Goal: Task Accomplishment & Management: Manage account settings

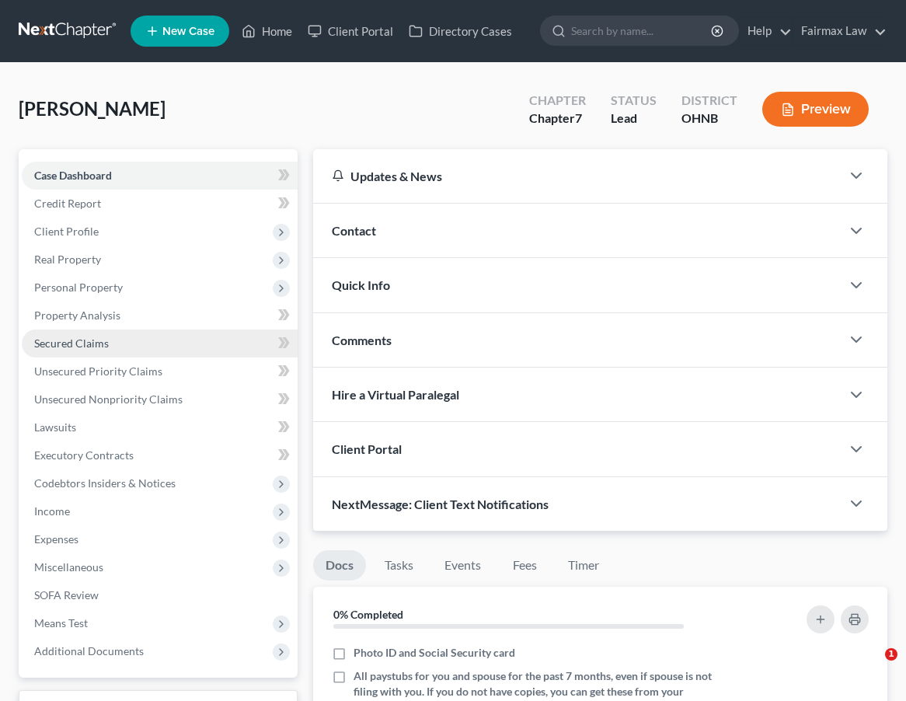
click at [132, 339] on link "Secured Claims" at bounding box center [160, 343] width 276 height 28
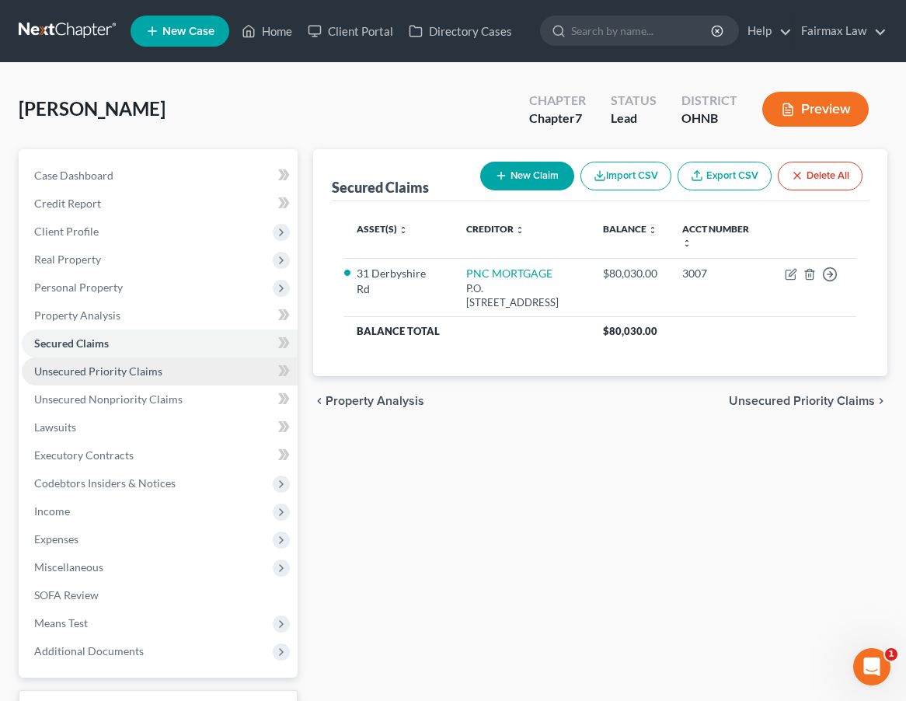
click at [128, 362] on link "Unsecured Priority Claims" at bounding box center [160, 371] width 276 height 28
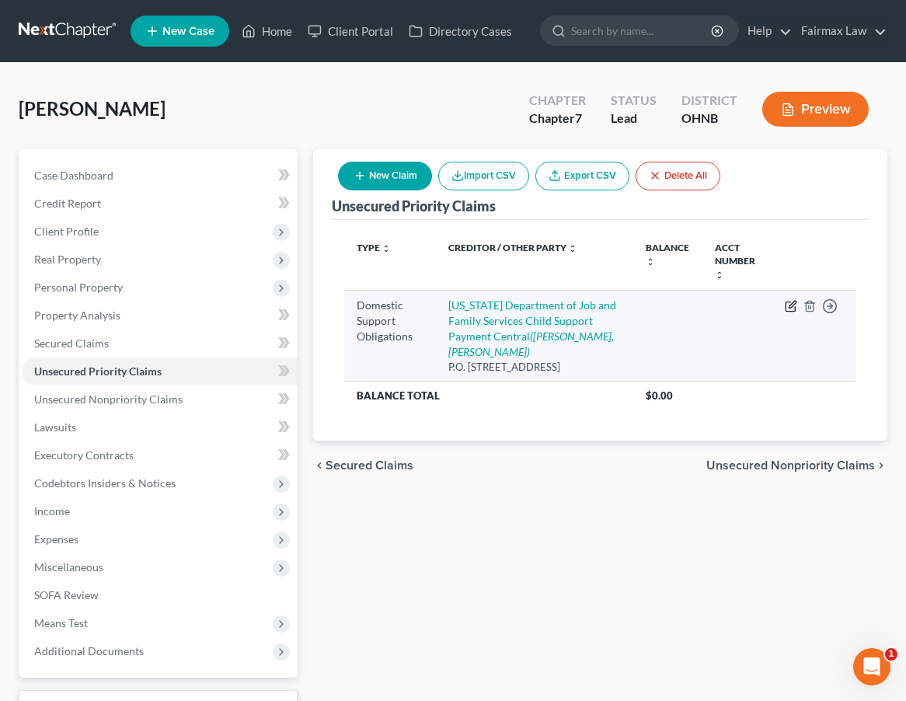
click at [790, 304] on icon "button" at bounding box center [791, 306] width 12 height 12
select select "36"
select select "0"
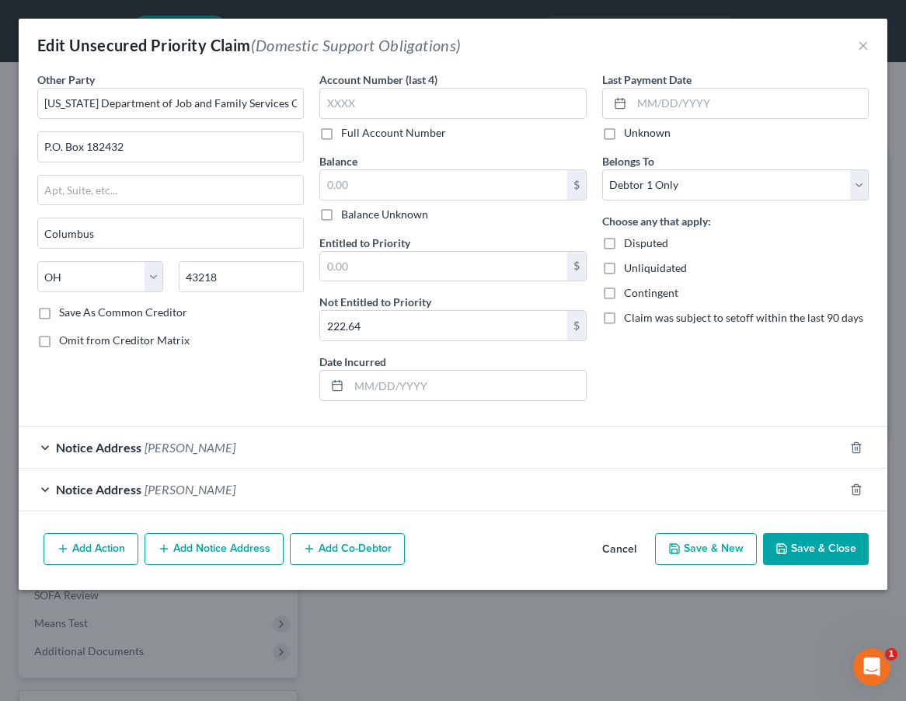
click at [457, 160] on div "Balance $ Balance Unknown Balance Undetermined $ Balance Unknown" at bounding box center [452, 187] width 267 height 69
click at [444, 179] on input "text" at bounding box center [443, 185] width 246 height 30
click at [586, 458] on div "Notice Address [PERSON_NAME]" at bounding box center [431, 447] width 825 height 41
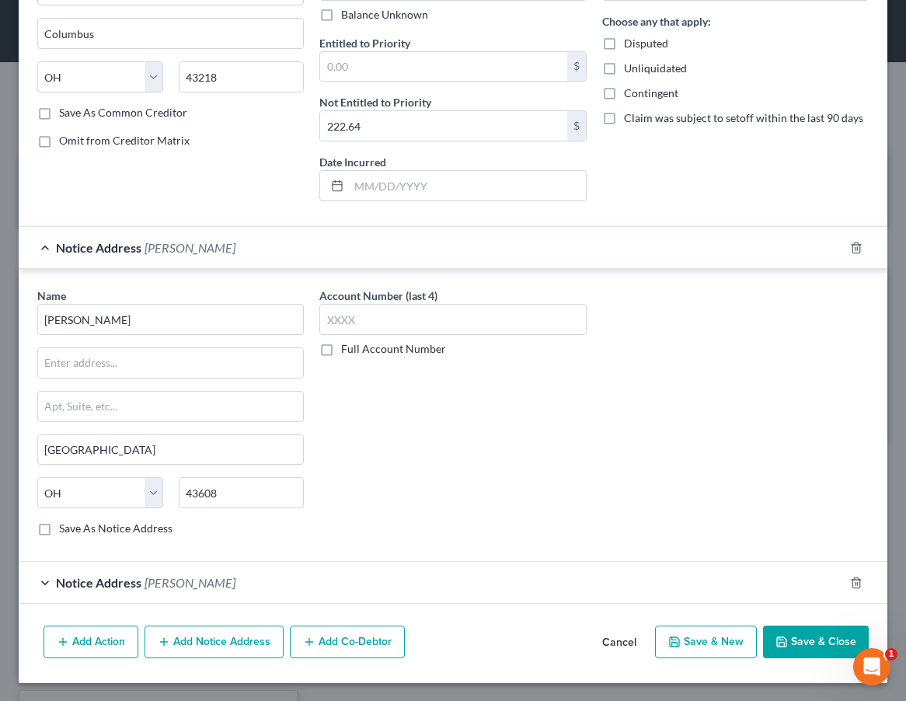
scroll to position [200, 0]
click at [574, 242] on div "Notice Address [PERSON_NAME]" at bounding box center [431, 247] width 825 height 41
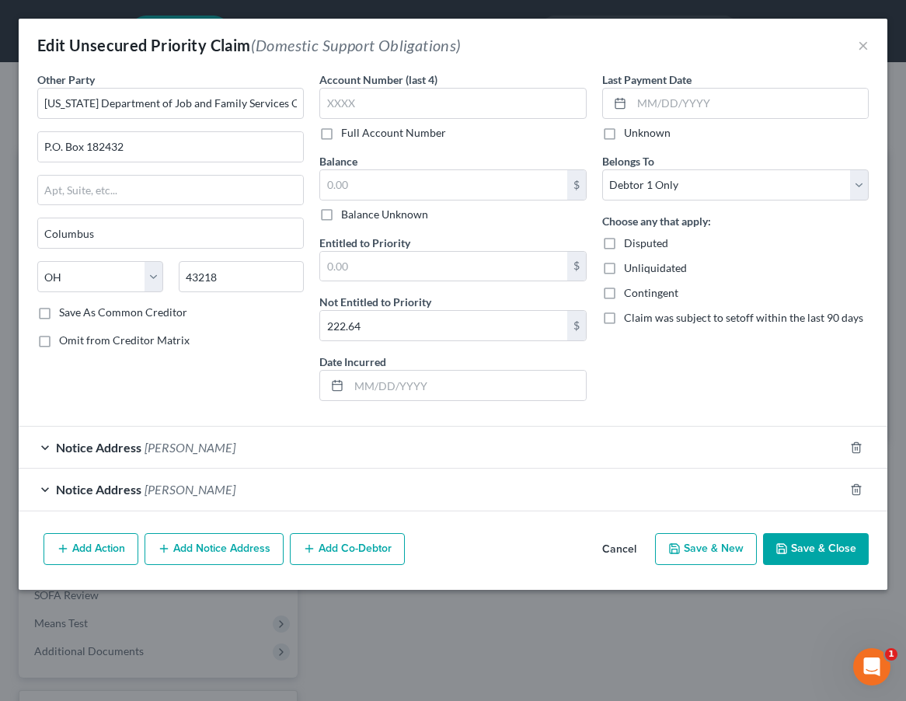
scroll to position [0, 0]
click at [464, 501] on div "Notice Address [PERSON_NAME]" at bounding box center [431, 489] width 825 height 41
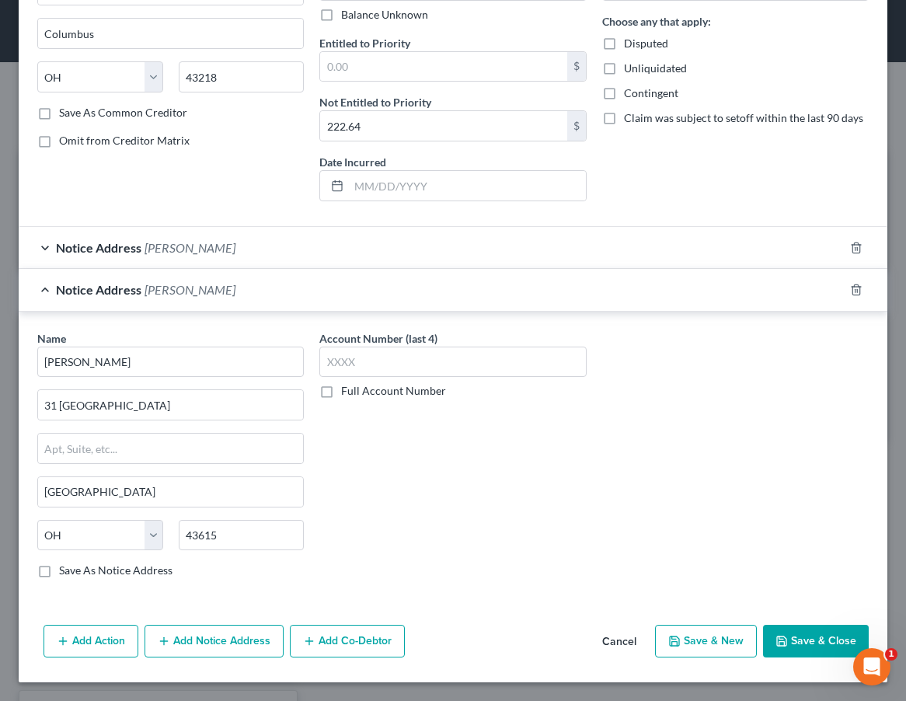
scroll to position [199, 0]
click at [490, 305] on div "Notice Address [PERSON_NAME]" at bounding box center [431, 290] width 825 height 41
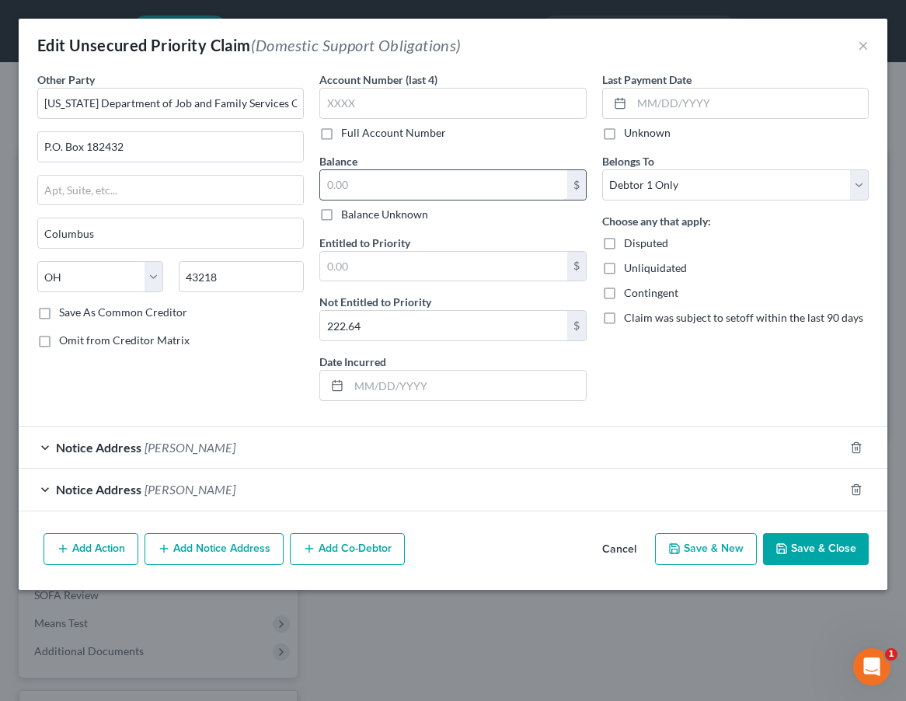
click at [478, 185] on input "text" at bounding box center [443, 185] width 246 height 30
type input "956.00"
click at [816, 564] on button "Save & Close" at bounding box center [816, 549] width 106 height 33
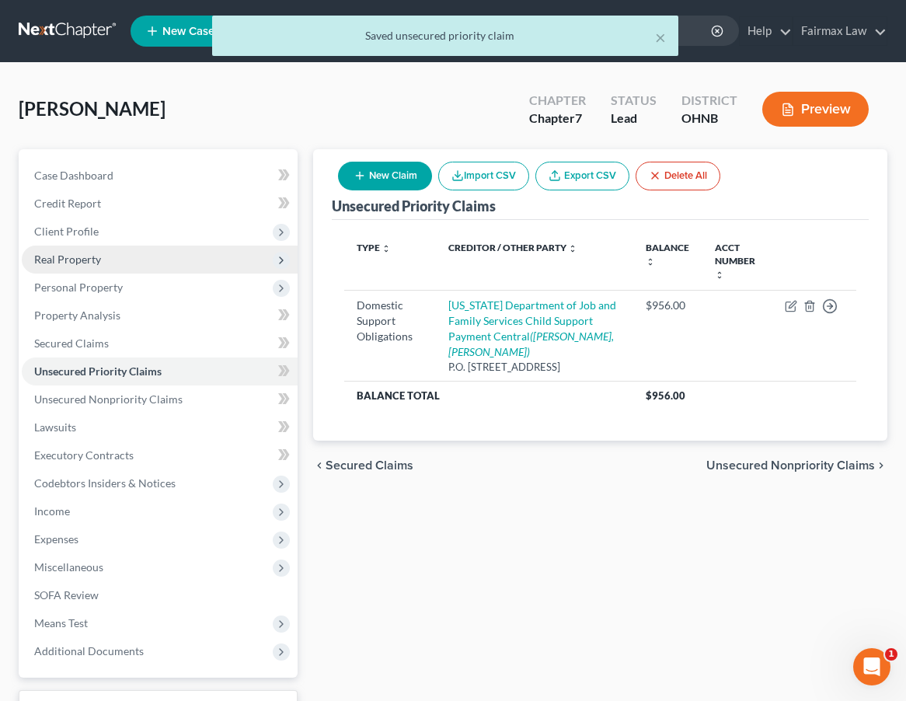
click at [147, 255] on span "Real Property" at bounding box center [160, 260] width 276 height 28
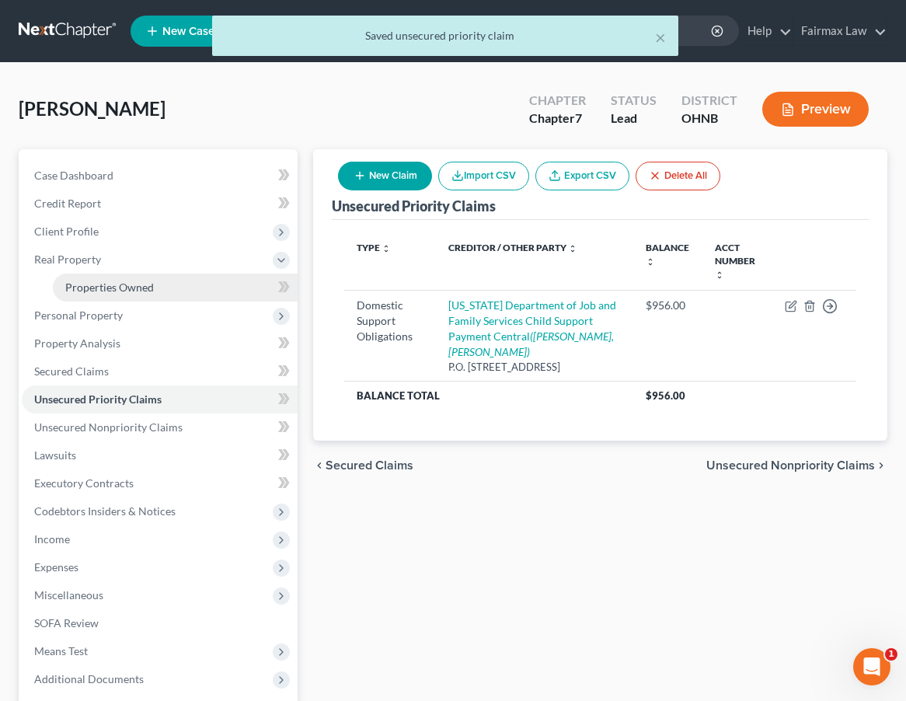
click at [145, 288] on span "Properties Owned" at bounding box center [109, 287] width 89 height 13
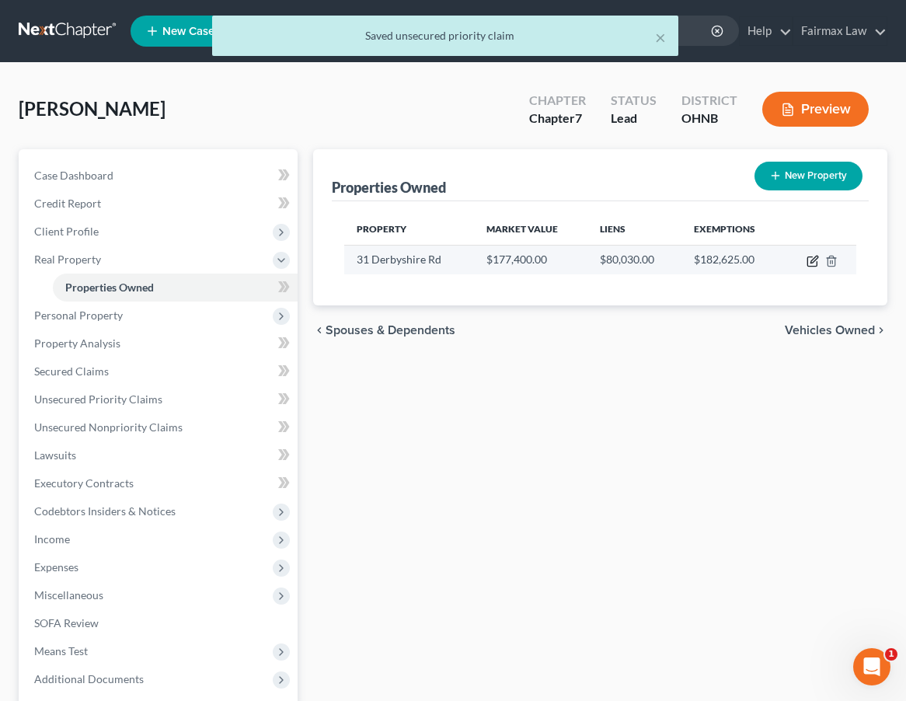
click at [815, 264] on icon "button" at bounding box center [813, 261] width 12 height 12
select select "36"
select select "0"
select select "45"
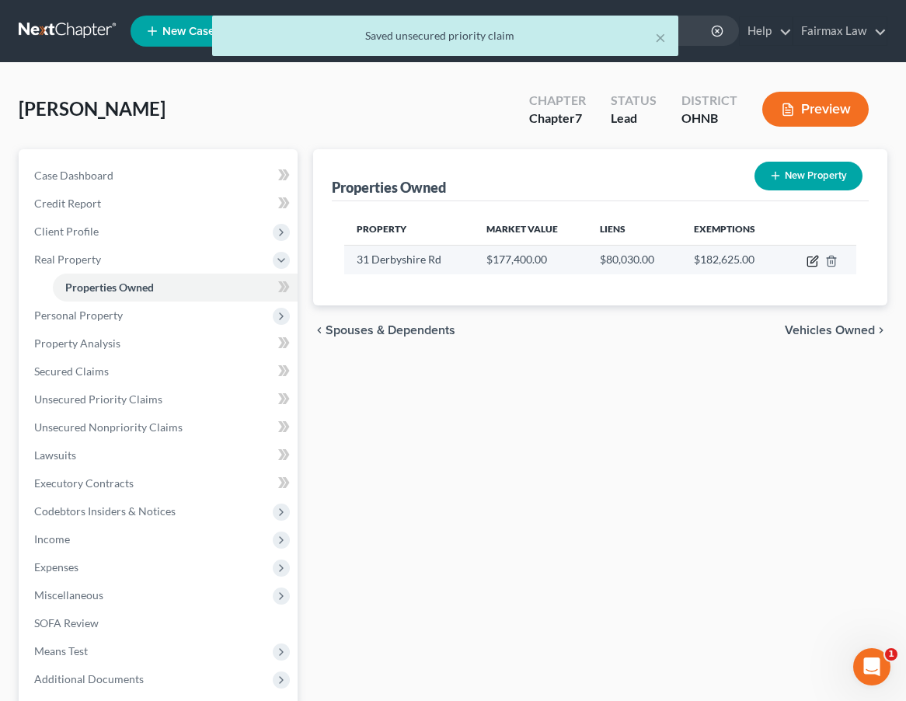
select select "0"
select select "2"
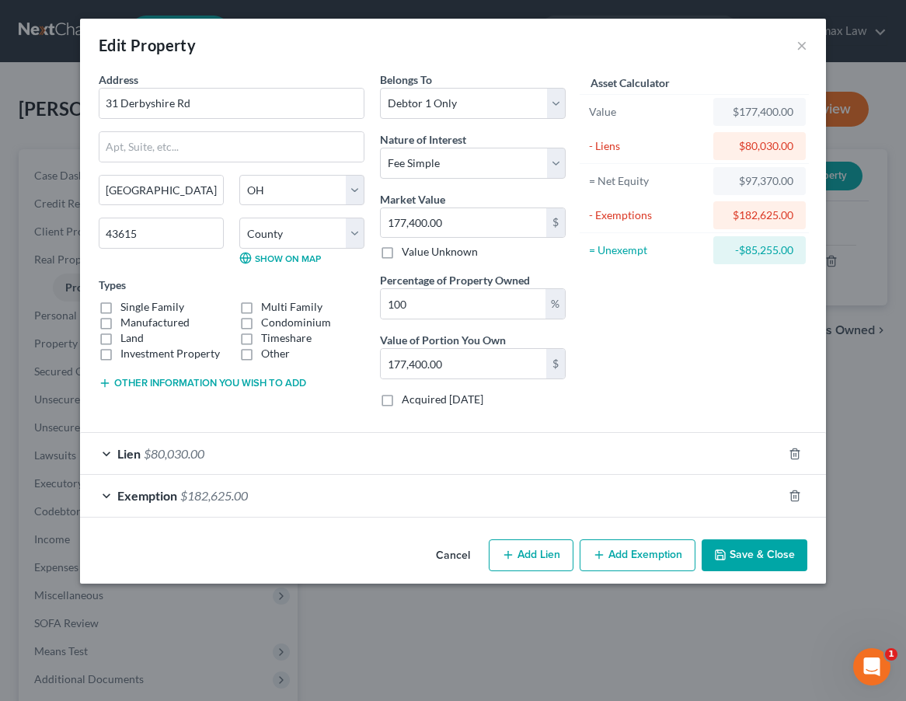
click at [637, 455] on div "Lien $80,030.00" at bounding box center [431, 453] width 703 height 41
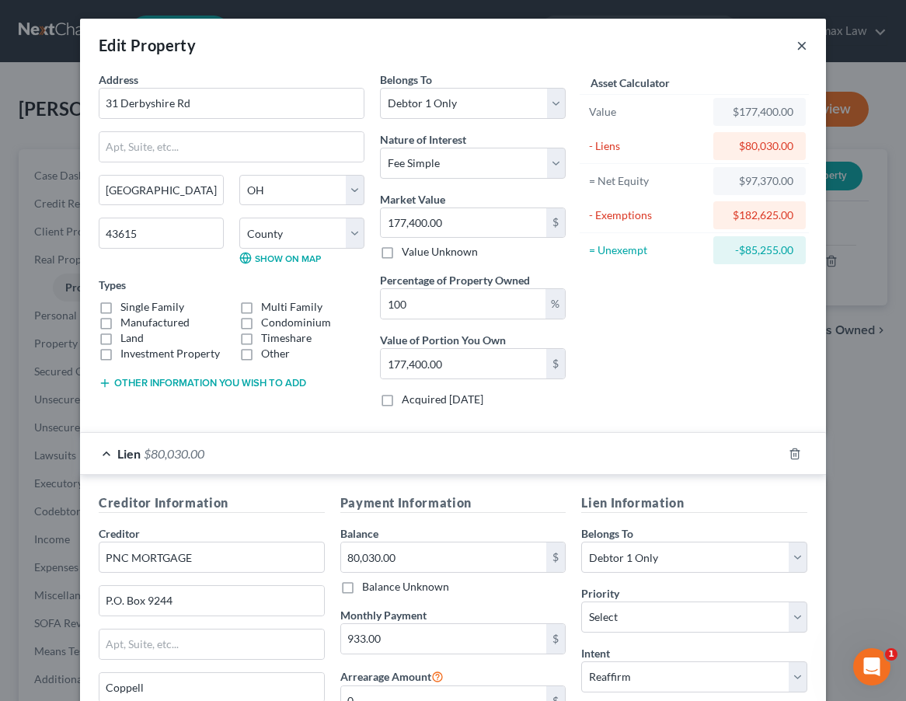
click at [805, 44] on button "×" at bounding box center [802, 45] width 11 height 19
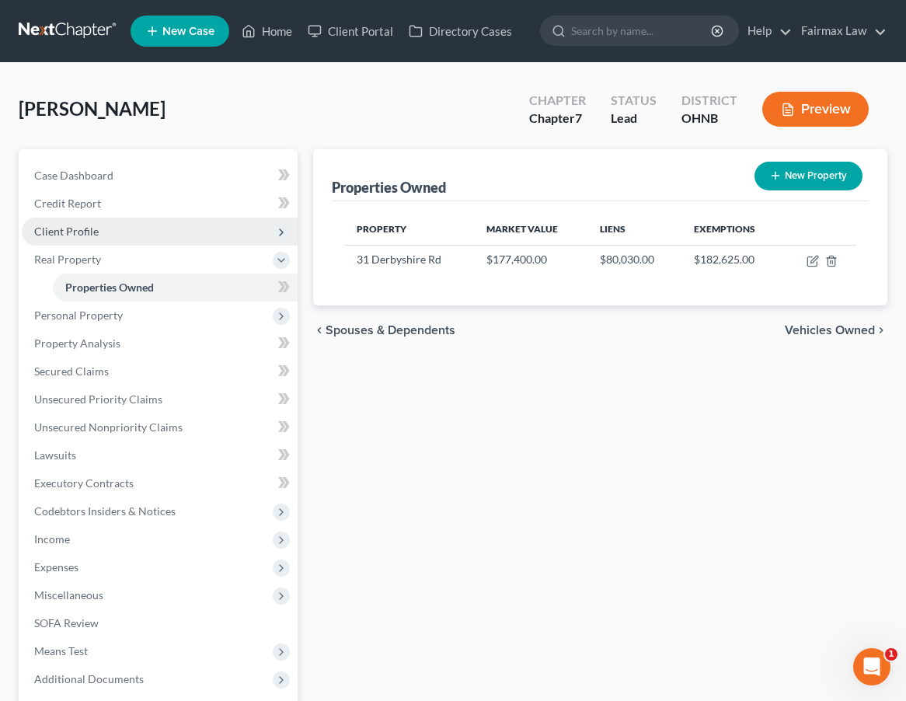
click at [159, 229] on span "Client Profile" at bounding box center [160, 232] width 276 height 28
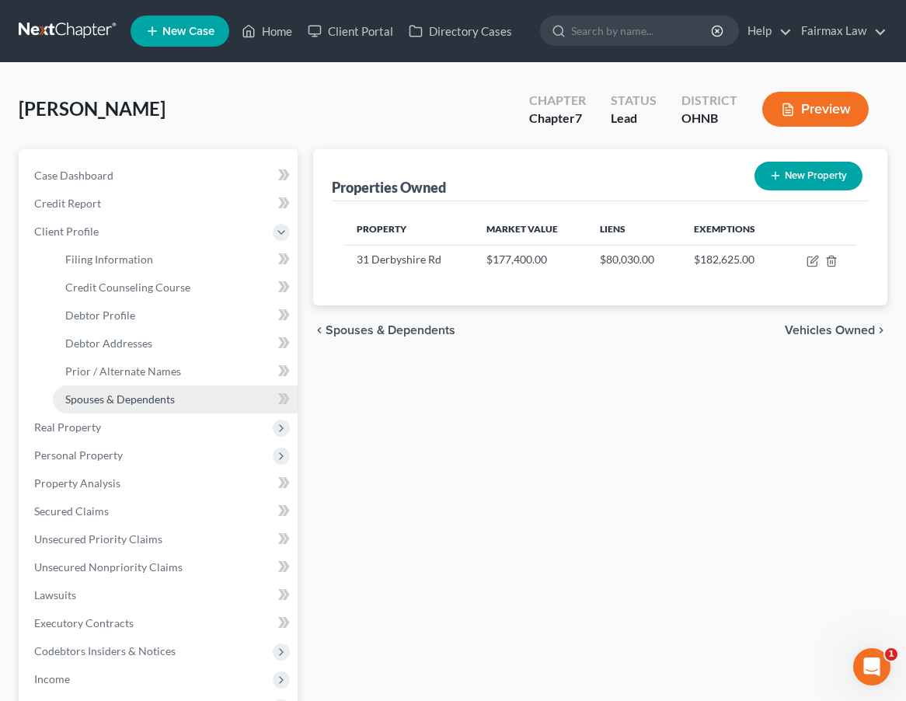
click at [140, 391] on link "Spouses & Dependents" at bounding box center [175, 399] width 245 height 28
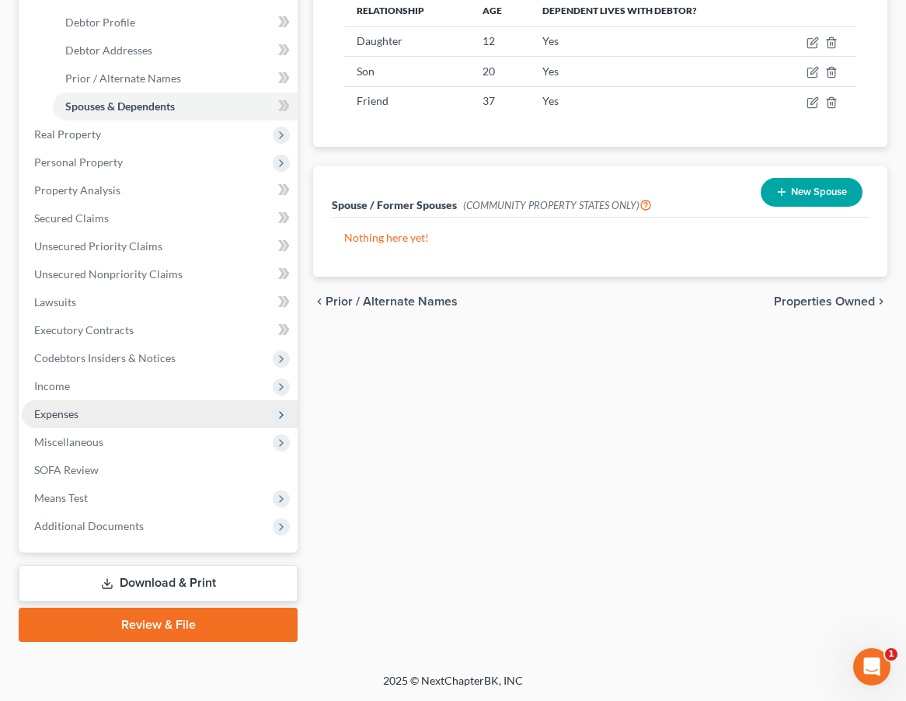
scroll to position [293, 0]
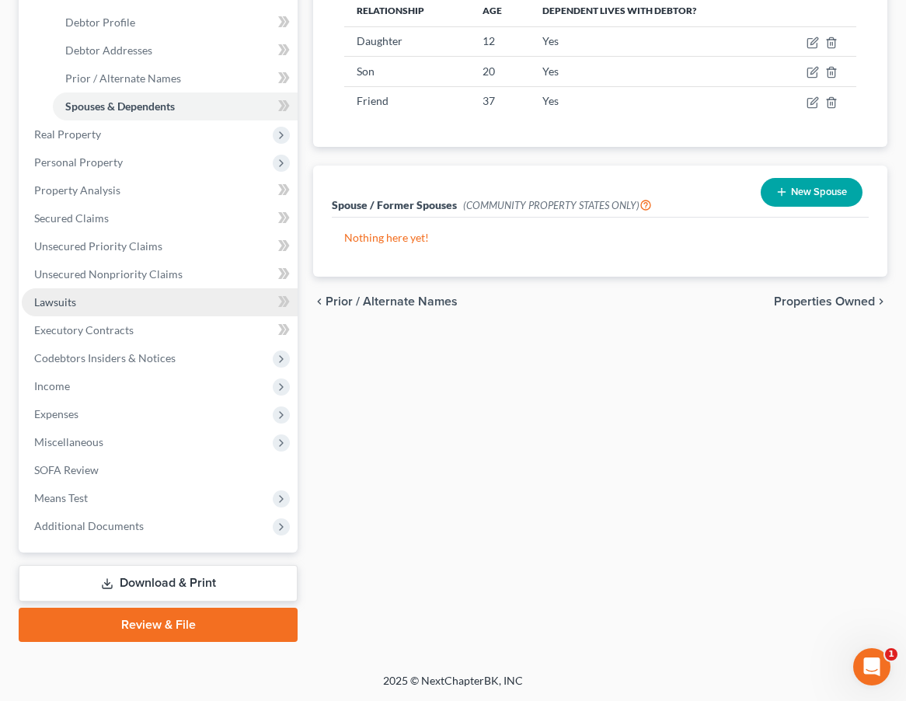
click at [145, 310] on link "Lawsuits" at bounding box center [160, 302] width 276 height 28
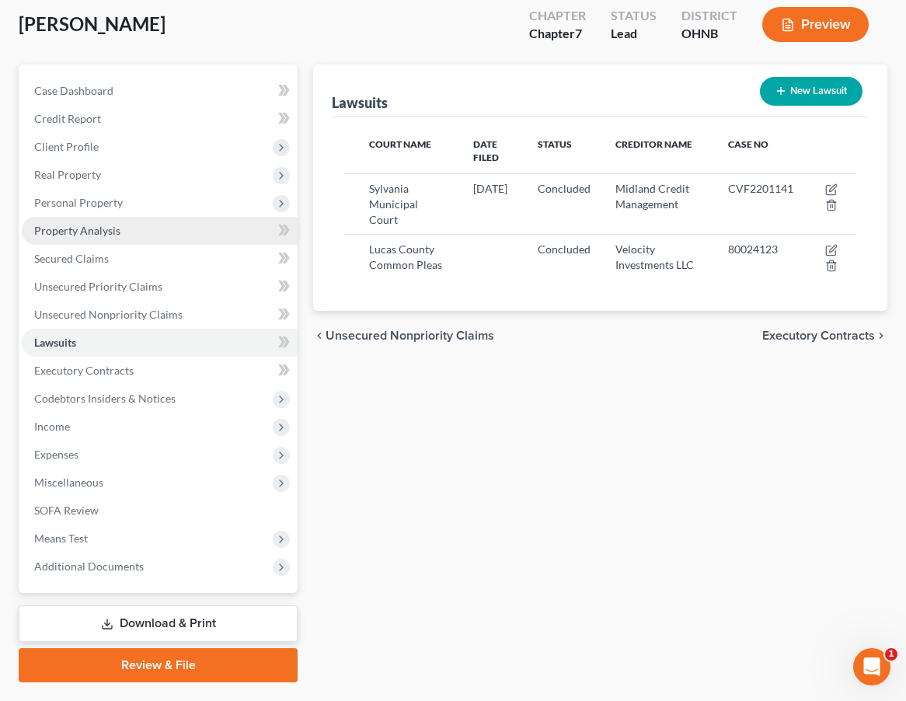
scroll to position [83, 0]
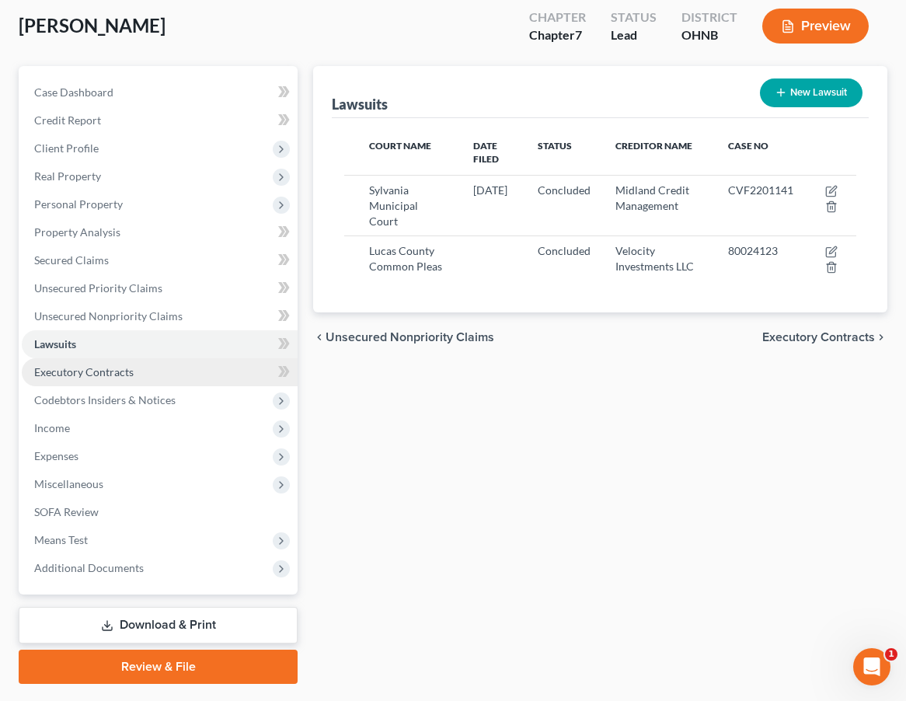
click at [139, 370] on link "Executory Contracts" at bounding box center [160, 372] width 276 height 28
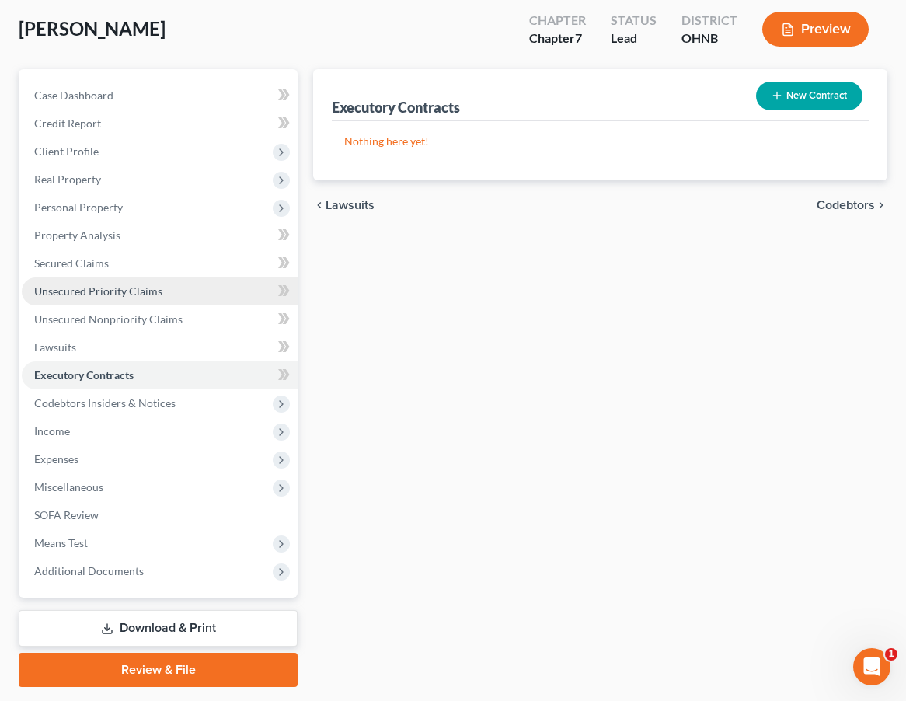
scroll to position [79, 0]
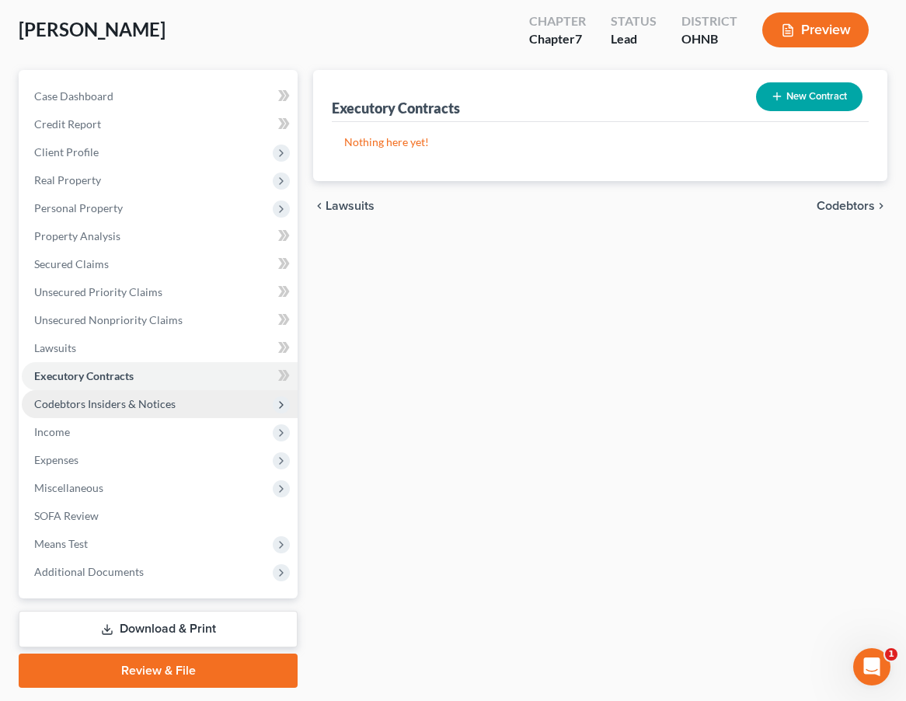
click at [135, 403] on span "Codebtors Insiders & Notices" at bounding box center [104, 403] width 141 height 13
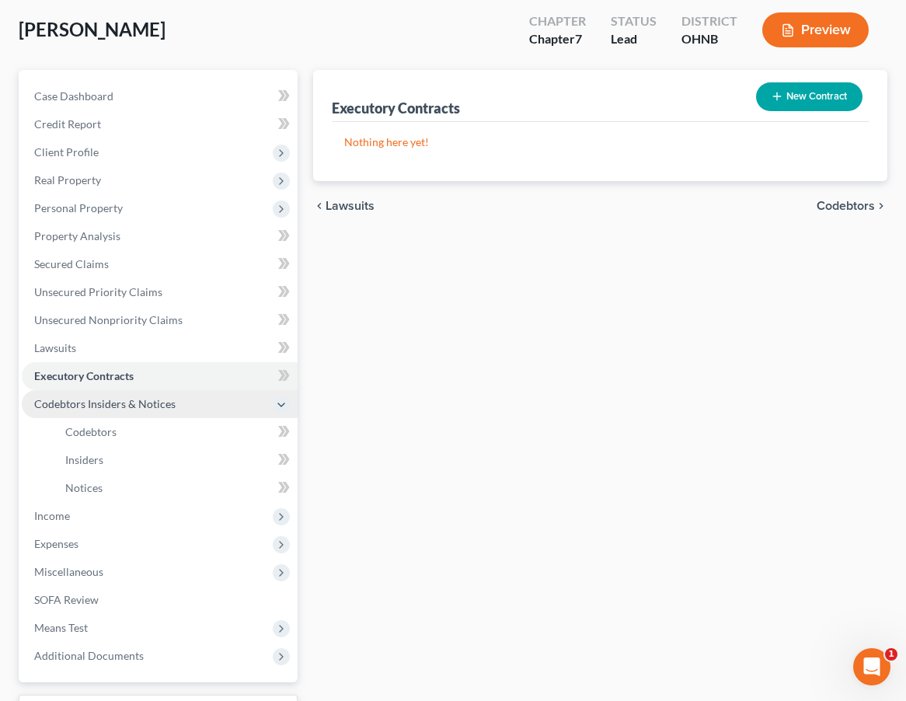
scroll to position [85, 0]
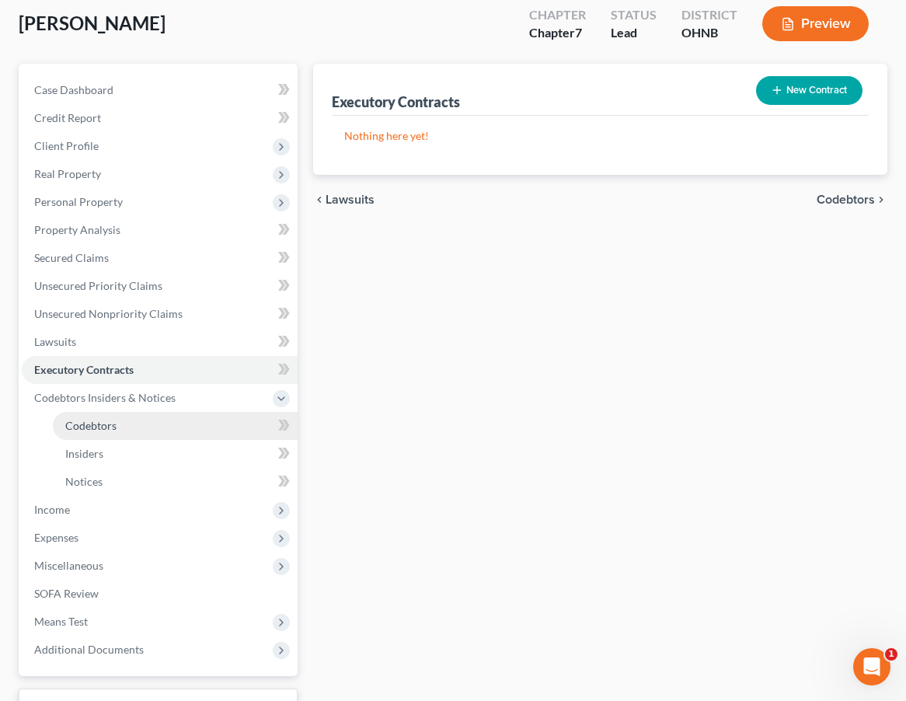
click at [141, 425] on link "Codebtors" at bounding box center [175, 426] width 245 height 28
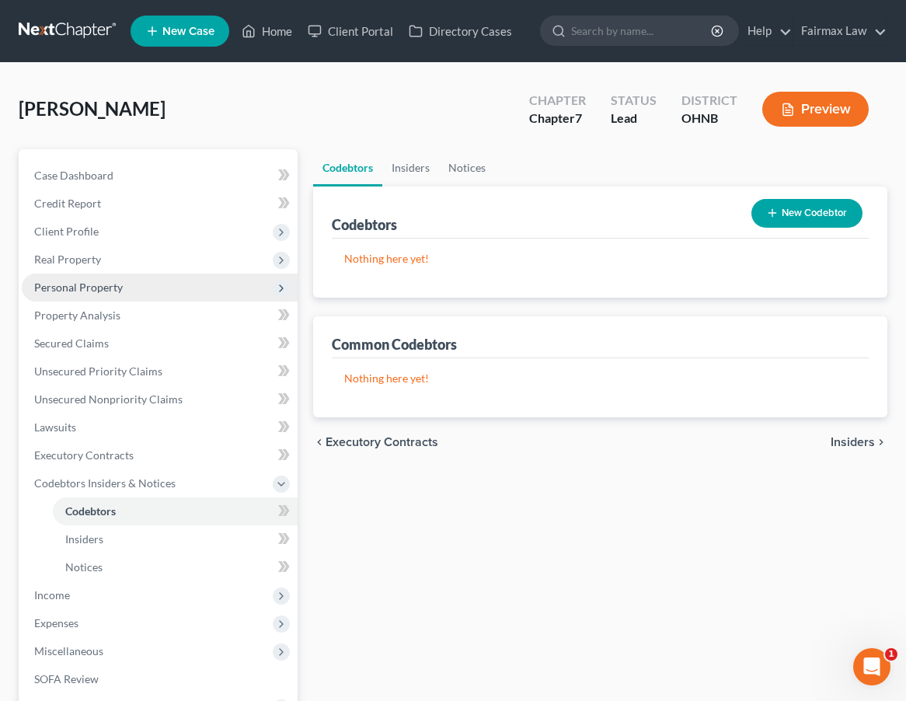
click at [153, 291] on span "Personal Property" at bounding box center [160, 288] width 276 height 28
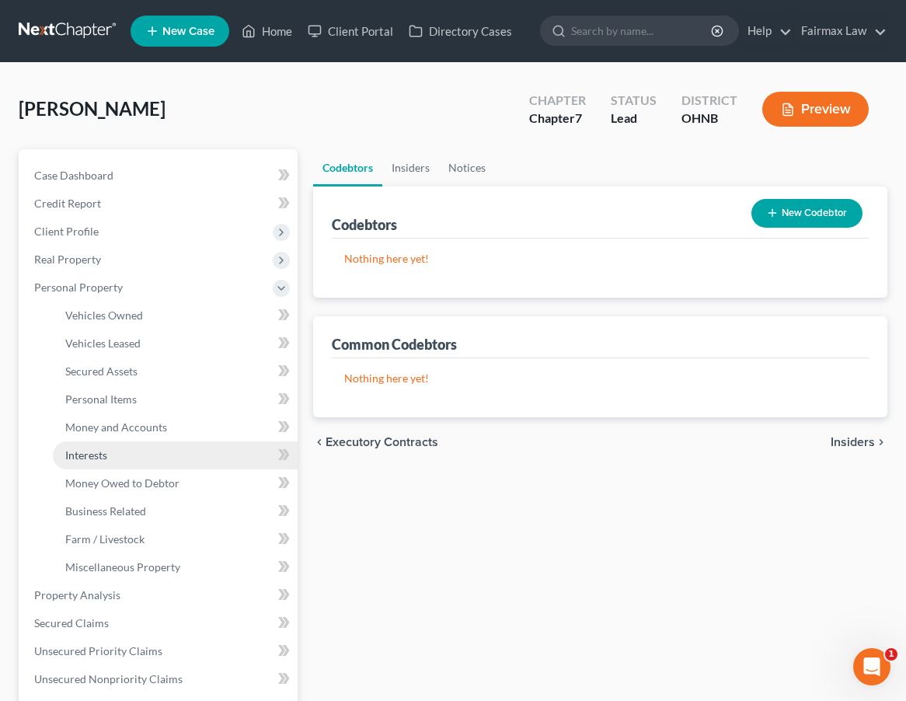
click at [101, 451] on span "Interests" at bounding box center [86, 454] width 42 height 13
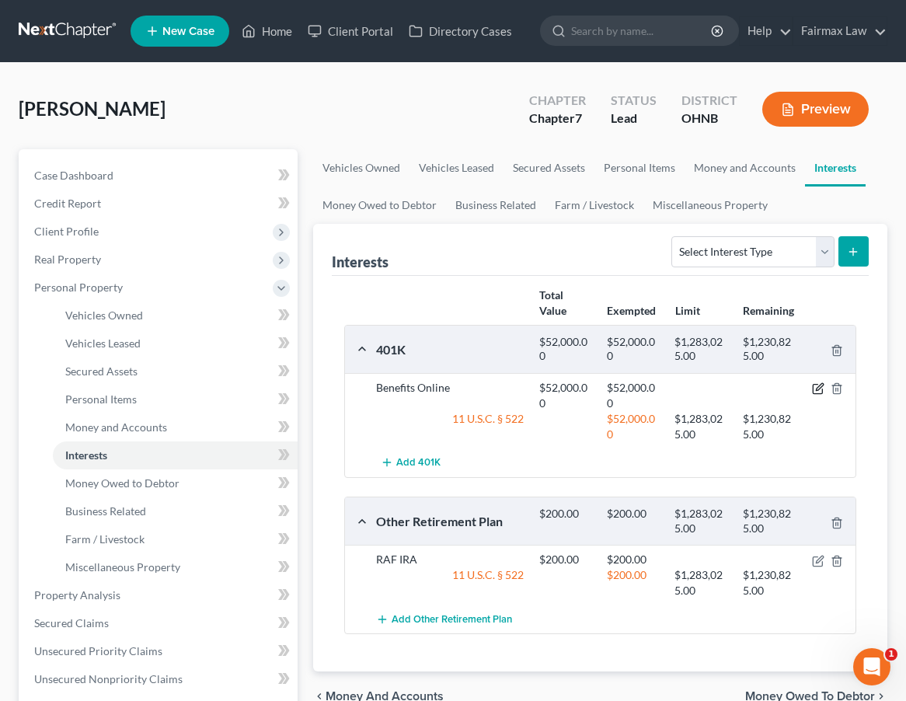
click at [814, 388] on icon "button" at bounding box center [818, 388] width 12 height 12
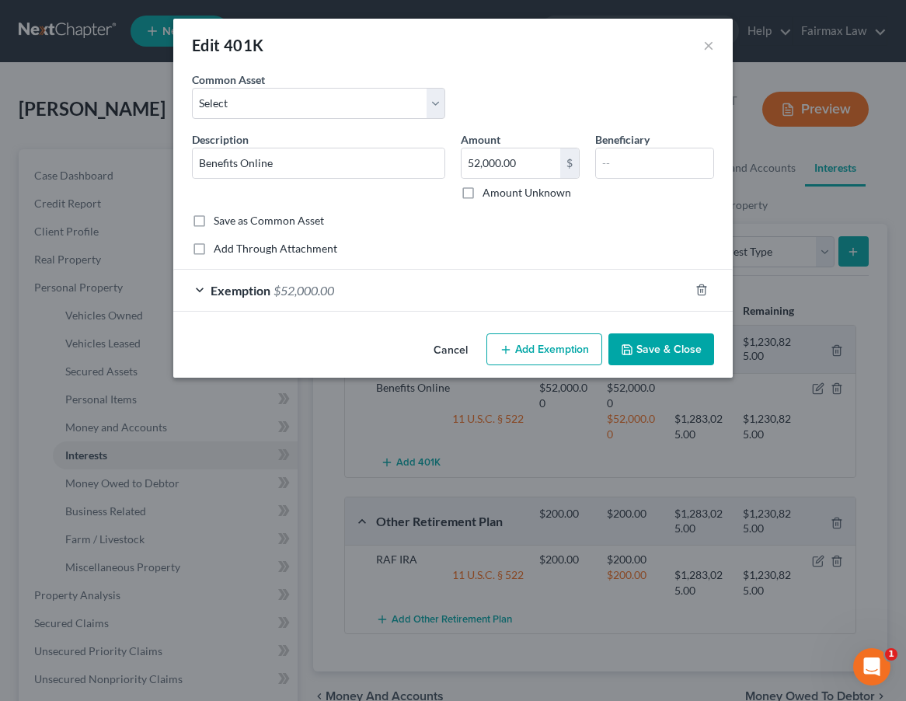
click at [365, 288] on div "Exemption $52,000.00" at bounding box center [431, 290] width 516 height 41
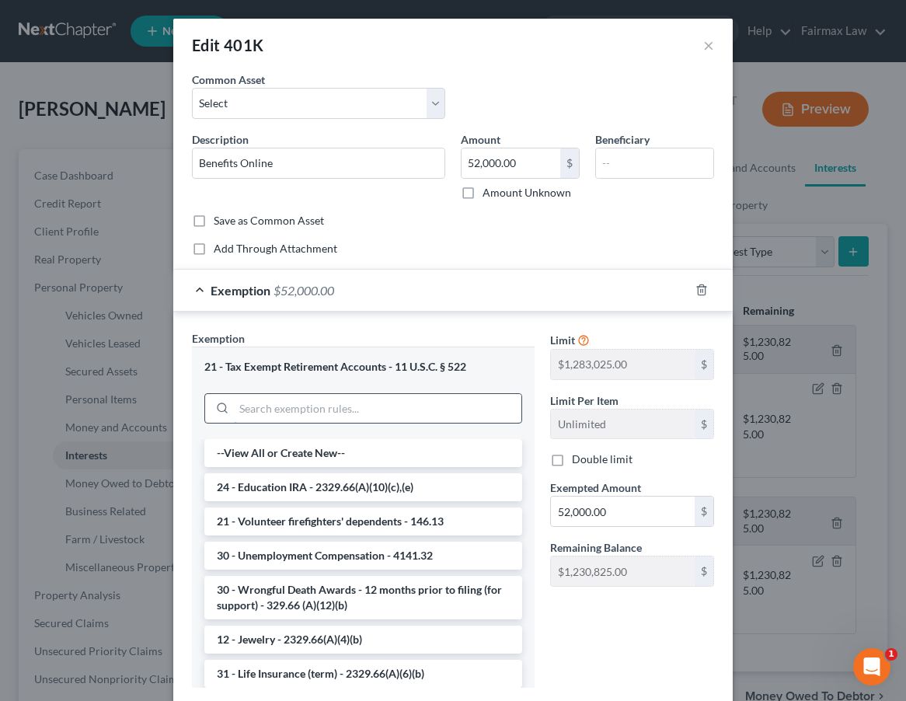
click at [283, 399] on input "search" at bounding box center [378, 409] width 288 height 30
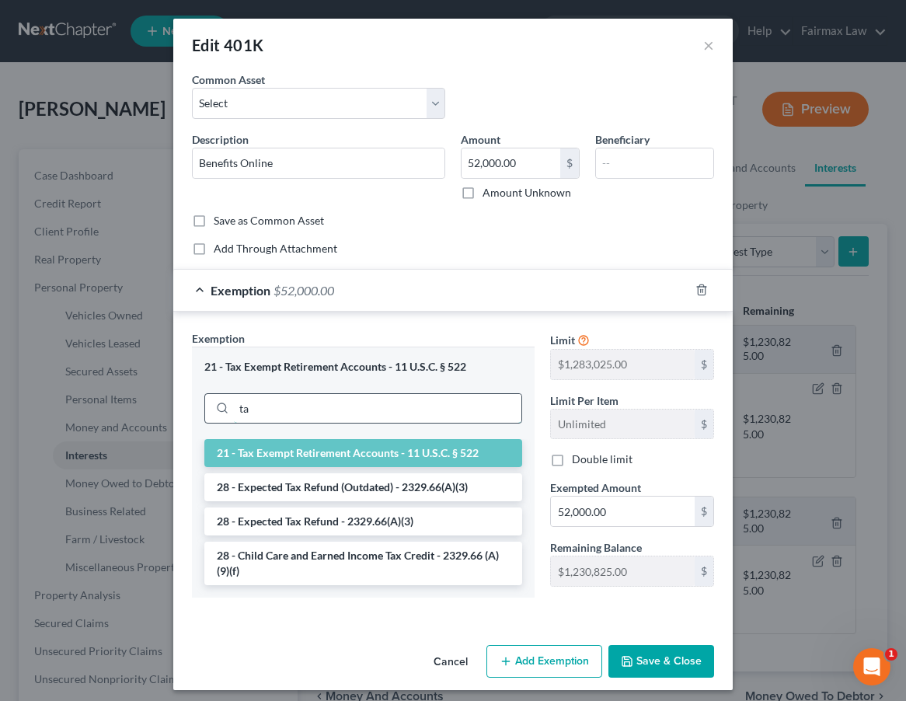
type input "t"
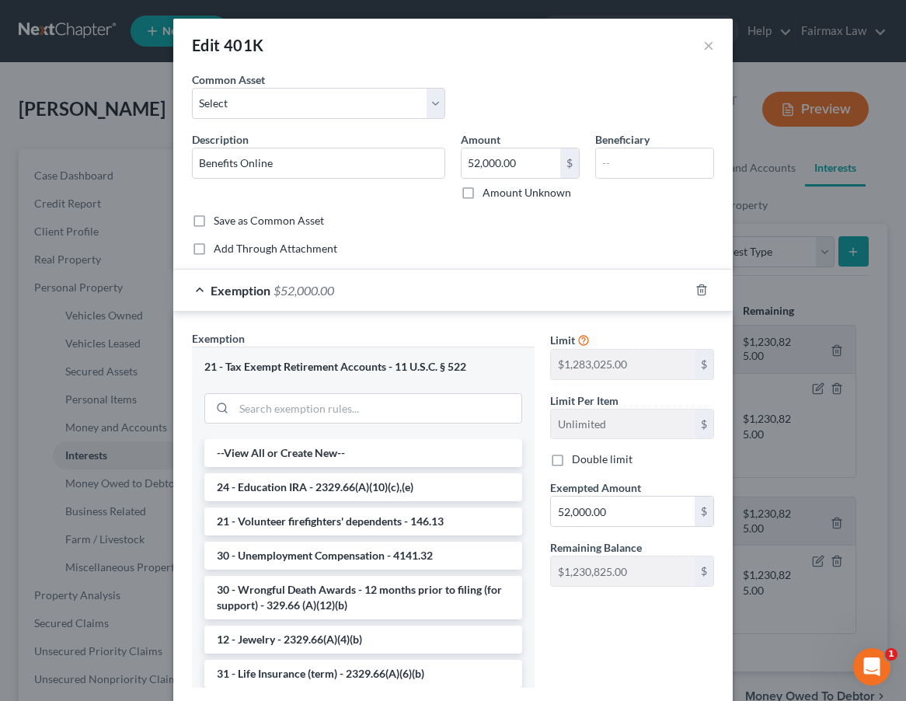
click at [779, 490] on div "Edit 401K × An exemption set must first be selected from the Filing Information…" at bounding box center [453, 350] width 906 height 701
click at [458, 411] on input "search" at bounding box center [378, 409] width 288 height 30
type input "c"
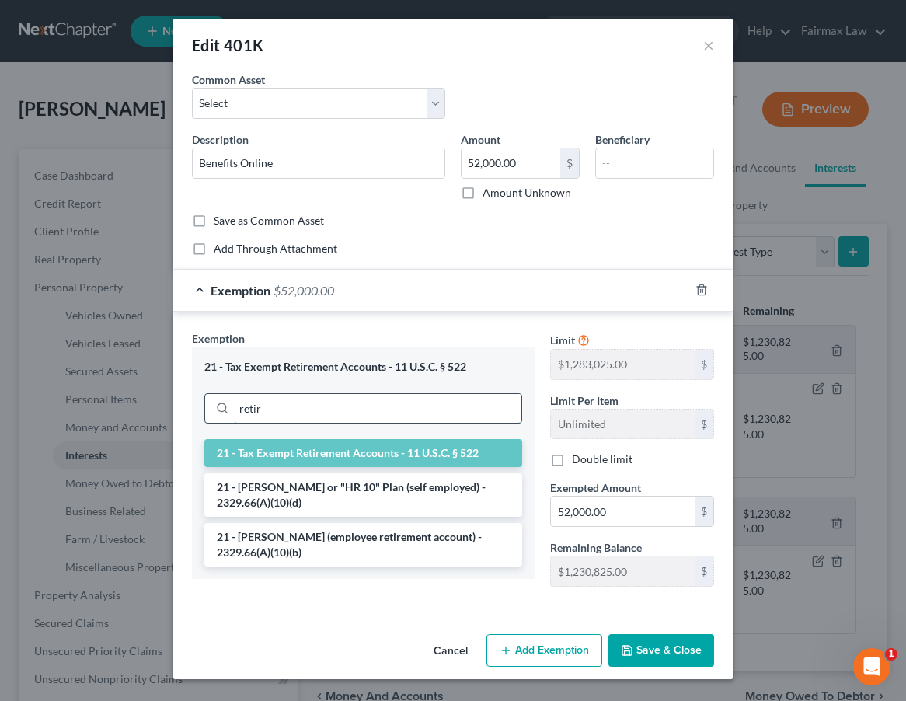
type input "retir"
drag, startPoint x: 458, startPoint y: 411, endPoint x: 484, endPoint y: 549, distance: 139.9
click at [484, 549] on li "21 - ERISA (employee retirement account) - 2329.66(A)(10)(b)" at bounding box center [363, 545] width 318 height 44
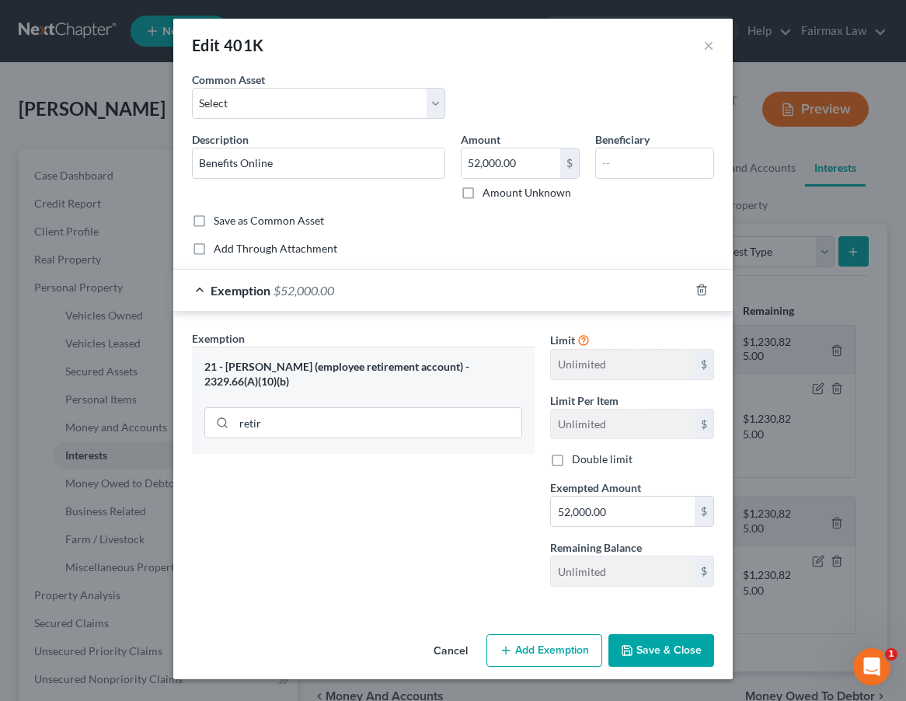
click at [644, 650] on button "Save & Close" at bounding box center [661, 650] width 106 height 33
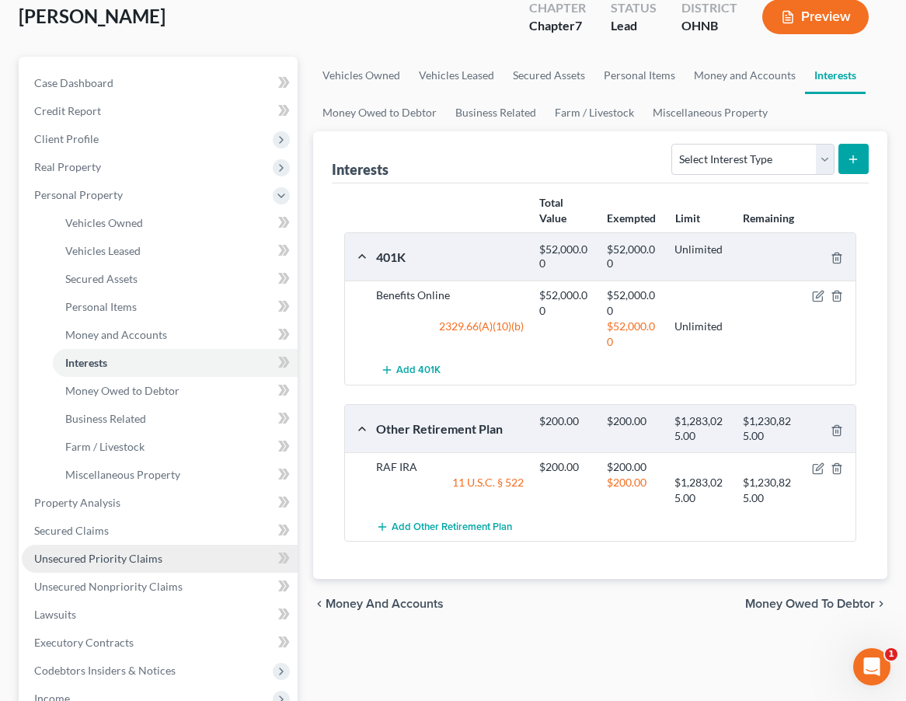
scroll to position [93, 0]
click at [83, 567] on link "Unsecured Priority Claims" at bounding box center [160, 558] width 276 height 28
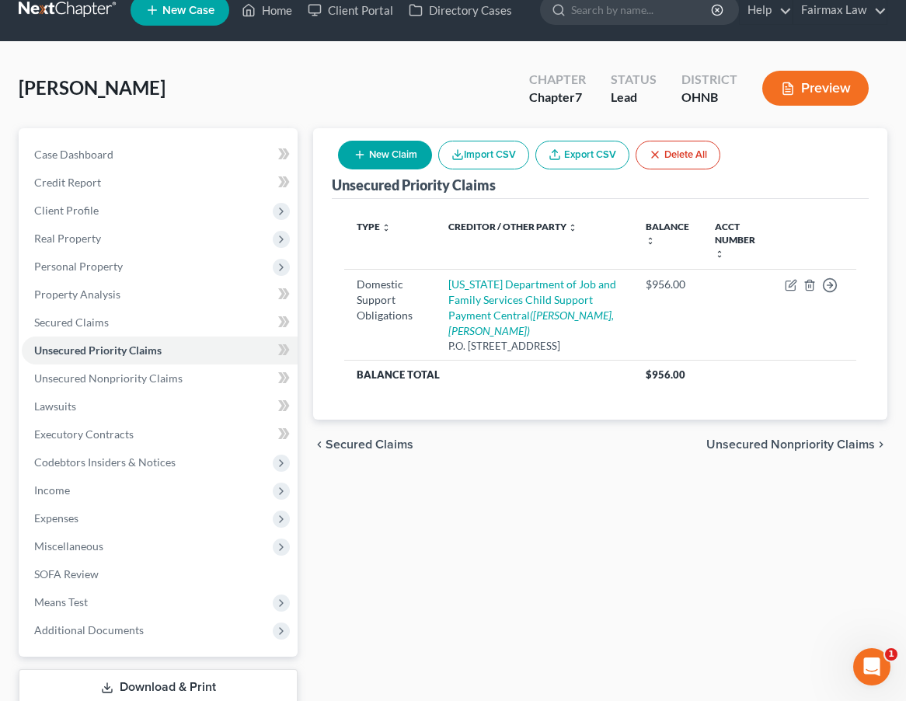
scroll to position [42, 0]
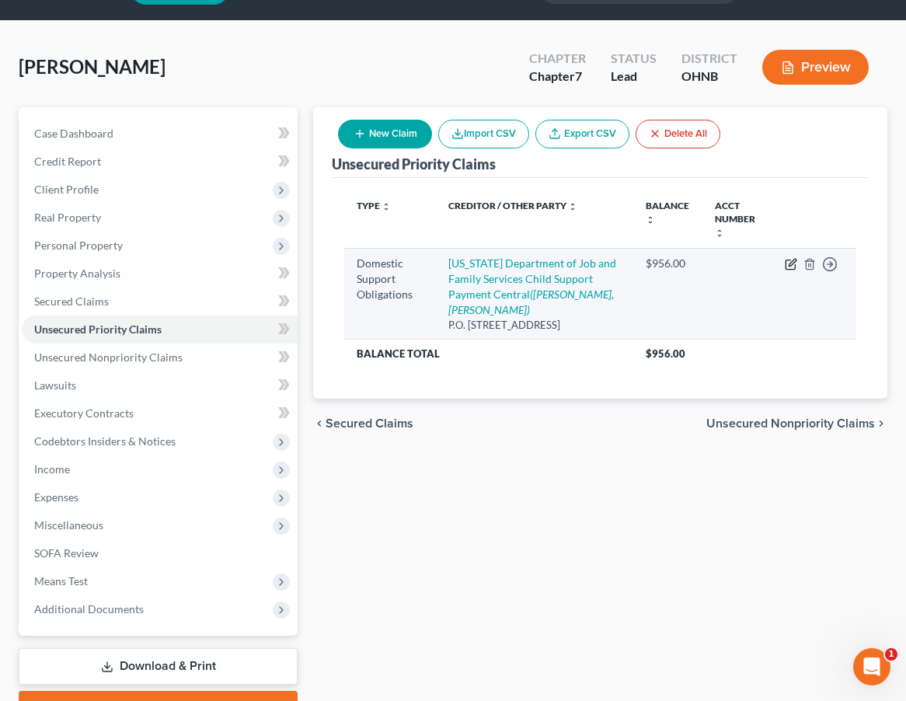
click at [790, 262] on icon "button" at bounding box center [791, 264] width 12 height 12
select select "36"
select select "0"
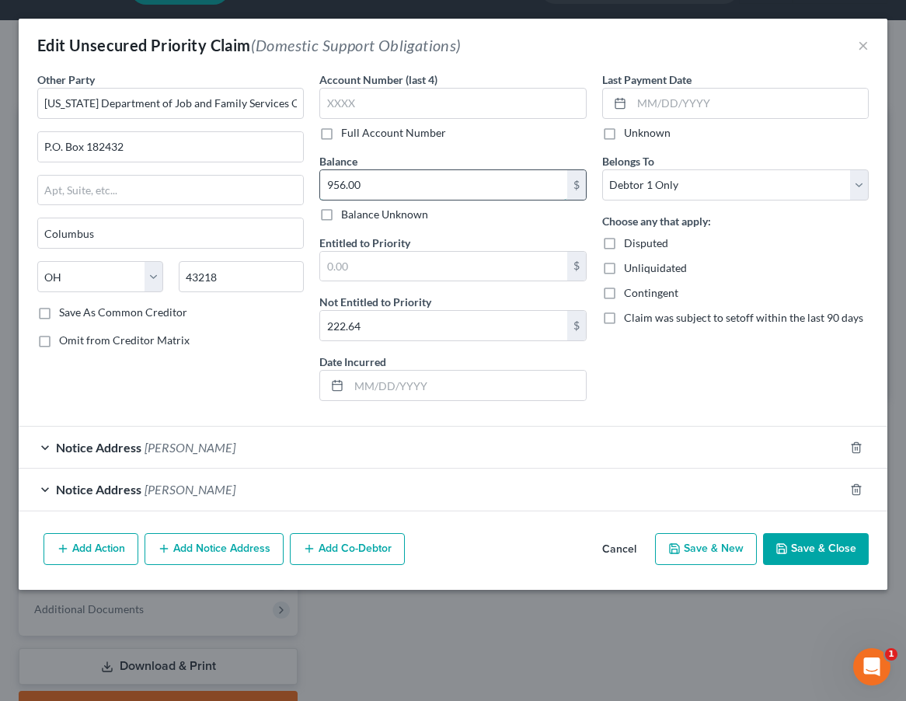
click at [445, 176] on input "956.00" at bounding box center [443, 185] width 246 height 30
drag, startPoint x: 443, startPoint y: 178, endPoint x: 154, endPoint y: 124, distance: 294.0
click at [154, 125] on div "Other Party * Ohio Department of Job and Family Services Child Support Payment …" at bounding box center [453, 242] width 847 height 342
type input "1,188.64"
click at [821, 547] on button "Save & Close" at bounding box center [816, 549] width 106 height 33
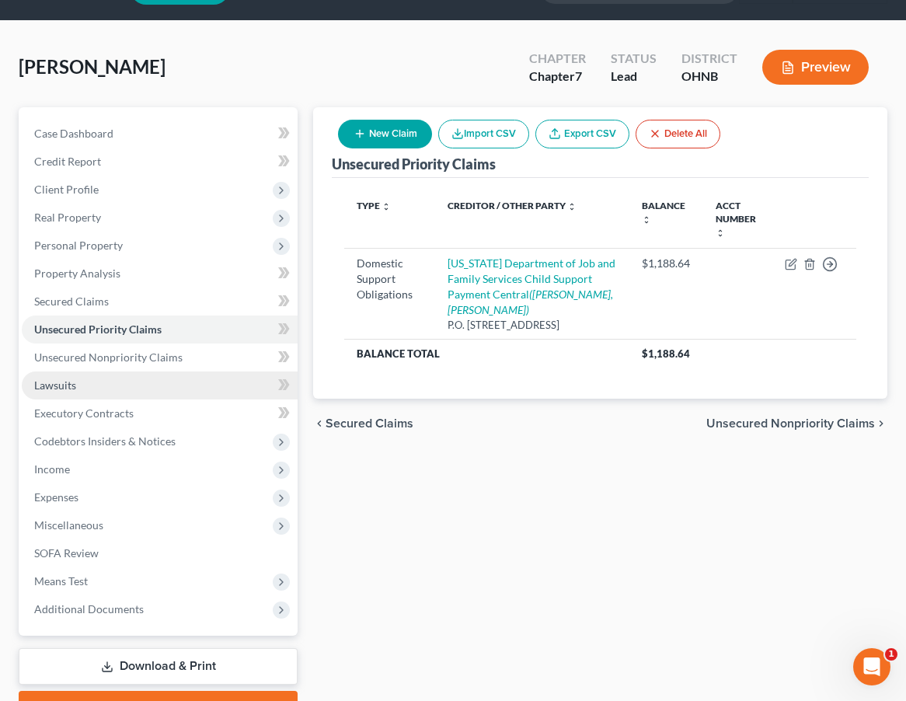
click at [194, 382] on link "Lawsuits" at bounding box center [160, 385] width 276 height 28
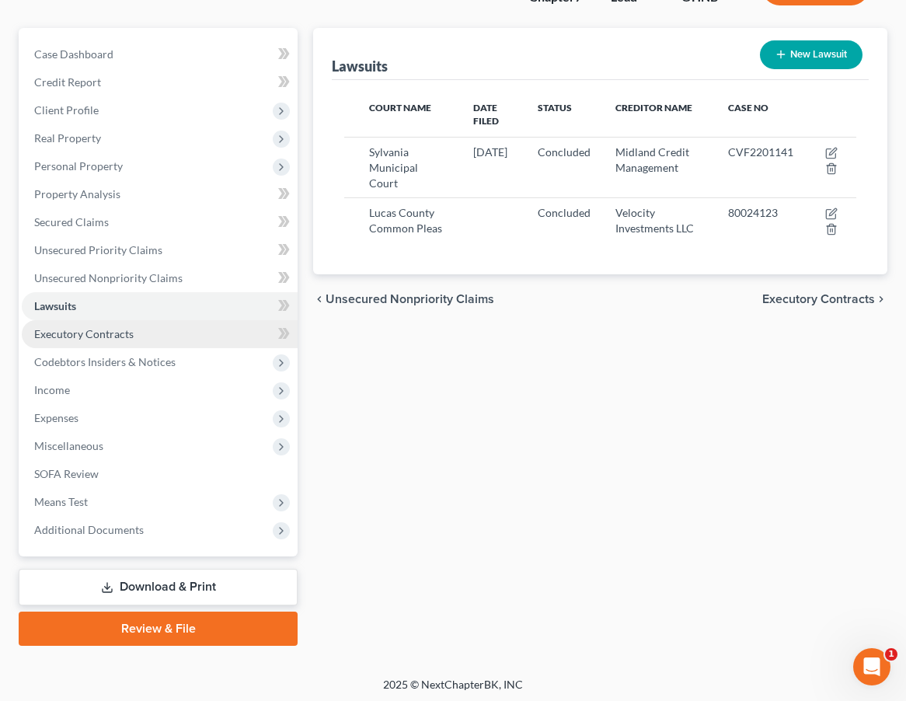
click at [191, 329] on link "Executory Contracts" at bounding box center [160, 334] width 276 height 28
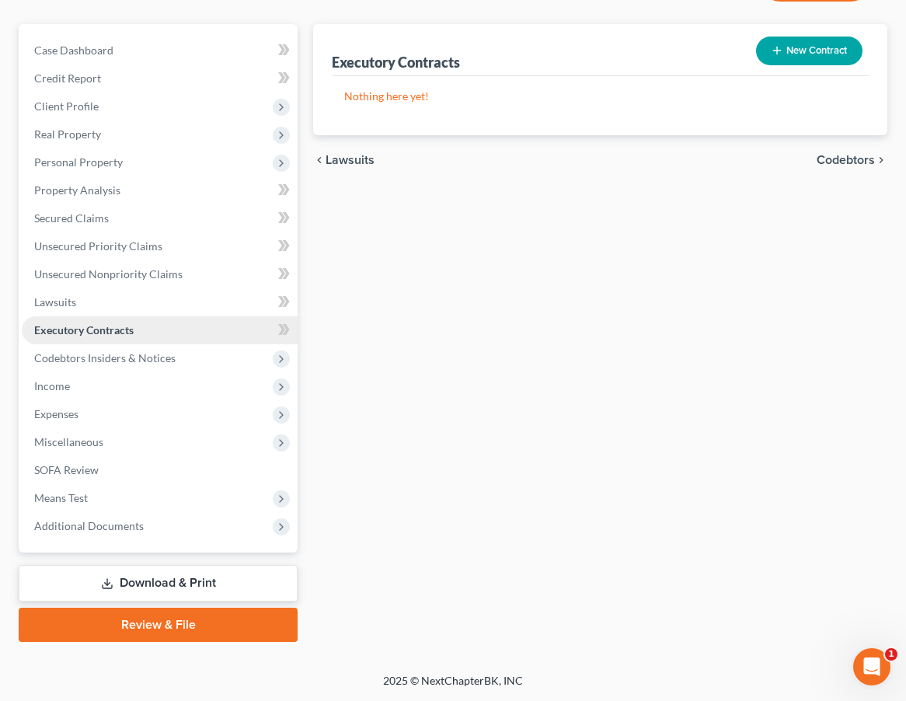
scroll to position [125, 0]
click at [234, 162] on span "Personal Property" at bounding box center [160, 162] width 276 height 28
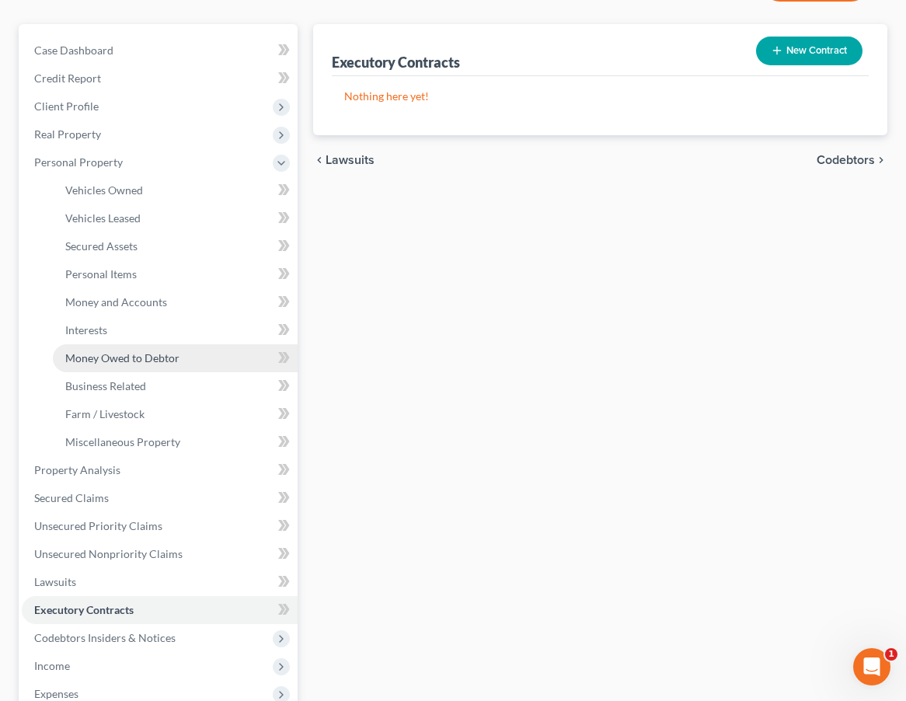
click at [214, 357] on link "Money Owed to Debtor" at bounding box center [175, 358] width 245 height 28
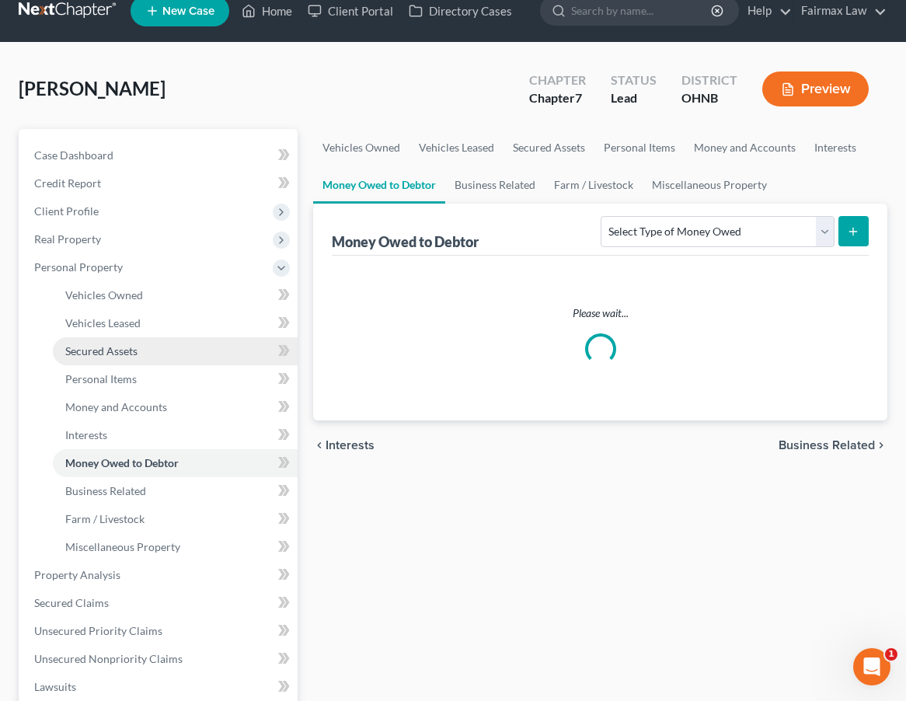
scroll to position [22, 0]
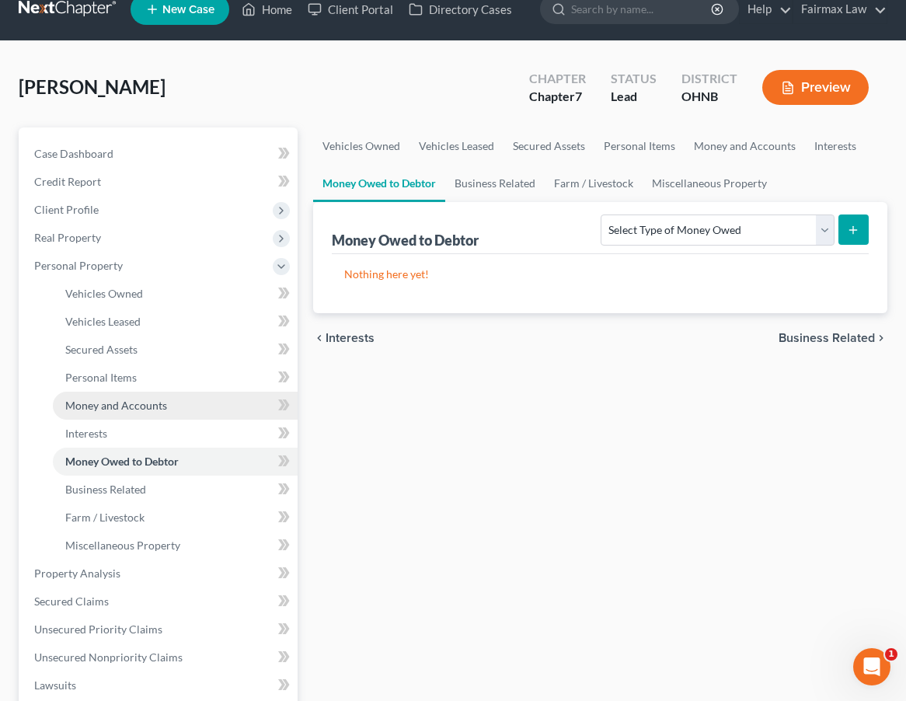
click at [219, 400] on link "Money and Accounts" at bounding box center [175, 406] width 245 height 28
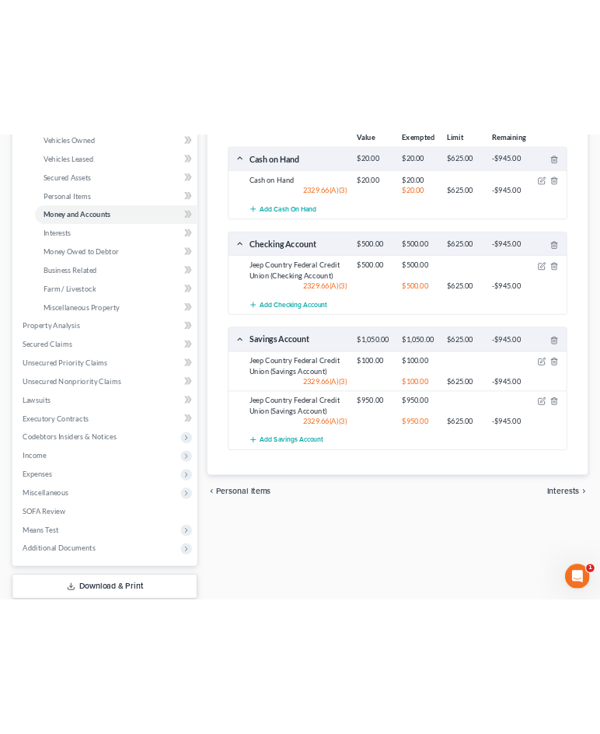
scroll to position [168, 0]
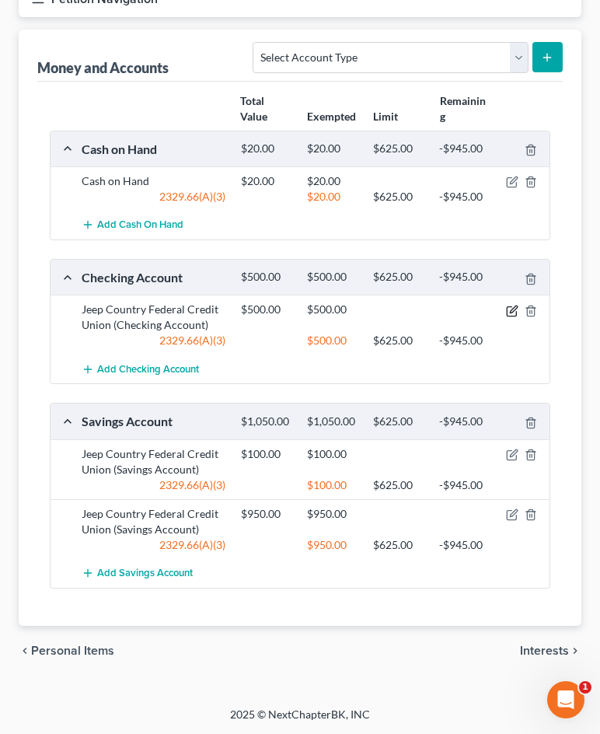
click at [509, 309] on icon "button" at bounding box center [512, 311] width 12 height 12
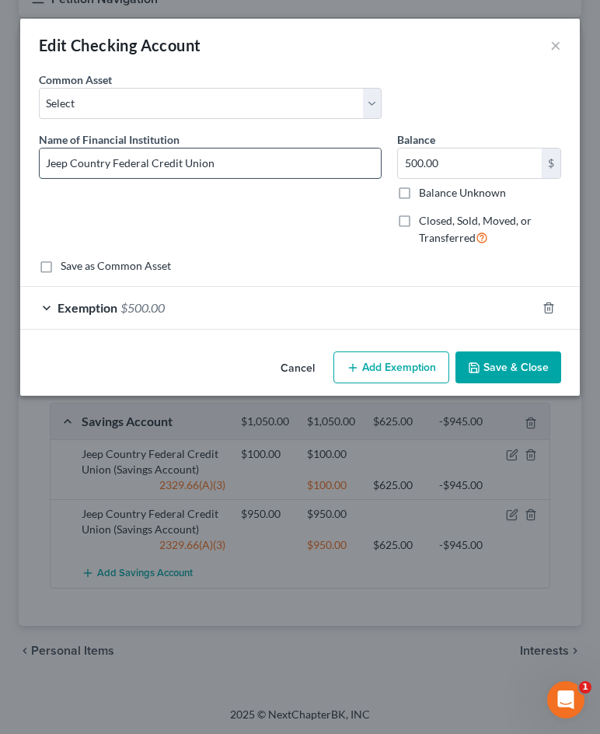
click at [264, 170] on input "Jeep Country Federal Credit Union" at bounding box center [210, 163] width 341 height 30
click at [322, 374] on button "Cancel" at bounding box center [297, 368] width 59 height 31
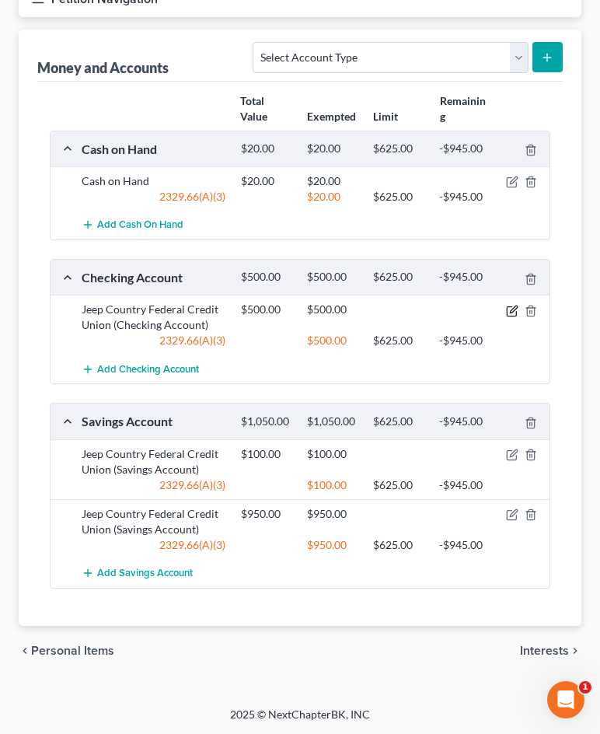
click at [511, 305] on icon "button" at bounding box center [512, 311] width 12 height 12
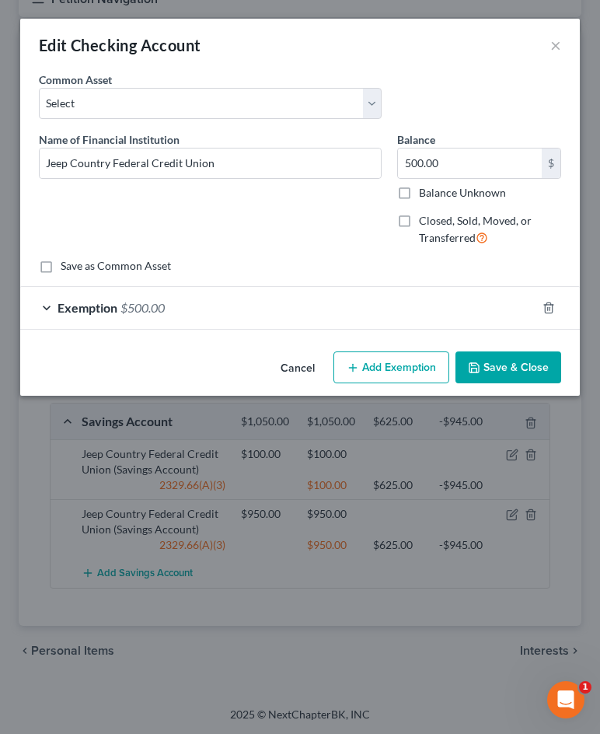
click at [223, 316] on div "Exemption $500.00" at bounding box center [278, 307] width 516 height 41
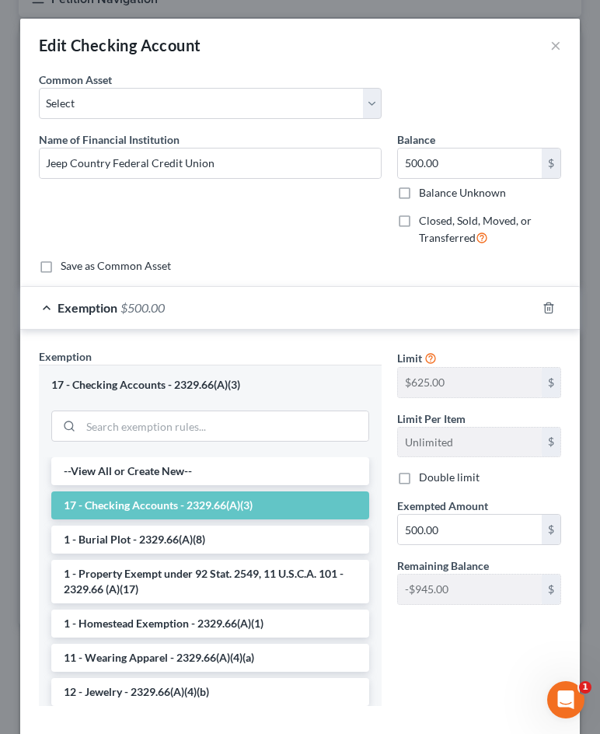
click at [224, 316] on div "Exemption $500.00" at bounding box center [278, 307] width 516 height 41
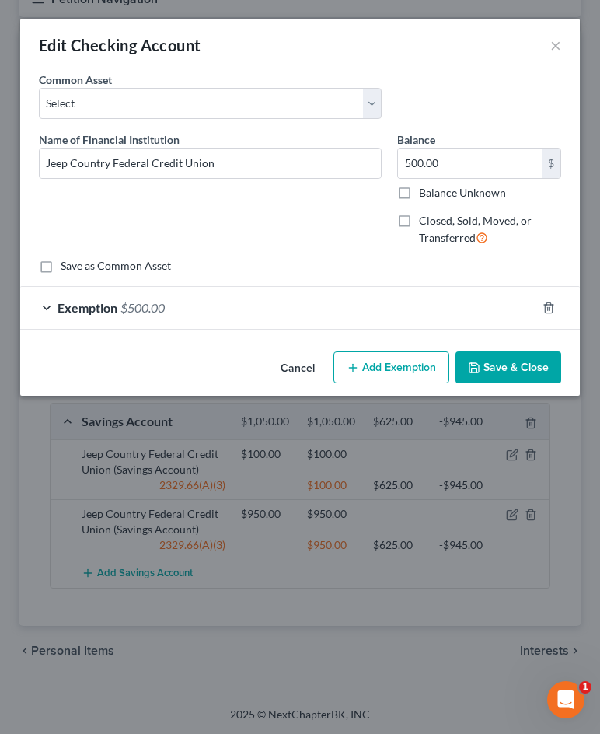
click at [225, 315] on div "Exemption $500.00" at bounding box center [278, 307] width 516 height 41
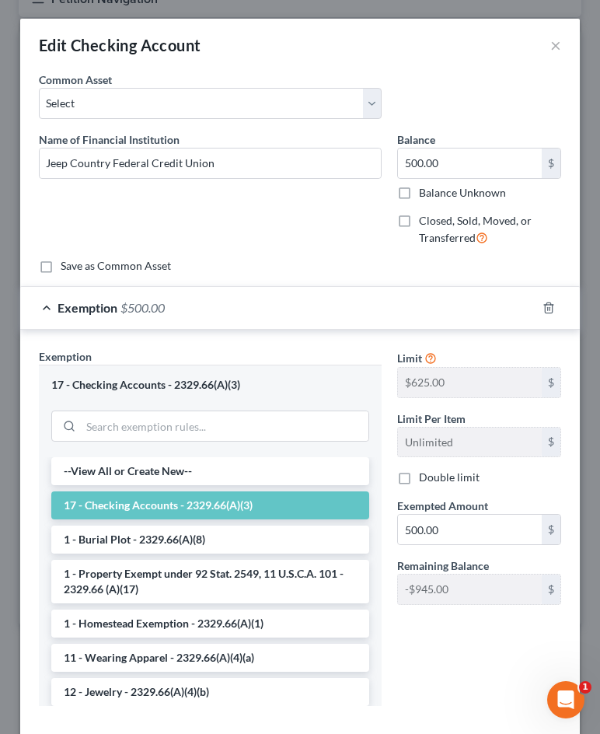
click at [225, 315] on div "Exemption $500.00" at bounding box center [278, 307] width 516 height 41
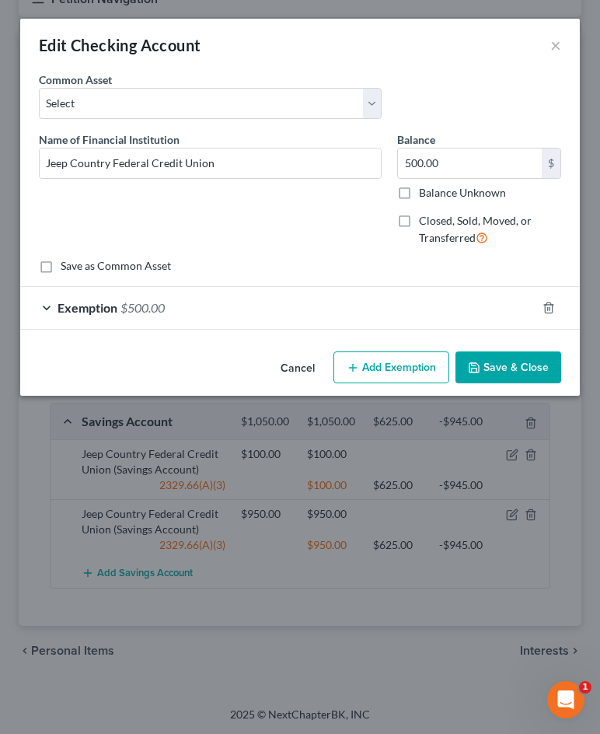
click at [394, 315] on div "Exemption $500.00" at bounding box center [278, 307] width 516 height 41
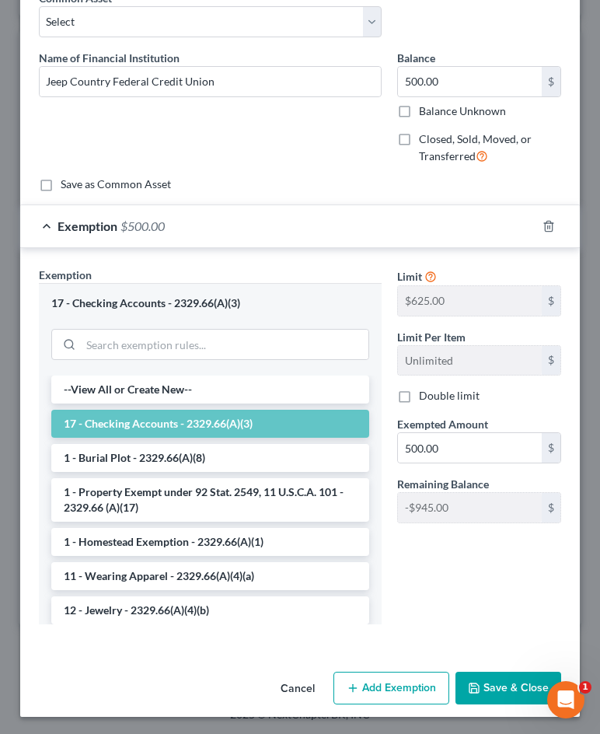
scroll to position [0, 0]
click at [493, 687] on button "Save & Close" at bounding box center [508, 687] width 106 height 33
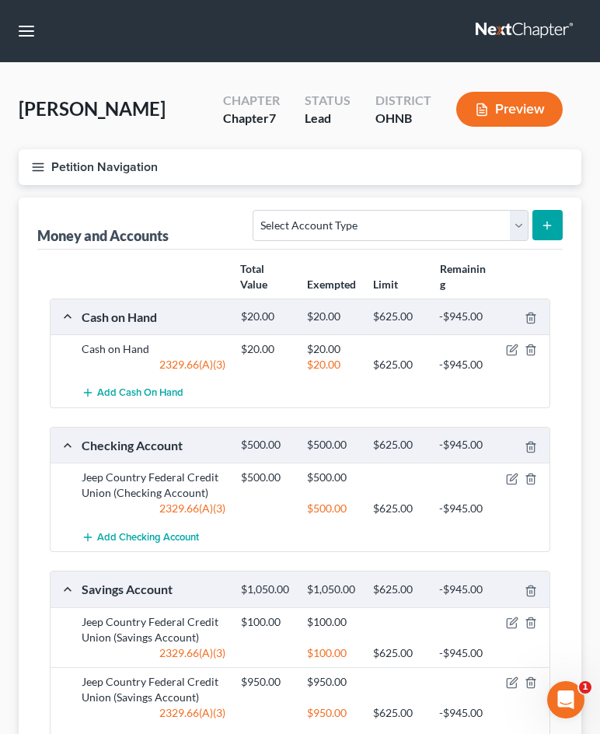
click at [41, 172] on icon "button" at bounding box center [38, 167] width 14 height 14
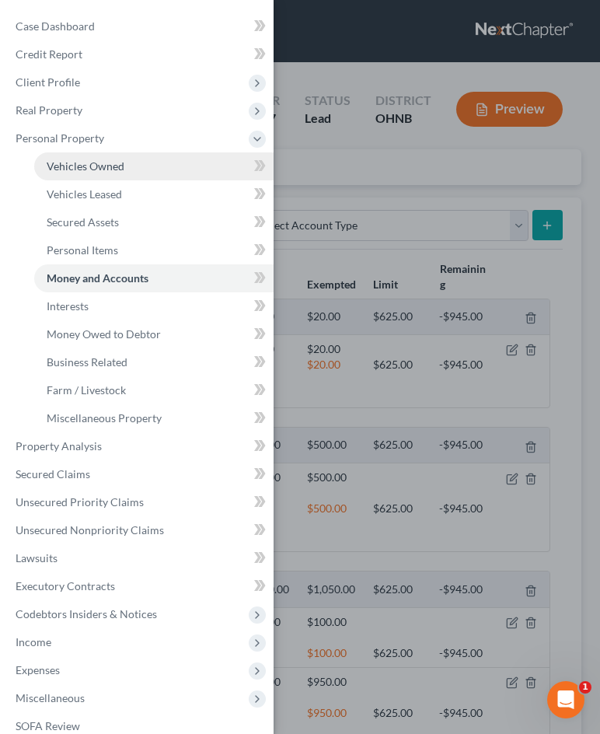
click at [113, 162] on span "Vehicles Owned" at bounding box center [86, 165] width 78 height 13
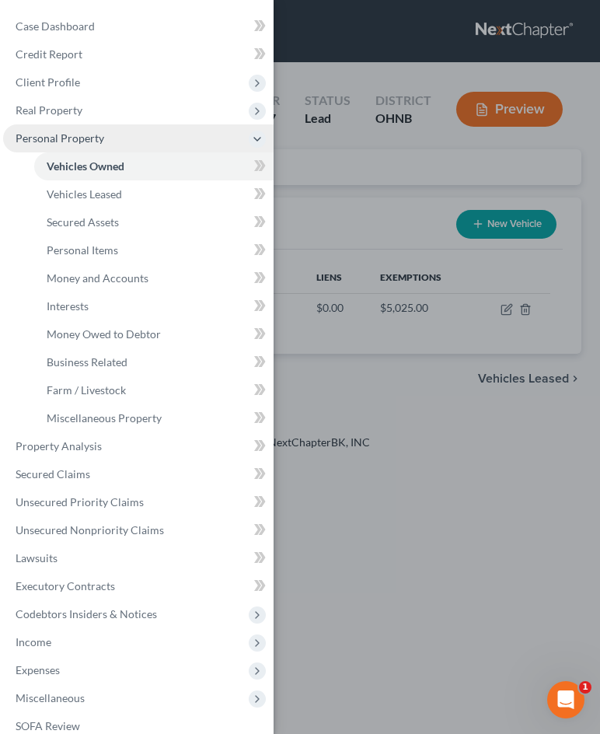
click at [253, 142] on icon at bounding box center [257, 139] width 12 height 12
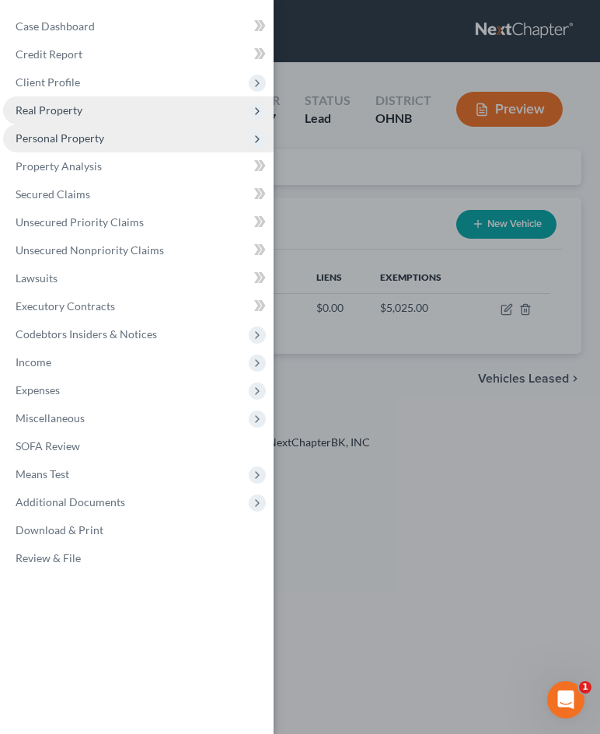
click at [259, 113] on icon at bounding box center [257, 111] width 12 height 12
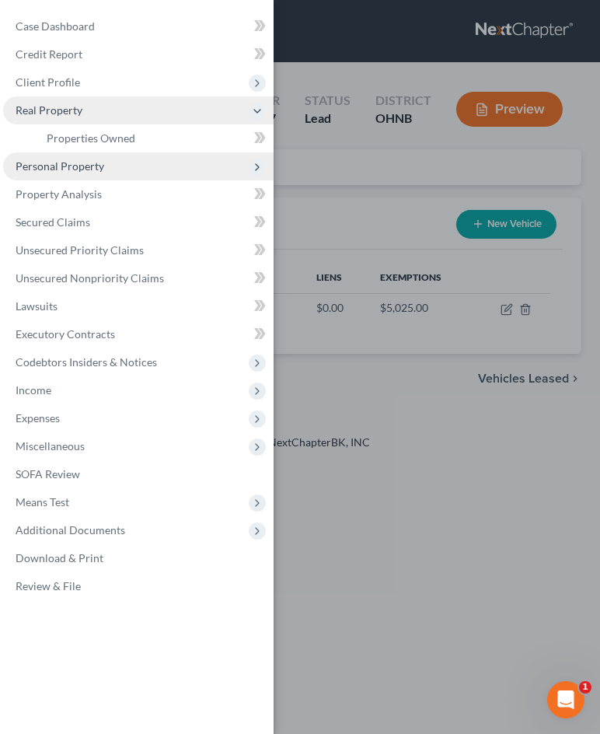
click at [347, 312] on div "Case Dashboard Payments Invoices Payments Payments Credit Report Client Profile" at bounding box center [300, 367] width 600 height 734
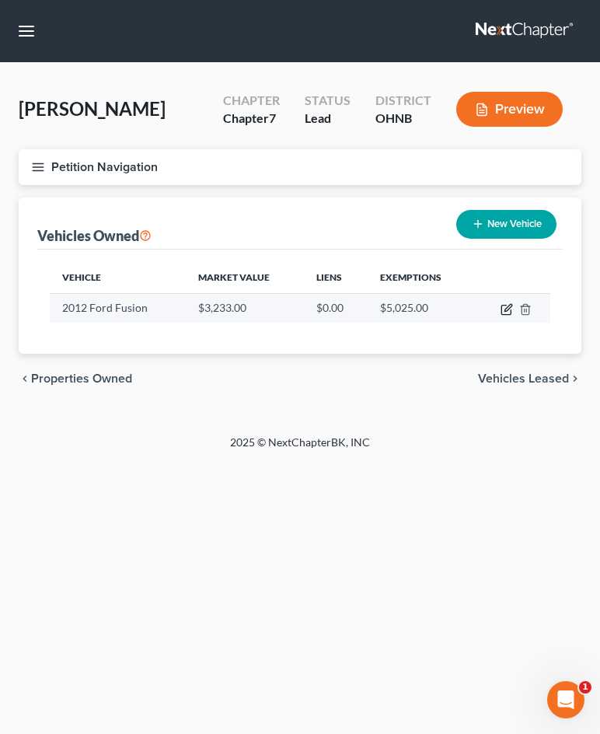
click at [505, 309] on icon "button" at bounding box center [507, 307] width 7 height 7
select select "0"
select select "14"
select select "3"
select select "0"
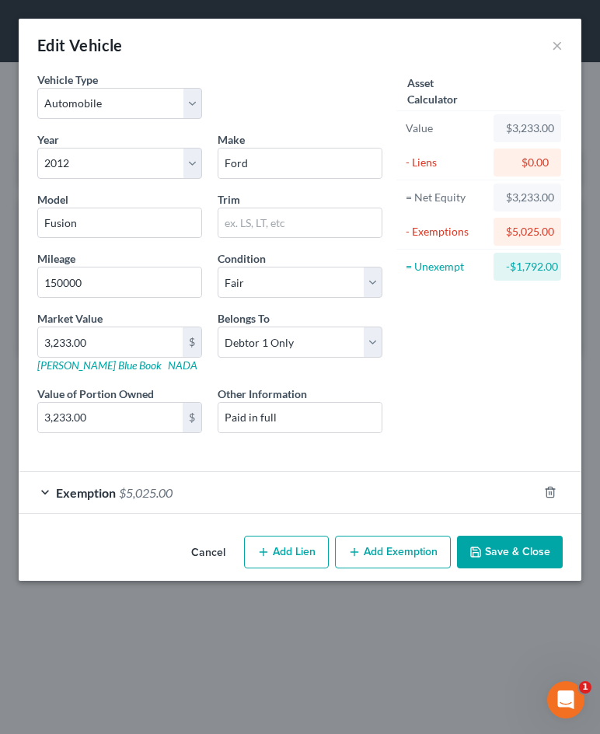
click at [231, 507] on div "Exemption $5,025.00" at bounding box center [278, 492] width 519 height 41
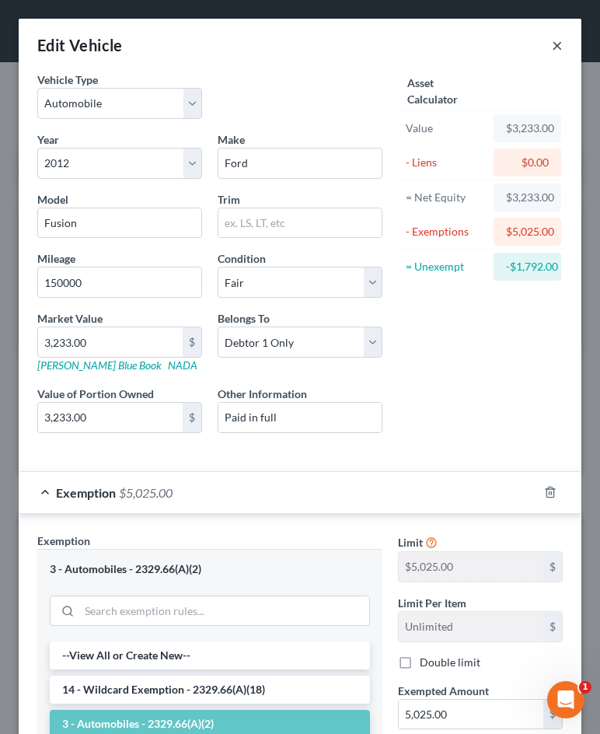
click at [560, 45] on button "×" at bounding box center [557, 45] width 11 height 19
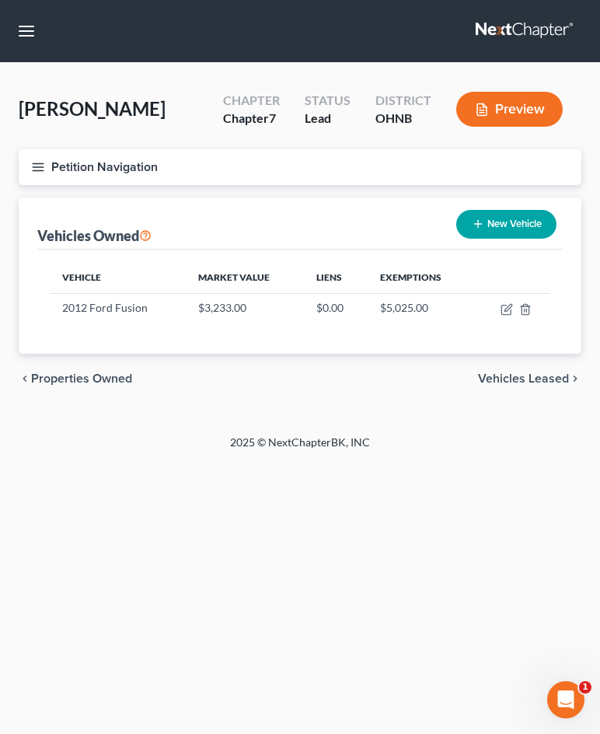
click at [38, 161] on icon "button" at bounding box center [38, 167] width 14 height 14
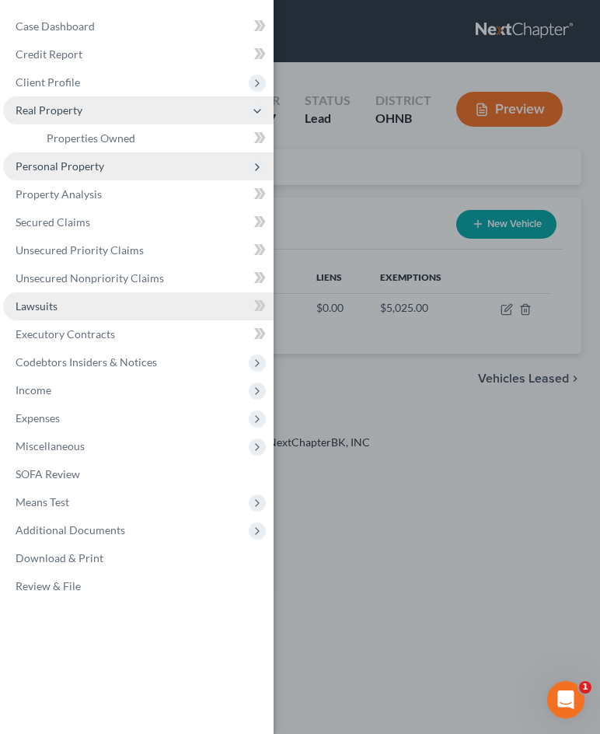
click at [87, 314] on link "Lawsuits" at bounding box center [138, 306] width 270 height 28
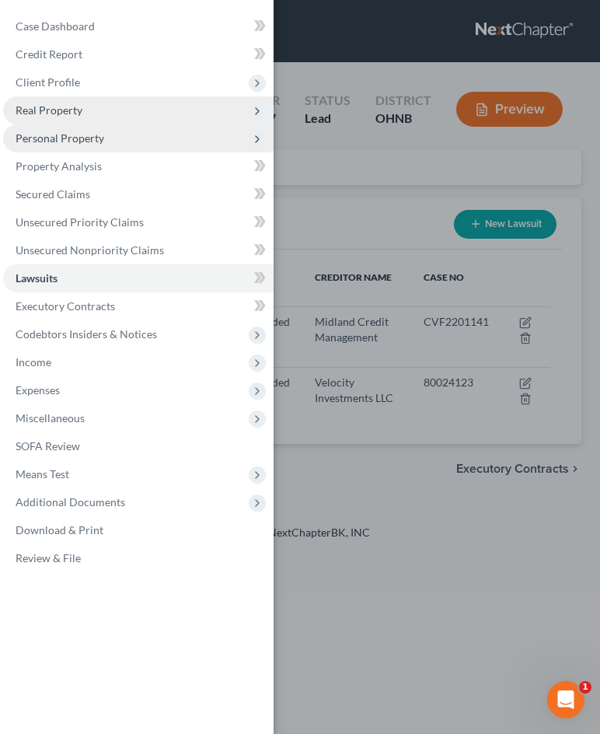
click at [375, 354] on div "Case Dashboard Payments Invoices Payments Payments Credit Report Client Profile" at bounding box center [300, 367] width 600 height 734
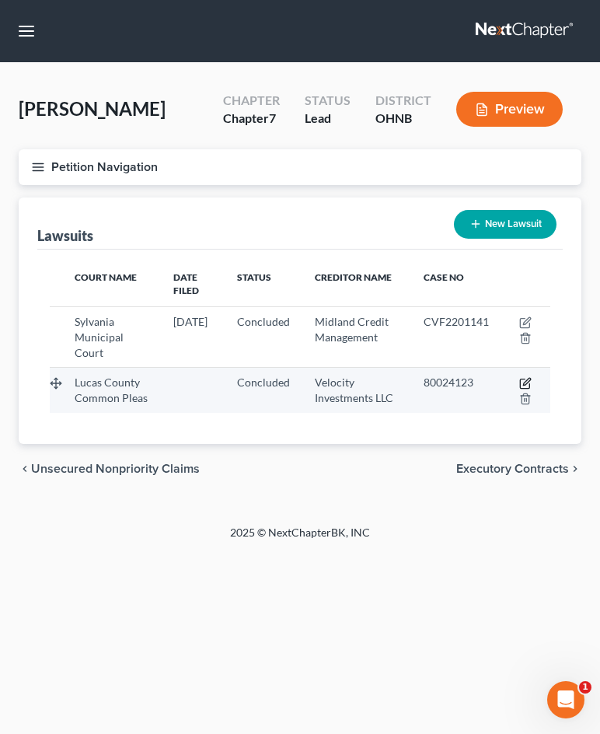
click at [521, 382] on icon "button" at bounding box center [525, 383] width 12 height 12
select select "36"
select select "2"
select select "3"
select select "33"
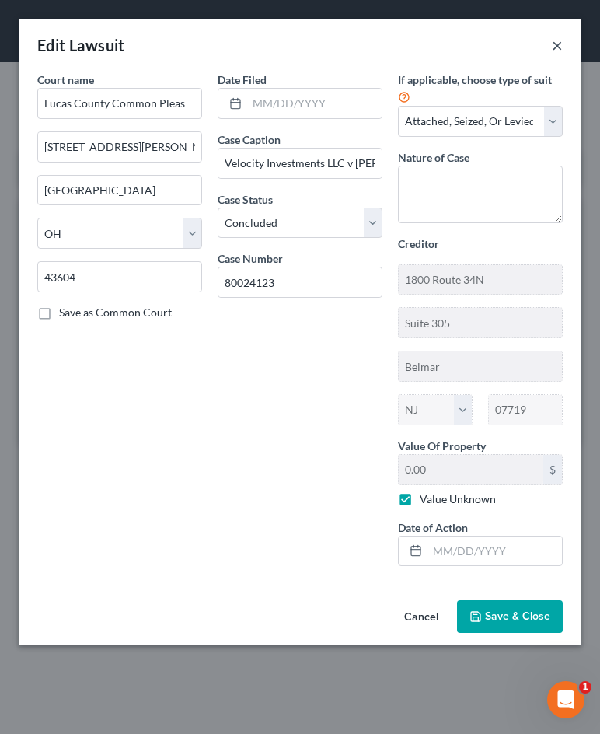
click at [554, 43] on button "×" at bounding box center [557, 45] width 11 height 19
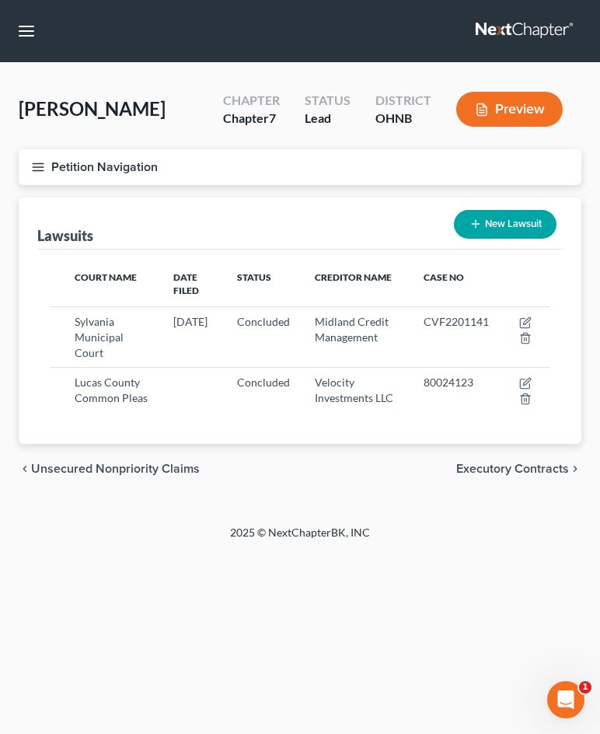
click at [38, 170] on line "button" at bounding box center [38, 170] width 11 height 0
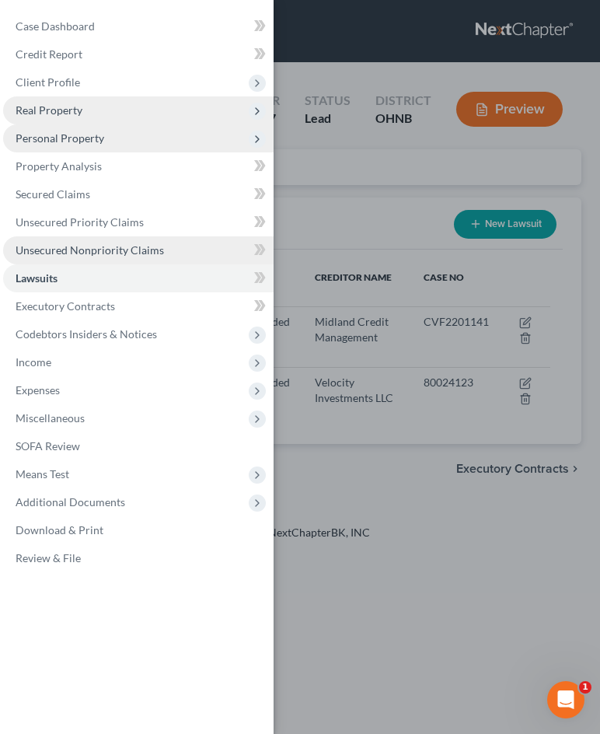
click at [49, 253] on span "Unsecured Nonpriority Claims" at bounding box center [90, 249] width 148 height 13
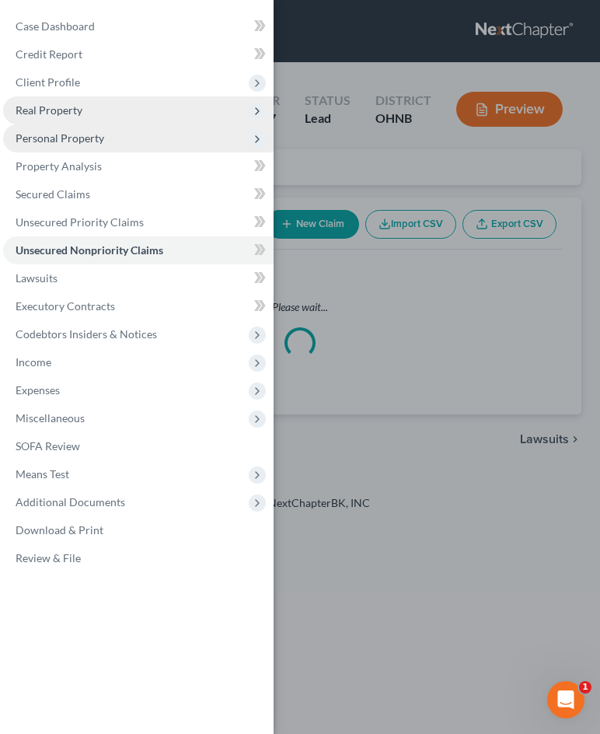
click at [374, 319] on div "Case Dashboard Payments Invoices Payments Payments Credit Report Client Profile" at bounding box center [300, 367] width 600 height 734
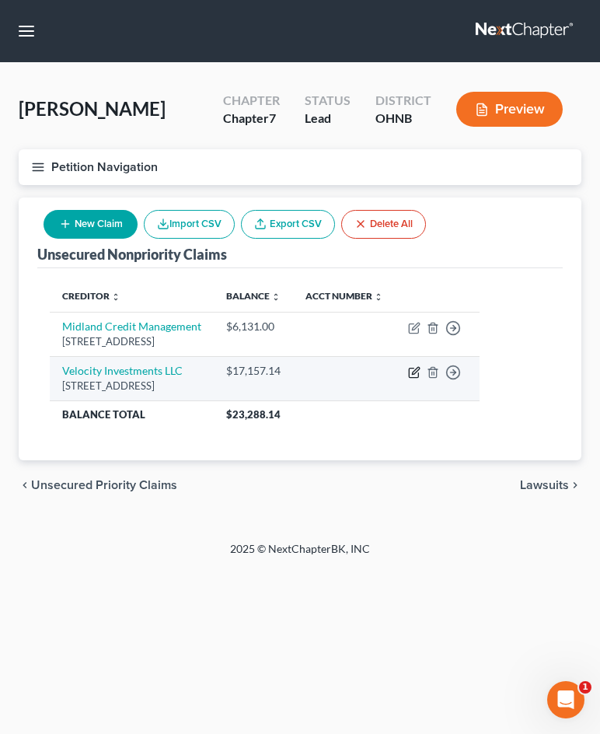
click at [420, 371] on icon "button" at bounding box center [414, 372] width 12 height 12
select select "33"
select select "14"
select select "0"
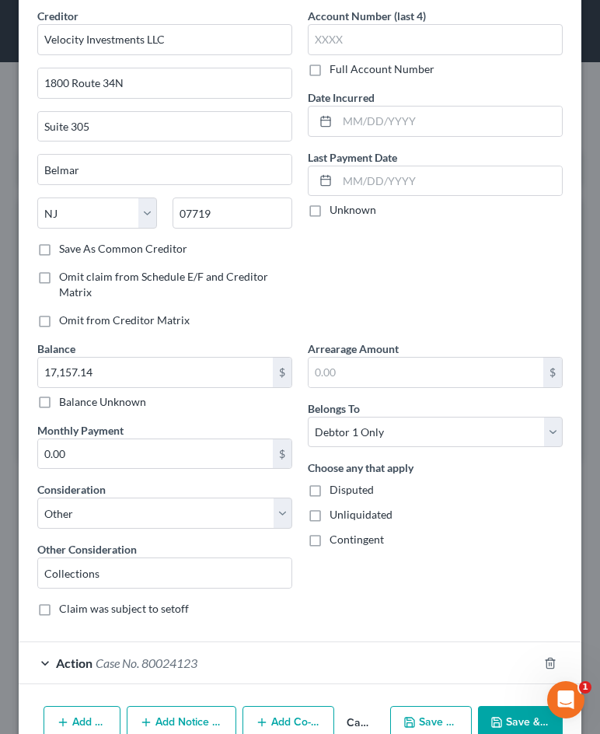
scroll to position [64, 0]
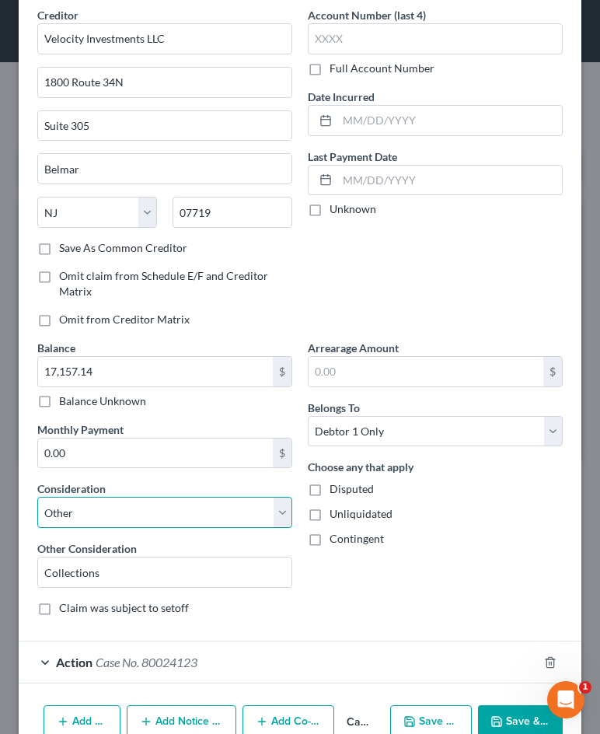
select select "2"
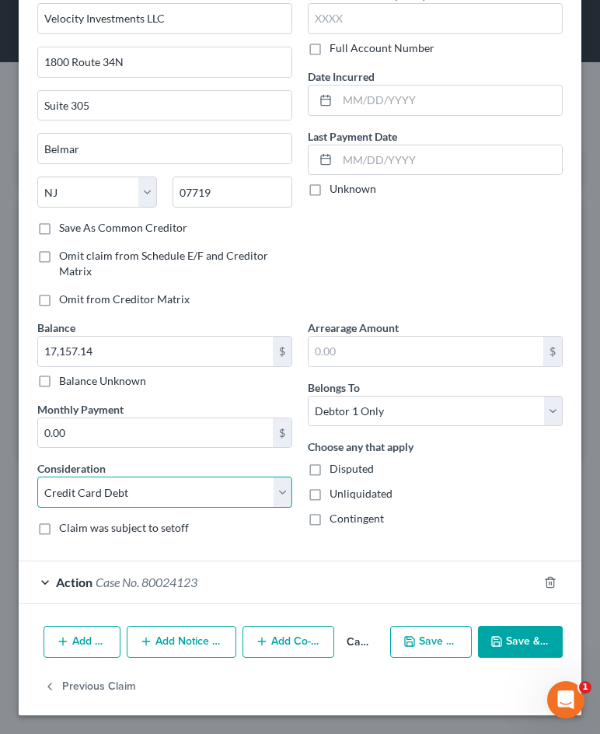
scroll to position [84, 0]
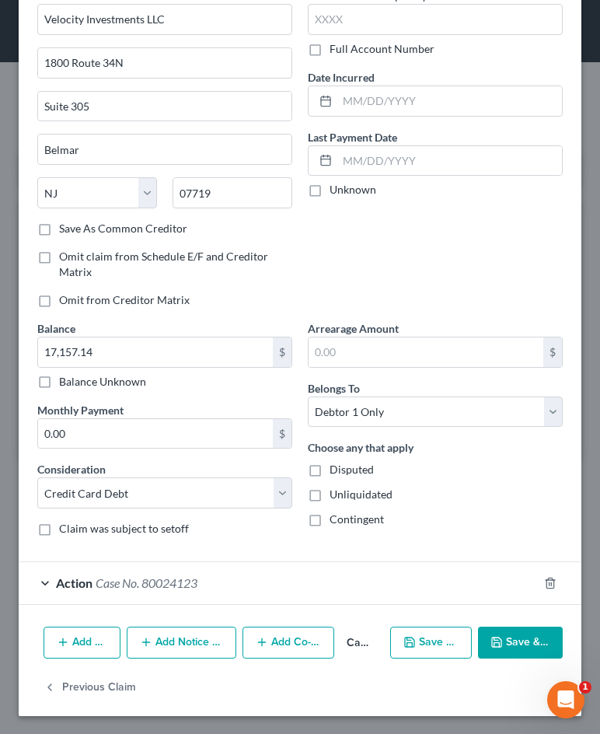
click at [513, 644] on button "Save & Close" at bounding box center [520, 642] width 85 height 33
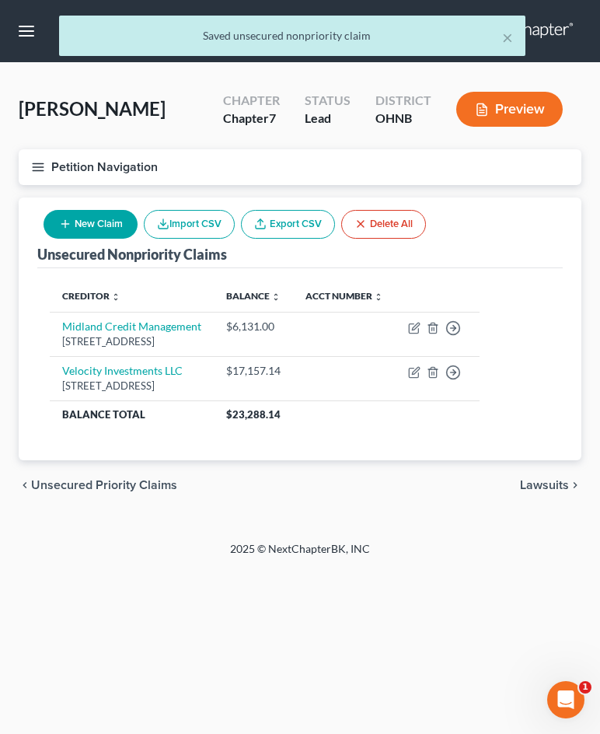
click at [32, 162] on icon "button" at bounding box center [38, 167] width 14 height 14
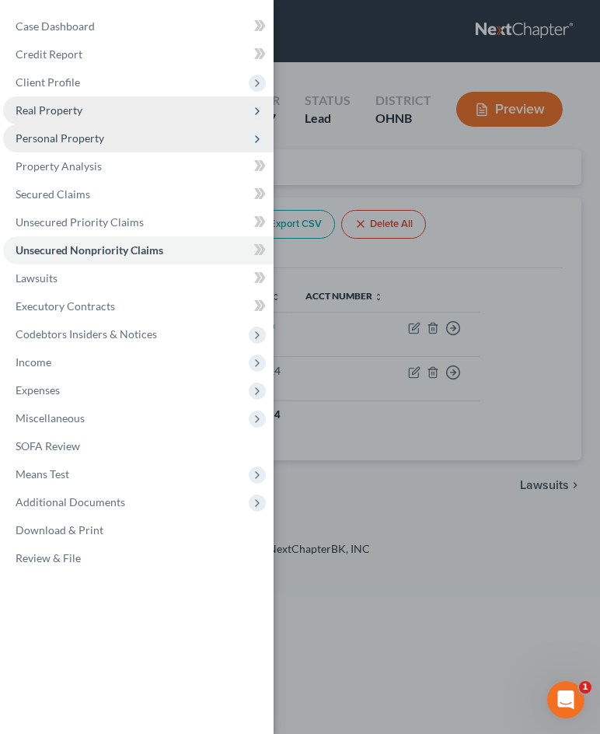
click at [441, 510] on div "Case Dashboard Payments Invoices Payments Payments Credit Report Client Profile" at bounding box center [300, 367] width 600 height 734
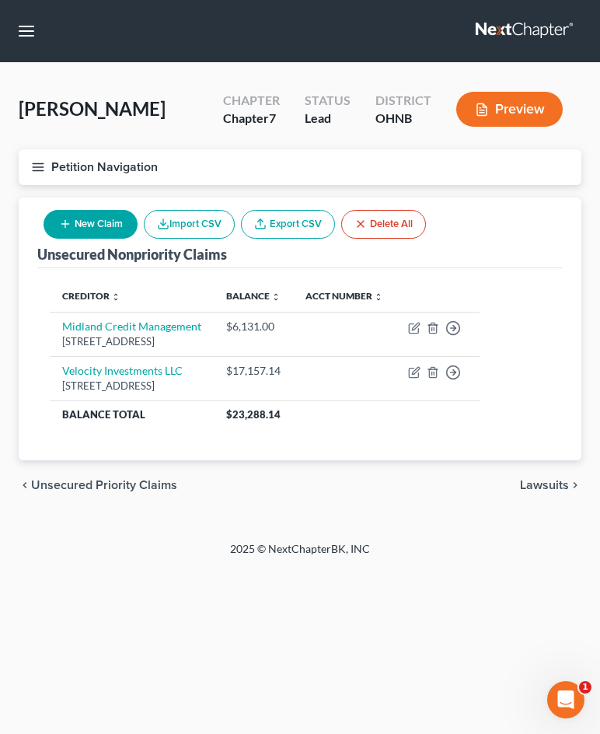
click at [34, 161] on icon "button" at bounding box center [38, 167] width 14 height 14
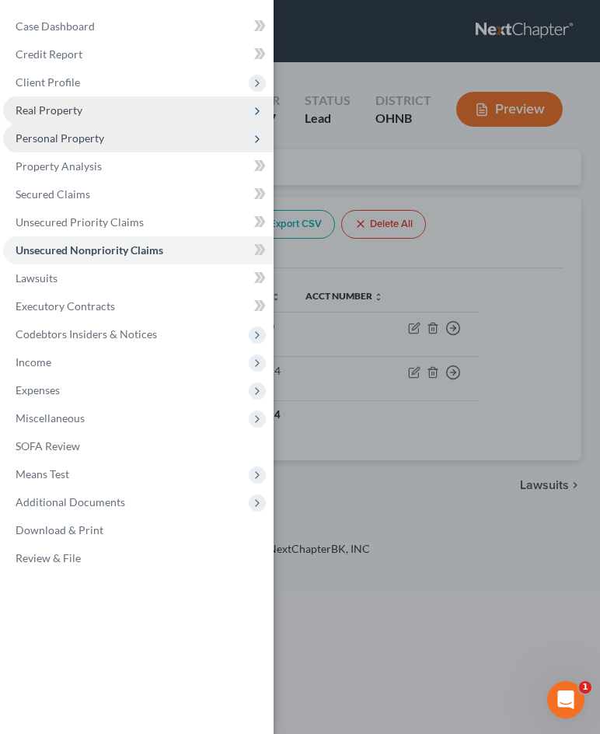
click at [536, 427] on div "Case Dashboard Payments Invoices Payments Payments Credit Report Client Profile" at bounding box center [300, 367] width 600 height 734
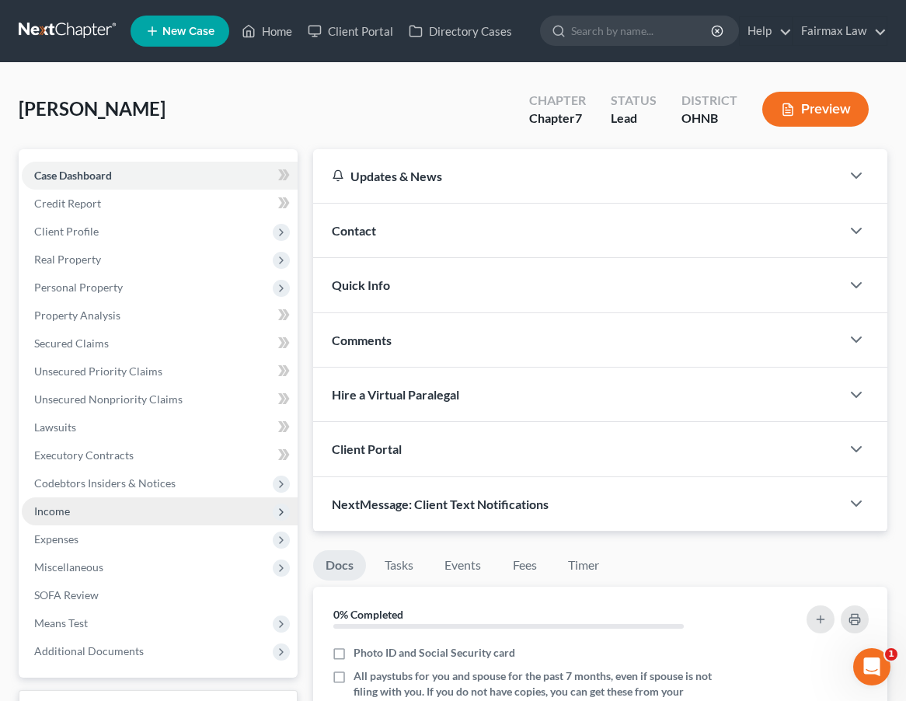
click at [116, 511] on span "Income" at bounding box center [160, 511] width 276 height 28
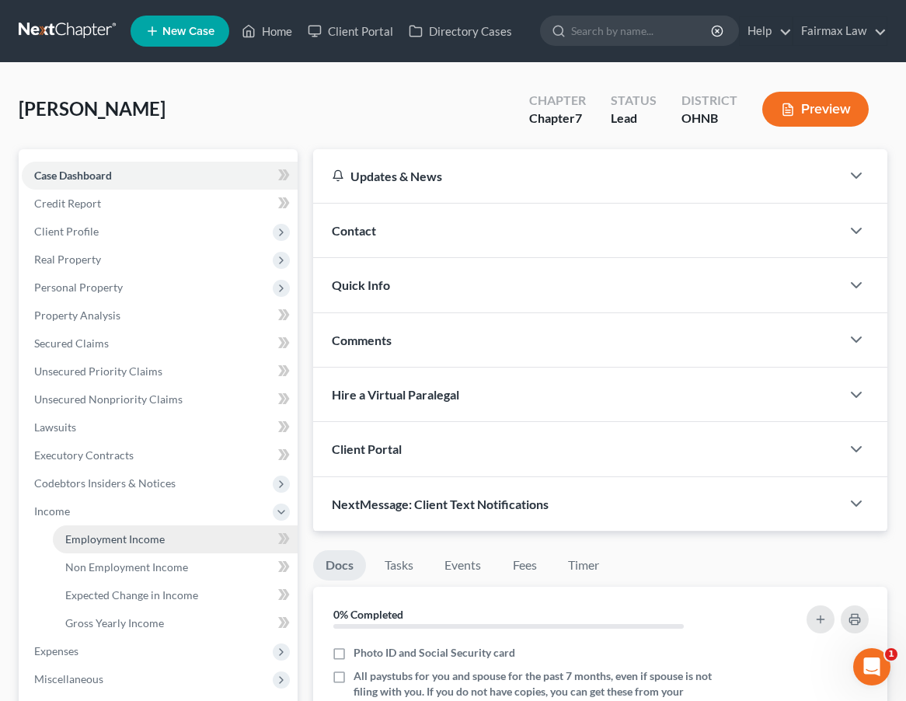
click at [114, 535] on span "Employment Income" at bounding box center [114, 538] width 99 height 13
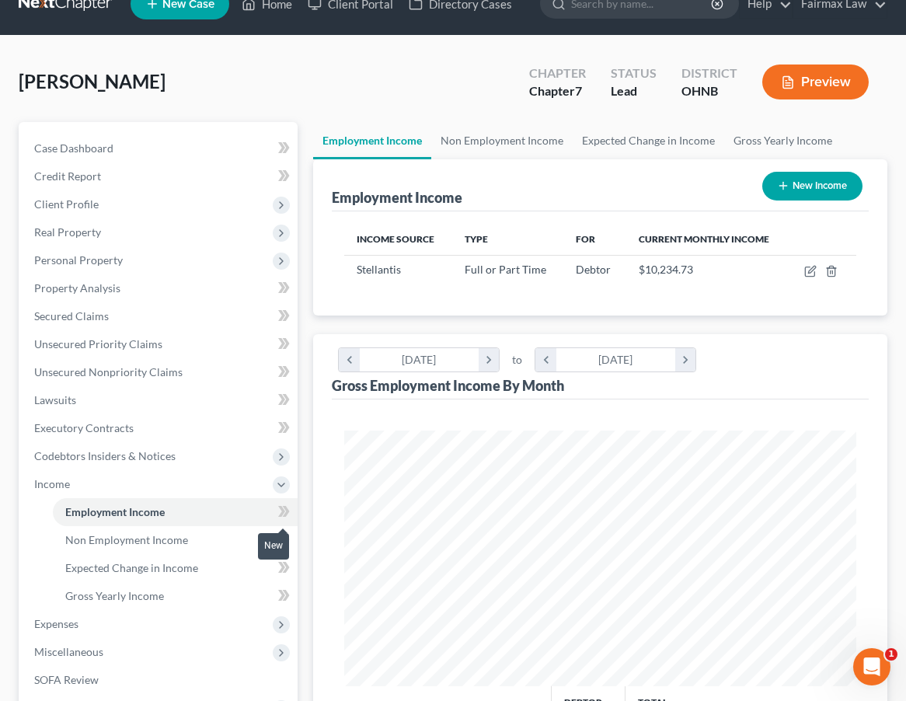
scroll to position [44, 0]
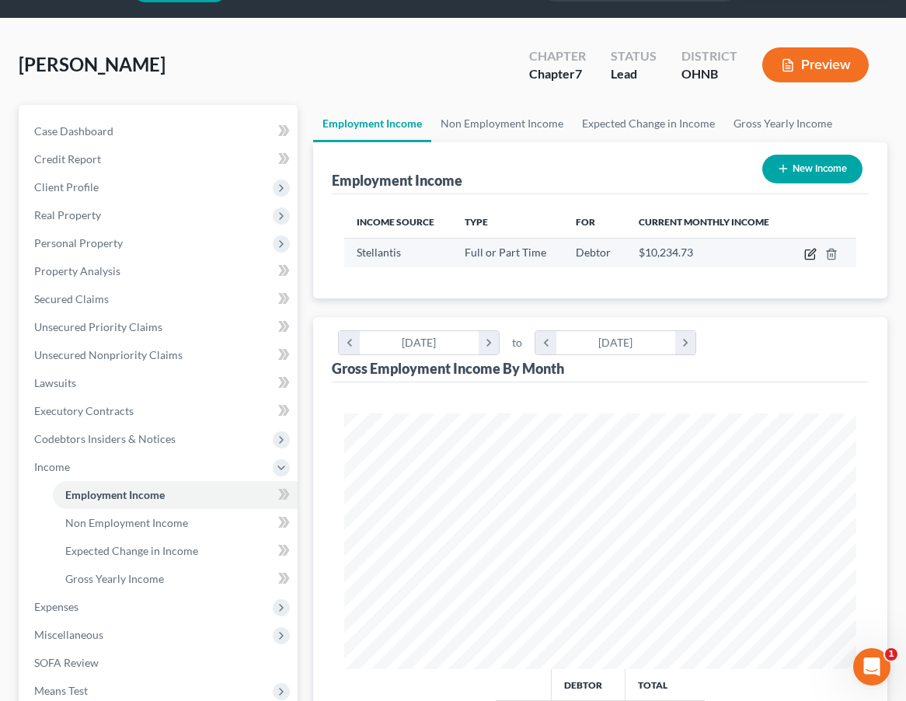
click at [807, 256] on icon "button" at bounding box center [810, 254] width 12 height 12
select select "0"
select select "36"
select select "3"
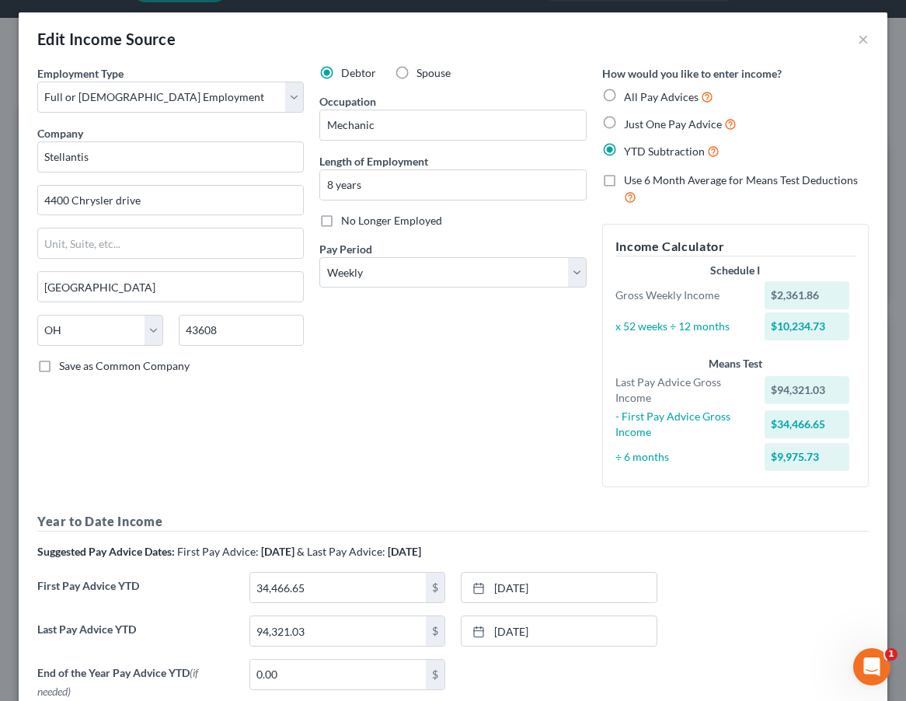
scroll to position [0, 0]
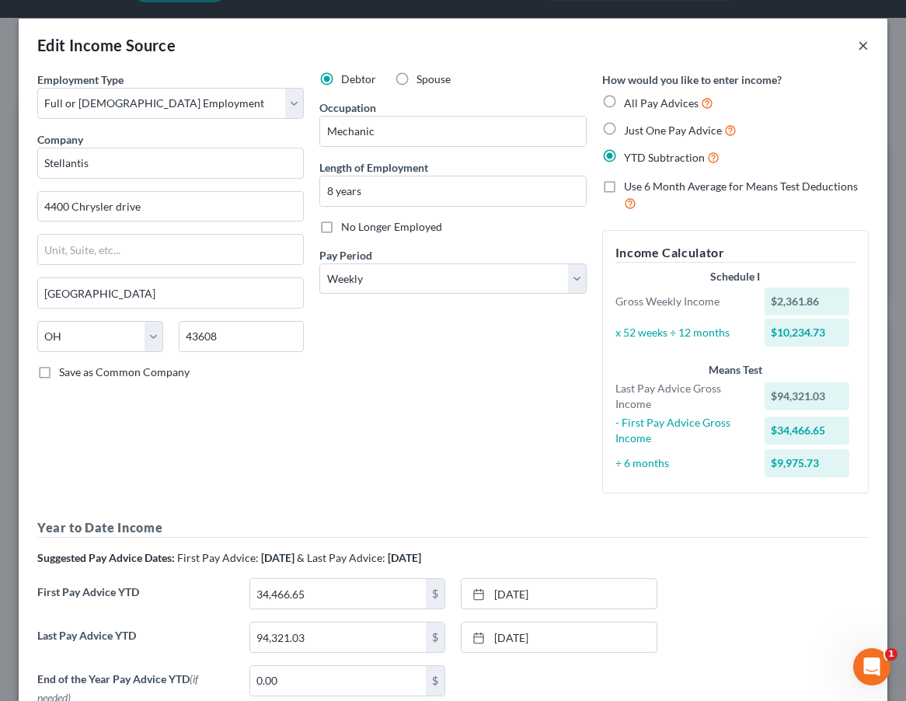
click at [865, 41] on button "×" at bounding box center [863, 45] width 11 height 19
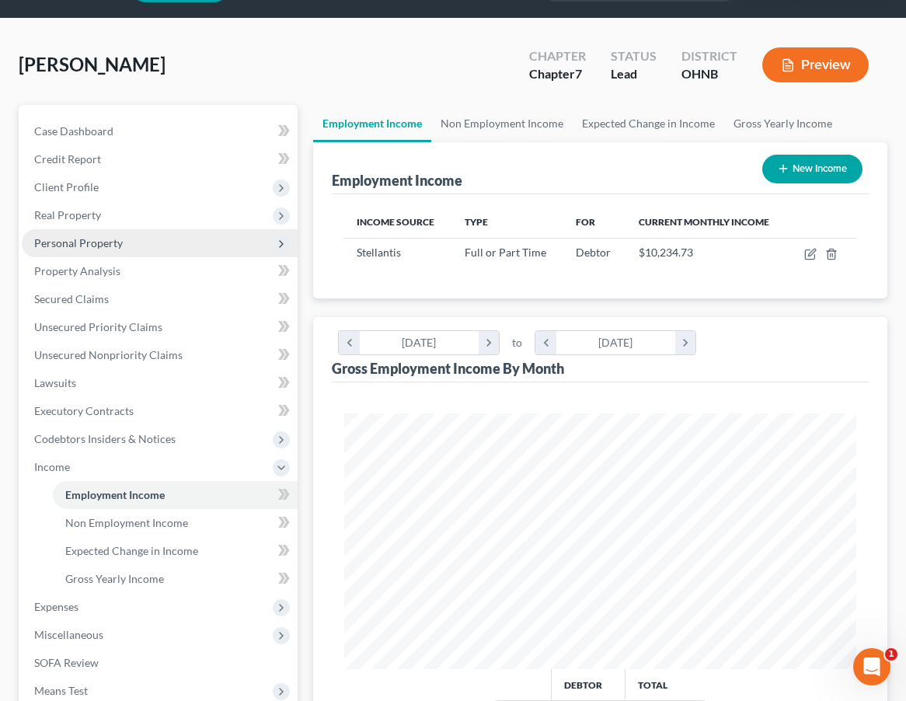
click at [232, 236] on span "Personal Property" at bounding box center [160, 243] width 276 height 28
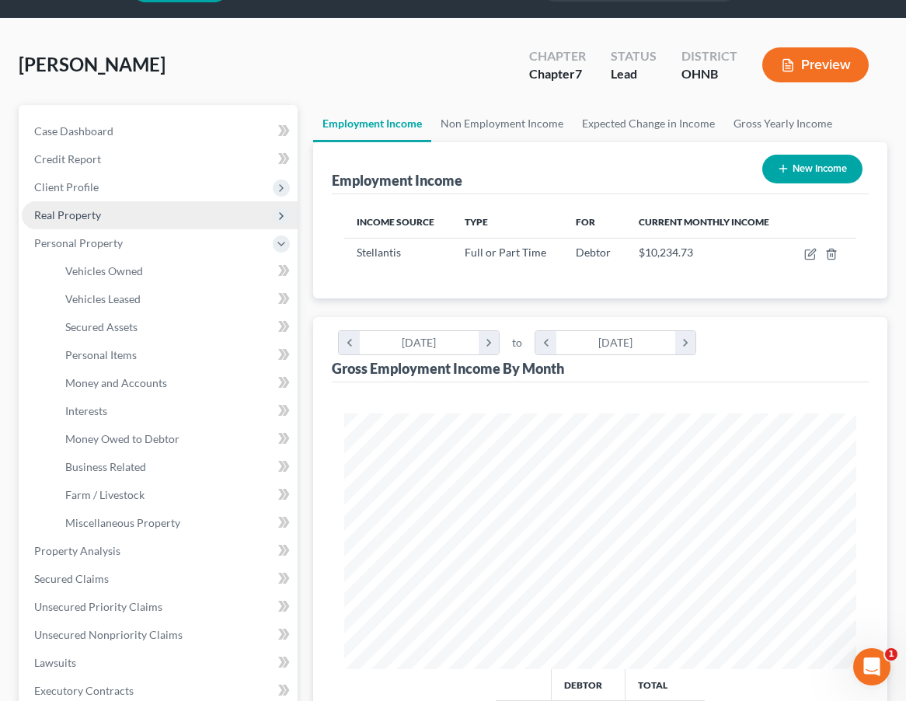
click at [247, 204] on span "Real Property" at bounding box center [160, 215] width 276 height 28
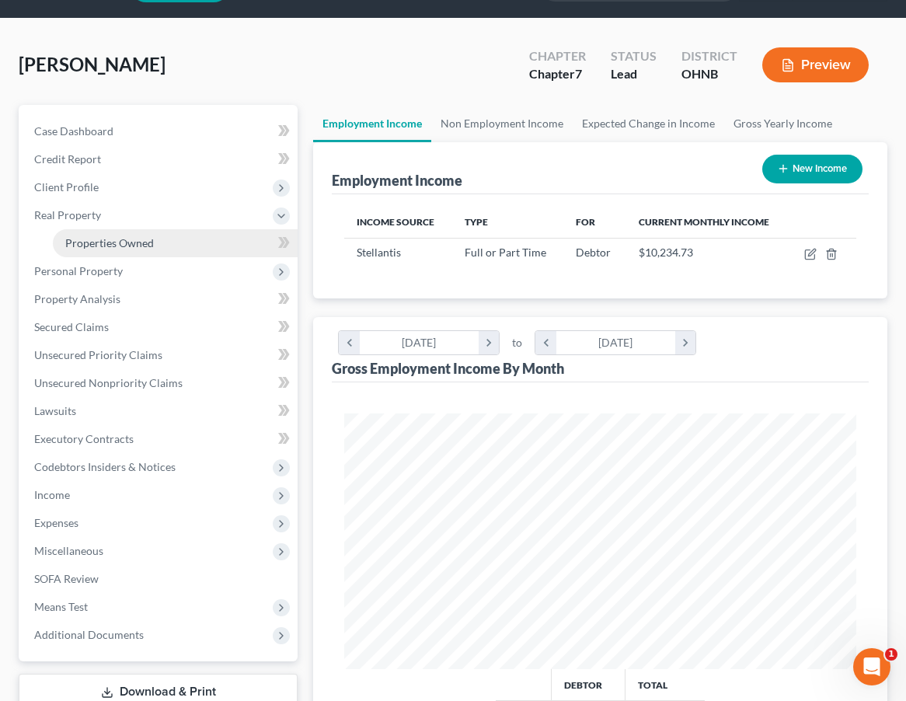
click at [208, 234] on link "Properties Owned" at bounding box center [175, 243] width 245 height 28
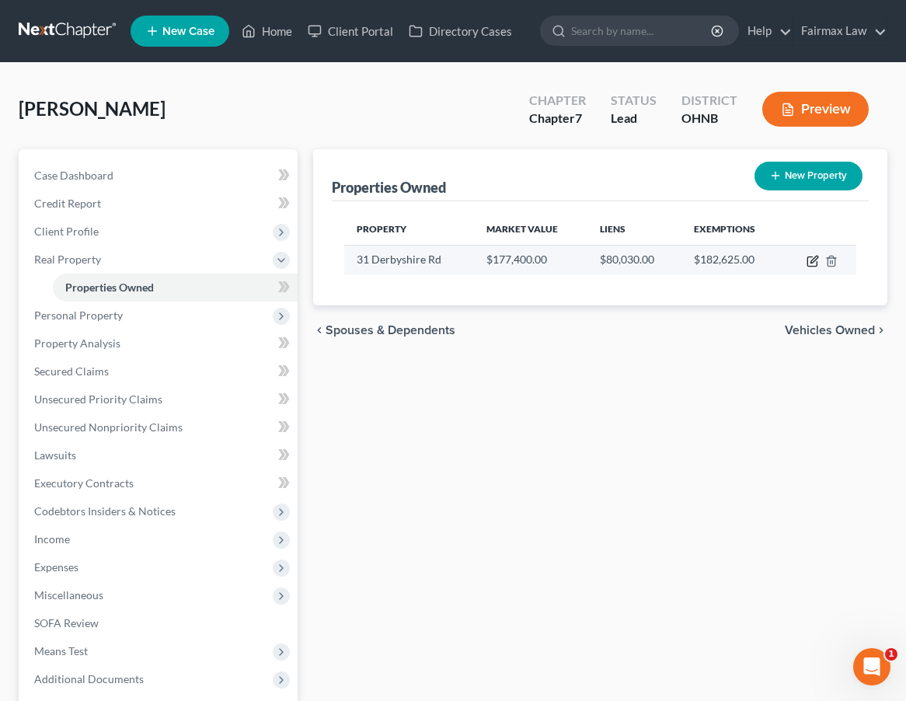
click at [814, 260] on icon "button" at bounding box center [813, 261] width 12 height 12
select select "36"
select select "0"
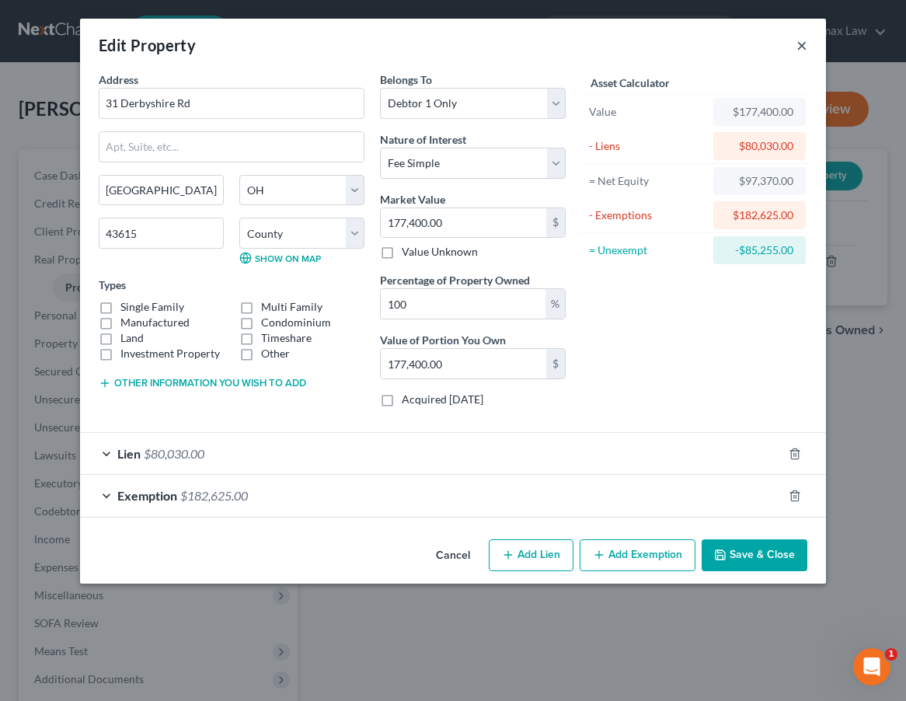
click at [799, 45] on button "×" at bounding box center [802, 45] width 11 height 19
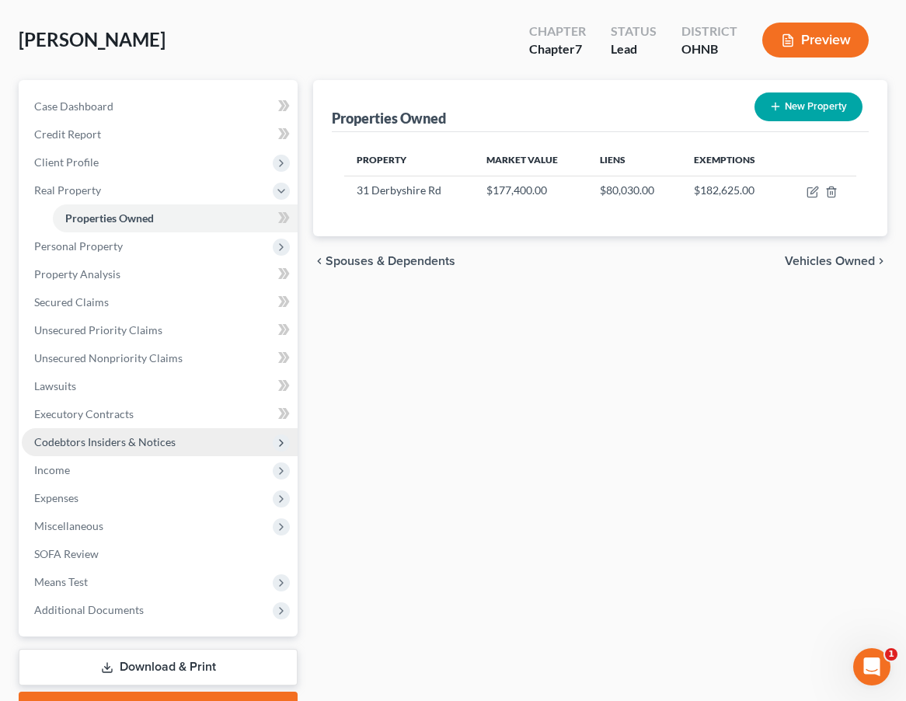
scroll to position [71, 0]
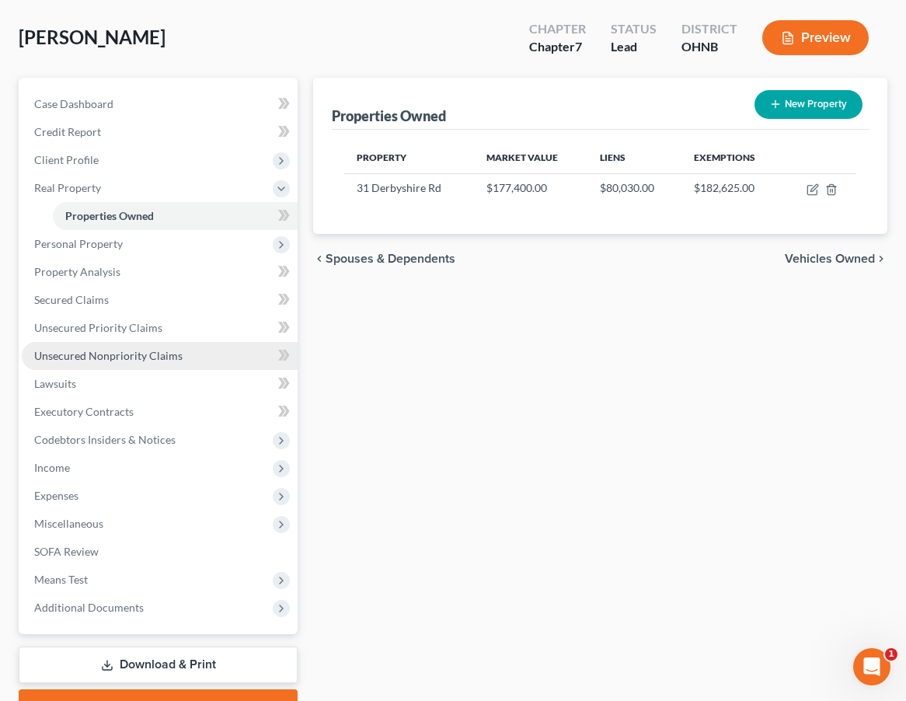
click at [138, 361] on span "Unsecured Nonpriority Claims" at bounding box center [108, 355] width 148 height 13
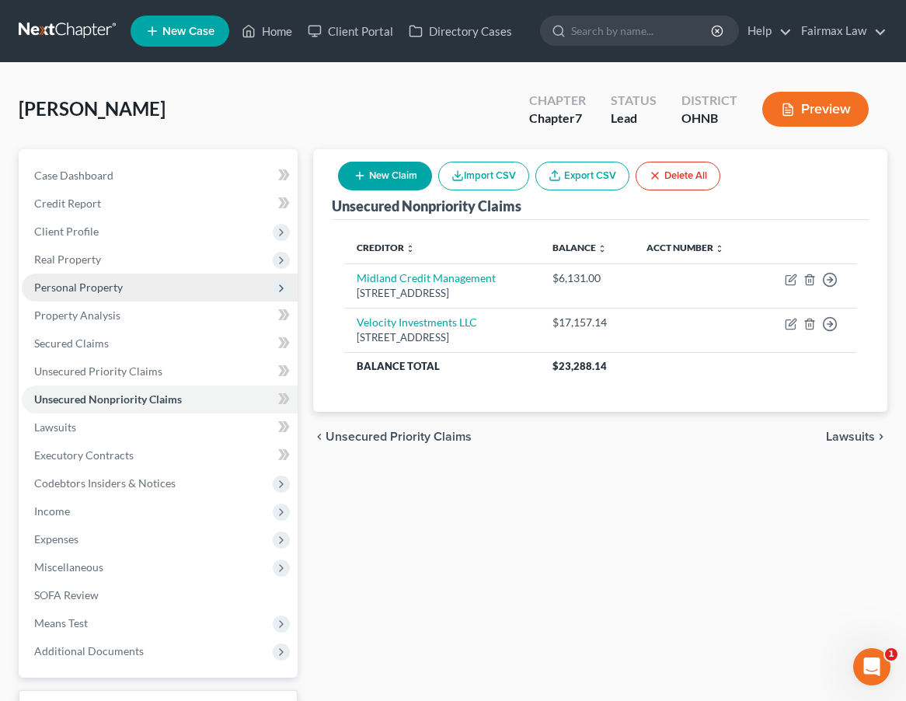
click at [178, 285] on span "Personal Property" at bounding box center [160, 288] width 276 height 28
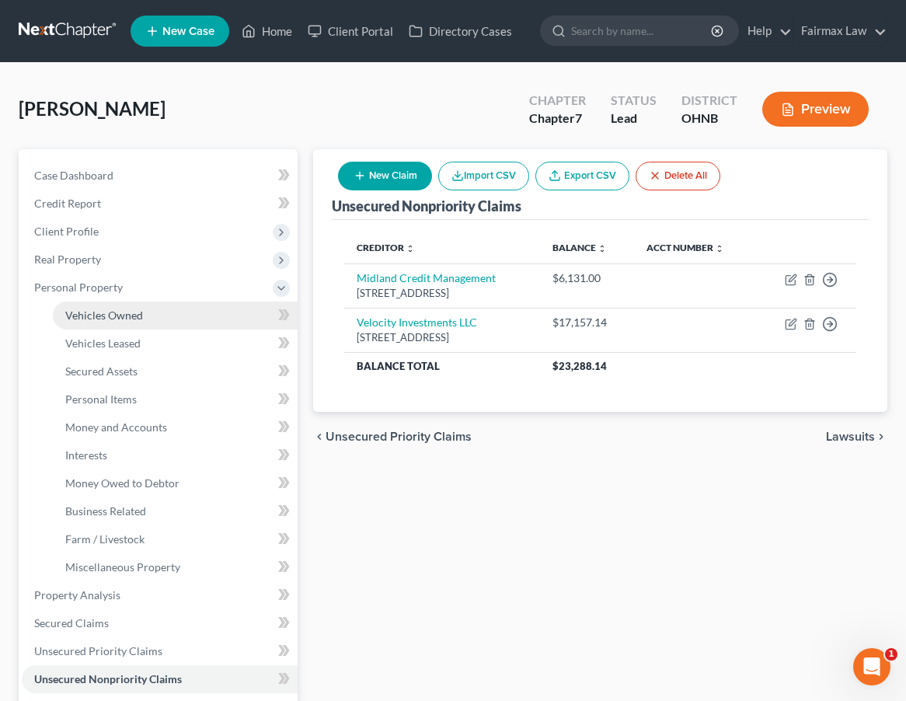
click at [169, 320] on link "Vehicles Owned" at bounding box center [175, 316] width 245 height 28
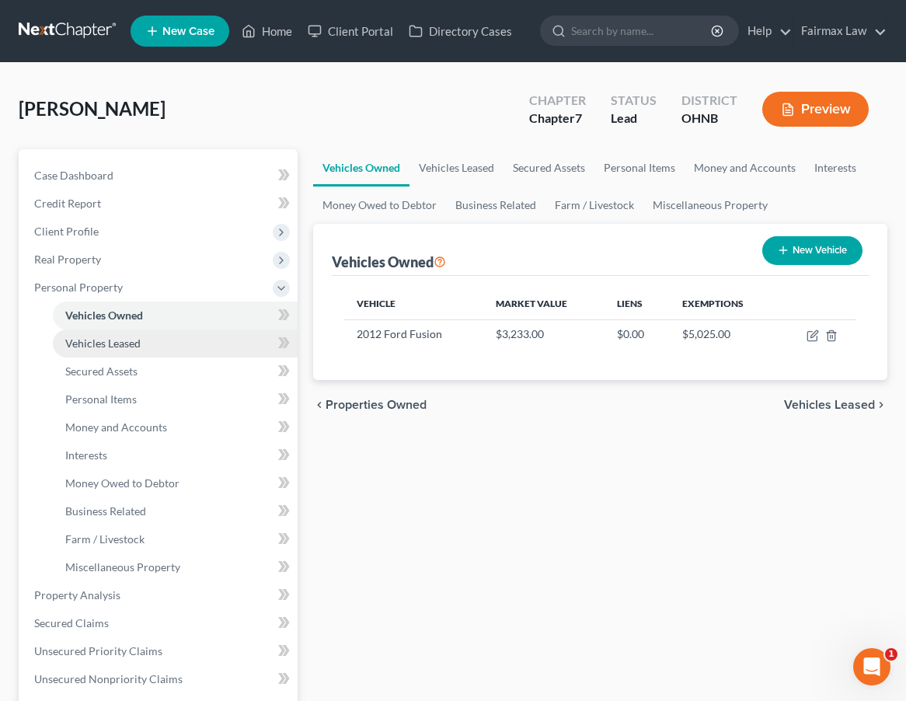
click at [167, 344] on link "Vehicles Leased" at bounding box center [175, 343] width 245 height 28
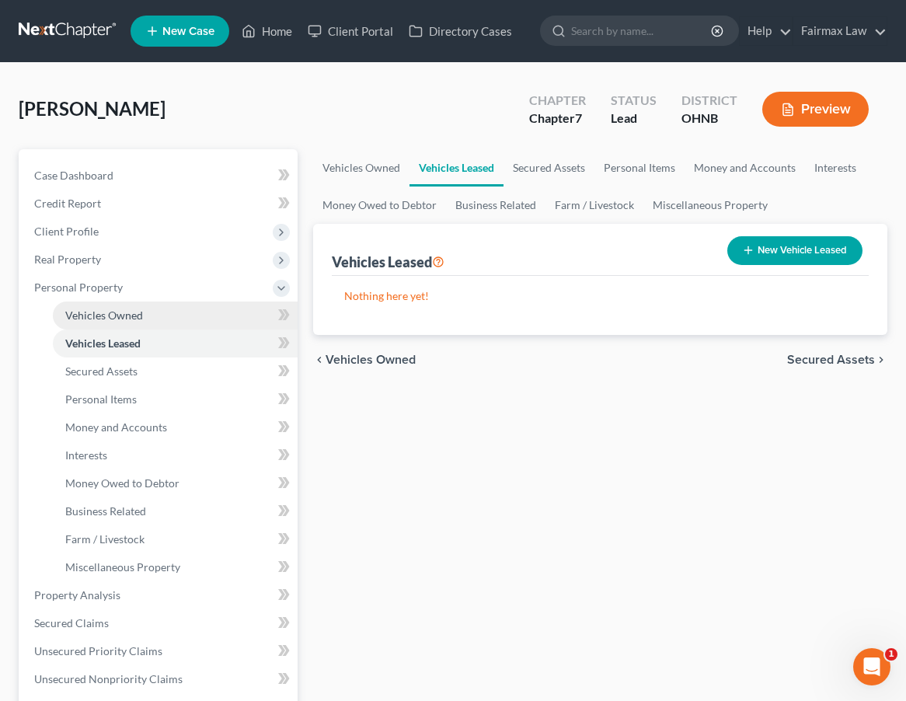
click at [171, 323] on link "Vehicles Owned" at bounding box center [175, 316] width 245 height 28
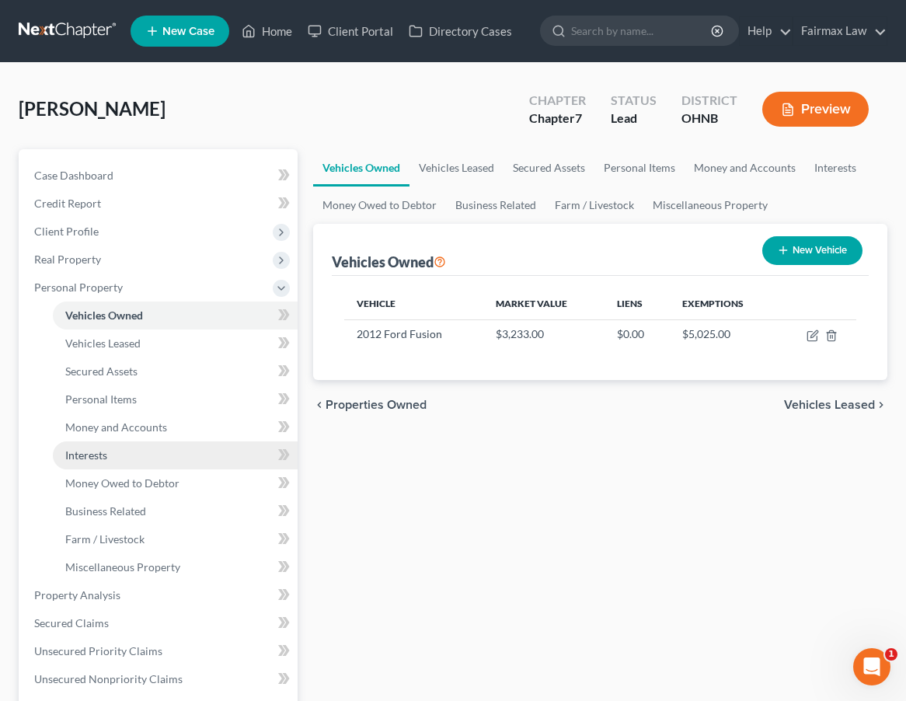
click at [124, 463] on link "Interests" at bounding box center [175, 455] width 245 height 28
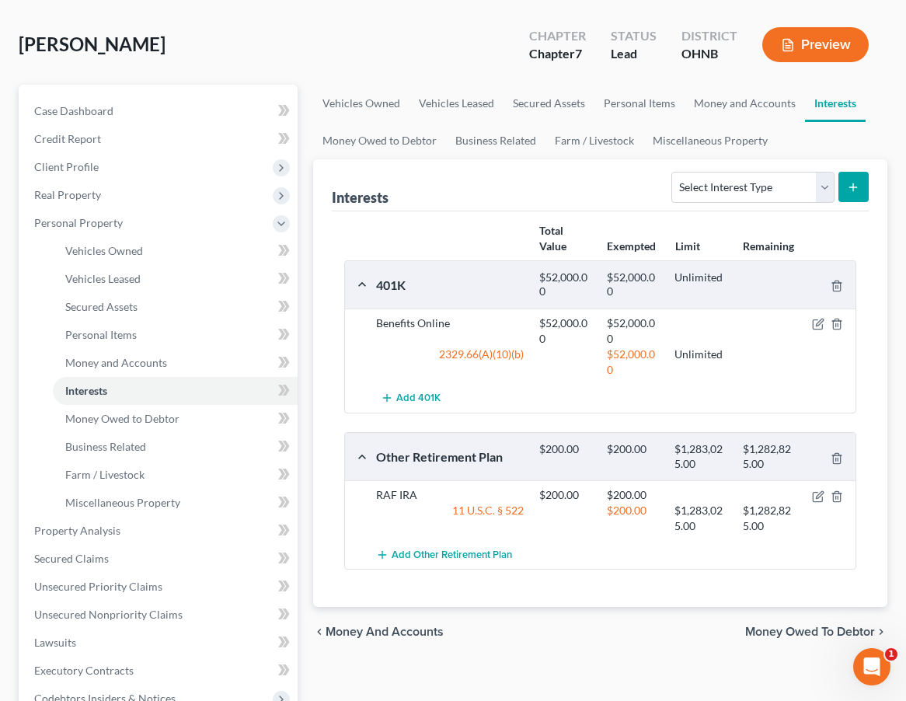
scroll to position [63, 0]
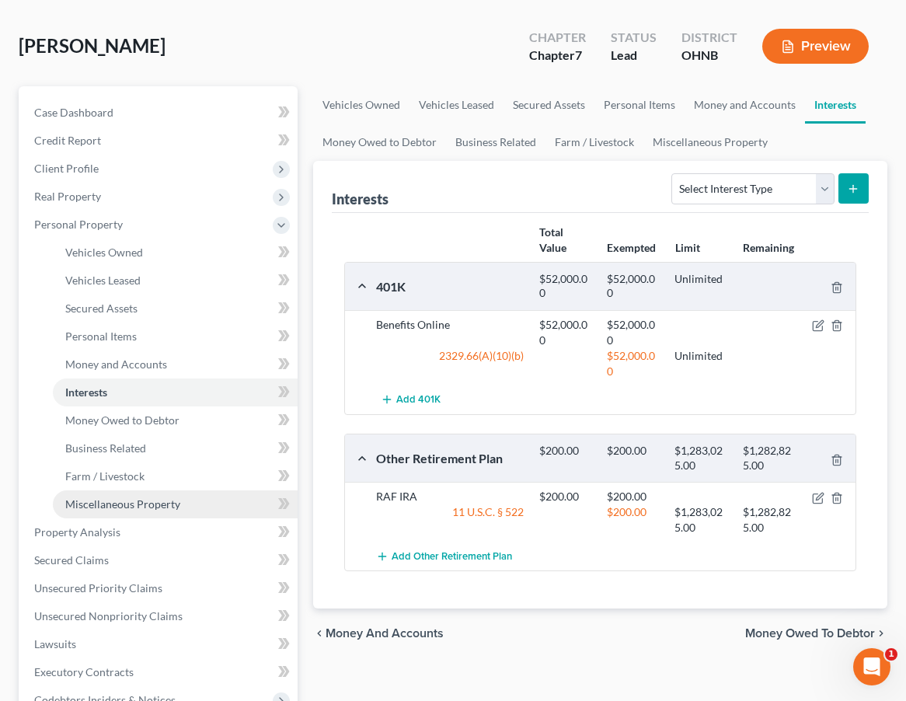
click at [127, 504] on span "Miscellaneous Property" at bounding box center [122, 503] width 115 height 13
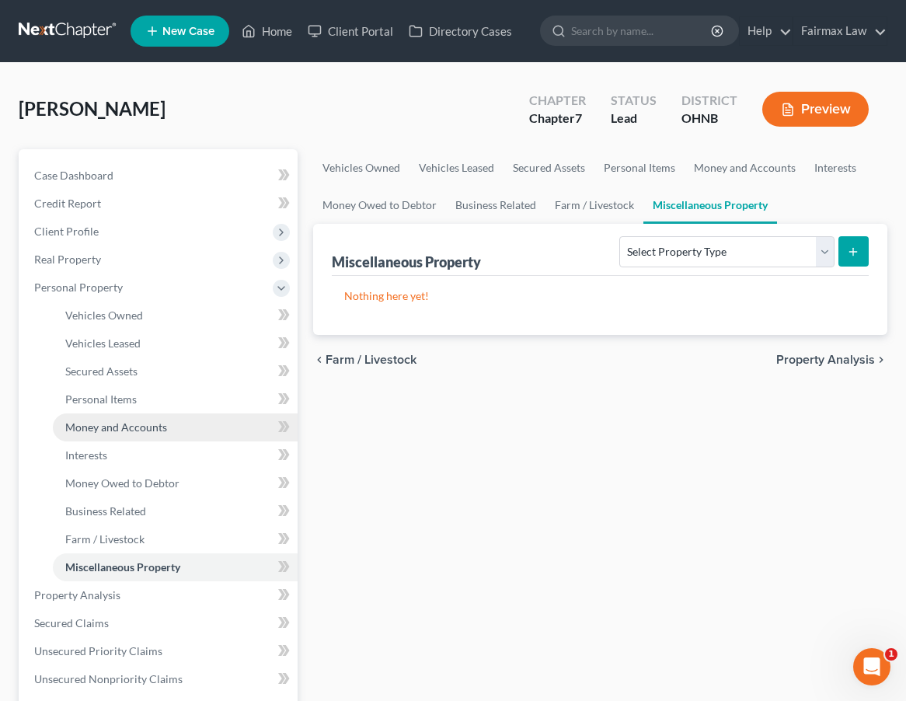
click at [139, 420] on span "Money and Accounts" at bounding box center [116, 426] width 102 height 13
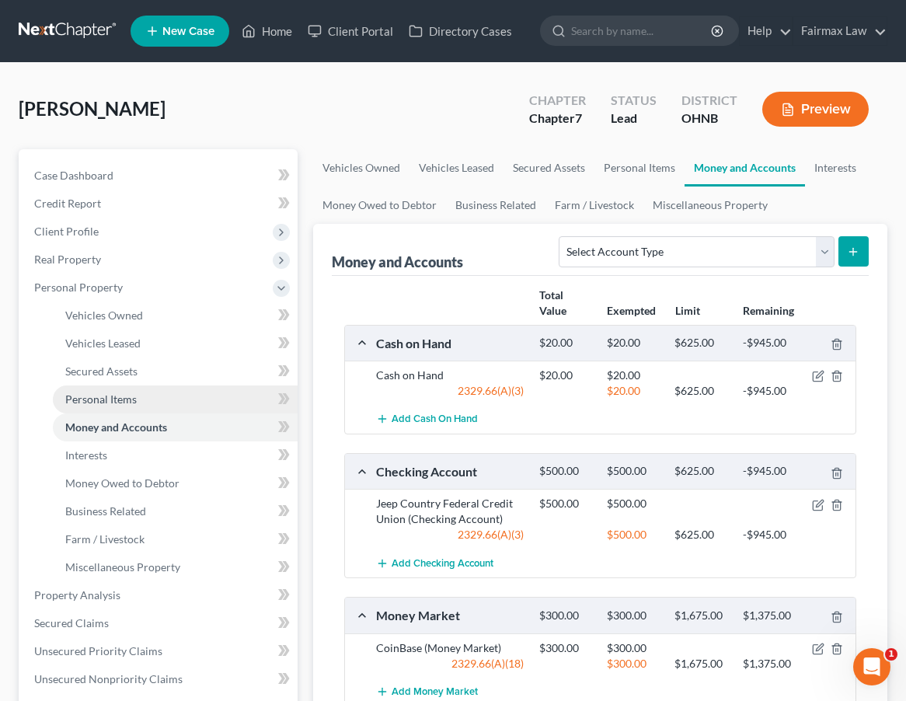
click at [141, 402] on link "Personal Items" at bounding box center [175, 399] width 245 height 28
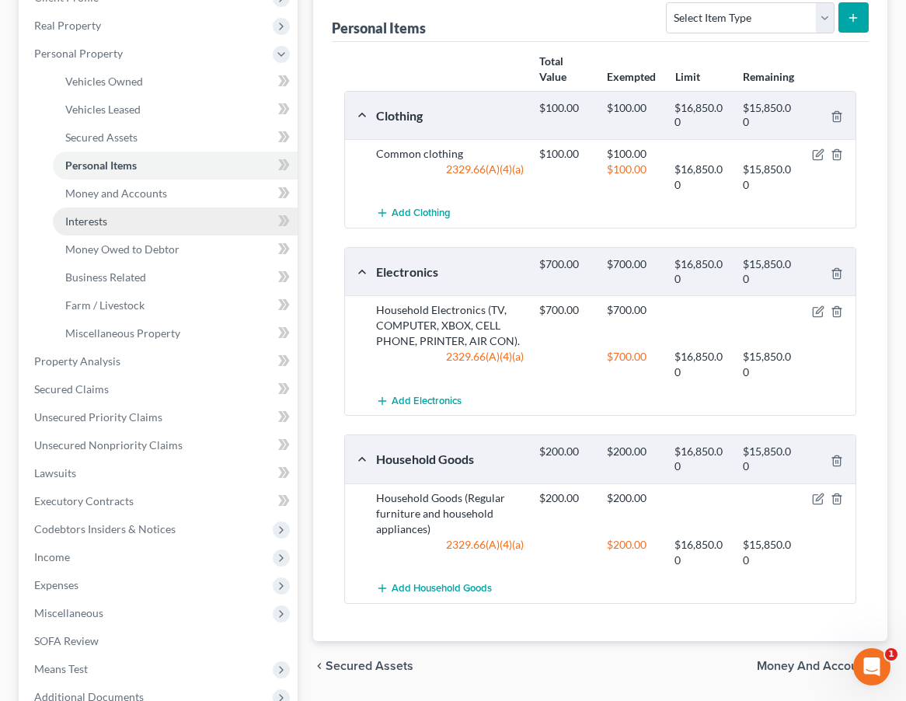
click at [135, 224] on link "Interests" at bounding box center [175, 221] width 245 height 28
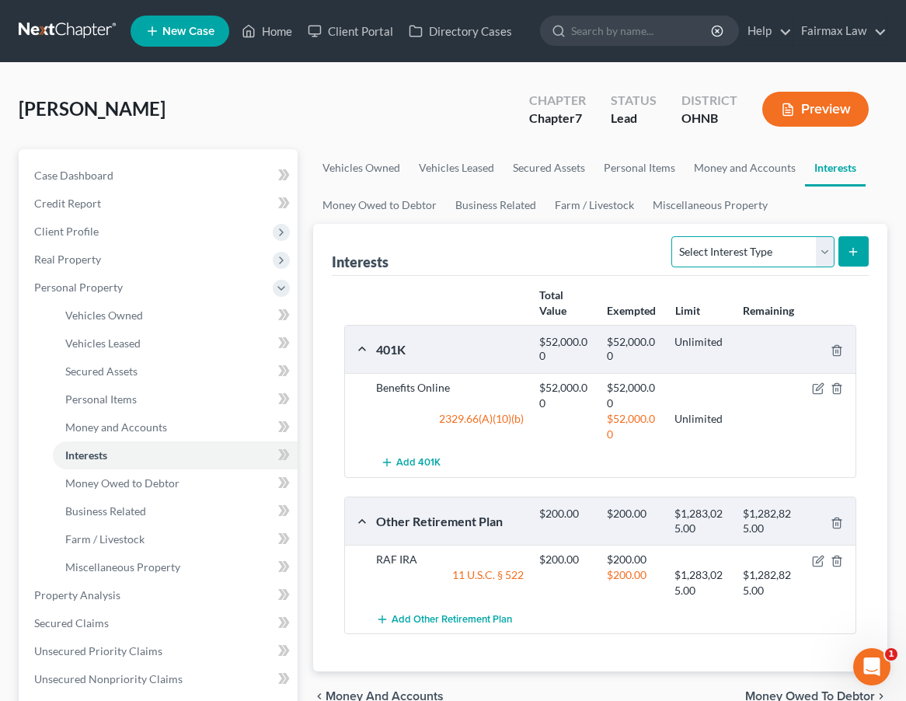
select select "stock"
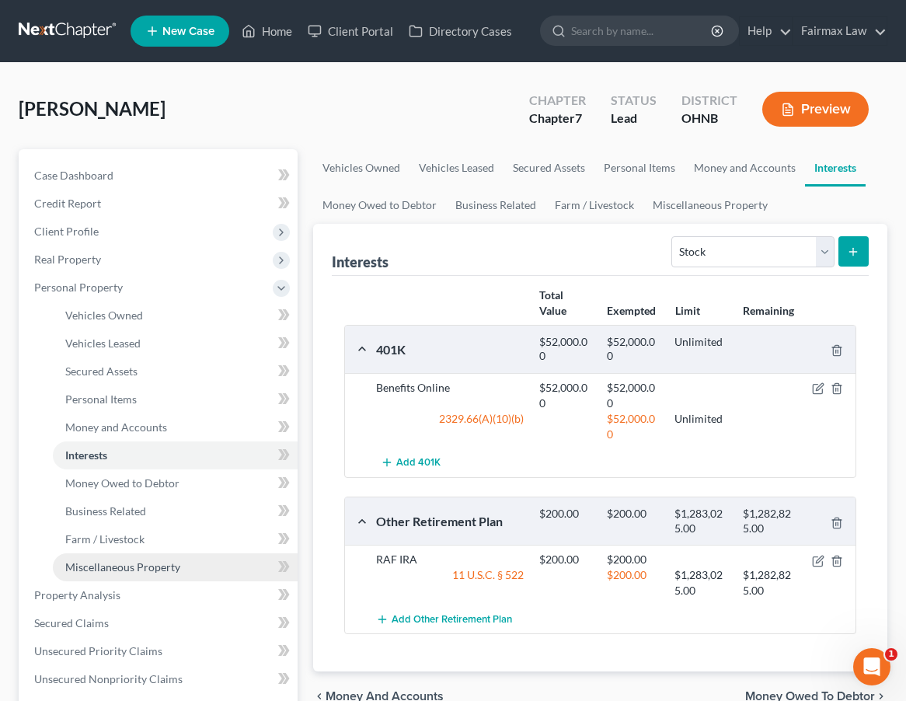
click at [180, 580] on link "Miscellaneous Property" at bounding box center [175, 567] width 245 height 28
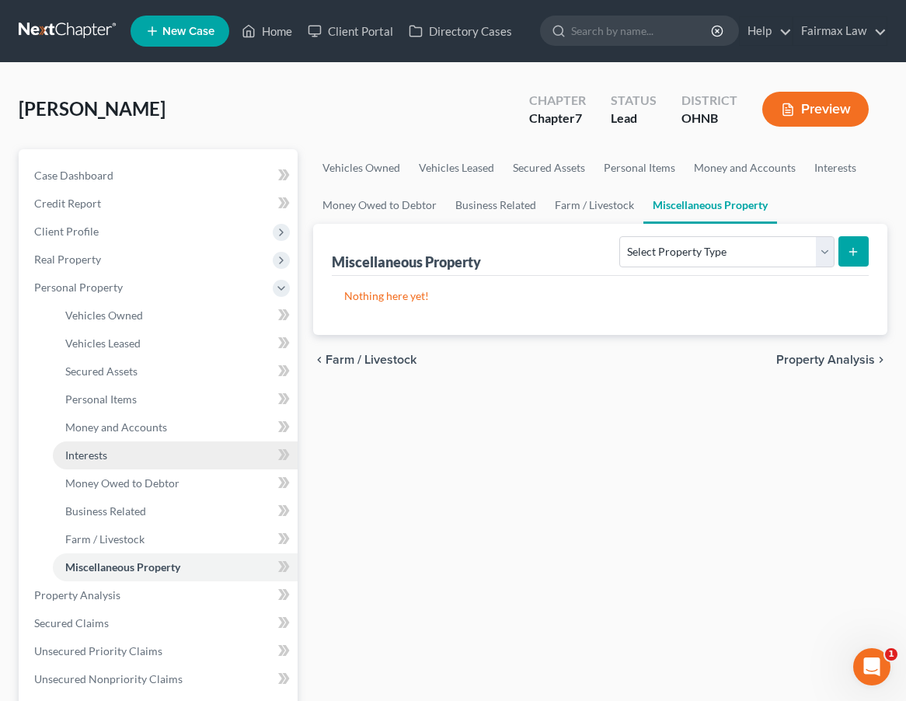
click at [136, 457] on link "Interests" at bounding box center [175, 455] width 245 height 28
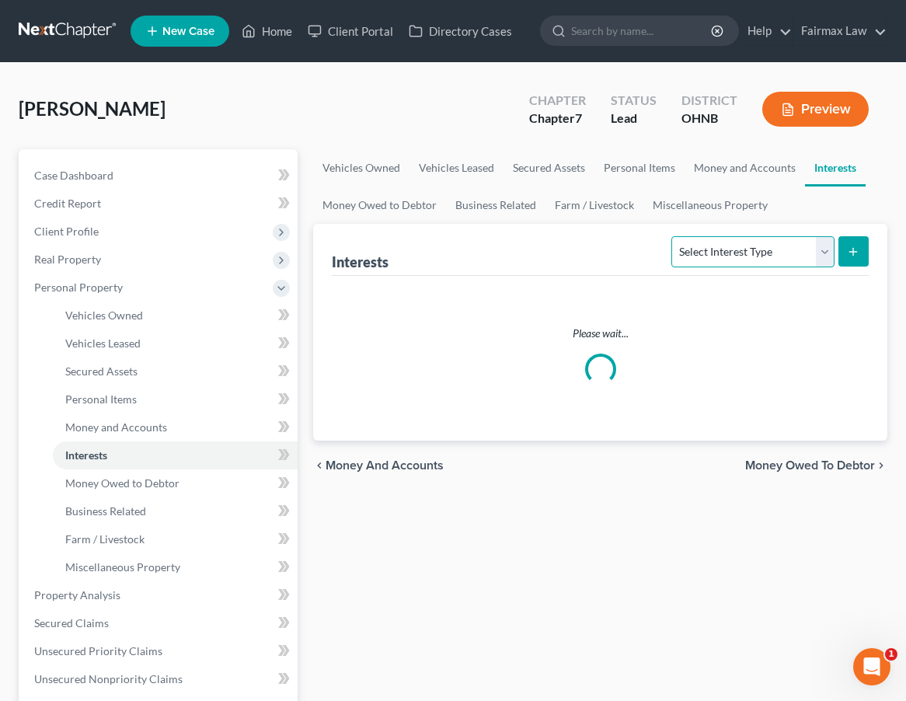
select select "stock"
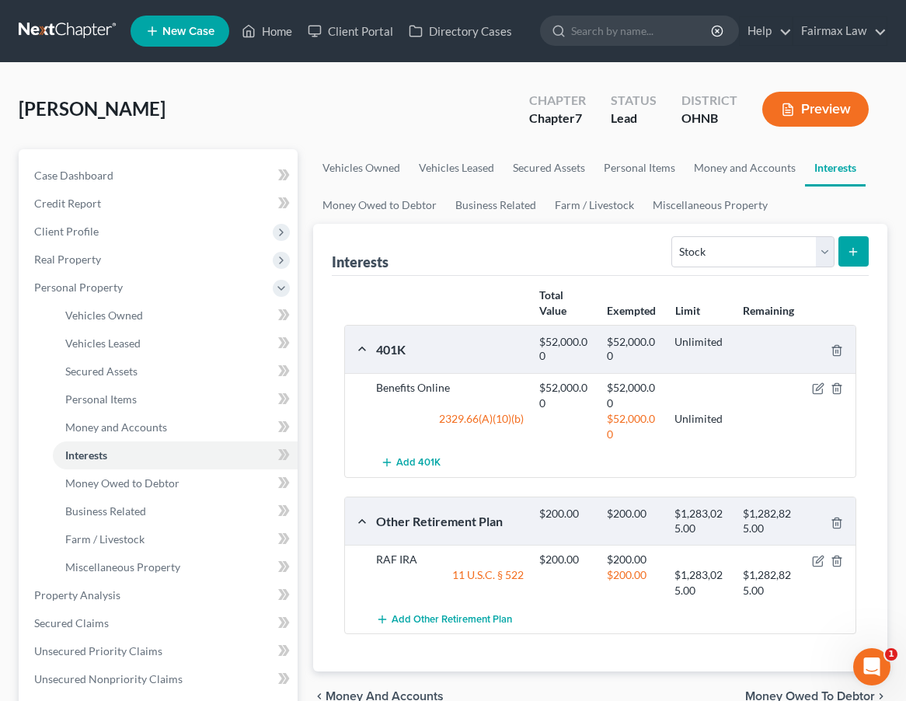
click at [855, 256] on icon "submit" at bounding box center [853, 252] width 12 height 12
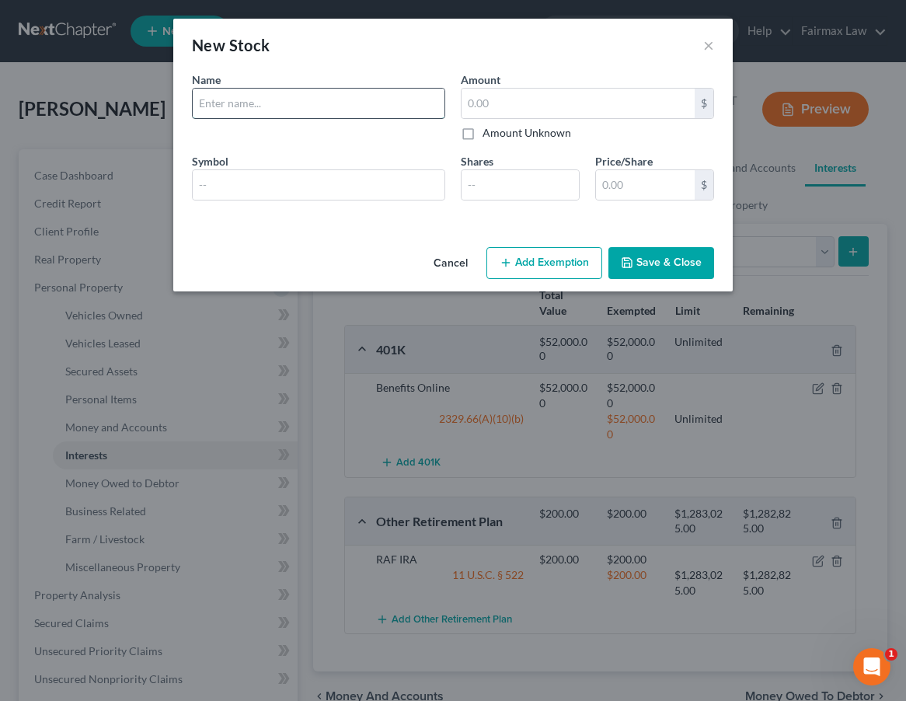
click at [336, 91] on input "text" at bounding box center [319, 104] width 252 height 30
type input "Coinbase"
click at [298, 189] on input "text" at bounding box center [319, 185] width 252 height 30
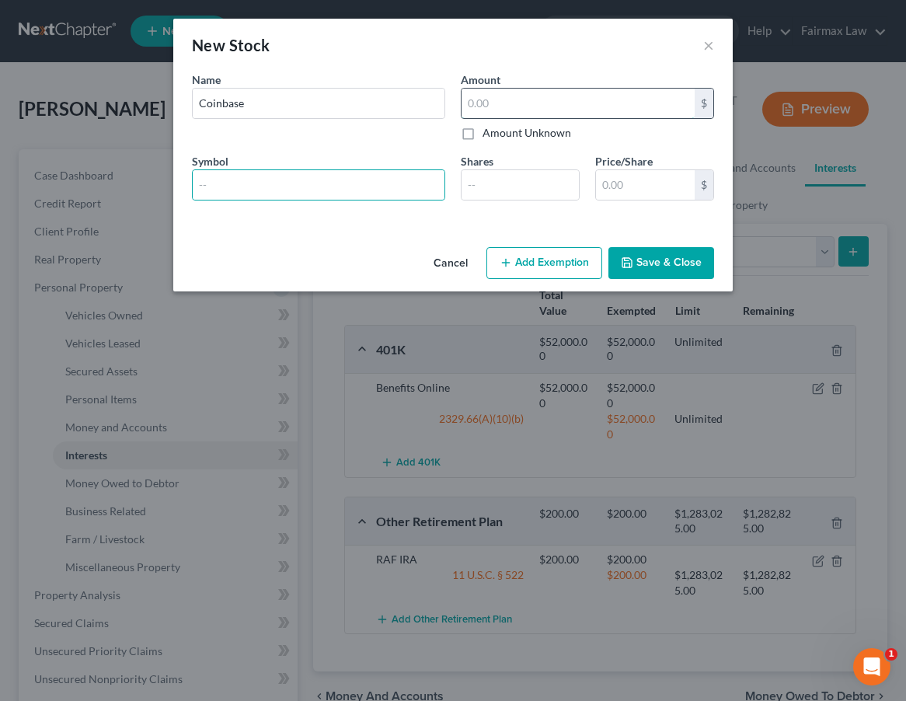
click at [535, 92] on input "text" at bounding box center [578, 104] width 233 height 30
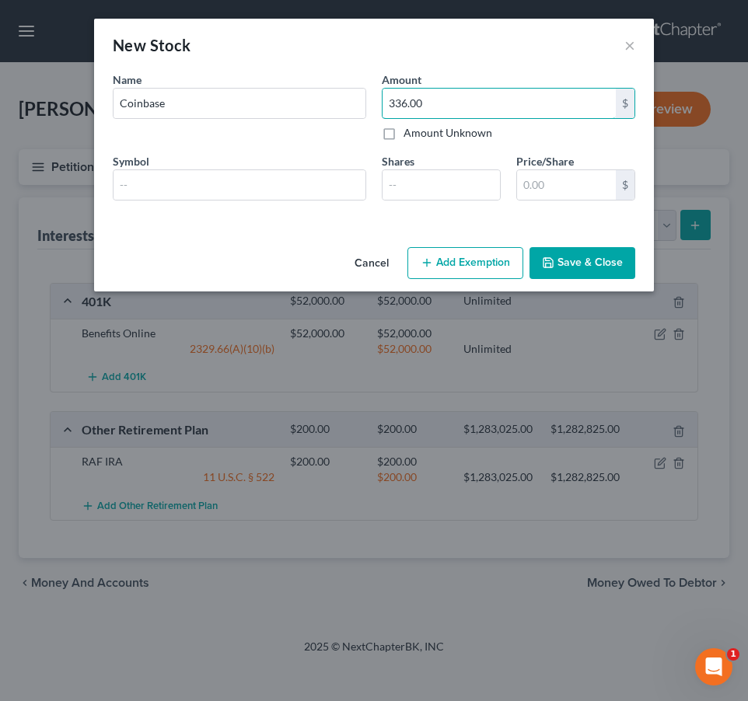
type input "336.00"
click at [266, 200] on div "Name * Describe * Coinbase Amount 336.00 $ Amount Unknown Balance Undetermined …" at bounding box center [374, 141] width 538 height 141
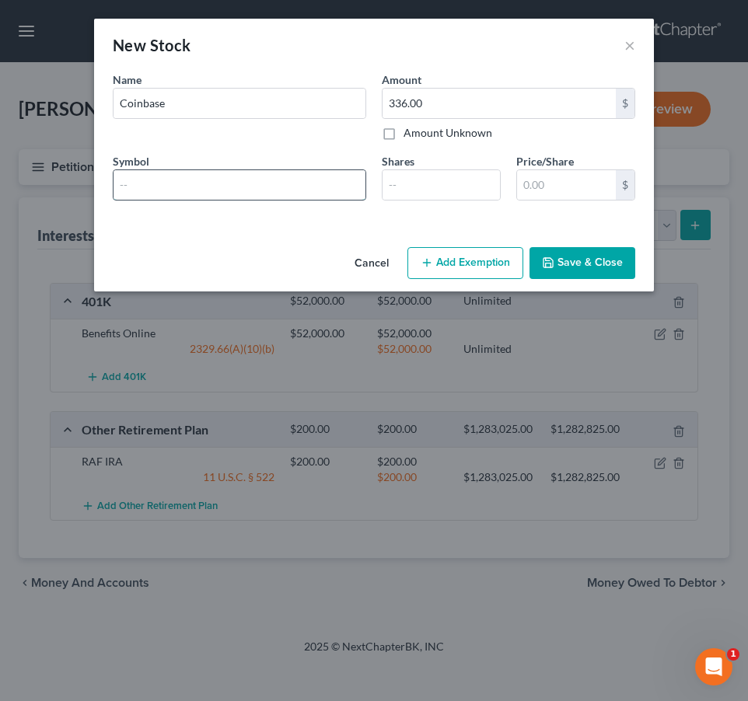
click at [266, 184] on input "text" at bounding box center [239, 185] width 252 height 30
type input "Bitcoin"
click at [432, 173] on input "number" at bounding box center [440, 185] width 117 height 30
type input "1"
click at [486, 181] on input "1" at bounding box center [440, 185] width 117 height 30
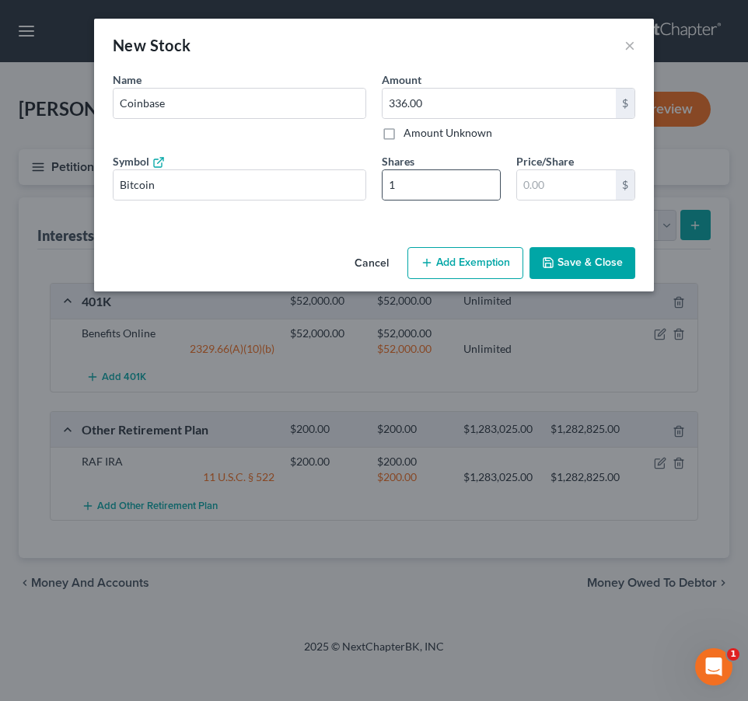
click at [475, 200] on div "1" at bounding box center [441, 184] width 119 height 31
click at [457, 193] on input "1" at bounding box center [440, 185] width 117 height 30
click at [402, 105] on input "336.00" at bounding box center [498, 104] width 233 height 30
type input "326.00"
click at [448, 181] on input "number" at bounding box center [440, 185] width 117 height 30
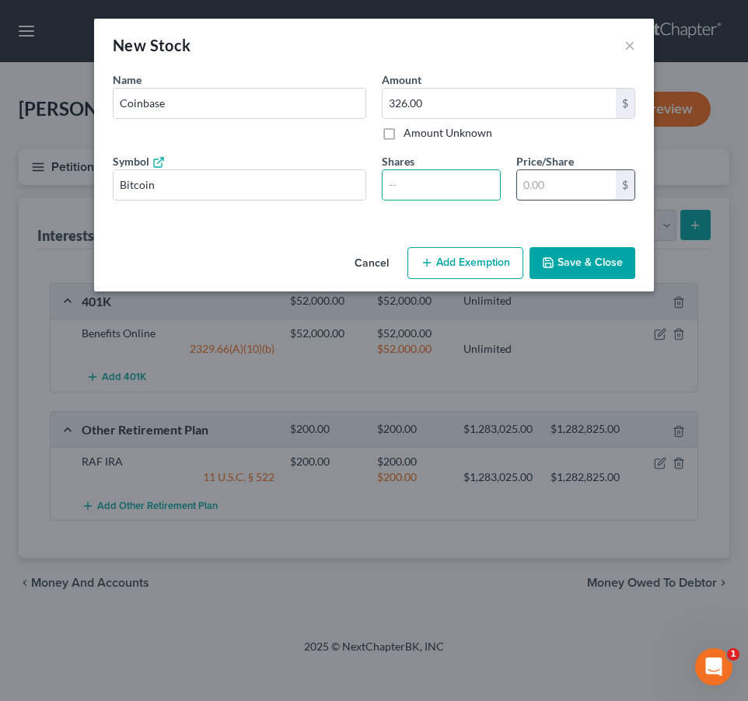
click at [565, 186] on input "text" at bounding box center [566, 185] width 99 height 30
click at [479, 190] on input "number" at bounding box center [440, 185] width 117 height 30
type input "1"
click at [490, 183] on input "1" at bounding box center [440, 185] width 117 height 30
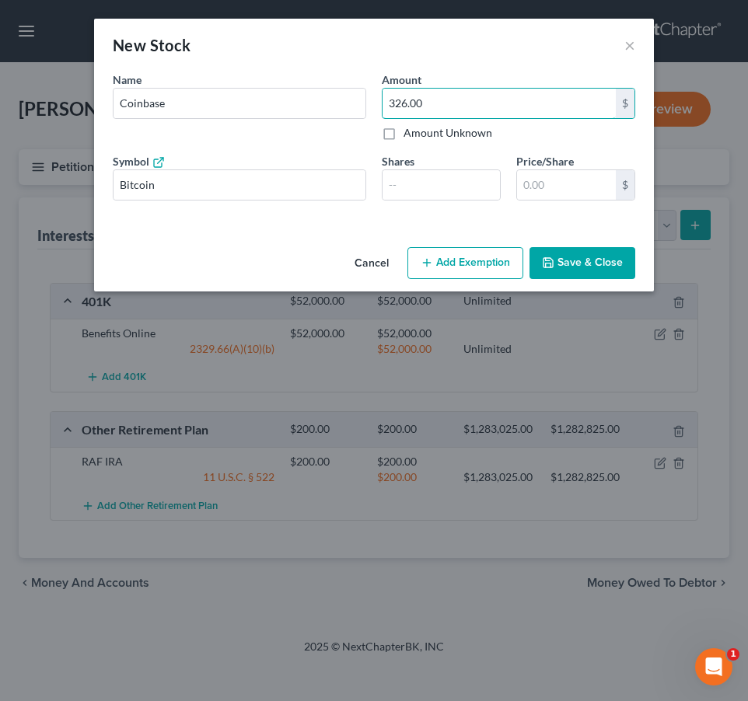
drag, startPoint x: 446, startPoint y: 107, endPoint x: 375, endPoint y: 97, distance: 72.2
click at [375, 97] on div "Amount 326.00 $ Amount Unknown Balance Undetermined 326.00 $ Amount Unknown" at bounding box center [508, 105] width 269 height 69
type input "332.64"
click at [490, 179] on input "86" at bounding box center [440, 185] width 117 height 30
type input "8"
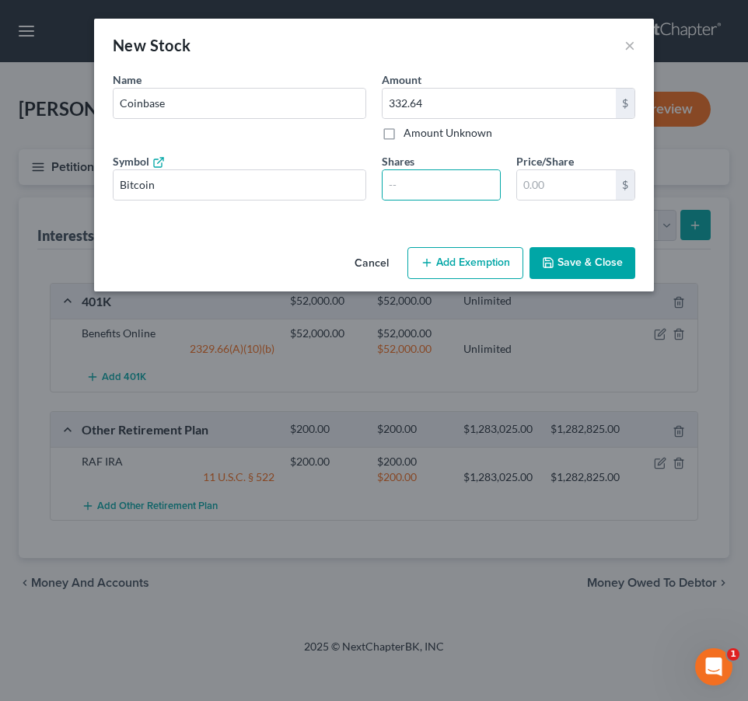
click at [503, 224] on div "An exemption set must first be selected from the Filing Information section. Na…" at bounding box center [374, 155] width 560 height 169
click at [276, 186] on input "Bitcoin" at bounding box center [239, 185] width 252 height 30
click at [260, 186] on input "Bitcoin" at bounding box center [239, 185] width 252 height 30
click at [242, 100] on input "Coinbase" at bounding box center [239, 104] width 252 height 30
drag, startPoint x: 242, startPoint y: 101, endPoint x: 75, endPoint y: 69, distance: 169.3
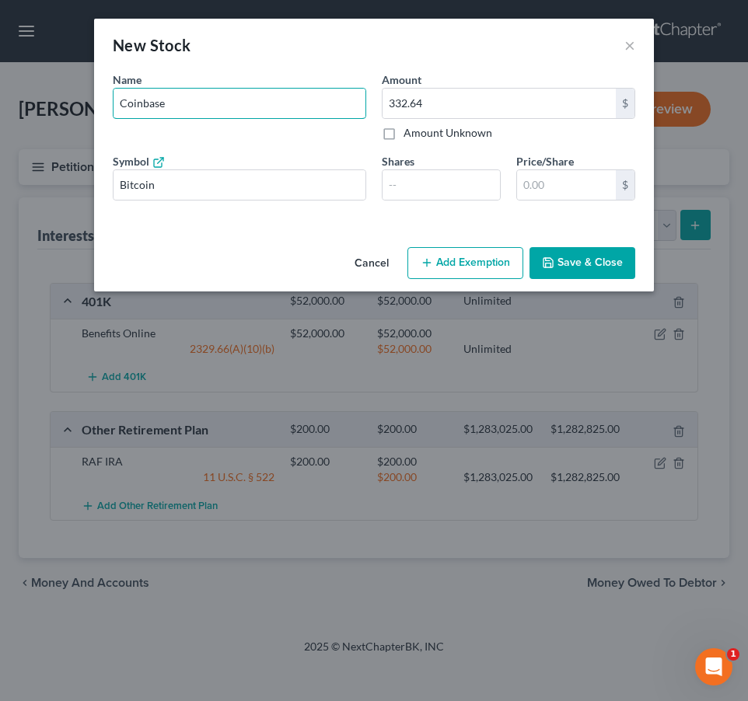
click at [75, 72] on div "New Stock × An exemption set must first be selected from the Filing Information…" at bounding box center [374, 350] width 748 height 701
type input "Bitcoin"
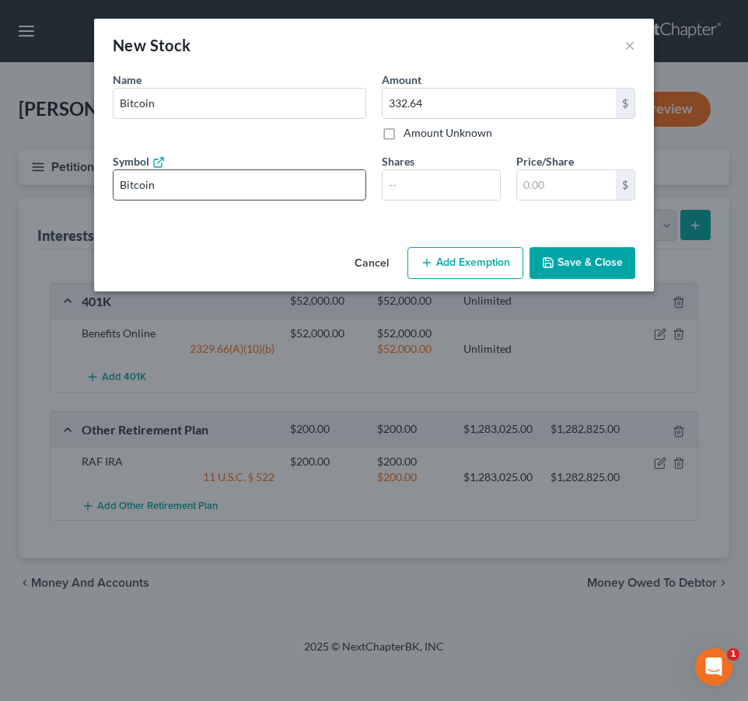
drag, startPoint x: 179, startPoint y: 176, endPoint x: 214, endPoint y: 192, distance: 39.3
click at [214, 192] on input "Bitcoin" at bounding box center [239, 185] width 252 height 30
type input "B"
type input "BTC"
type input "326.0"
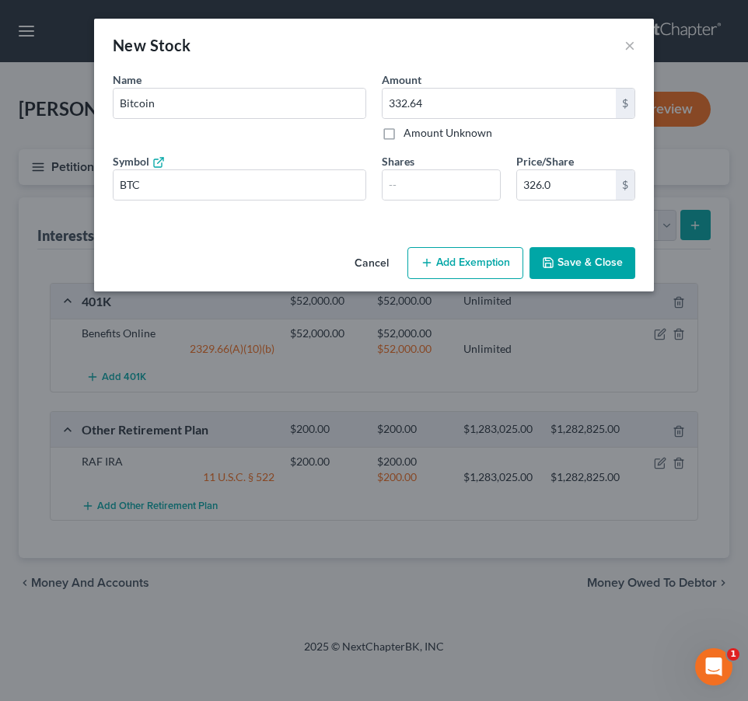
click at [587, 260] on button "Save & Close" at bounding box center [582, 263] width 106 height 33
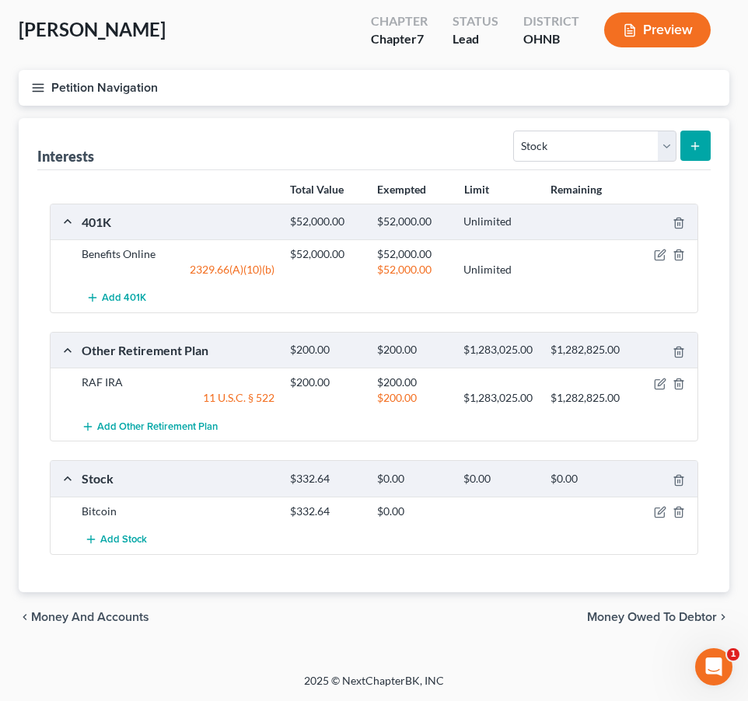
scroll to position [78, 0]
click at [113, 549] on button "Add Stock" at bounding box center [116, 540] width 68 height 29
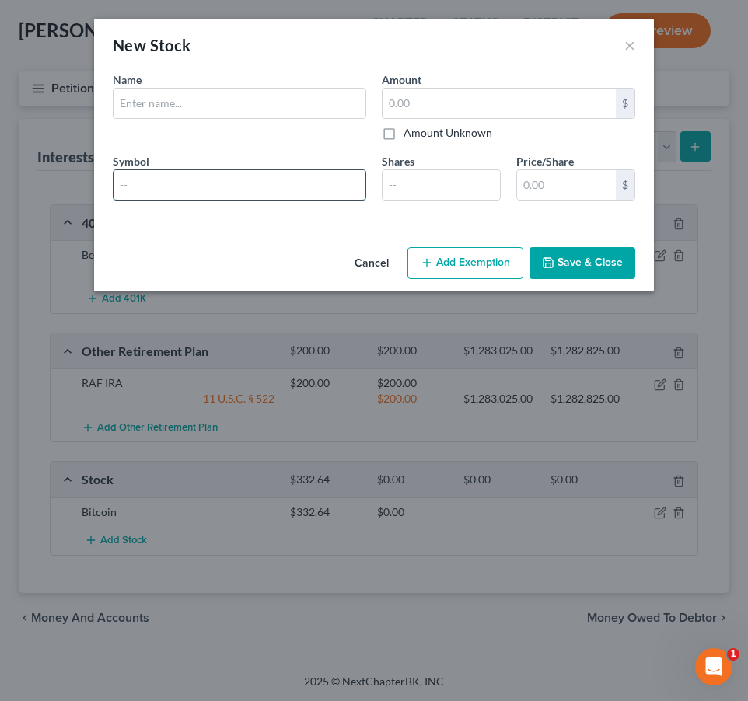
click at [255, 187] on input "text" at bounding box center [239, 185] width 252 height 30
click at [236, 92] on input "text" at bounding box center [239, 104] width 252 height 30
type input "Etherium"
click at [204, 187] on input "text" at bounding box center [239, 185] width 252 height 30
type input "ETH"
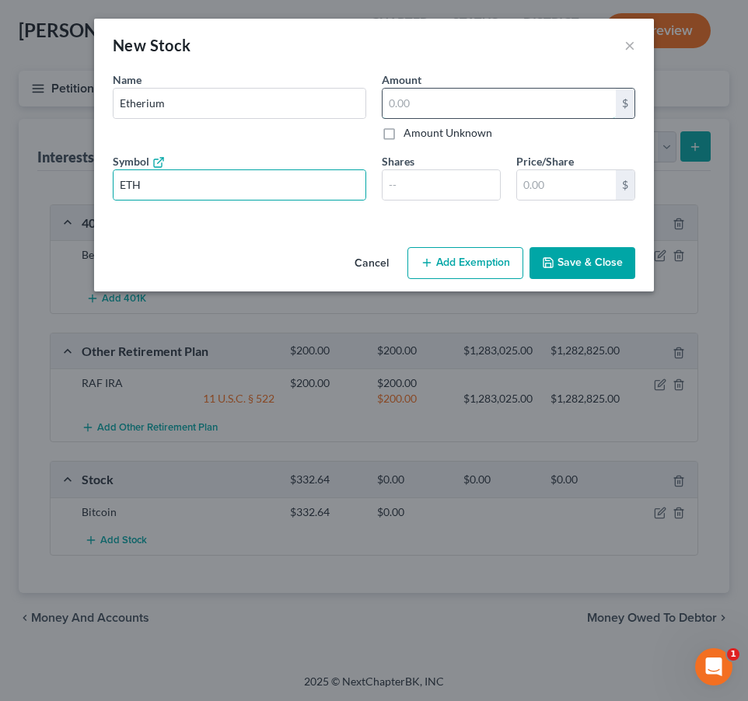
click at [481, 104] on input "text" at bounding box center [498, 104] width 233 height 30
type input "5.55"
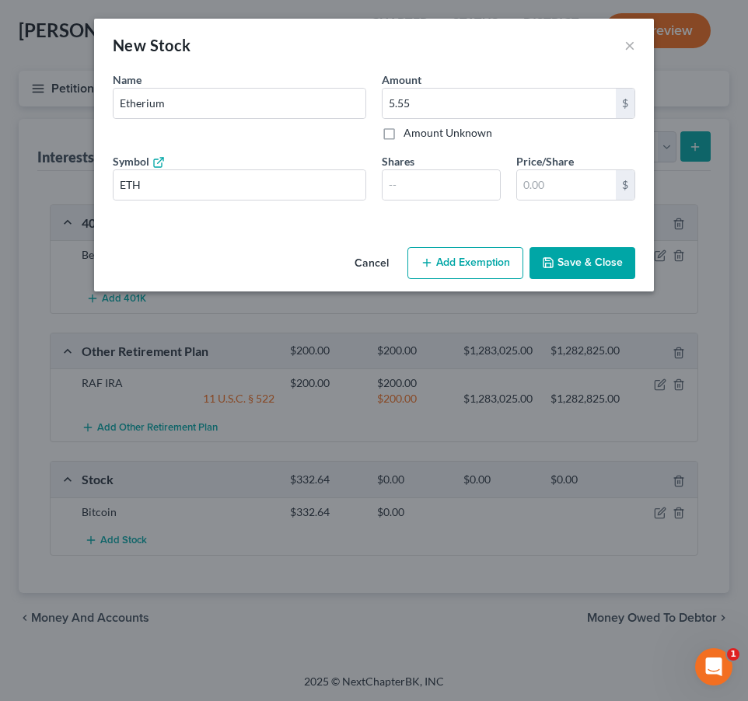
click at [597, 281] on div "Cancel Add Exemption Save & Close" at bounding box center [374, 266] width 560 height 51
click at [597, 266] on button "Save & Close" at bounding box center [582, 263] width 106 height 33
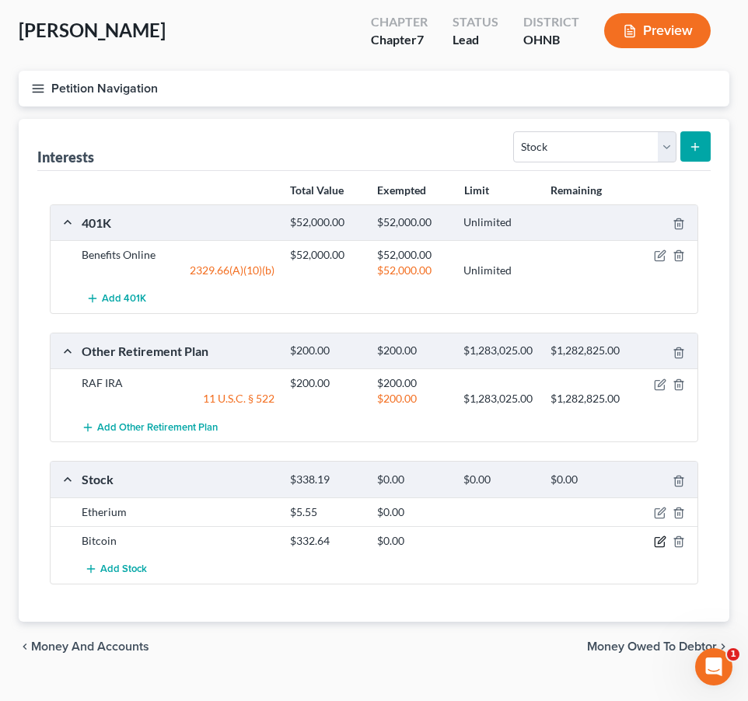
click at [658, 542] on icon "button" at bounding box center [660, 539] width 7 height 7
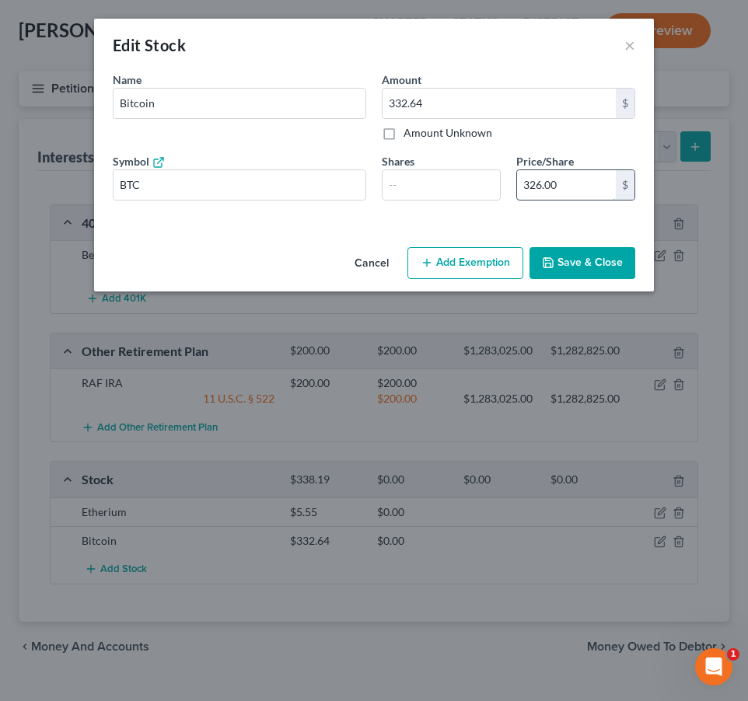
click at [567, 182] on input "326.00" at bounding box center [566, 185] width 99 height 30
type input "3"
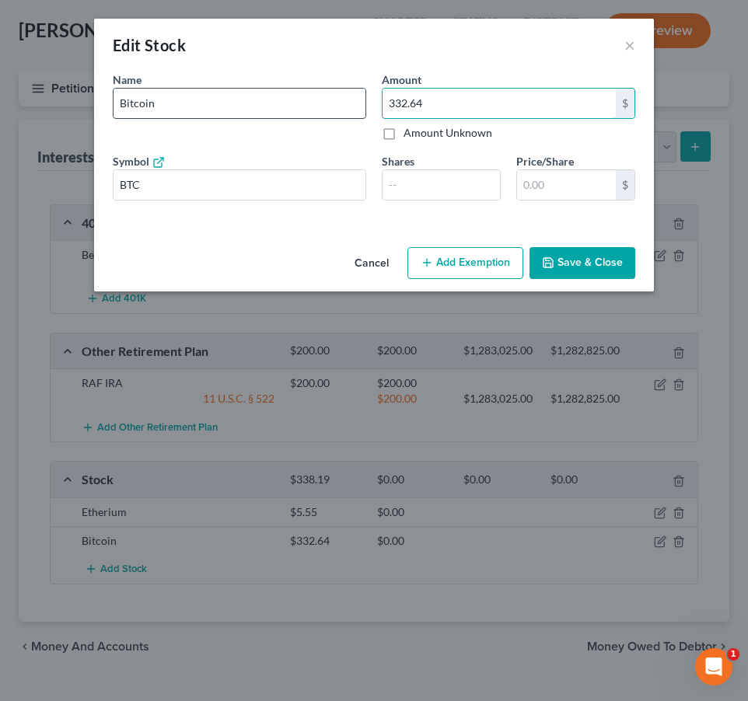
drag, startPoint x: 510, startPoint y: 96, endPoint x: 221, endPoint y: 96, distance: 289.1
click at [221, 96] on div "Name * Describe * Bitcoin Amount 332.64 $ Amount Unknown Balance Undetermined 3…" at bounding box center [374, 141] width 538 height 141
type input "326.00"
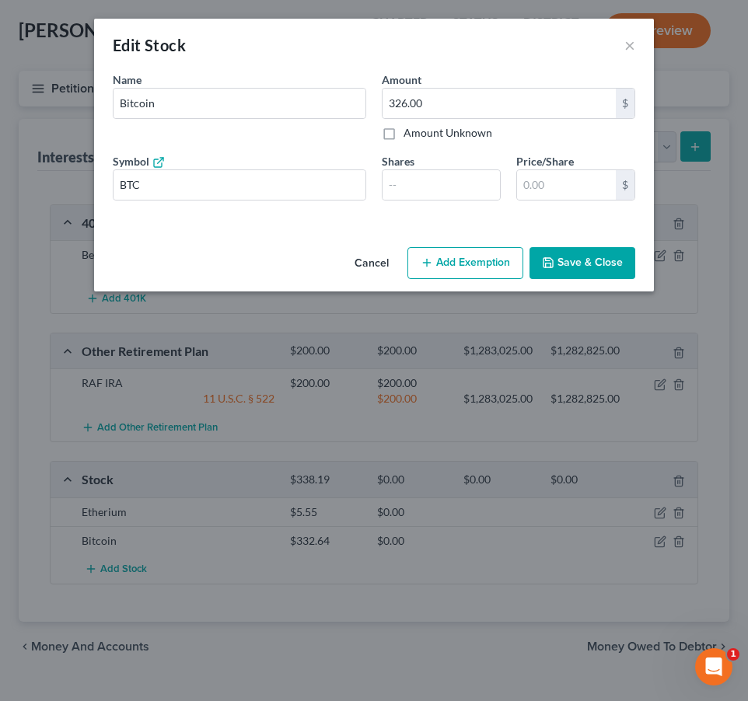
click at [608, 256] on button "Save & Close" at bounding box center [582, 263] width 106 height 33
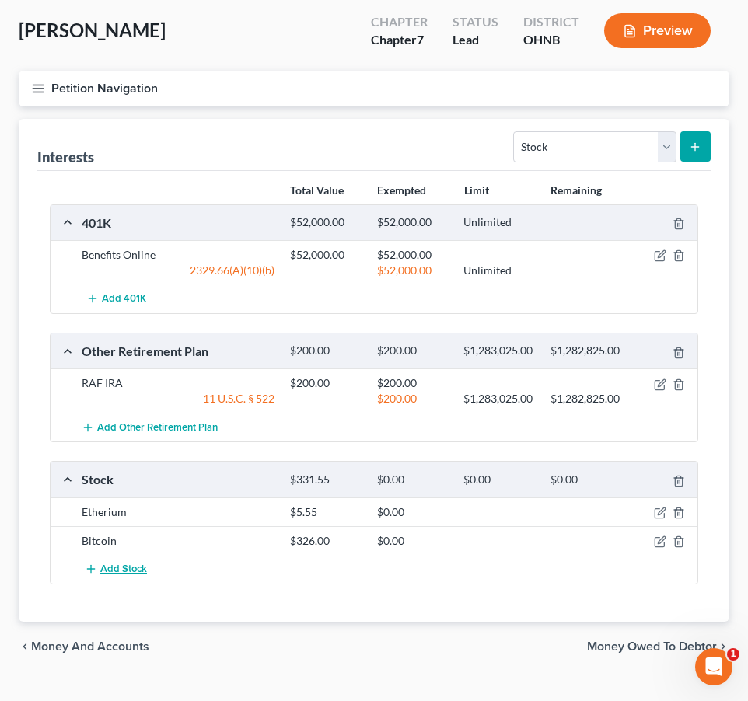
click at [123, 570] on span "Add Stock" at bounding box center [123, 569] width 47 height 12
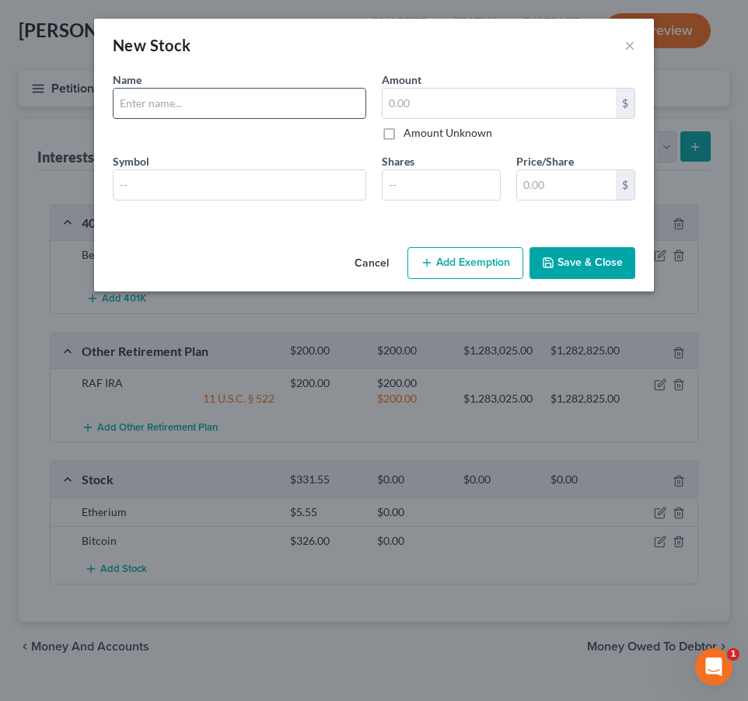
click at [240, 110] on input "text" at bounding box center [239, 104] width 252 height 30
type input "a"
type input "Aleo"
click at [481, 99] on input "text" at bounding box center [498, 104] width 233 height 30
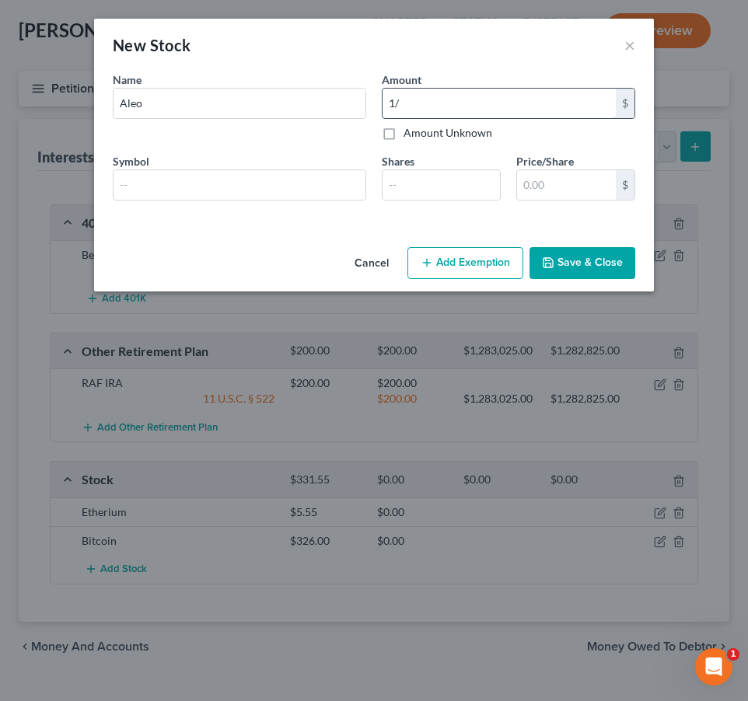
type input "1"
type input "0"
type input "1.09"
click at [612, 259] on button "Save & Close" at bounding box center [582, 263] width 106 height 33
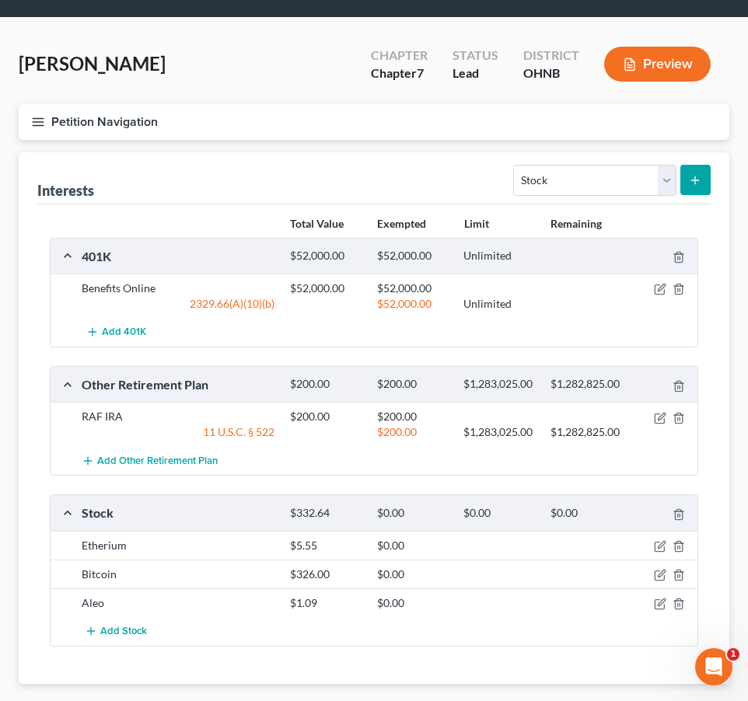
scroll to position [44, 0]
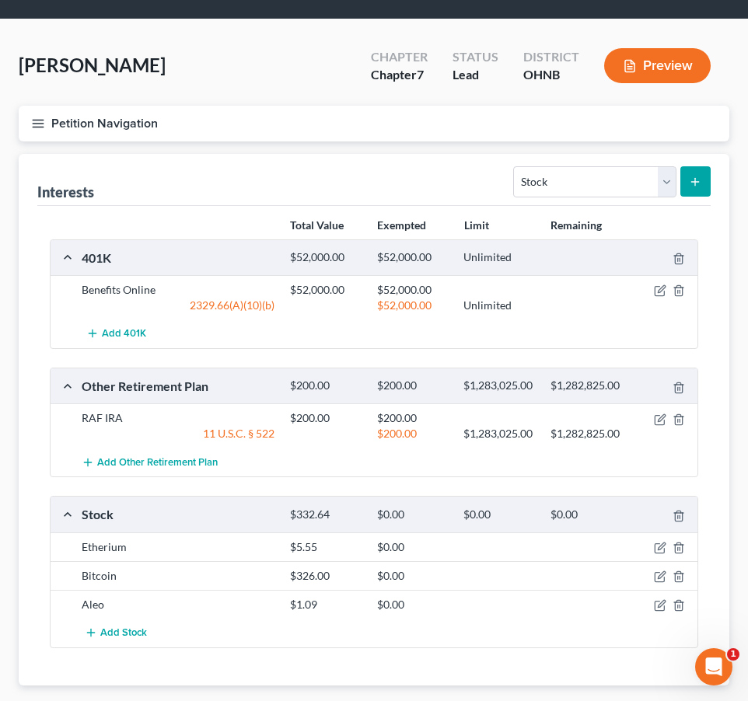
click at [40, 117] on icon "button" at bounding box center [38, 124] width 14 height 14
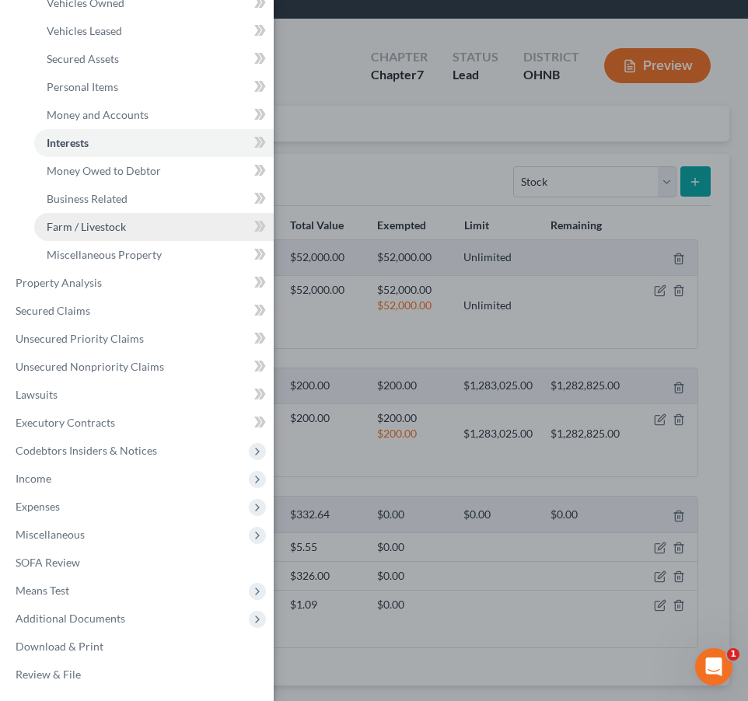
scroll to position [53, 0]
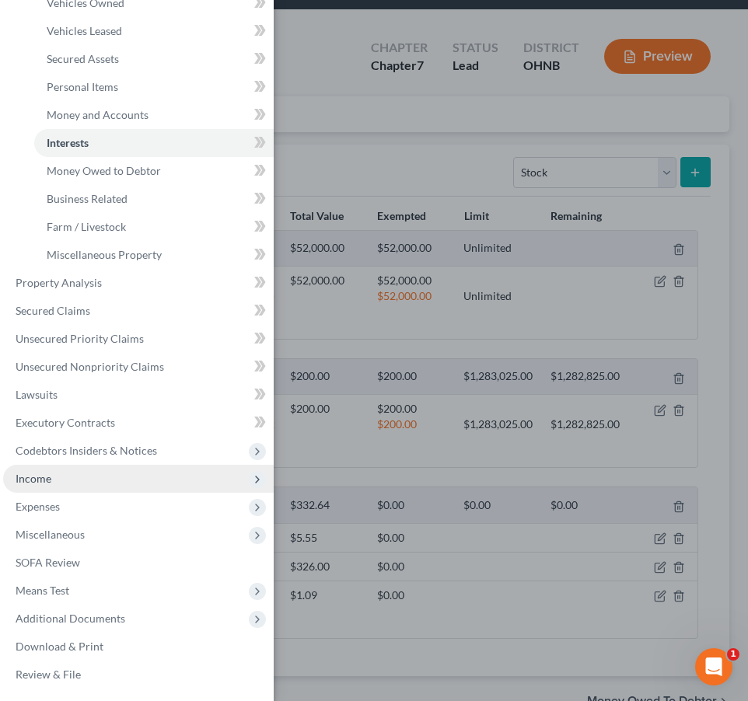
click at [89, 469] on span "Income" at bounding box center [138, 479] width 270 height 28
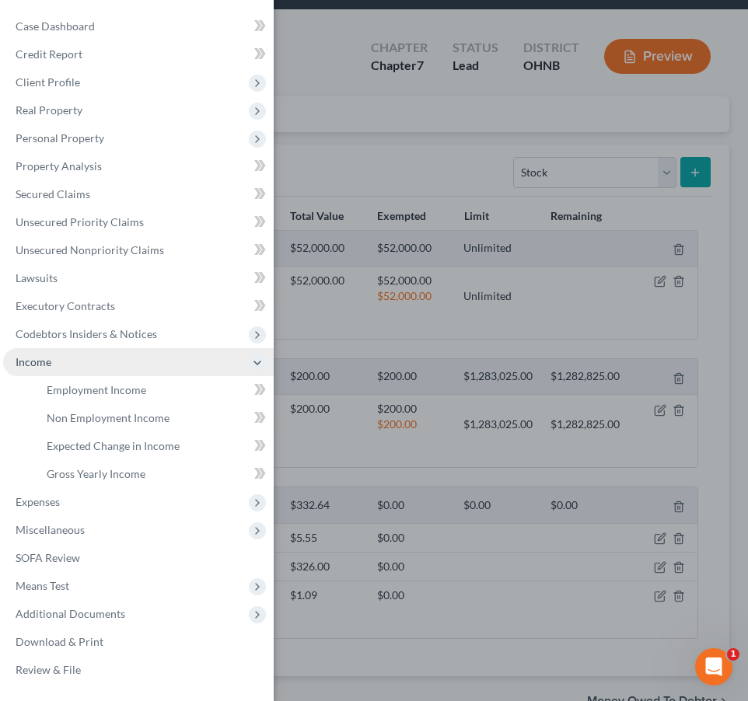
scroll to position [56, 0]
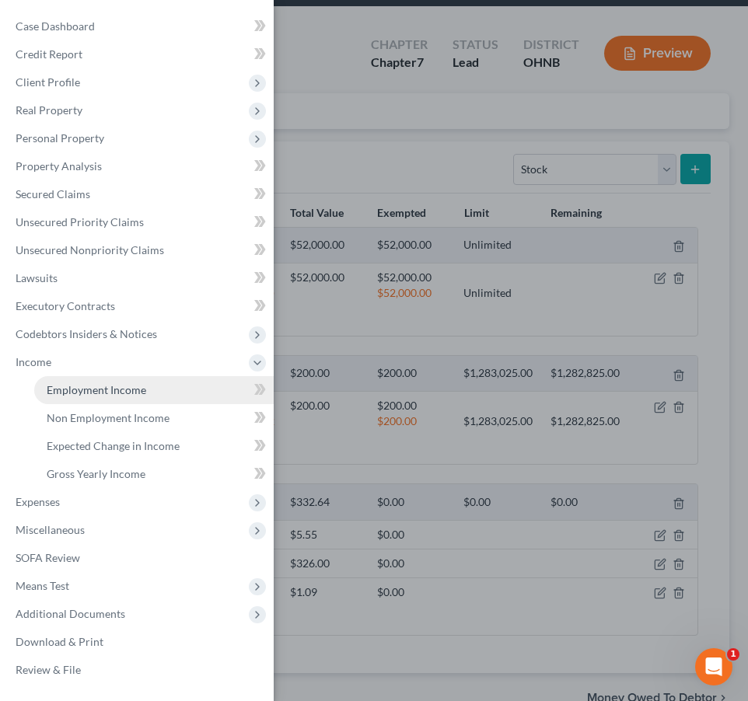
click at [108, 381] on link "Employment Income" at bounding box center [153, 390] width 239 height 28
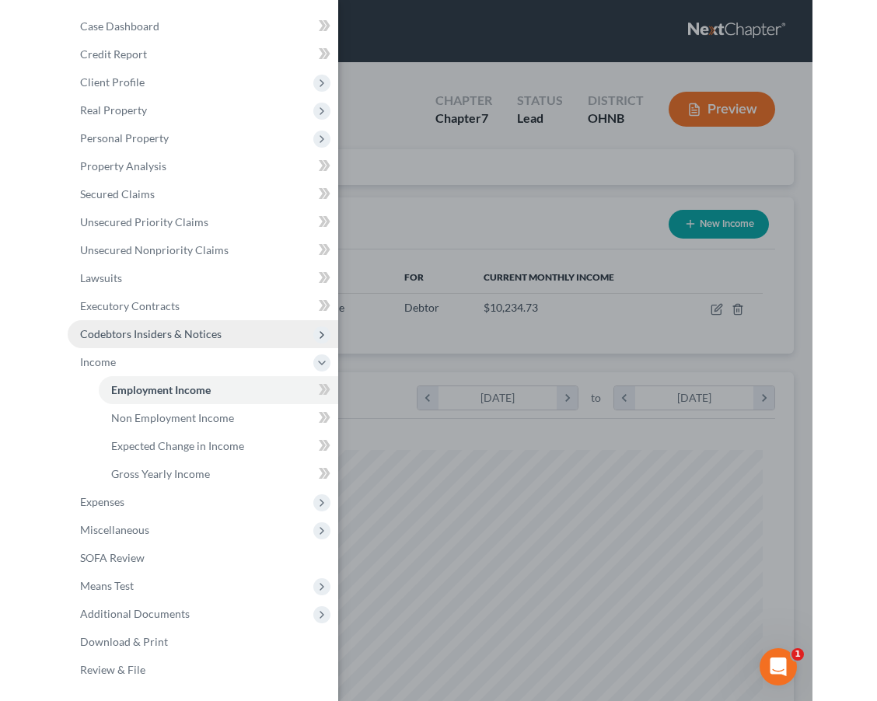
scroll to position [324, 679]
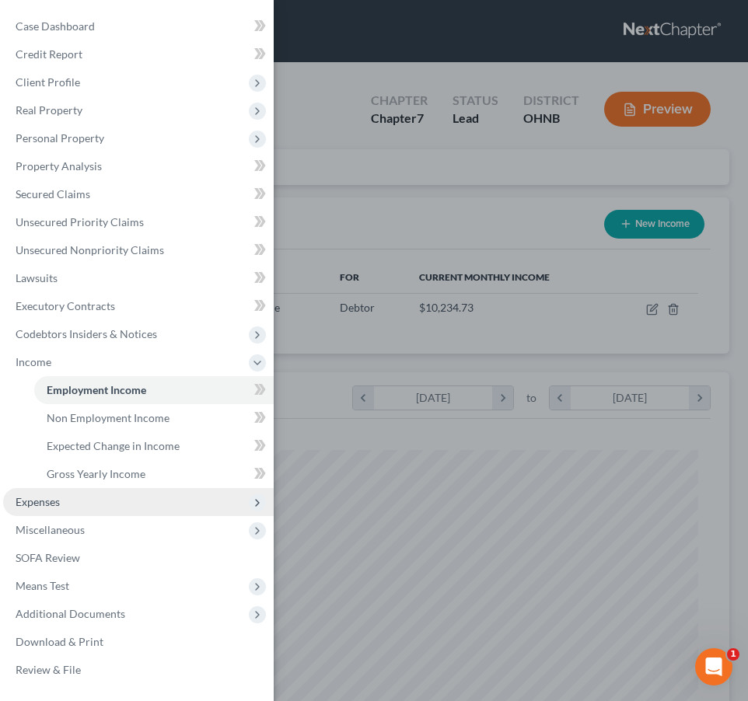
click at [176, 506] on span "Expenses" at bounding box center [138, 502] width 270 height 28
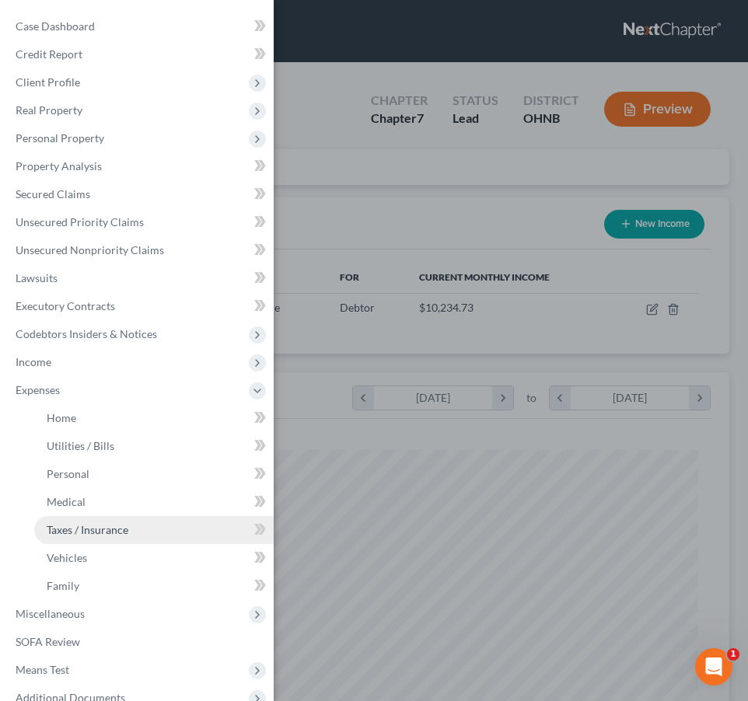
click at [159, 535] on link "Taxes / Insurance" at bounding box center [153, 530] width 239 height 28
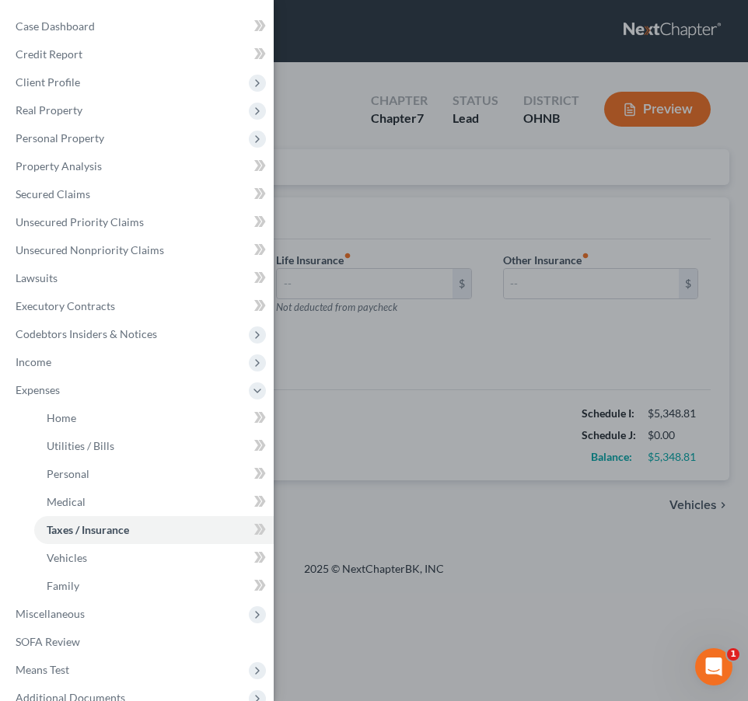
type input "0.00"
click at [344, 312] on div "Case Dashboard Payments Invoices Payments Payments Credit Report Client Profile" at bounding box center [374, 350] width 748 height 701
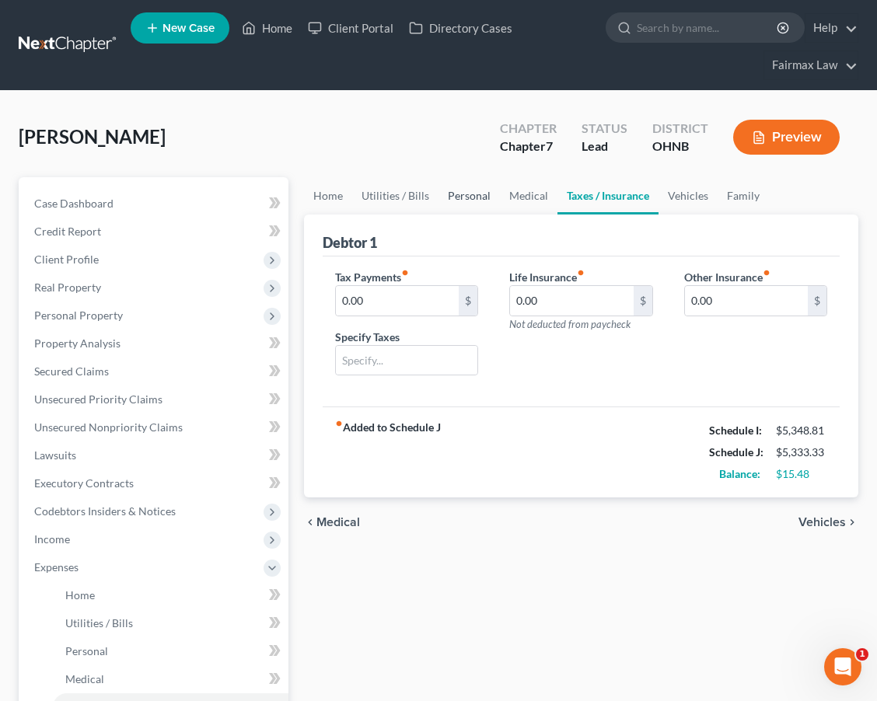
click at [465, 197] on link "Personal" at bounding box center [468, 195] width 61 height 37
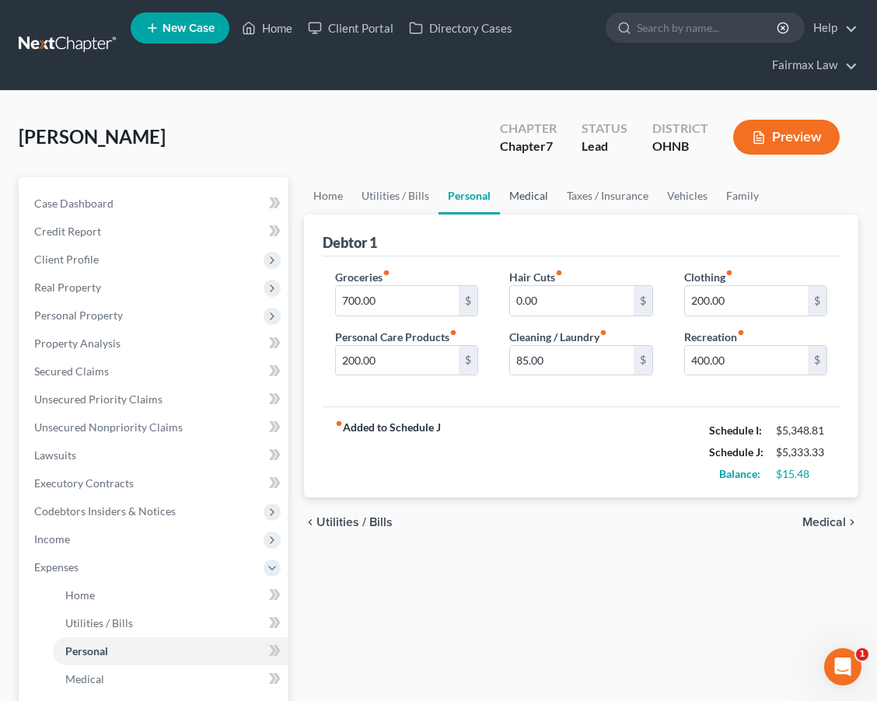
click at [542, 199] on link "Medical" at bounding box center [529, 195] width 58 height 37
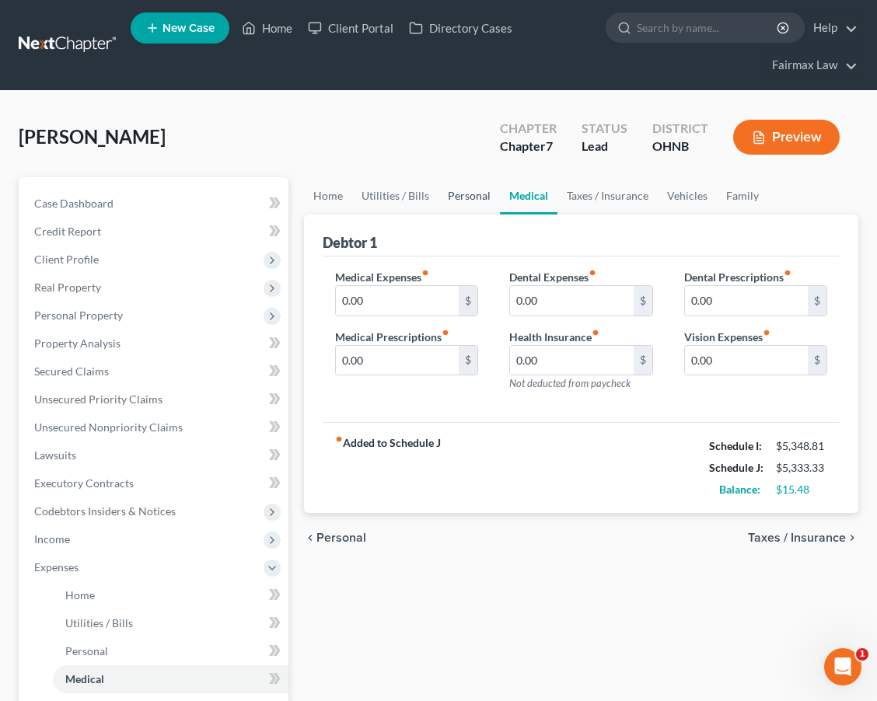
click at [476, 200] on link "Personal" at bounding box center [468, 195] width 61 height 37
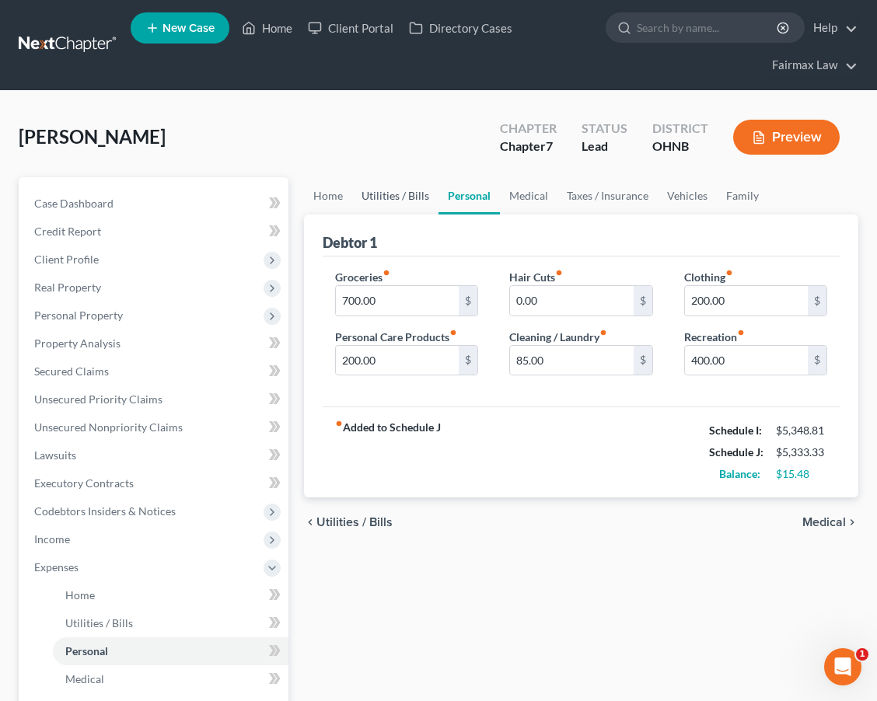
click at [419, 192] on link "Utilities / Bills" at bounding box center [395, 195] width 86 height 37
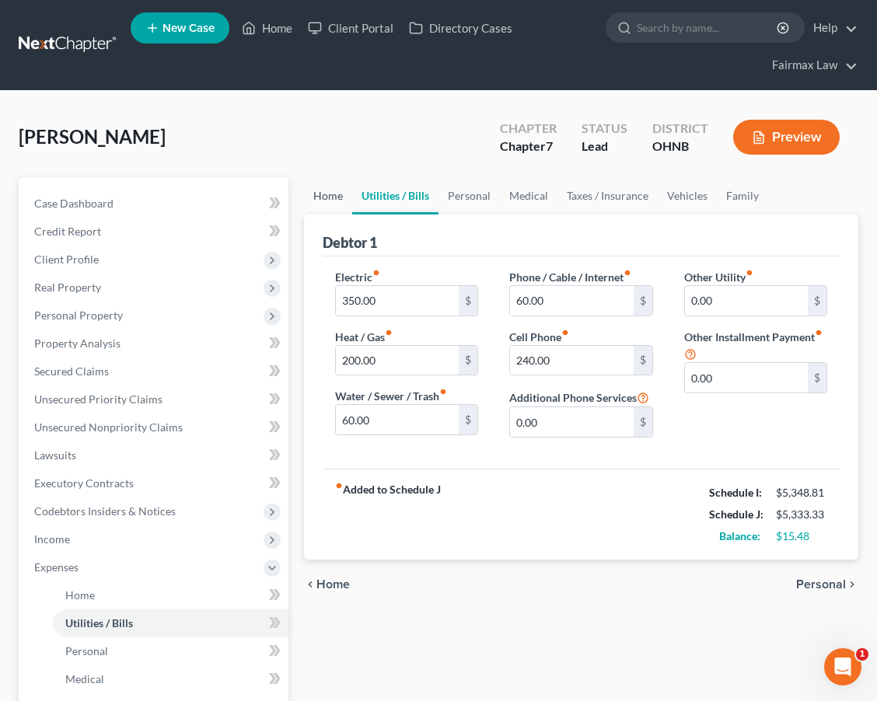
click at [348, 195] on link "Home" at bounding box center [328, 195] width 48 height 37
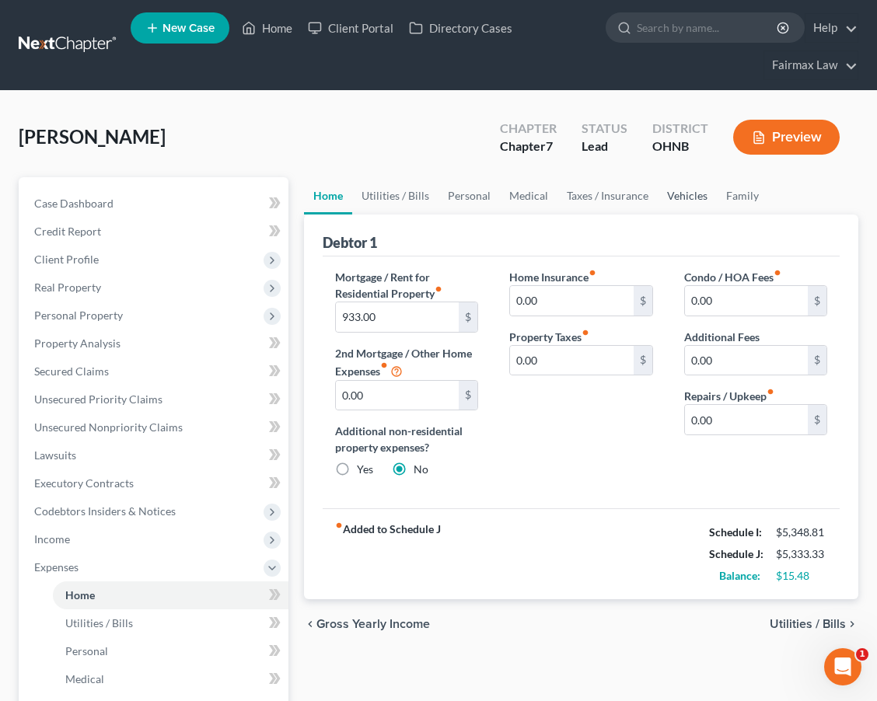
click at [687, 208] on link "Vehicles" at bounding box center [686, 195] width 59 height 37
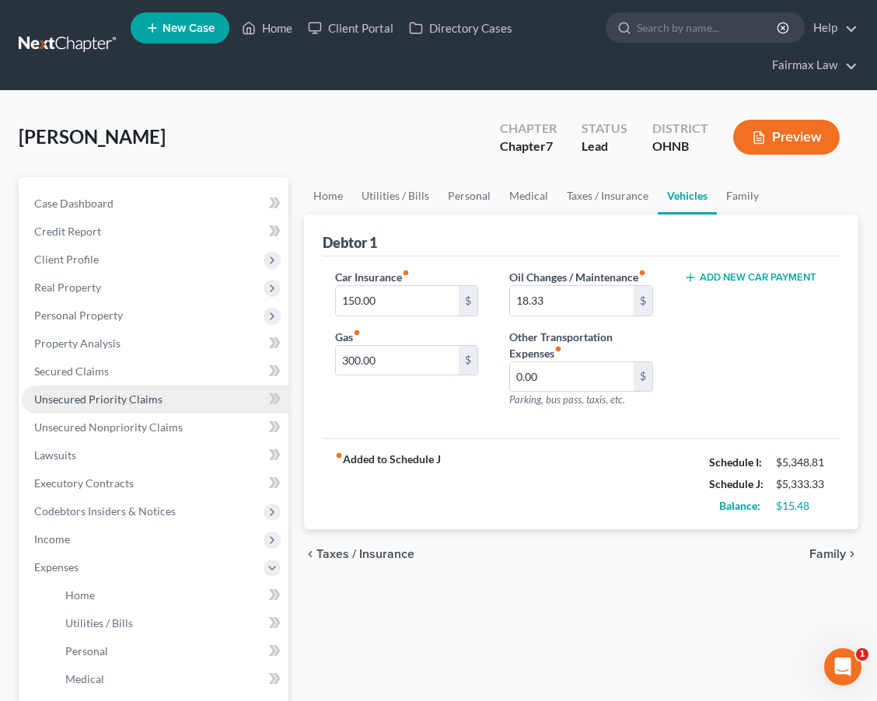
click at [197, 391] on link "Unsecured Priority Claims" at bounding box center [155, 399] width 267 height 28
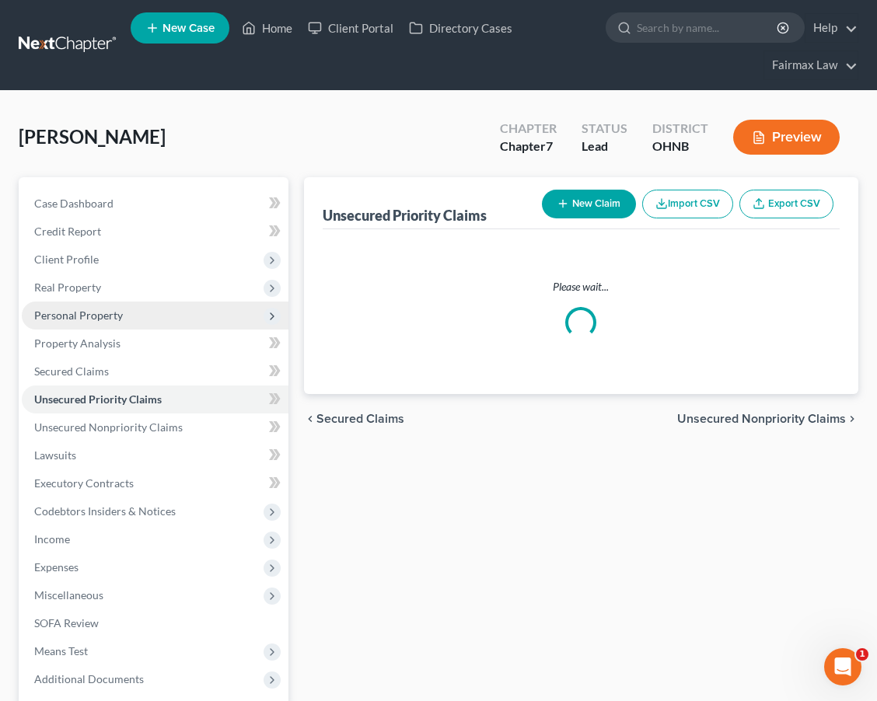
click at [214, 322] on span "Personal Property" at bounding box center [155, 316] width 267 height 28
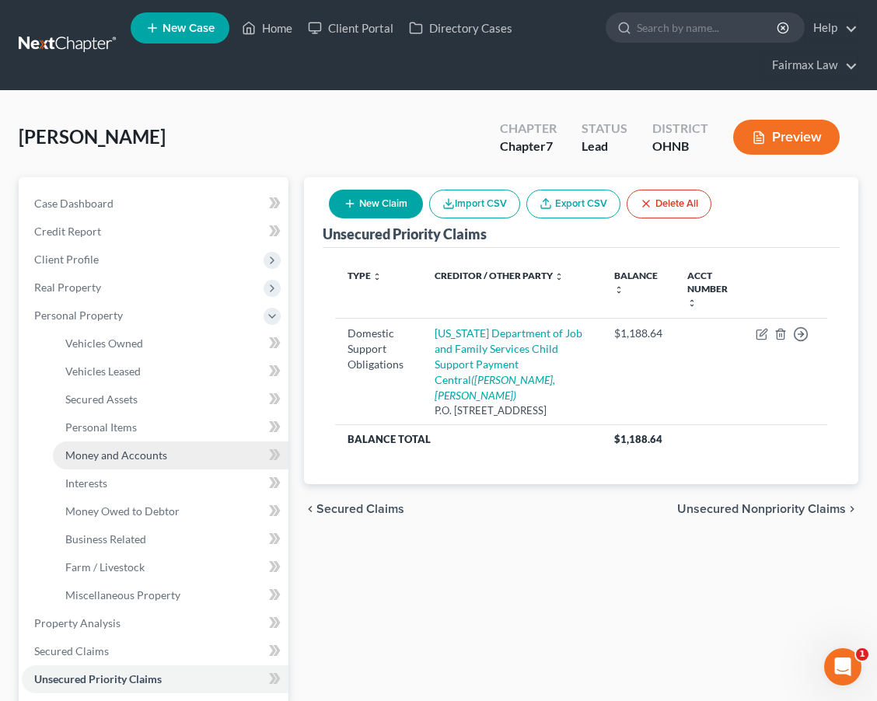
click at [196, 464] on link "Money and Accounts" at bounding box center [170, 455] width 235 height 28
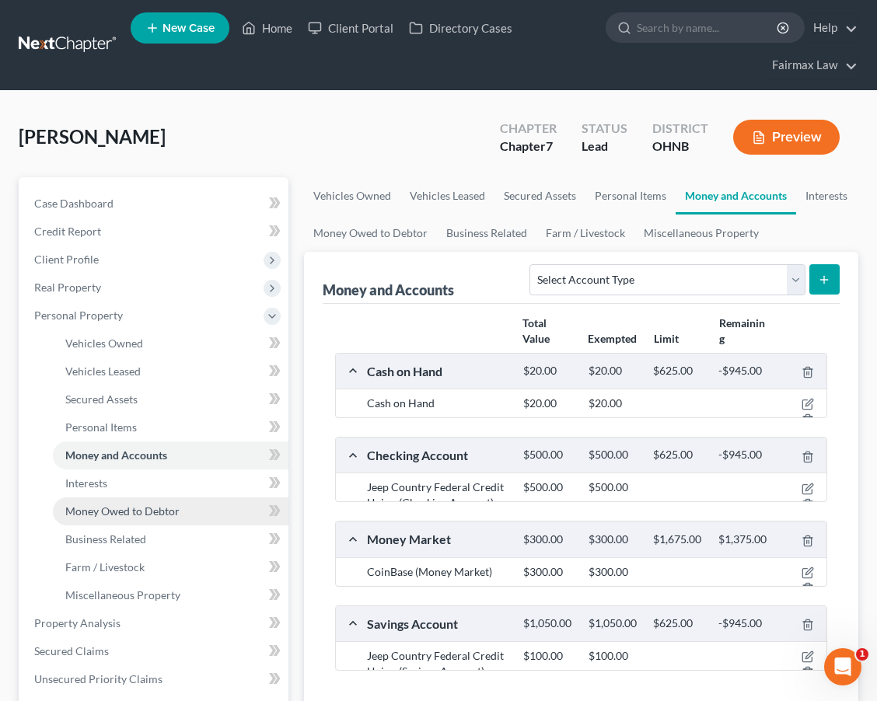
click at [185, 504] on link "Money Owed to Debtor" at bounding box center [170, 511] width 235 height 28
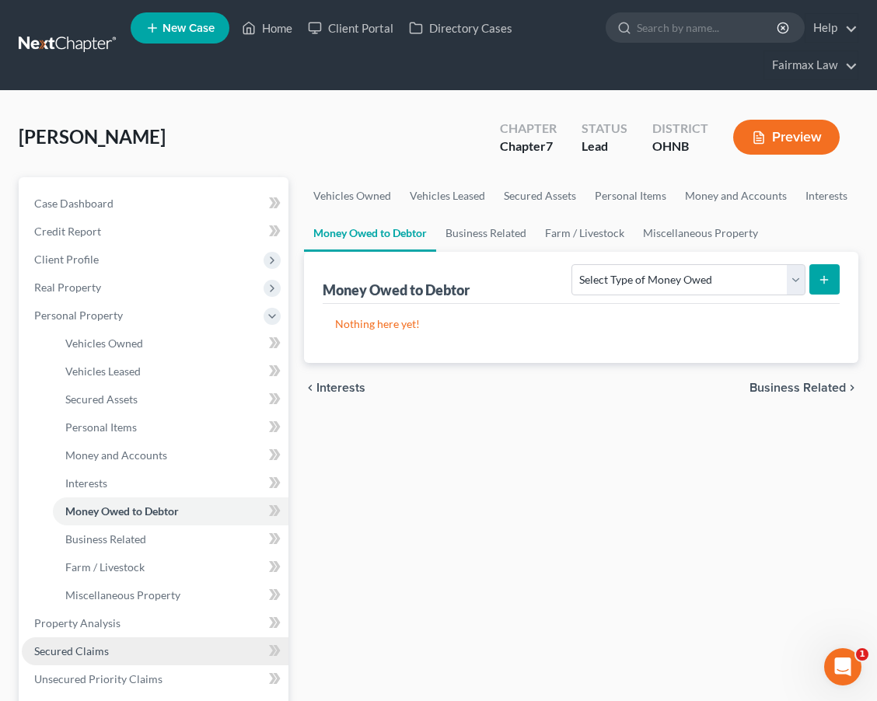
click at [113, 642] on link "Secured Claims" at bounding box center [155, 651] width 267 height 28
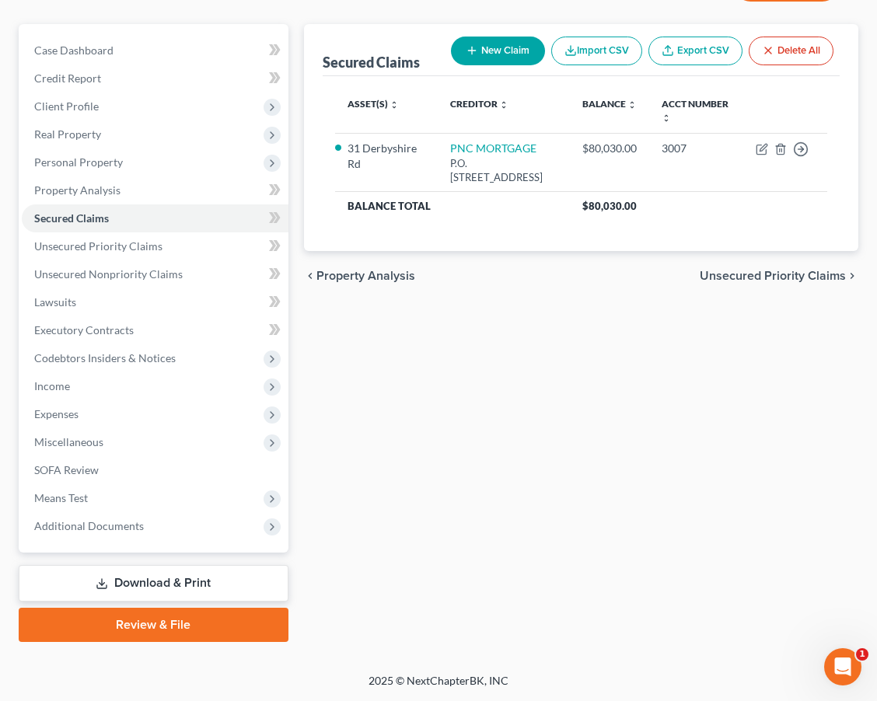
scroll to position [153, 0]
click at [149, 239] on span "Unsecured Priority Claims" at bounding box center [98, 245] width 128 height 13
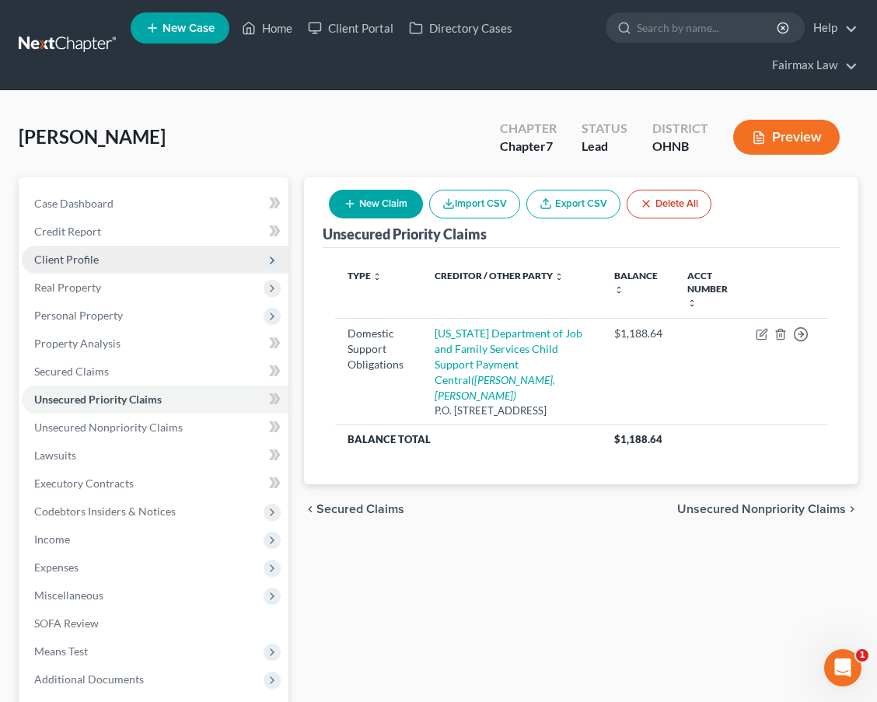
click at [179, 255] on span "Client Profile" at bounding box center [155, 260] width 267 height 28
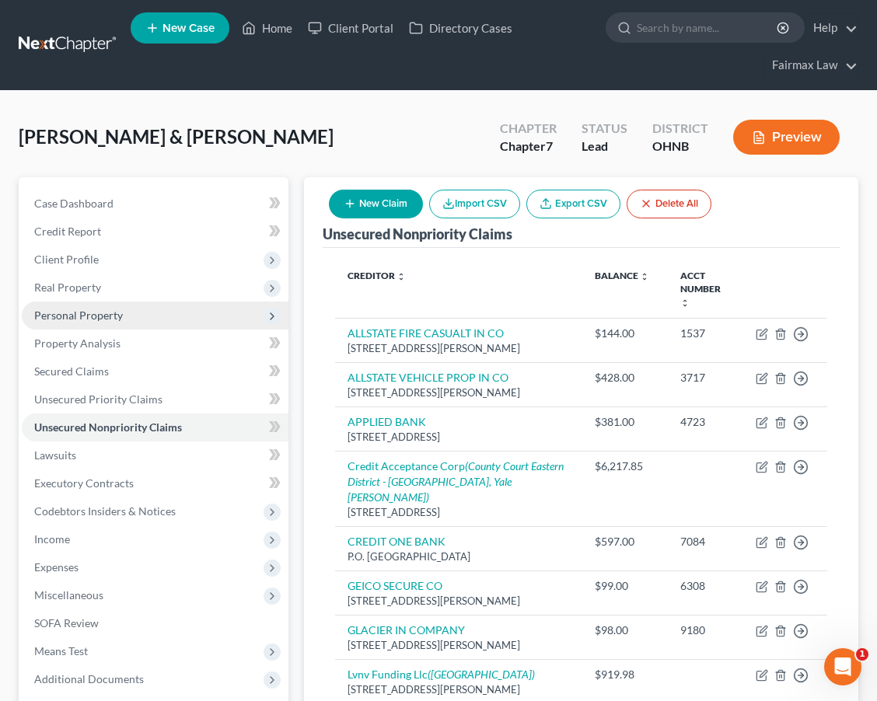
click at [218, 316] on span "Personal Property" at bounding box center [155, 316] width 267 height 28
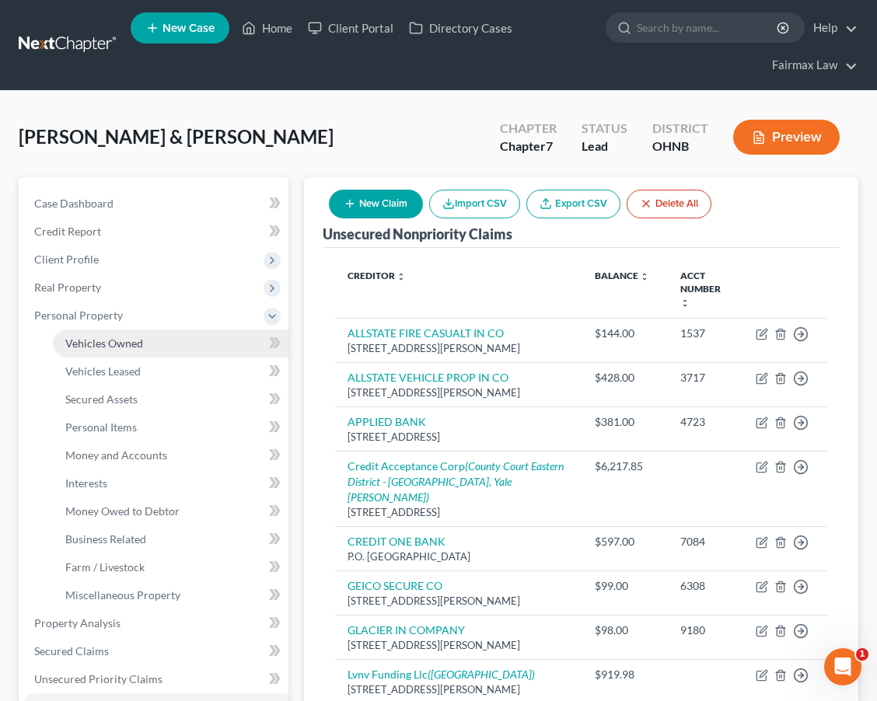
click at [213, 336] on link "Vehicles Owned" at bounding box center [170, 343] width 235 height 28
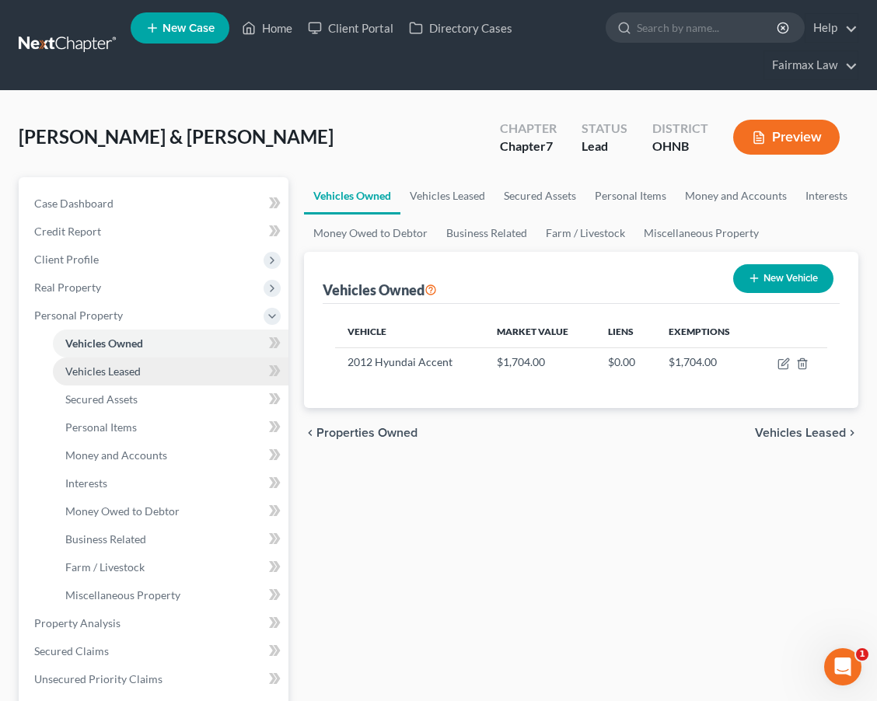
click at [208, 368] on link "Vehicles Leased" at bounding box center [170, 371] width 235 height 28
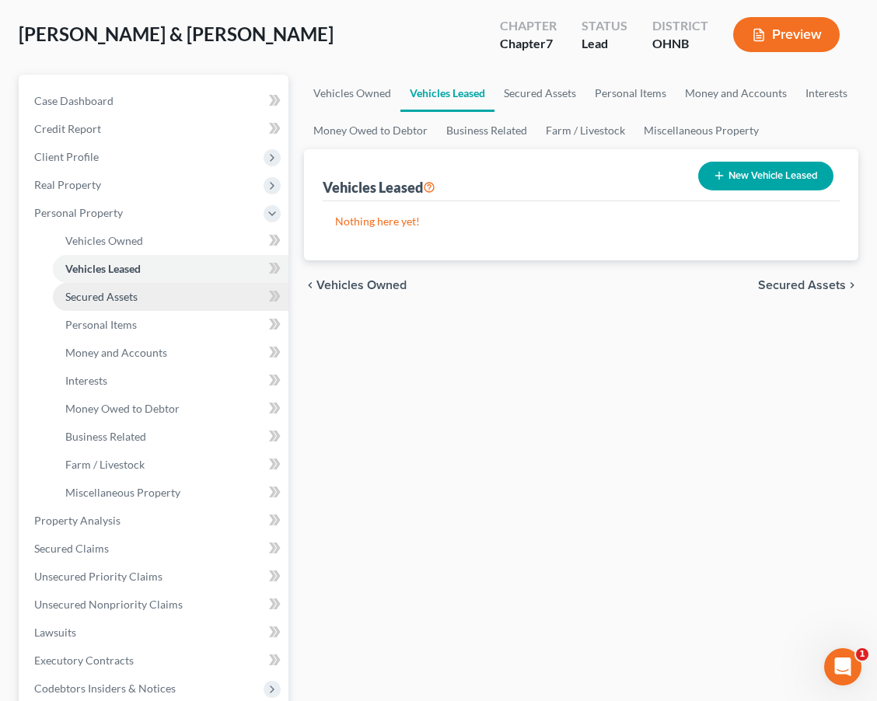
click at [203, 309] on link "Secured Assets" at bounding box center [170, 297] width 235 height 28
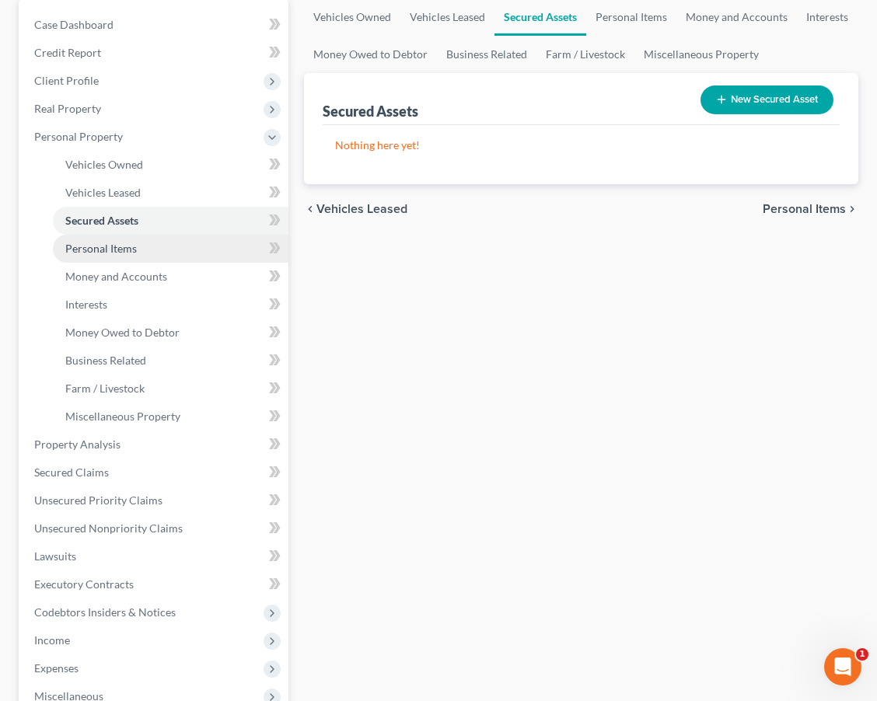
scroll to position [181, 0]
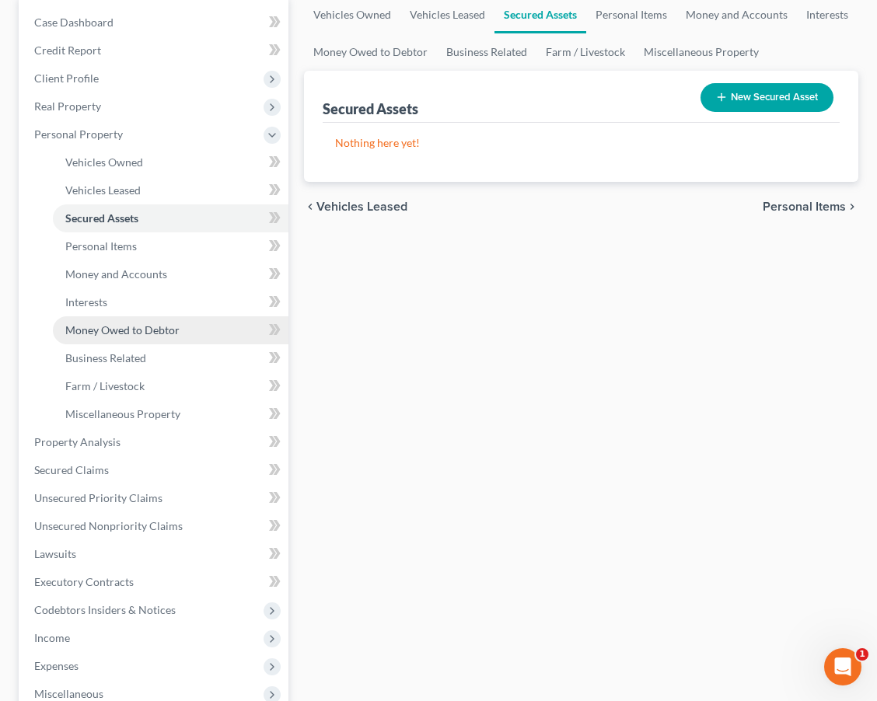
click at [198, 320] on link "Money Owed to Debtor" at bounding box center [170, 330] width 235 height 28
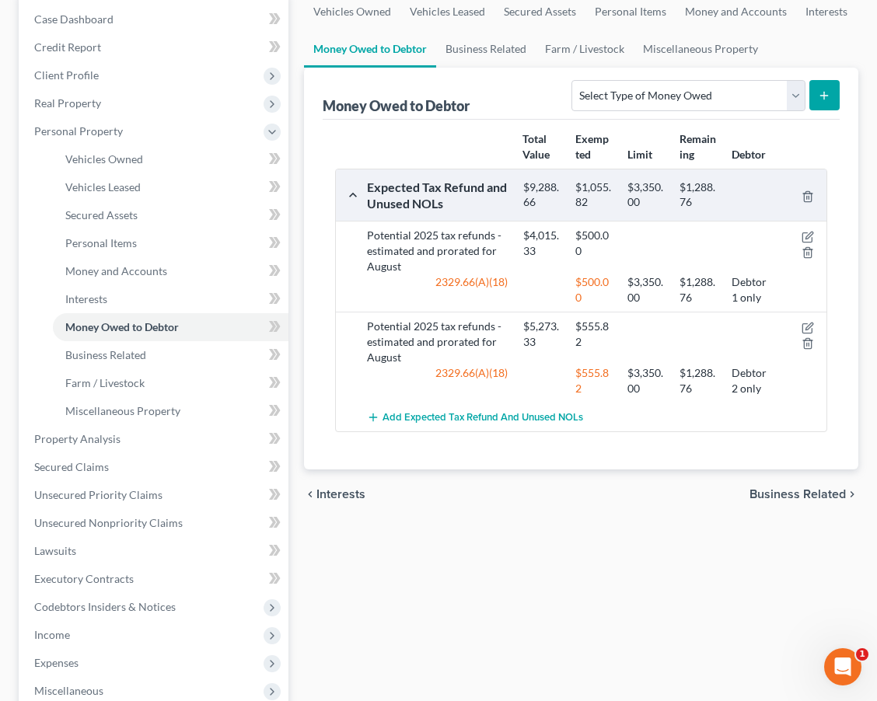
scroll to position [185, 0]
click at [804, 328] on icon "button" at bounding box center [807, 327] width 12 height 12
select select "0"
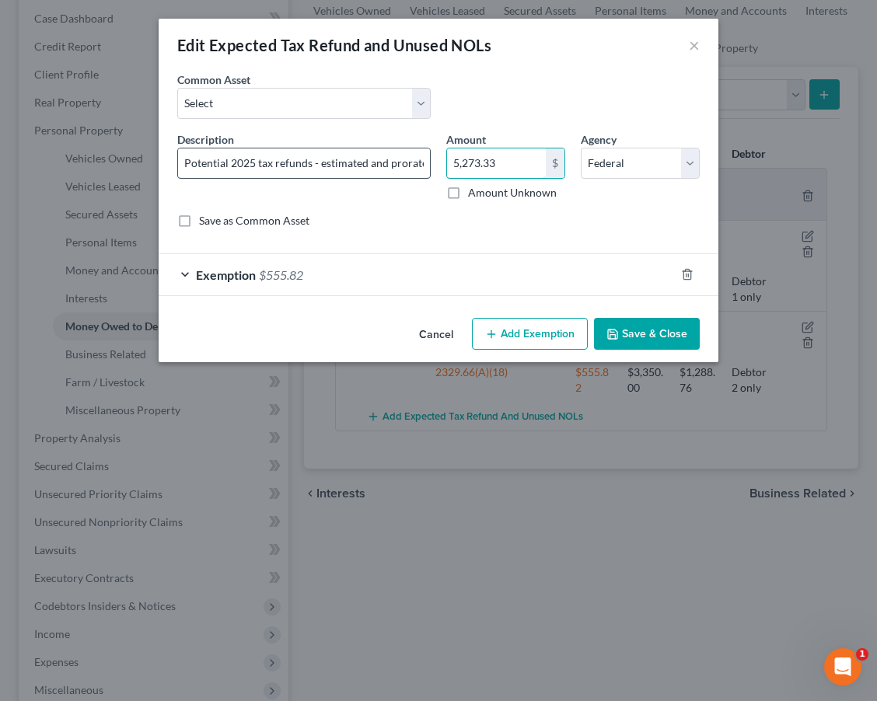
drag, startPoint x: 535, startPoint y: 159, endPoint x: 394, endPoint y: 155, distance: 140.7
click at [394, 155] on div "Description * Potential 2025 tax refunds - estimated and prorated for August Am…" at bounding box center [438, 186] width 538 height 110
click at [483, 162] on input "68" at bounding box center [496, 163] width 99 height 30
type input "6,817.00"
click at [383, 280] on div "Exemption $555.82" at bounding box center [417, 274] width 516 height 41
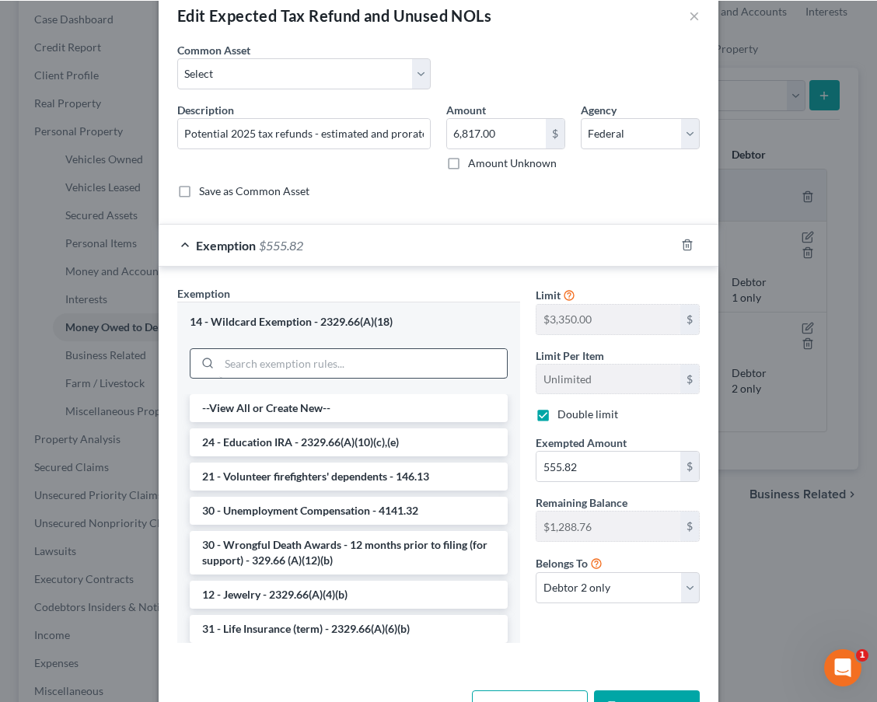
scroll to position [32, 0]
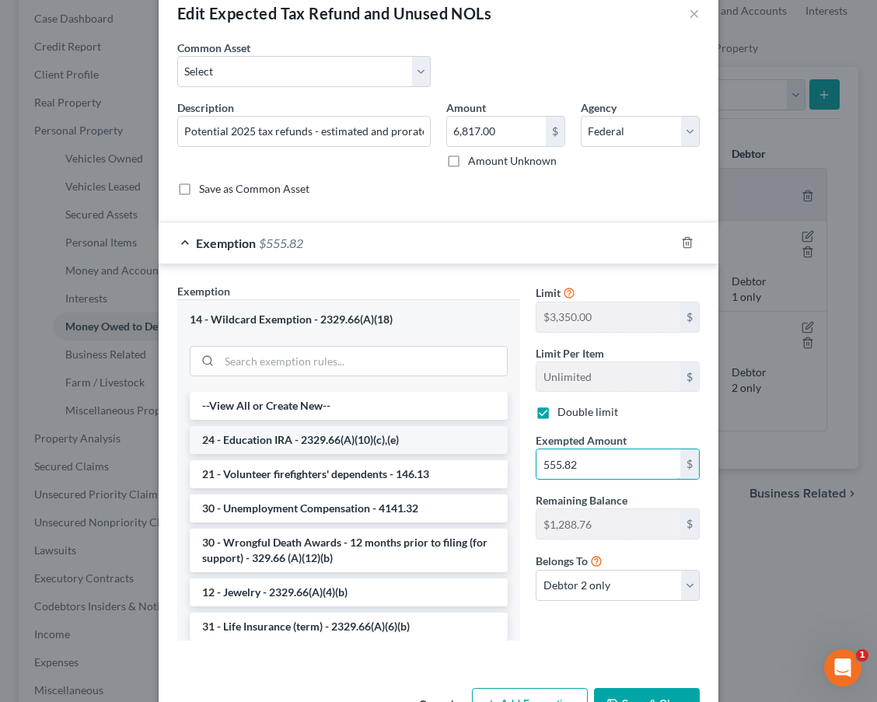
drag, startPoint x: 608, startPoint y: 467, endPoint x: 471, endPoint y: 447, distance: 139.0
click at [471, 447] on div "Exemption Set must be selected for CA. Exemption * 14 - Wildcard Exemption - 23…" at bounding box center [438, 468] width 538 height 371
type input "4"
type input "5,869.00"
click at [354, 364] on input "search" at bounding box center [363, 362] width 288 height 30
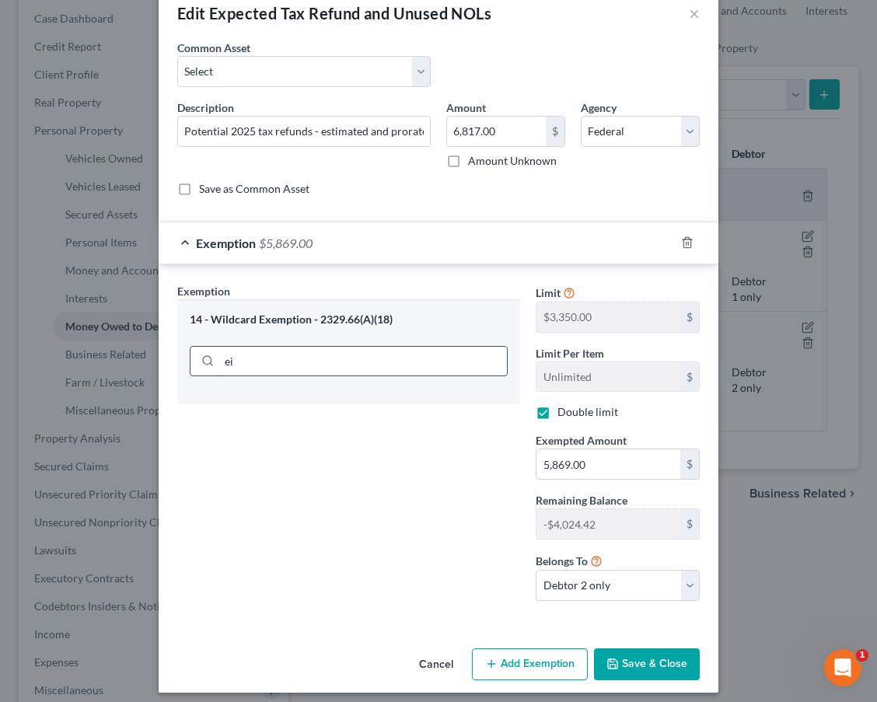
type input "e"
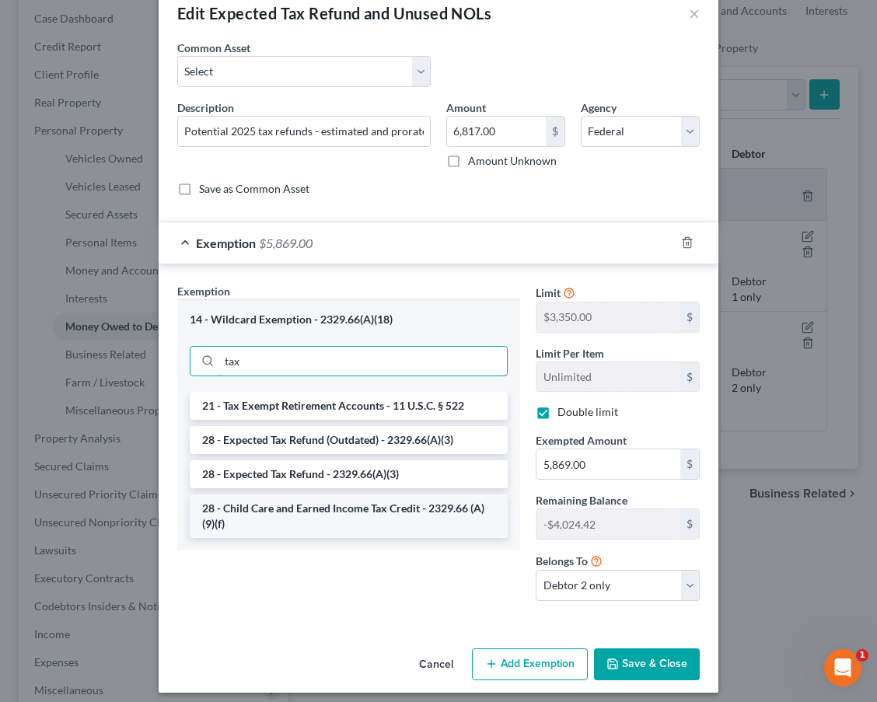
type input "tax"
click at [385, 532] on li "28 - Child Care and Earned Income Tax Credit - 2329.66 (A)(9)(f)" at bounding box center [349, 516] width 318 height 44
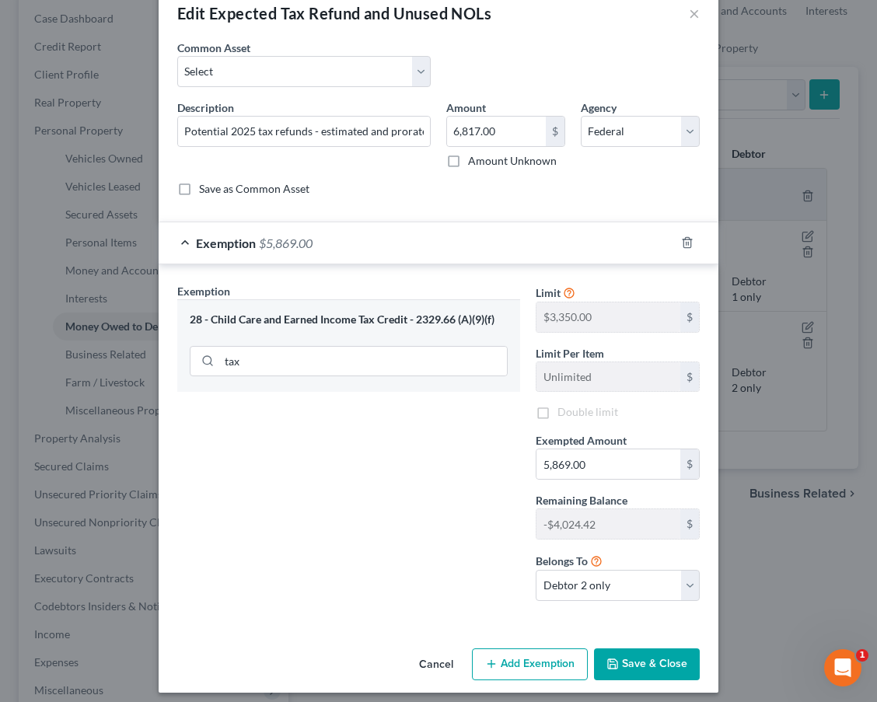
checkbox input "false"
click at [637, 662] on button "Save & Close" at bounding box center [647, 664] width 106 height 33
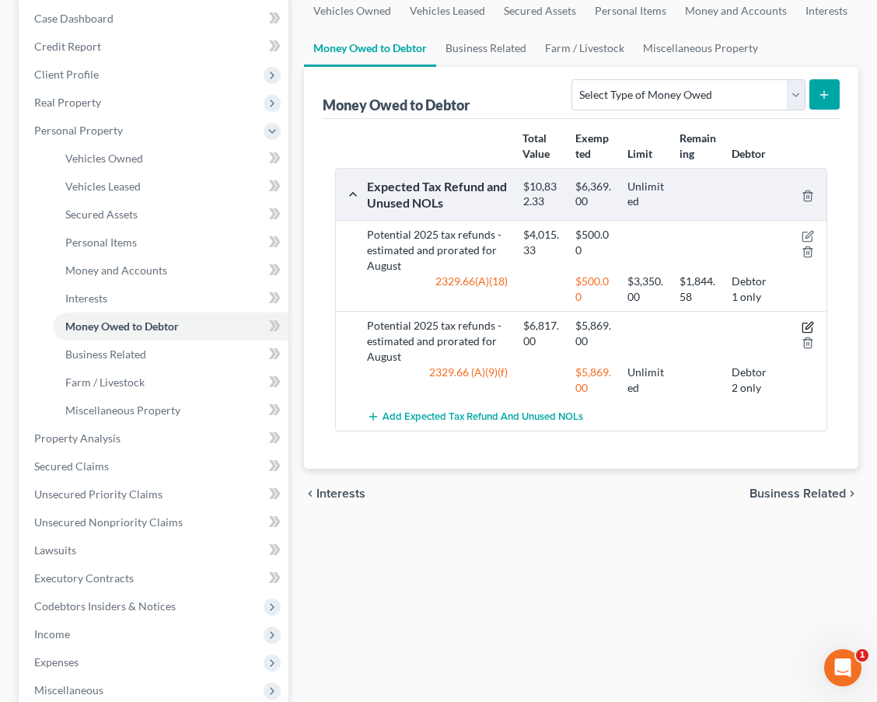
click at [808, 326] on icon "button" at bounding box center [807, 327] width 12 height 12
select select "0"
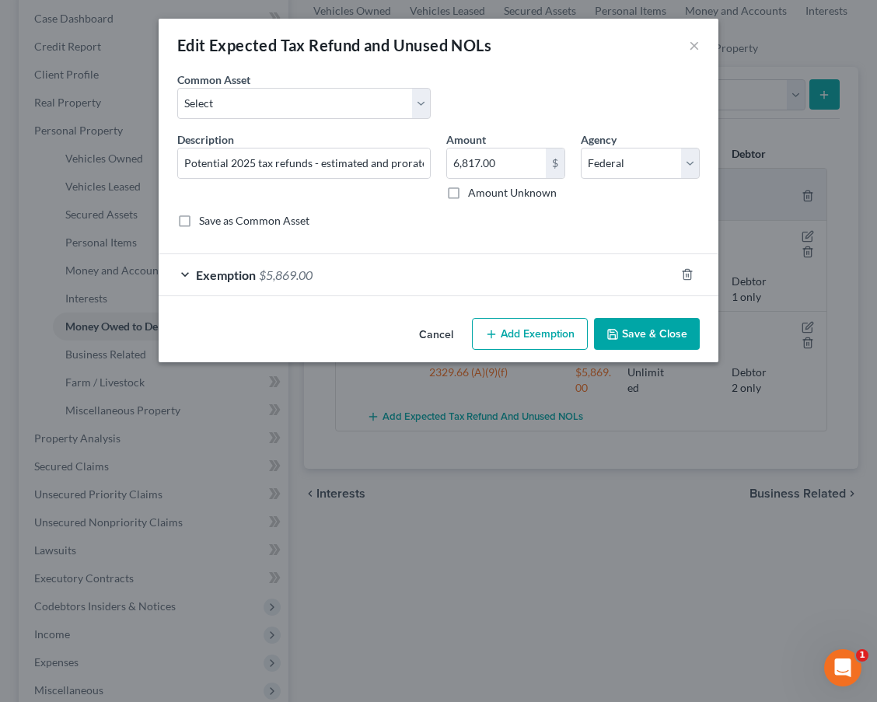
click at [499, 336] on button "Add Exemption" at bounding box center [530, 334] width 116 height 33
select select "2"
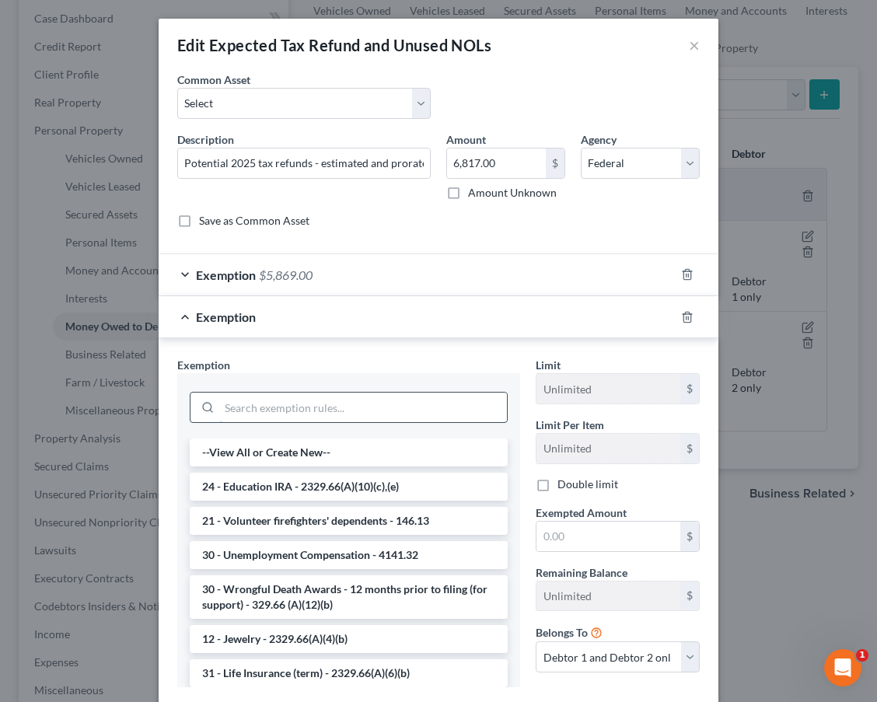
click at [368, 395] on input "search" at bounding box center [363, 407] width 288 height 30
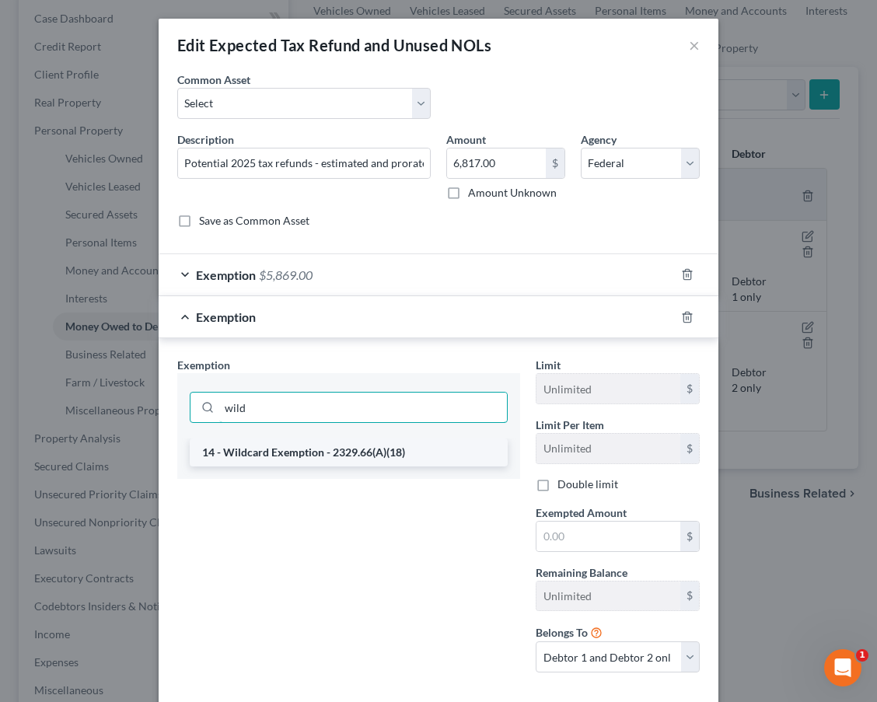
type input "wild"
click at [402, 445] on li "14 - Wildcard Exemption - 2329.66(A)(18)" at bounding box center [349, 452] width 318 height 28
checkbox input "true"
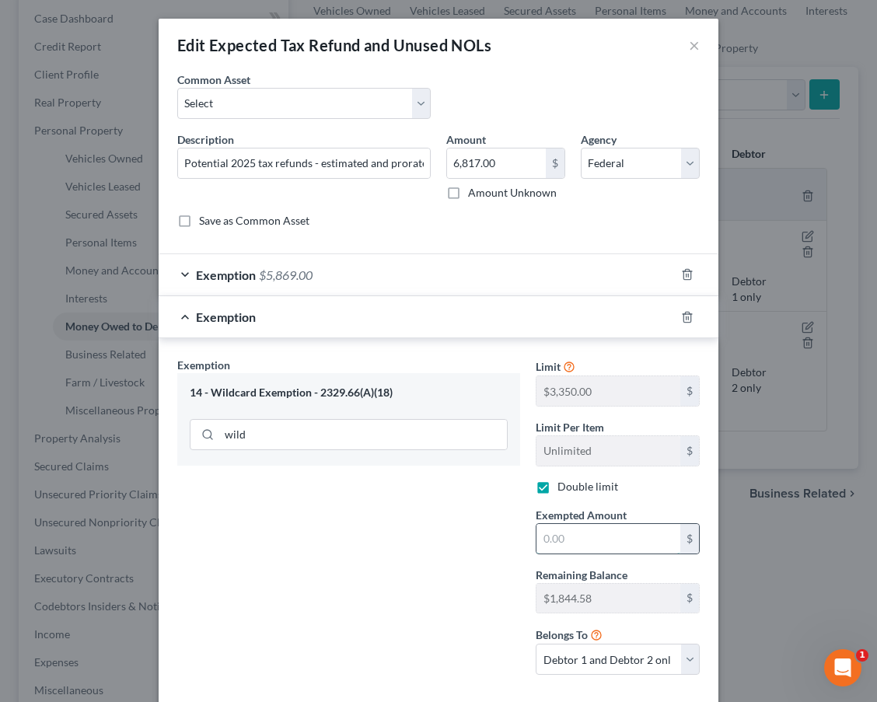
click at [566, 526] on input "text" at bounding box center [608, 539] width 144 height 30
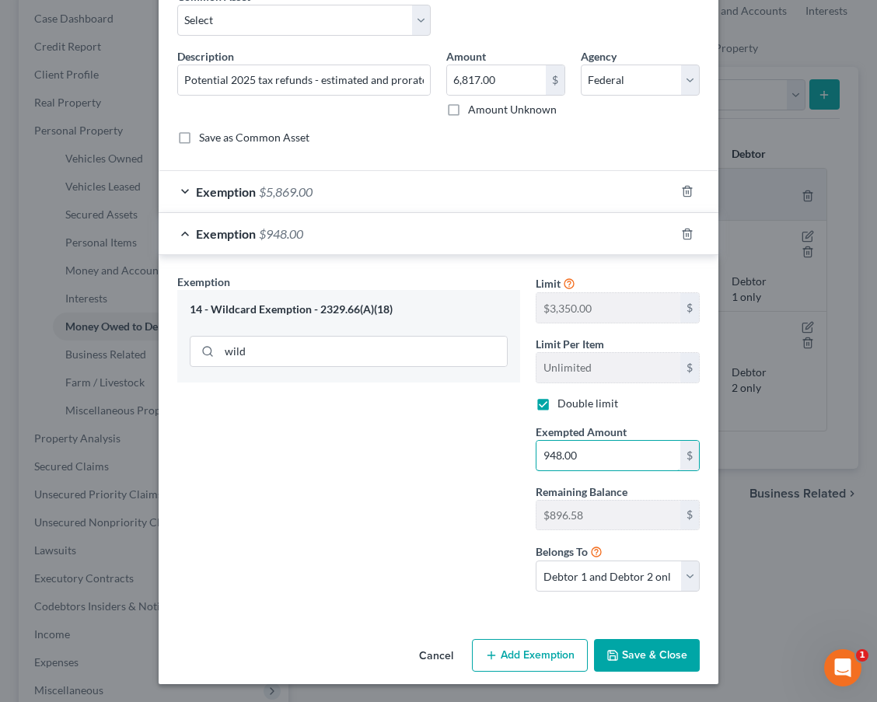
scroll to position [82, 0]
type input "948.00"
click at [670, 661] on button "Save & Close" at bounding box center [647, 656] width 106 height 33
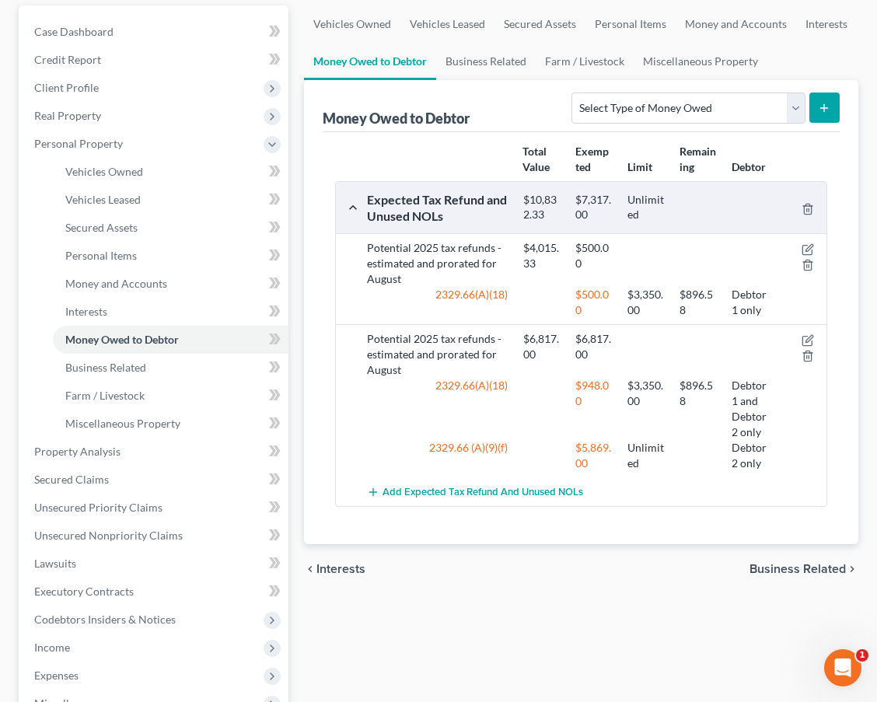
scroll to position [157, 0]
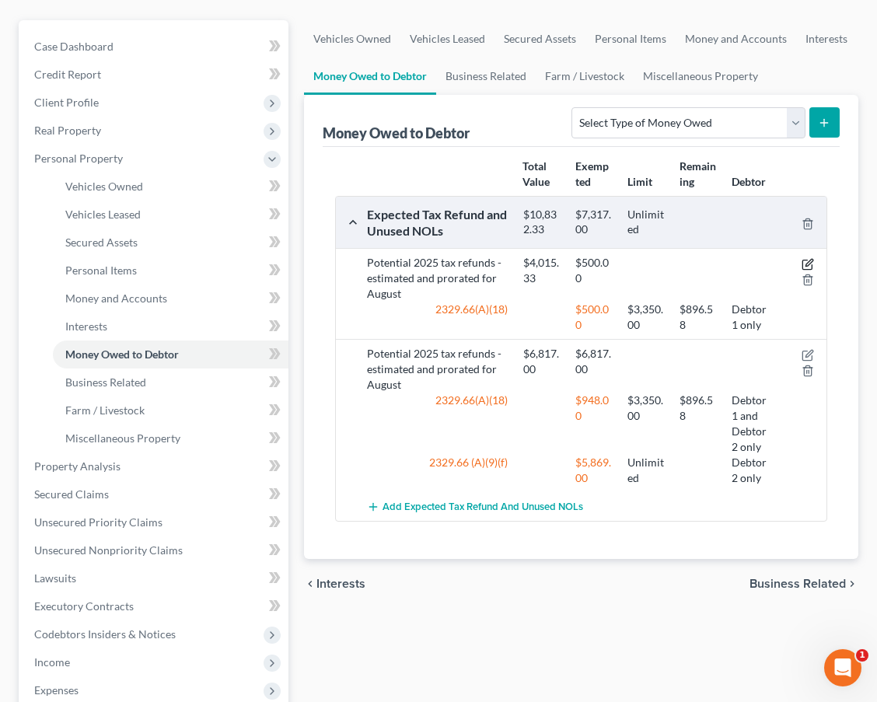
click at [804, 260] on icon "button" at bounding box center [806, 264] width 9 height 9
select select "0"
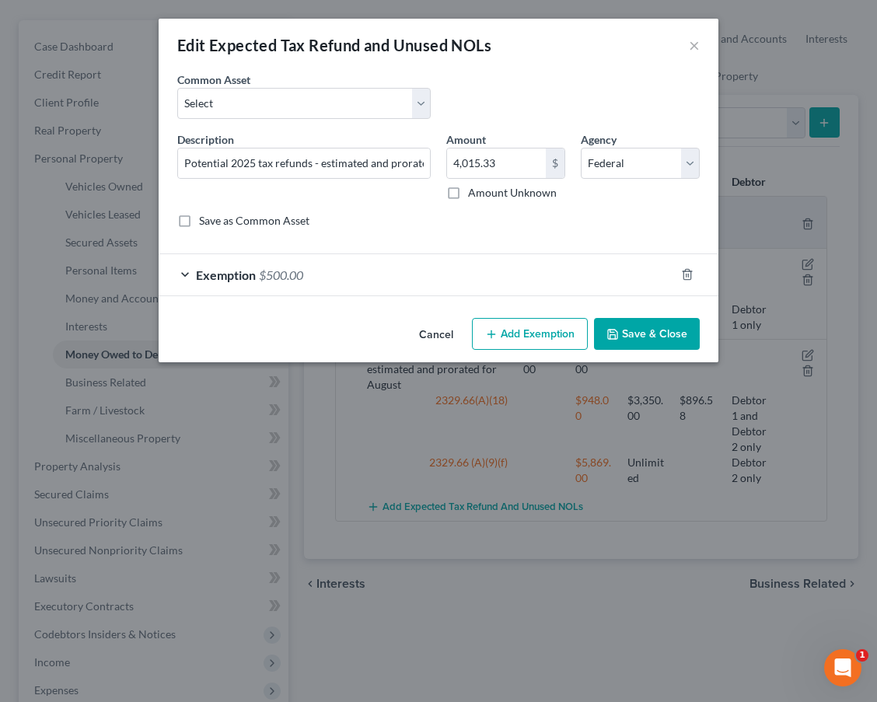
click at [563, 261] on div "Exemption $500.00" at bounding box center [417, 274] width 516 height 41
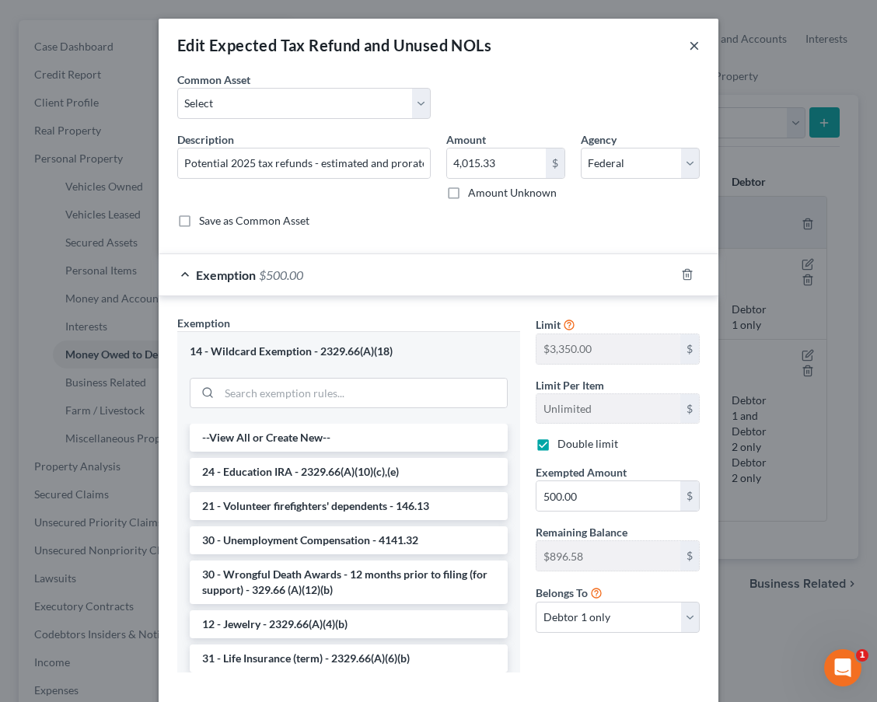
click at [695, 45] on button "×" at bounding box center [694, 45] width 11 height 19
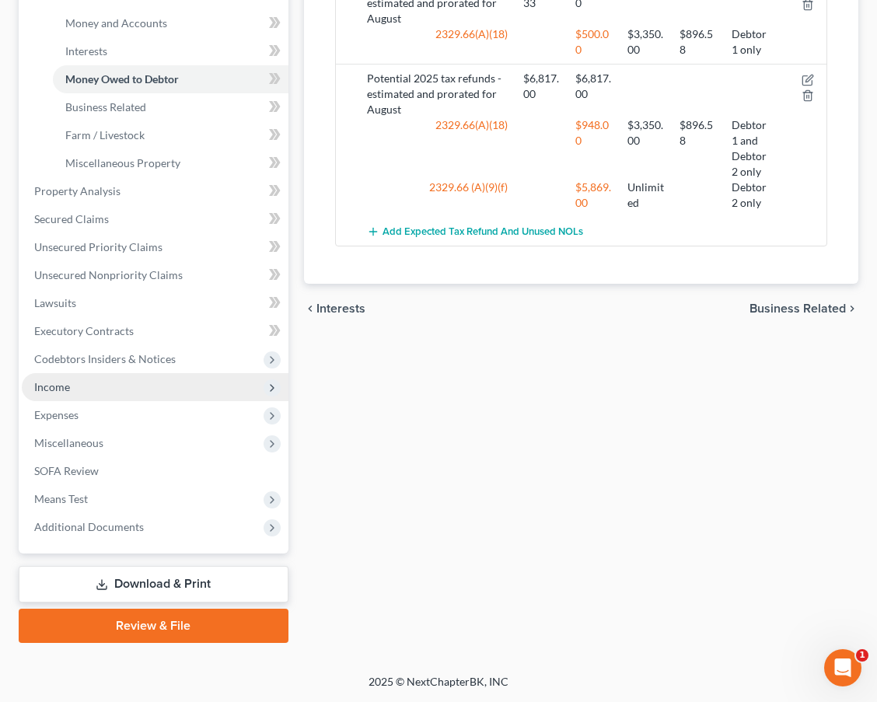
click at [163, 388] on span "Income" at bounding box center [155, 387] width 267 height 28
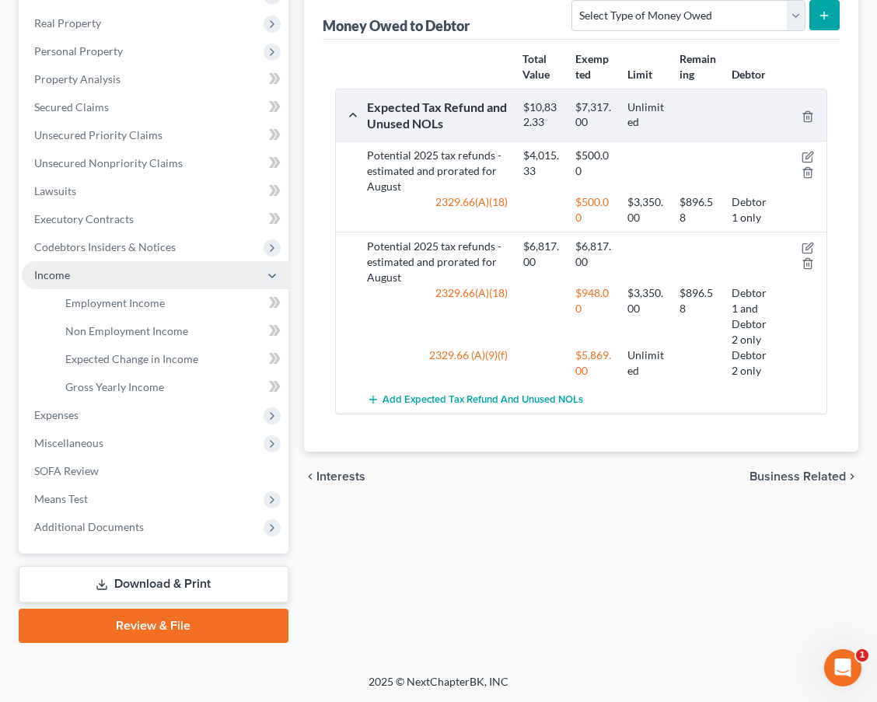
scroll to position [264, 0]
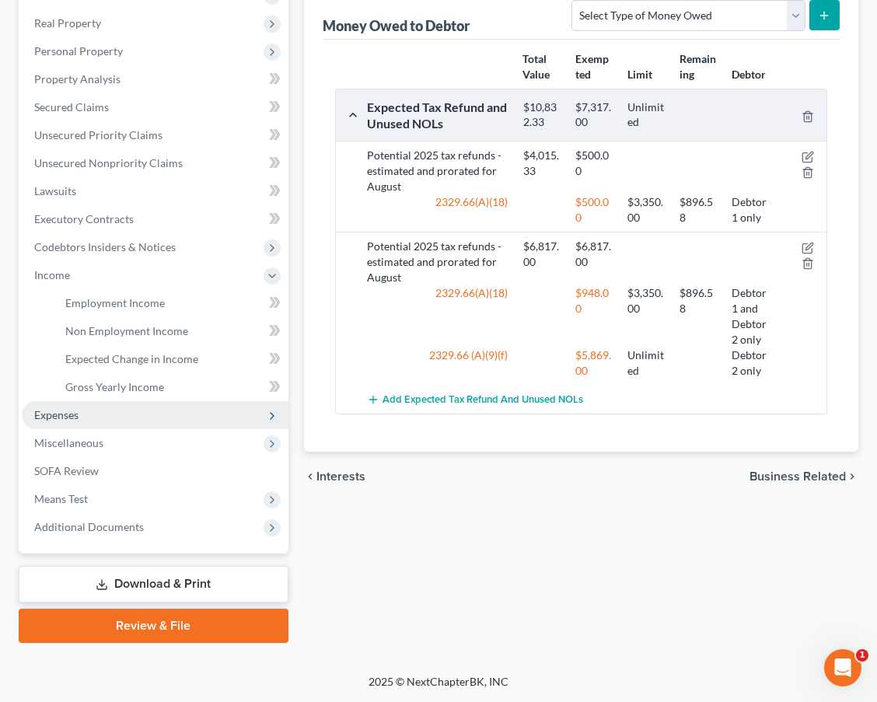
click at [121, 419] on span "Expenses" at bounding box center [155, 415] width 267 height 28
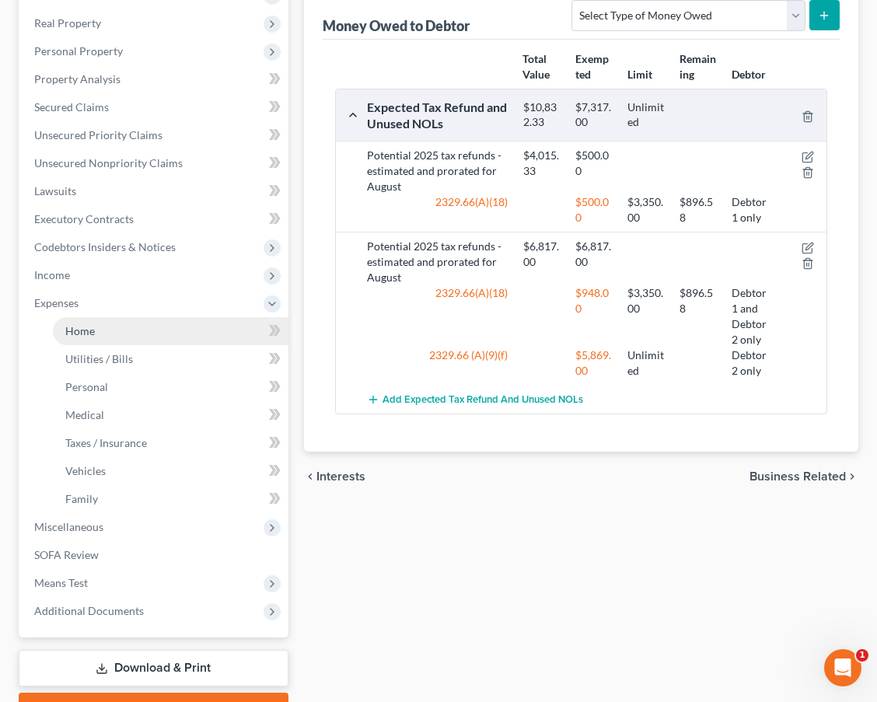
click at [113, 326] on link "Home" at bounding box center [170, 331] width 235 height 28
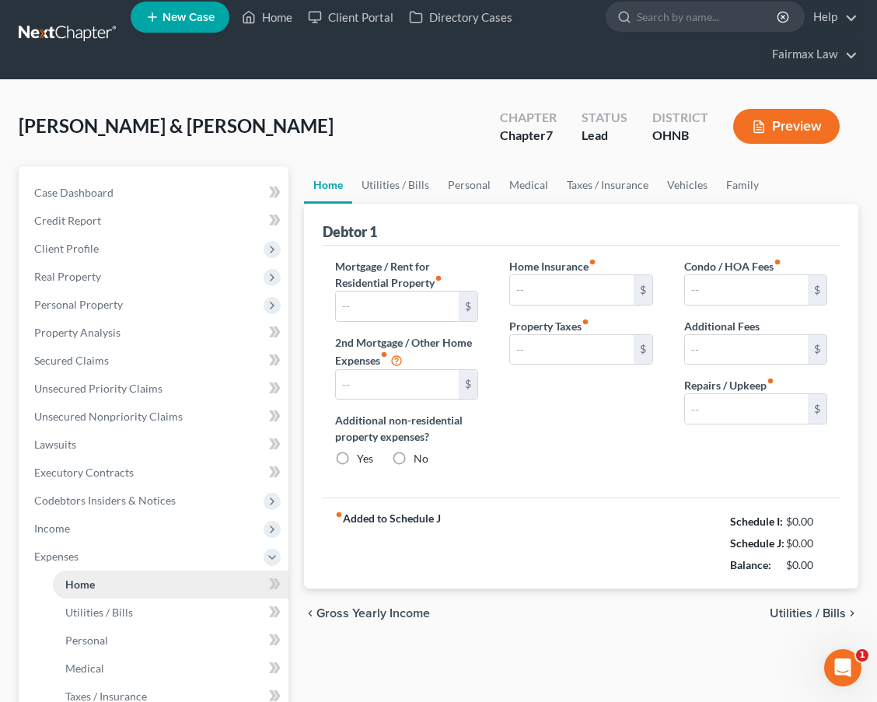
type input "1,000.00"
type input "0.00"
radio input "true"
type input "0.00"
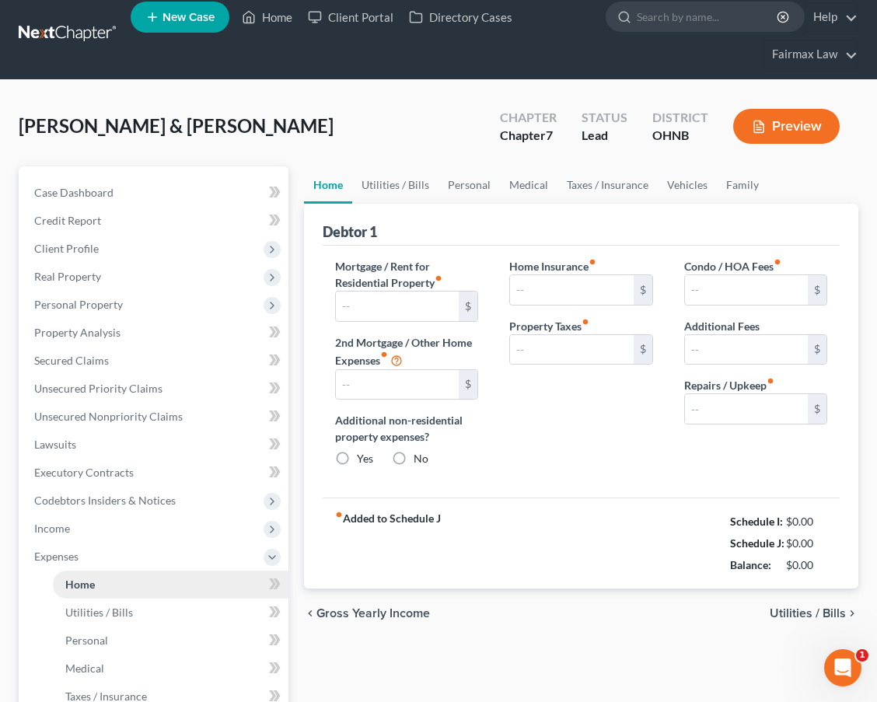
type input "0.00"
type input "50.00"
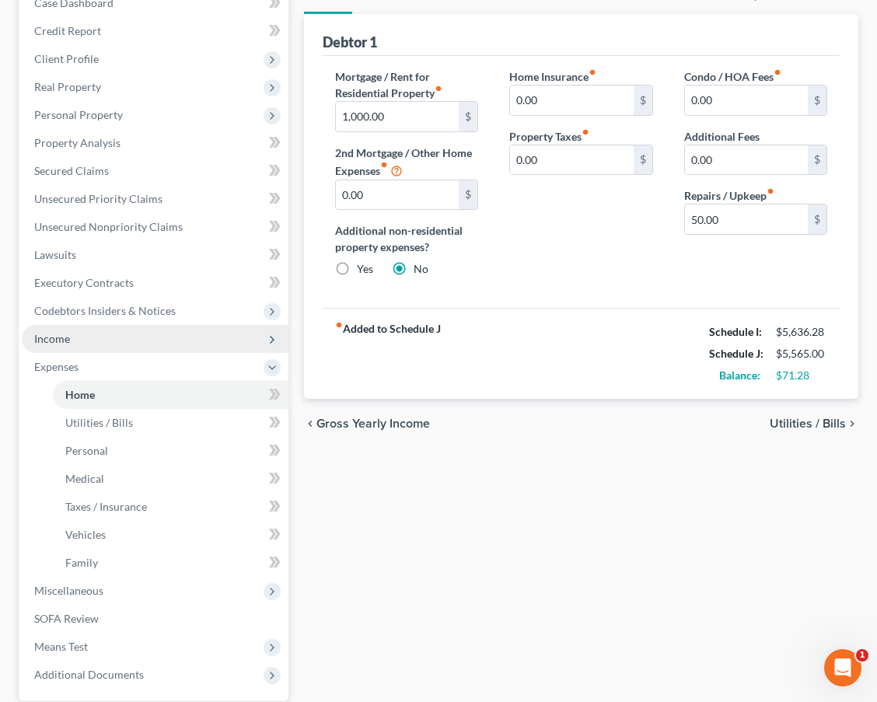
scroll to position [204, 0]
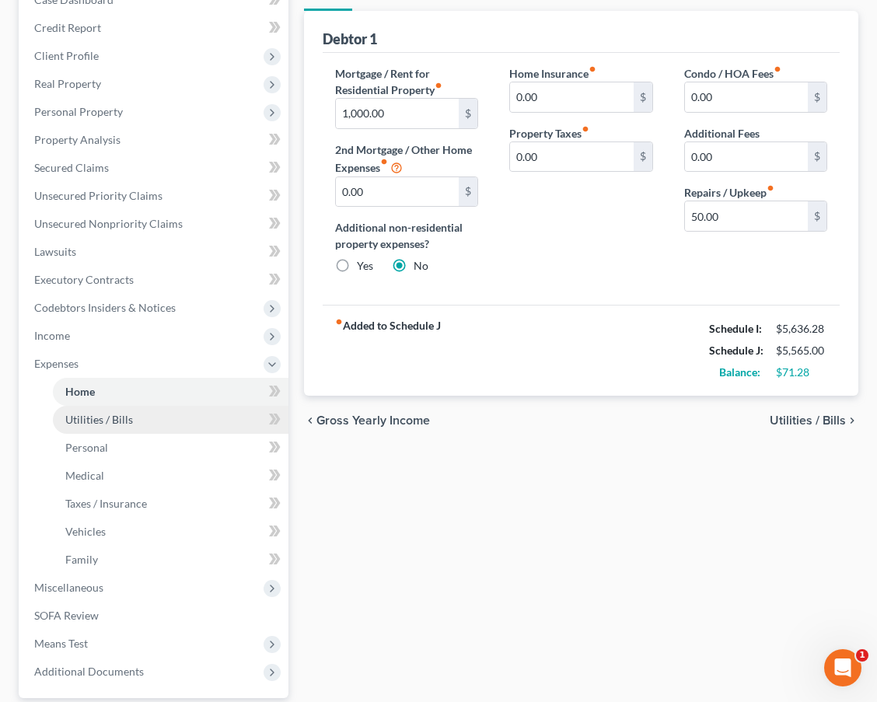
click at [127, 417] on span "Utilities / Bills" at bounding box center [99, 419] width 68 height 13
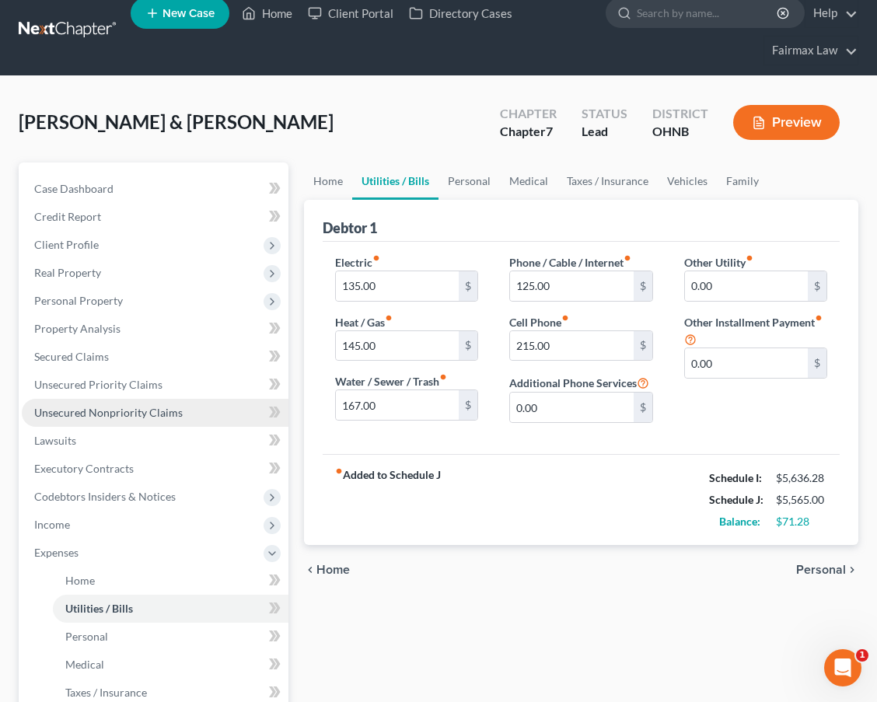
scroll to position [17, 0]
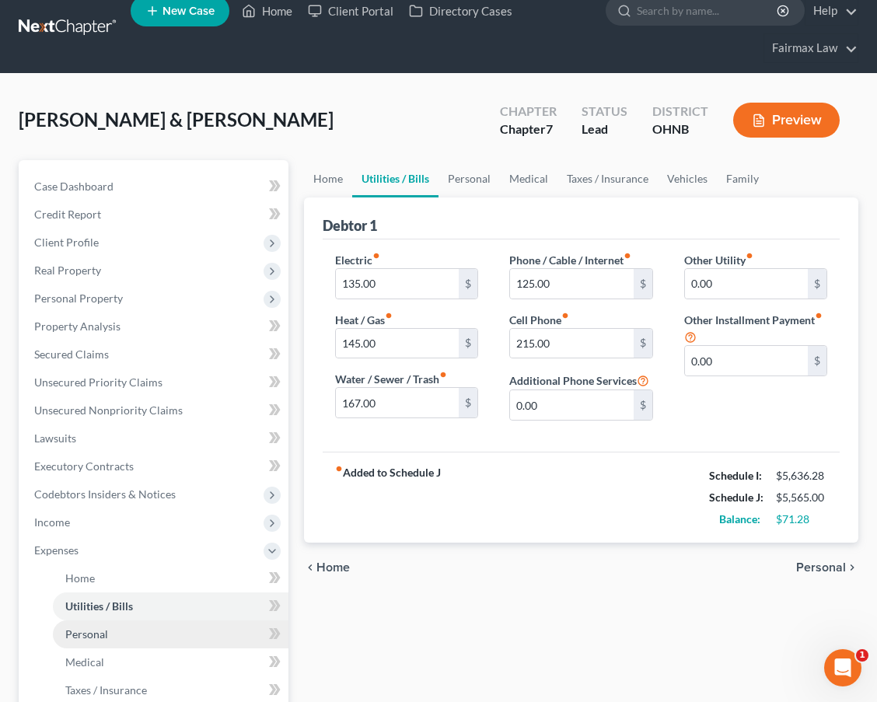
click at [120, 641] on link "Personal" at bounding box center [170, 634] width 235 height 28
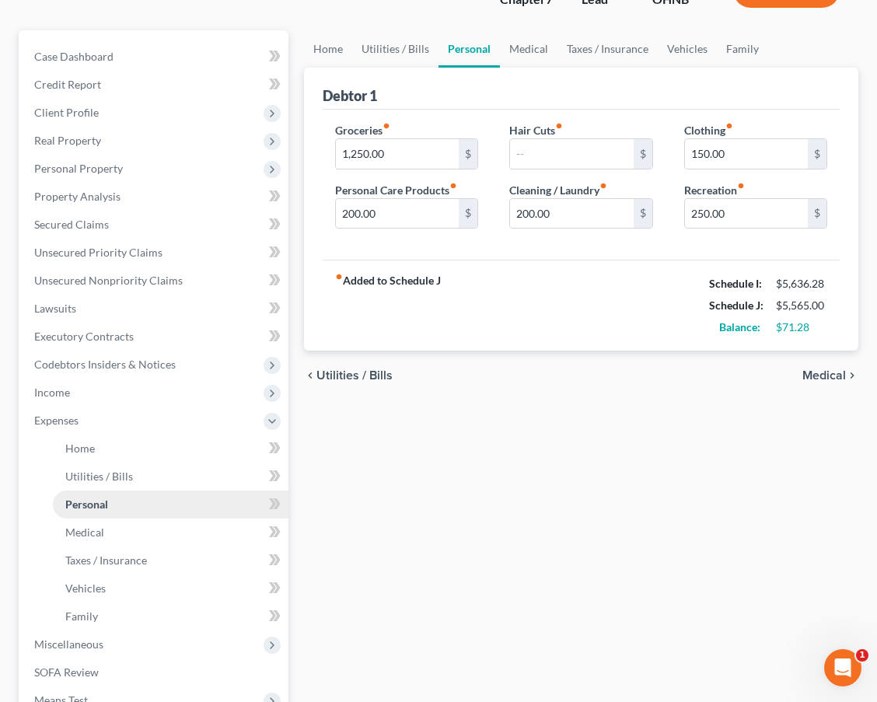
scroll to position [152, 0]
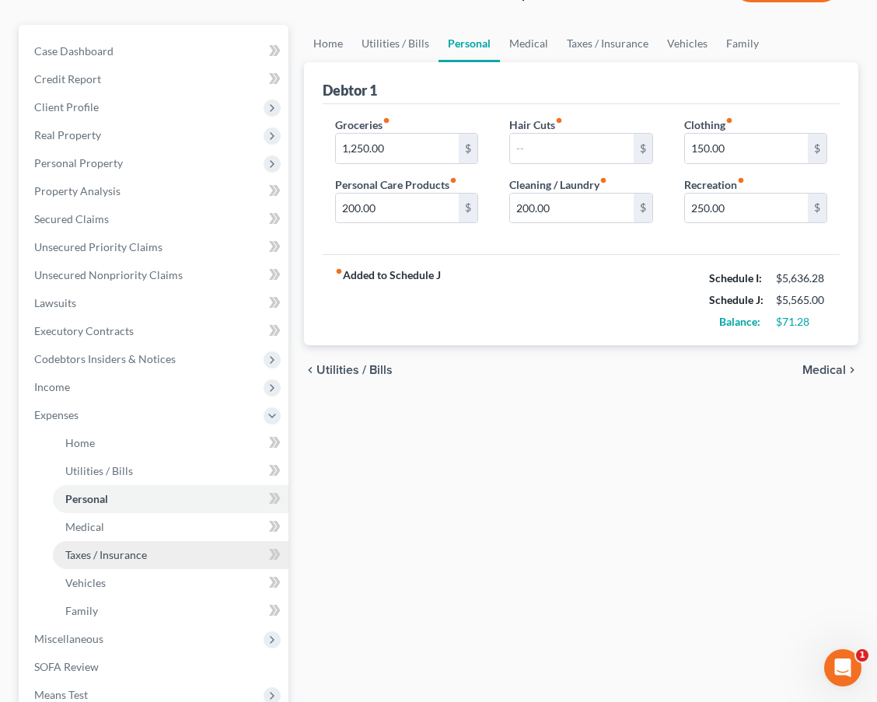
click at [134, 561] on link "Taxes / Insurance" at bounding box center [170, 555] width 235 height 28
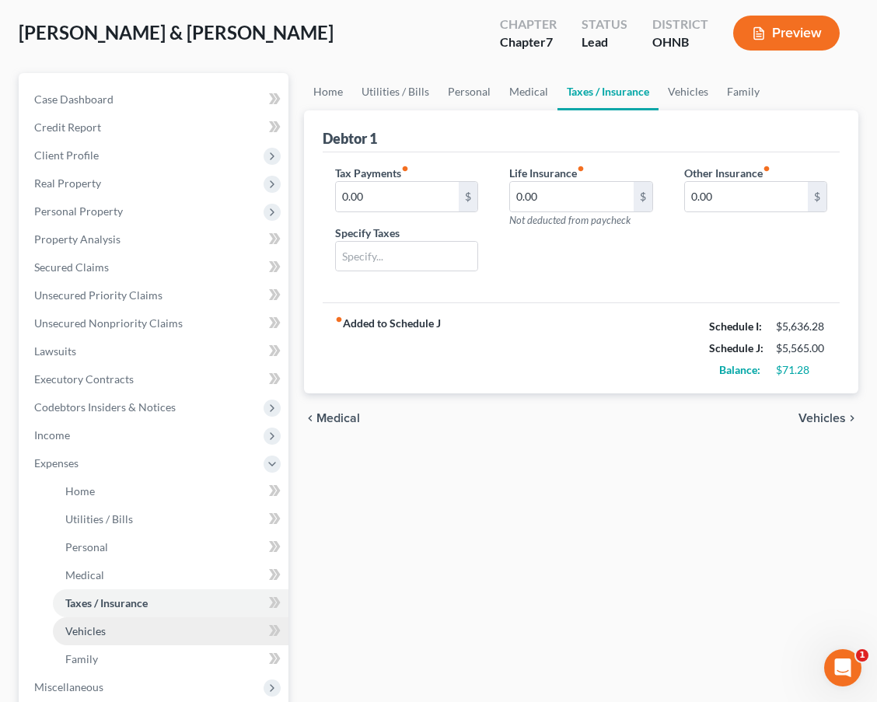
click at [116, 635] on link "Vehicles" at bounding box center [170, 631] width 235 height 28
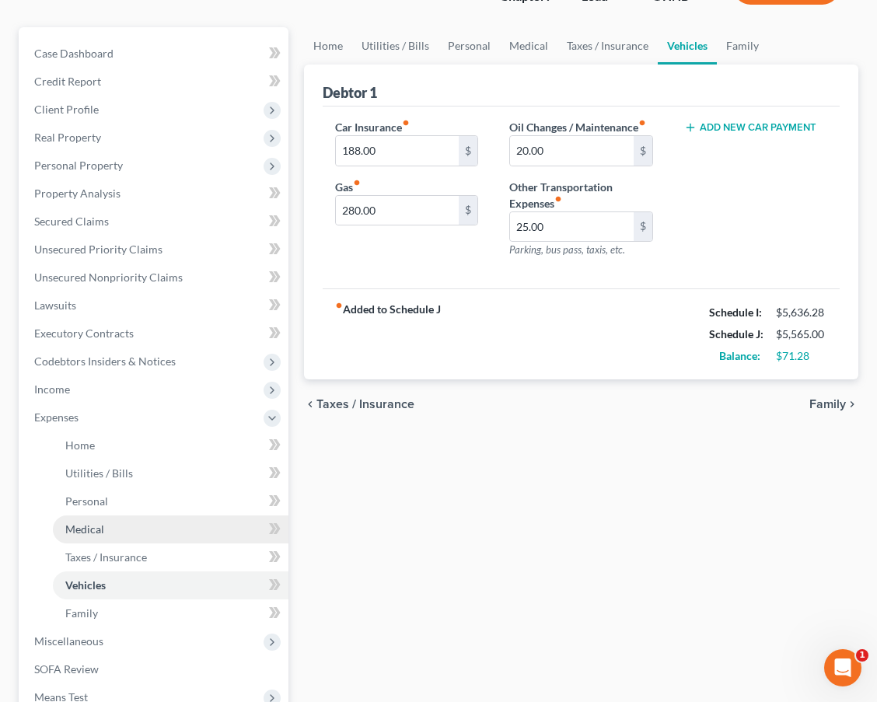
click at [126, 522] on link "Medical" at bounding box center [170, 529] width 235 height 28
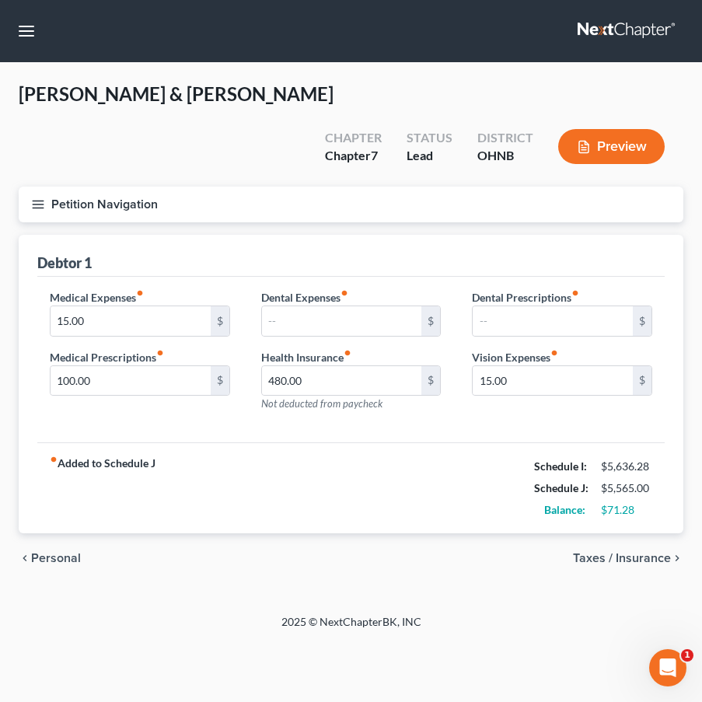
click at [37, 197] on icon "button" at bounding box center [38, 204] width 14 height 14
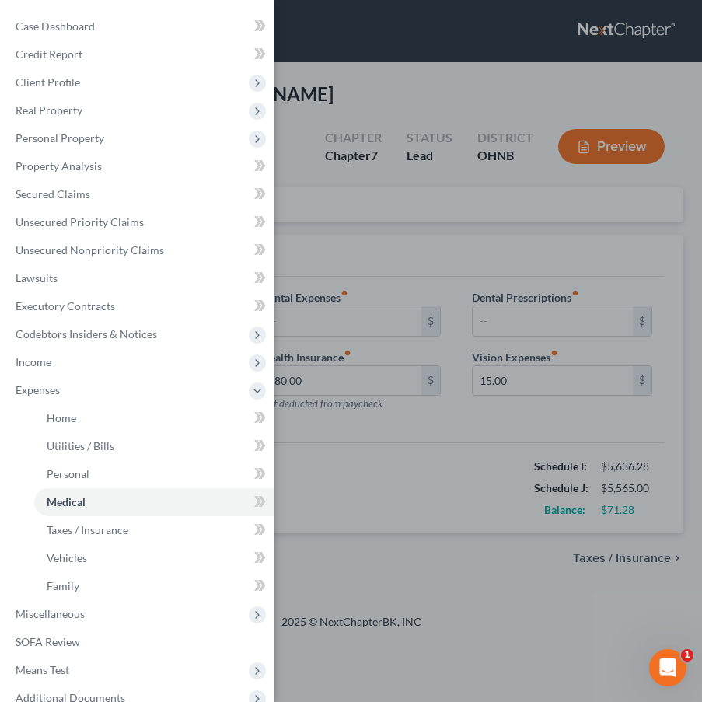
click at [343, 470] on div "Case Dashboard Payments Invoices Payments Payments Credit Report Client Profile" at bounding box center [351, 351] width 702 height 702
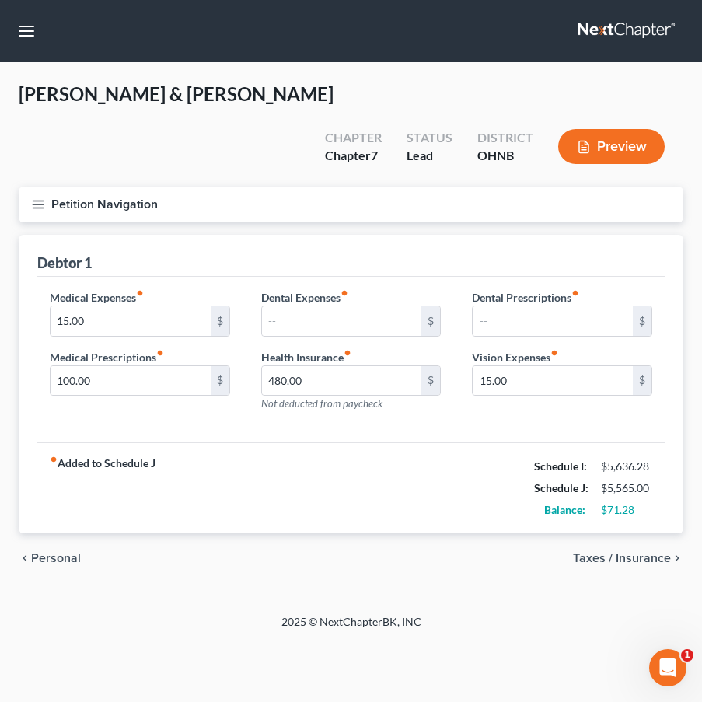
click at [47, 187] on button "Petition Navigation" at bounding box center [351, 205] width 664 height 36
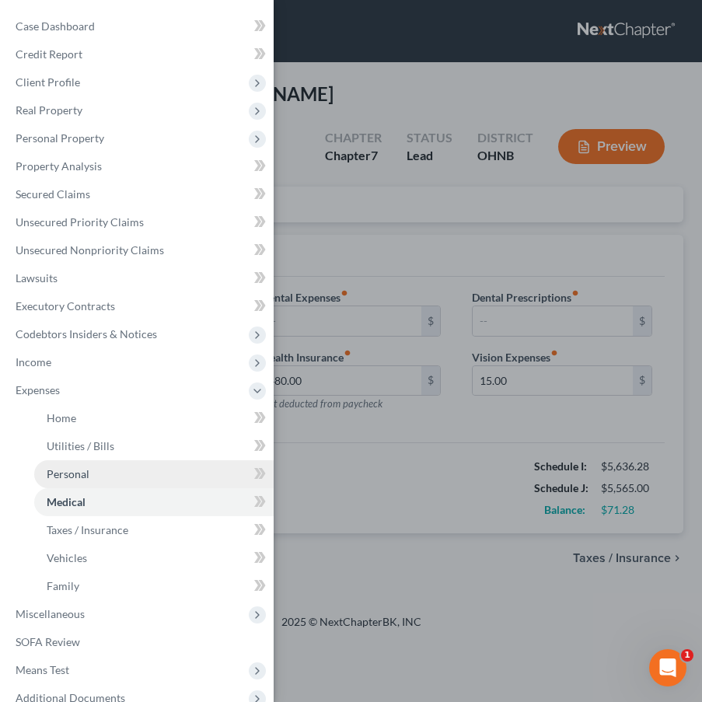
click at [125, 481] on link "Personal" at bounding box center [153, 474] width 239 height 28
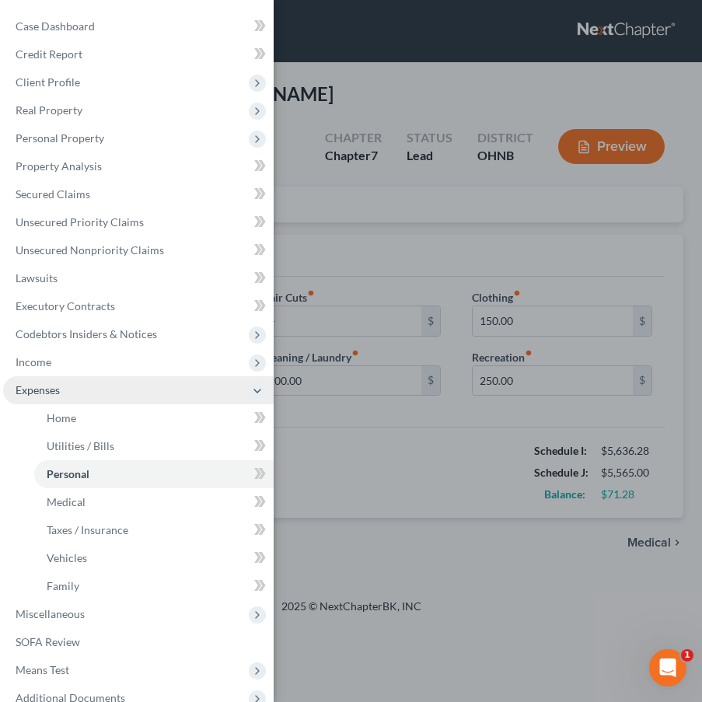
click at [256, 398] on icon at bounding box center [257, 390] width 17 height 17
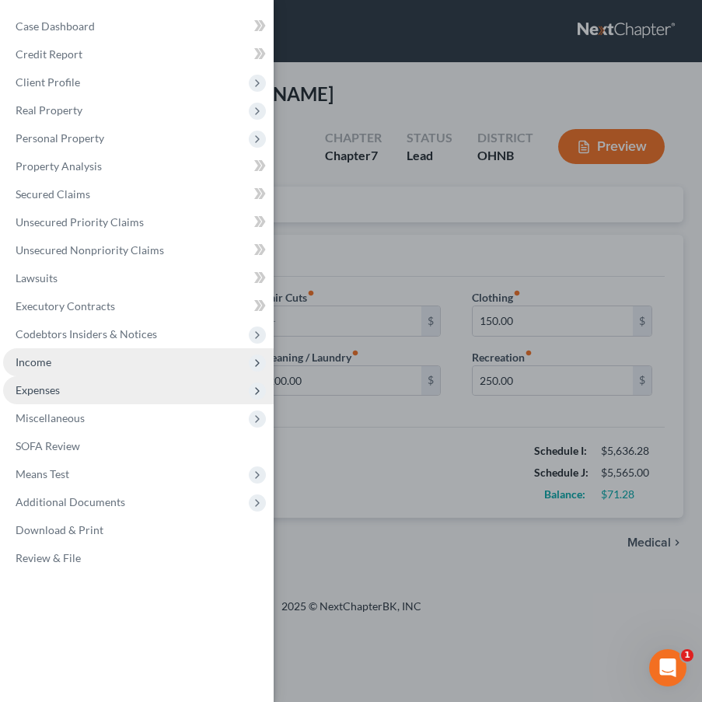
click at [266, 365] on span "Income" at bounding box center [138, 362] width 270 height 28
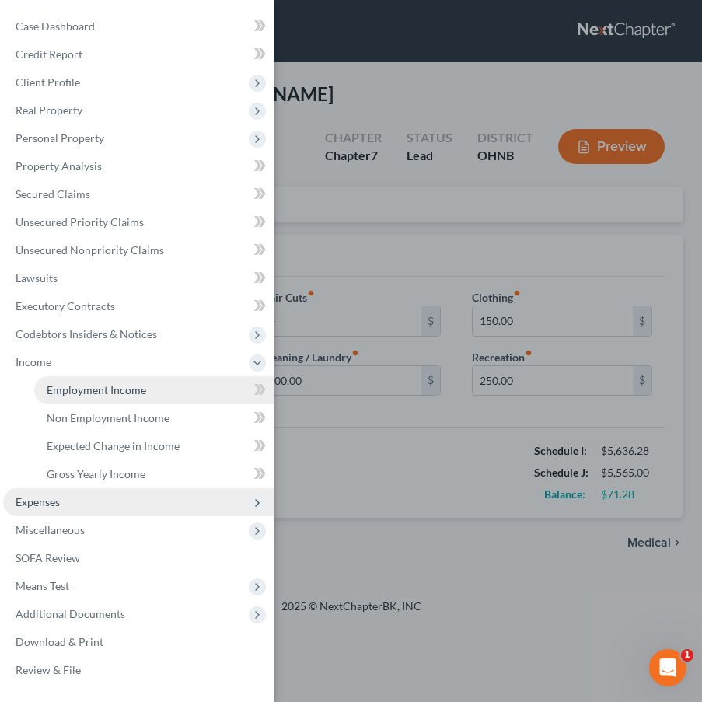
click at [210, 392] on link "Employment Income" at bounding box center [153, 390] width 239 height 28
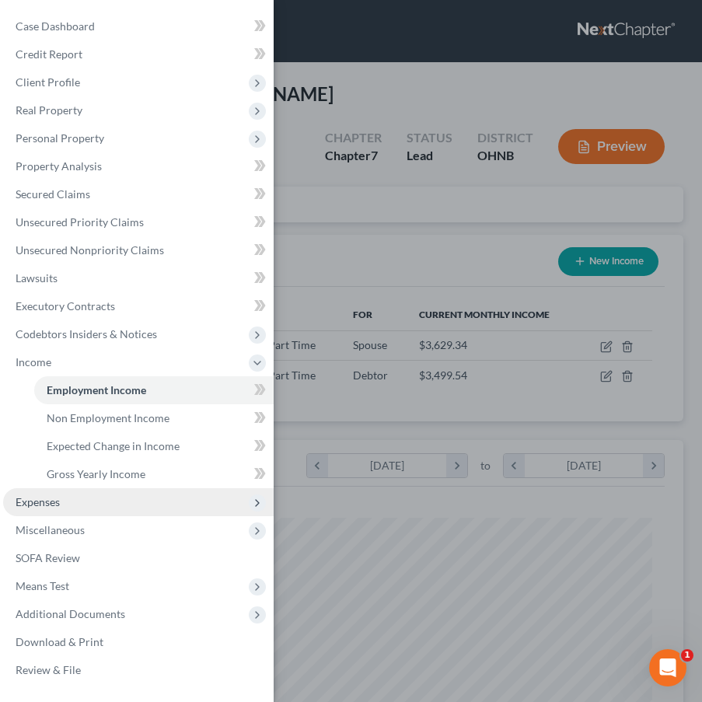
scroll to position [301, 633]
click at [393, 418] on div "Case Dashboard Payments Invoices Payments Payments Credit Report Client Profile" at bounding box center [351, 351] width 702 height 702
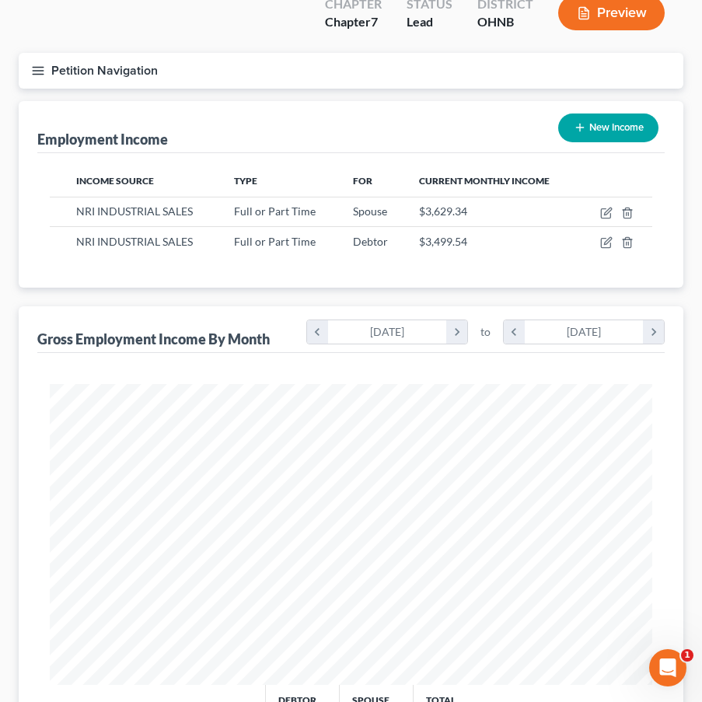
scroll to position [144, 0]
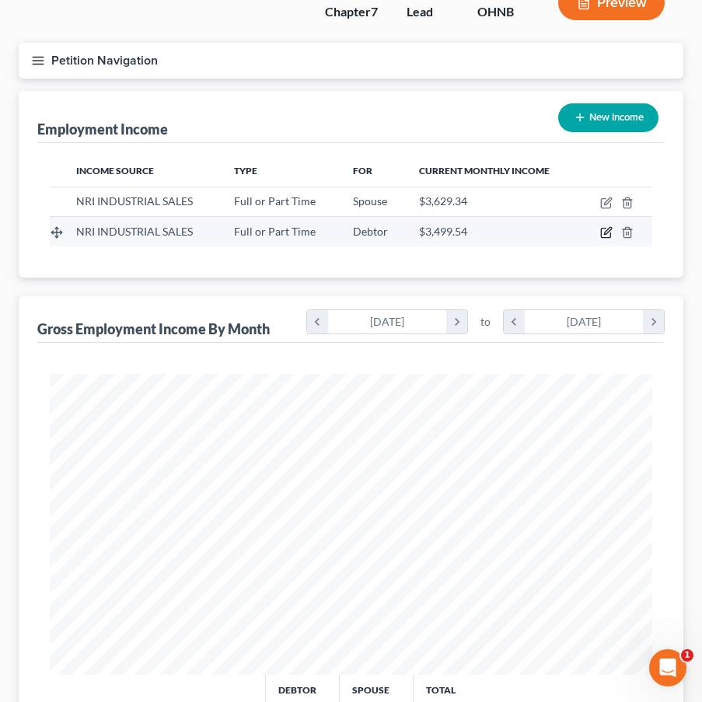
click at [610, 228] on icon "button" at bounding box center [605, 232] width 9 height 9
select select "0"
select select "36"
select select "2"
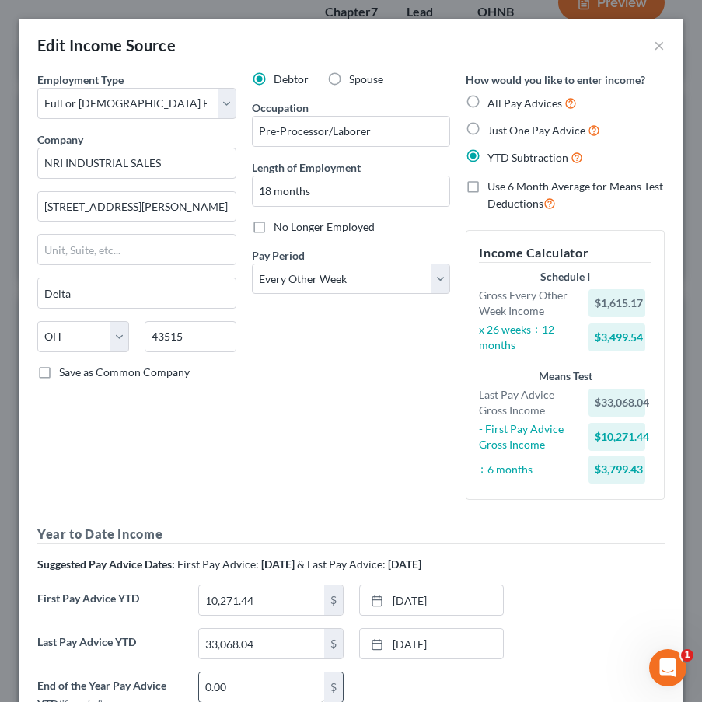
scroll to position [0, 0]
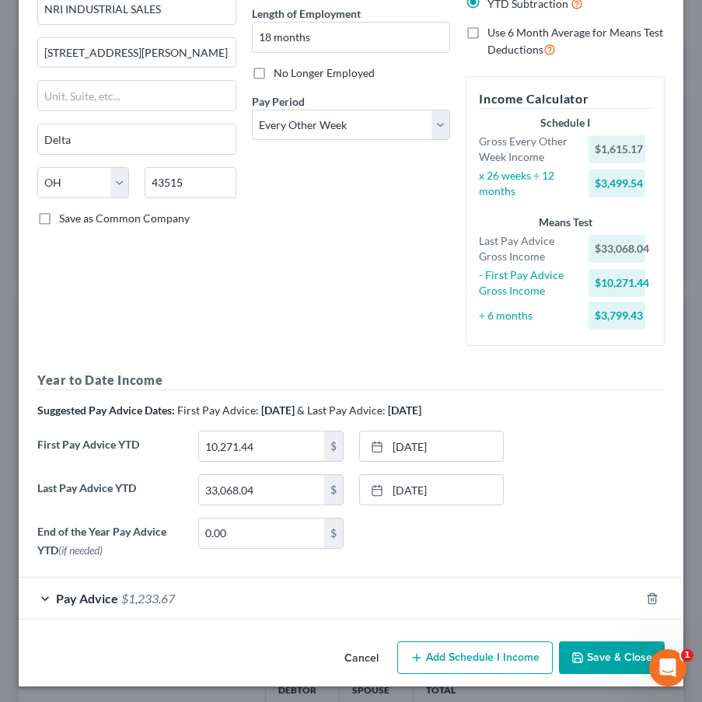
click at [274, 580] on div "Pay Advice $1,233.67" at bounding box center [329, 597] width 621 height 41
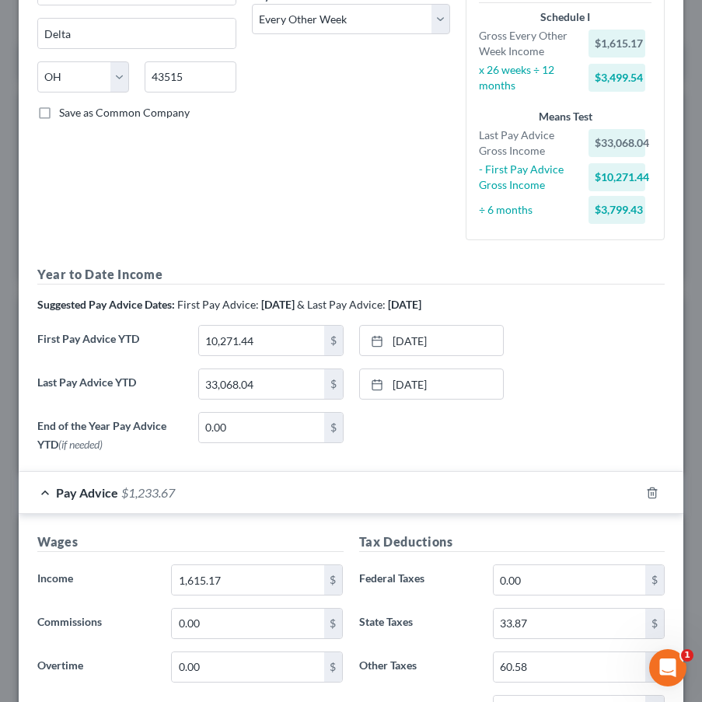
scroll to position [263, 0]
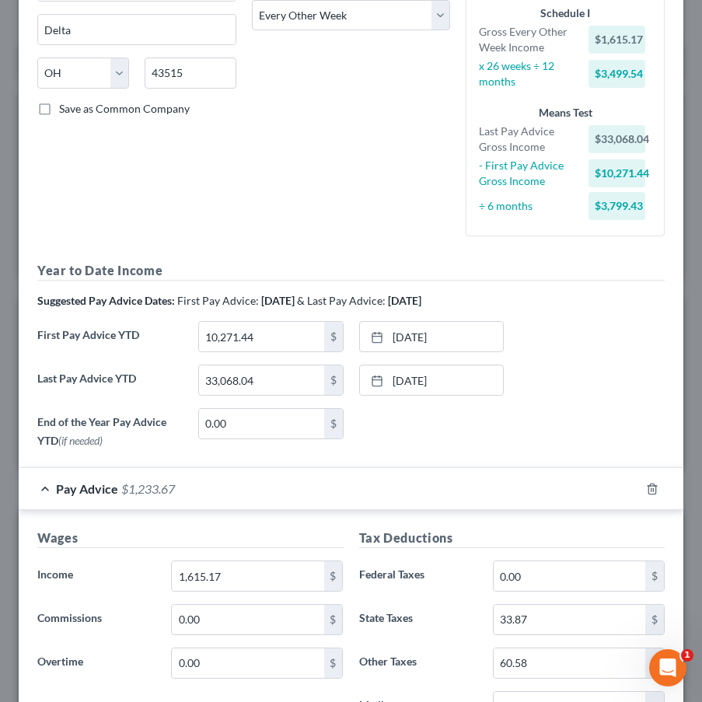
click at [325, 487] on div "Pay Advice $1,233.67" at bounding box center [329, 488] width 621 height 41
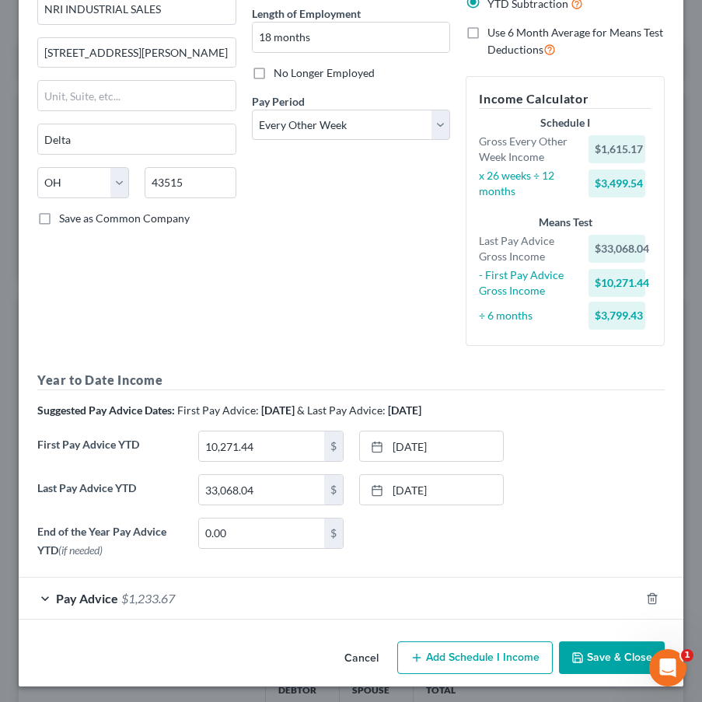
click at [288, 614] on div "Pay Advice $1,233.67" at bounding box center [329, 597] width 621 height 41
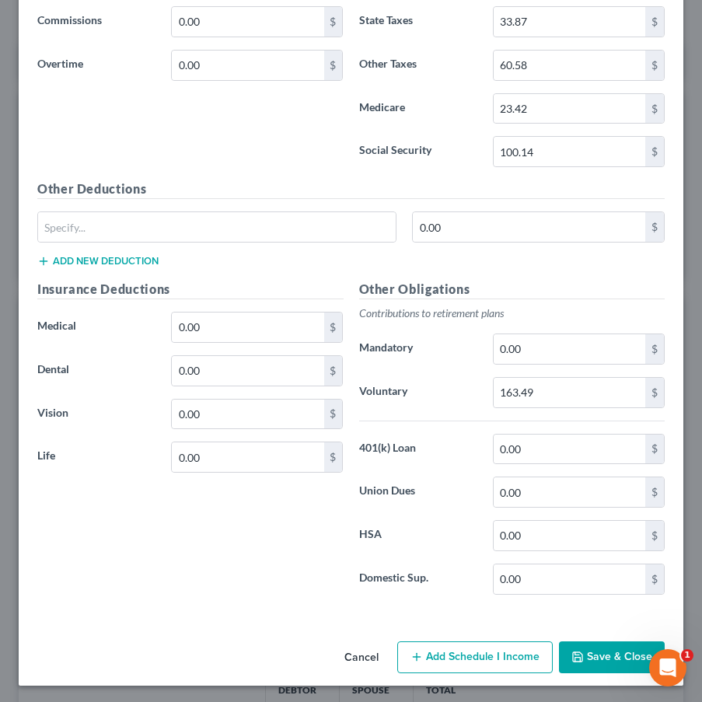
scroll to position [0, 0]
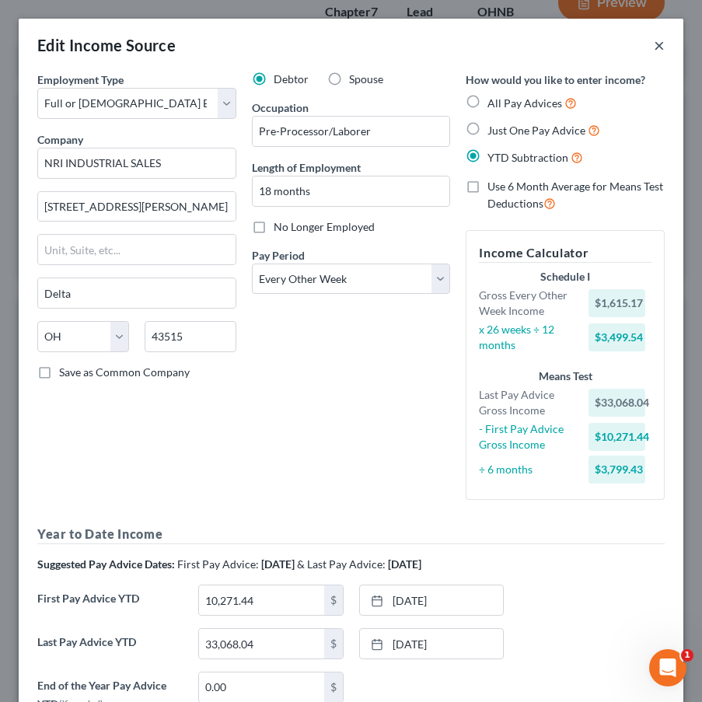
click at [659, 47] on button "×" at bounding box center [659, 45] width 11 height 19
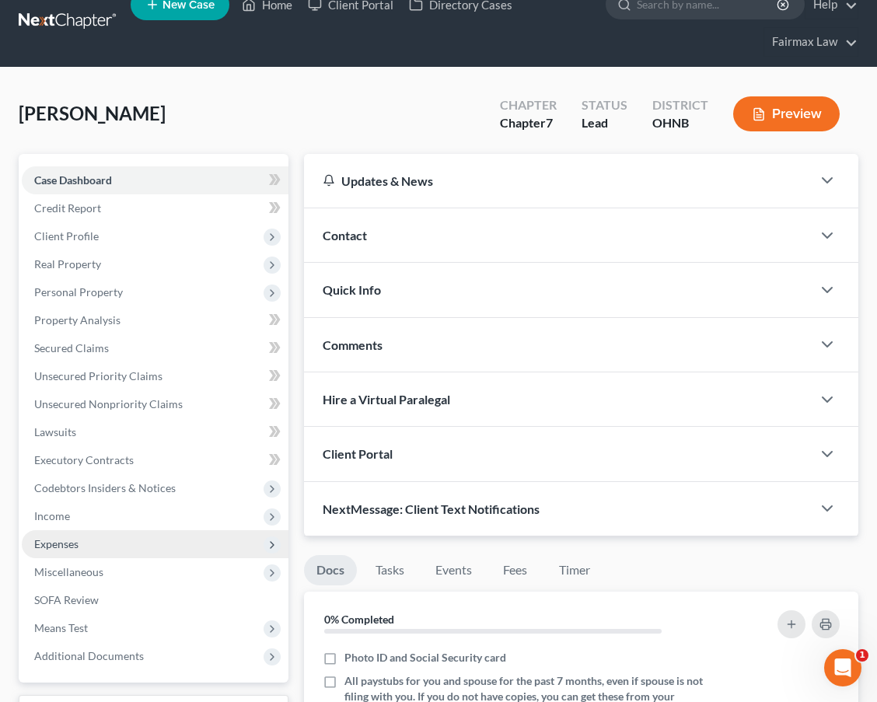
scroll to position [30, 0]
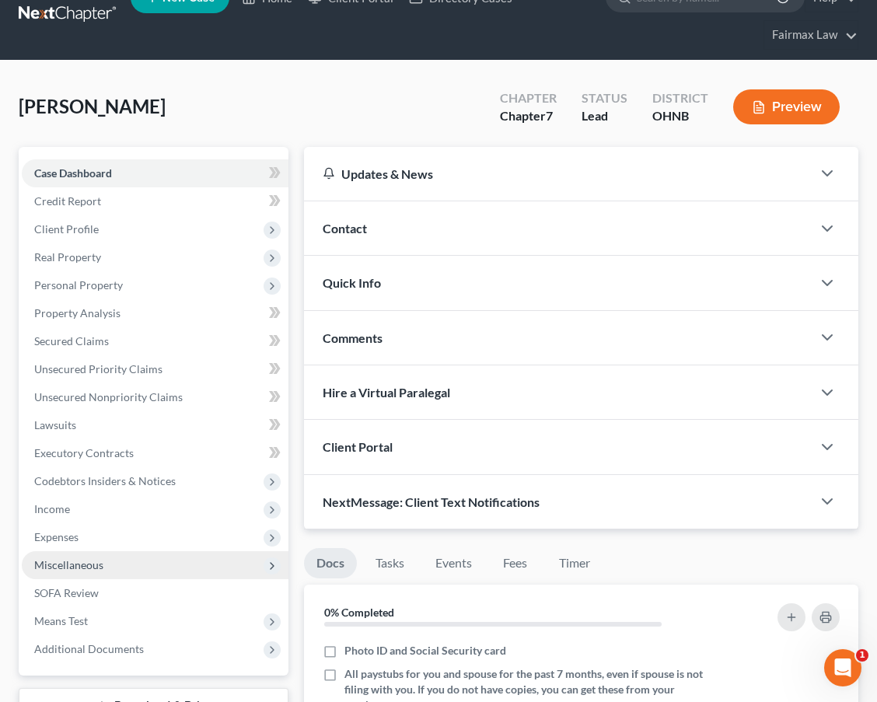
click at [142, 562] on span "Miscellaneous" at bounding box center [155, 565] width 267 height 28
click at [131, 555] on span "Miscellaneous" at bounding box center [155, 565] width 267 height 28
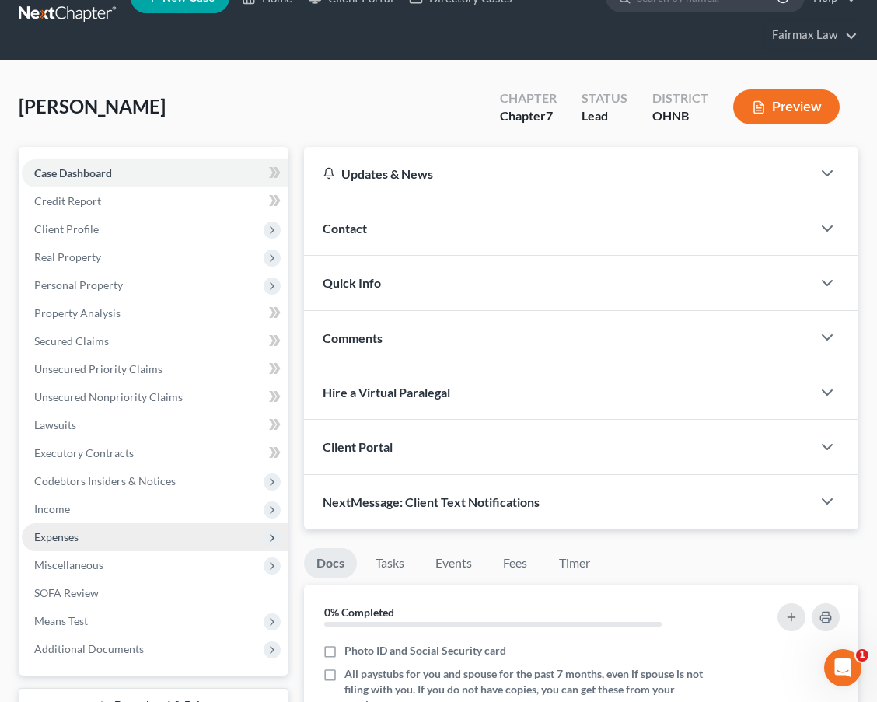
click at [141, 541] on span "Expenses" at bounding box center [155, 537] width 267 height 28
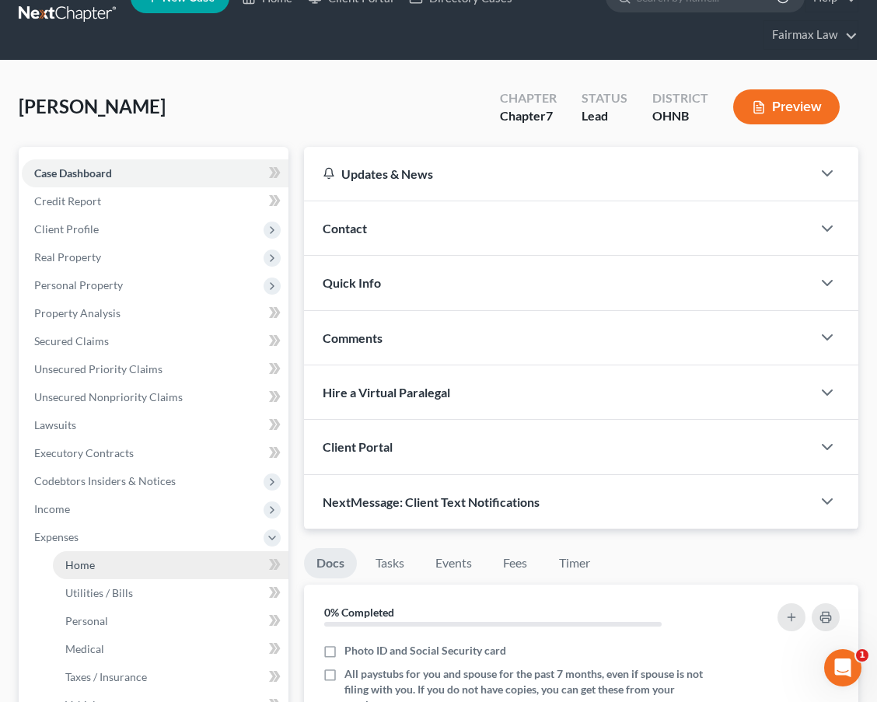
click at [138, 563] on link "Home" at bounding box center [170, 565] width 235 height 28
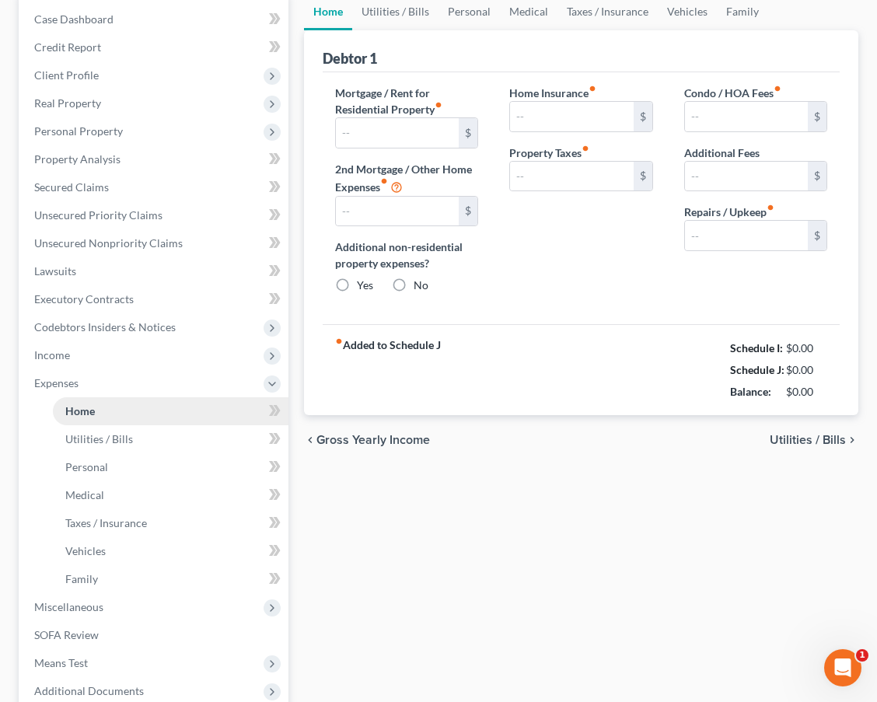
scroll to position [15, 0]
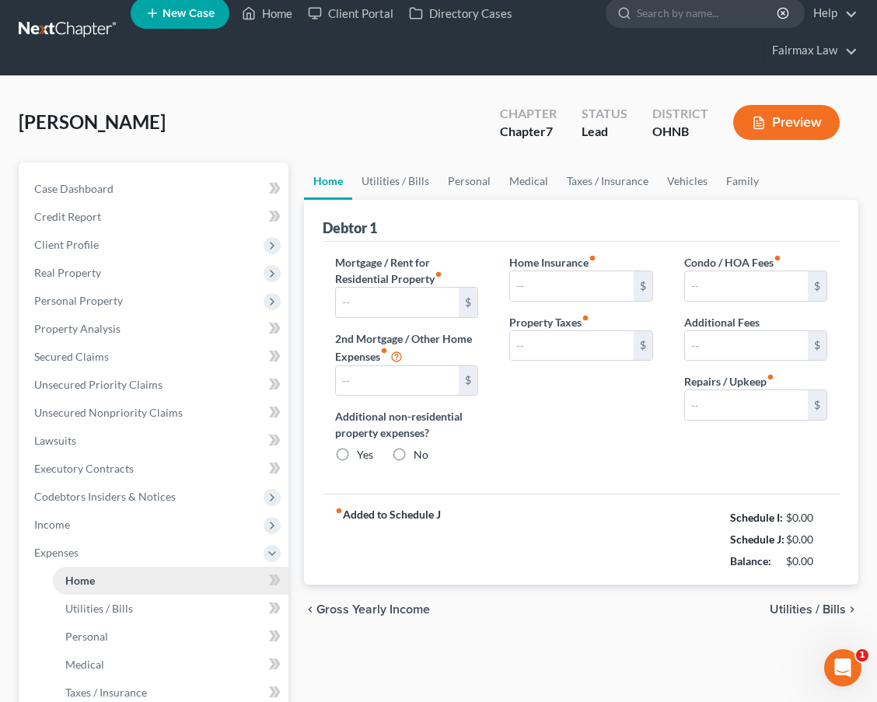
type input "500.00"
type input "0.00"
radio input "true"
type input "0.00"
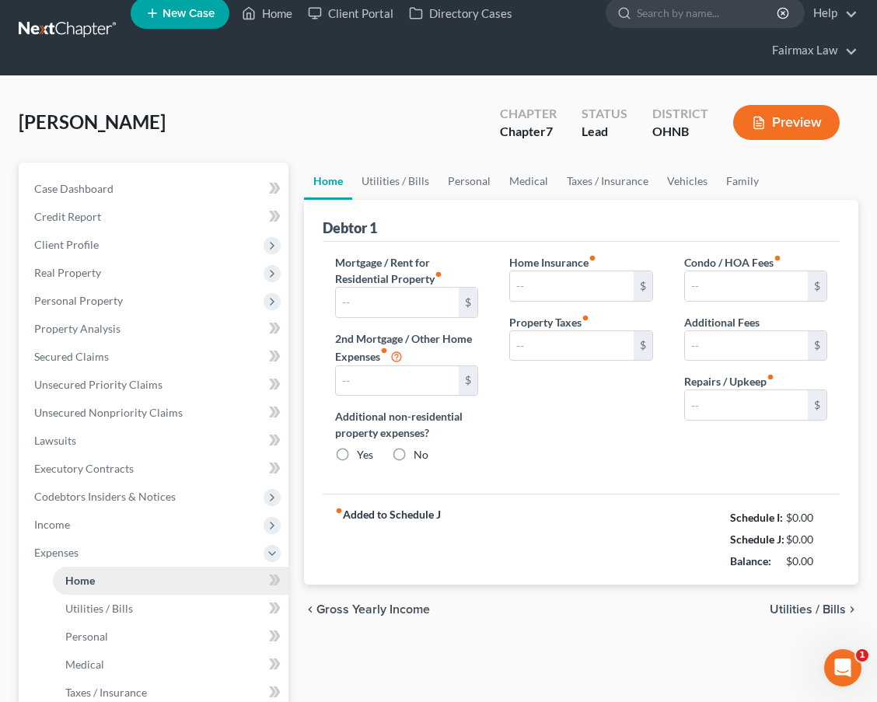
type input "0.00"
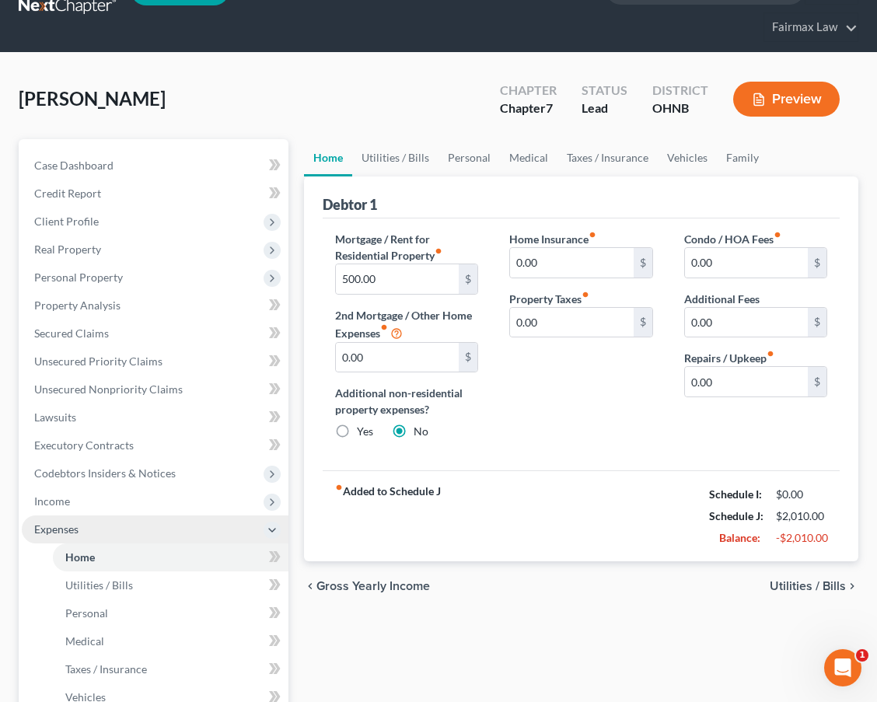
scroll to position [41, 0]
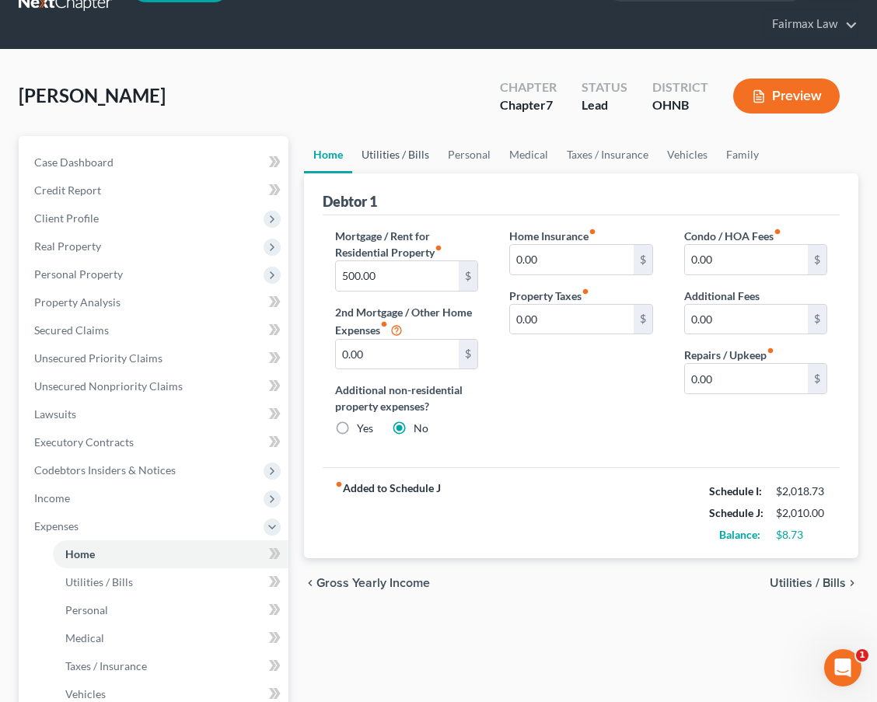
click at [397, 153] on link "Utilities / Bills" at bounding box center [395, 154] width 86 height 37
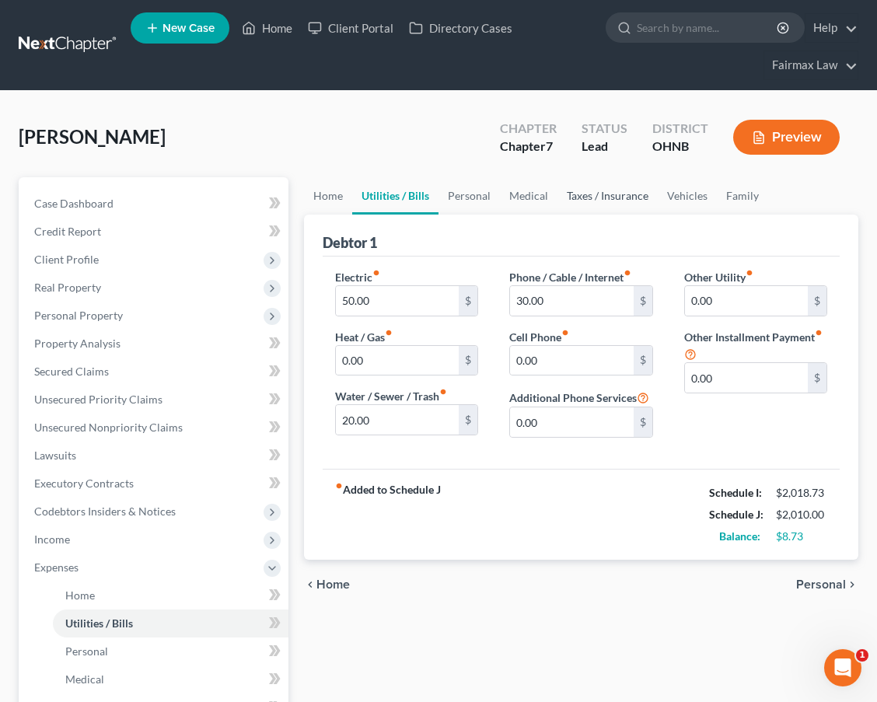
click at [610, 193] on link "Taxes / Insurance" at bounding box center [607, 195] width 100 height 37
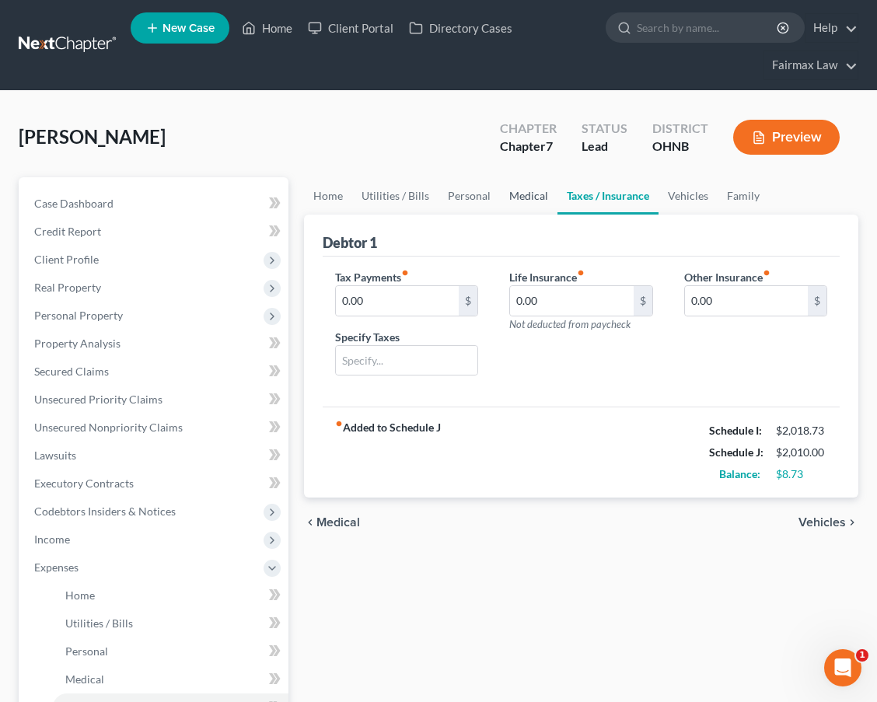
click at [542, 203] on link "Medical" at bounding box center [529, 195] width 58 height 37
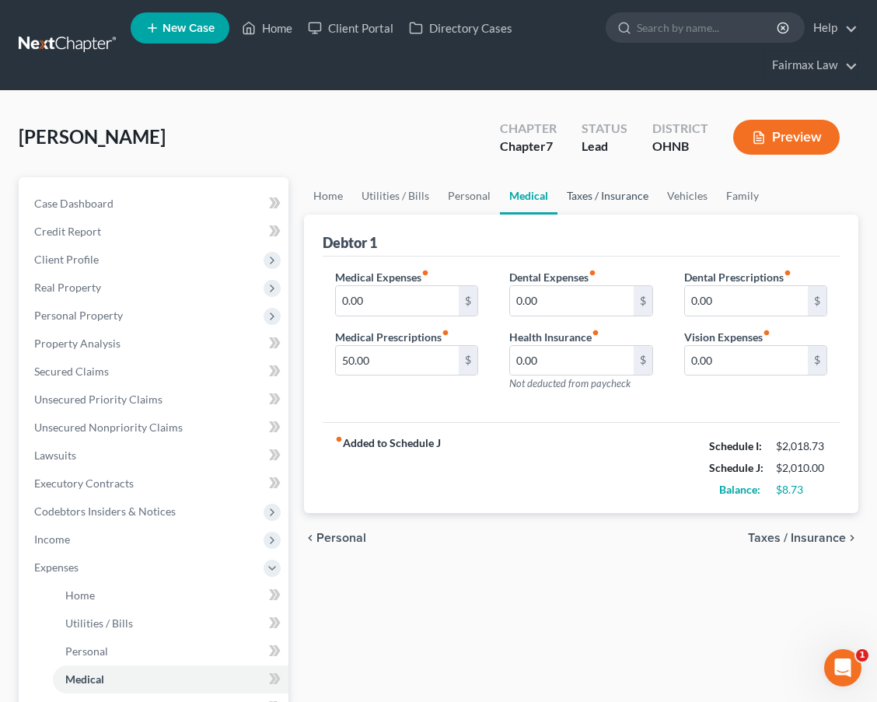
click at [585, 198] on link "Taxes / Insurance" at bounding box center [607, 195] width 100 height 37
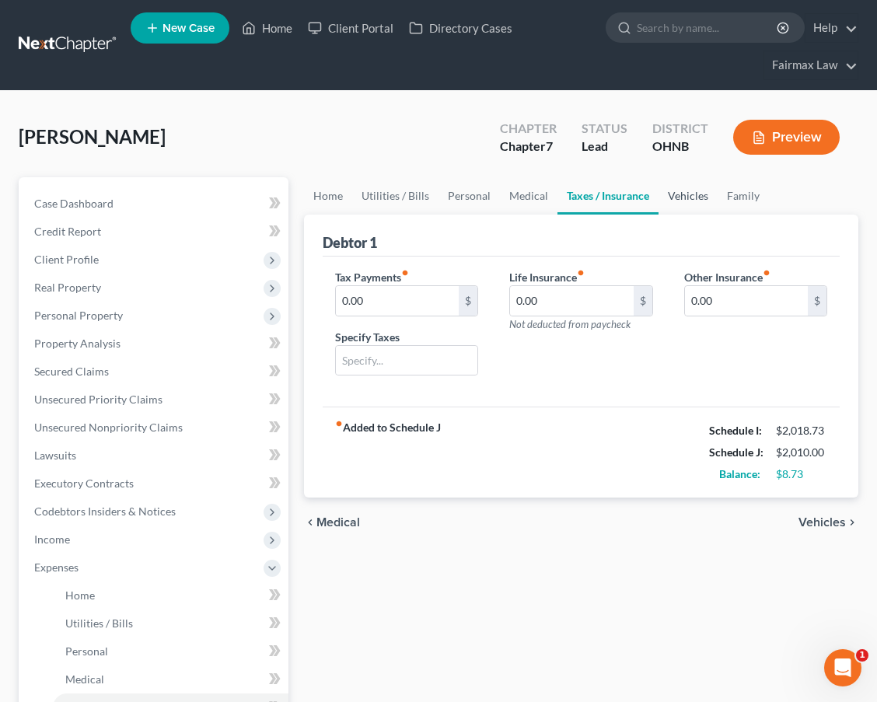
click at [668, 197] on link "Vehicles" at bounding box center [687, 195] width 59 height 37
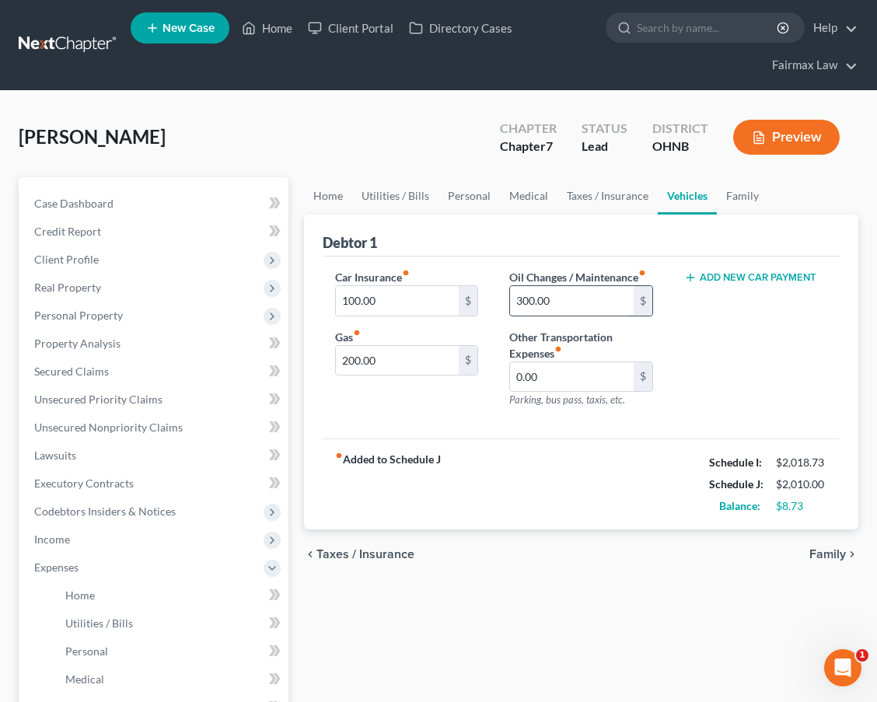
click at [528, 301] on input "300.00" at bounding box center [571, 301] width 123 height 30
type input "30.00"
click at [549, 470] on div "fiber_manual_record Added to Schedule J Schedule I: $2,018.73 Schedule J: $1,74…" at bounding box center [580, 483] width 517 height 91
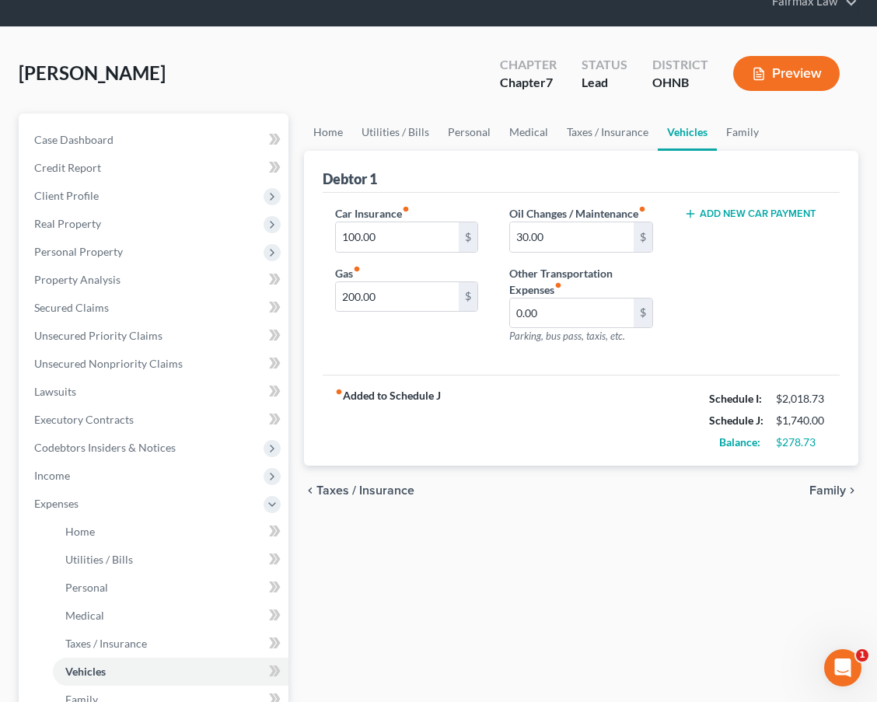
scroll to position [64, 0]
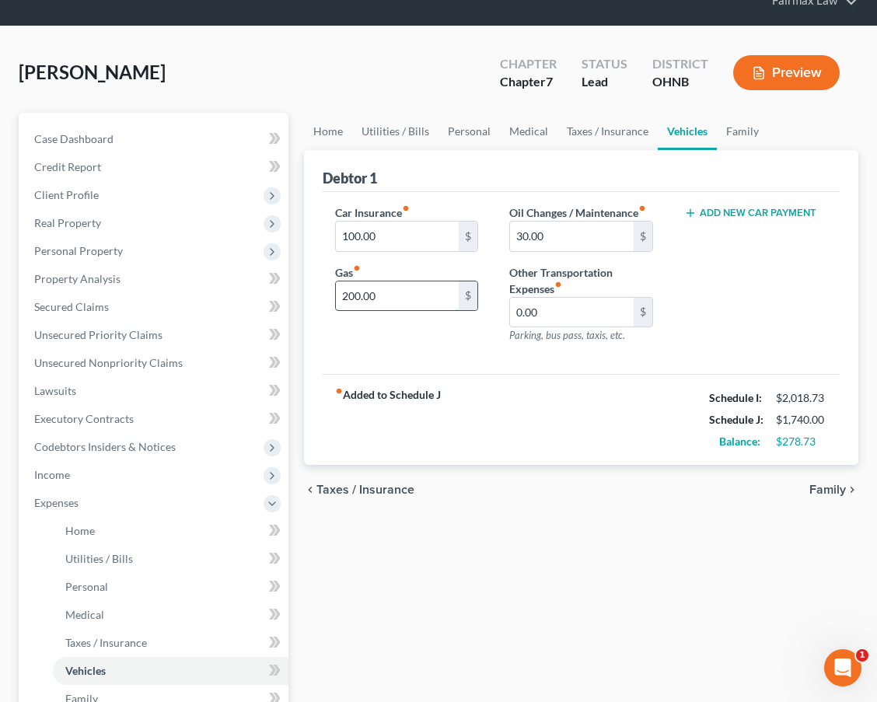
click at [354, 291] on input "200.00" at bounding box center [397, 296] width 123 height 30
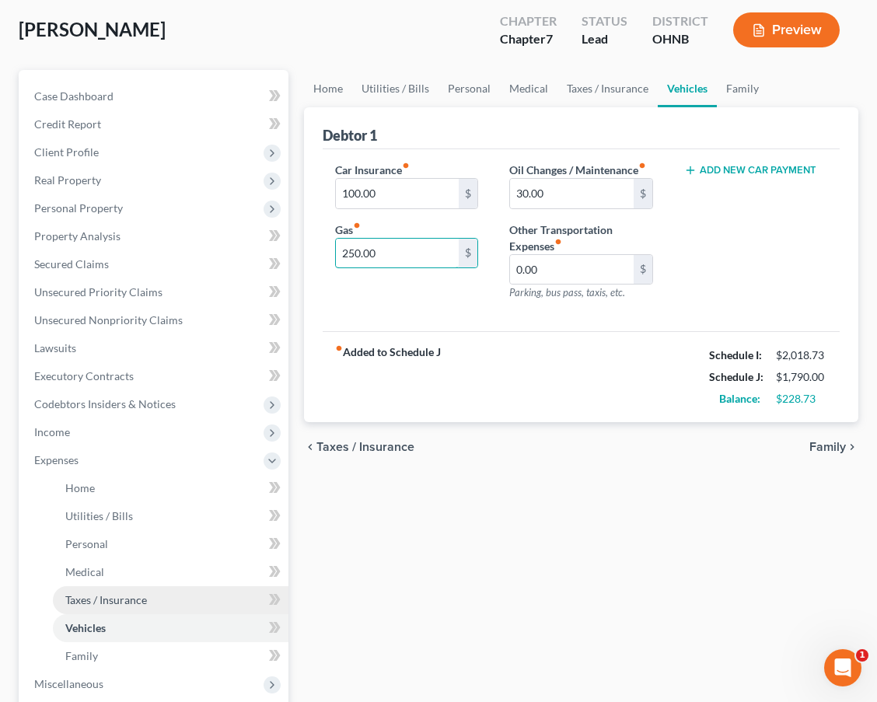
type input "250.00"
click at [182, 590] on link "Taxes / Insurance" at bounding box center [170, 600] width 235 height 28
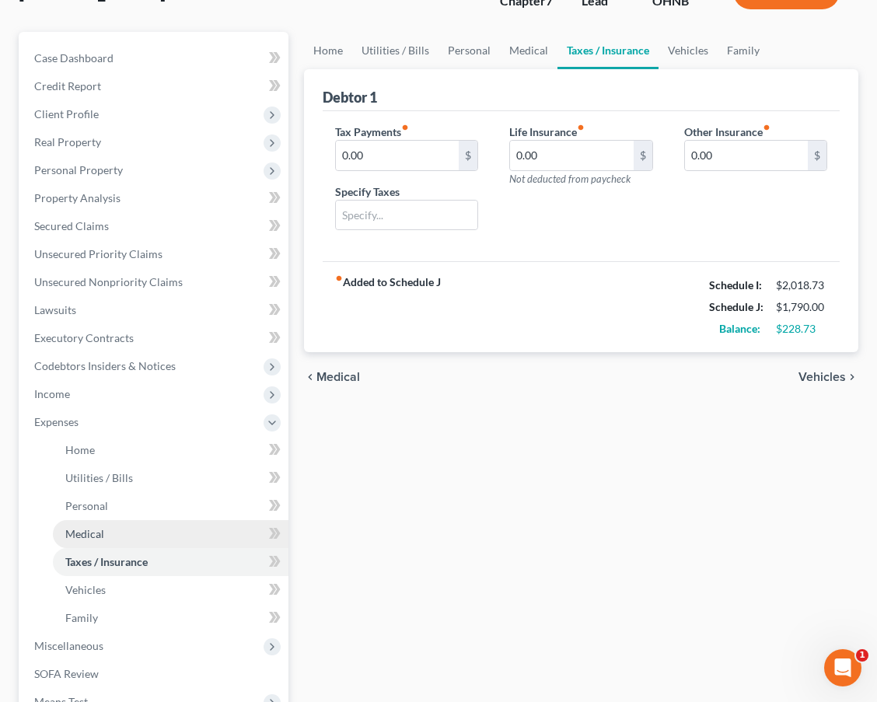
click at [167, 537] on link "Medical" at bounding box center [170, 534] width 235 height 28
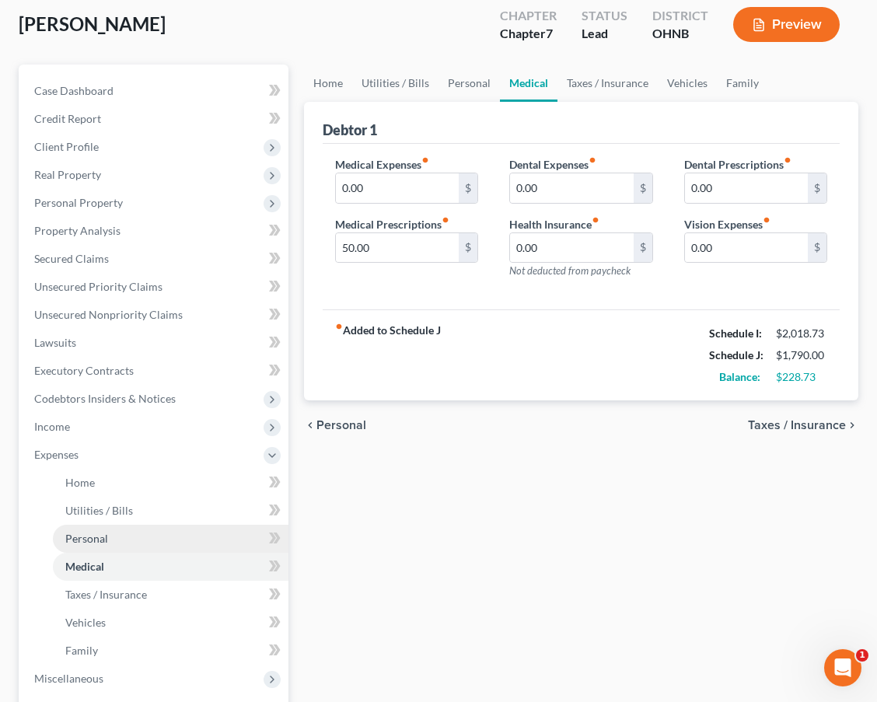
click at [155, 534] on link "Personal" at bounding box center [170, 539] width 235 height 28
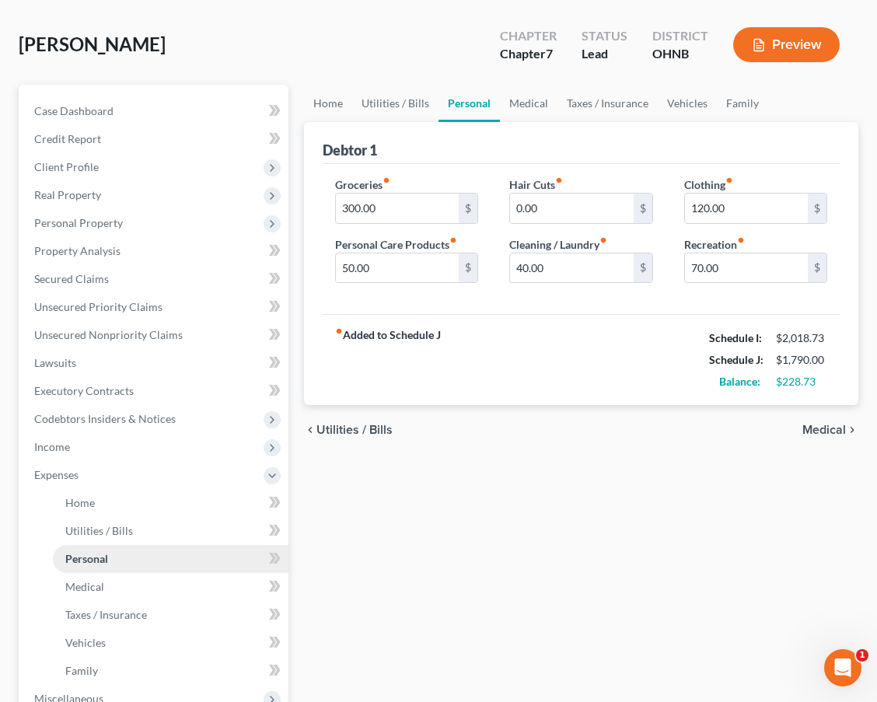
scroll to position [148, 0]
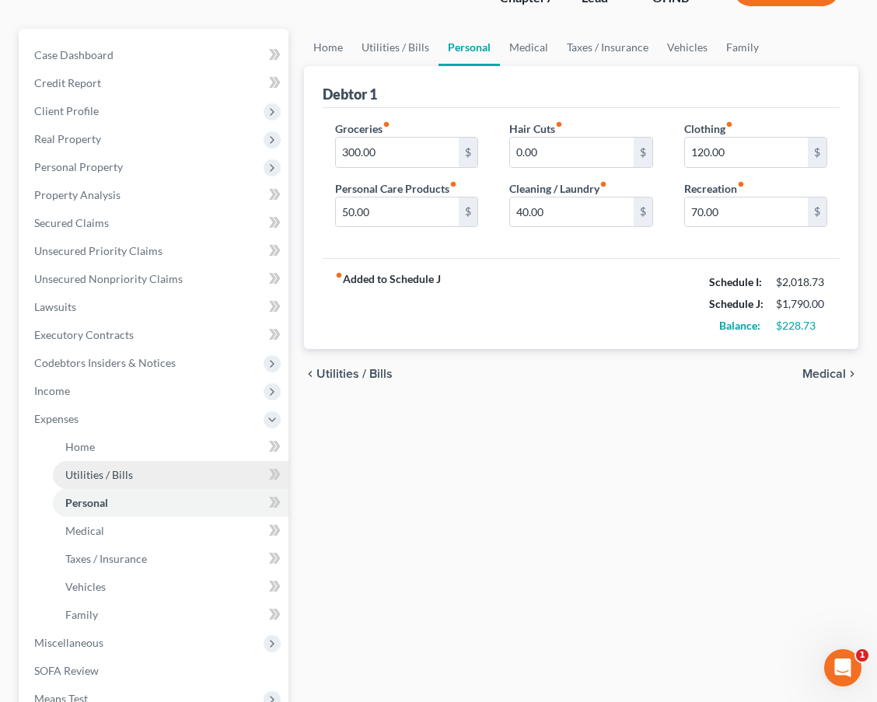
click at [141, 475] on link "Utilities / Bills" at bounding box center [170, 475] width 235 height 28
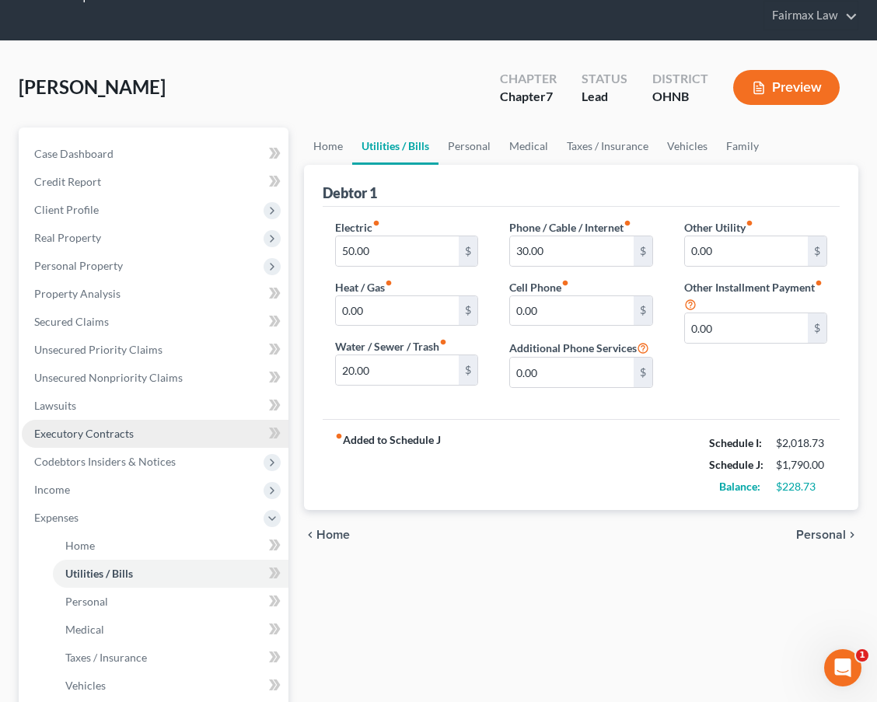
scroll to position [85, 0]
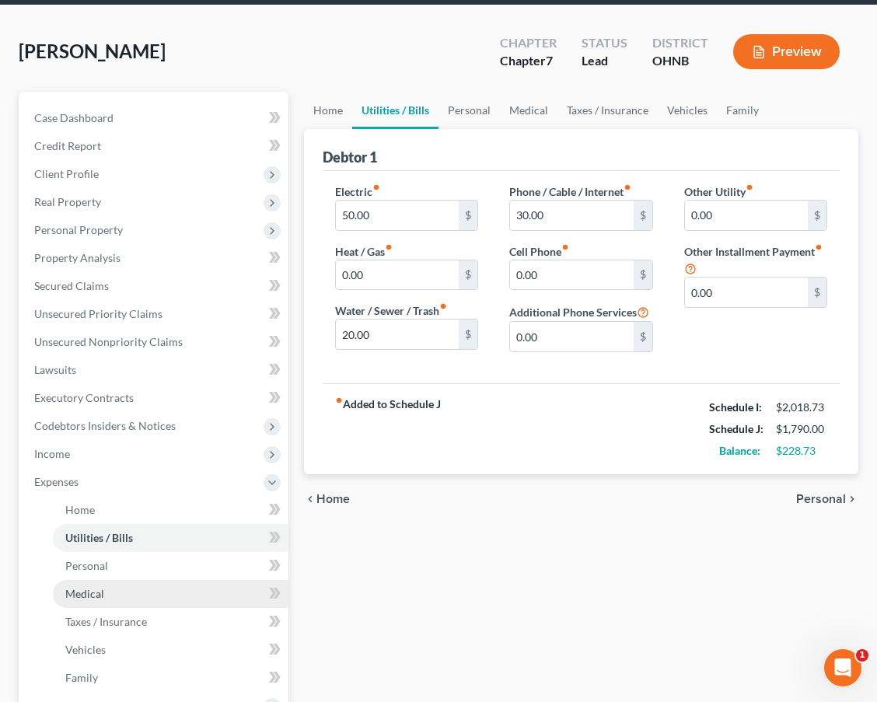
click at [115, 591] on link "Medical" at bounding box center [170, 594] width 235 height 28
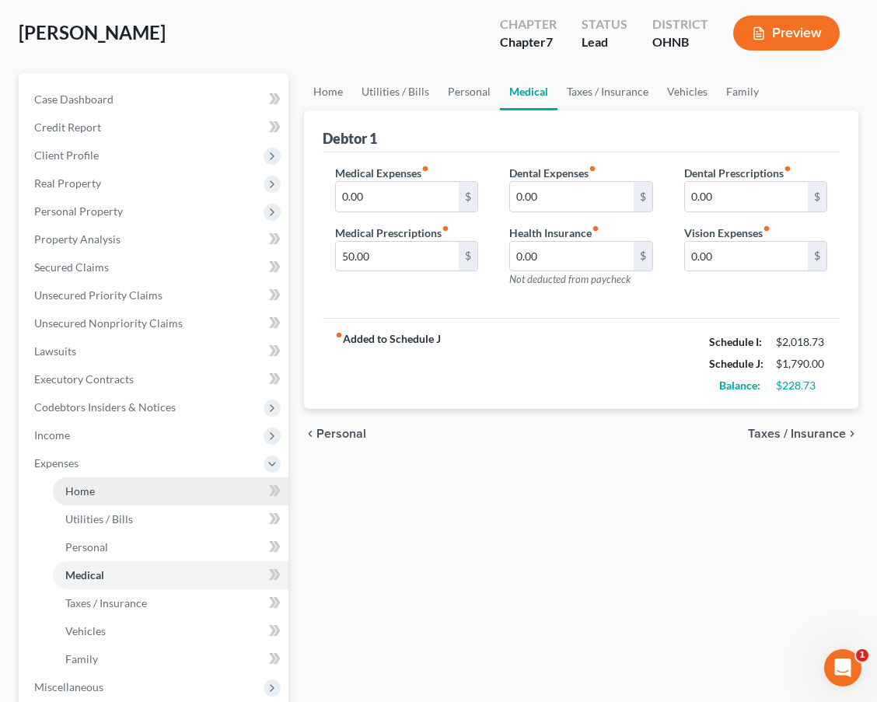
scroll to position [106, 0]
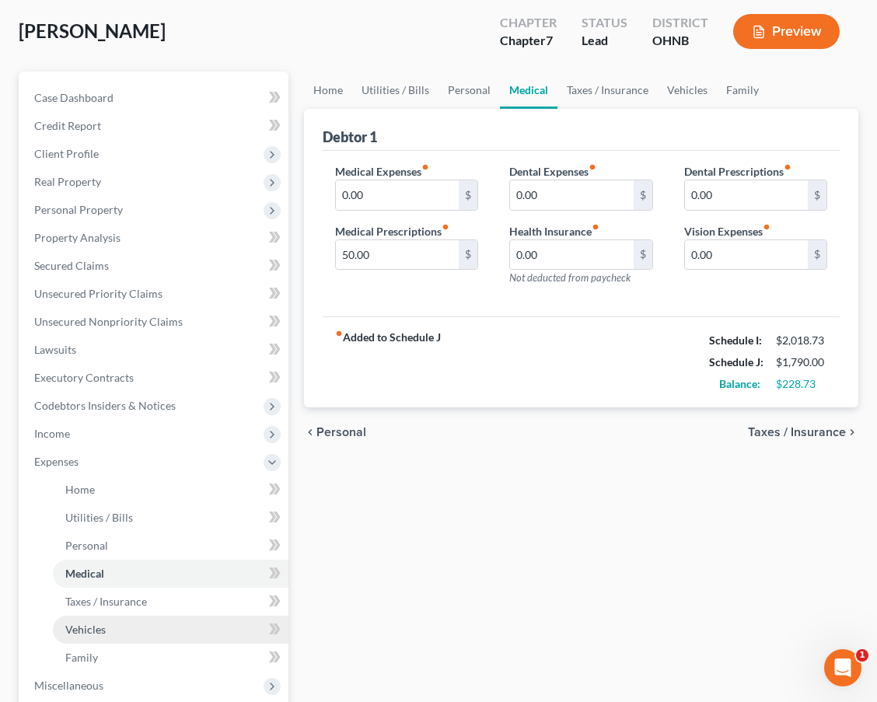
click at [124, 634] on link "Vehicles" at bounding box center [170, 629] width 235 height 28
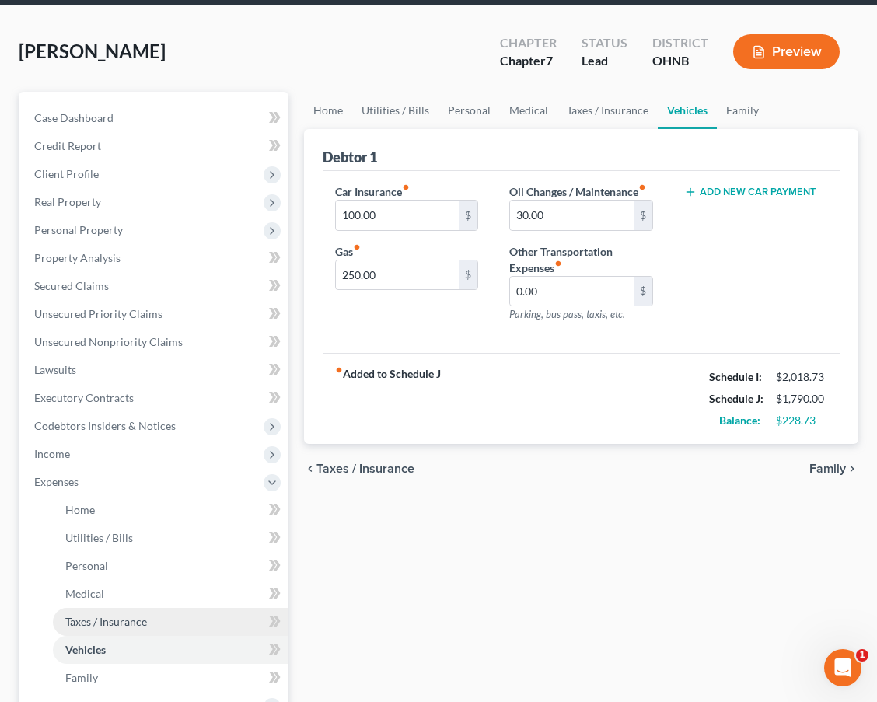
scroll to position [90, 0]
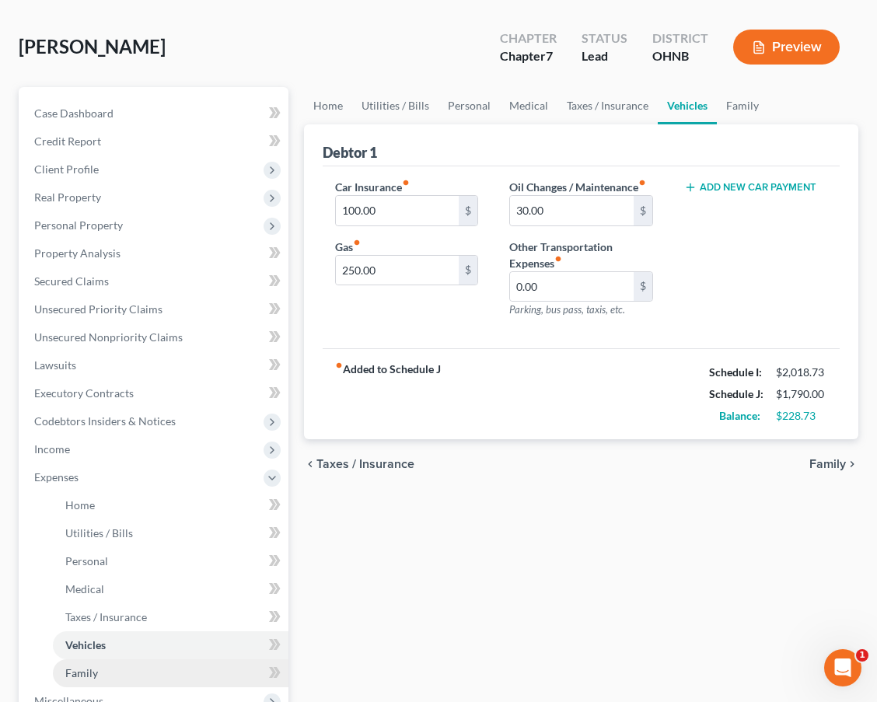
click at [117, 675] on link "Family" at bounding box center [170, 673] width 235 height 28
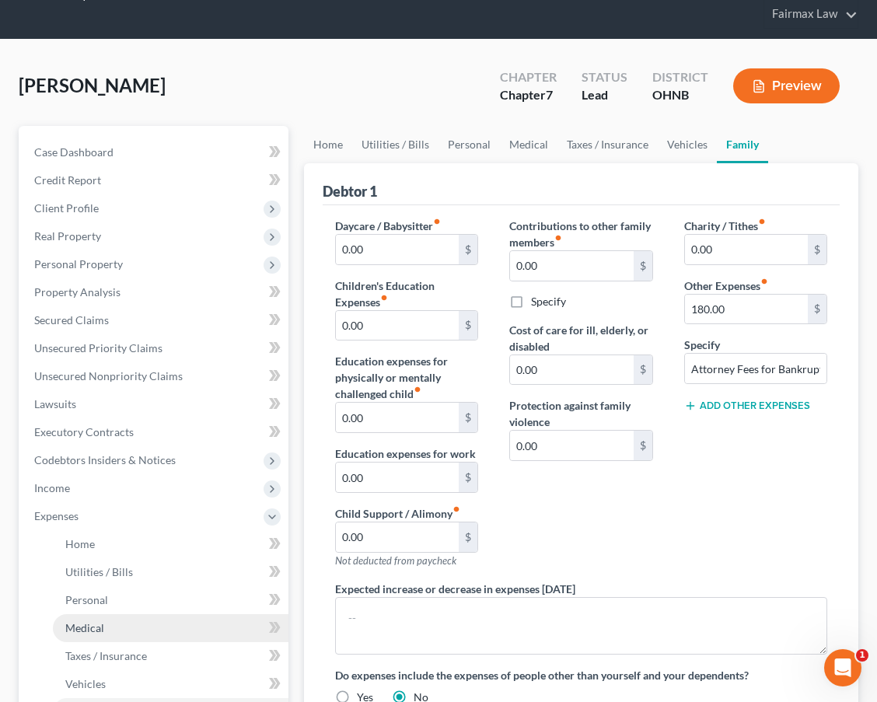
scroll to position [84, 0]
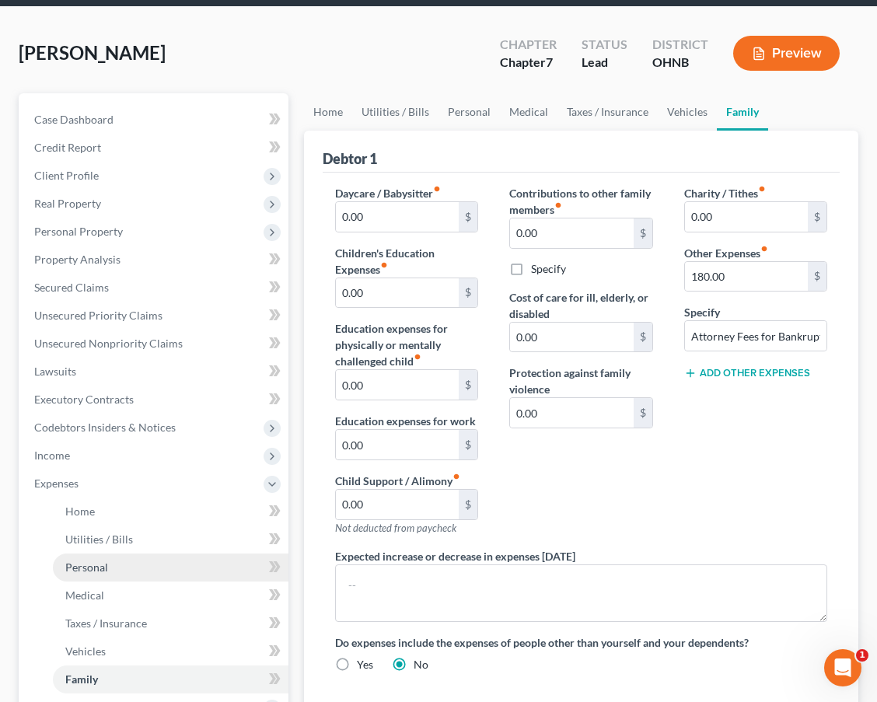
click at [113, 567] on link "Personal" at bounding box center [170, 567] width 235 height 28
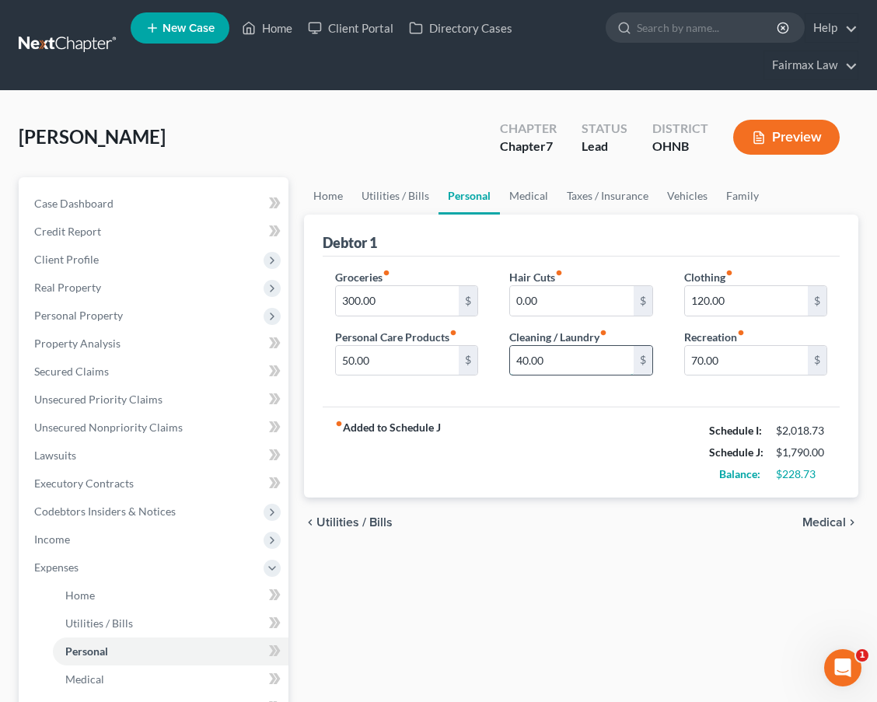
click at [521, 358] on input "40.00" at bounding box center [571, 361] width 123 height 30
type input "60.00"
click at [349, 358] on input "50.00" at bounding box center [397, 361] width 123 height 30
type input "70.00"
click at [696, 359] on input "70.00" at bounding box center [746, 361] width 123 height 30
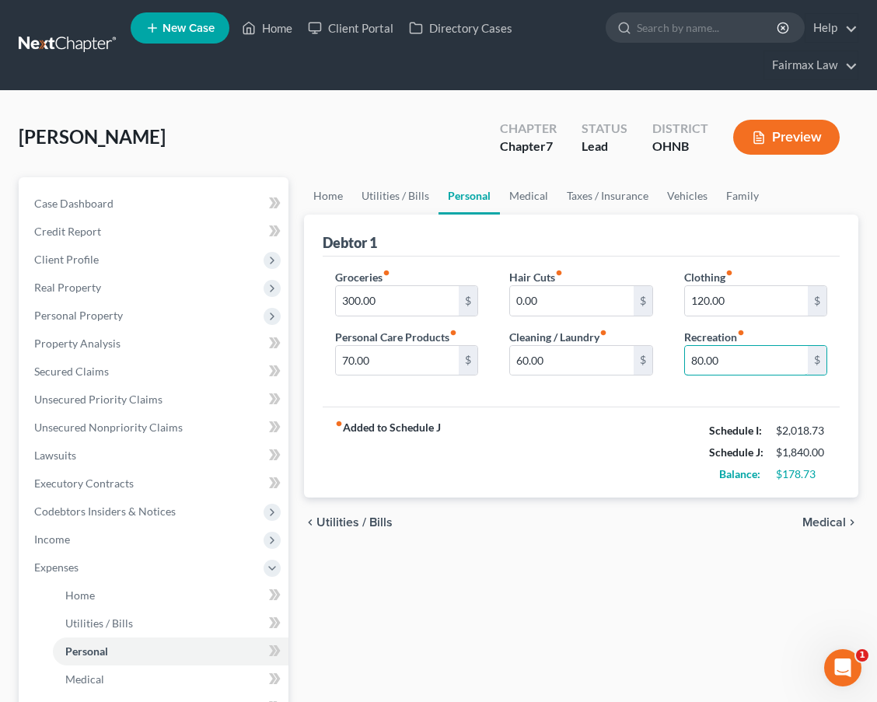
type input "80.00"
click at [591, 463] on div "fiber_manual_record Added to Schedule J Schedule I: $2,018.73 Schedule J: $1,84…" at bounding box center [580, 451] width 517 height 91
click at [523, 361] on input "60.00" at bounding box center [571, 361] width 123 height 30
type input "100.00"
click at [348, 364] on input "70.00" at bounding box center [397, 361] width 123 height 30
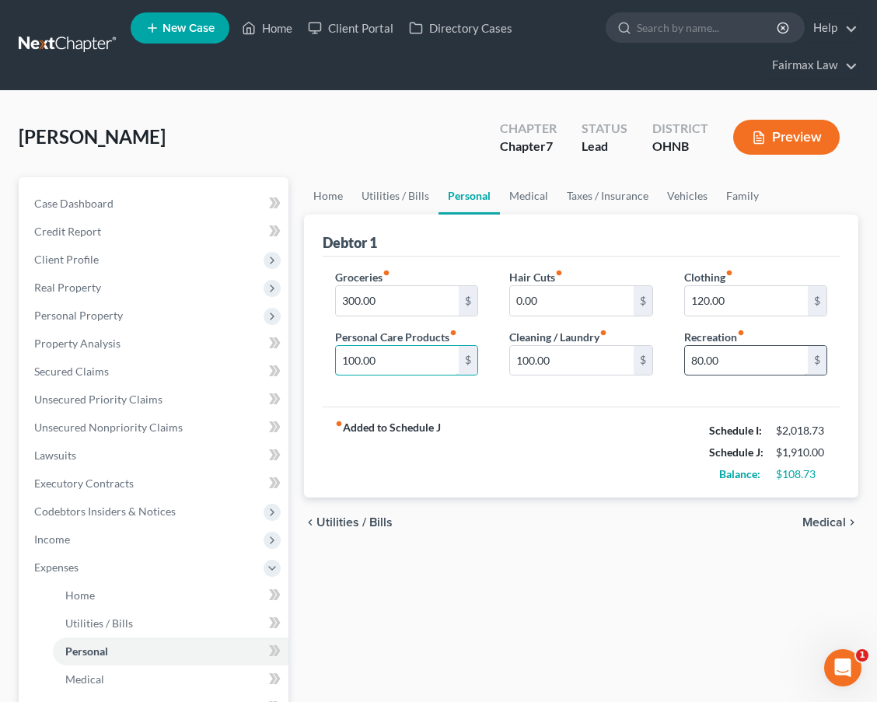
type input "100.00"
click at [695, 357] on input "80.00" at bounding box center [746, 361] width 123 height 30
type input "150.00"
click at [633, 423] on div "fiber_manual_record Added to Schedule J Schedule I: $2,018.73 Schedule J: $1,98…" at bounding box center [580, 451] width 517 height 91
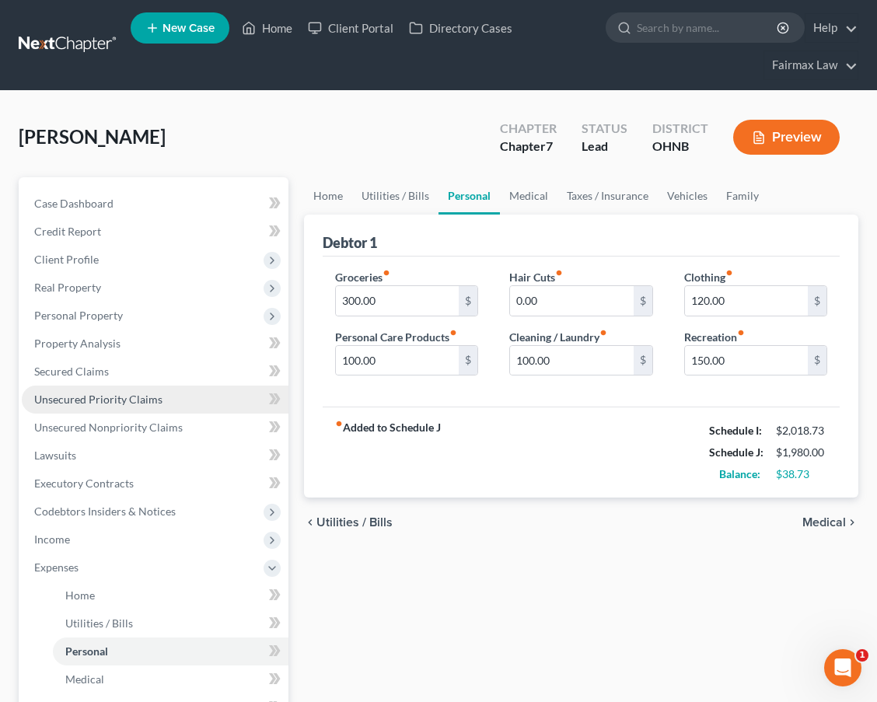
click at [190, 395] on link "Unsecured Priority Claims" at bounding box center [155, 399] width 267 height 28
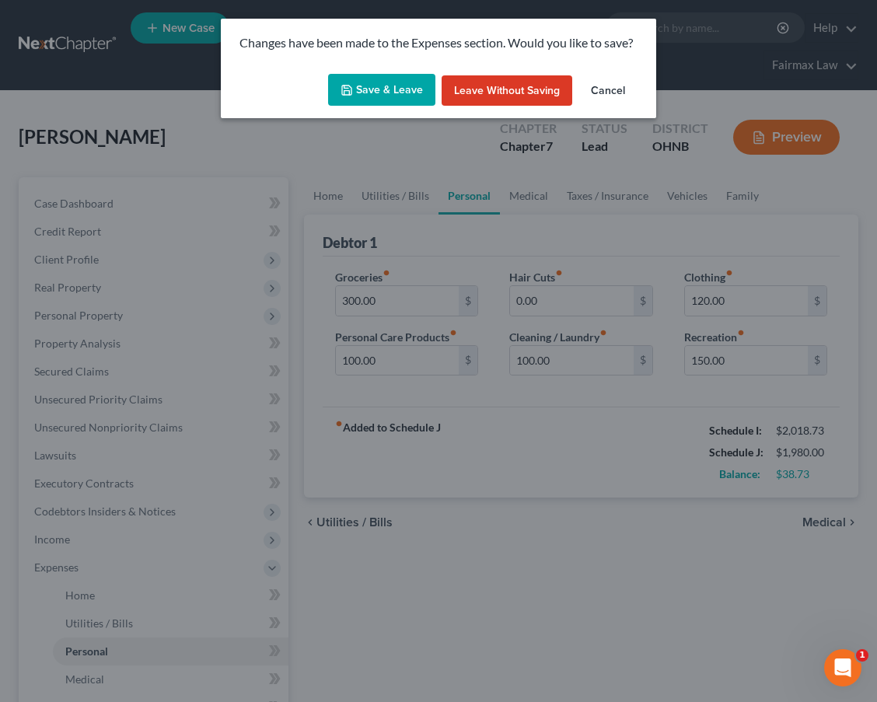
click at [401, 94] on button "Save & Leave" at bounding box center [381, 90] width 107 height 33
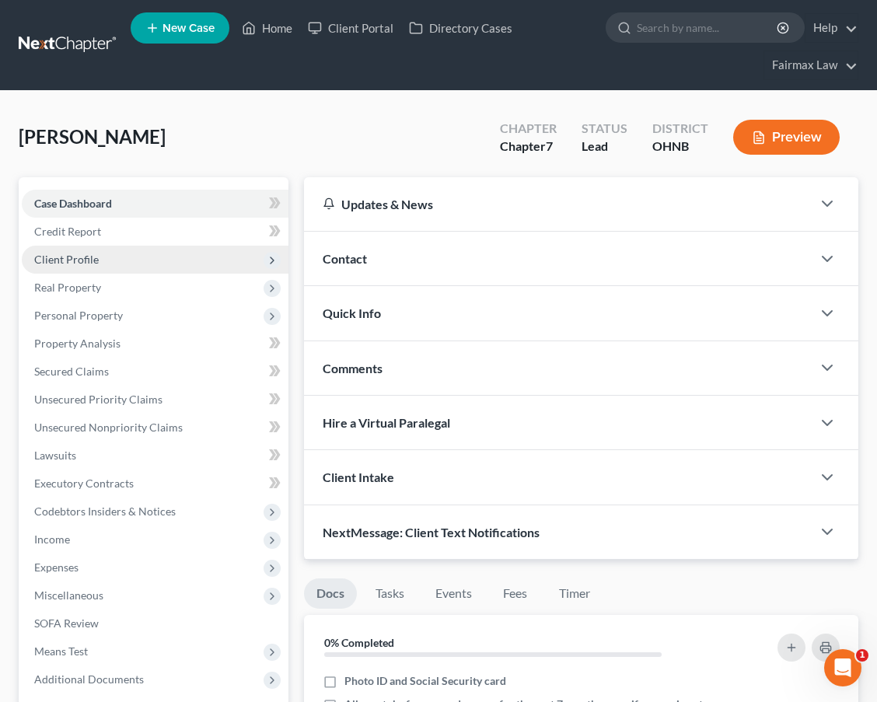
click at [169, 270] on span "Client Profile" at bounding box center [155, 260] width 267 height 28
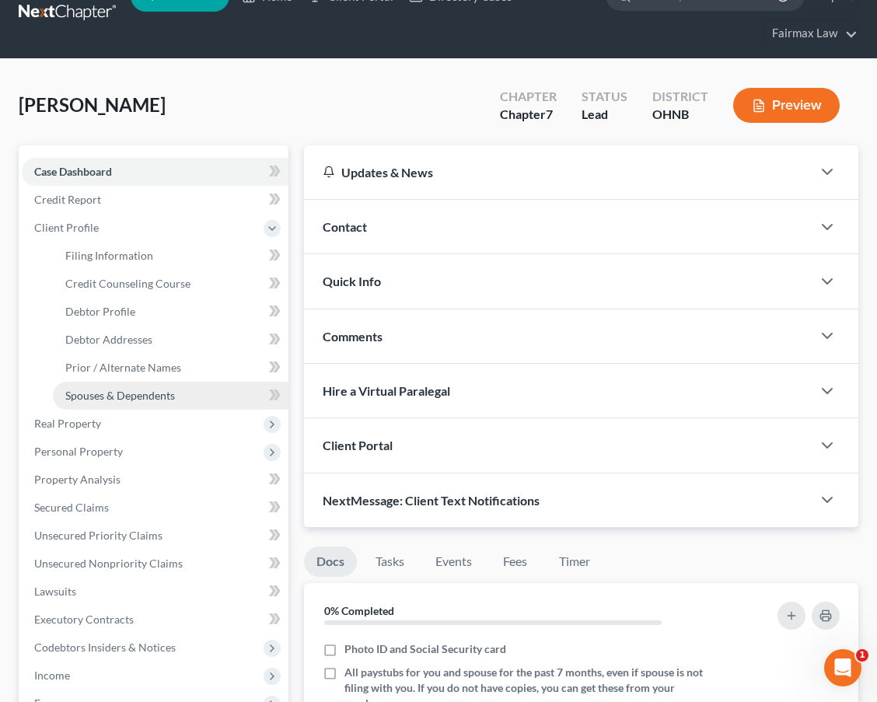
scroll to position [33, 0]
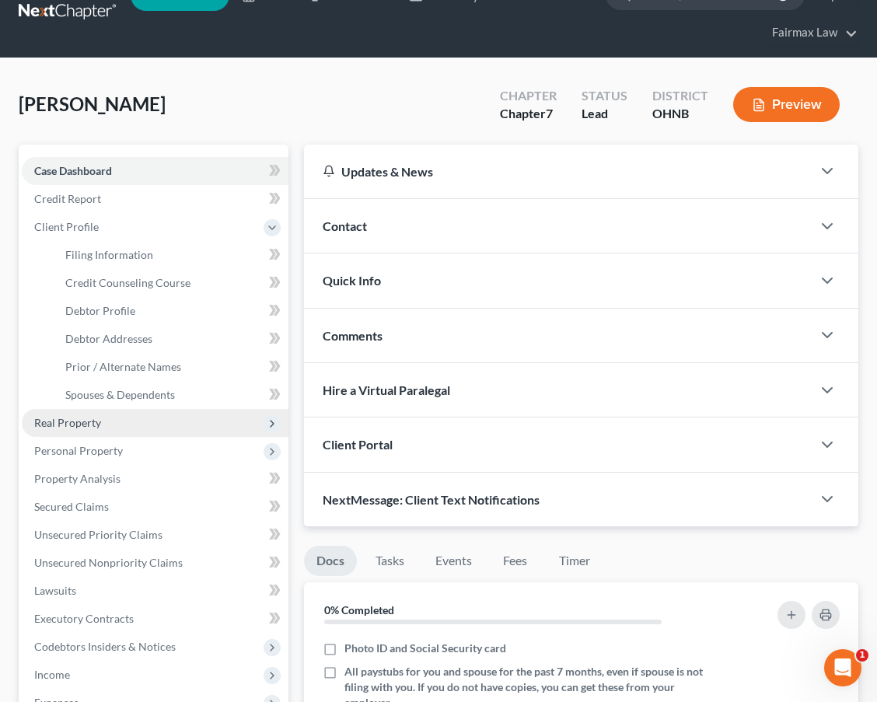
click at [124, 417] on span "Real Property" at bounding box center [155, 423] width 267 height 28
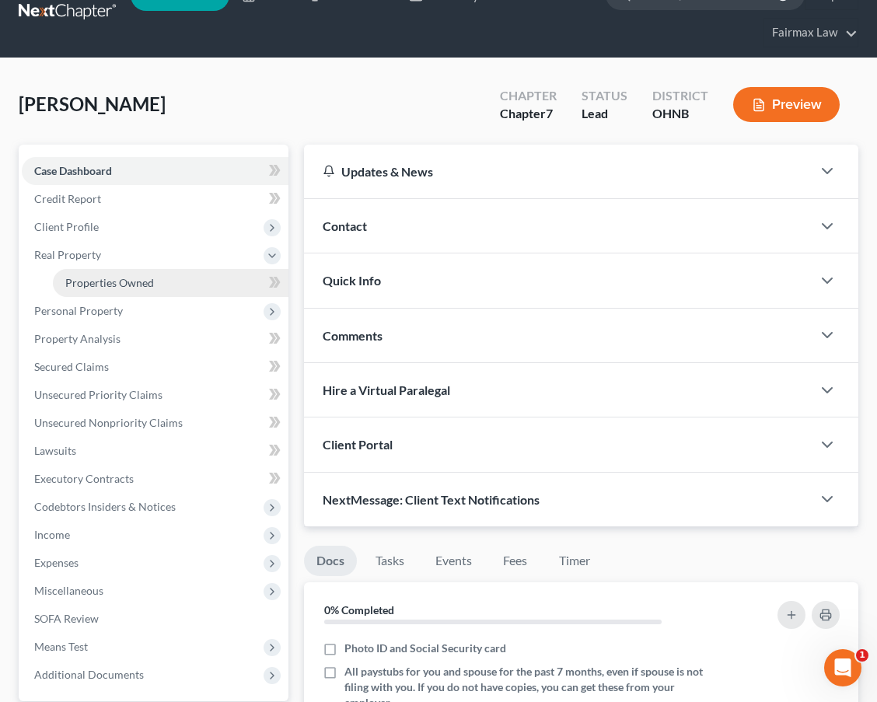
click at [162, 284] on link "Properties Owned" at bounding box center [170, 283] width 235 height 28
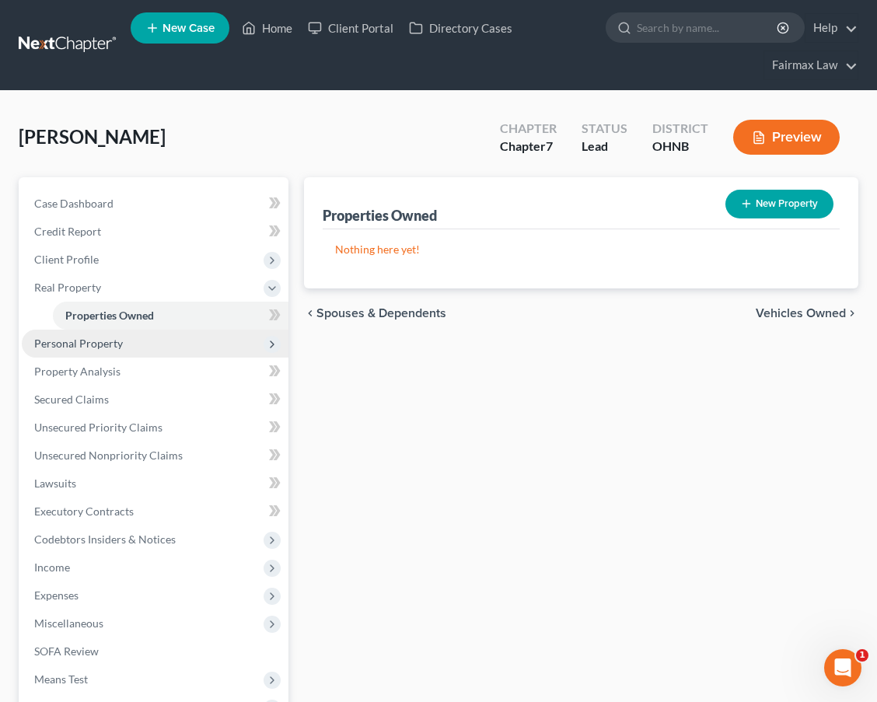
click at [140, 338] on span "Personal Property" at bounding box center [155, 343] width 267 height 28
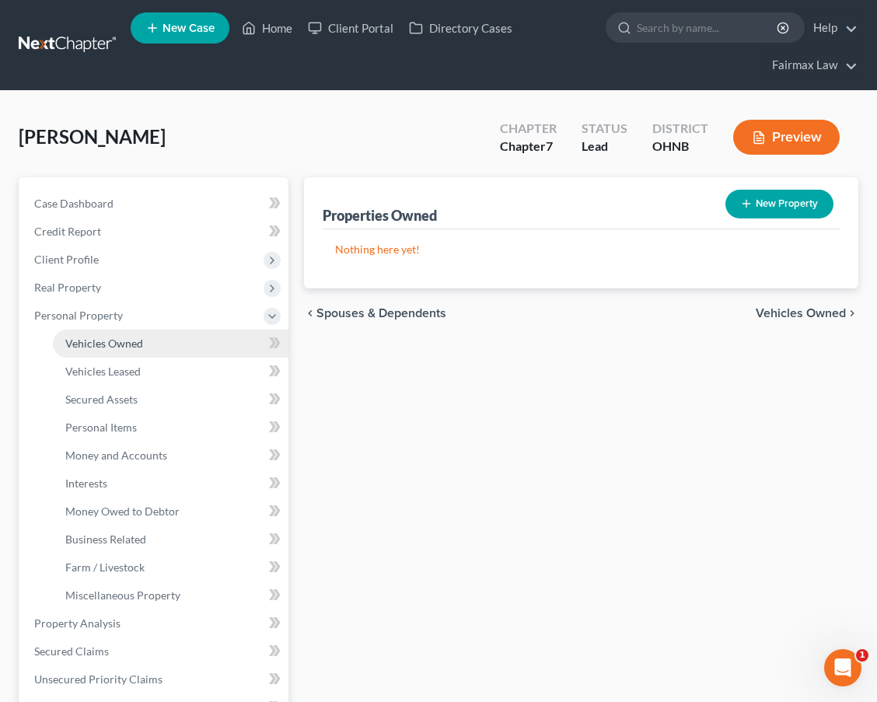
click at [138, 350] on link "Vehicles Owned" at bounding box center [170, 343] width 235 height 28
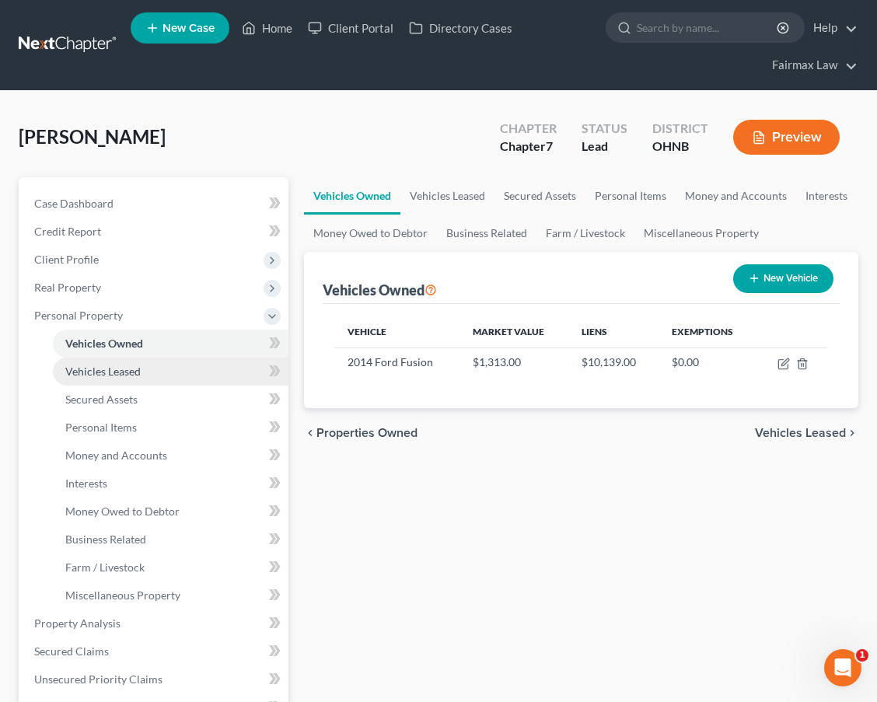
click at [135, 366] on span "Vehicles Leased" at bounding box center [102, 370] width 75 height 13
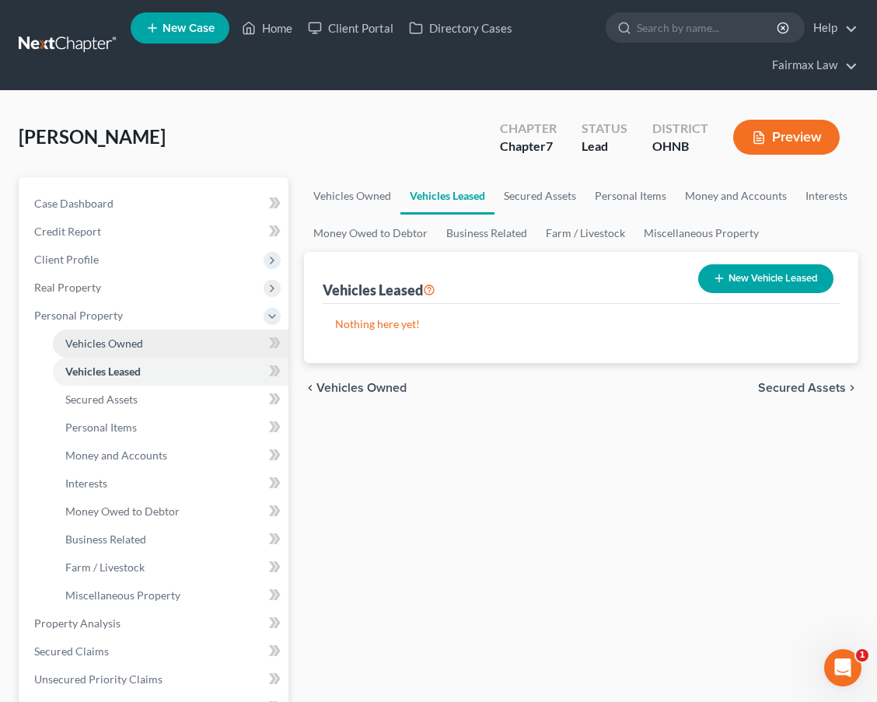
click at [138, 346] on span "Vehicles Owned" at bounding box center [104, 342] width 78 height 13
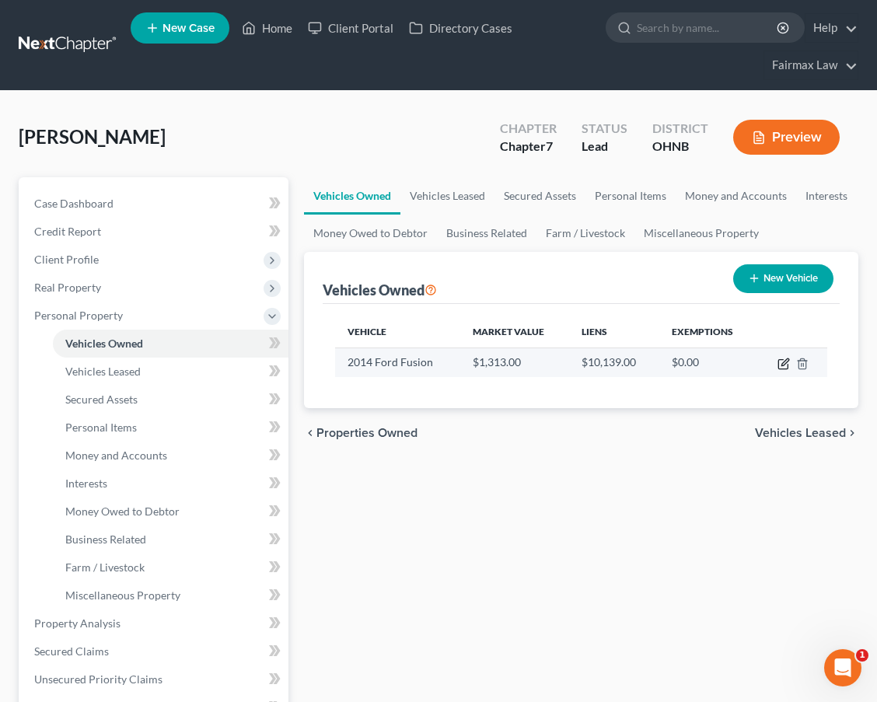
click at [787, 363] on icon "button" at bounding box center [783, 363] width 12 height 12
select select "0"
select select "12"
select select "3"
select select "0"
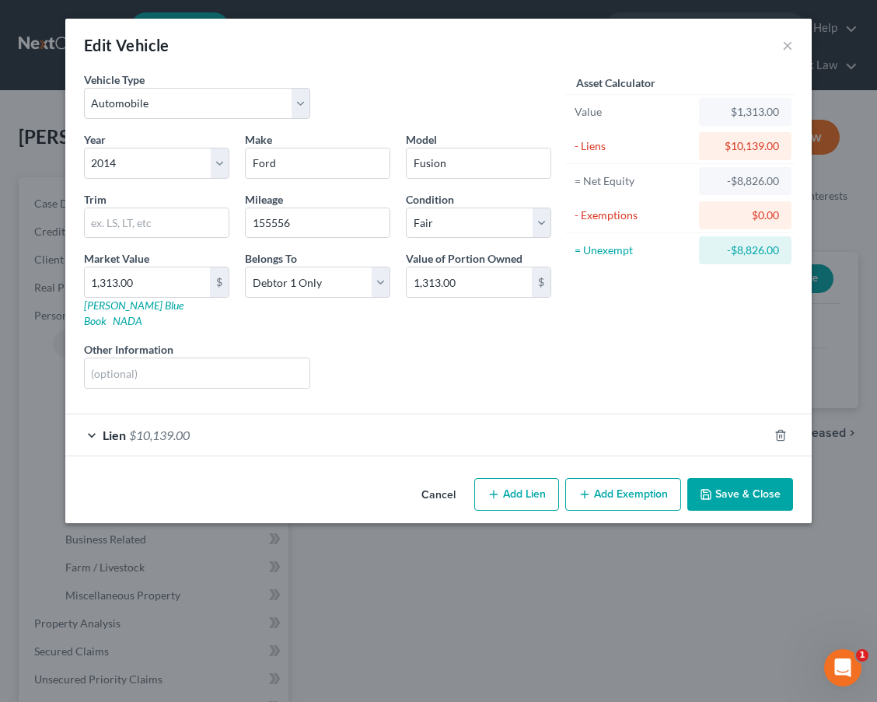
click at [614, 482] on button "Add Exemption" at bounding box center [623, 494] width 116 height 33
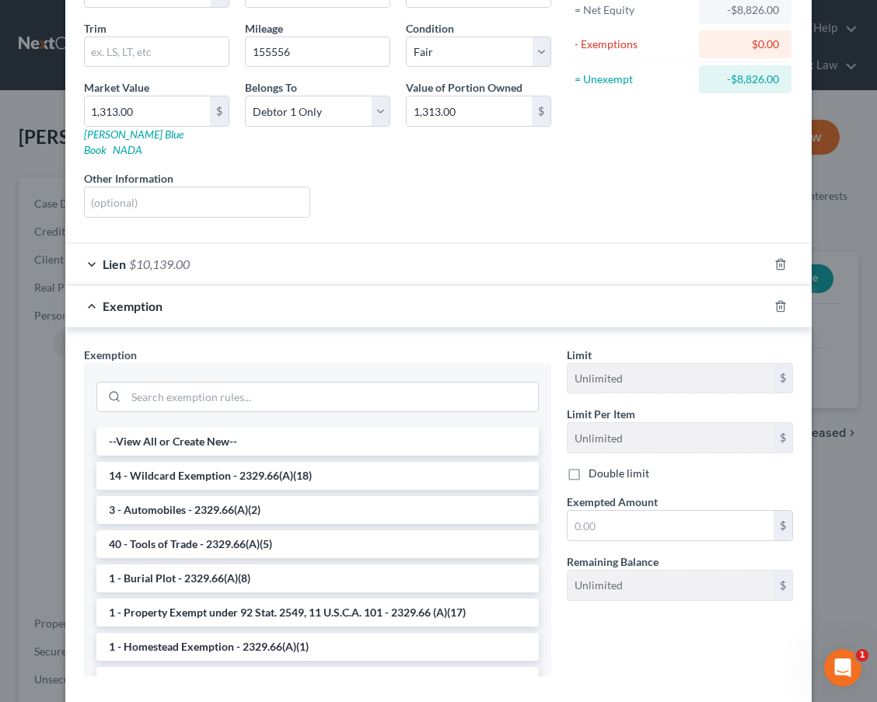
scroll to position [169, 0]
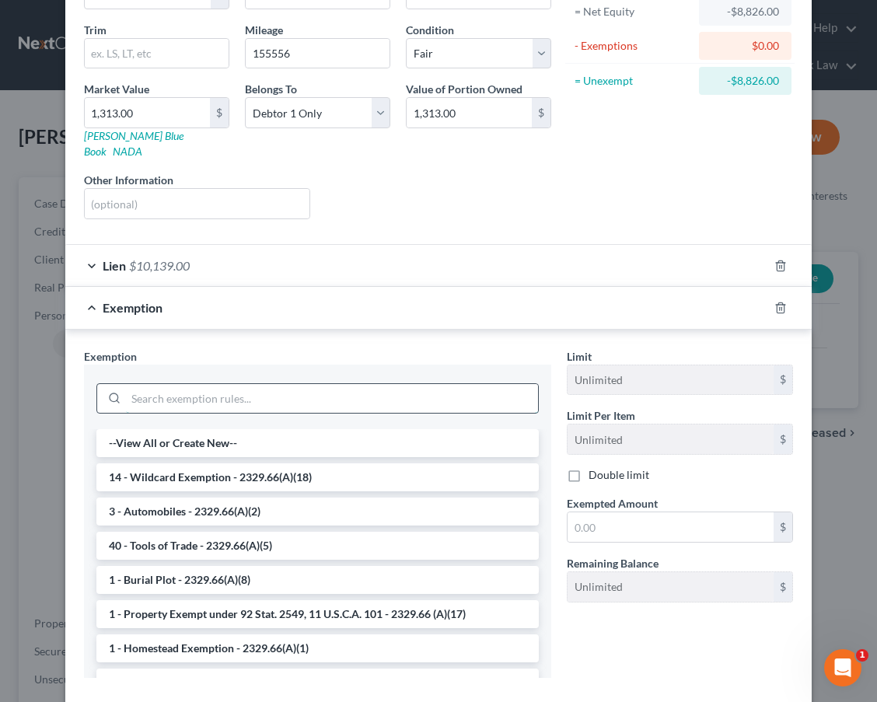
click at [462, 386] on input "search" at bounding box center [332, 399] width 412 height 30
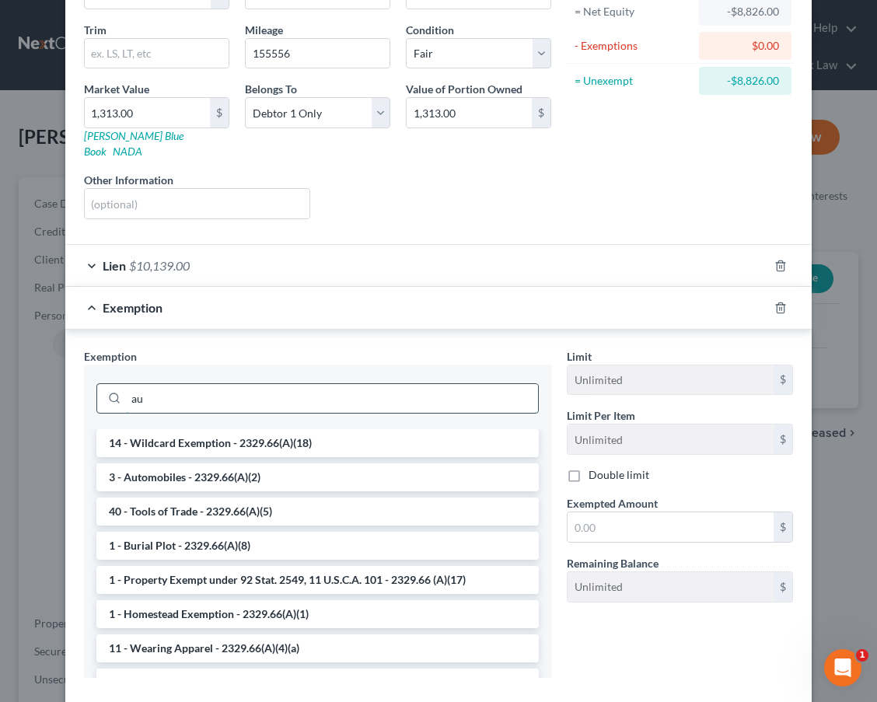
scroll to position [165, 0]
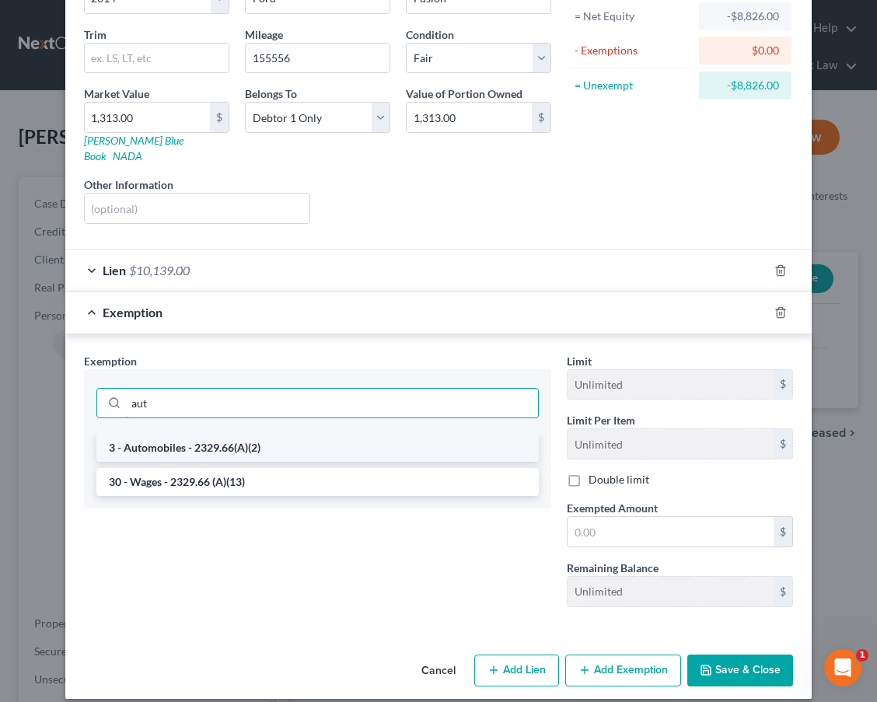
type input "aut"
click at [429, 434] on li "3 - Automobiles - 2329.66(A)(2)" at bounding box center [317, 448] width 442 height 28
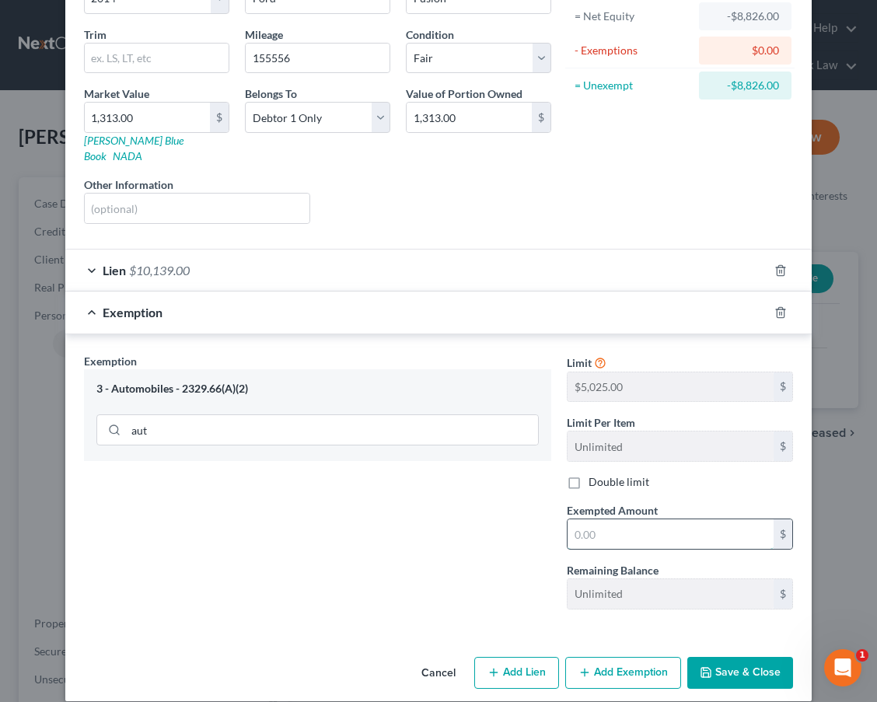
click at [650, 521] on input "text" at bounding box center [670, 534] width 206 height 30
type input "1"
type input "1,310.00"
click at [773, 658] on button "Save & Close" at bounding box center [740, 673] width 106 height 33
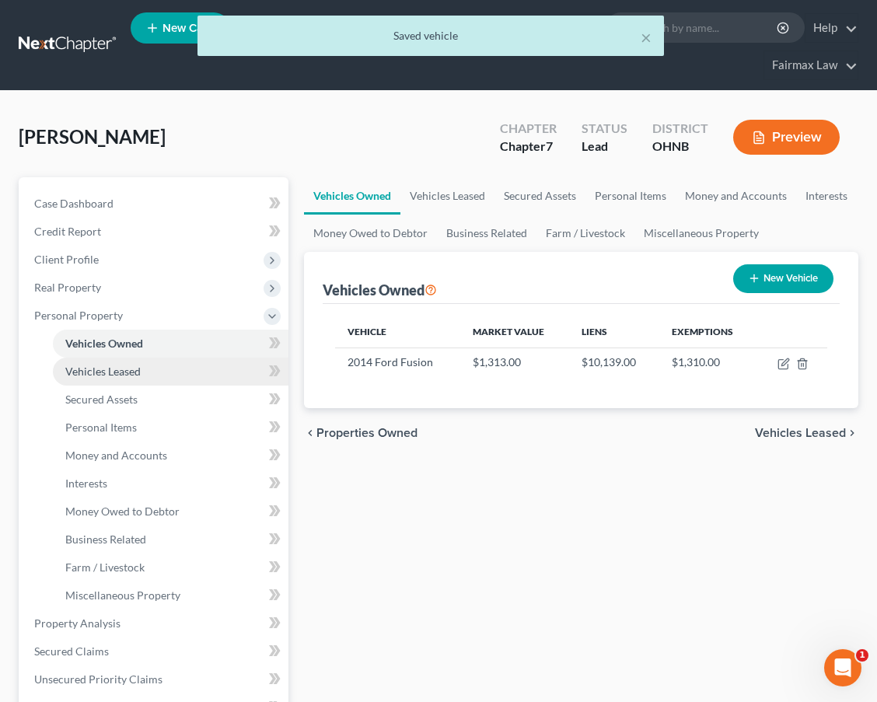
click at [161, 367] on link "Vehicles Leased" at bounding box center [170, 371] width 235 height 28
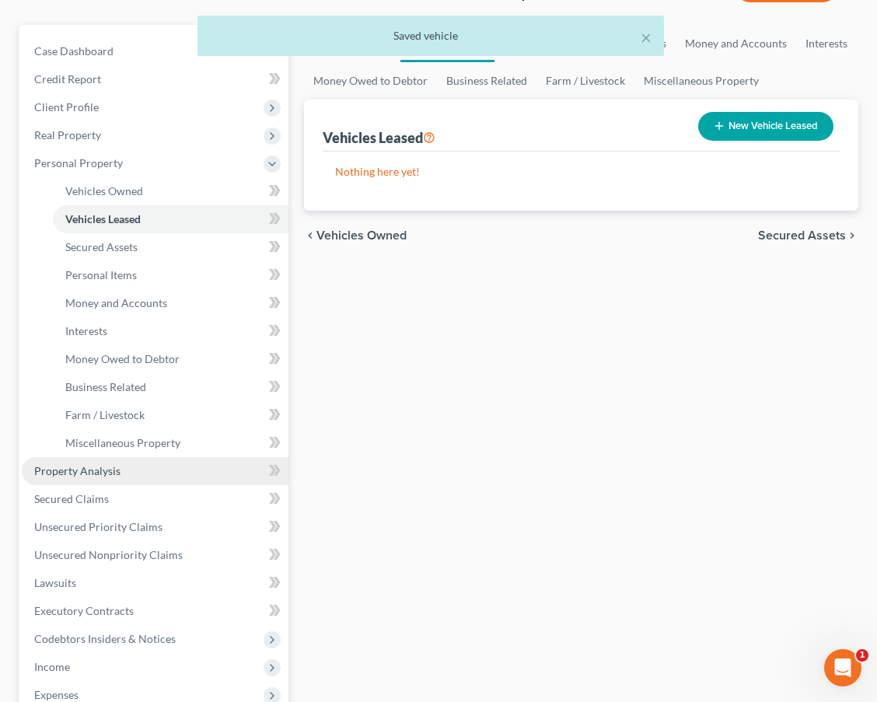
click at [89, 479] on link "Property Analysis" at bounding box center [155, 471] width 267 height 28
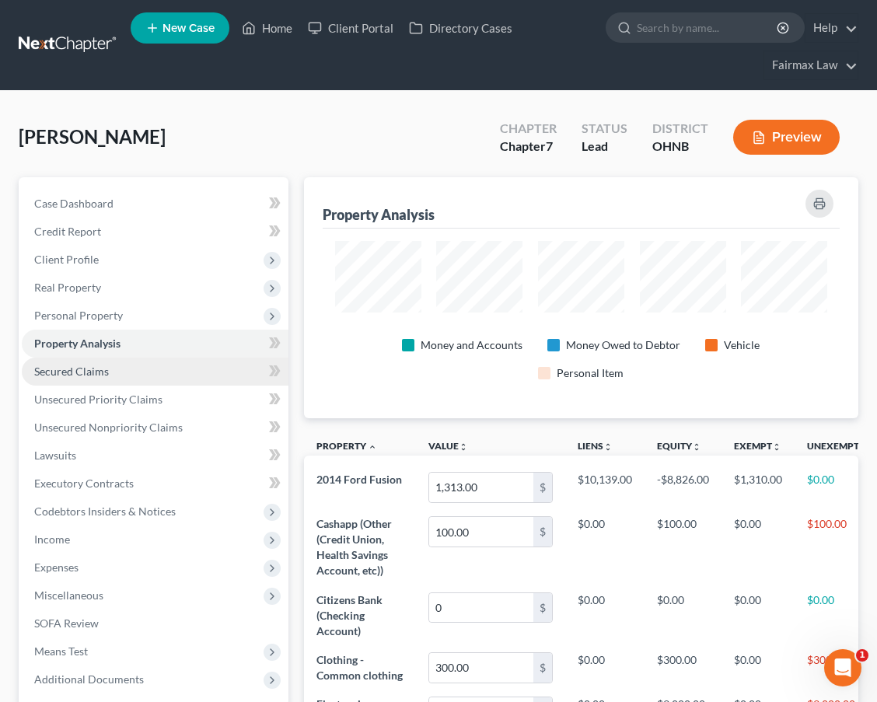
click at [96, 378] on link "Secured Claims" at bounding box center [155, 371] width 267 height 28
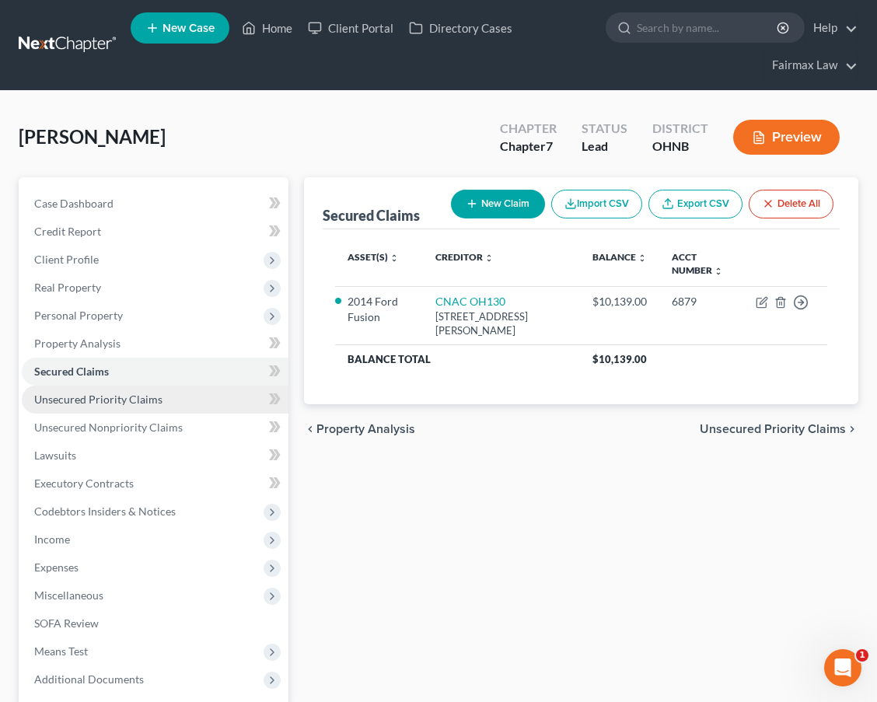
click at [96, 392] on span "Unsecured Priority Claims" at bounding box center [98, 398] width 128 height 13
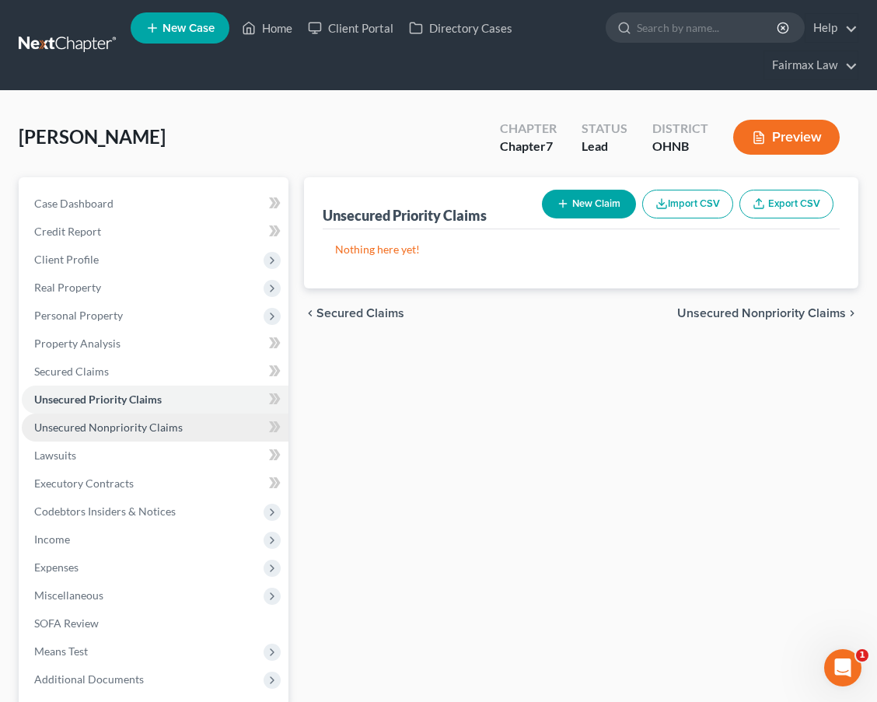
click at [89, 419] on link "Unsecured Nonpriority Claims" at bounding box center [155, 427] width 267 height 28
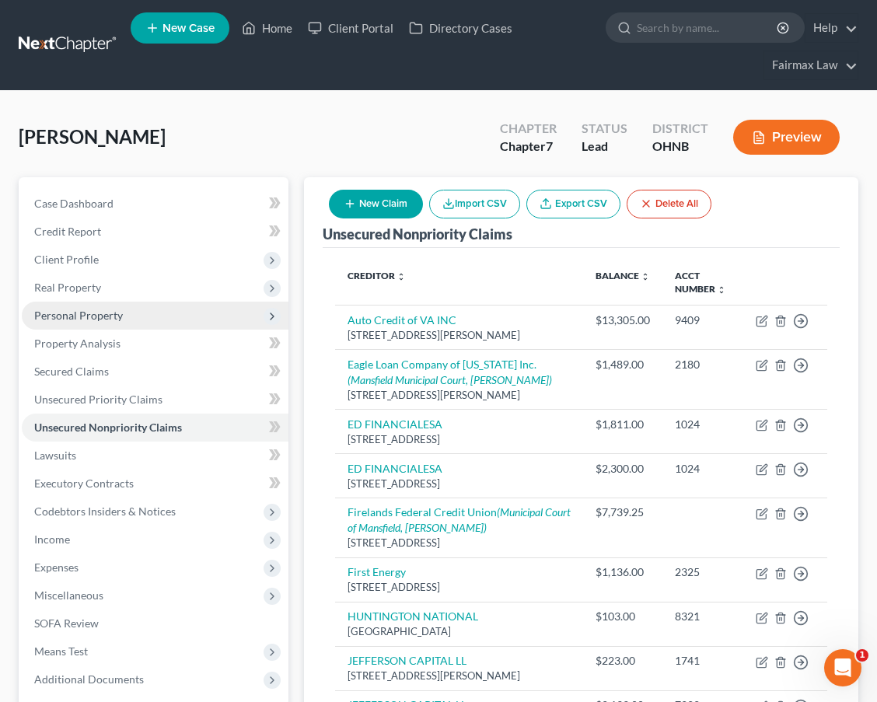
click at [144, 312] on span "Personal Property" at bounding box center [155, 316] width 267 height 28
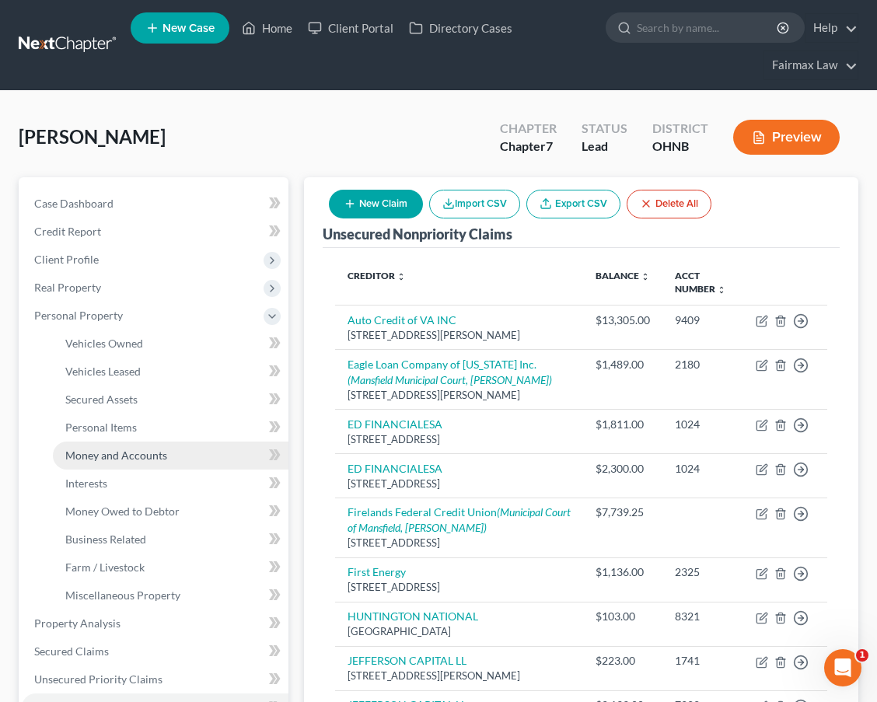
click at [176, 450] on link "Money and Accounts" at bounding box center [170, 455] width 235 height 28
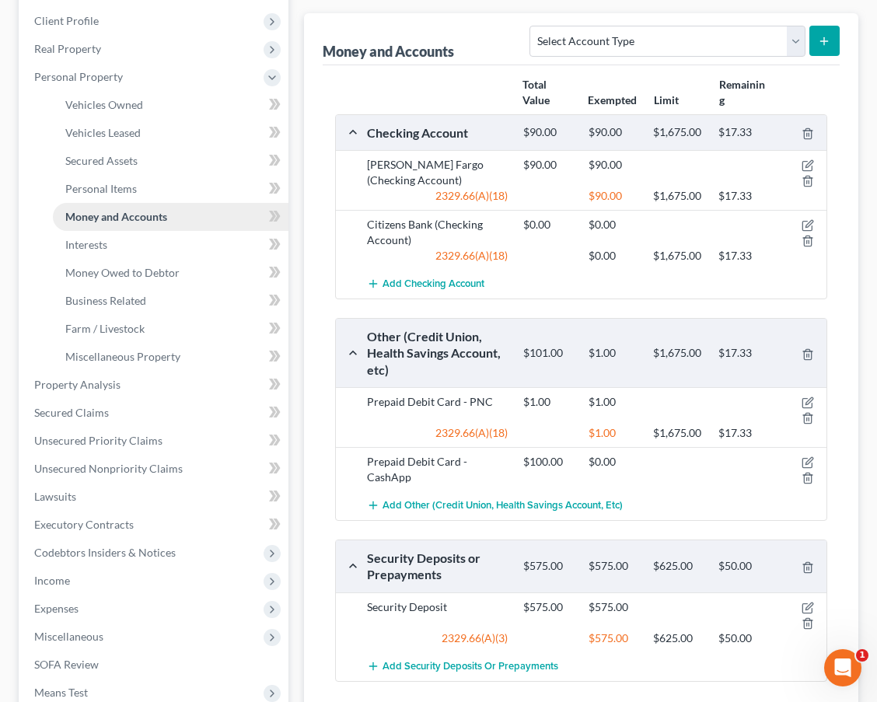
scroll to position [254, 0]
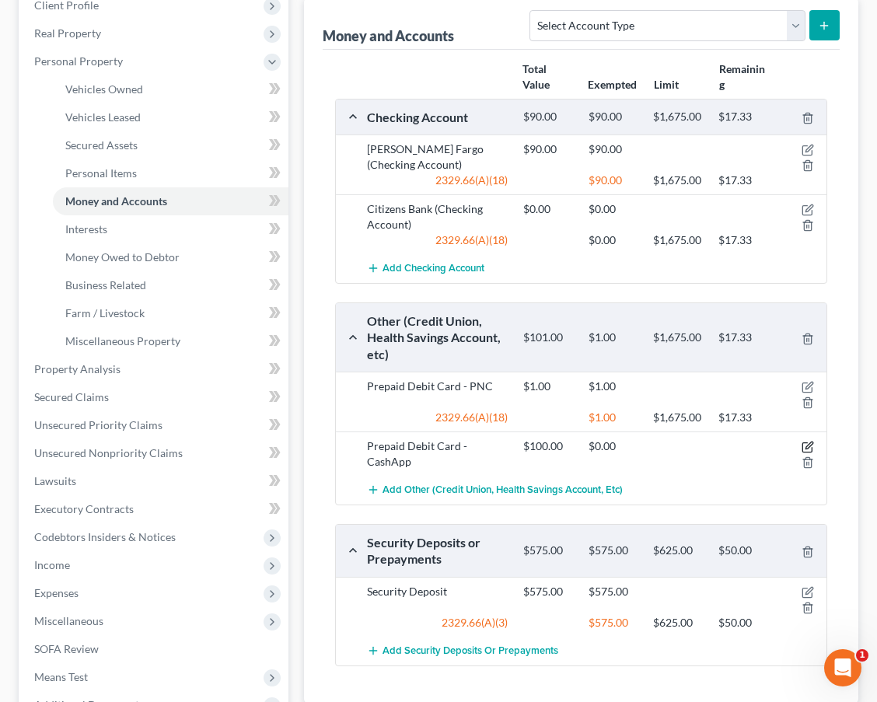
click at [811, 441] on icon "button" at bounding box center [807, 447] width 12 height 12
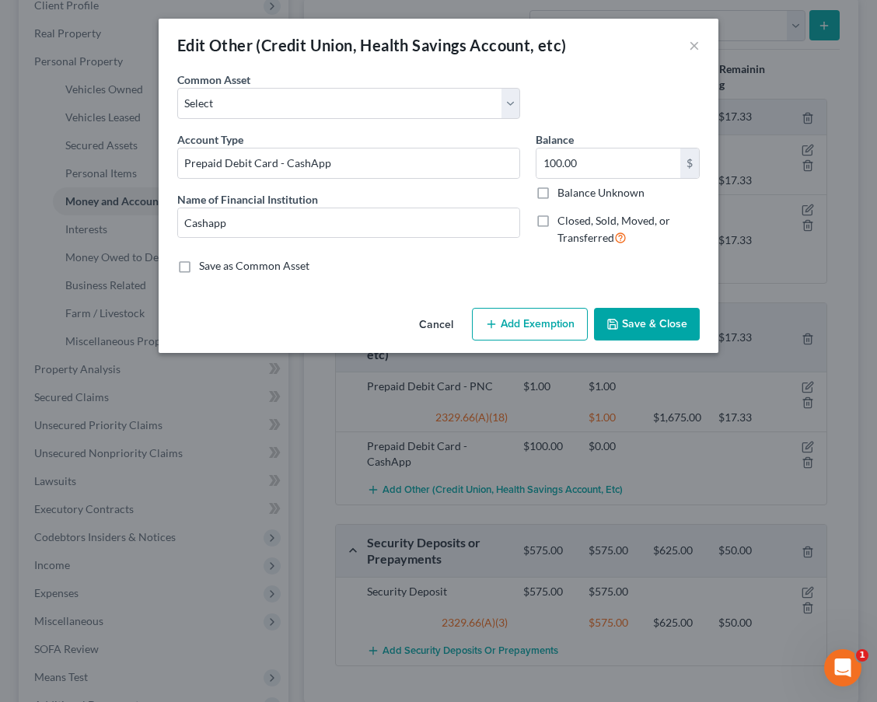
click at [534, 322] on button "Add Exemption" at bounding box center [530, 324] width 116 height 33
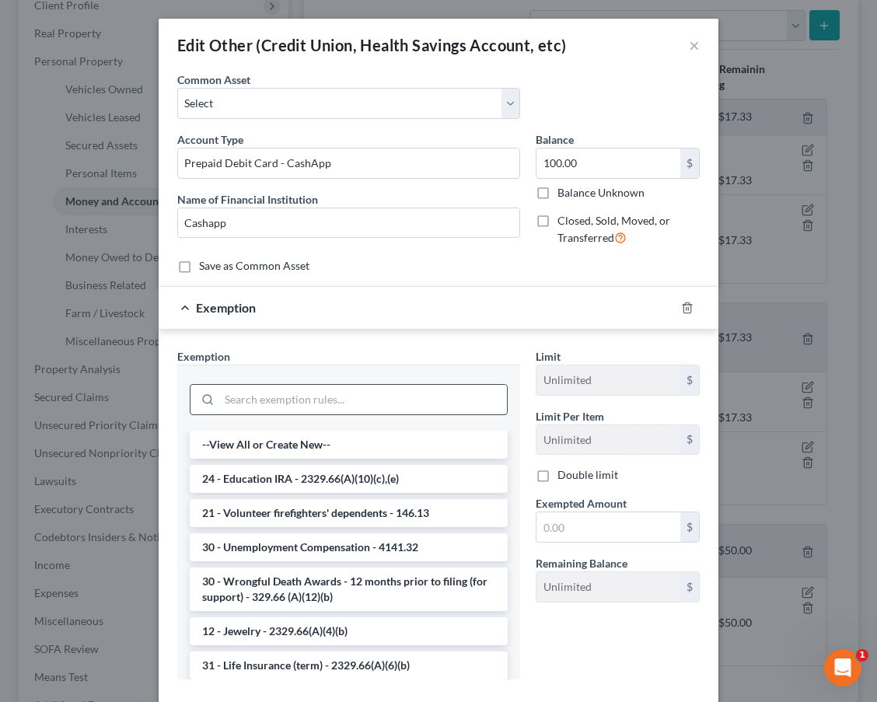
click at [404, 396] on input "search" at bounding box center [363, 400] width 288 height 30
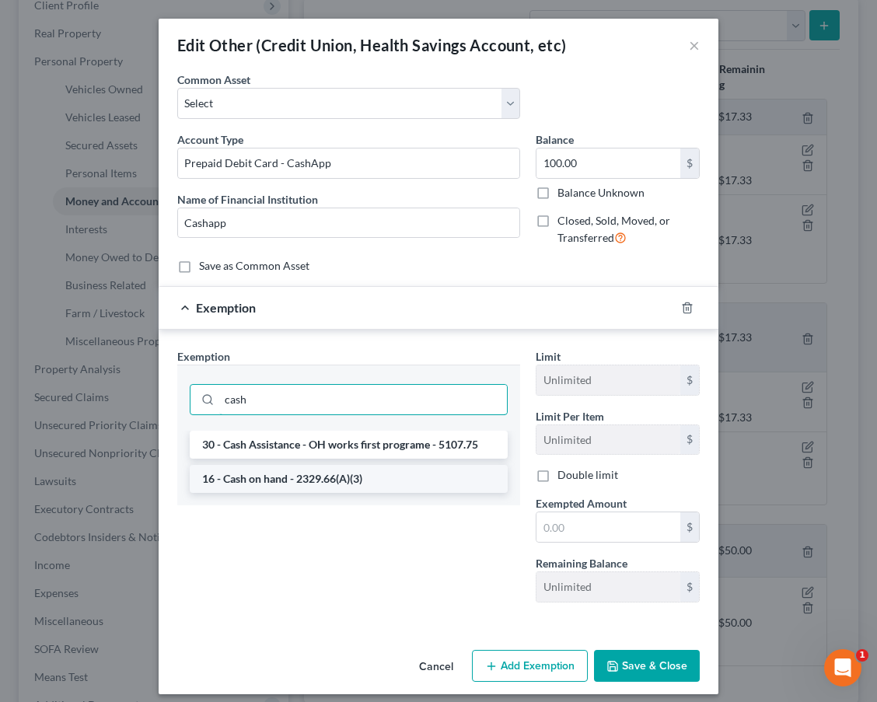
type input "cash"
click at [420, 481] on li "16 - Cash on hand - 2329.66(A)(3)" at bounding box center [349, 479] width 318 height 28
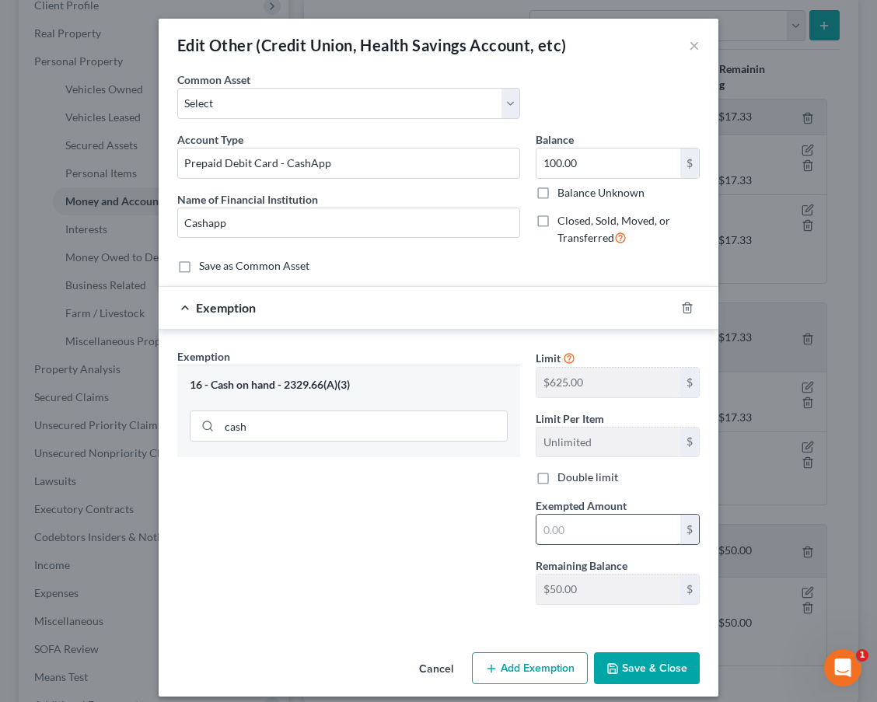
click at [592, 514] on input "text" at bounding box center [608, 529] width 144 height 30
type input "100.00"
click at [650, 668] on button "Save & Close" at bounding box center [647, 668] width 106 height 33
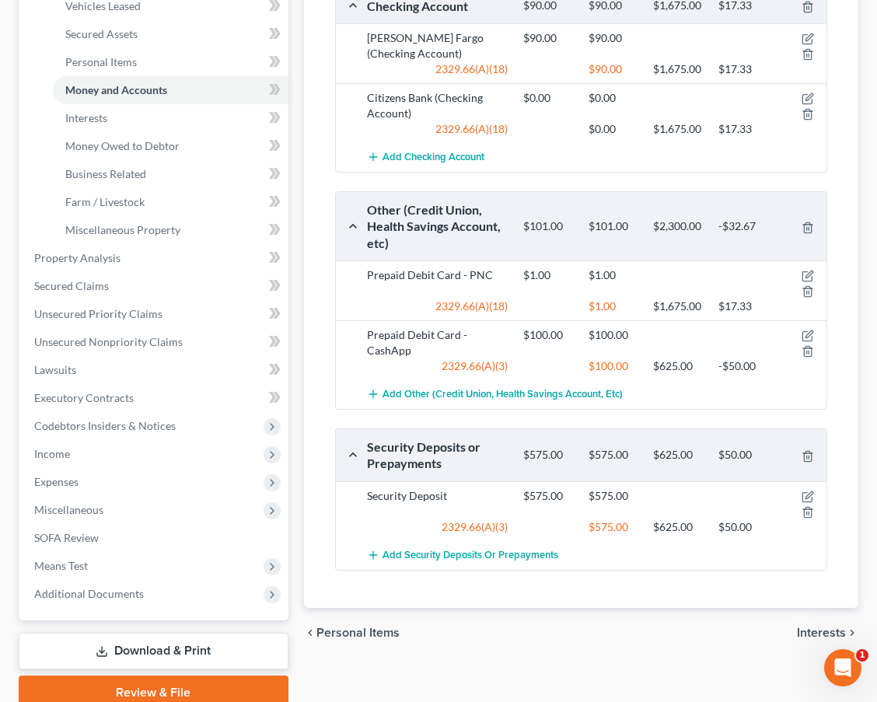
scroll to position [368, 0]
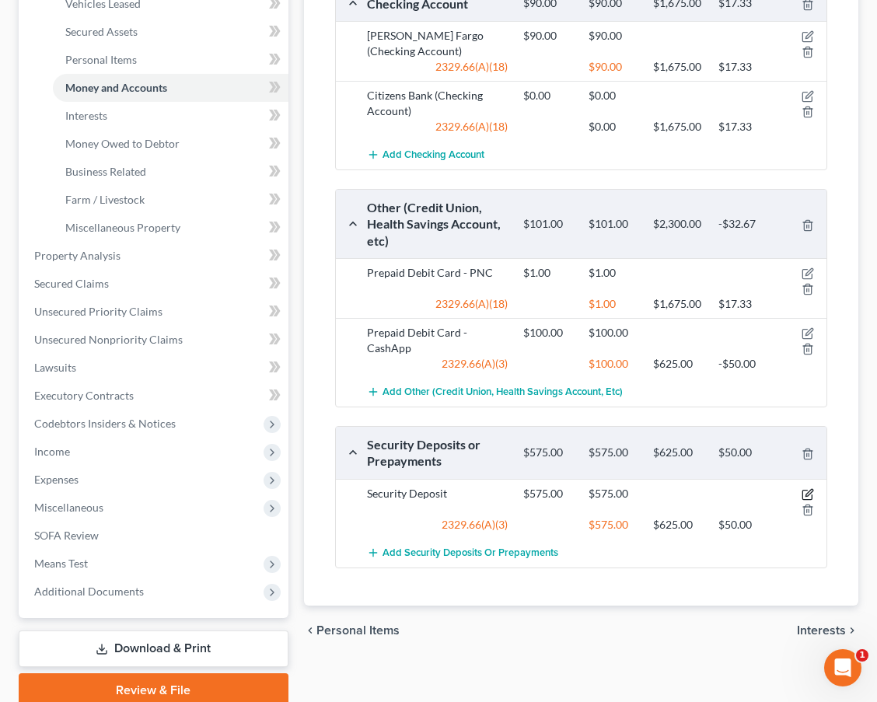
click at [806, 496] on icon "button" at bounding box center [807, 494] width 12 height 12
select select "3"
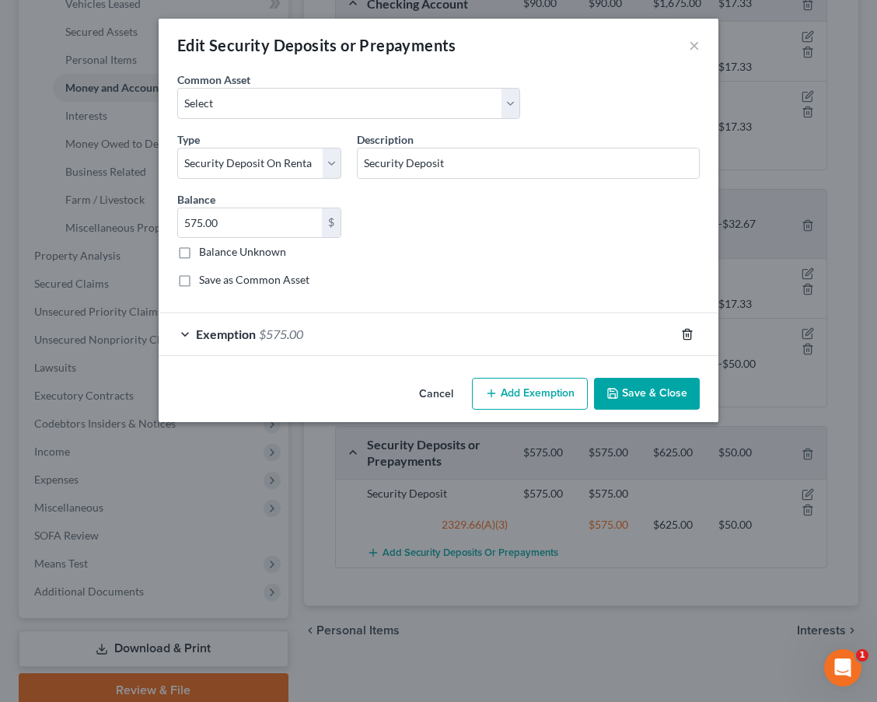
click at [681, 336] on icon "button" at bounding box center [687, 334] width 12 height 12
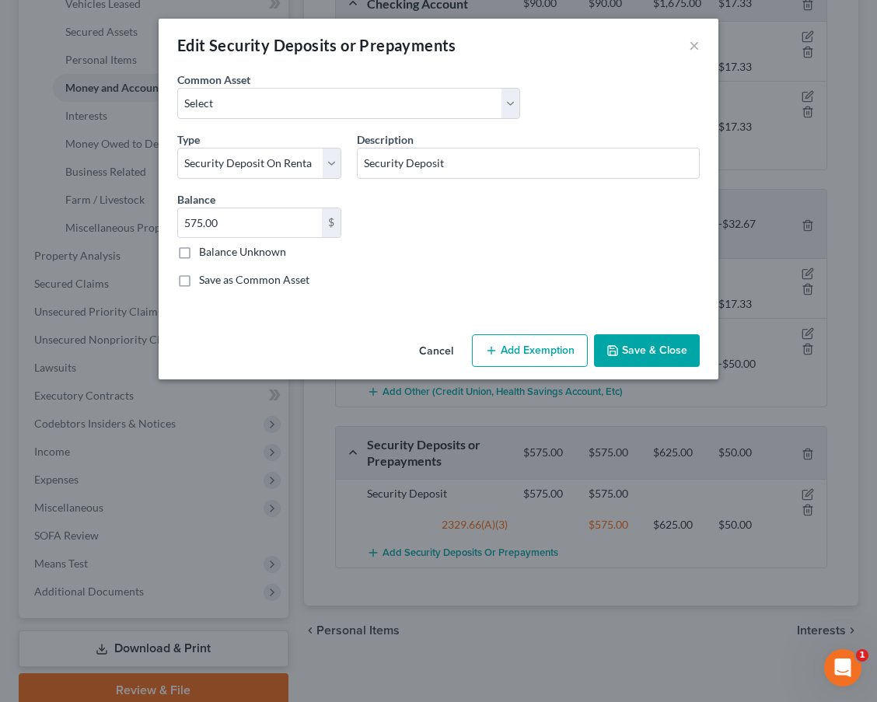
click at [654, 351] on button "Save & Close" at bounding box center [647, 350] width 106 height 33
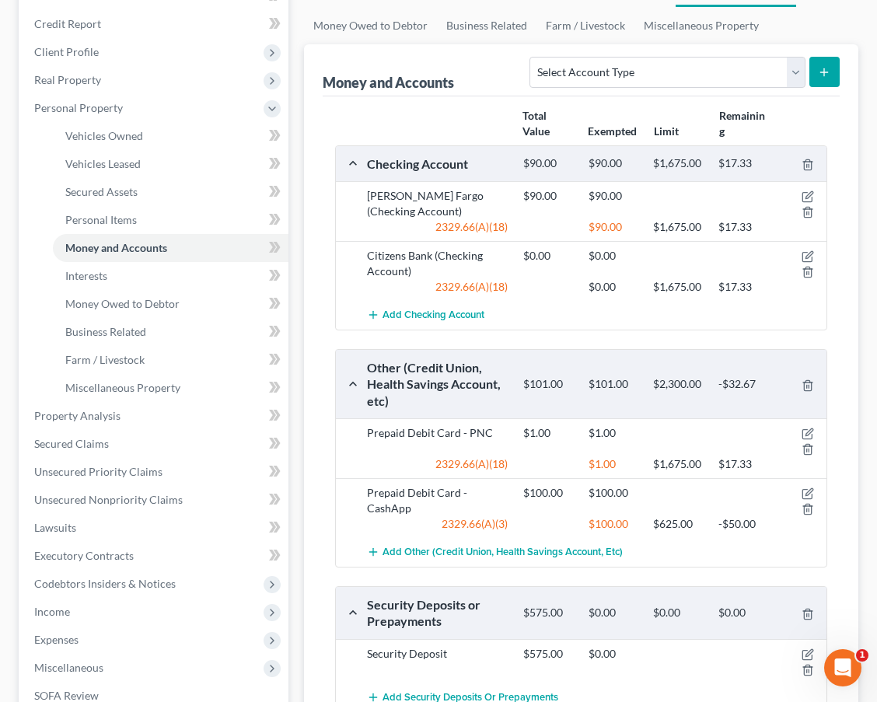
scroll to position [211, 0]
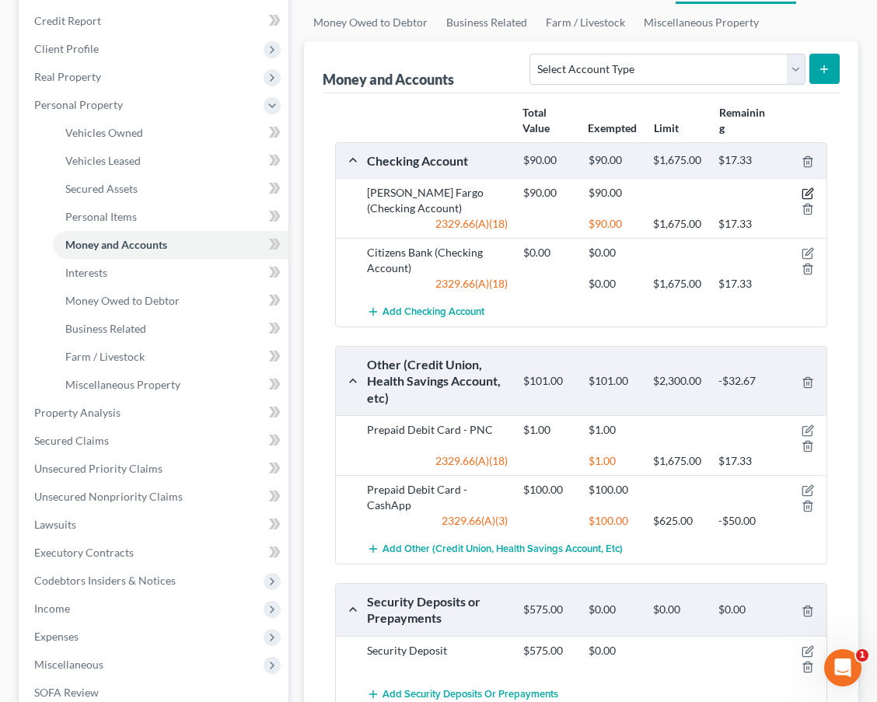
click at [809, 193] on icon "button" at bounding box center [807, 193] width 12 height 12
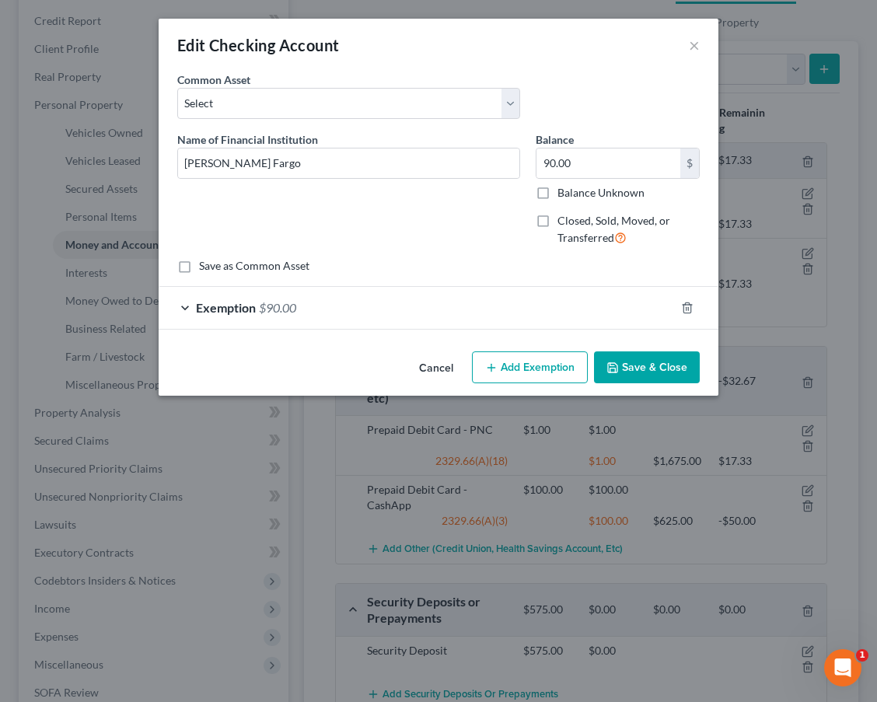
click at [361, 309] on div "Exemption $90.00" at bounding box center [417, 307] width 516 height 41
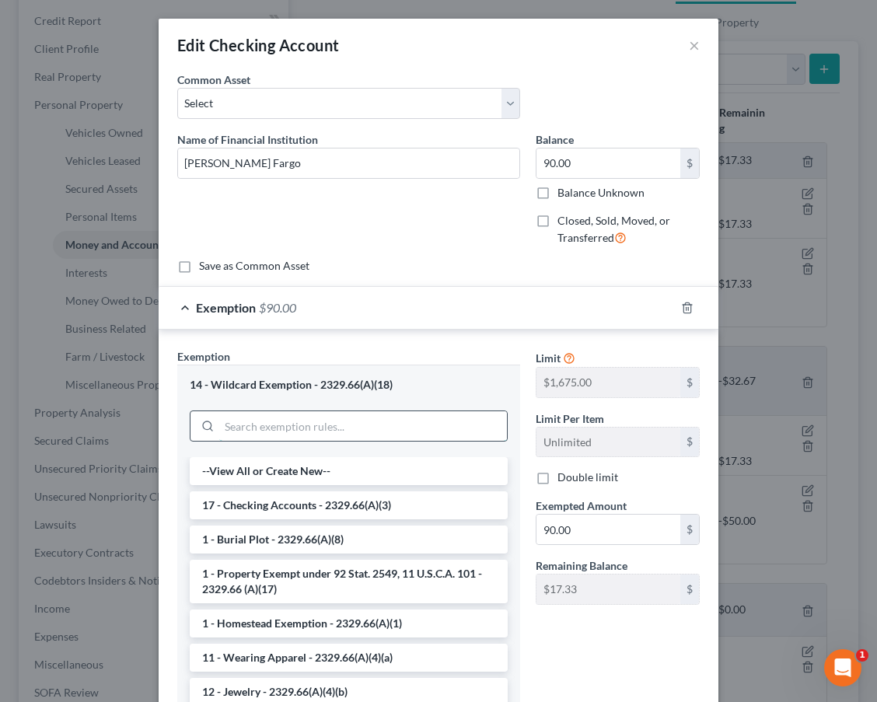
click at [319, 427] on input "search" at bounding box center [363, 426] width 288 height 30
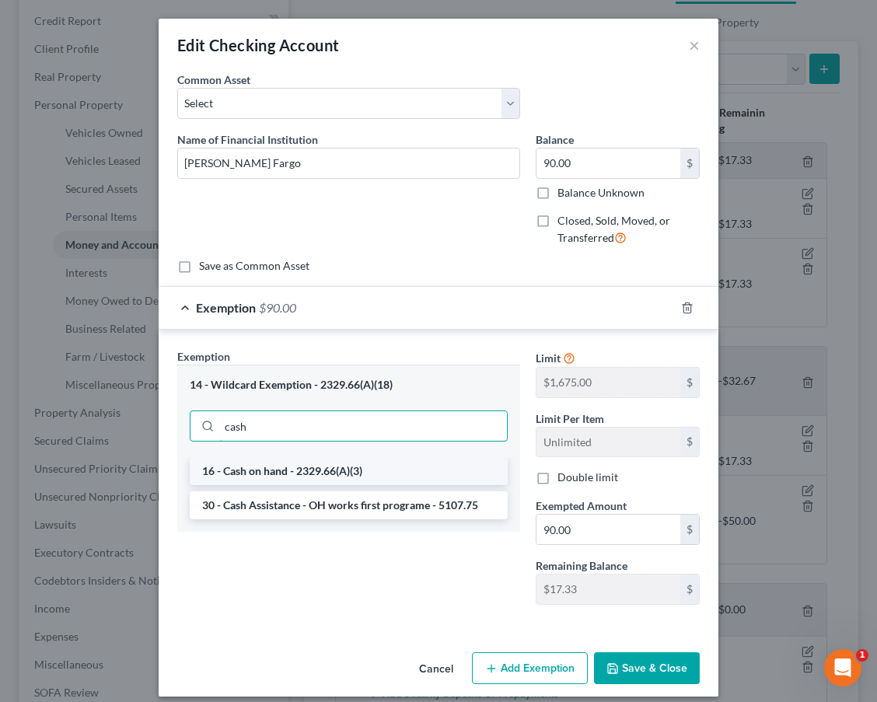
type input "cash"
click at [319, 464] on li "16 - Cash on hand - 2329.66(A)(3)" at bounding box center [349, 471] width 318 height 28
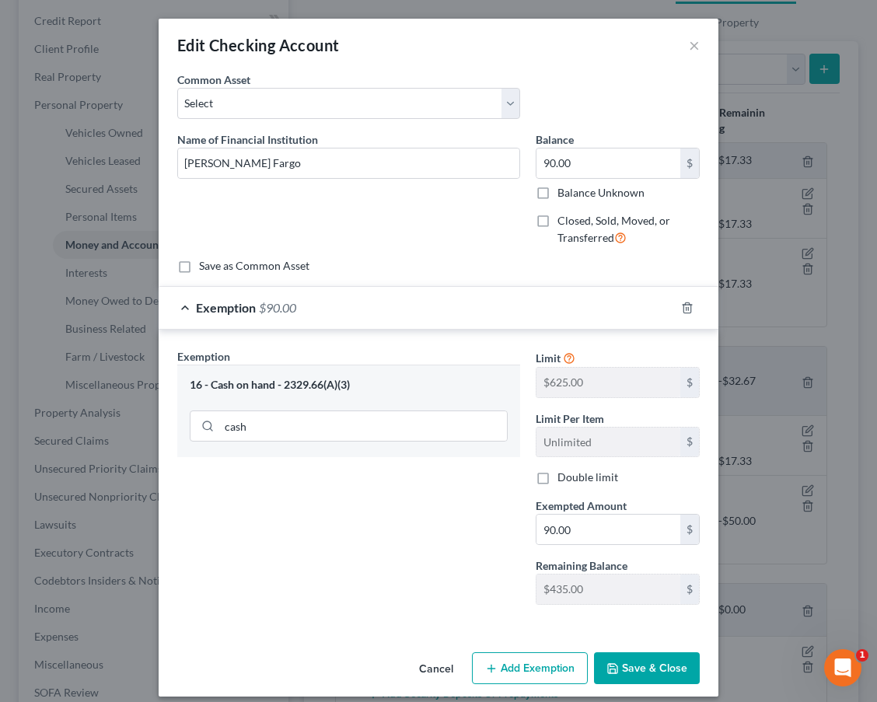
click at [657, 668] on button "Save & Close" at bounding box center [647, 668] width 106 height 33
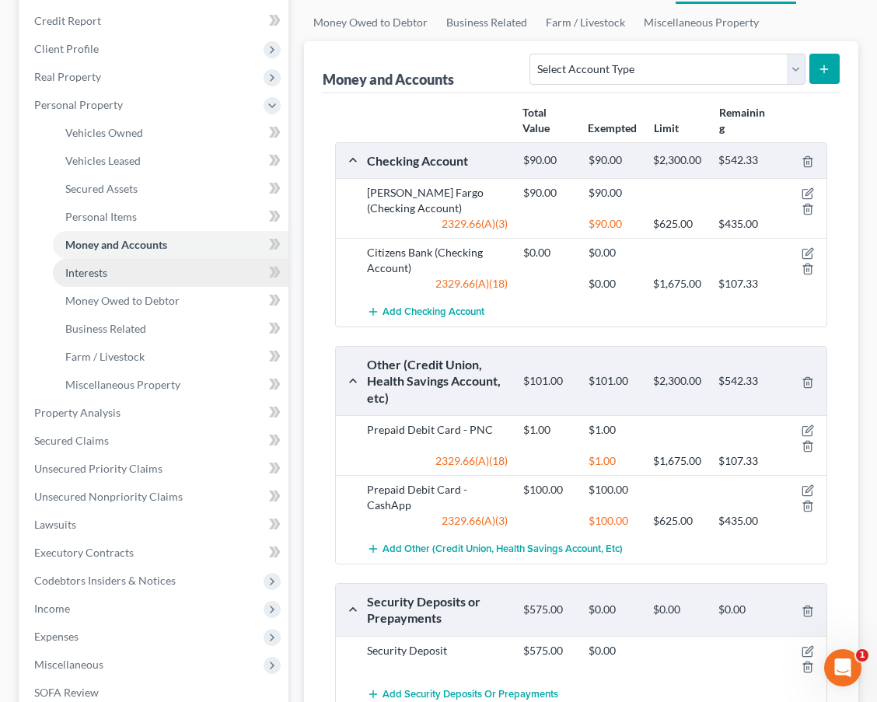
click at [184, 274] on link "Interests" at bounding box center [170, 273] width 235 height 28
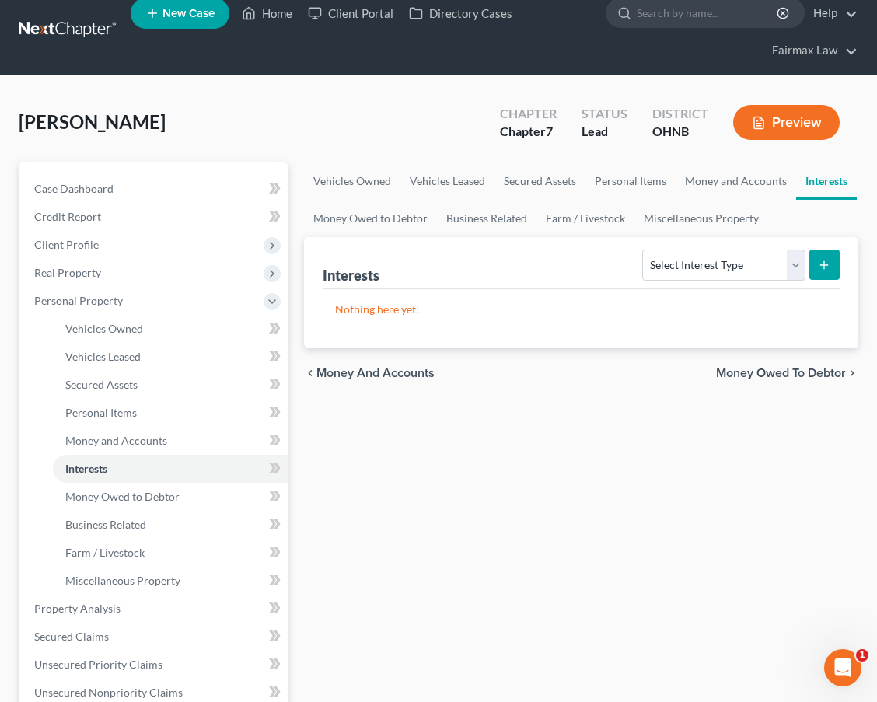
scroll to position [16, 0]
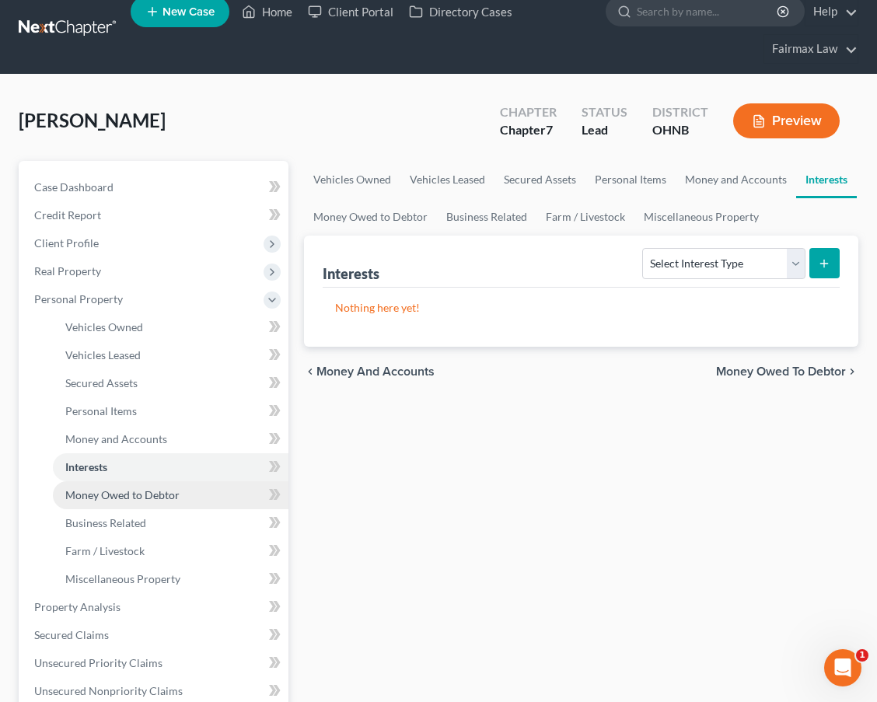
click at [194, 499] on link "Money Owed to Debtor" at bounding box center [170, 495] width 235 height 28
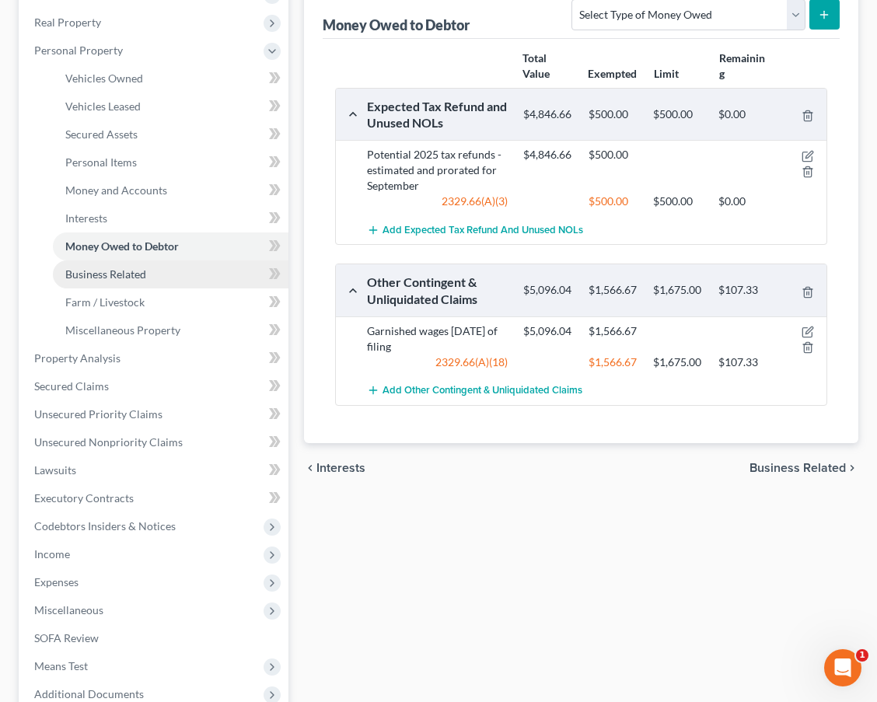
scroll to position [267, 0]
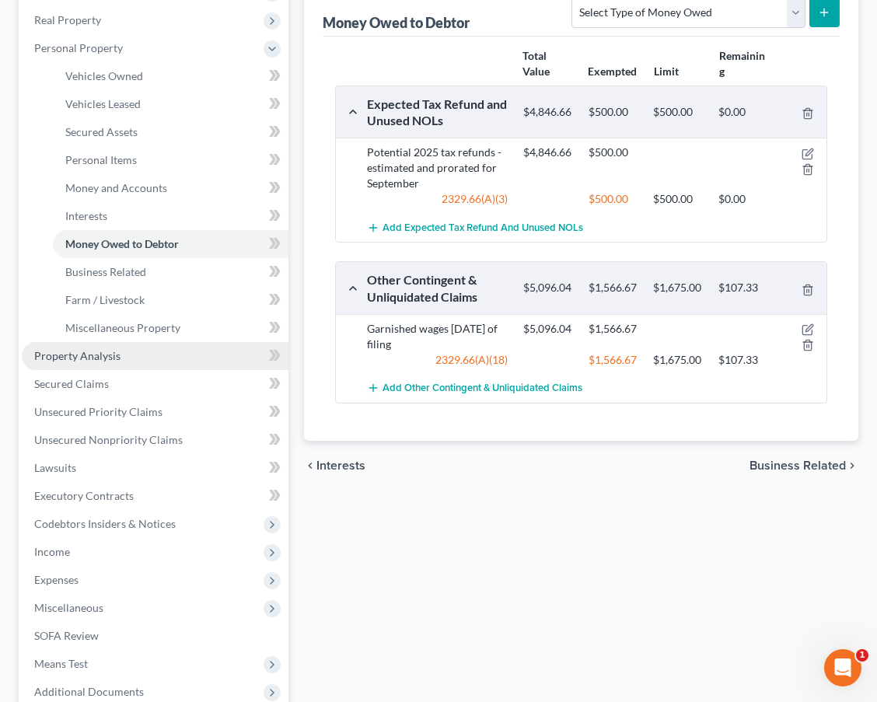
click at [190, 359] on link "Property Analysis" at bounding box center [155, 356] width 267 height 28
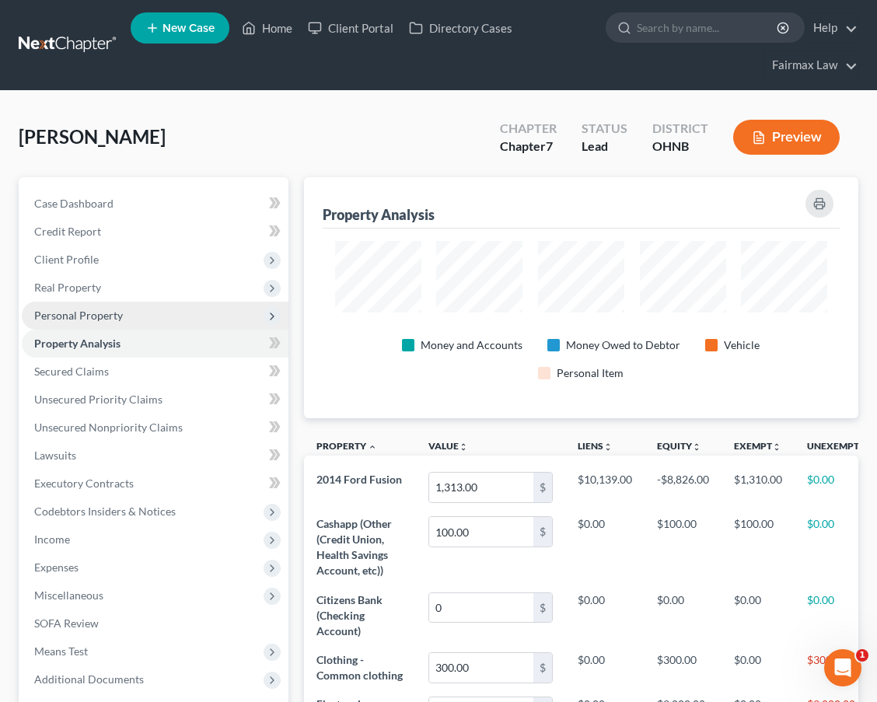
click at [167, 324] on span "Personal Property" at bounding box center [155, 316] width 267 height 28
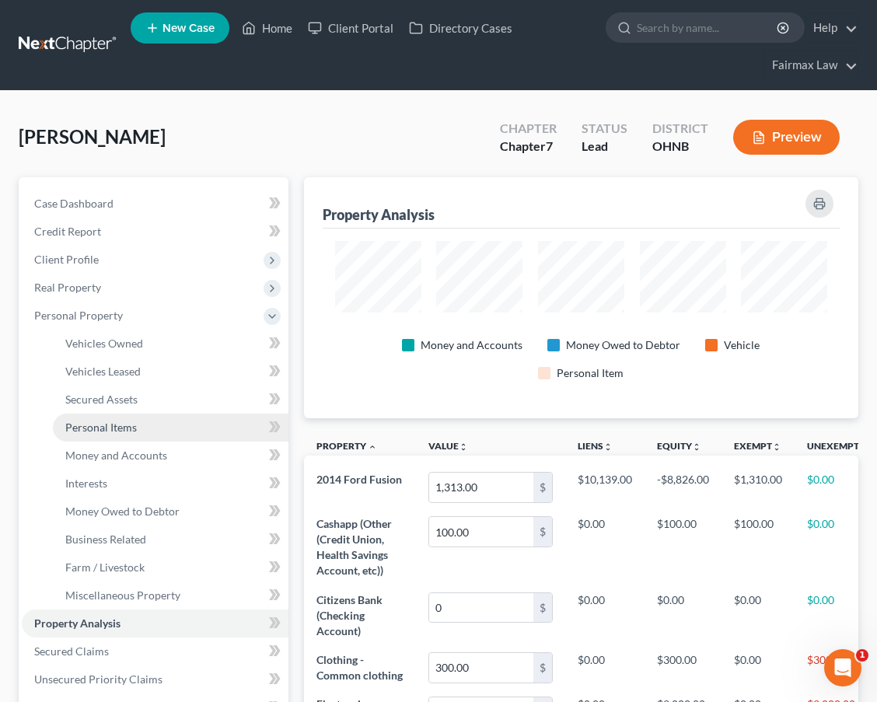
click at [166, 429] on link "Personal Items" at bounding box center [170, 427] width 235 height 28
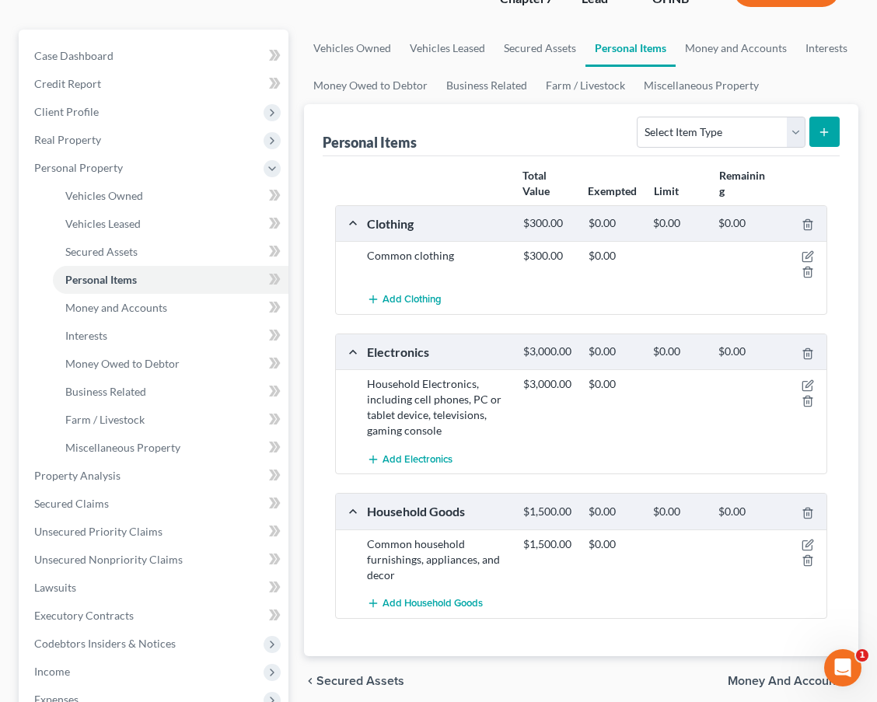
scroll to position [181, 0]
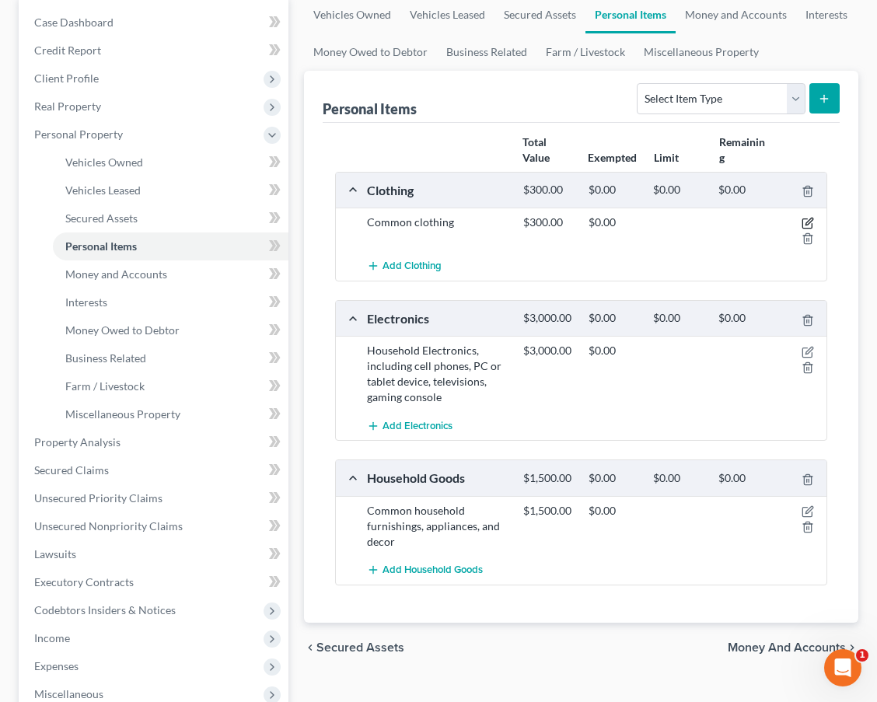
click at [807, 225] on icon "button" at bounding box center [808, 221] width 7 height 7
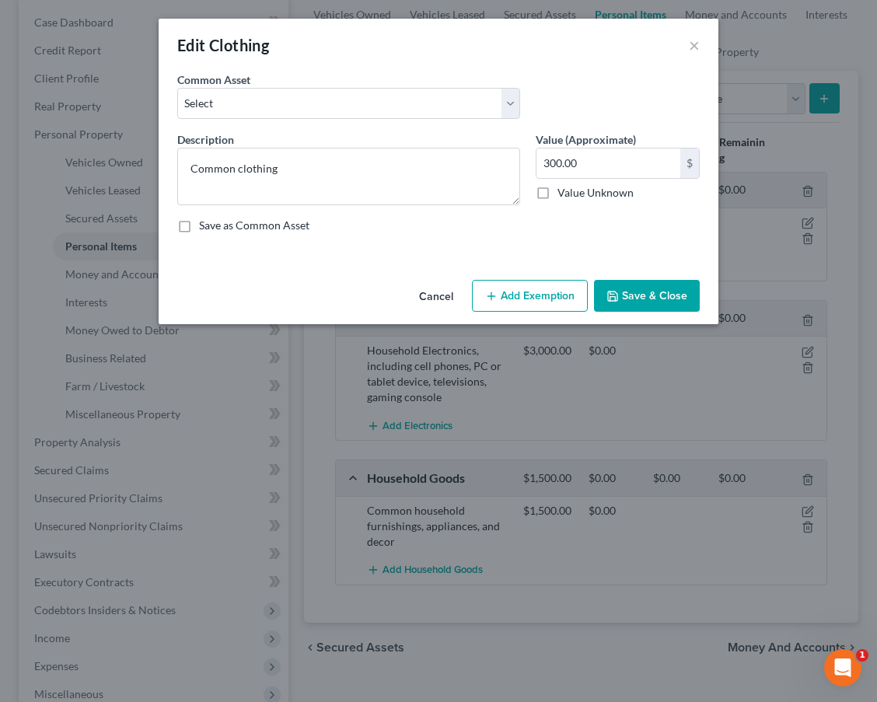
click at [514, 297] on button "Add Exemption" at bounding box center [530, 296] width 116 height 33
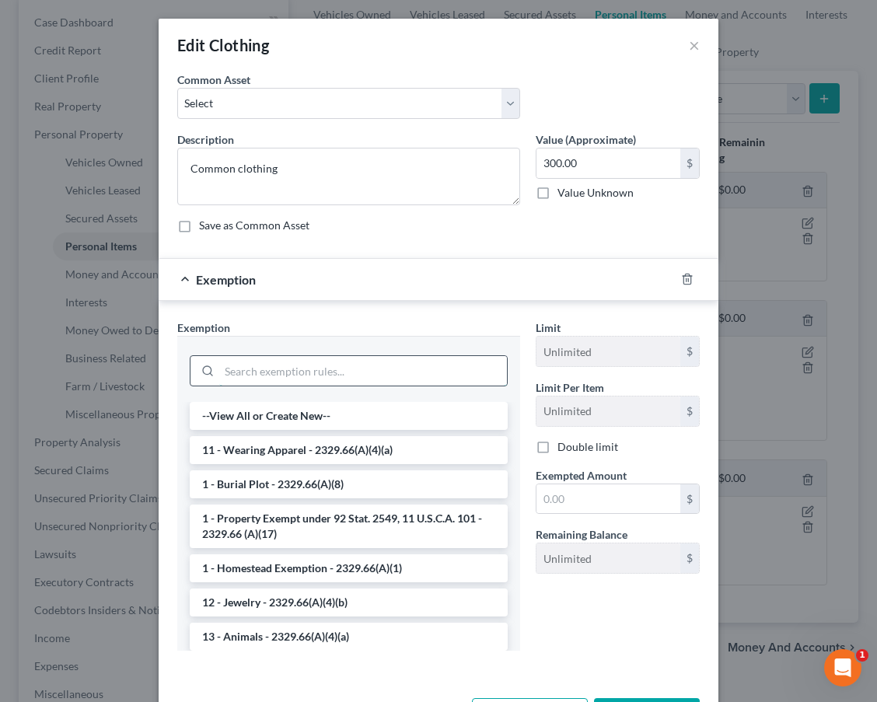
click at [335, 368] on input "search" at bounding box center [363, 371] width 288 height 30
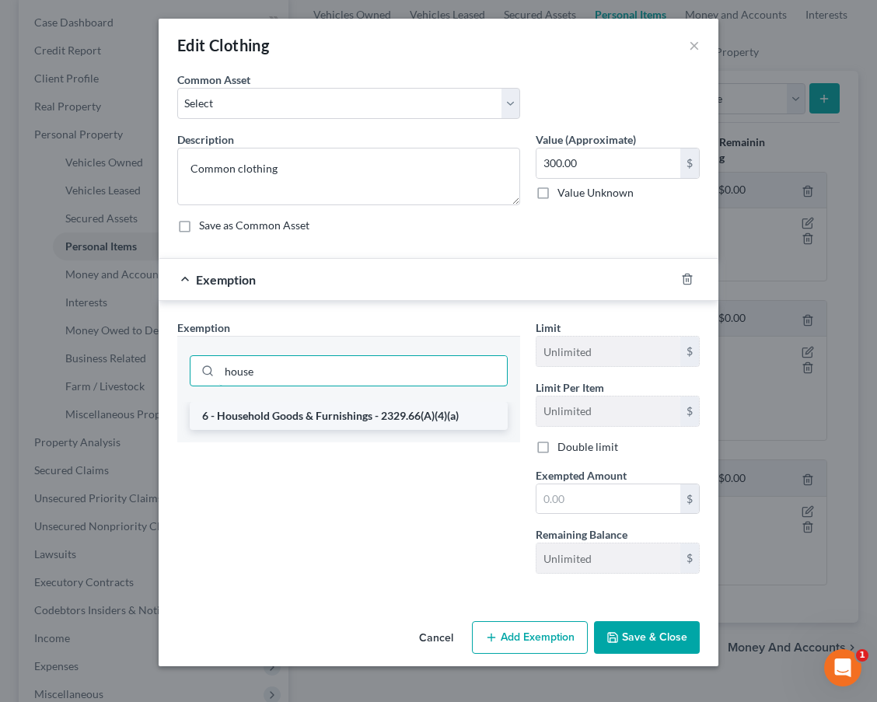
type input "house"
click at [342, 404] on li "6 - Household Goods & Furnishings - 2329.66(A)(4)(a)" at bounding box center [349, 416] width 318 height 28
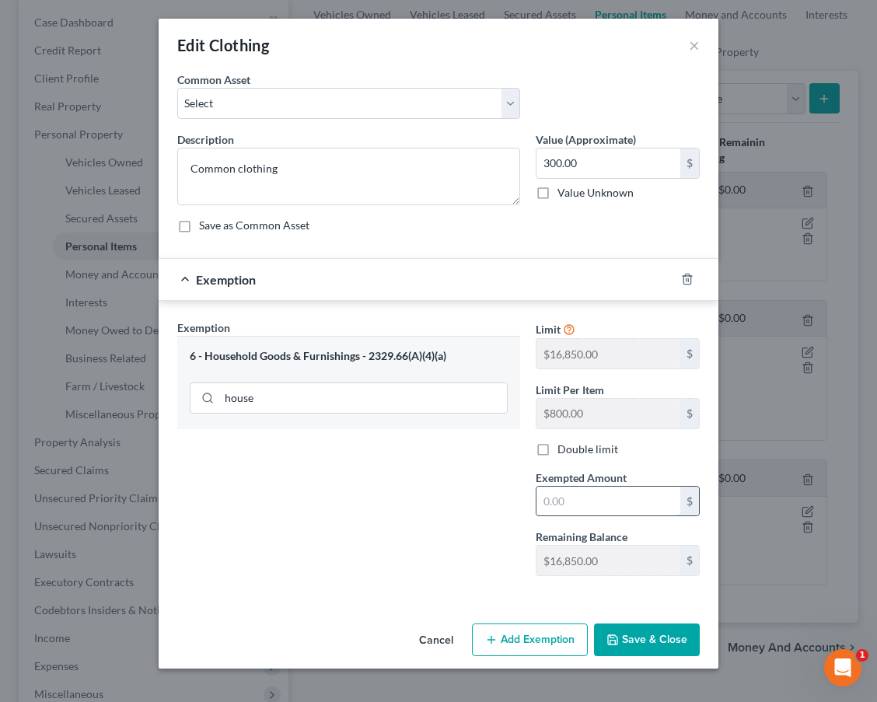
click at [598, 501] on input "text" at bounding box center [608, 501] width 144 height 30
type input "300.00"
click at [680, 640] on button "Save & Close" at bounding box center [647, 639] width 106 height 33
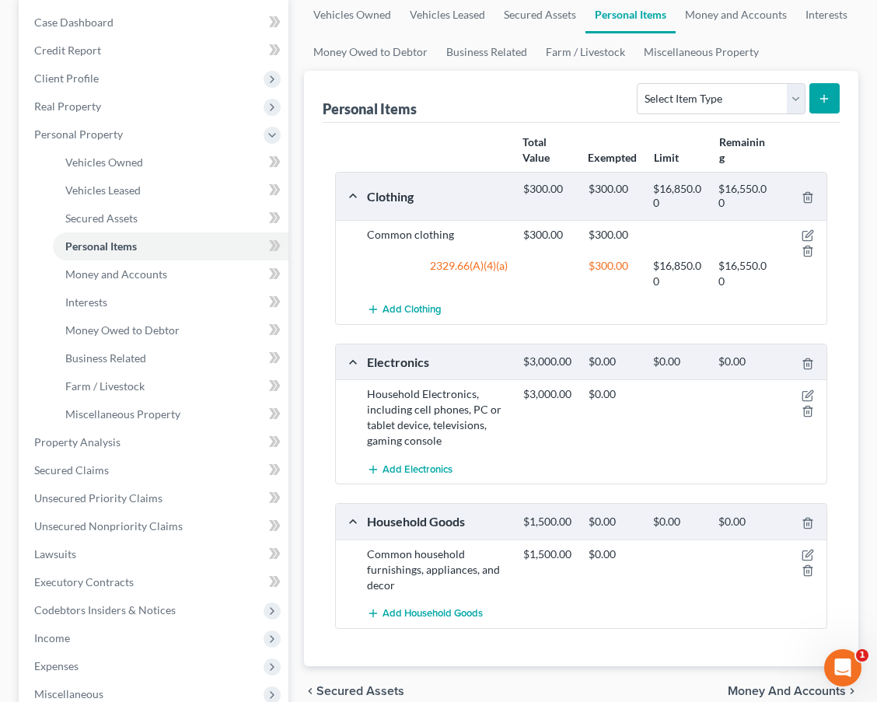
click at [800, 391] on div at bounding box center [802, 401] width 52 height 31
click at [810, 393] on icon "button" at bounding box center [808, 393] width 7 height 7
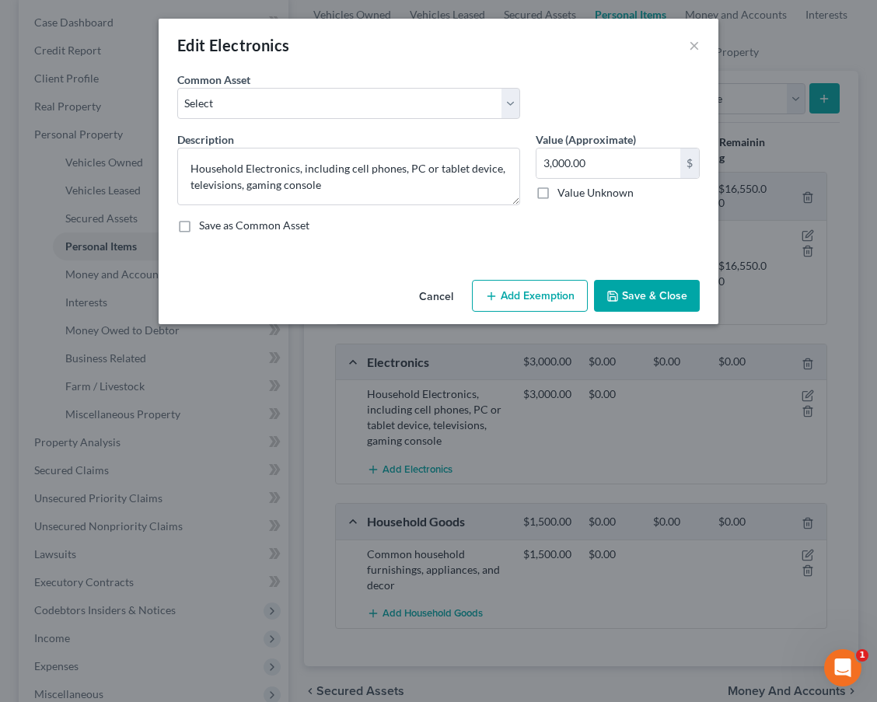
click at [522, 298] on button "Add Exemption" at bounding box center [530, 296] width 116 height 33
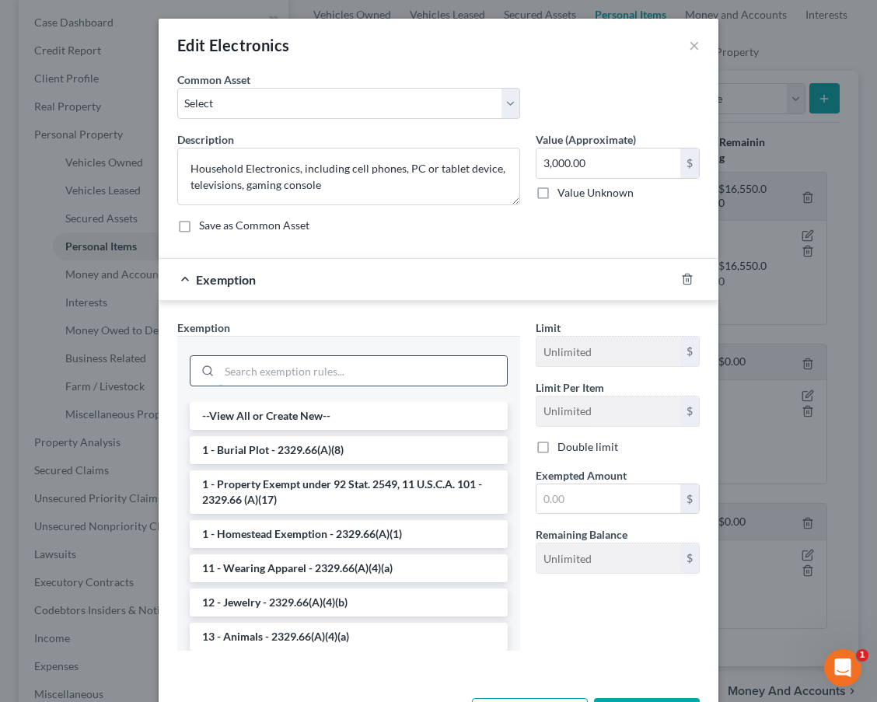
click at [396, 370] on input "search" at bounding box center [363, 371] width 288 height 30
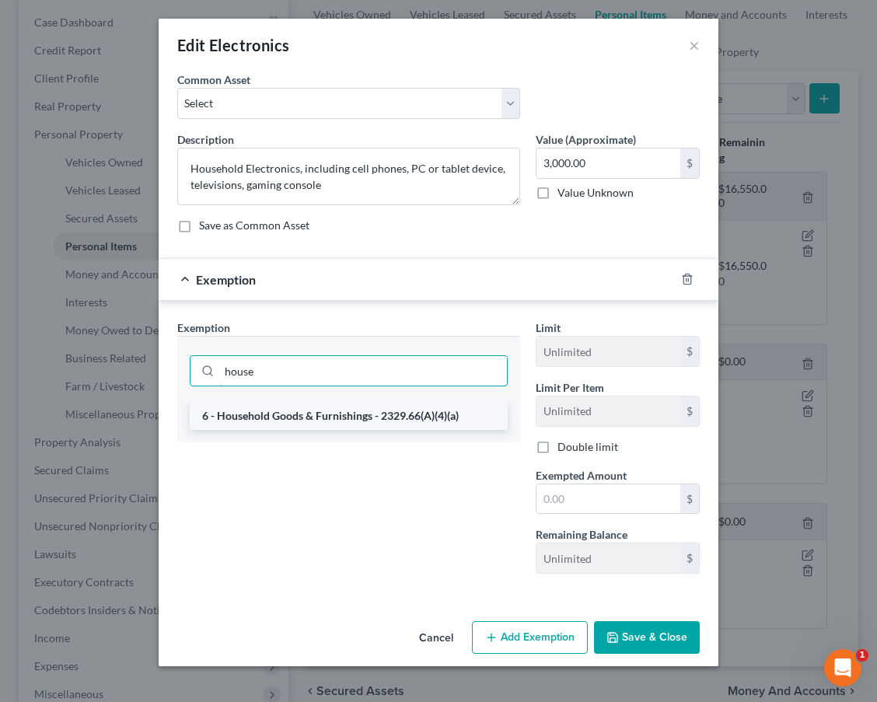
type input "house"
click at [399, 419] on li "6 - Household Goods & Furnishings - 2329.66(A)(4)(a)" at bounding box center [349, 416] width 318 height 28
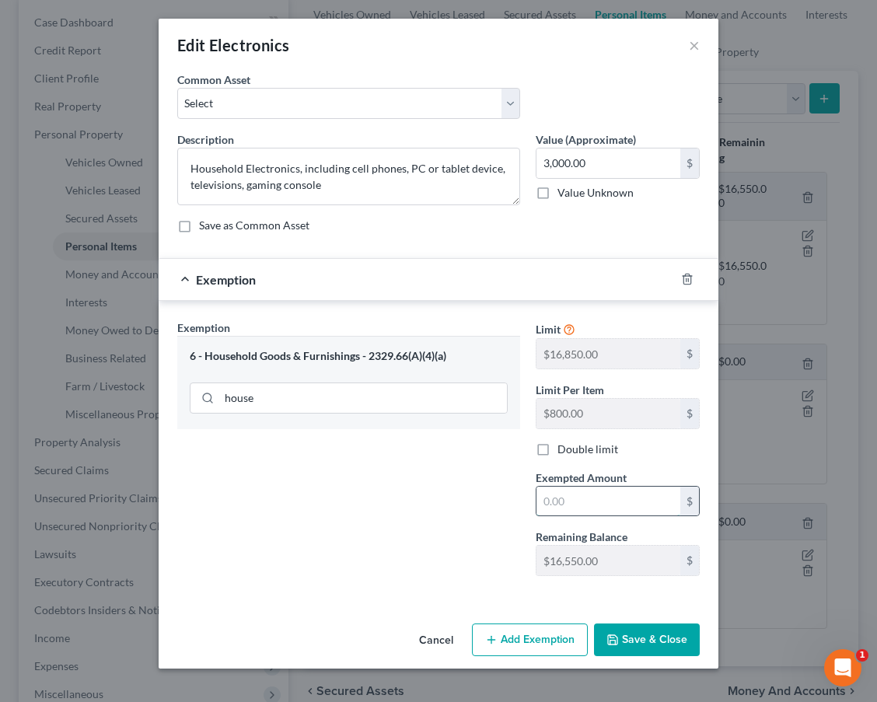
click at [568, 507] on input "text" at bounding box center [608, 501] width 144 height 30
type input "800.00"
click at [622, 638] on button "Save & Close" at bounding box center [647, 639] width 106 height 33
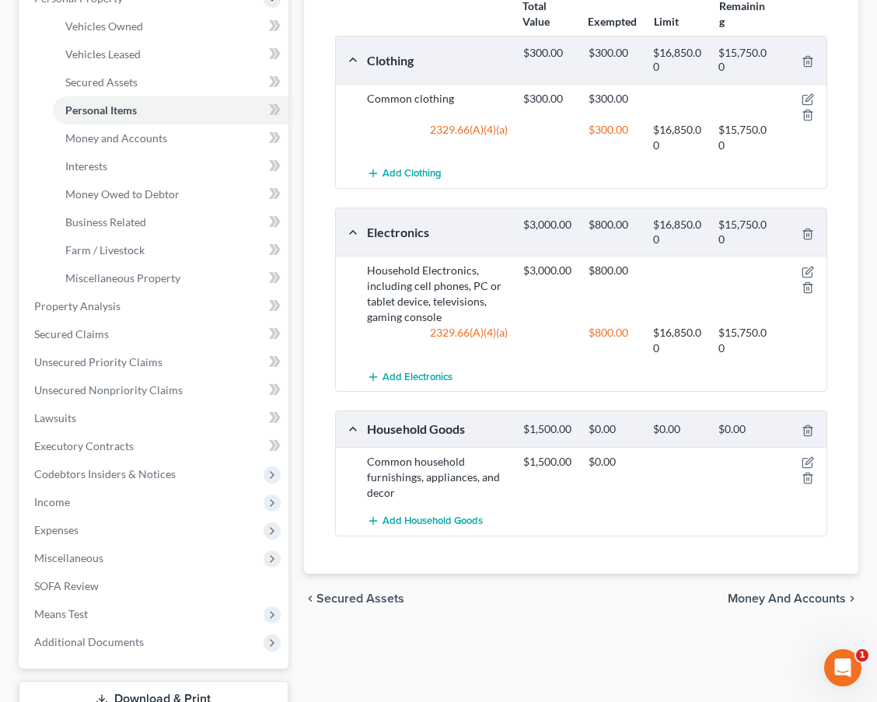
scroll to position [165, 0]
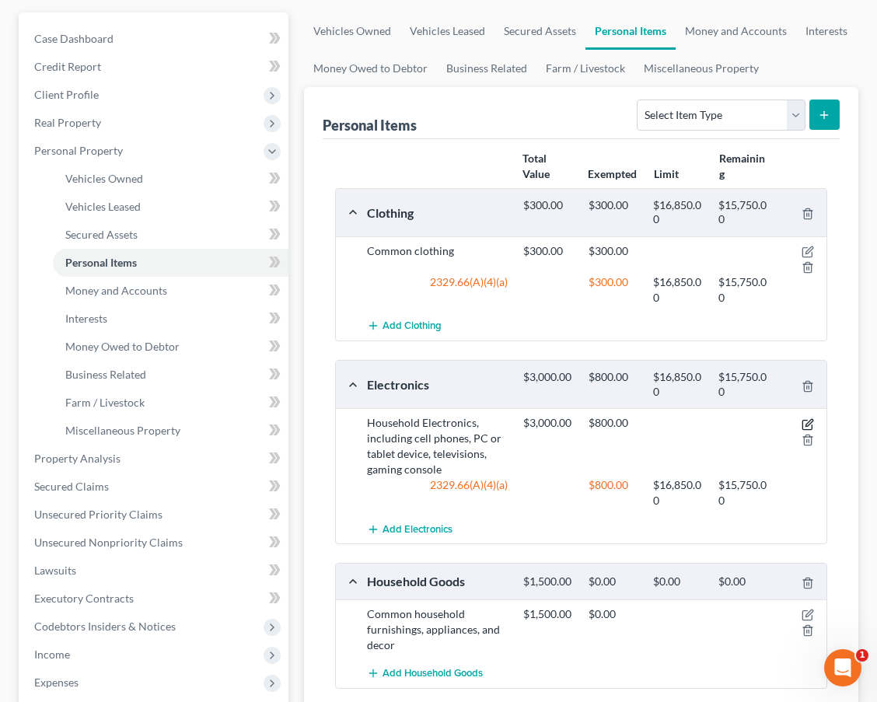
click at [809, 418] on icon "button" at bounding box center [807, 424] width 12 height 12
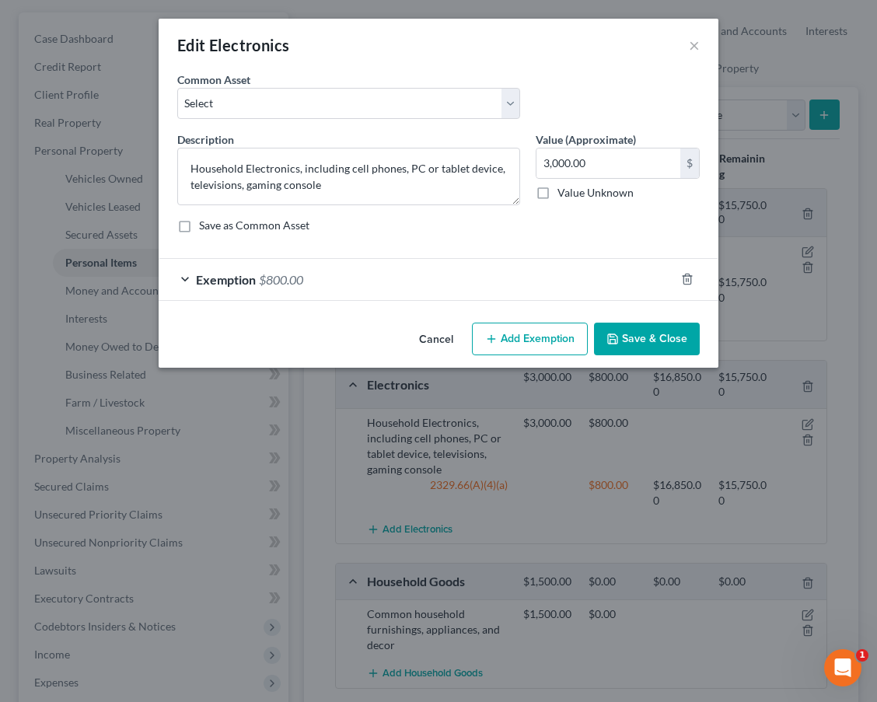
click at [587, 235] on div "Description * Household Electronics, including cell phones, PC or tablet device…" at bounding box center [438, 188] width 538 height 114
click at [565, 273] on div "Exemption $800.00" at bounding box center [417, 279] width 516 height 41
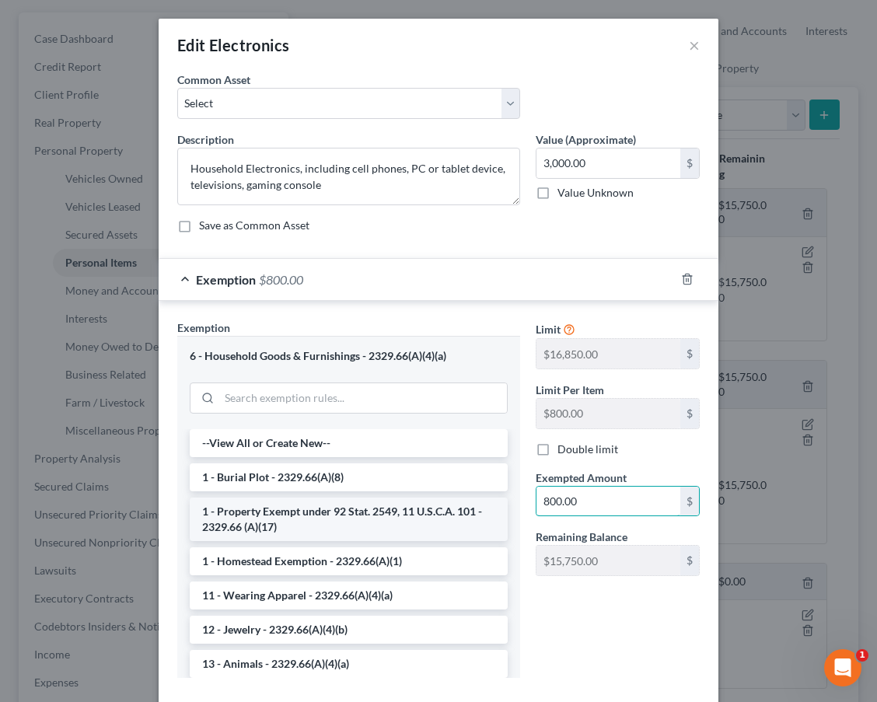
drag, startPoint x: 597, startPoint y: 507, endPoint x: 425, endPoint y: 500, distance: 171.9
click at [425, 500] on div "Exemption Set must be selected for CA. Exemption * 6 - Household Goods & Furnis…" at bounding box center [438, 504] width 538 height 371
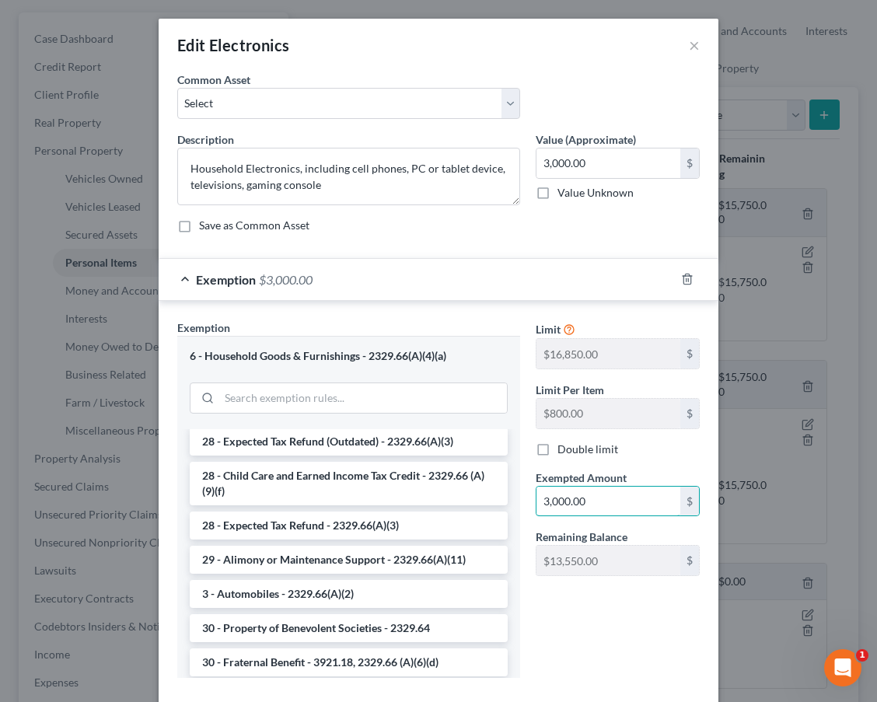
scroll to position [1162, 0]
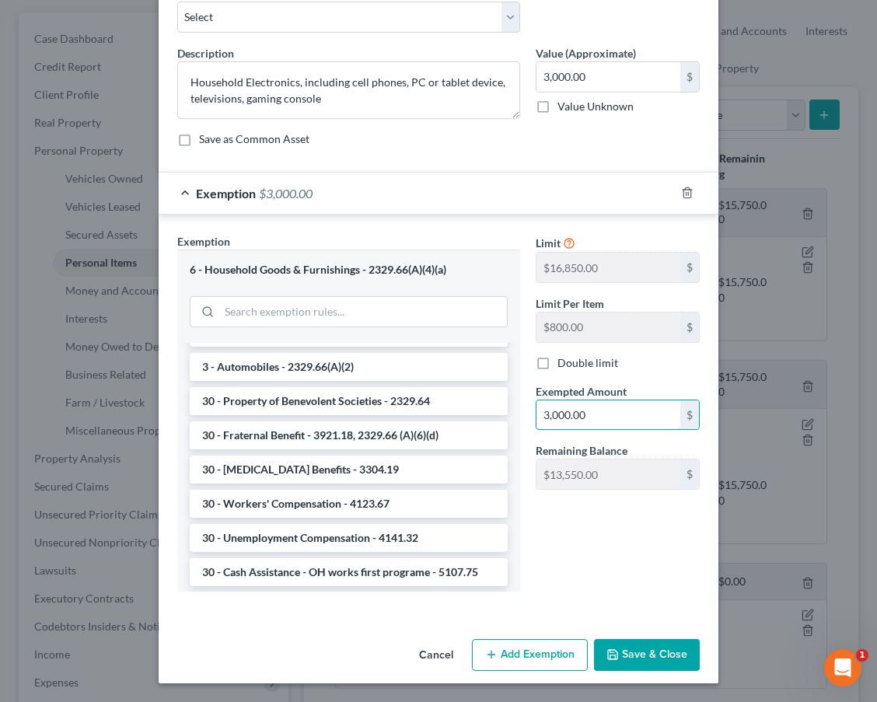
type input "3,000.00"
click at [639, 671] on button "Save & Close" at bounding box center [647, 656] width 106 height 33
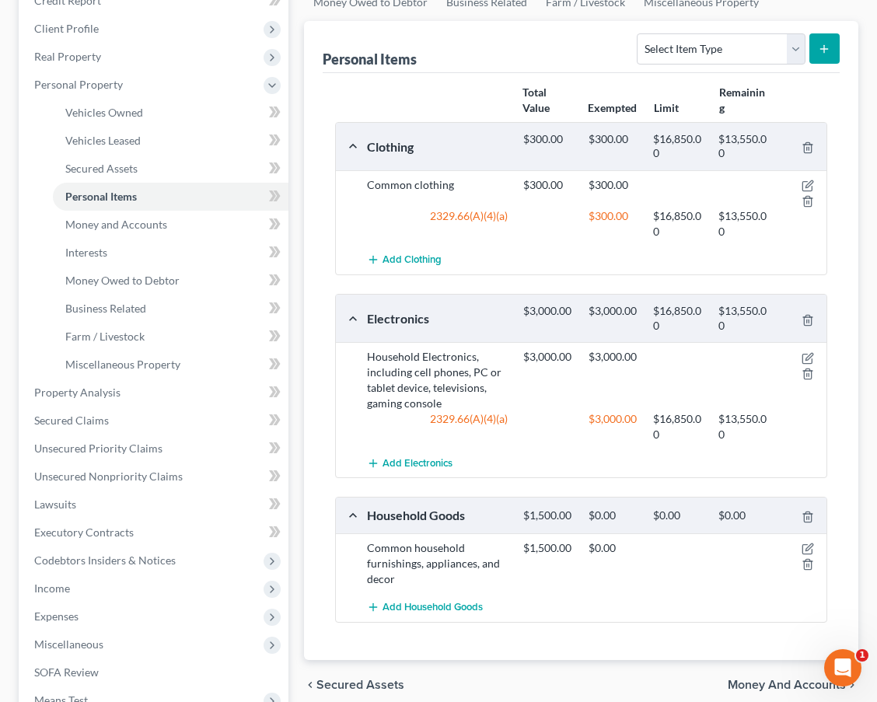
scroll to position [432, 0]
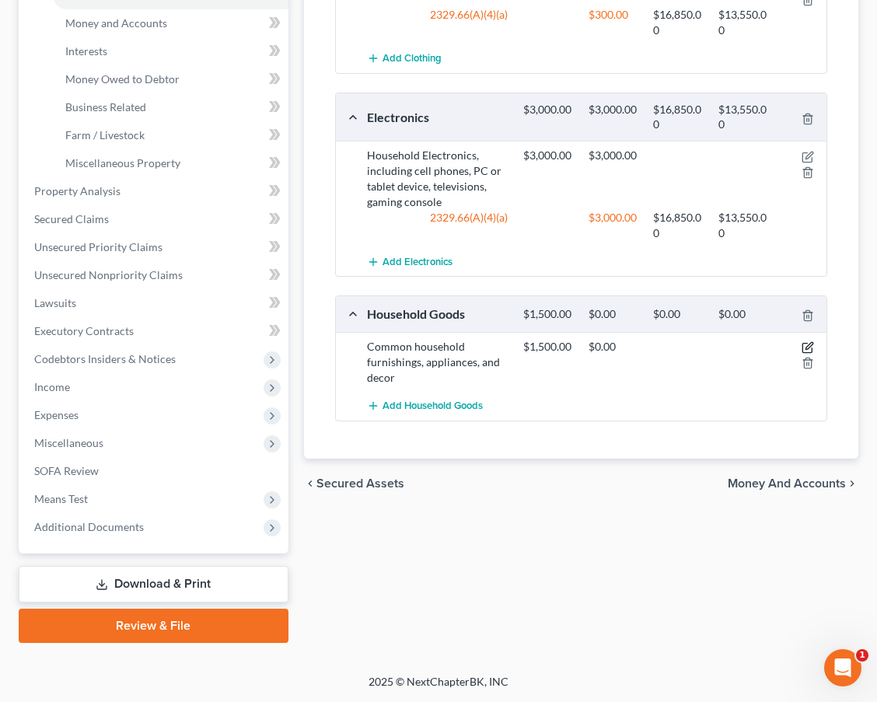
click at [808, 346] on icon "button" at bounding box center [807, 347] width 12 height 12
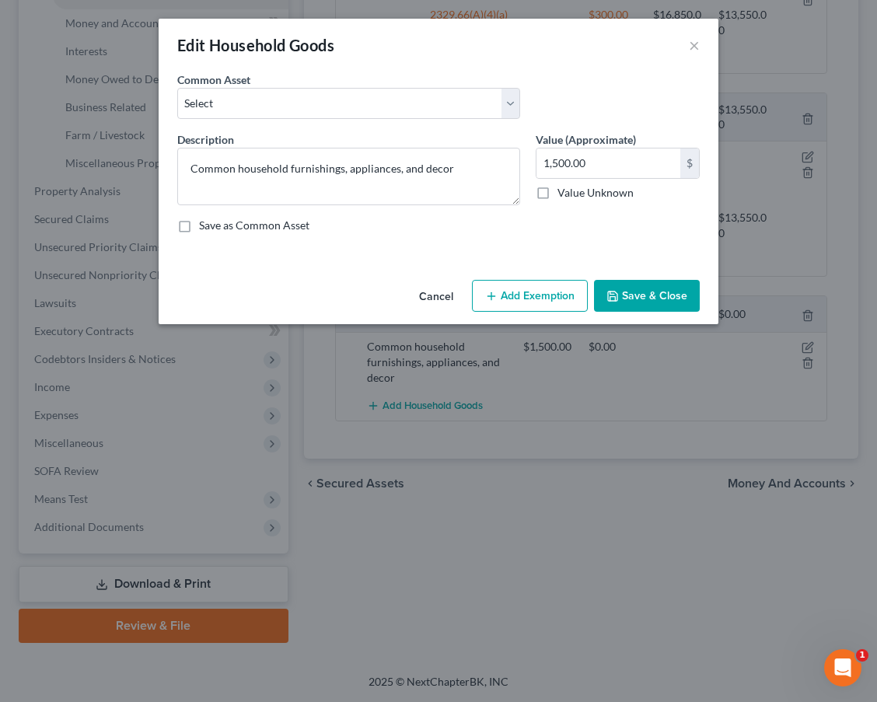
click at [504, 286] on button "Add Exemption" at bounding box center [530, 296] width 116 height 33
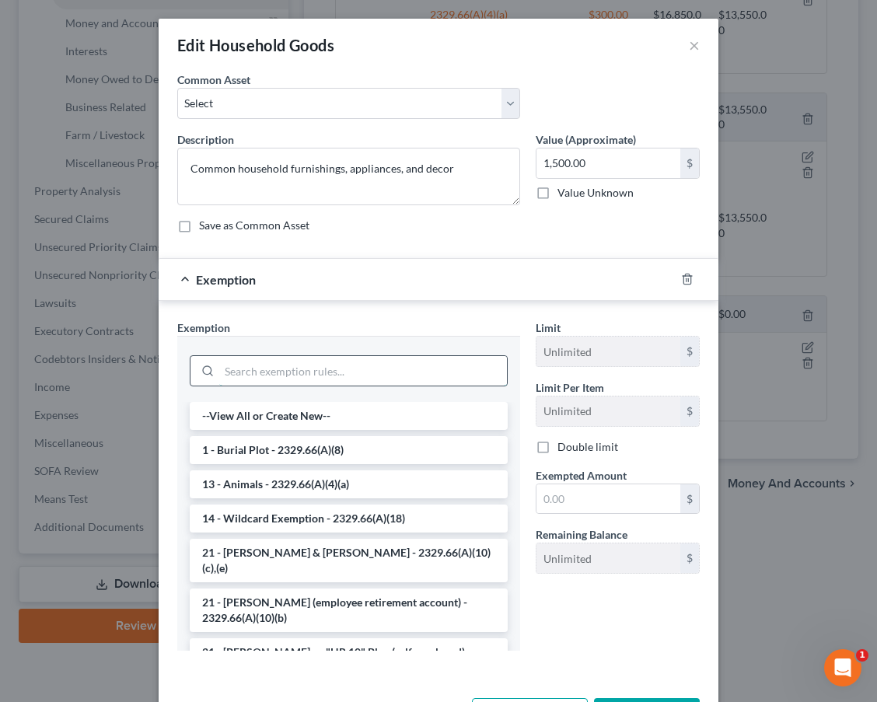
click at [341, 373] on input "search" at bounding box center [363, 371] width 288 height 30
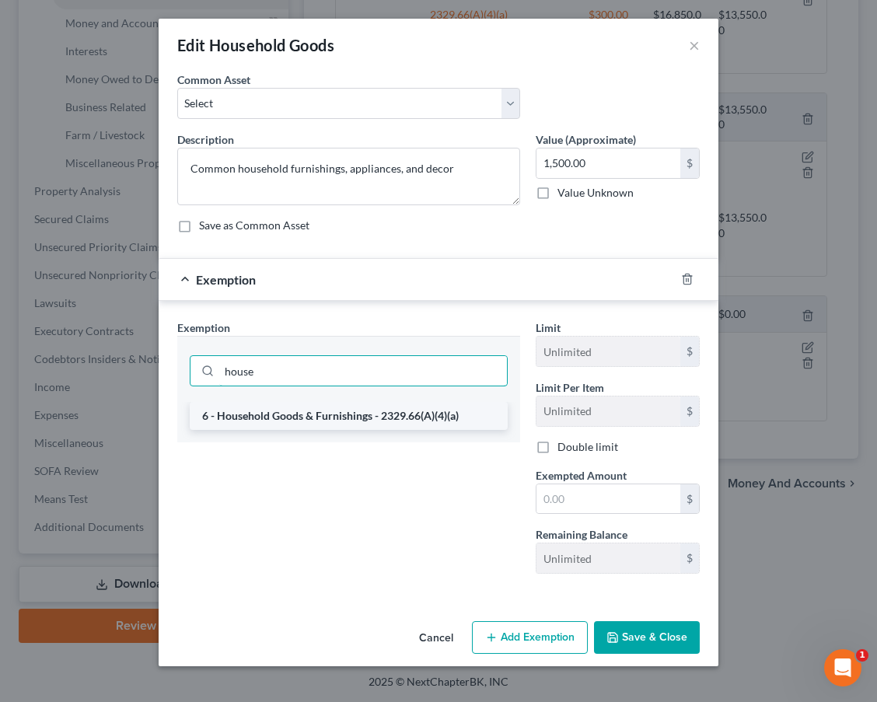
type input "house"
click at [343, 403] on li "6 - Household Goods & Furnishings - 2329.66(A)(4)(a)" at bounding box center [349, 416] width 318 height 28
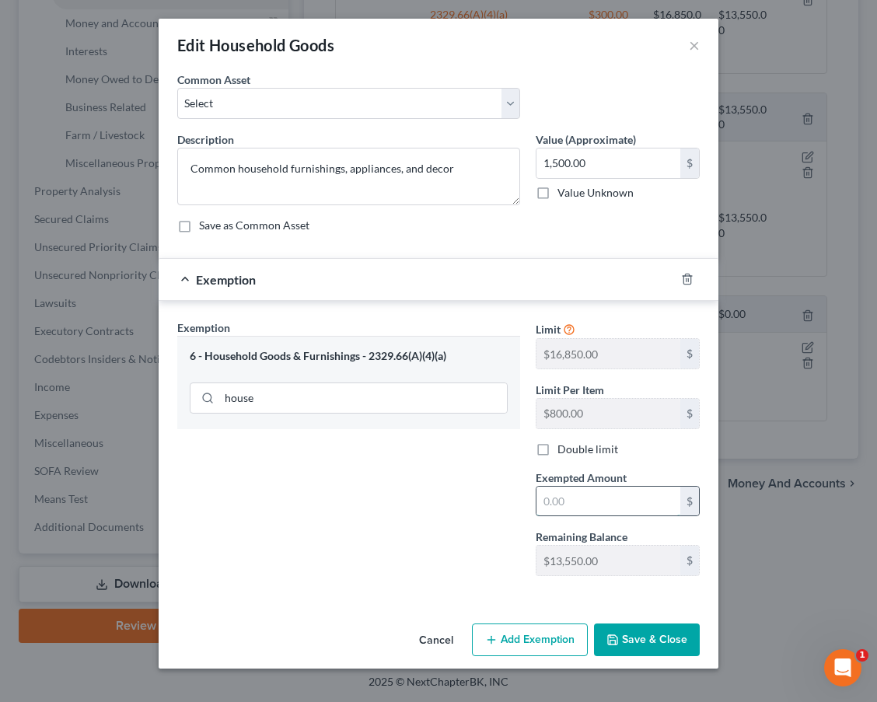
click at [580, 494] on input "text" at bounding box center [608, 501] width 144 height 30
type input "1,500.00"
click at [640, 640] on button "Save & Close" at bounding box center [647, 639] width 106 height 33
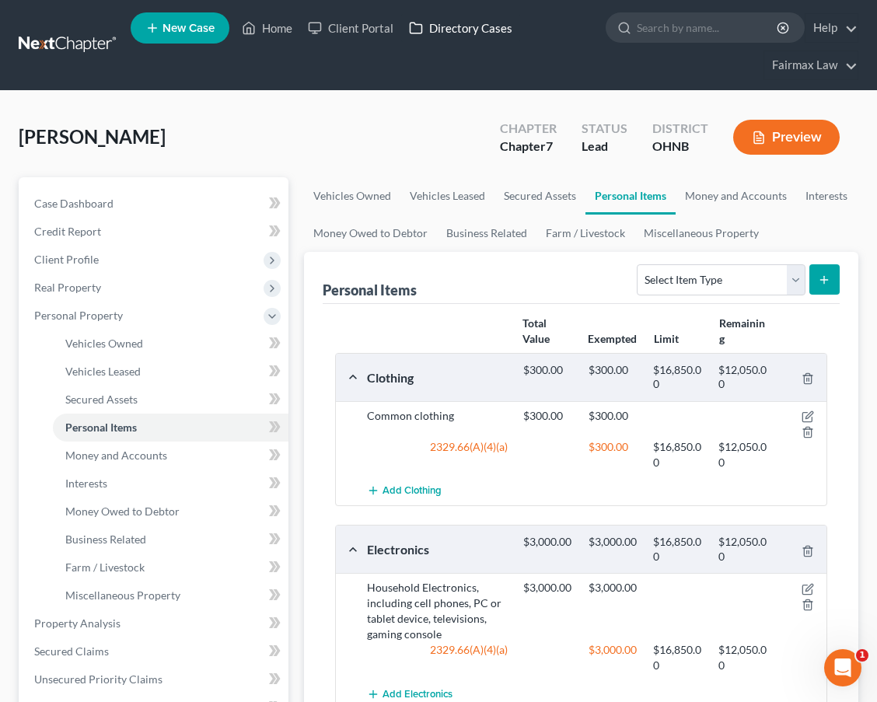
scroll to position [0, 0]
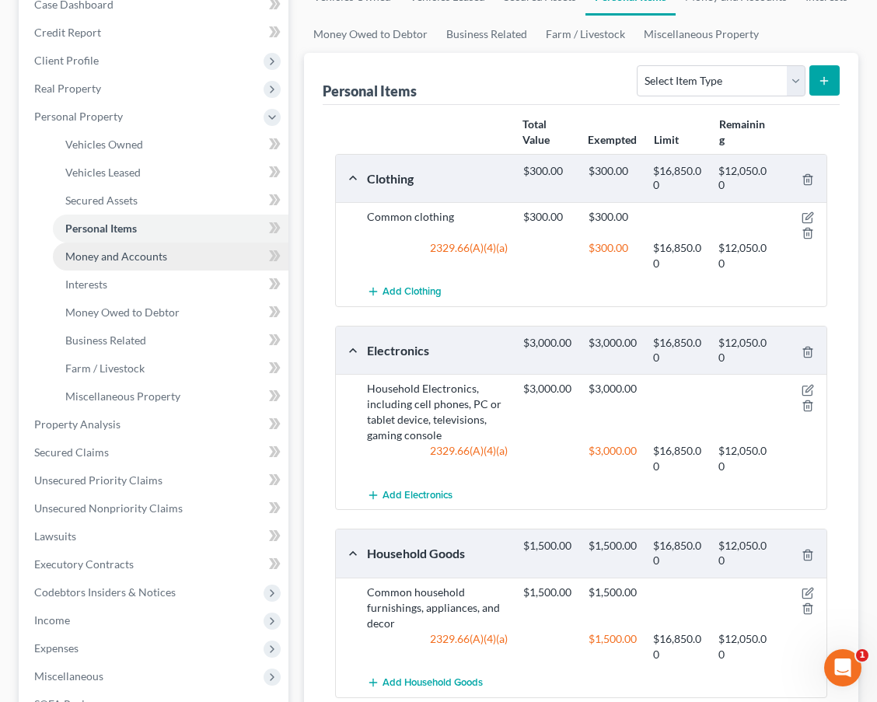
click at [150, 259] on span "Money and Accounts" at bounding box center [116, 255] width 102 height 13
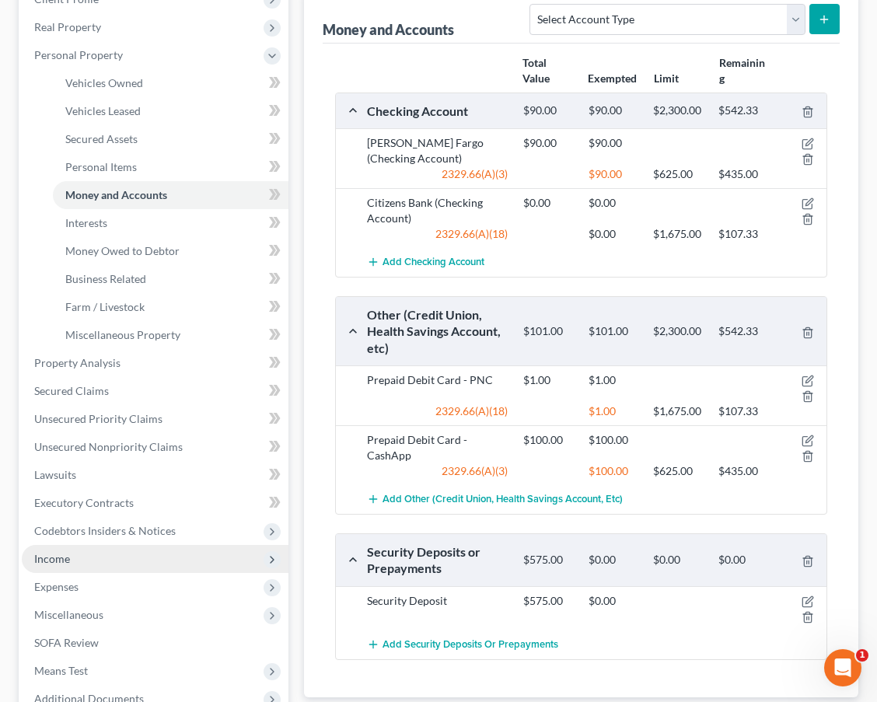
scroll to position [261, 0]
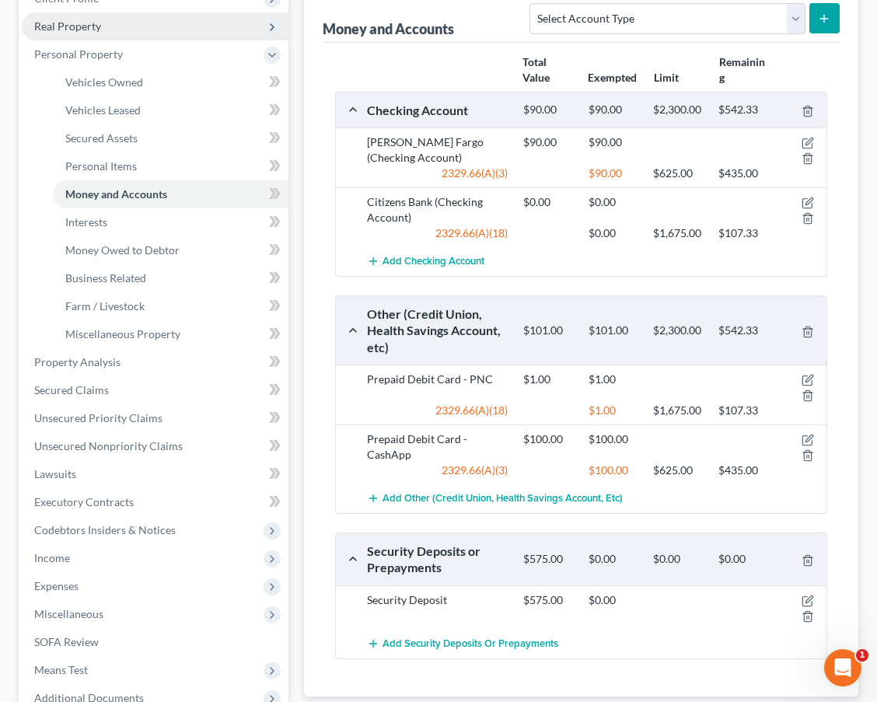
click at [263, 31] on icon at bounding box center [271, 27] width 17 height 17
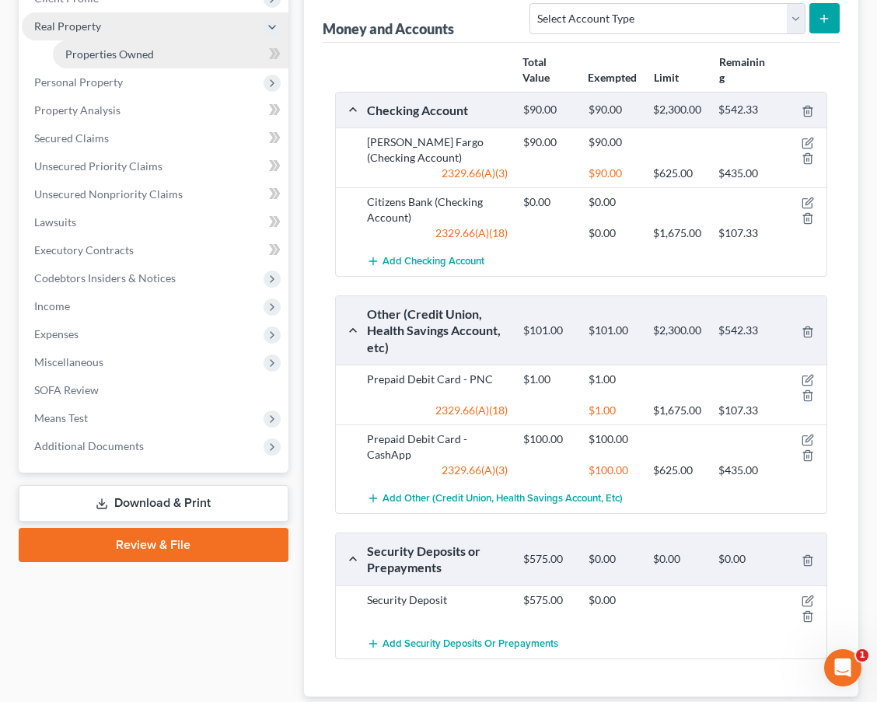
click at [184, 50] on link "Properties Owned" at bounding box center [170, 54] width 235 height 28
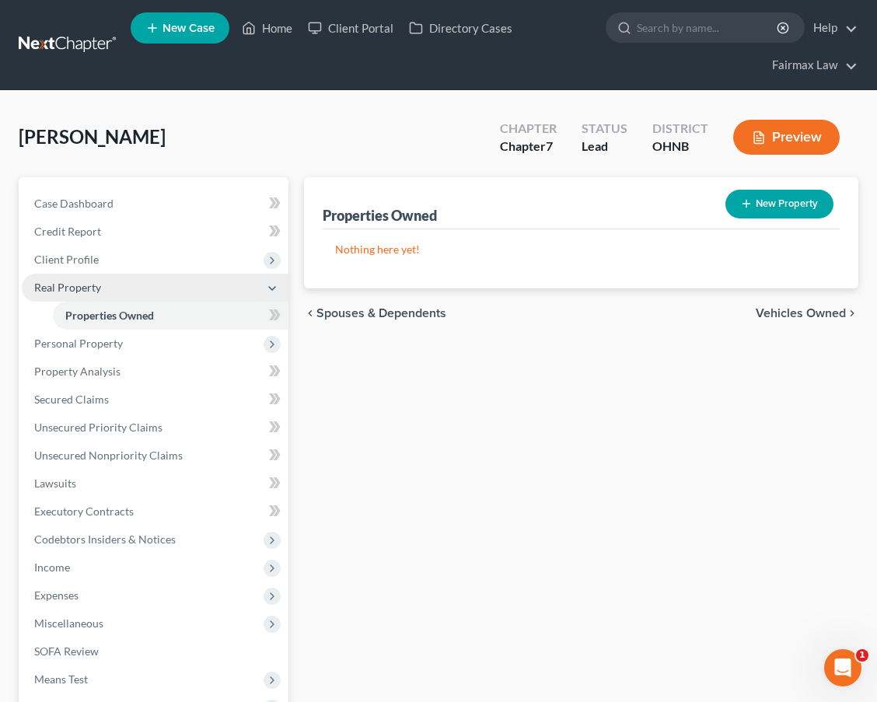
click at [275, 287] on polyline at bounding box center [272, 288] width 6 height 3
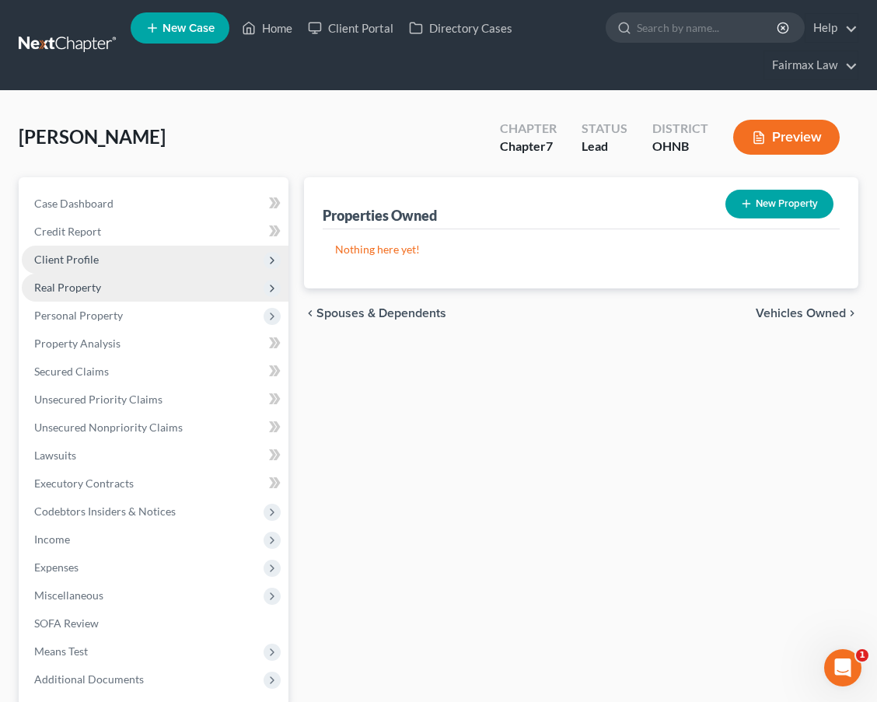
click at [274, 261] on icon at bounding box center [272, 260] width 12 height 12
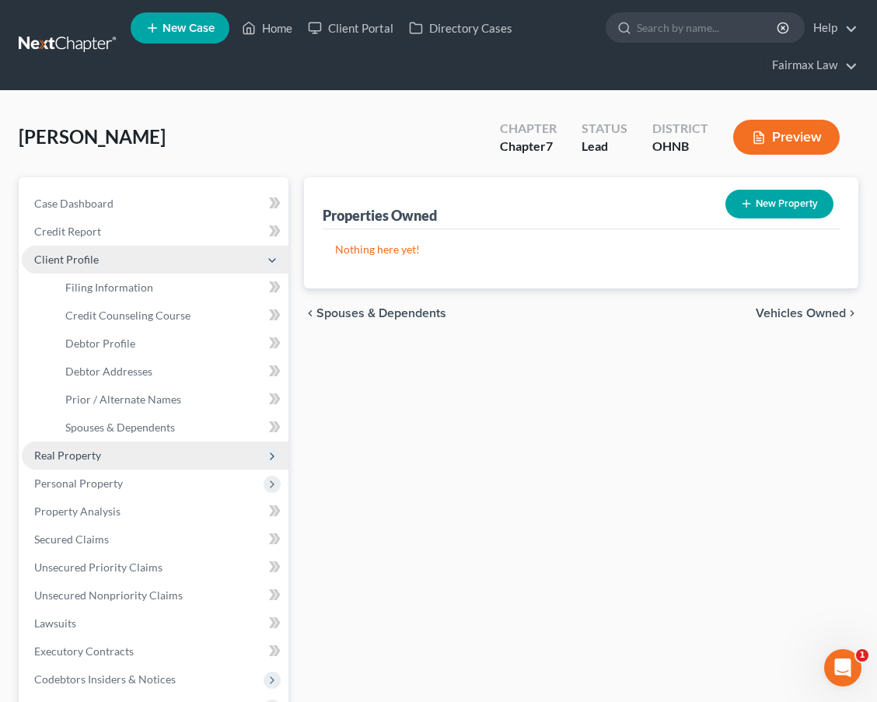
click at [142, 451] on span "Real Property" at bounding box center [155, 455] width 267 height 28
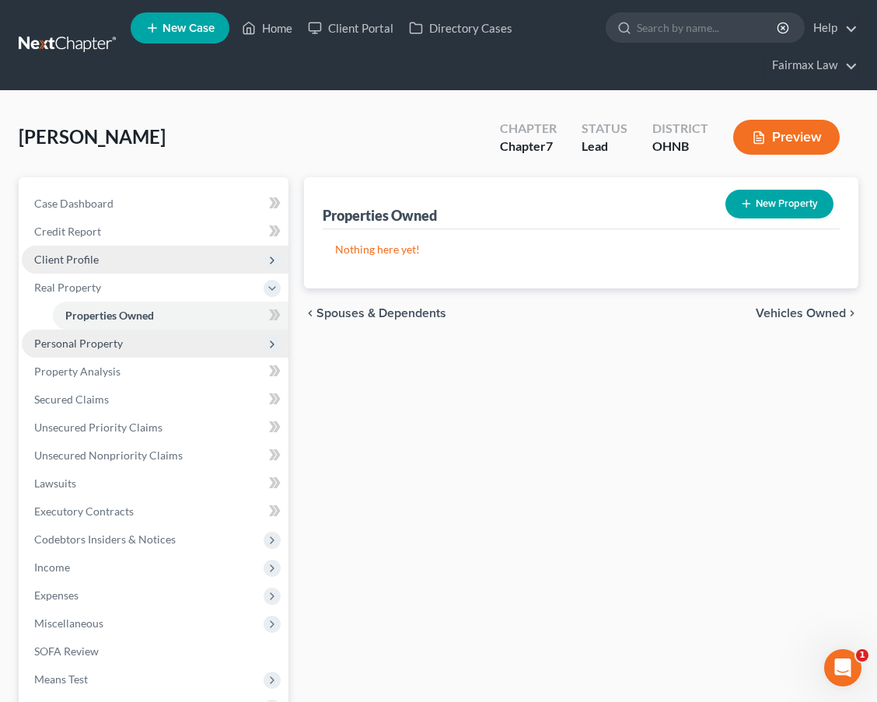
click at [174, 335] on span "Personal Property" at bounding box center [155, 343] width 267 height 28
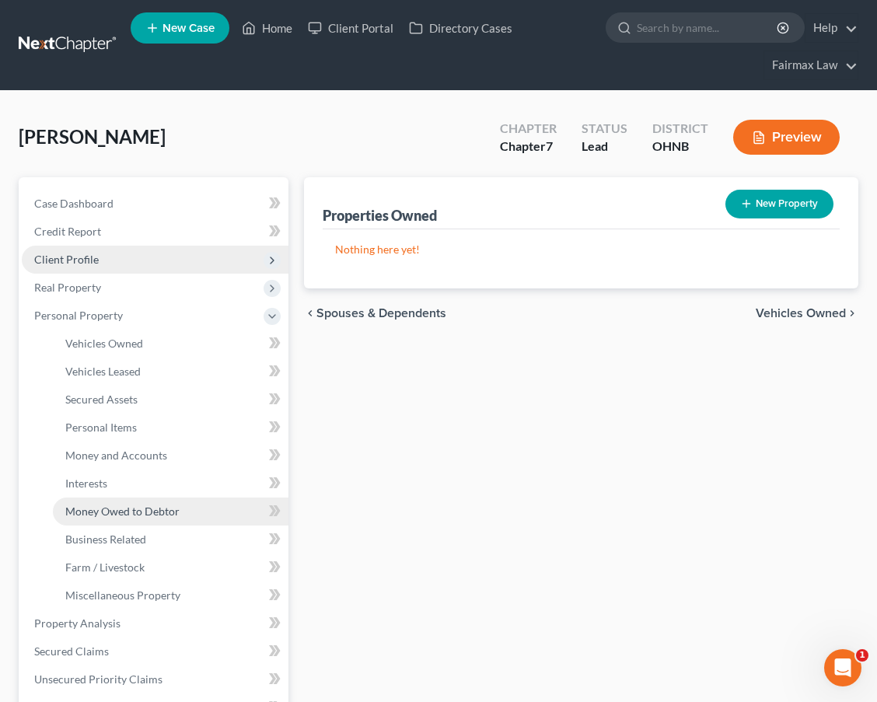
click at [144, 502] on link "Money Owed to Debtor" at bounding box center [170, 511] width 235 height 28
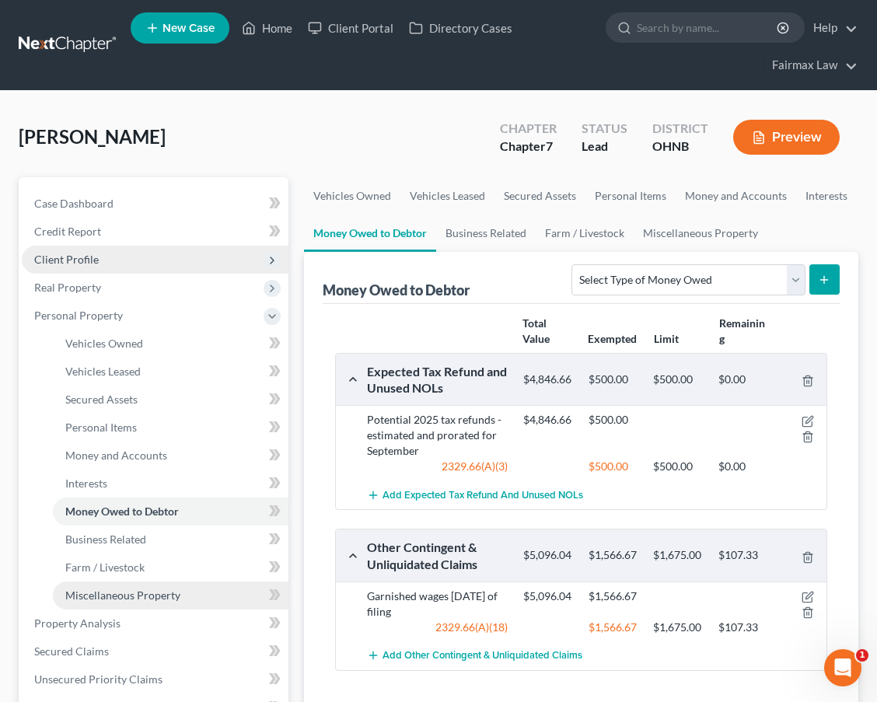
click at [152, 594] on span "Miscellaneous Property" at bounding box center [122, 594] width 115 height 13
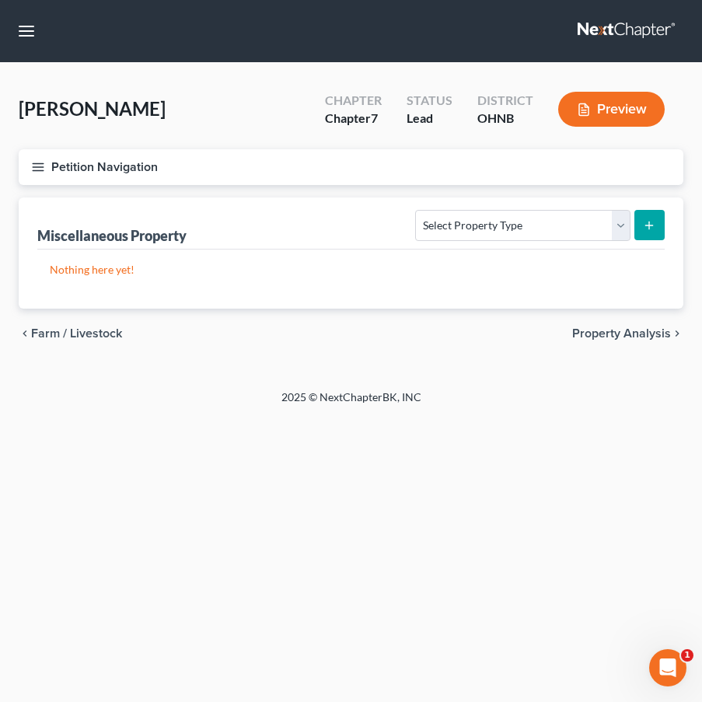
click at [37, 168] on icon "button" at bounding box center [38, 167] width 14 height 14
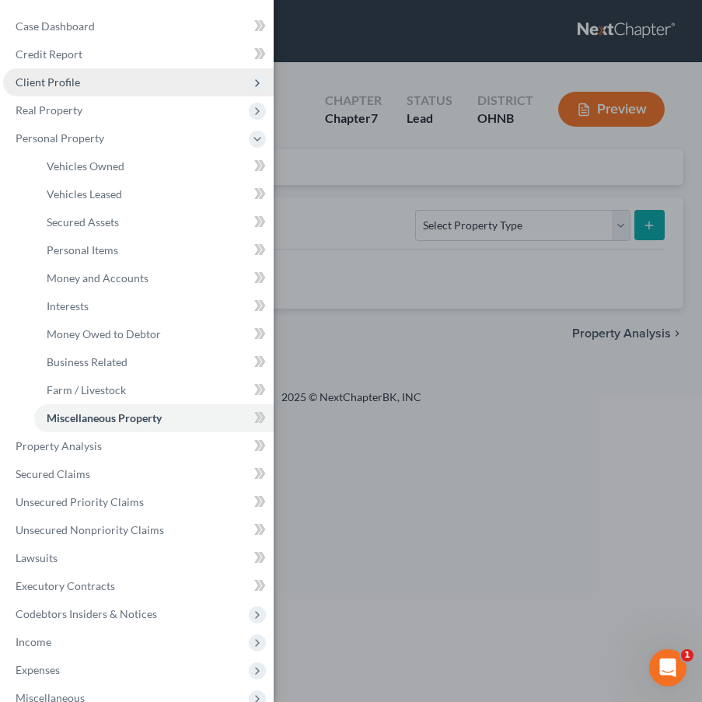
click at [253, 77] on icon at bounding box center [257, 83] width 12 height 12
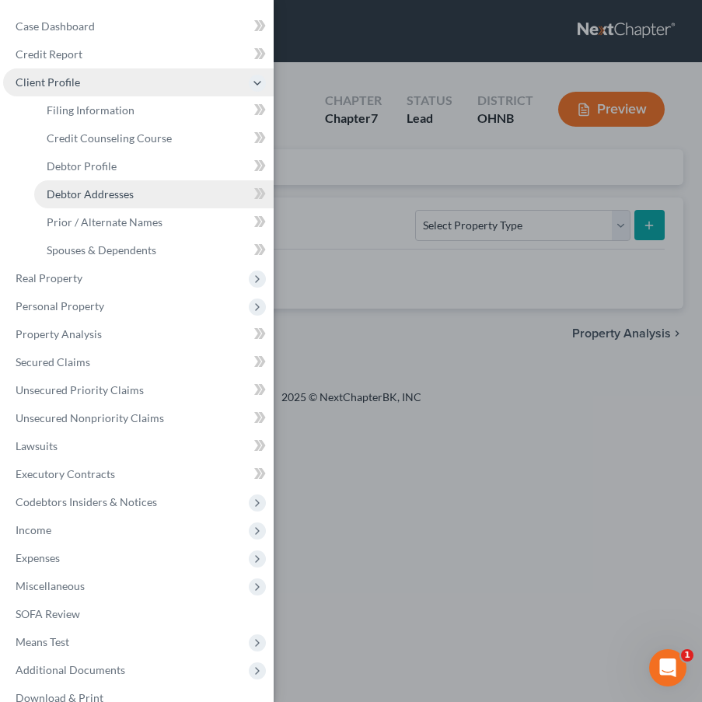
click at [178, 190] on link "Debtor Addresses" at bounding box center [153, 194] width 239 height 28
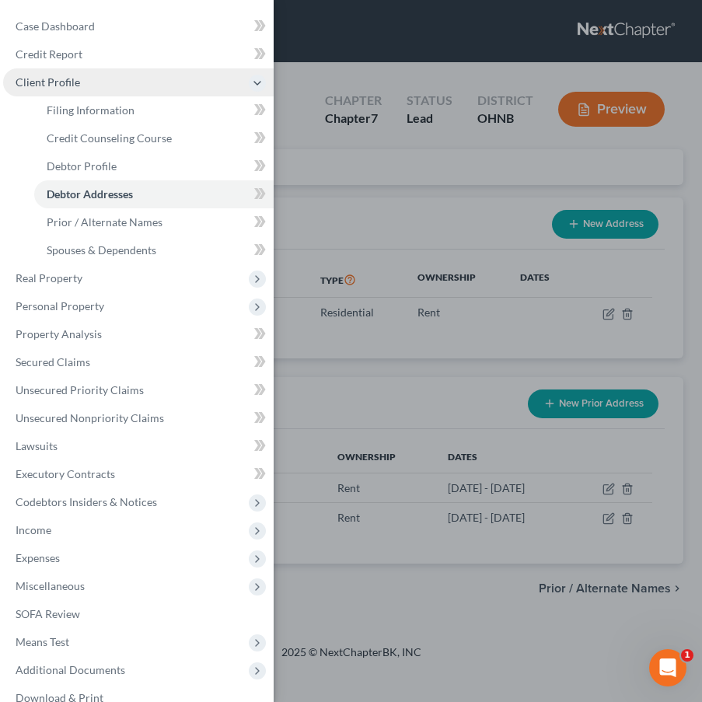
click at [387, 392] on div "Case Dashboard Payments Invoices Payments Payments Credit Report Client Profile" at bounding box center [351, 351] width 702 height 702
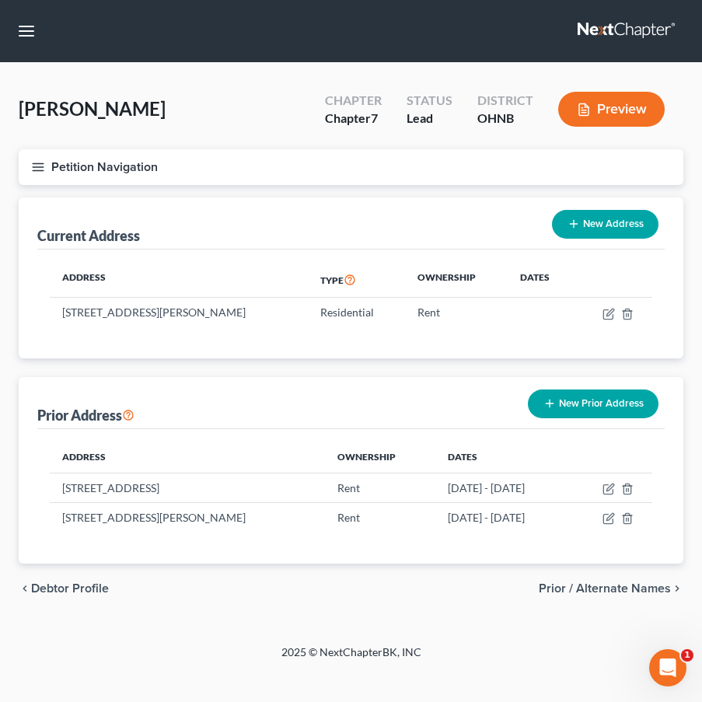
click at [40, 165] on icon "button" at bounding box center [38, 167] width 14 height 14
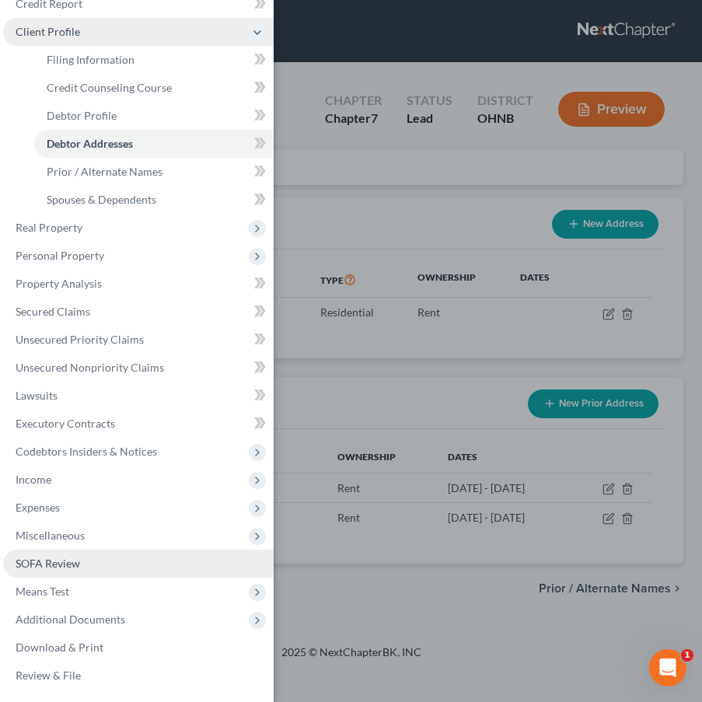
scroll to position [51, 0]
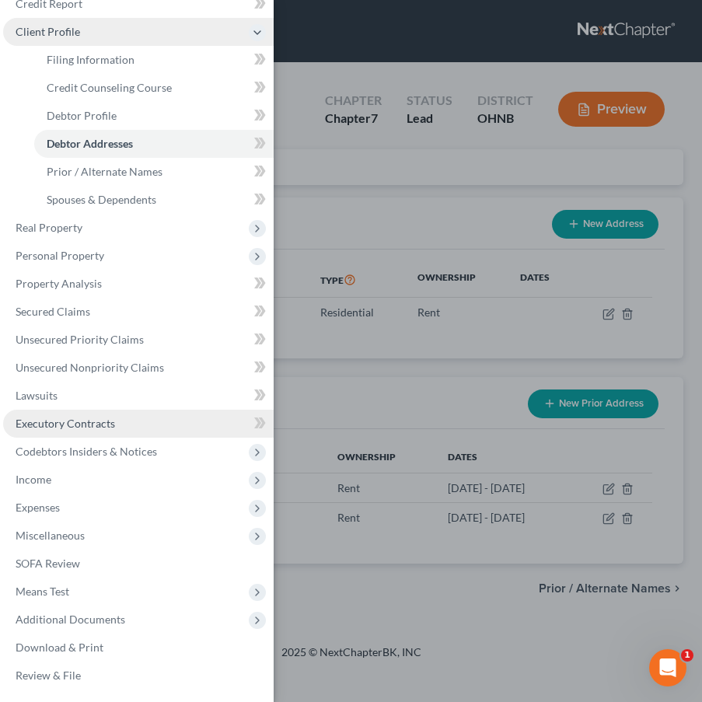
click at [102, 430] on link "Executory Contracts" at bounding box center [138, 424] width 270 height 28
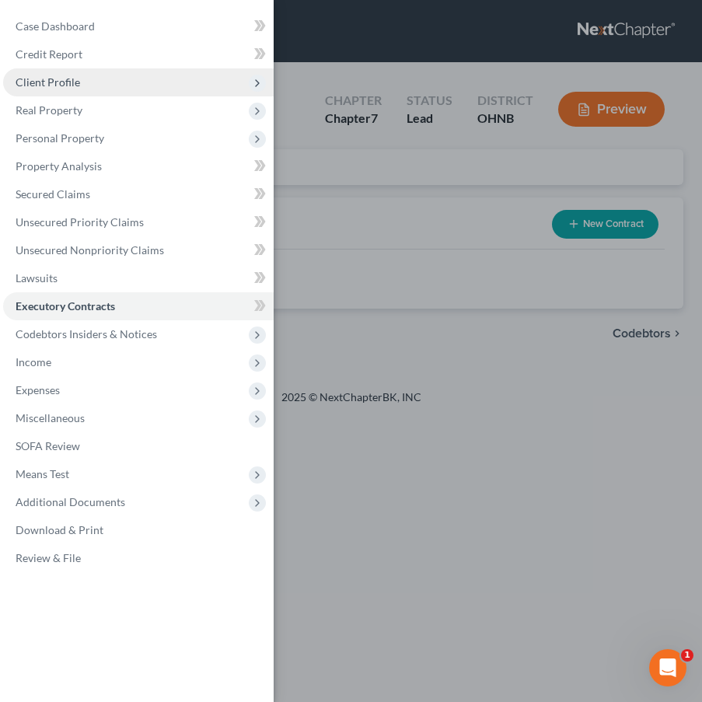
click at [389, 329] on div "Case Dashboard Payments Invoices Payments Payments Credit Report Client Profile" at bounding box center [351, 351] width 702 height 702
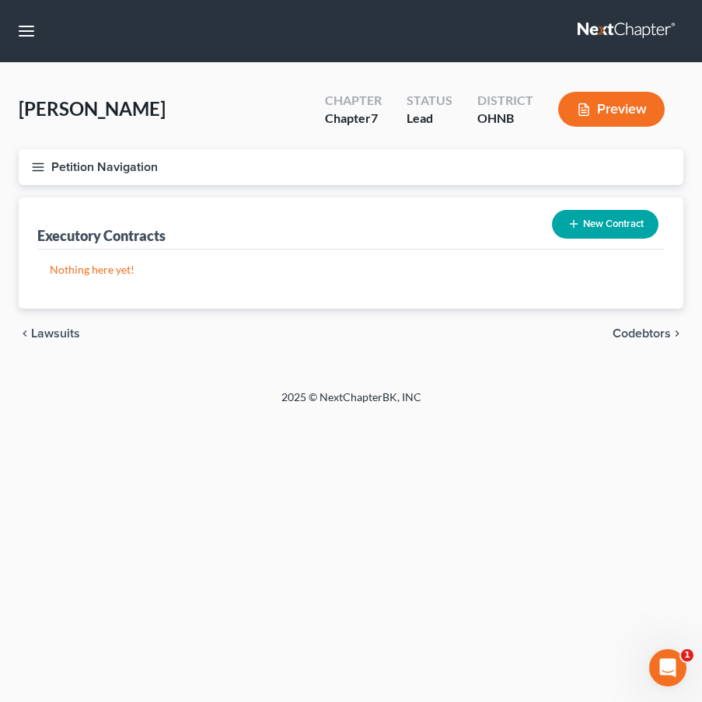
click at [633, 225] on button "New Contract" at bounding box center [605, 224] width 106 height 29
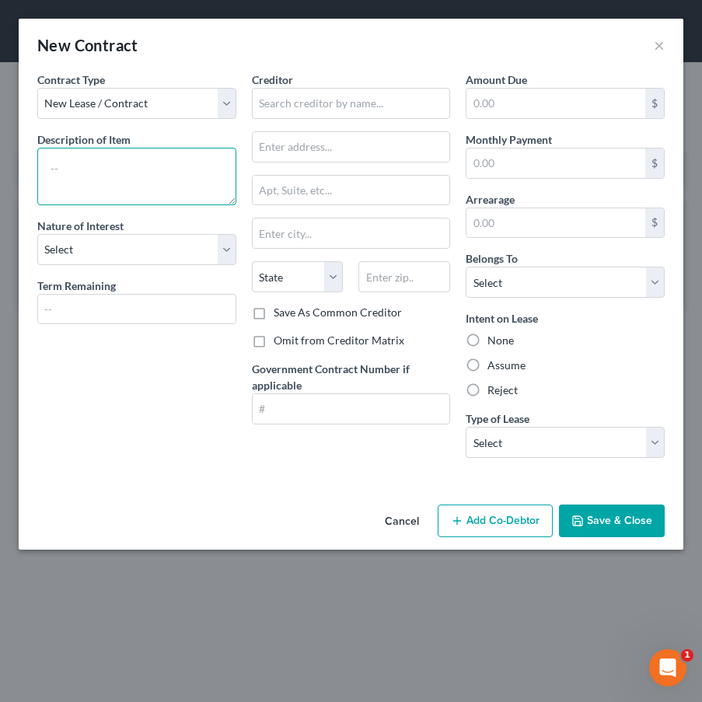
click at [145, 178] on textarea at bounding box center [136, 177] width 199 height 58
type textarea "Lease agreement"
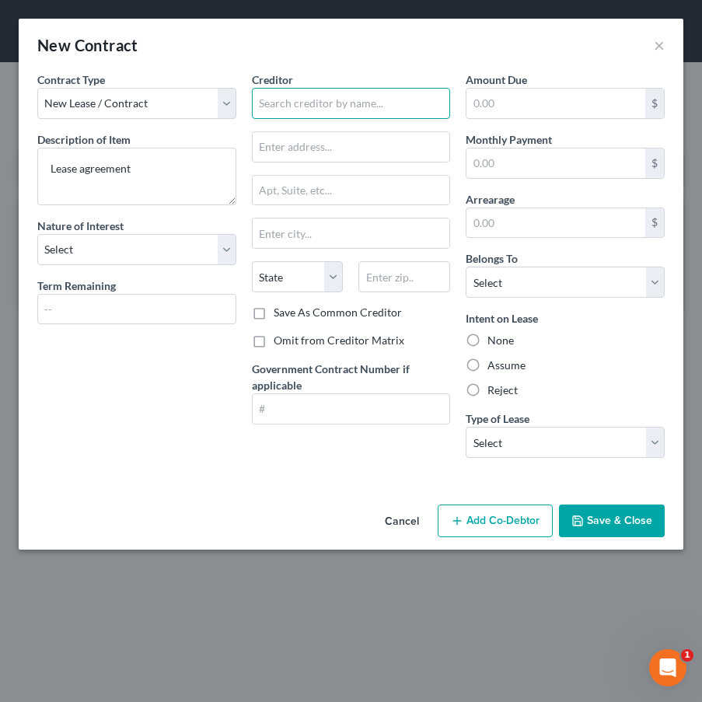
click at [333, 97] on input "text" at bounding box center [351, 103] width 199 height 31
type input "Synergy Properties"
click at [509, 368] on label "Assume" at bounding box center [506, 365] width 38 height 16
click at [504, 368] on input "Assume" at bounding box center [498, 362] width 10 height 10
radio input "true"
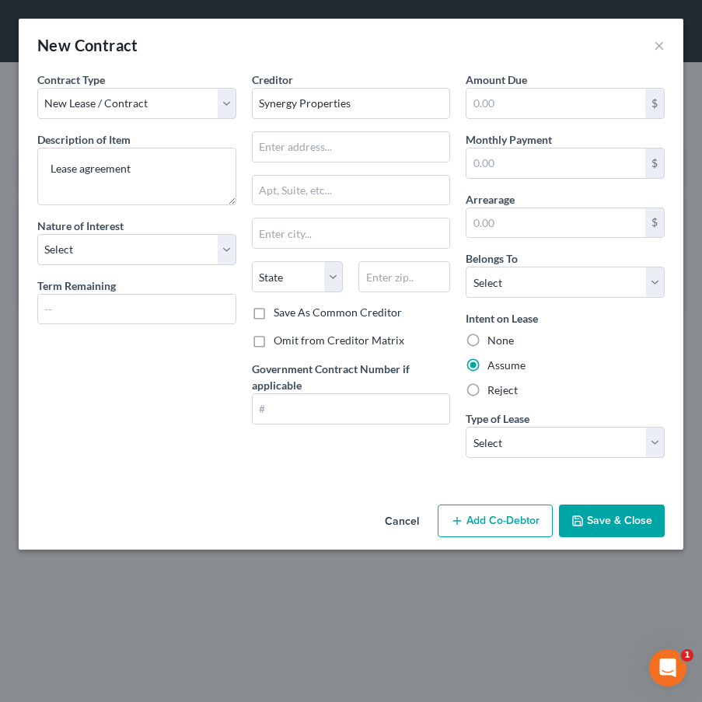
type input "Synergy Properties"
click at [508, 421] on span "Type of Lease" at bounding box center [497, 418] width 64 height 13
select select "0"
select select "3"
select select "0"
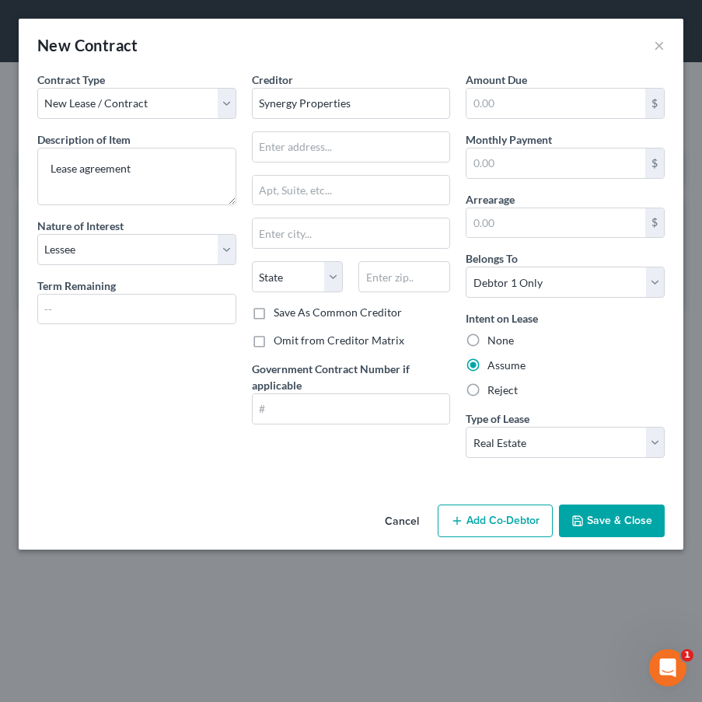
click at [621, 527] on button "Save & Close" at bounding box center [612, 520] width 106 height 33
click at [621, 527] on div "Cancel Add Co-Debtor Save & Close" at bounding box center [351, 523] width 664 height 51
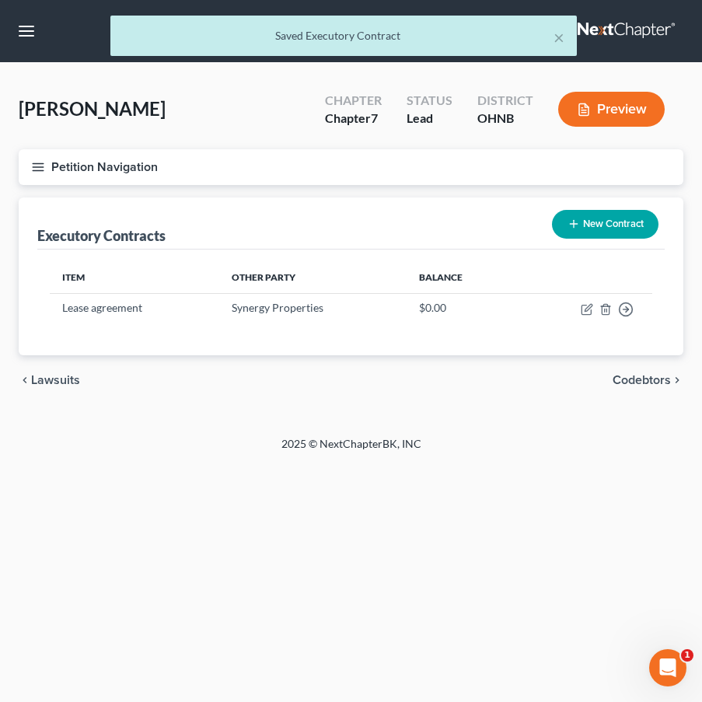
click at [51, 175] on button "Petition Navigation" at bounding box center [351, 167] width 664 height 36
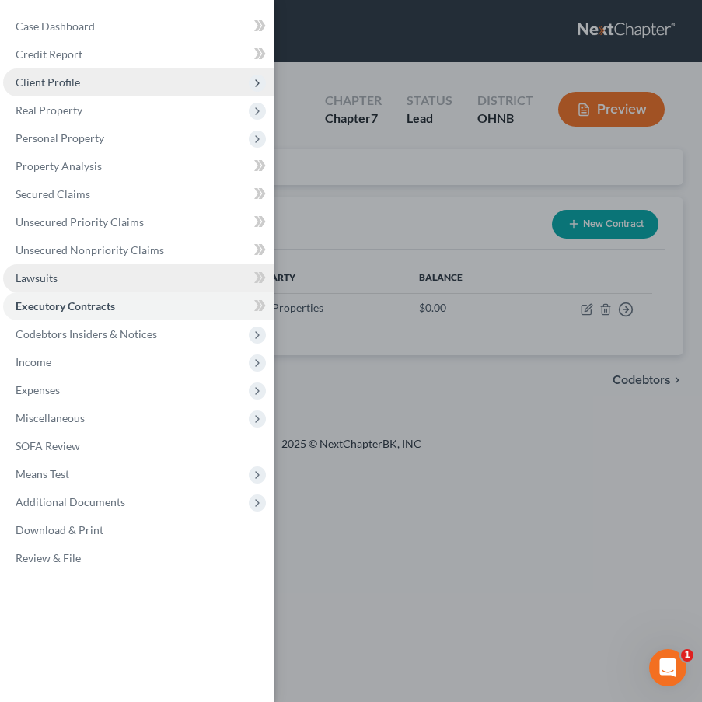
click at [218, 272] on link "Lawsuits" at bounding box center [138, 278] width 270 height 28
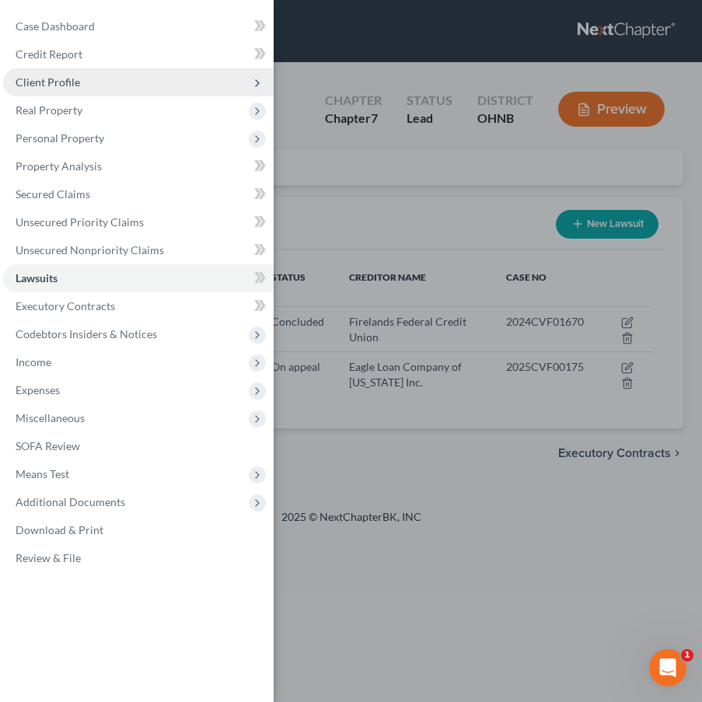
click at [399, 417] on div "Case Dashboard Payments Invoices Payments Payments Credit Report Client Profile" at bounding box center [351, 351] width 702 height 702
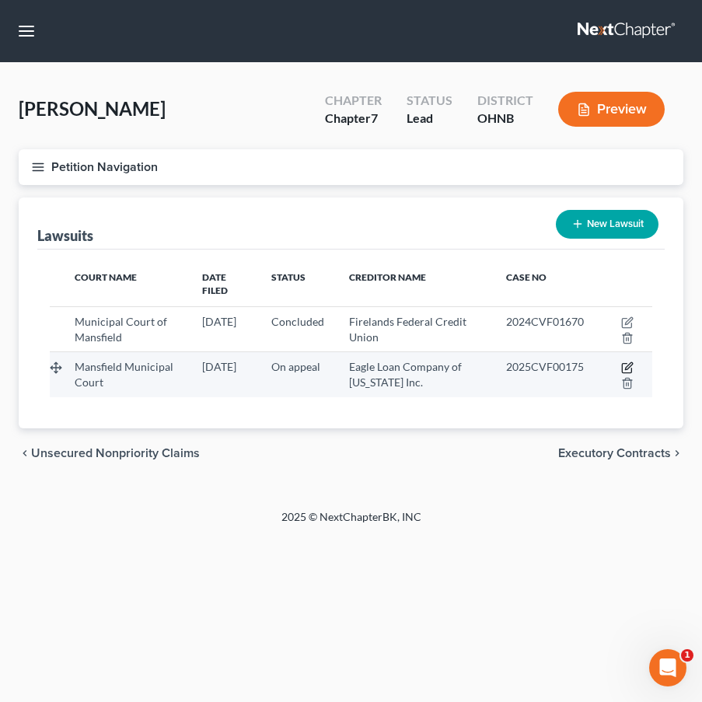
click at [626, 361] on icon "button" at bounding box center [627, 367] width 12 height 12
select select "36"
select select "1"
select select "36"
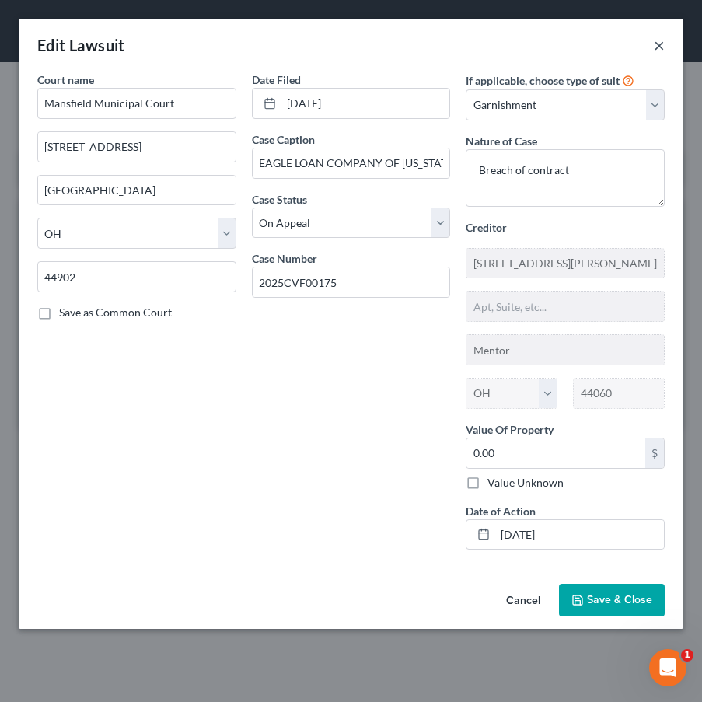
click at [662, 43] on button "×" at bounding box center [659, 45] width 11 height 19
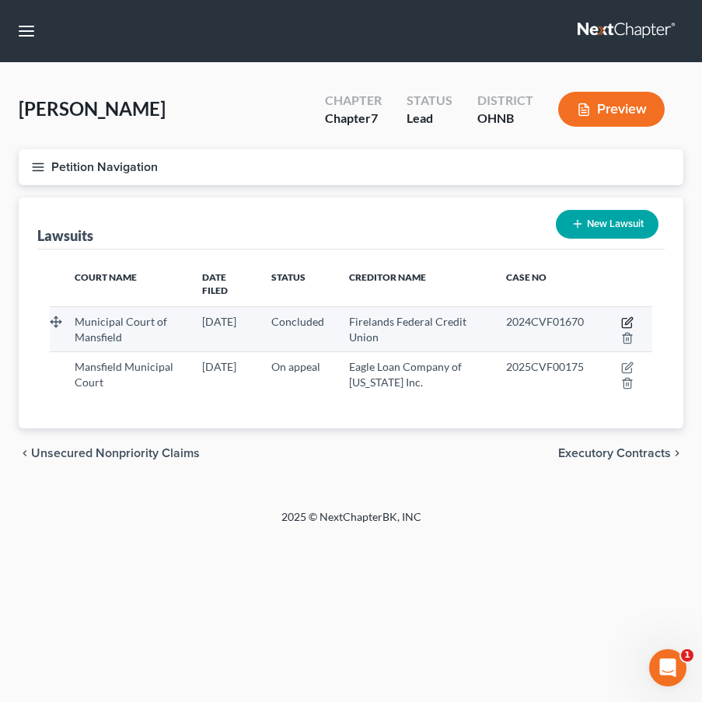
click at [627, 316] on icon "button" at bounding box center [627, 322] width 12 height 12
select select "36"
select select "2"
select select "1"
select select "36"
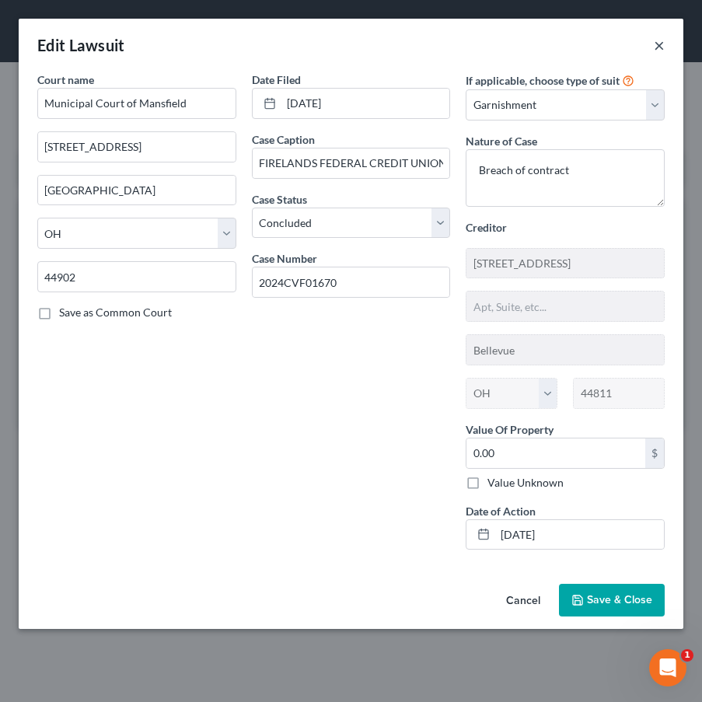
click at [658, 44] on button "×" at bounding box center [659, 45] width 11 height 19
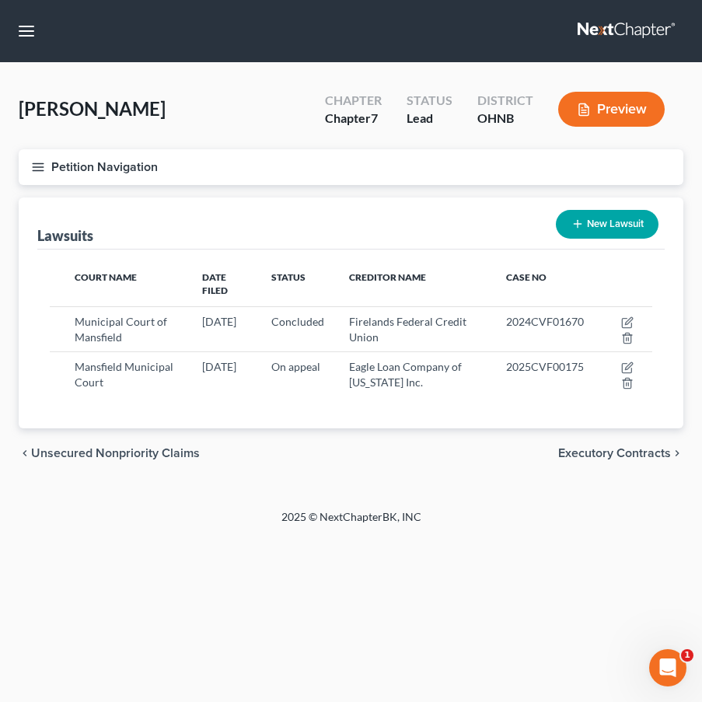
click at [45, 164] on button "Petition Navigation" at bounding box center [351, 167] width 664 height 36
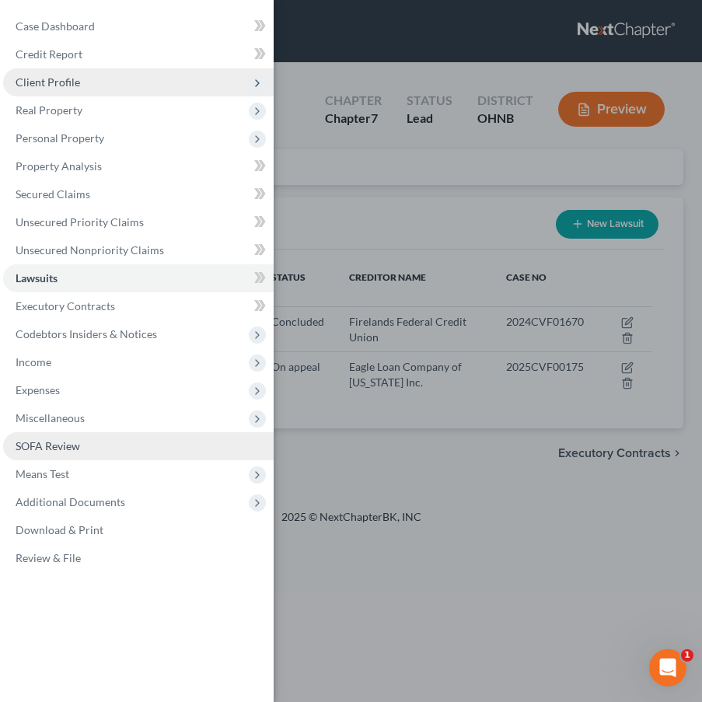
click at [158, 434] on link "SOFA Review" at bounding box center [138, 446] width 270 height 28
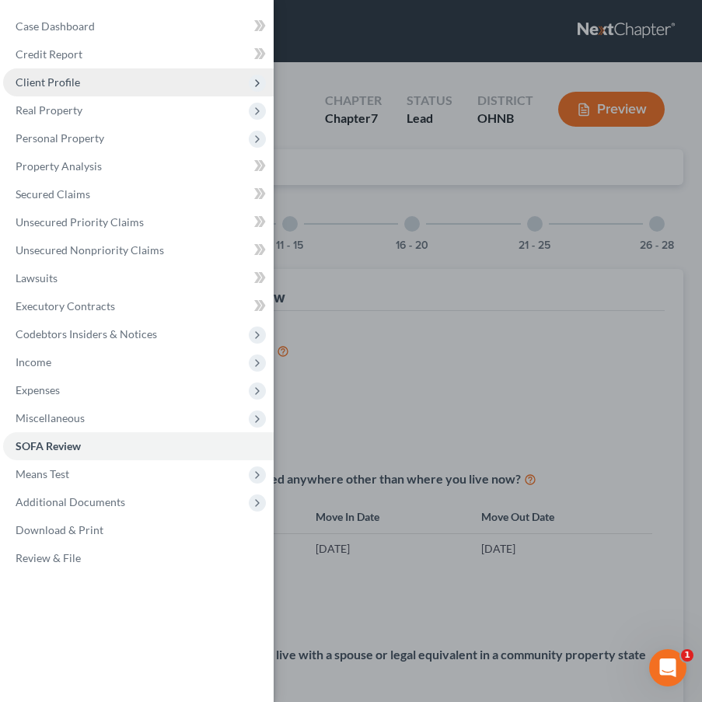
click at [326, 209] on div "Case Dashboard Payments Invoices Payments Payments Credit Report Client Profile" at bounding box center [351, 351] width 702 height 702
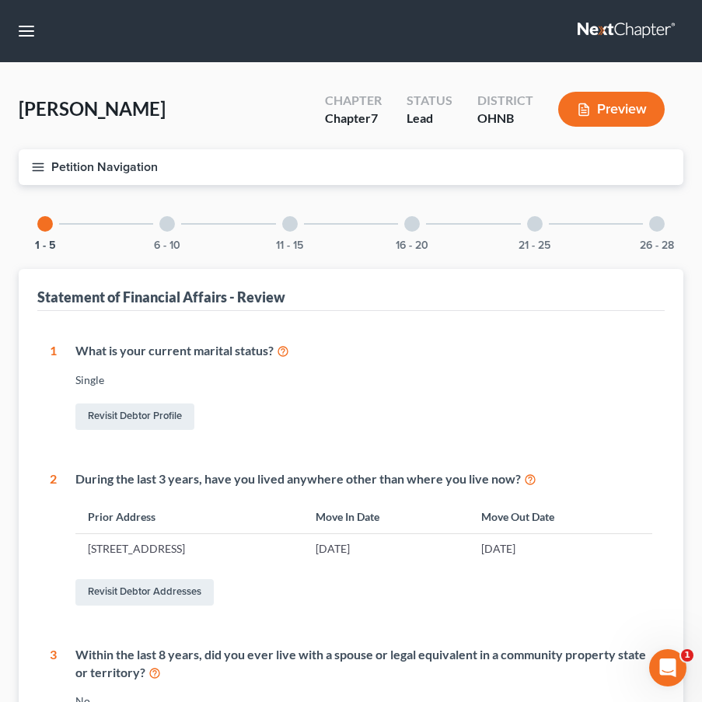
click at [179, 227] on div "6 - 10" at bounding box center [167, 223] width 53 height 53
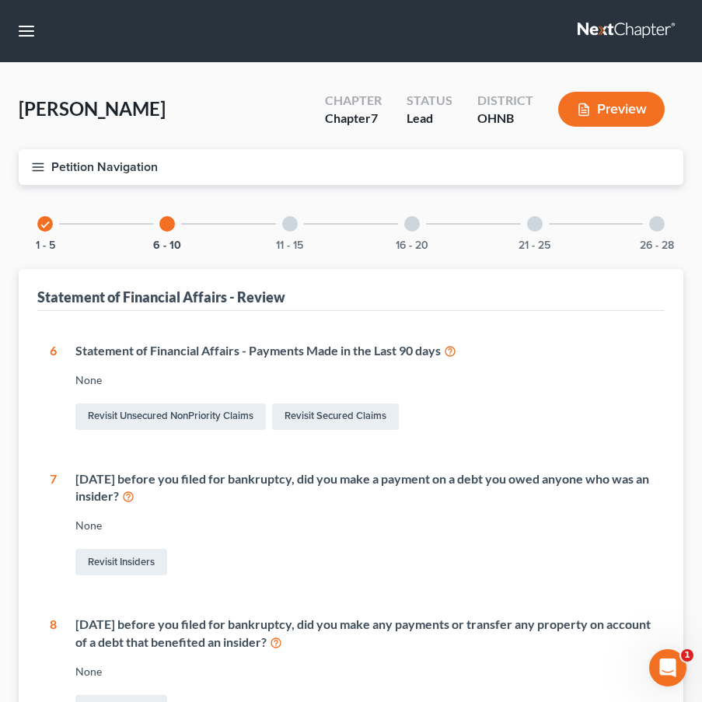
click at [39, 169] on icon "button" at bounding box center [38, 167] width 14 height 14
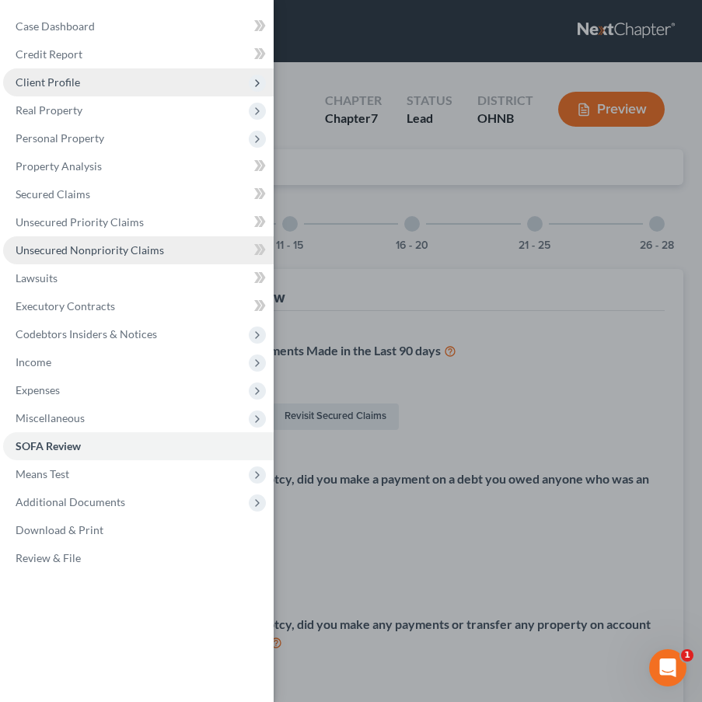
click at [99, 258] on link "Unsecured Nonpriority Claims" at bounding box center [138, 250] width 270 height 28
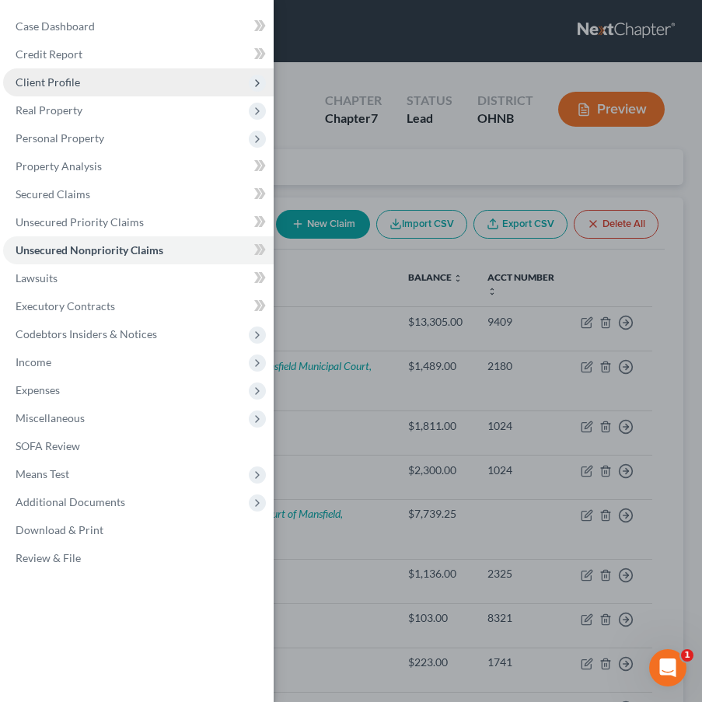
click at [434, 296] on div "Case Dashboard Payments Invoices Payments Payments Credit Report Client Profile" at bounding box center [351, 351] width 702 height 702
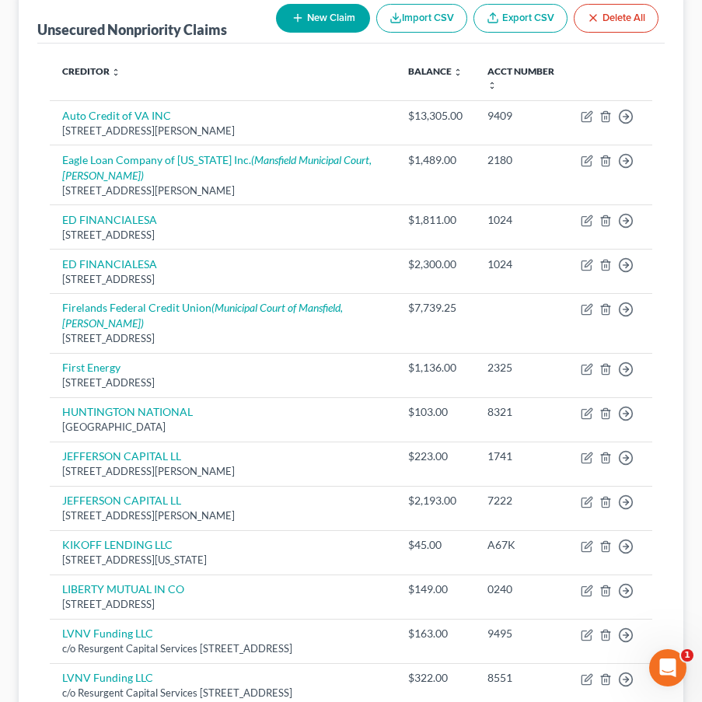
scroll to position [221, 0]
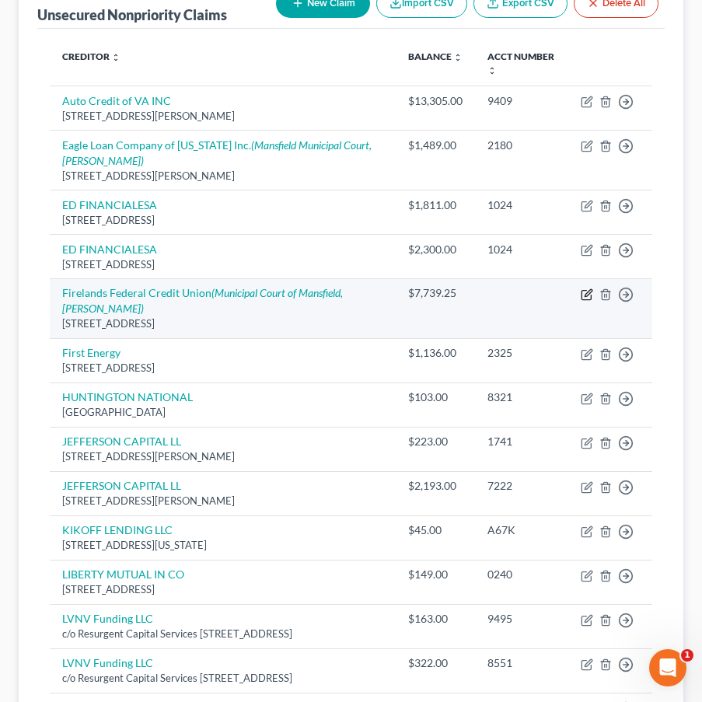
click at [587, 294] on icon "button" at bounding box center [587, 292] width 7 height 7
select select "36"
select select "2"
select select "0"
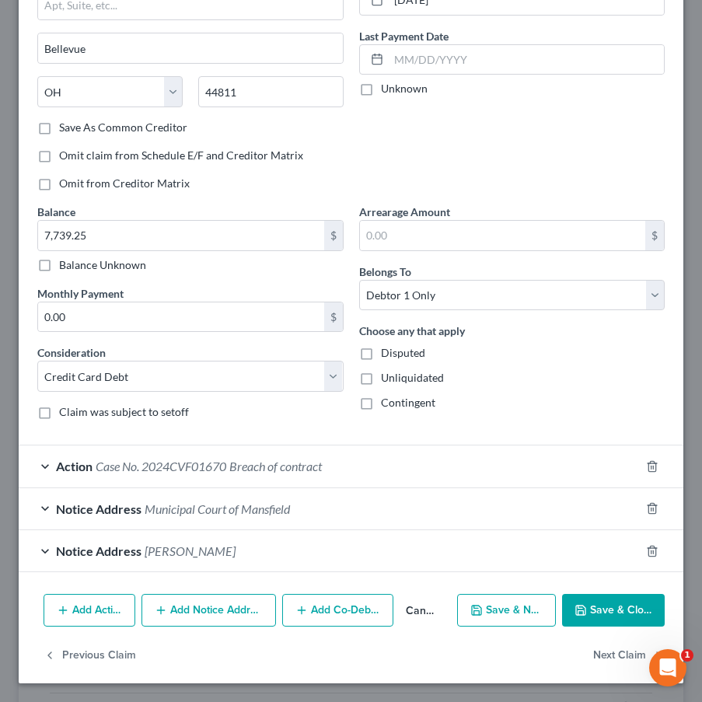
scroll to position [184, 0]
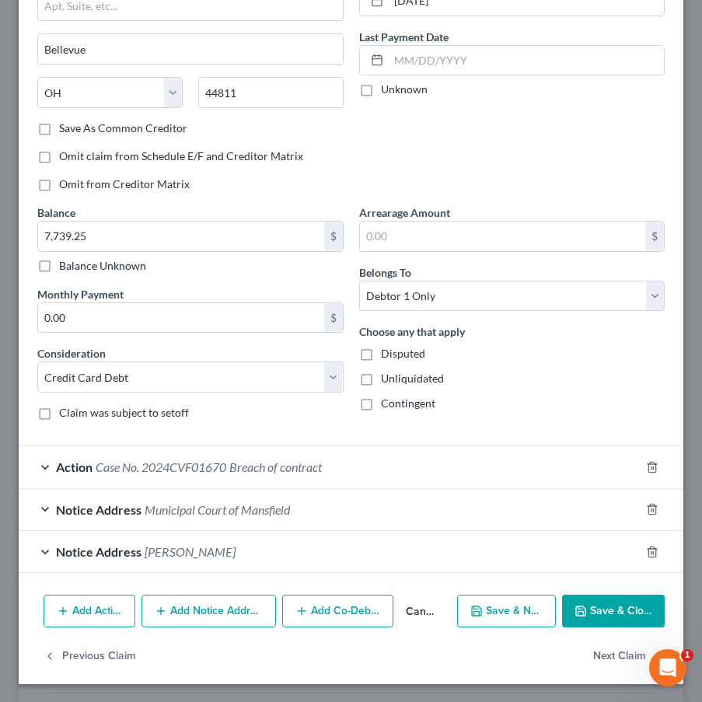
click at [287, 477] on div "Action Case No. 2024CVF01670 Breach of contract" at bounding box center [329, 466] width 621 height 41
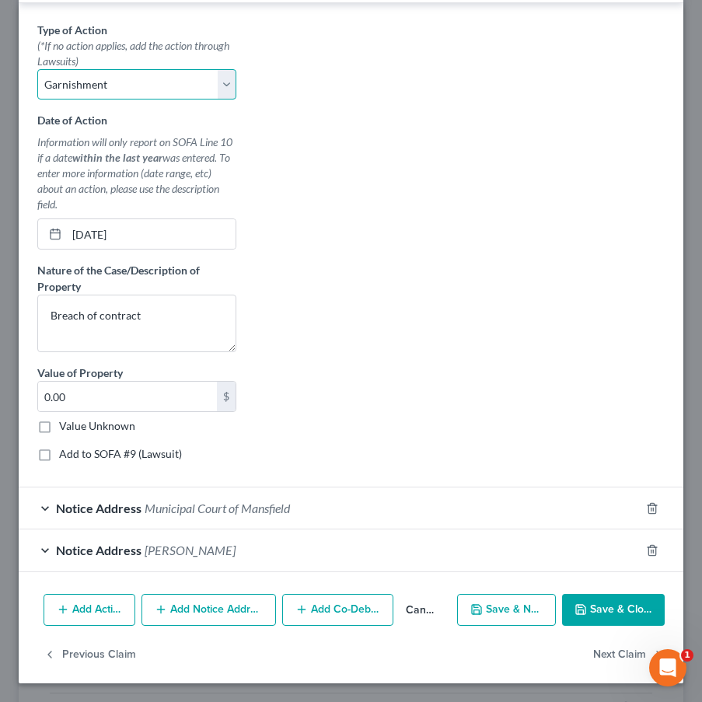
scroll to position [669, 0]
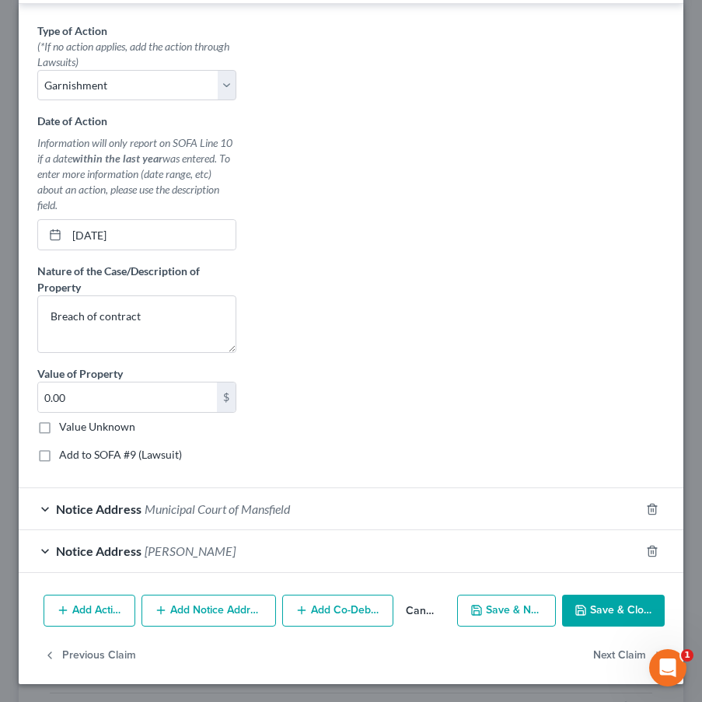
click at [72, 614] on button "Add Action" at bounding box center [90, 610] width 92 height 33
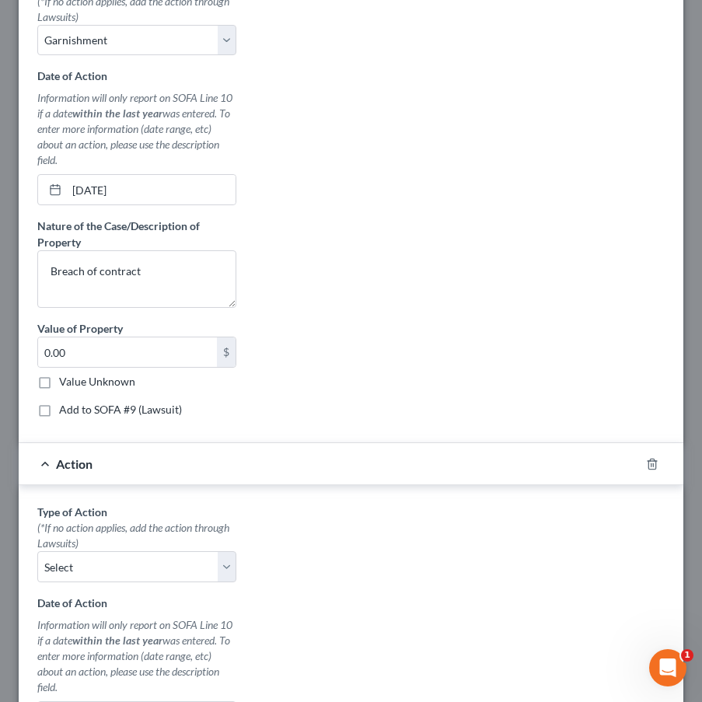
scroll to position [749, 0]
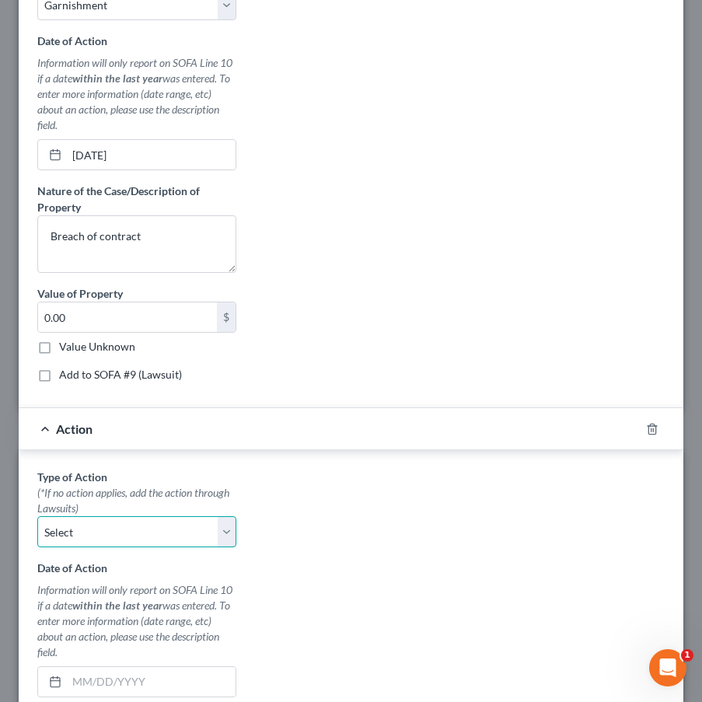
select select "0"
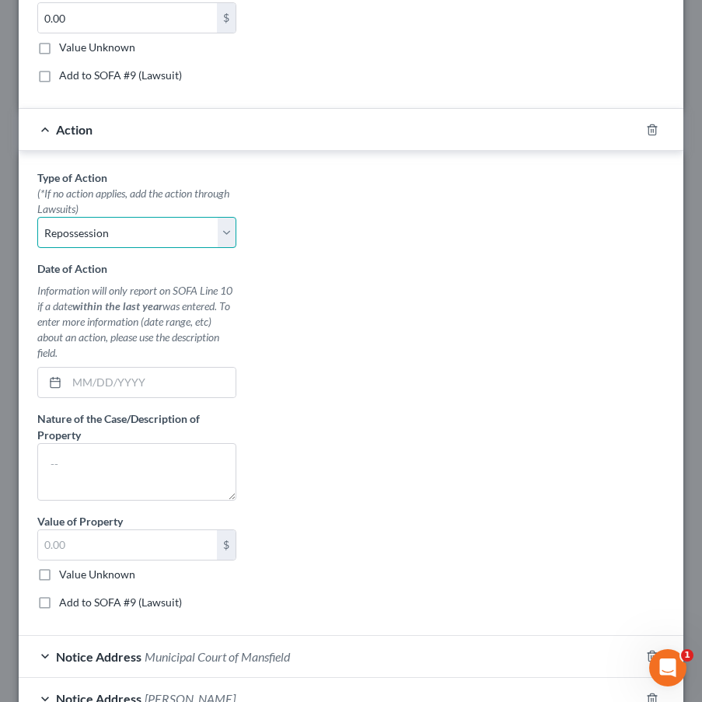
scroll to position [1057, 0]
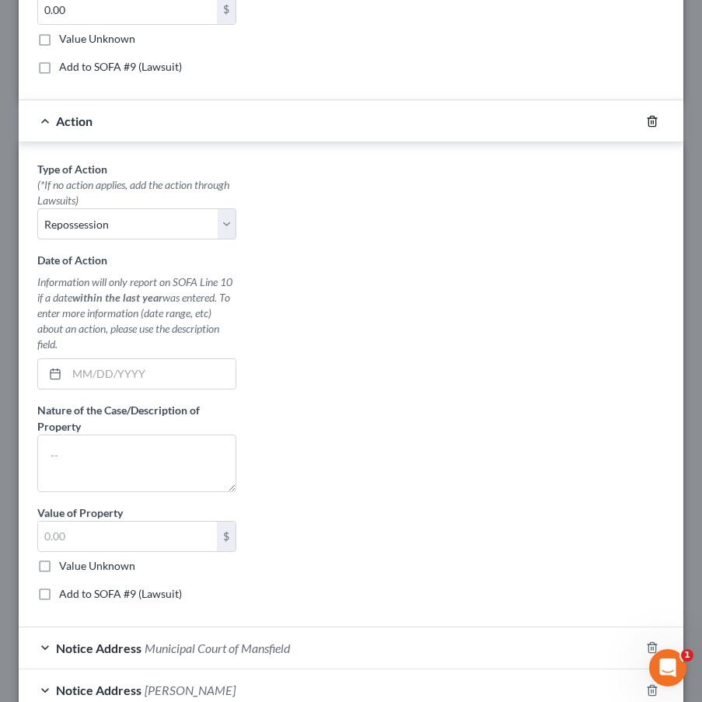
click at [651, 118] on icon "button" at bounding box center [652, 121] width 12 height 12
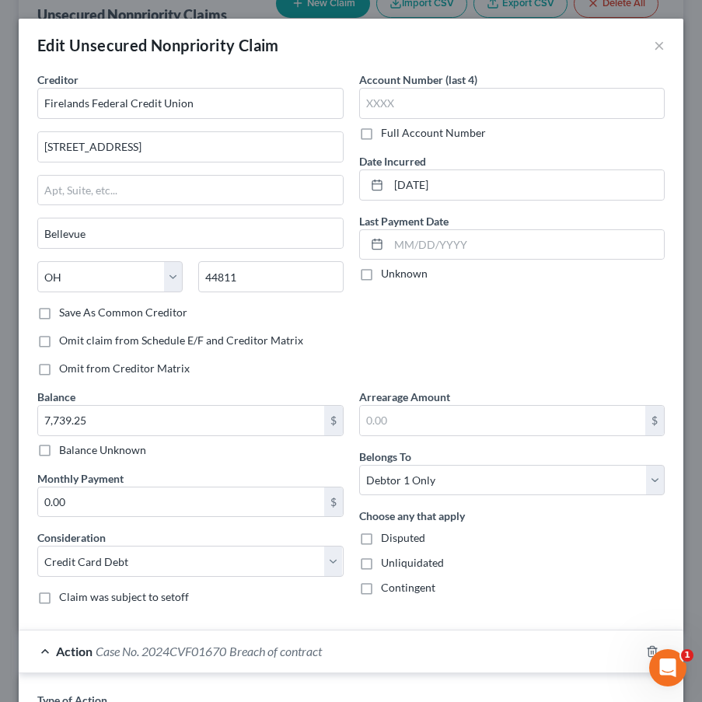
scroll to position [0, 0]
click at [661, 44] on button "×" at bounding box center [659, 45] width 11 height 19
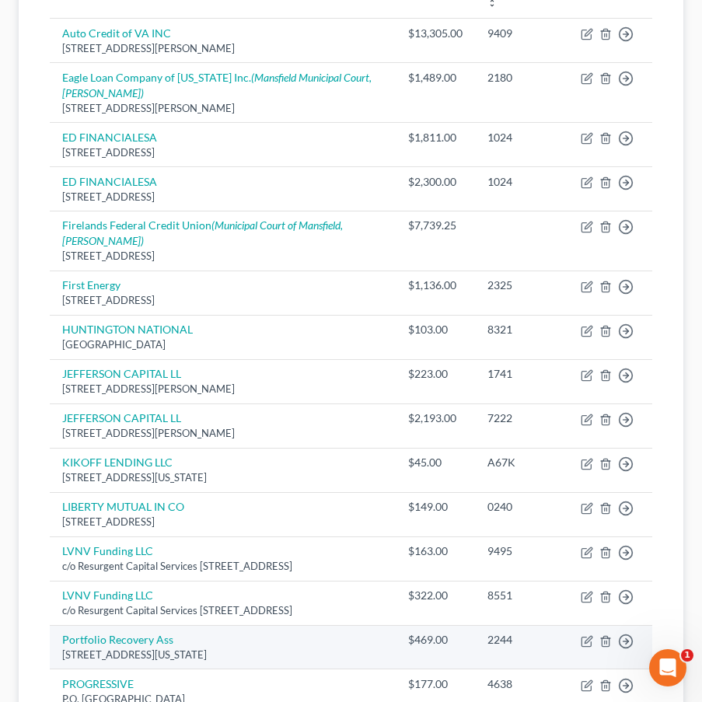
scroll to position [258, 0]
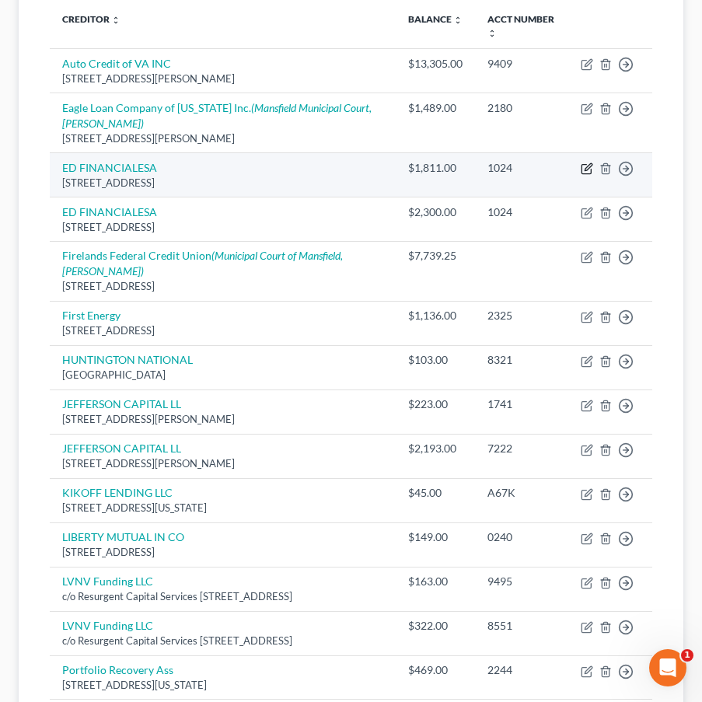
click at [589, 167] on icon "button" at bounding box center [587, 166] width 7 height 7
select select "44"
select select "14"
select select "0"
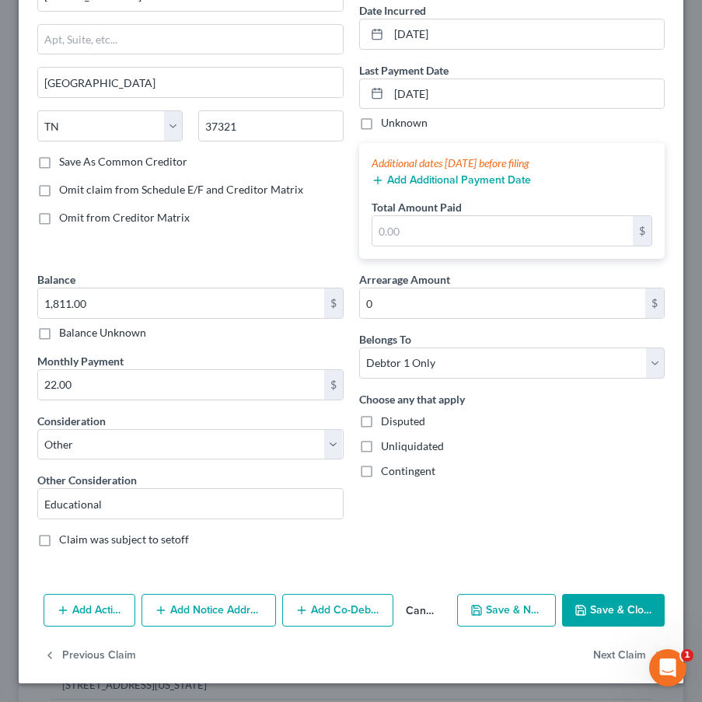
click at [155, 427] on div "Consideration Select Cable / Satellite Services Collection Agency Credit Card D…" at bounding box center [190, 436] width 306 height 47
select select "17"
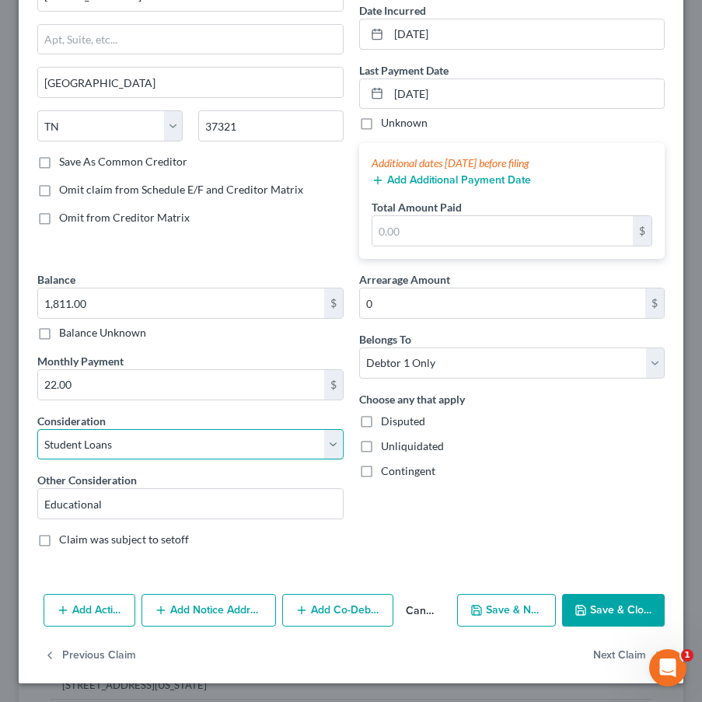
scroll to position [92, 0]
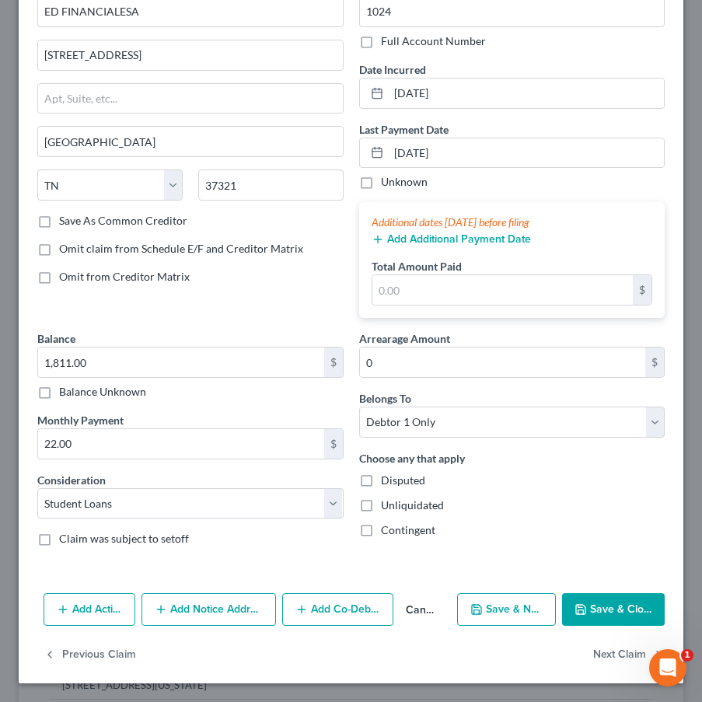
click at [611, 619] on button "Save & Close" at bounding box center [613, 609] width 103 height 33
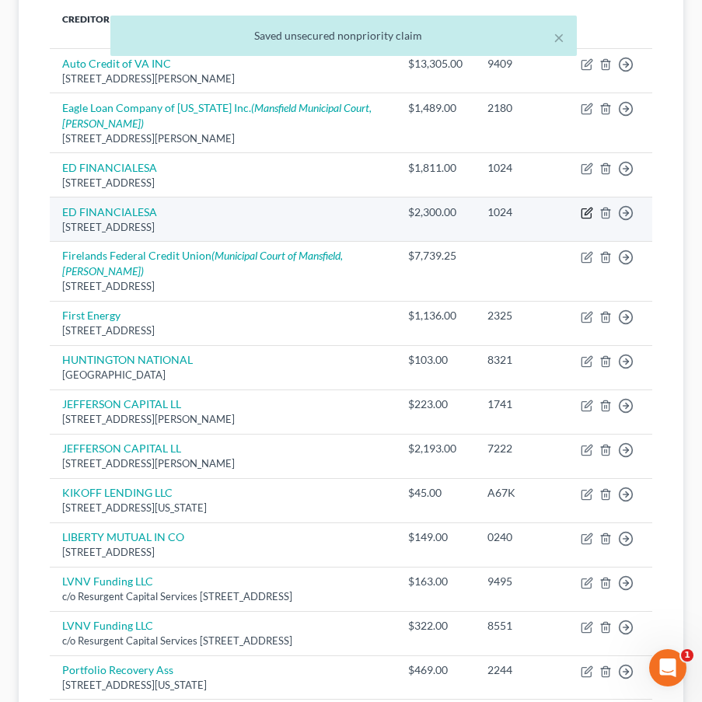
click at [584, 212] on icon "button" at bounding box center [586, 213] width 12 height 12
select select "44"
select select "14"
select select "0"
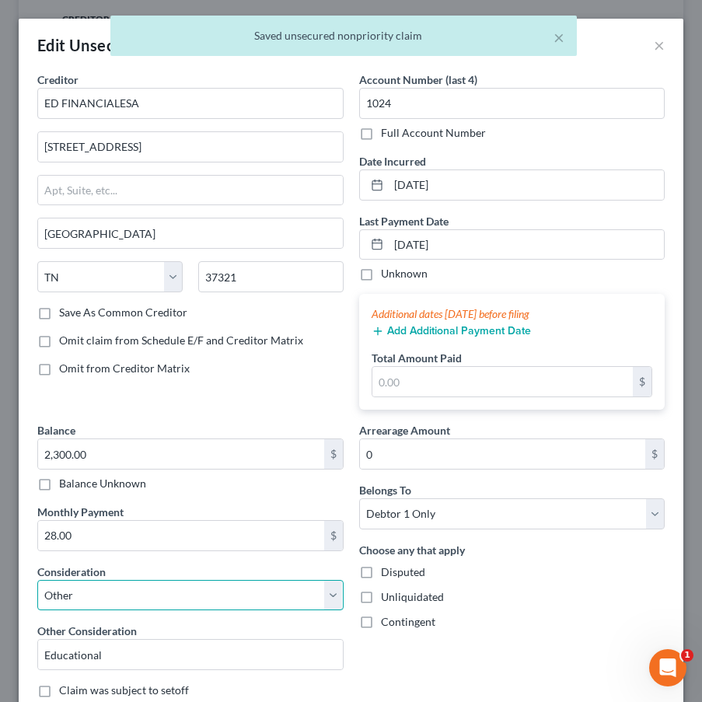
select select "17"
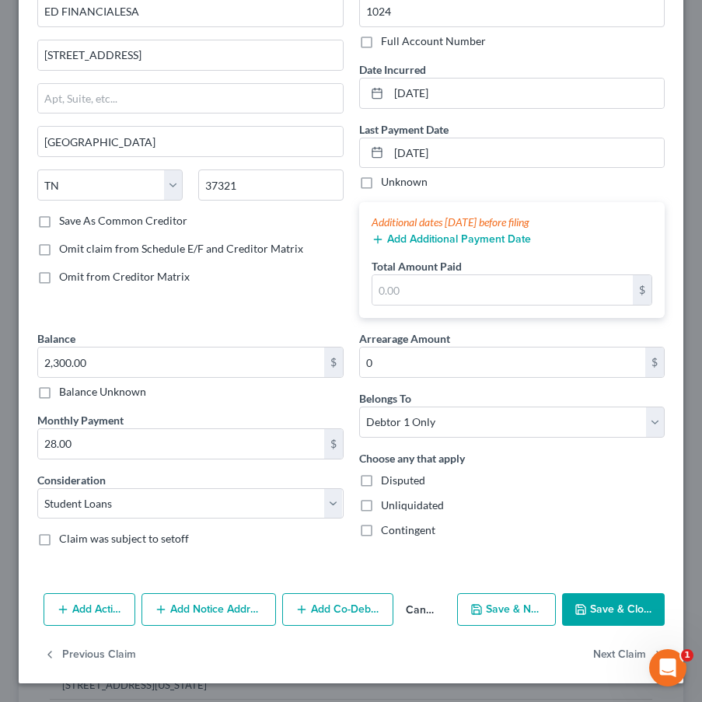
click at [622, 615] on button "Save & Close" at bounding box center [613, 609] width 103 height 33
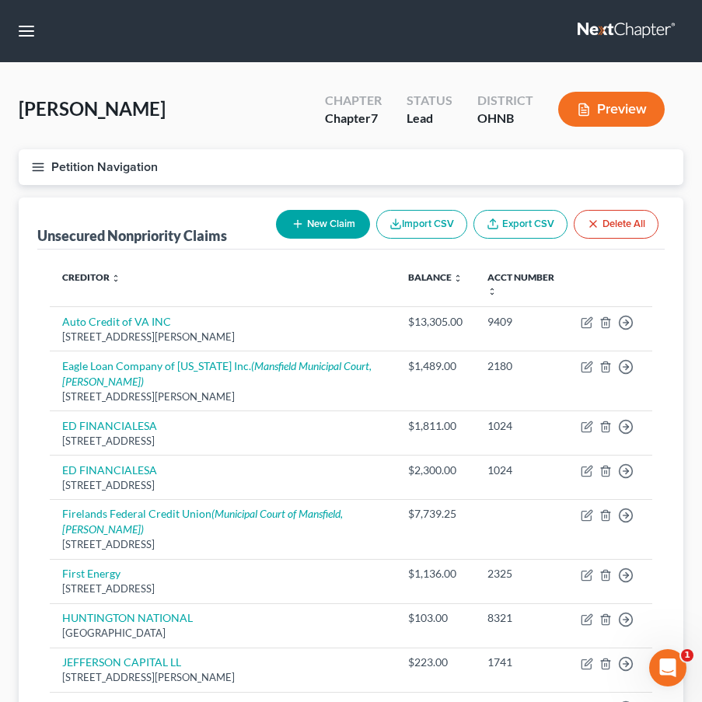
scroll to position [0, 0]
click at [42, 173] on icon "button" at bounding box center [38, 167] width 14 height 14
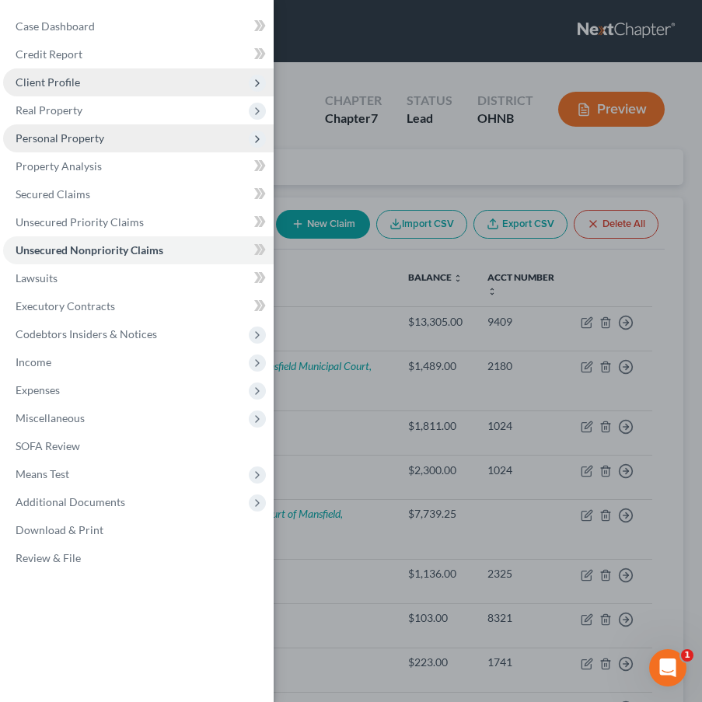
click at [220, 148] on span "Personal Property" at bounding box center [138, 138] width 270 height 28
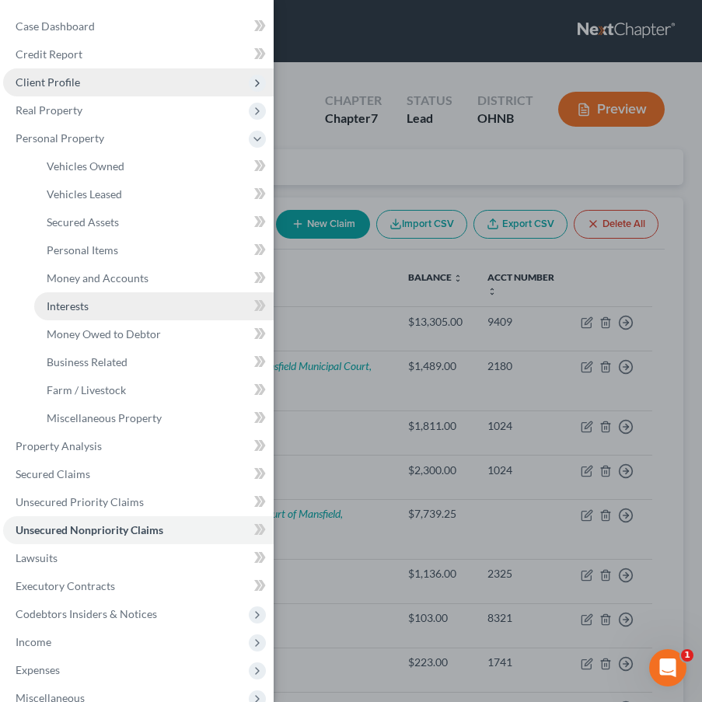
click at [139, 302] on link "Interests" at bounding box center [153, 306] width 239 height 28
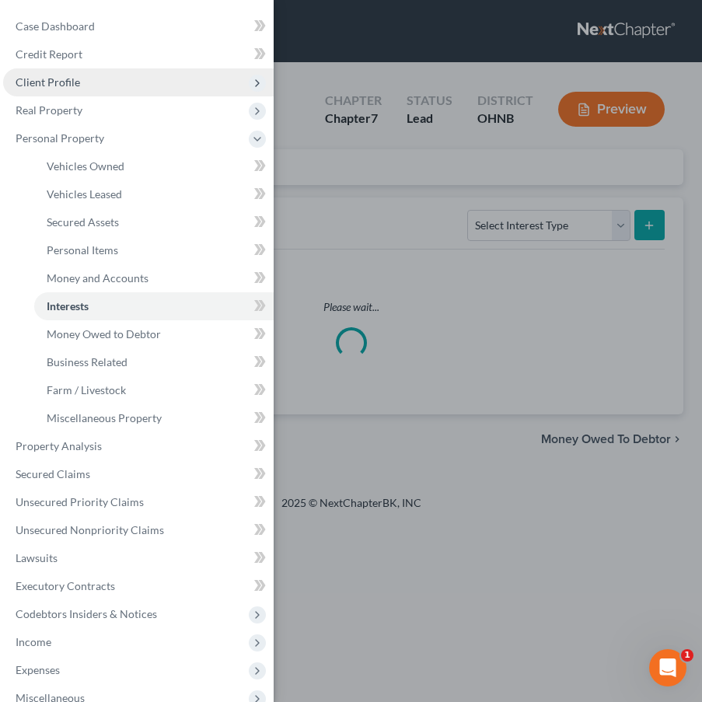
click at [368, 288] on div "Case Dashboard Payments Invoices Payments Payments Credit Report Client Profile" at bounding box center [351, 351] width 702 height 702
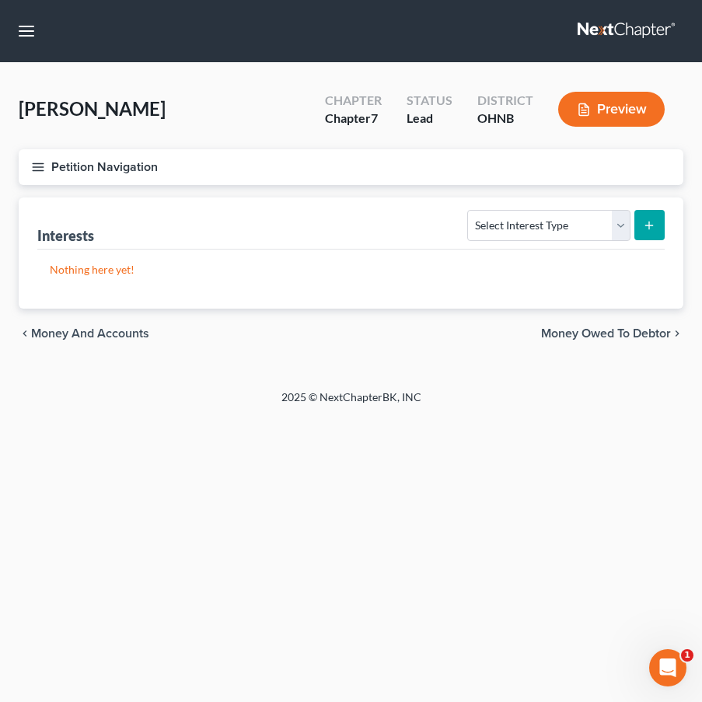
click at [51, 173] on button "Petition Navigation" at bounding box center [351, 167] width 664 height 36
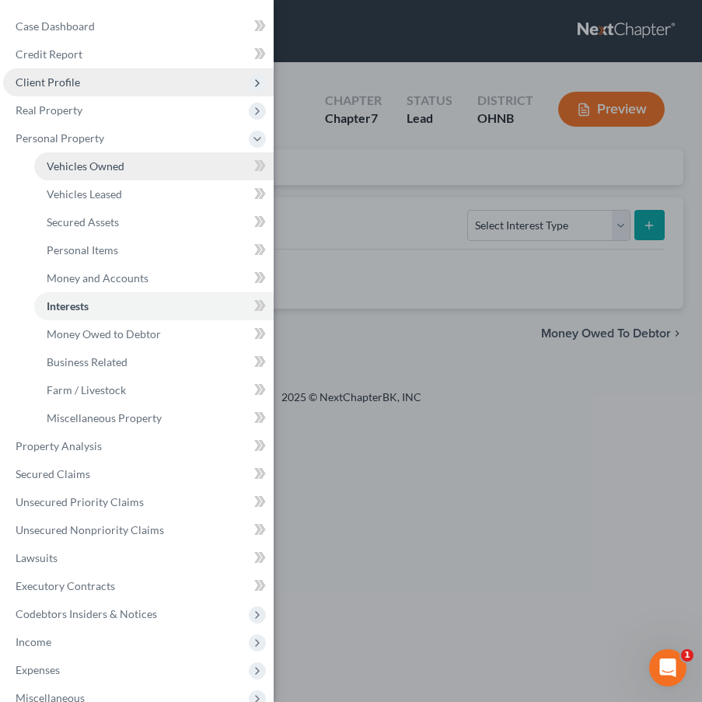
click at [129, 160] on link "Vehicles Owned" at bounding box center [153, 166] width 239 height 28
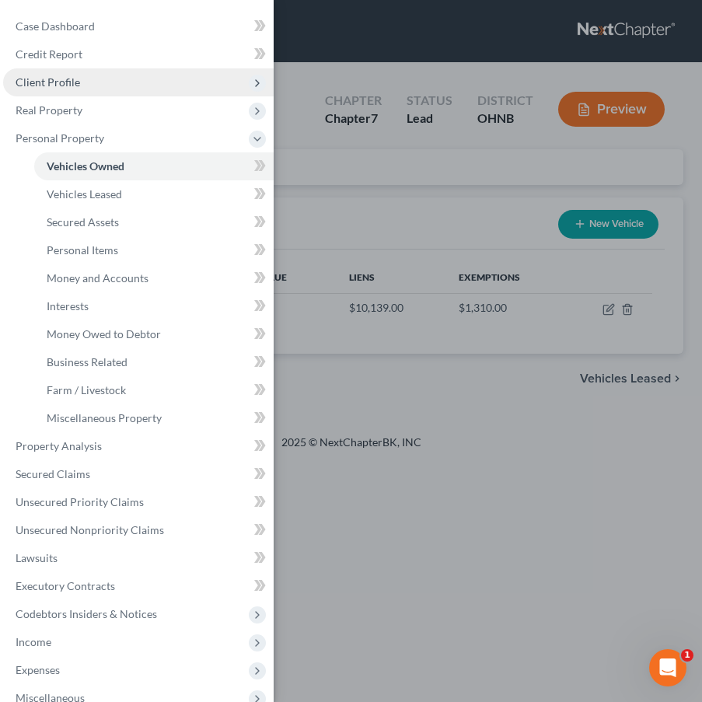
click at [364, 282] on div "Case Dashboard Payments Invoices Payments Payments Credit Report Client Profile" at bounding box center [351, 351] width 702 height 702
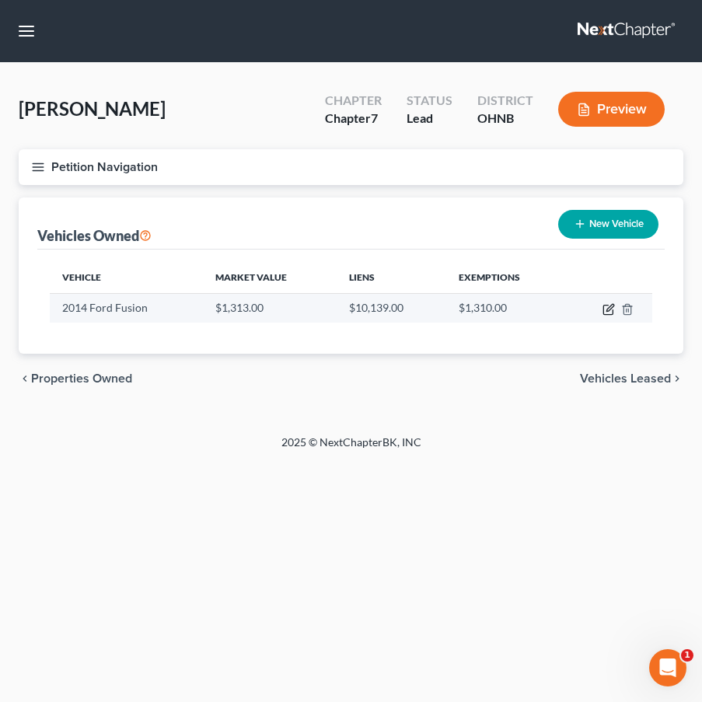
click at [609, 308] on icon "button" at bounding box center [608, 309] width 12 height 12
select select "0"
select select "12"
select select "3"
select select "0"
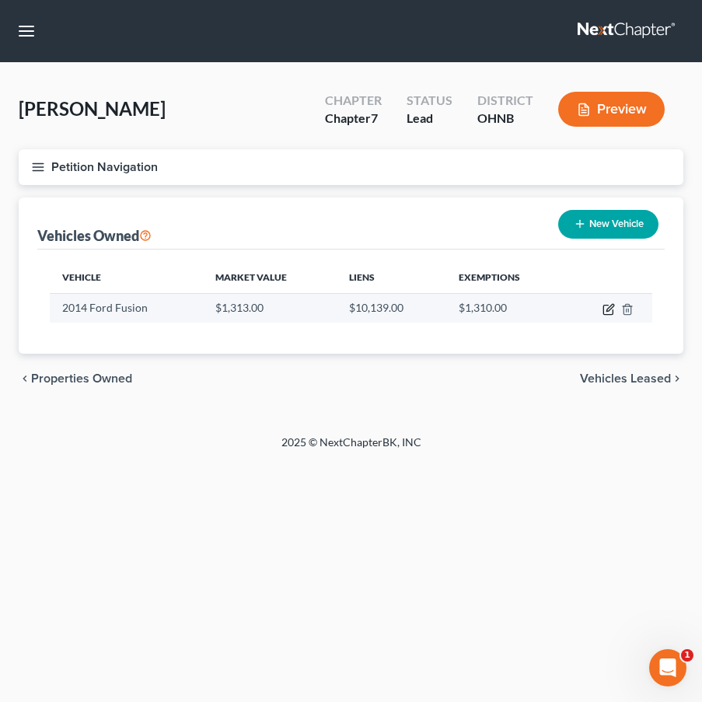
select select "15"
select select "0"
select select "2"
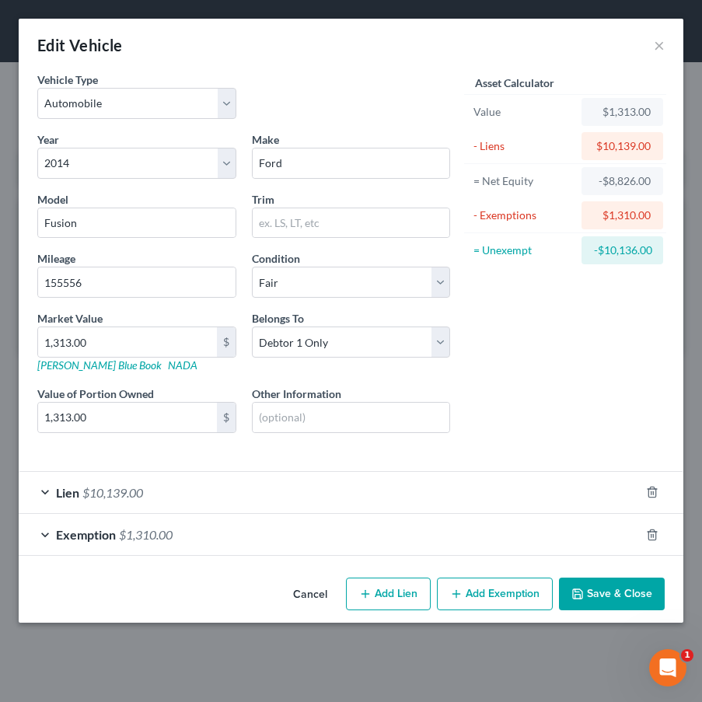
click at [230, 497] on div "Lien $10,139.00" at bounding box center [329, 492] width 621 height 41
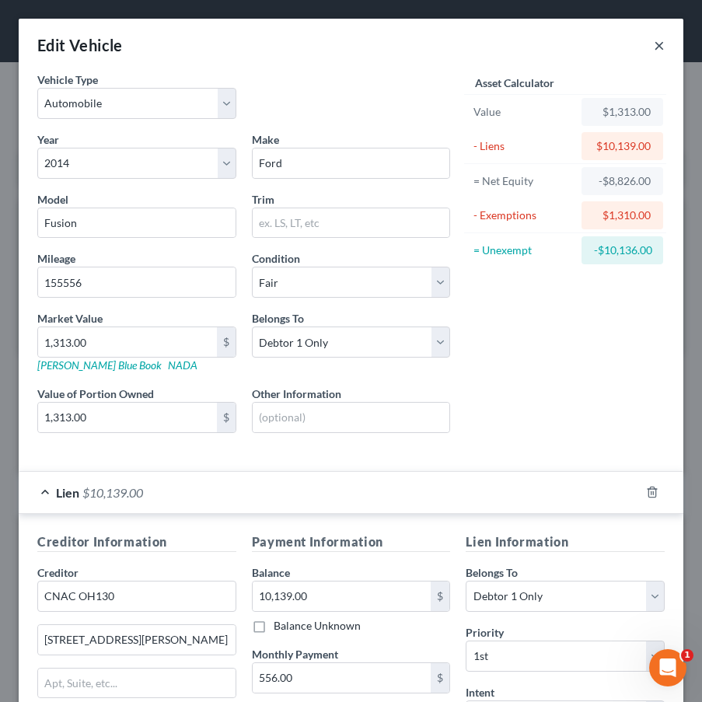
click at [655, 46] on button "×" at bounding box center [659, 45] width 11 height 19
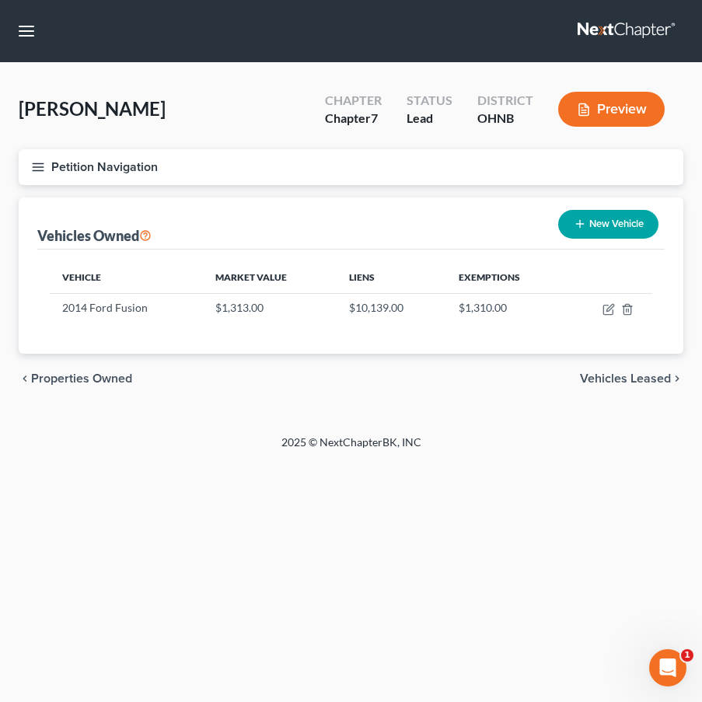
click at [39, 173] on icon "button" at bounding box center [38, 167] width 14 height 14
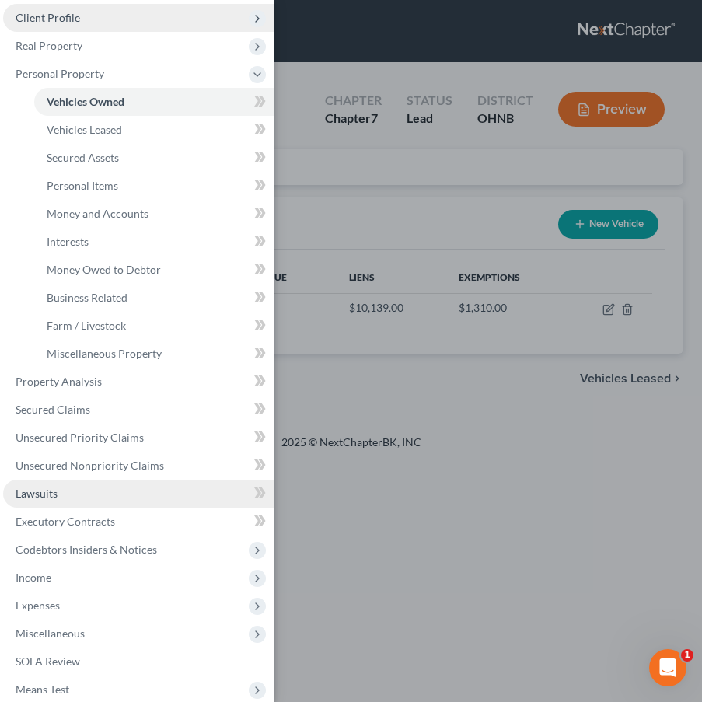
scroll to position [162, 0]
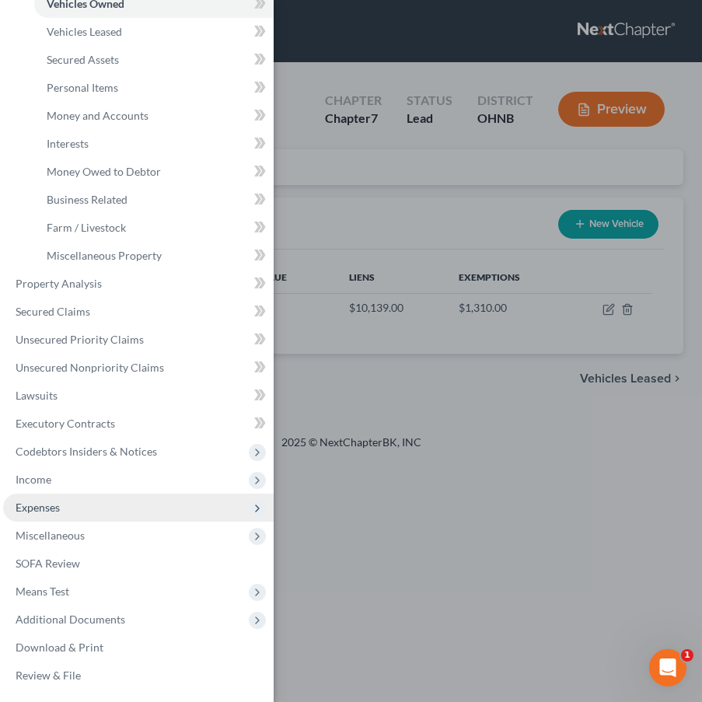
click at [61, 505] on span "Expenses" at bounding box center [138, 507] width 270 height 28
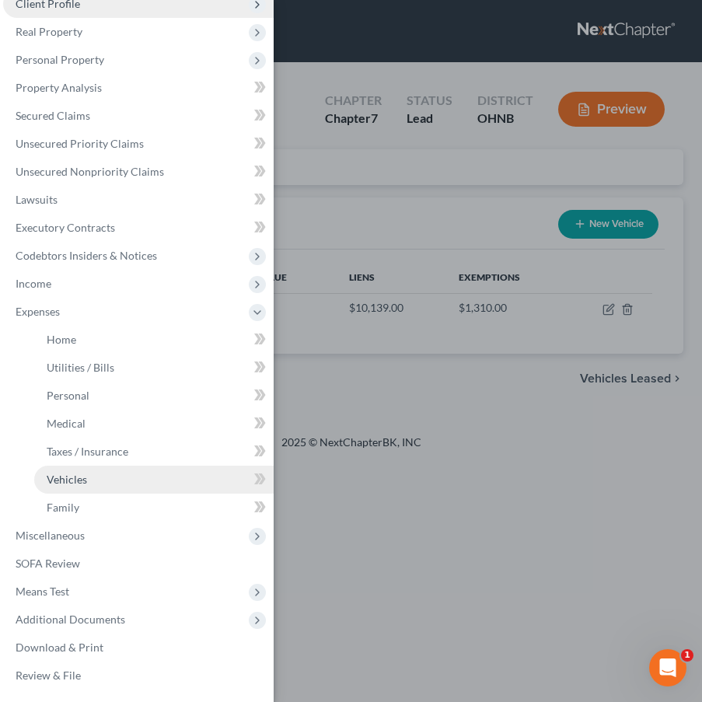
scroll to position [78, 0]
click at [361, 422] on div "Case Dashboard Payments Invoices Payments Payments Credit Report Client Profile" at bounding box center [351, 351] width 702 height 702
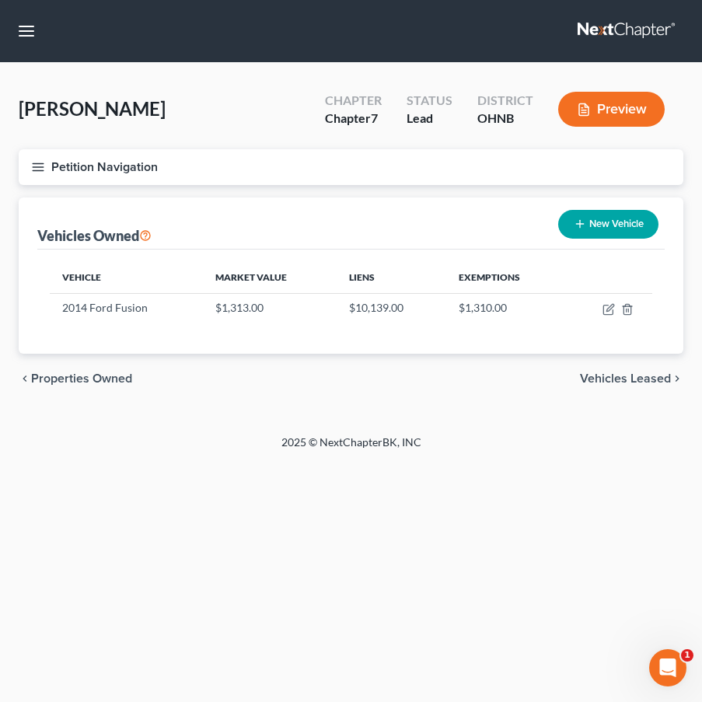
click at [40, 165] on icon "button" at bounding box center [38, 167] width 14 height 14
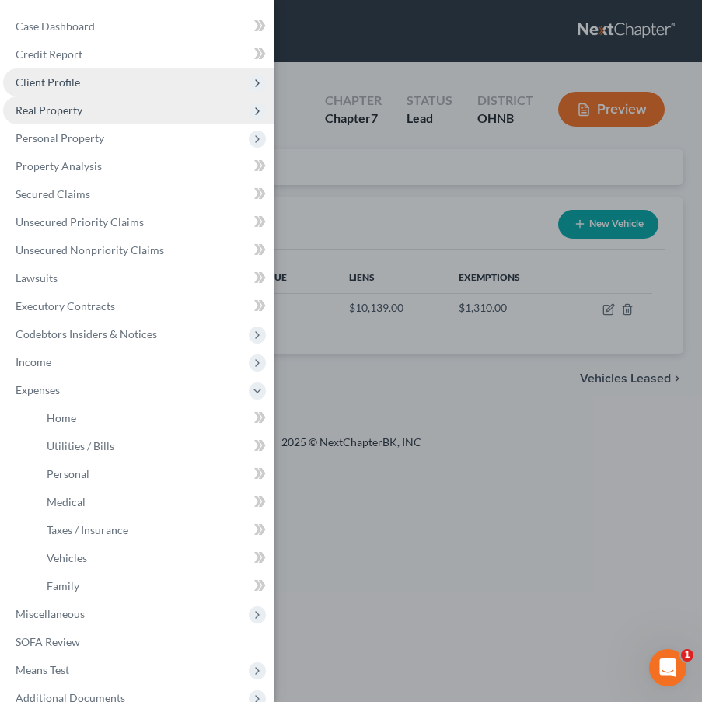
scroll to position [0, 0]
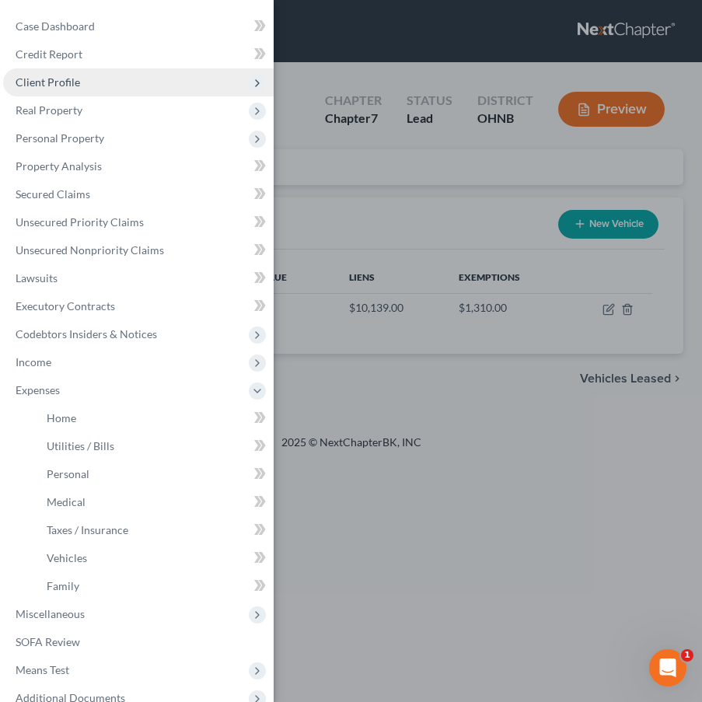
click at [115, 76] on span "Client Profile" at bounding box center [138, 82] width 270 height 28
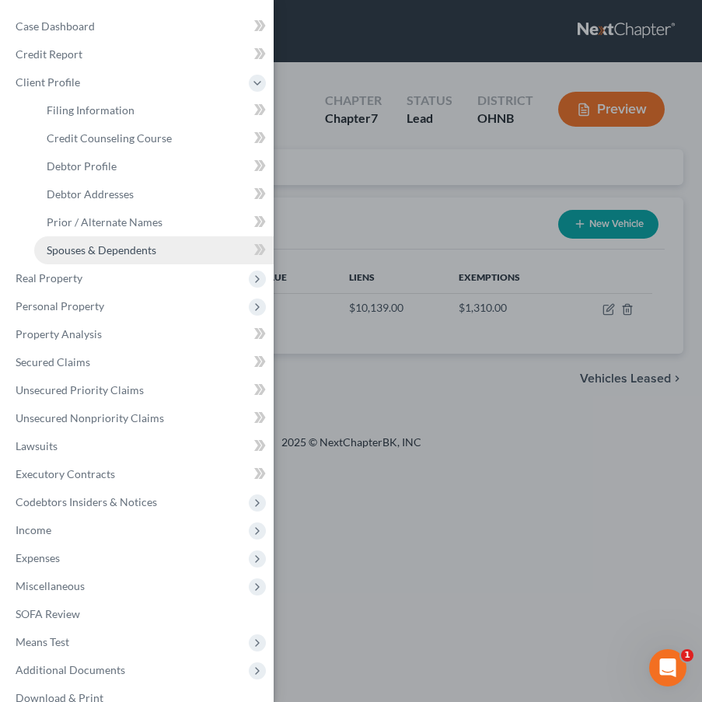
click at [103, 249] on span "Spouses & Dependents" at bounding box center [102, 249] width 110 height 13
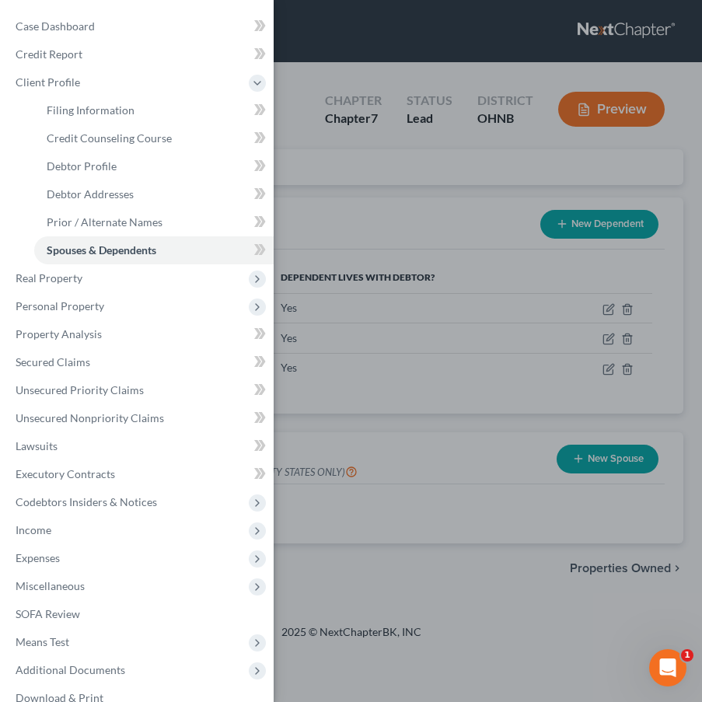
click at [371, 221] on div "Case Dashboard Payments Invoices Payments Payments Credit Report Client Profile" at bounding box center [351, 351] width 702 height 702
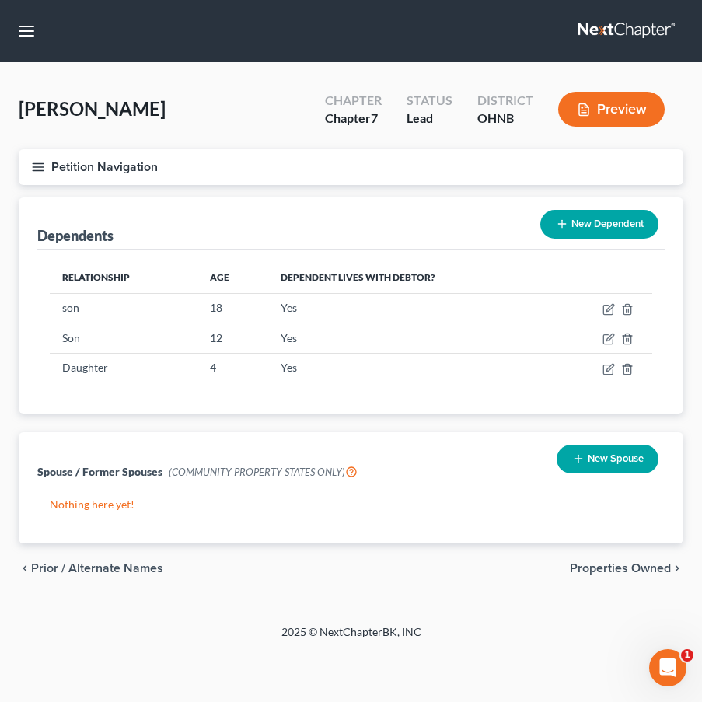
click at [30, 168] on button "Petition Navigation" at bounding box center [351, 167] width 664 height 36
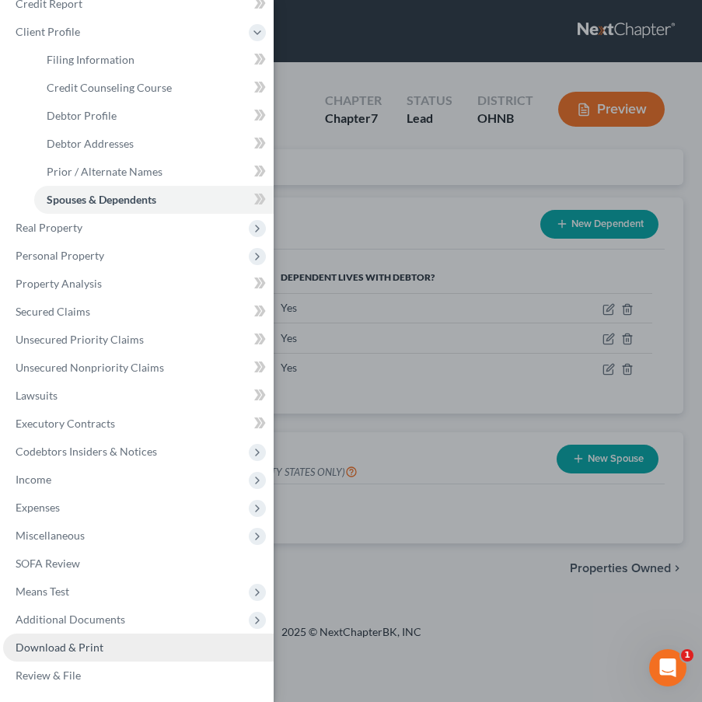
scroll to position [51, 0]
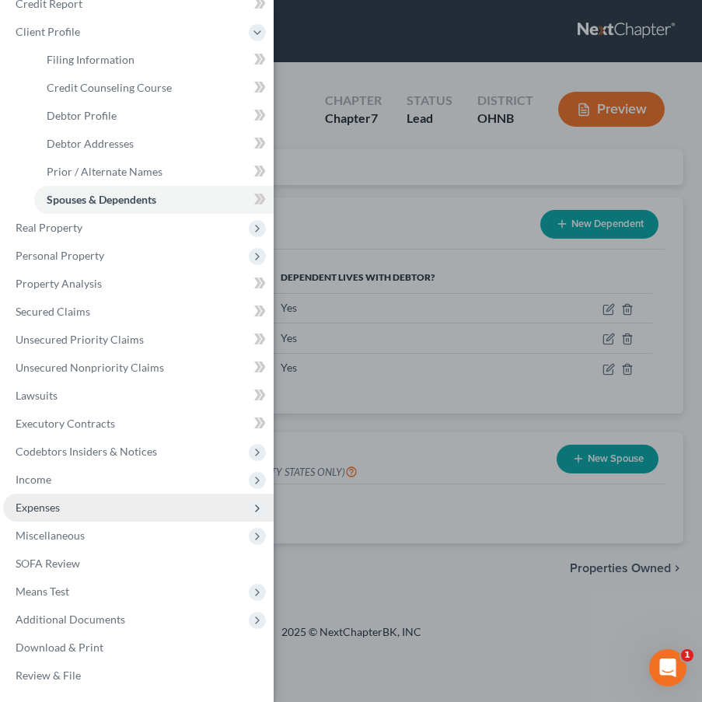
click at [60, 502] on span "Expenses" at bounding box center [38, 506] width 44 height 13
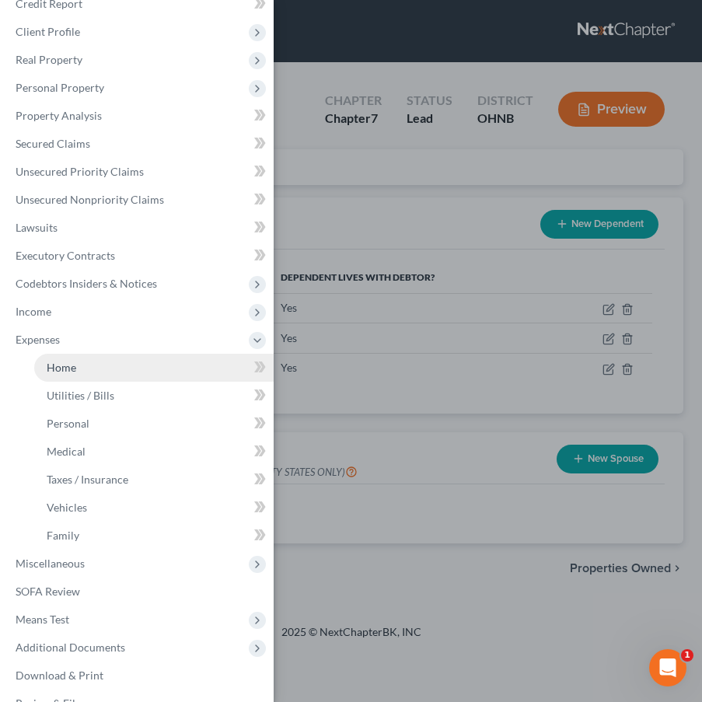
click at [127, 368] on link "Home" at bounding box center [153, 368] width 239 height 28
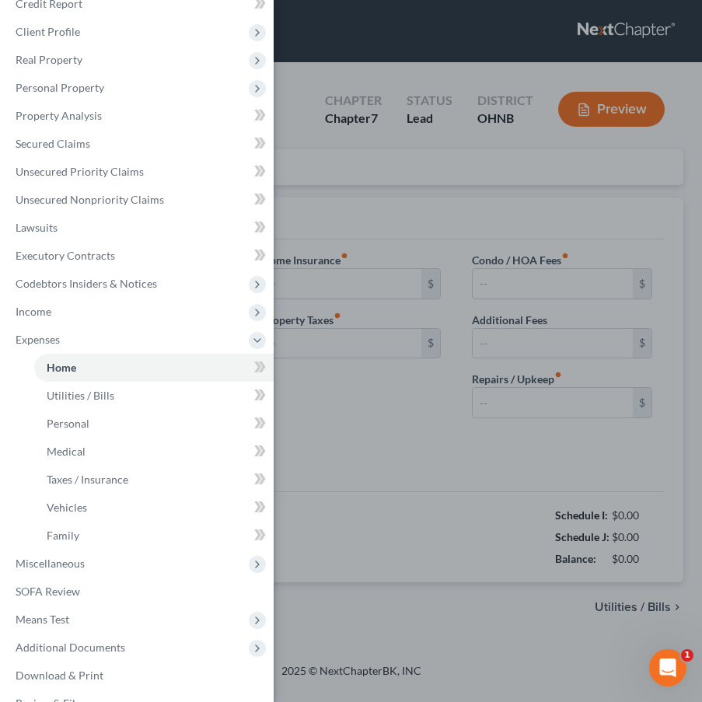
type input "575.00"
type input "0.00"
radio input "true"
type input "0.00"
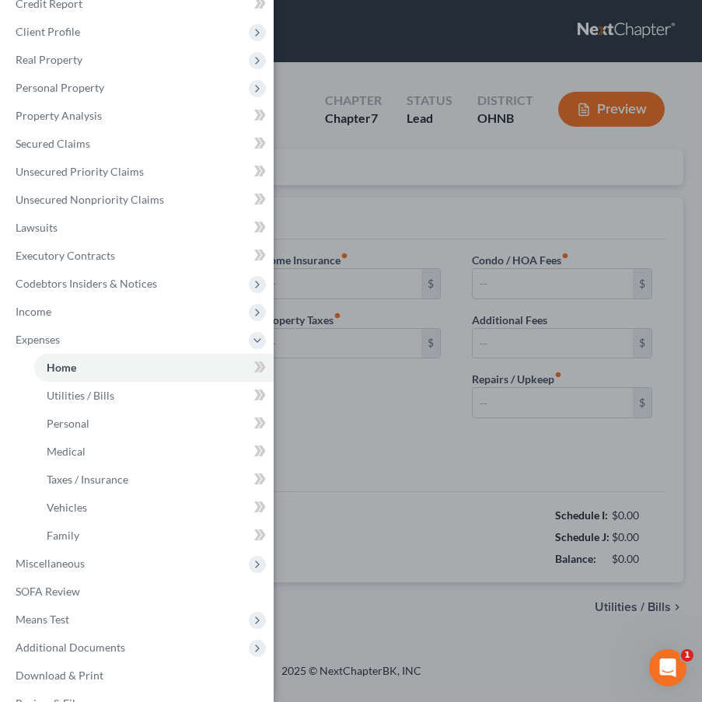
type input "0.00"
click at [418, 385] on div "Case Dashboard Payments Invoices Payments Payments Credit Report Client Profile" at bounding box center [351, 351] width 702 height 702
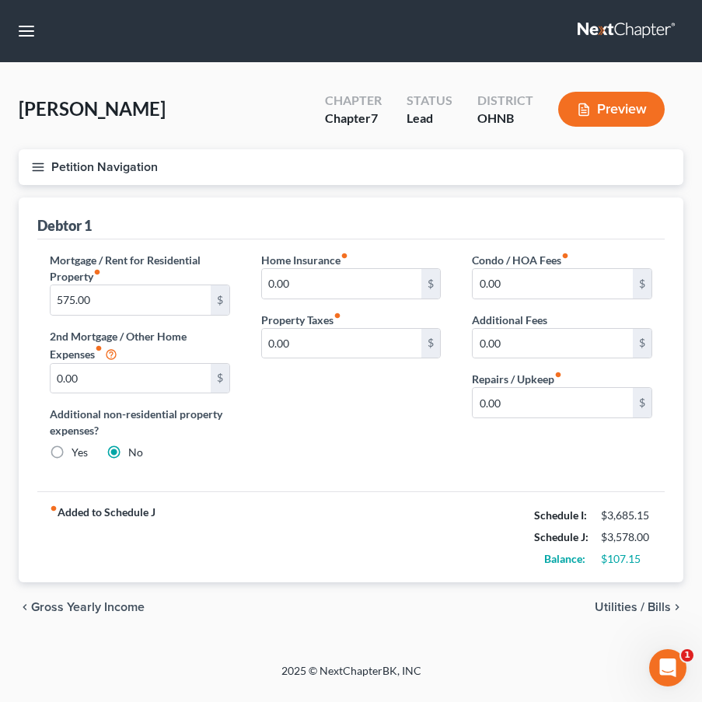
click at [626, 608] on span "Utilities / Bills" at bounding box center [632, 607] width 76 height 12
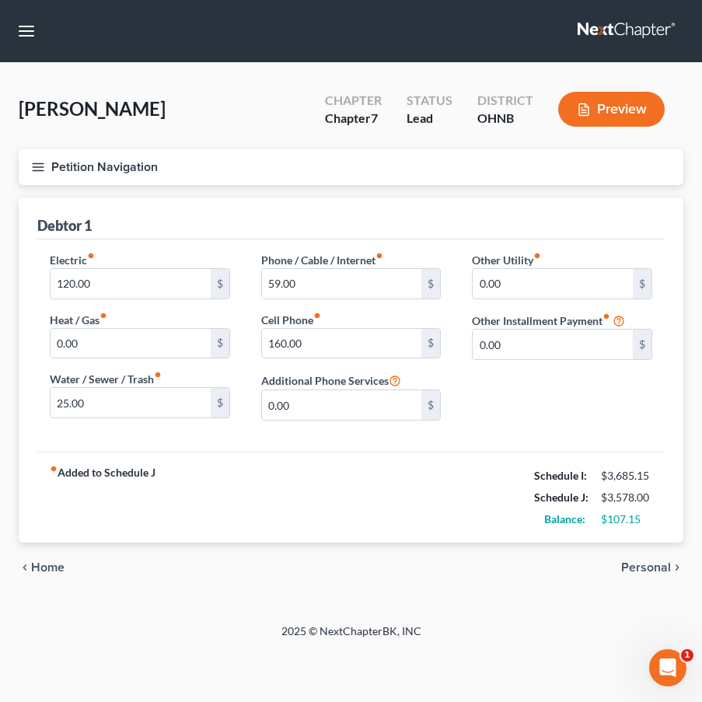
click at [635, 568] on span "Personal" at bounding box center [646, 567] width 50 height 12
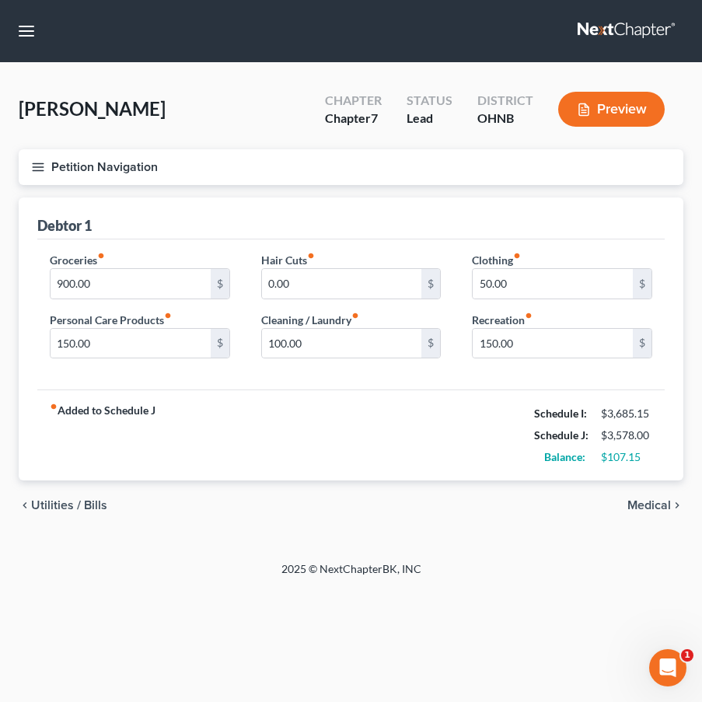
click at [647, 506] on span "Medical" at bounding box center [649, 505] width 44 height 12
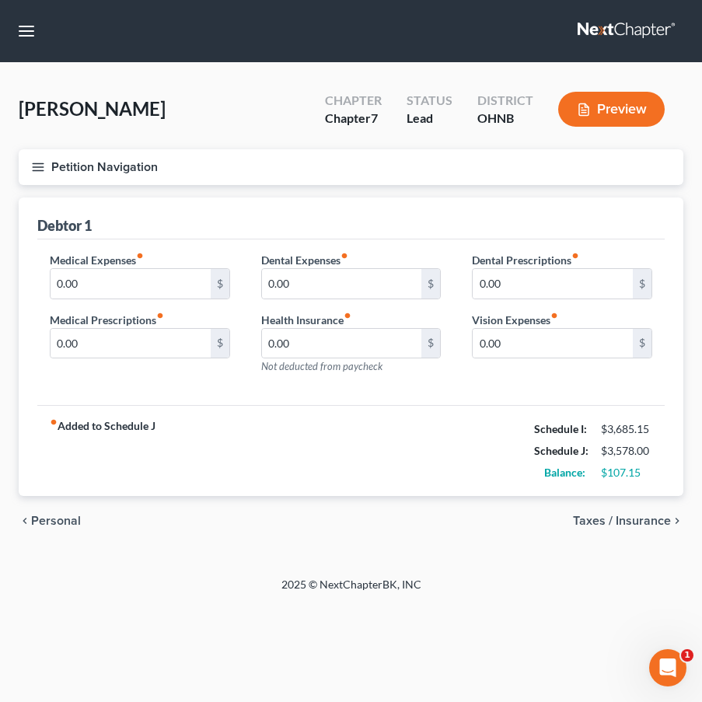
click at [647, 512] on div "chevron_left Personal Taxes / Insurance chevron_right" at bounding box center [351, 521] width 664 height 50
click at [647, 520] on span "Taxes / Insurance" at bounding box center [622, 520] width 98 height 12
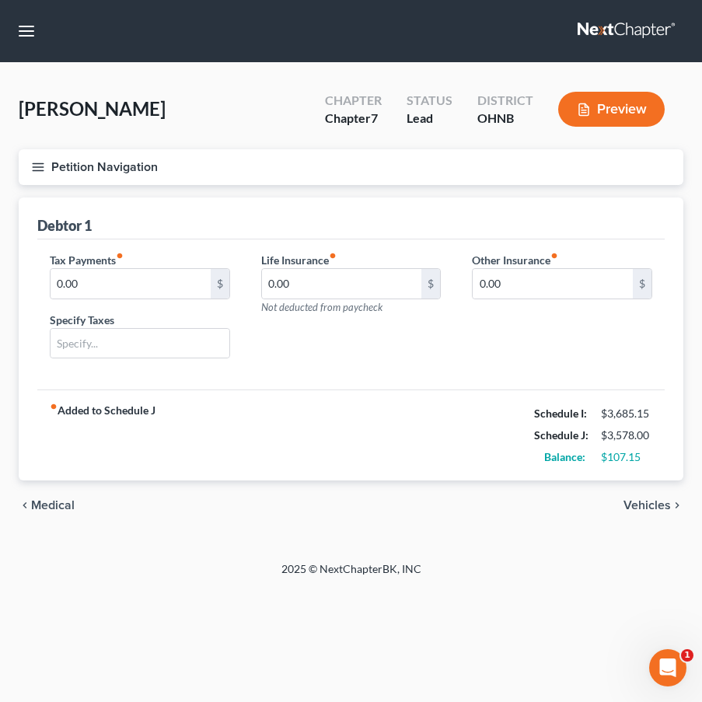
click at [646, 523] on div "chevron_left Medical Vehicles chevron_right" at bounding box center [351, 505] width 664 height 50
click at [652, 504] on span "Vehicles" at bounding box center [646, 505] width 47 height 12
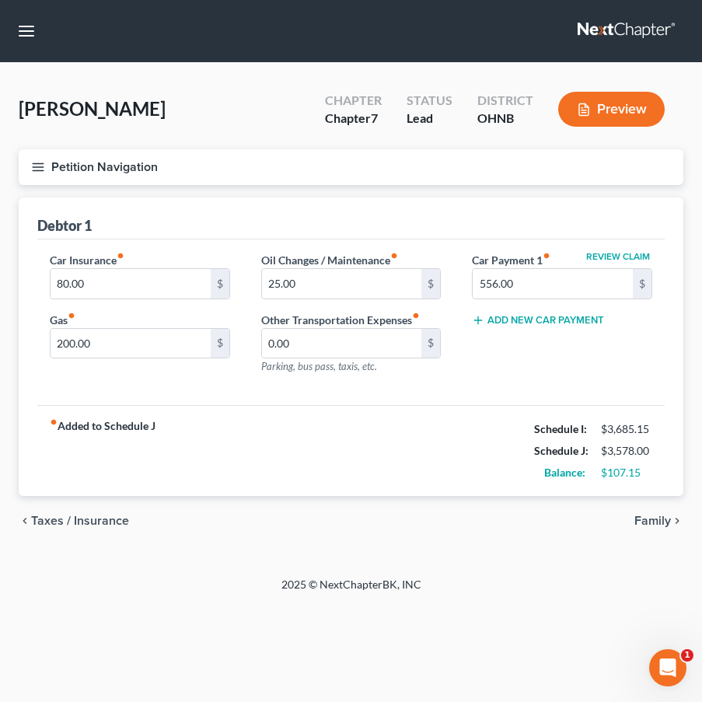
click at [650, 523] on span "Family" at bounding box center [652, 520] width 37 height 12
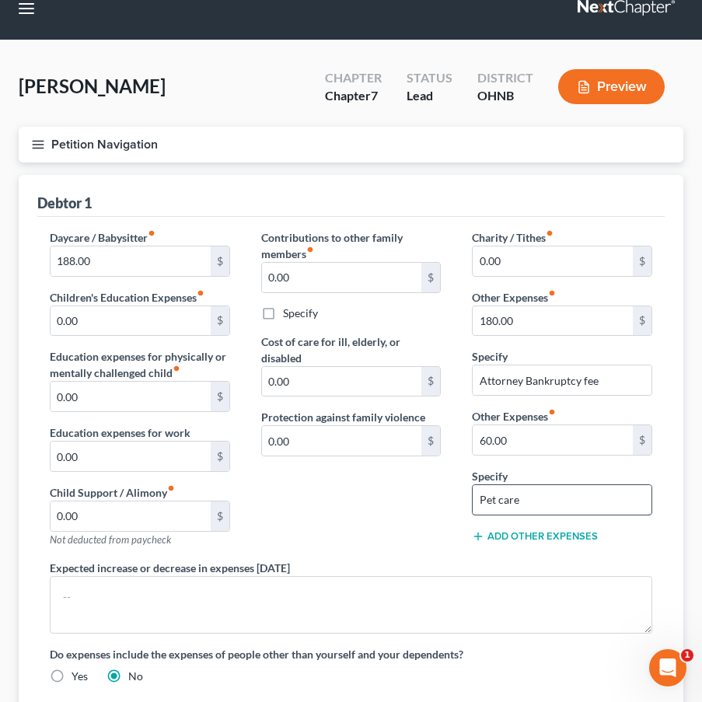
scroll to position [34, 0]
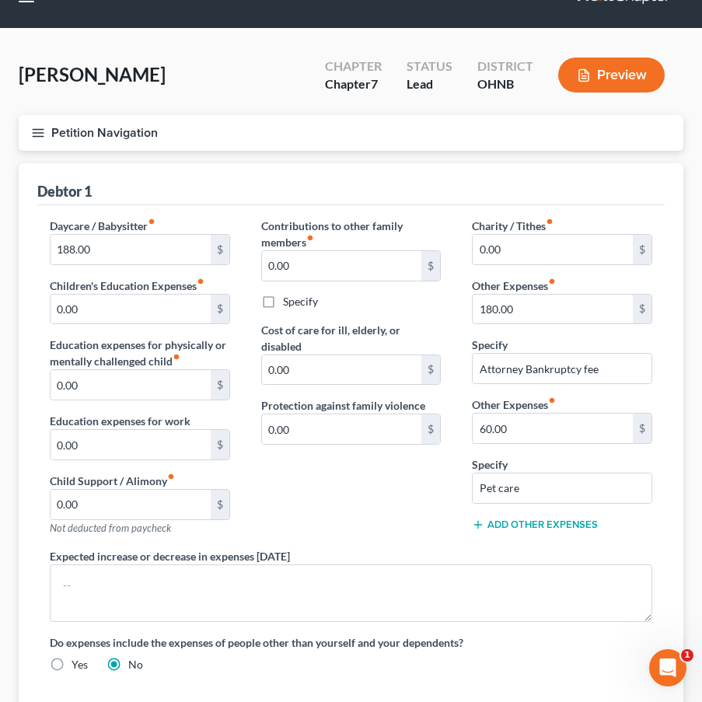
click at [42, 133] on line "button" at bounding box center [38, 133] width 11 height 0
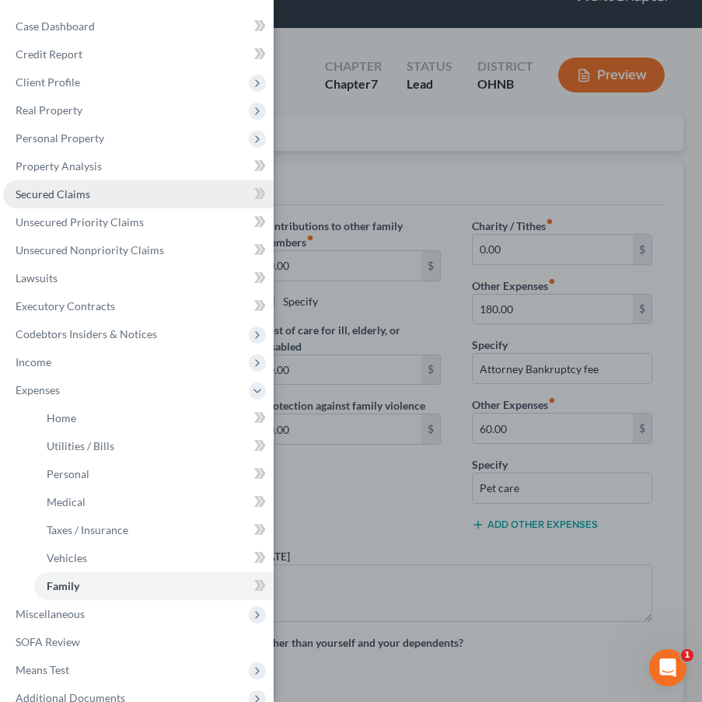
scroll to position [0, 0]
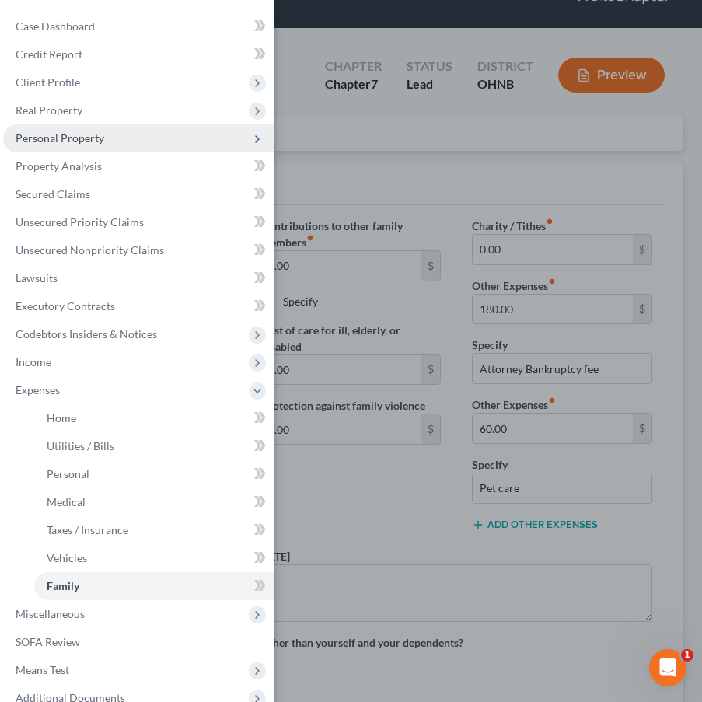
click at [147, 132] on span "Personal Property" at bounding box center [138, 138] width 270 height 28
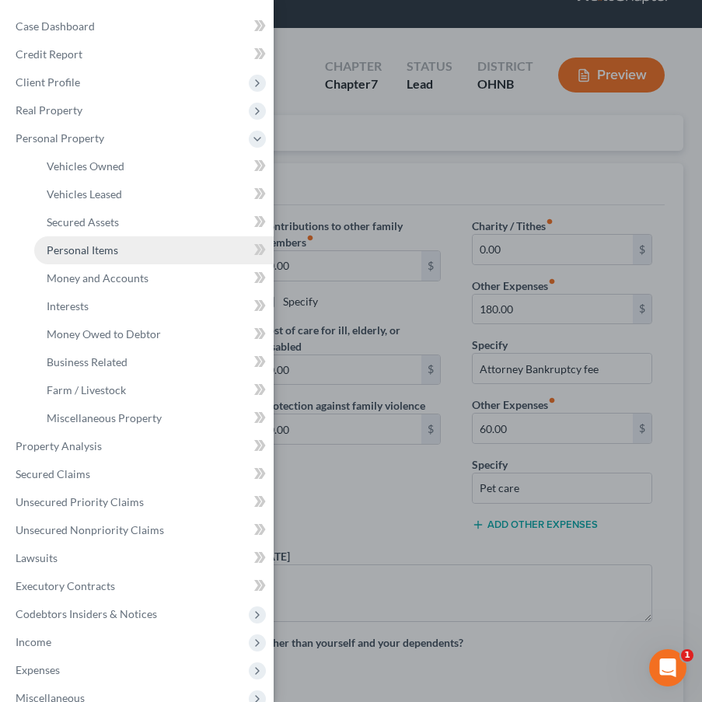
click at [133, 250] on link "Personal Items" at bounding box center [153, 250] width 239 height 28
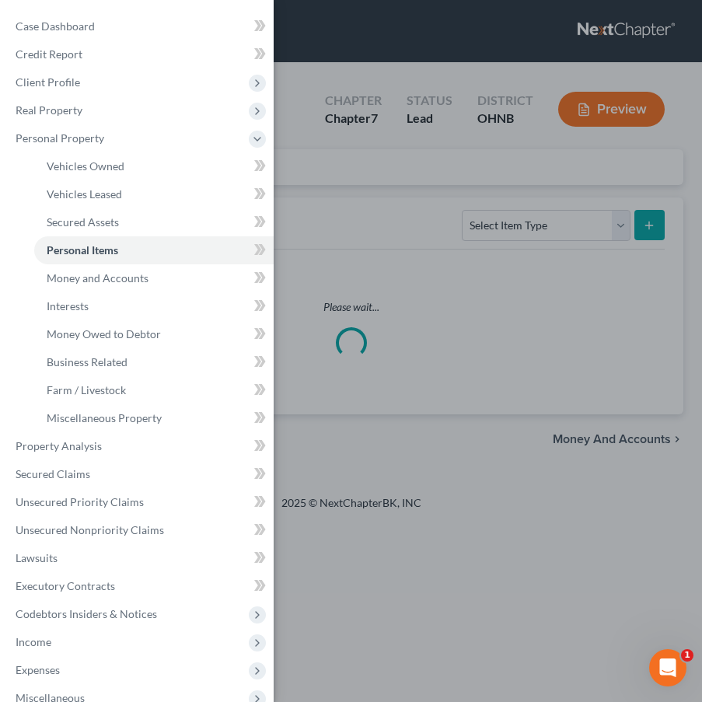
click at [396, 269] on div "Case Dashboard Payments Invoices Payments Payments Credit Report Client Profile" at bounding box center [351, 351] width 702 height 702
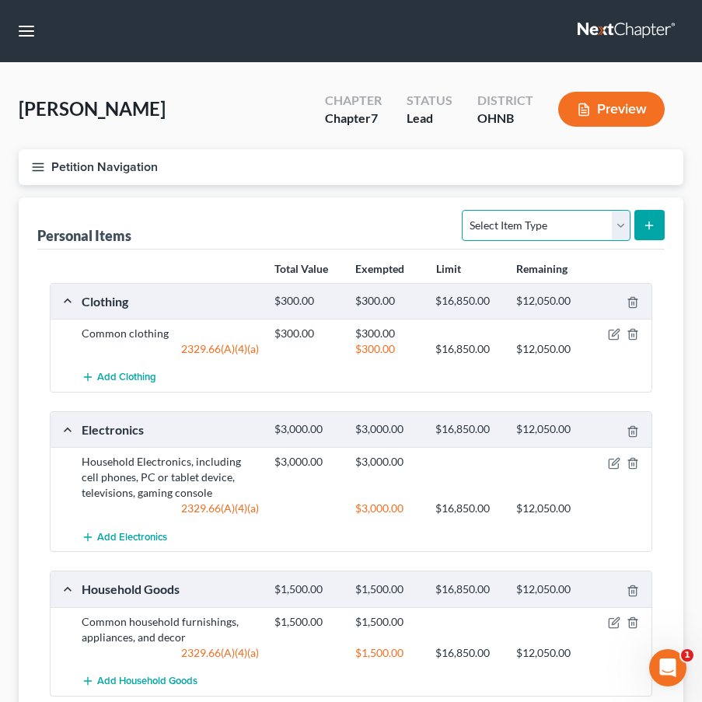
select select "pets"
click at [649, 227] on line "submit" at bounding box center [649, 224] width 0 height 7
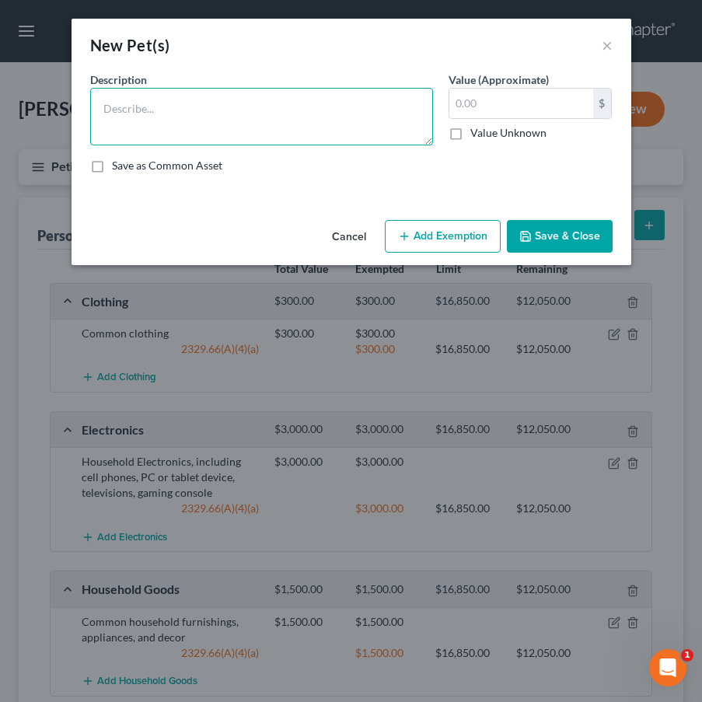
click at [280, 121] on textarea at bounding box center [261, 117] width 343 height 58
type textarea "Cat"
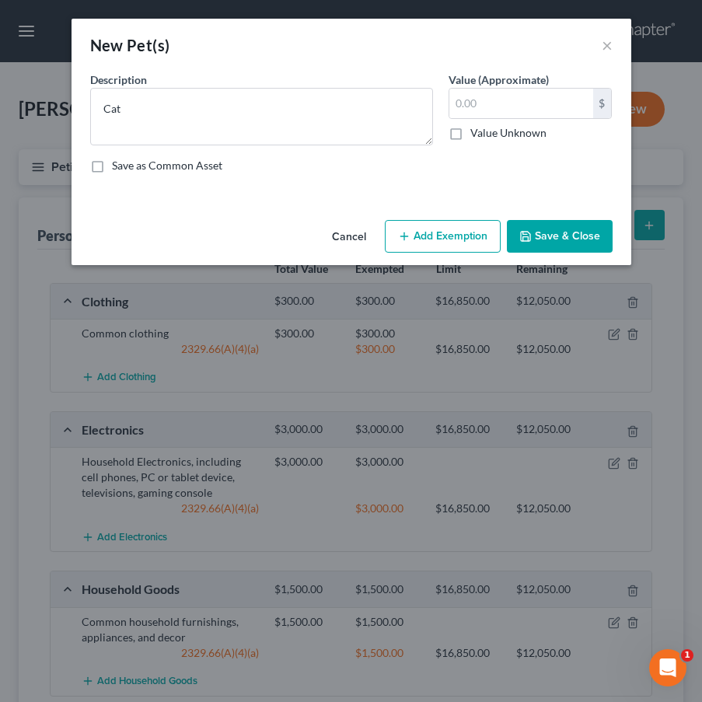
click at [529, 221] on button "Save & Close" at bounding box center [560, 236] width 106 height 33
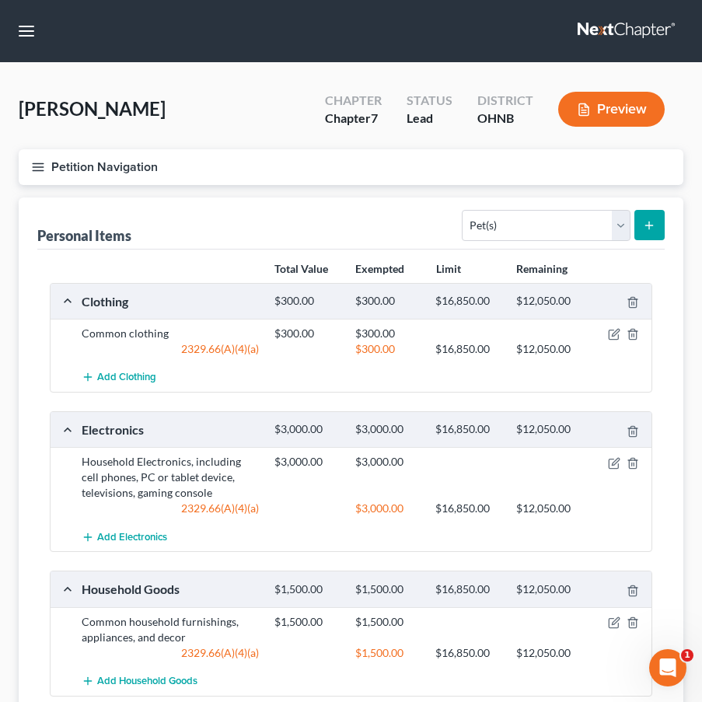
click at [37, 173] on icon "button" at bounding box center [38, 167] width 14 height 14
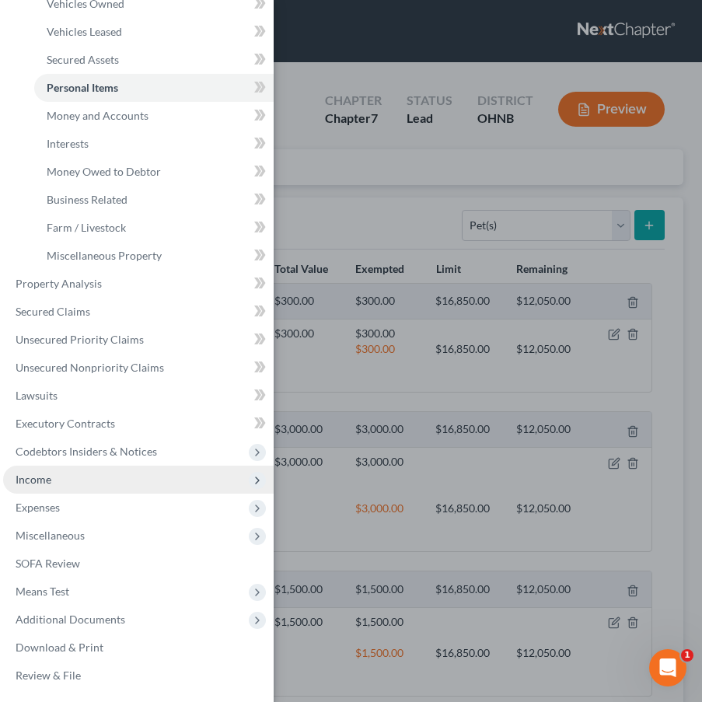
scroll to position [162, 0]
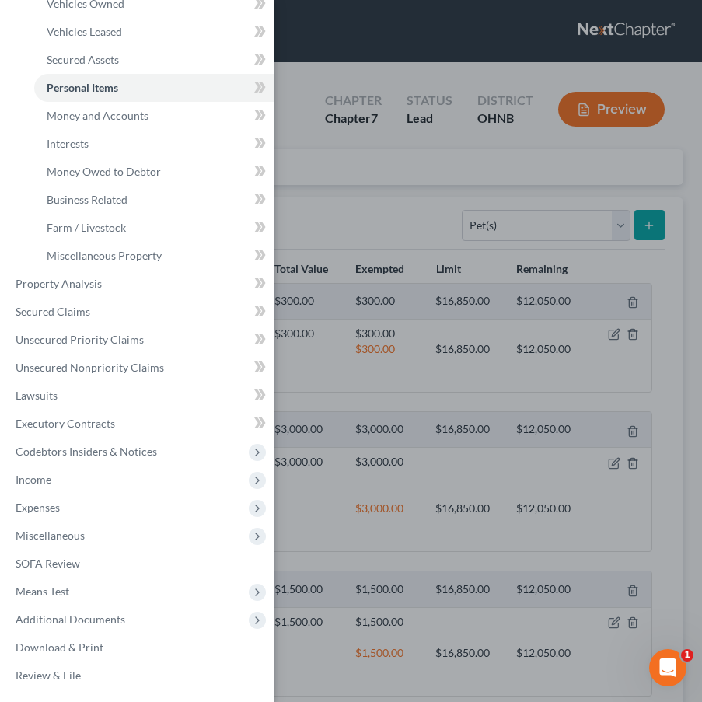
click at [317, 155] on div "Case Dashboard Payments Invoices Payments Payments Credit Report Client Profile" at bounding box center [351, 351] width 702 height 702
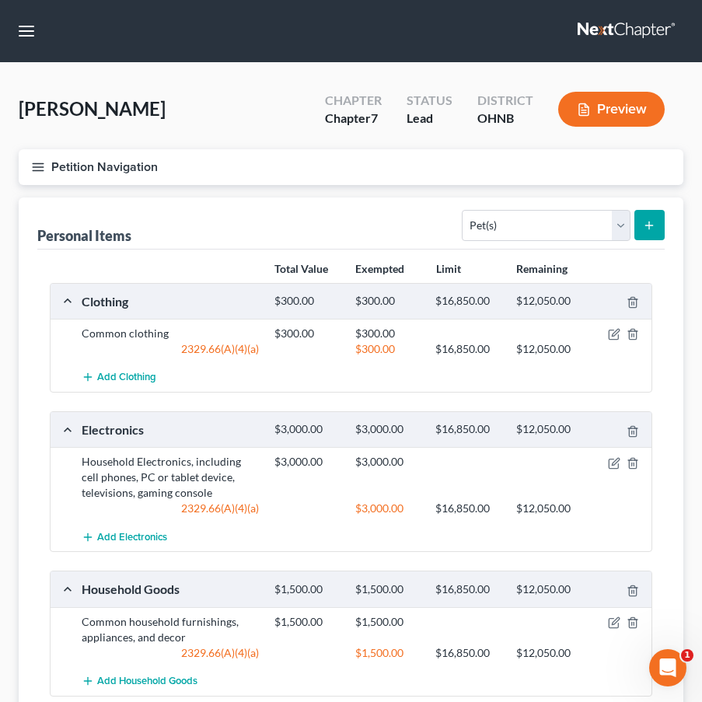
click at [33, 172] on icon "button" at bounding box center [38, 167] width 14 height 14
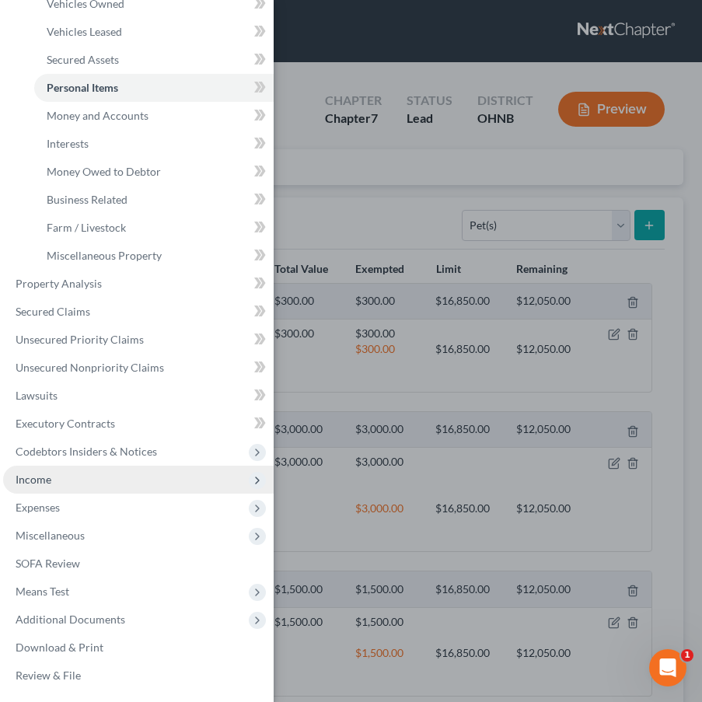
click at [59, 476] on span "Income" at bounding box center [138, 479] width 270 height 28
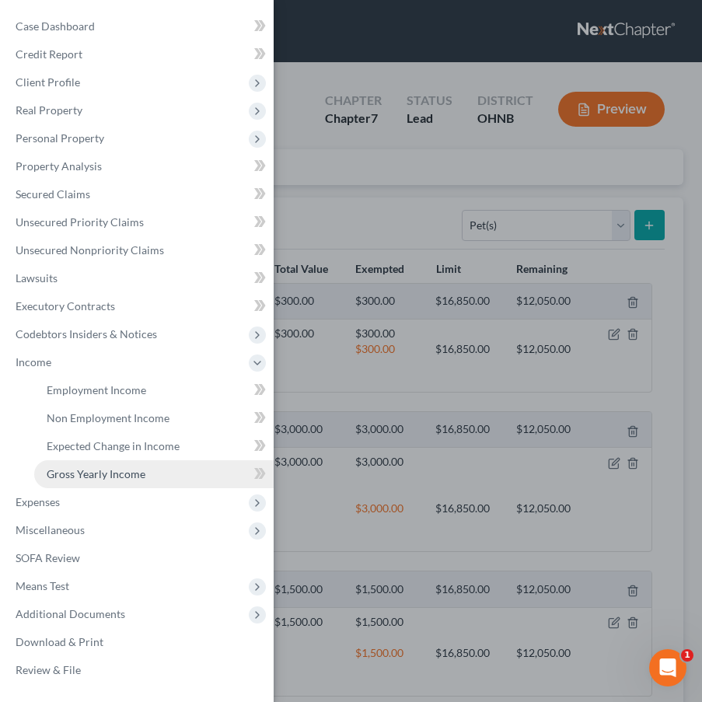
scroll to position [0, 0]
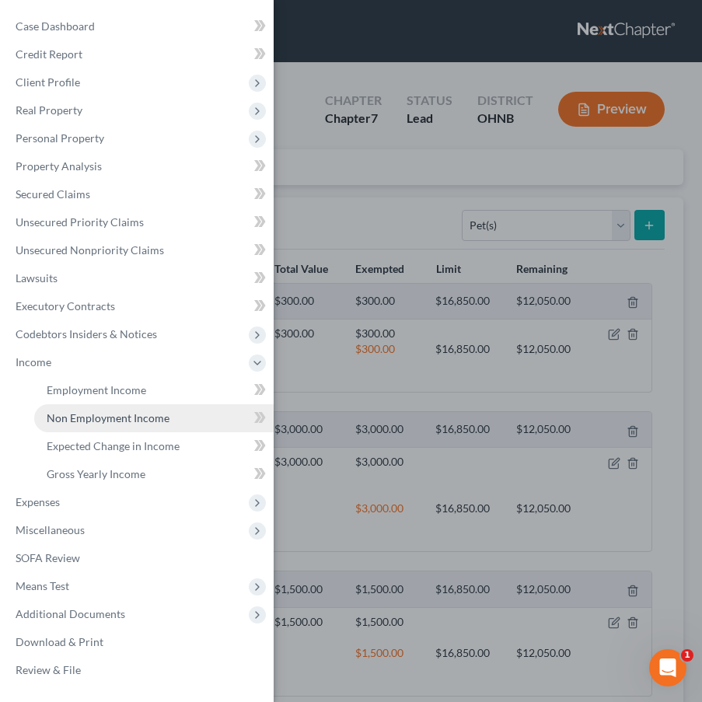
click at [116, 426] on link "Non Employment Income" at bounding box center [153, 418] width 239 height 28
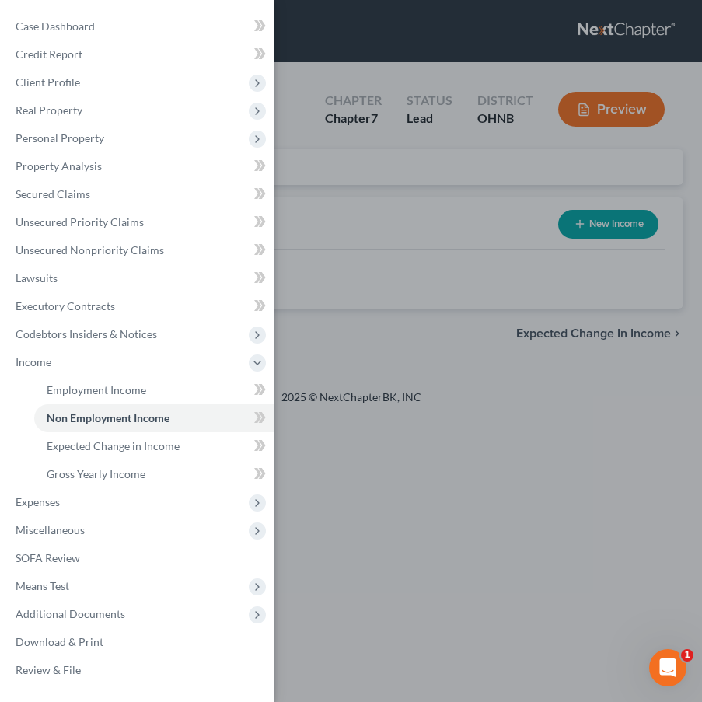
click at [373, 407] on div "Case Dashboard Payments Invoices Payments Payments Credit Report Client Profile" at bounding box center [351, 351] width 702 height 702
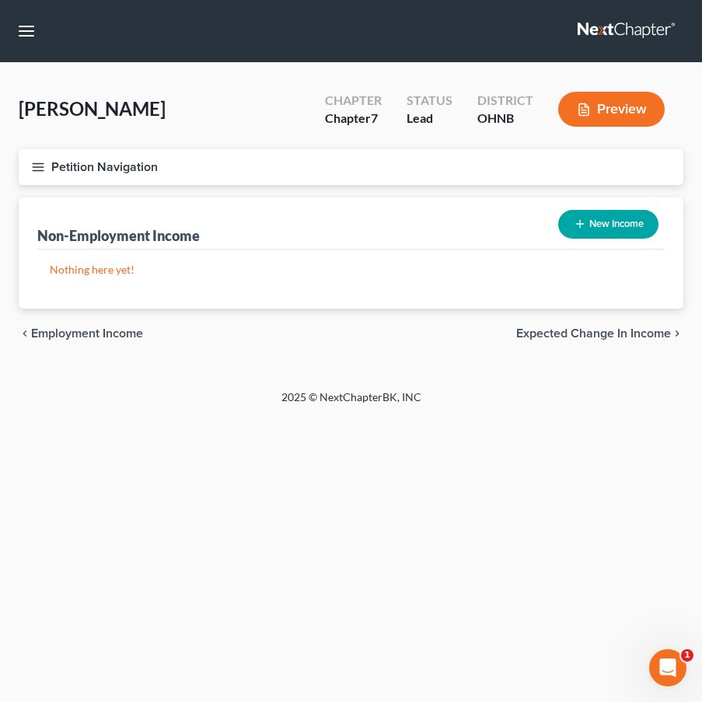
click at [31, 173] on icon "button" at bounding box center [38, 167] width 14 height 14
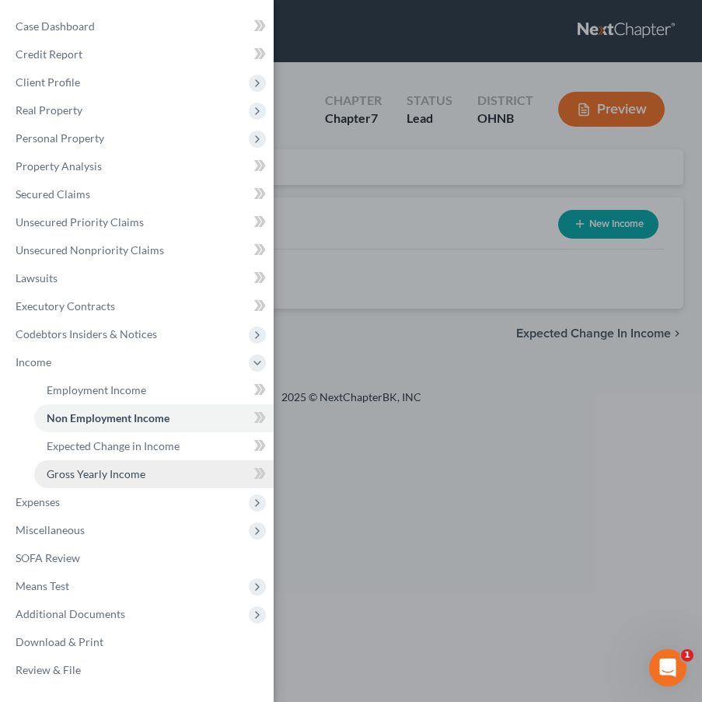
click at [105, 462] on link "Gross Yearly Income" at bounding box center [153, 474] width 239 height 28
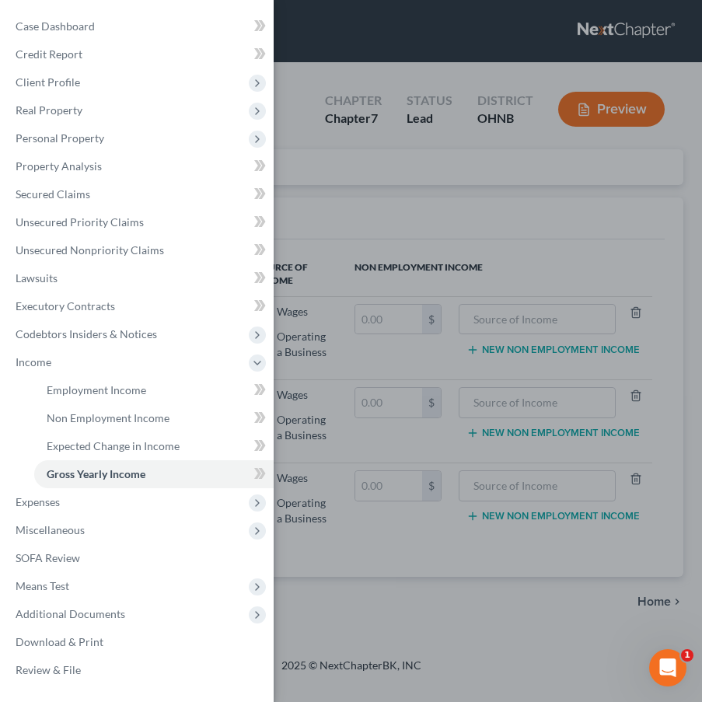
click at [338, 384] on div "Case Dashboard Payments Invoices Payments Payments Credit Report Client Profile" at bounding box center [351, 351] width 702 height 702
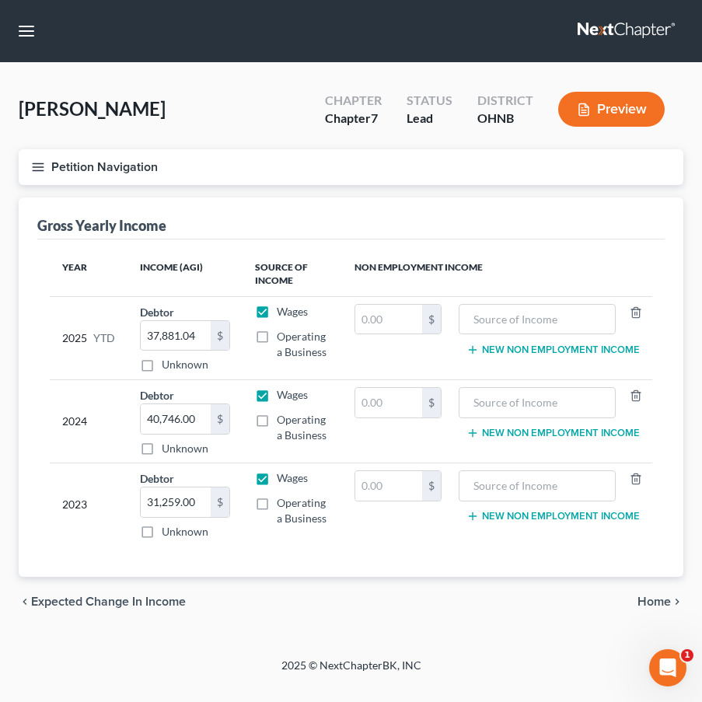
click at [49, 173] on button "Petition Navigation" at bounding box center [351, 167] width 664 height 36
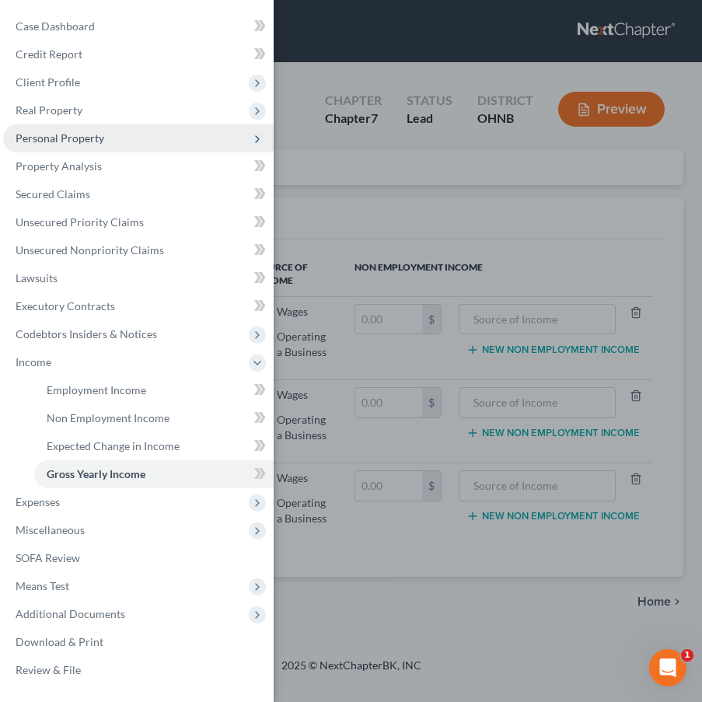
click at [207, 127] on span "Personal Property" at bounding box center [138, 138] width 270 height 28
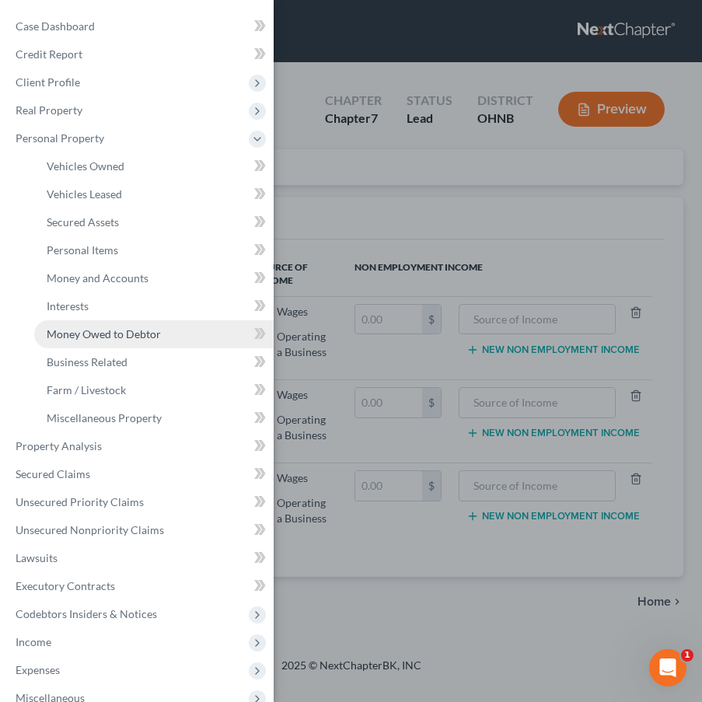
click at [125, 325] on link "Money Owed to Debtor" at bounding box center [153, 334] width 239 height 28
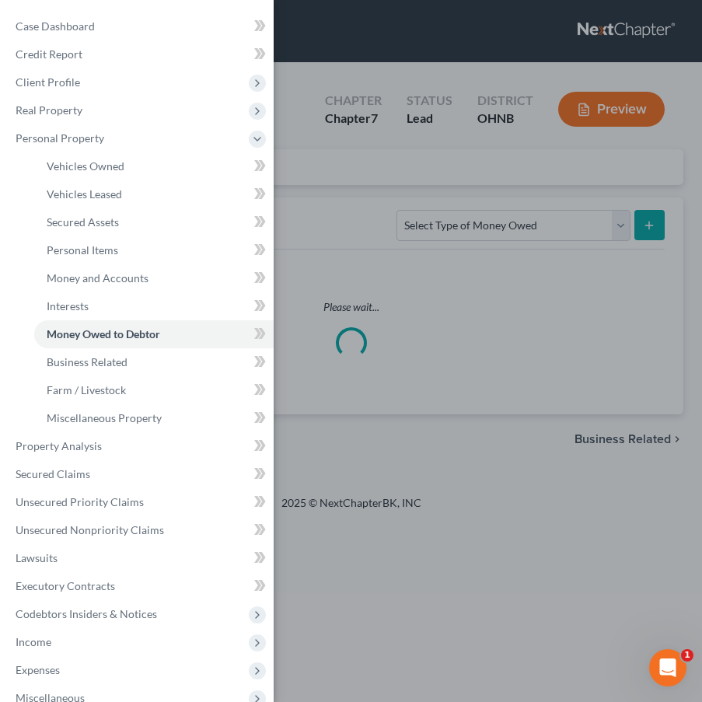
click at [361, 252] on div "Case Dashboard Payments Invoices Payments Payments Credit Report Client Profile" at bounding box center [351, 351] width 702 height 702
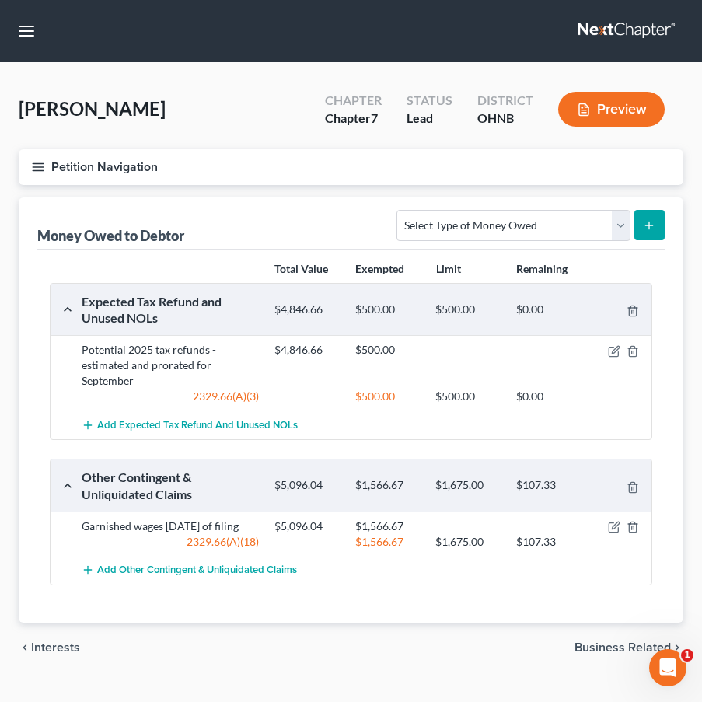
click at [35, 169] on icon "button" at bounding box center [38, 167] width 14 height 14
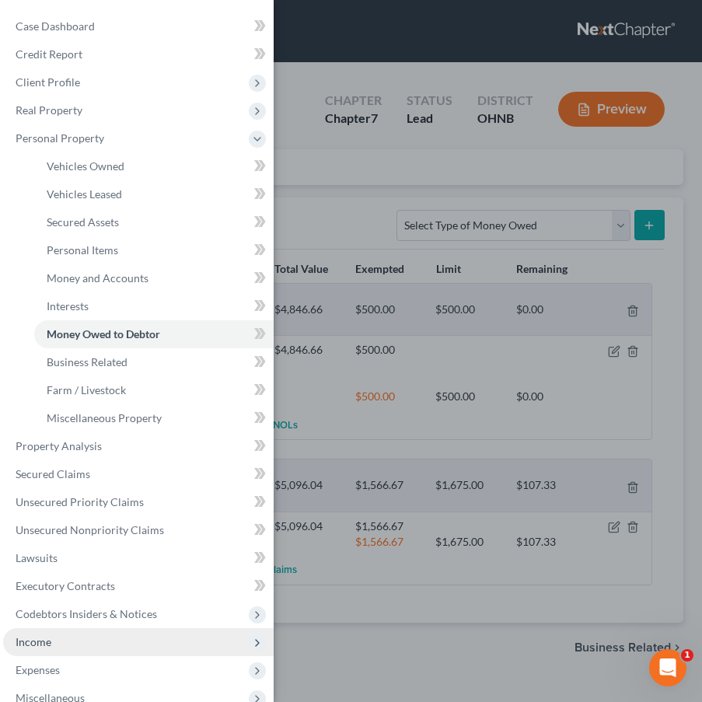
click at [75, 650] on span "Income" at bounding box center [138, 642] width 270 height 28
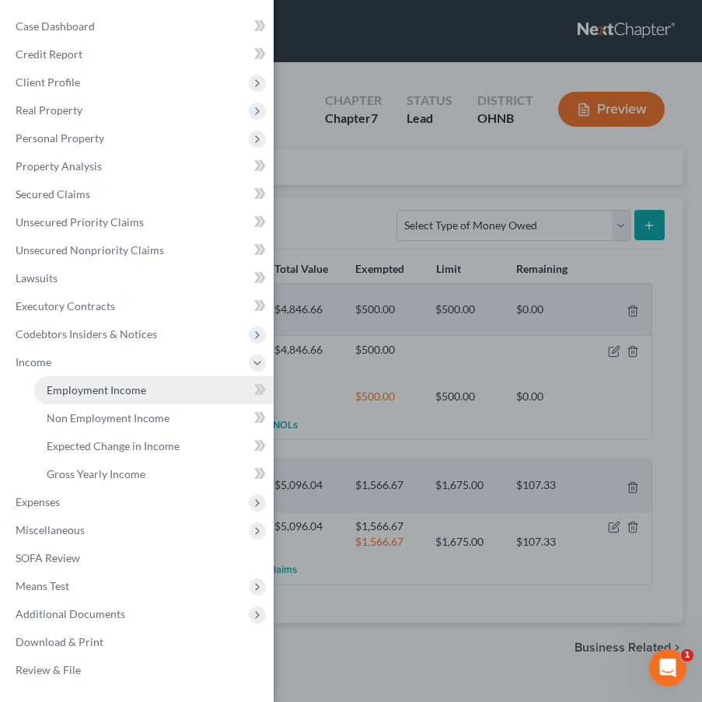
click at [119, 389] on span "Employment Income" at bounding box center [96, 389] width 99 height 13
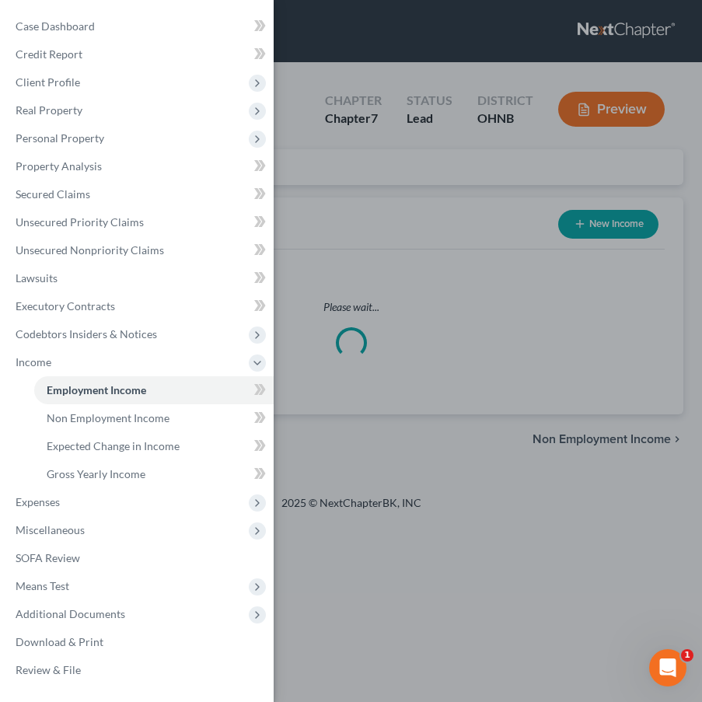
click at [442, 350] on div "Case Dashboard Payments Invoices Payments Payments Credit Report Client Profile" at bounding box center [351, 351] width 702 height 702
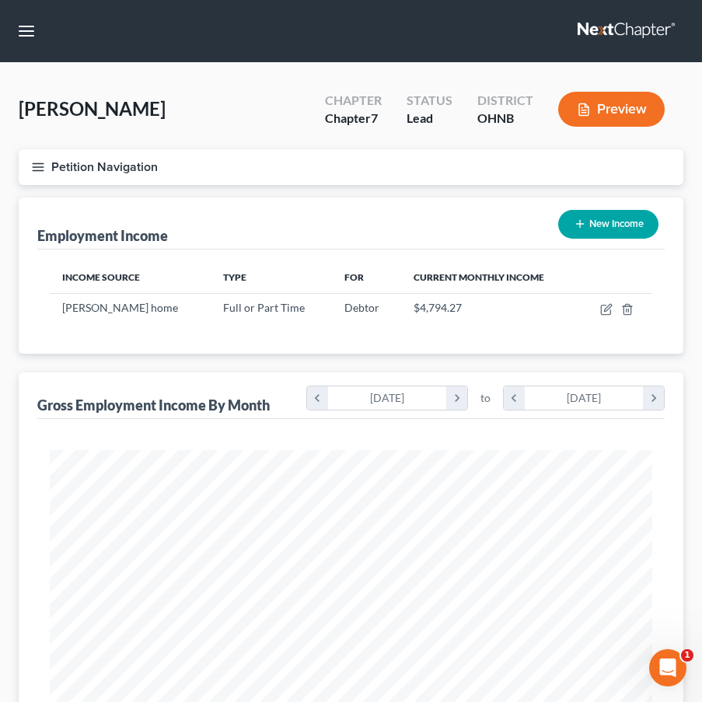
scroll to position [301, 633]
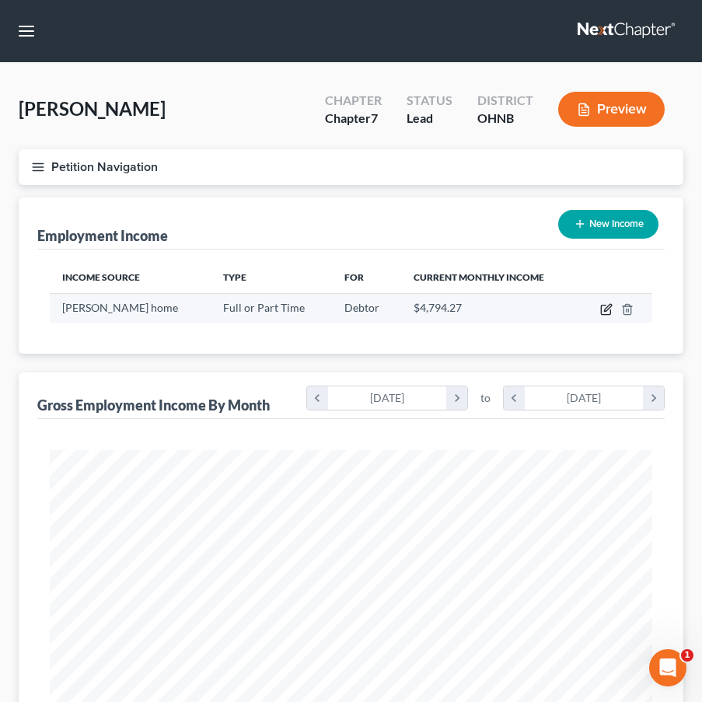
click at [610, 312] on icon "button" at bounding box center [605, 309] width 9 height 9
select select "0"
select select "36"
select select "3"
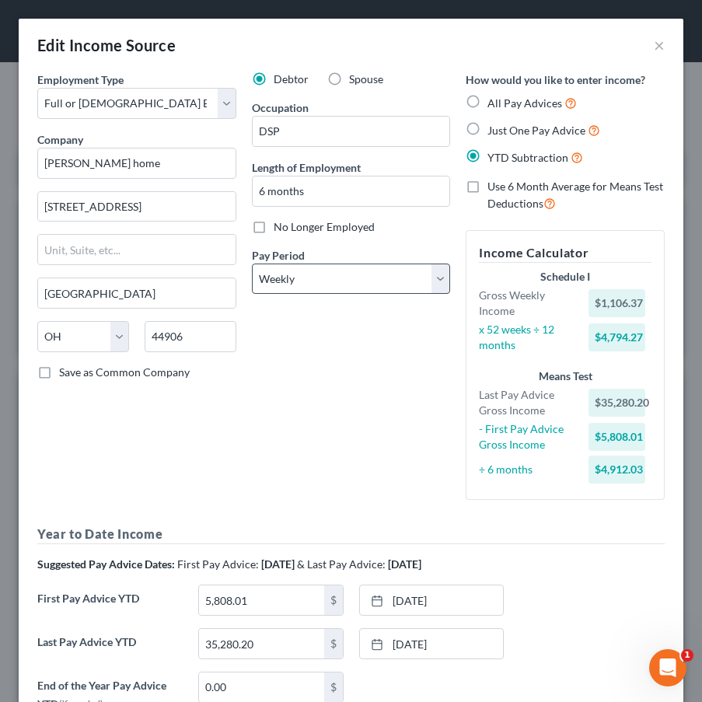
scroll to position [12, 0]
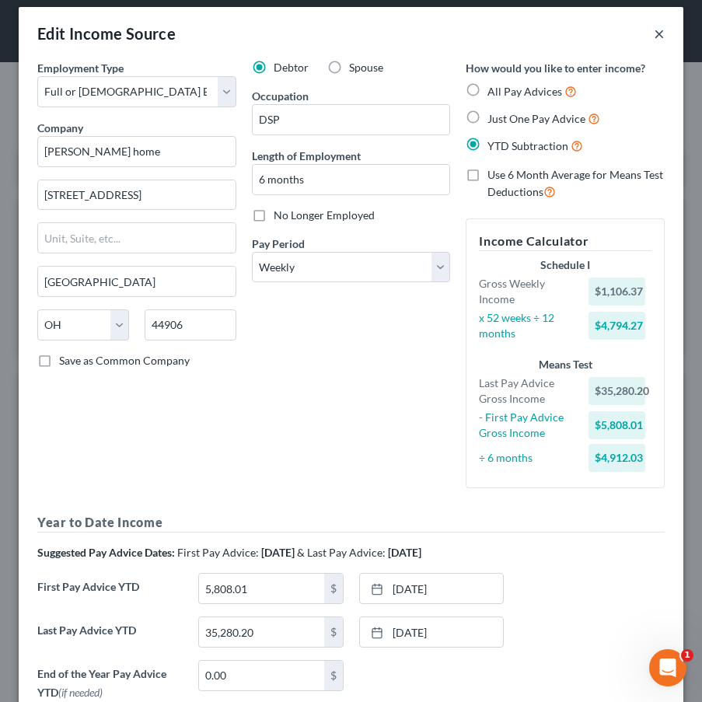
click at [654, 33] on button "×" at bounding box center [659, 33] width 11 height 19
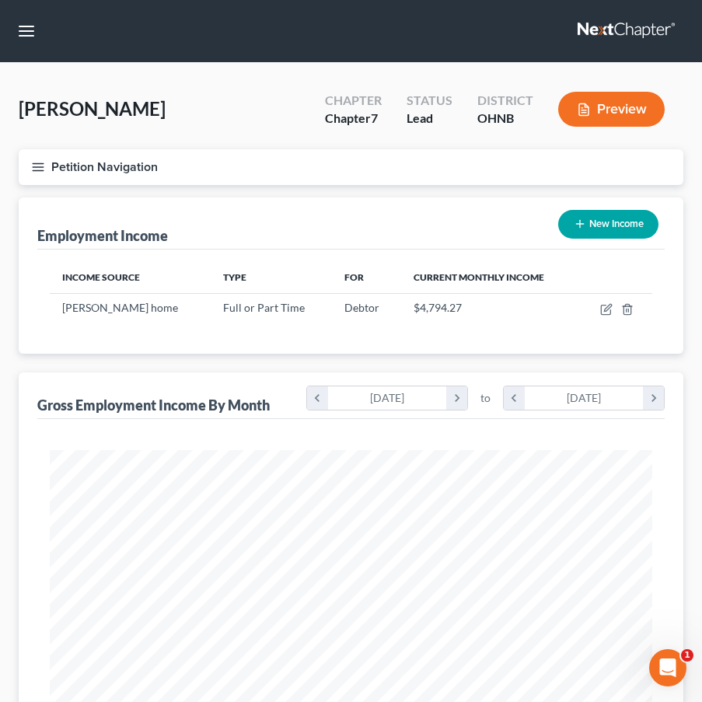
click at [37, 161] on icon "button" at bounding box center [38, 167] width 14 height 14
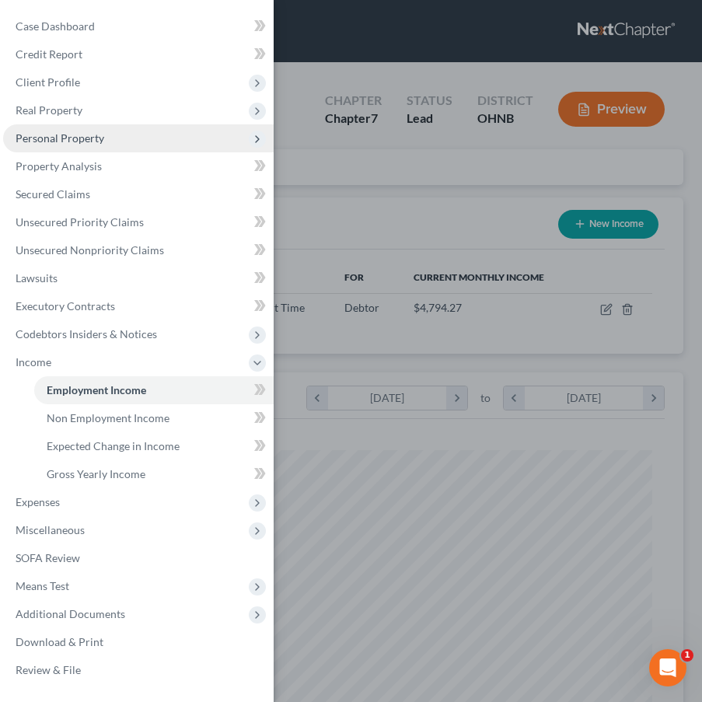
click at [186, 137] on span "Personal Property" at bounding box center [138, 138] width 270 height 28
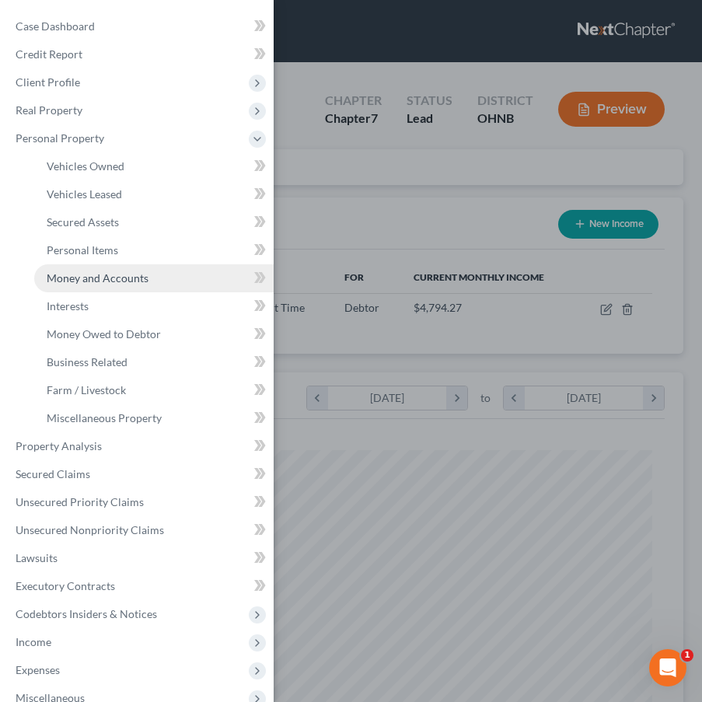
click at [150, 274] on link "Money and Accounts" at bounding box center [153, 278] width 239 height 28
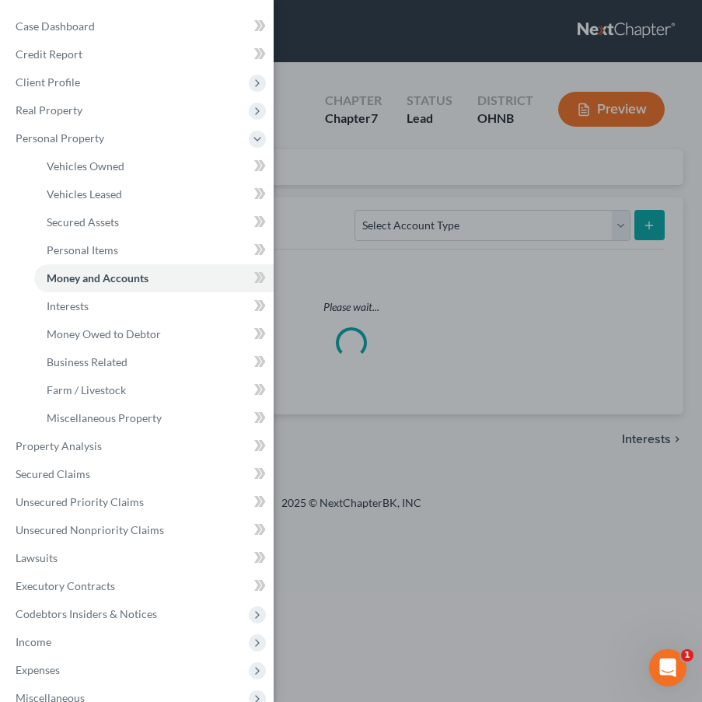
click at [359, 232] on div "Case Dashboard Payments Invoices Payments Payments Credit Report Client Profile" at bounding box center [351, 351] width 702 height 702
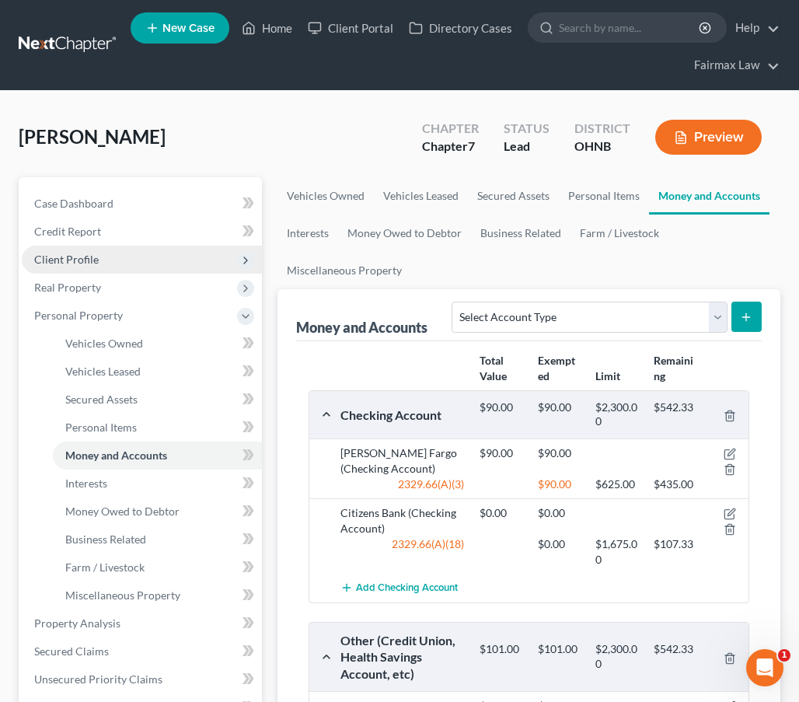
click at [314, 3] on nav "Home New Case Client Portal Directory Cases Fairmax Law farrah@fairmaxlaw.com M…" at bounding box center [399, 45] width 799 height 90
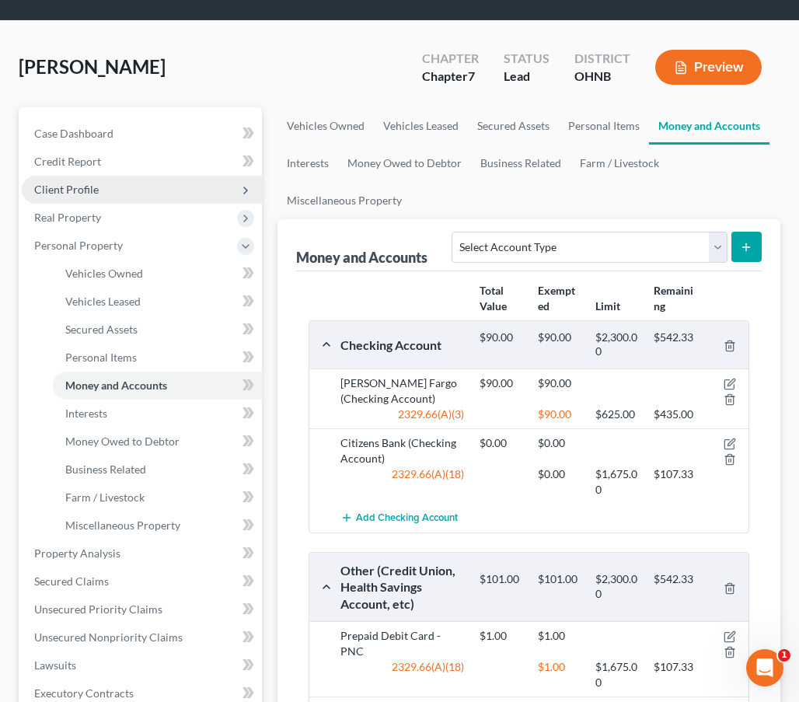
scroll to position [130, 0]
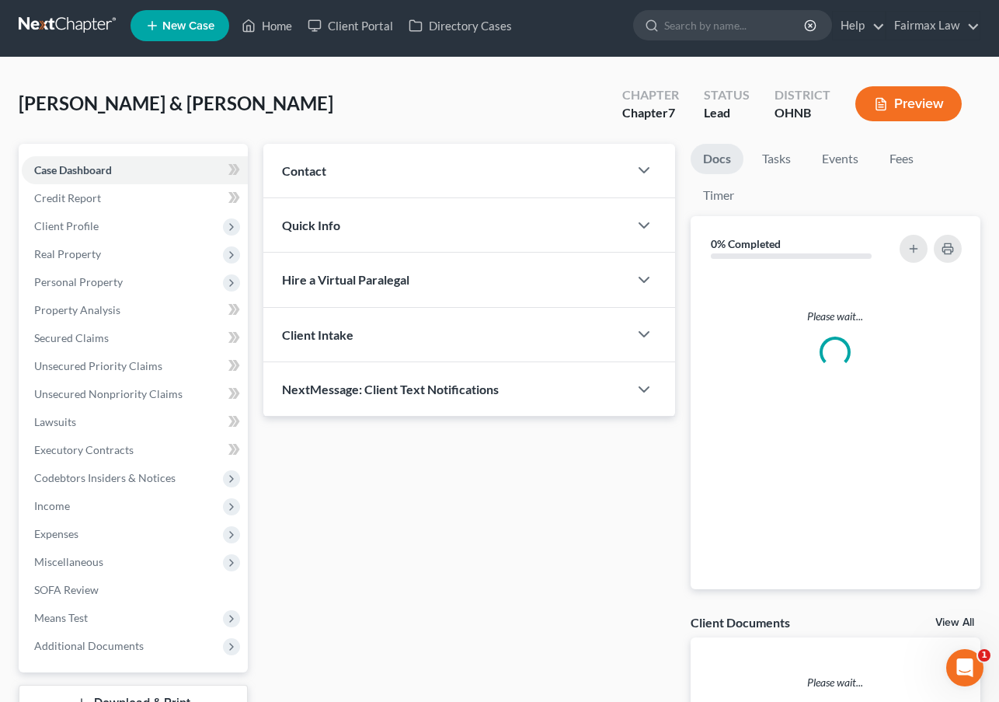
scroll to position [7, 0]
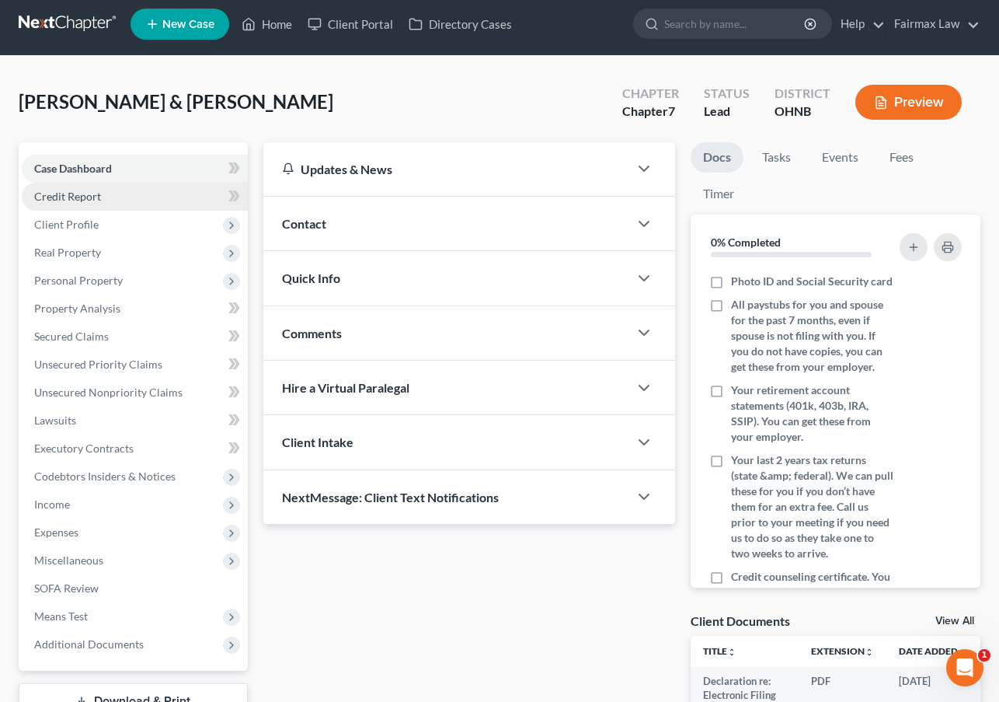
click at [143, 193] on link "Credit Report" at bounding box center [135, 197] width 226 height 28
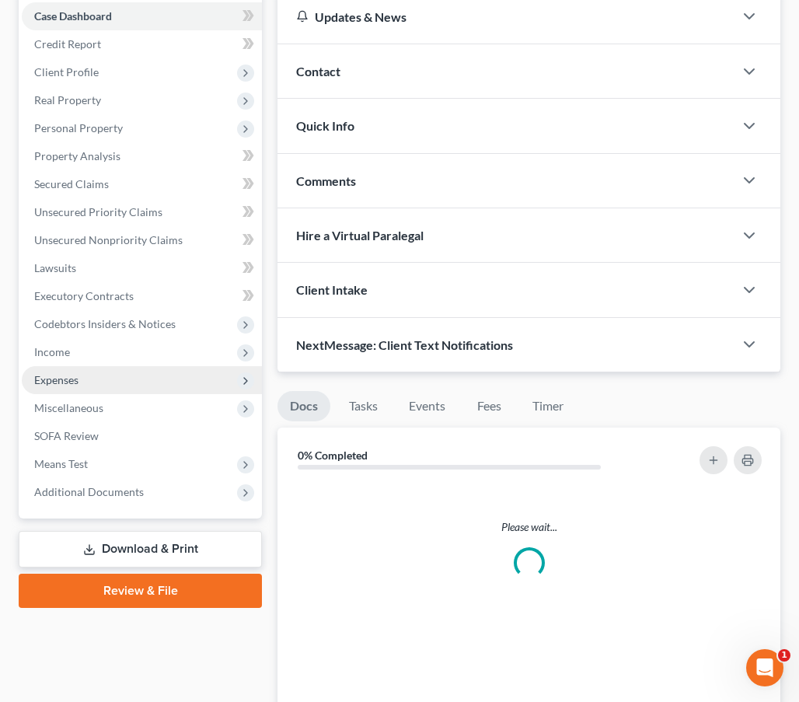
scroll to position [376, 0]
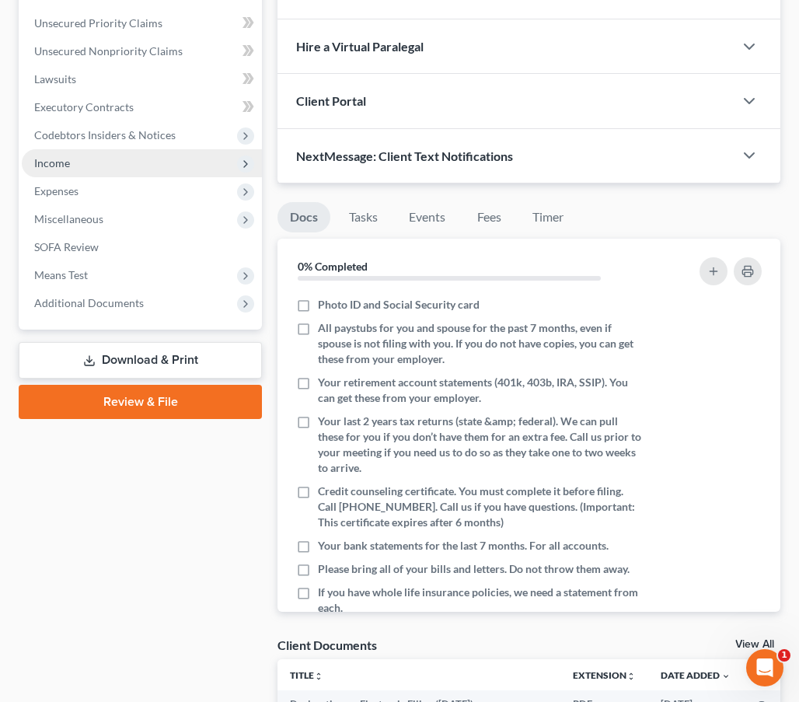
click at [134, 166] on span "Income" at bounding box center [142, 163] width 240 height 28
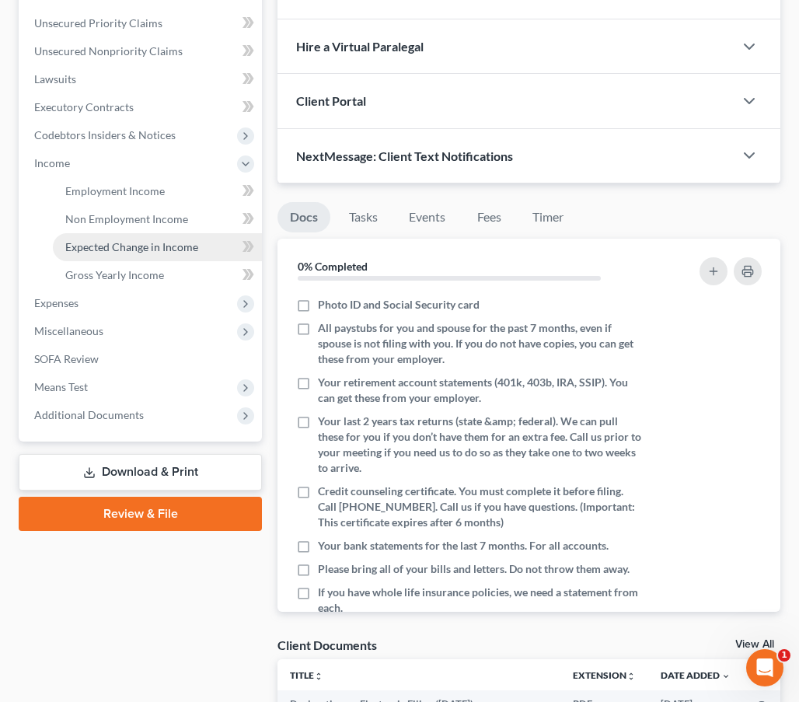
click at [122, 249] on span "Expected Change in Income" at bounding box center [131, 246] width 133 height 13
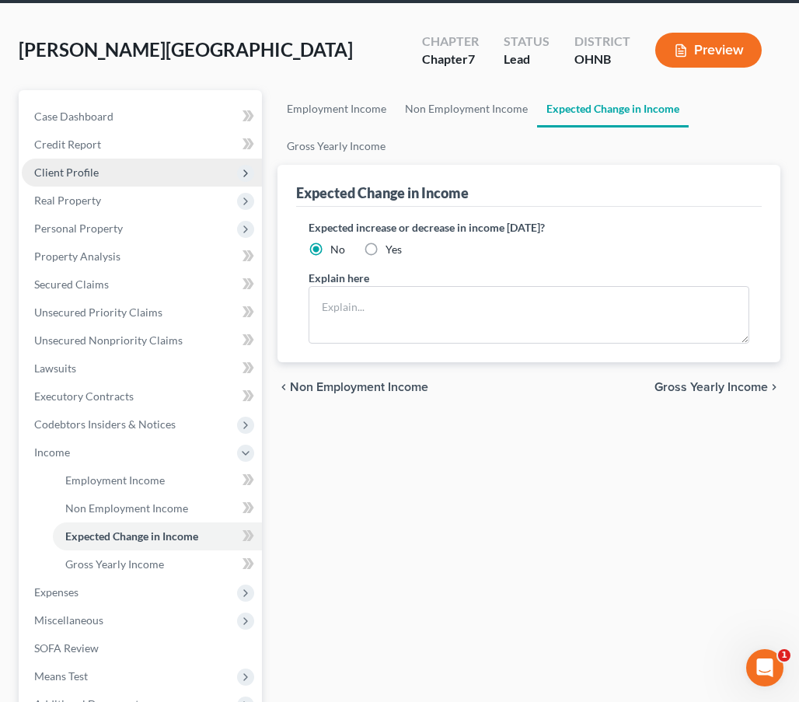
scroll to position [90, 0]
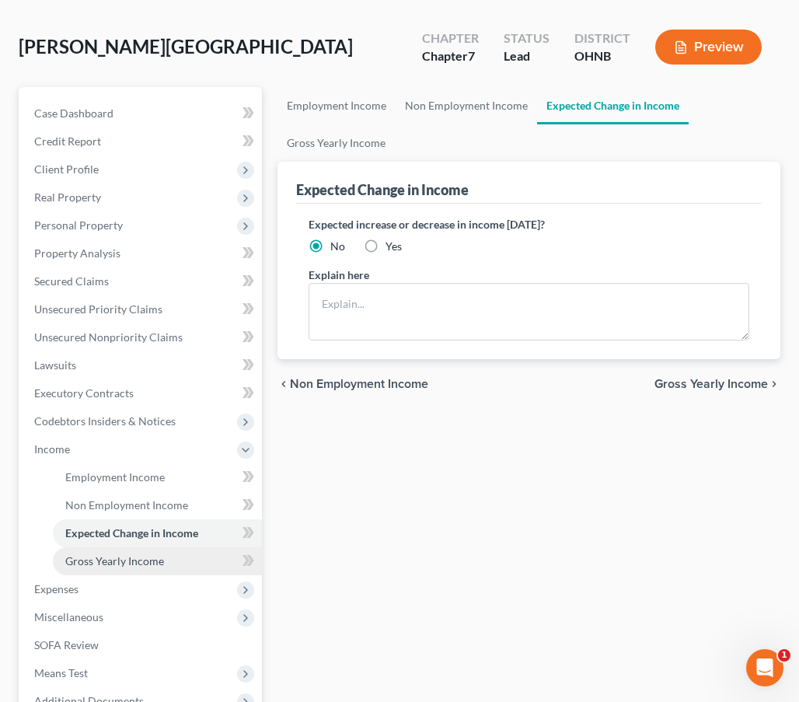
click at [153, 560] on span "Gross Yearly Income" at bounding box center [114, 560] width 99 height 13
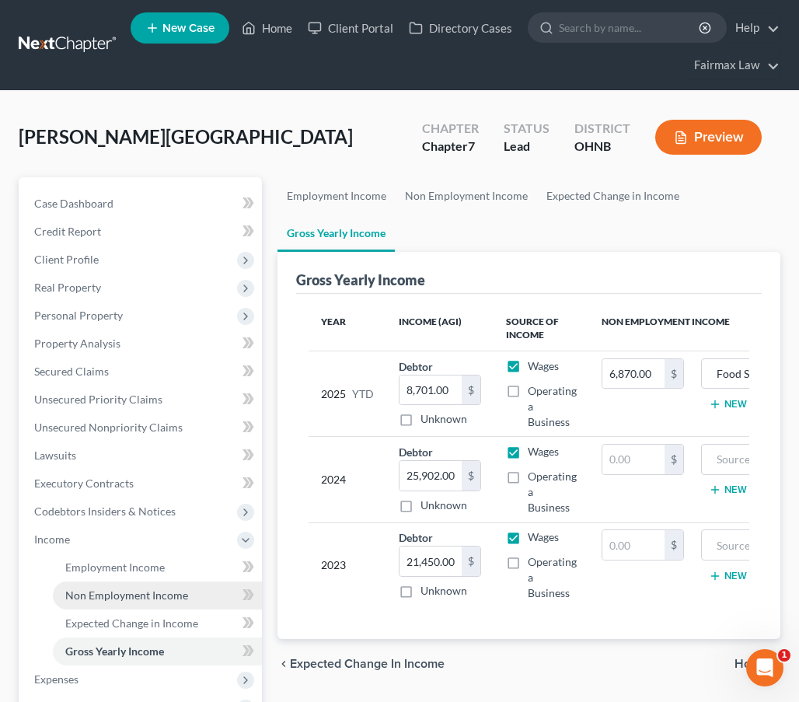
click at [165, 593] on span "Non Employment Income" at bounding box center [126, 594] width 123 height 13
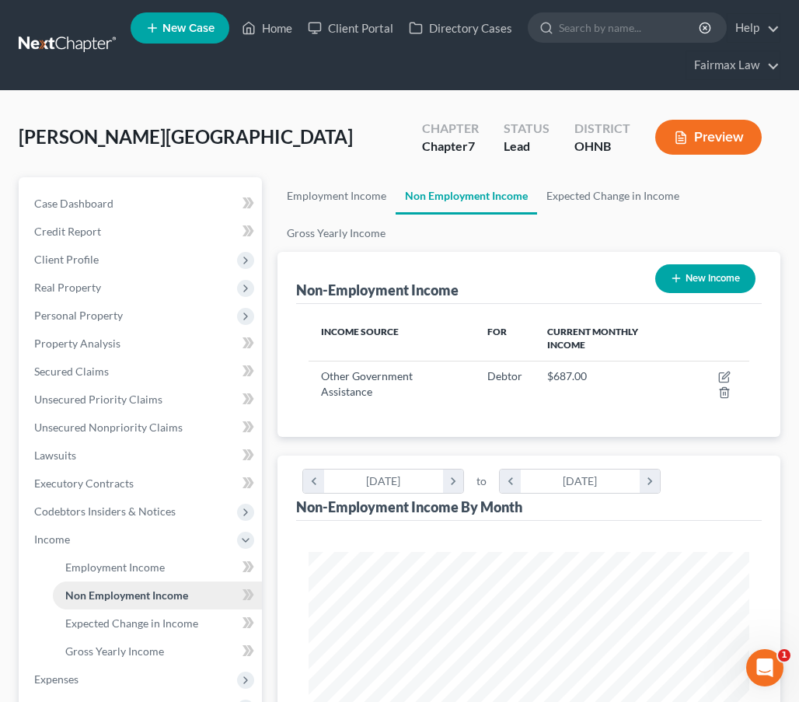
scroll to position [220, 471]
click at [109, 645] on span "Gross Yearly Income" at bounding box center [114, 650] width 99 height 13
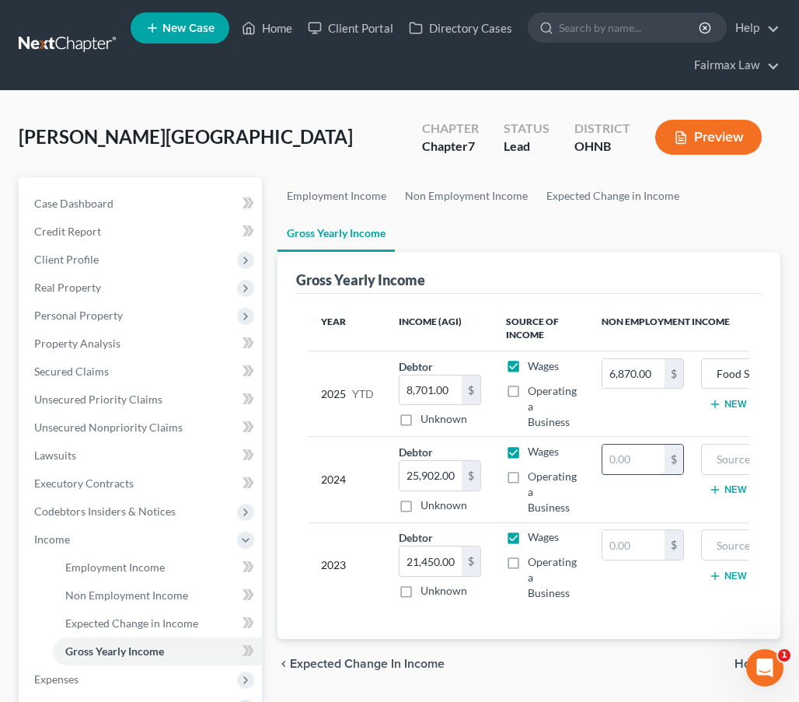
click at [650, 458] on input "text" at bounding box center [633, 460] width 62 height 30
type input "8,244.00"
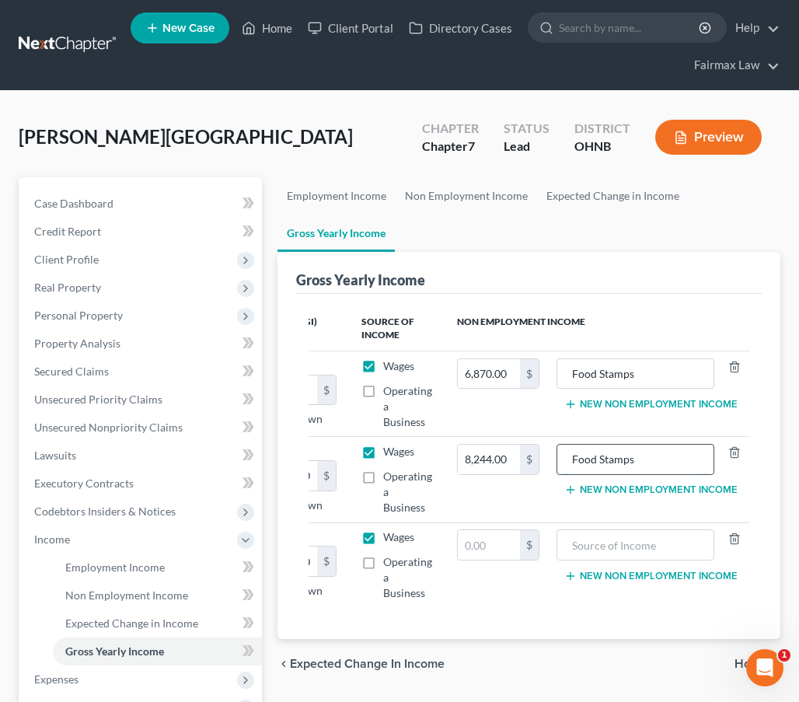
type input "Food Stamps"
click at [507, 549] on input "text" at bounding box center [489, 545] width 62 height 30
type input "8,244.00"
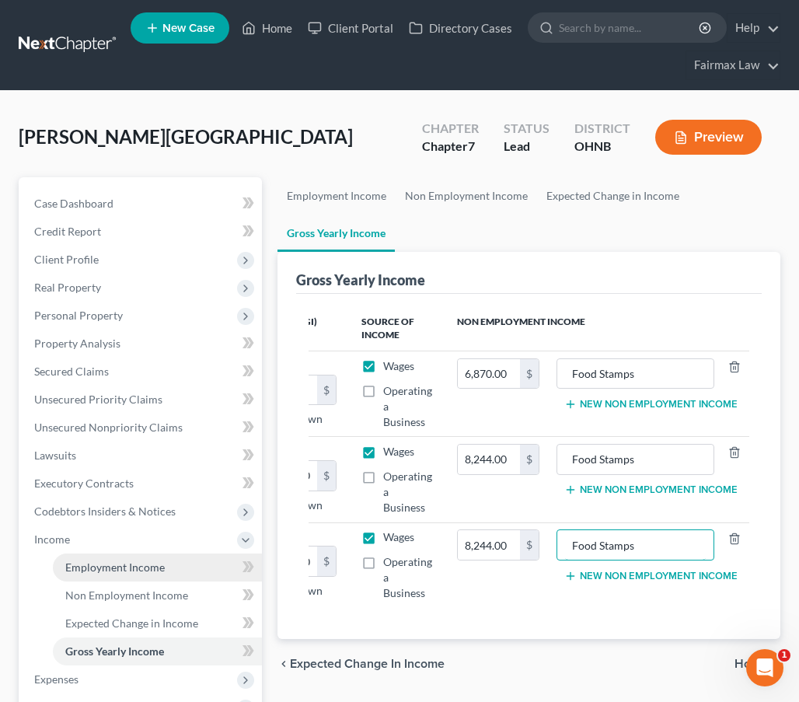
type input "Food Stamps"
click at [144, 567] on span "Employment Income" at bounding box center [114, 566] width 99 height 13
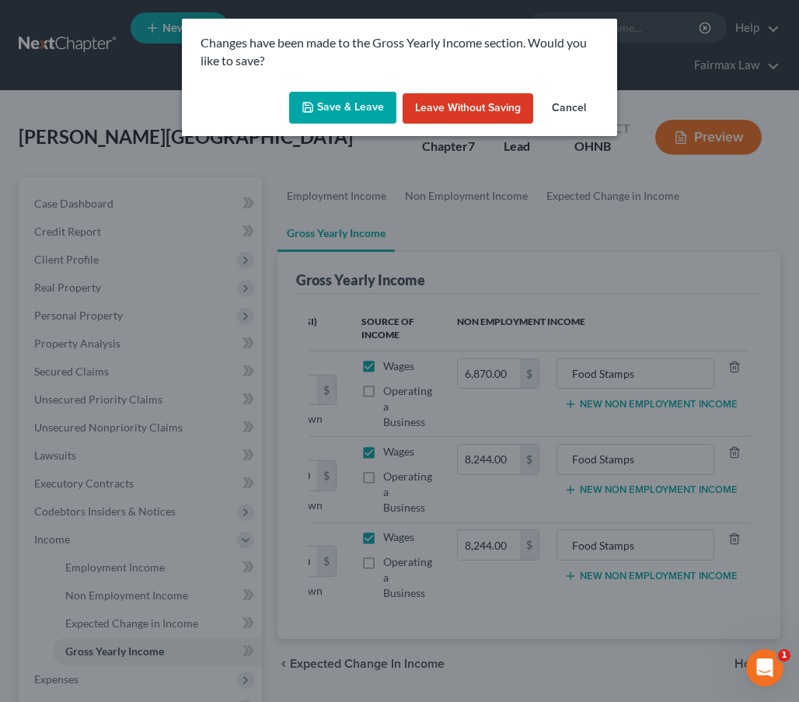
click at [333, 120] on button "Save & Leave" at bounding box center [342, 108] width 107 height 33
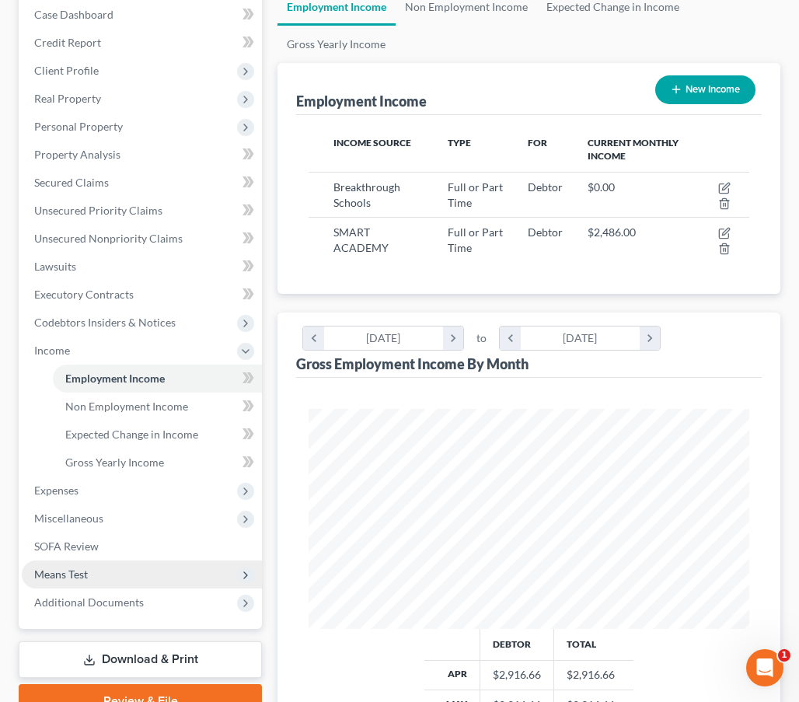
scroll to position [193, 0]
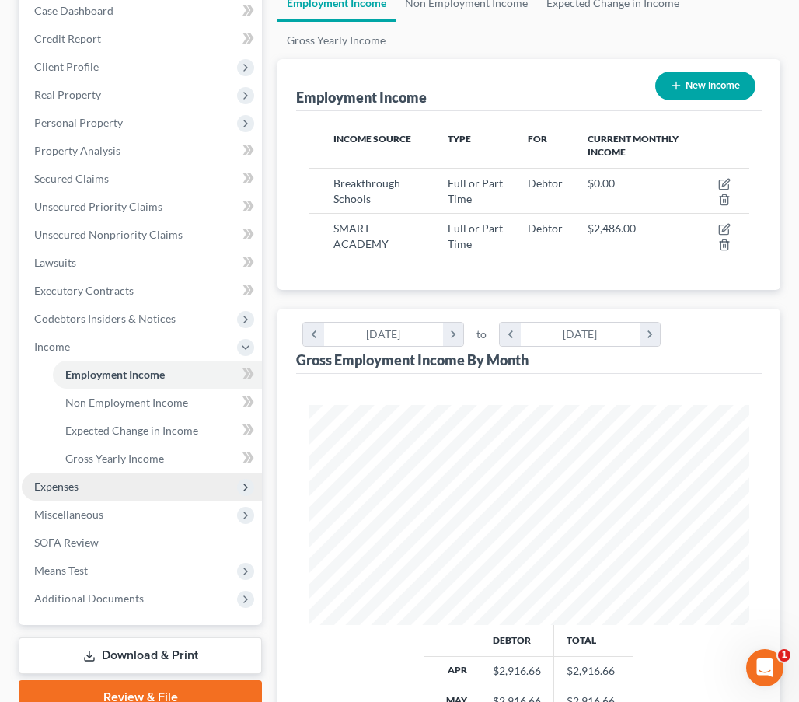
click at [117, 489] on span "Expenses" at bounding box center [142, 486] width 240 height 28
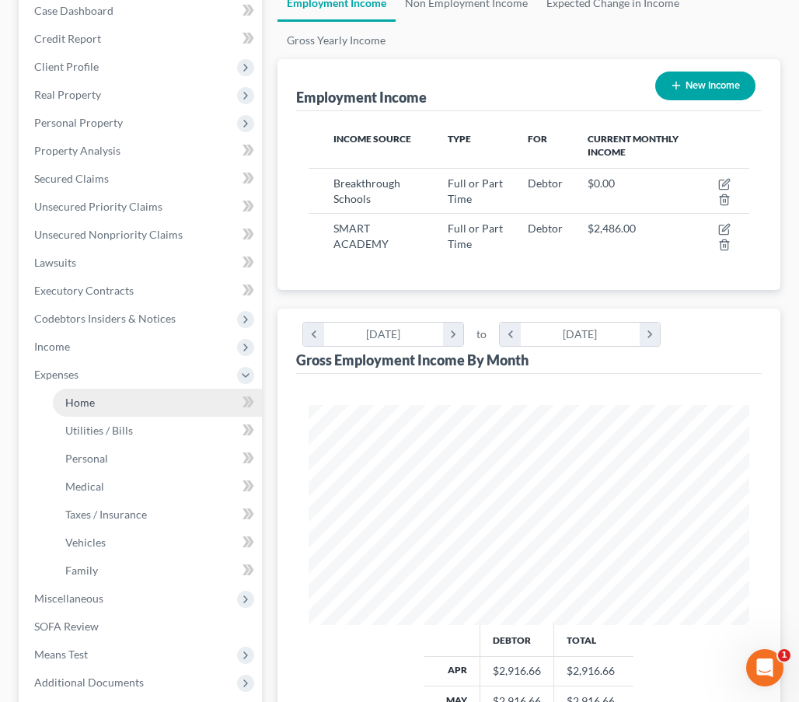
click at [109, 396] on link "Home" at bounding box center [157, 403] width 209 height 28
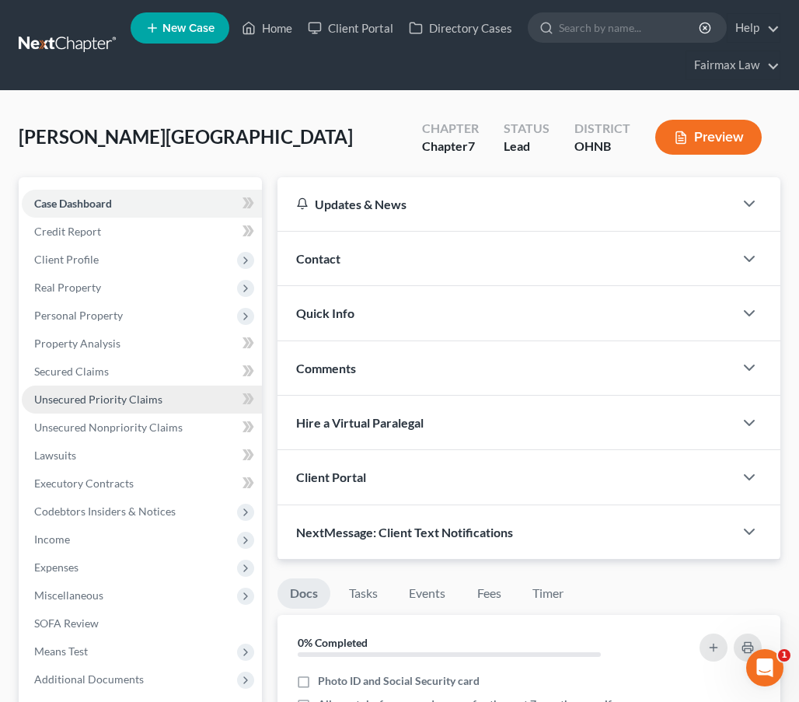
click at [139, 401] on span "Unsecured Priority Claims" at bounding box center [98, 398] width 128 height 13
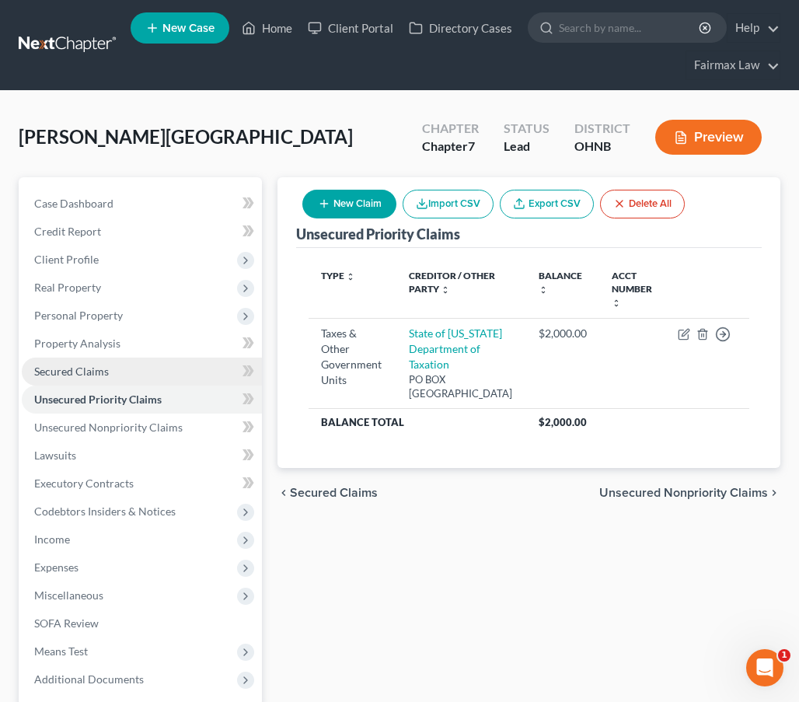
click at [138, 372] on link "Secured Claims" at bounding box center [142, 371] width 240 height 28
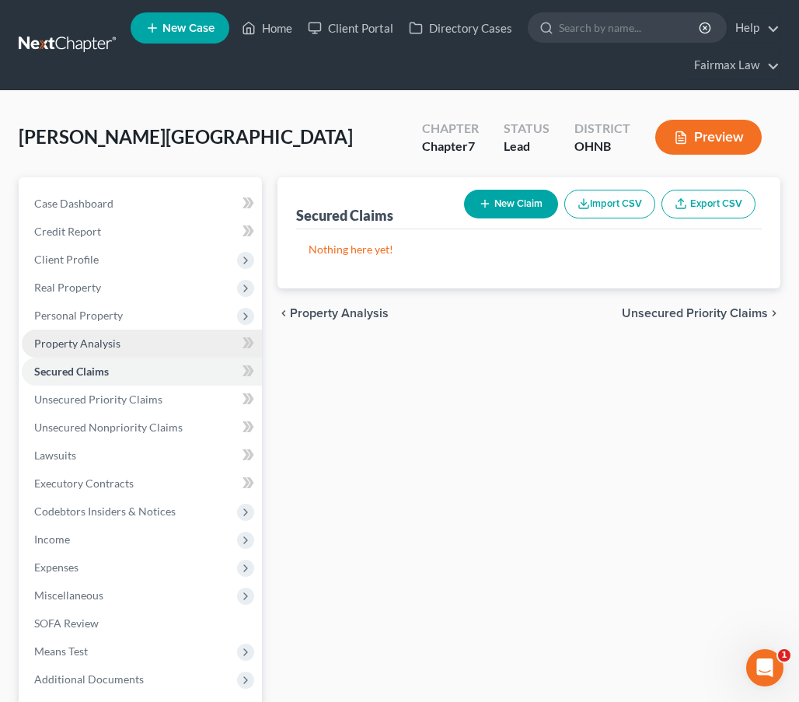
click at [152, 350] on link "Property Analysis" at bounding box center [142, 343] width 240 height 28
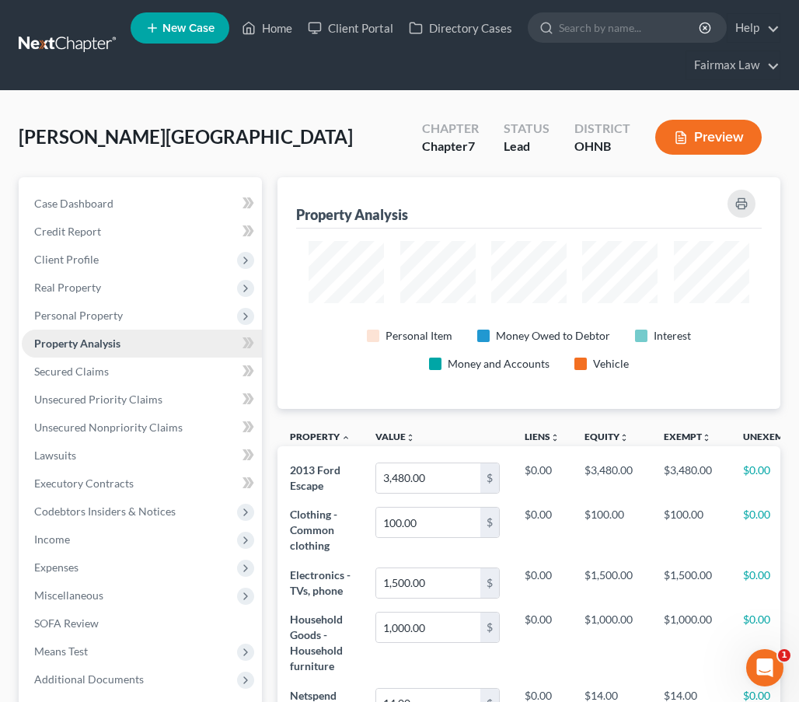
scroll to position [232, 502]
click at [155, 428] on span "Unsecured Nonpriority Claims" at bounding box center [108, 426] width 148 height 13
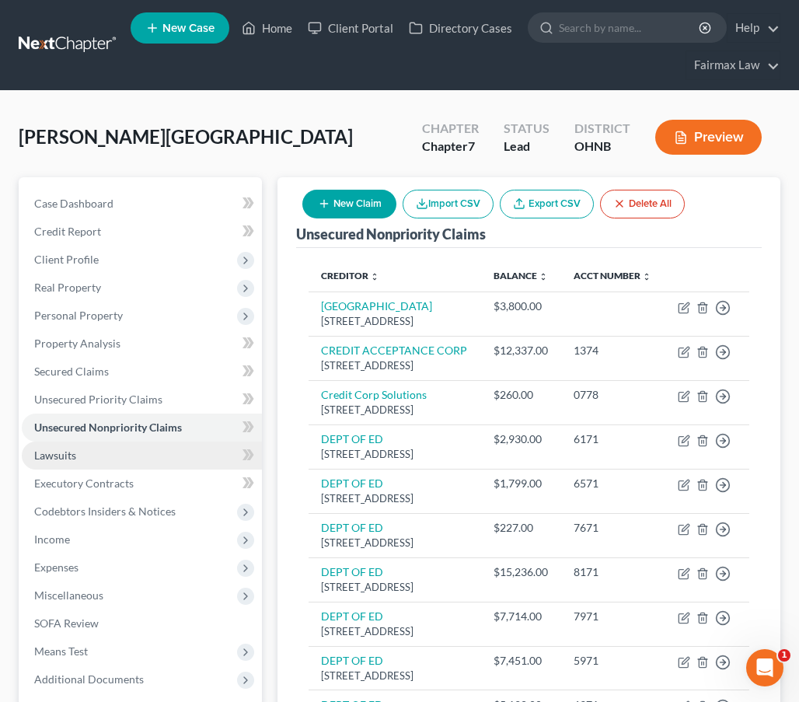
click at [155, 465] on link "Lawsuits" at bounding box center [142, 455] width 240 height 28
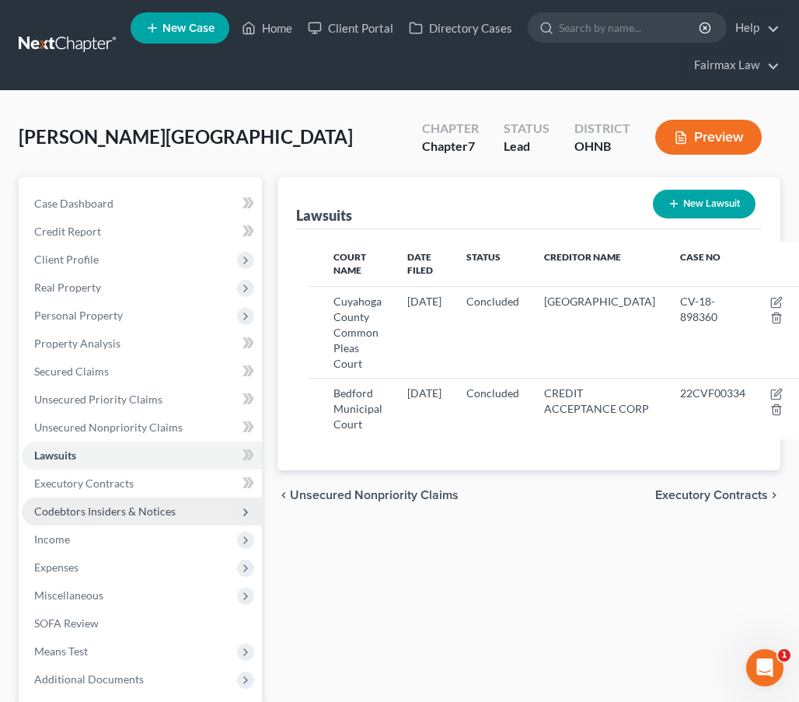
click at [164, 507] on span "Codebtors Insiders & Notices" at bounding box center [104, 510] width 141 height 13
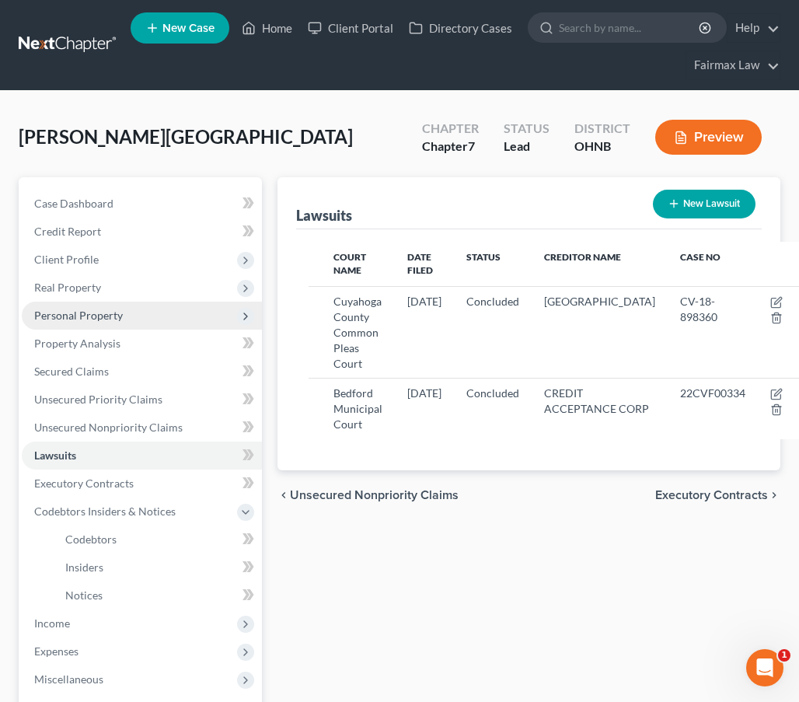
click at [212, 309] on span "Personal Property" at bounding box center [142, 316] width 240 height 28
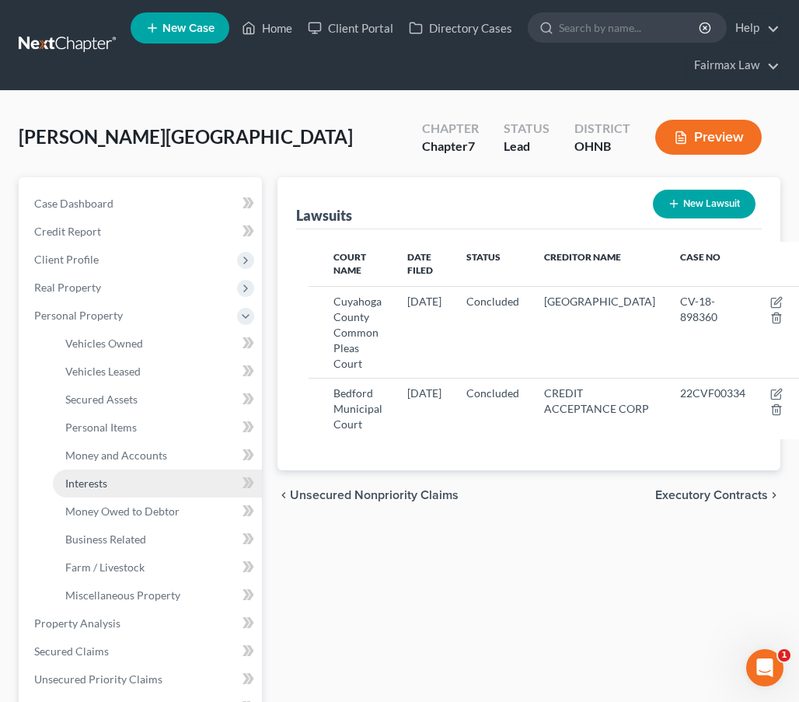
click at [180, 479] on link "Interests" at bounding box center [157, 483] width 209 height 28
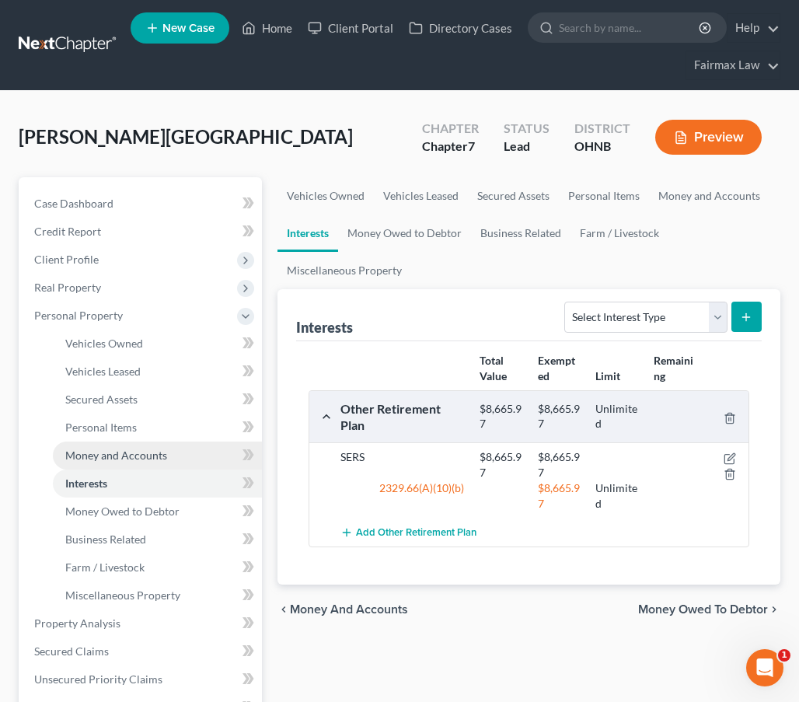
click at [183, 452] on link "Money and Accounts" at bounding box center [157, 455] width 209 height 28
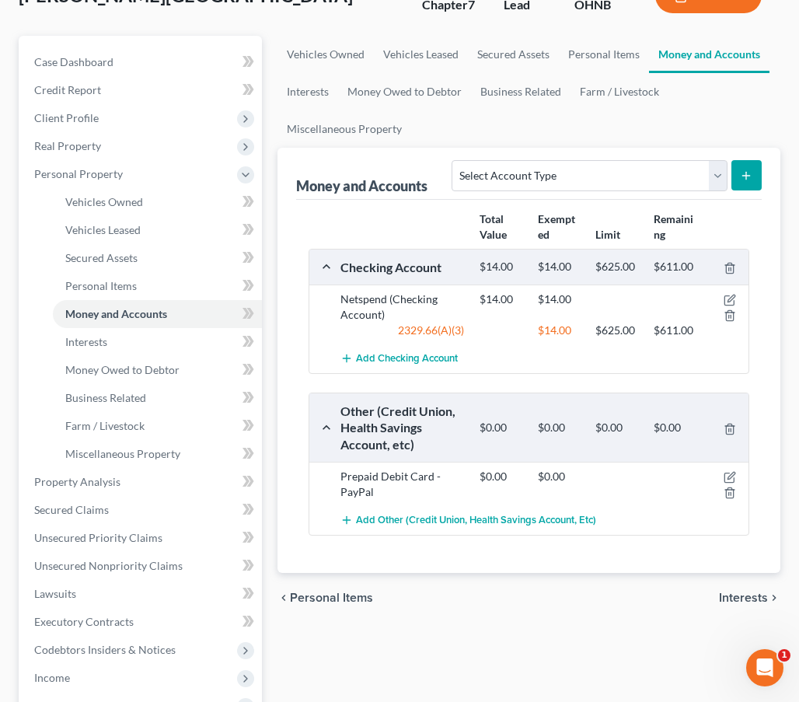
scroll to position [145, 0]
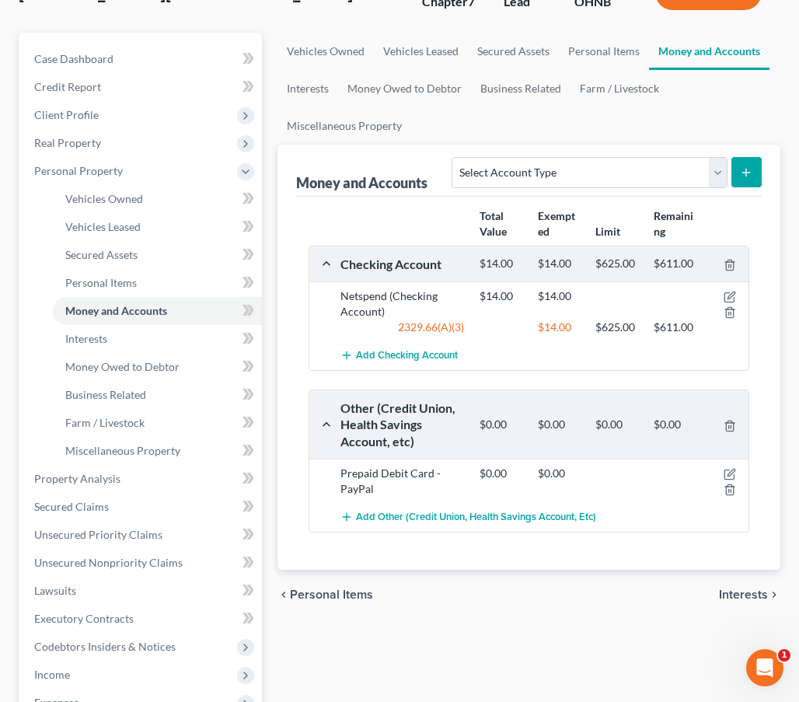
click at [745, 176] on icon "submit" at bounding box center [746, 172] width 12 height 12
select select "savings"
click at [748, 176] on icon "submit" at bounding box center [746, 172] width 12 height 12
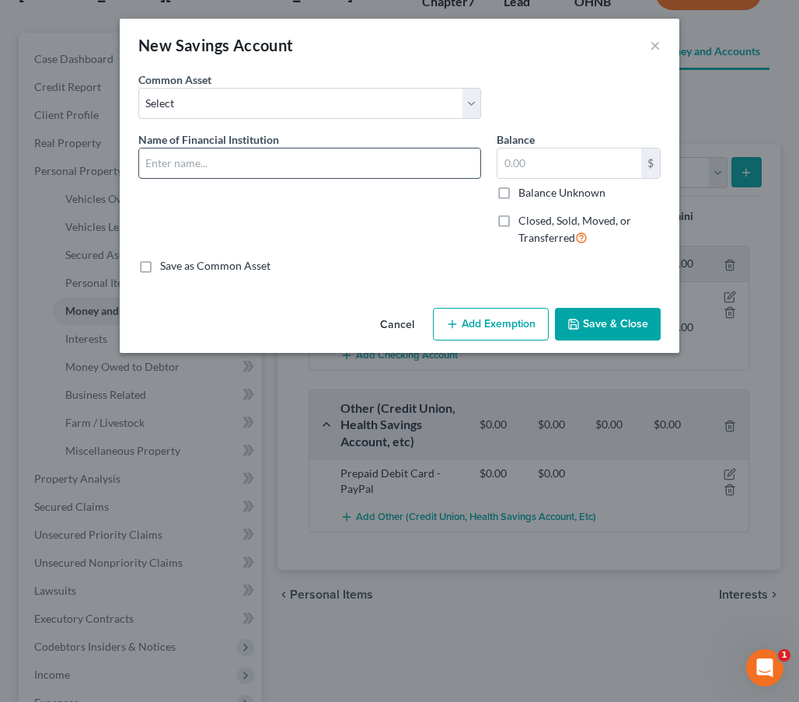
click at [312, 169] on input "text" at bounding box center [309, 163] width 341 height 30
type input "Netspend Savings Account"
click at [574, 159] on input "text" at bounding box center [569, 163] width 144 height 30
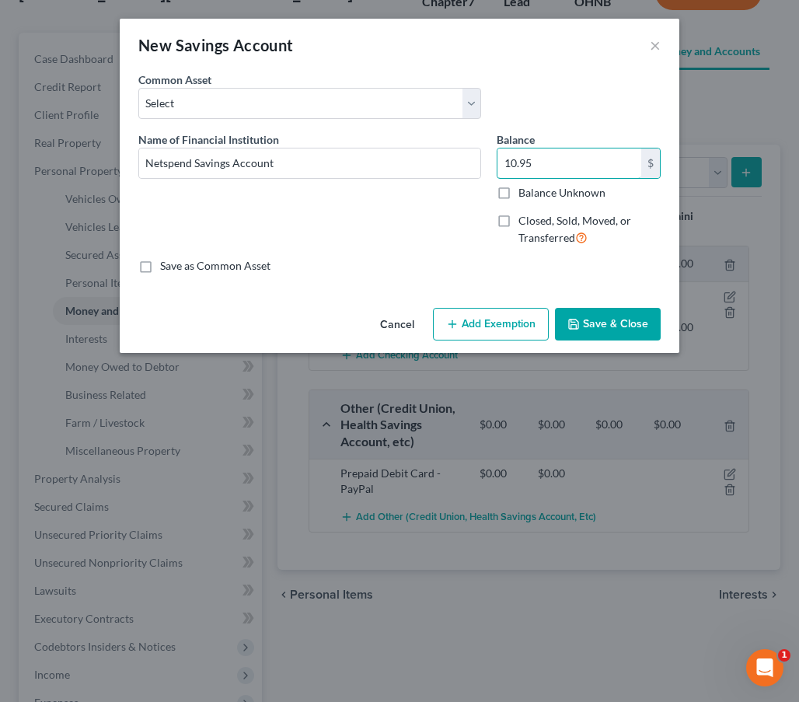
type input "10.95"
click at [511, 311] on button "Add Exemption" at bounding box center [491, 324] width 116 height 33
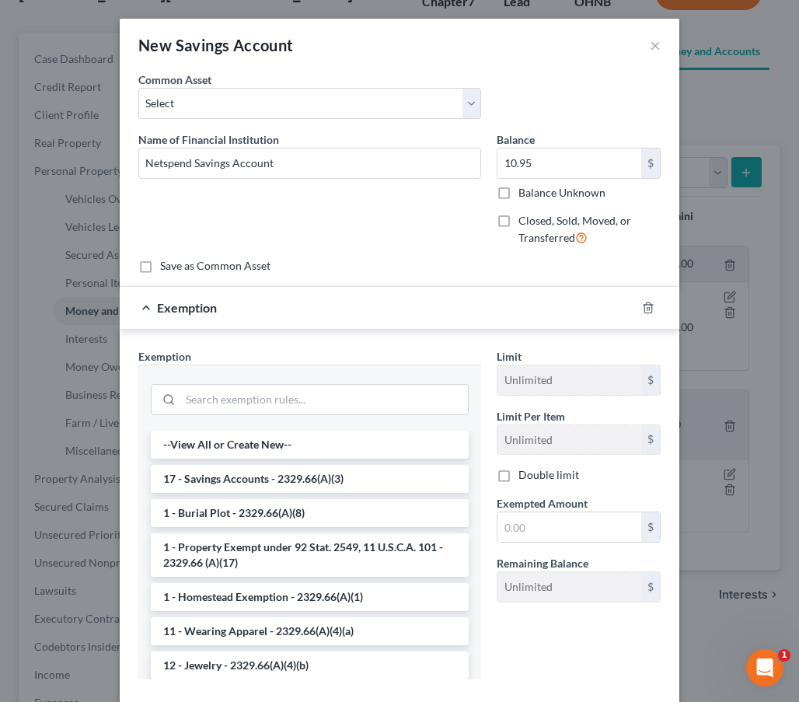
click at [366, 417] on div at bounding box center [310, 398] width 318 height 40
click at [366, 407] on input "search" at bounding box center [324, 400] width 288 height 30
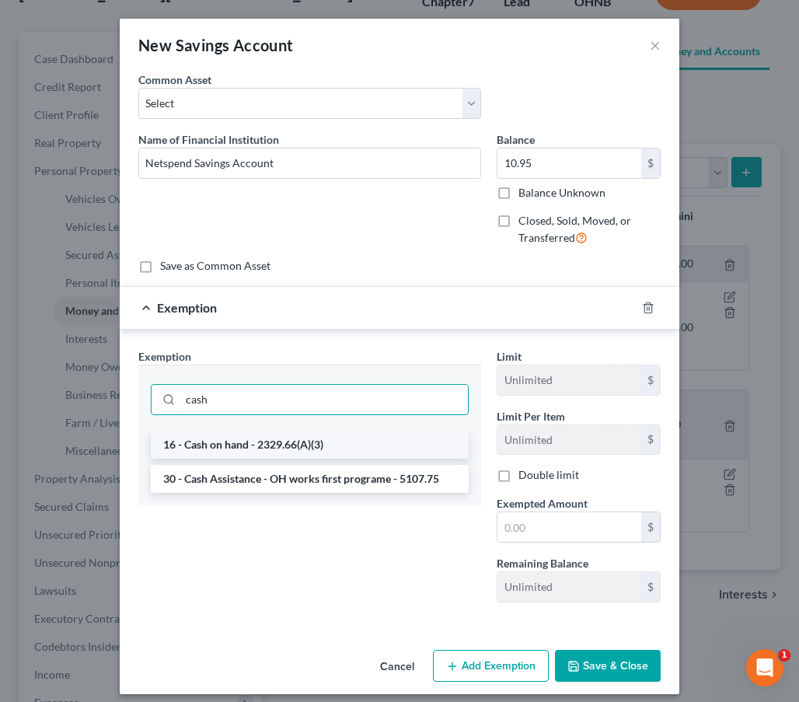
type input "cash"
click at [359, 432] on li "16 - Cash on hand - 2329.66(A)(3)" at bounding box center [310, 445] width 318 height 28
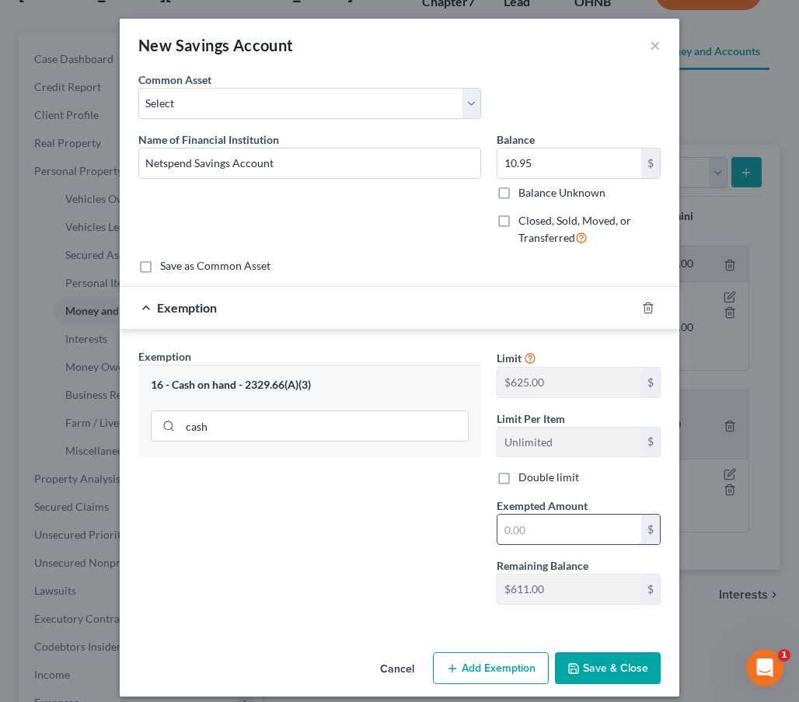
click at [575, 526] on input "text" at bounding box center [569, 529] width 144 height 30
type input "10.95"
click at [600, 672] on button "Save & Close" at bounding box center [608, 668] width 106 height 33
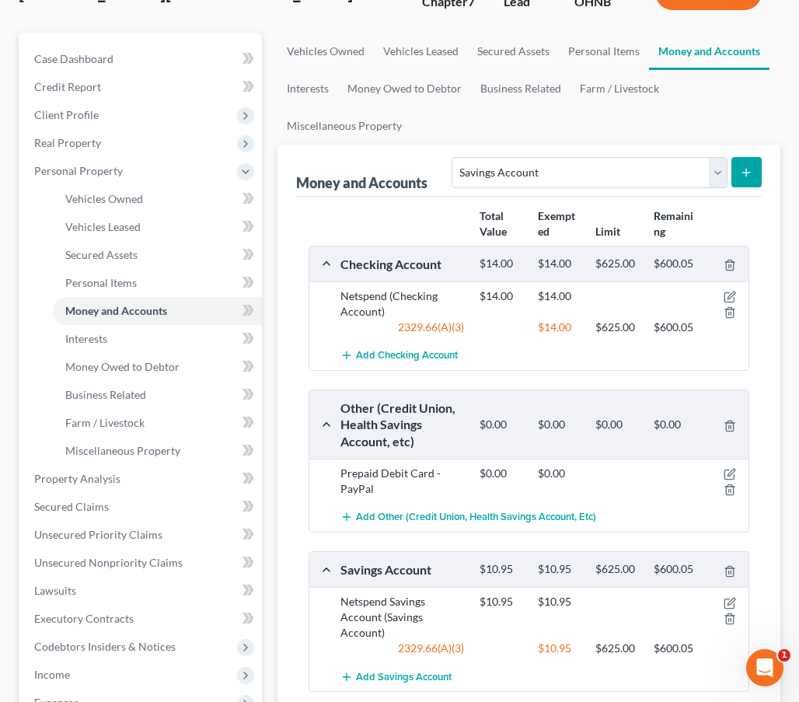
click at [637, 610] on div "$10.95 $10.95" at bounding box center [588, 609] width 232 height 31
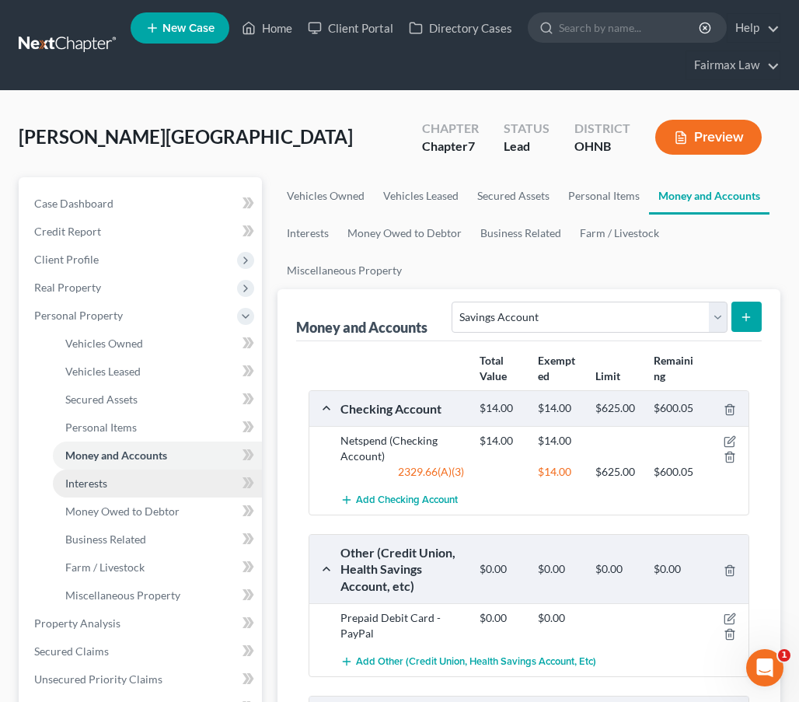
scroll to position [0, 0]
click at [145, 486] on link "Interests" at bounding box center [157, 483] width 209 height 28
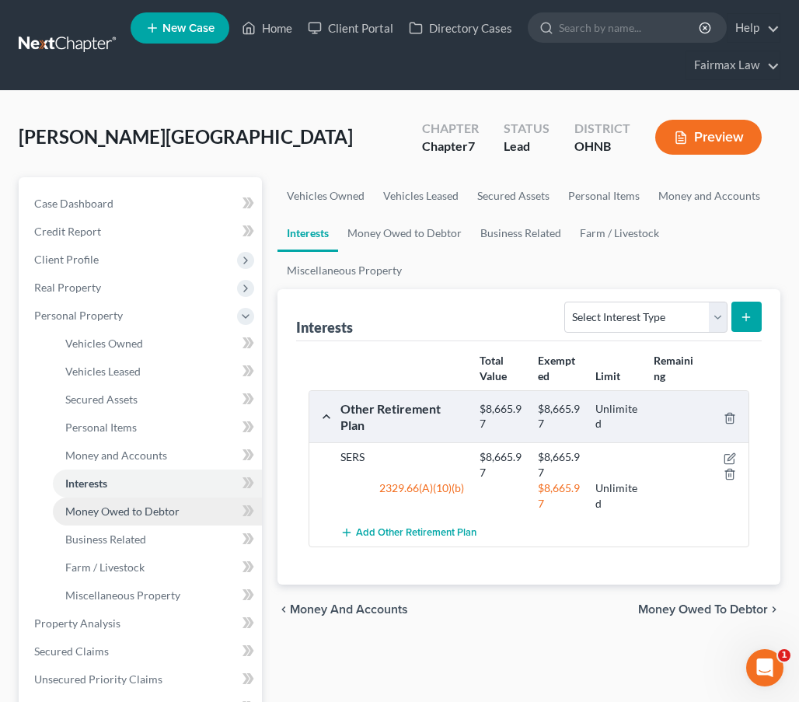
click at [145, 513] on span "Money Owed to Debtor" at bounding box center [122, 510] width 114 height 13
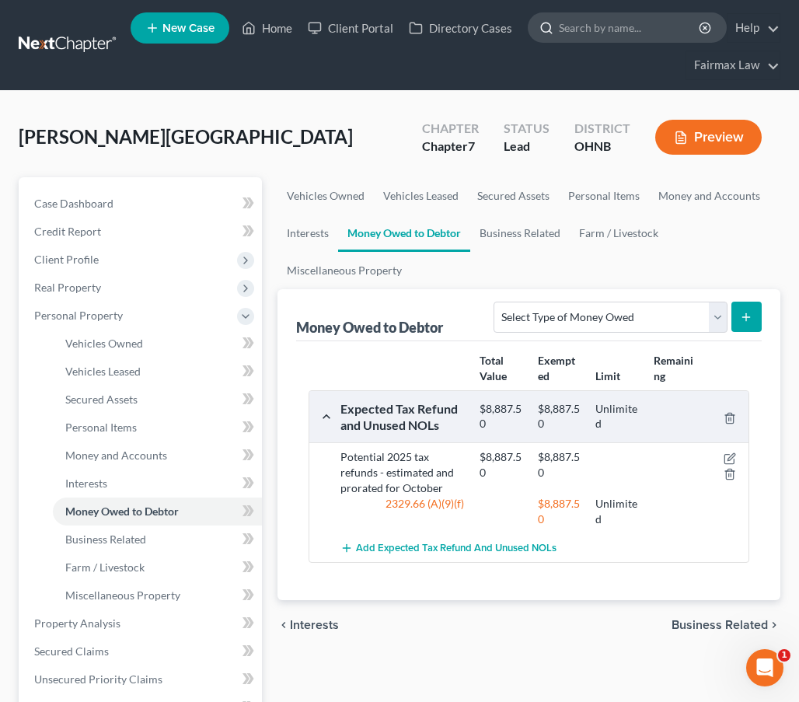
click at [610, 35] on input "search" at bounding box center [630, 27] width 142 height 29
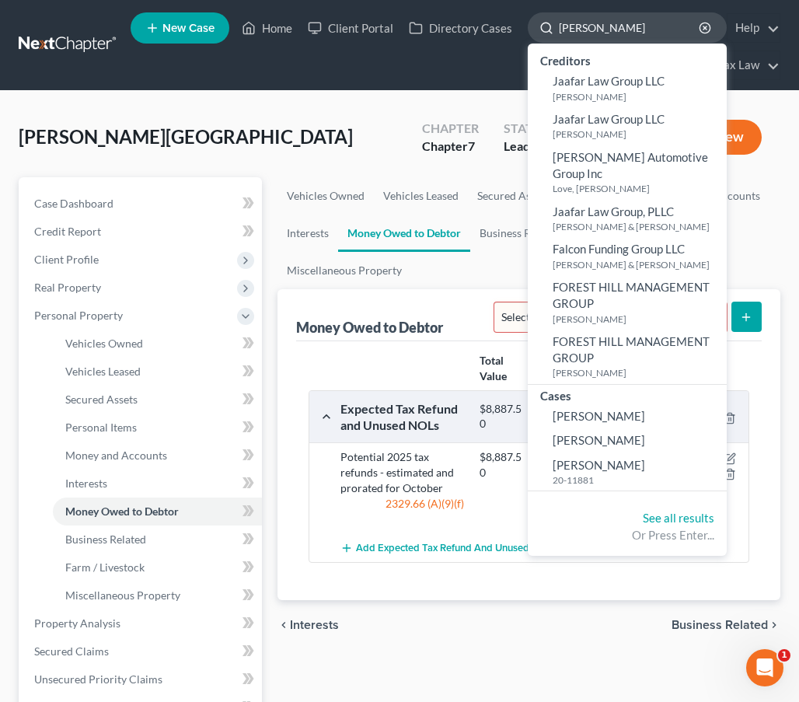
type input "Gregory"
drag, startPoint x: 610, startPoint y: 33, endPoint x: 261, endPoint y: 29, distance: 349.0
click at [261, 29] on link "Home" at bounding box center [267, 28] width 66 height 28
click at [271, 31] on link "Home" at bounding box center [267, 28] width 66 height 28
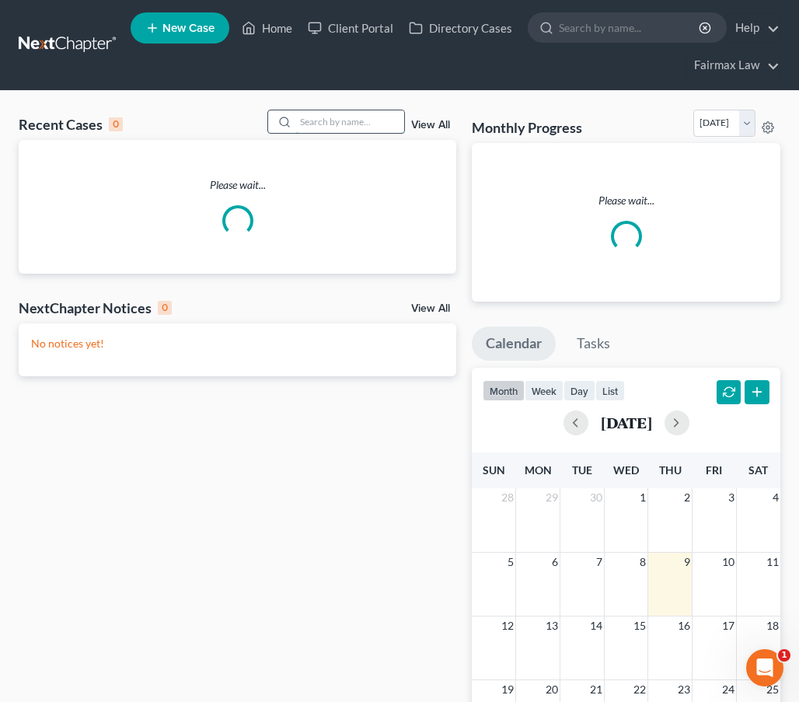
click at [349, 121] on input "search" at bounding box center [349, 121] width 109 height 23
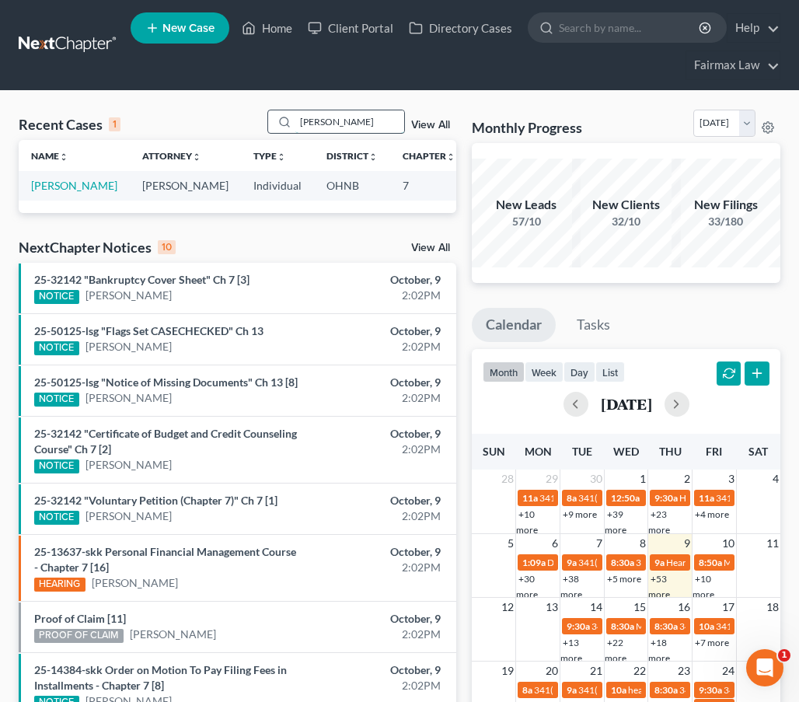
type input "dork"
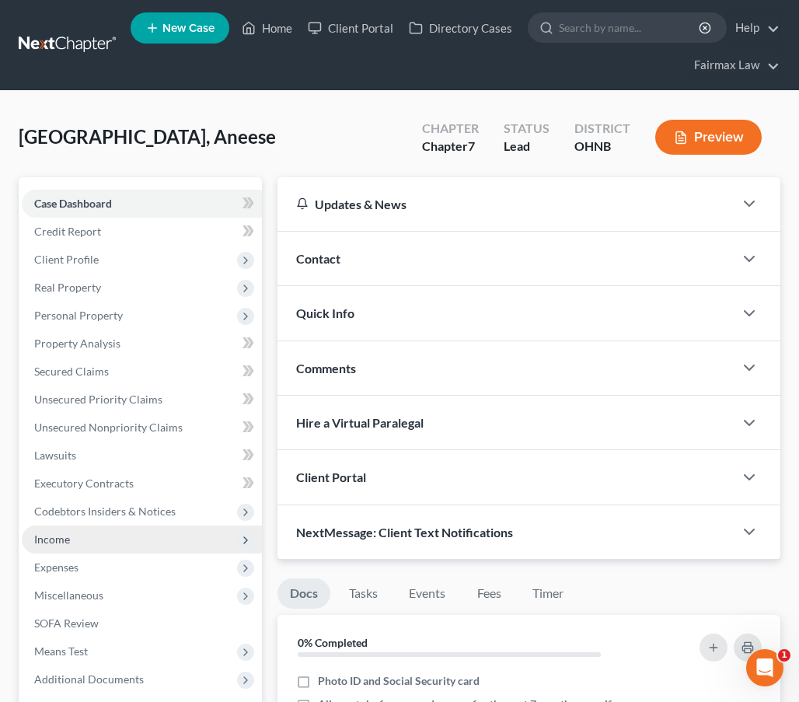
click at [173, 542] on span "Income" at bounding box center [142, 539] width 240 height 28
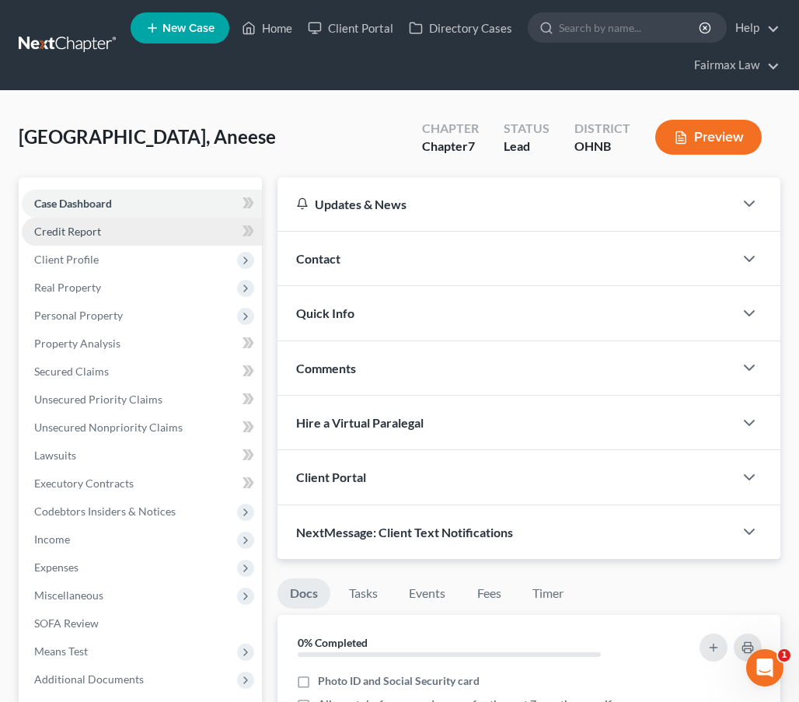
click at [82, 225] on span "Credit Report" at bounding box center [67, 231] width 67 height 13
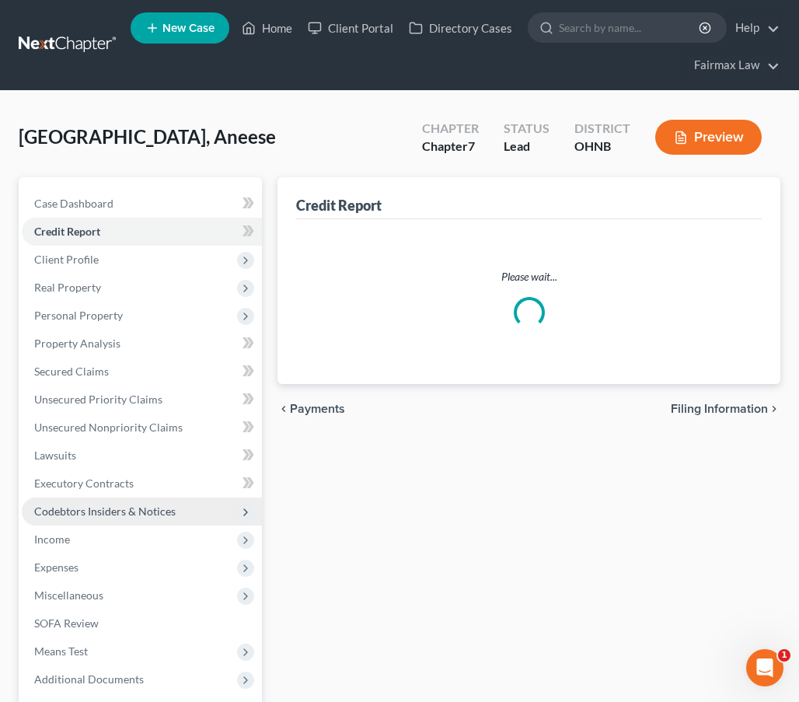
scroll to position [146, 0]
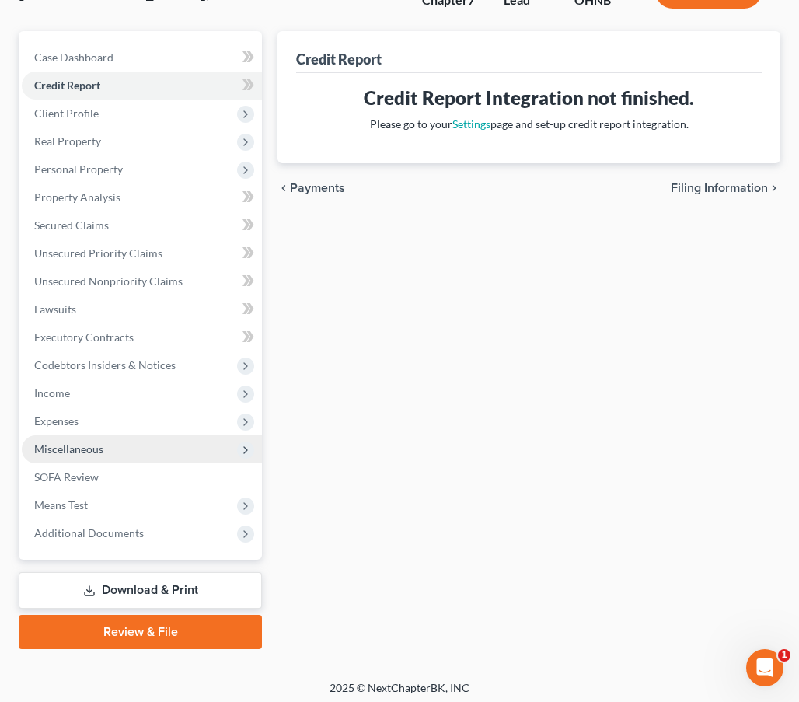
click at [130, 456] on span "Miscellaneous" at bounding box center [142, 449] width 240 height 28
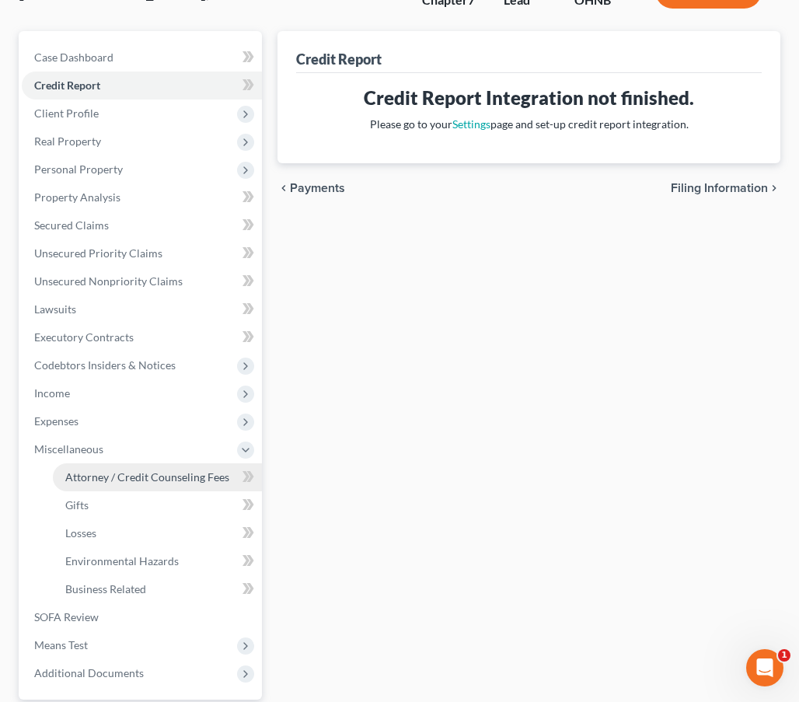
click at [127, 475] on span "Attorney / Credit Counseling Fees" at bounding box center [147, 476] width 164 height 13
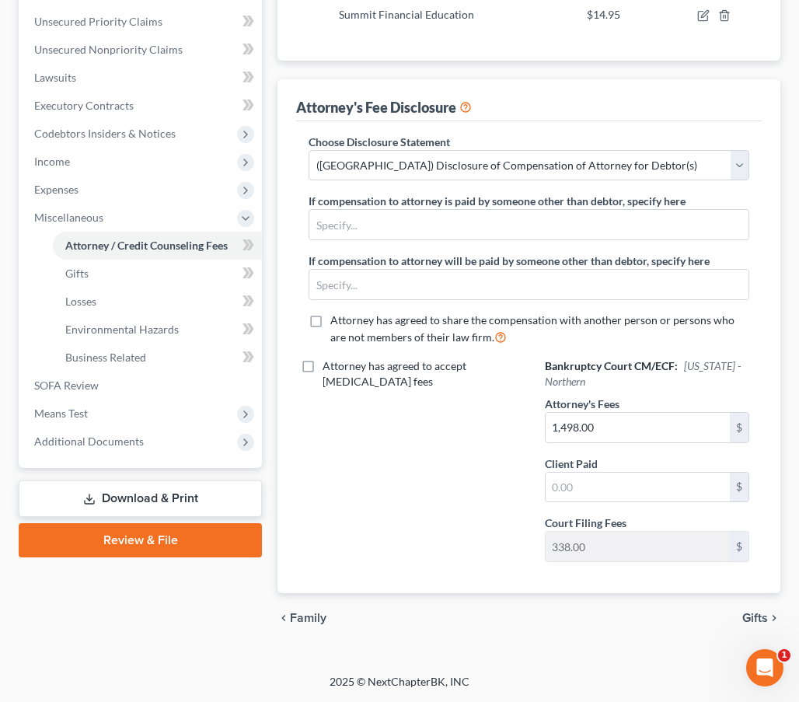
scroll to position [377, 0]
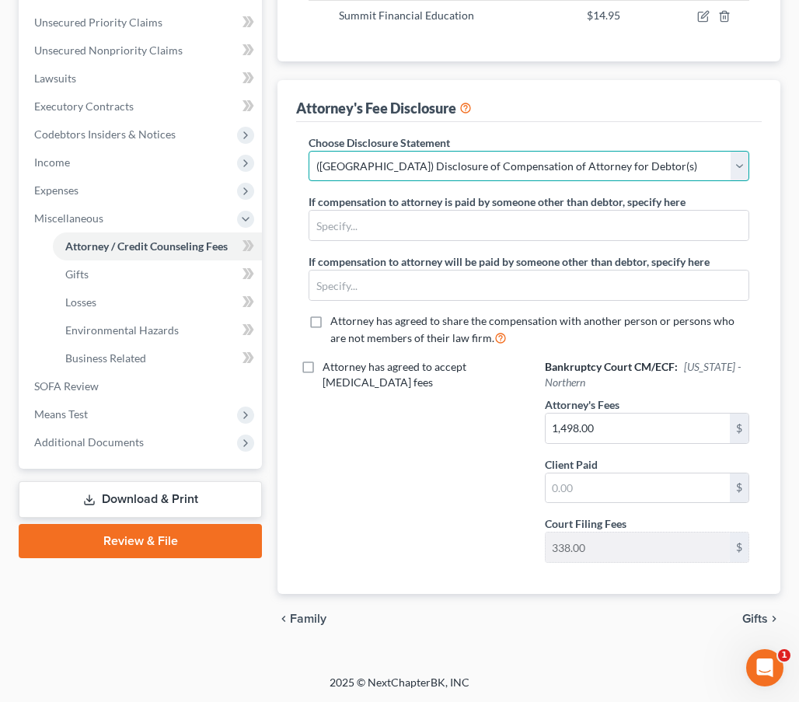
select select "1"
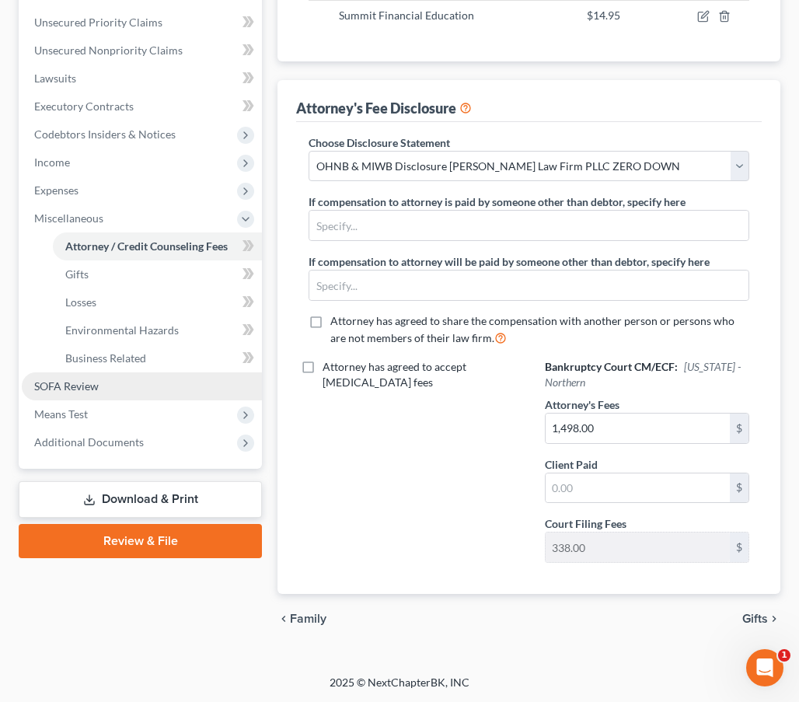
click at [109, 381] on link "SOFA Review" at bounding box center [142, 386] width 240 height 28
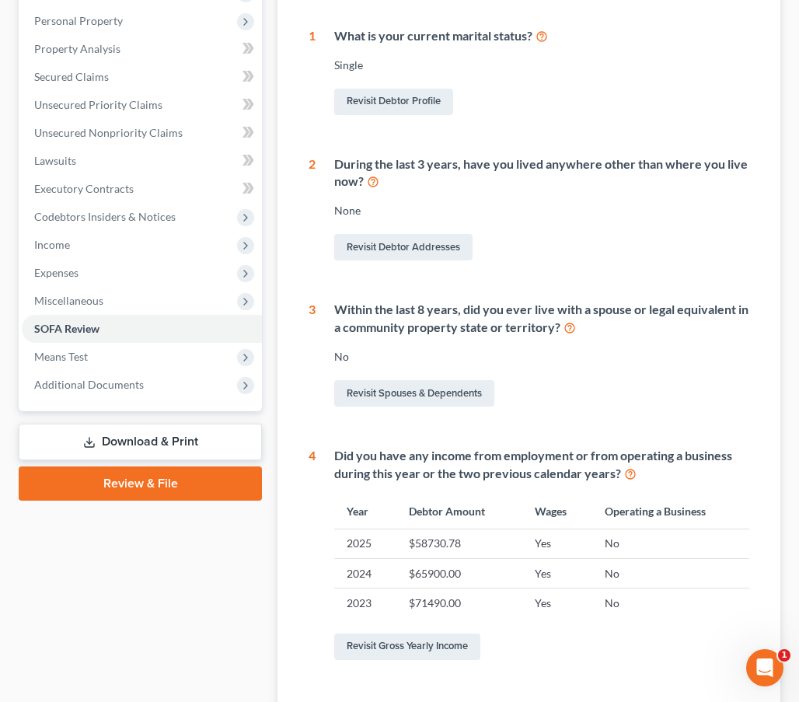
scroll to position [275, 0]
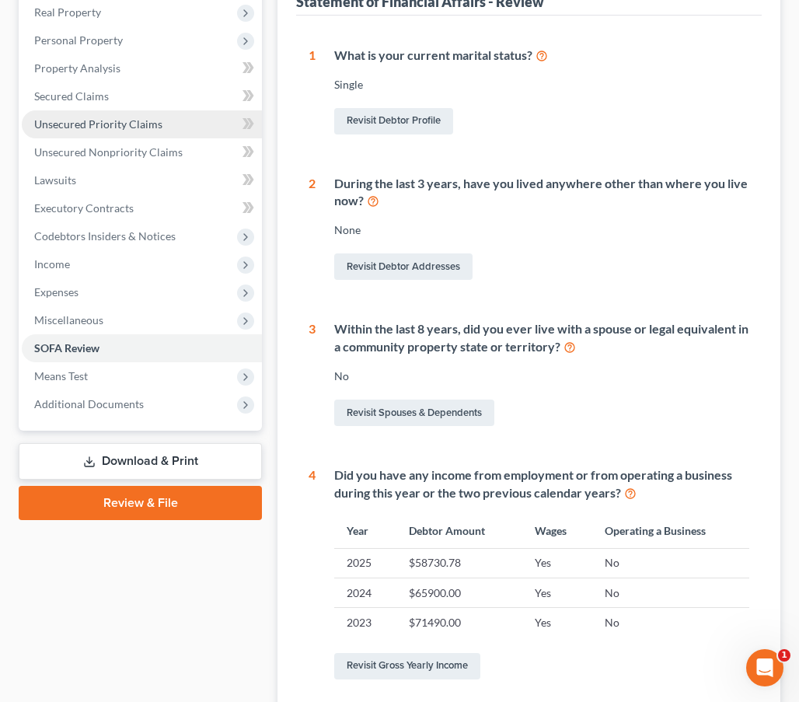
click at [187, 124] on link "Unsecured Priority Claims" at bounding box center [142, 124] width 240 height 28
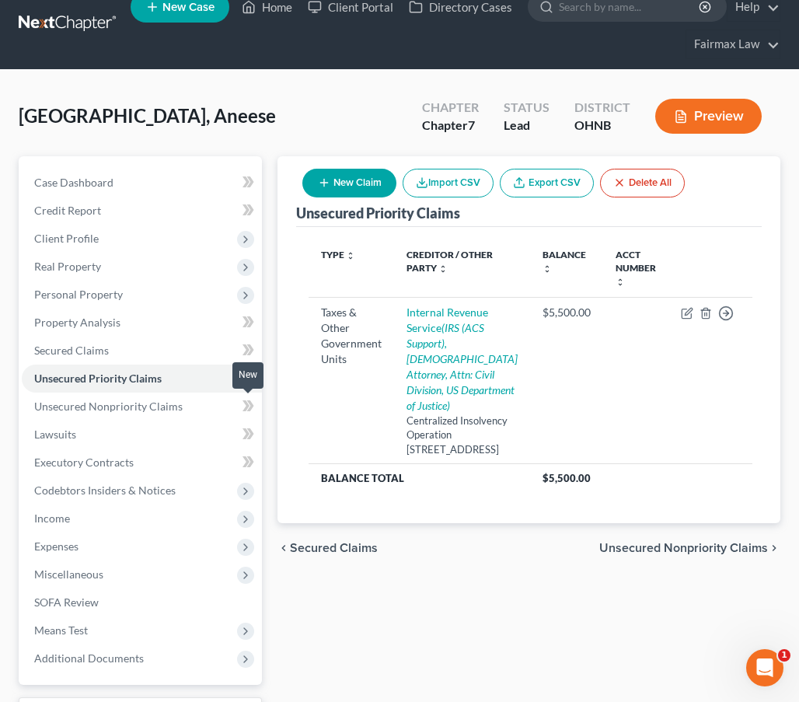
scroll to position [23, 0]
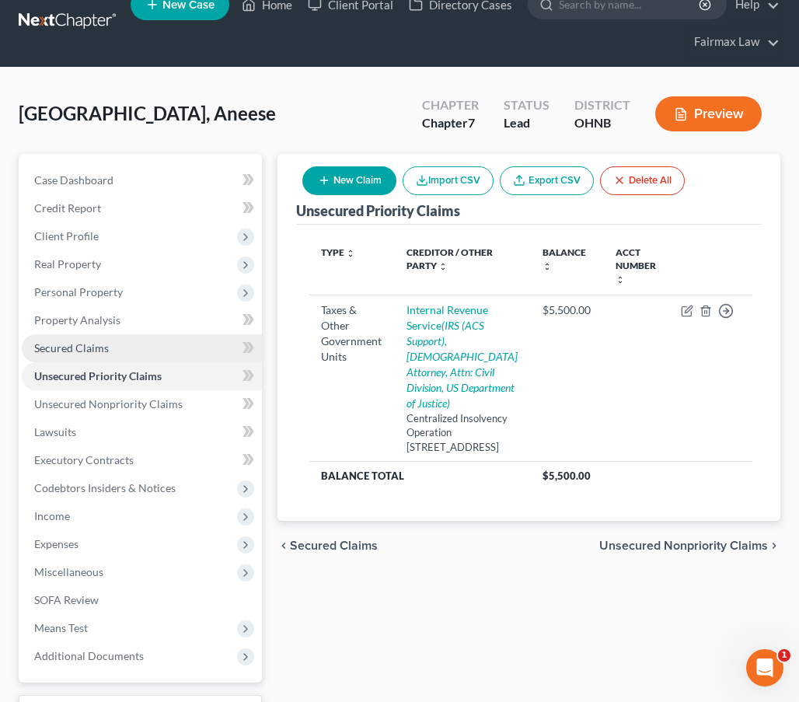
click at [180, 355] on link "Secured Claims" at bounding box center [142, 348] width 240 height 28
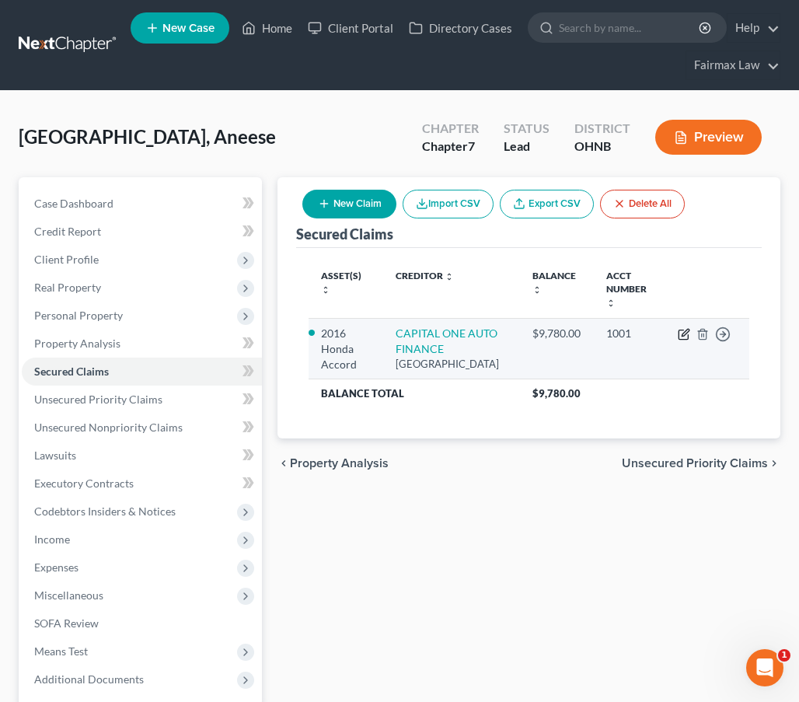
click at [682, 335] on icon "button" at bounding box center [684, 334] width 12 height 12
select select "4"
select select "2"
select select "0"
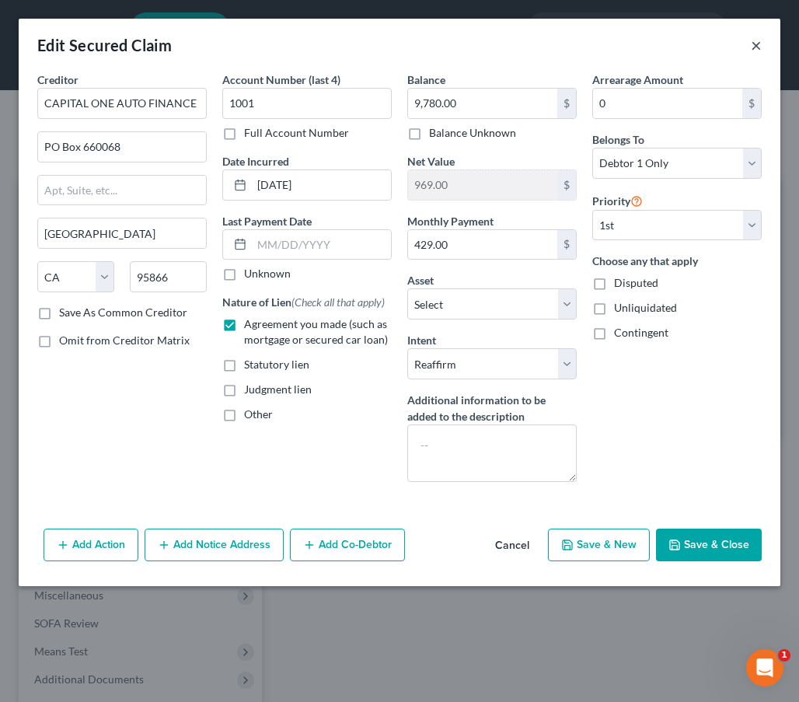
click at [758, 44] on button "×" at bounding box center [756, 45] width 11 height 19
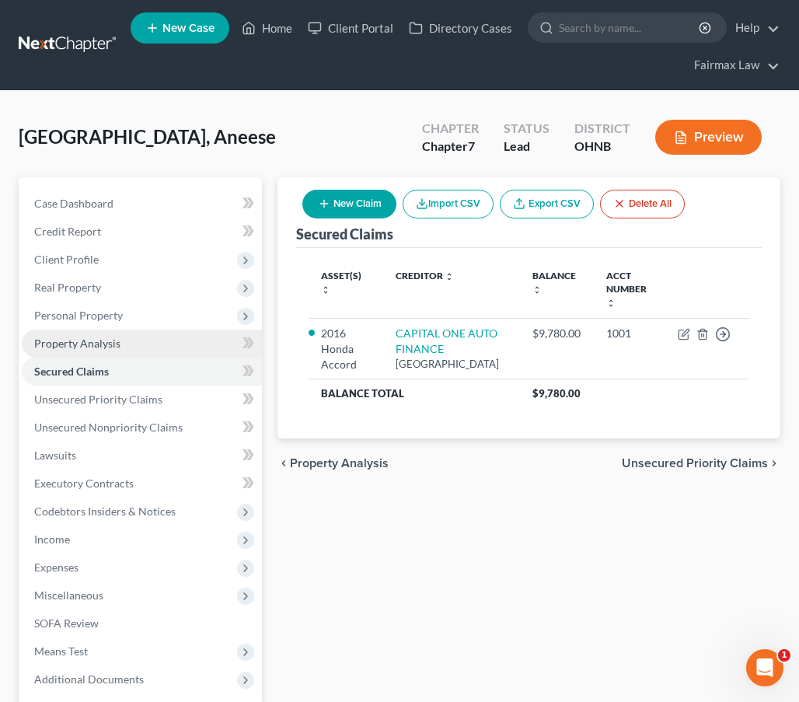
click at [95, 349] on span "Property Analysis" at bounding box center [77, 342] width 86 height 13
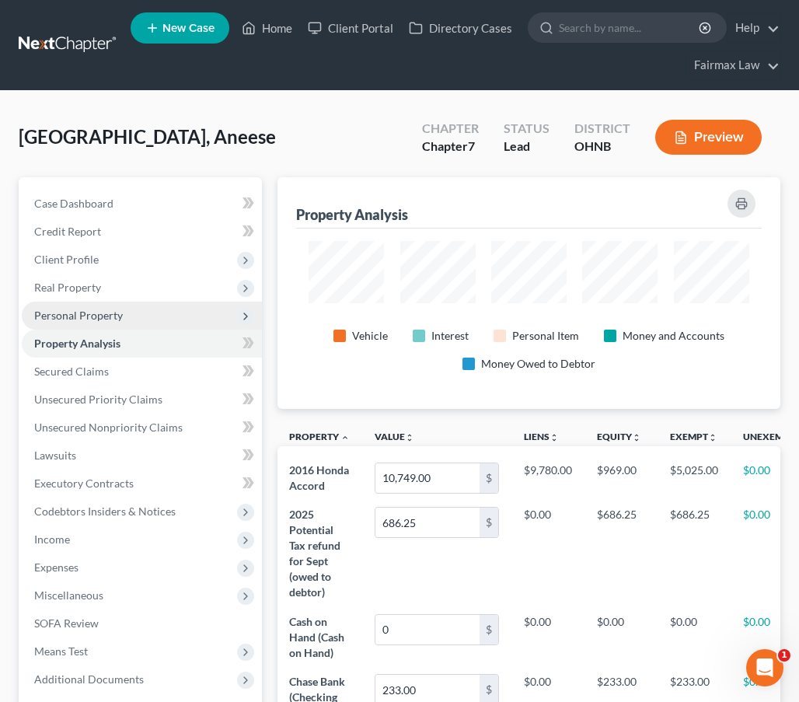
click at [117, 321] on span "Personal Property" at bounding box center [78, 315] width 89 height 13
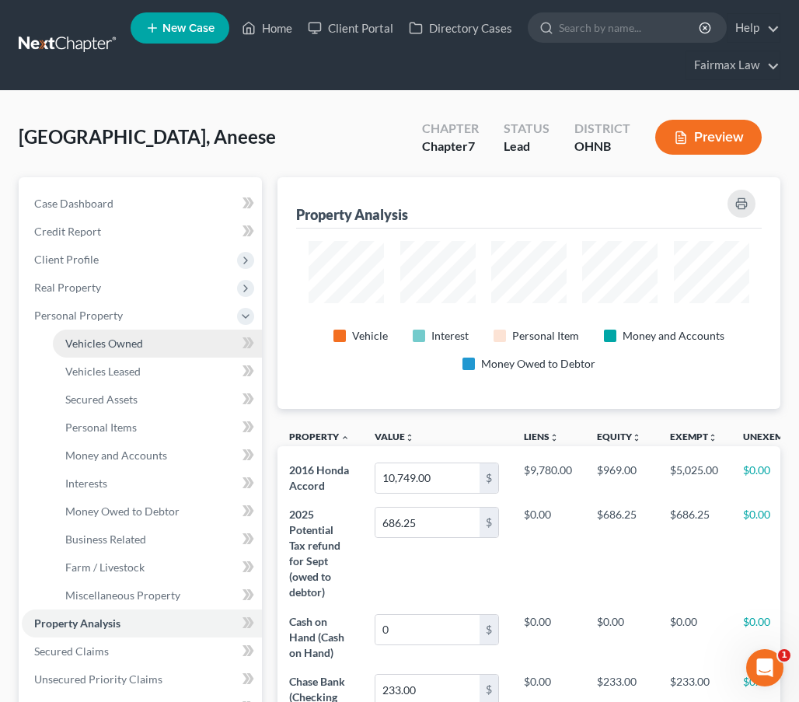
click at [145, 351] on link "Vehicles Owned" at bounding box center [157, 343] width 209 height 28
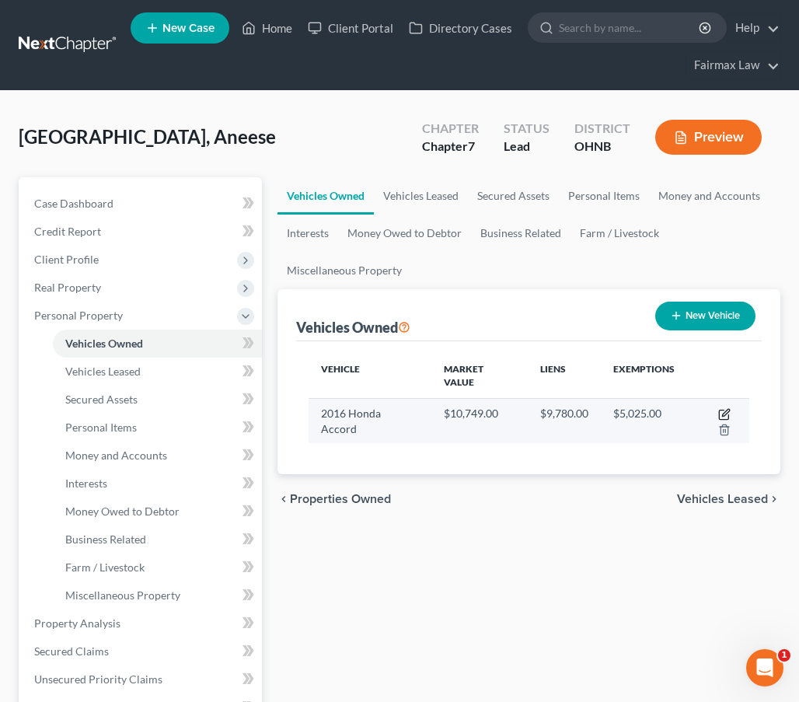
click at [722, 409] on icon "button" at bounding box center [725, 412] width 7 height 7
select select "0"
select select "10"
select select "2"
select select "0"
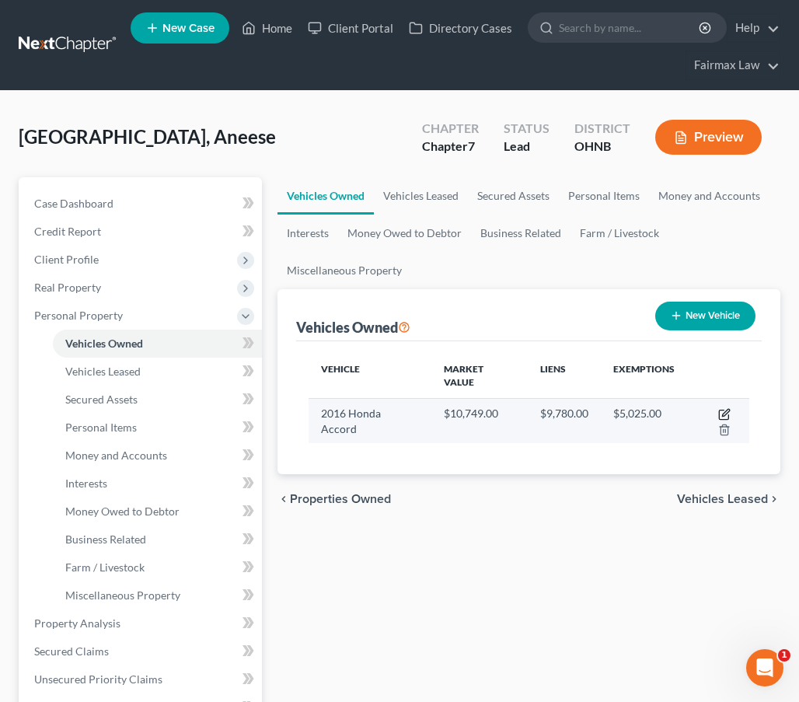
select select "4"
select select "0"
select select "2"
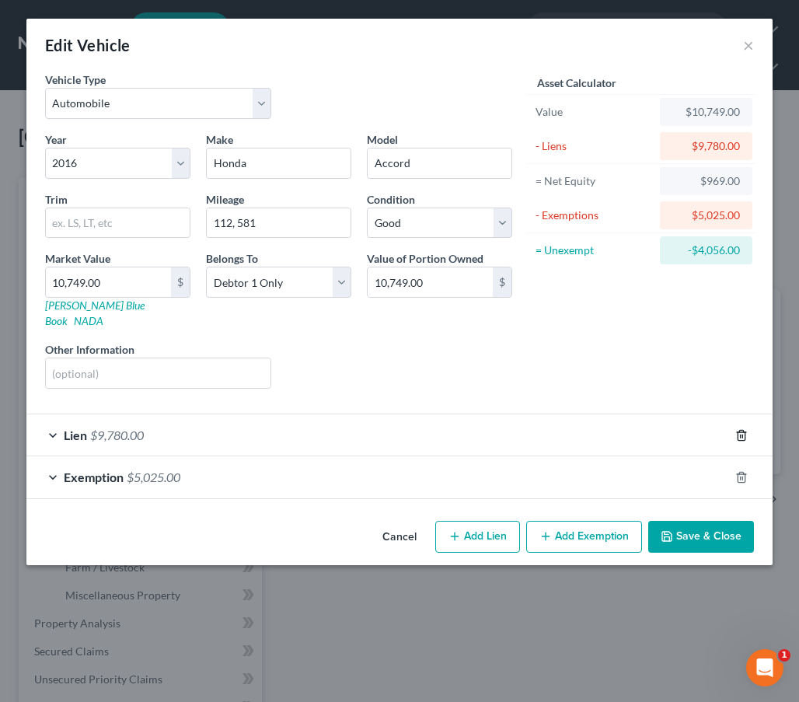
click at [706, 414] on div "Lien $9,780.00" at bounding box center [377, 434] width 703 height 41
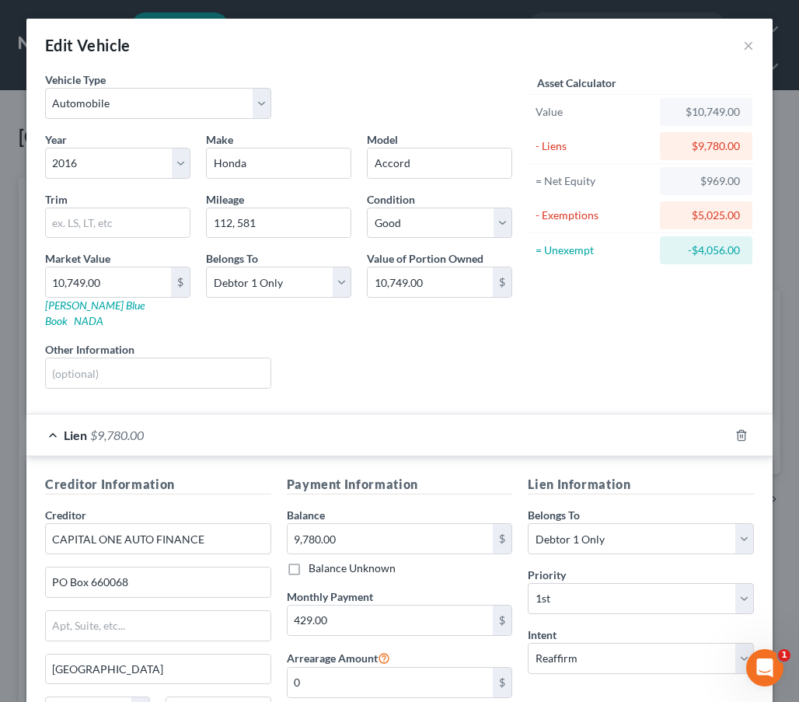
scroll to position [-2, 0]
click at [751, 44] on button "×" at bounding box center [748, 45] width 11 height 19
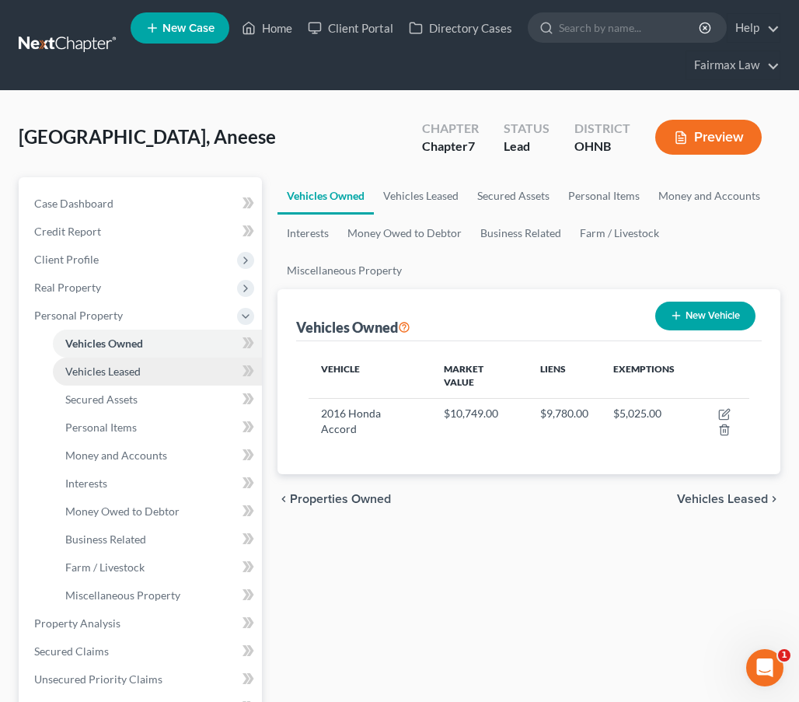
click at [159, 373] on link "Vehicles Leased" at bounding box center [157, 371] width 209 height 28
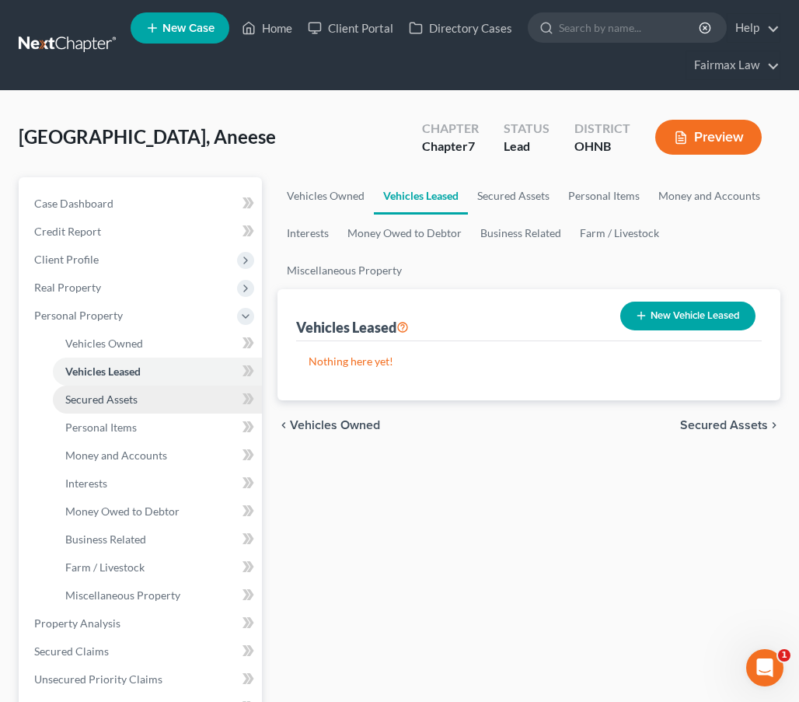
click at [141, 399] on link "Secured Assets" at bounding box center [157, 399] width 209 height 28
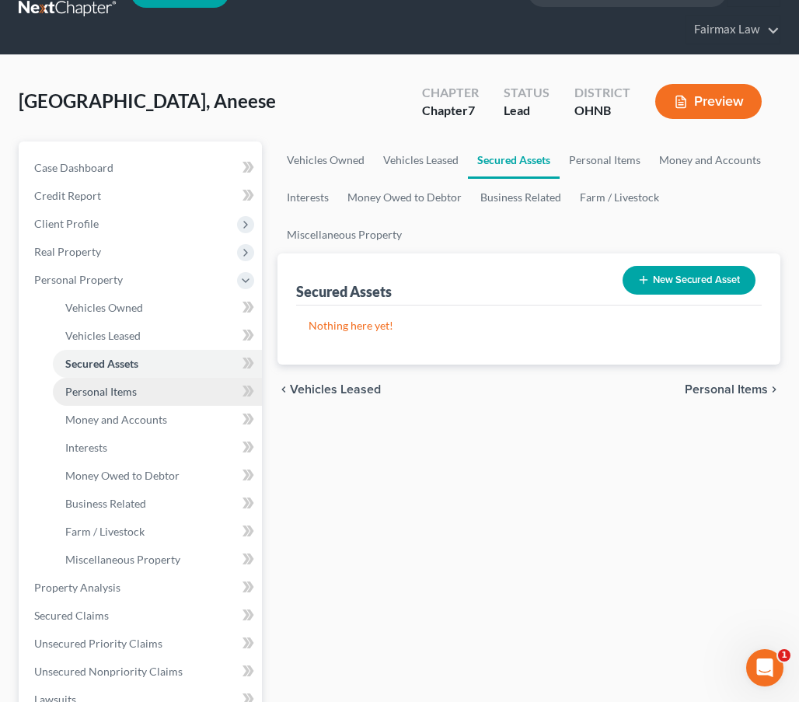
click at [138, 396] on link "Personal Items" at bounding box center [157, 392] width 209 height 28
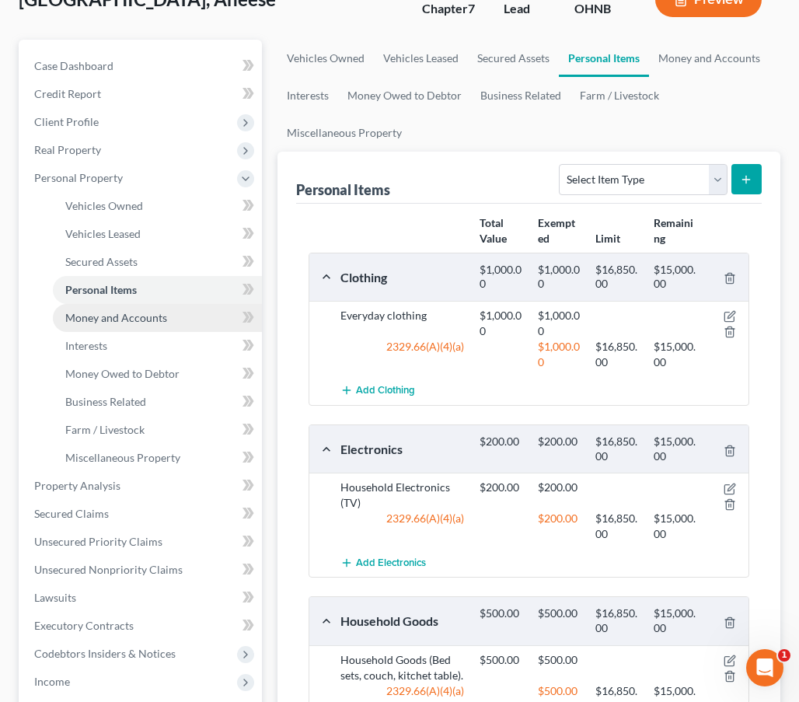
click at [170, 314] on link "Money and Accounts" at bounding box center [157, 318] width 209 height 28
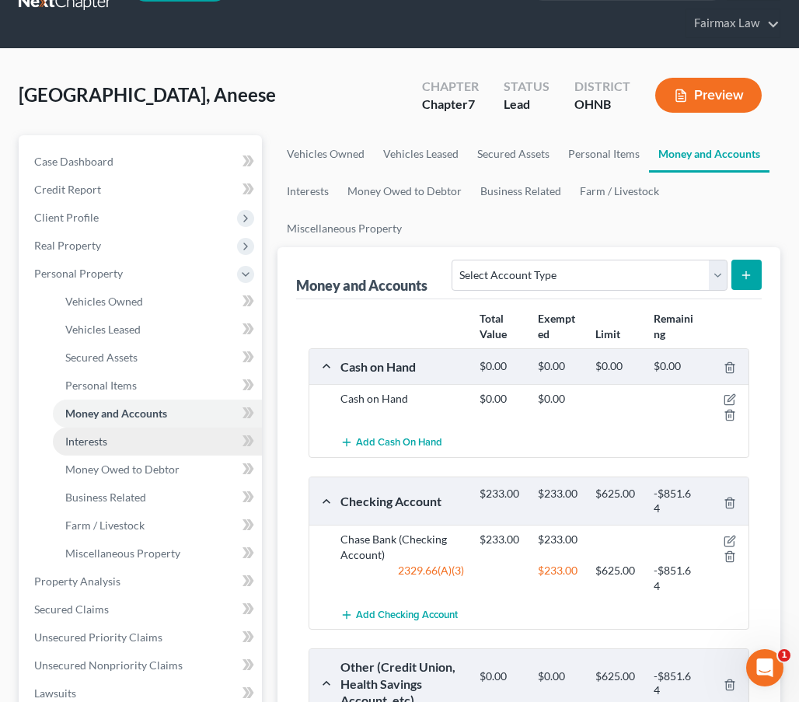
click at [127, 437] on link "Interests" at bounding box center [157, 441] width 209 height 28
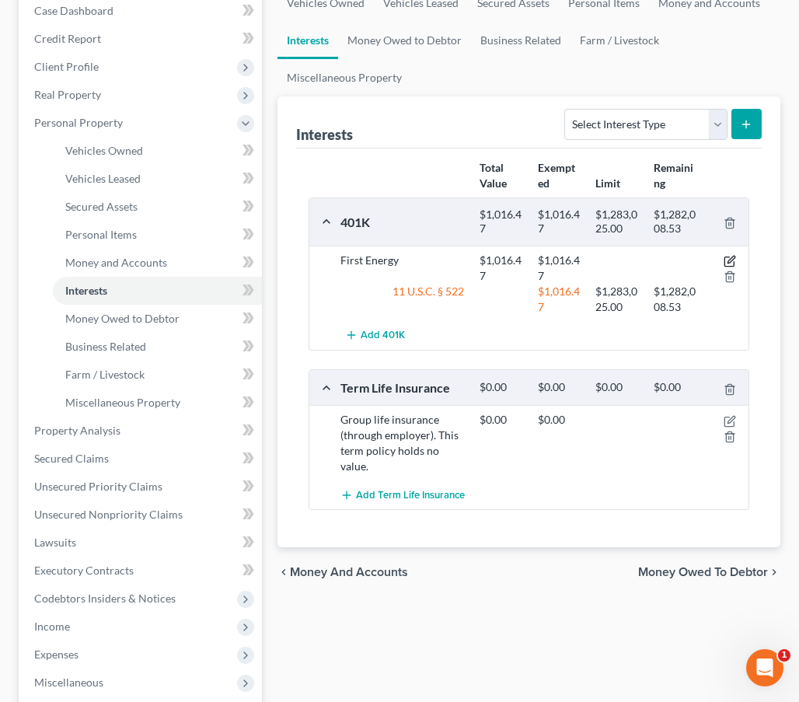
click at [727, 257] on icon "button" at bounding box center [728, 261] width 9 height 9
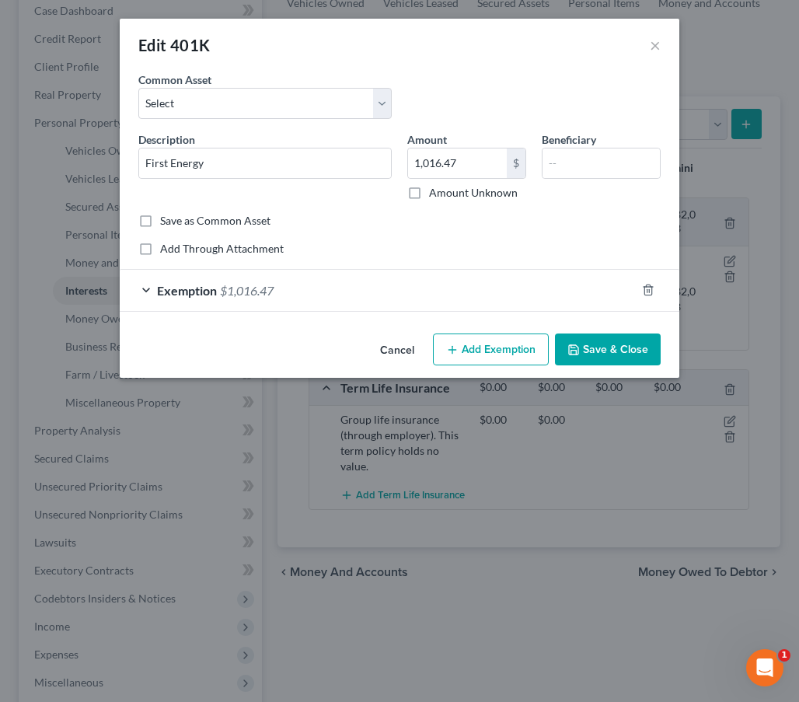
click at [420, 287] on div "Exemption $1,016.47" at bounding box center [378, 290] width 516 height 41
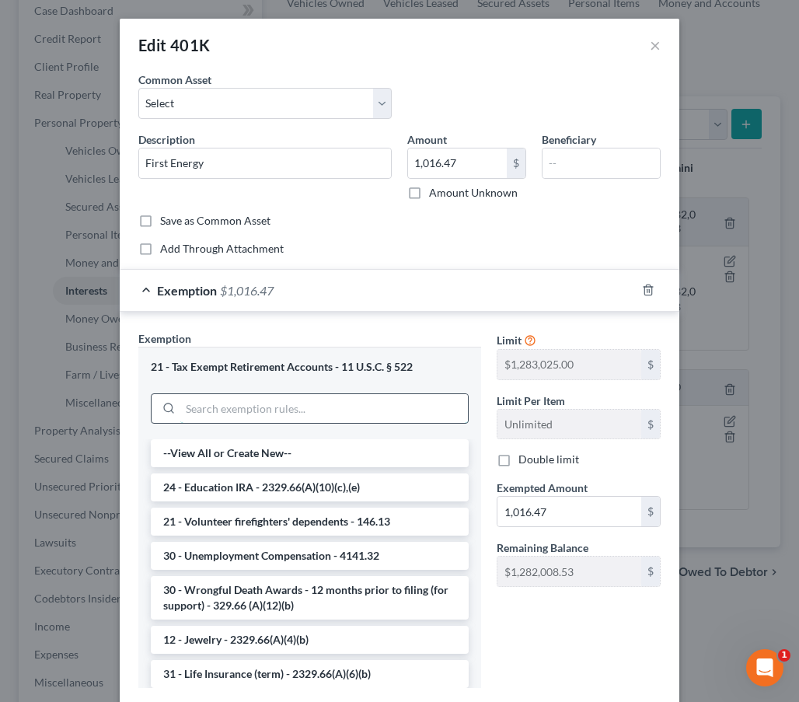
click at [322, 413] on input "search" at bounding box center [324, 409] width 288 height 30
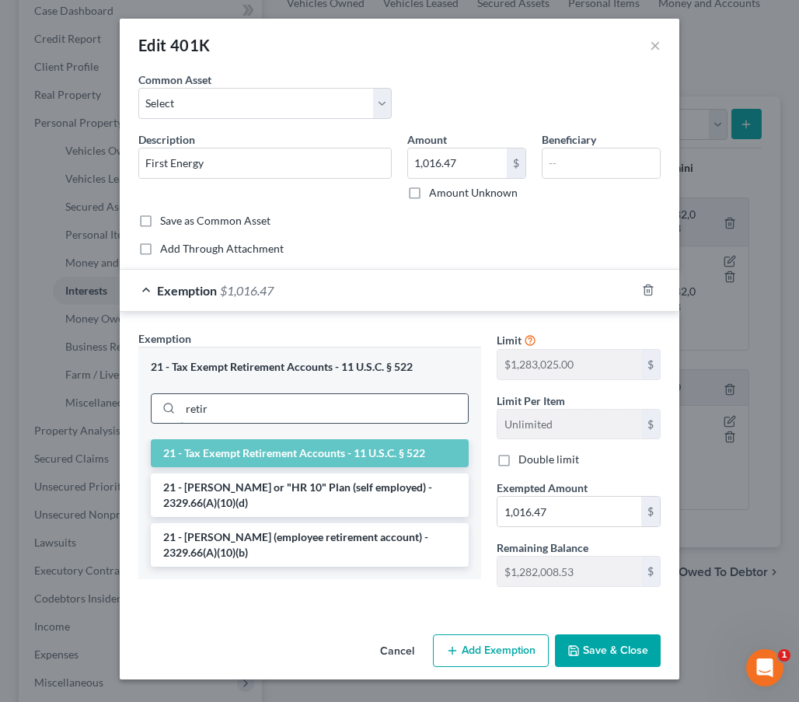
type input "retir"
drag, startPoint x: 322, startPoint y: 413, endPoint x: 340, endPoint y: 546, distance: 135.0
click at [341, 546] on li "21 - ERISA (employee retirement account) - 2329.66(A)(10)(b)" at bounding box center [310, 545] width 318 height 44
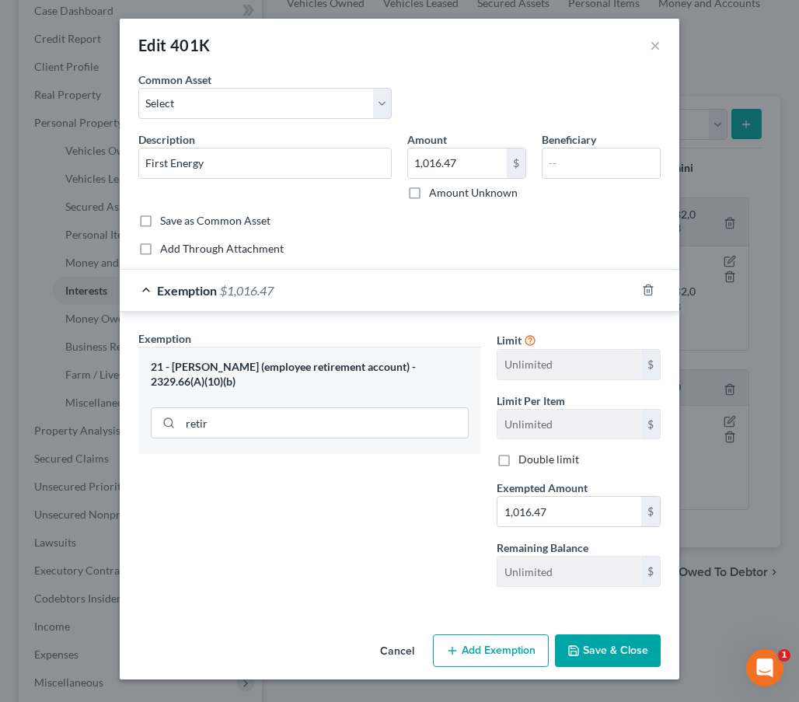
click at [605, 641] on button "Save & Close" at bounding box center [608, 650] width 106 height 33
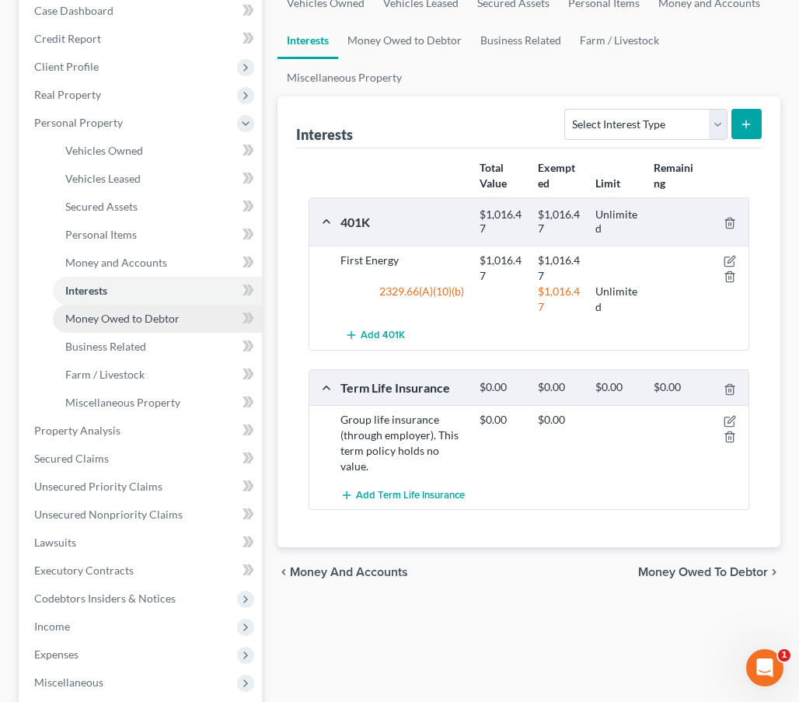
click at [154, 319] on span "Money Owed to Debtor" at bounding box center [122, 318] width 114 height 13
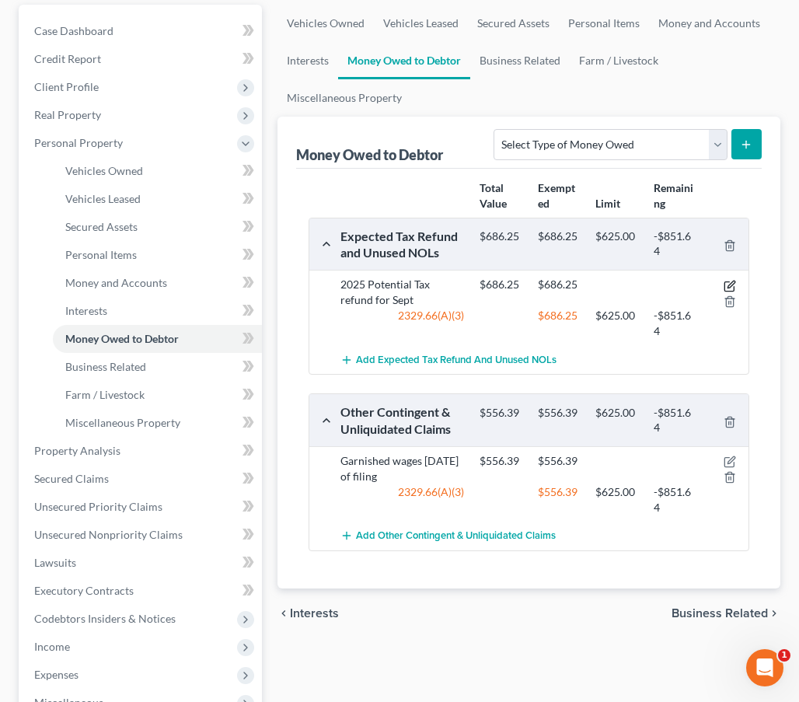
click at [731, 284] on icon "button" at bounding box center [729, 286] width 12 height 12
select select "0"
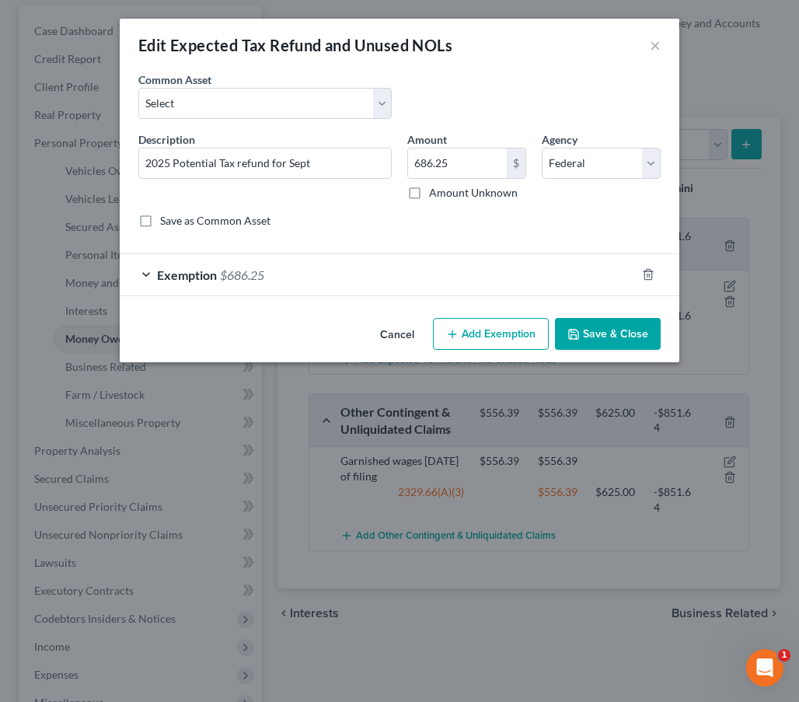
click at [333, 267] on div "Exemption $686.25" at bounding box center [378, 274] width 516 height 41
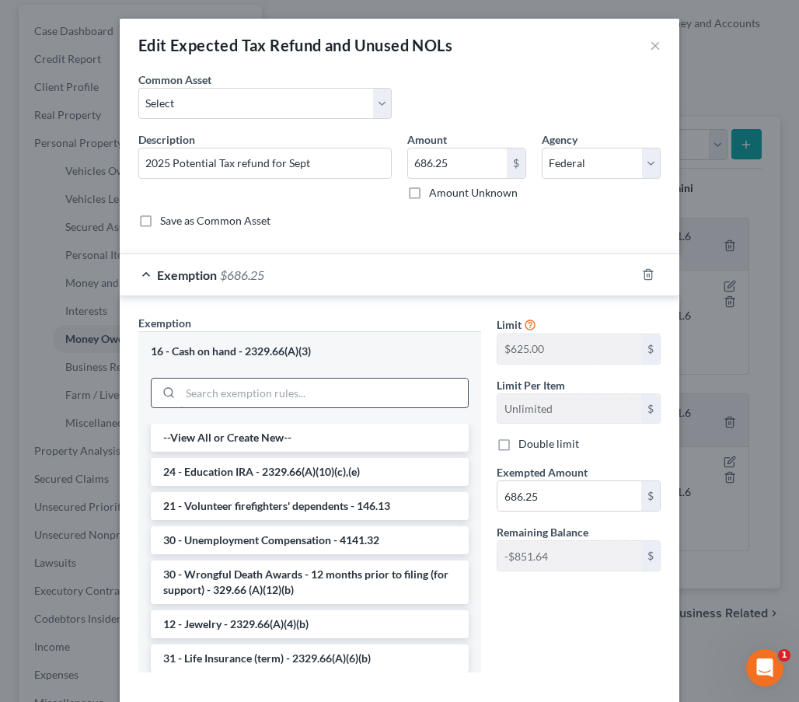
click at [235, 390] on input "search" at bounding box center [324, 393] width 288 height 30
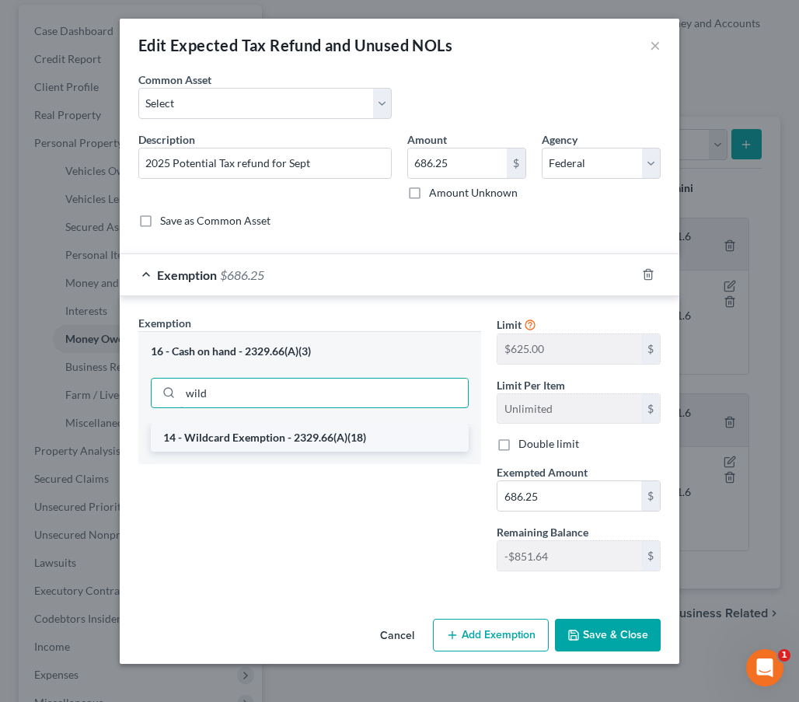
type input "wild"
click at [312, 440] on li "14 - Wildcard Exemption - 2329.66(A)(18)" at bounding box center [310, 438] width 318 height 28
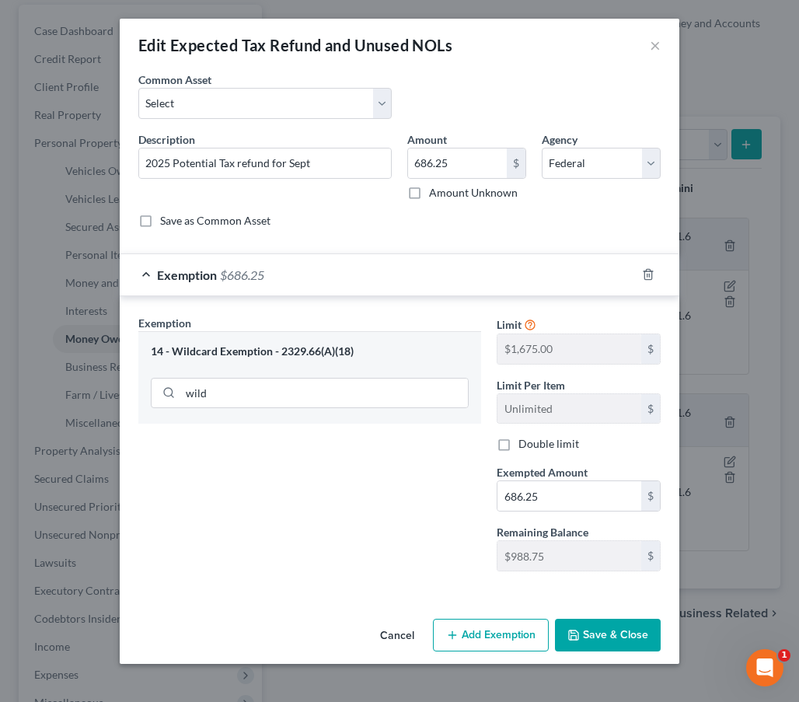
click at [599, 627] on button "Save & Close" at bounding box center [608, 635] width 106 height 33
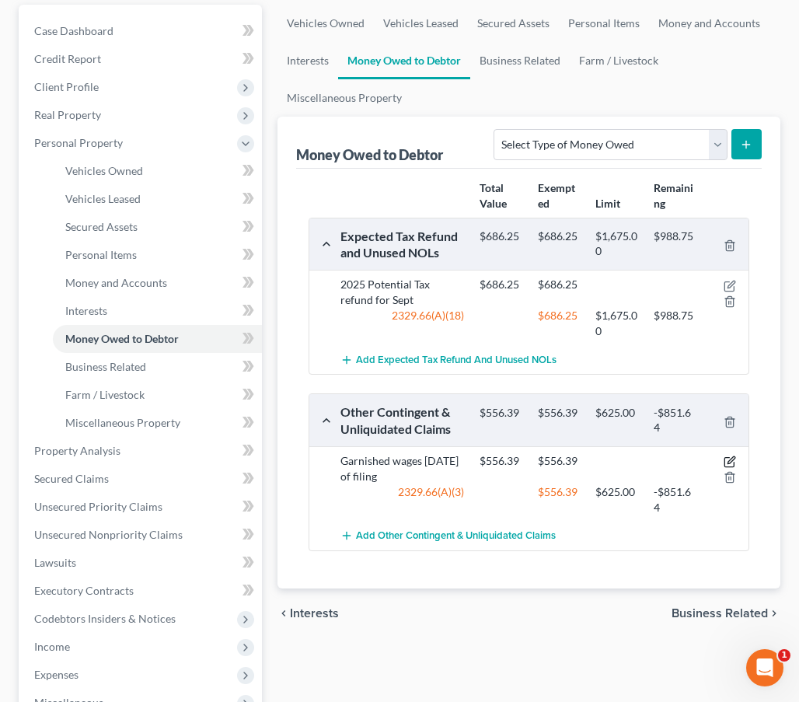
click at [729, 459] on icon "button" at bounding box center [729, 461] width 12 height 12
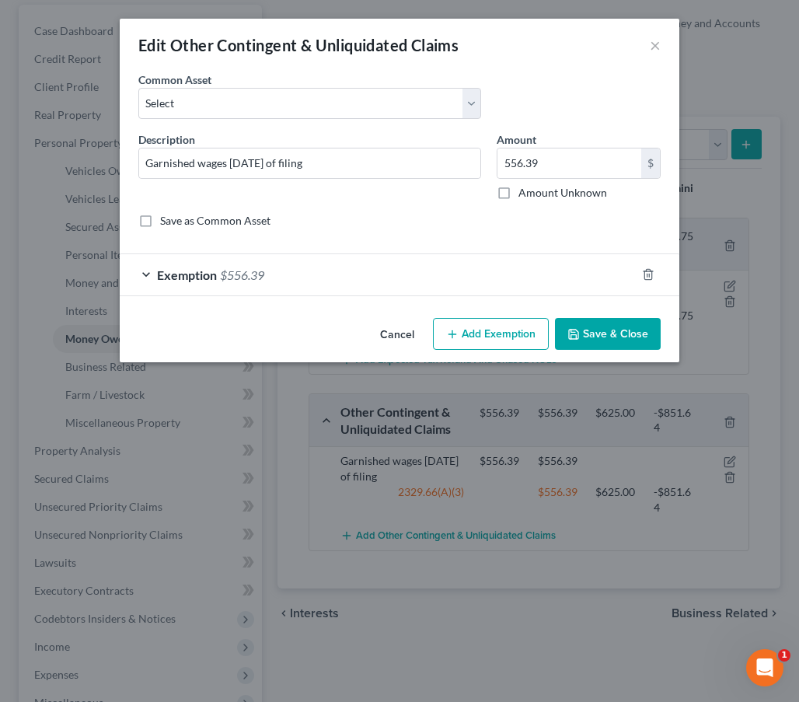
click at [385, 260] on div "Exemption $556.39" at bounding box center [378, 274] width 516 height 41
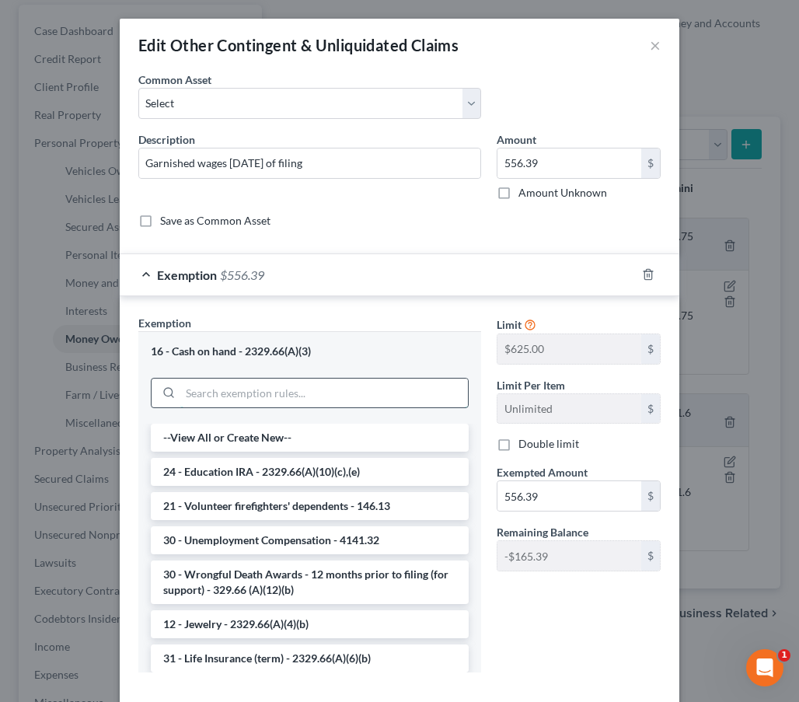
click at [299, 389] on input "search" at bounding box center [324, 393] width 288 height 30
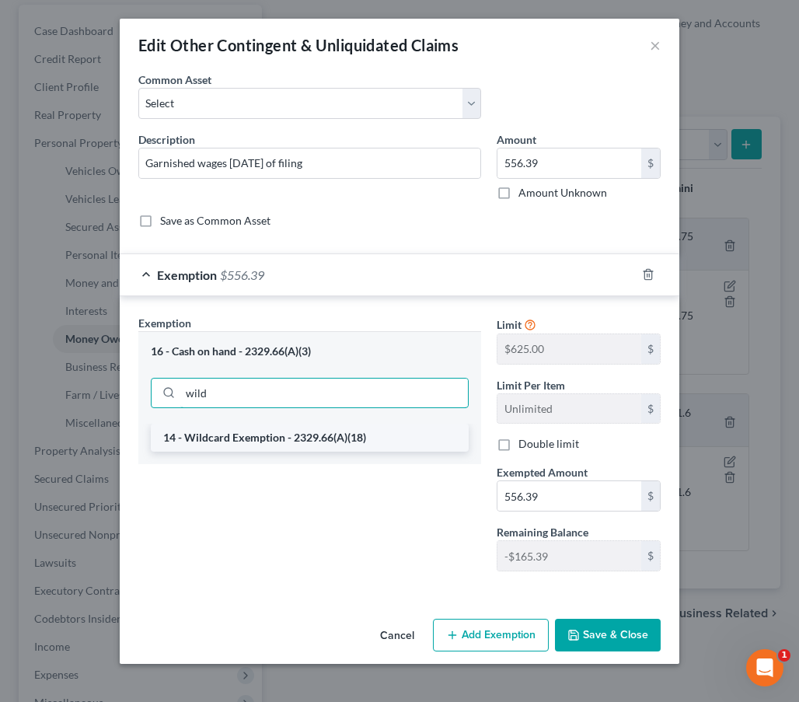
type input "wild"
click at [347, 443] on li "14 - Wildcard Exemption - 2329.66(A)(18)" at bounding box center [310, 438] width 318 height 28
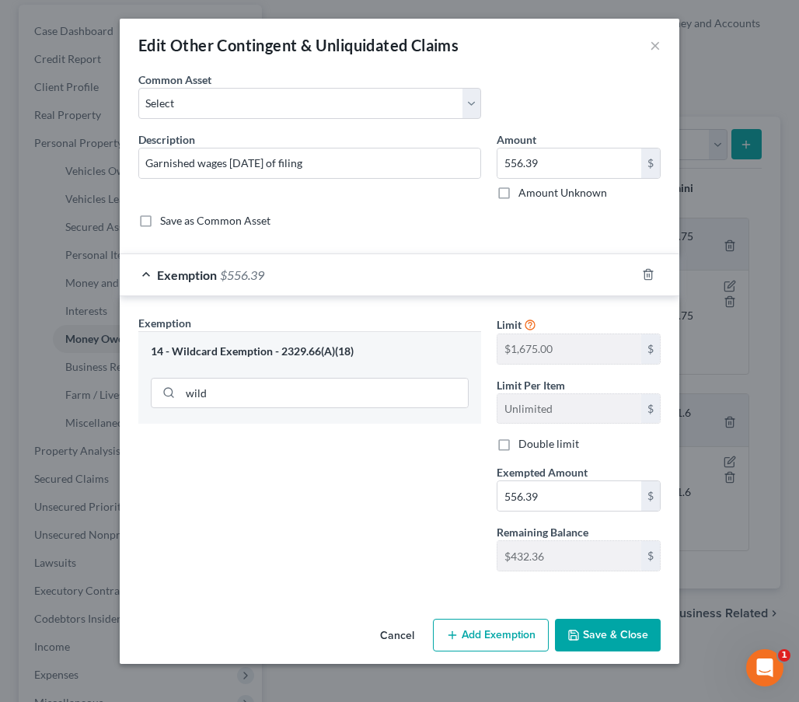
click at [604, 636] on button "Save & Close" at bounding box center [608, 635] width 106 height 33
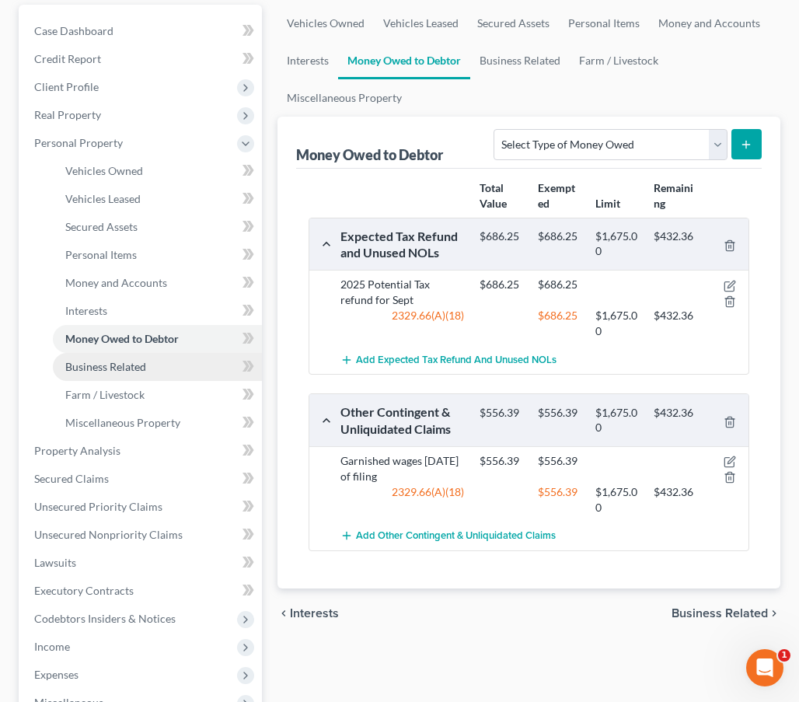
click at [138, 368] on span "Business Related" at bounding box center [105, 366] width 81 height 13
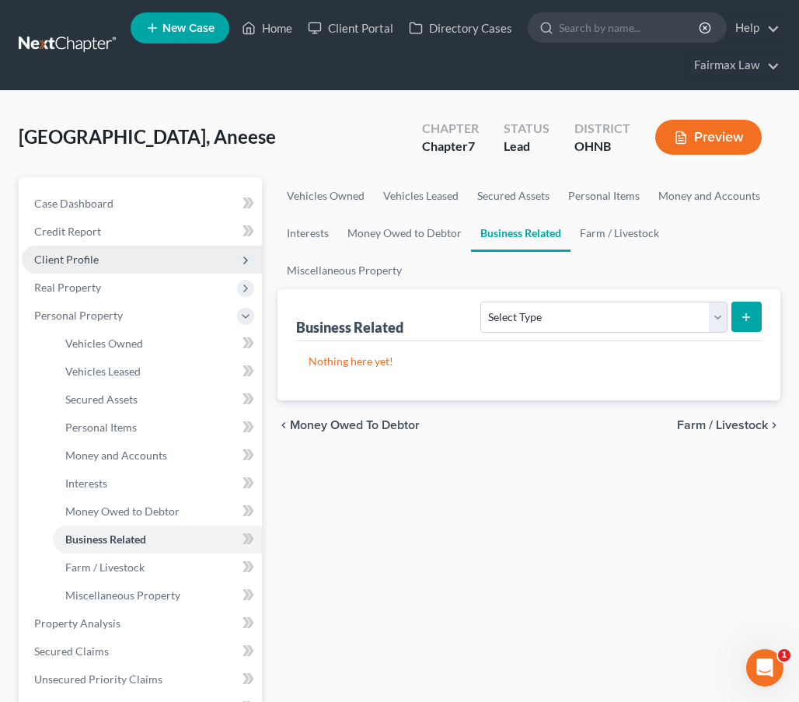
click at [121, 259] on span "Client Profile" at bounding box center [142, 260] width 240 height 28
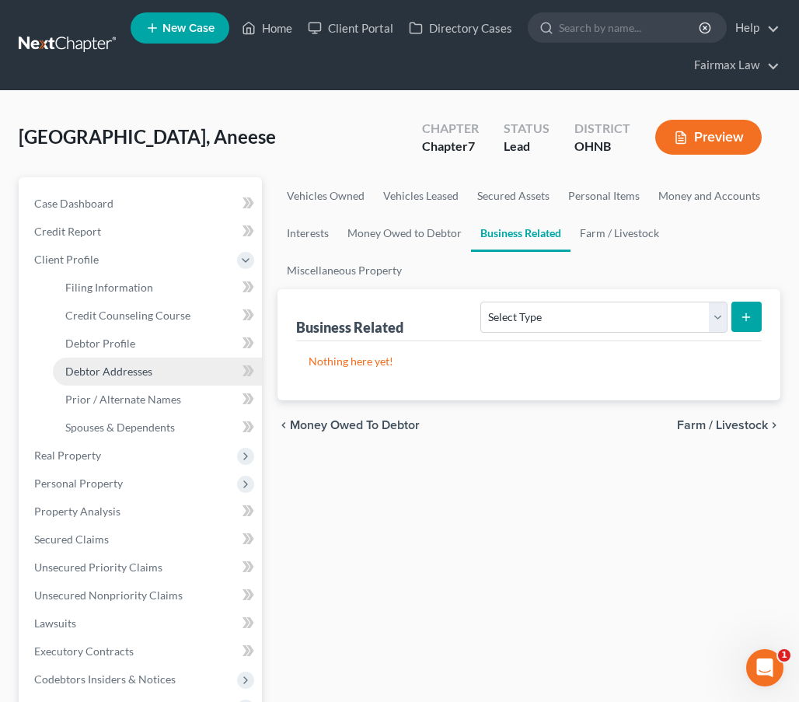
click at [116, 373] on span "Debtor Addresses" at bounding box center [108, 370] width 87 height 13
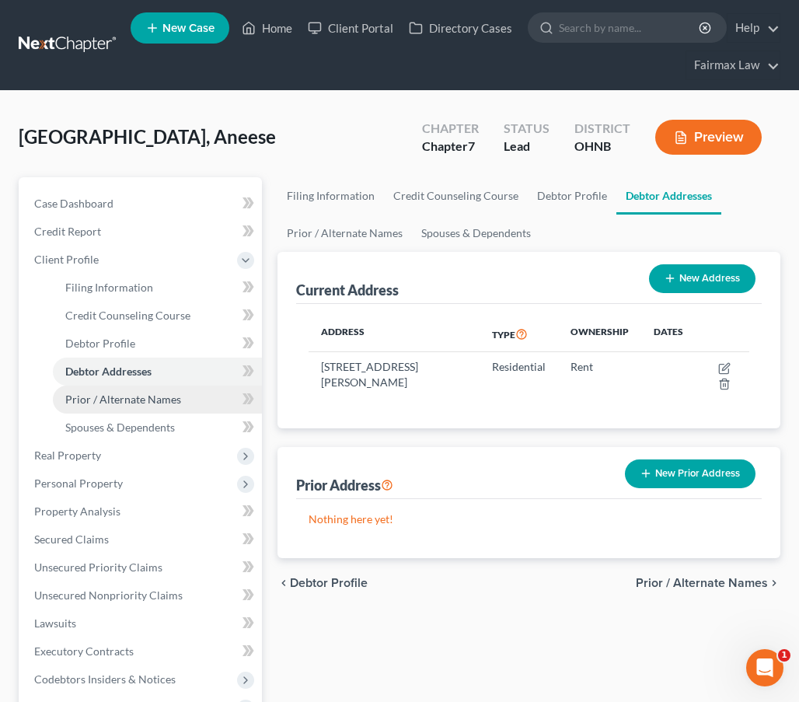
click at [129, 404] on span "Prior / Alternate Names" at bounding box center [123, 398] width 116 height 13
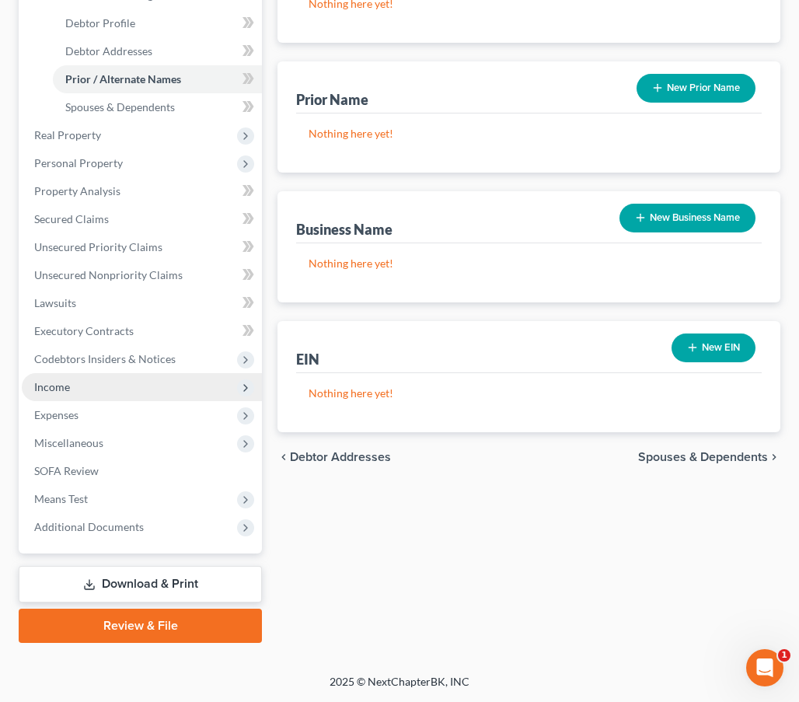
click at [124, 375] on span "Income" at bounding box center [142, 387] width 240 height 28
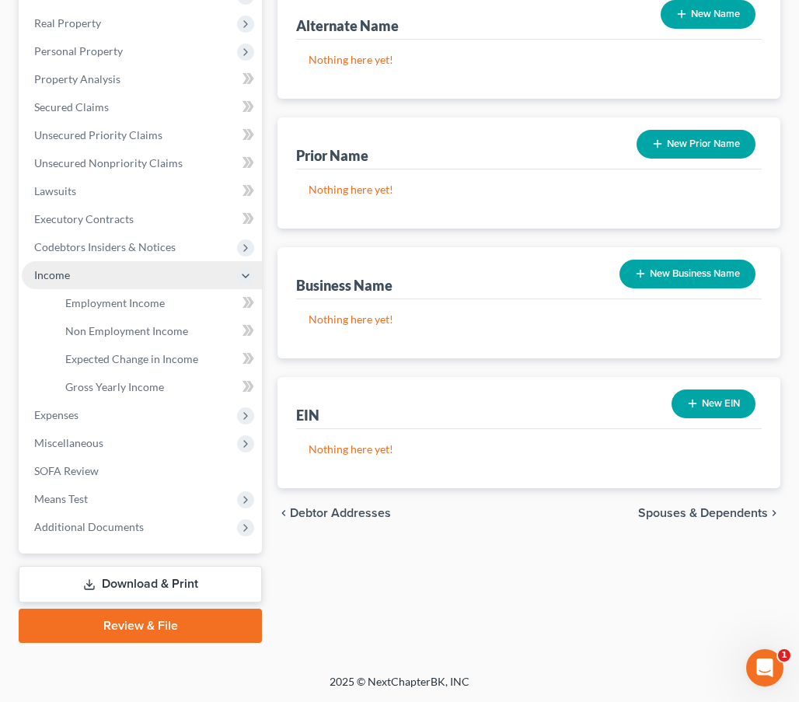
scroll to position [264, 0]
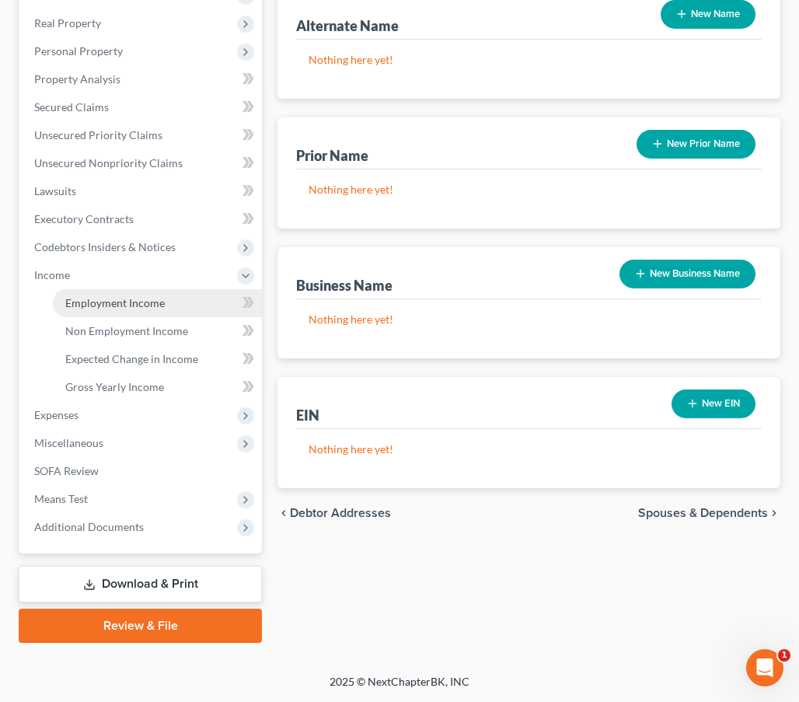
click at [145, 311] on link "Employment Income" at bounding box center [157, 303] width 209 height 28
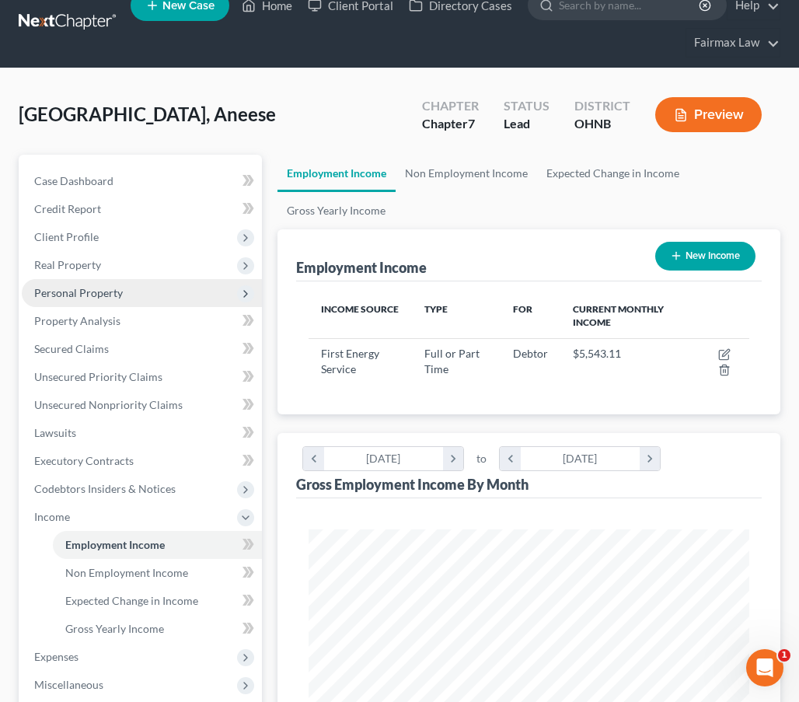
scroll to position [33, 0]
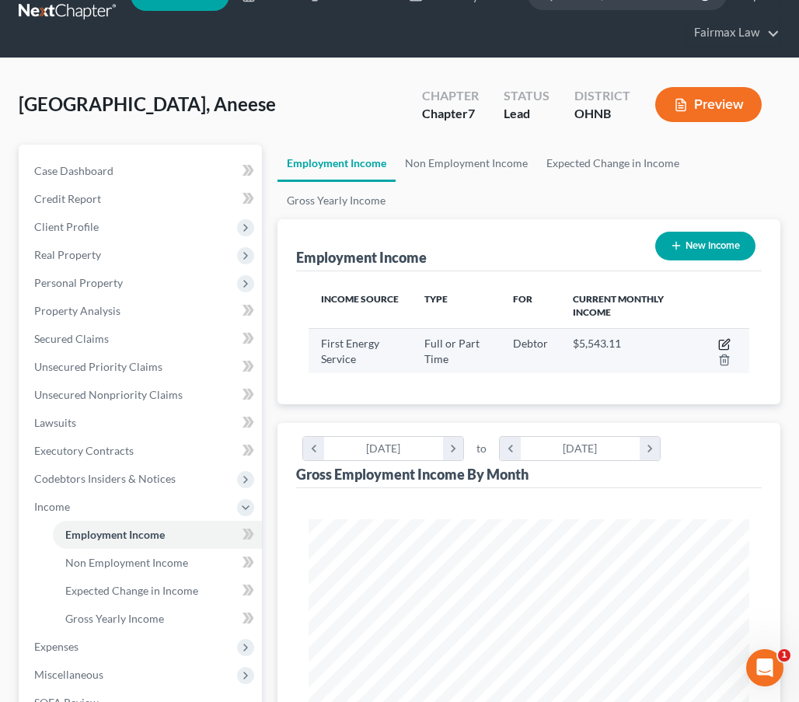
click at [724, 344] on icon "button" at bounding box center [724, 344] width 12 height 12
select select "0"
select select "36"
select select "2"
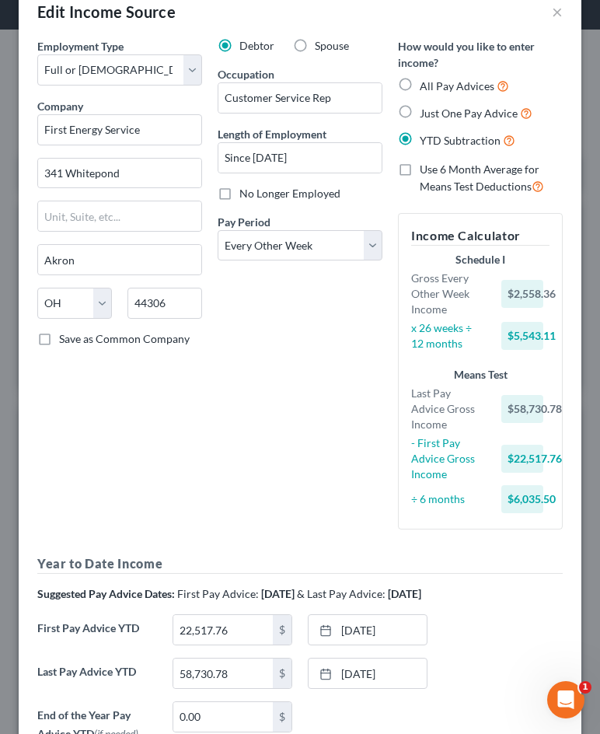
scroll to position [250, 532]
click at [381, 615] on link "4/11/2025" at bounding box center [368, 630] width 118 height 30
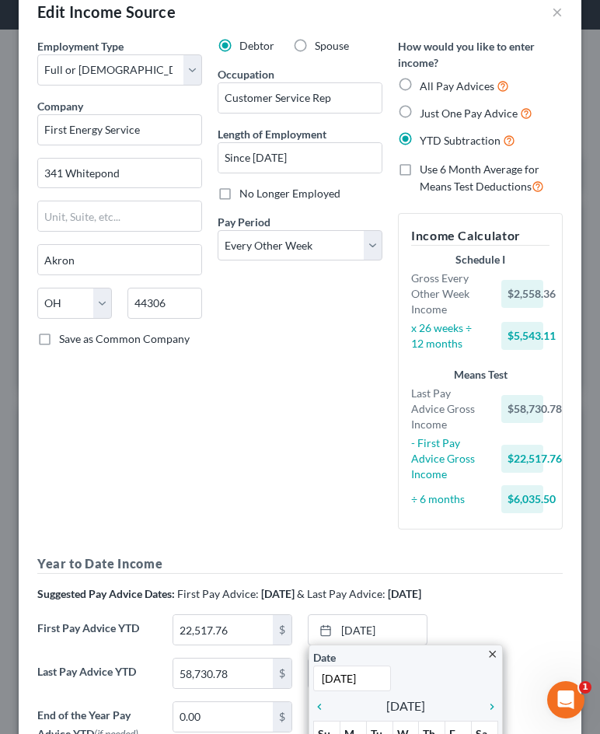
type input "3/28/2025"
click at [325, 554] on h5 "Year to Date Income" at bounding box center [299, 563] width 525 height 19
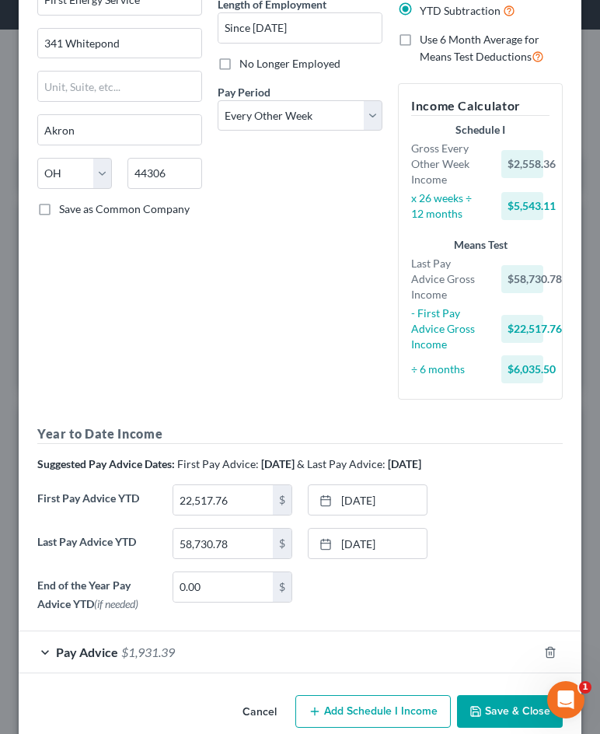
scroll to position [169, 0]
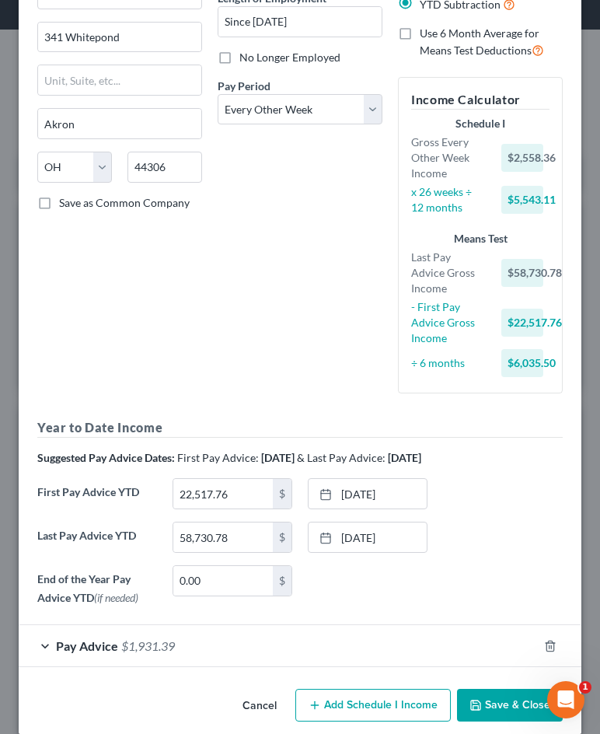
click at [498, 689] on button "Save & Close" at bounding box center [510, 705] width 106 height 33
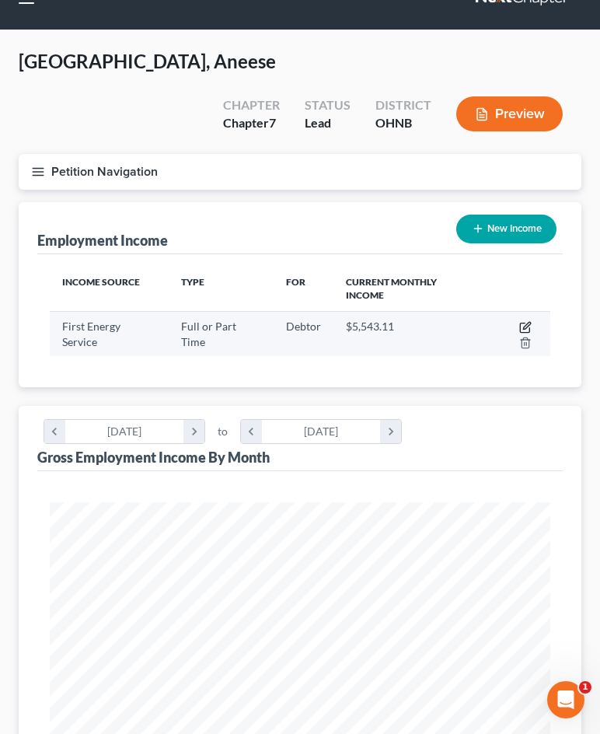
click at [528, 321] on icon "button" at bounding box center [525, 327] width 12 height 12
select select "0"
select select "36"
select select "2"
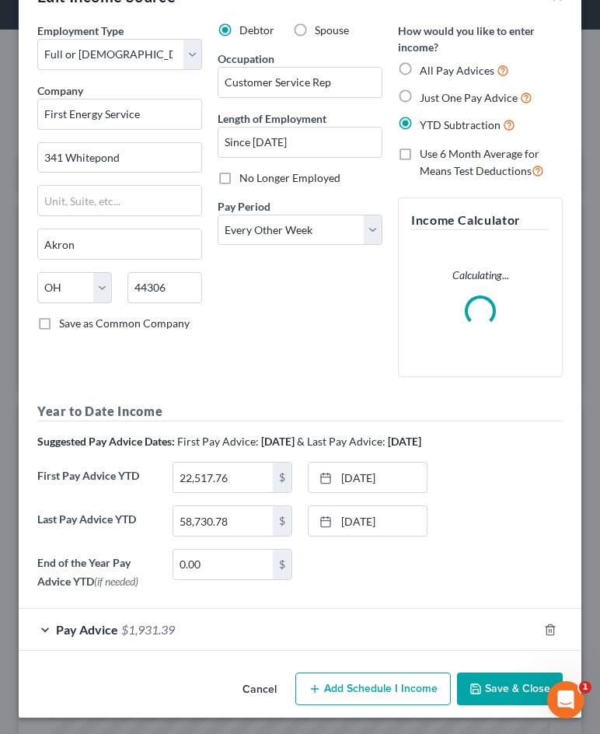
scroll to position [48, 0]
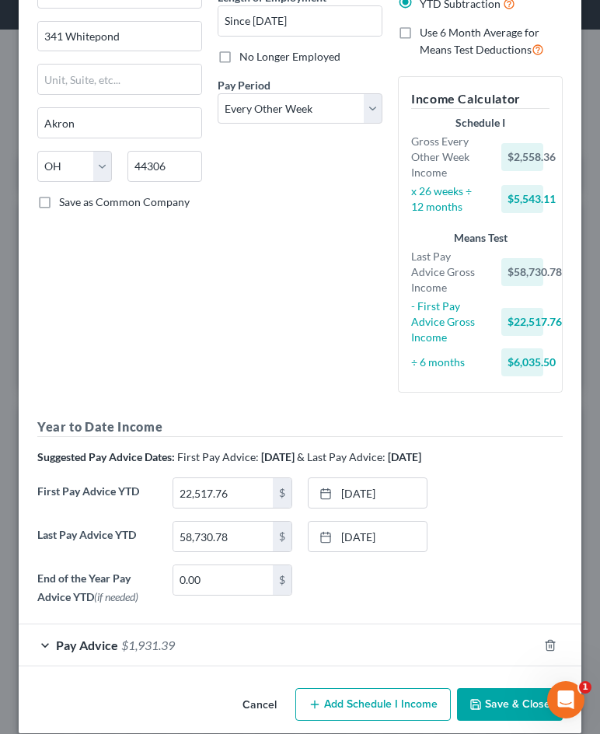
click at [266, 624] on div "Pay Advice $1,931.39" at bounding box center [278, 644] width 519 height 41
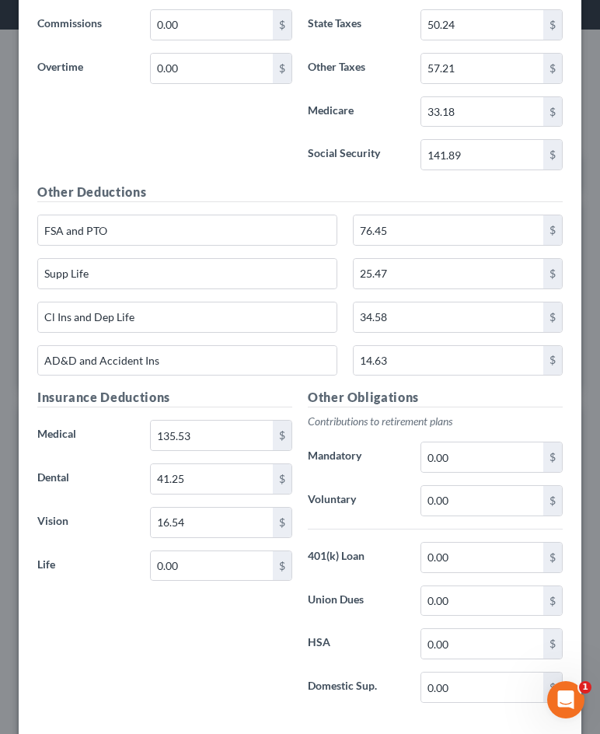
scroll to position [927, 0]
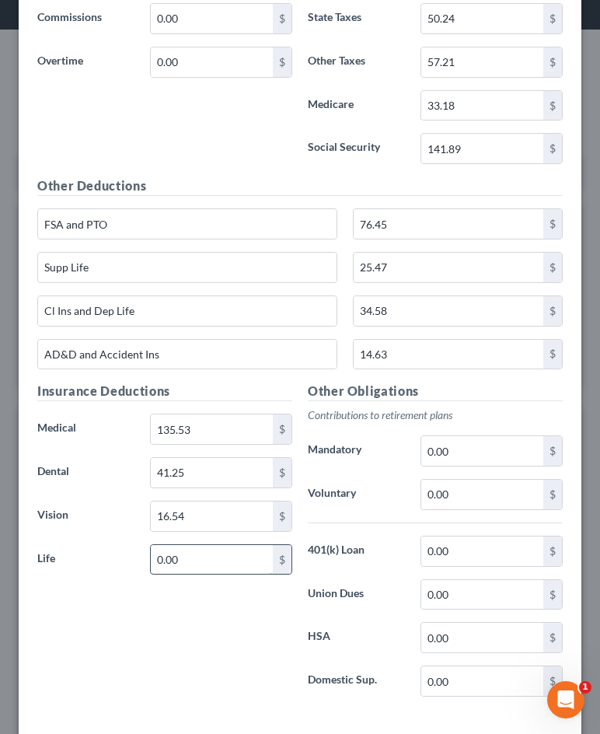
click at [239, 545] on input "0.00" at bounding box center [212, 560] width 122 height 30
drag, startPoint x: 239, startPoint y: 538, endPoint x: 77, endPoint y: 523, distance: 162.3
click at [77, 523] on div "Insurance Deductions Medical 135.53 $ Dental 41.25 $ Vision 16.54 $ Life 0.00 $" at bounding box center [165, 545] width 270 height 327
type input "25.47"
drag, startPoint x: 451, startPoint y: 245, endPoint x: 343, endPoint y: 245, distance: 107.2
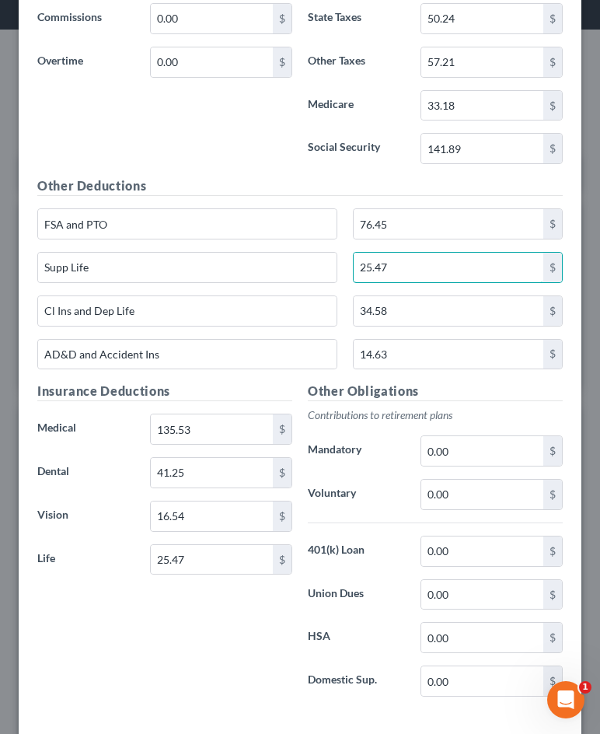
click at [347, 252] on div "25.47 $" at bounding box center [457, 267] width 225 height 31
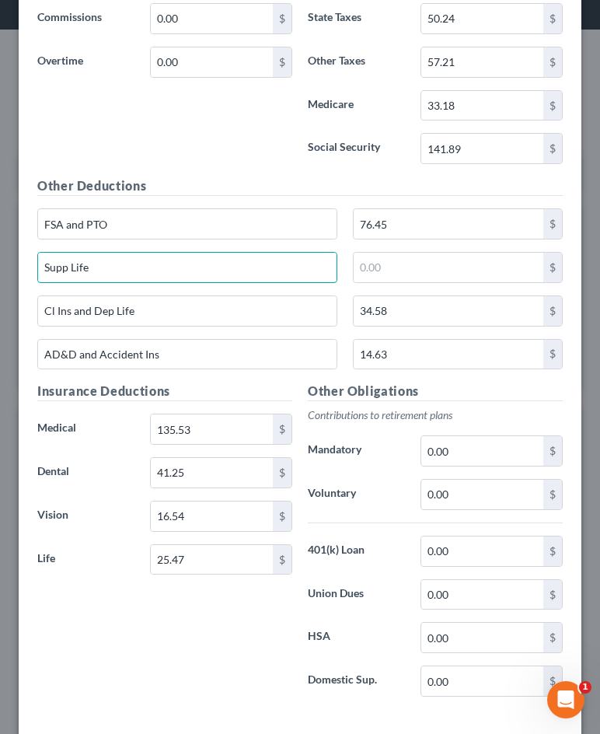
drag, startPoint x: 115, startPoint y: 241, endPoint x: 7, endPoint y: 243, distance: 108.0
type input "Life"
drag, startPoint x: 117, startPoint y: 247, endPoint x: -45, endPoint y: 247, distance: 161.6
click at [0, 247] on html "Home New Case Client Portal Directory Cases Fairmax Law farrah@fairmaxlaw.com M…" at bounding box center [300, 572] width 600 height 1210
click at [118, 567] on div "Insurance Deductions Medical 135.53 $ Dental 41.25 $ Vision 16.54 $ Life 25.47 $" at bounding box center [165, 545] width 270 height 327
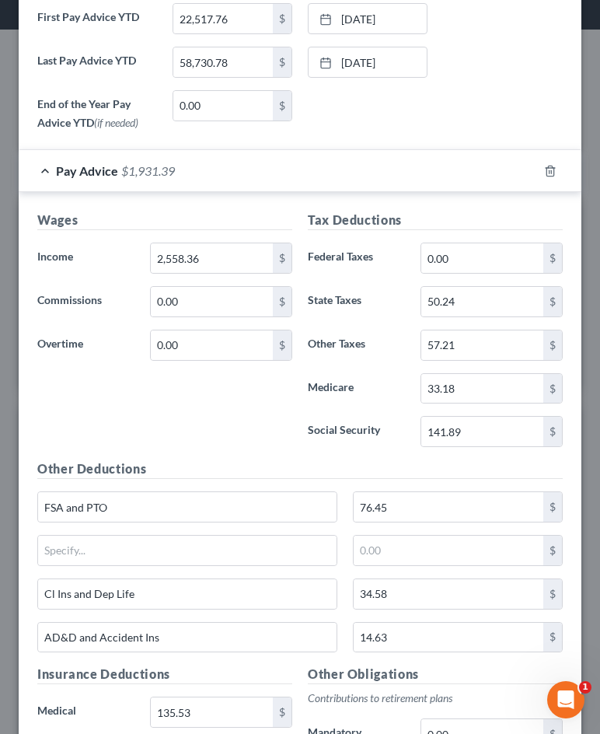
scroll to position [636, 0]
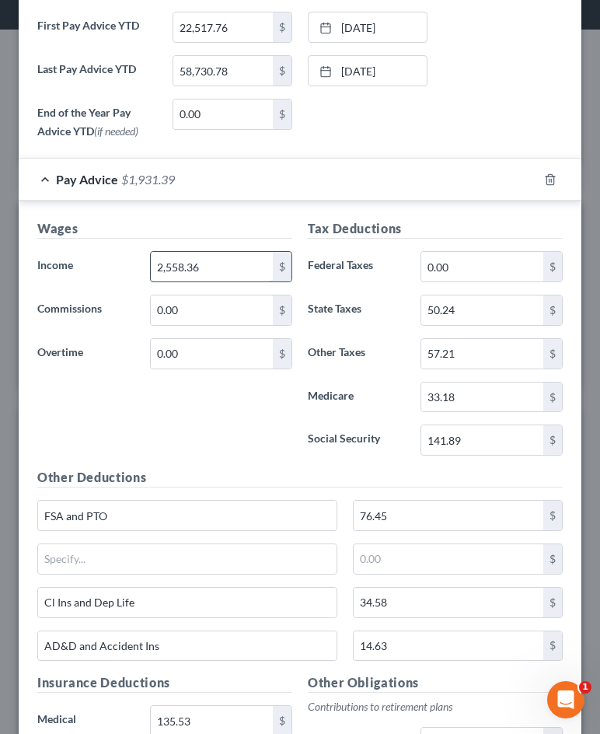
click at [218, 252] on input "2,558.36" at bounding box center [212, 267] width 122 height 30
drag, startPoint x: 218, startPoint y: 251, endPoint x: 103, endPoint y: 249, distance: 115.0
click at [103, 251] on div "Income * 2,558.36 $" at bounding box center [165, 266] width 270 height 31
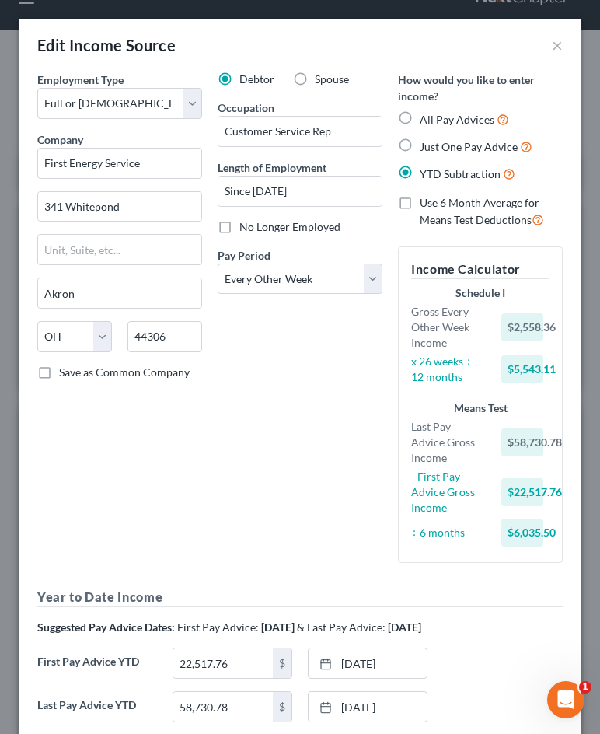
scroll to position [0, 0]
click at [204, 458] on div "Employment Type * Select Full or Part Time Employment Self Employment Company *…" at bounding box center [120, 323] width 180 height 504
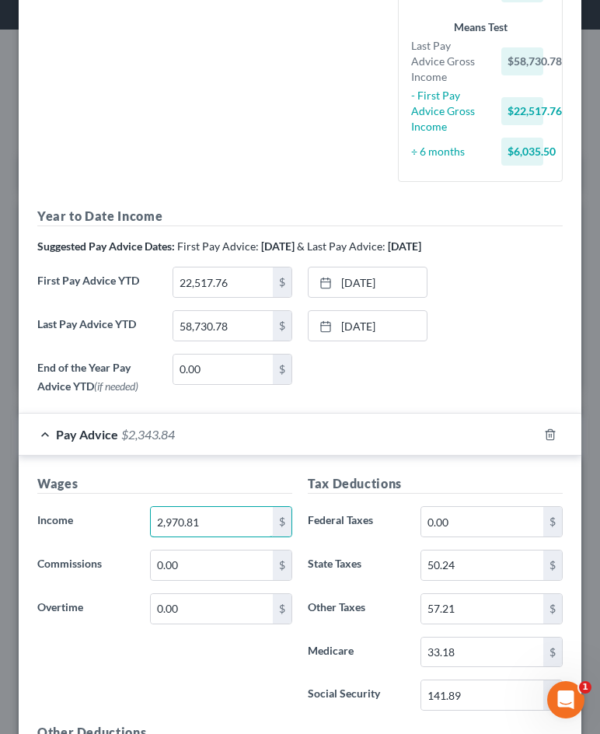
scroll to position [409, 0]
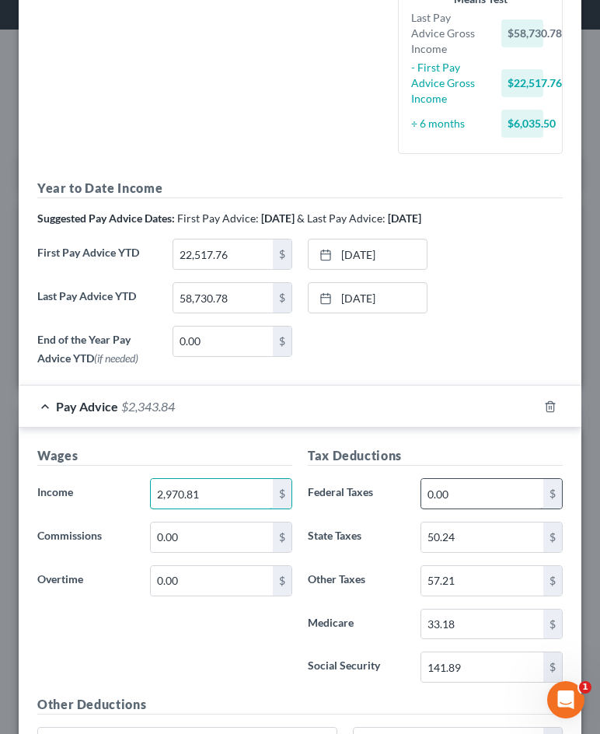
type input "2,970.81"
click at [481, 481] on input "0.00" at bounding box center [482, 494] width 122 height 30
type input "0"
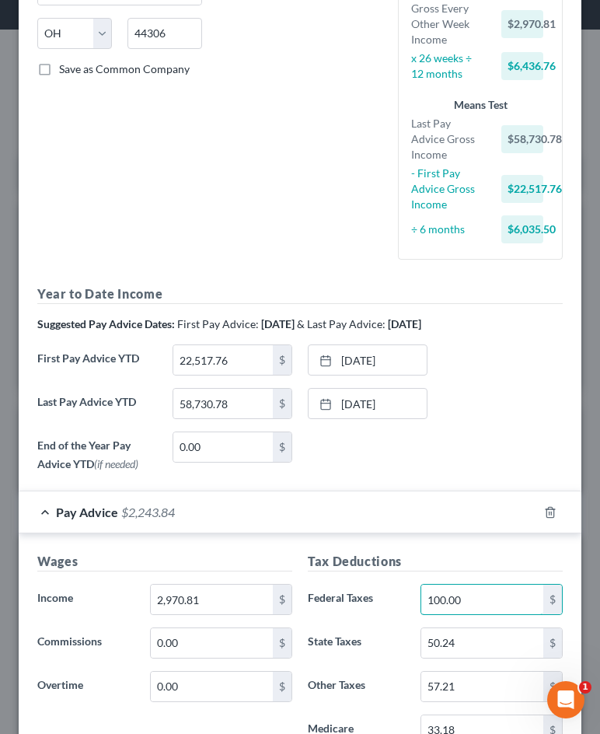
scroll to position [303, 0]
type input "100.00"
click at [481, 431] on div "End of the Year Pay Advice YTD (if needed) 0.00 $ None close Date Time chevron_…" at bounding box center [300, 454] width 541 height 47
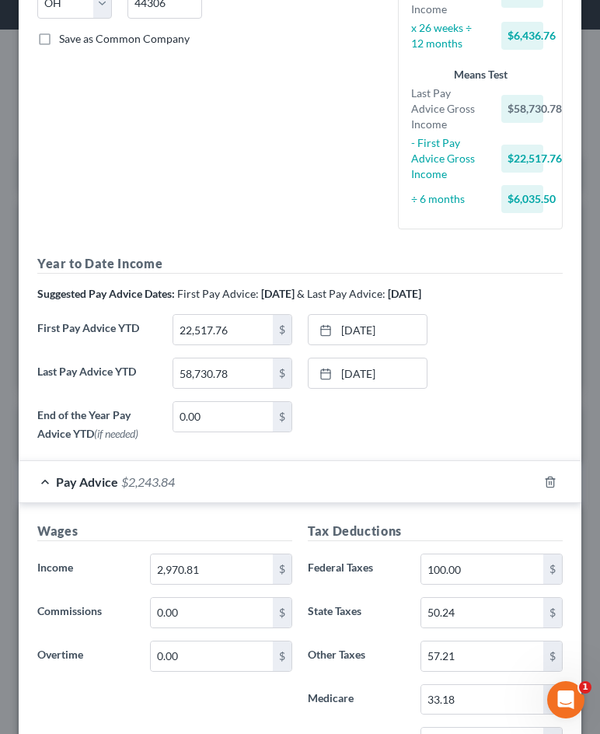
scroll to position [334, 0]
click at [492, 553] on input "100.00" at bounding box center [482, 568] width 122 height 30
drag, startPoint x: 492, startPoint y: 553, endPoint x: 350, endPoint y: 549, distance: 141.5
click at [350, 553] on div "Federal Taxes 100.00 $" at bounding box center [435, 568] width 270 height 31
drag, startPoint x: 239, startPoint y: 549, endPoint x: 149, endPoint y: 531, distance: 92.1
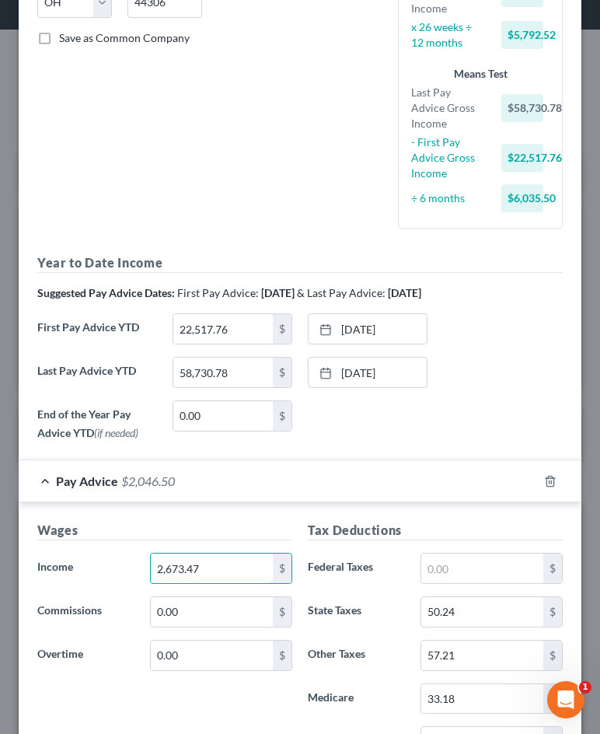
click at [150, 531] on div "Wages Income * 2,673.47 $ Commissions 0.00 $ Overtime 0.00 $" at bounding box center [165, 645] width 270 height 249
drag, startPoint x: 228, startPoint y: 555, endPoint x: 121, endPoint y: 527, distance: 110.1
click at [121, 528] on div "Wages Income * 2,970.81 $ Commissions 0.00 $ Overtime 0.00 $" at bounding box center [165, 645] width 270 height 249
type input "2,673.47"
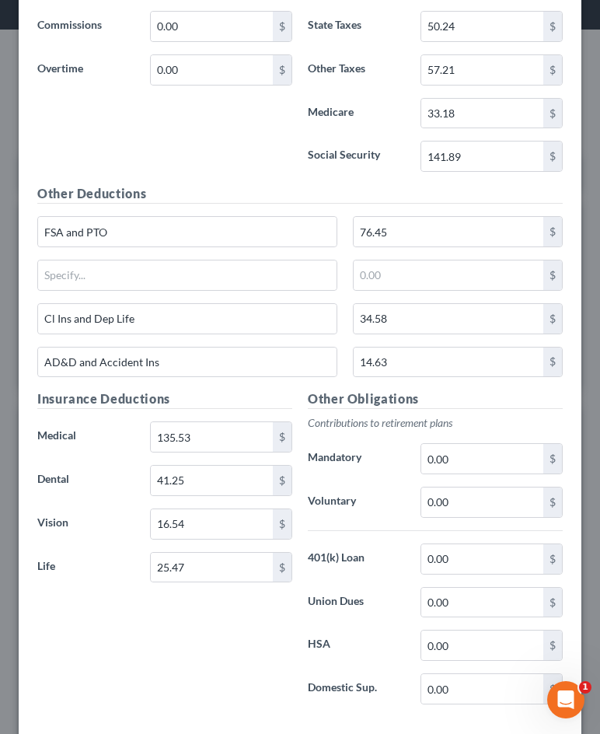
scroll to position [929, 0]
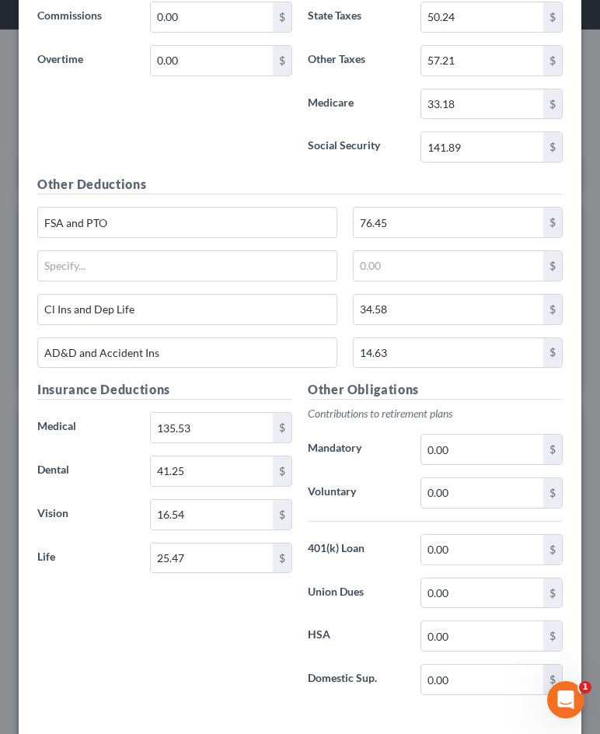
click at [261, 599] on div "Insurance Deductions Medical 135.53 $ Dental 41.25 $ Vision 16.54 $ Life 25.47 $" at bounding box center [165, 543] width 270 height 327
click at [216, 543] on input "25.47" at bounding box center [212, 558] width 122 height 30
type input "2"
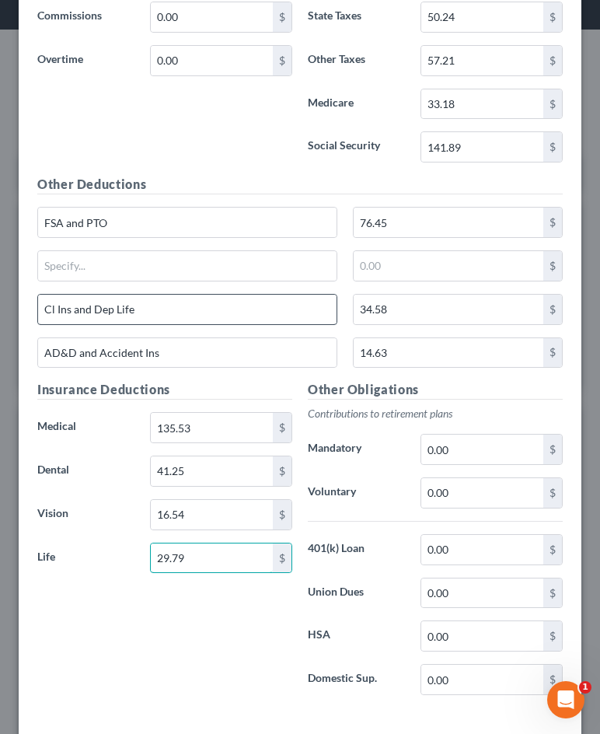
type input "29.79"
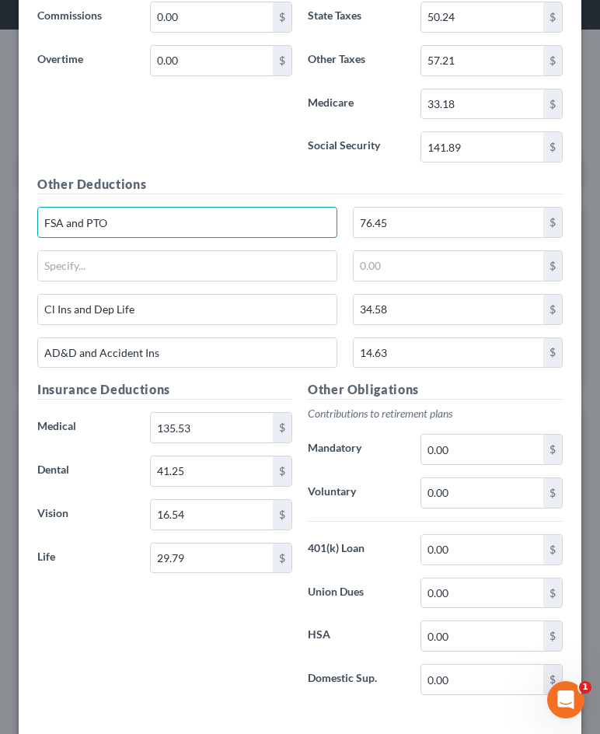
drag, startPoint x: 190, startPoint y: 201, endPoint x: -16, endPoint y: 197, distance: 206.0
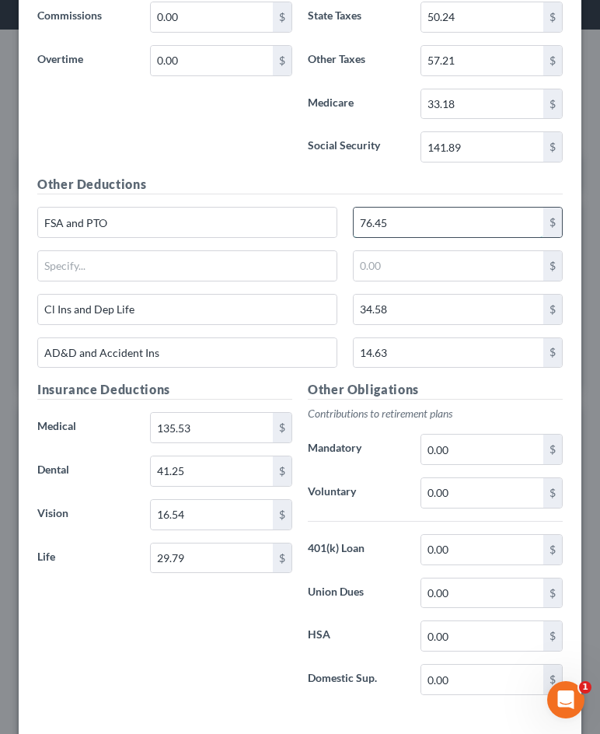
click at [450, 207] on input "76.45" at bounding box center [449, 222] width 190 height 30
type input "76.46"
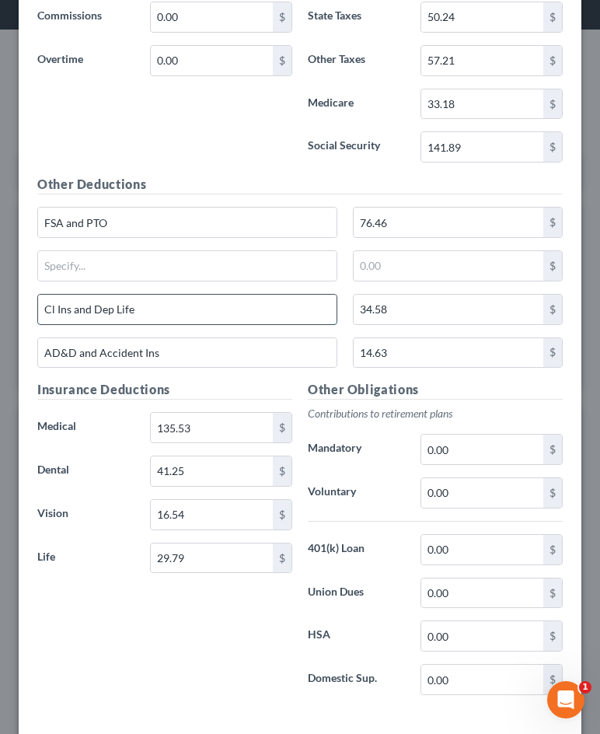
click at [246, 299] on input "Cl Ins and Dep Life" at bounding box center [187, 310] width 298 height 30
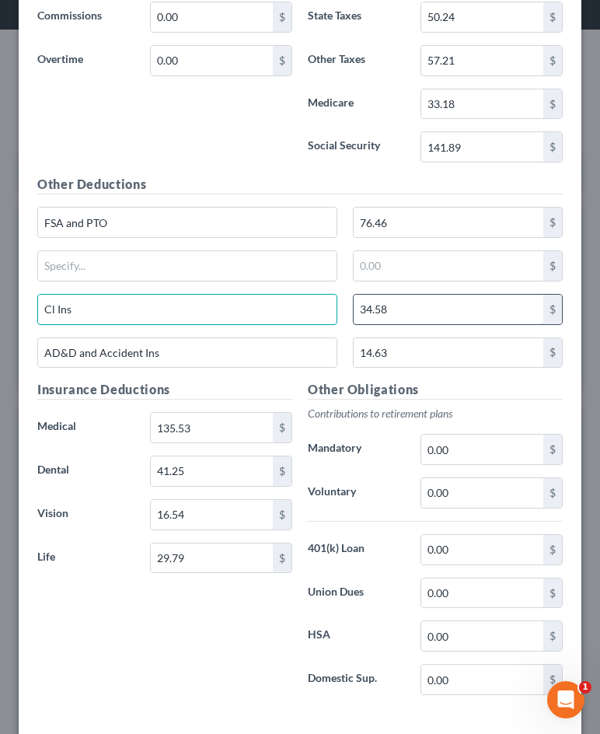
type input "Cl Ins"
drag, startPoint x: 500, startPoint y: 296, endPoint x: 304, endPoint y: 285, distance: 196.1
click at [304, 294] on div "Cl Ins 34.58 $" at bounding box center [300, 316] width 541 height 44
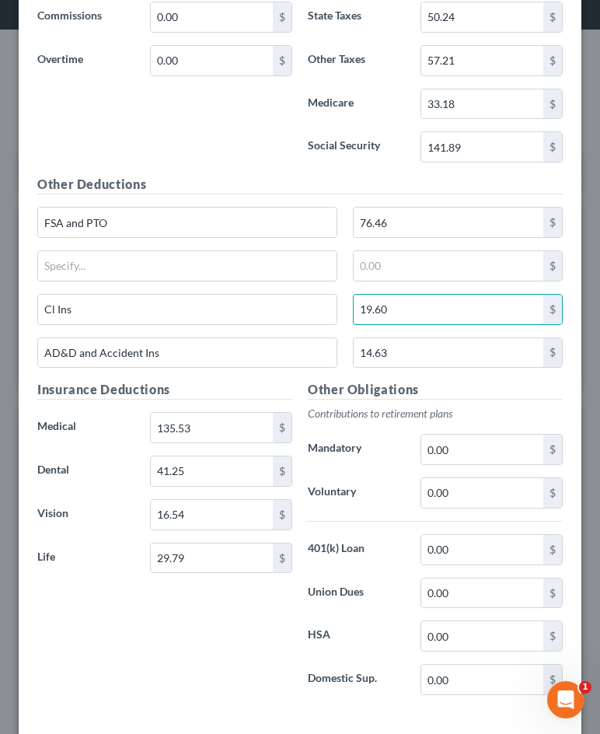
type input "19.60"
click at [119, 577] on div "Insurance Deductions Medical 135.53 $ Dental 41.25 $ Vision 16.54 $ Life 29.79 $" at bounding box center [165, 543] width 270 height 327
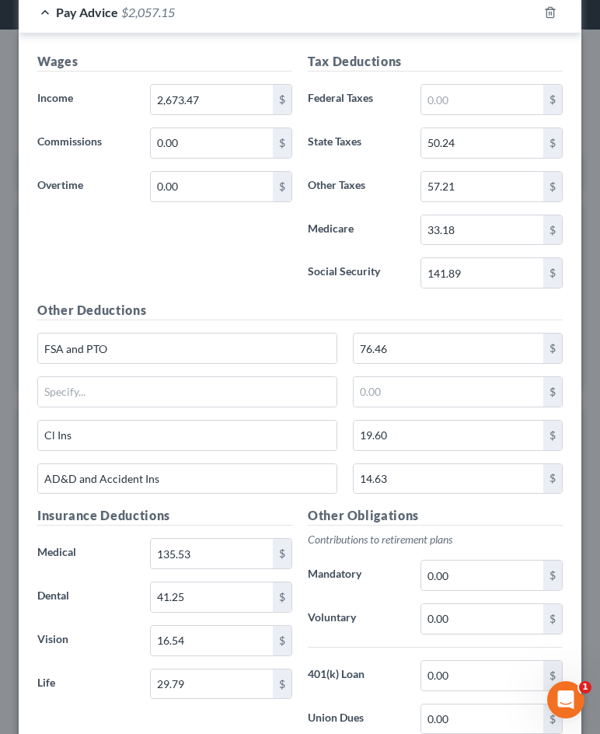
scroll to position [606, 0]
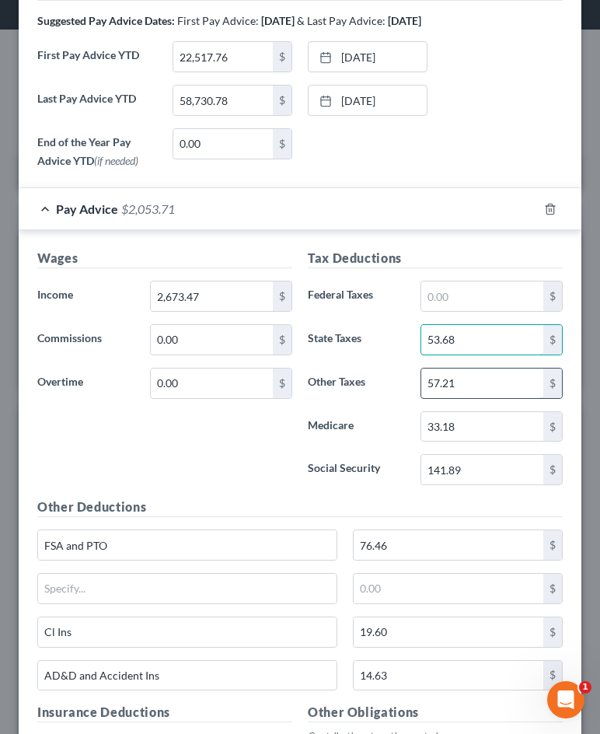
type input "53.68"
click at [471, 368] on input "57.21" at bounding box center [482, 383] width 122 height 30
type input "5"
type input "60.09"
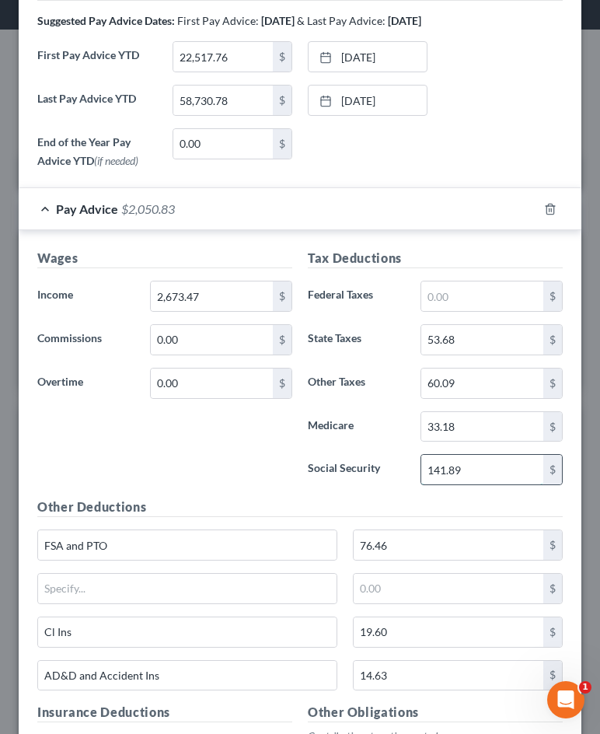
click at [495, 455] on input "141.89" at bounding box center [482, 470] width 122 height 30
type input "149.03"
click at [538, 414] on input "33.18" at bounding box center [482, 427] width 122 height 30
type input "34.86"
click at [275, 440] on div "Wages Income * 2,673.47 $ Commissions 0.00 $ Overtime 0.00 $" at bounding box center [165, 373] width 270 height 249
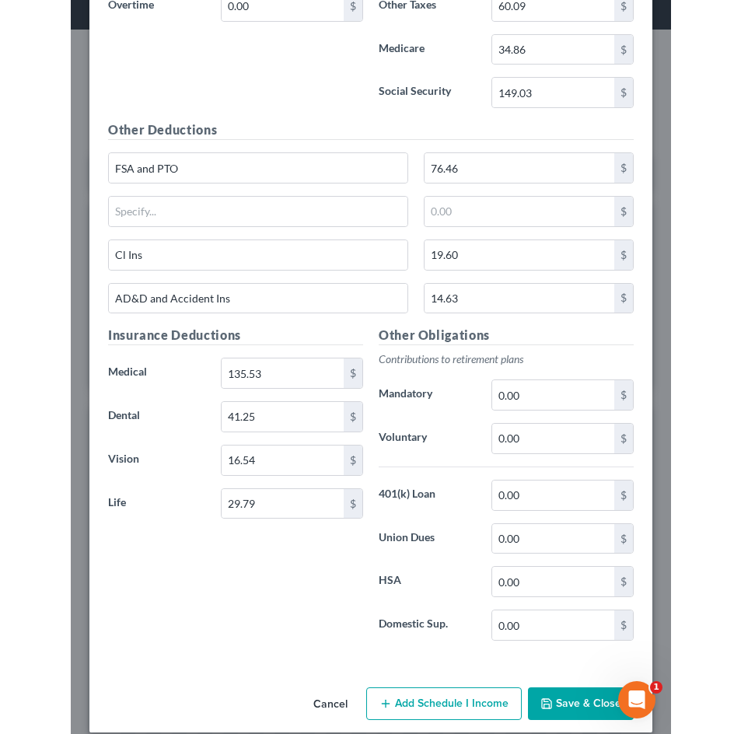
scroll to position [981, 0]
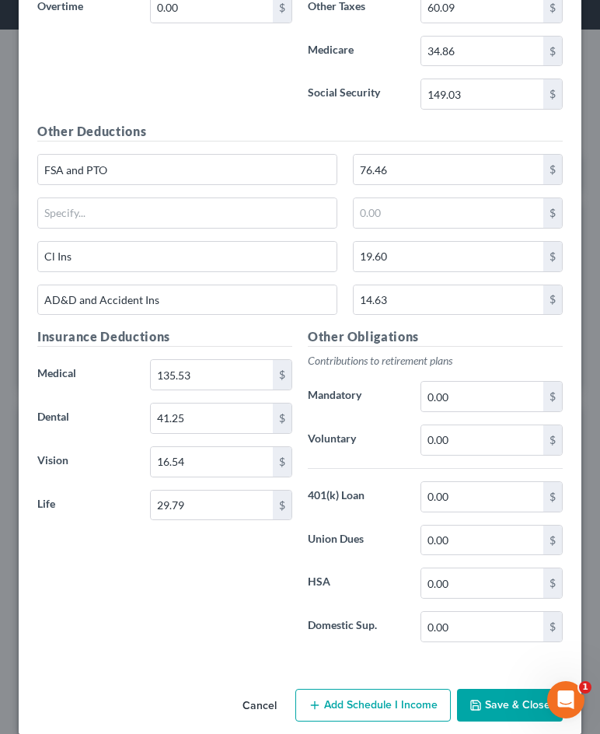
click at [488, 694] on button "Save & Close" at bounding box center [510, 705] width 106 height 33
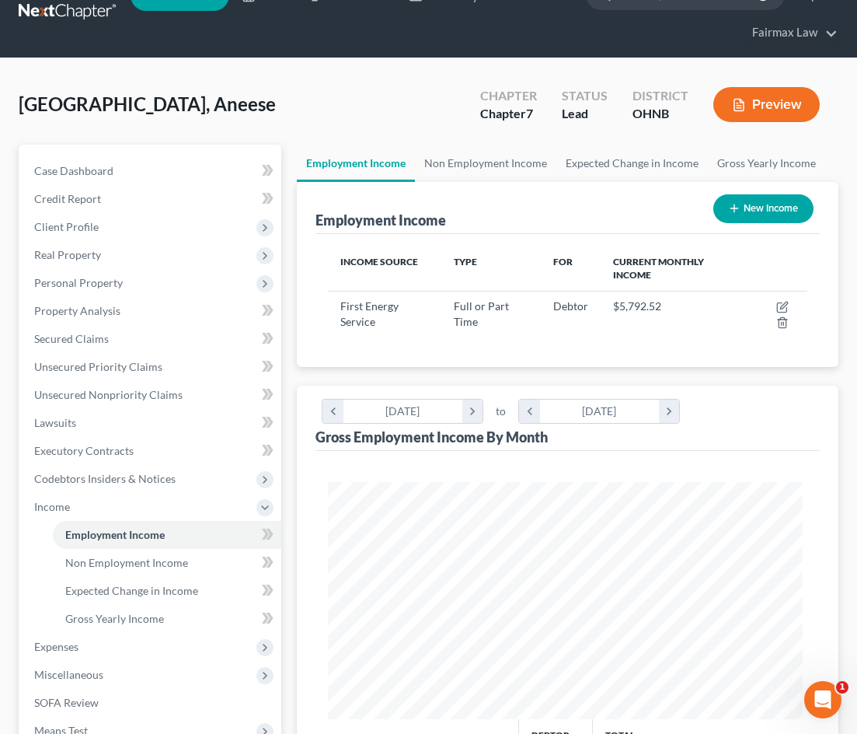
scroll to position [776867, 776596]
click at [158, 639] on span "Expenses" at bounding box center [152, 647] width 260 height 28
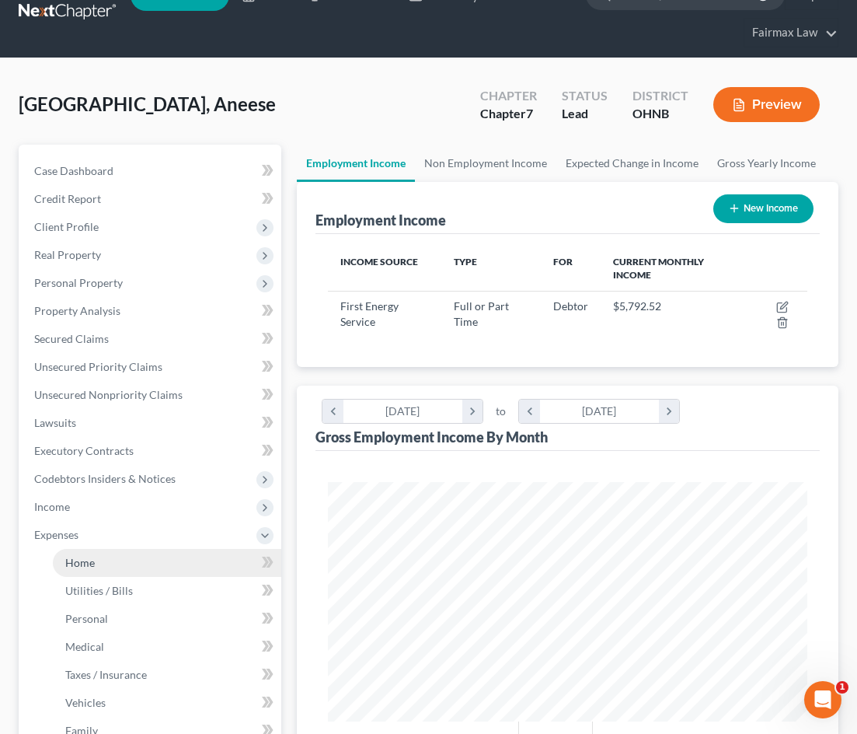
click at [160, 560] on link "Home" at bounding box center [167, 563] width 228 height 28
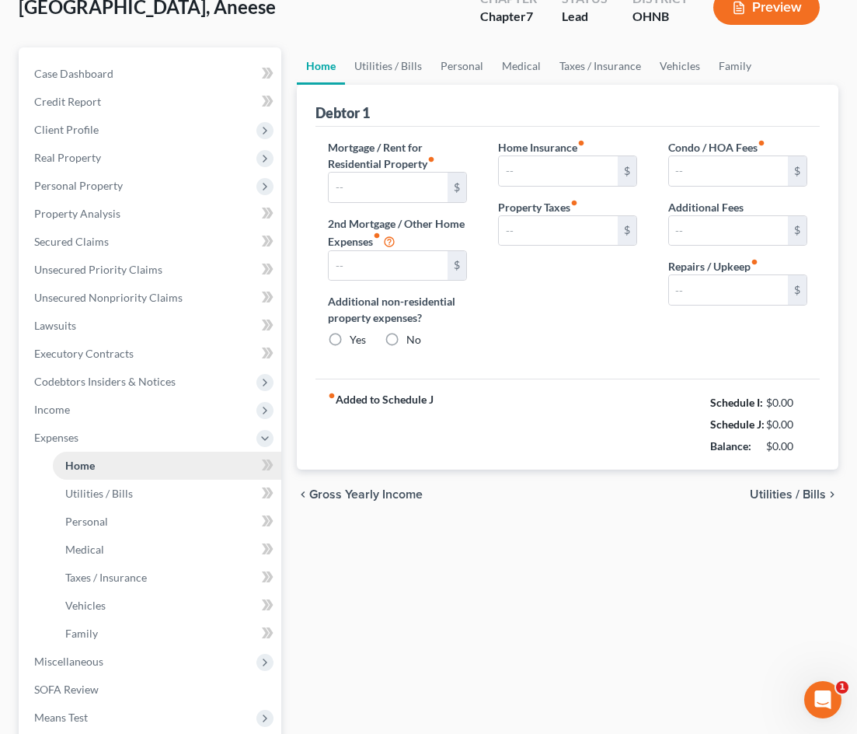
type input "700.00"
type input "0.00"
radio input "true"
type input "0.00"
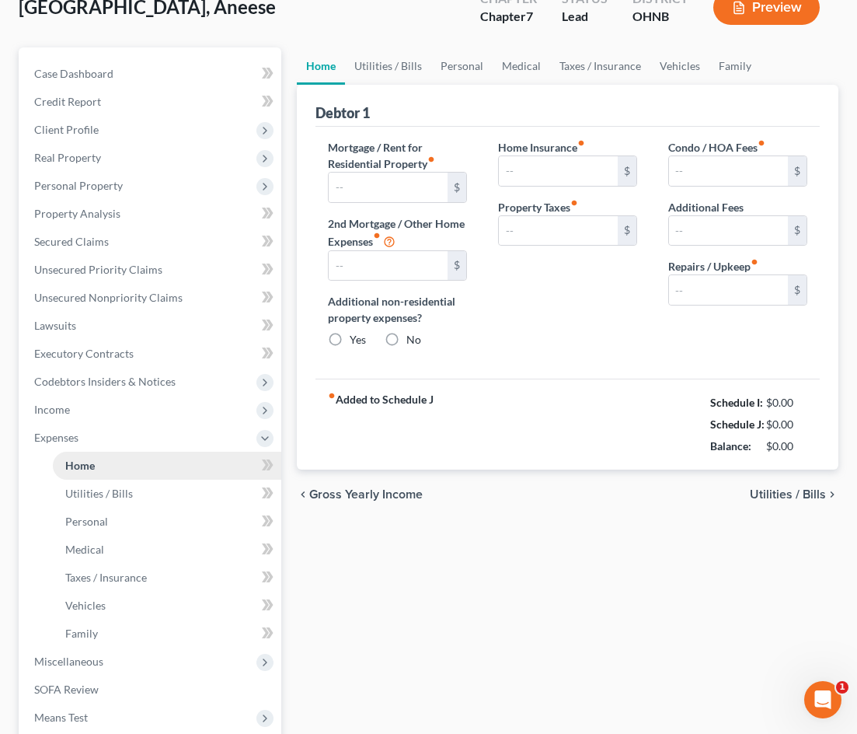
type input "0.00"
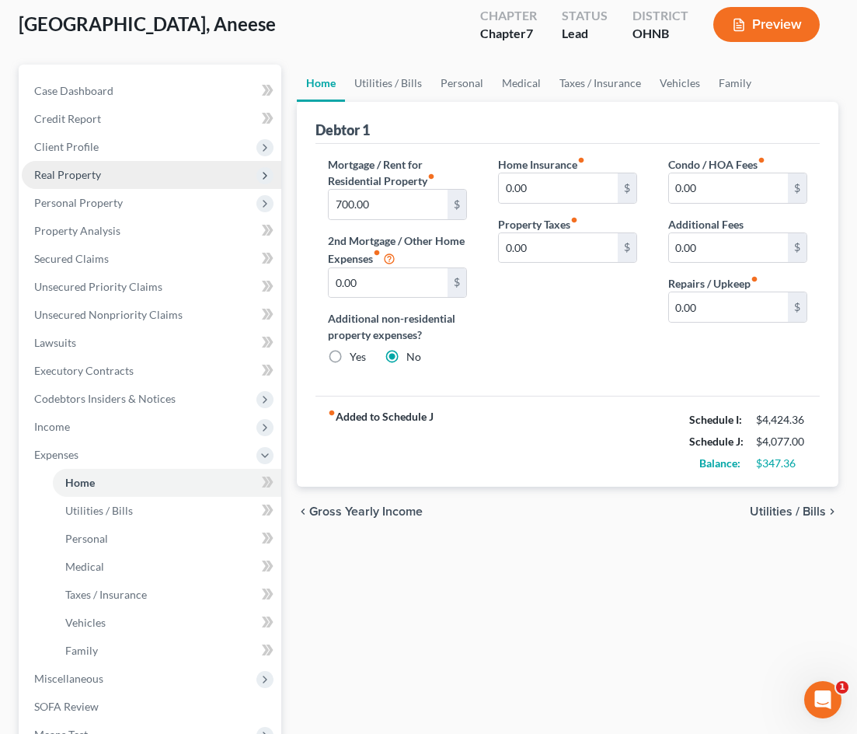
scroll to position [88, 0]
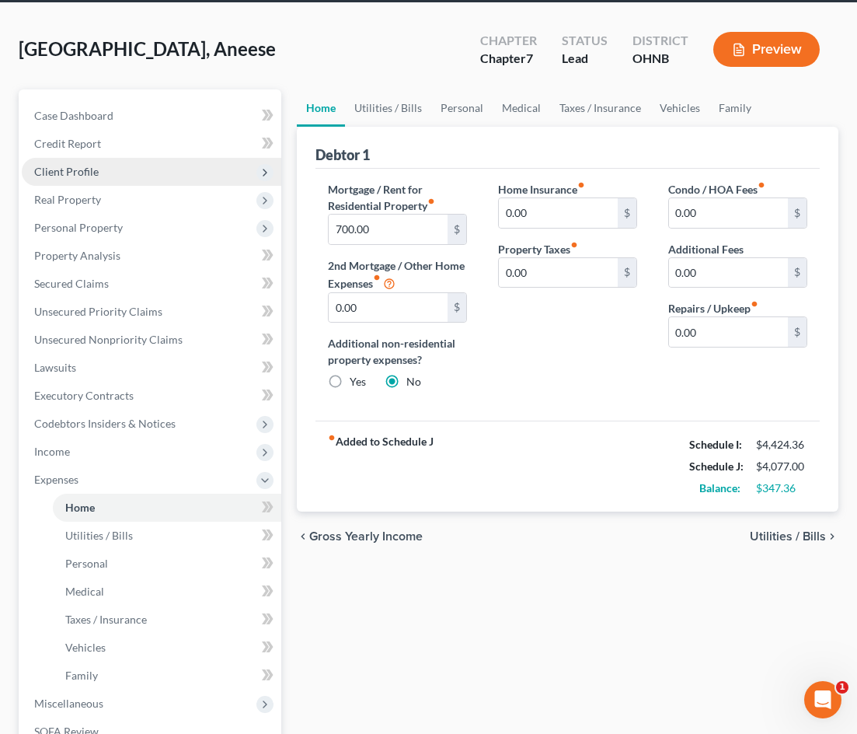
click at [174, 176] on span "Client Profile" at bounding box center [152, 172] width 260 height 28
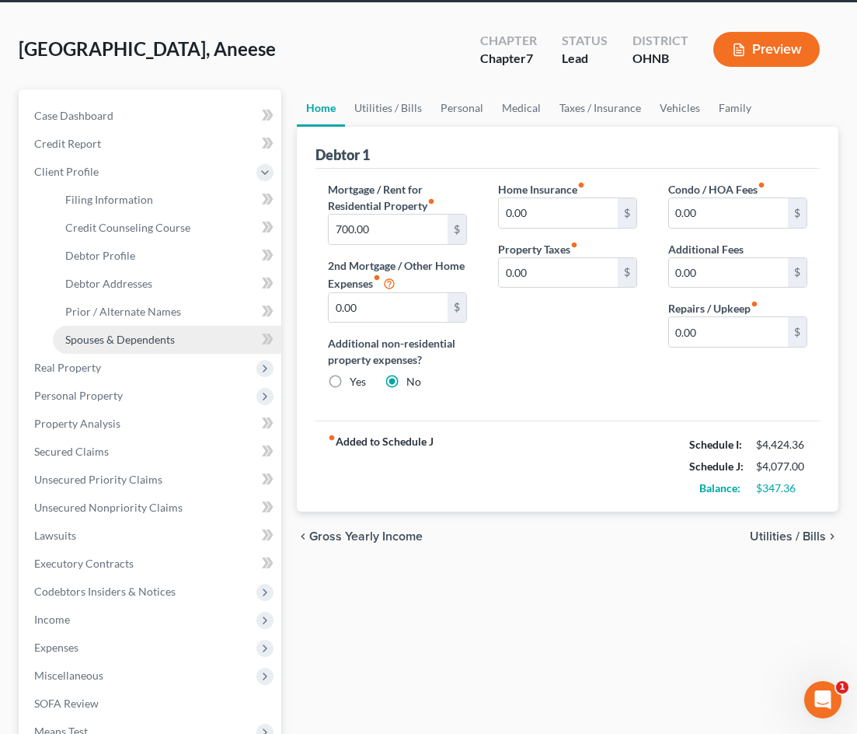
click at [163, 341] on span "Spouses & Dependents" at bounding box center [120, 339] width 110 height 13
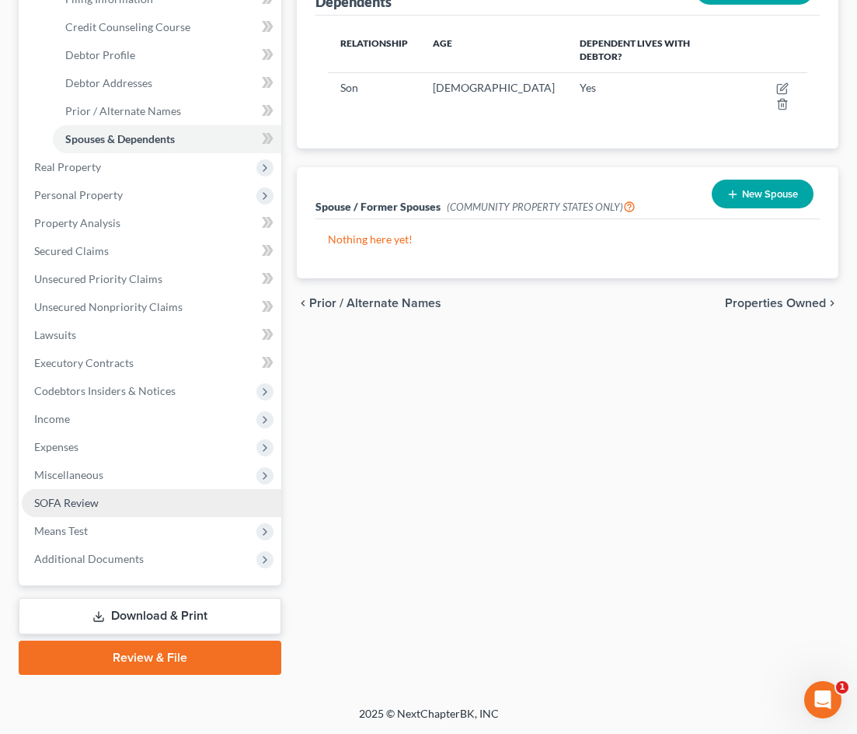
scroll to position [288, 0]
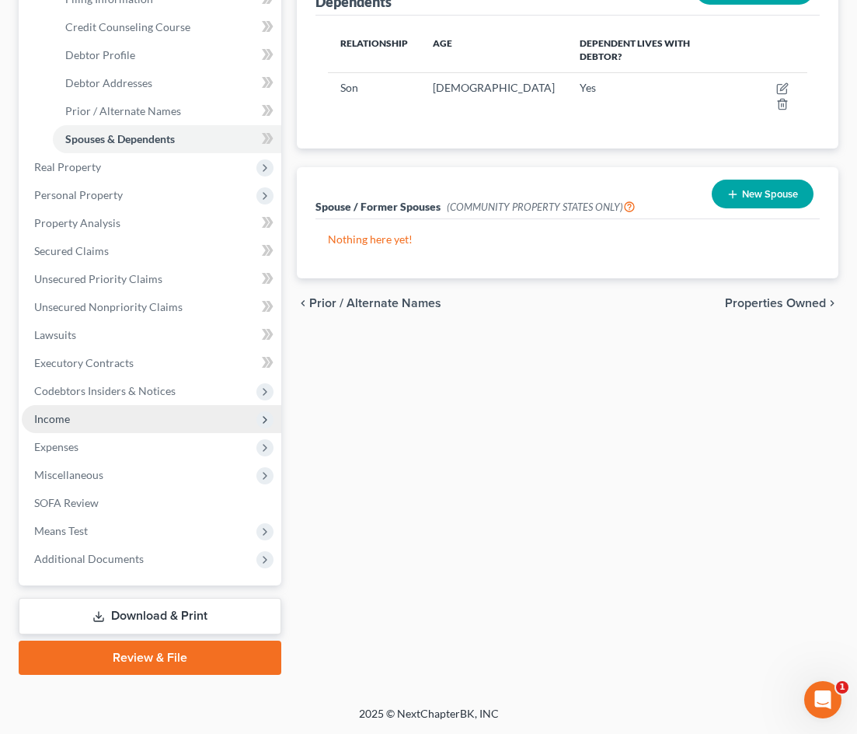
click at [200, 414] on span "Income" at bounding box center [152, 419] width 260 height 28
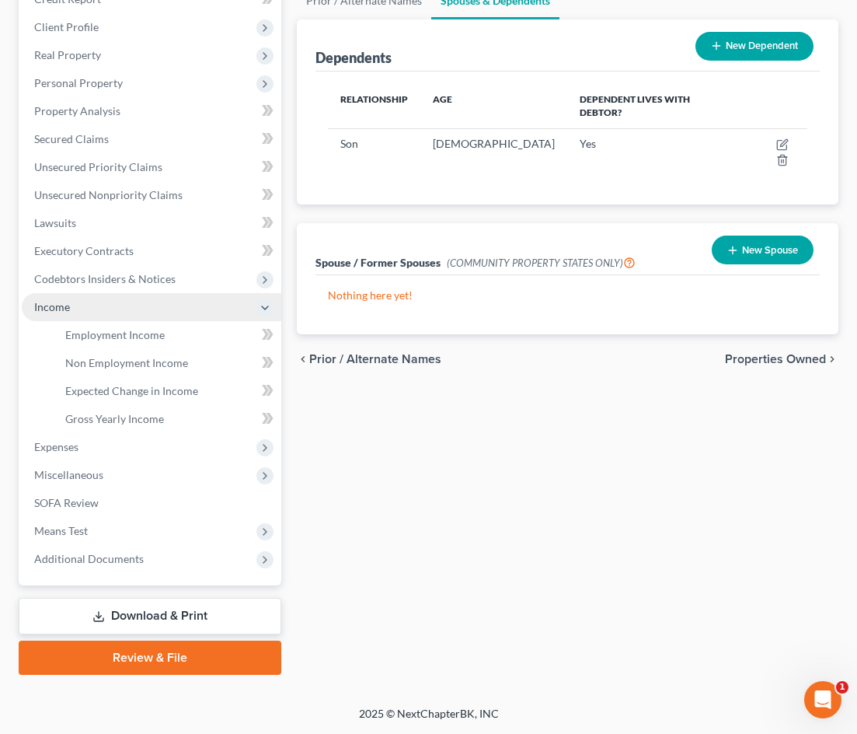
scroll to position [232, 0]
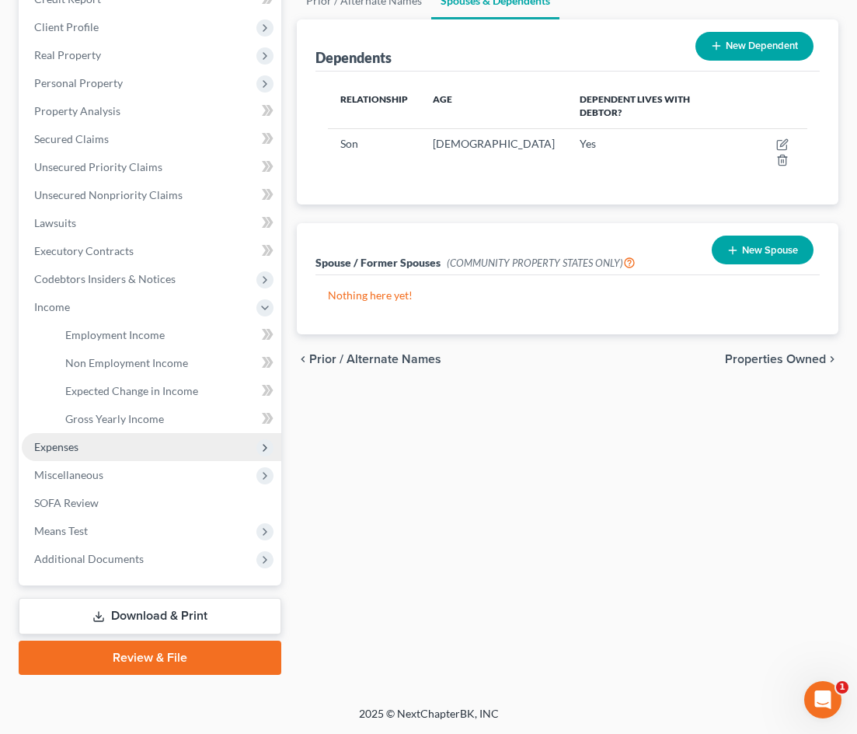
click at [199, 449] on span "Expenses" at bounding box center [152, 447] width 260 height 28
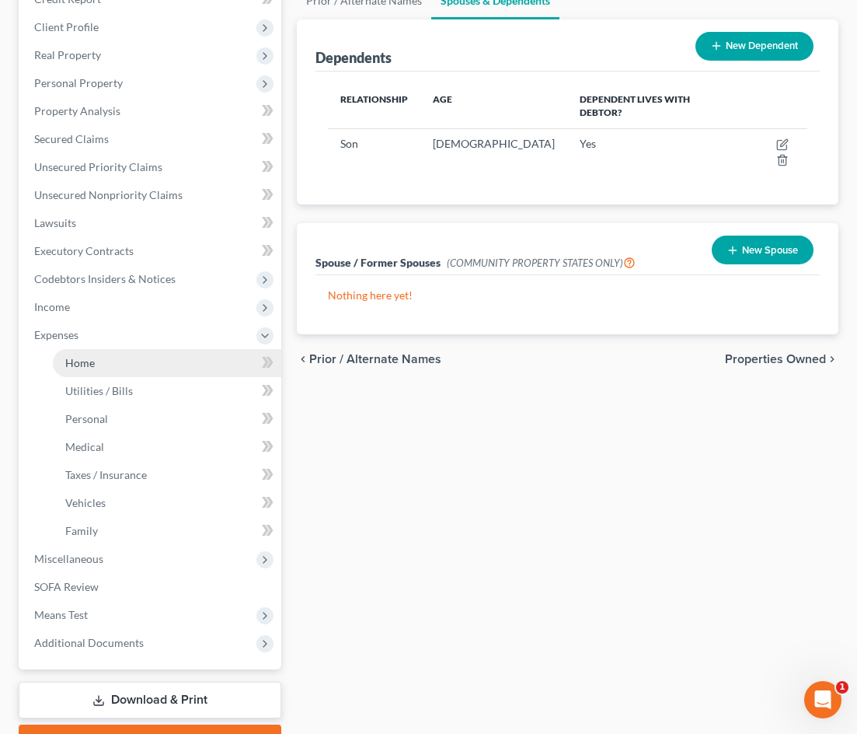
click at [193, 369] on link "Home" at bounding box center [167, 363] width 228 height 28
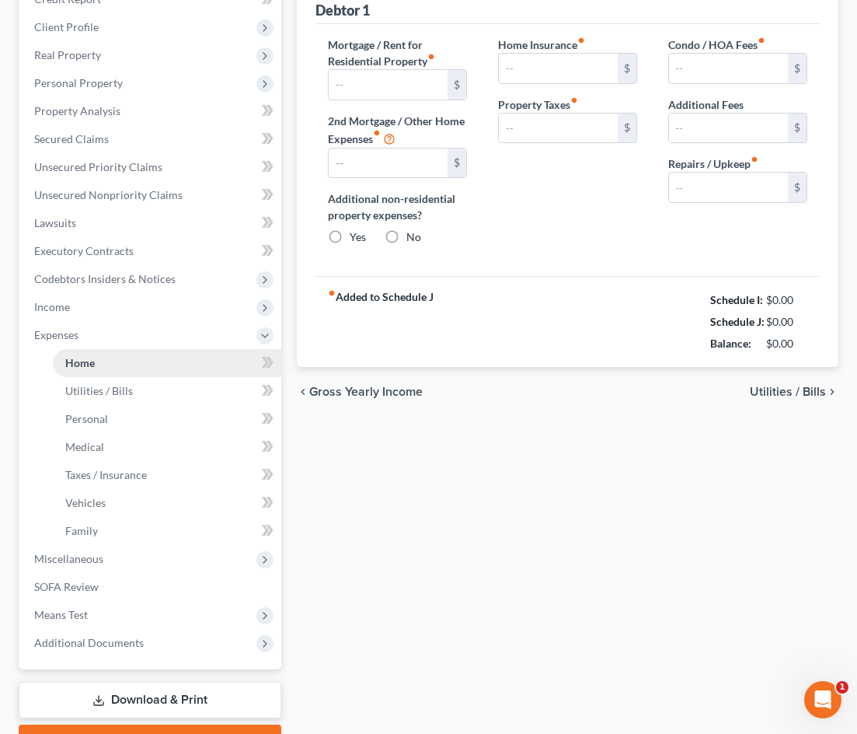
scroll to position [37, 0]
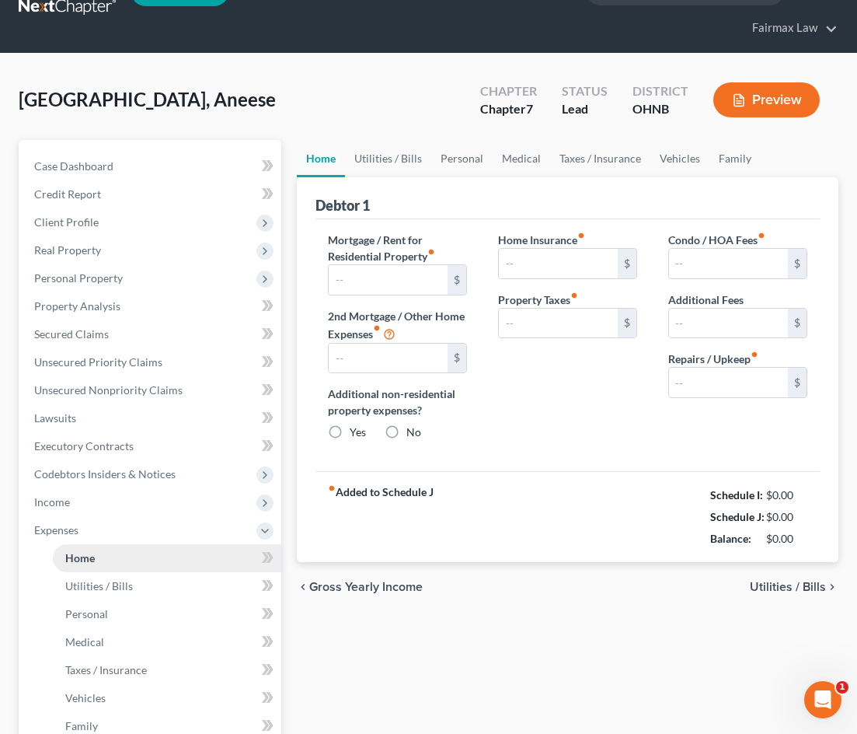
type input "700.00"
type input "0.00"
radio input "true"
type input "0.00"
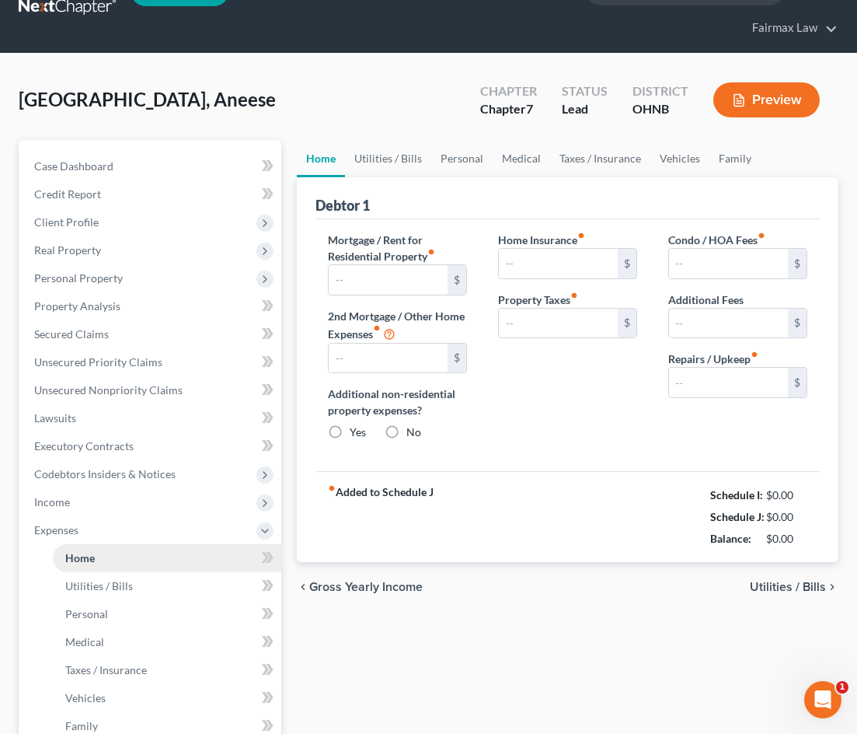
type input "0.00"
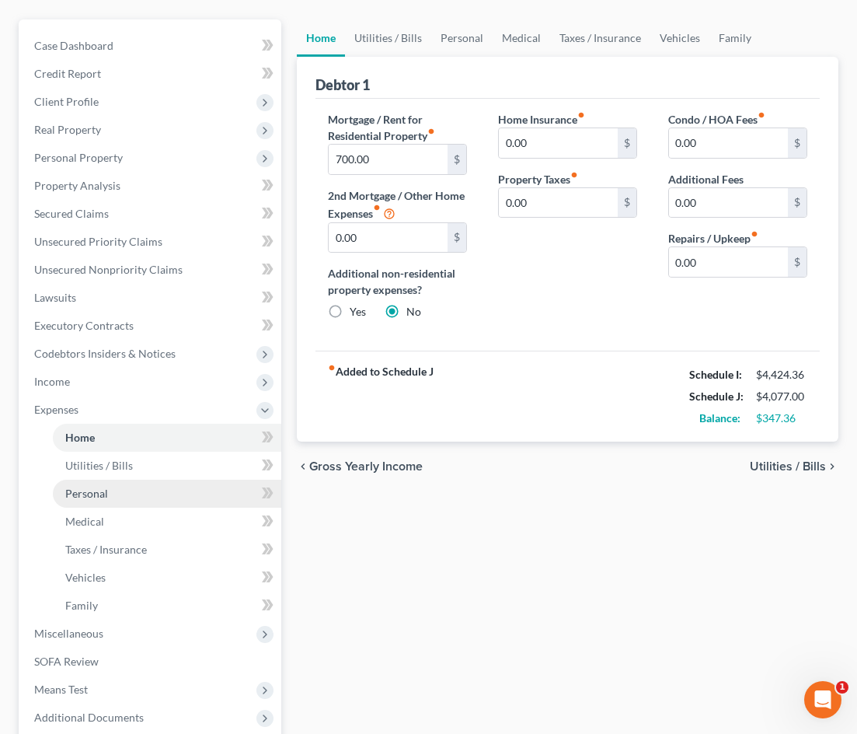
scroll to position [169, 0]
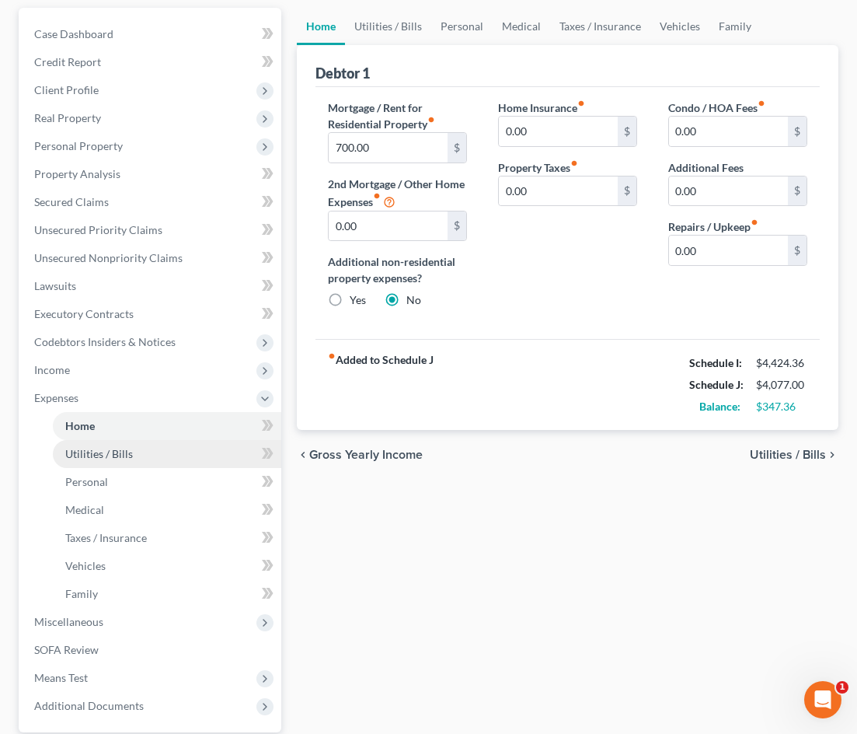
click at [199, 464] on link "Utilities / Bills" at bounding box center [167, 454] width 228 height 28
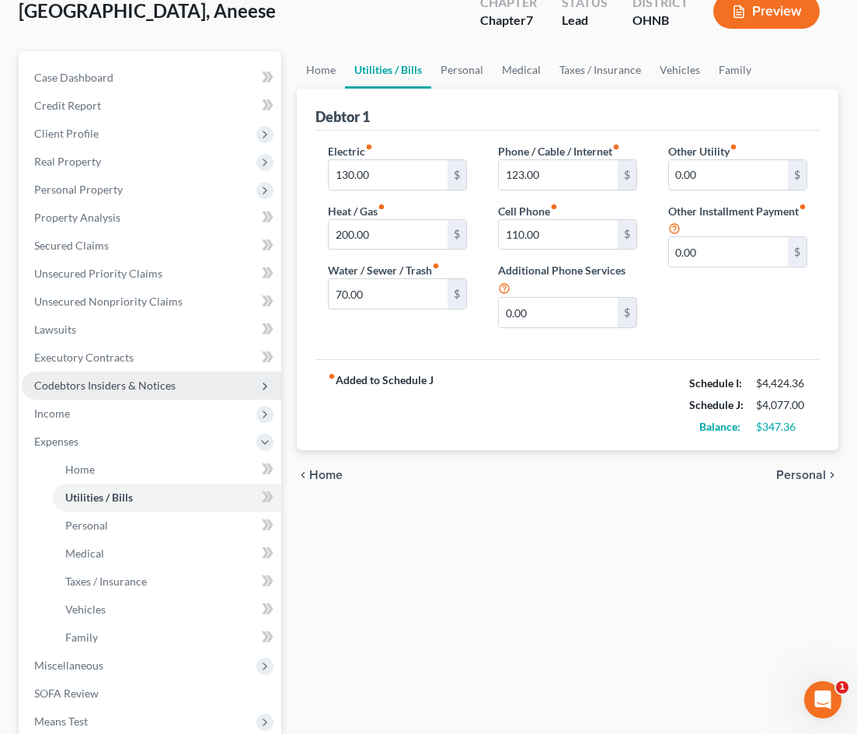
scroll to position [124, 0]
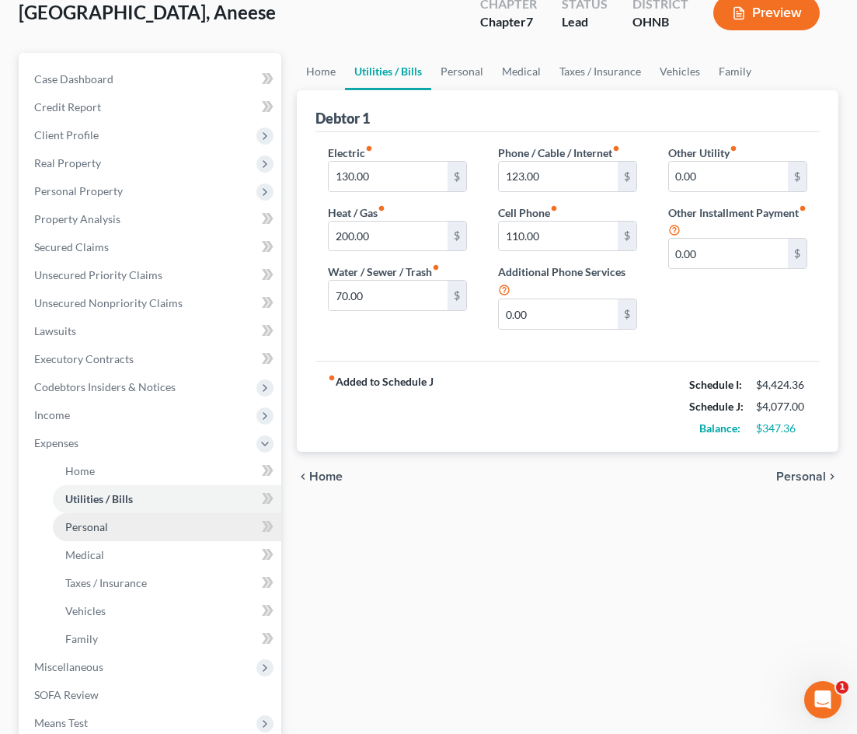
click at [187, 536] on link "Personal" at bounding box center [167, 527] width 228 height 28
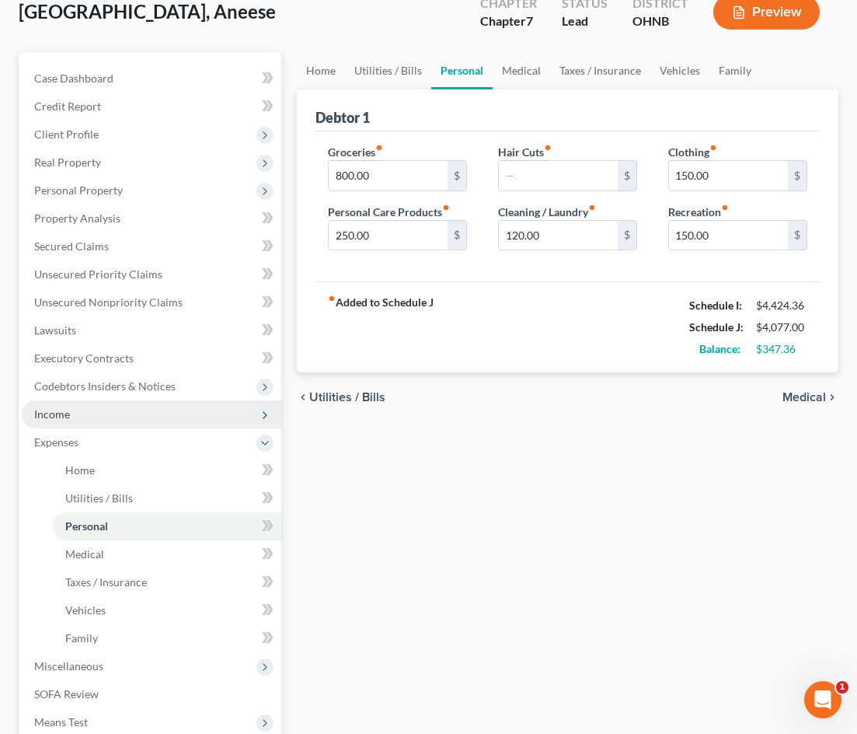
scroll to position [146, 0]
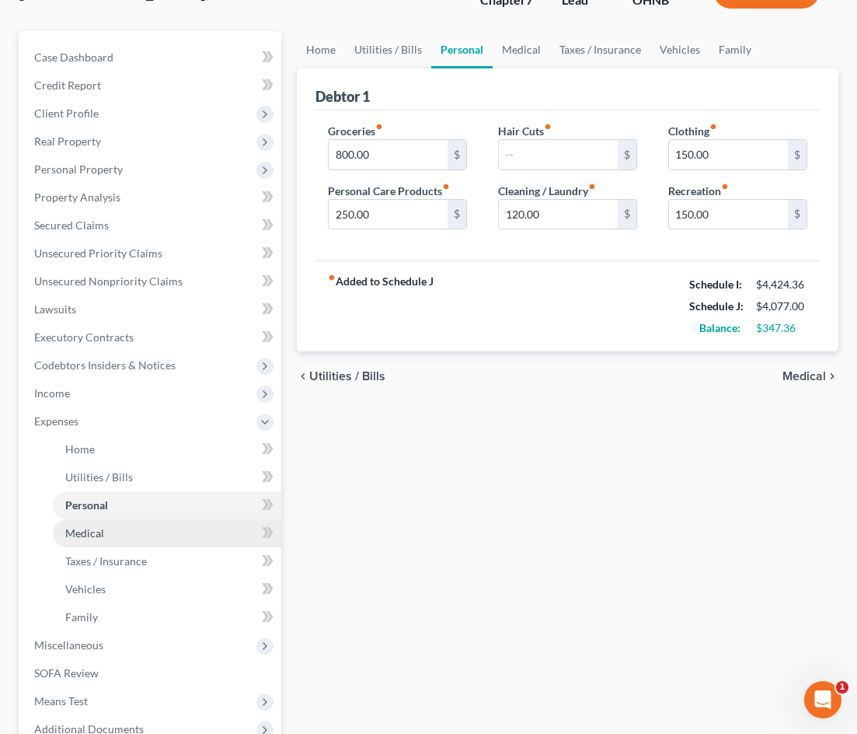
click at [185, 528] on link "Medical" at bounding box center [167, 533] width 228 height 28
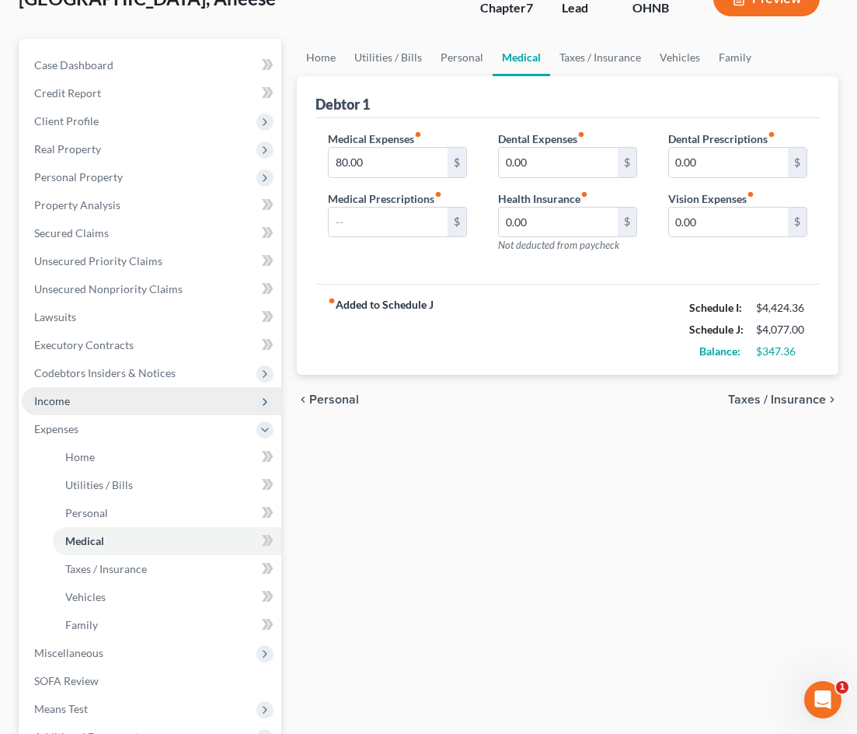
scroll to position [140, 0]
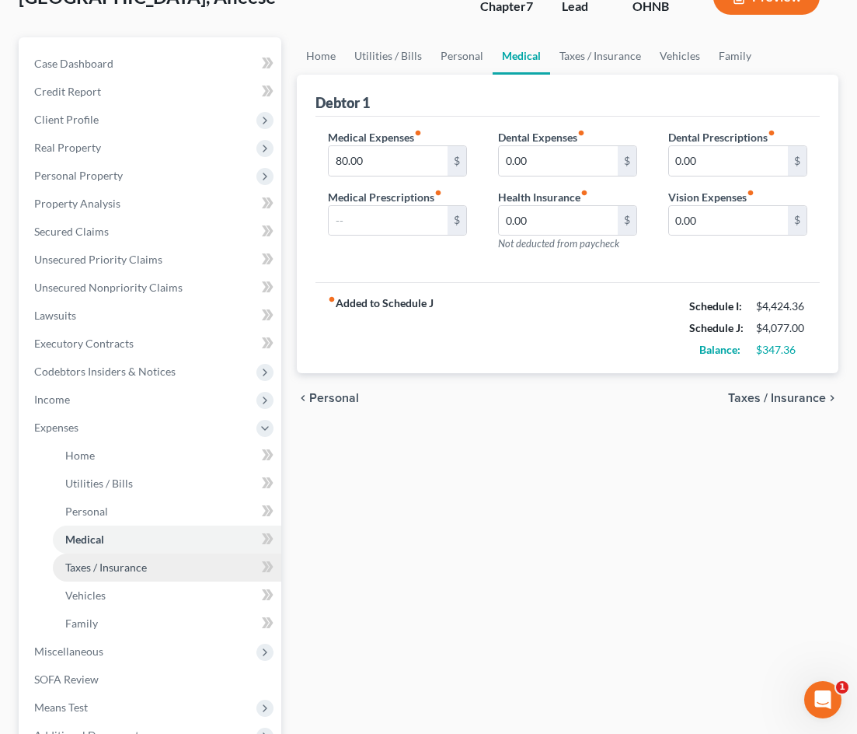
click at [180, 576] on link "Taxes / Insurance" at bounding box center [167, 567] width 228 height 28
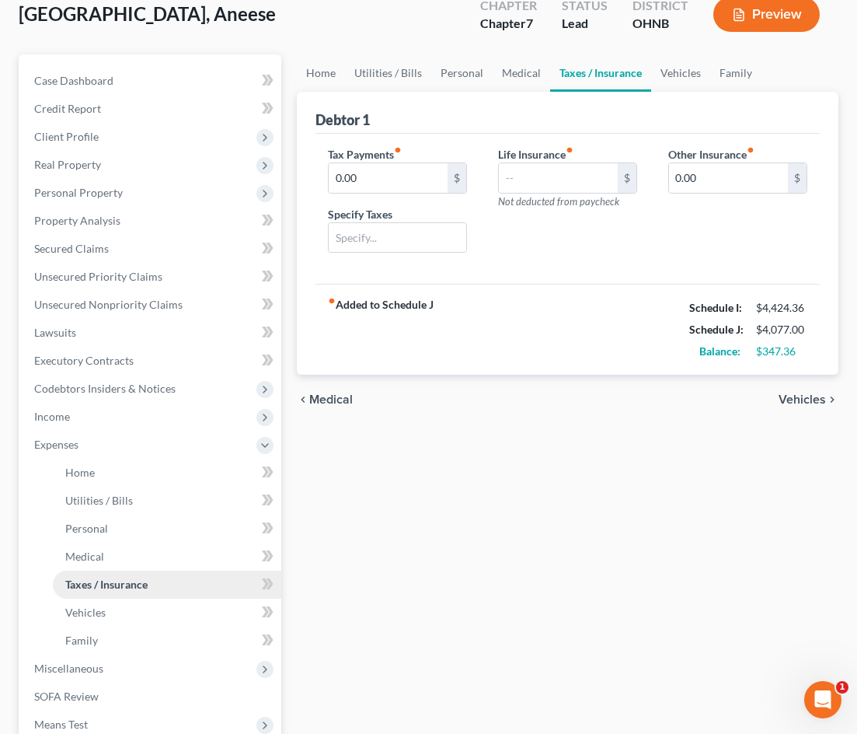
scroll to position [120, 0]
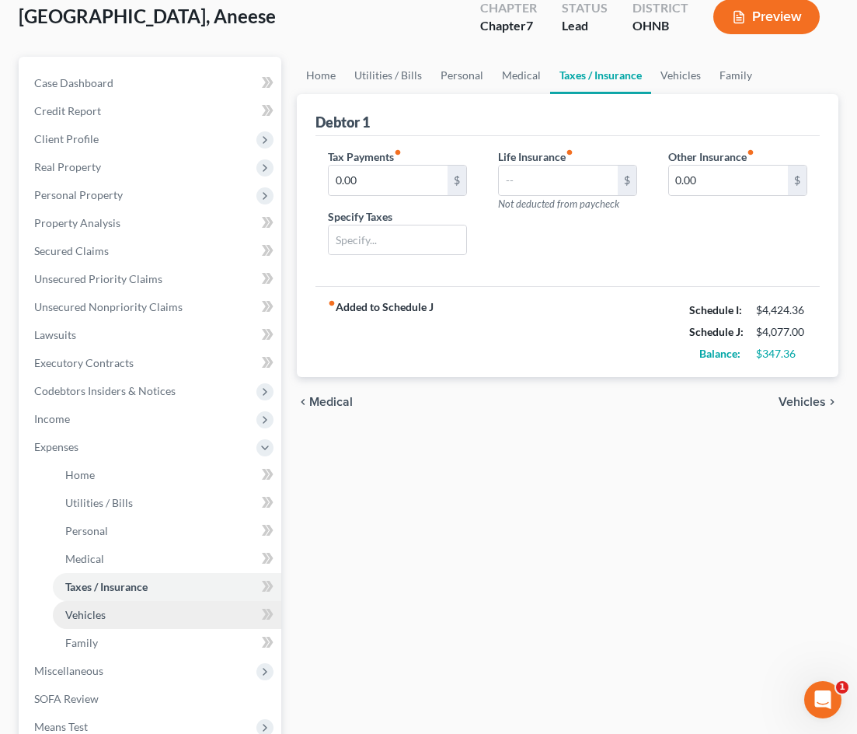
click at [171, 623] on link "Vehicles" at bounding box center [167, 615] width 228 height 28
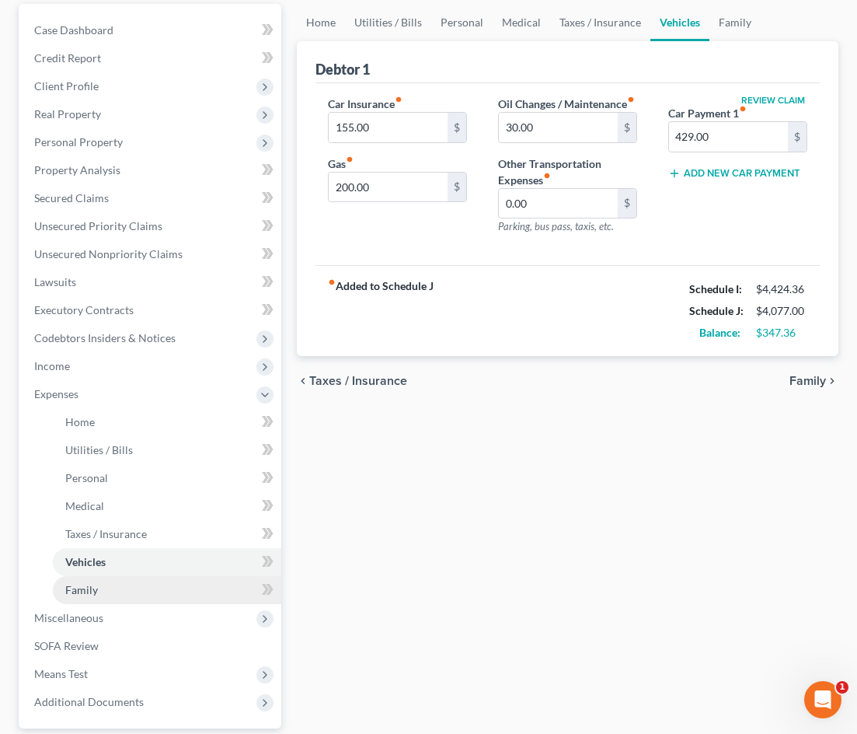
click at [173, 591] on link "Family" at bounding box center [167, 590] width 228 height 28
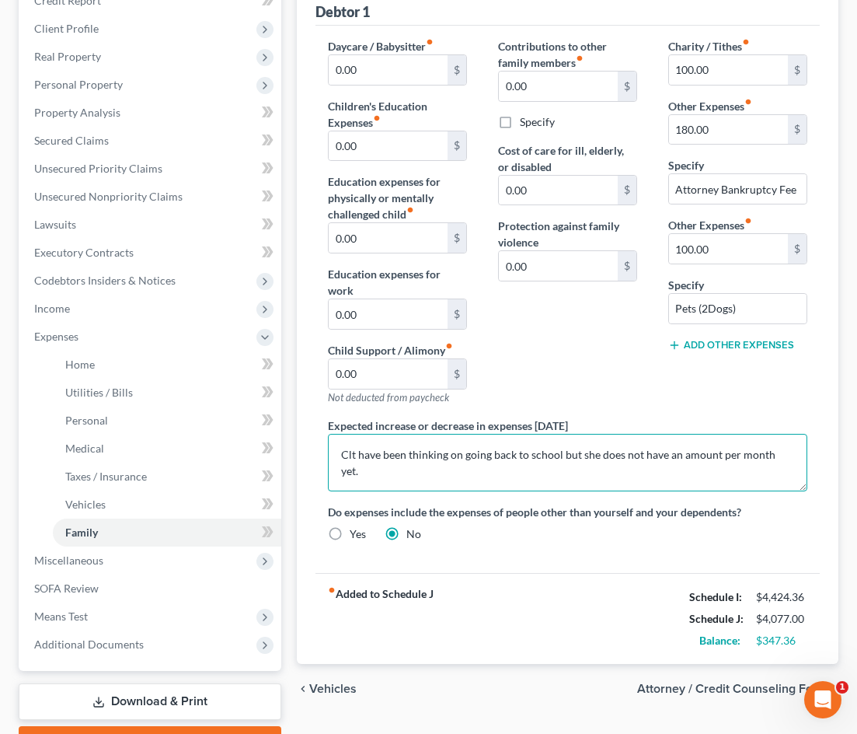
drag, startPoint x: 794, startPoint y: 465, endPoint x: 380, endPoint y: 433, distance: 415.4
click at [380, 433] on div "Expected increase or decrease in expenses within one year Clt have been thinkin…" at bounding box center [567, 454] width 511 height 74
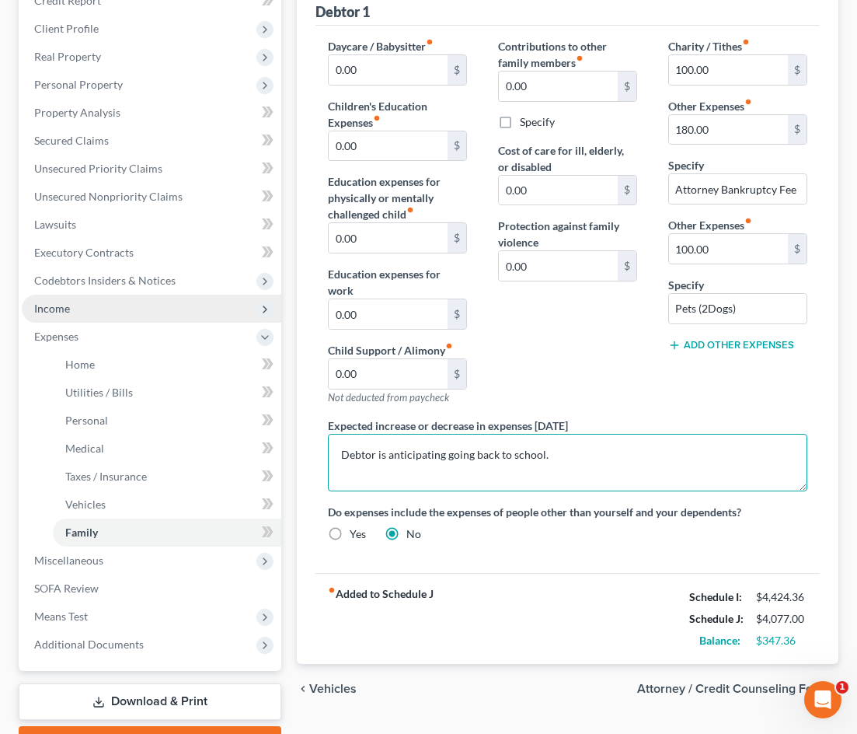
type textarea "Debtor is anticipating going back to school."
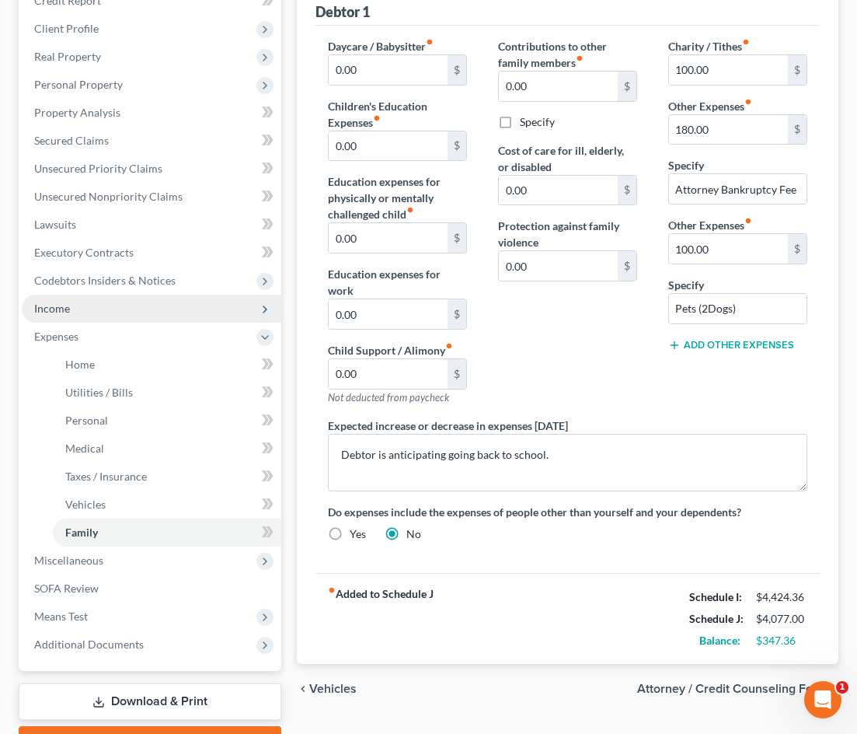
click at [197, 315] on span "Income" at bounding box center [152, 309] width 260 height 28
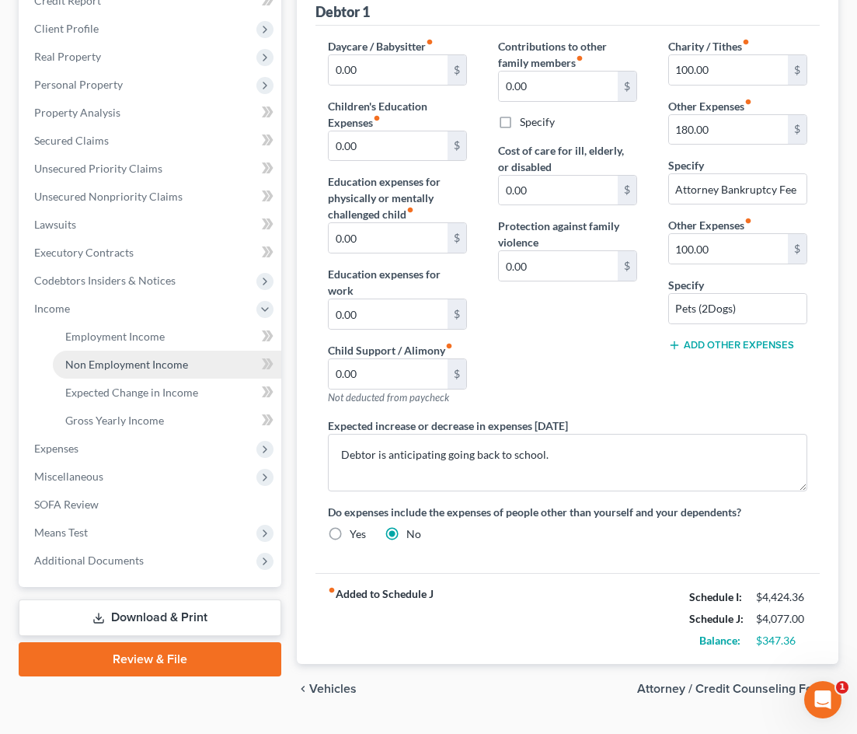
click at [182, 364] on span "Non Employment Income" at bounding box center [126, 363] width 123 height 13
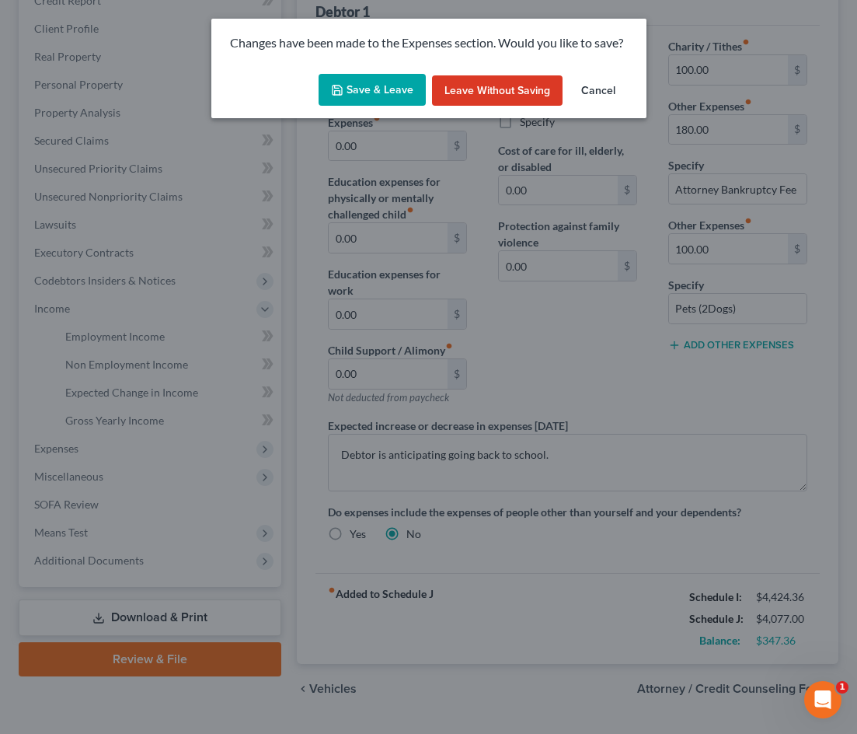
click at [381, 89] on button "Save & Leave" at bounding box center [372, 90] width 107 height 33
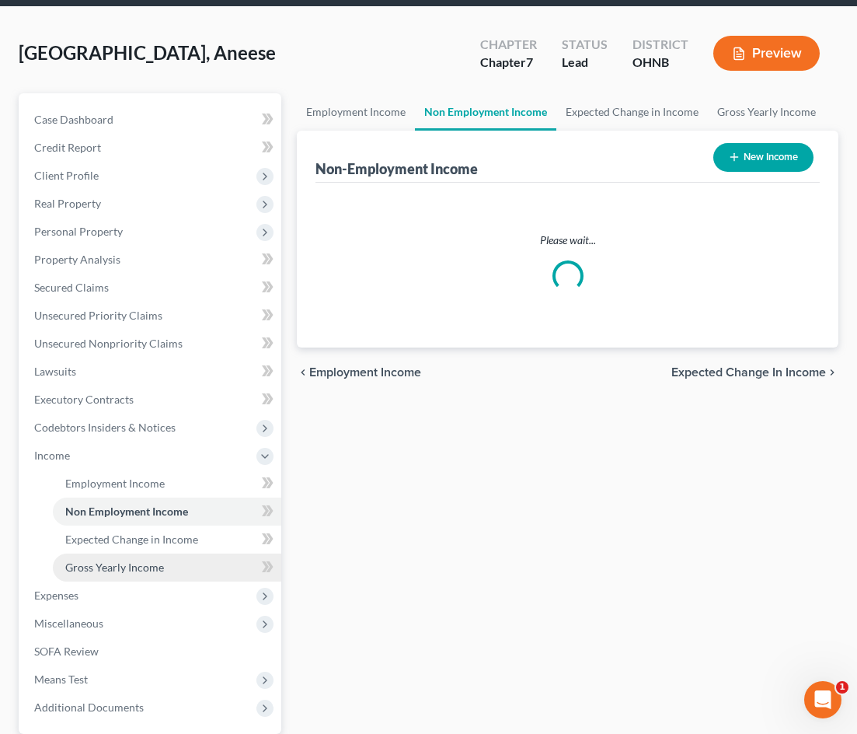
click at [148, 564] on span "Gross Yearly Income" at bounding box center [114, 566] width 99 height 13
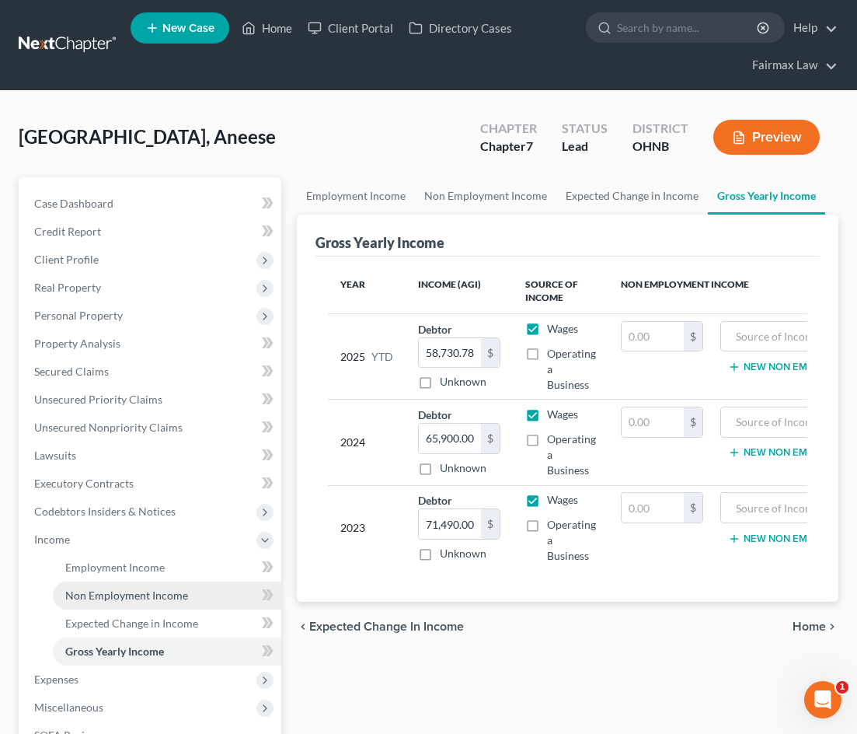
click at [187, 601] on link "Non Employment Income" at bounding box center [167, 595] width 228 height 28
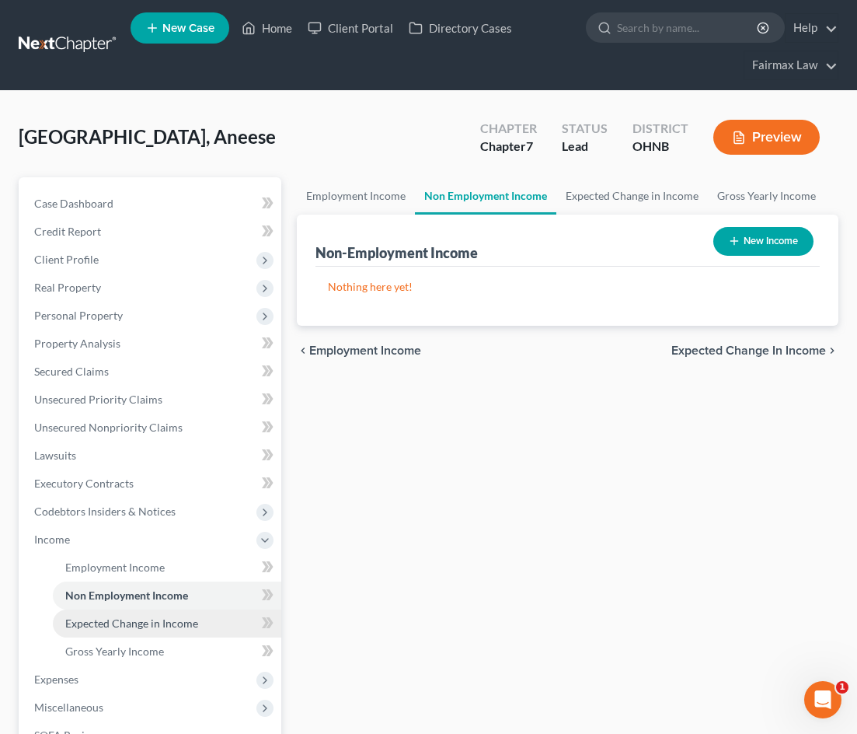
click at [187, 635] on link "Expected Change in Income" at bounding box center [167, 623] width 228 height 28
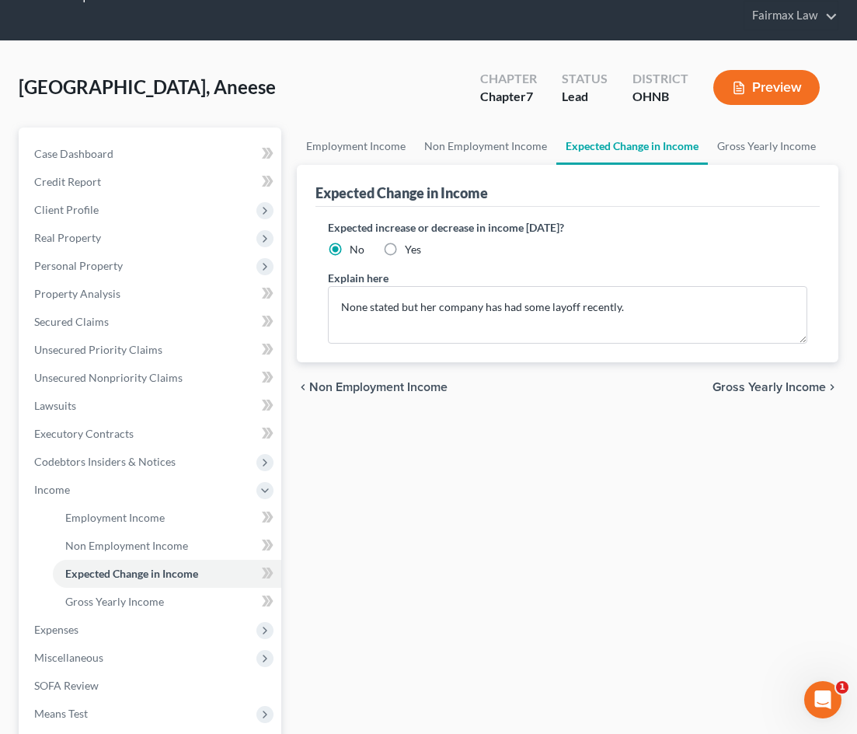
scroll to position [50, 0]
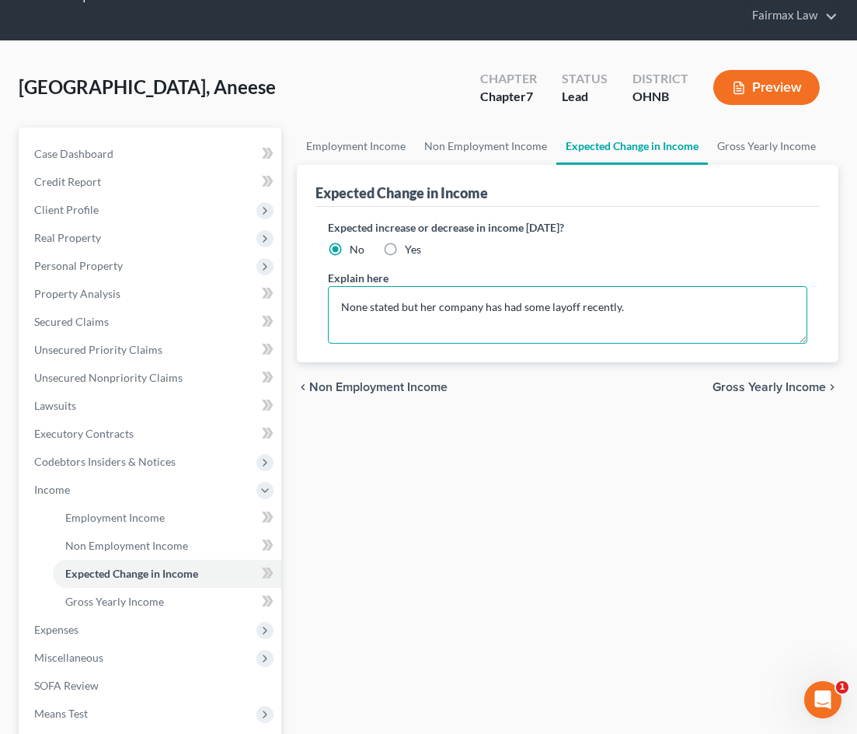
drag, startPoint x: 634, startPoint y: 309, endPoint x: 322, endPoint y: 295, distance: 311.9
click at [322, 295] on div "Expected increase or decrease in income within one year? No Yes Explain here No…" at bounding box center [568, 284] width 504 height 155
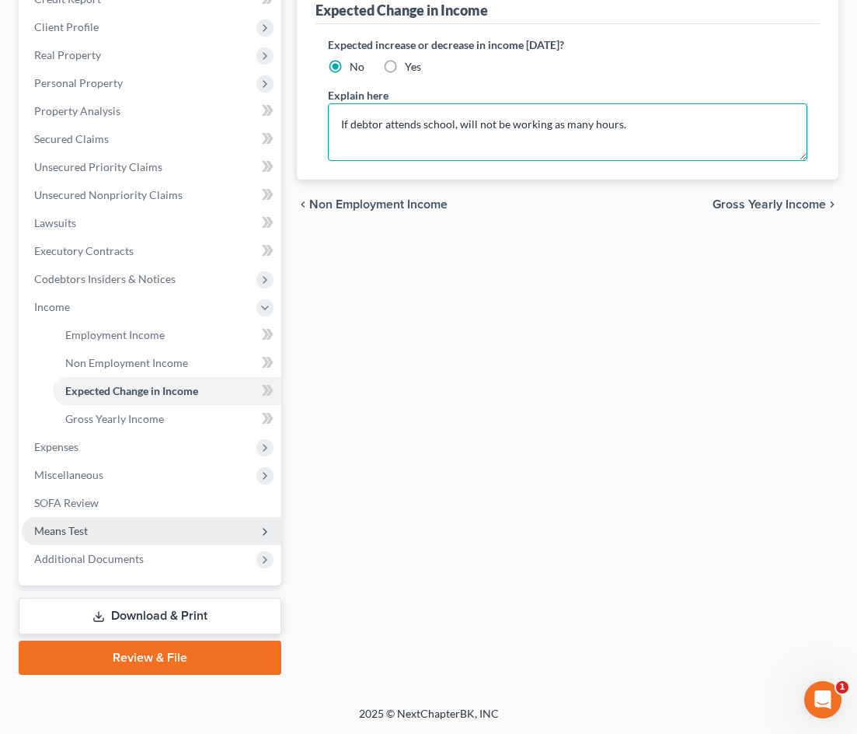
scroll to position [232, 0]
type textarea "If debtor attends school, will not be working as many hours."
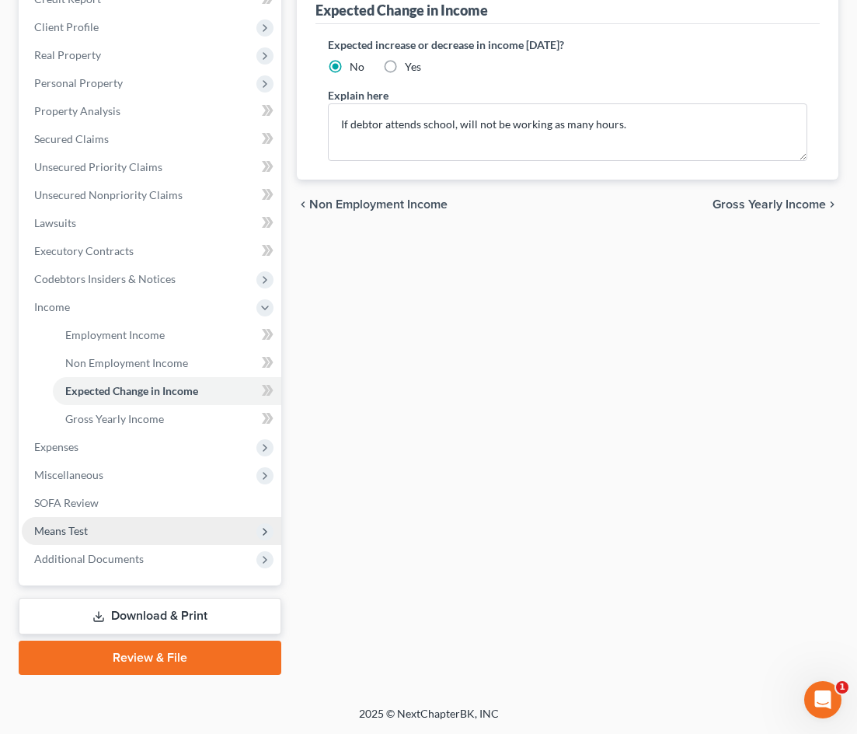
click at [90, 527] on span "Means Test" at bounding box center [152, 531] width 260 height 28
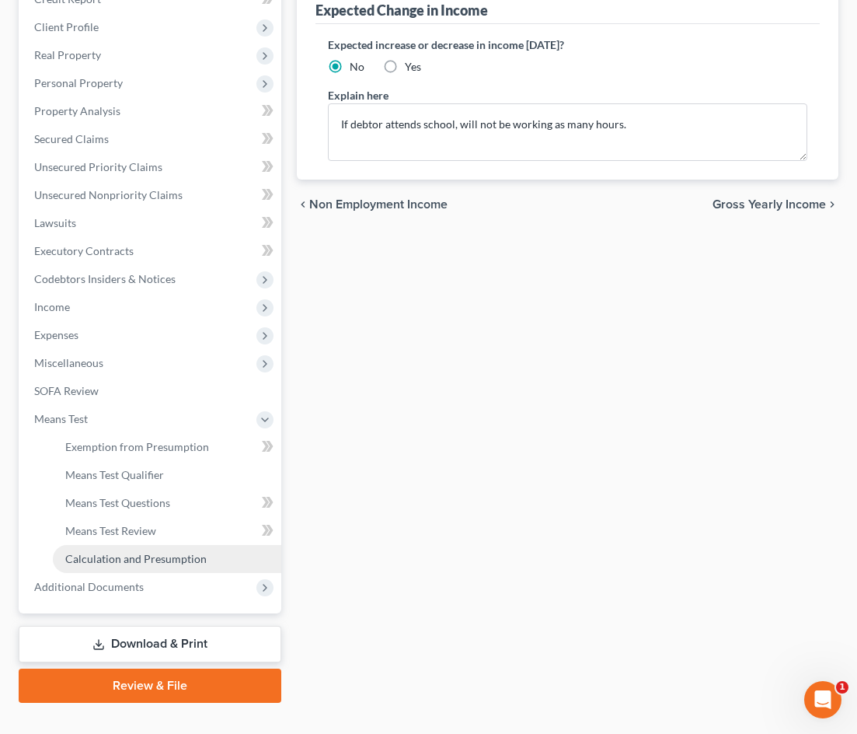
click at [97, 545] on link "Calculation and Presumption" at bounding box center [167, 559] width 228 height 28
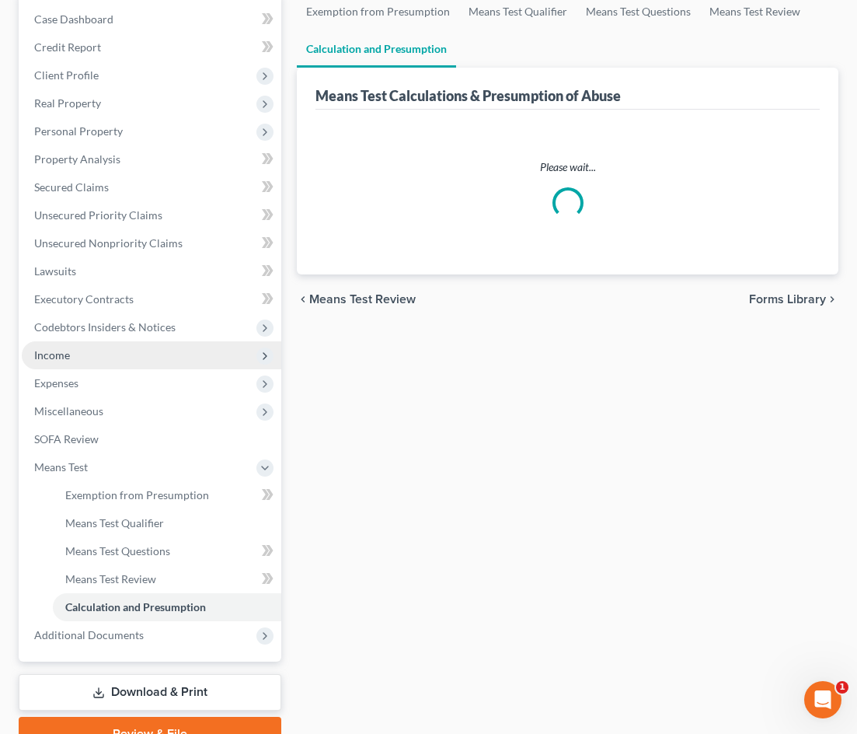
scroll to position [192, 0]
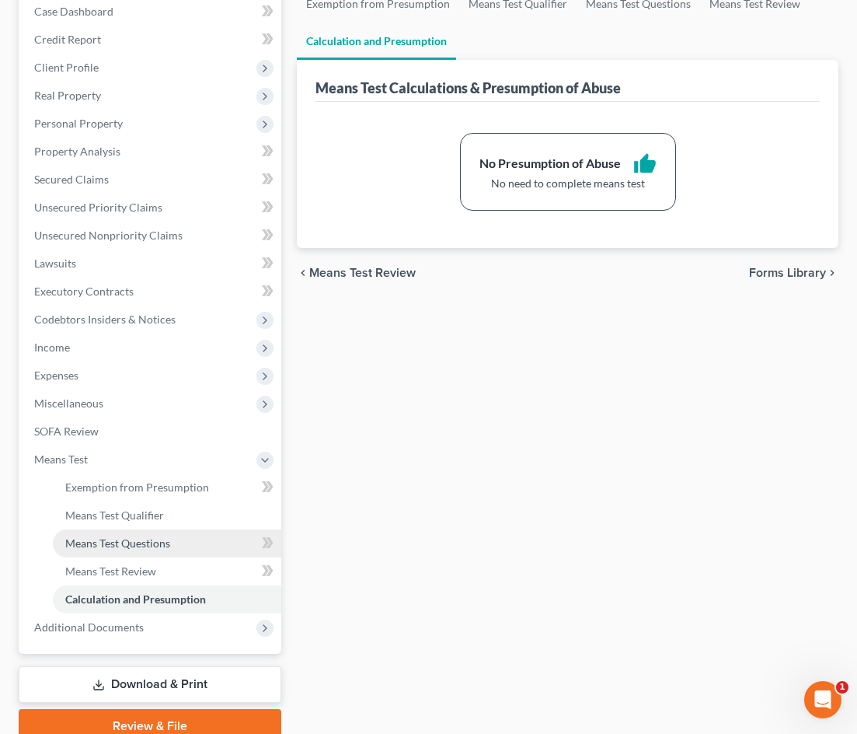
click at [106, 546] on span "Means Test Questions" at bounding box center [117, 542] width 105 height 13
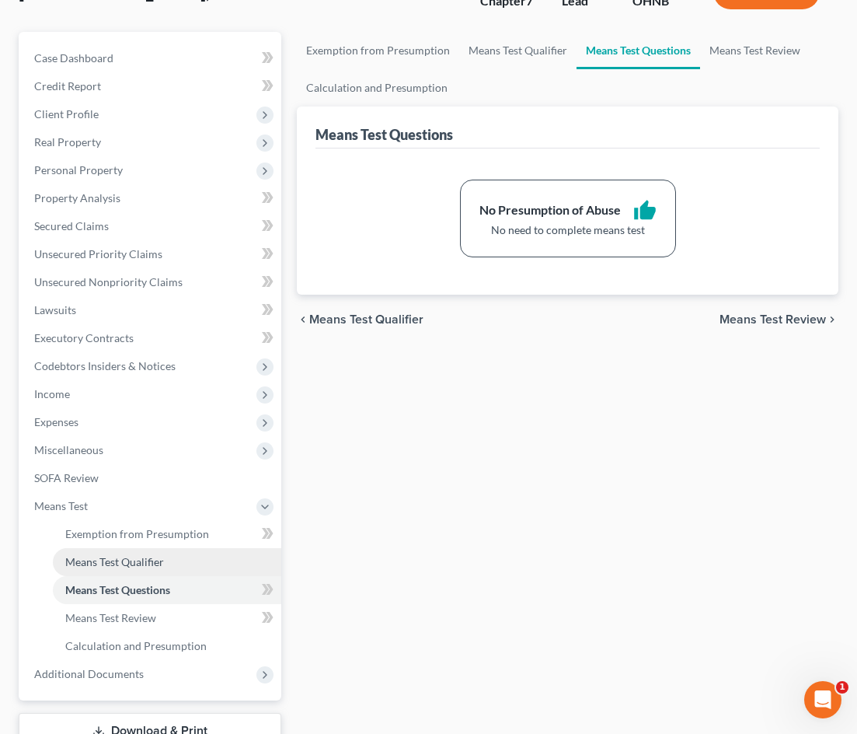
click at [124, 560] on span "Means Test Qualifier" at bounding box center [114, 561] width 99 height 13
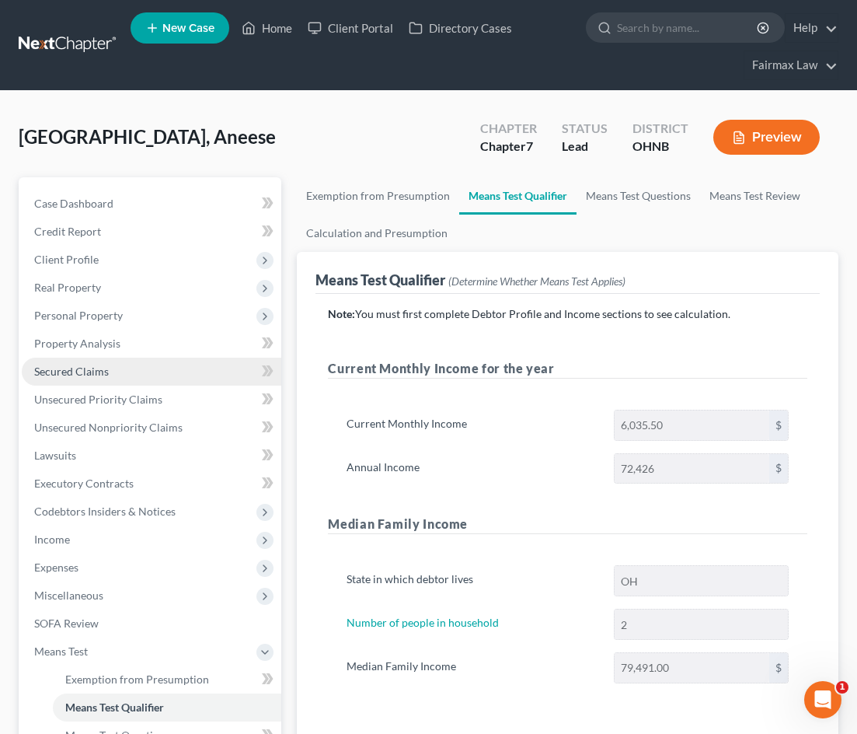
click at [148, 375] on link "Secured Claims" at bounding box center [152, 371] width 260 height 28
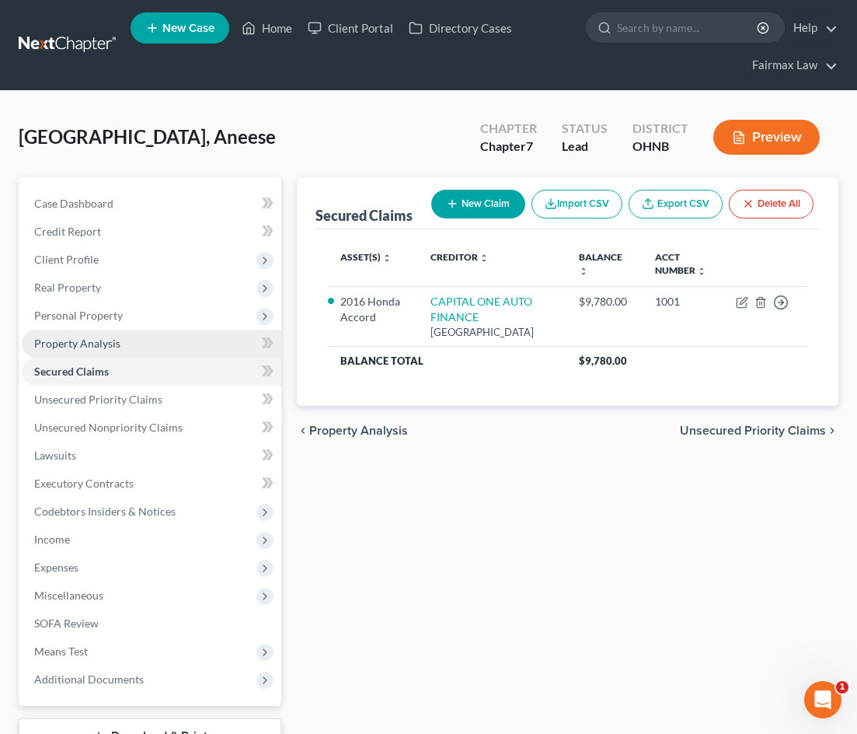
click at [152, 336] on link "Property Analysis" at bounding box center [152, 343] width 260 height 28
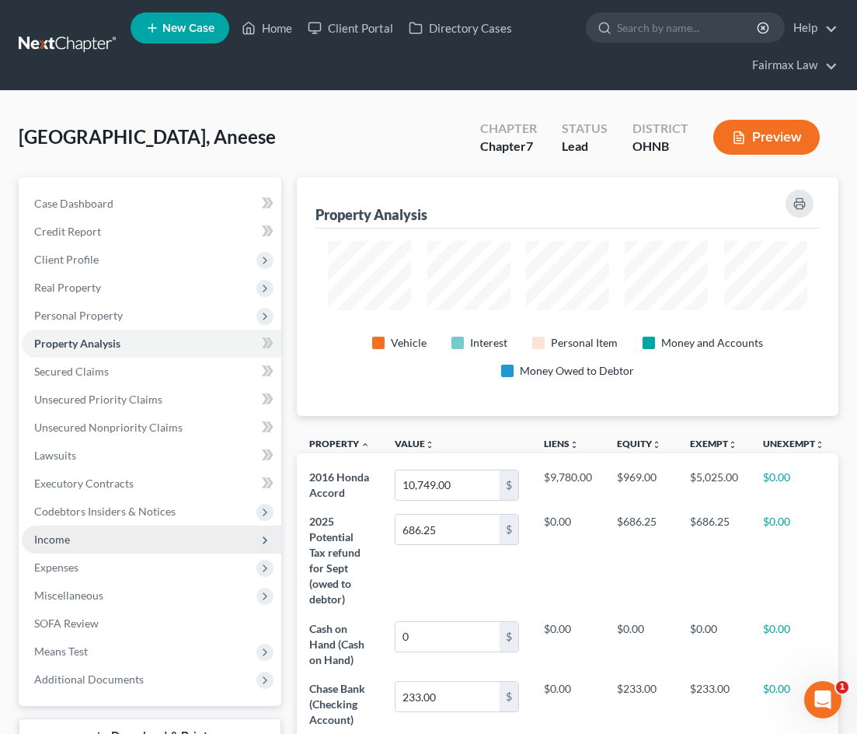
click at [121, 543] on span "Income" at bounding box center [152, 539] width 260 height 28
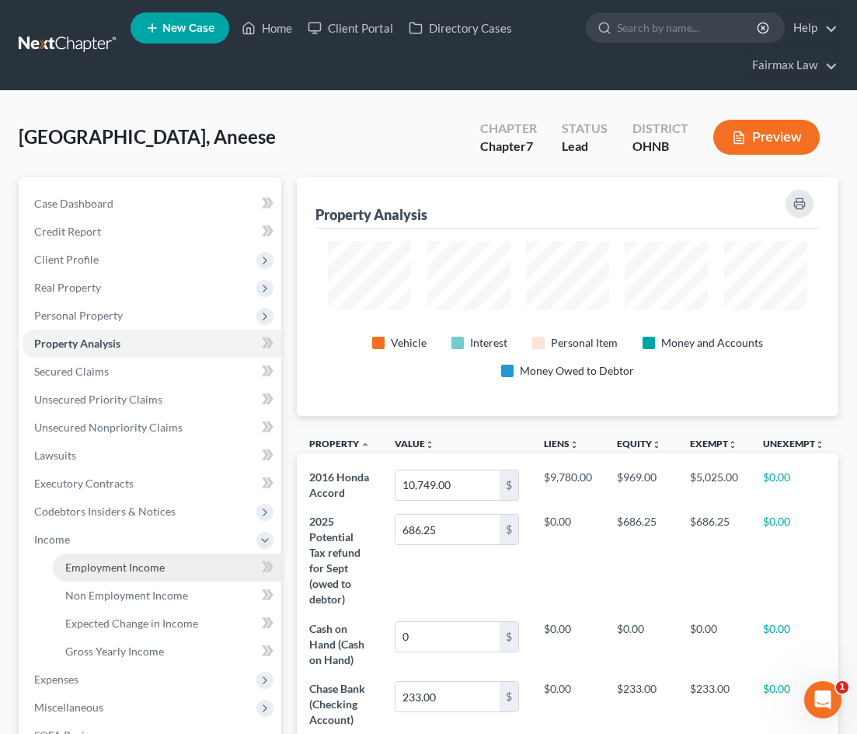
click at [121, 565] on span "Employment Income" at bounding box center [114, 566] width 99 height 13
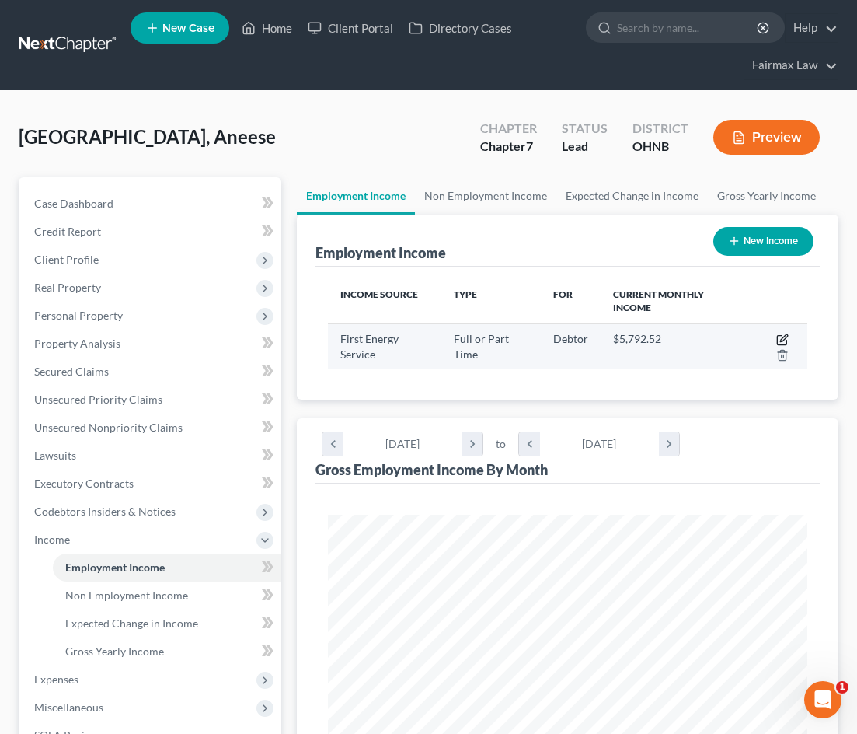
click at [786, 337] on icon "button" at bounding box center [783, 337] width 7 height 7
select select "0"
select select "36"
select select "2"
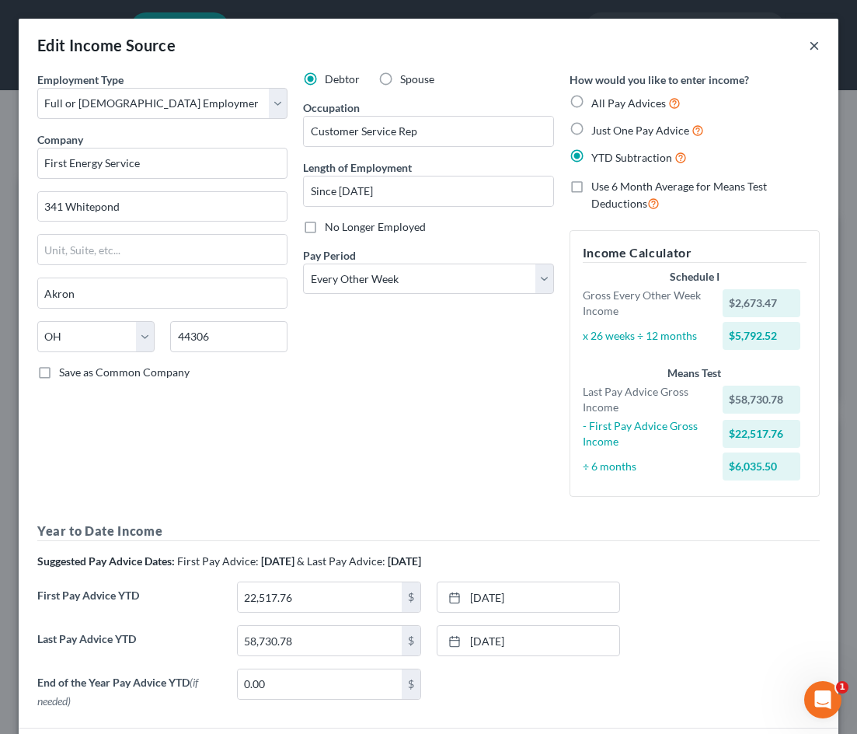
click at [798, 47] on button "×" at bounding box center [814, 45] width 11 height 19
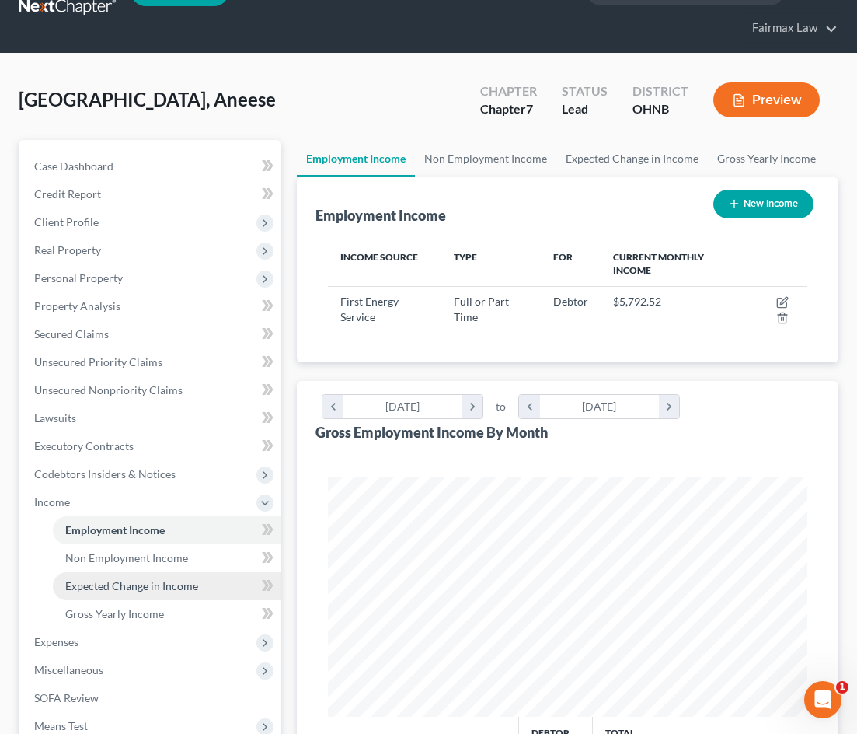
scroll to position [44, 0]
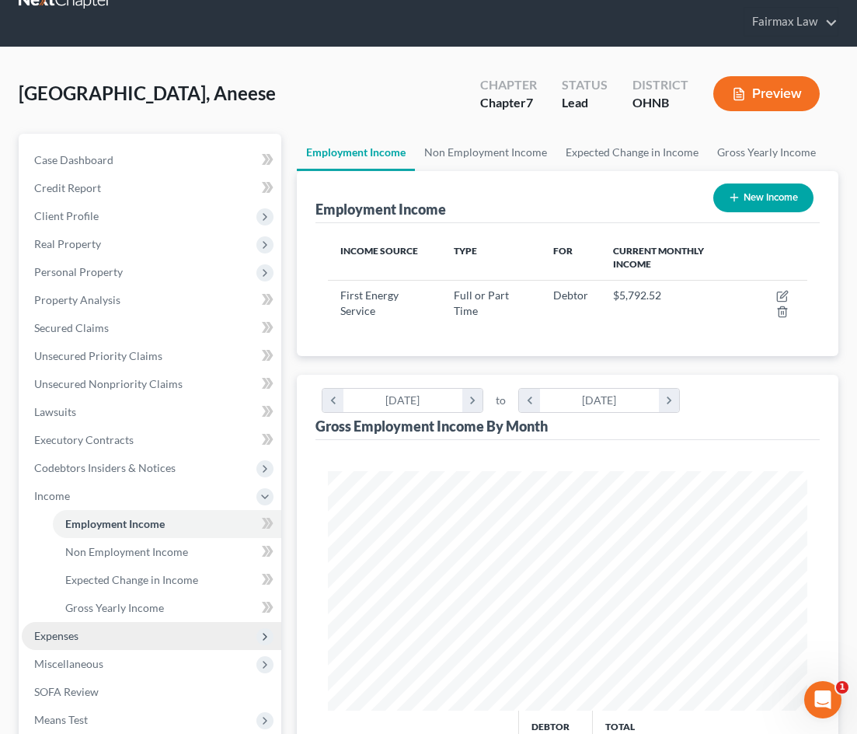
click at [172, 632] on span "Expenses" at bounding box center [152, 636] width 260 height 28
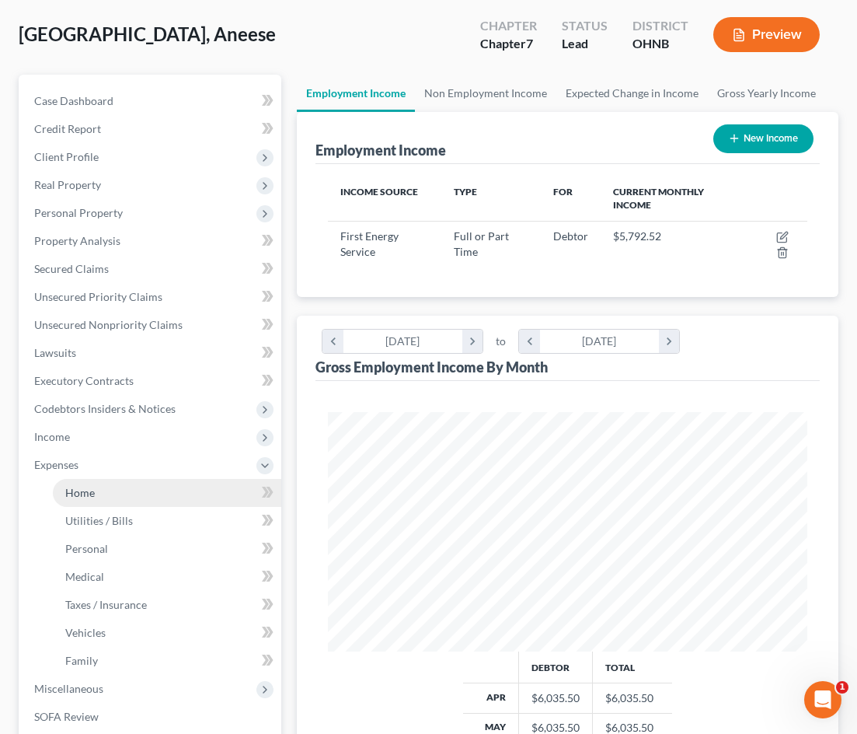
scroll to position [104, 0]
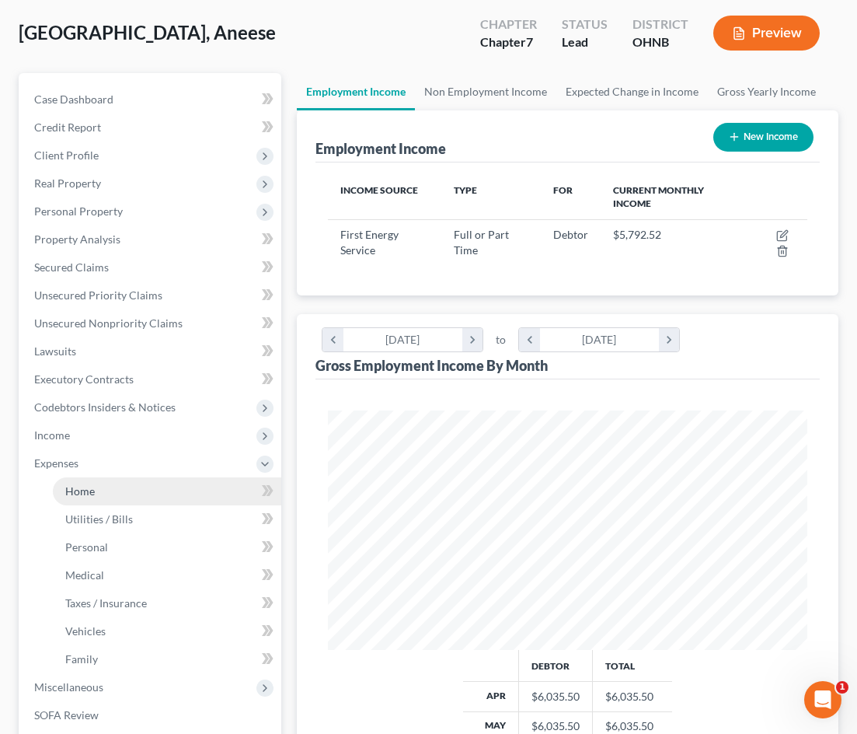
click at [168, 500] on link "Home" at bounding box center [167, 491] width 228 height 28
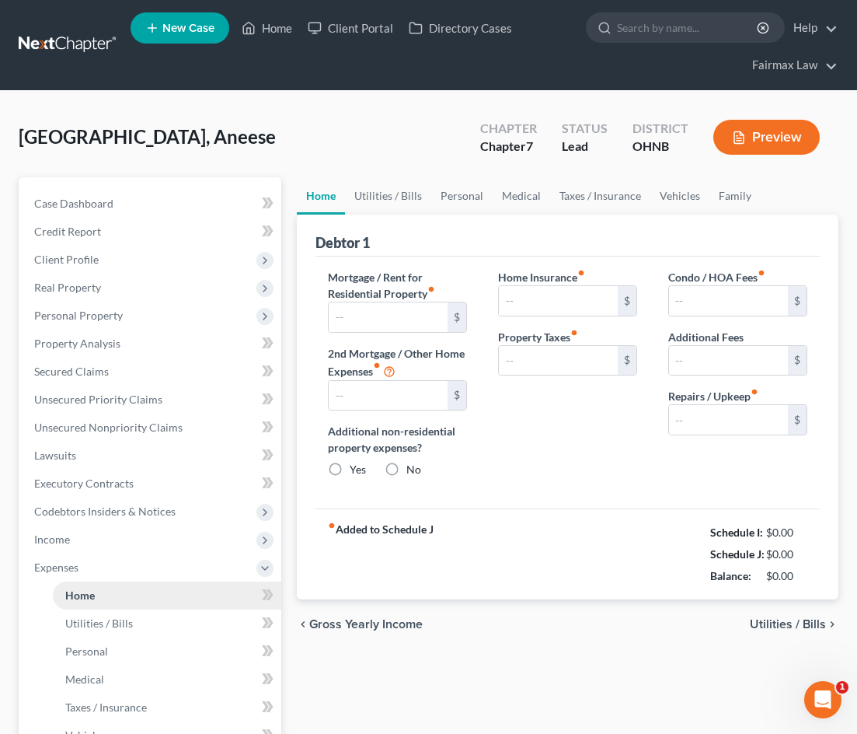
type input "700.00"
type input "0.00"
radio input "true"
type input "0.00"
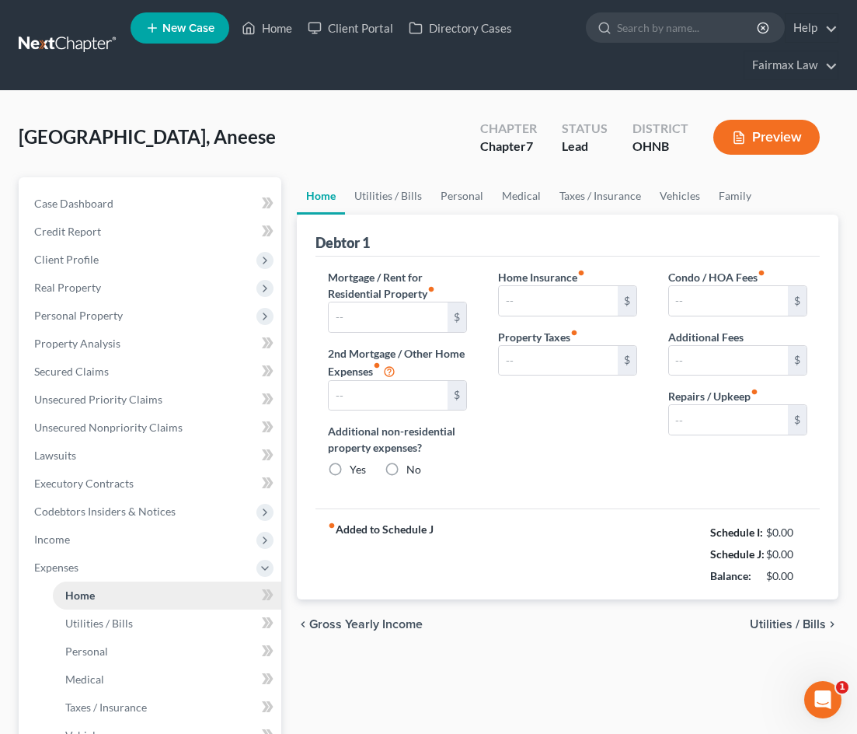
type input "0.00"
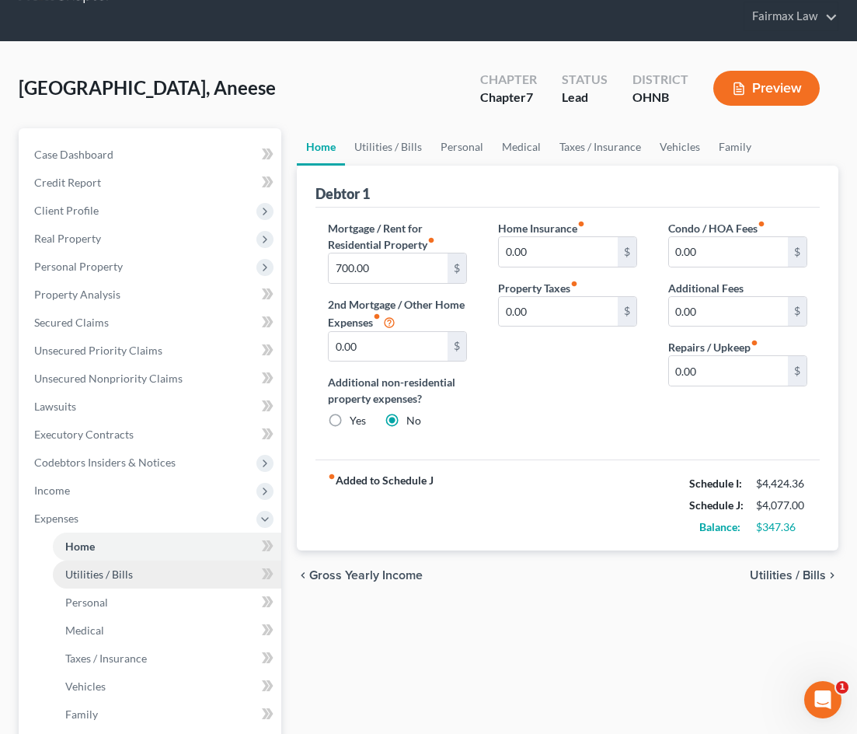
click at [131, 560] on link "Utilities / Bills" at bounding box center [167, 574] width 228 height 28
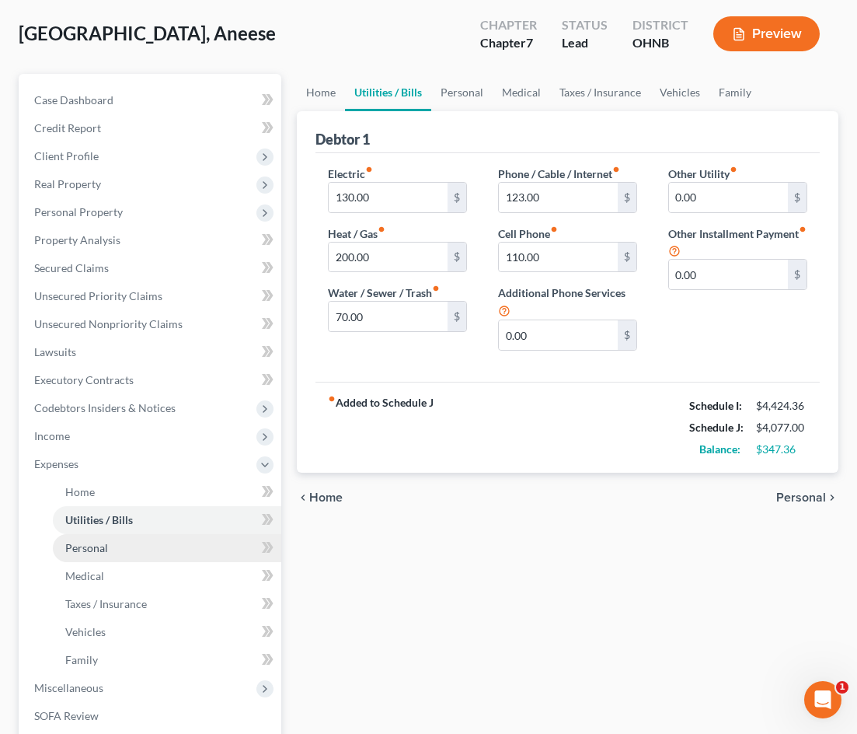
click at [132, 553] on link "Personal" at bounding box center [167, 548] width 228 height 28
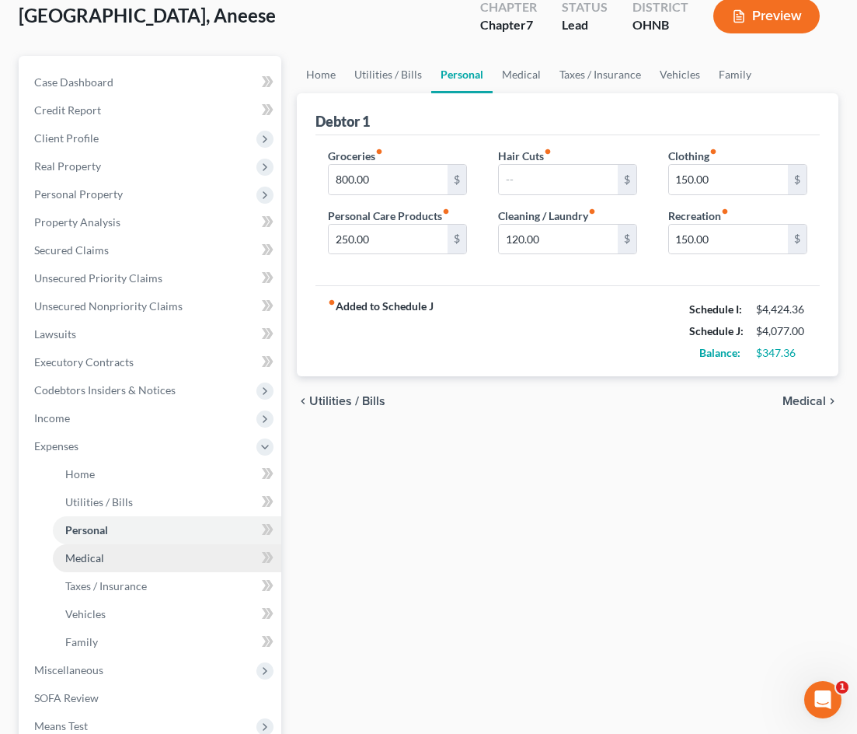
click at [131, 563] on link "Medical" at bounding box center [167, 558] width 228 height 28
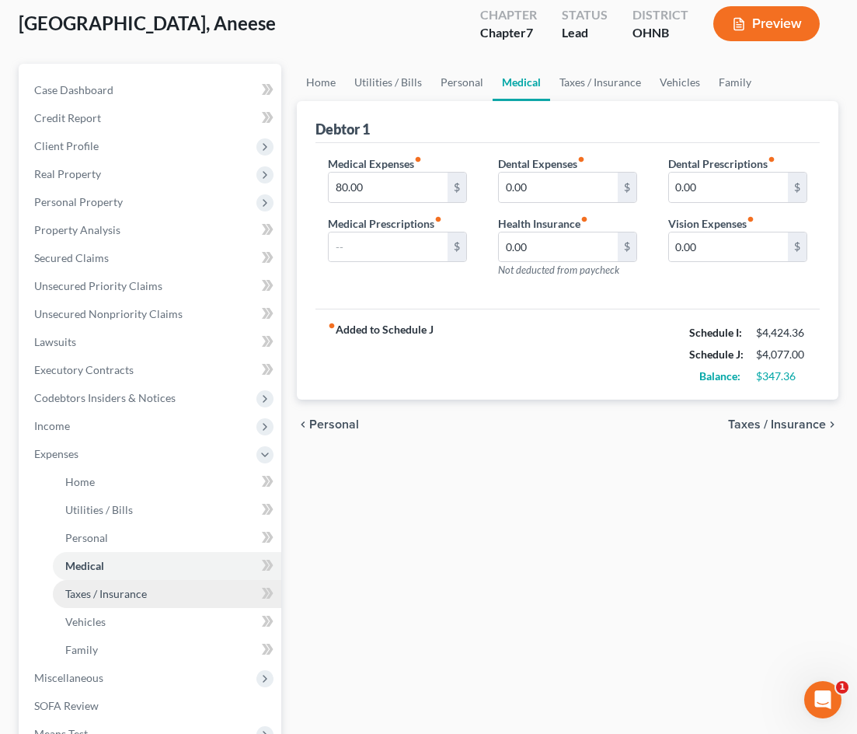
click at [134, 600] on link "Taxes / Insurance" at bounding box center [167, 594] width 228 height 28
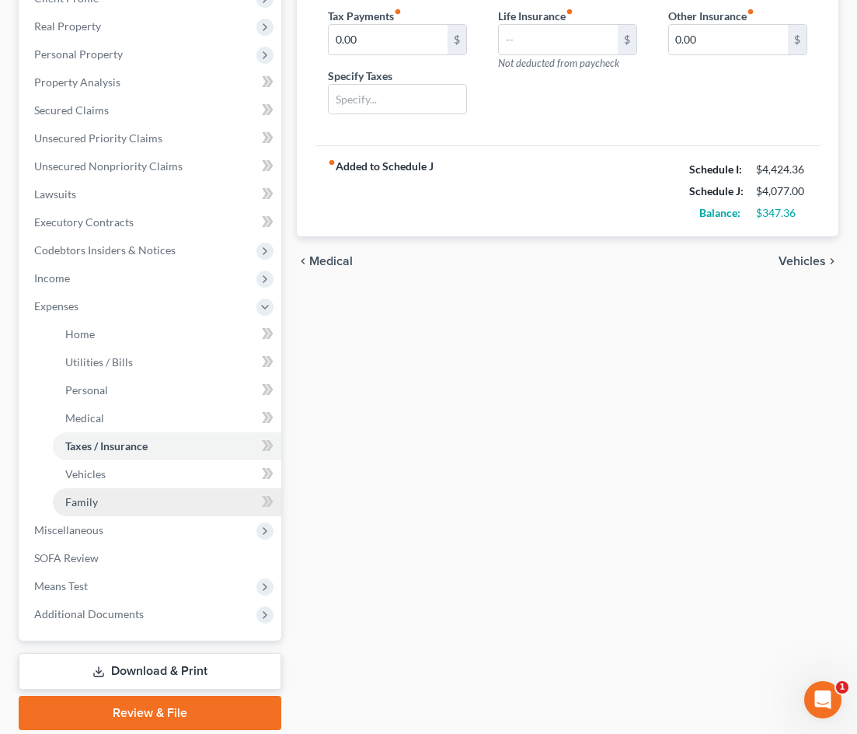
click at [132, 498] on link "Family" at bounding box center [167, 502] width 228 height 28
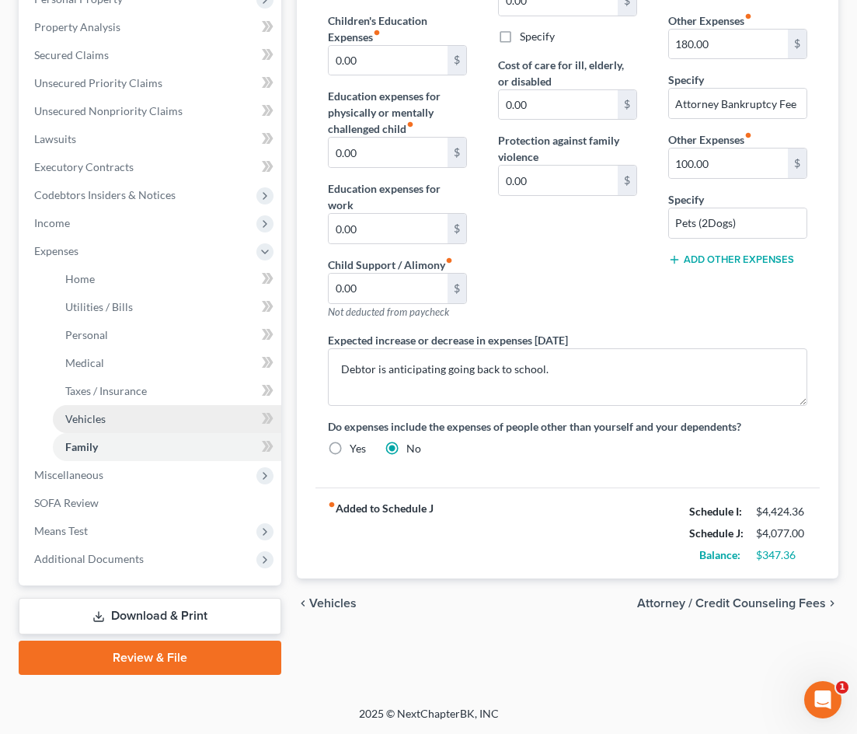
click at [140, 423] on link "Vehicles" at bounding box center [167, 419] width 228 height 28
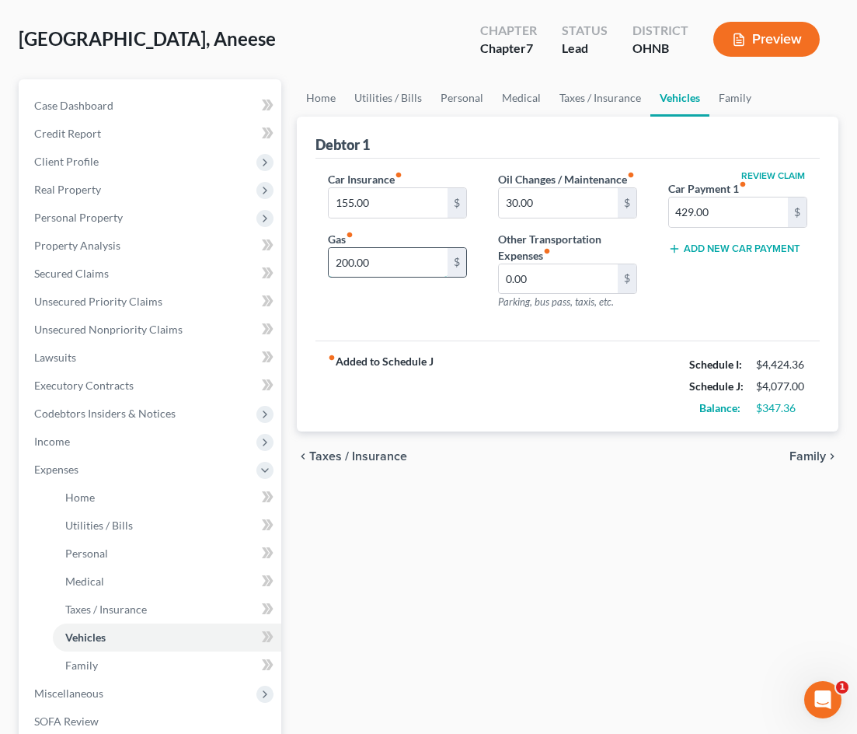
click at [352, 259] on input "200.00" at bounding box center [388, 263] width 119 height 30
type input "250.00"
click at [153, 437] on span "Income" at bounding box center [152, 441] width 260 height 28
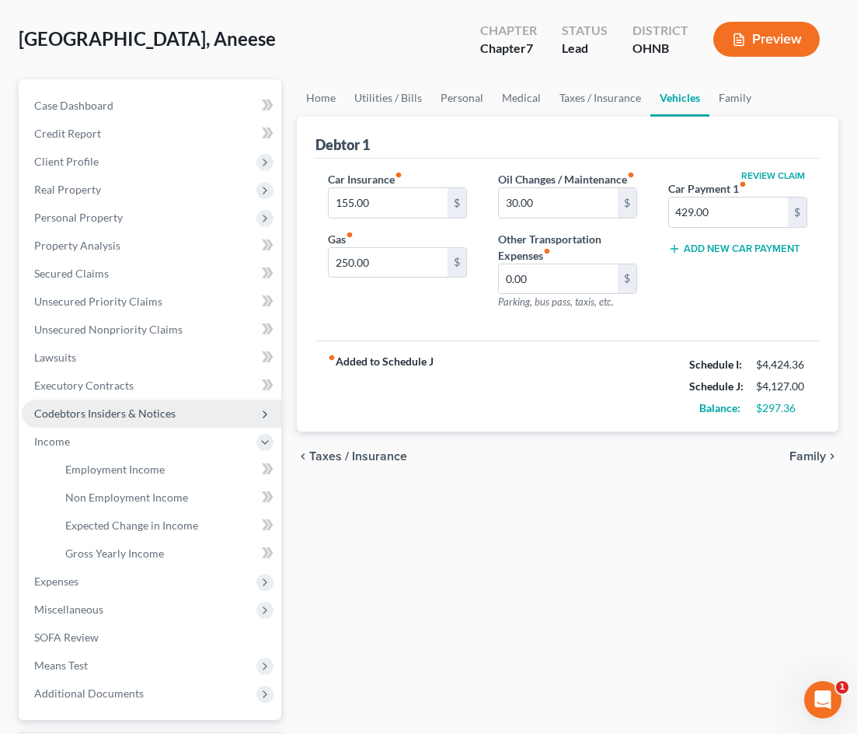
click at [159, 409] on span "Codebtors Insiders & Notices" at bounding box center [104, 412] width 141 height 13
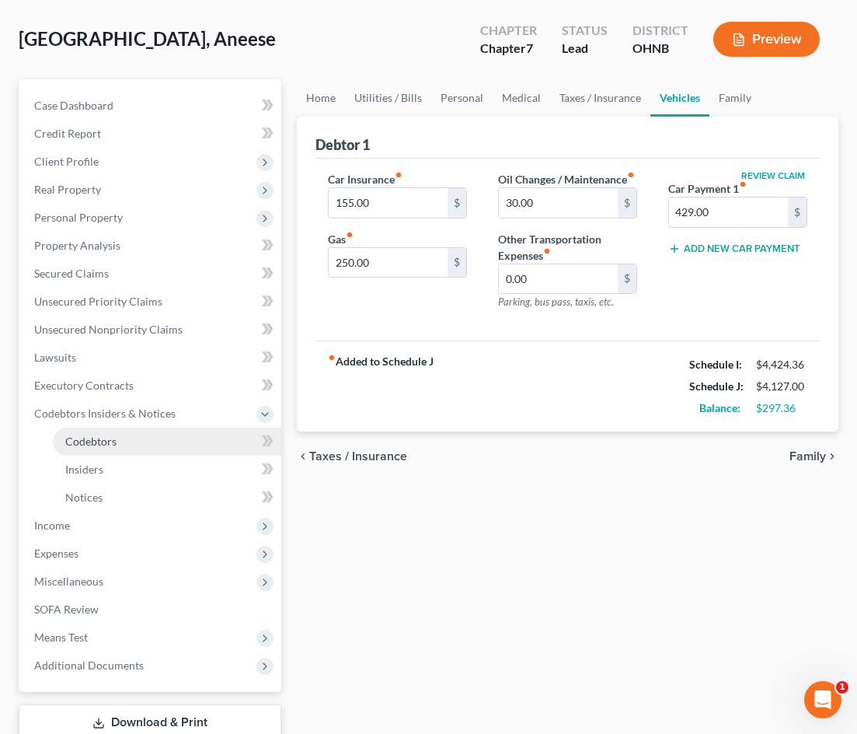
click at [151, 444] on link "Codebtors" at bounding box center [167, 441] width 228 height 28
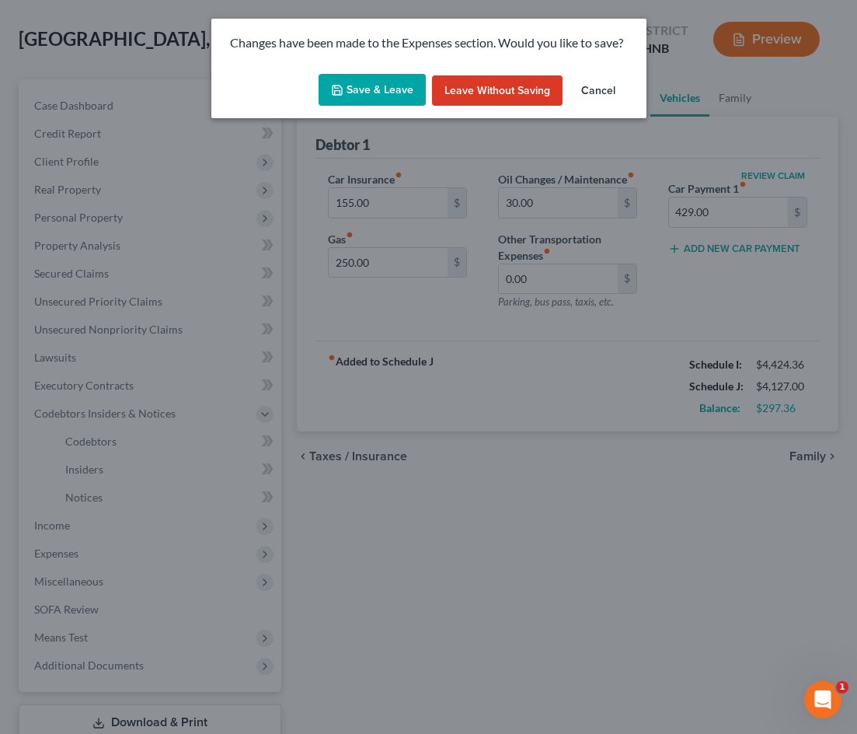
click at [398, 91] on button "Save & Leave" at bounding box center [372, 90] width 107 height 33
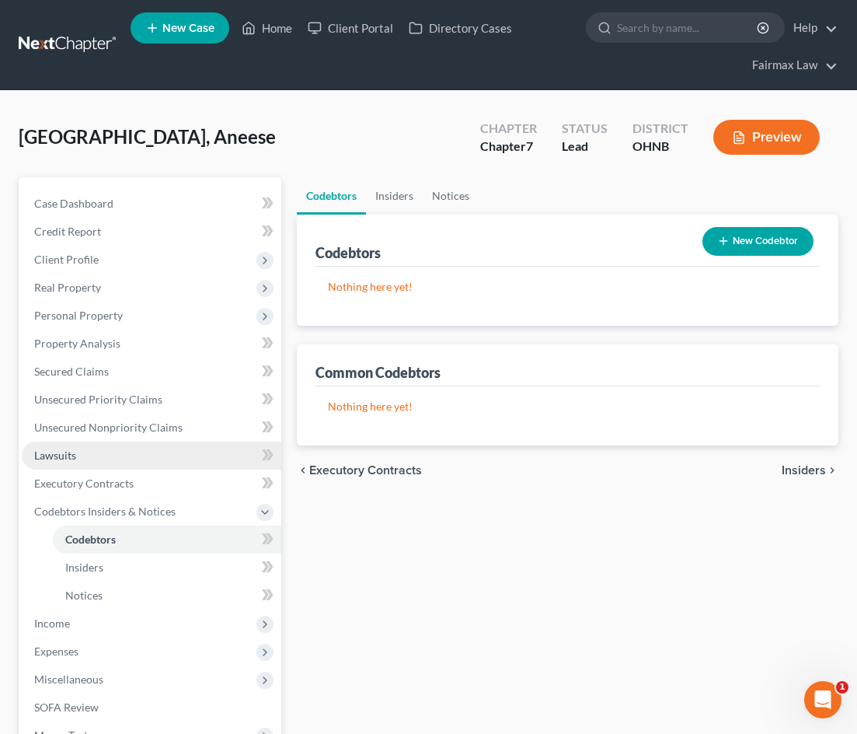
click at [194, 459] on link "Lawsuits" at bounding box center [152, 455] width 260 height 28
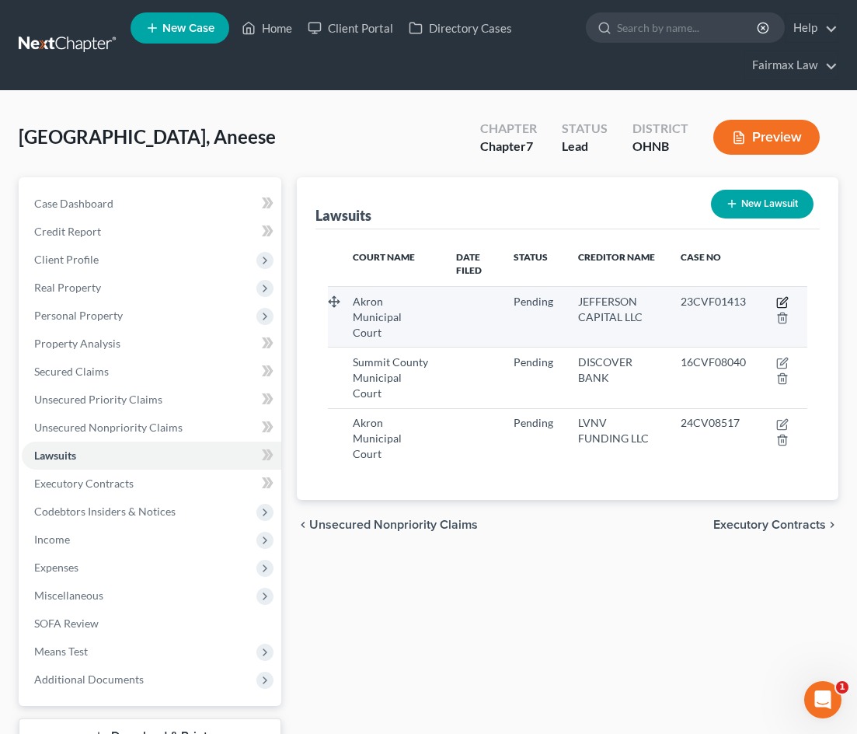
click at [779, 302] on icon "button" at bounding box center [782, 302] width 12 height 12
select select "36"
select select "0"
select select "3"
select select "24"
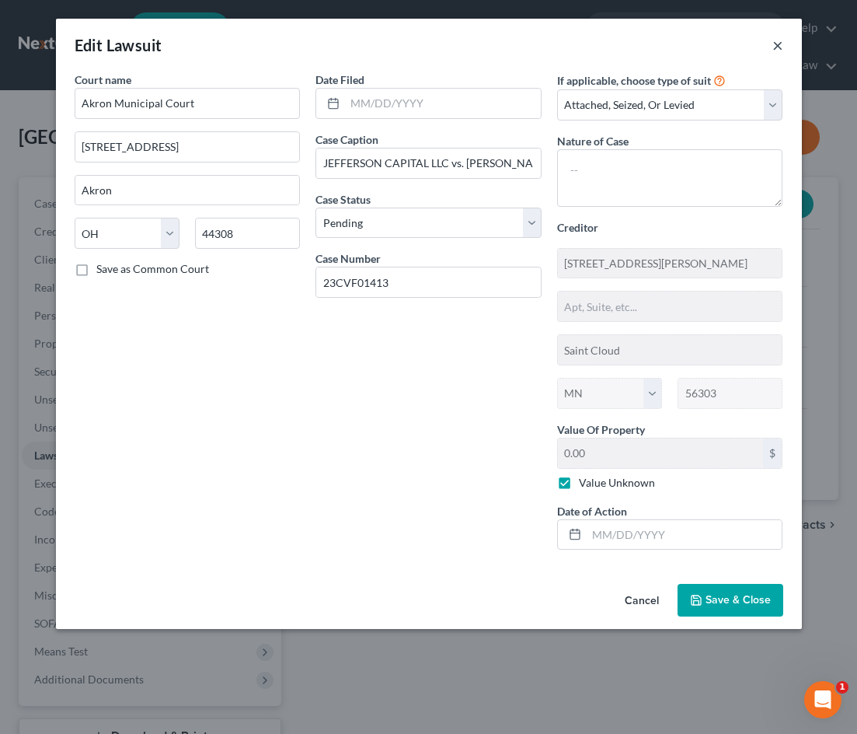
click at [776, 42] on button "×" at bounding box center [777, 45] width 11 height 19
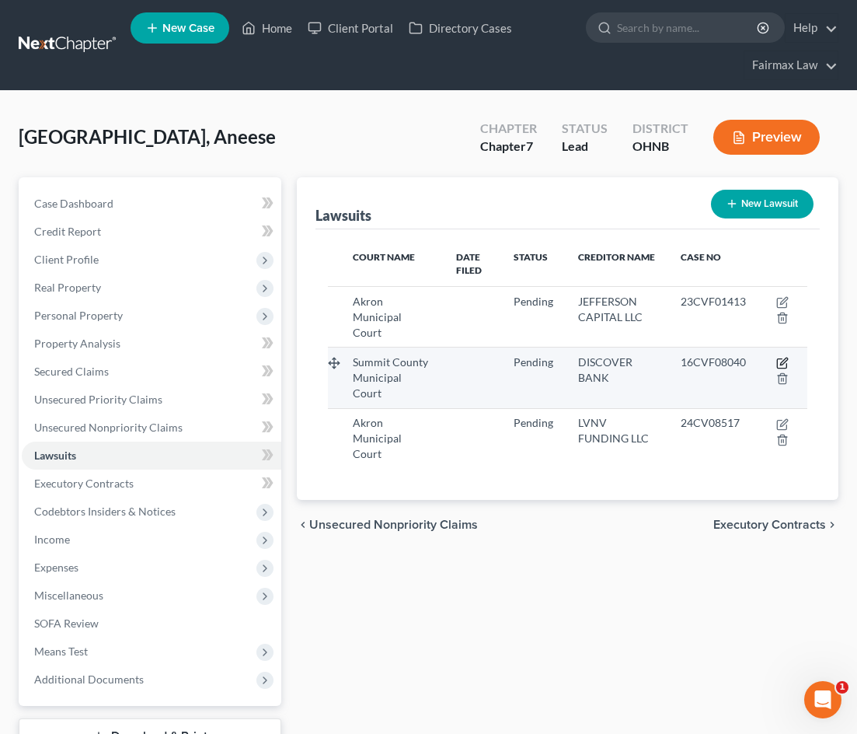
click at [786, 357] on icon "button" at bounding box center [782, 363] width 12 height 12
select select "36"
select select "0"
select select "3"
select select "14"
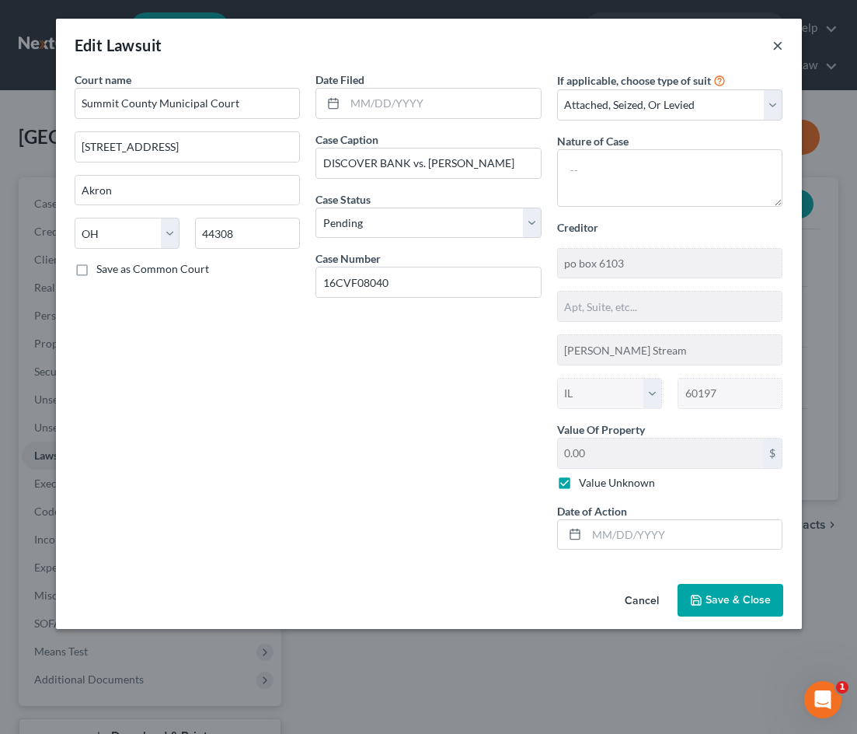
click at [776, 54] on button "×" at bounding box center [777, 45] width 11 height 19
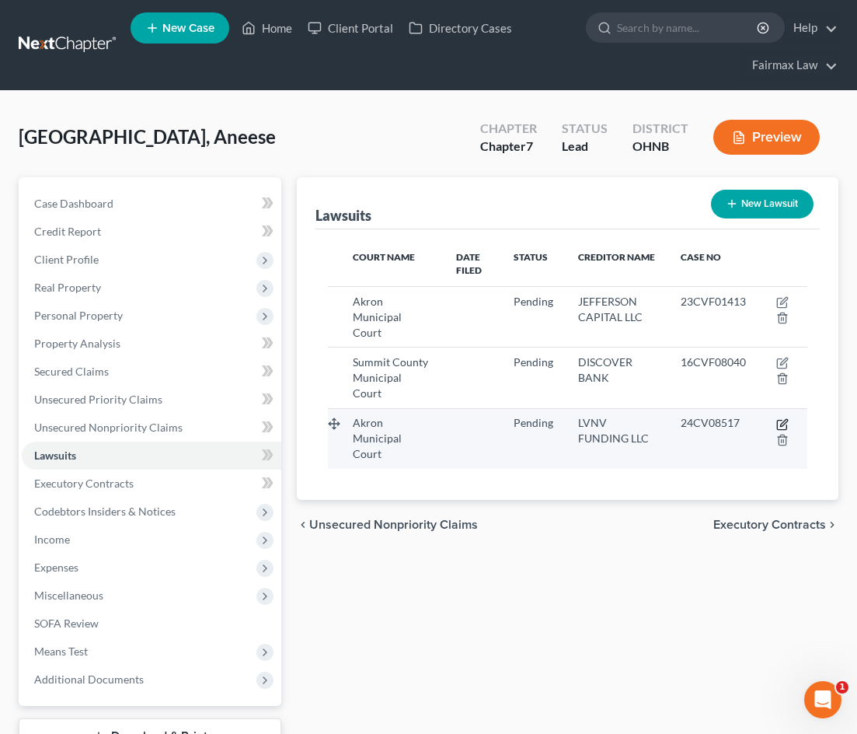
click at [783, 419] on icon "button" at bounding box center [783, 422] width 7 height 7
select select "36"
select select "0"
select select "1"
select select "42"
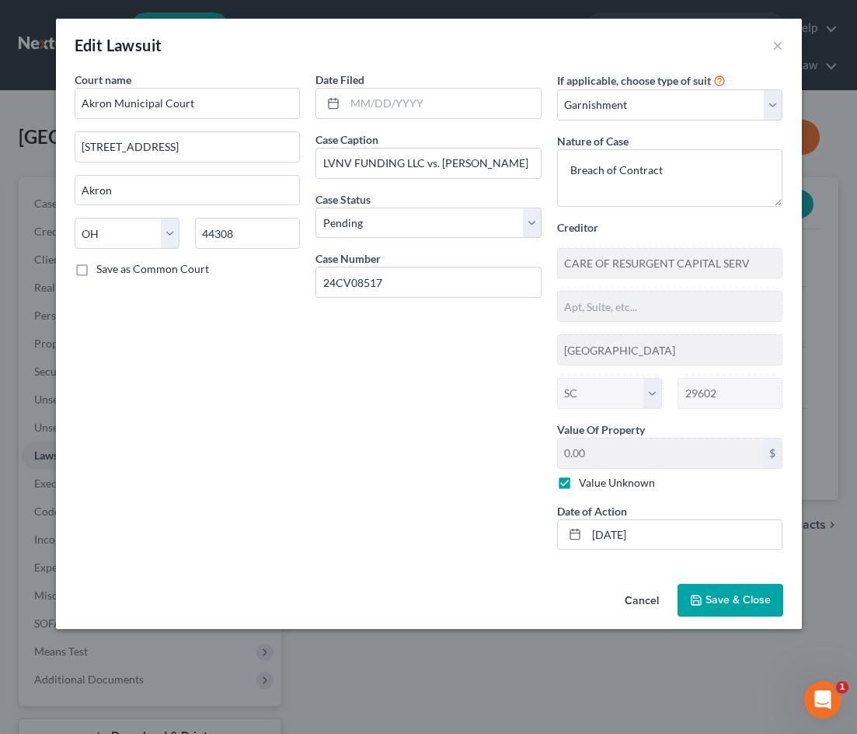
click at [744, 596] on span "Save & Close" at bounding box center [738, 599] width 65 height 13
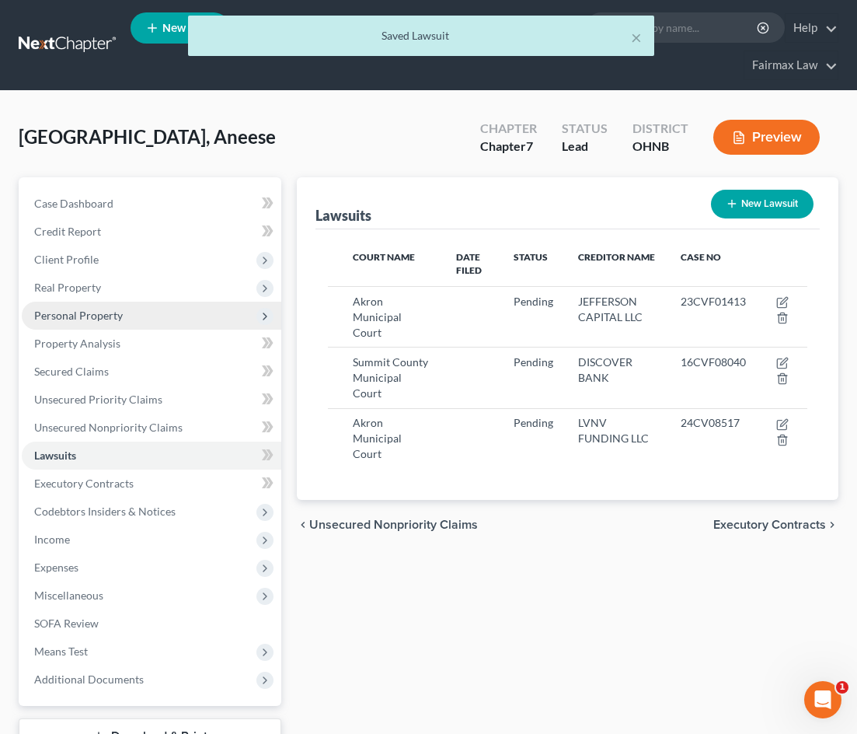
click at [232, 306] on span "Personal Property" at bounding box center [152, 316] width 260 height 28
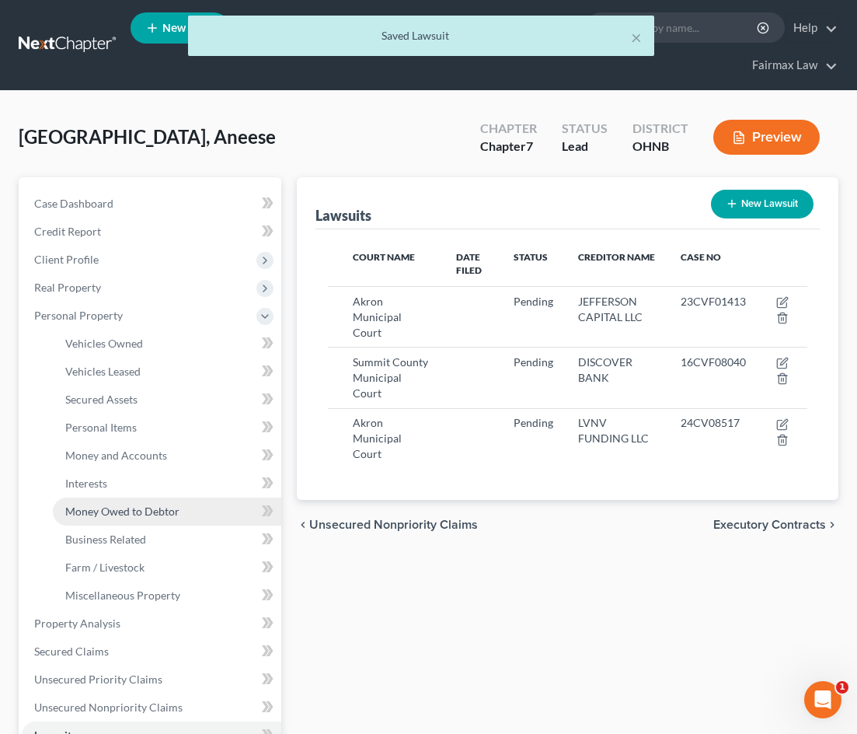
click at [181, 510] on link "Money Owed to Debtor" at bounding box center [167, 511] width 228 height 28
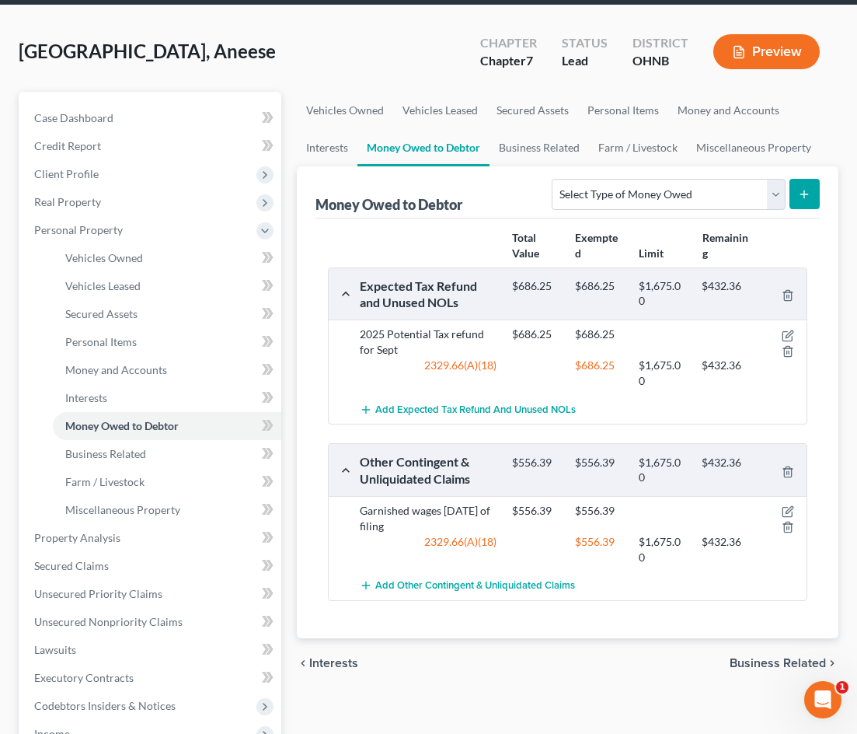
scroll to position [88, 0]
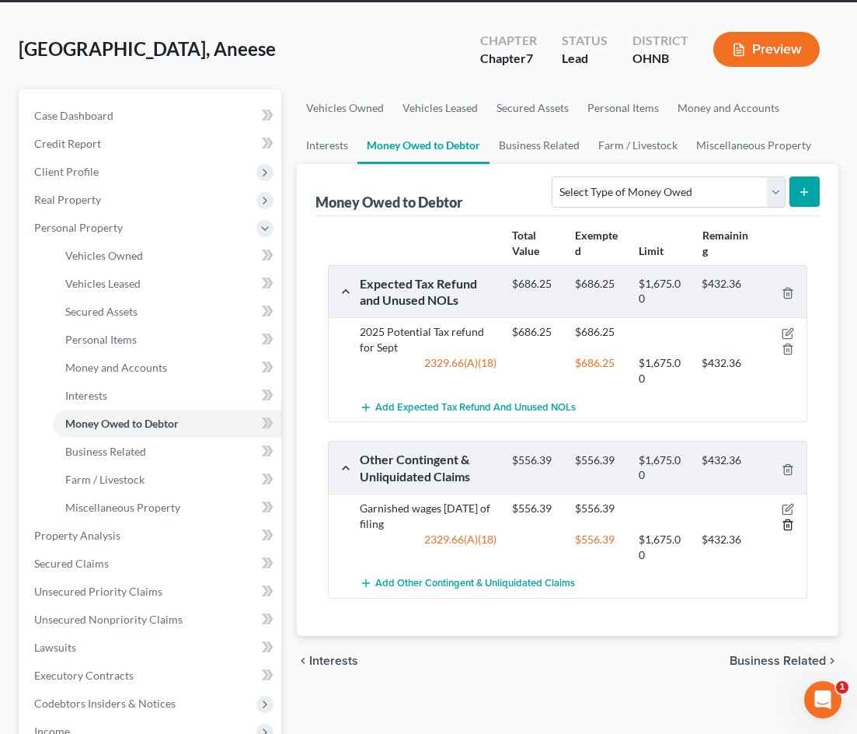
click at [786, 521] on icon "button" at bounding box center [788, 524] width 12 height 12
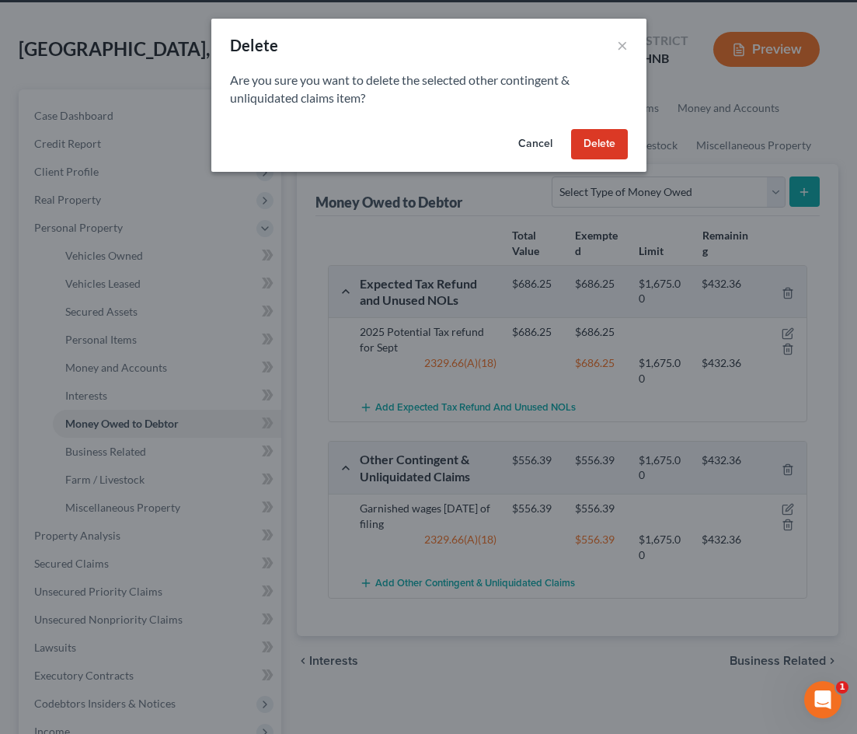
click at [605, 141] on button "Delete" at bounding box center [599, 144] width 57 height 31
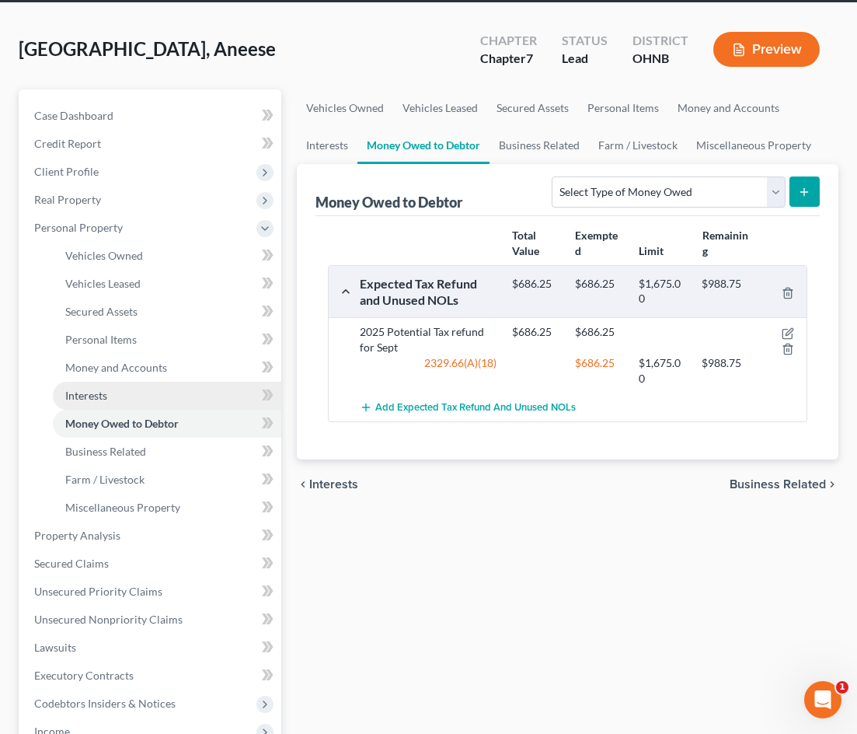
click at [144, 402] on link "Interests" at bounding box center [167, 396] width 228 height 28
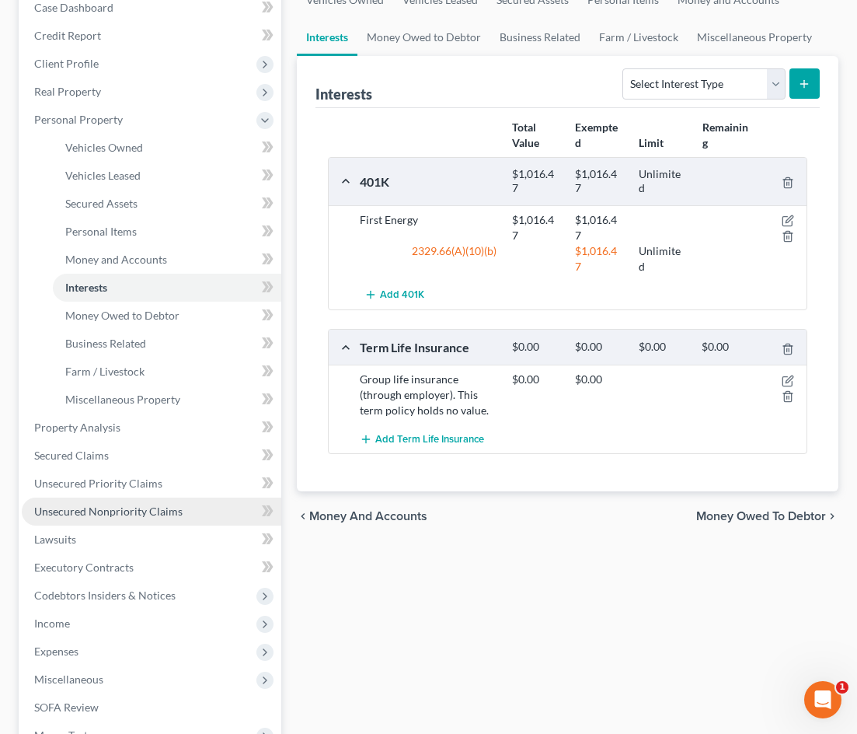
scroll to position [209, 0]
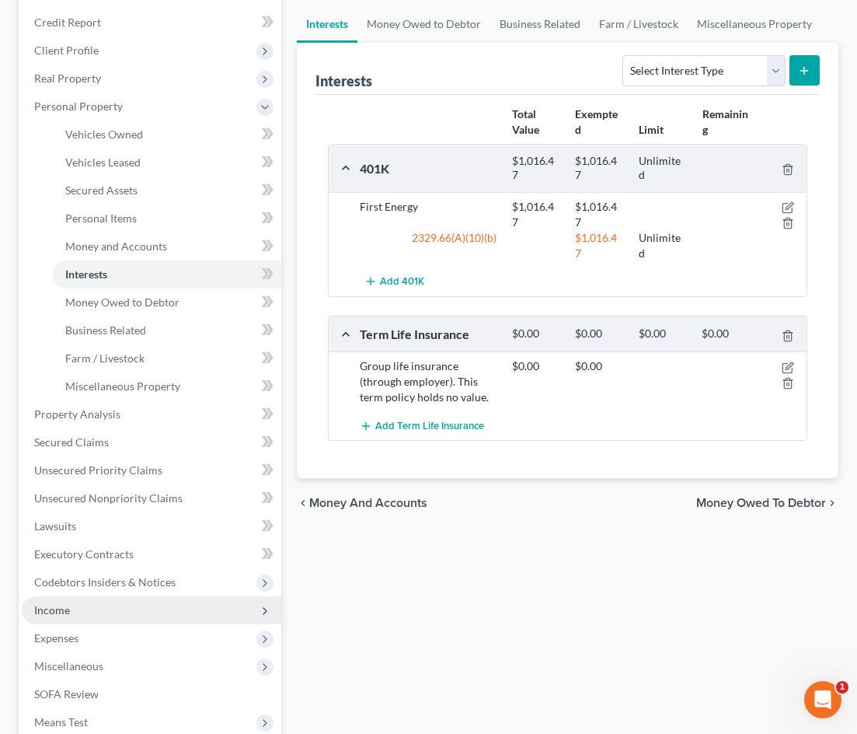
click at [103, 622] on span "Income" at bounding box center [152, 610] width 260 height 28
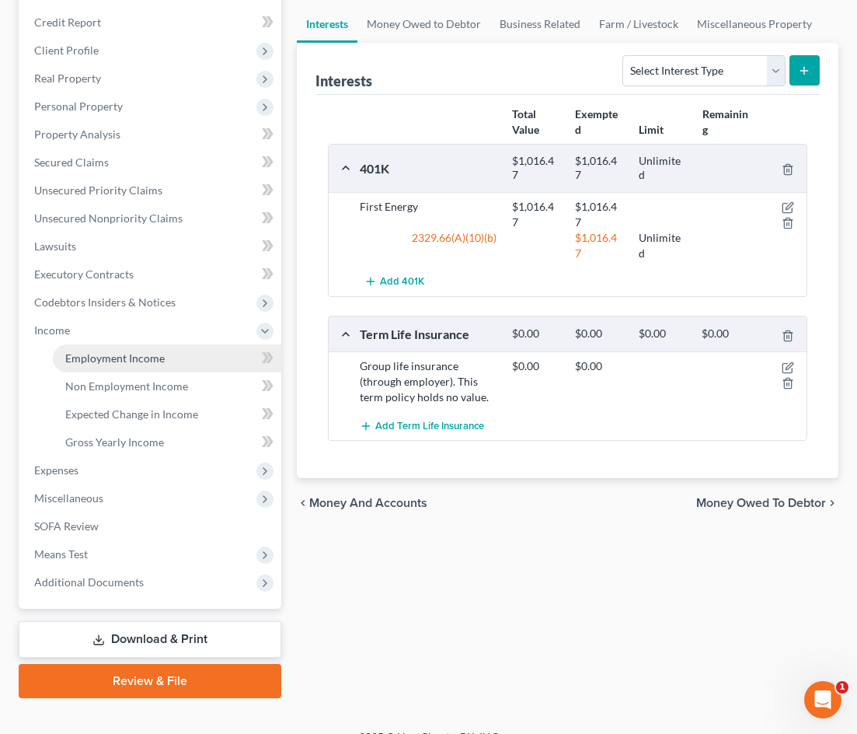
click at [124, 359] on span "Employment Income" at bounding box center [114, 357] width 99 height 13
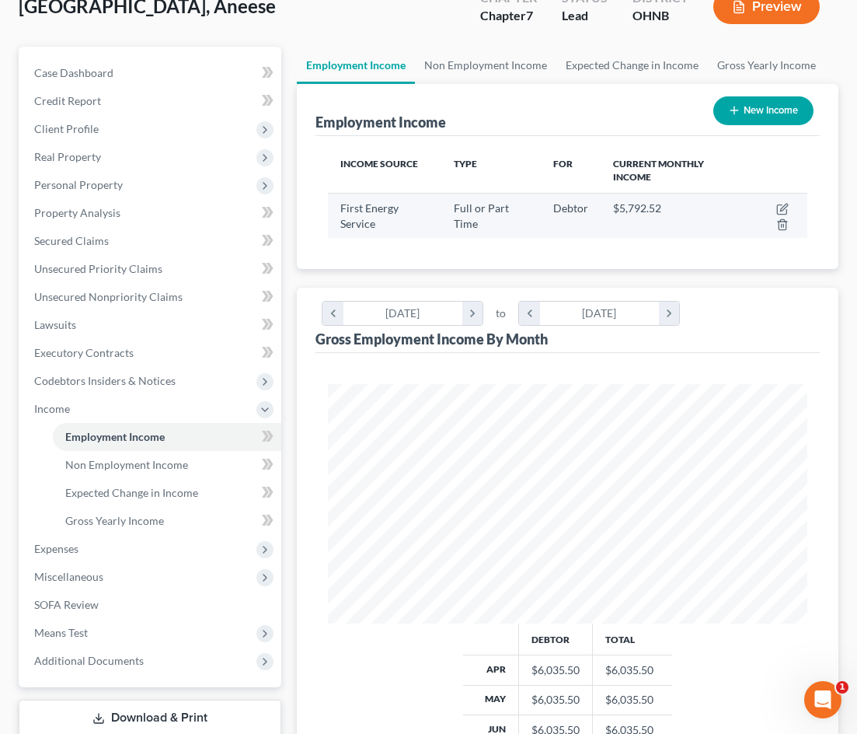
scroll to position [113, 0]
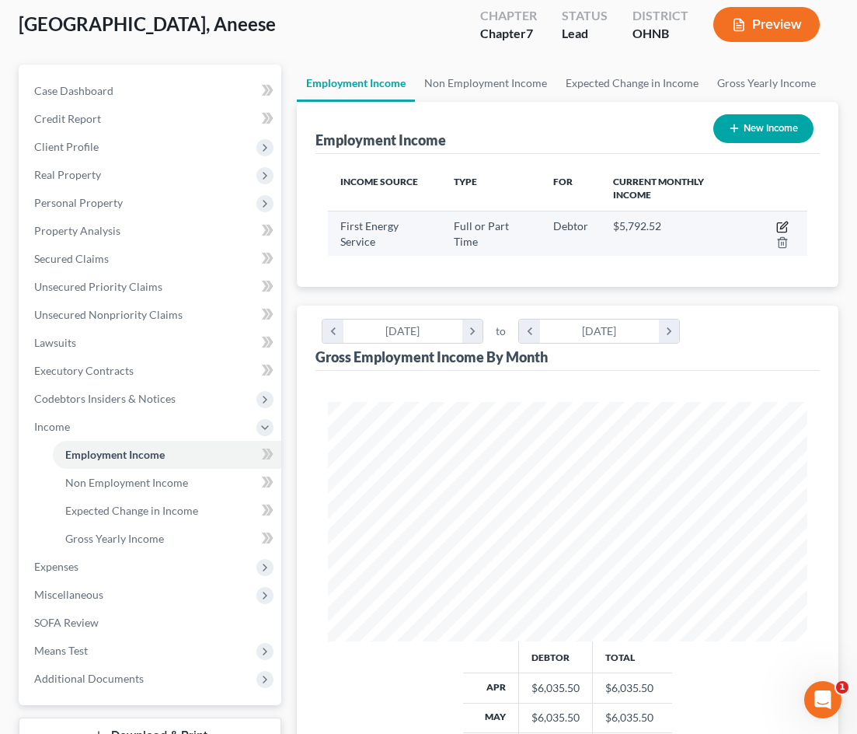
click at [783, 228] on icon "button" at bounding box center [783, 224] width 7 height 7
select select "0"
select select "36"
select select "2"
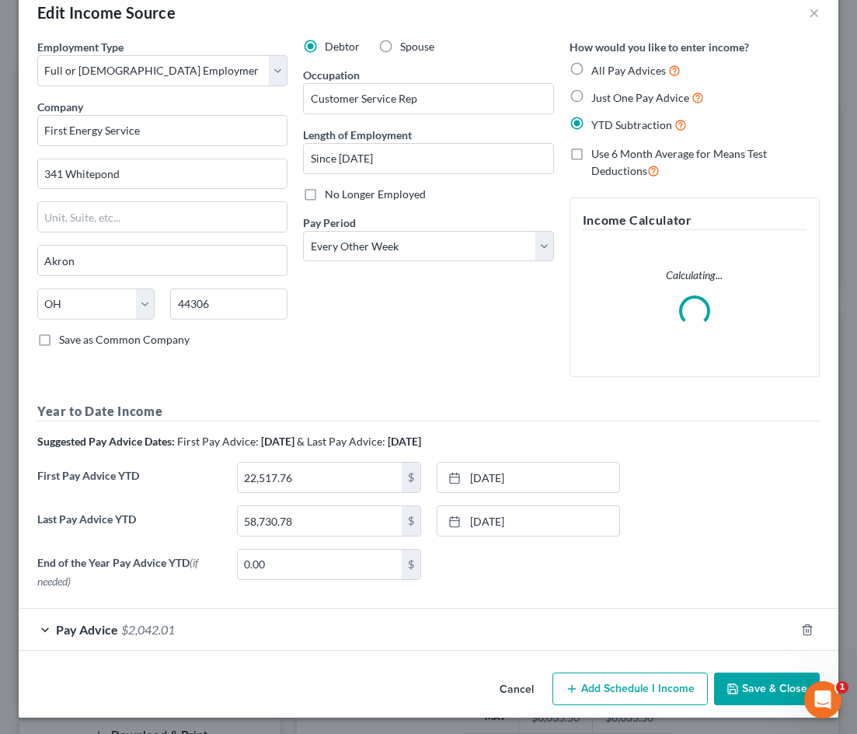
scroll to position [32, 0]
click at [195, 633] on div "Pay Advice $2,042.01" at bounding box center [407, 629] width 776 height 41
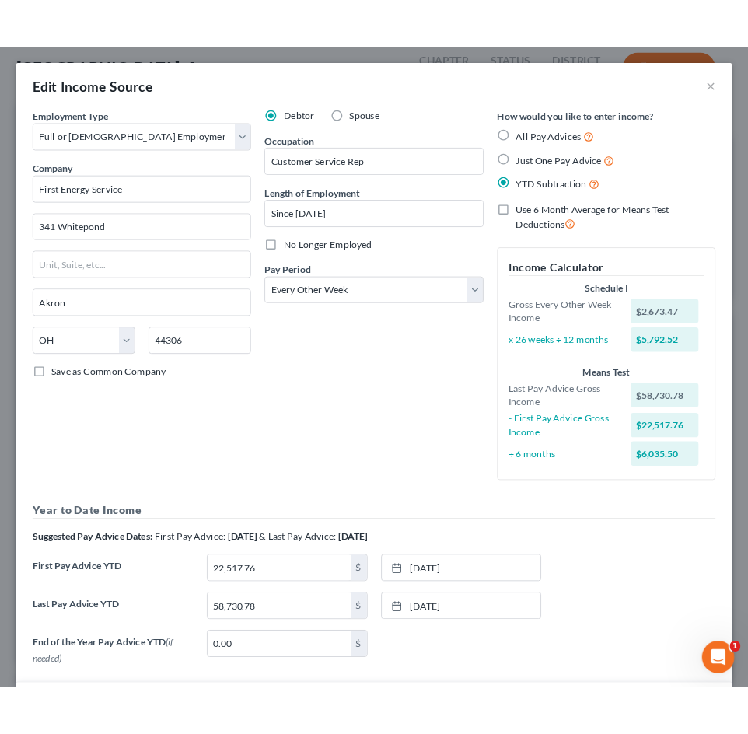
scroll to position [0, 0]
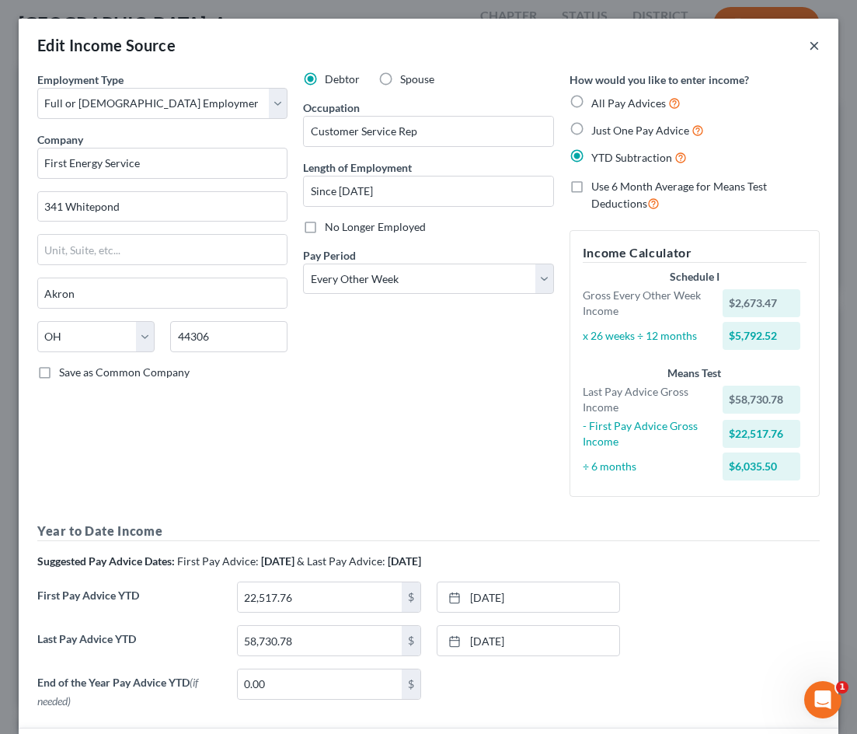
click at [798, 43] on button "×" at bounding box center [814, 45] width 11 height 19
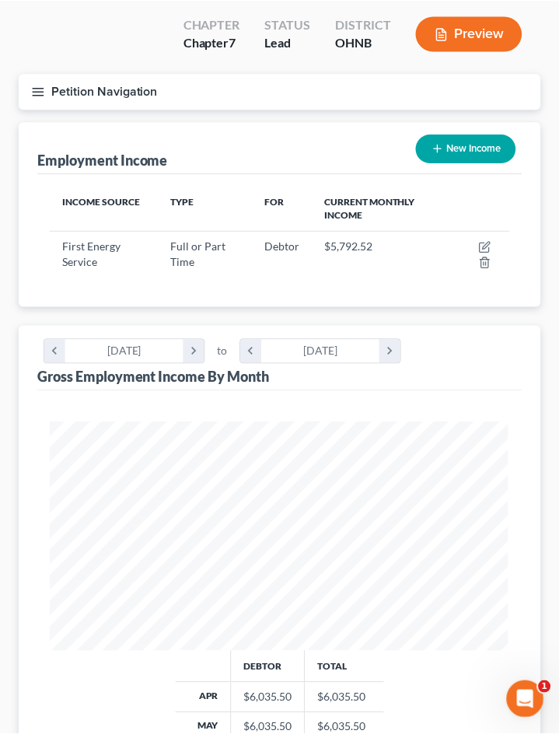
scroll to position [776877, 776616]
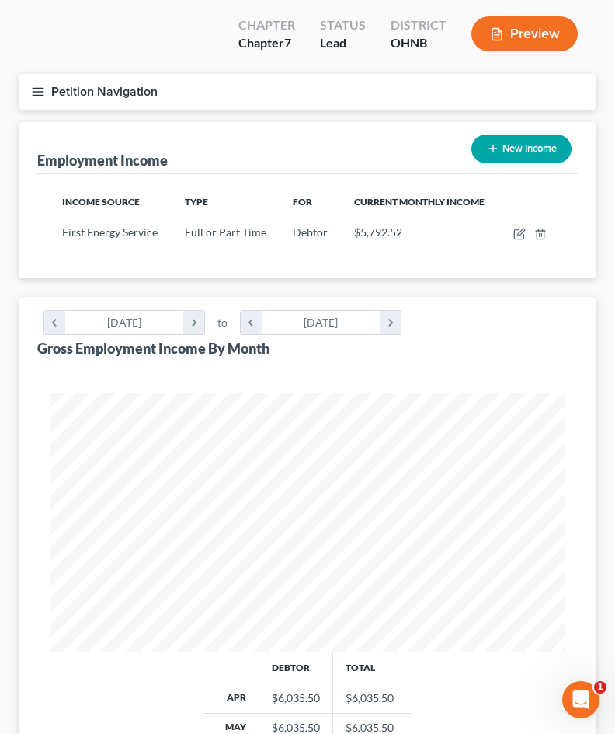
click at [39, 74] on button "Petition Navigation" at bounding box center [308, 92] width 578 height 36
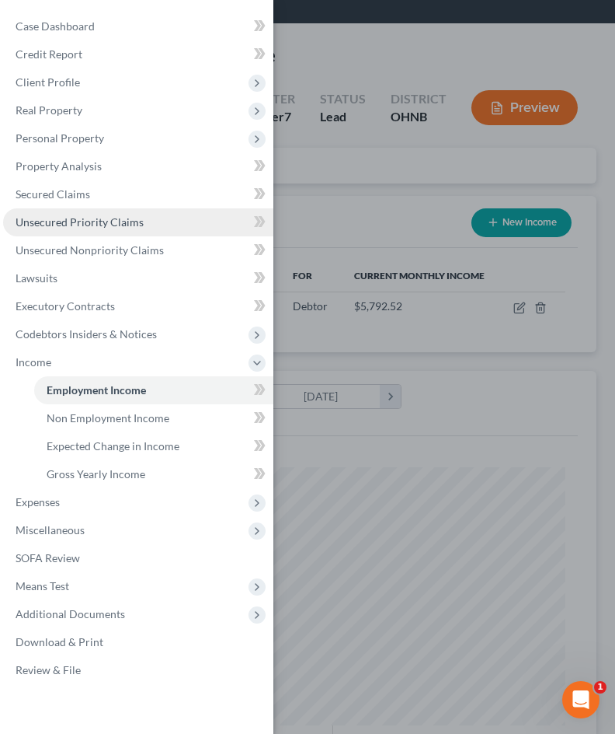
scroll to position [33, 0]
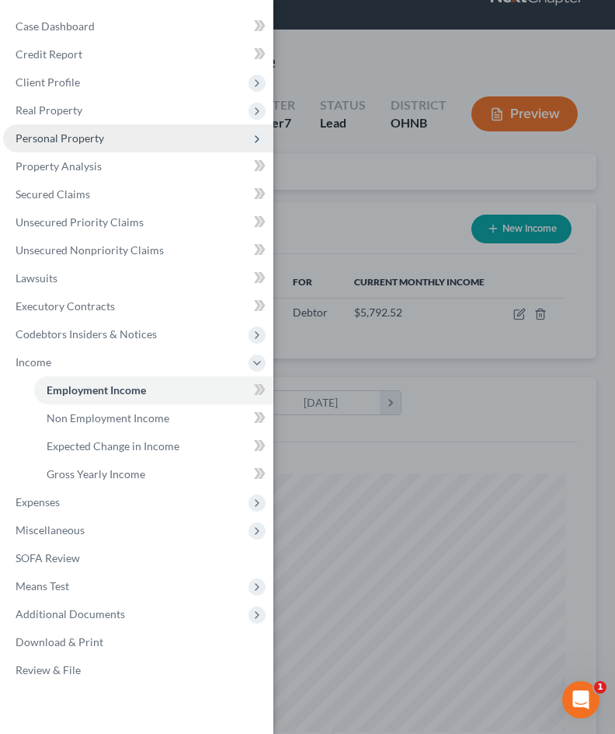
click at [169, 141] on span "Personal Property" at bounding box center [138, 138] width 270 height 28
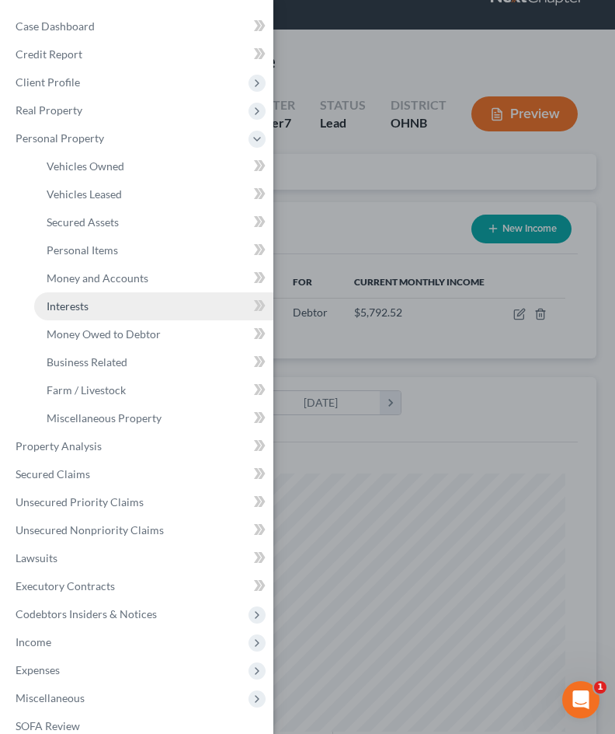
click at [134, 313] on link "Interests" at bounding box center [153, 306] width 239 height 28
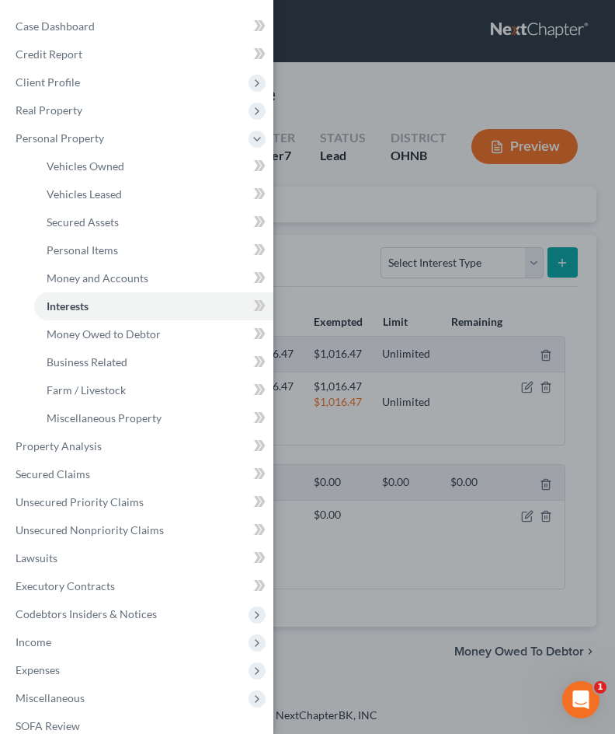
click at [388, 350] on div "Case Dashboard Payments Invoices Payments Payments Credit Report Client Profile" at bounding box center [307, 367] width 615 height 734
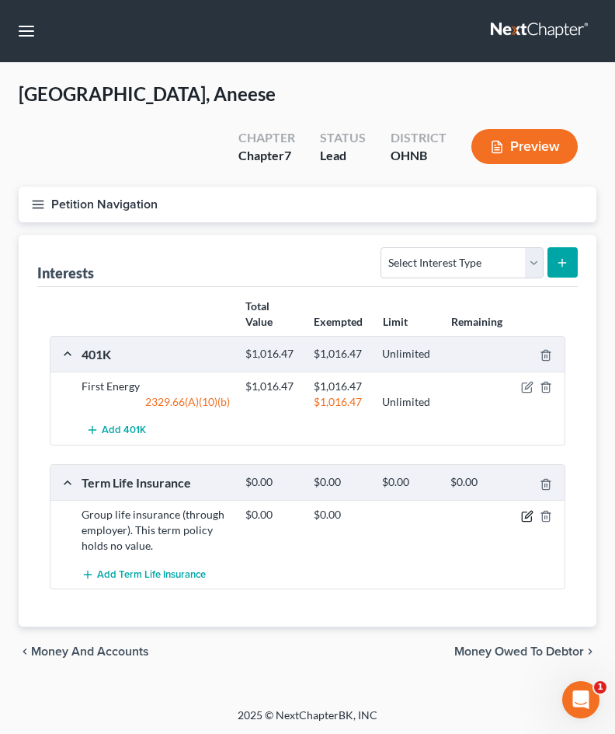
click at [528, 510] on icon "button" at bounding box center [527, 516] width 12 height 12
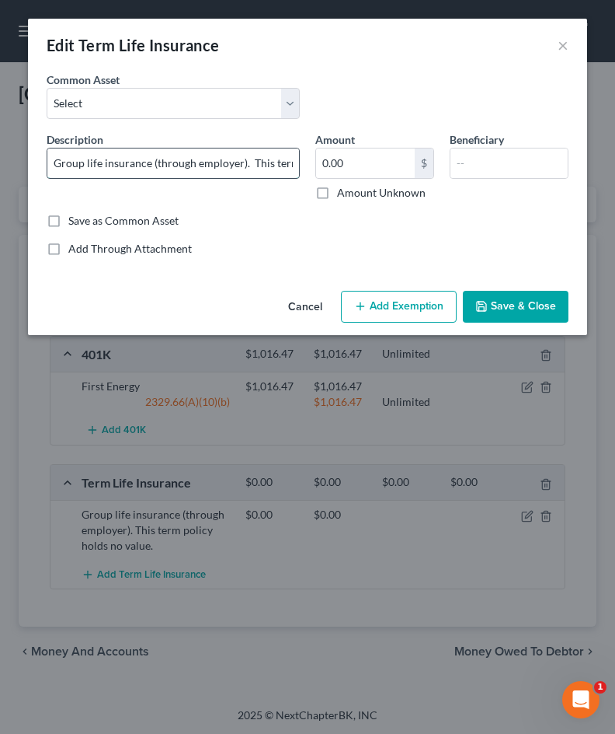
click at [228, 162] on input "Group life insurance (through employer). This term policy holds no value." at bounding box center [173, 163] width 252 height 30
click at [242, 126] on div "Common Asset Select Group Term Life Insurance through employer NEA Group Life t…" at bounding box center [308, 101] width 538 height 60
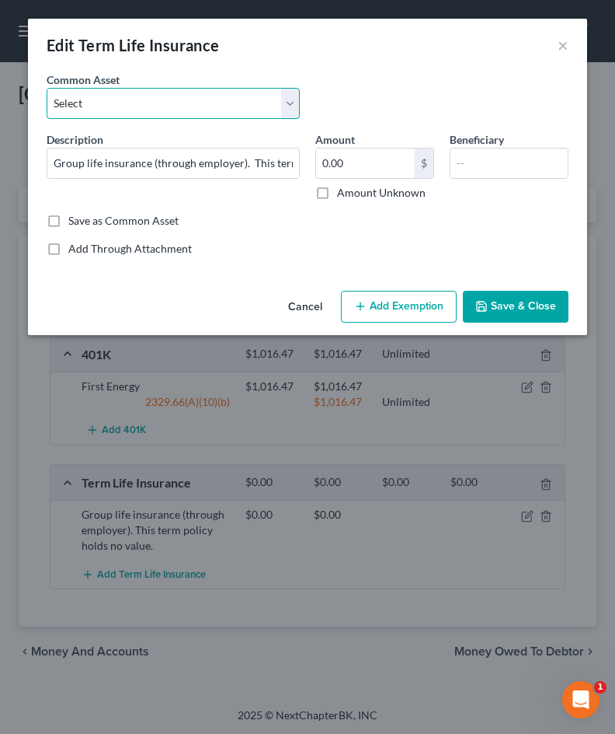
select select "0"
type input "Group Term Life Insurance through employer"
type input "0"
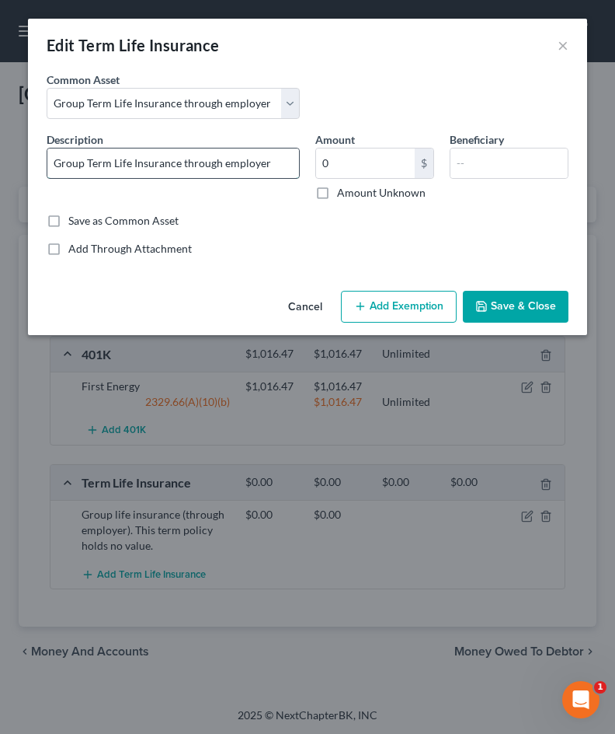
click at [274, 158] on input "Group Term Life Insurance through employer" at bounding box center [173, 163] width 252 height 30
type input "Group Term Life Insurance through employer (no cash value)"
click at [498, 294] on button "Save & Close" at bounding box center [516, 307] width 106 height 33
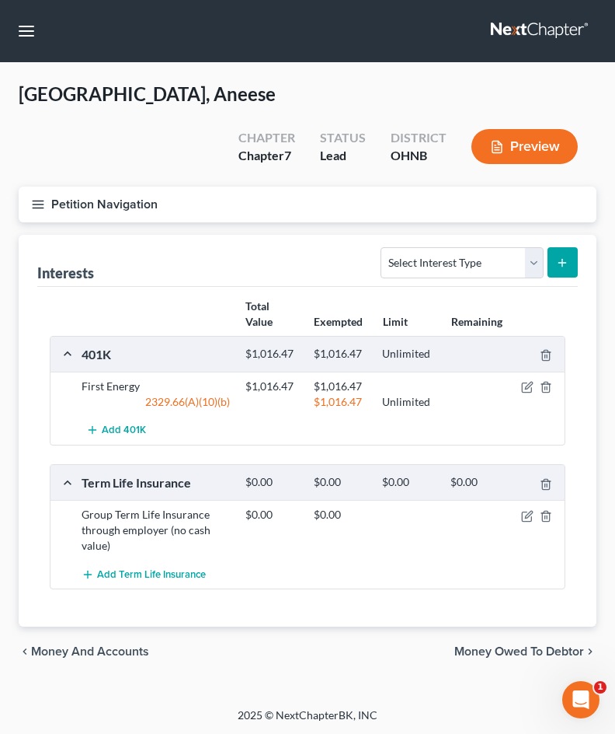
click at [565, 256] on icon "submit" at bounding box center [562, 262] width 12 height 12
click at [39, 187] on button "Petition Navigation" at bounding box center [308, 205] width 578 height 36
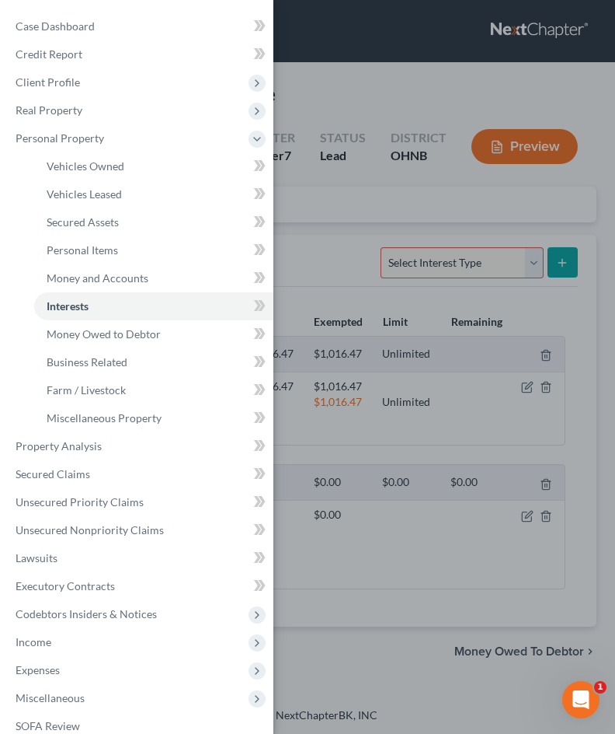
click at [308, 475] on div "Case Dashboard Payments Invoices Payments Payments Credit Report Client Profile" at bounding box center [307, 367] width 615 height 734
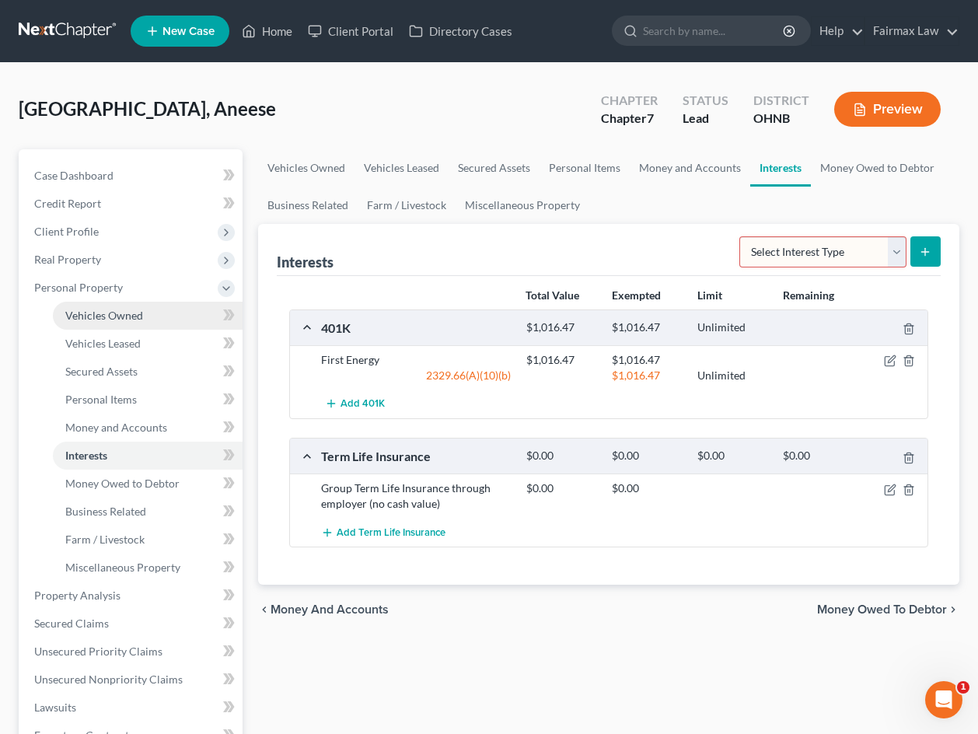
click at [169, 321] on link "Vehicles Owned" at bounding box center [148, 316] width 190 height 28
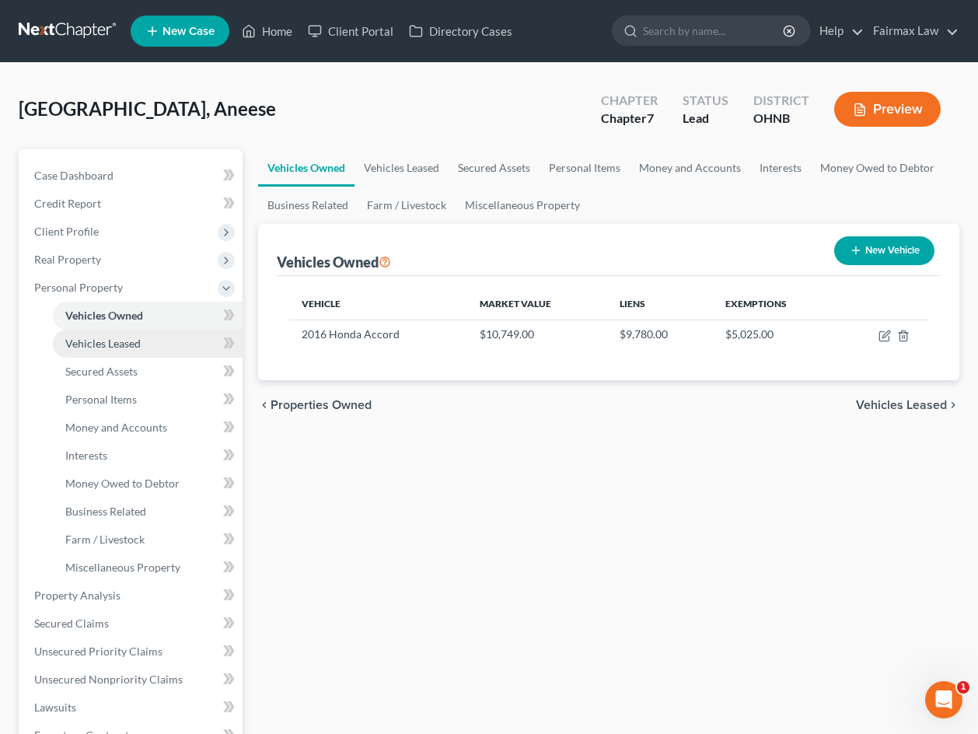
click at [164, 348] on link "Vehicles Leased" at bounding box center [148, 343] width 190 height 28
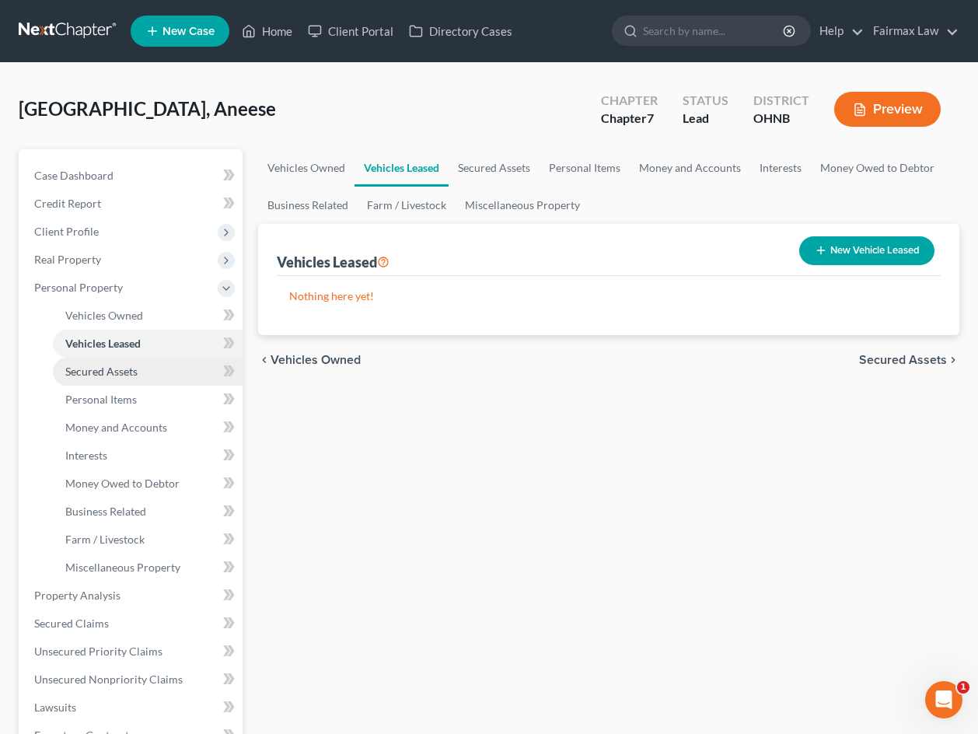
click at [157, 360] on link "Secured Assets" at bounding box center [148, 371] width 190 height 28
click at [157, 341] on link "Vehicles Leased" at bounding box center [148, 343] width 190 height 28
click at [168, 326] on link "Vehicles Owned" at bounding box center [148, 316] width 190 height 28
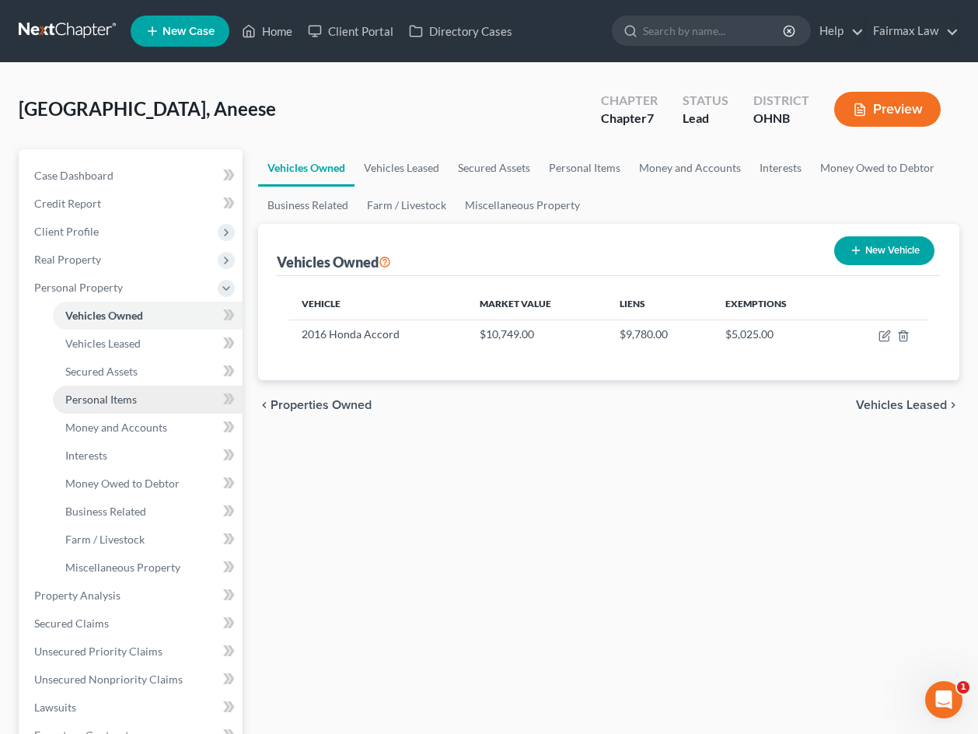
click at [162, 395] on link "Personal Items" at bounding box center [148, 399] width 190 height 28
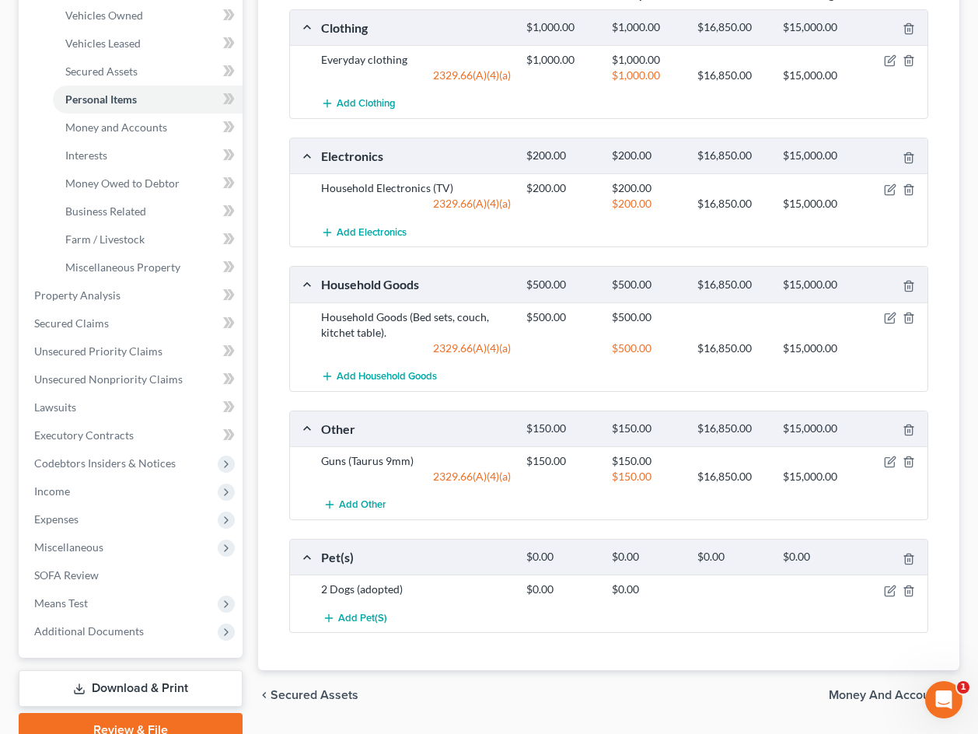
scroll to position [302, 0]
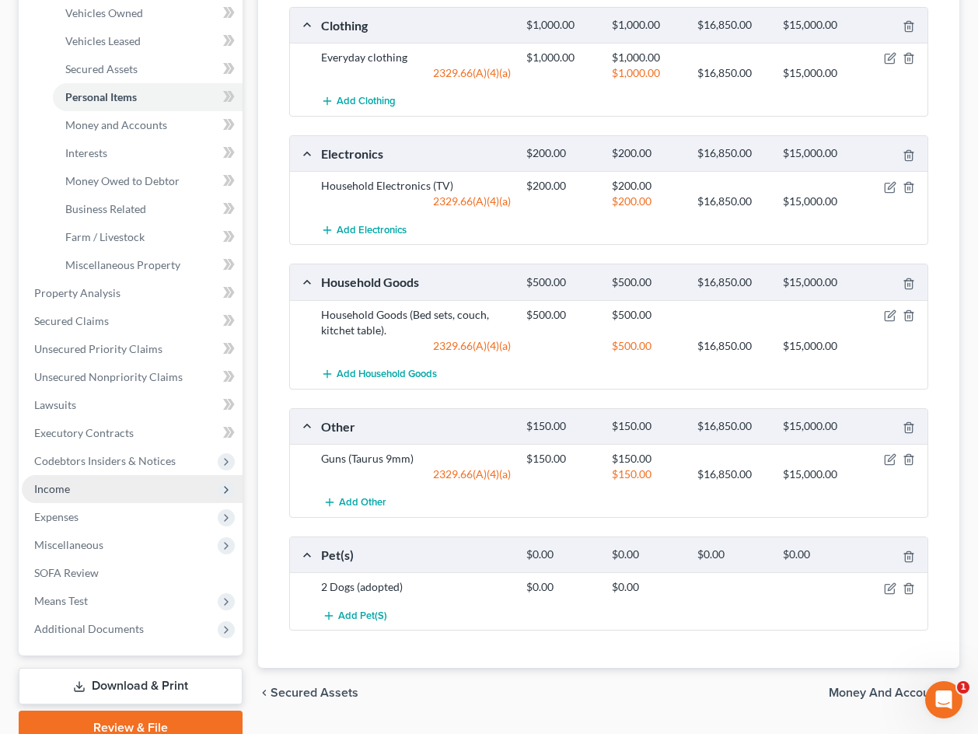
click at [93, 499] on span "Income" at bounding box center [132, 489] width 221 height 28
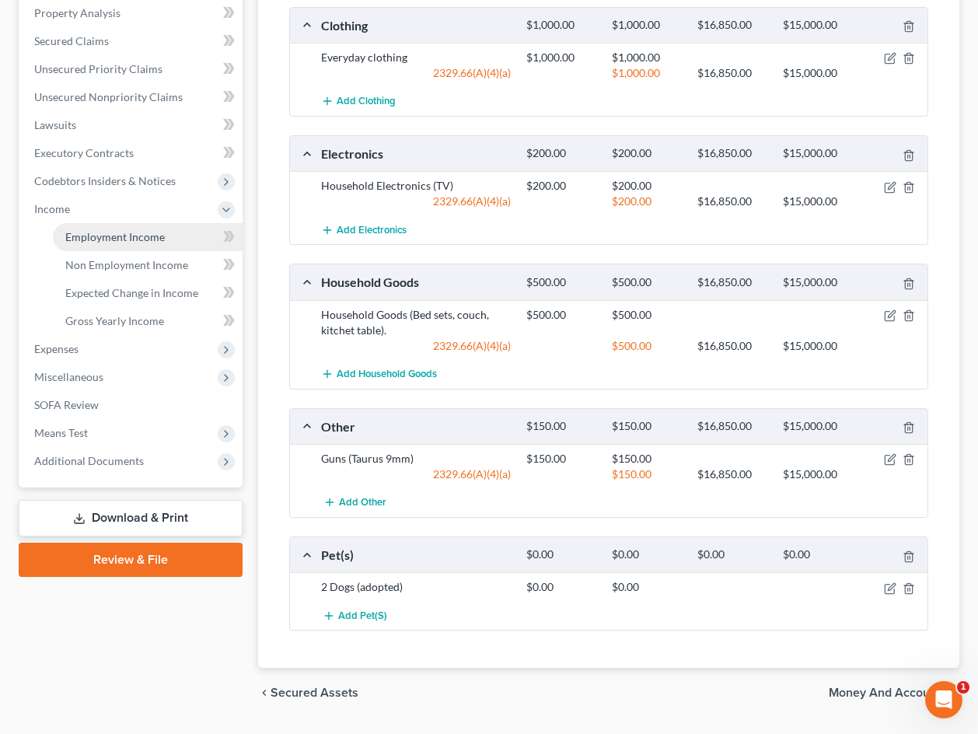
click at [149, 244] on link "Employment Income" at bounding box center [148, 237] width 190 height 28
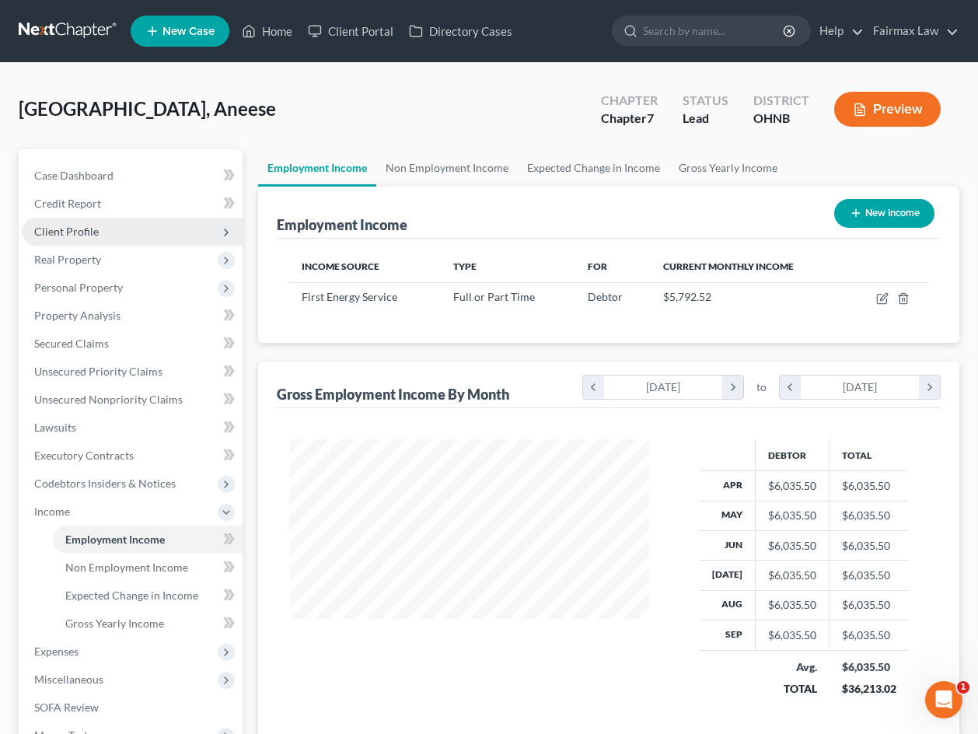
scroll to position [278, 391]
click at [134, 201] on link "Credit Report" at bounding box center [132, 204] width 221 height 28
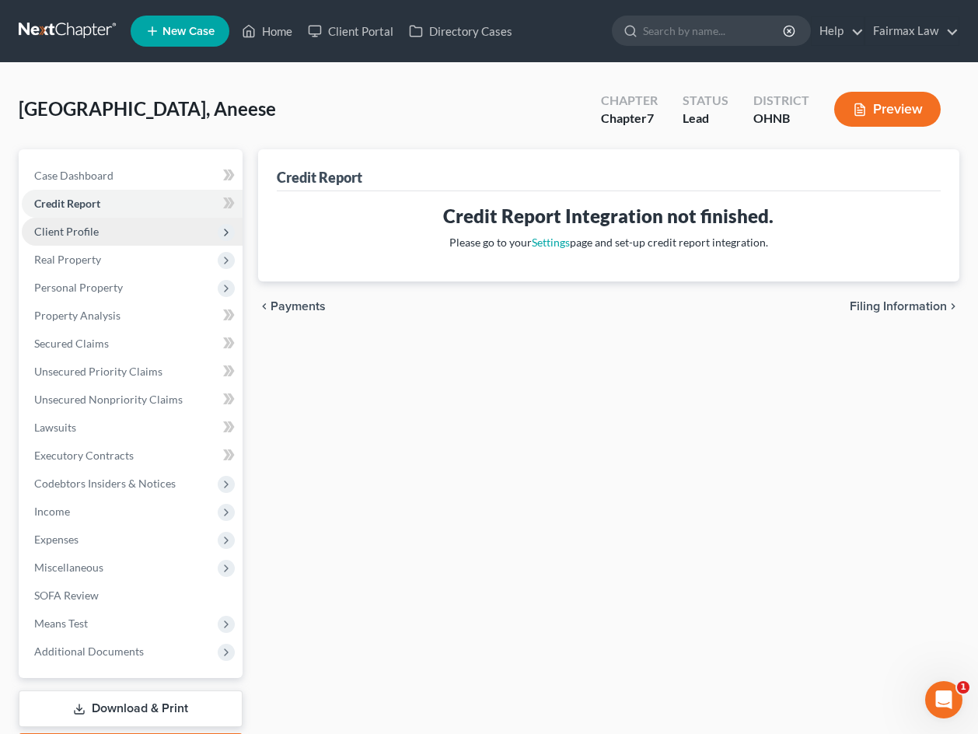
click at [120, 243] on span "Client Profile" at bounding box center [132, 232] width 221 height 28
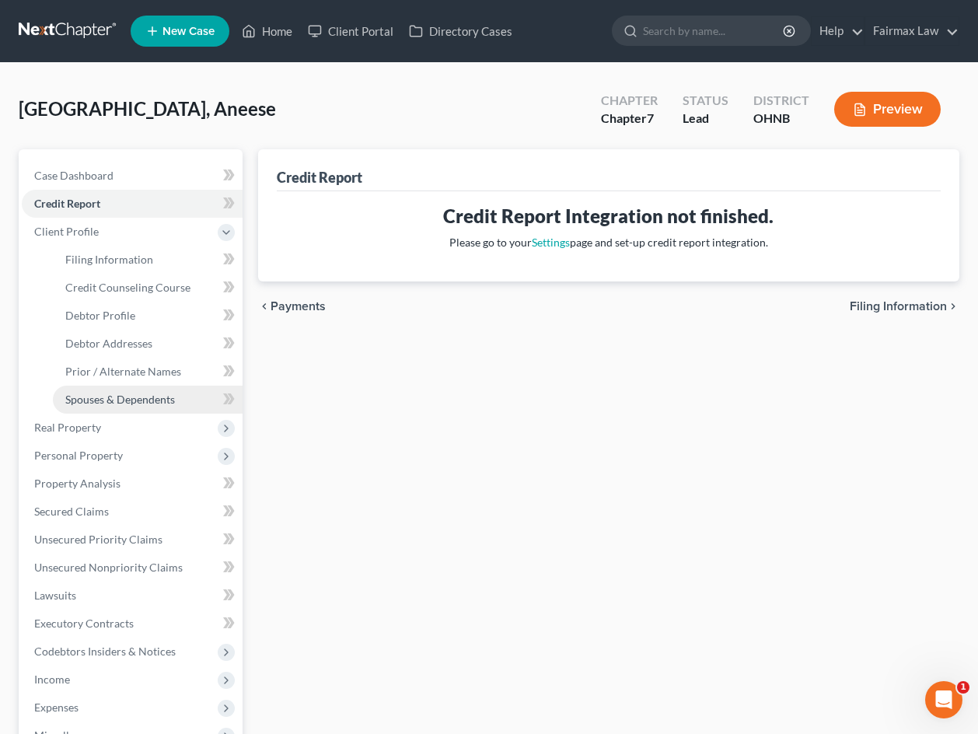
click at [113, 399] on span "Spouses & Dependents" at bounding box center [120, 398] width 110 height 13
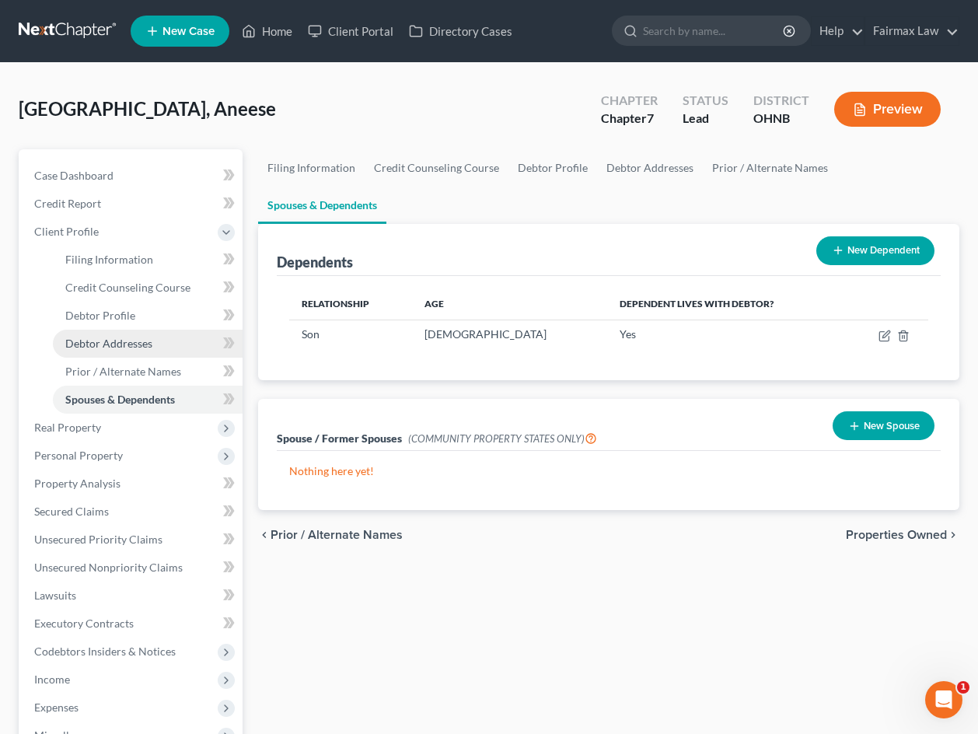
click at [129, 336] on span "Debtor Addresses" at bounding box center [108, 342] width 87 height 13
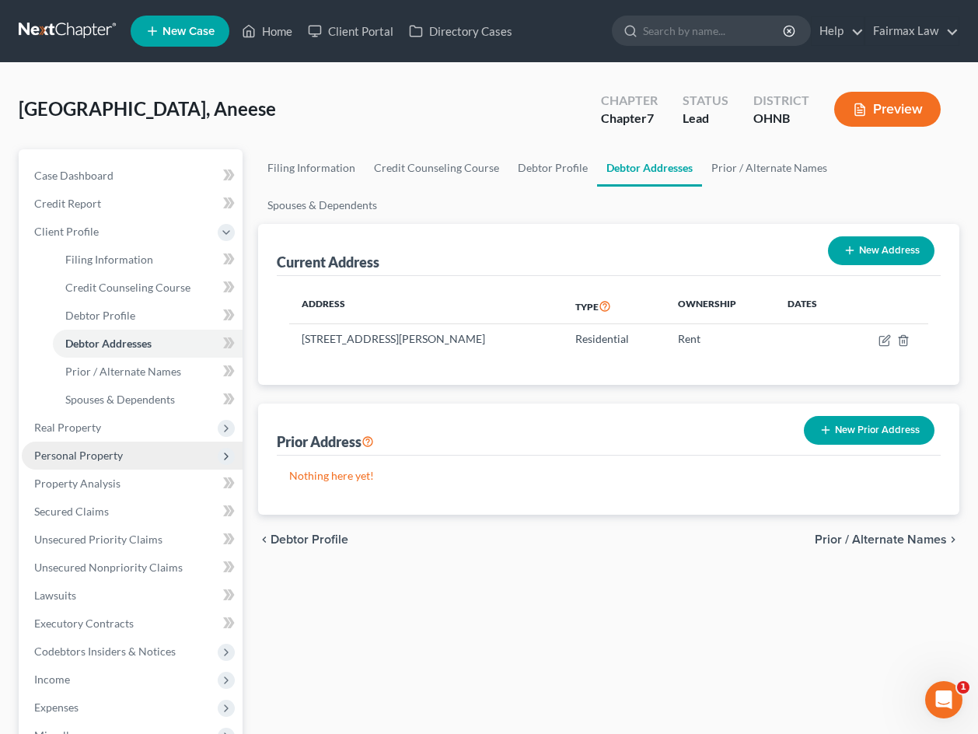
click at [113, 456] on span "Personal Property" at bounding box center [78, 454] width 89 height 13
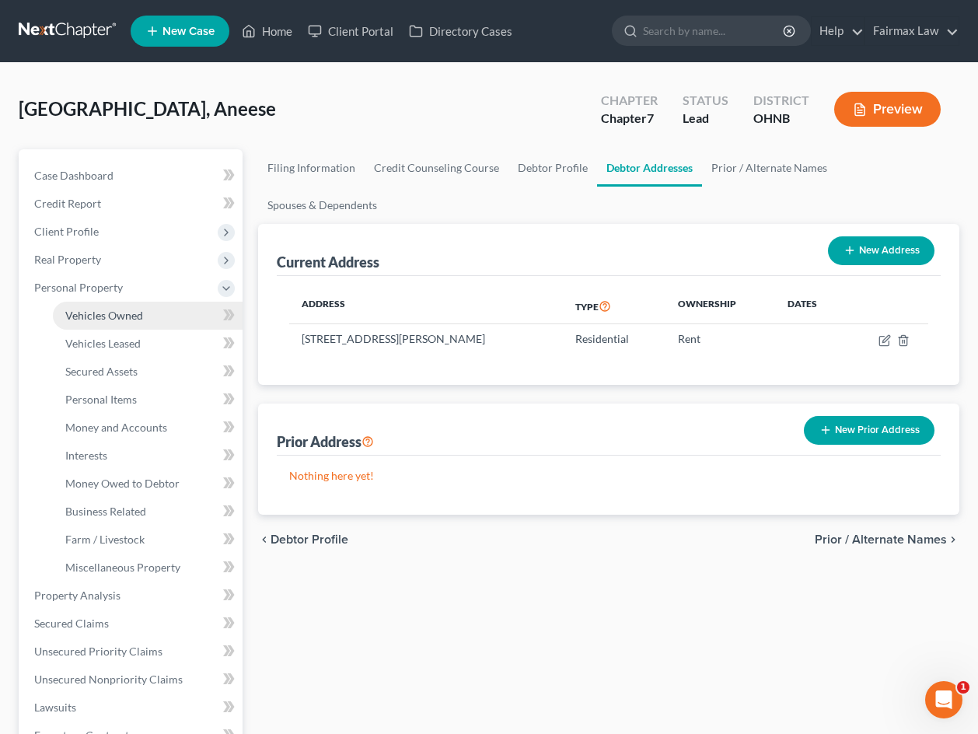
click at [82, 326] on link "Vehicles Owned" at bounding box center [148, 316] width 190 height 28
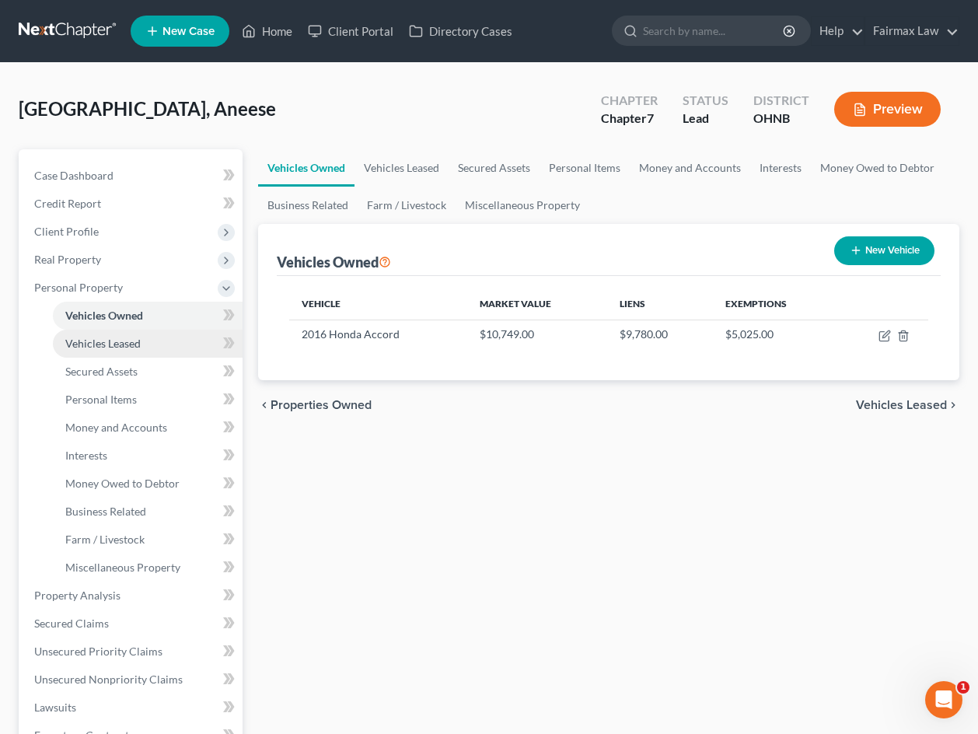
click at [80, 347] on span "Vehicles Leased" at bounding box center [102, 342] width 75 height 13
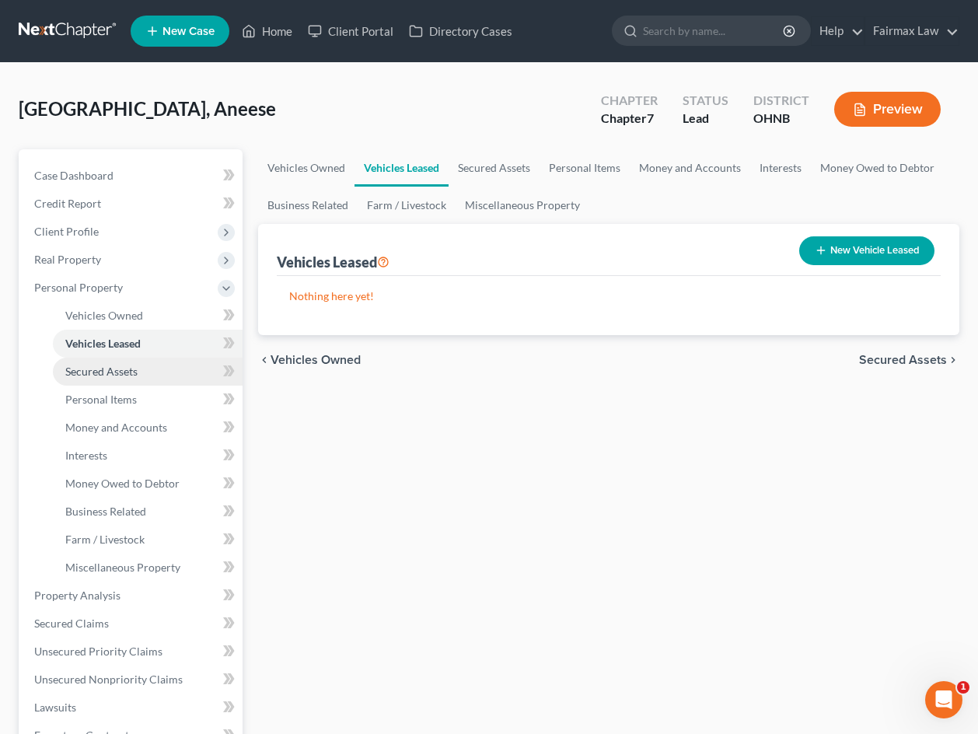
click at [85, 378] on link "Secured Assets" at bounding box center [148, 371] width 190 height 28
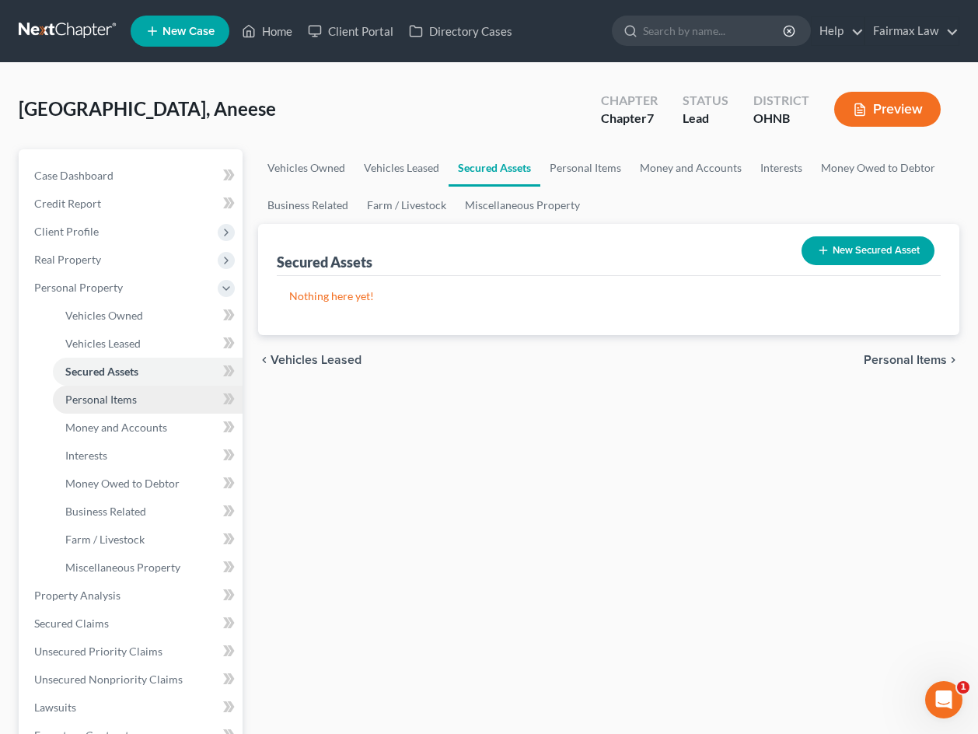
click at [85, 389] on link "Personal Items" at bounding box center [148, 399] width 190 height 28
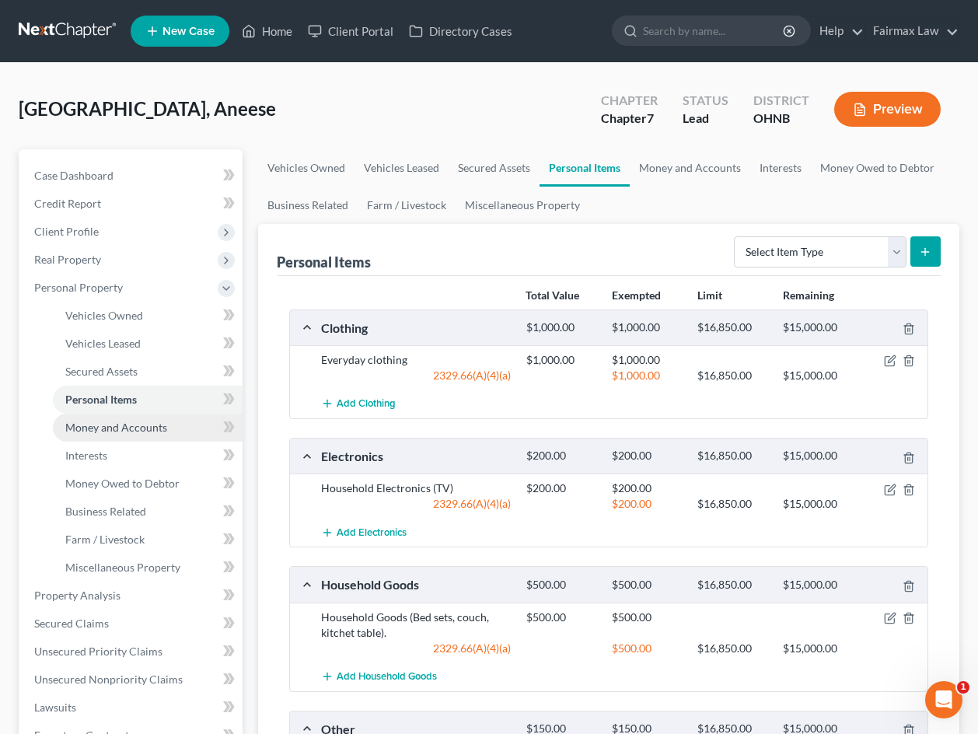
click at [101, 420] on span "Money and Accounts" at bounding box center [116, 426] width 102 height 13
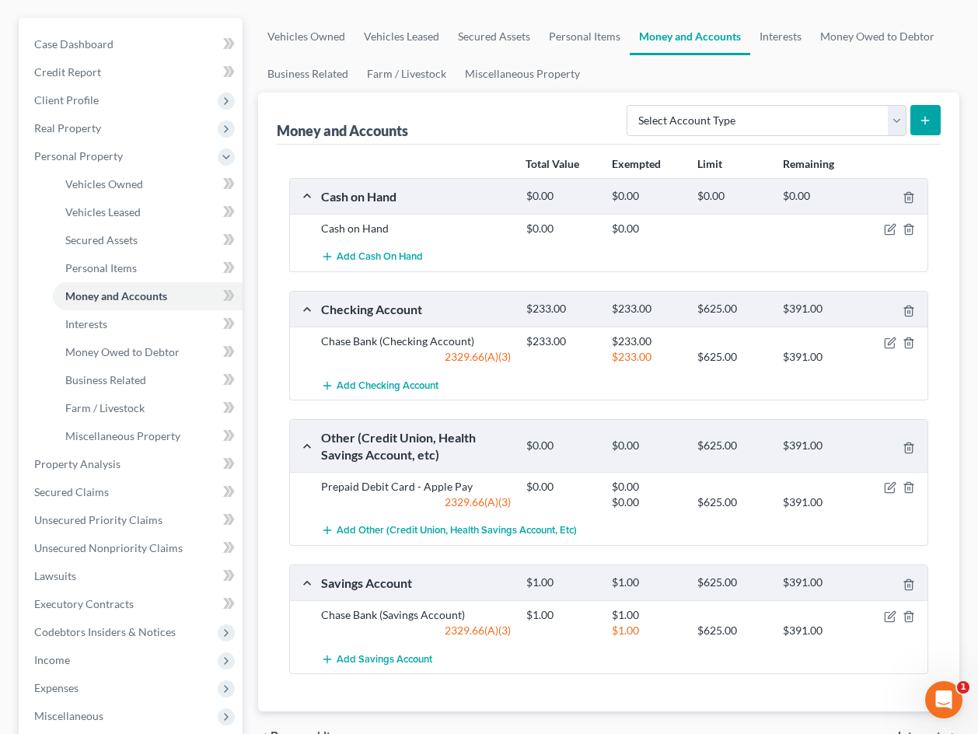
scroll to position [145, 0]
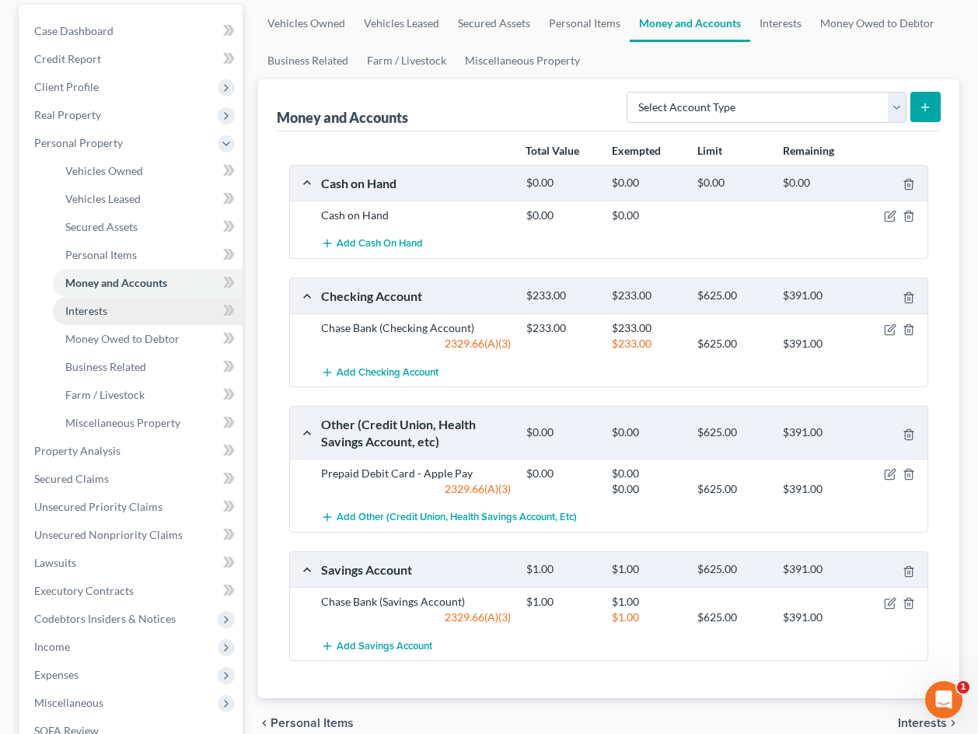
click at [113, 317] on link "Interests" at bounding box center [148, 311] width 190 height 28
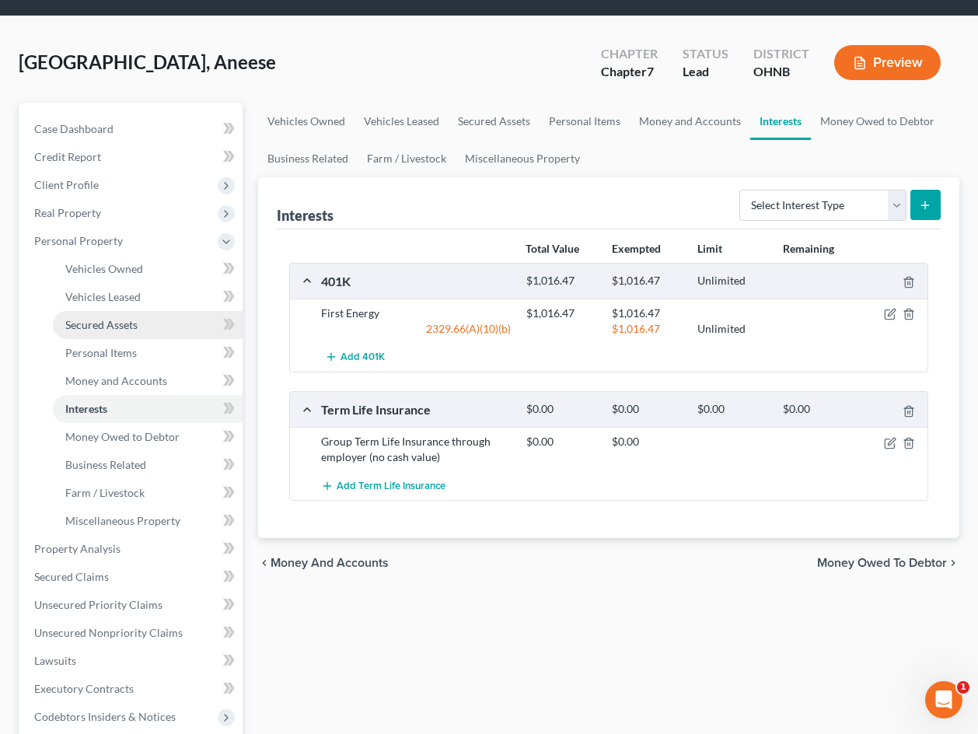
scroll to position [47, 0]
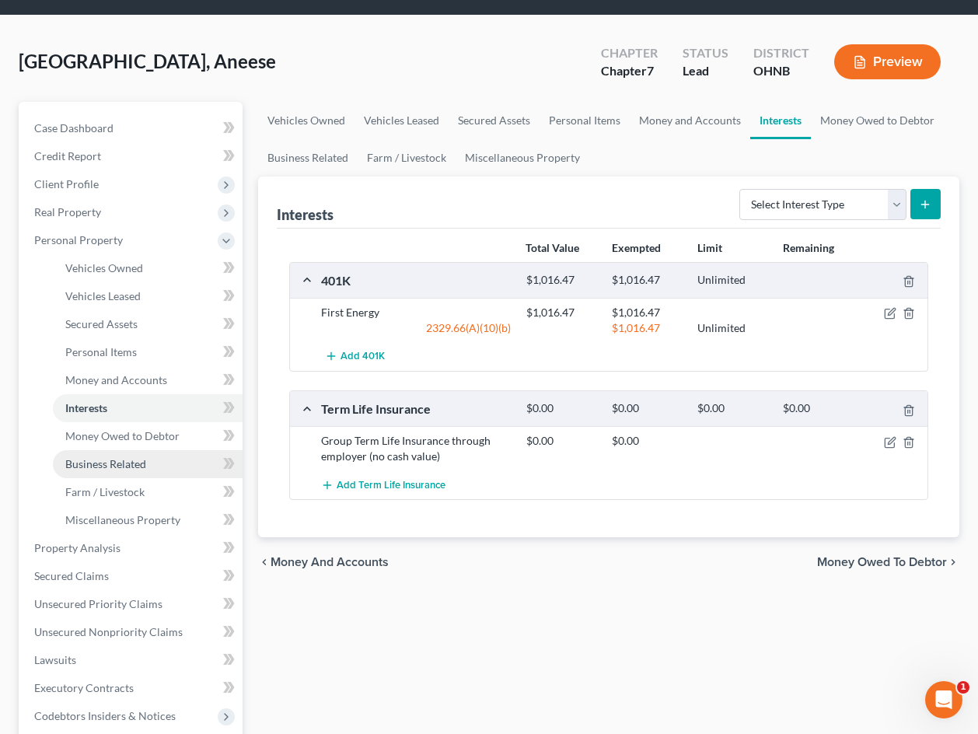
click at [114, 450] on link "Business Related" at bounding box center [148, 464] width 190 height 28
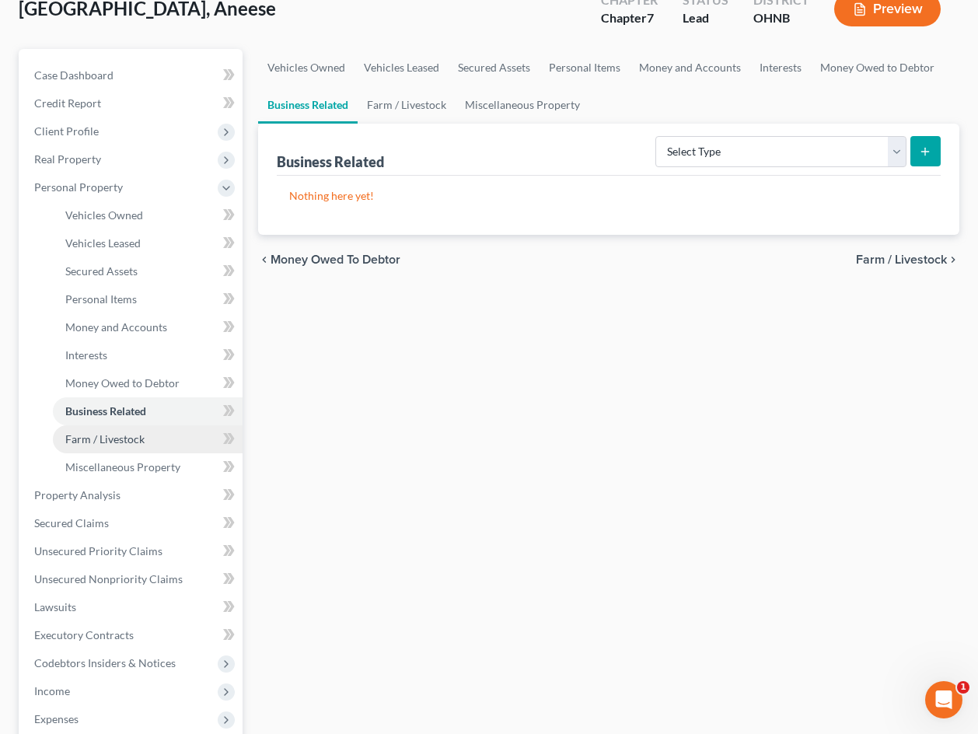
click at [118, 447] on link "Farm / Livestock" at bounding box center [148, 439] width 190 height 28
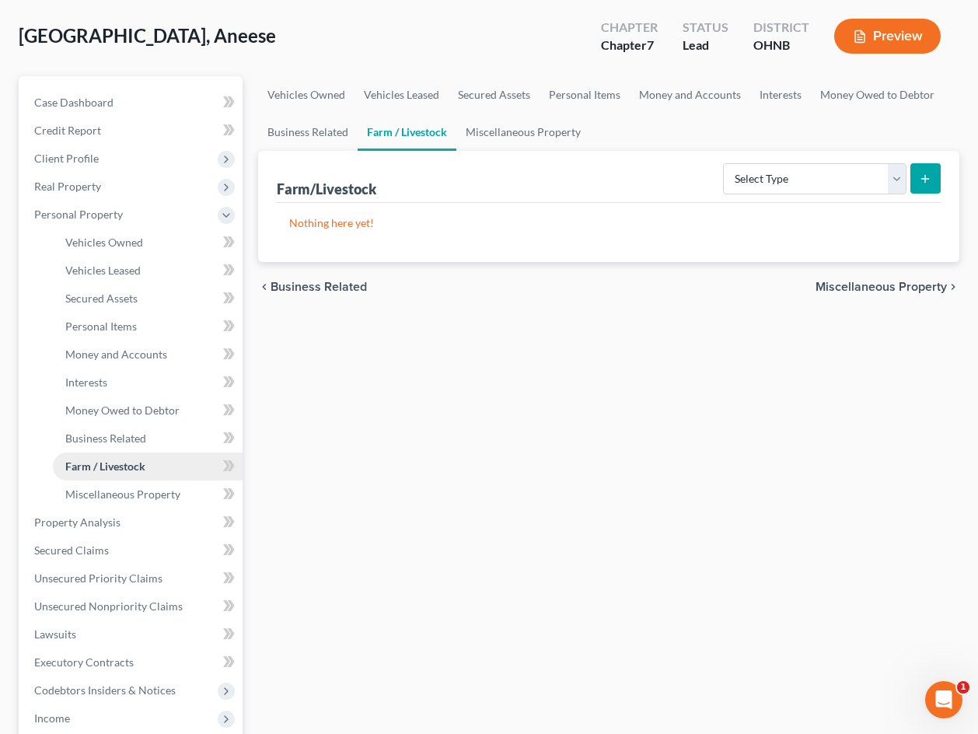
scroll to position [70, 0]
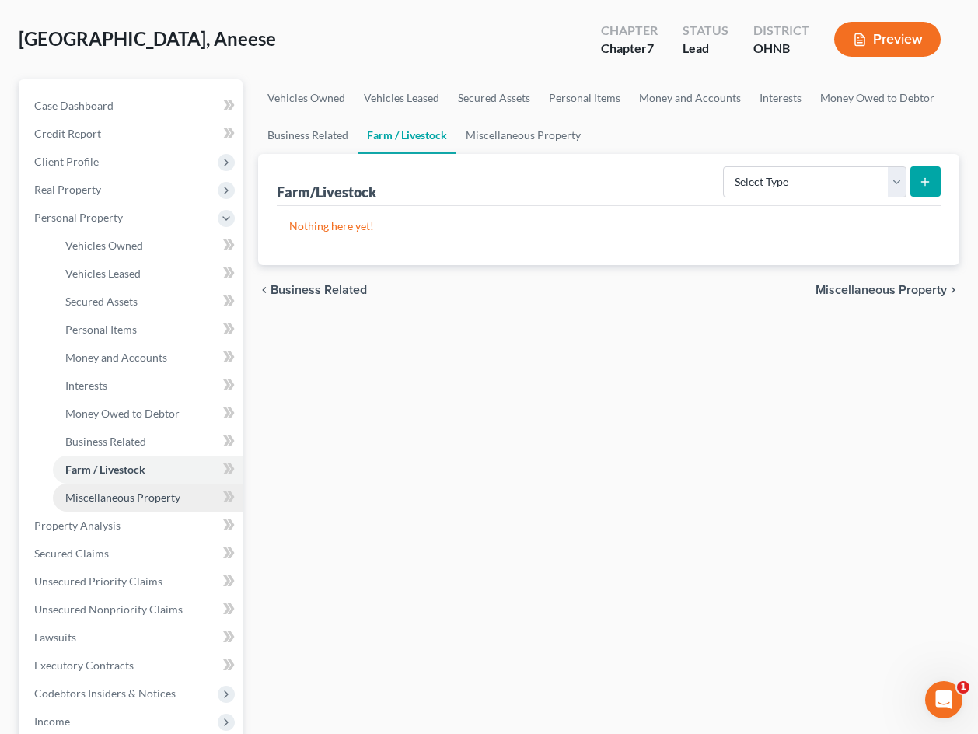
click at [117, 500] on span "Miscellaneous Property" at bounding box center [122, 496] width 115 height 13
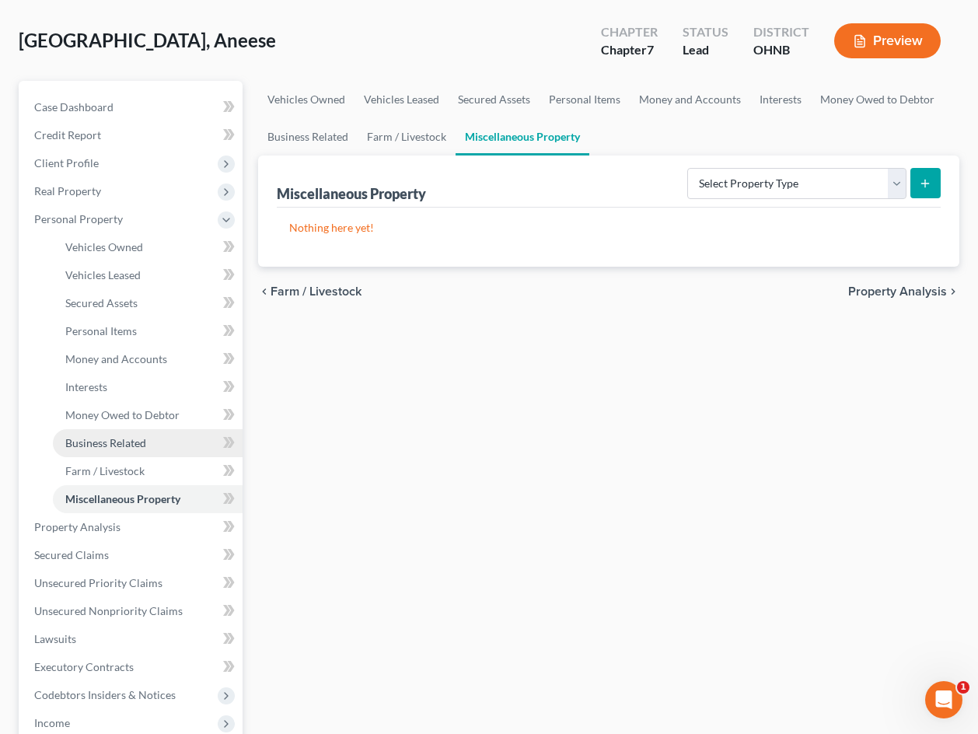
scroll to position [66, 0]
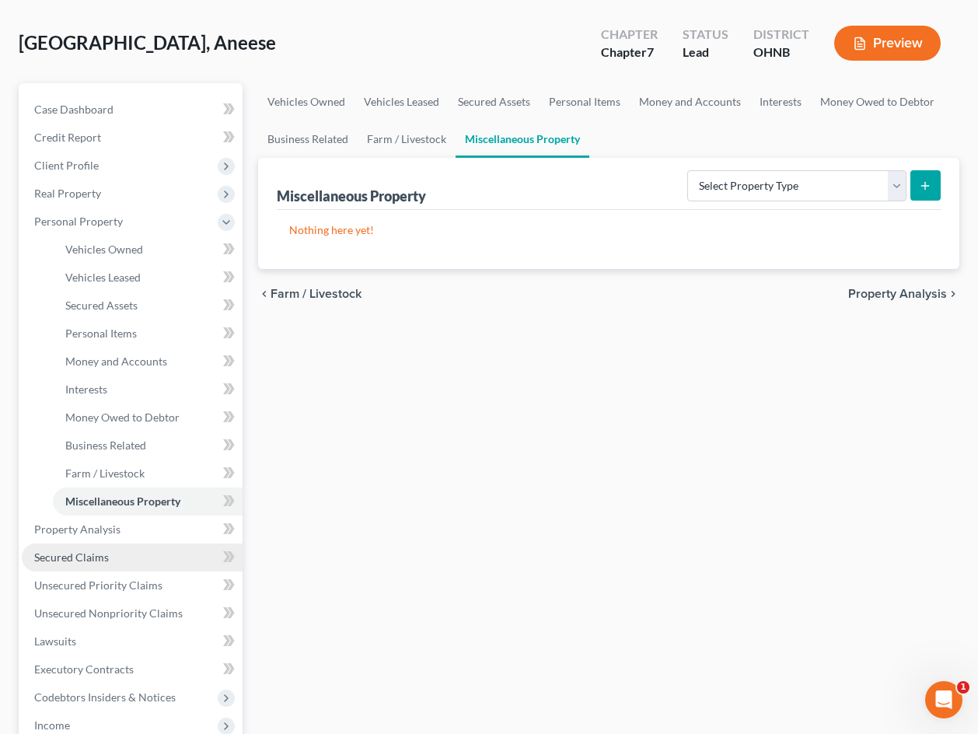
click at [121, 543] on link "Secured Claims" at bounding box center [132, 557] width 221 height 28
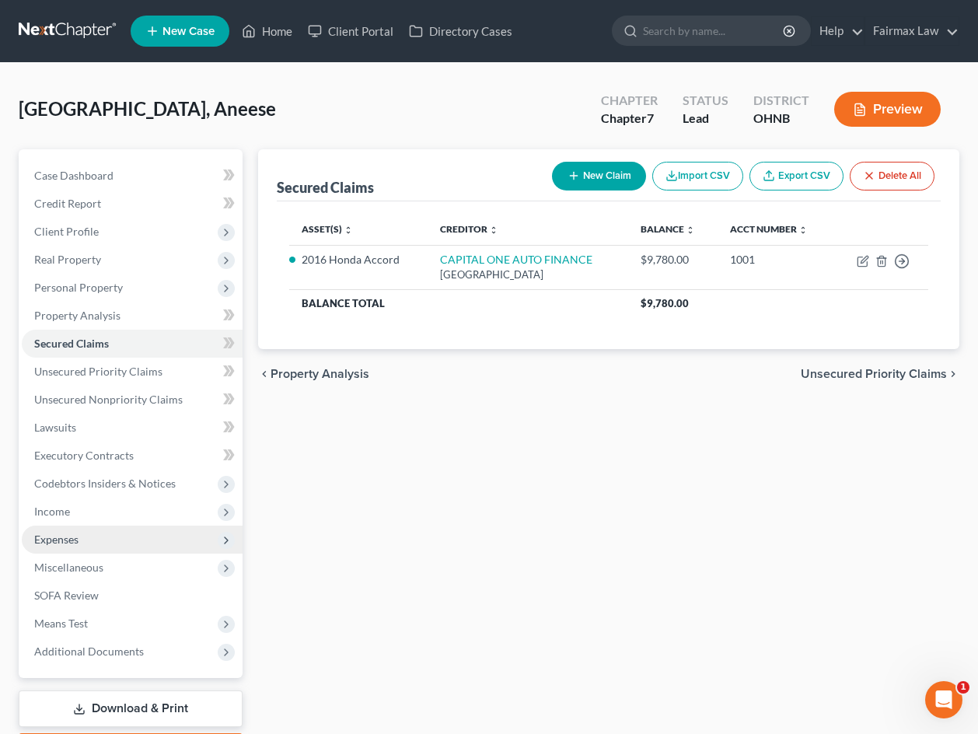
scroll to position [2, 0]
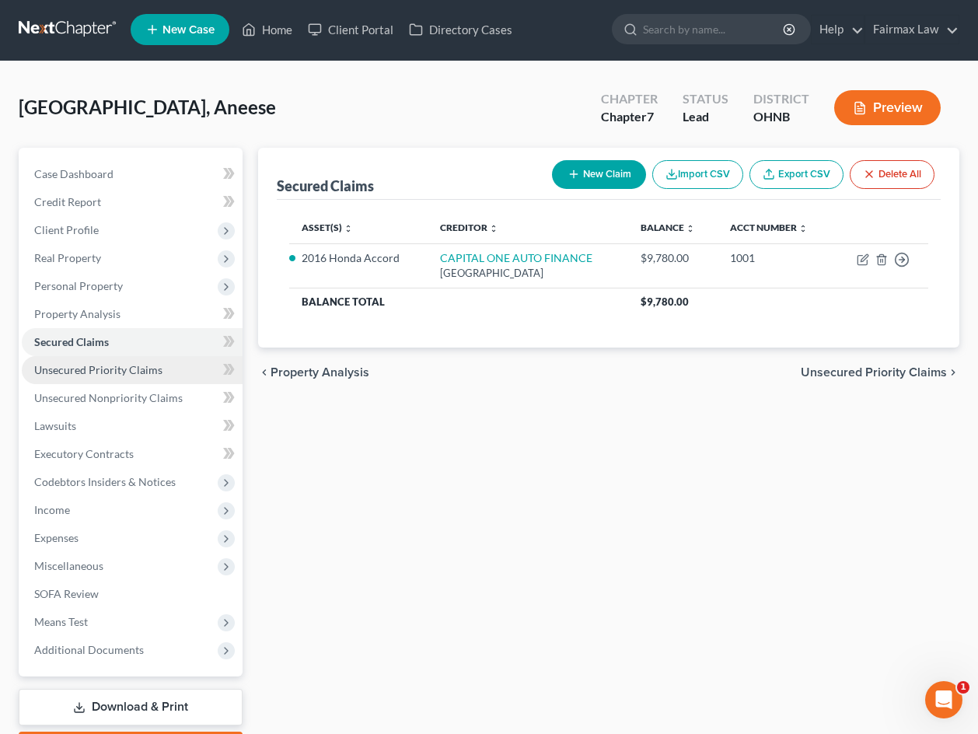
click at [131, 380] on link "Unsecured Priority Claims" at bounding box center [132, 370] width 221 height 28
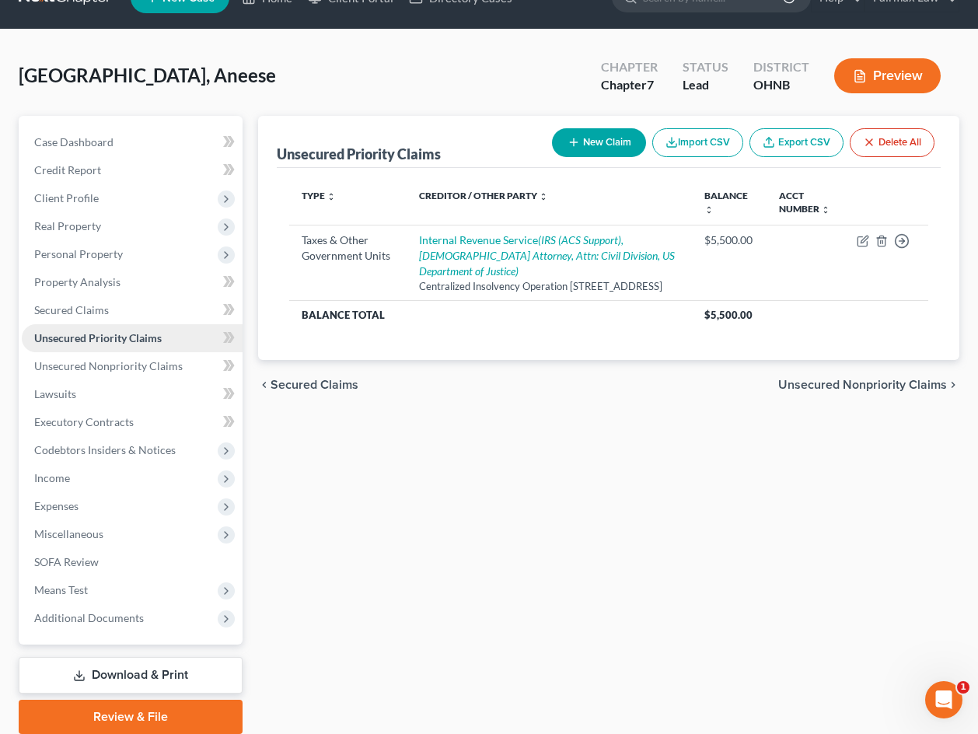
scroll to position [38, 0]
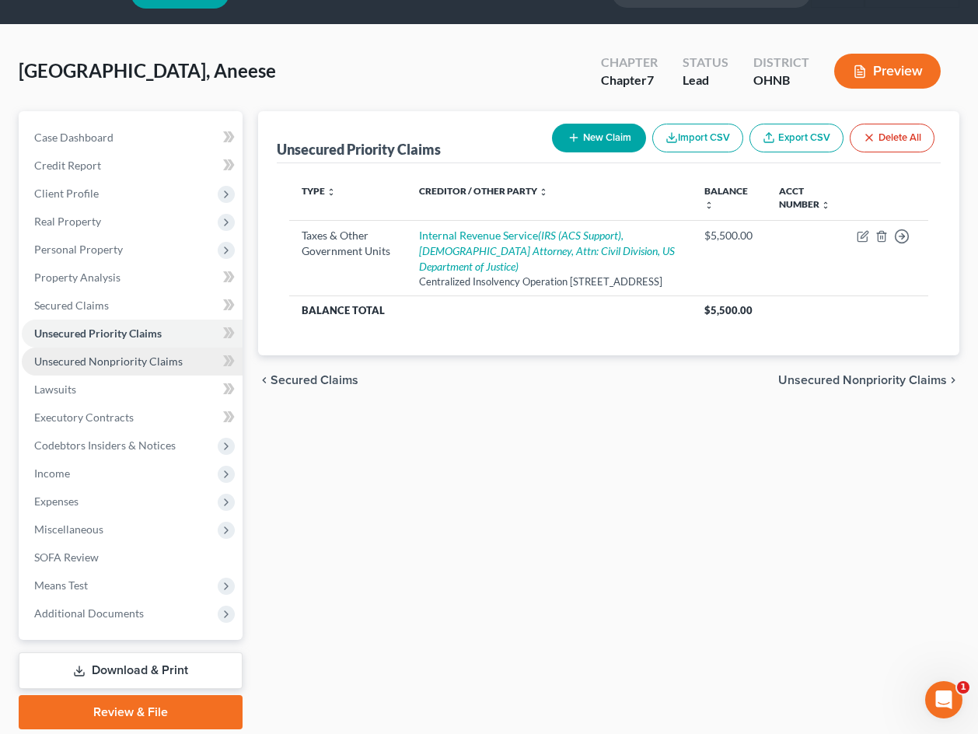
click at [132, 370] on link "Unsecured Nonpriority Claims" at bounding box center [132, 361] width 221 height 28
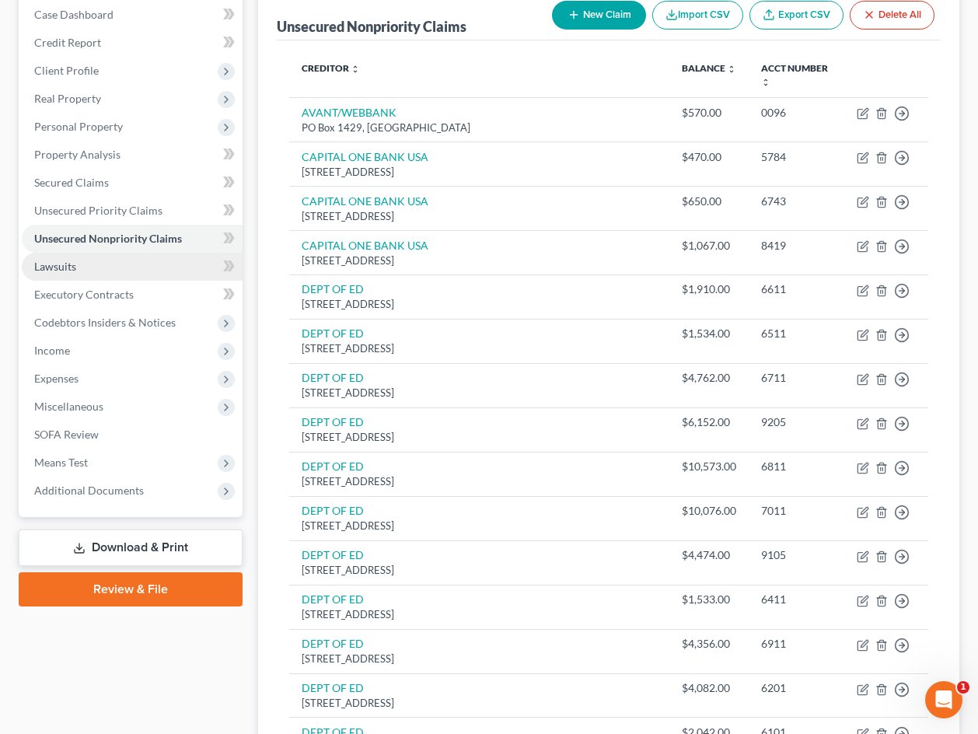
scroll to position [350, 0]
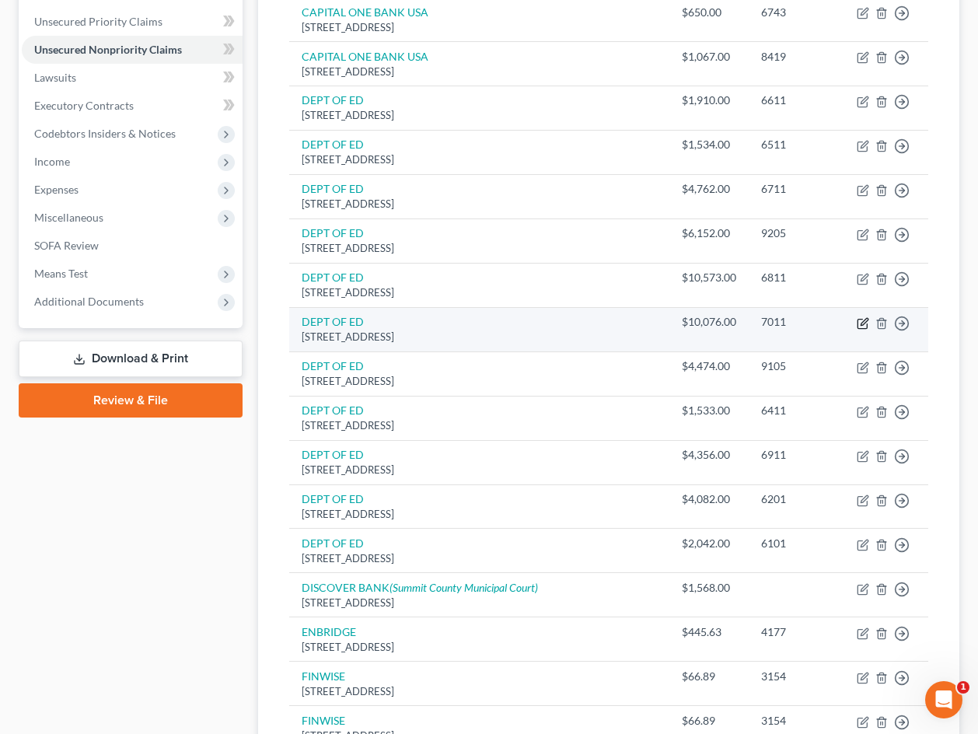
click at [798, 317] on icon "button" at bounding box center [862, 323] width 12 height 12
select select "30"
select select "14"
select select "0"
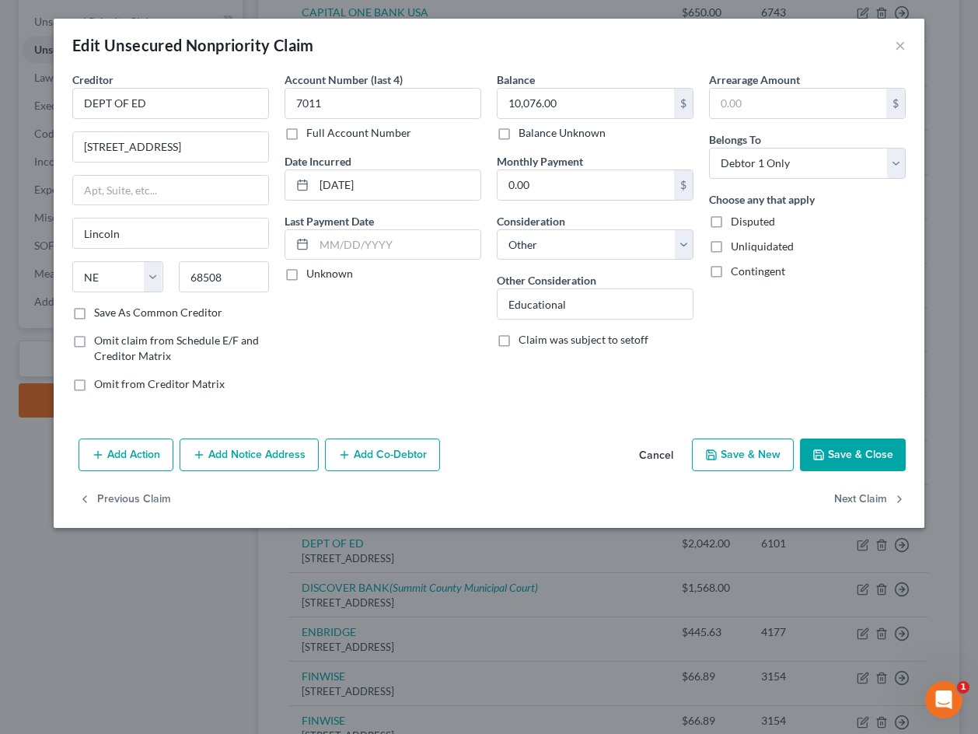
click at [679, 455] on button "Cancel" at bounding box center [655, 455] width 59 height 31
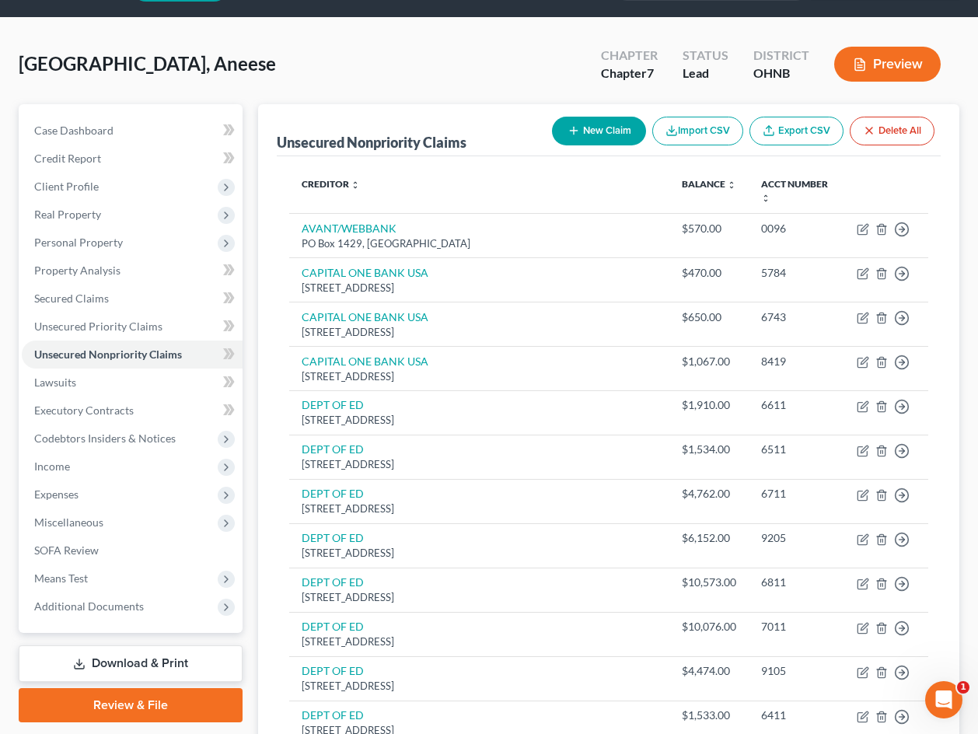
scroll to position [34, 0]
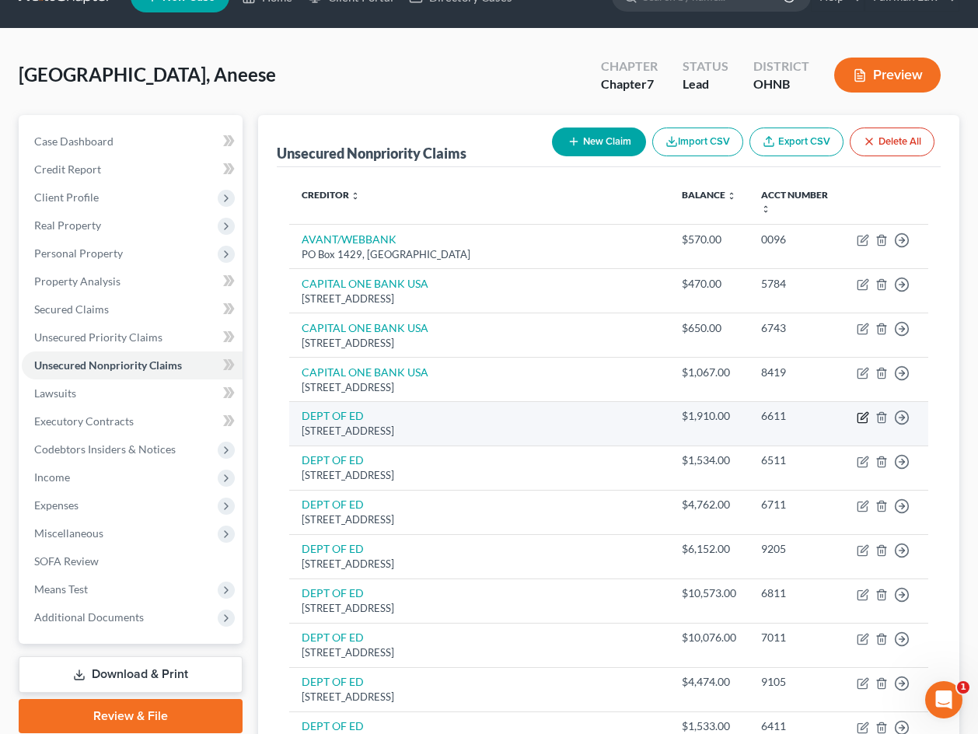
click at [798, 411] on icon "button" at bounding box center [862, 417] width 12 height 12
select select "30"
select select "14"
select select "0"
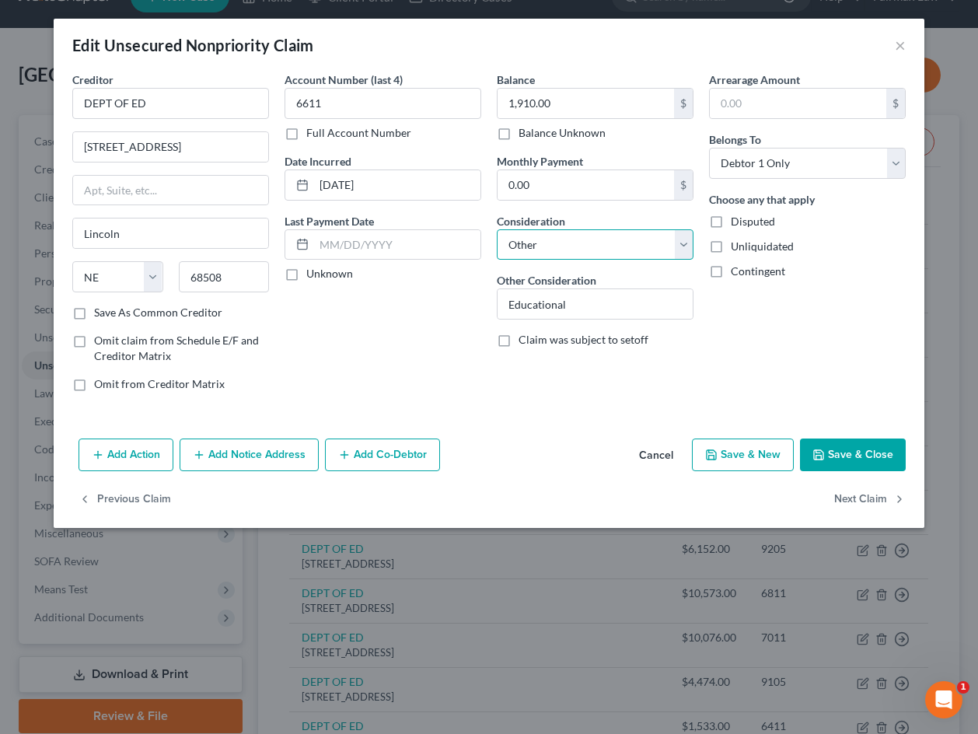
select select "17"
click at [798, 505] on button "Next Claim" at bounding box center [869, 499] width 71 height 33
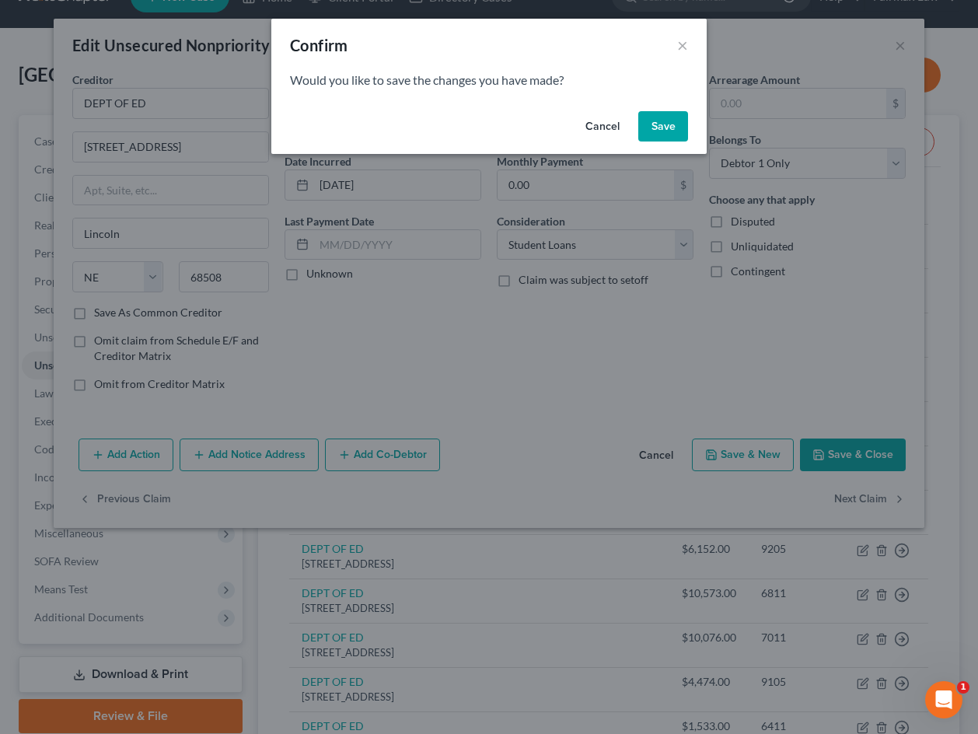
click at [676, 133] on button "Save" at bounding box center [663, 126] width 50 height 31
select select "30"
select select "14"
select select "0"
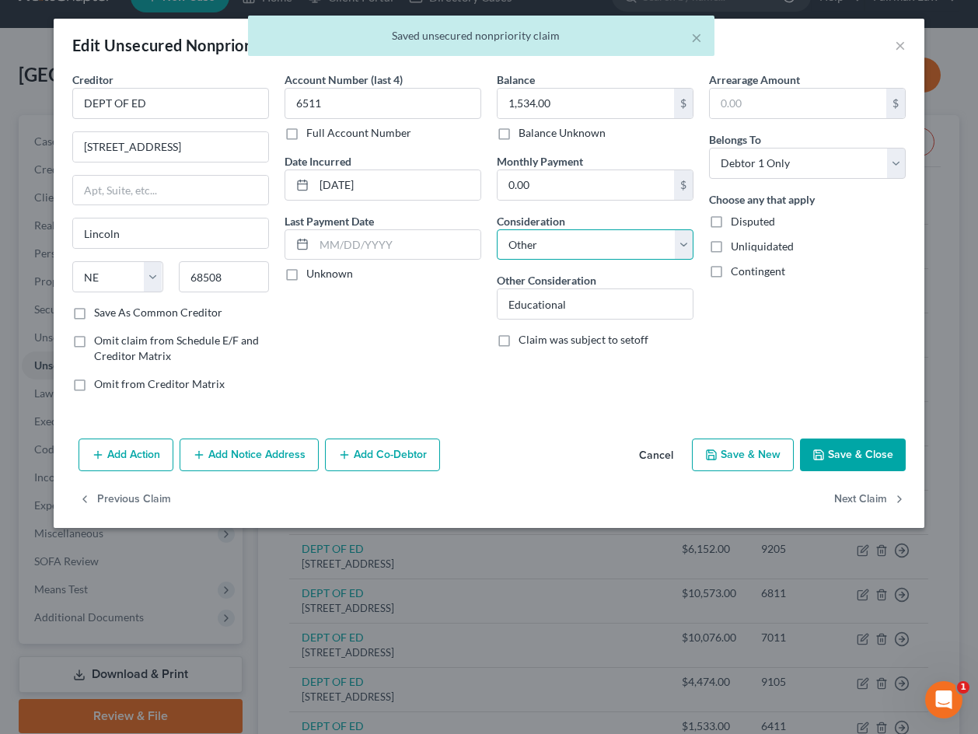
select select "17"
click at [798, 500] on button "Next Claim" at bounding box center [869, 499] width 71 height 33
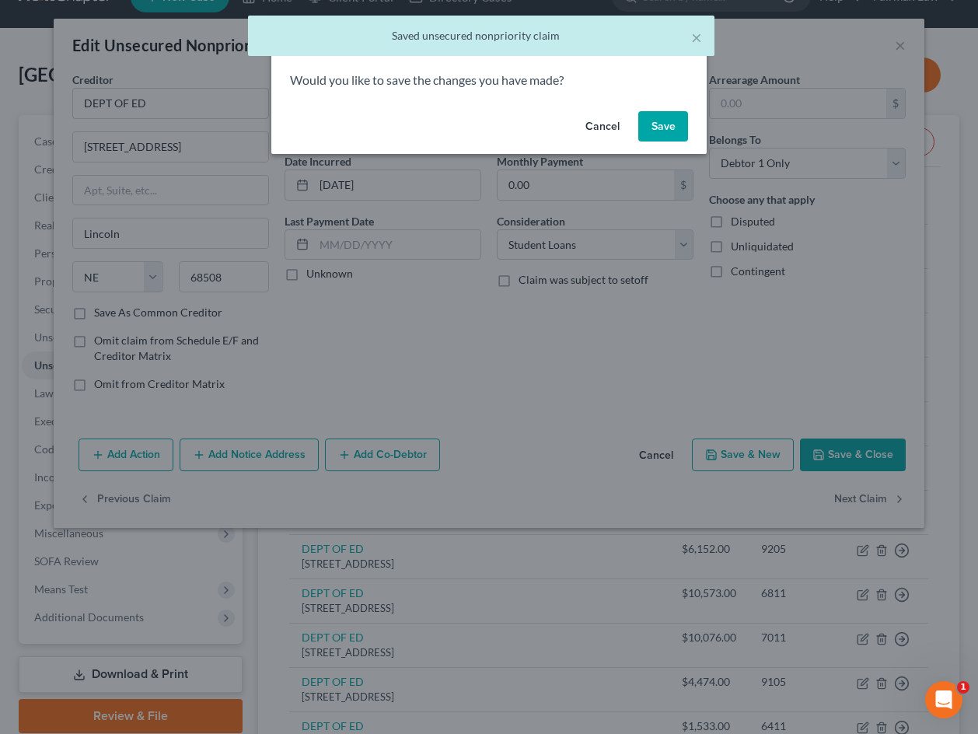
click at [668, 127] on button "Save" at bounding box center [663, 126] width 50 height 31
select select "30"
select select "14"
select select "0"
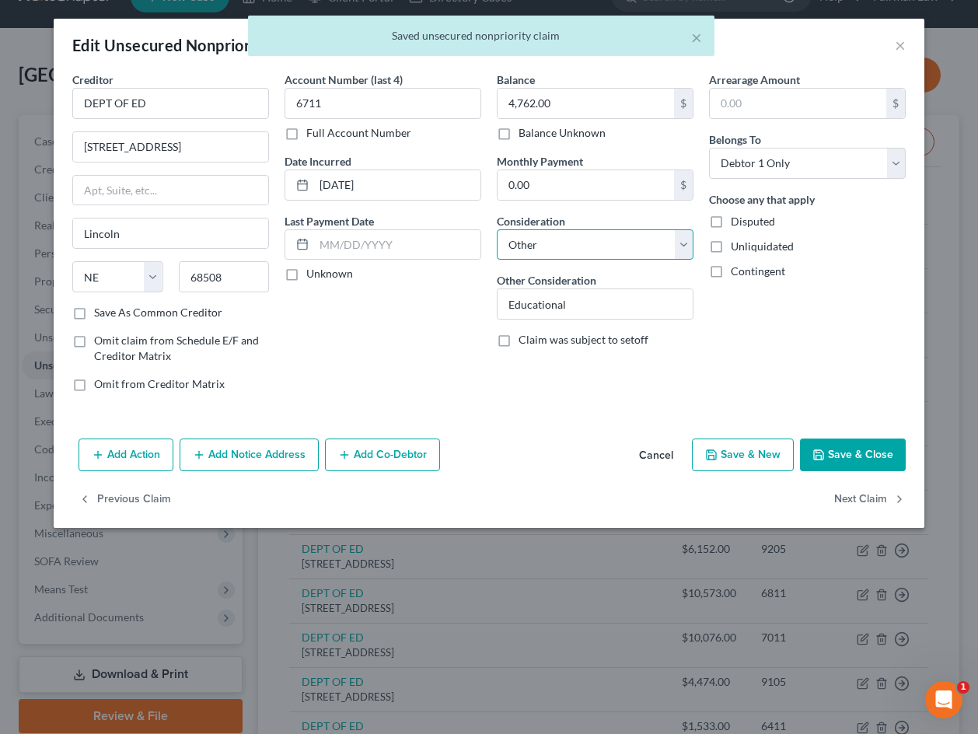
select select "17"
click at [798, 496] on button "Next Claim" at bounding box center [869, 499] width 71 height 33
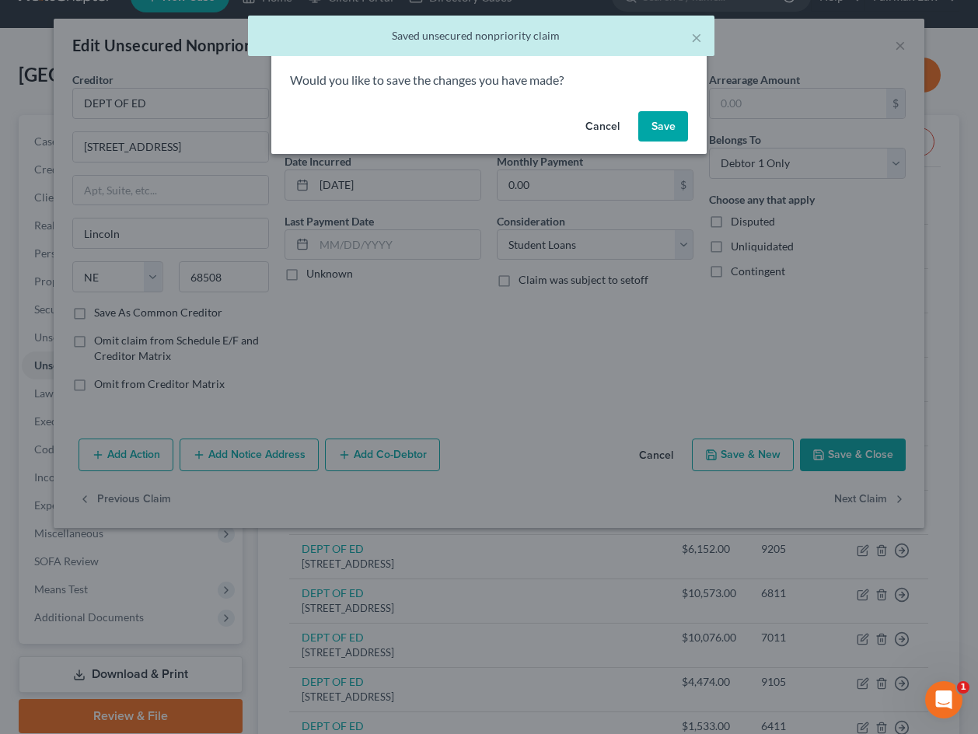
click at [678, 132] on button "Save" at bounding box center [663, 126] width 50 height 31
select select "30"
select select "14"
select select "0"
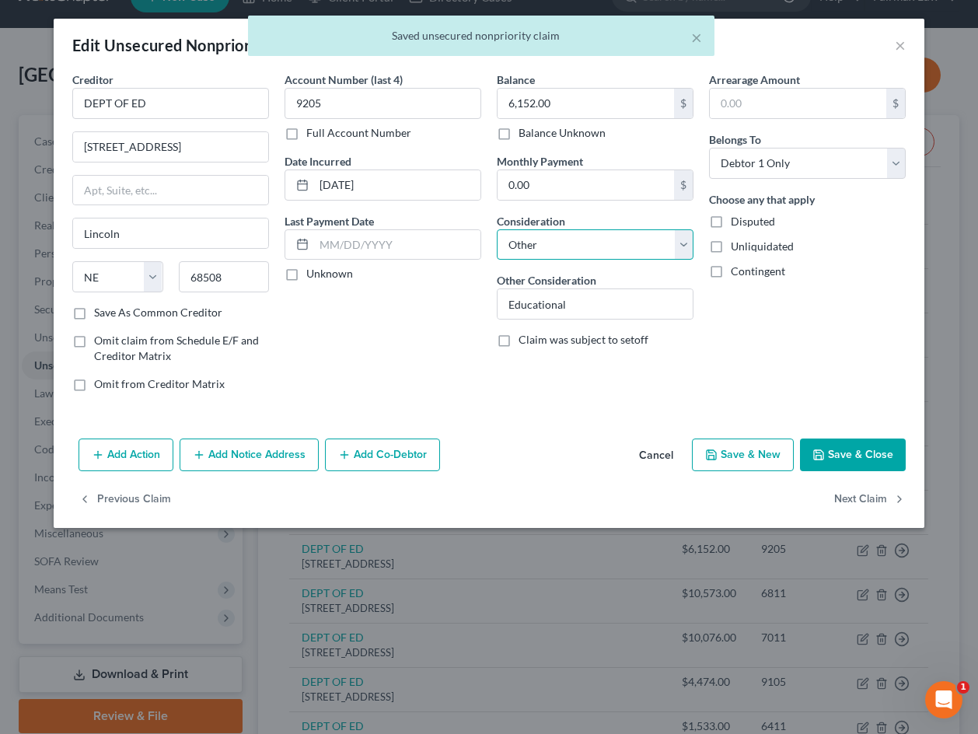
select select "17"
click at [798, 452] on polyline "button" at bounding box center [818, 451] width 4 height 2
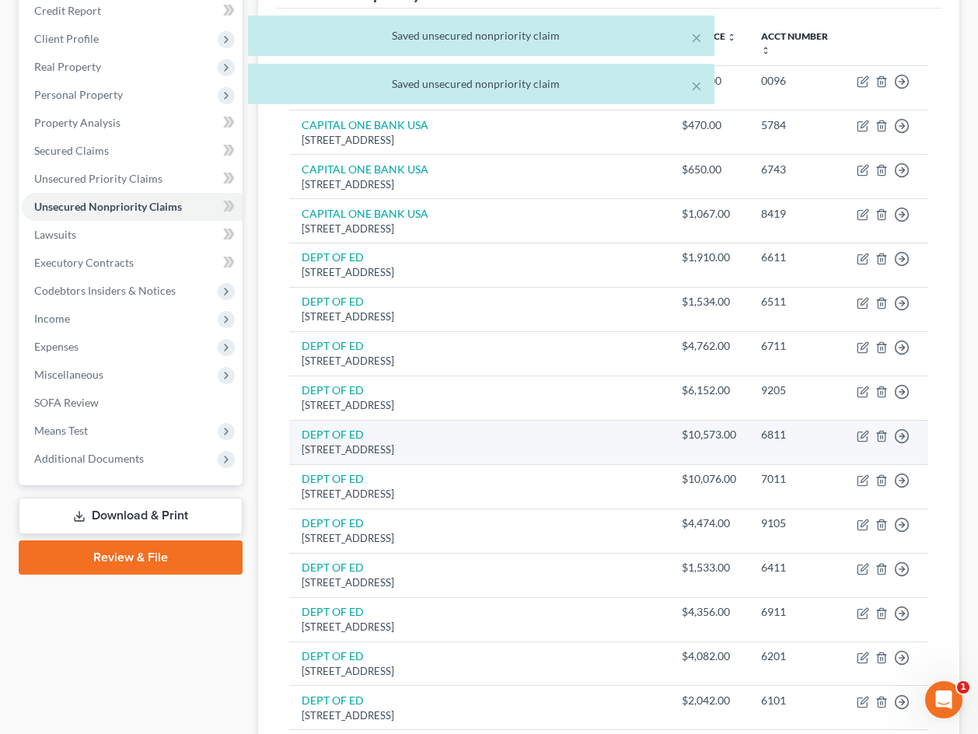
scroll to position [201, 0]
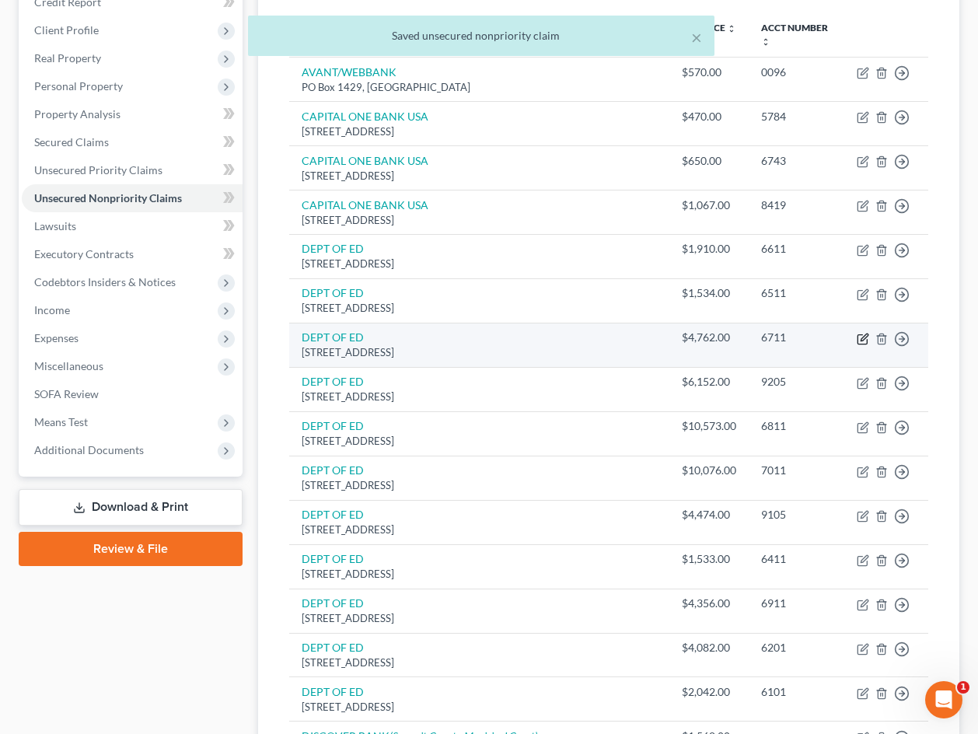
click at [798, 333] on icon "button" at bounding box center [862, 339] width 12 height 12
select select "30"
select select "17"
select select "0"
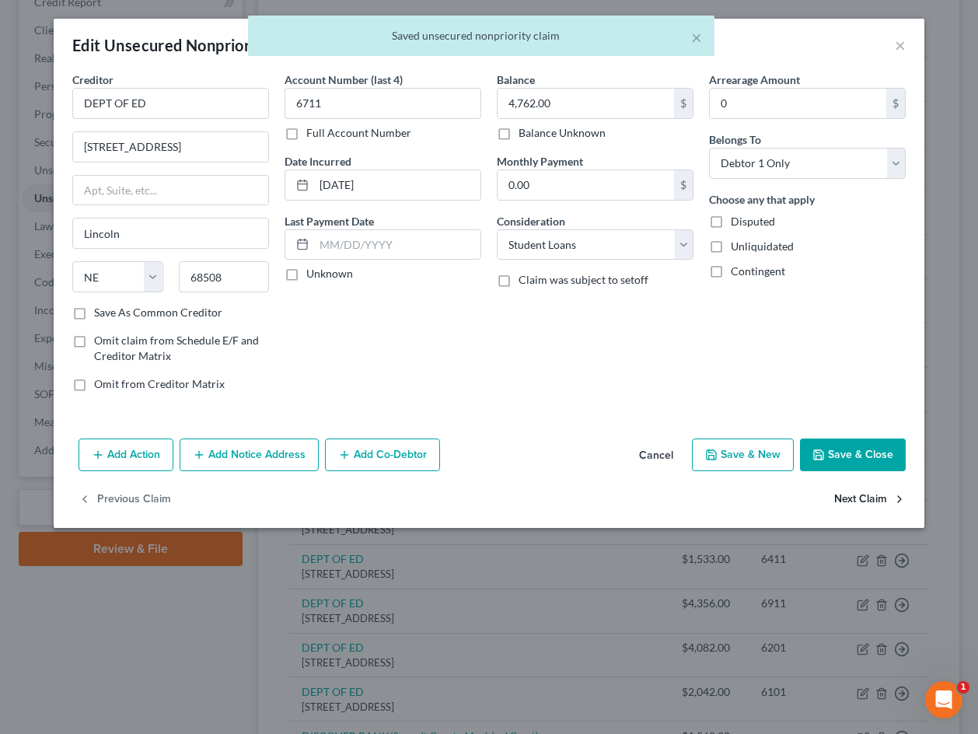
click at [798, 495] on button "Next Claim" at bounding box center [869, 499] width 71 height 33
select select "30"
select select "17"
select select "0"
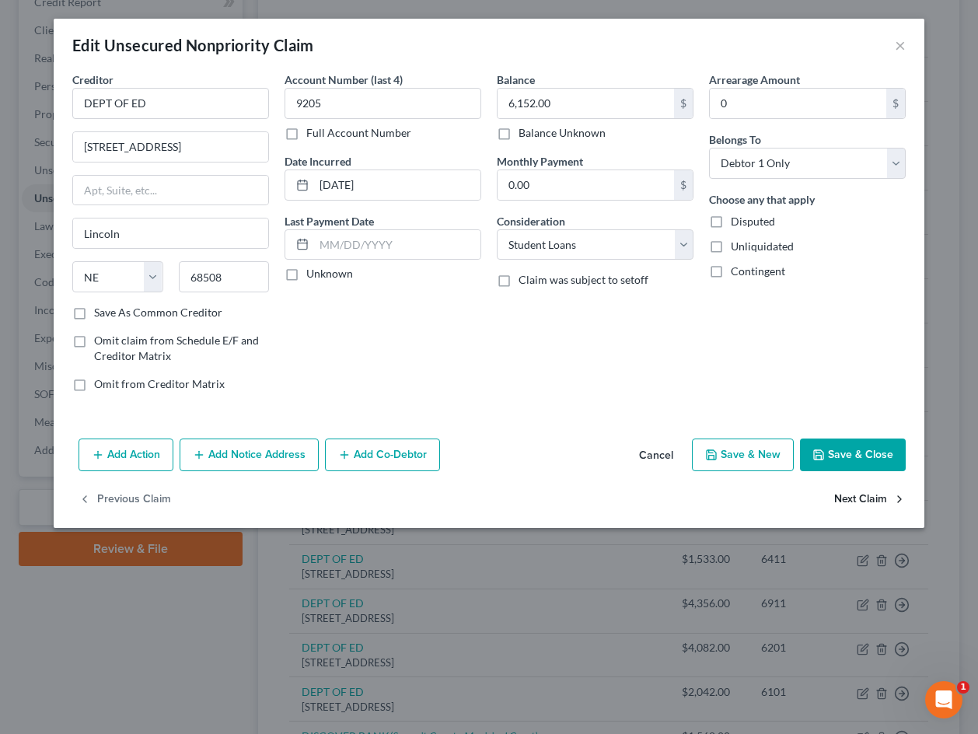
click at [798, 500] on button "Next Claim" at bounding box center [869, 499] width 71 height 33
select select "30"
select select "14"
select select "0"
select select "17"
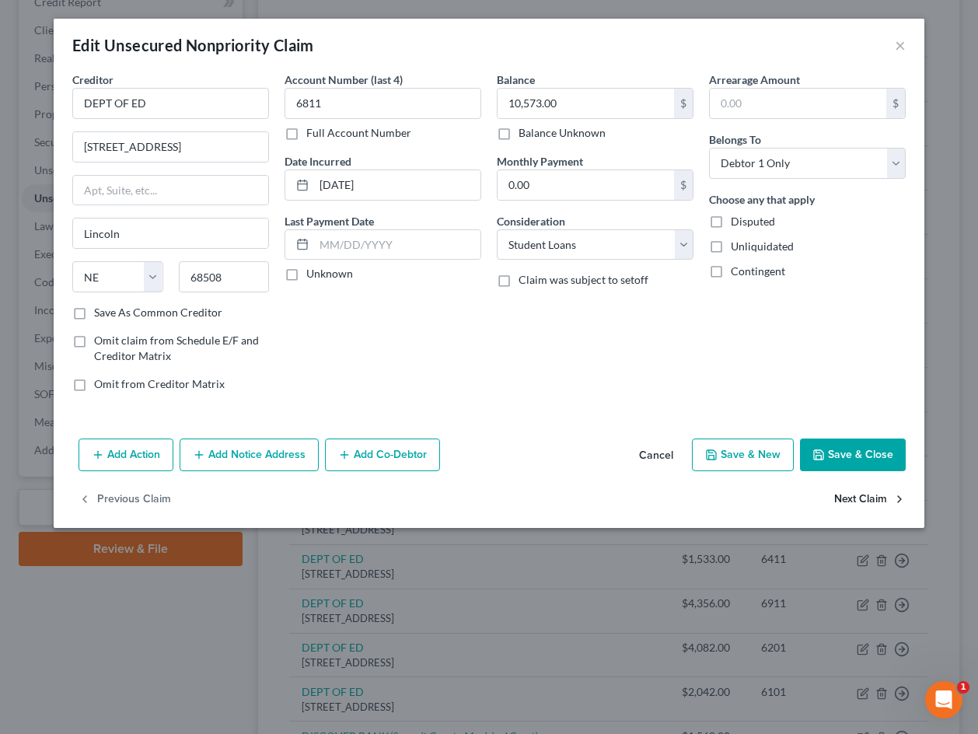
click at [798, 499] on button "Next Claim" at bounding box center [869, 499] width 71 height 33
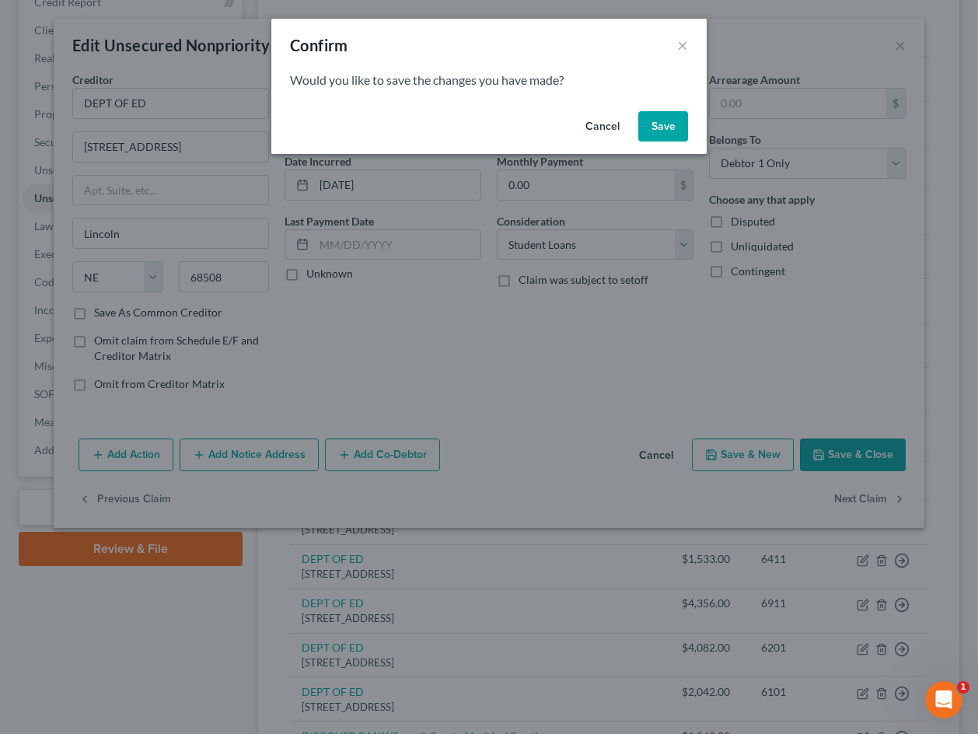
click at [669, 131] on button "Save" at bounding box center [663, 126] width 50 height 31
select select "30"
select select "14"
select select "0"
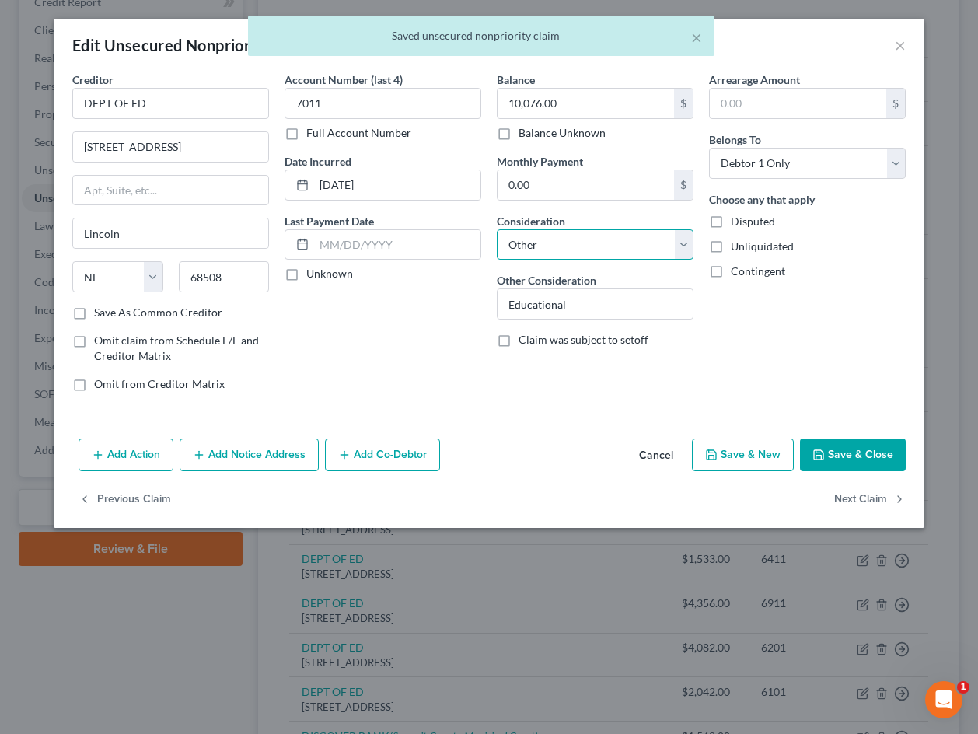
select select "17"
click at [798, 503] on button "Next Claim" at bounding box center [869, 499] width 71 height 33
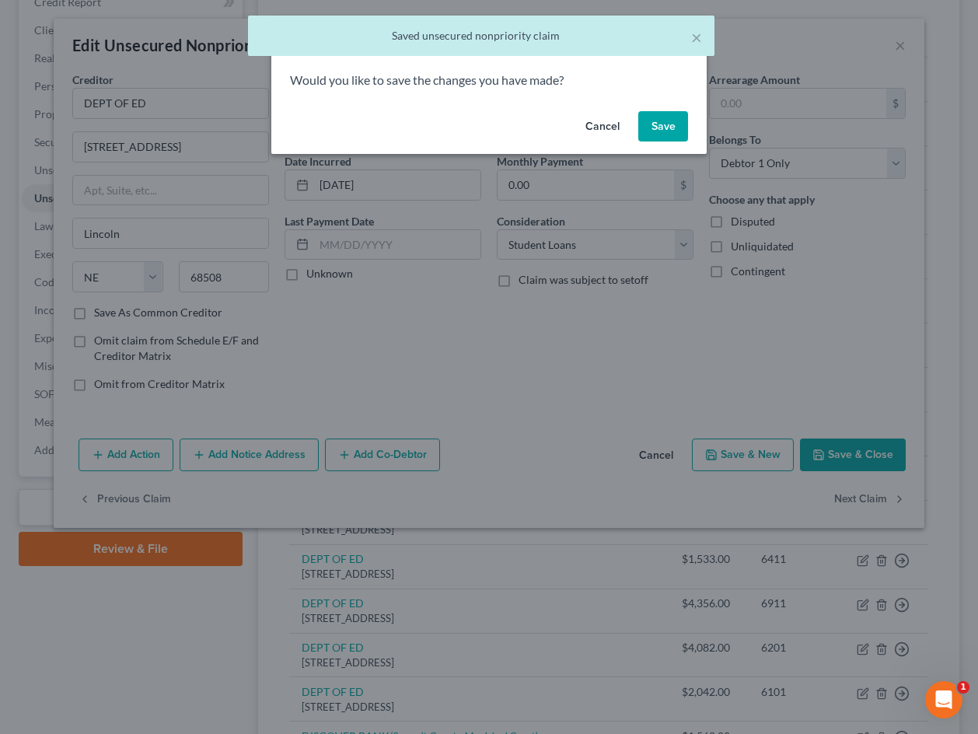
click at [658, 131] on button "Save" at bounding box center [663, 126] width 50 height 31
select select "30"
select select "14"
select select "0"
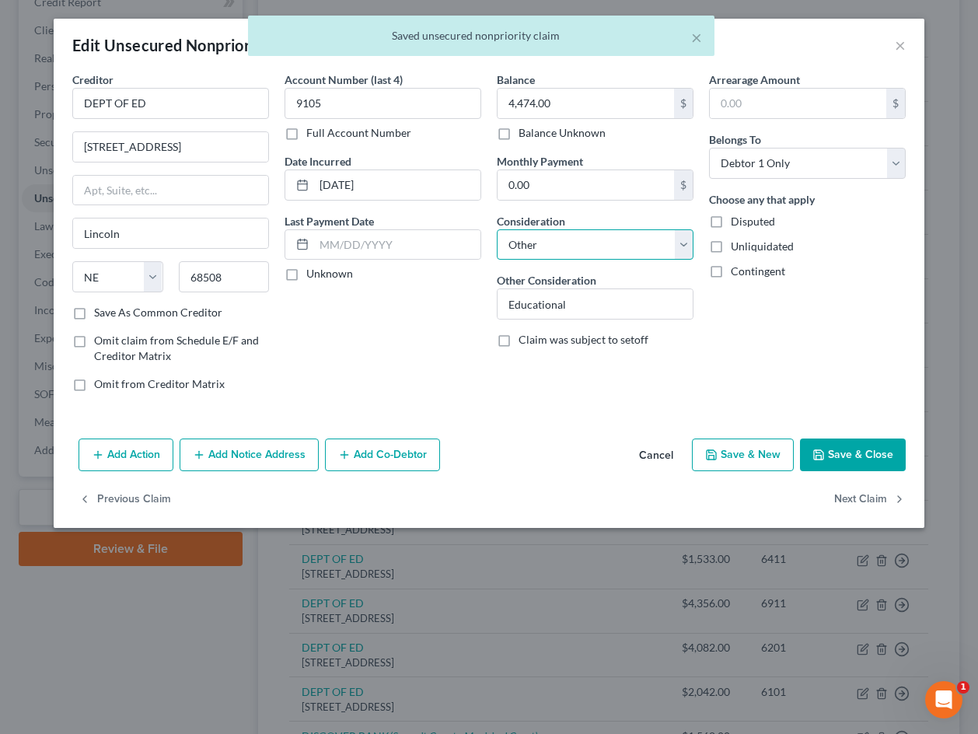
select select "17"
click at [798, 500] on button "Next Claim" at bounding box center [869, 499] width 71 height 33
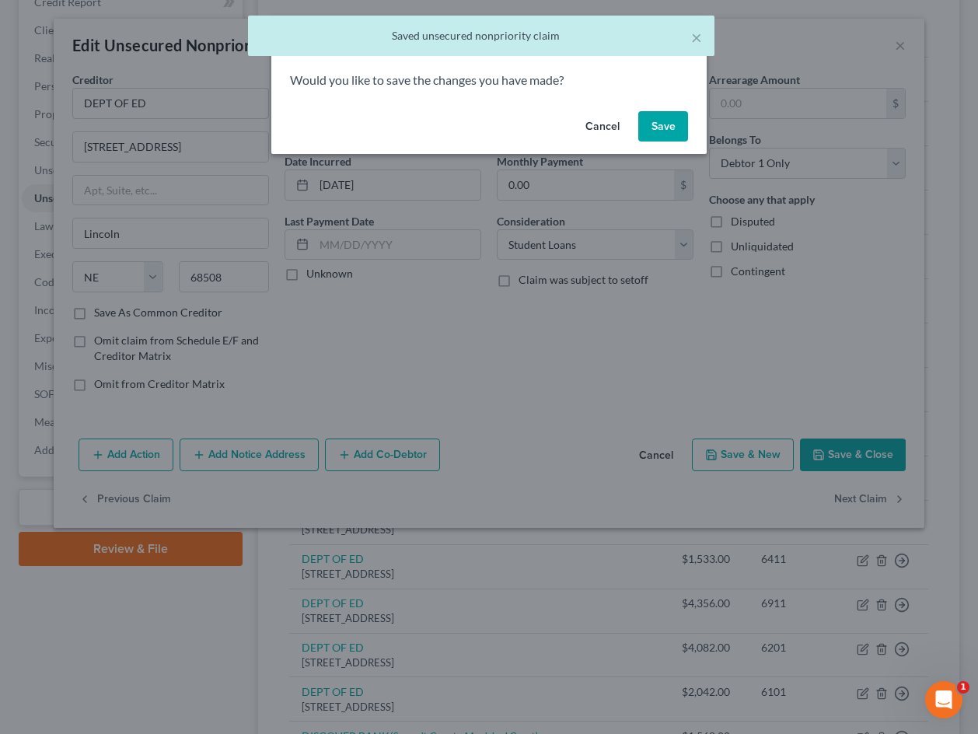
click at [668, 124] on button "Save" at bounding box center [663, 126] width 50 height 31
select select "30"
select select "14"
select select "0"
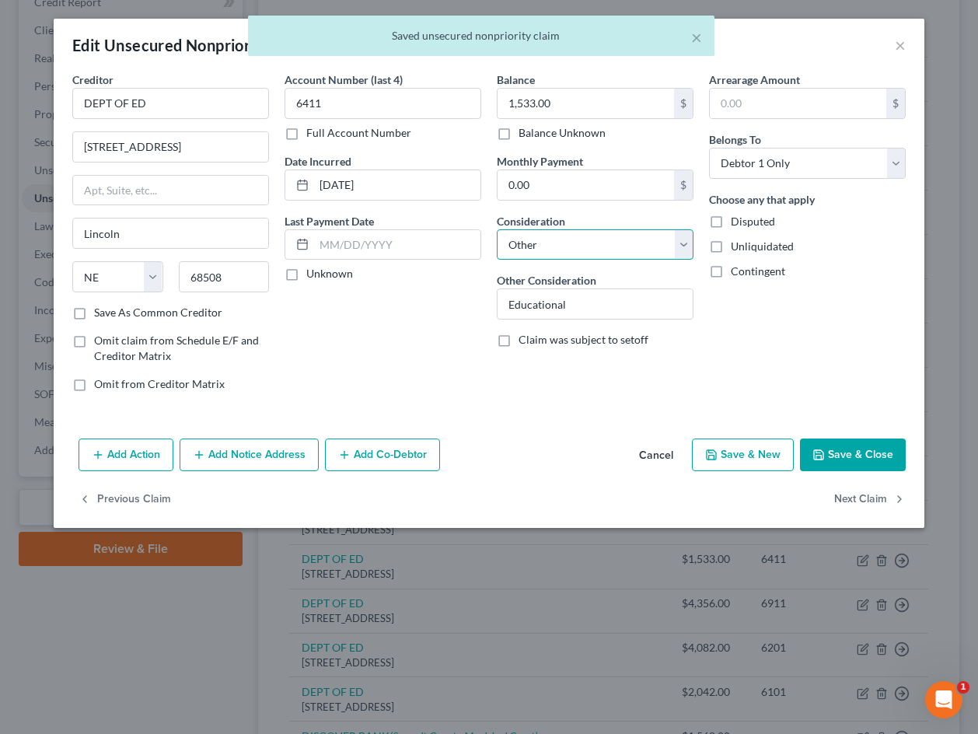
select select "17"
click at [798, 505] on button "Next Claim" at bounding box center [869, 499] width 71 height 33
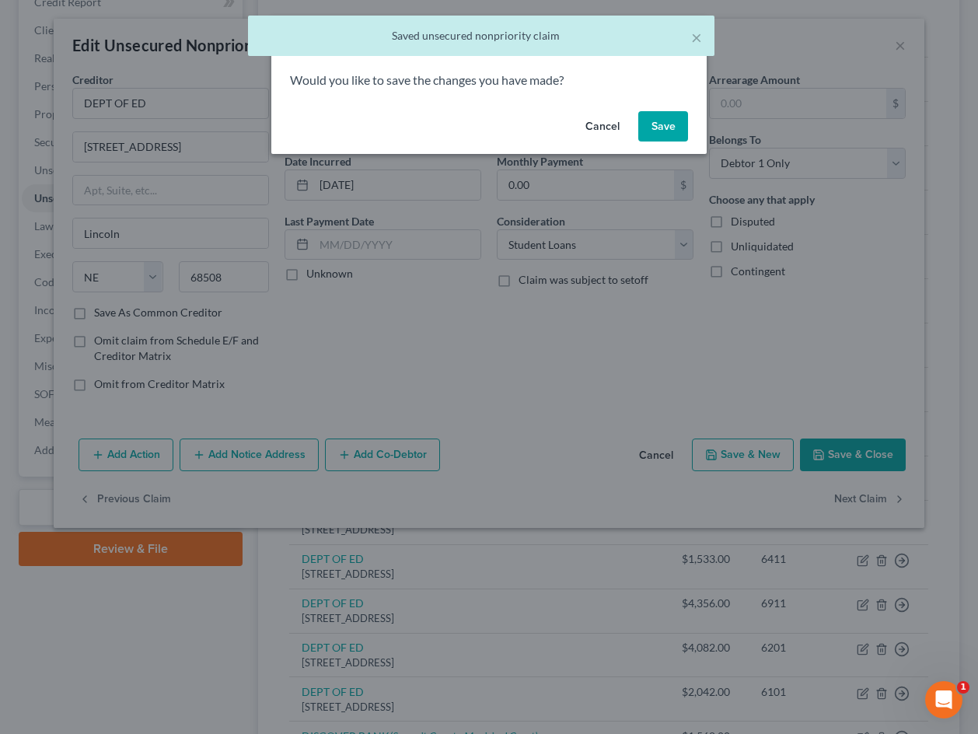
click at [670, 116] on button "Save" at bounding box center [663, 126] width 50 height 31
select select "30"
select select "14"
select select "0"
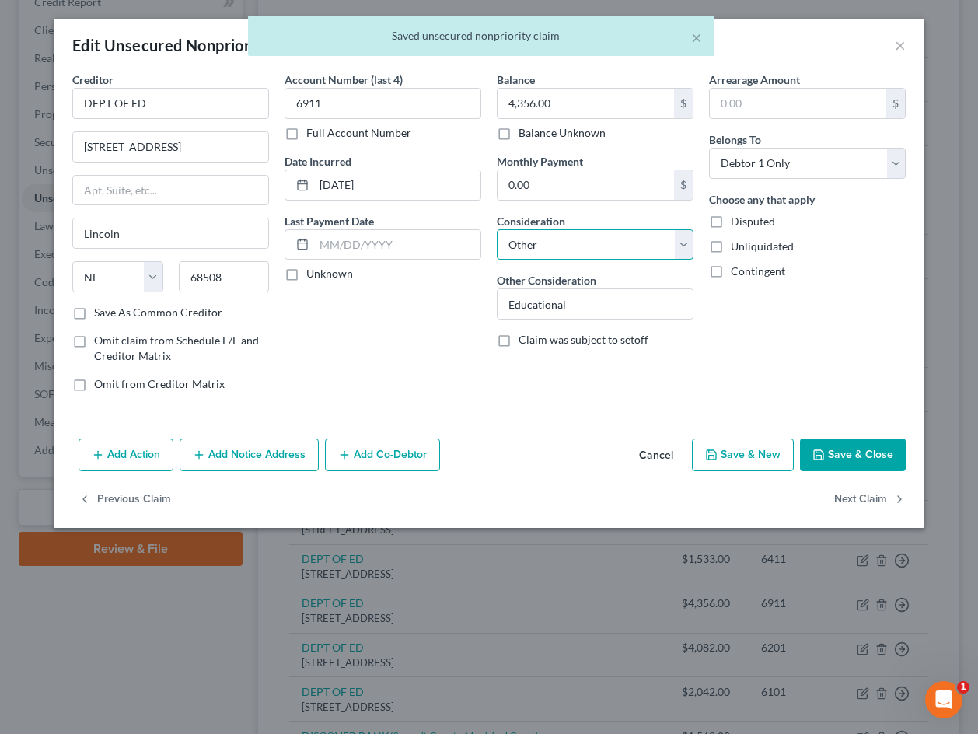
select select "17"
click at [798, 506] on button "Next Claim" at bounding box center [869, 499] width 71 height 33
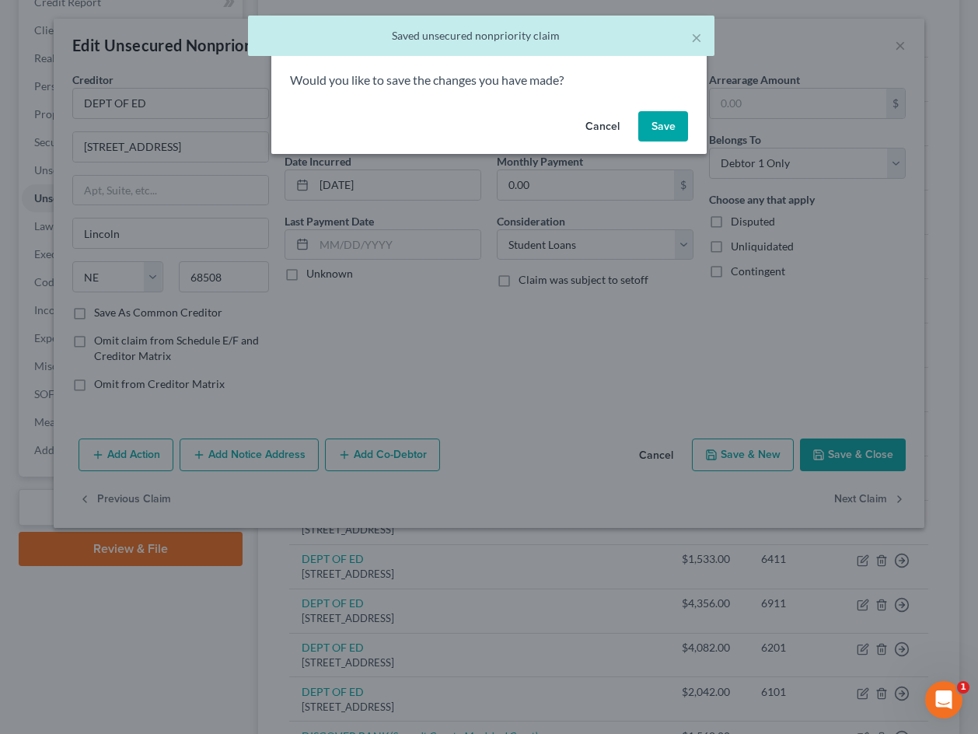
click at [678, 124] on button "Save" at bounding box center [663, 126] width 50 height 31
select select "30"
select select "14"
select select "0"
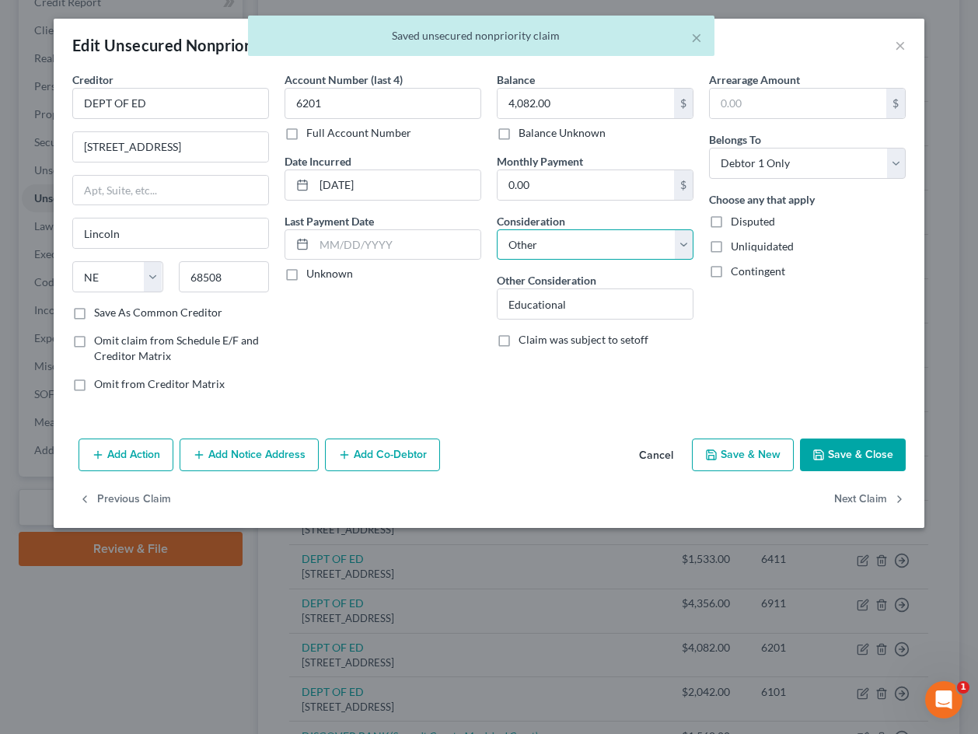
select select "17"
click at [798, 496] on button "Next Claim" at bounding box center [869, 499] width 71 height 33
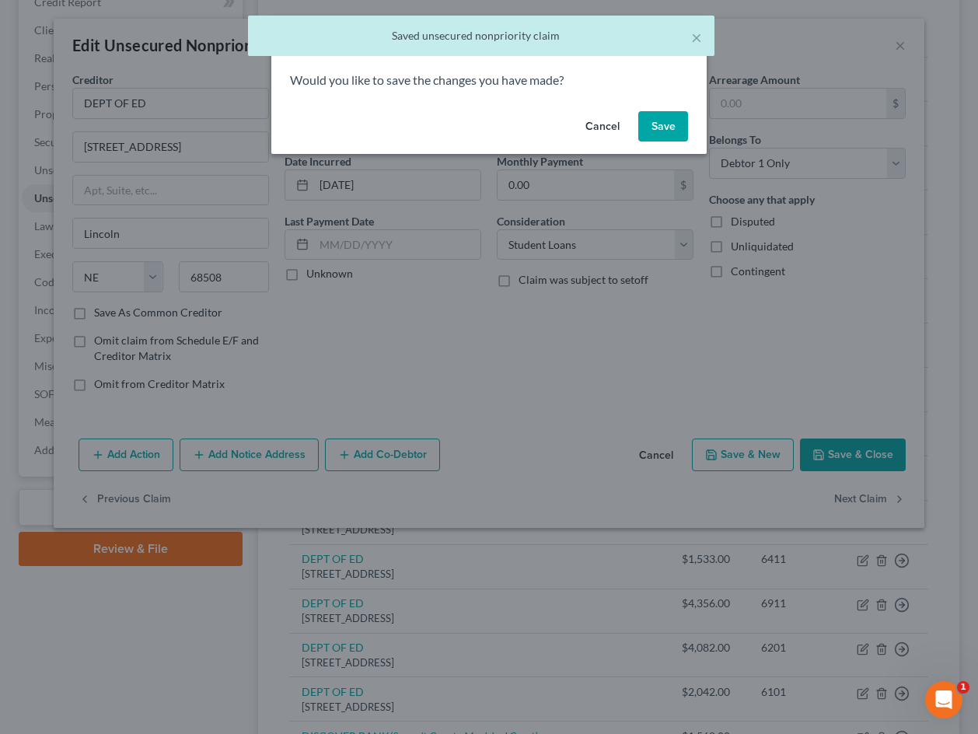
click at [664, 126] on button "Save" at bounding box center [663, 126] width 50 height 31
select select "30"
select select "14"
select select "0"
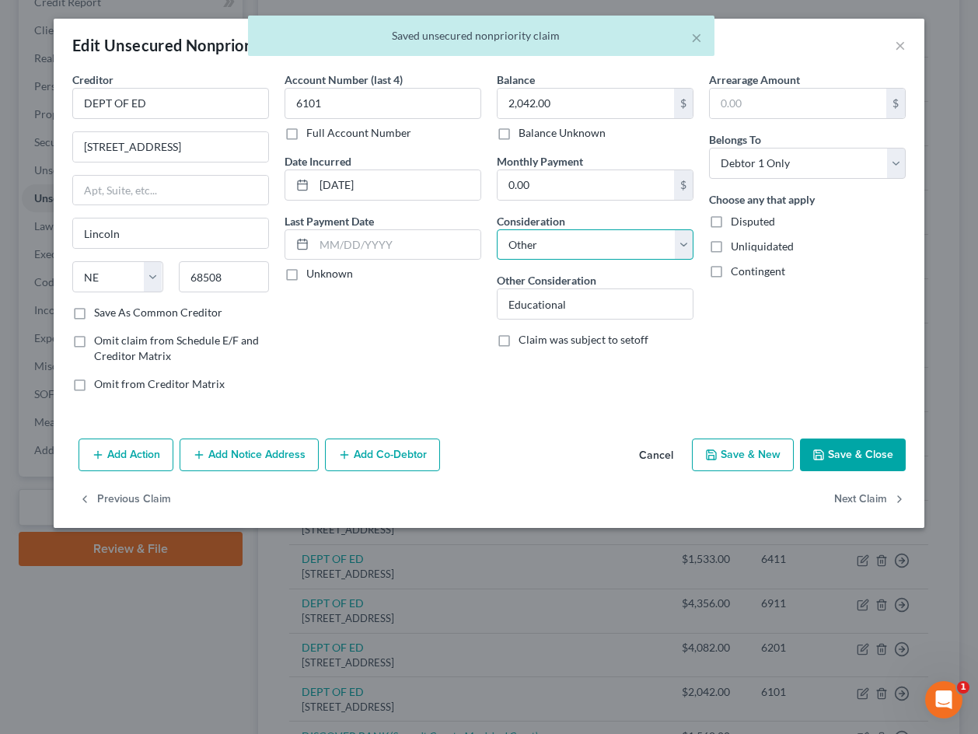
select select "17"
click at [798, 498] on button "Next Claim" at bounding box center [869, 499] width 71 height 33
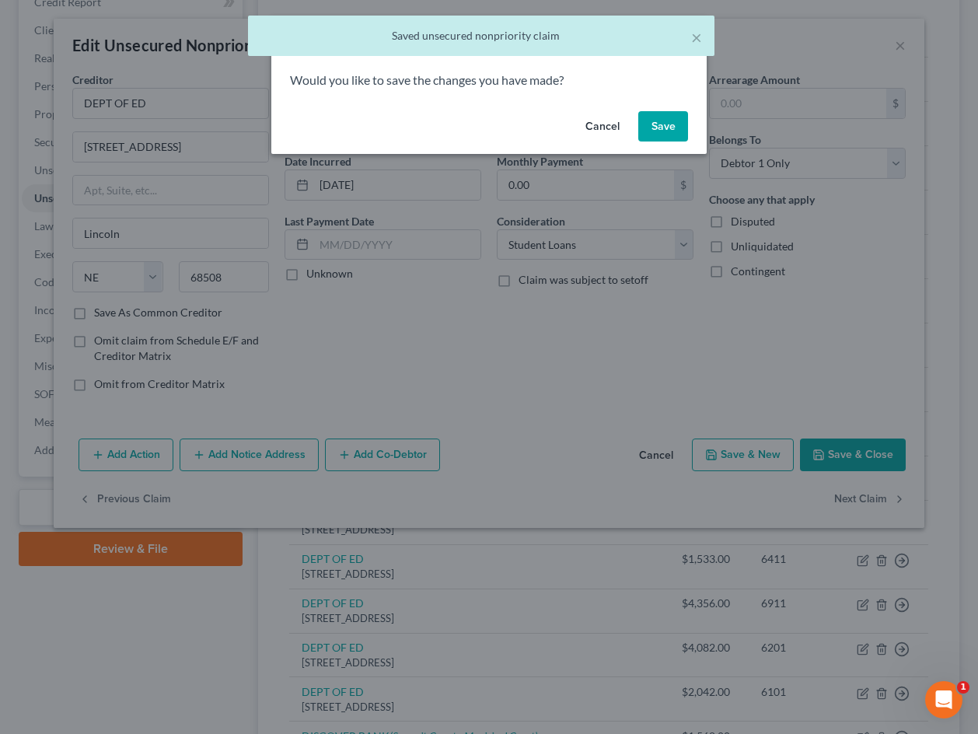
click at [667, 125] on button "Save" at bounding box center [663, 126] width 50 height 31
select select "14"
select select "2"
select select "0"
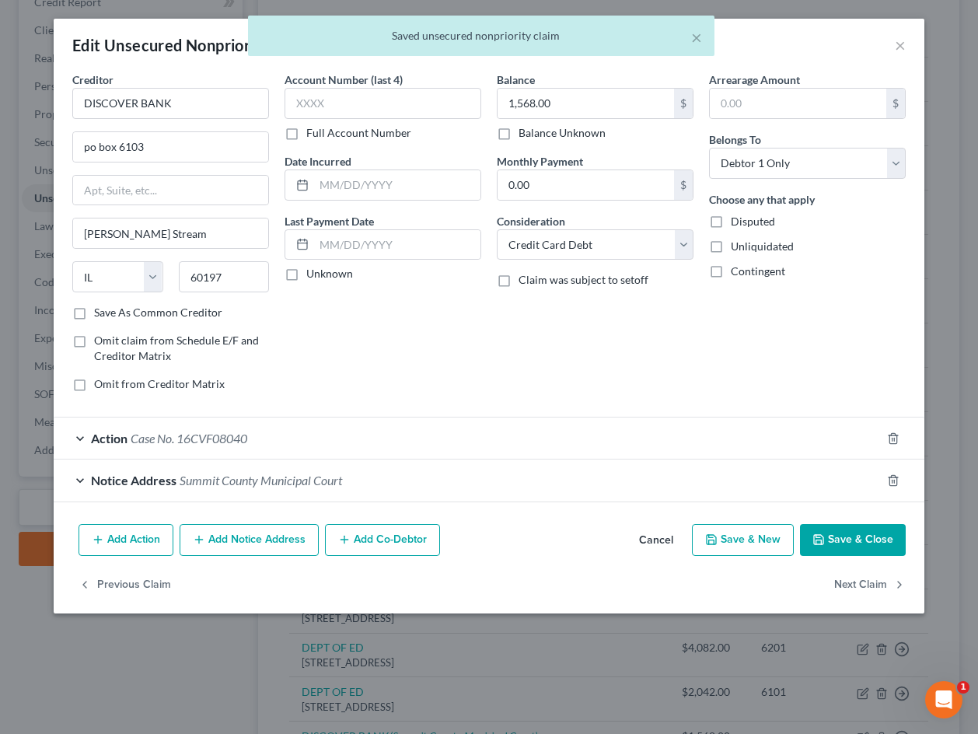
click at [798, 45] on div "× Saved unsecured nonpriority claim" at bounding box center [481, 40] width 978 height 48
click at [798, 51] on div "× Saved unsecured nonpriority claim" at bounding box center [481, 40] width 978 height 48
click at [798, 44] on div "× Saved unsecured nonpriority claim" at bounding box center [481, 40] width 978 height 48
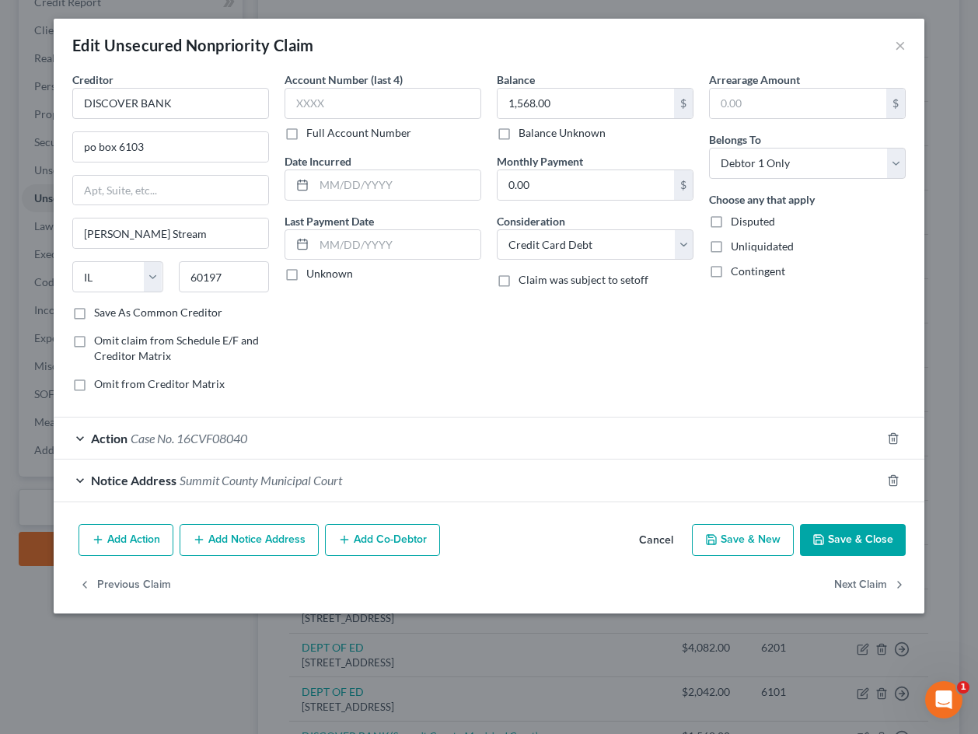
click at [671, 543] on button "Cancel" at bounding box center [655, 540] width 59 height 31
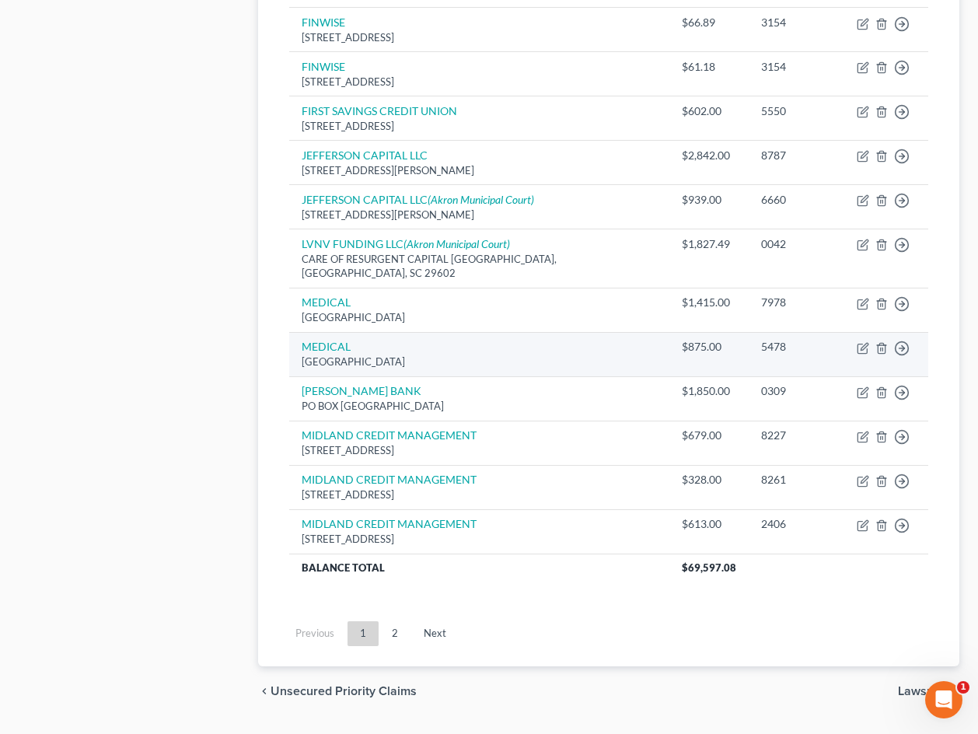
scroll to position [1047, 0]
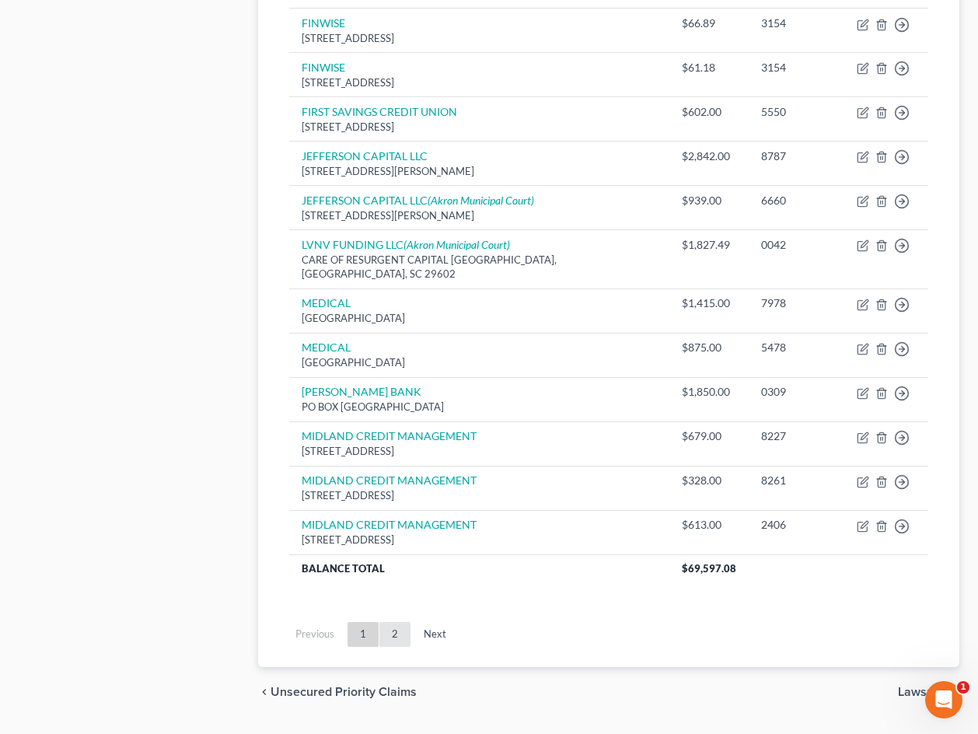
click at [406, 622] on link "2" at bounding box center [394, 634] width 31 height 25
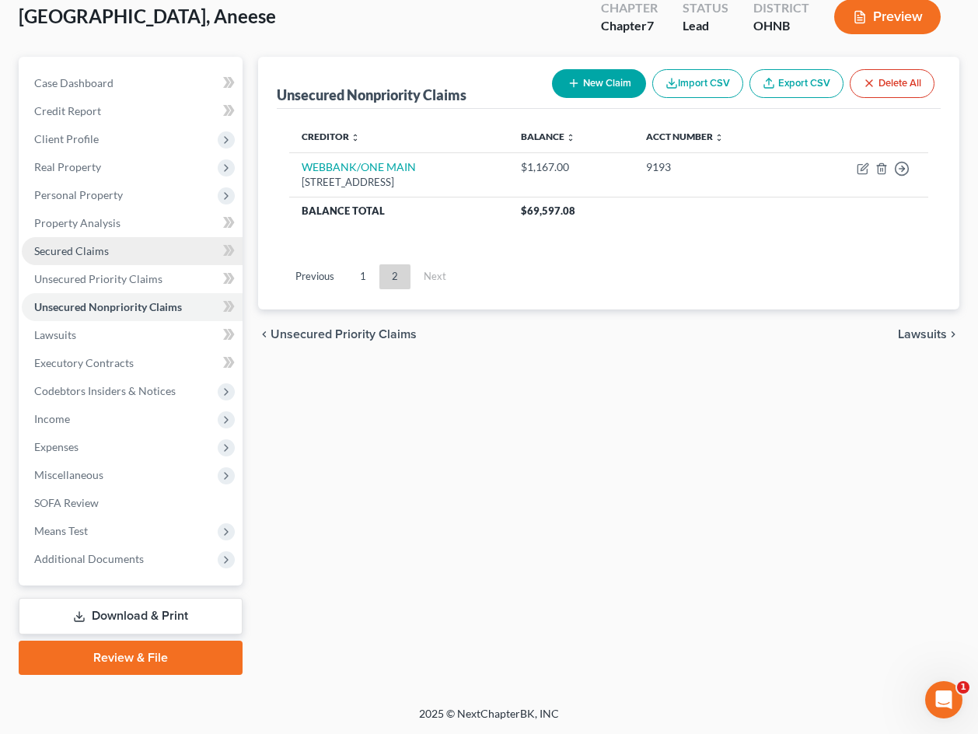
click at [131, 256] on link "Secured Claims" at bounding box center [132, 251] width 221 height 28
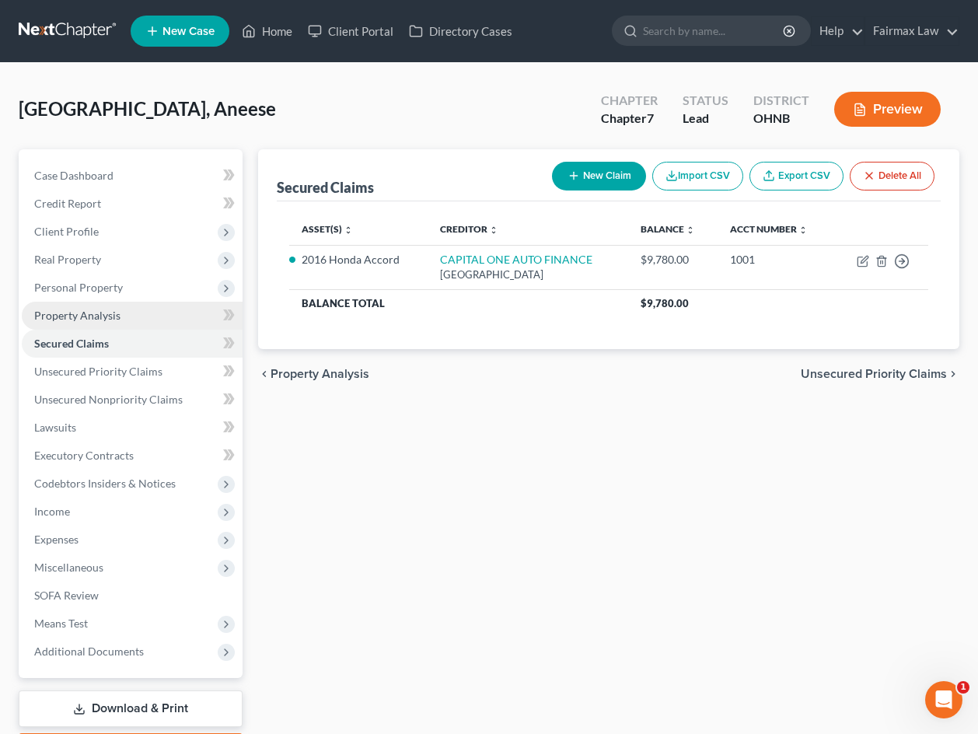
click at [137, 320] on link "Property Analysis" at bounding box center [132, 316] width 221 height 28
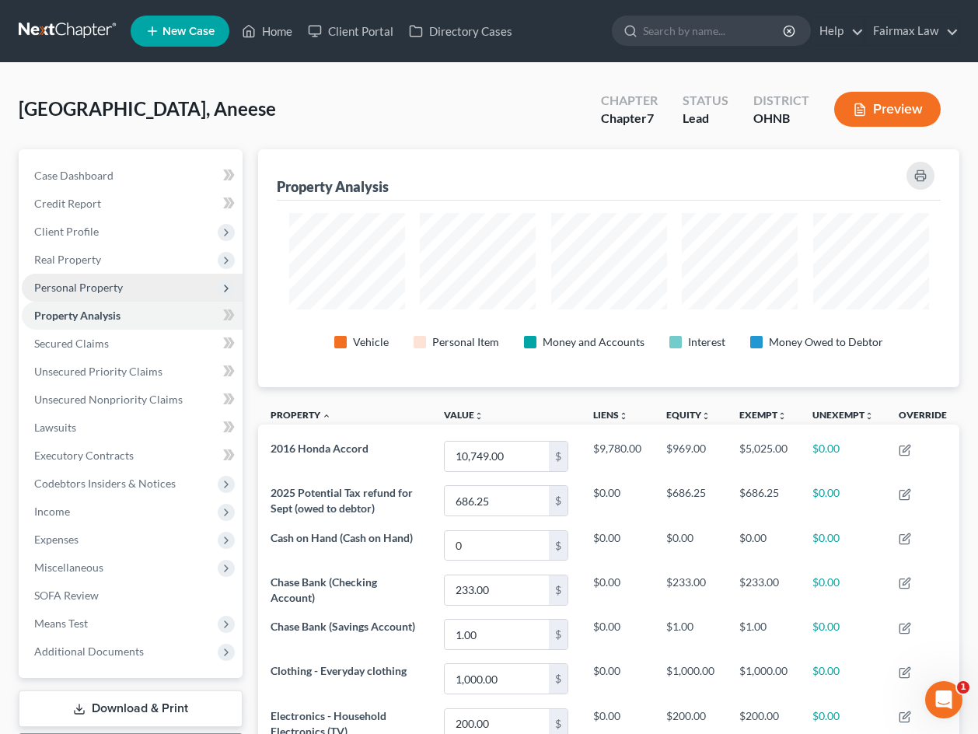
scroll to position [-1, 0]
click at [113, 281] on span "Personal Property" at bounding box center [78, 287] width 89 height 13
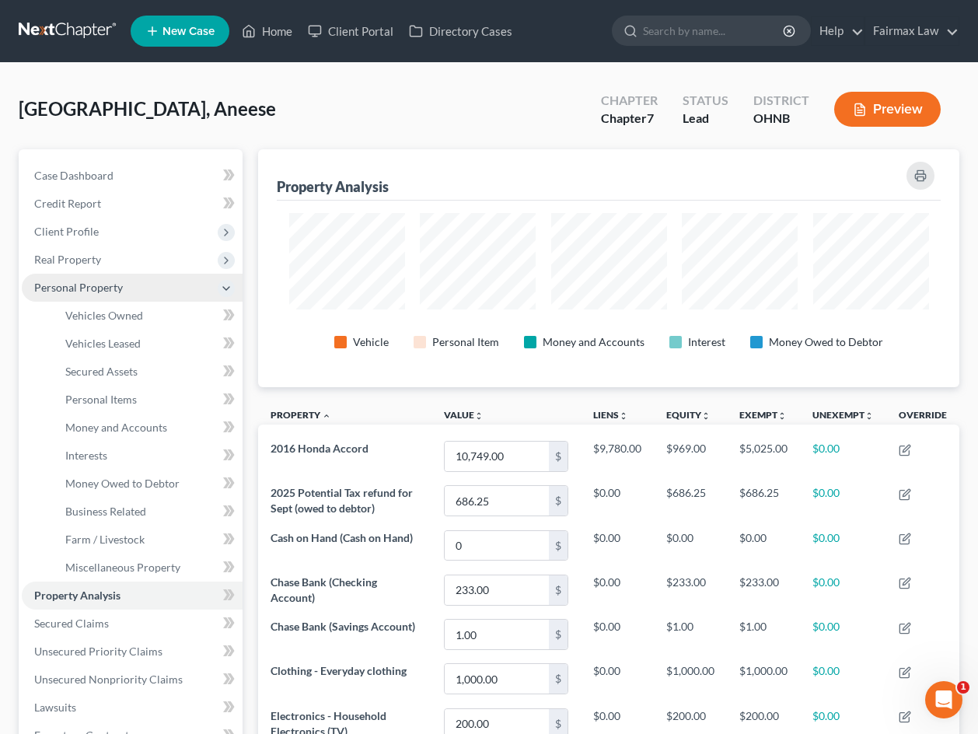
click at [139, 283] on span "Personal Property" at bounding box center [132, 288] width 221 height 28
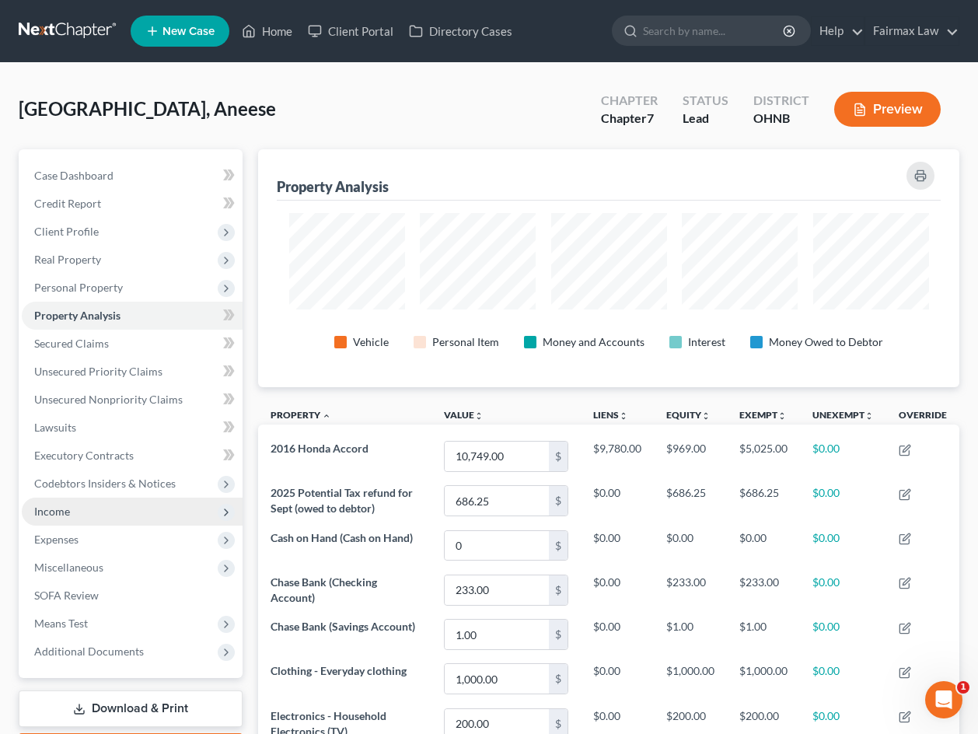
click at [88, 509] on span "Income" at bounding box center [132, 511] width 221 height 28
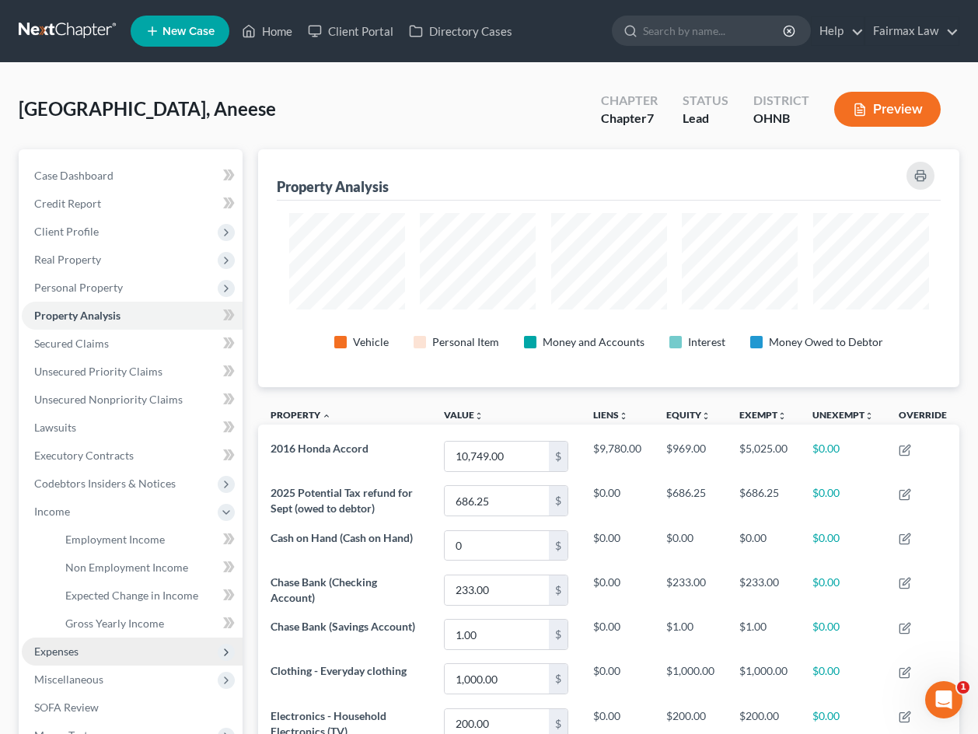
click at [107, 654] on span "Expenses" at bounding box center [132, 651] width 221 height 28
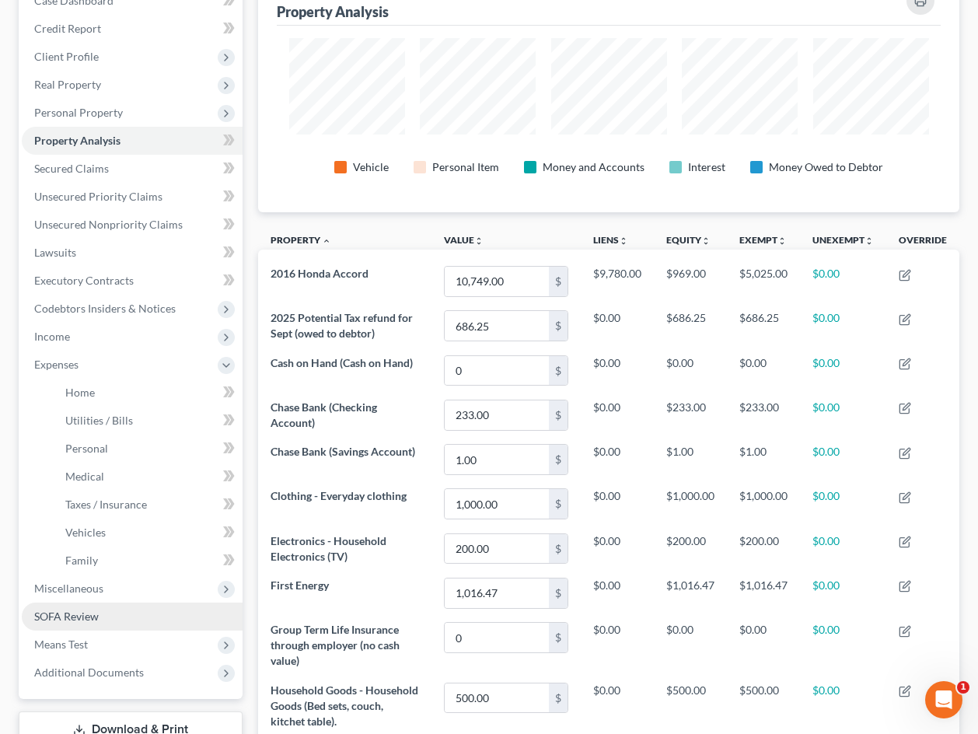
scroll to position [178, 0]
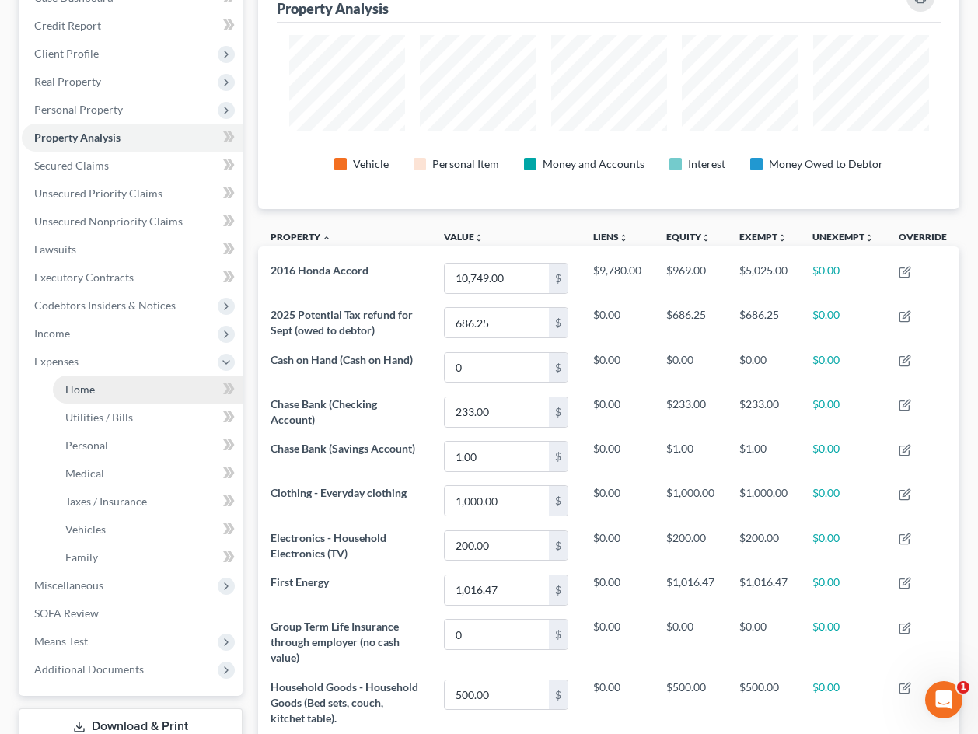
click at [99, 396] on link "Home" at bounding box center [148, 389] width 190 height 28
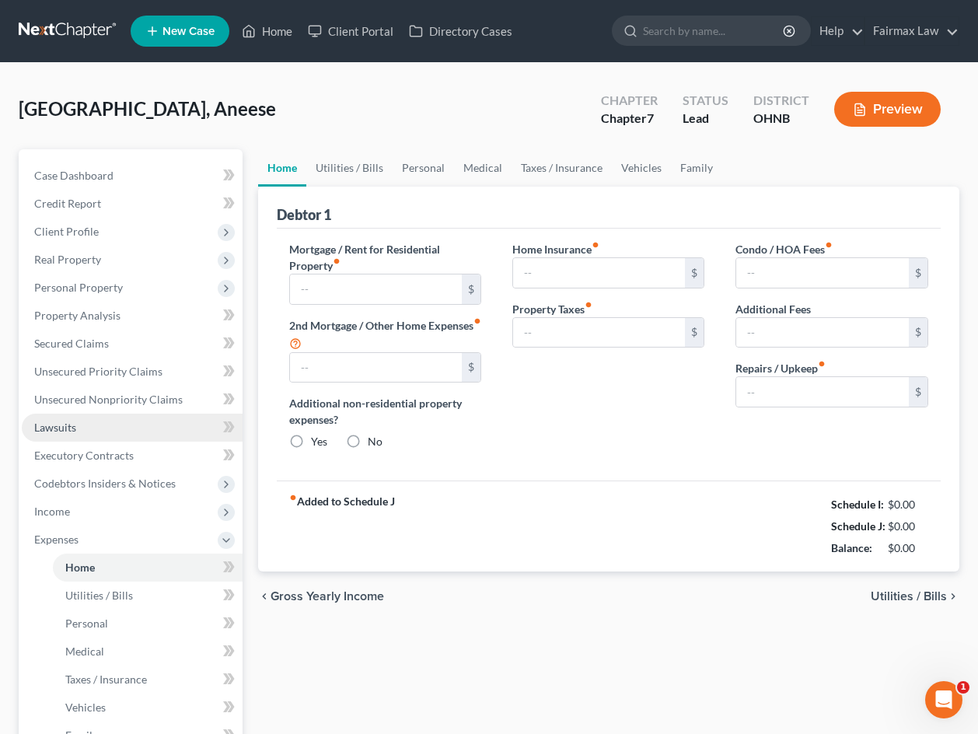
type input "700.00"
type input "0.00"
radio input "true"
type input "0.00"
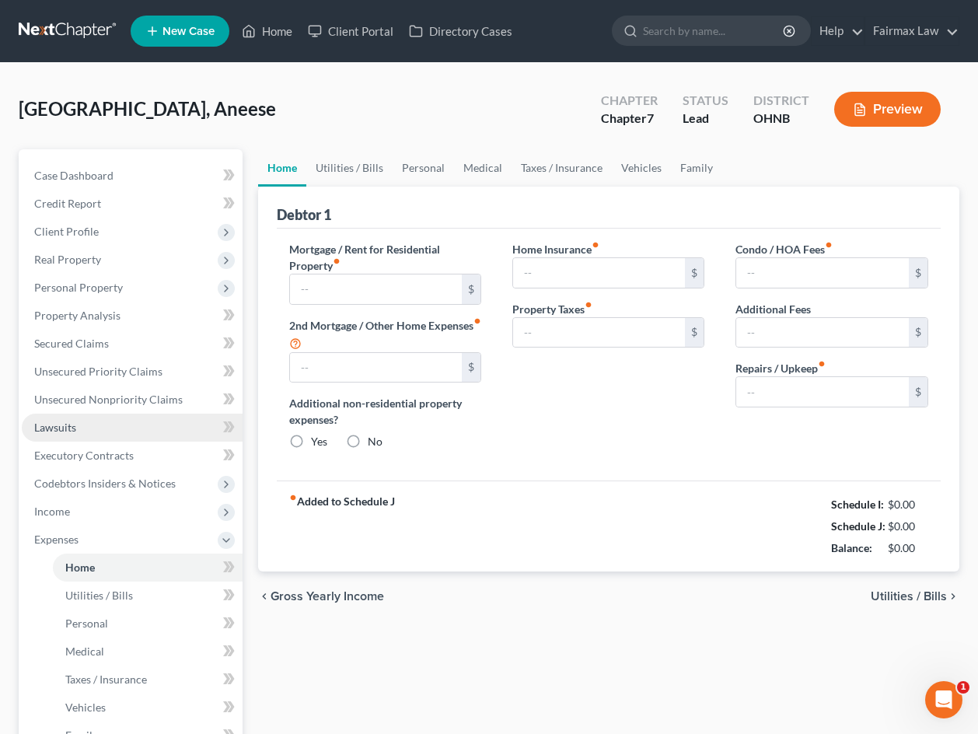
type input "0.00"
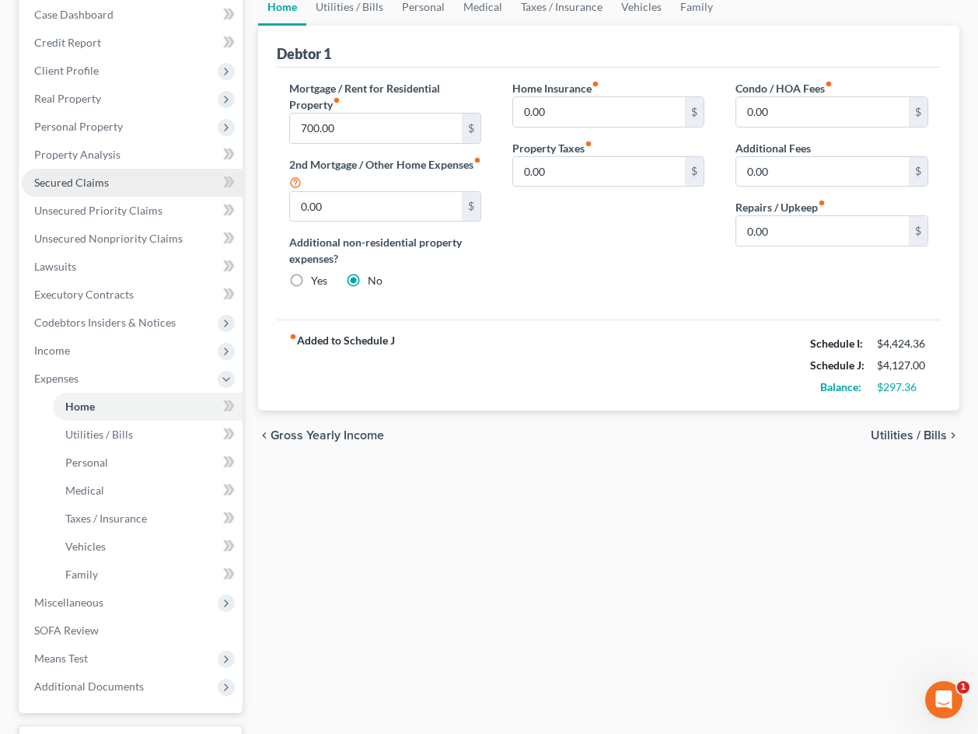
scroll to position [172, 0]
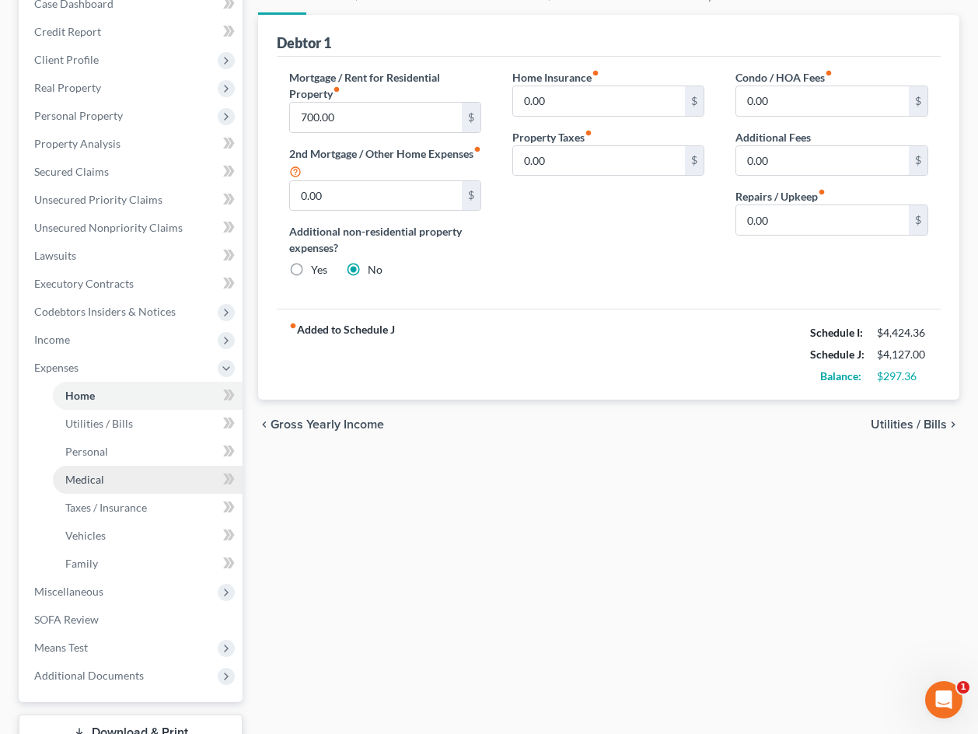
click at [110, 465] on link "Medical" at bounding box center [148, 479] width 190 height 28
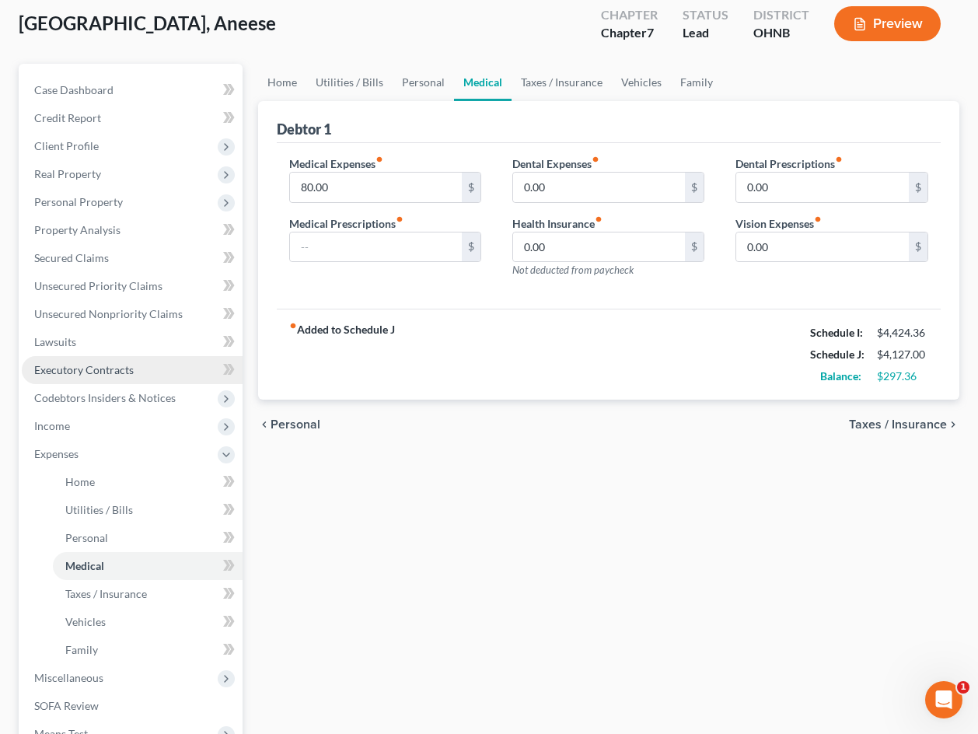
scroll to position [91, 0]
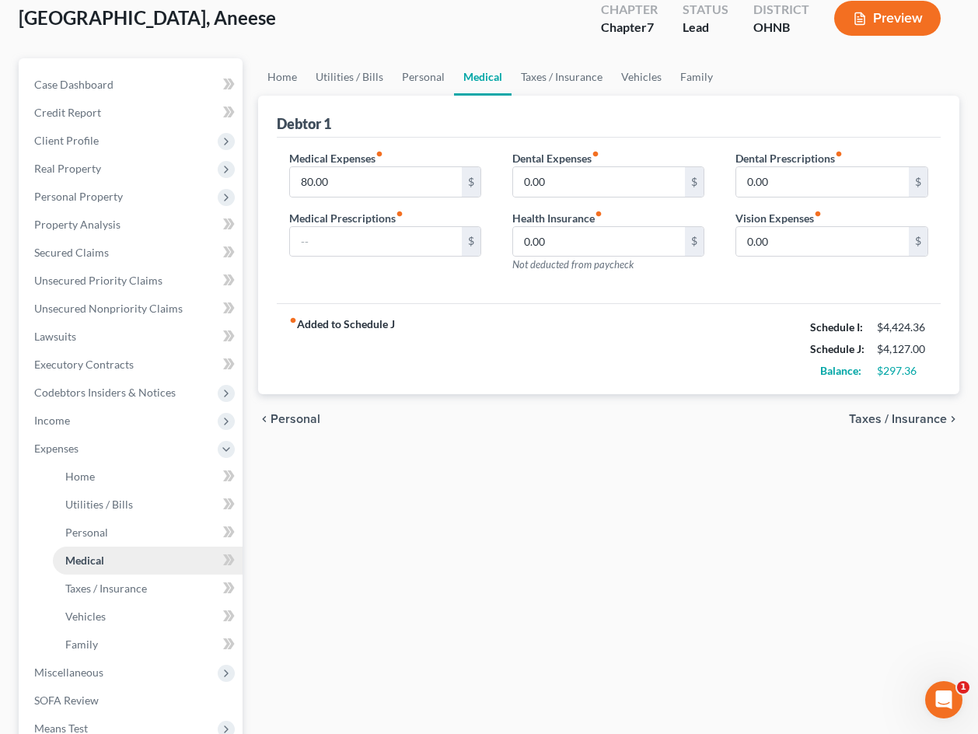
click at [119, 556] on link "Medical" at bounding box center [148, 560] width 190 height 28
click at [127, 585] on span "Taxes / Insurance" at bounding box center [106, 587] width 82 height 13
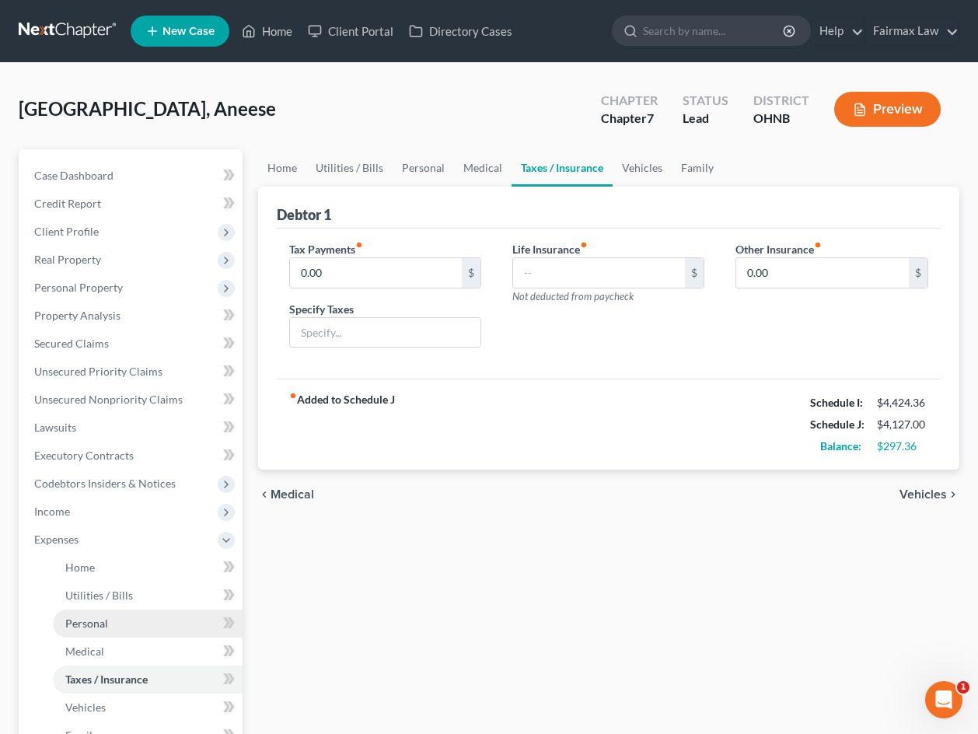
click at [128, 622] on link "Personal" at bounding box center [148, 623] width 190 height 28
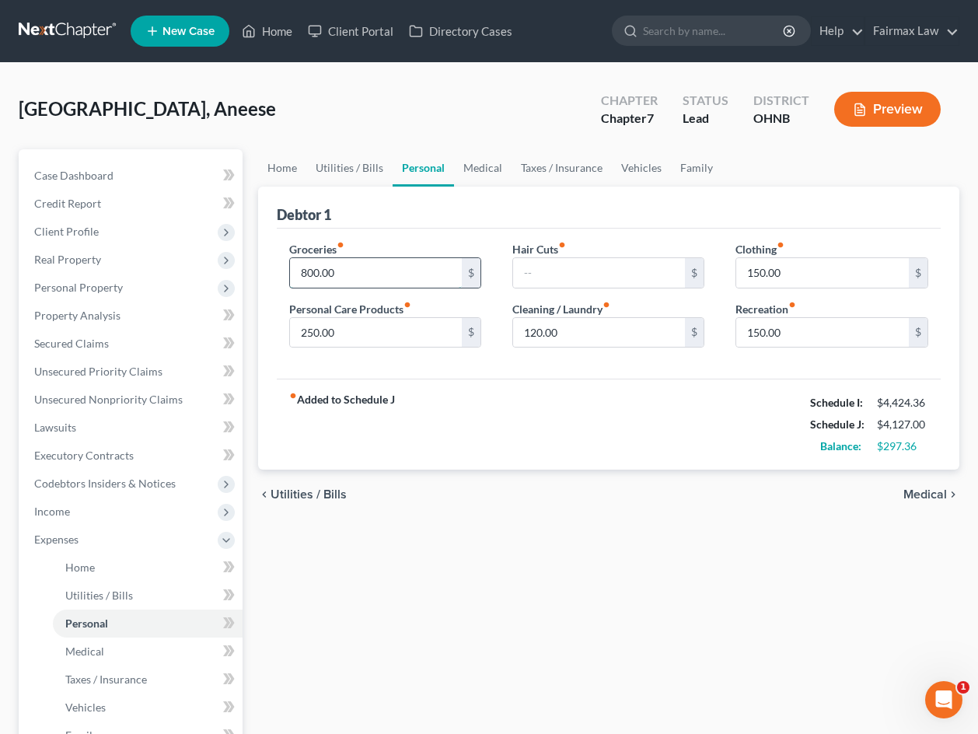
click at [313, 270] on input "800.00" at bounding box center [376, 273] width 173 height 30
type input "850.00"
click at [535, 330] on input "120.00" at bounding box center [599, 333] width 173 height 30
type input "200.00"
click at [758, 333] on input "150.00" at bounding box center [822, 333] width 173 height 30
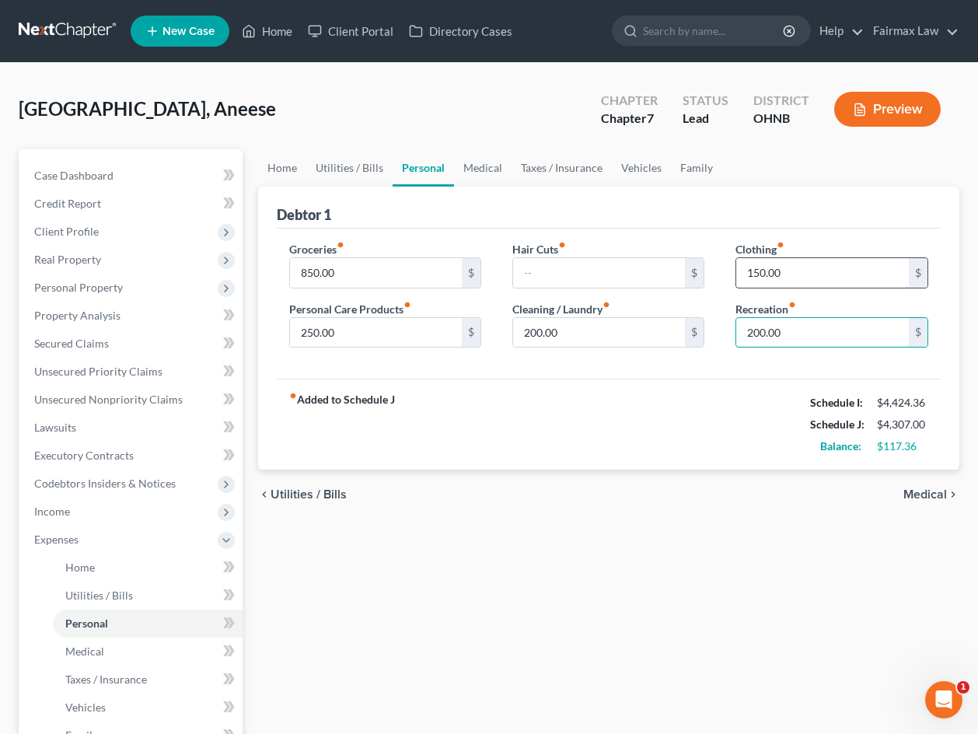
type input "200.00"
click at [758, 273] on input "150.00" at bounding box center [822, 273] width 173 height 30
click at [149, 701] on link "Vehicles" at bounding box center [148, 707] width 190 height 28
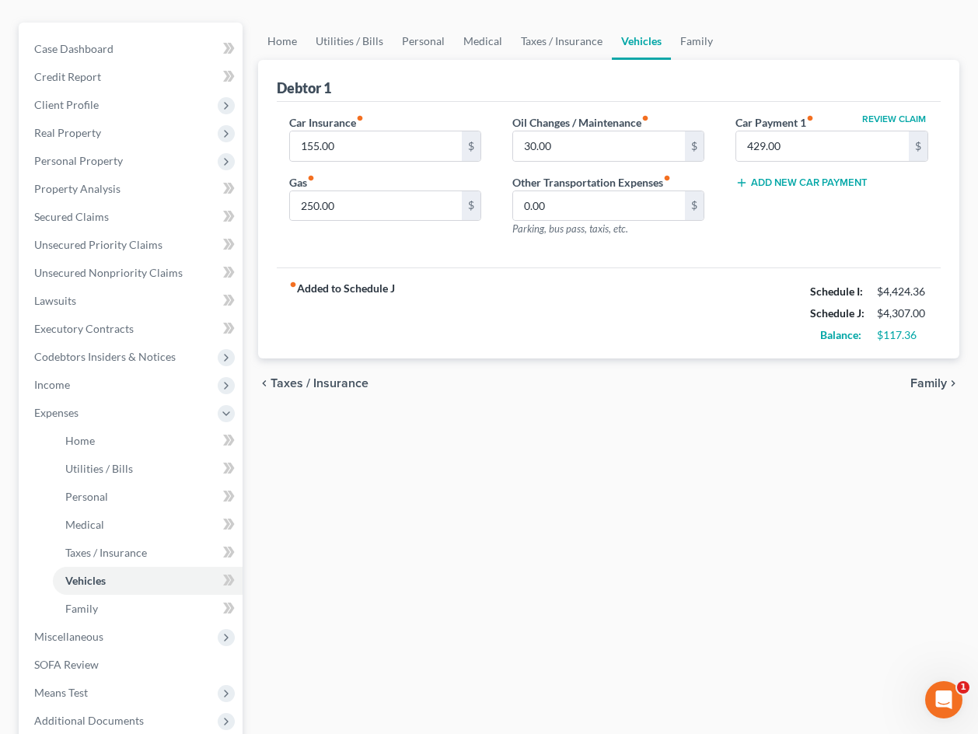
scroll to position [130, 0]
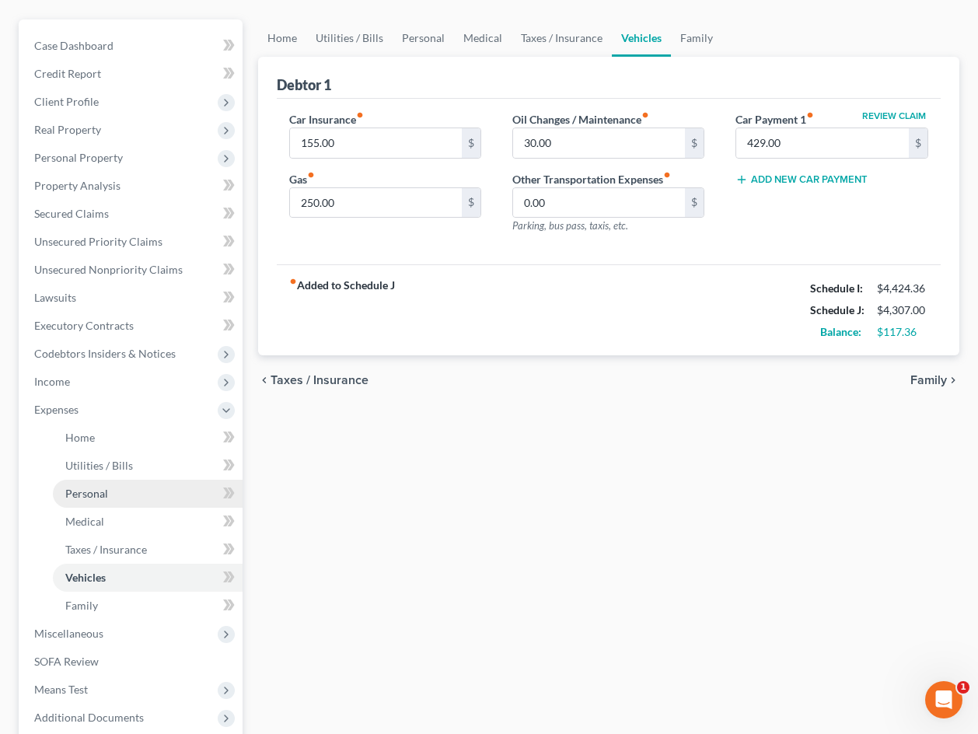
click at [124, 499] on link "Personal" at bounding box center [148, 493] width 190 height 28
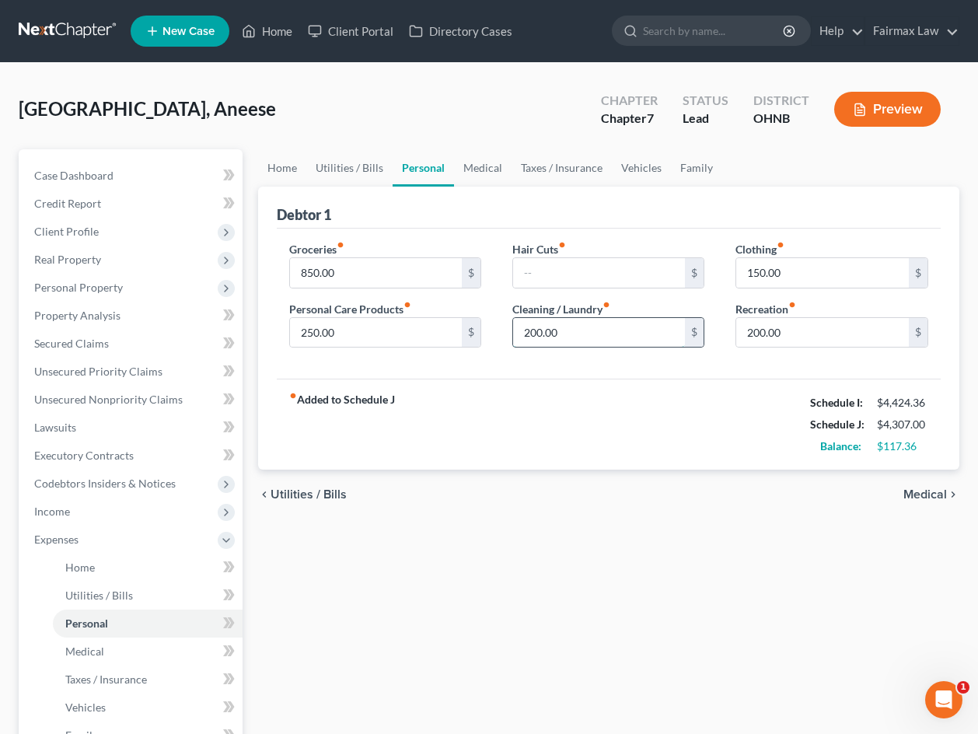
click at [535, 332] on input "200.00" at bounding box center [599, 333] width 173 height 30
click at [758, 333] on input "200.00" at bounding box center [822, 333] width 173 height 30
type input "250.00"
click at [721, 433] on div "fiber_manual_record Added to Schedule J Schedule I: $4,424.36 Schedule J: $4,35…" at bounding box center [609, 423] width 664 height 91
click at [105, 535] on span "Expenses" at bounding box center [132, 539] width 221 height 28
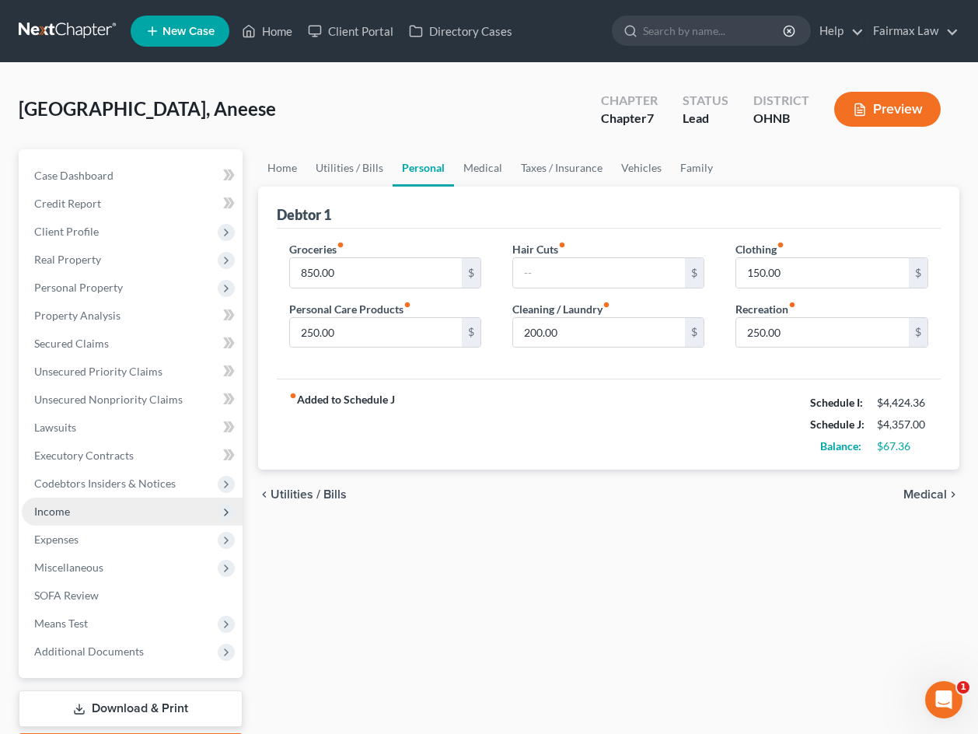
click at [104, 504] on span "Income" at bounding box center [132, 511] width 221 height 28
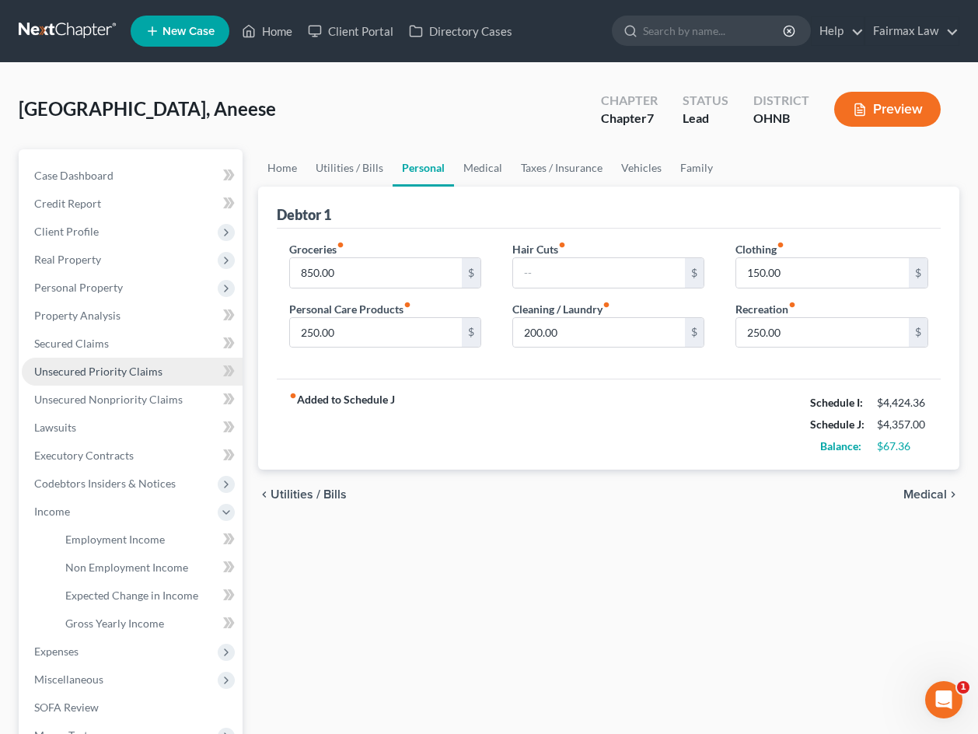
click at [107, 367] on span "Unsecured Priority Claims" at bounding box center [98, 370] width 128 height 13
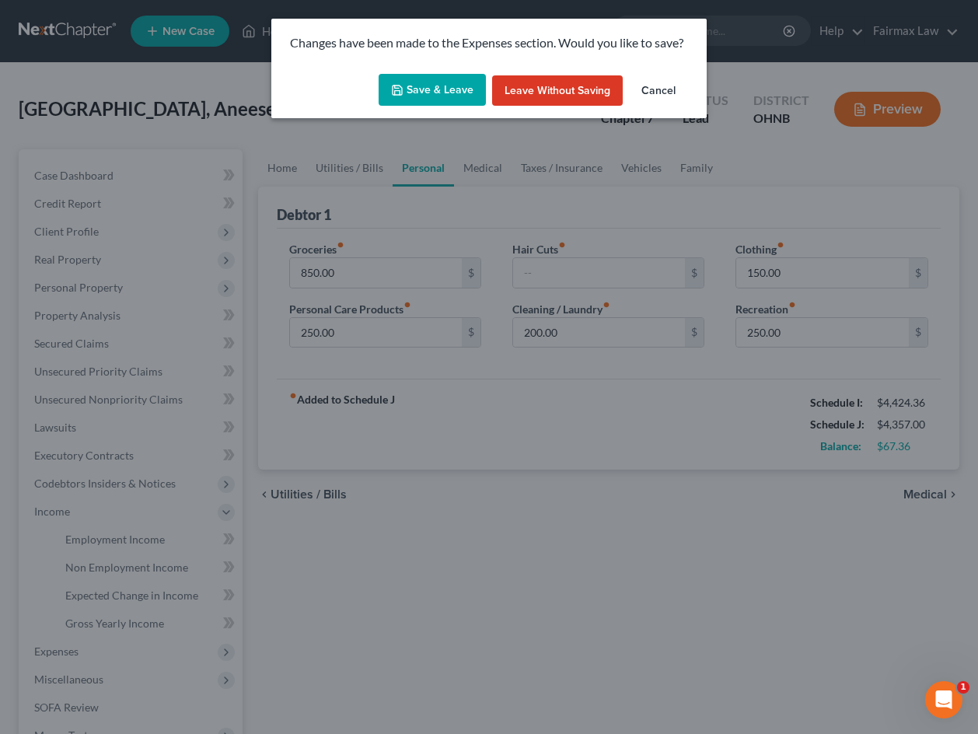
click at [441, 93] on button "Save & Leave" at bounding box center [431, 90] width 107 height 33
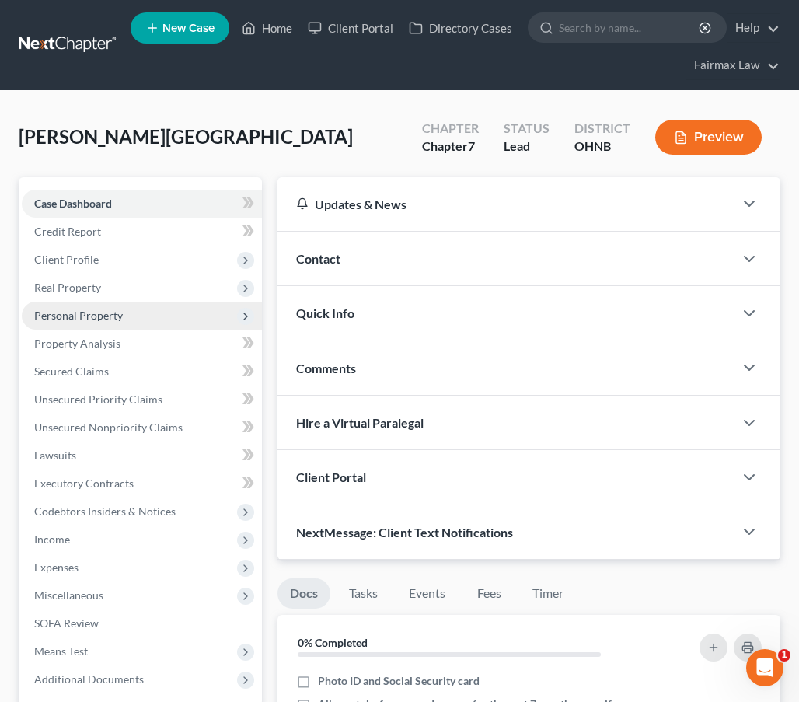
click at [220, 315] on span "Personal Property" at bounding box center [142, 316] width 240 height 28
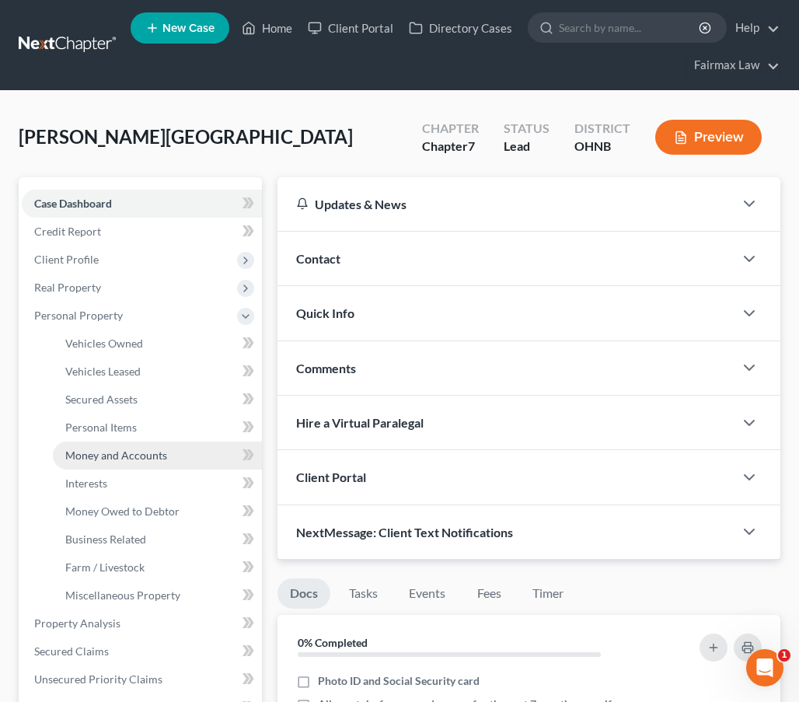
click at [193, 451] on link "Money and Accounts" at bounding box center [157, 455] width 209 height 28
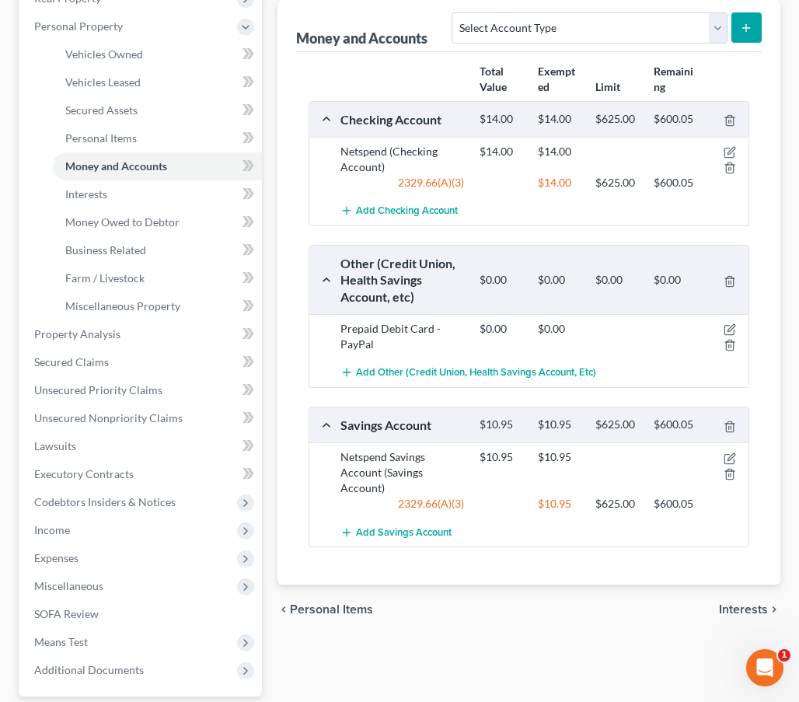
scroll to position [291, 0]
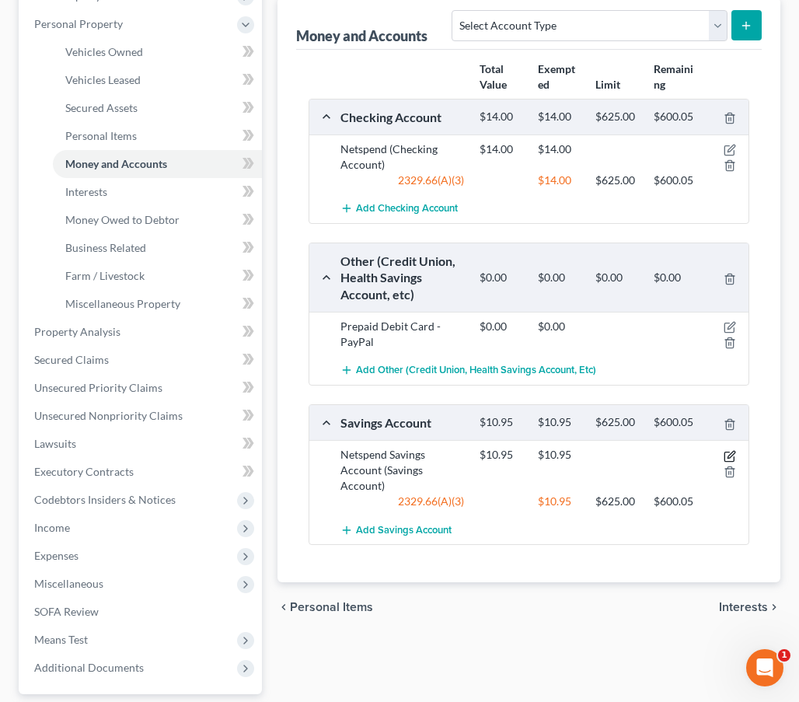
click at [727, 451] on icon "button" at bounding box center [729, 456] width 12 height 12
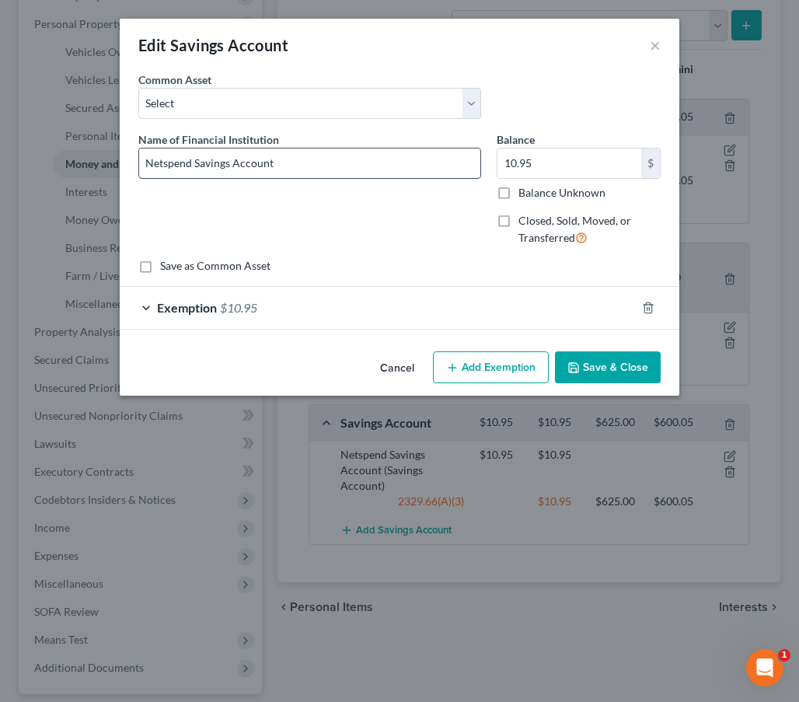
click at [234, 166] on input "Netspend Savings Account" at bounding box center [309, 163] width 341 height 30
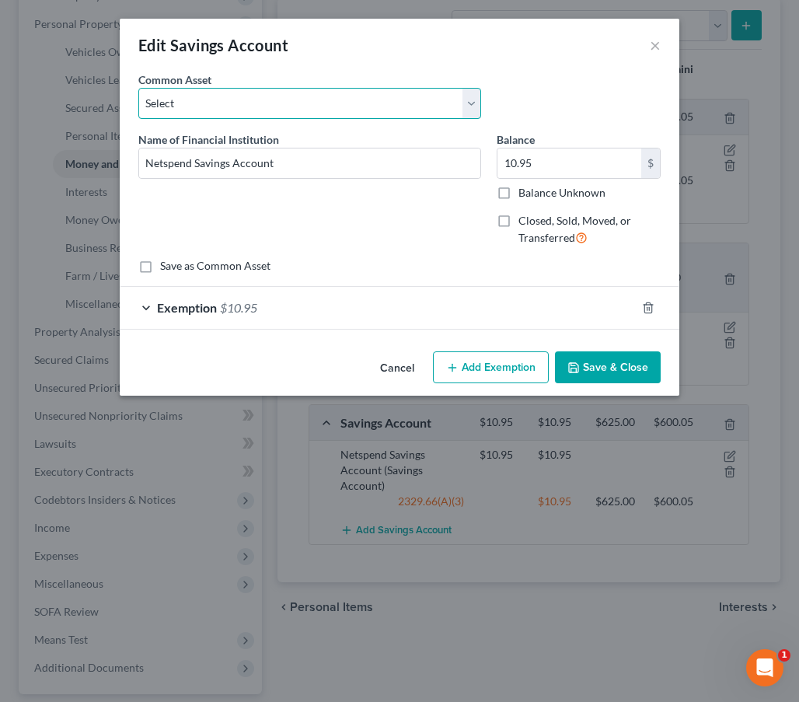
select select "45"
type input "NetSpend"
type input "0"
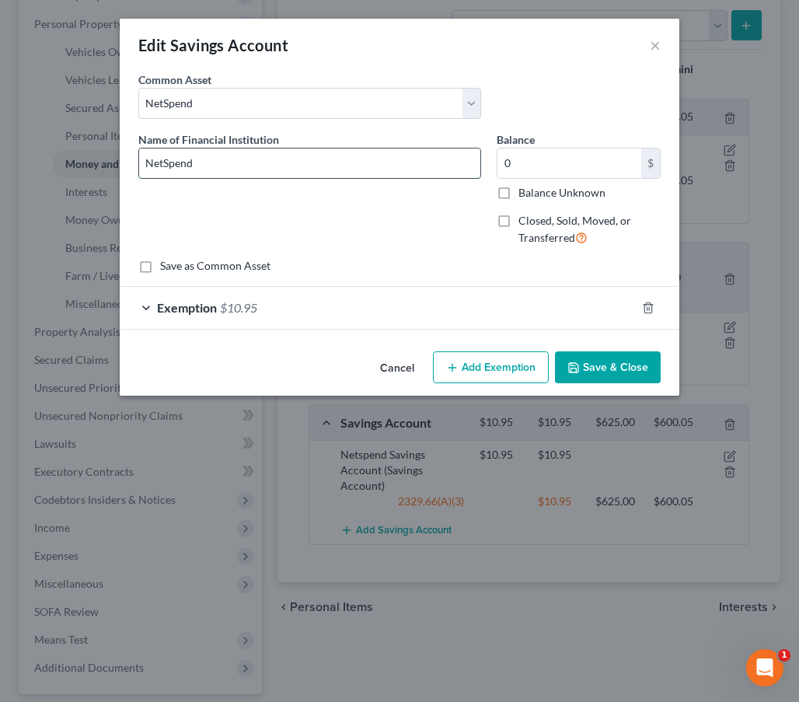
click at [316, 169] on input "NetSpend" at bounding box center [309, 163] width 341 height 30
type input "NetSpend (Savings Account)"
click at [598, 375] on button "Save & Close" at bounding box center [608, 367] width 106 height 33
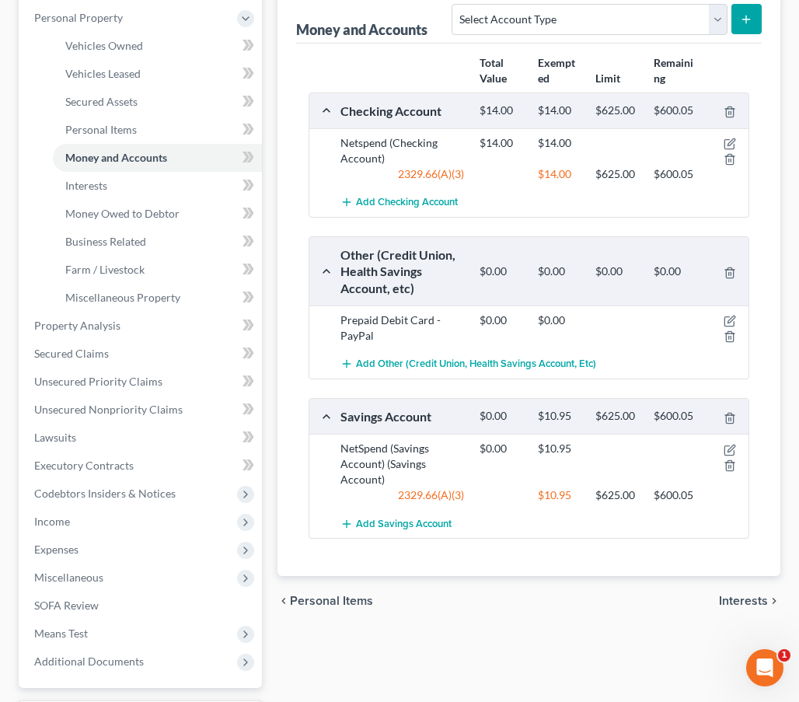
scroll to position [301, 0]
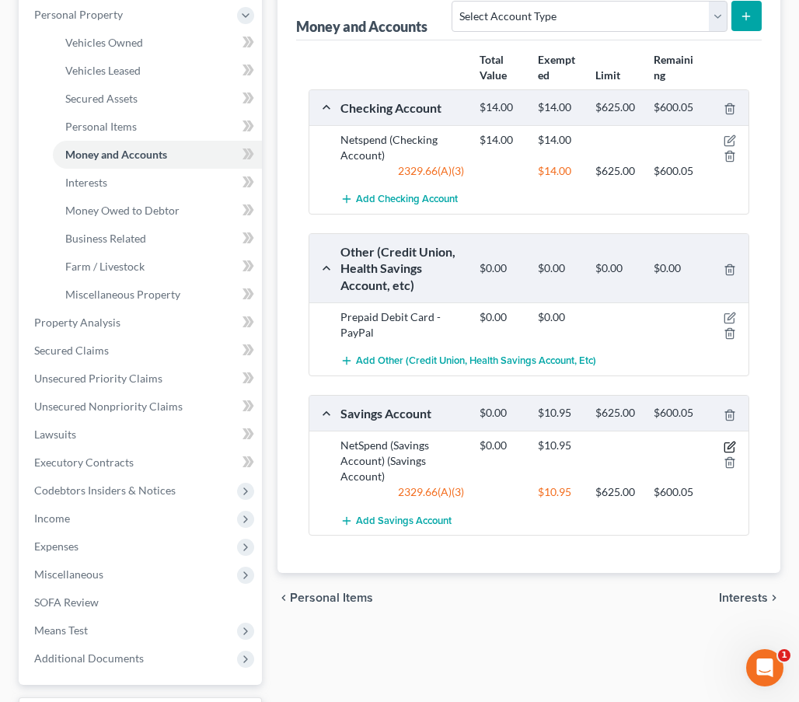
click at [728, 443] on icon "button" at bounding box center [729, 447] width 12 height 12
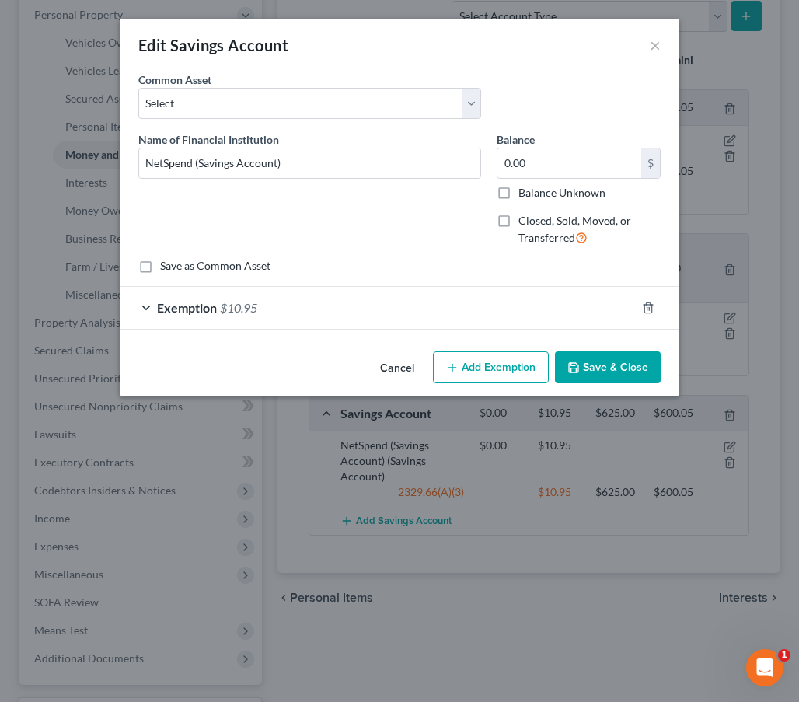
click at [493, 322] on div "Exemption $10.95" at bounding box center [378, 307] width 516 height 41
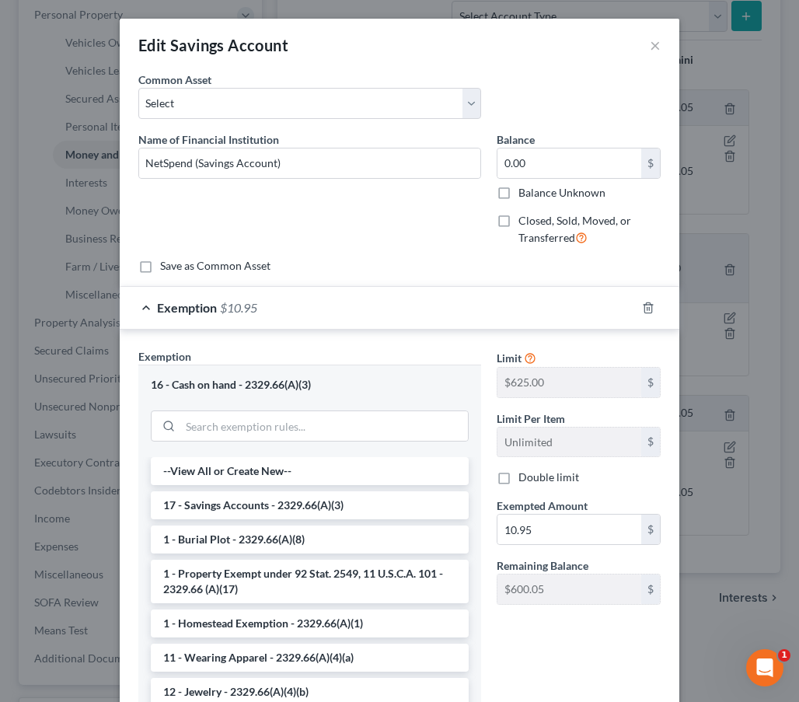
click at [645, 315] on div at bounding box center [658, 307] width 44 height 25
click at [650, 310] on icon "button" at bounding box center [648, 308] width 12 height 12
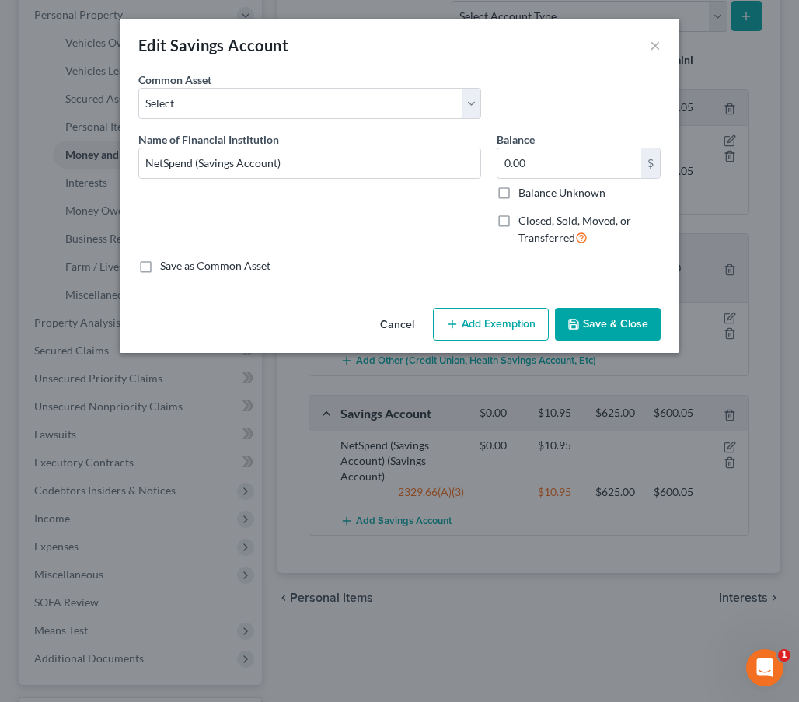
click at [622, 335] on button "Save & Close" at bounding box center [608, 324] width 106 height 33
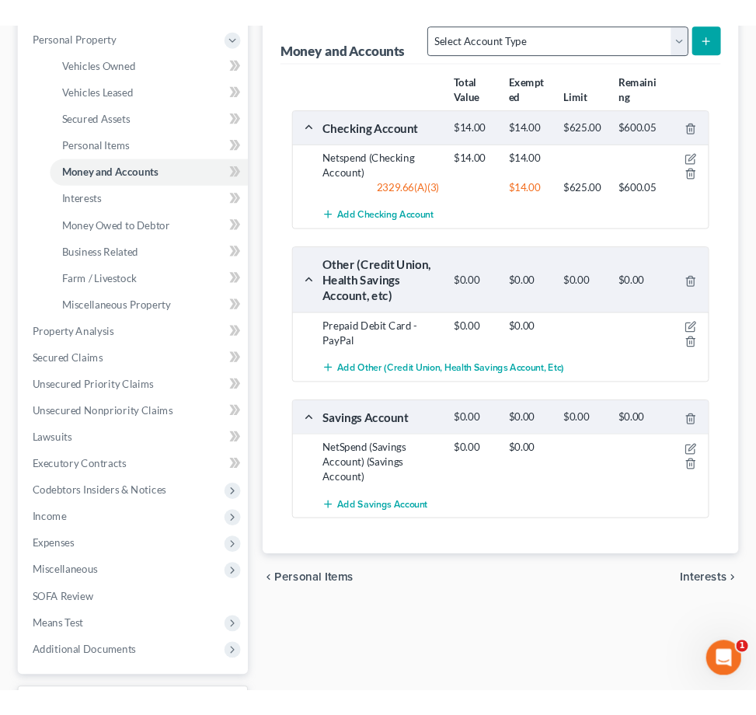
scroll to position [81, 0]
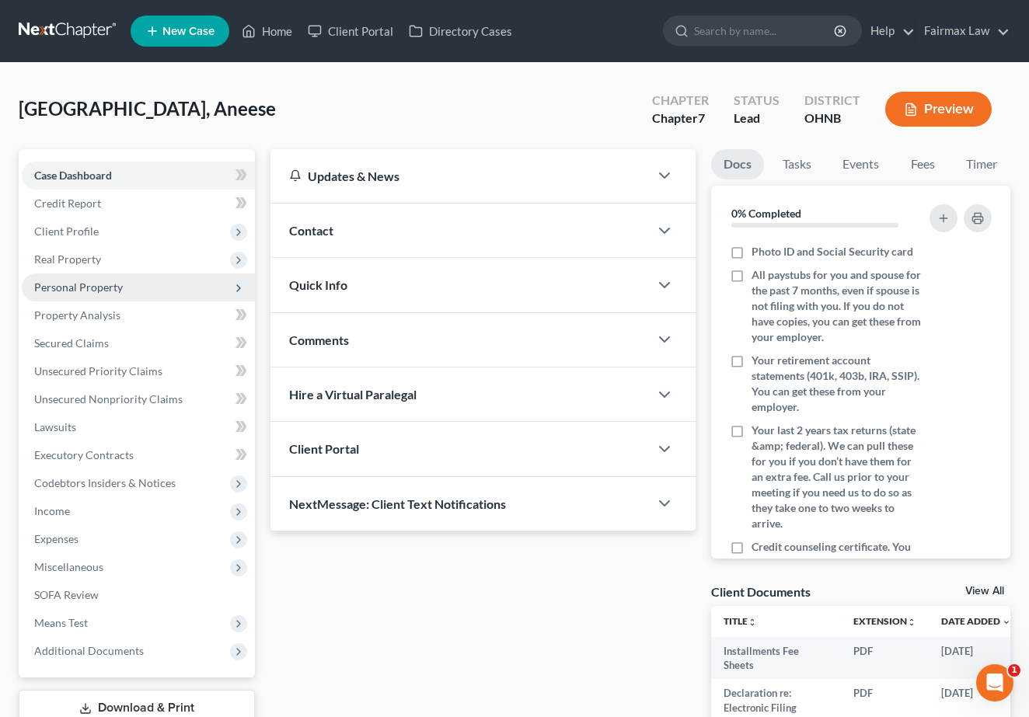
click at [161, 287] on span "Personal Property" at bounding box center [138, 288] width 233 height 28
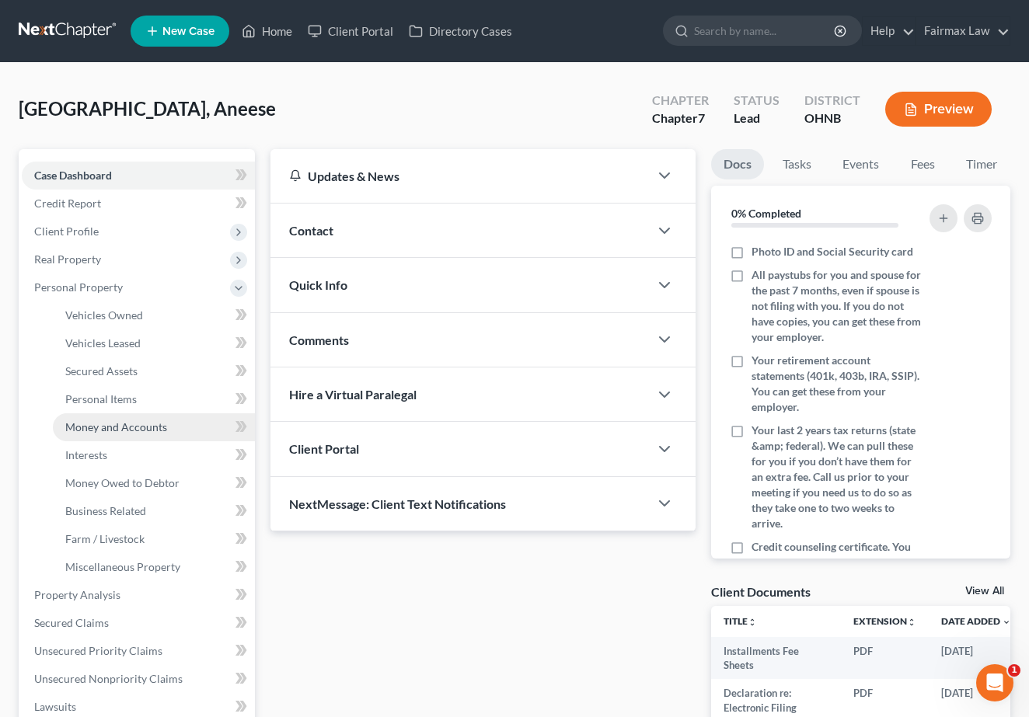
click at [164, 429] on span "Money and Accounts" at bounding box center [116, 426] width 102 height 13
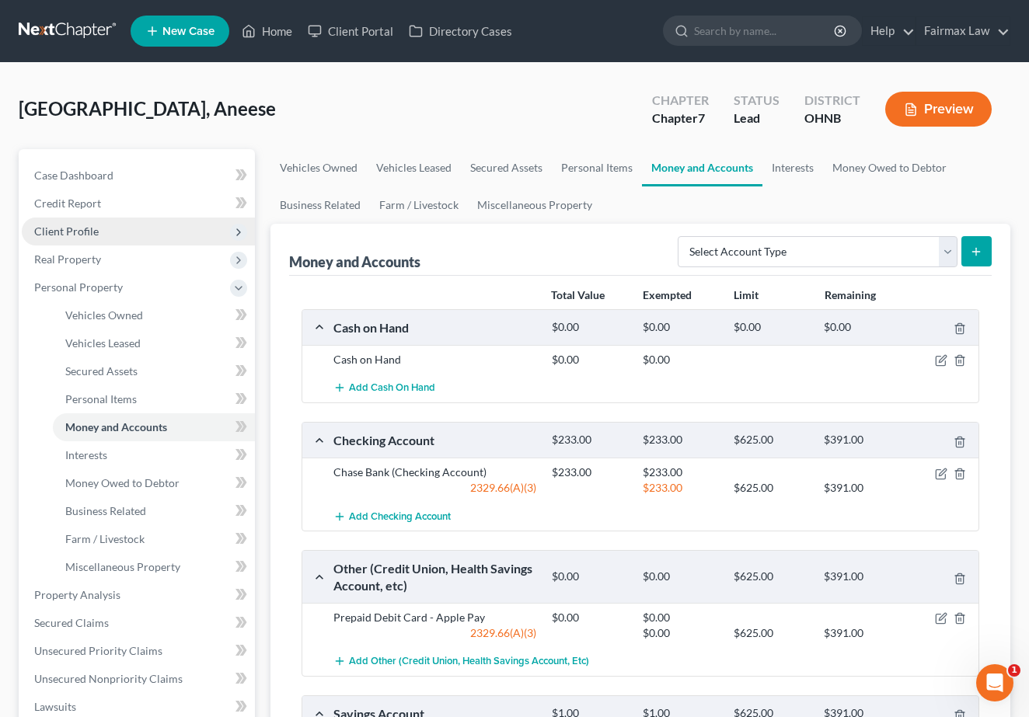
click at [161, 225] on span "Client Profile" at bounding box center [138, 232] width 233 height 28
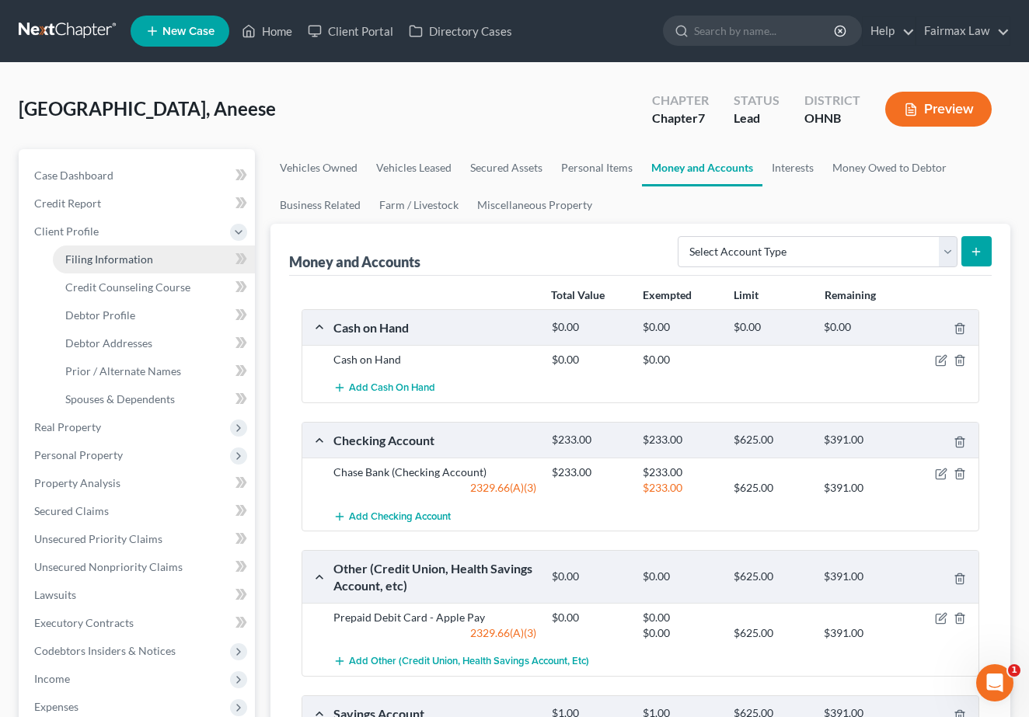
click at [149, 262] on span "Filing Information" at bounding box center [109, 259] width 88 height 13
select select "1"
select select "0"
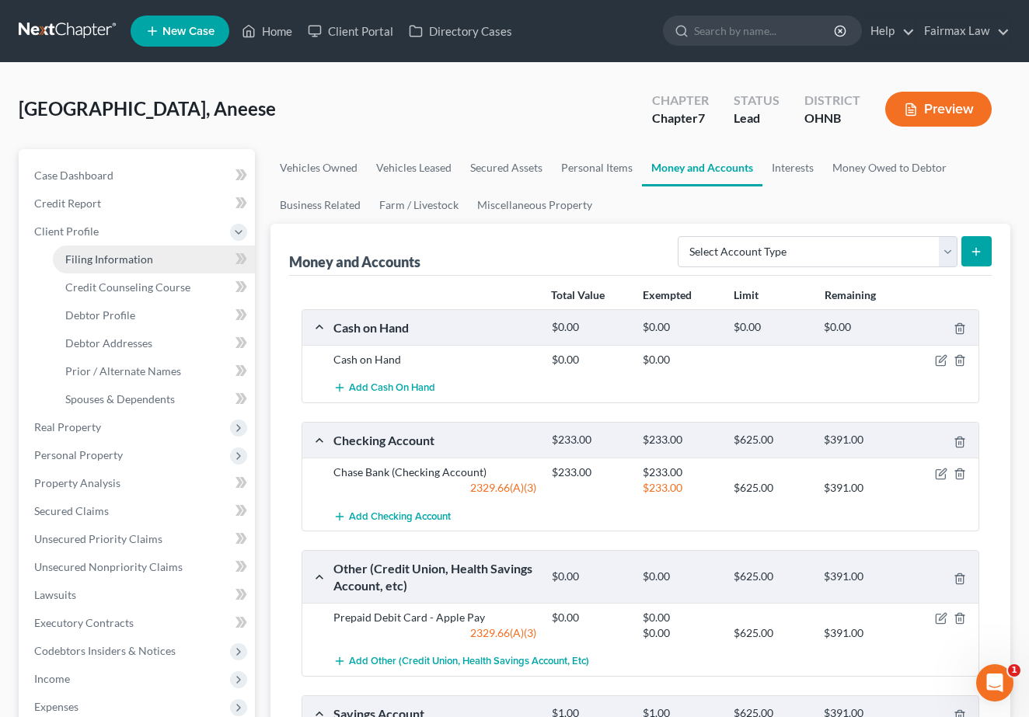
select select "36"
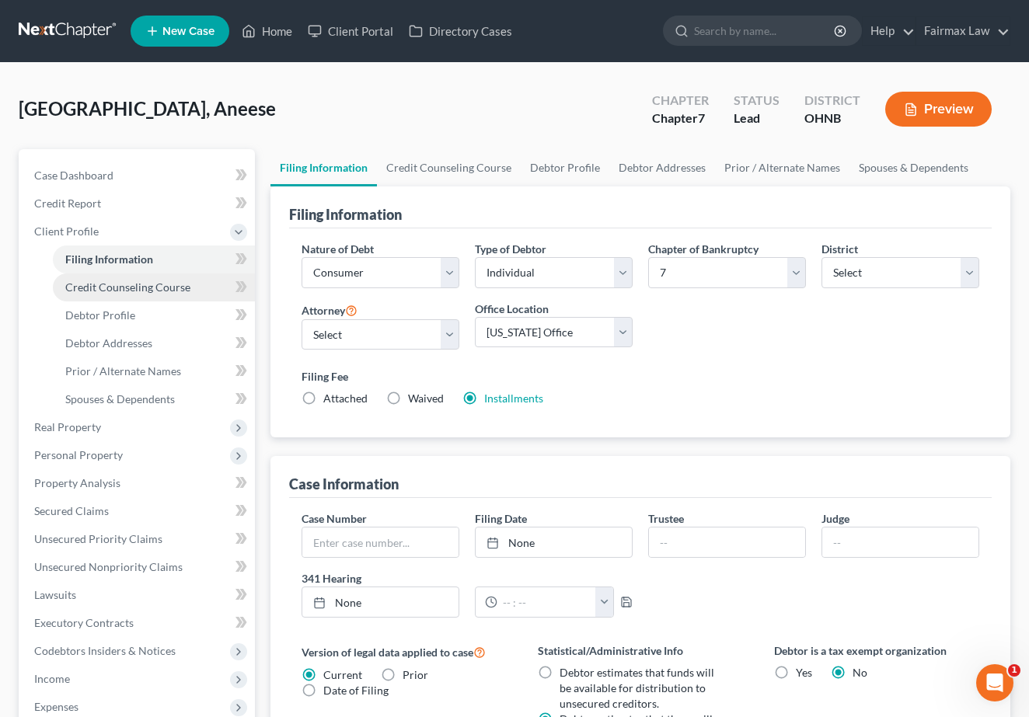
click at [167, 294] on link "Credit Counseling Course" at bounding box center [154, 288] width 202 height 28
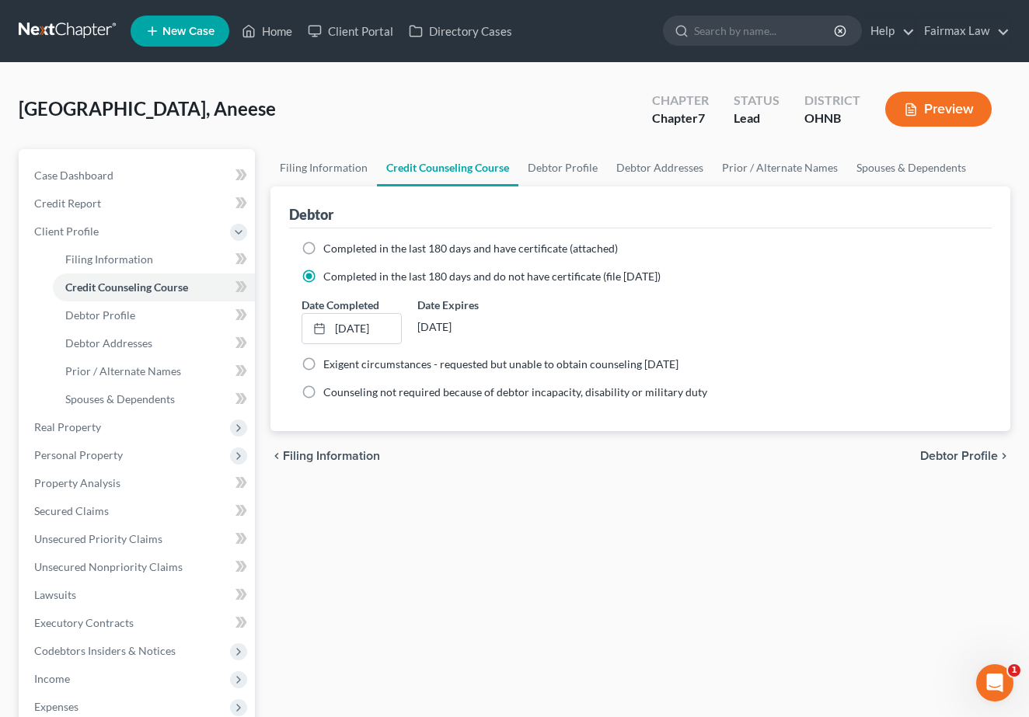
scroll to position [10, 0]
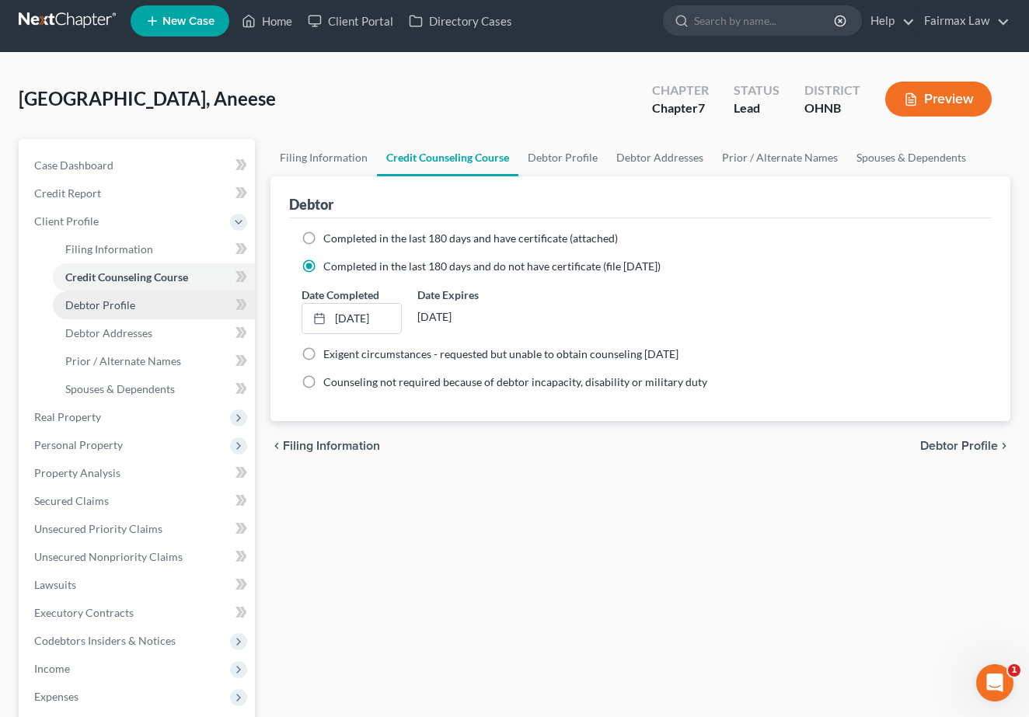
click at [183, 304] on link "Debtor Profile" at bounding box center [154, 305] width 202 height 28
select select "0"
select select "1"
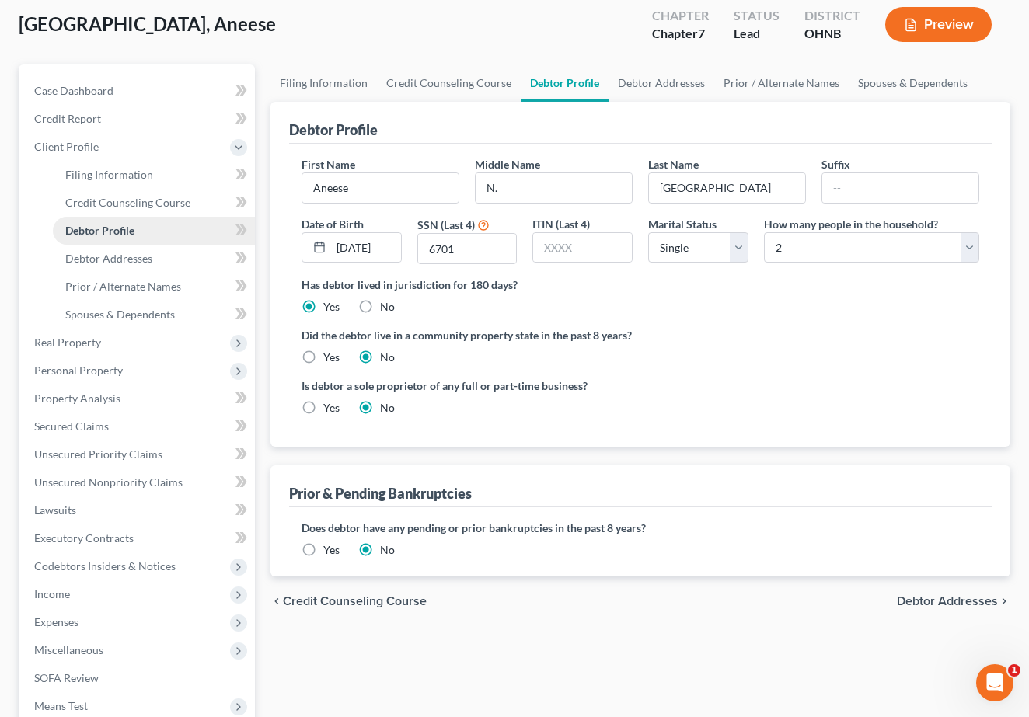
scroll to position [87, 0]
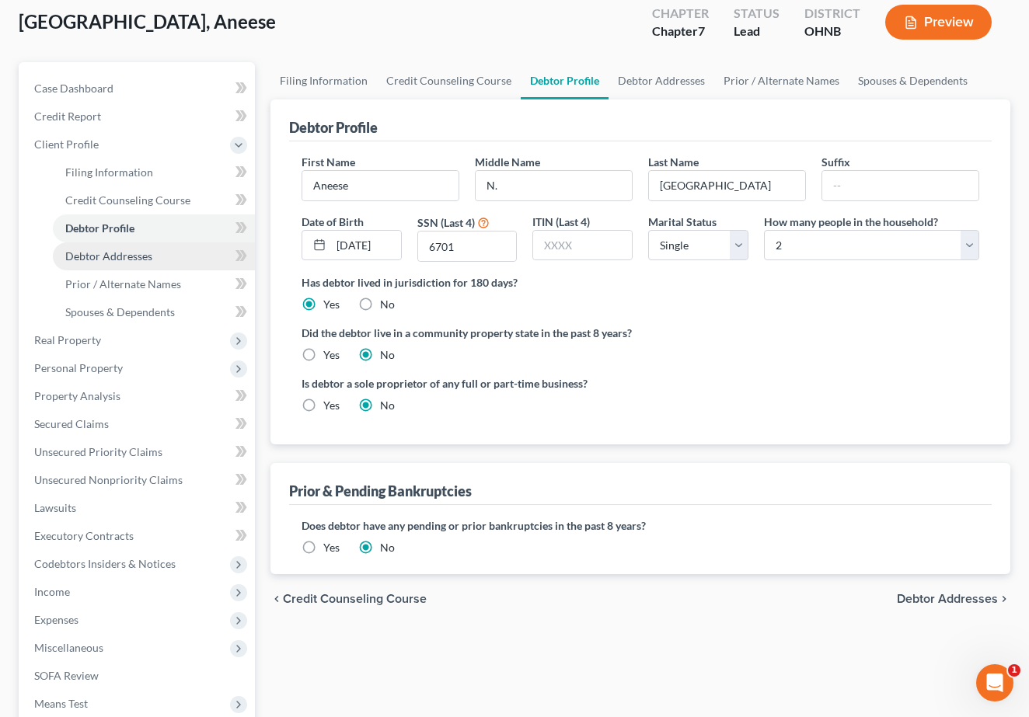
click at [155, 259] on link "Debtor Addresses" at bounding box center [154, 256] width 202 height 28
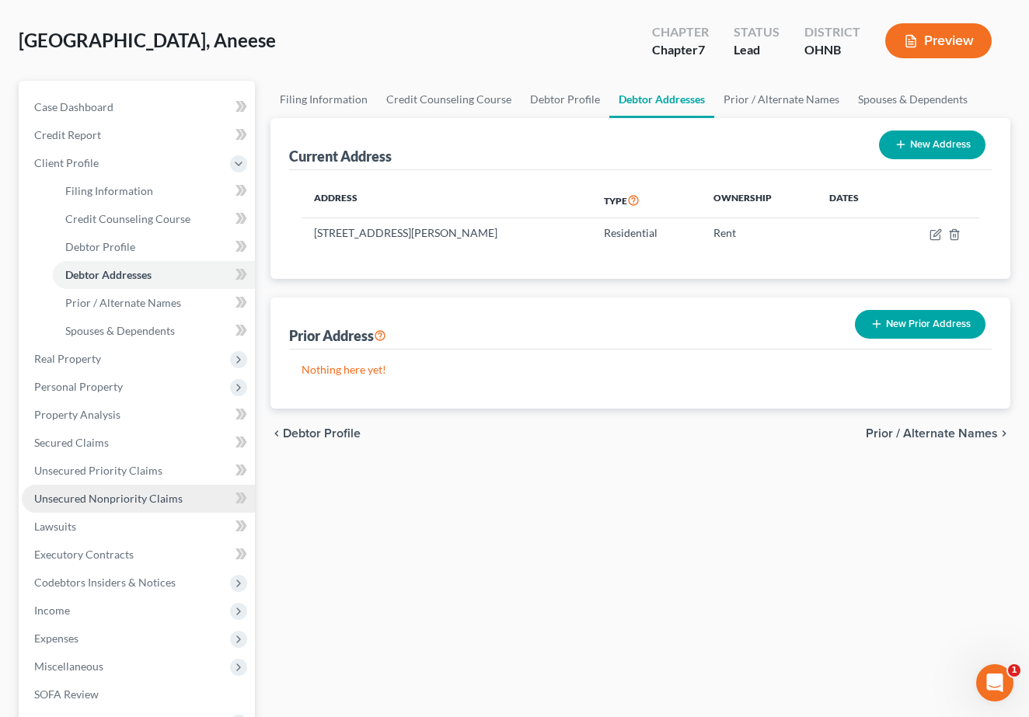
scroll to position [231, 0]
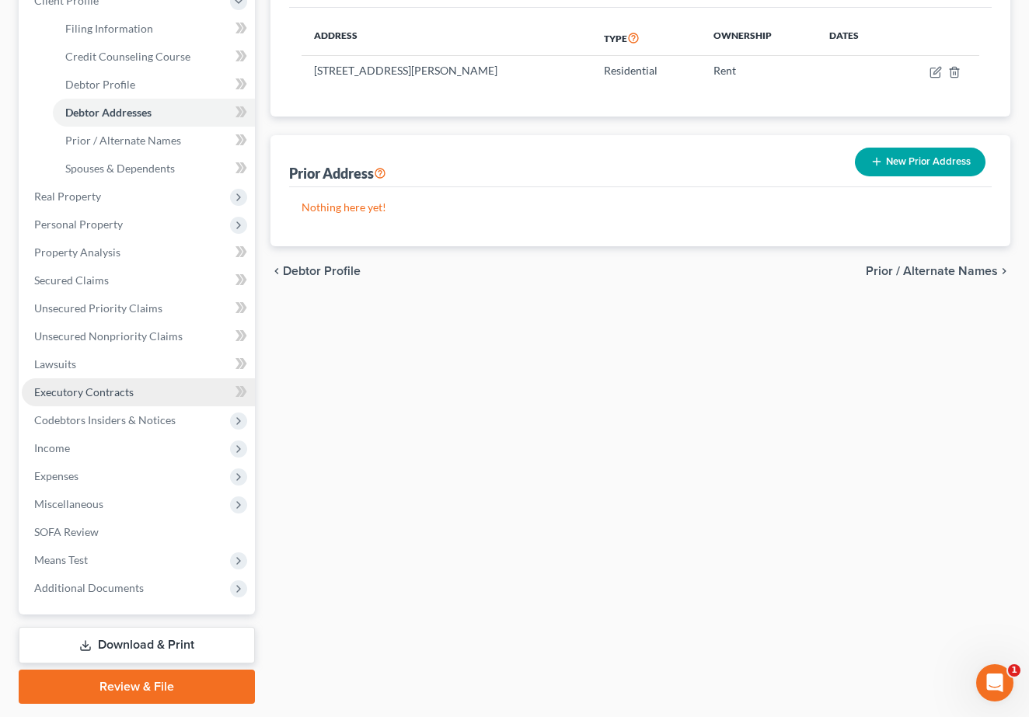
click at [127, 399] on link "Executory Contracts" at bounding box center [138, 392] width 233 height 28
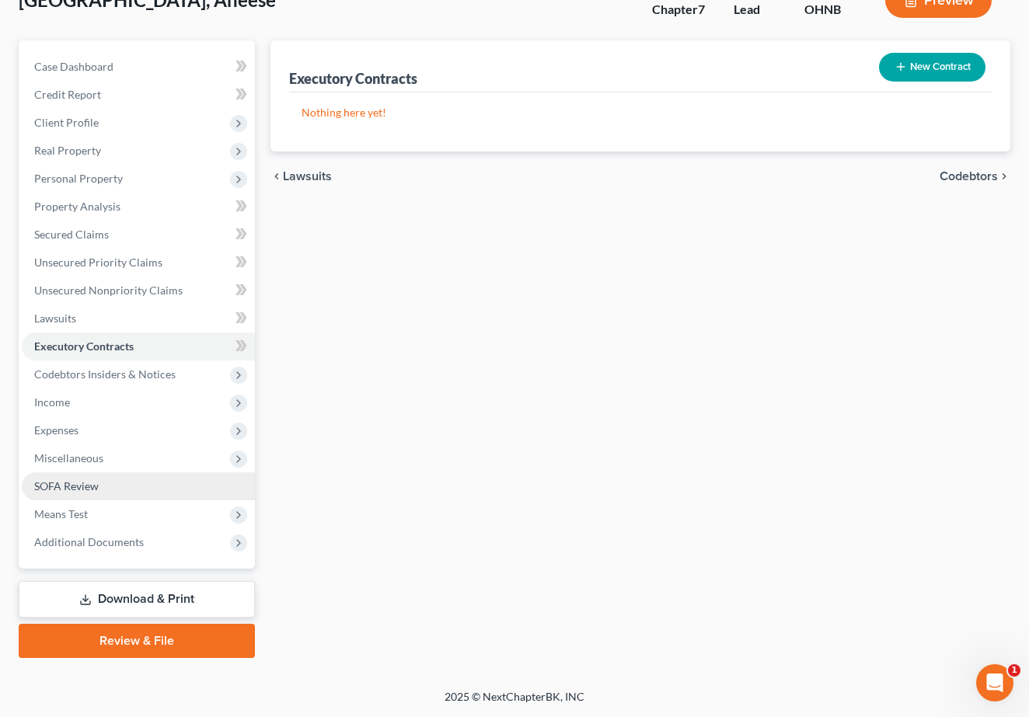
scroll to position [109, 0]
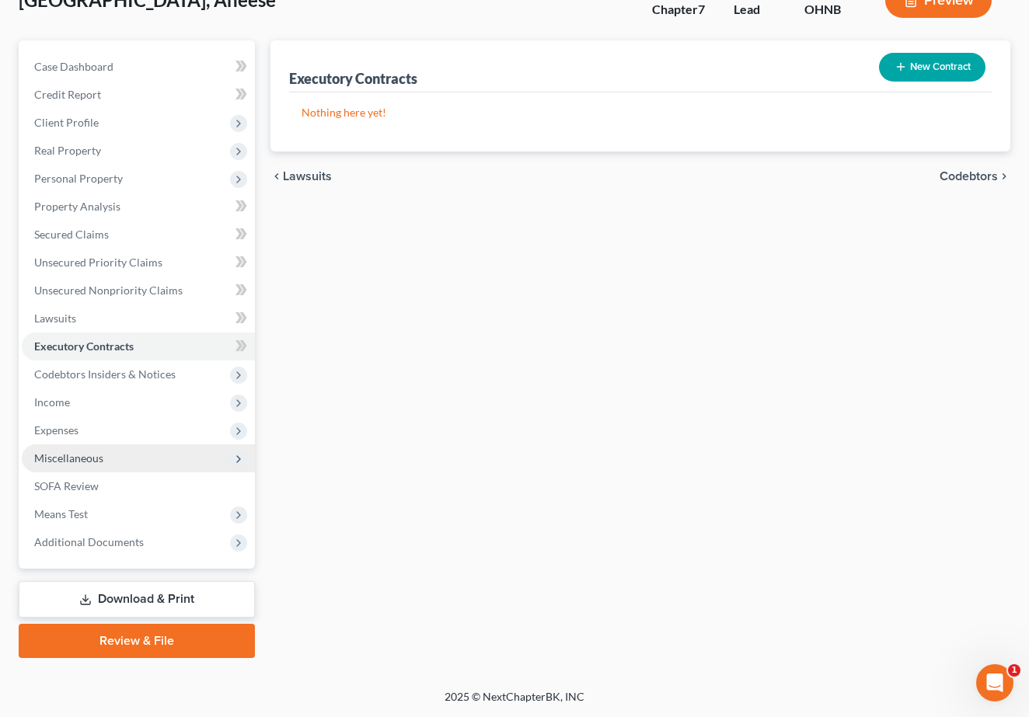
click at [103, 468] on span "Miscellaneous" at bounding box center [138, 459] width 233 height 28
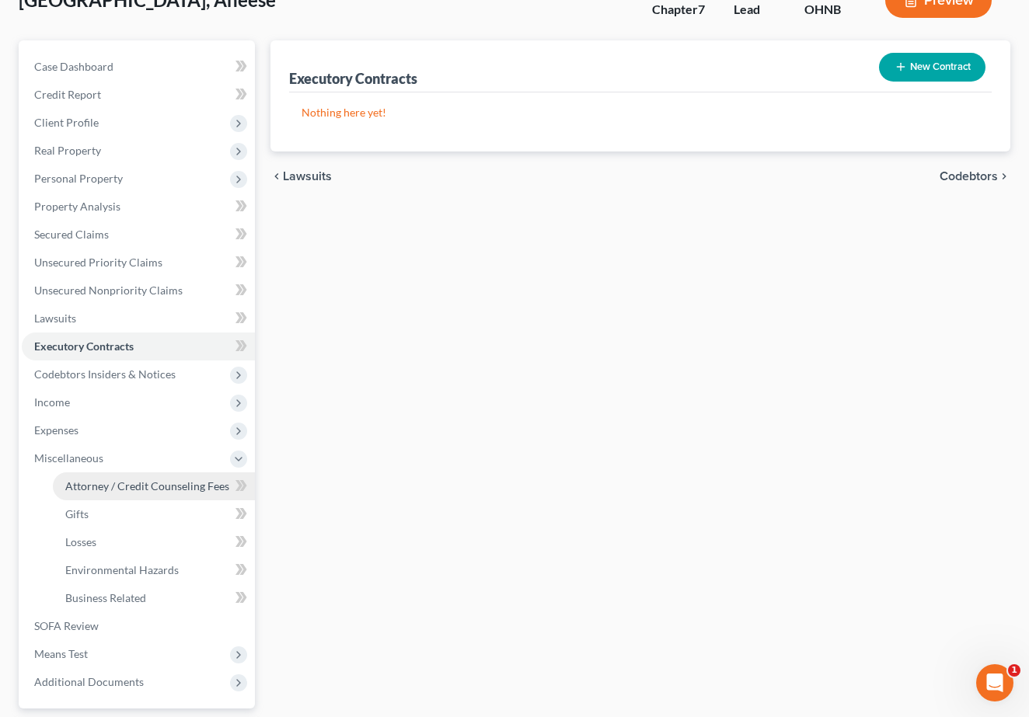
click at [102, 493] on link "Attorney / Credit Counseling Fees" at bounding box center [154, 486] width 202 height 28
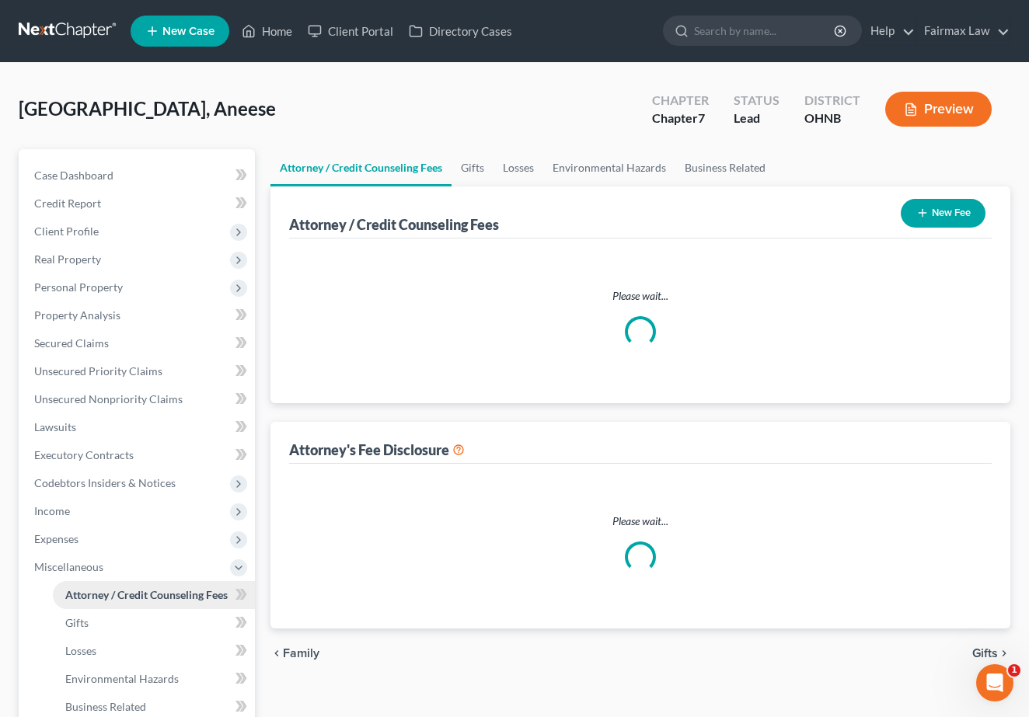
select select "1"
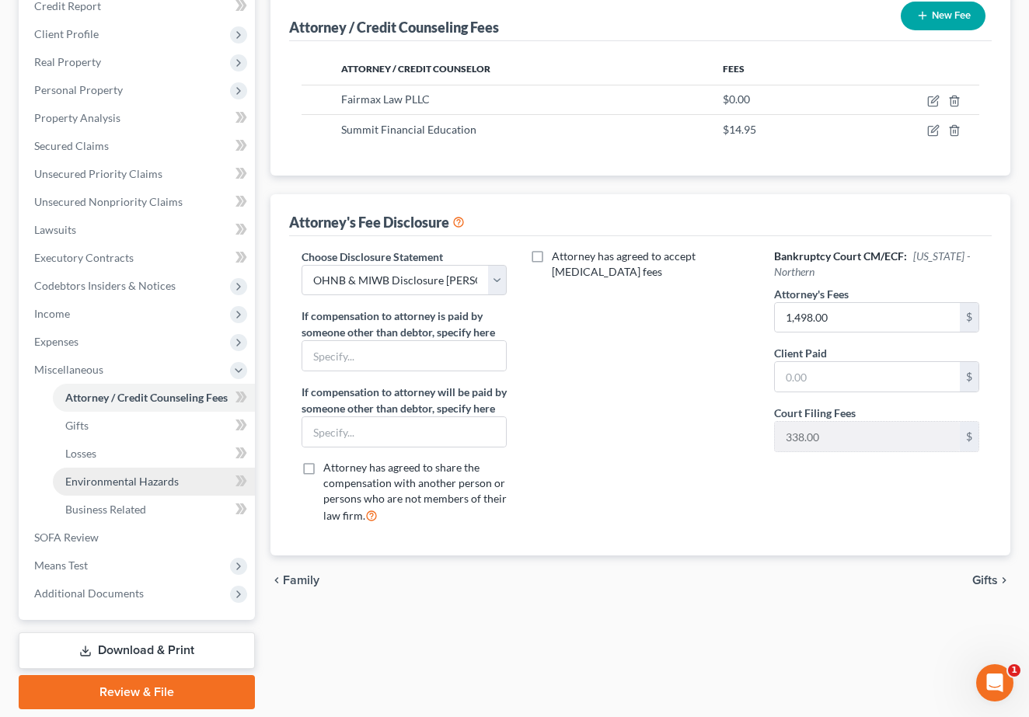
scroll to position [203, 0]
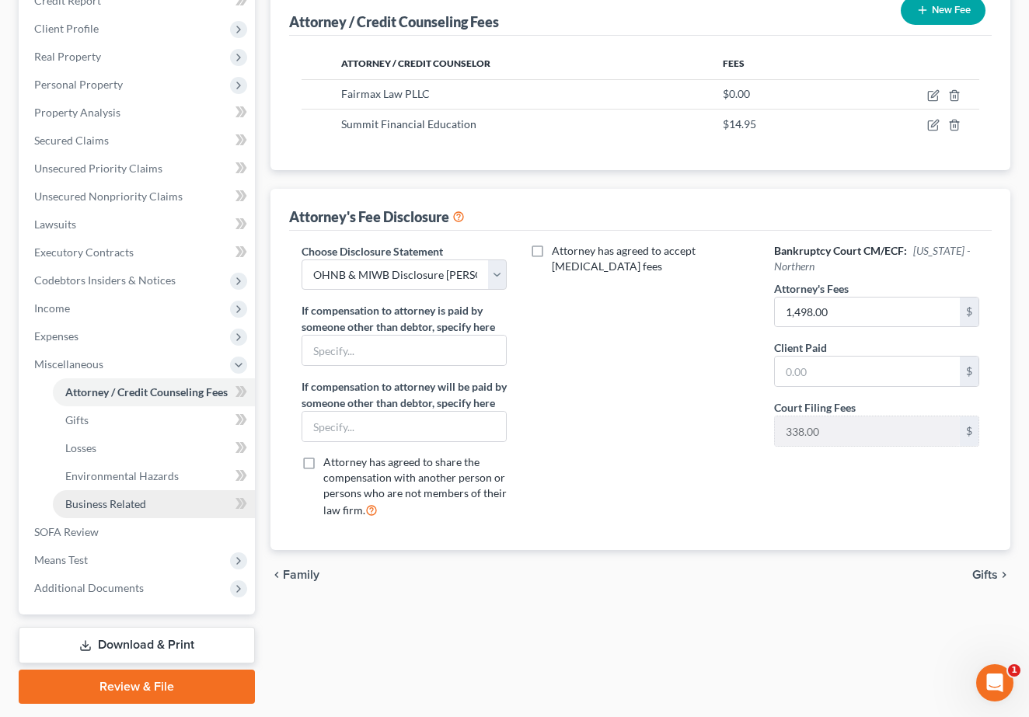
click at [103, 507] on span "Business Related" at bounding box center [105, 503] width 81 height 13
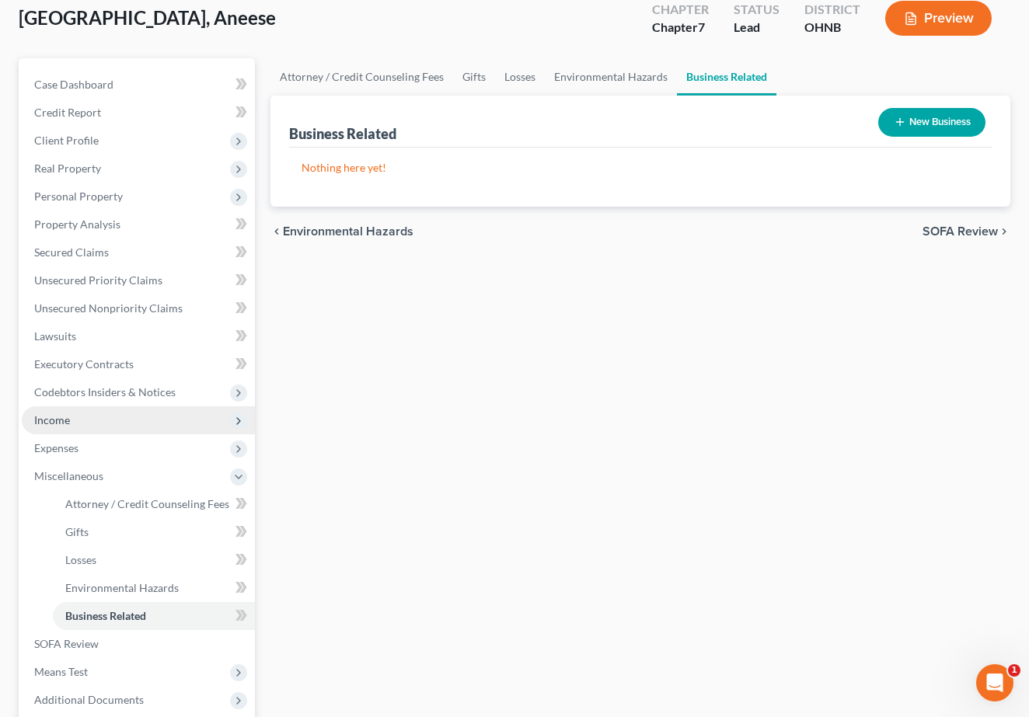
scroll to position [141, 0]
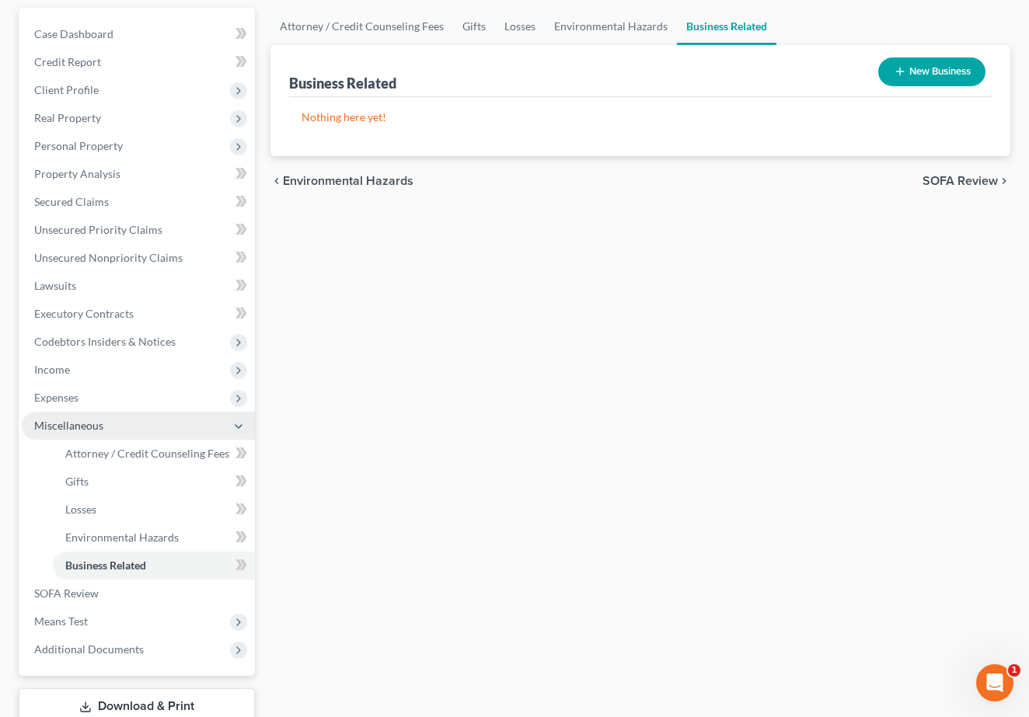
click at [236, 424] on icon at bounding box center [238, 426] width 12 height 12
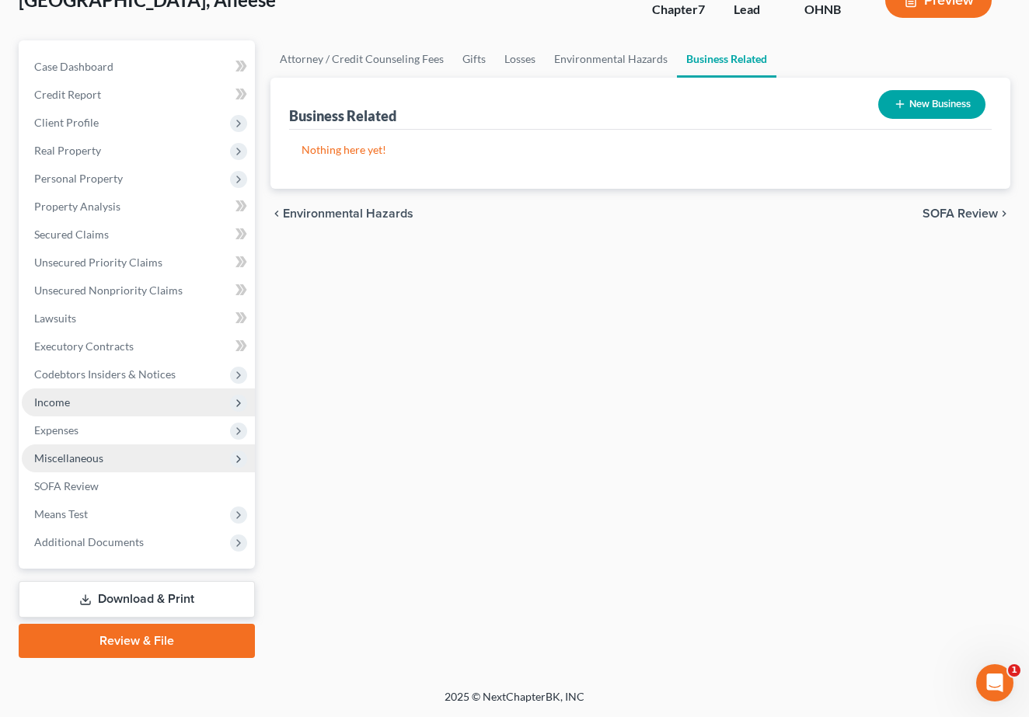
scroll to position [109, 0]
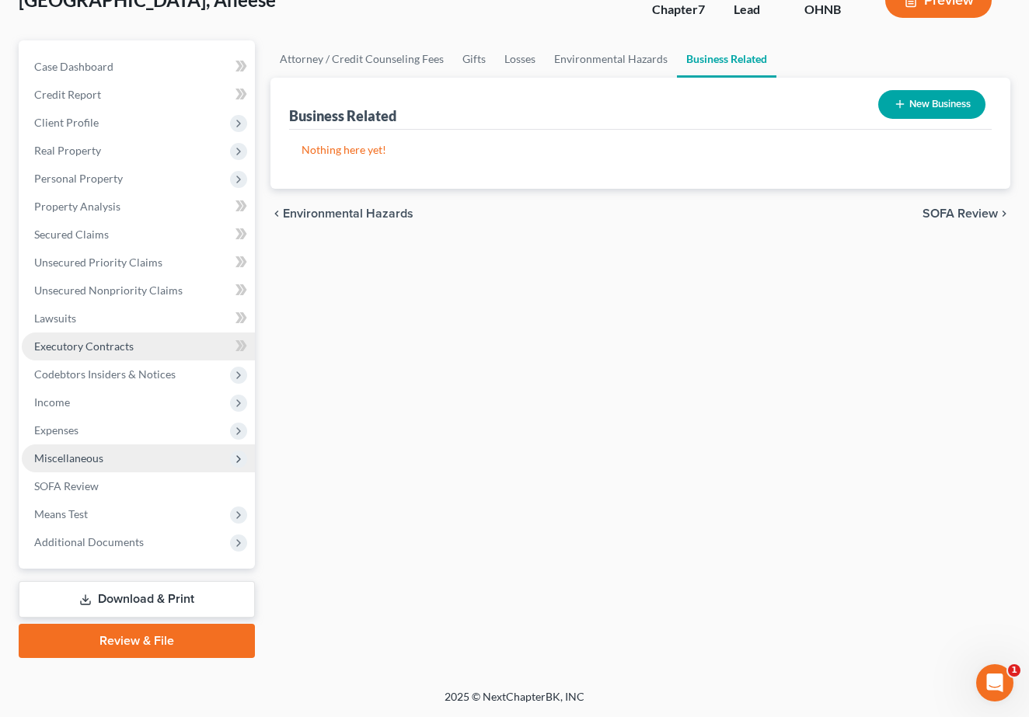
click at [149, 354] on link "Executory Contracts" at bounding box center [138, 347] width 233 height 28
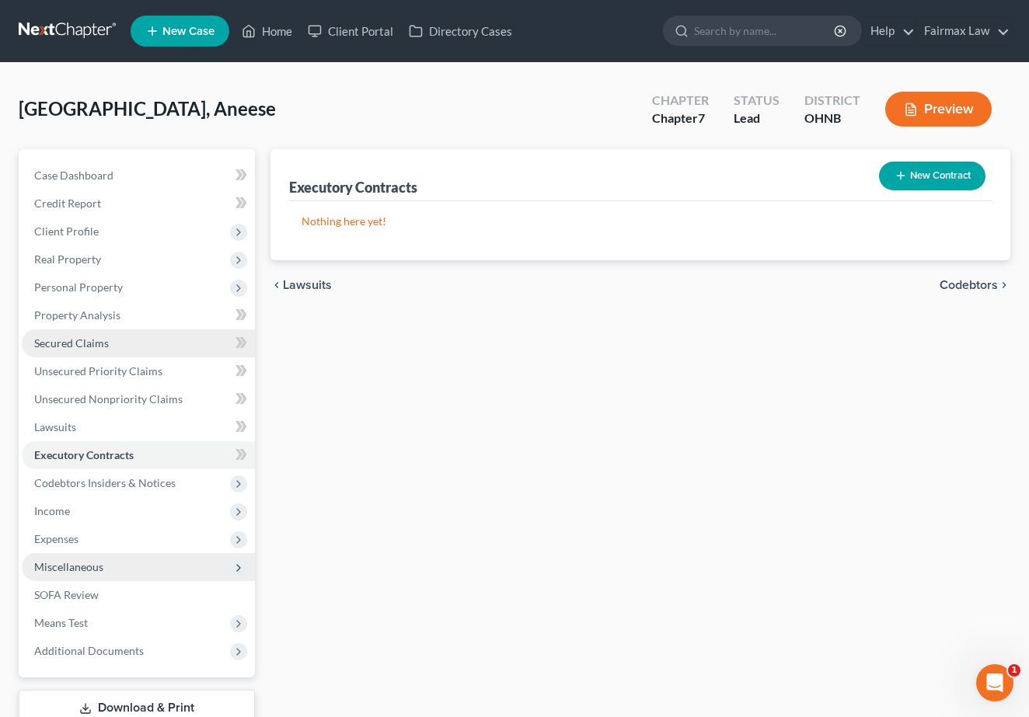
scroll to position [3, 0]
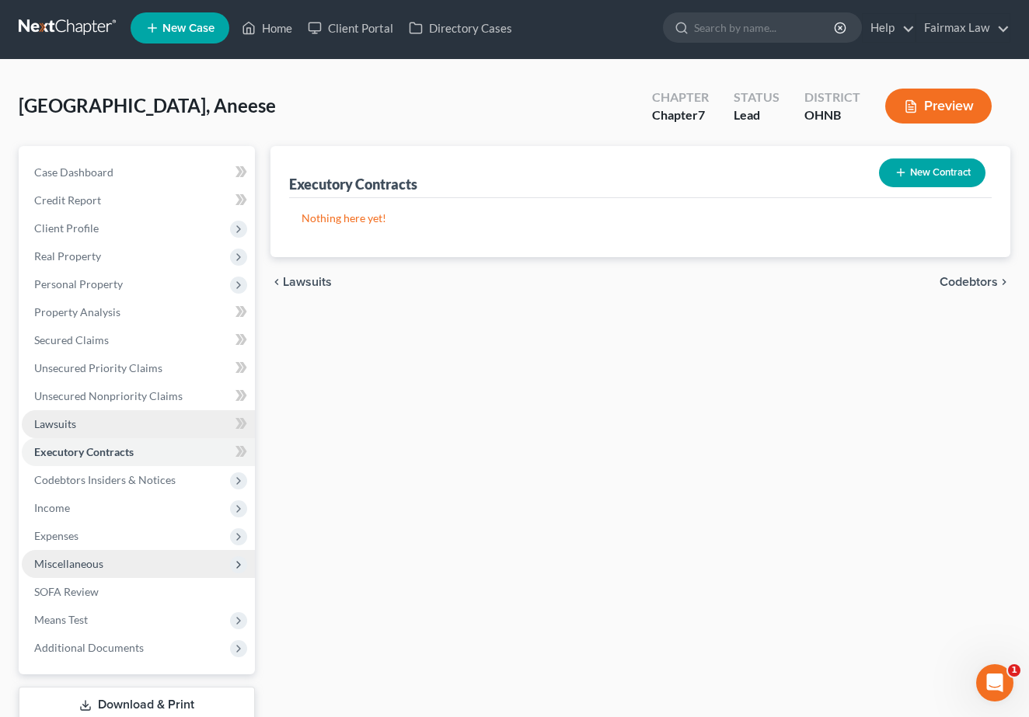
click at [148, 427] on link "Lawsuits" at bounding box center [138, 424] width 233 height 28
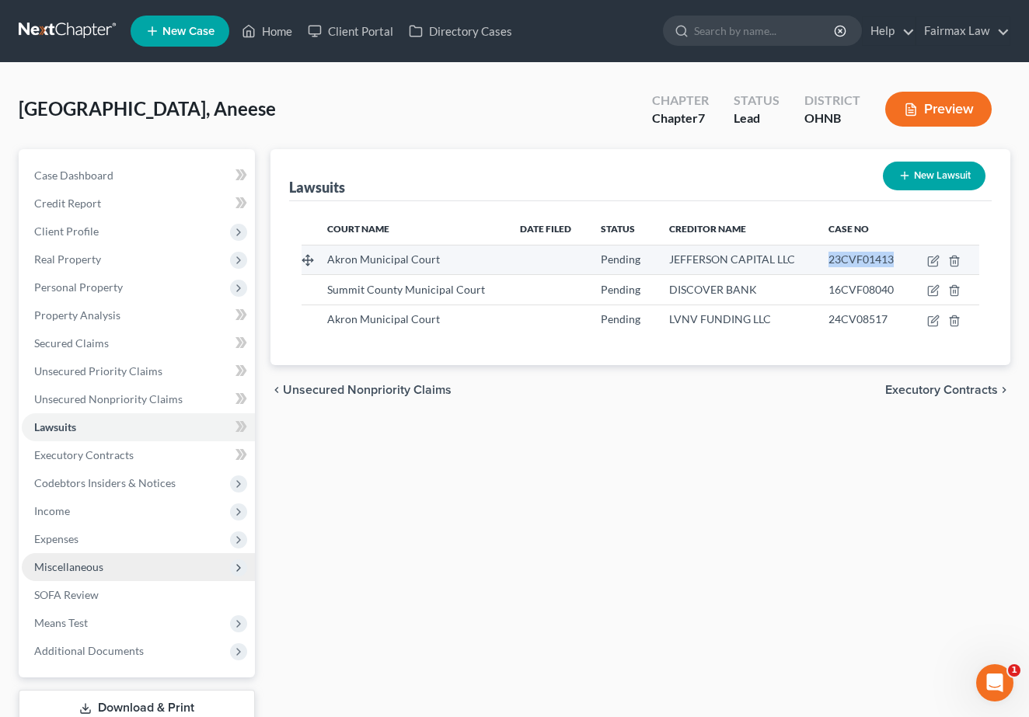
drag, startPoint x: 828, startPoint y: 261, endPoint x: 894, endPoint y: 260, distance: 66.8
click at [894, 260] on div "23CVF01413" at bounding box center [863, 260] width 71 height 16
copy span "23CVF01413"
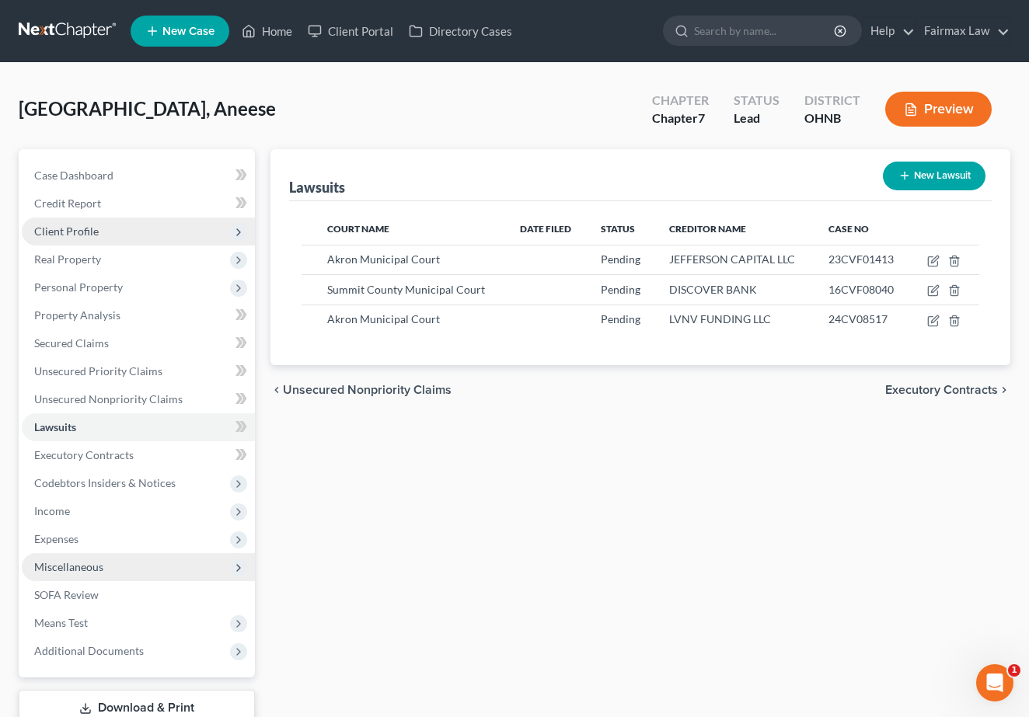
click at [90, 237] on span "Client Profile" at bounding box center [66, 231] width 64 height 13
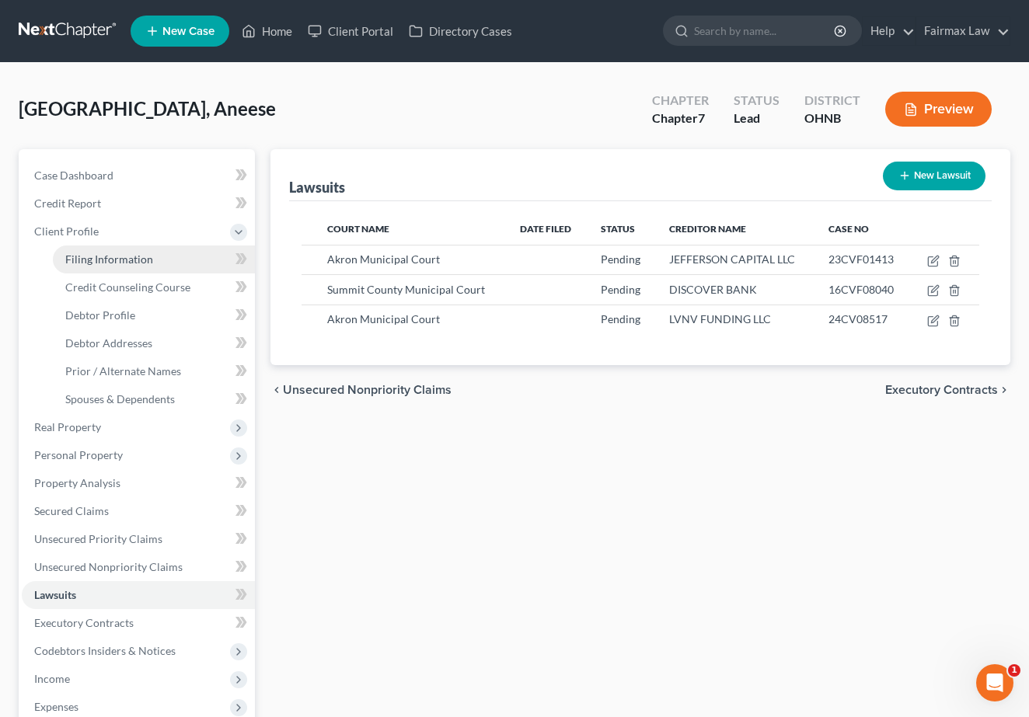
click at [89, 263] on span "Filing Information" at bounding box center [109, 259] width 88 height 13
select select "1"
select select "0"
select select "61"
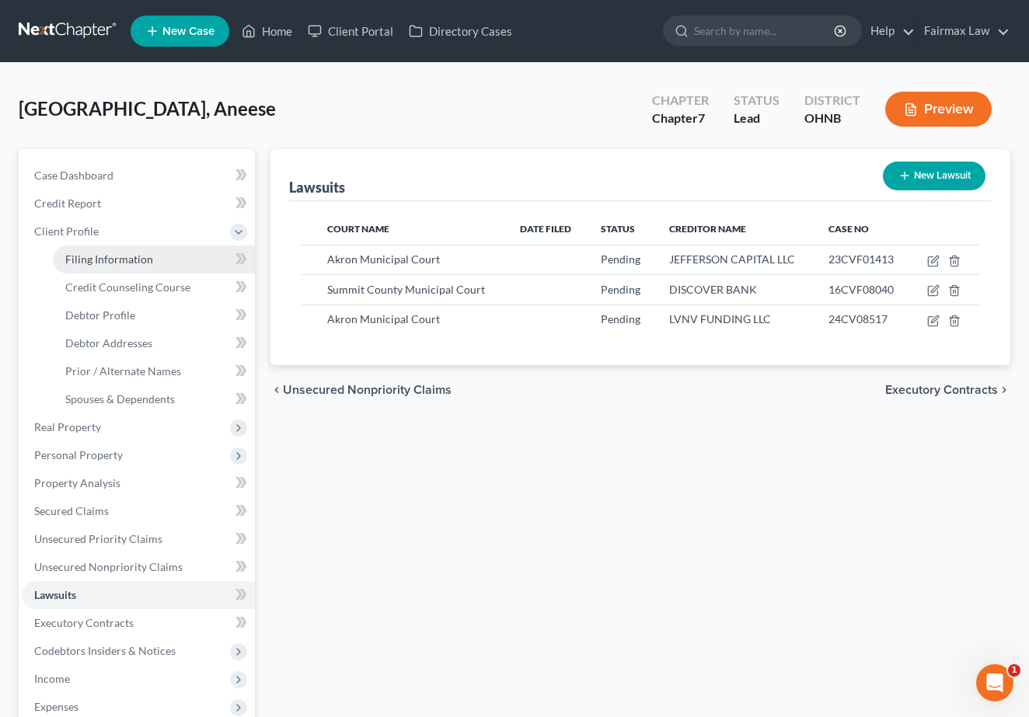
select select "12"
select select "0"
select select "36"
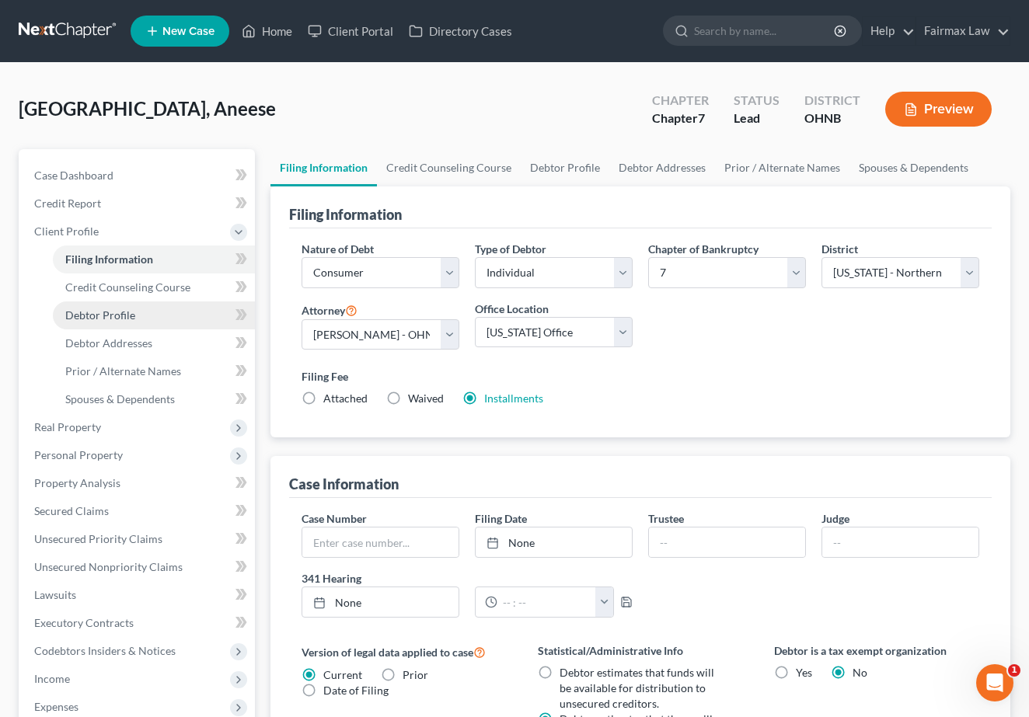
click at [89, 317] on span "Debtor Profile" at bounding box center [100, 315] width 70 height 13
select select "0"
select select "1"
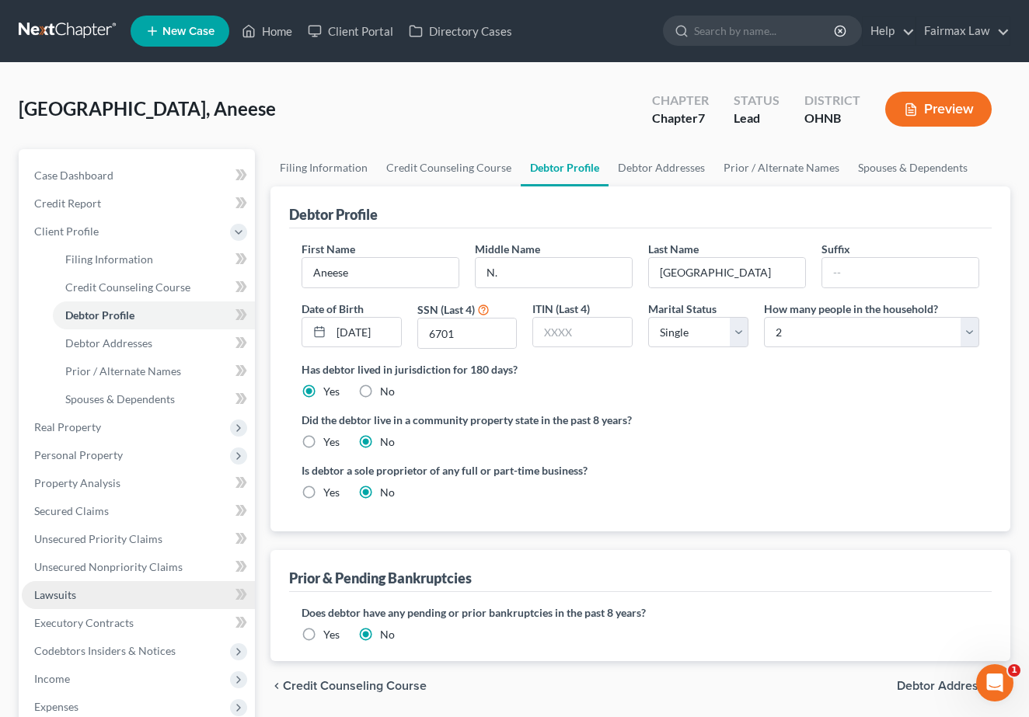
click at [127, 589] on link "Lawsuits" at bounding box center [138, 595] width 233 height 28
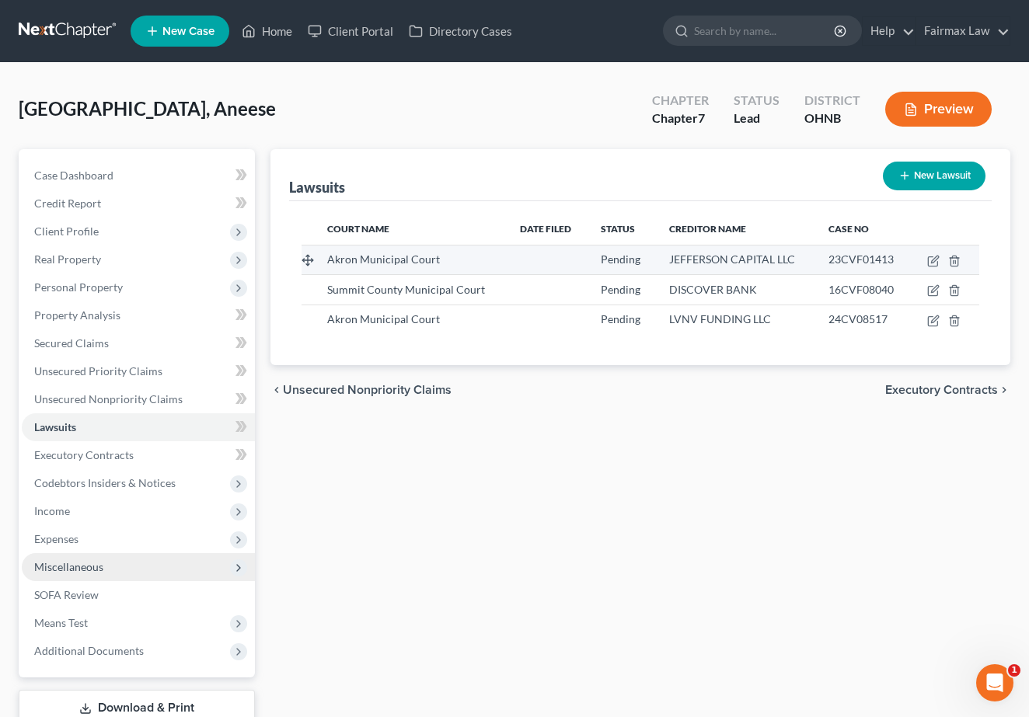
click at [933, 267] on td at bounding box center [945, 260] width 68 height 30
click at [933, 262] on icon "button" at bounding box center [933, 261] width 12 height 12
select select "36"
select select "0"
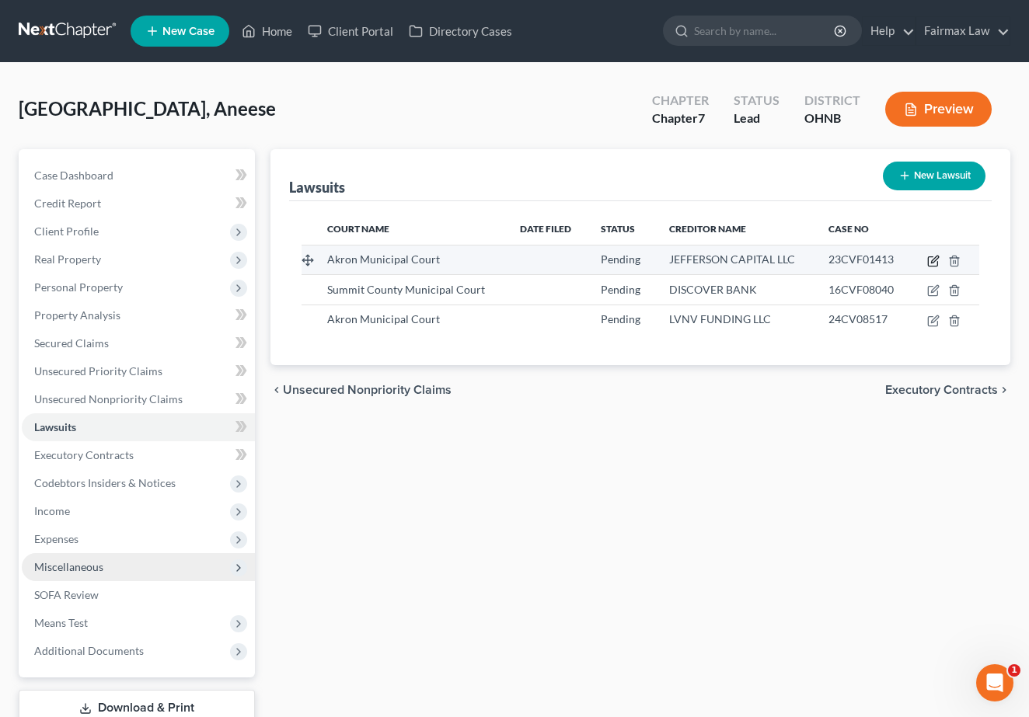
select select "3"
select select "24"
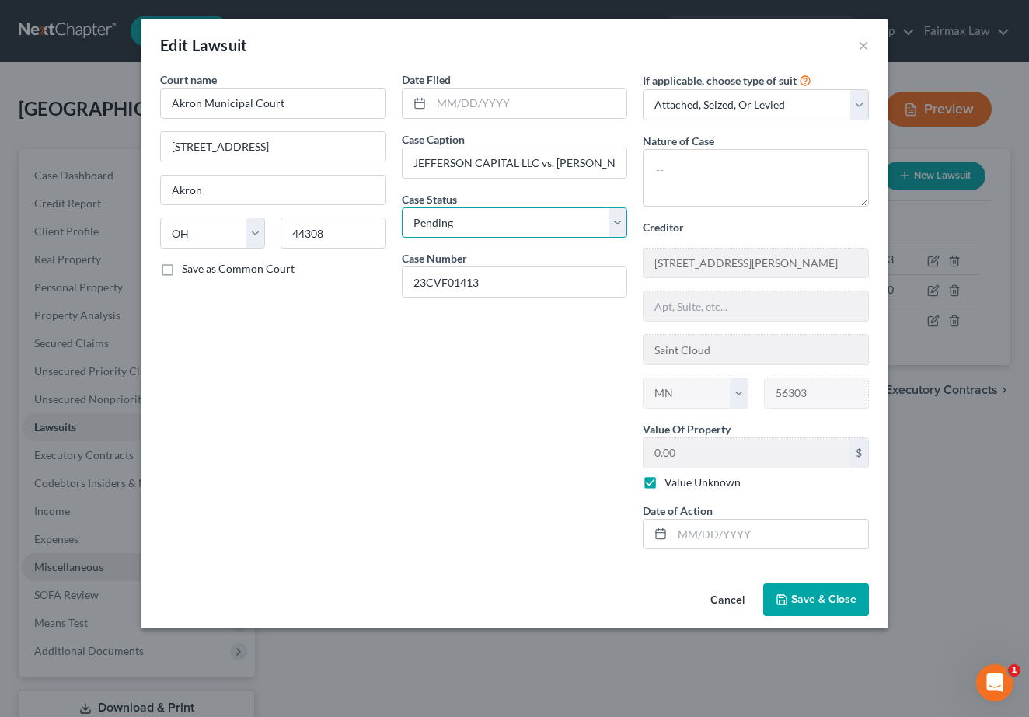
select select "2"
click at [820, 606] on button "Save & Close" at bounding box center [816, 600] width 106 height 33
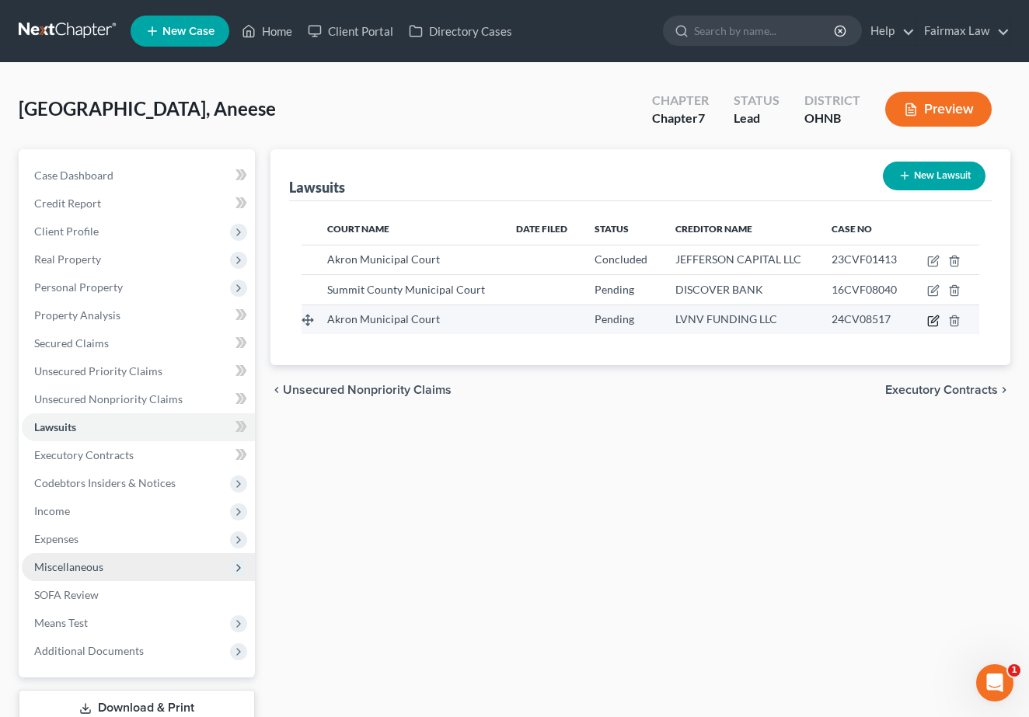
click at [933, 320] on icon "button" at bounding box center [933, 321] width 12 height 12
select select "36"
select select "0"
select select "1"
select select "42"
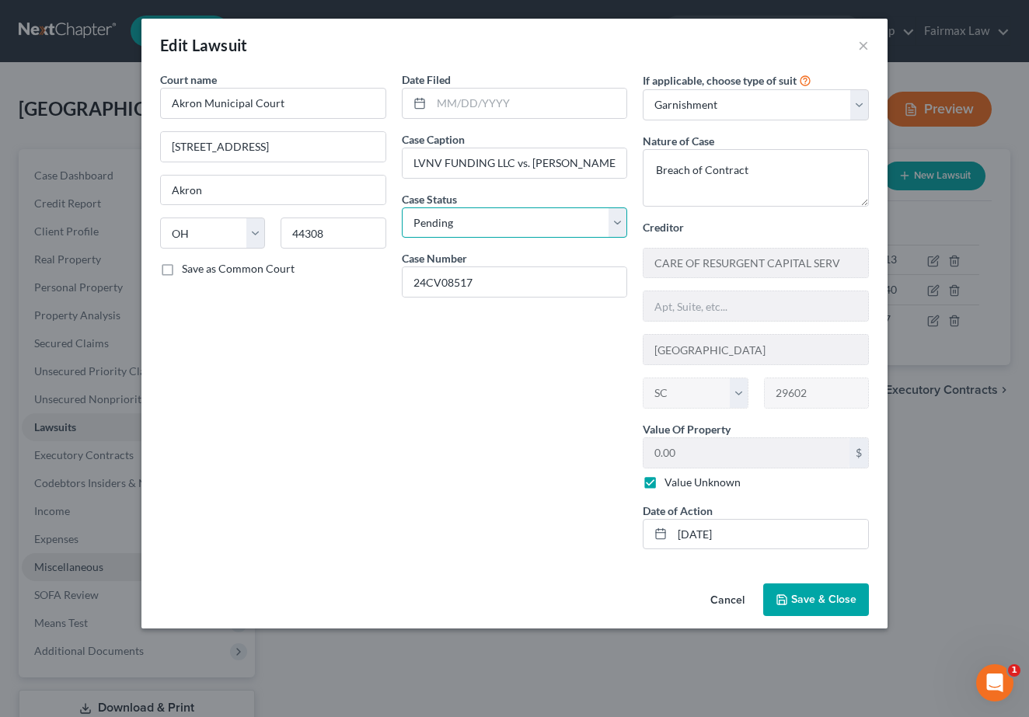
select select "2"
click at [786, 599] on icon "button" at bounding box center [781, 599] width 9 height 9
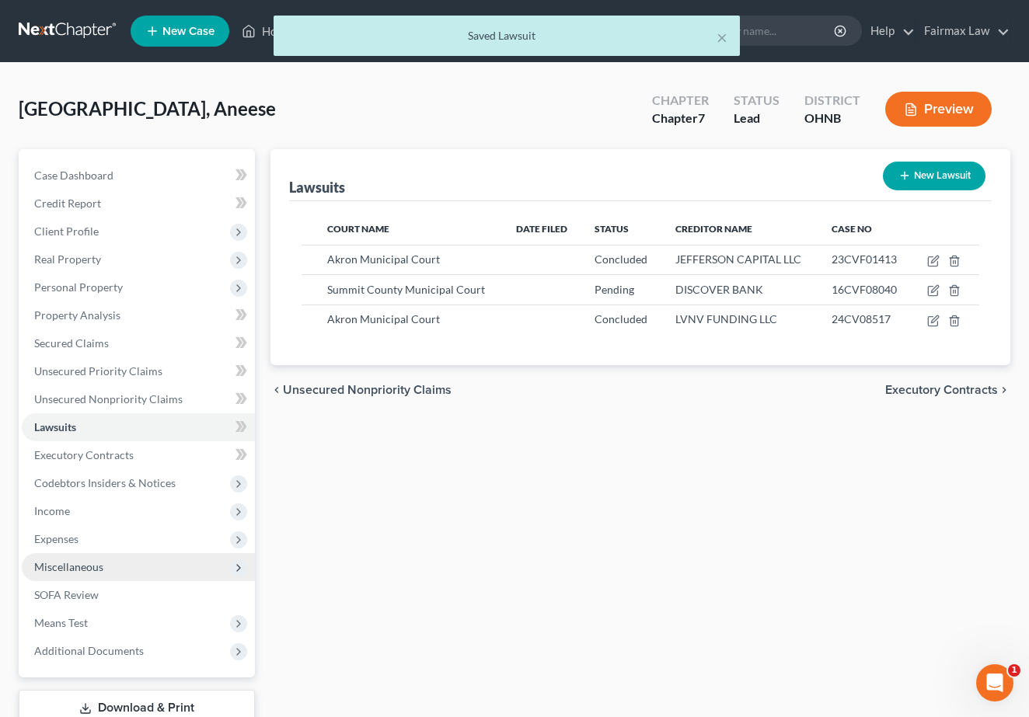
click at [708, 507] on div "Lawsuits New Lawsuit Court Name Date Filed Status Creditor Name Case No Akron M…" at bounding box center [640, 458] width 755 height 618
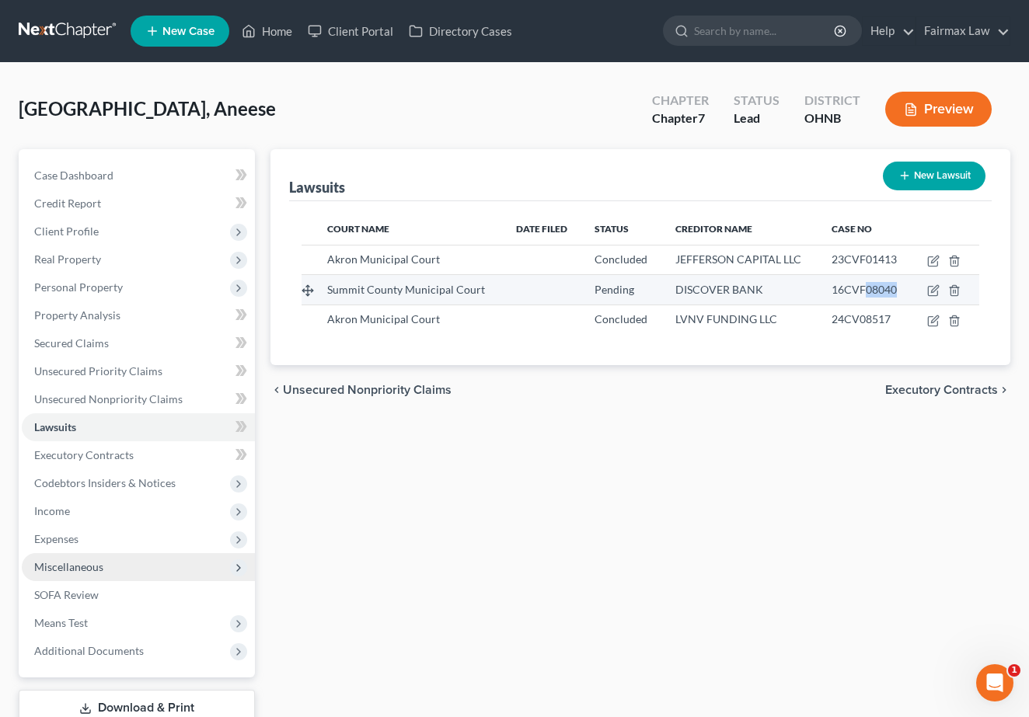
drag, startPoint x: 864, startPoint y: 290, endPoint x: 903, endPoint y: 290, distance: 38.9
click at [903, 290] on td "16CVF08040" at bounding box center [865, 290] width 93 height 30
copy span "08040"
click at [929, 289] on icon "button" at bounding box center [933, 290] width 12 height 12
select select "36"
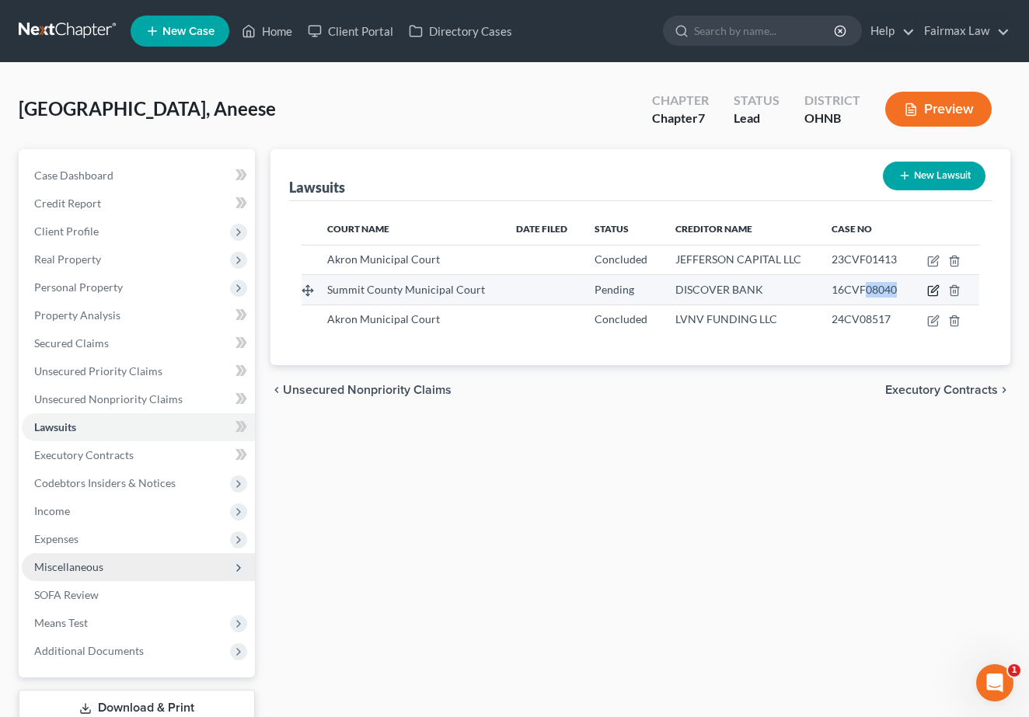
select select "0"
select select "3"
select select "14"
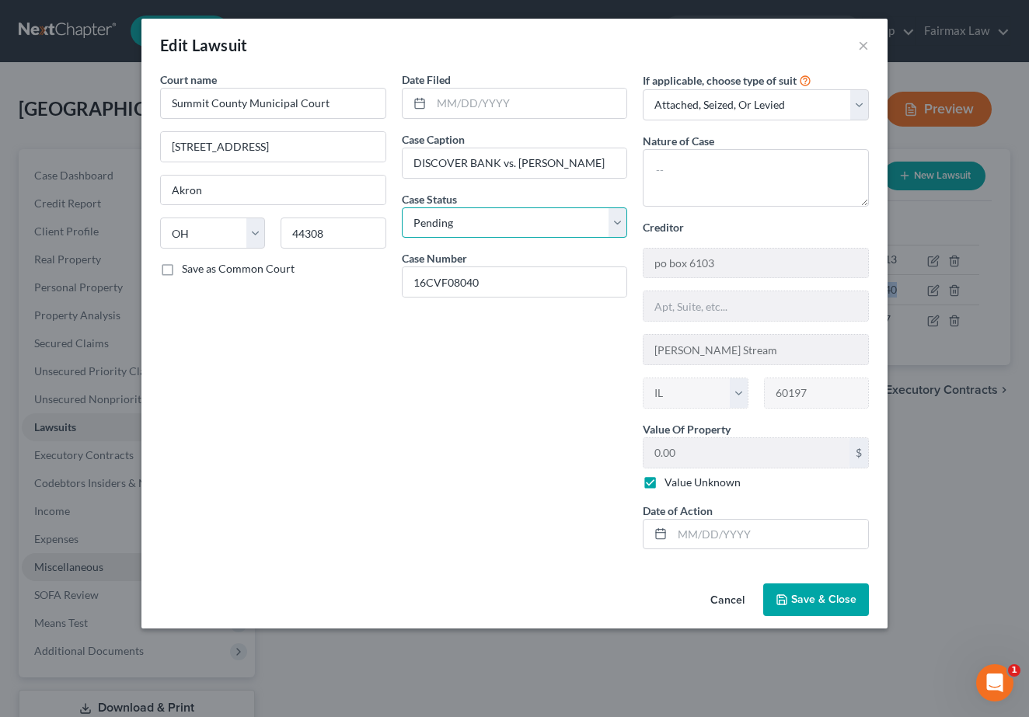
select select "2"
click at [832, 601] on span "Save & Close" at bounding box center [823, 599] width 65 height 13
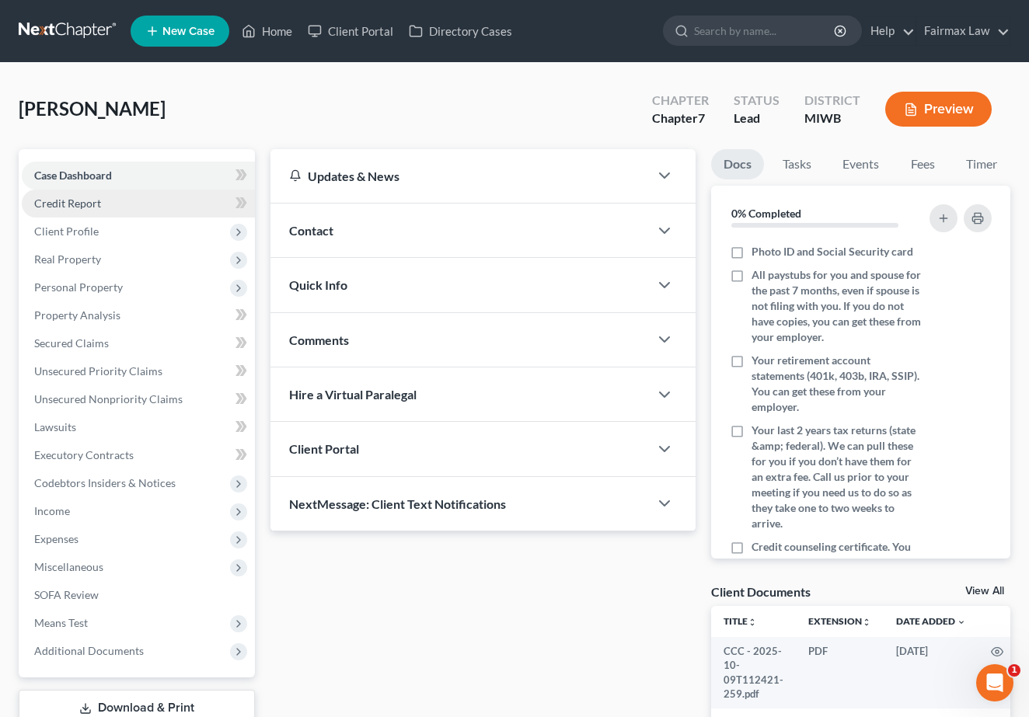
click at [141, 205] on link "Credit Report" at bounding box center [138, 204] width 233 height 28
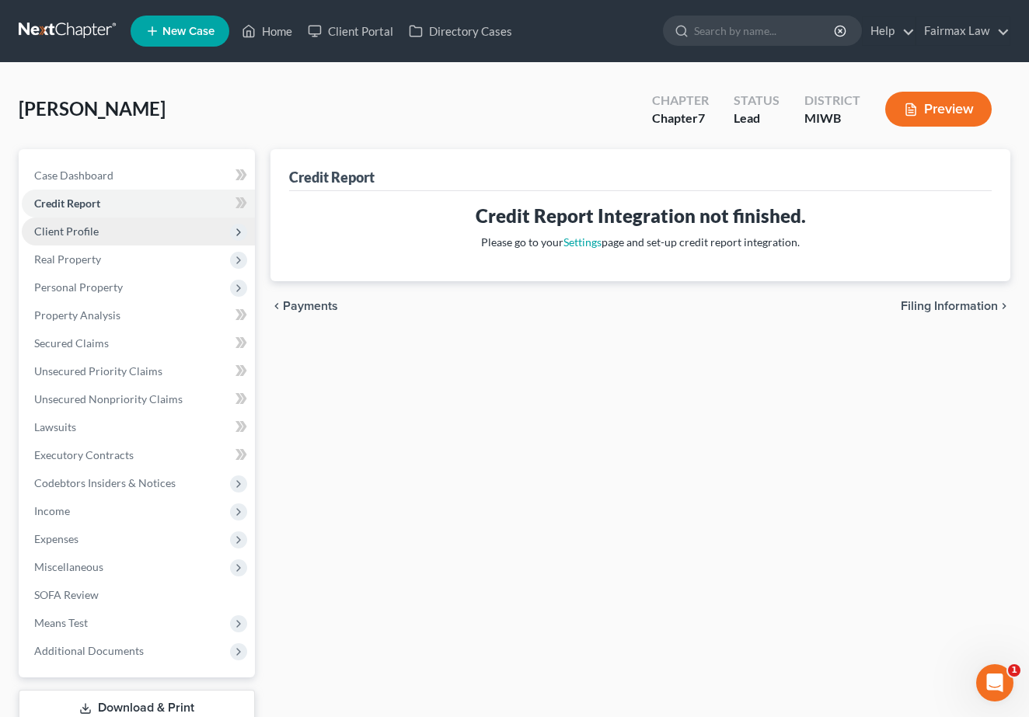
click at [140, 225] on span "Client Profile" at bounding box center [138, 232] width 233 height 28
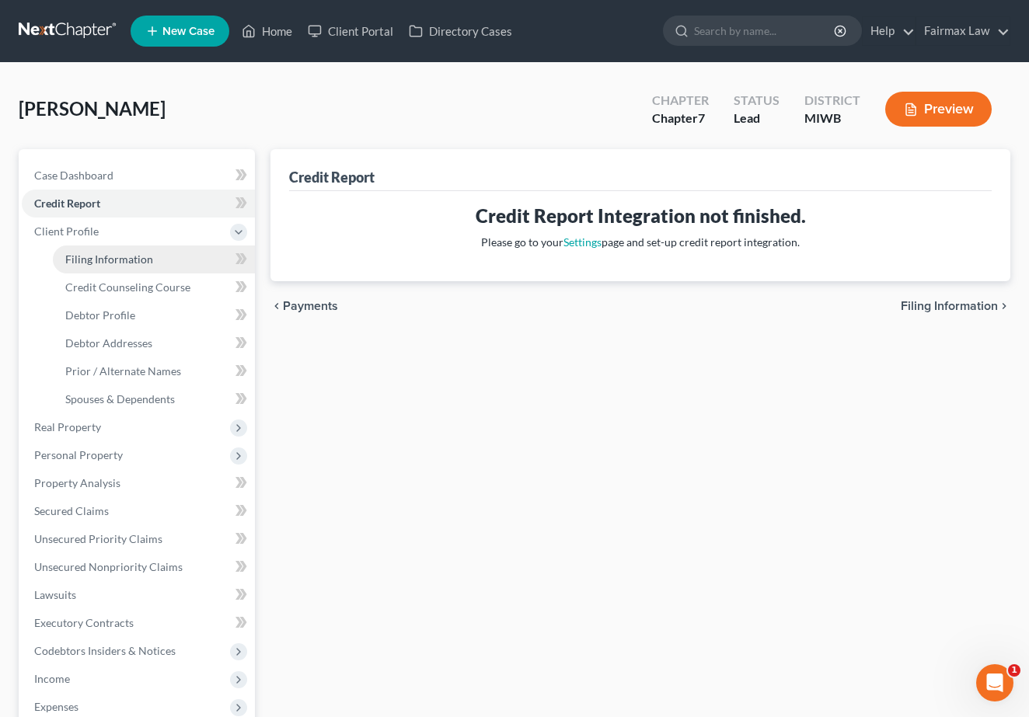
click at [131, 253] on span "Filing Information" at bounding box center [109, 259] width 88 height 13
select select "1"
select select "0"
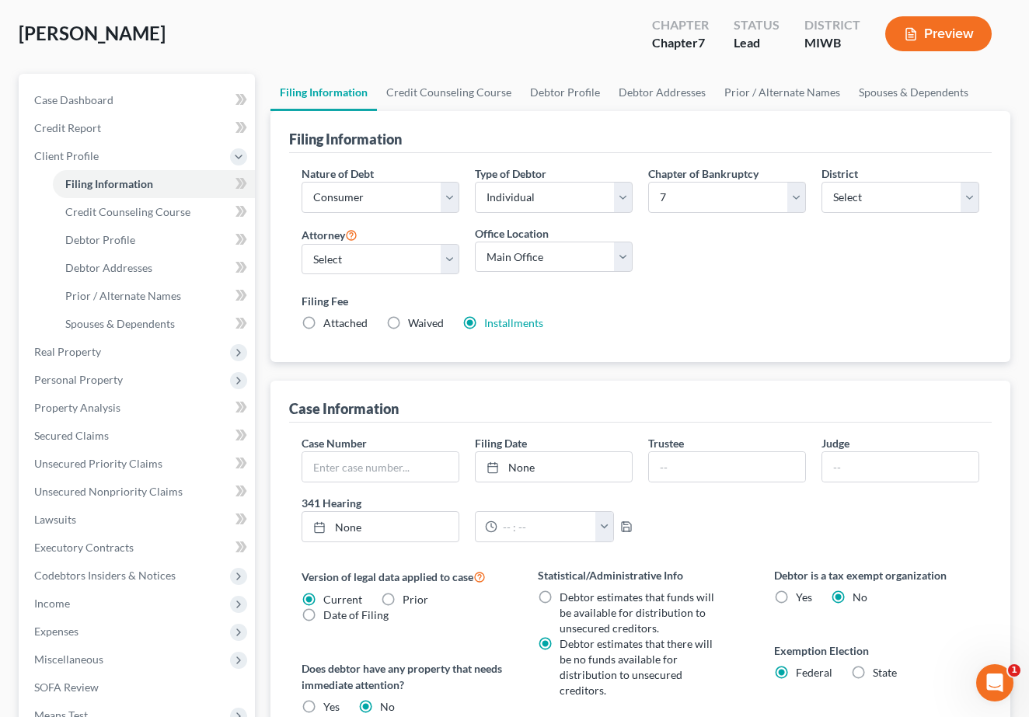
scroll to position [43, 0]
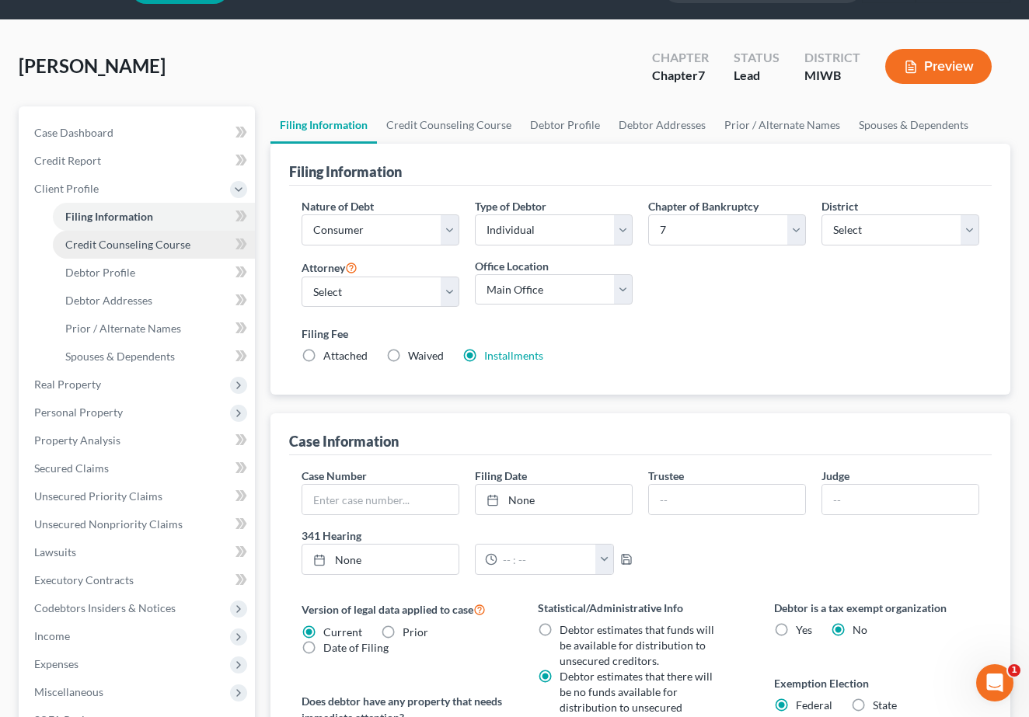
click at [104, 239] on span "Credit Counseling Course" at bounding box center [127, 244] width 125 height 13
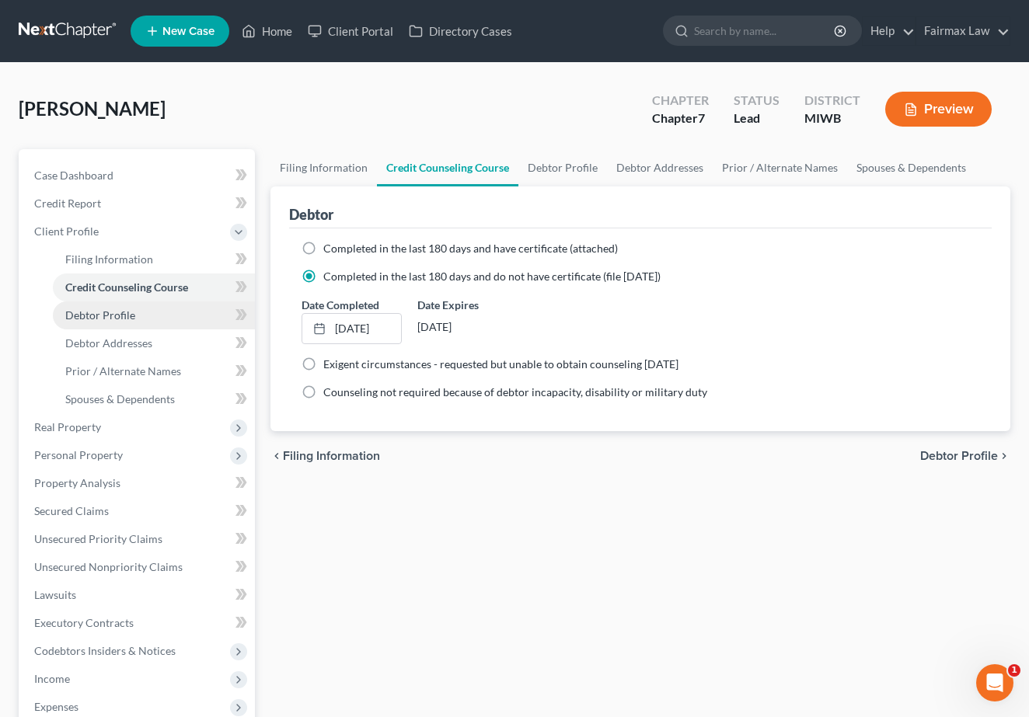
click at [103, 309] on span "Debtor Profile" at bounding box center [100, 315] width 70 height 13
select select "0"
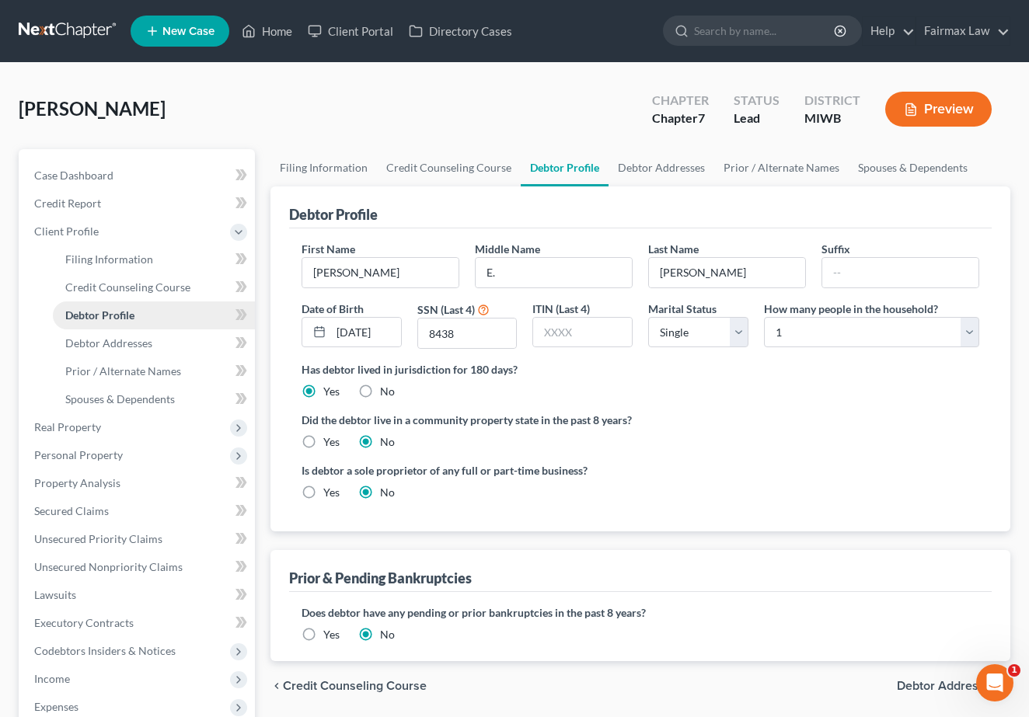
radio input "true"
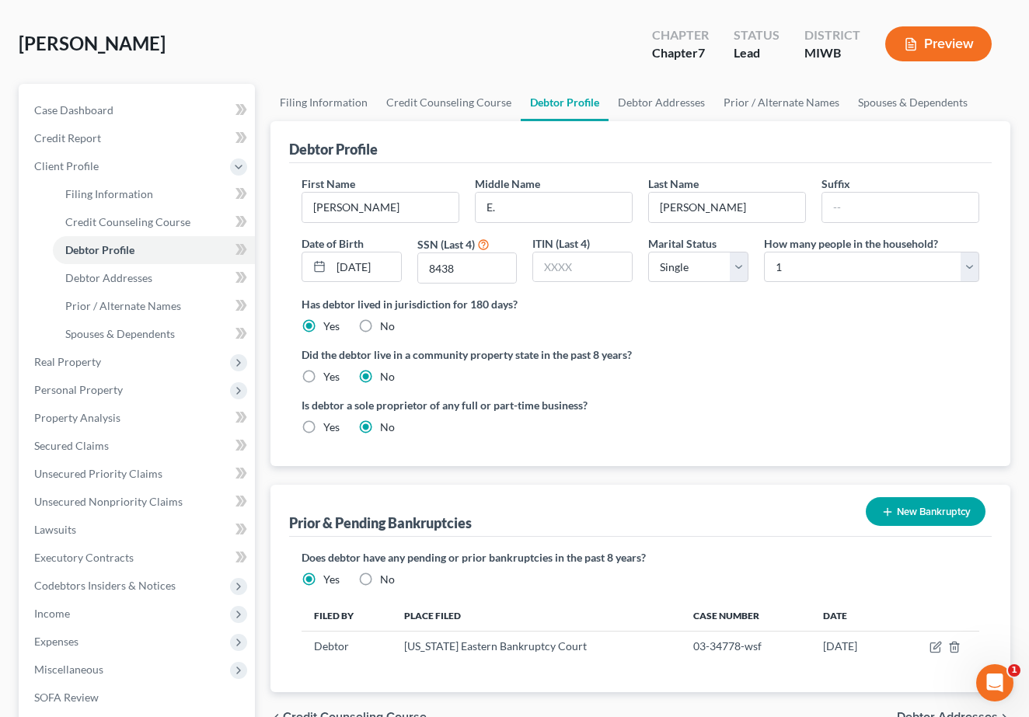
scroll to position [102, 0]
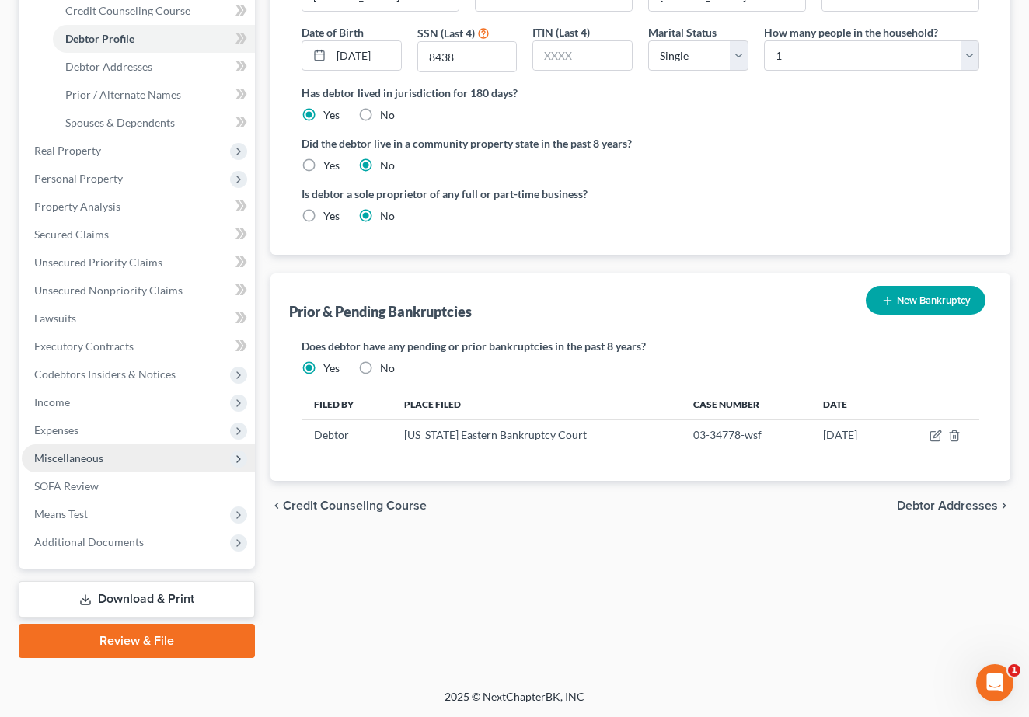
click at [74, 458] on span "Miscellaneous" at bounding box center [68, 457] width 69 height 13
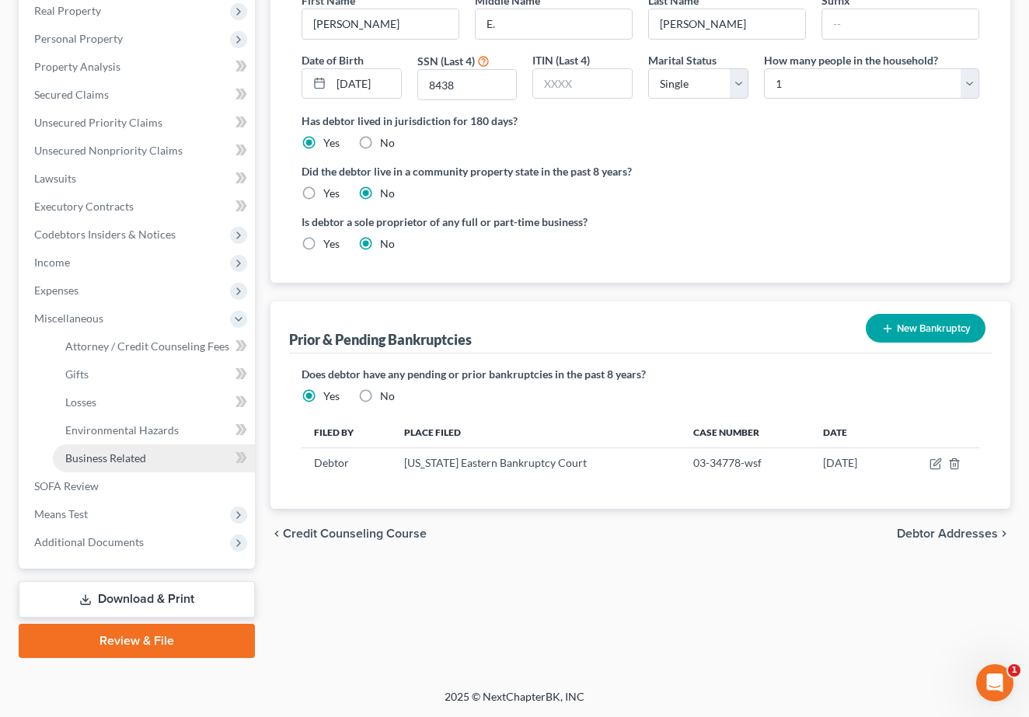
scroll to position [249, 0]
click at [173, 341] on span "Attorney / Credit Counseling Fees" at bounding box center [147, 346] width 164 height 13
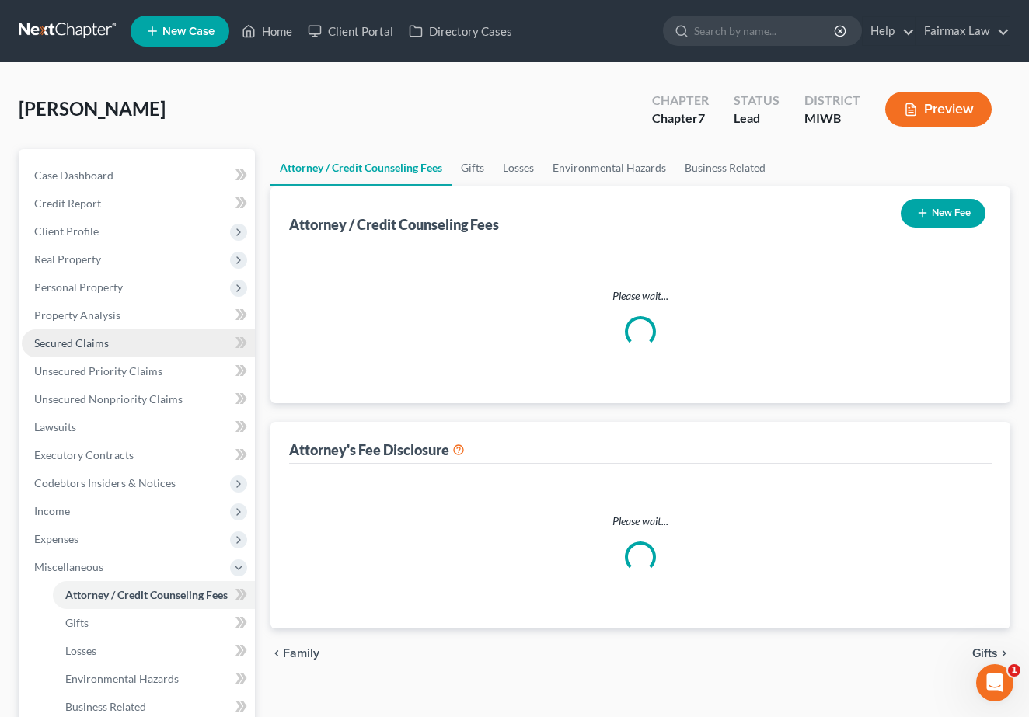
select select "2"
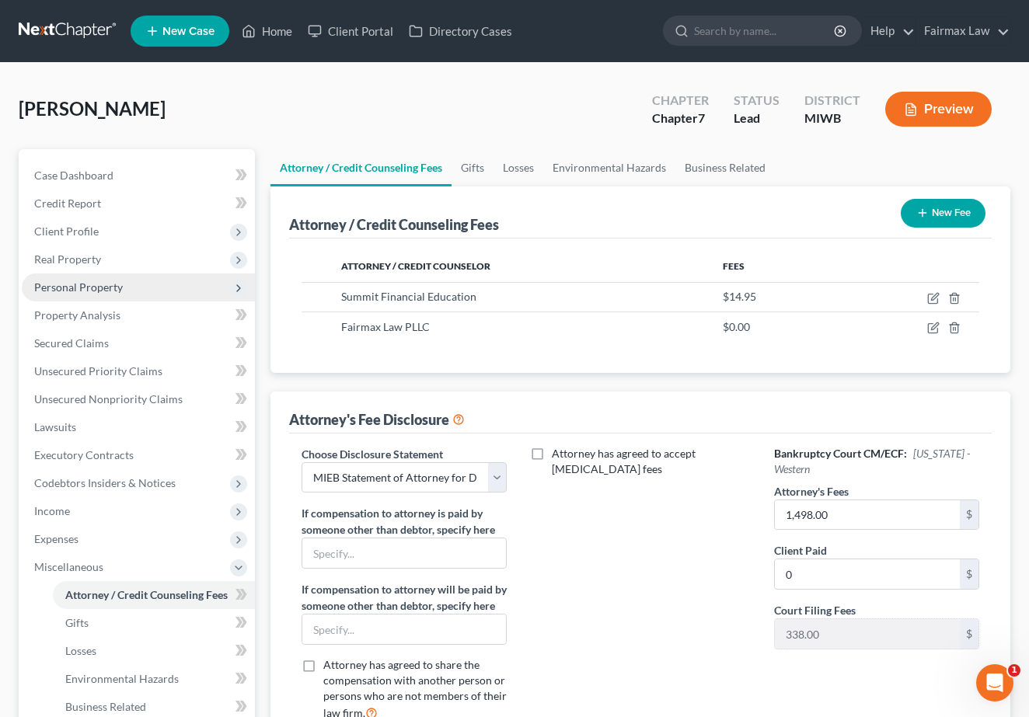
scroll to position [2, 0]
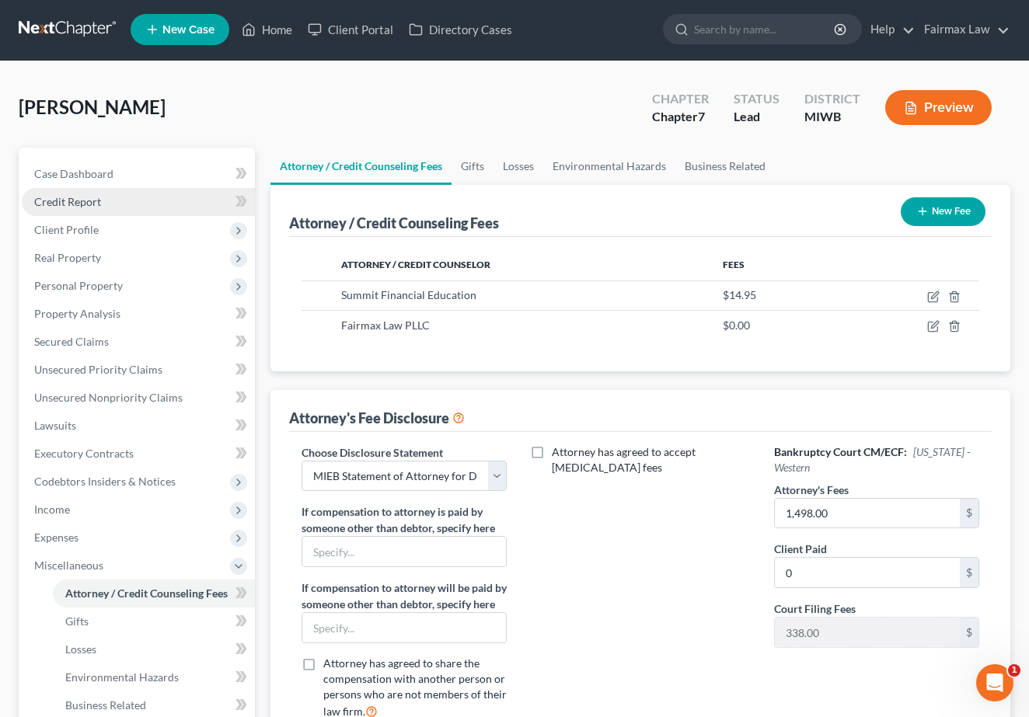
click at [122, 208] on link "Credit Report" at bounding box center [138, 202] width 233 height 28
click at [131, 247] on span "Real Property" at bounding box center [138, 258] width 233 height 28
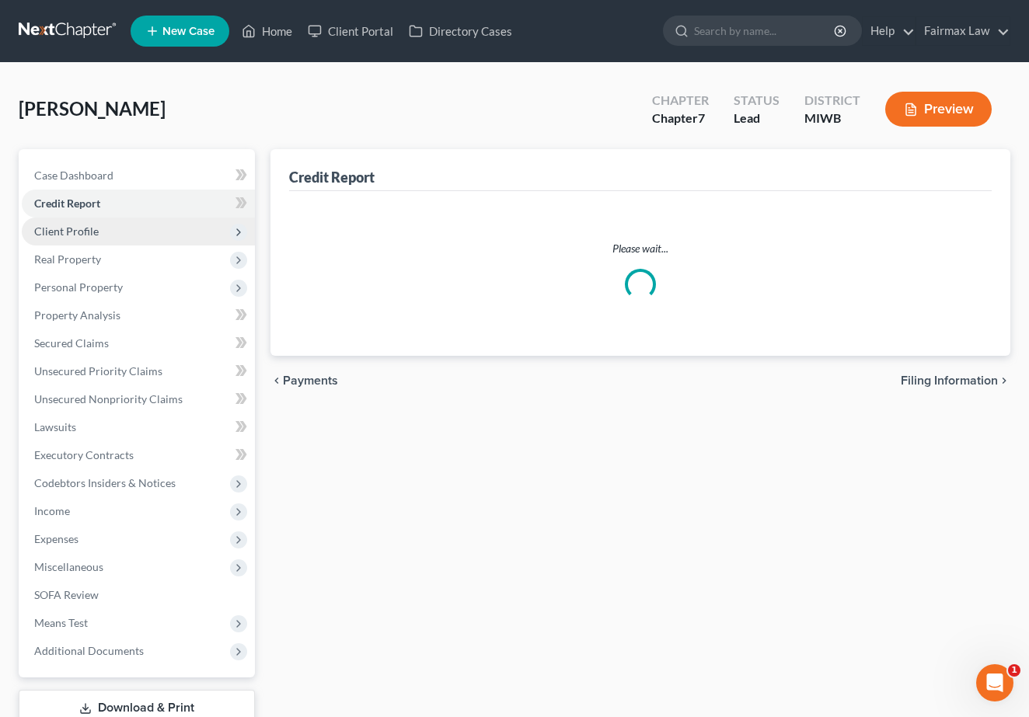
click at [132, 230] on span "Client Profile" at bounding box center [138, 232] width 233 height 28
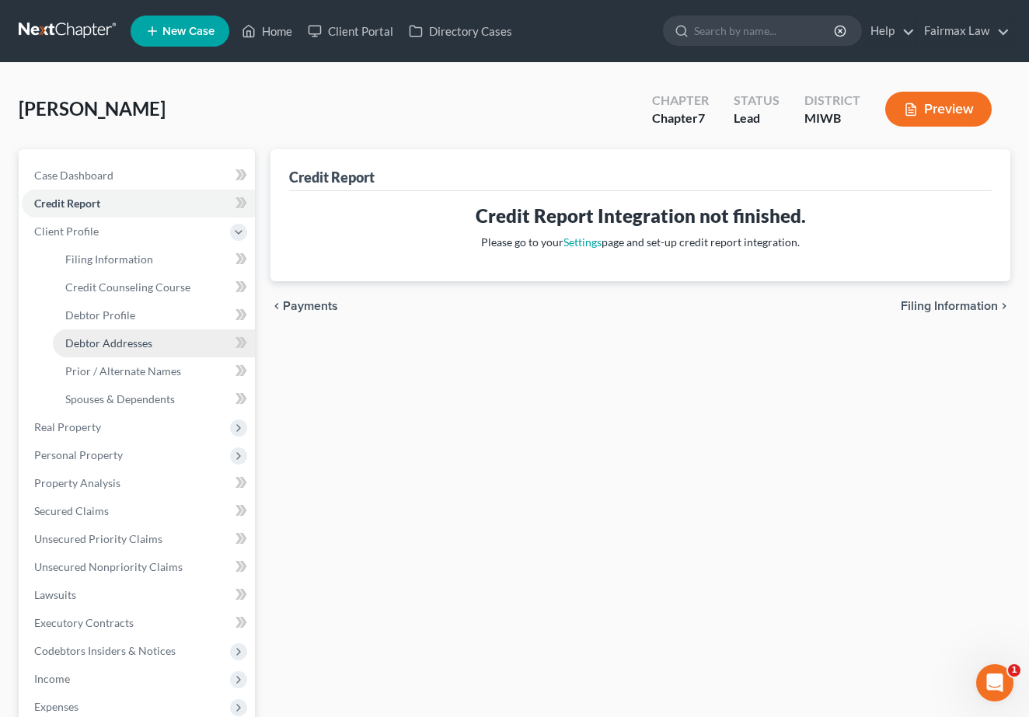
click at [148, 344] on span "Debtor Addresses" at bounding box center [108, 342] width 87 height 13
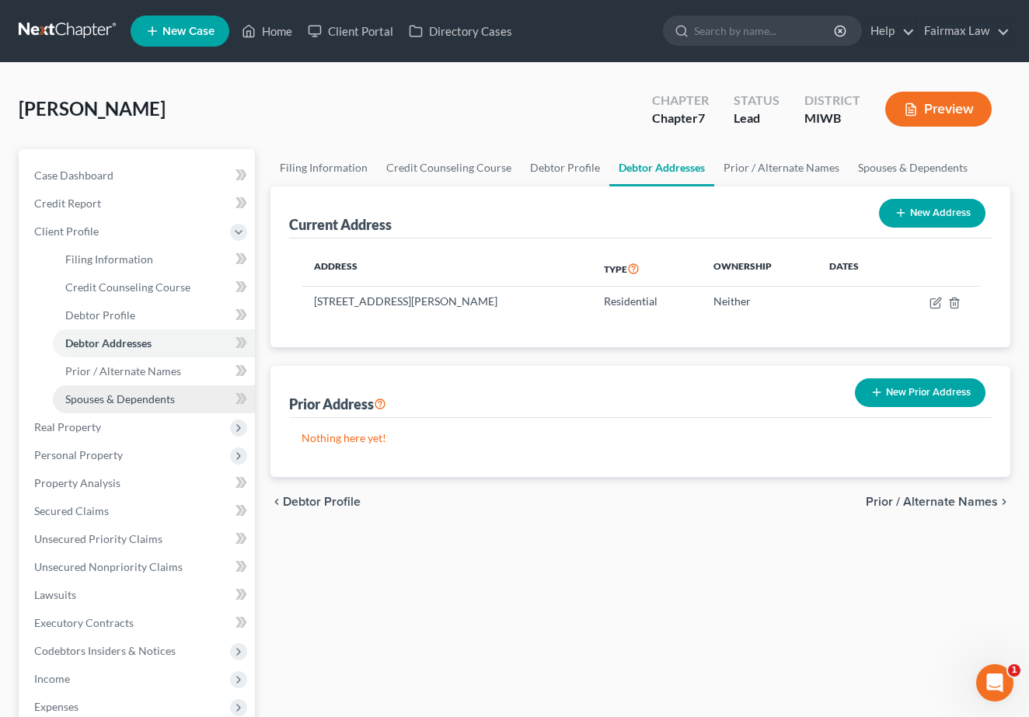
click at [141, 396] on span "Spouses & Dependents" at bounding box center [120, 398] width 110 height 13
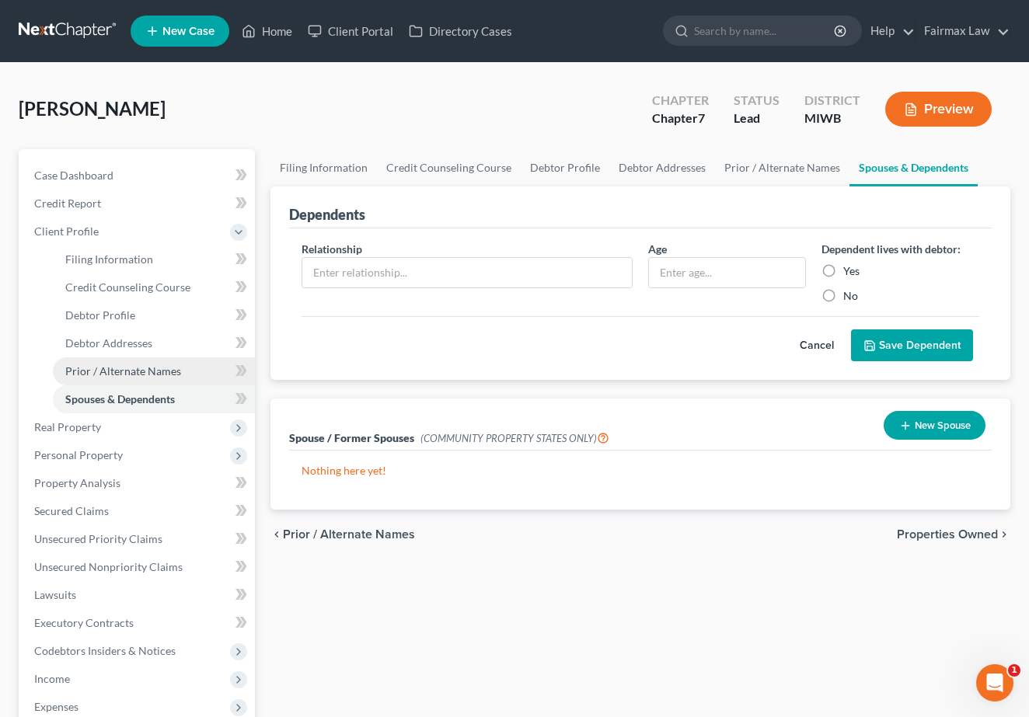
click at [152, 357] on link "Prior / Alternate Names" at bounding box center [154, 371] width 202 height 28
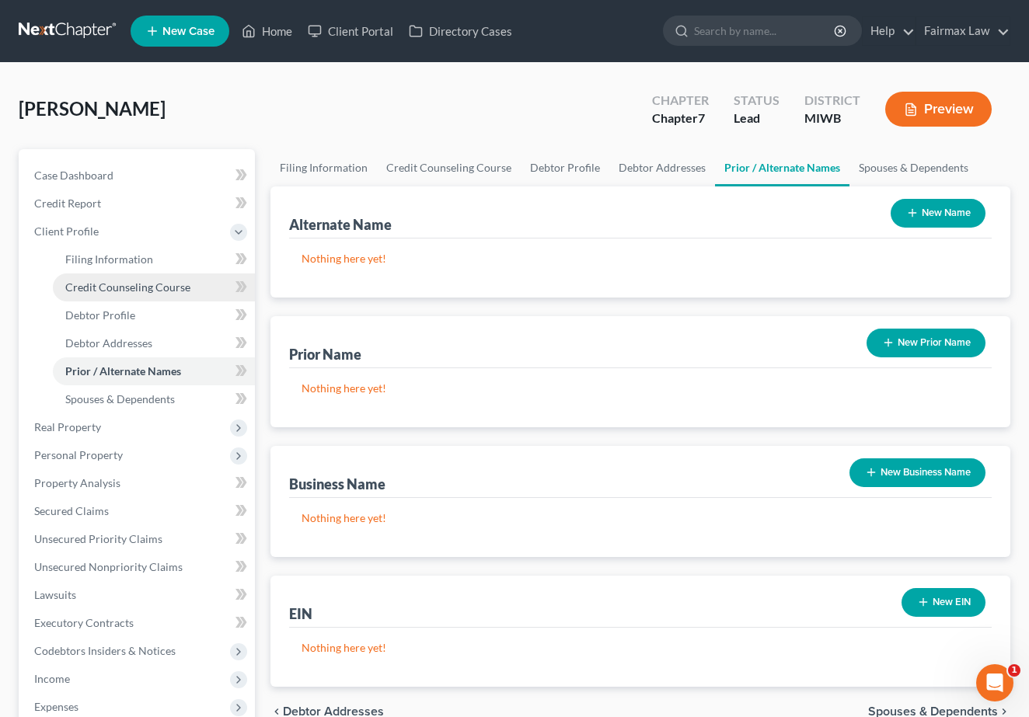
click at [157, 300] on link "Credit Counseling Course" at bounding box center [154, 288] width 202 height 28
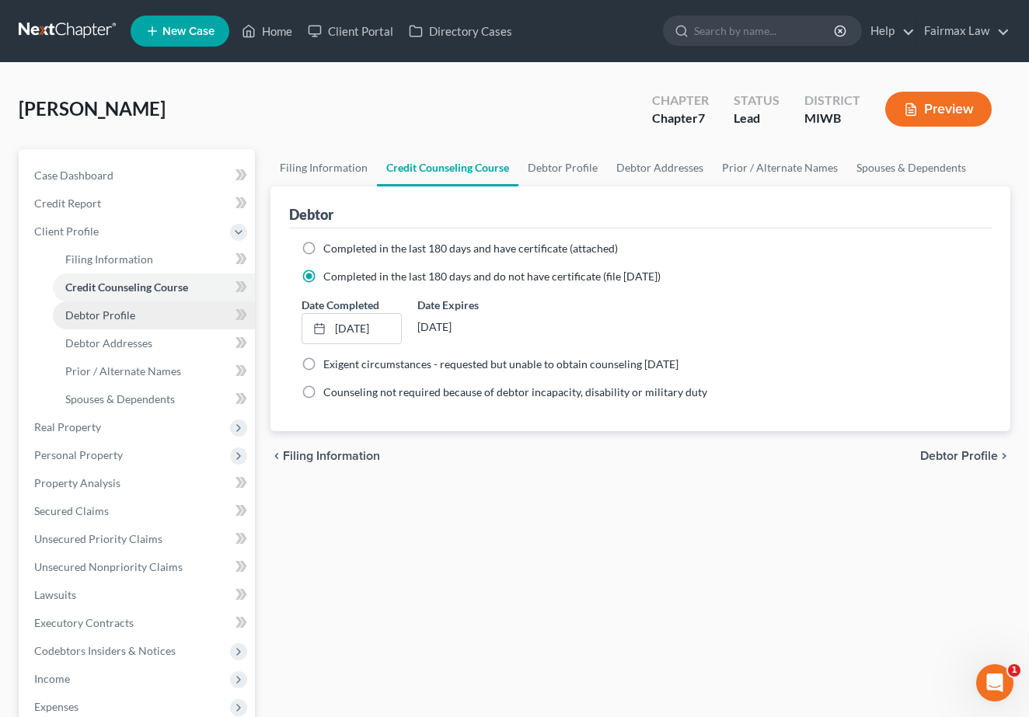
click at [142, 315] on link "Debtor Profile" at bounding box center [154, 316] width 202 height 28
select select "0"
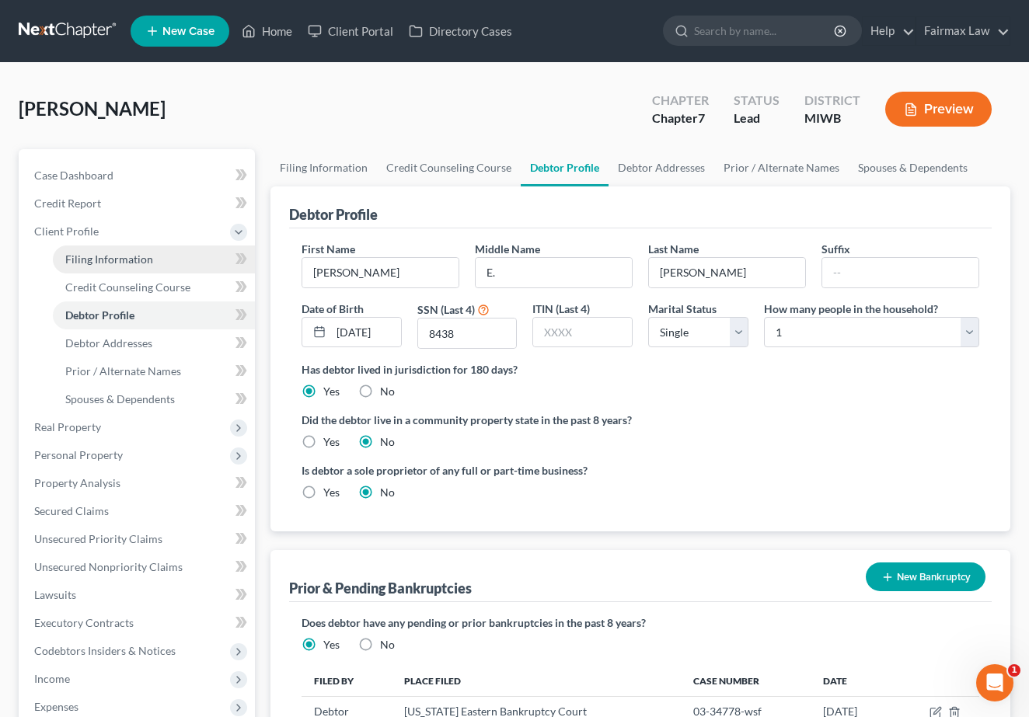
click at [138, 264] on span "Filing Information" at bounding box center [109, 259] width 88 height 13
select select "1"
select select "0"
select select "41"
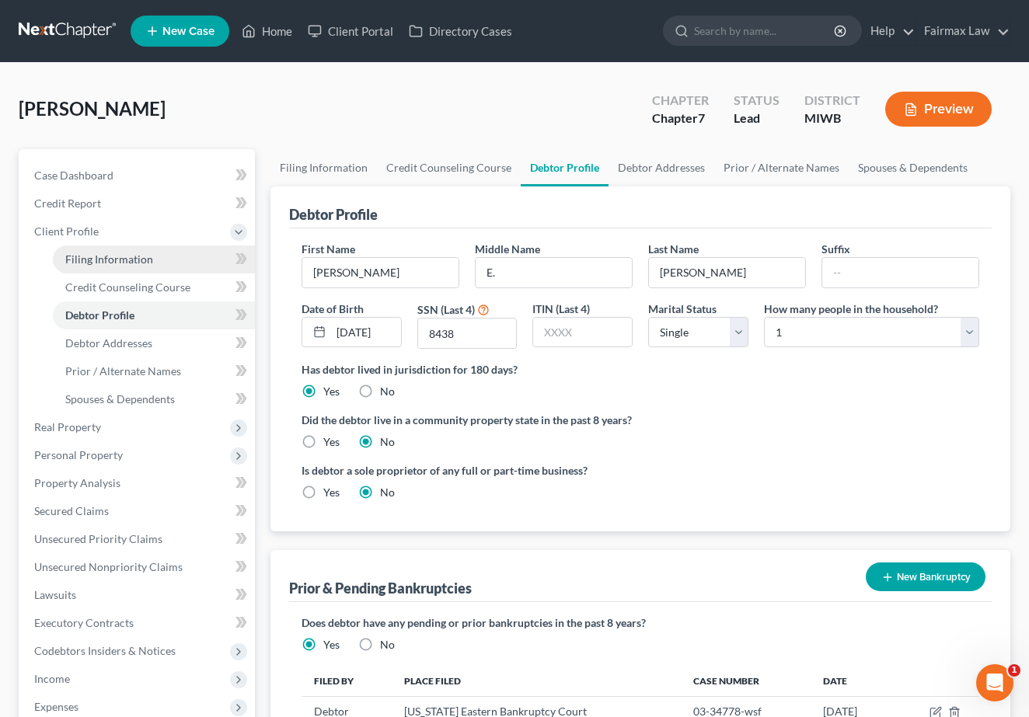
select select "0"
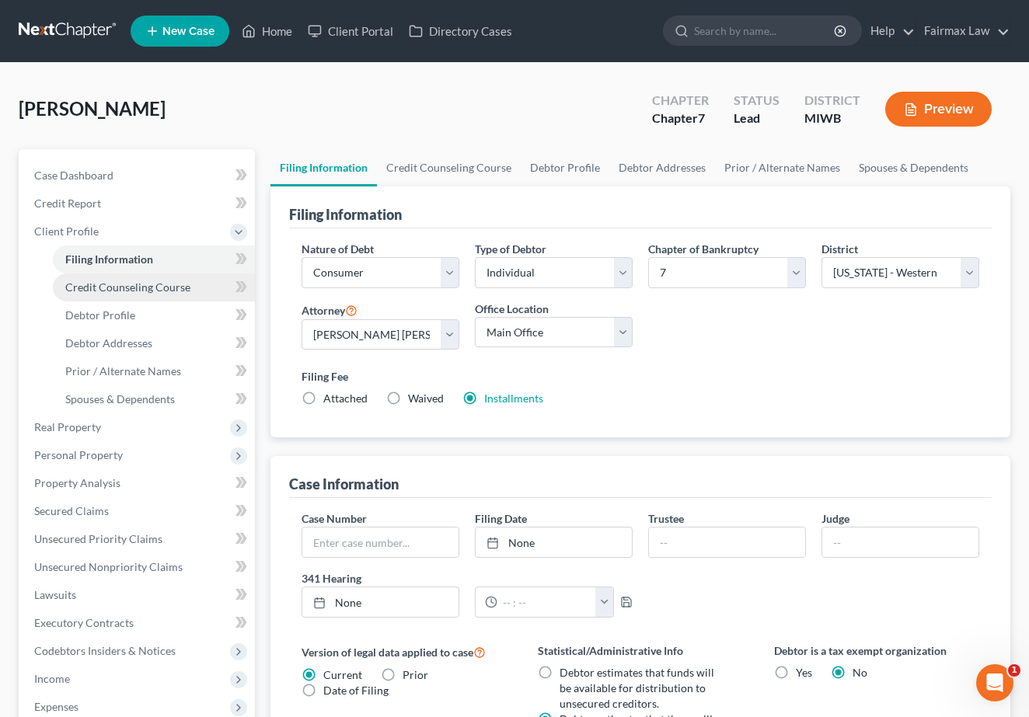
click at [139, 291] on span "Credit Counseling Course" at bounding box center [127, 287] width 125 height 13
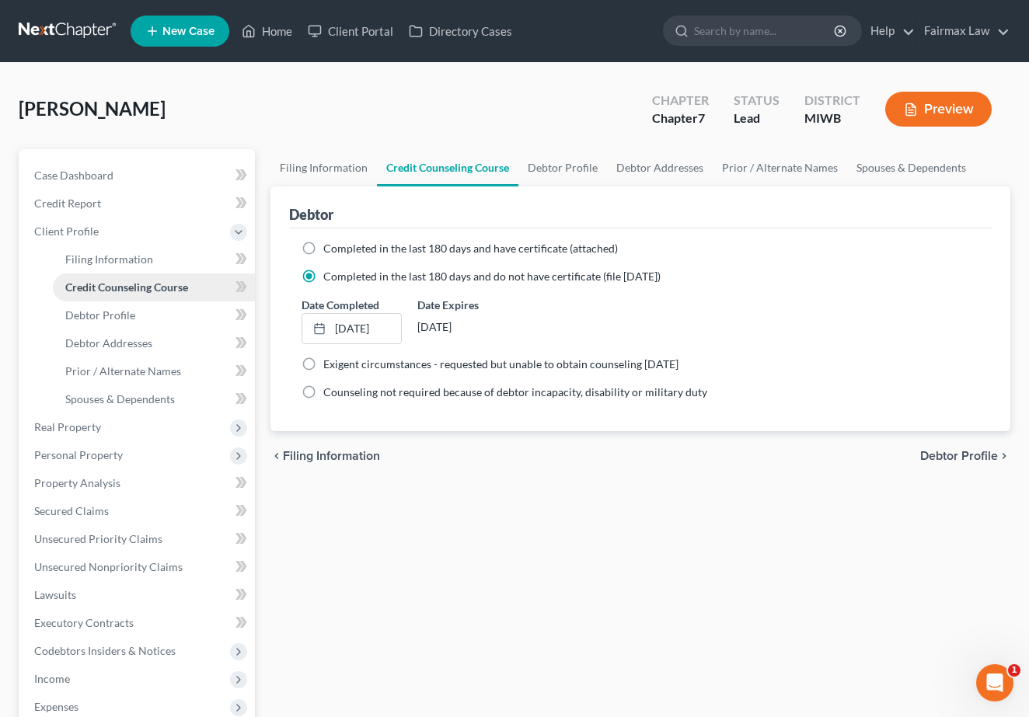
click at [141, 277] on link "Credit Counseling Course" at bounding box center [154, 288] width 202 height 28
click at [133, 341] on span "Debtor Addresses" at bounding box center [108, 342] width 87 height 13
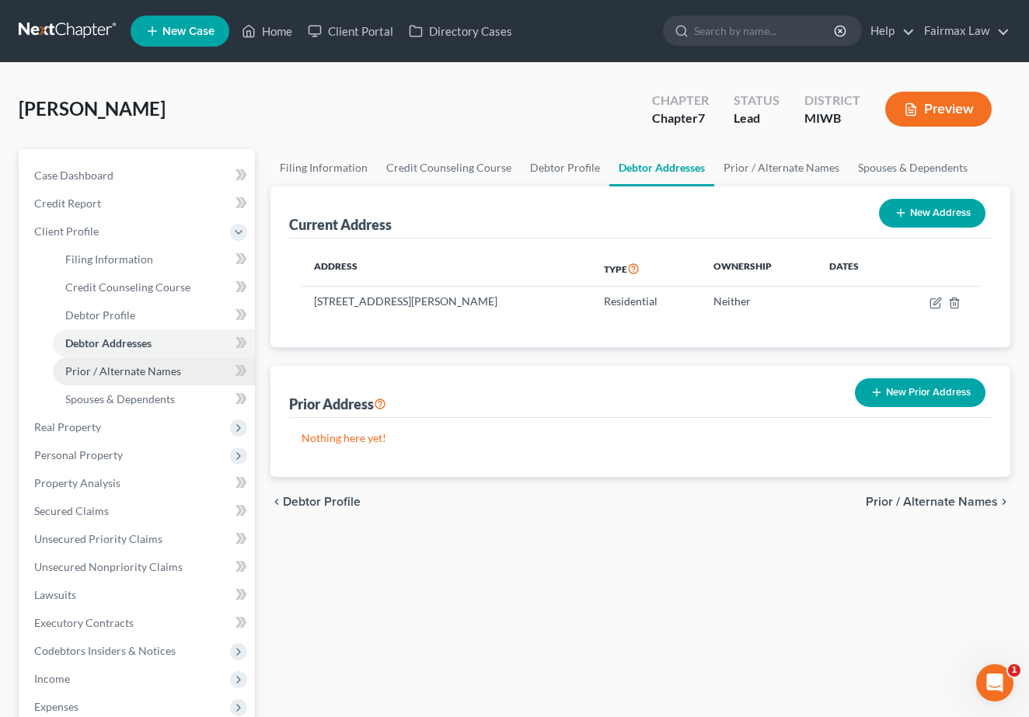
click at [87, 374] on span "Prior / Alternate Names" at bounding box center [123, 370] width 116 height 13
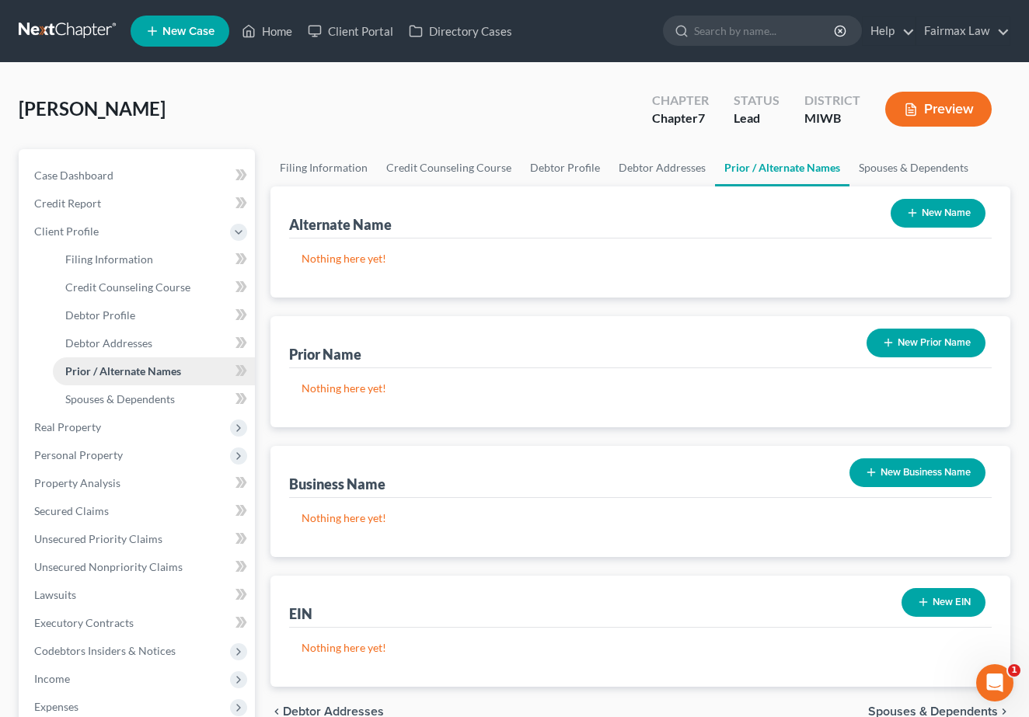
scroll to position [20, 0]
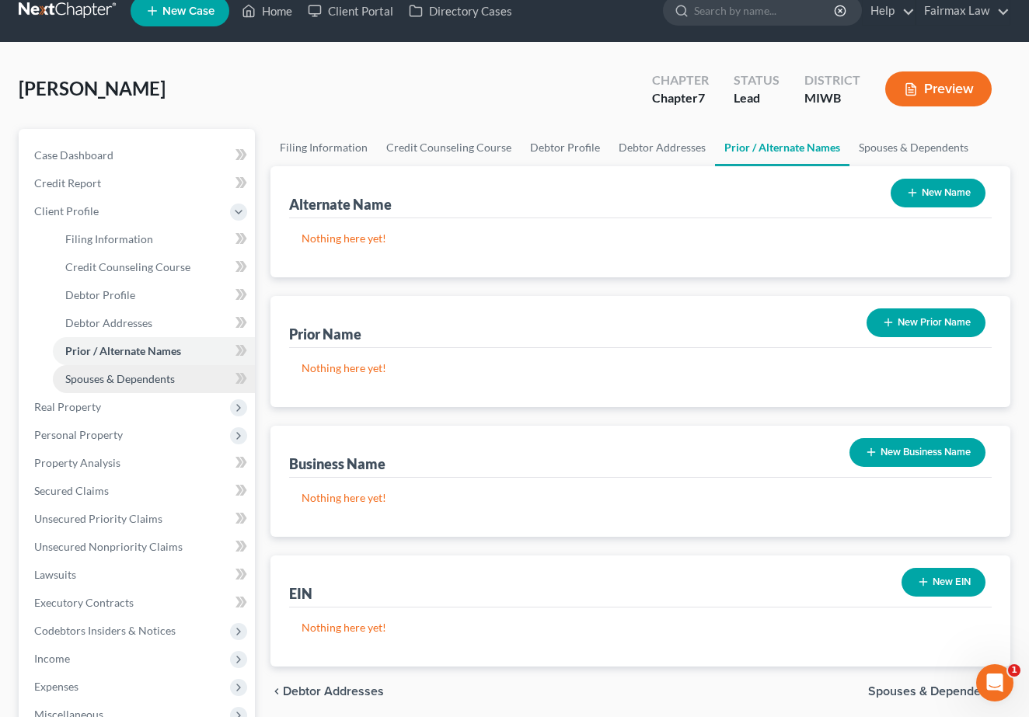
click at [96, 378] on span "Spouses & Dependents" at bounding box center [120, 378] width 110 height 13
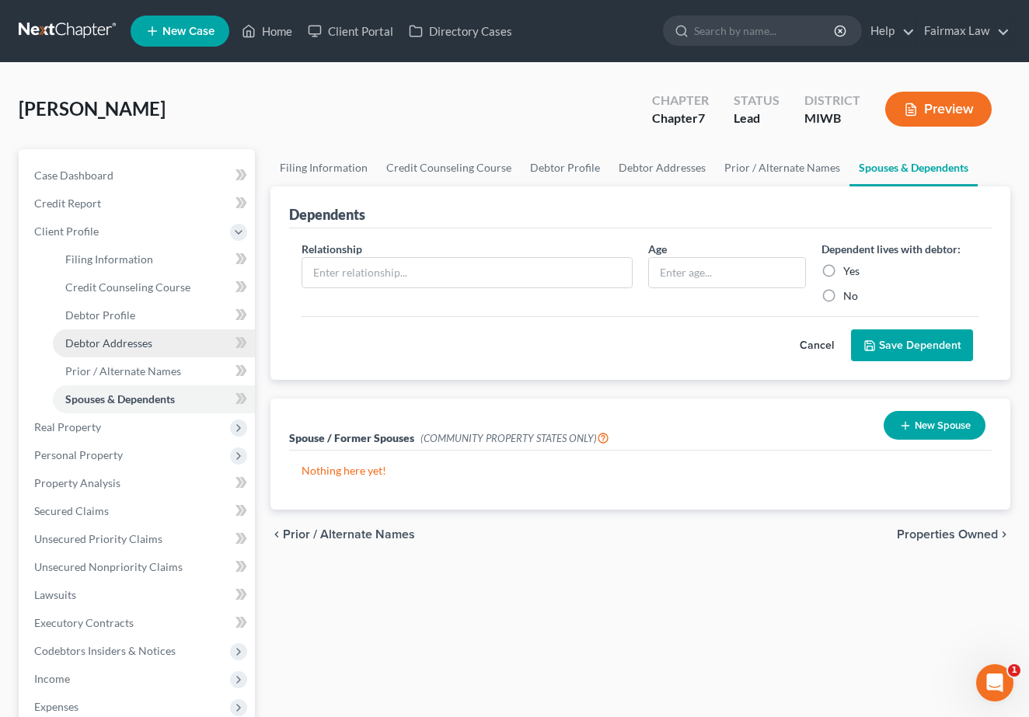
click at [121, 338] on span "Debtor Addresses" at bounding box center [108, 342] width 87 height 13
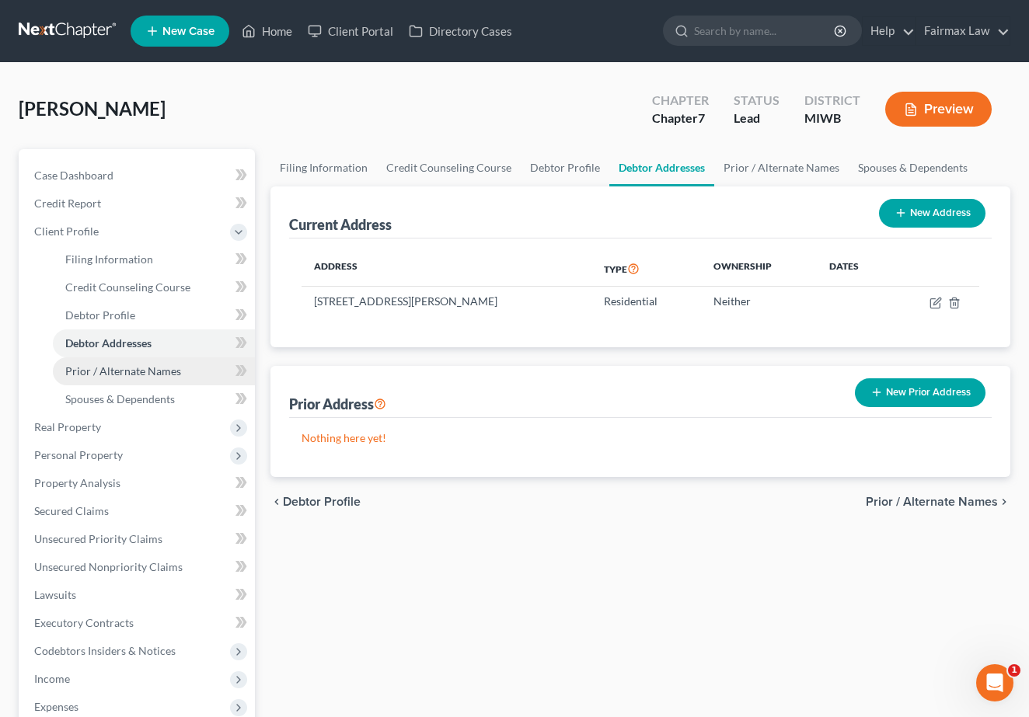
click at [141, 380] on link "Prior / Alternate Names" at bounding box center [154, 371] width 202 height 28
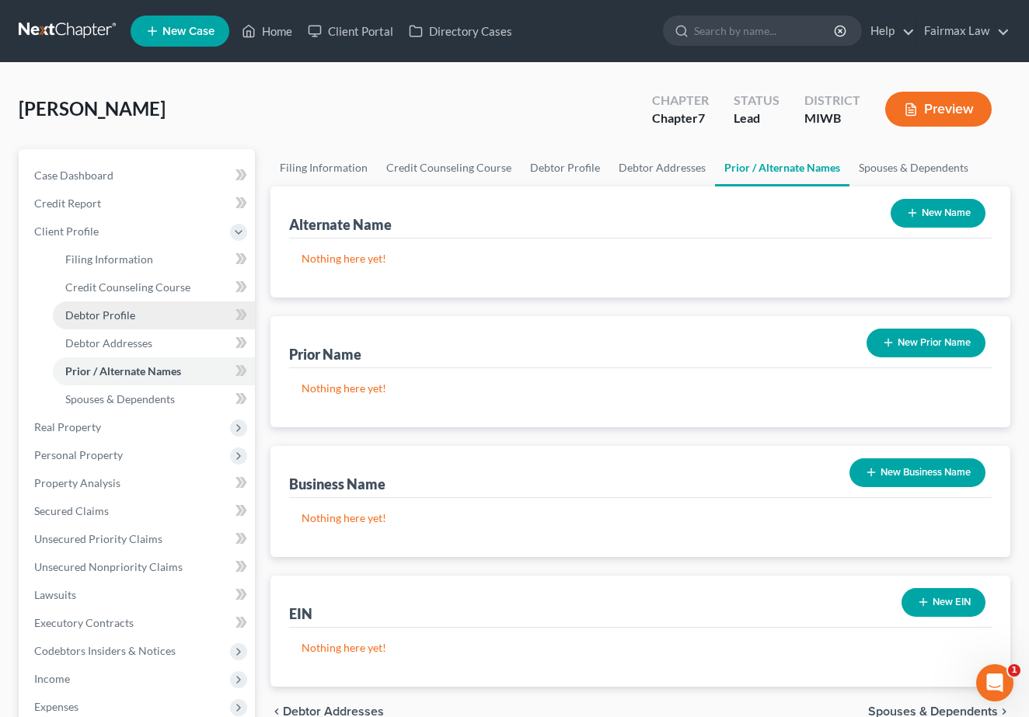
click at [144, 316] on link "Debtor Profile" at bounding box center [154, 316] width 202 height 28
select select "0"
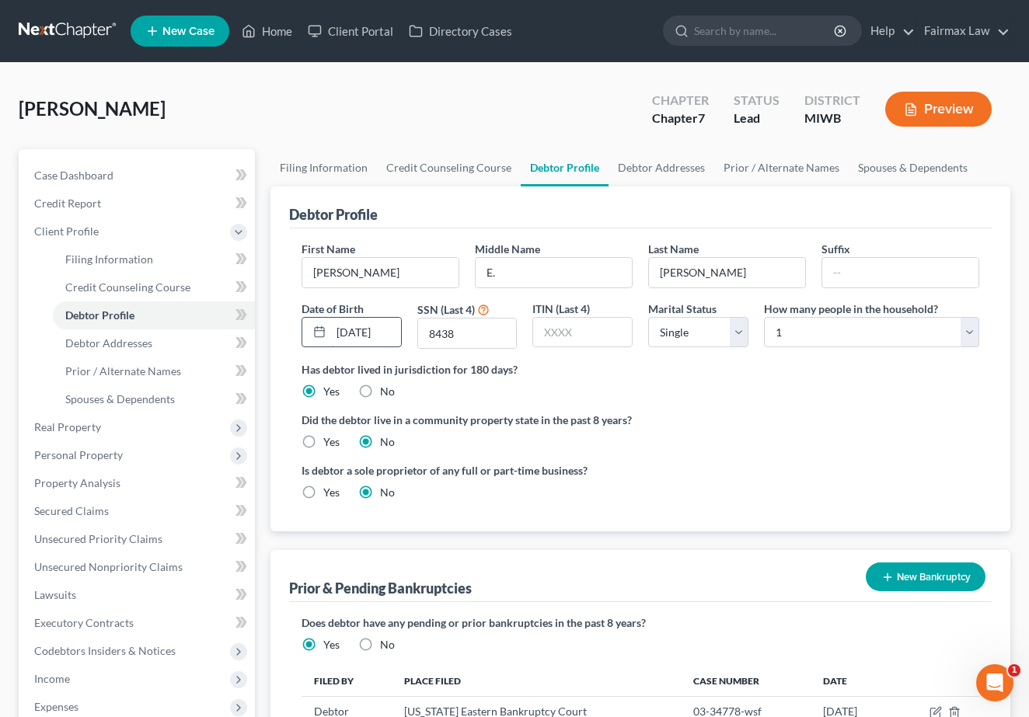
click at [368, 330] on input "11/23/1984" at bounding box center [366, 333] width 70 height 30
click at [591, 406] on ng-include "First Name Sarah Middle Name E. Last Name Browning Suffix Date of Birth 11/23/1…" at bounding box center [641, 377] width 678 height 272
click at [179, 393] on link "Spouses & Dependents" at bounding box center [154, 399] width 202 height 28
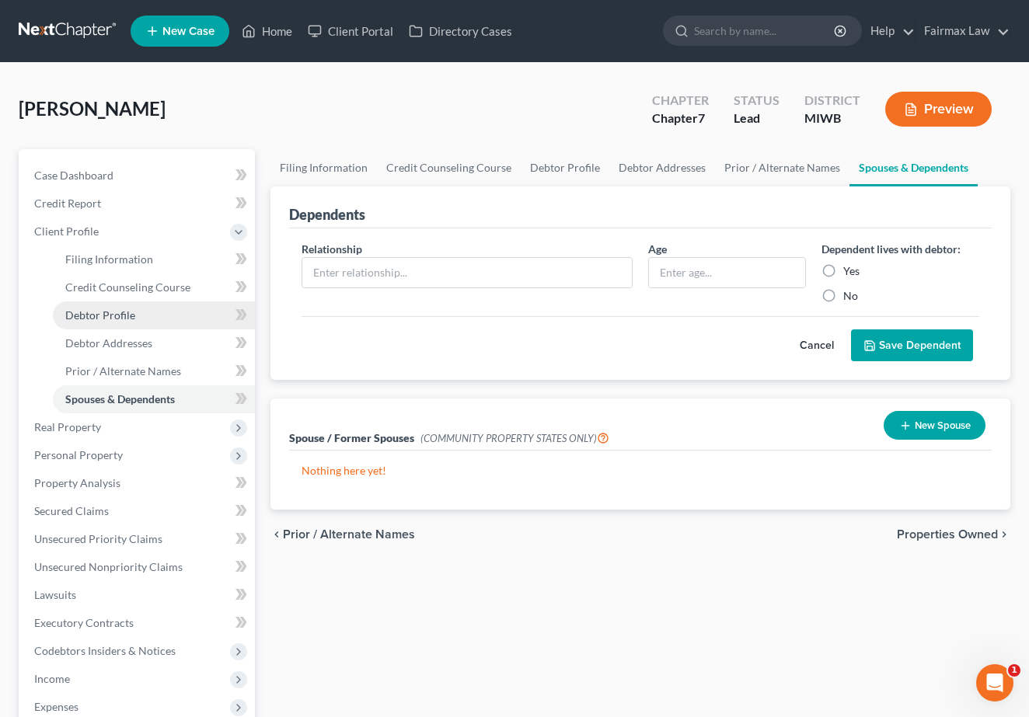
click at [158, 312] on link "Debtor Profile" at bounding box center [154, 316] width 202 height 28
select select "0"
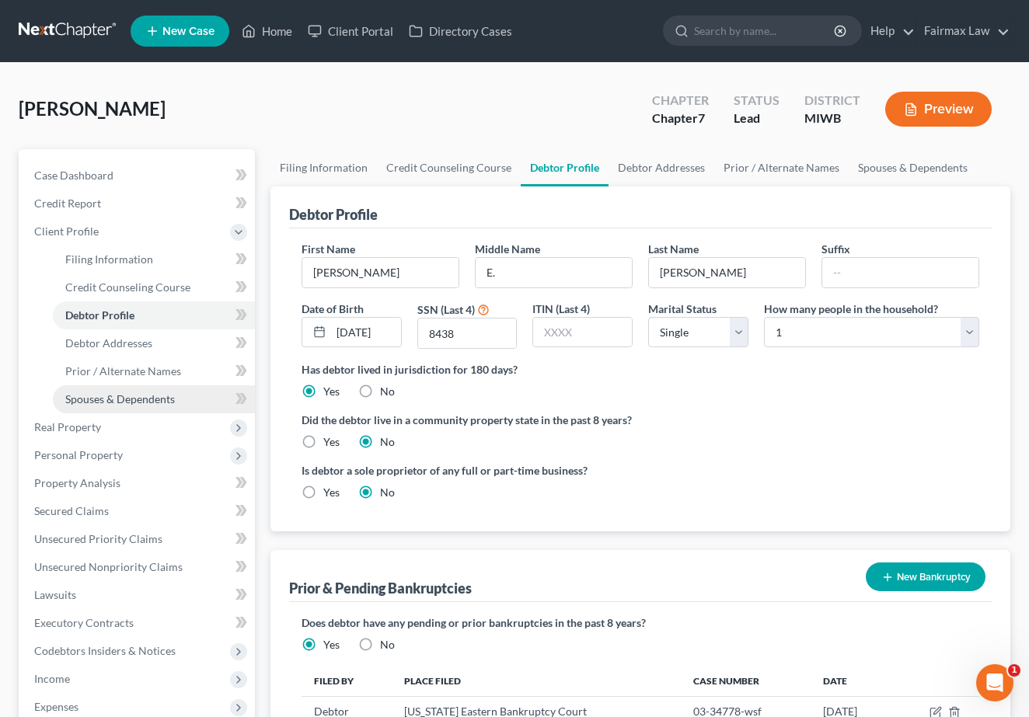
click at [153, 400] on span "Spouses & Dependents" at bounding box center [120, 398] width 110 height 13
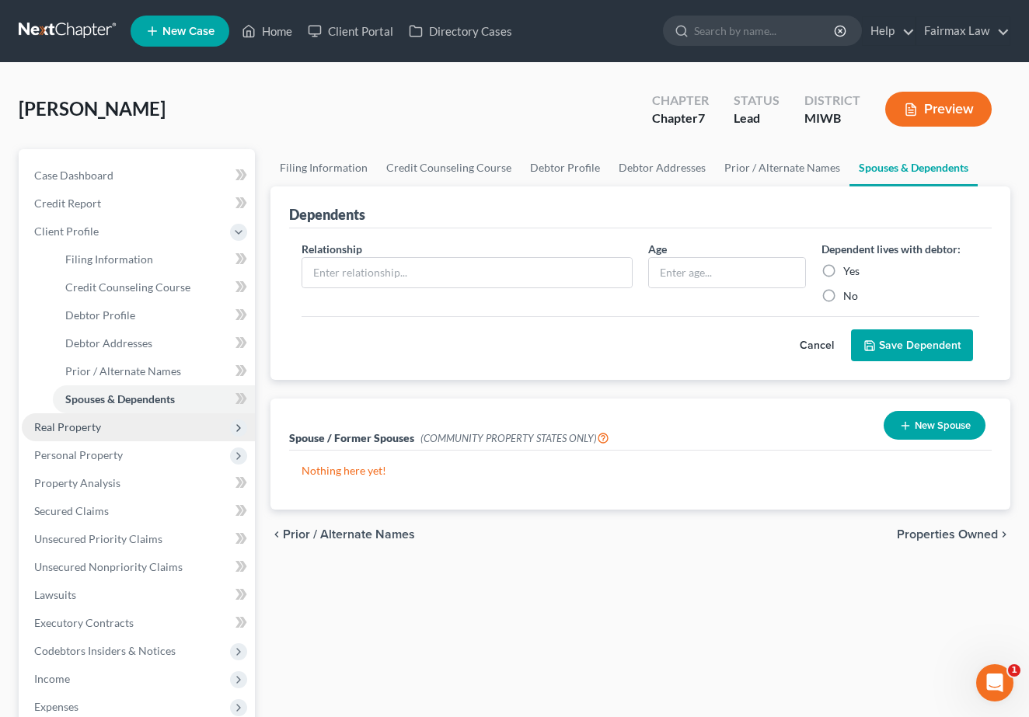
click at [134, 423] on span "Real Property" at bounding box center [138, 427] width 233 height 28
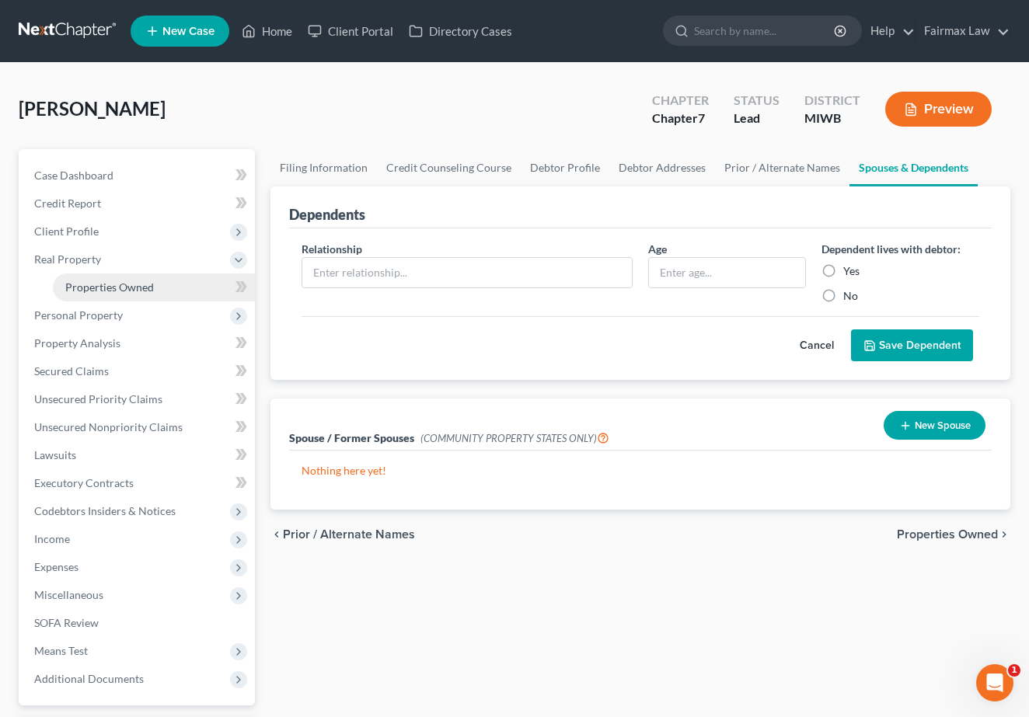
click at [93, 293] on span "Properties Owned" at bounding box center [109, 287] width 89 height 13
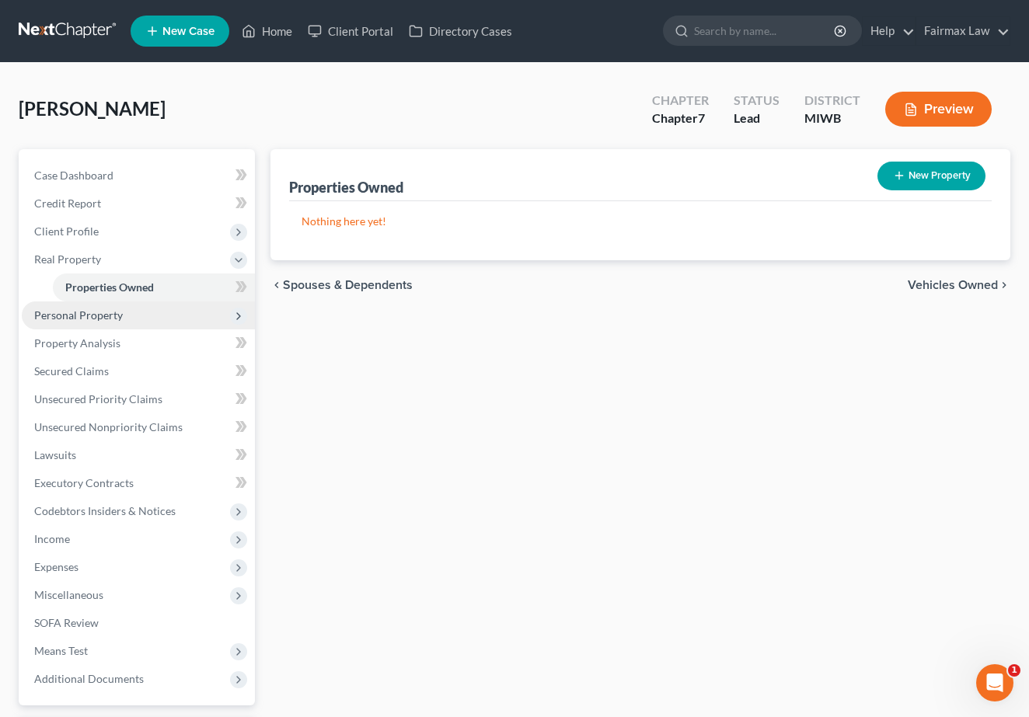
click at [96, 322] on span "Personal Property" at bounding box center [138, 316] width 233 height 28
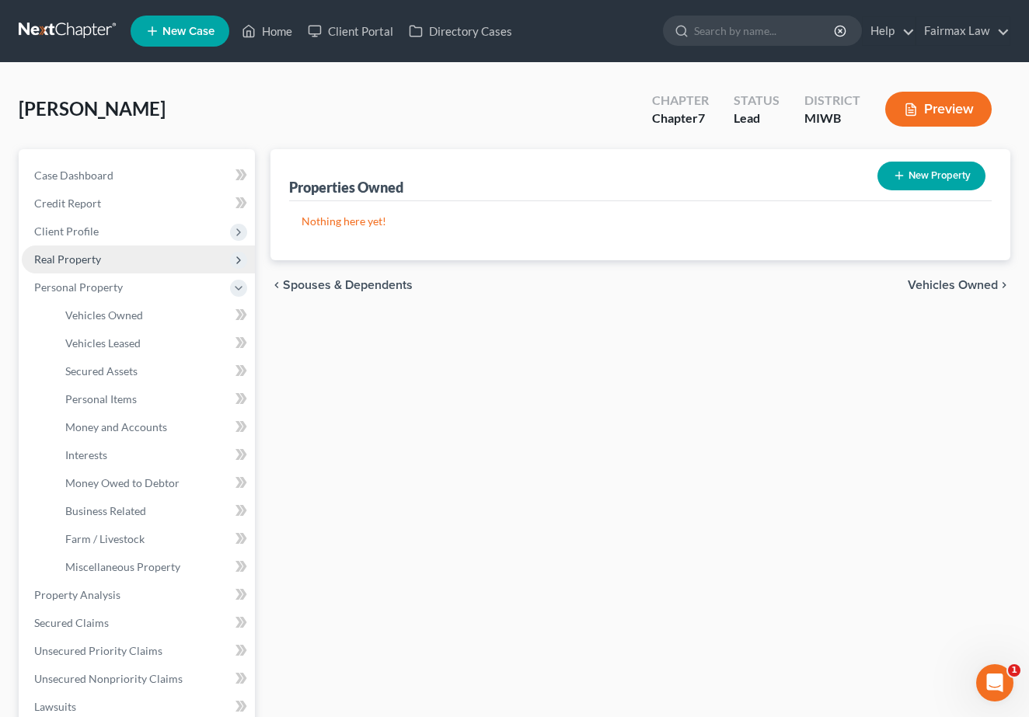
click at [154, 257] on span "Real Property" at bounding box center [138, 260] width 233 height 28
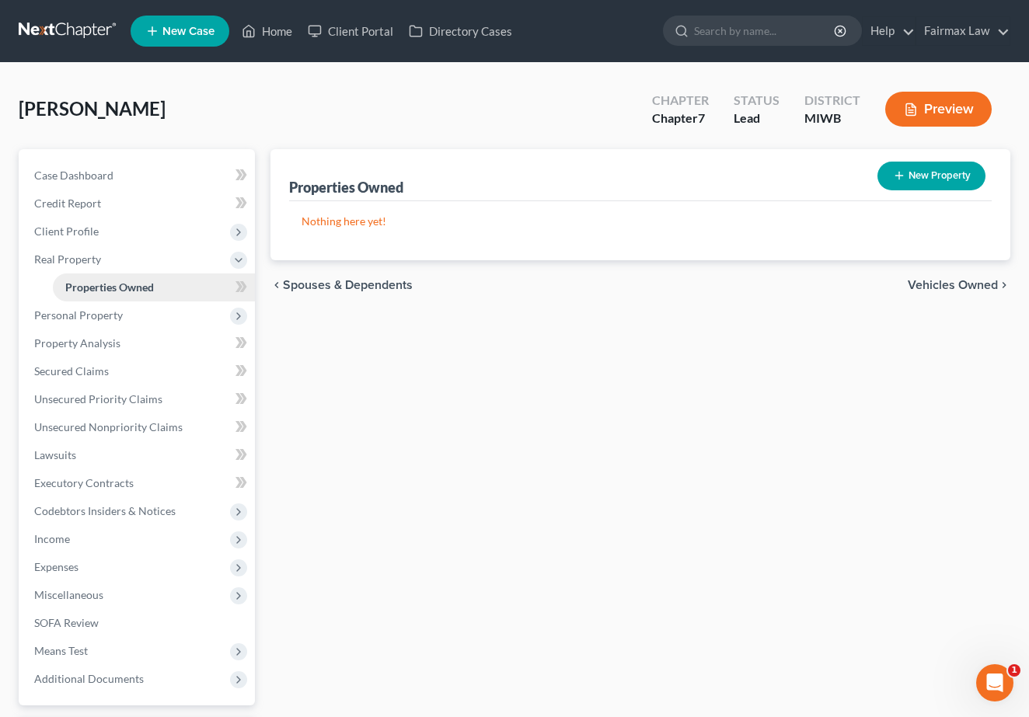
click at [141, 281] on span "Properties Owned" at bounding box center [109, 287] width 89 height 13
click at [226, 233] on span "Client Profile" at bounding box center [138, 232] width 233 height 28
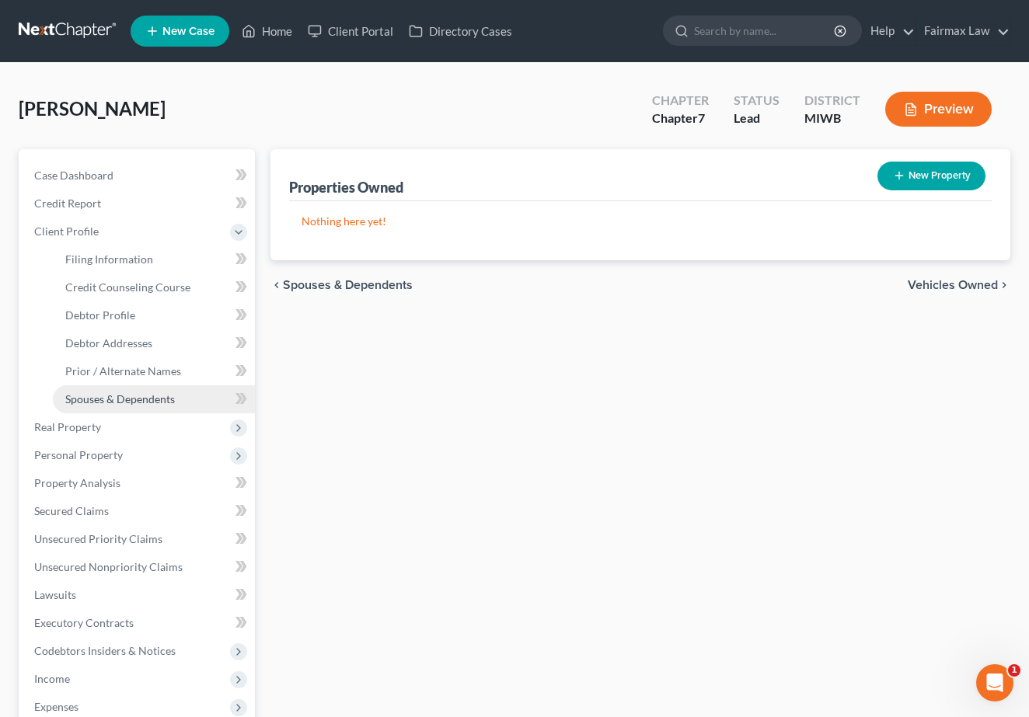
click at [171, 388] on link "Spouses & Dependents" at bounding box center [154, 399] width 202 height 28
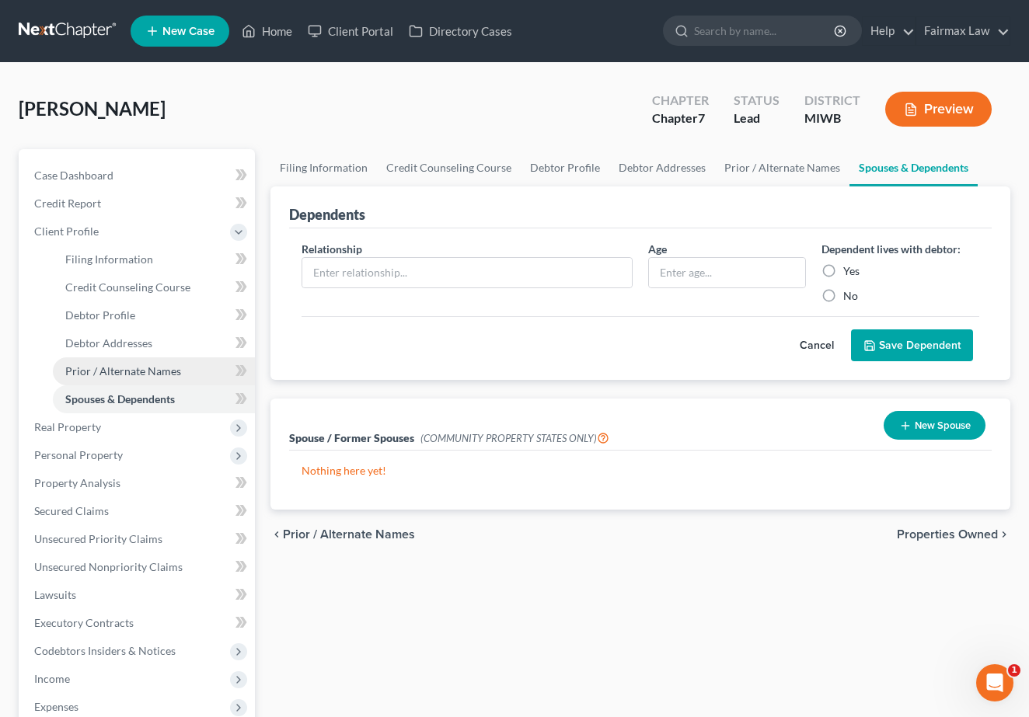
click at [172, 375] on span "Prior / Alternate Names" at bounding box center [123, 370] width 116 height 13
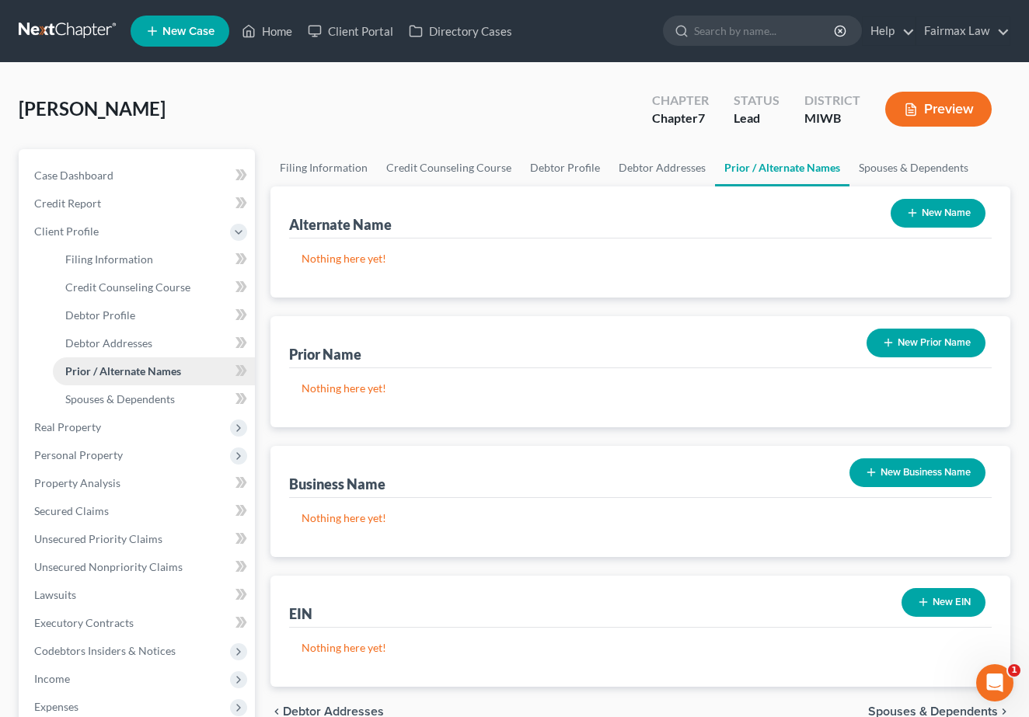
click at [169, 357] on link "Prior / Alternate Names" at bounding box center [154, 371] width 202 height 28
click at [174, 336] on link "Debtor Addresses" at bounding box center [154, 343] width 202 height 28
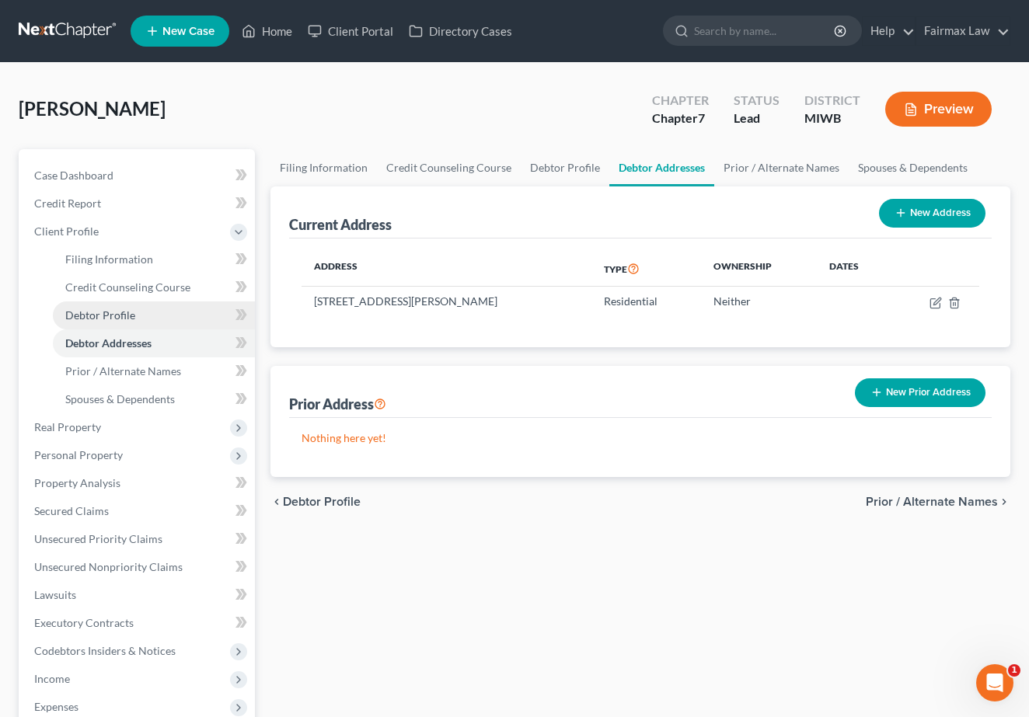
click at [175, 324] on link "Debtor Profile" at bounding box center [154, 316] width 202 height 28
select select "0"
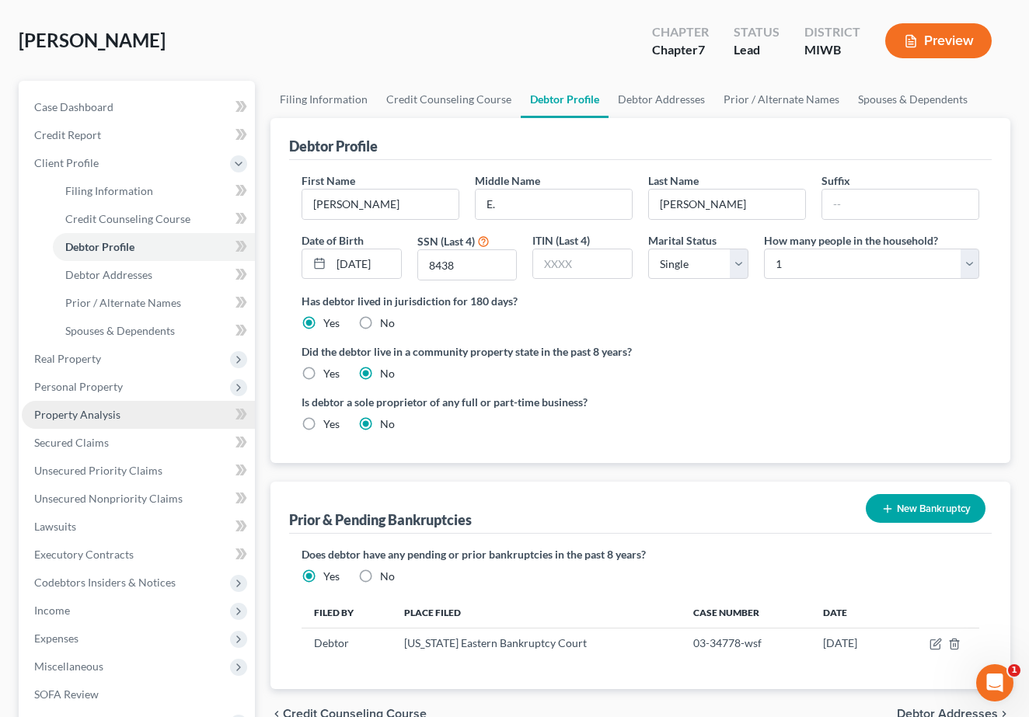
scroll to position [64, 0]
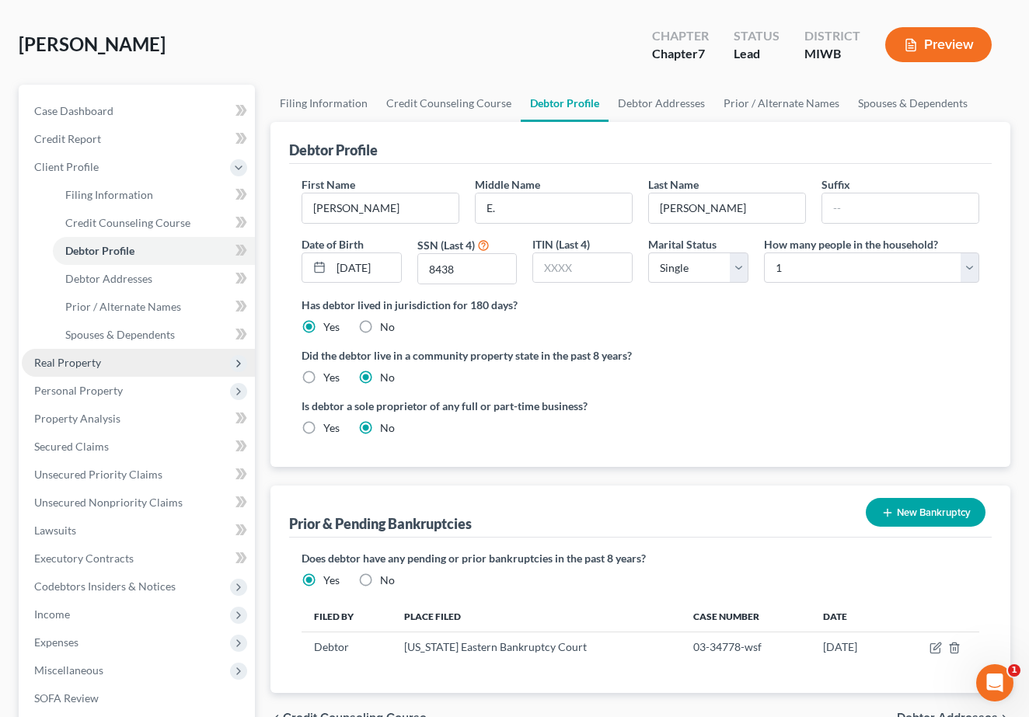
click at [138, 365] on span "Real Property" at bounding box center [138, 363] width 233 height 28
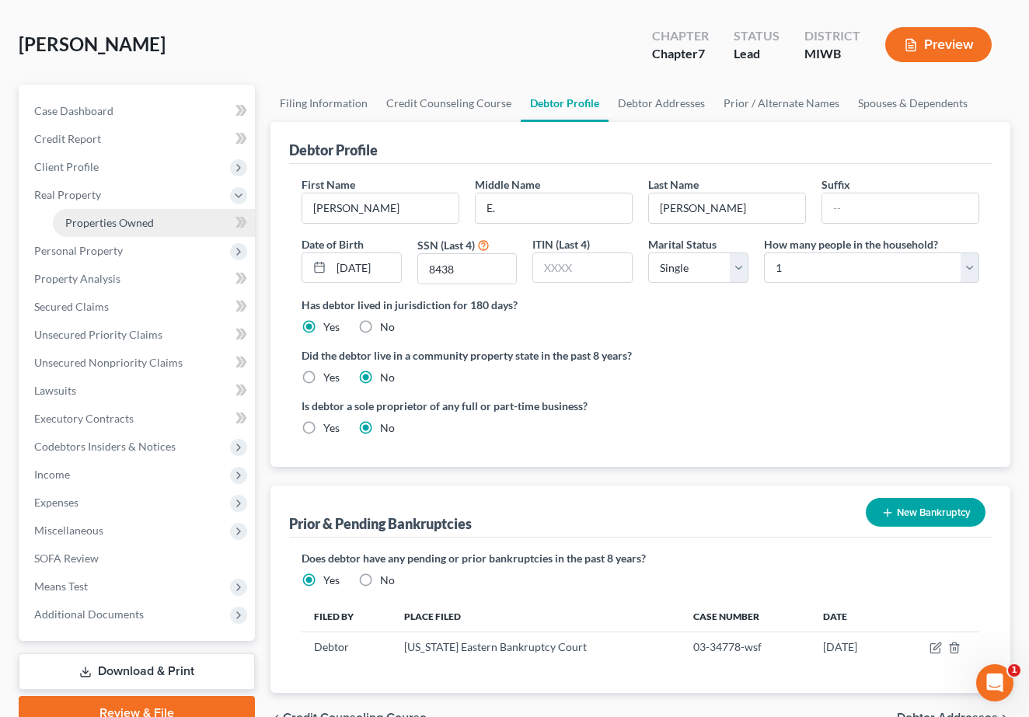
click at [158, 229] on link "Properties Owned" at bounding box center [154, 223] width 202 height 28
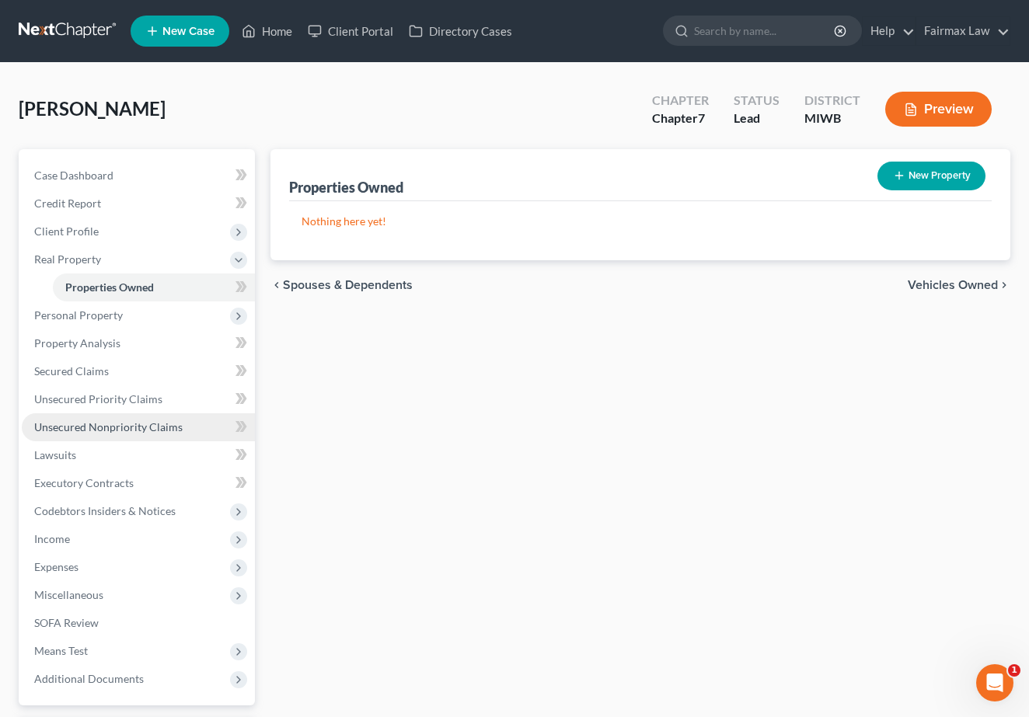
click at [148, 423] on span "Unsecured Nonpriority Claims" at bounding box center [108, 426] width 148 height 13
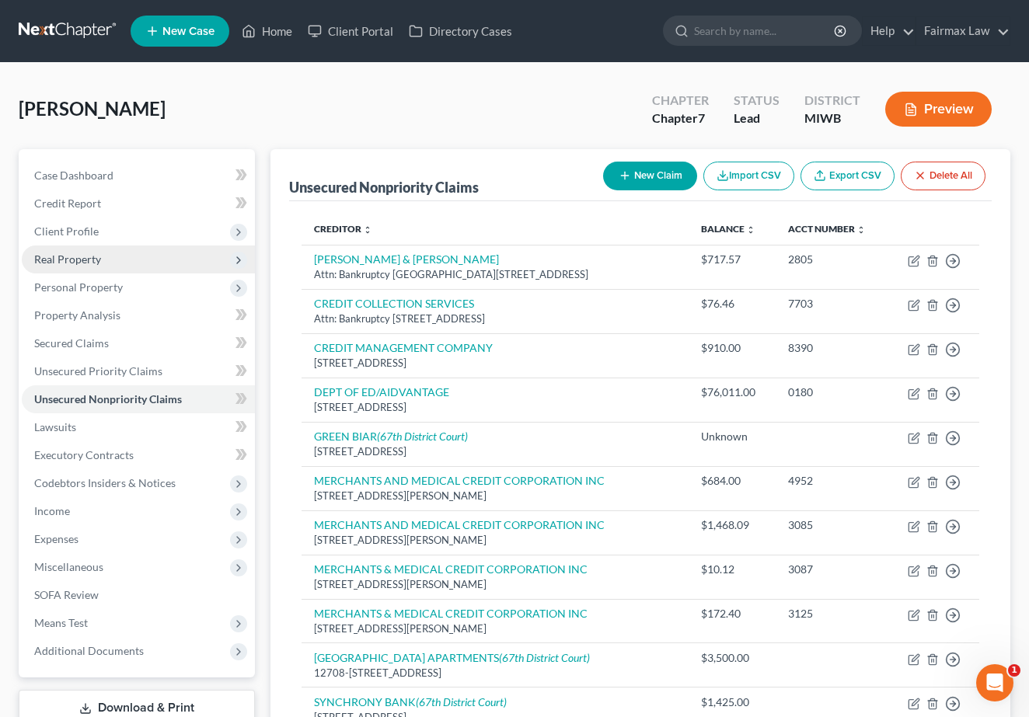
click at [169, 263] on span "Real Property" at bounding box center [138, 260] width 233 height 28
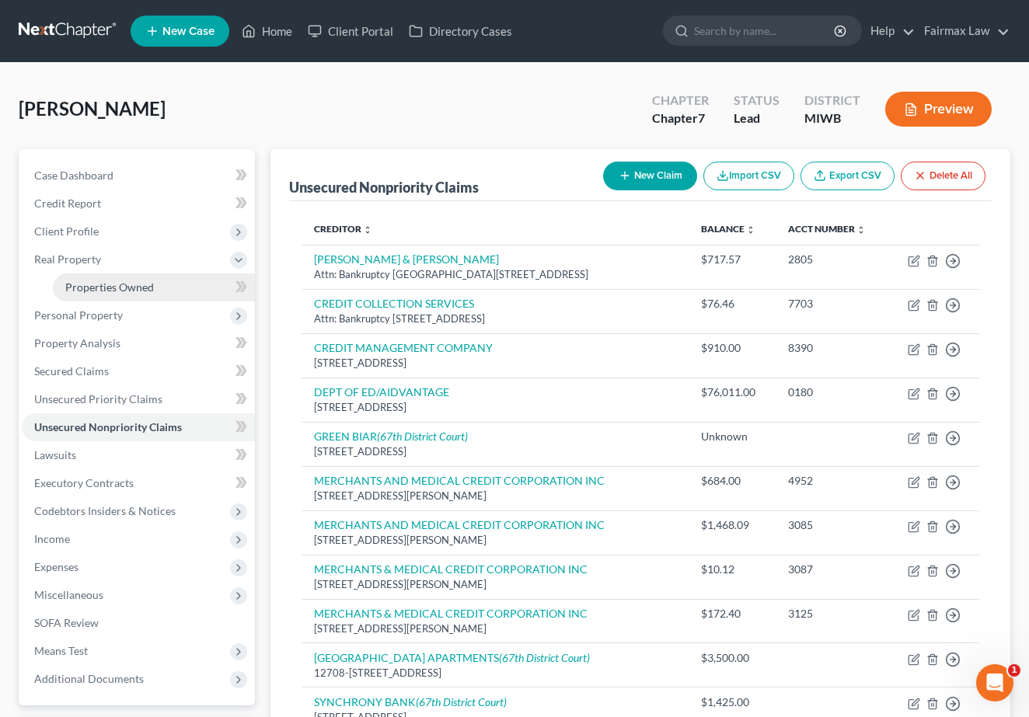
click at [158, 278] on link "Properties Owned" at bounding box center [154, 288] width 202 height 28
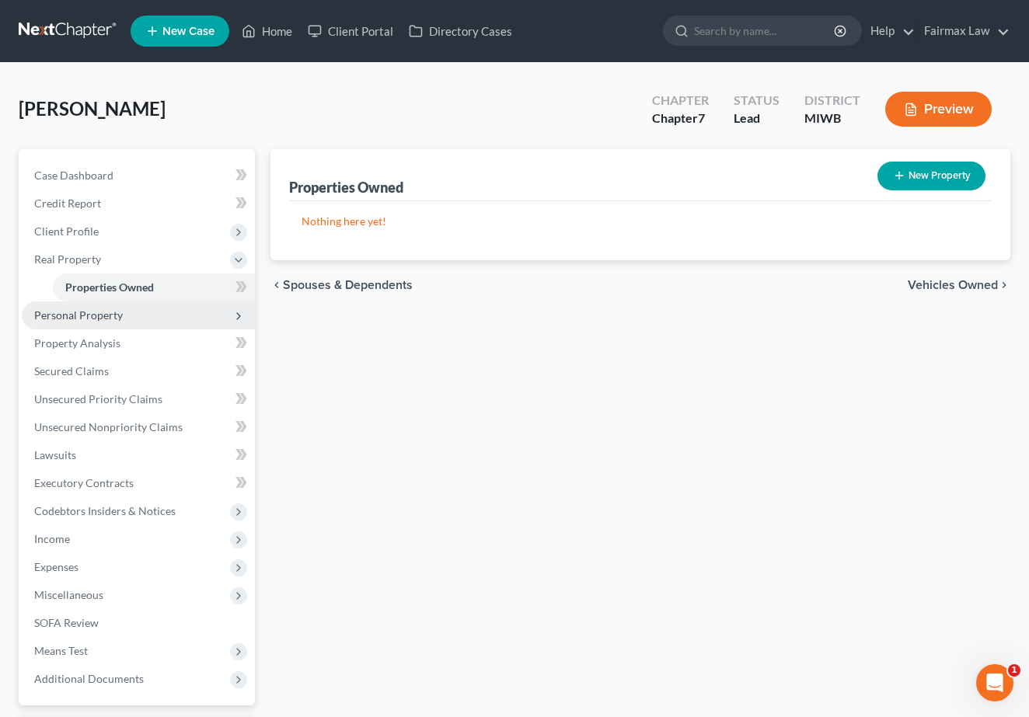
click at [148, 304] on span "Personal Property" at bounding box center [138, 316] width 233 height 28
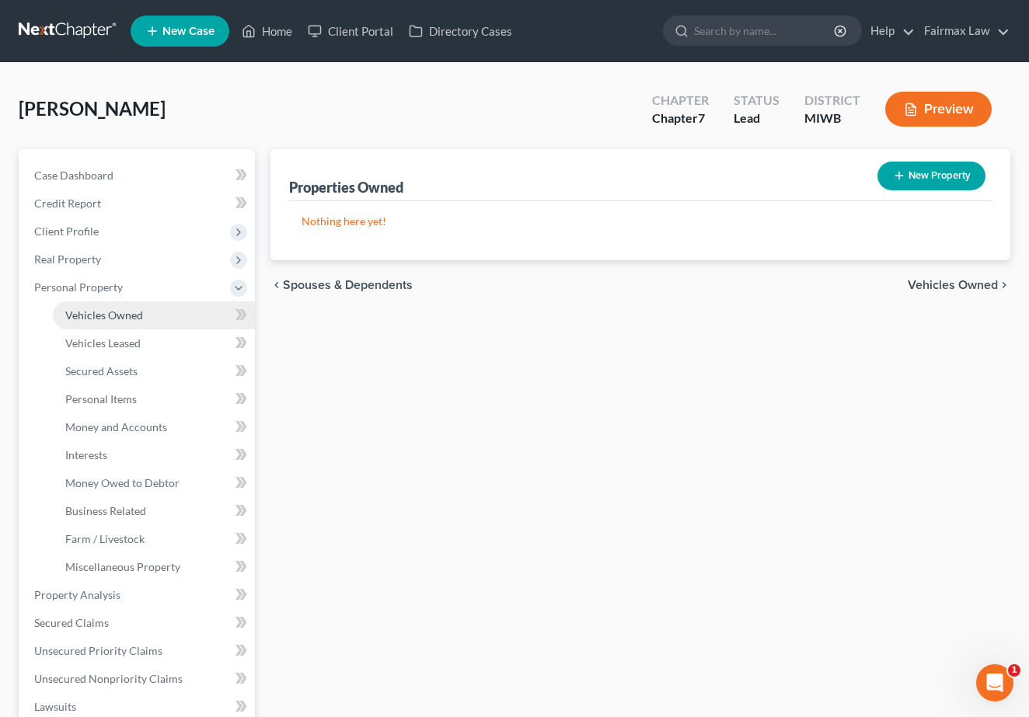
click at [143, 309] on link "Vehicles Owned" at bounding box center [154, 316] width 202 height 28
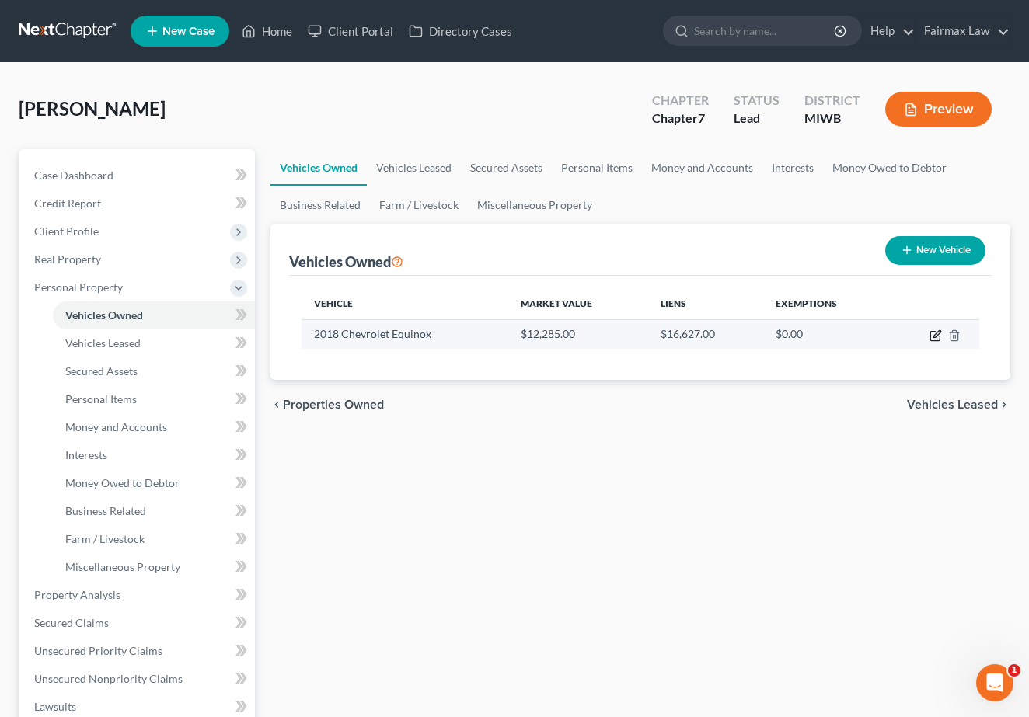
click at [937, 336] on icon "button" at bounding box center [936, 333] width 7 height 7
select select "0"
select select "8"
select select "2"
select select "0"
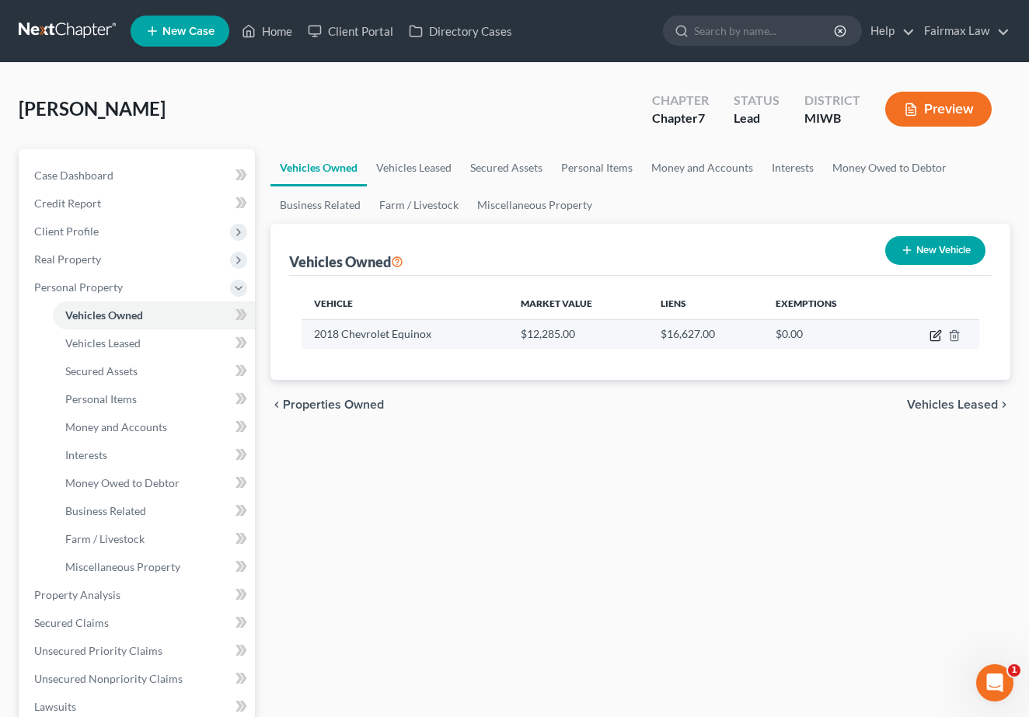
select select "23"
select select "0"
select select "2"
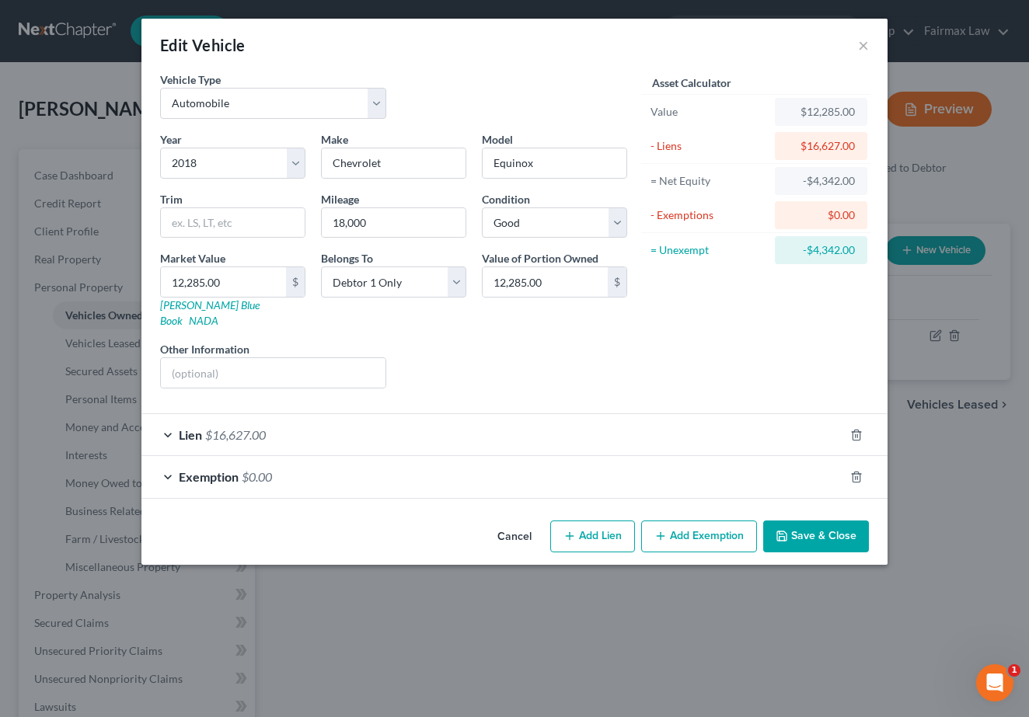
click at [741, 414] on div "Lien $16,627.00" at bounding box center [492, 434] width 703 height 41
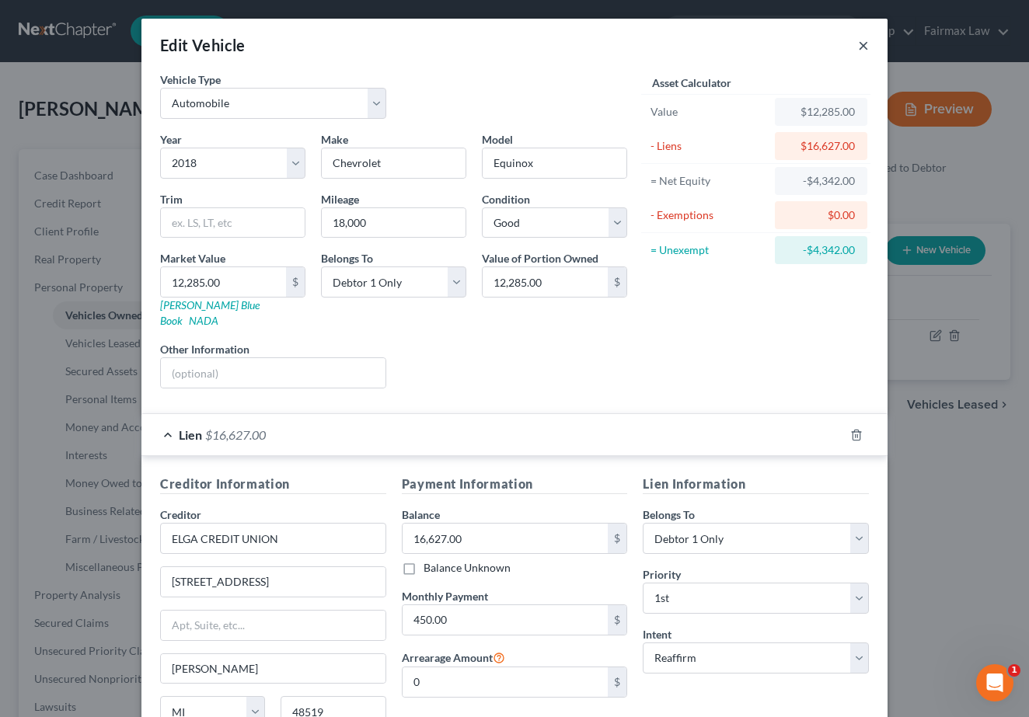
click at [866, 42] on button "×" at bounding box center [863, 45] width 11 height 19
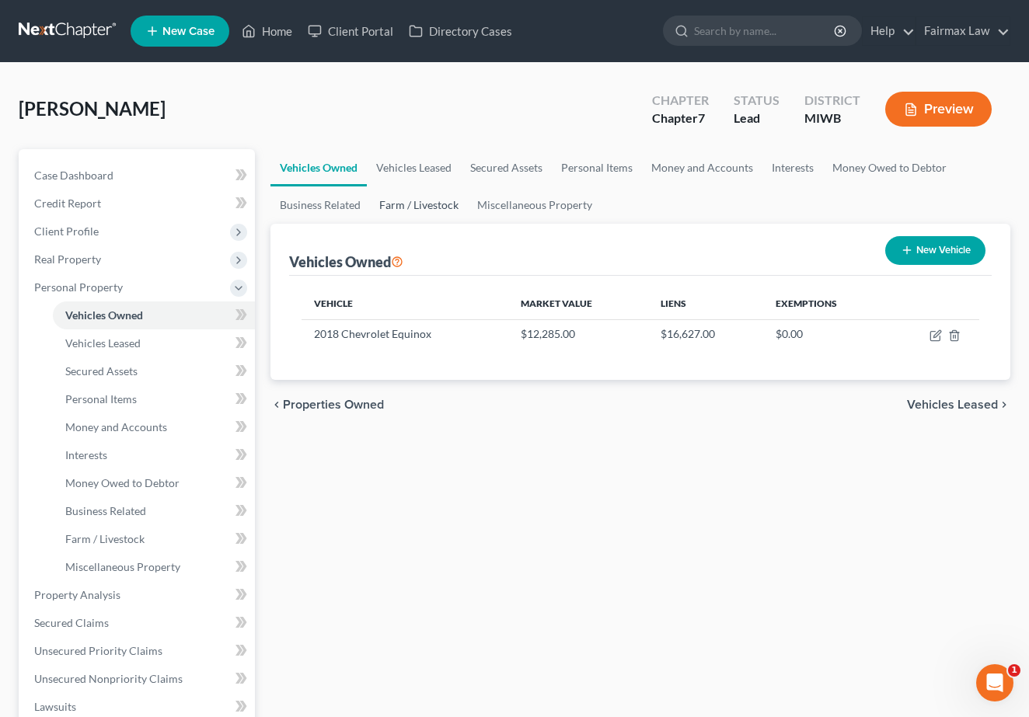
click at [435, 217] on link "Farm / Livestock" at bounding box center [419, 205] width 98 height 37
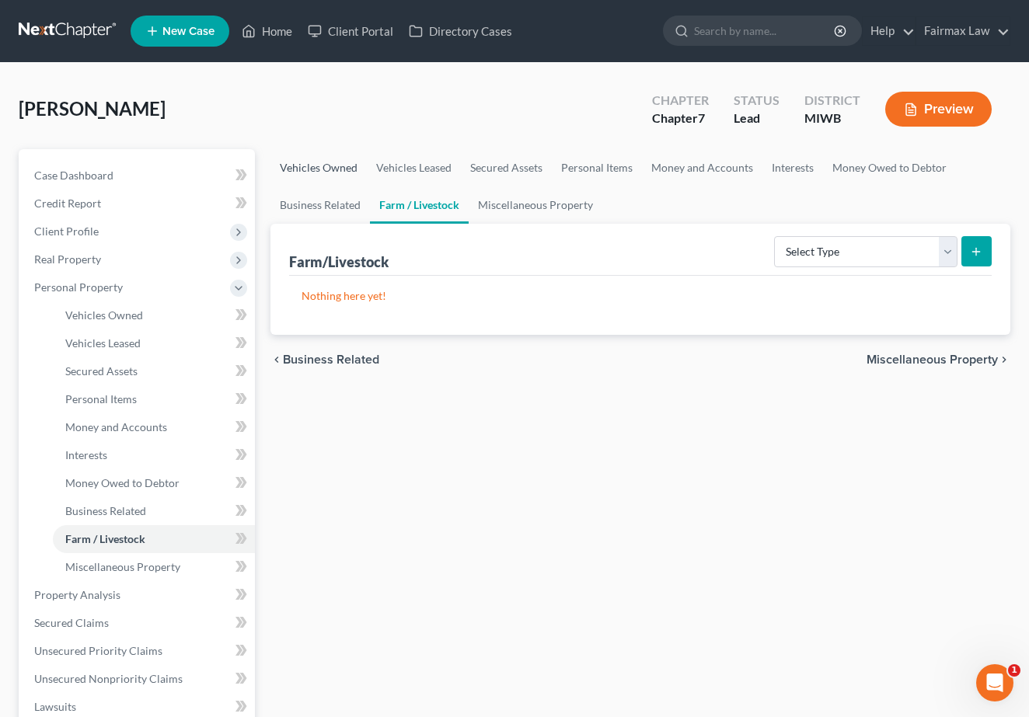
click at [330, 173] on link "Vehicles Owned" at bounding box center [318, 167] width 96 height 37
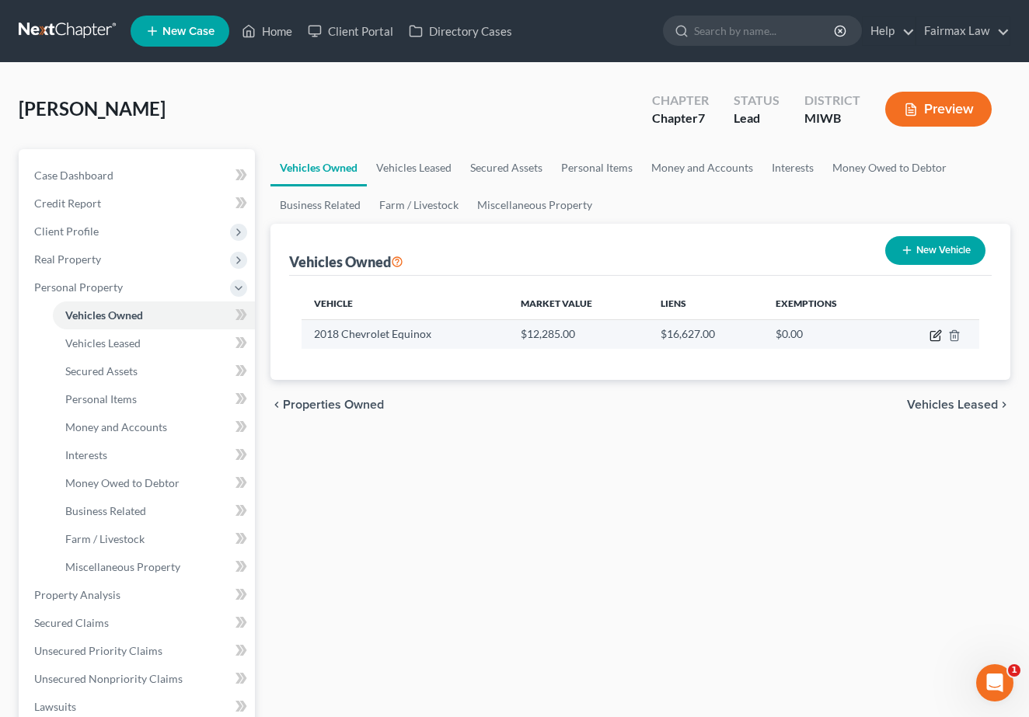
click at [936, 330] on icon "button" at bounding box center [935, 335] width 12 height 12
select select "0"
select select "8"
select select "2"
select select "0"
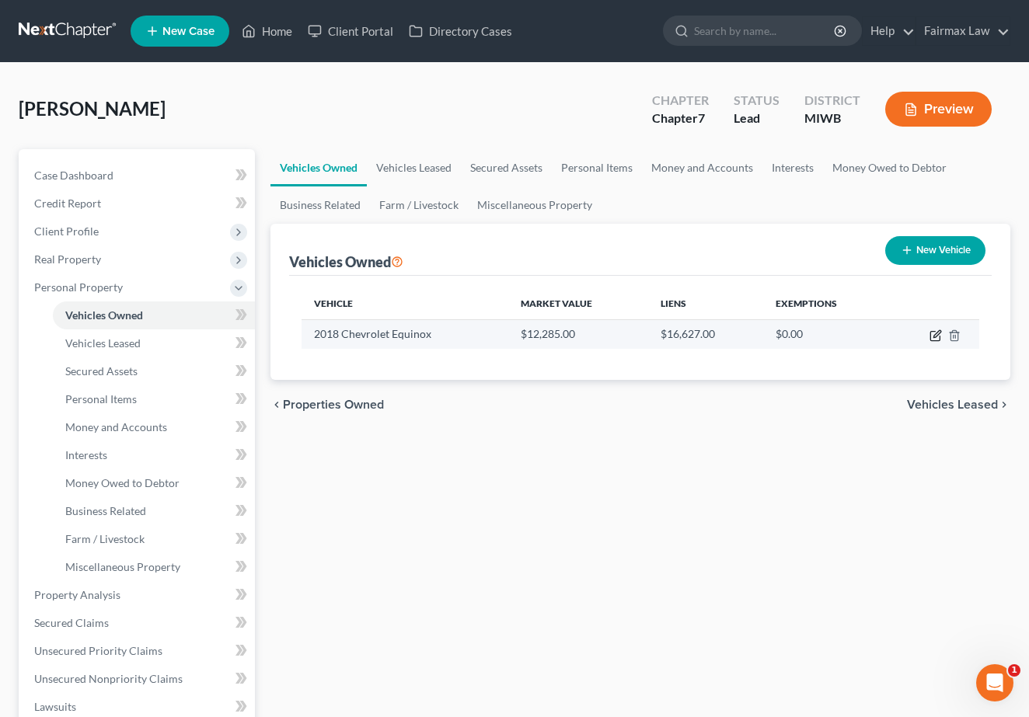
select select "23"
select select "0"
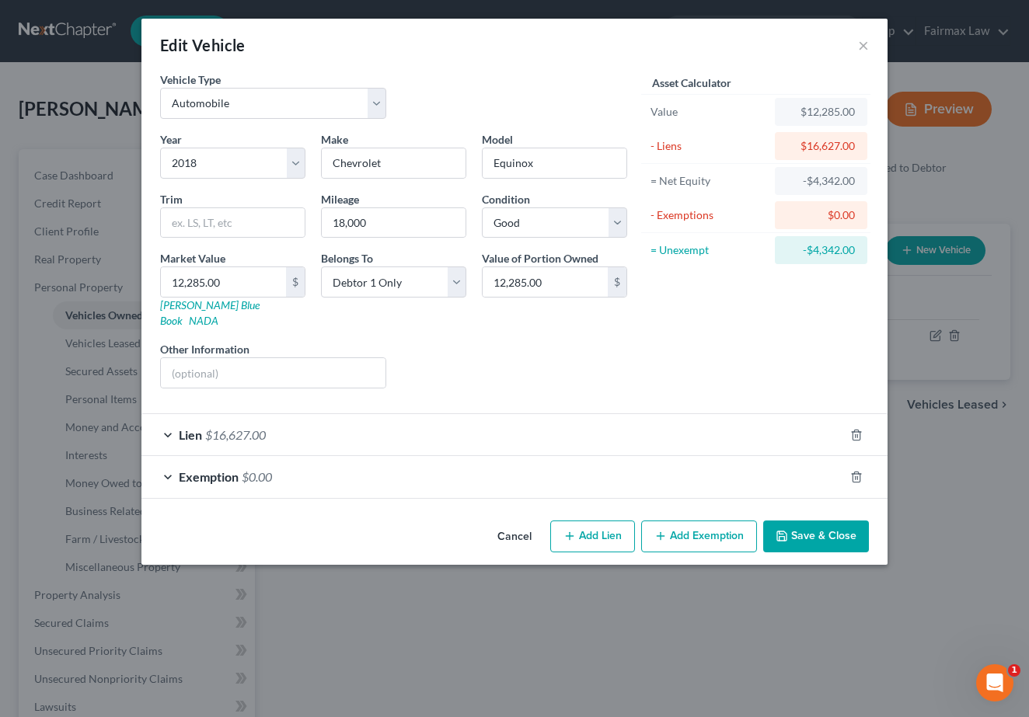
click at [665, 433] on div "Lien $16,627.00" at bounding box center [492, 434] width 703 height 41
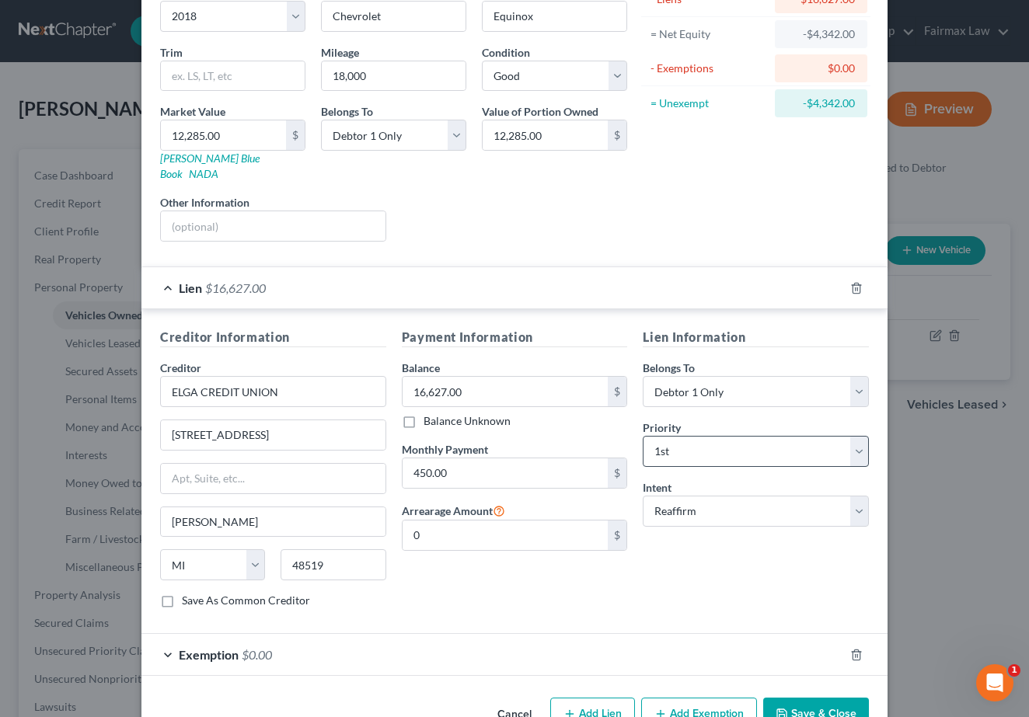
scroll to position [151, 0]
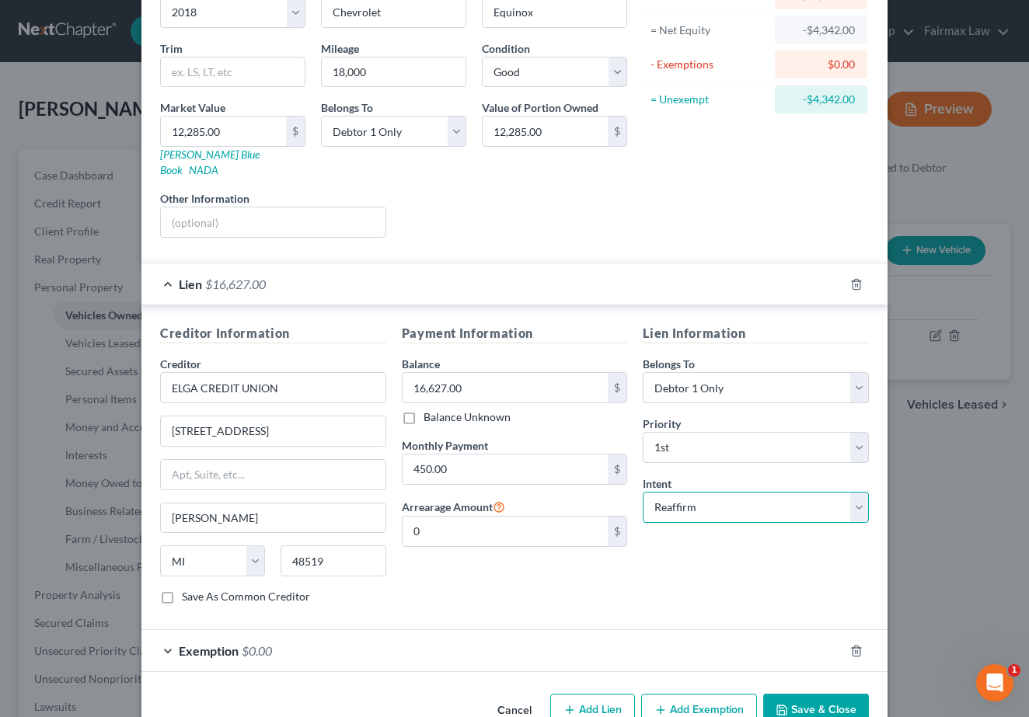
select select "0"
click at [633, 630] on div "Exemption $0.00" at bounding box center [492, 650] width 703 height 41
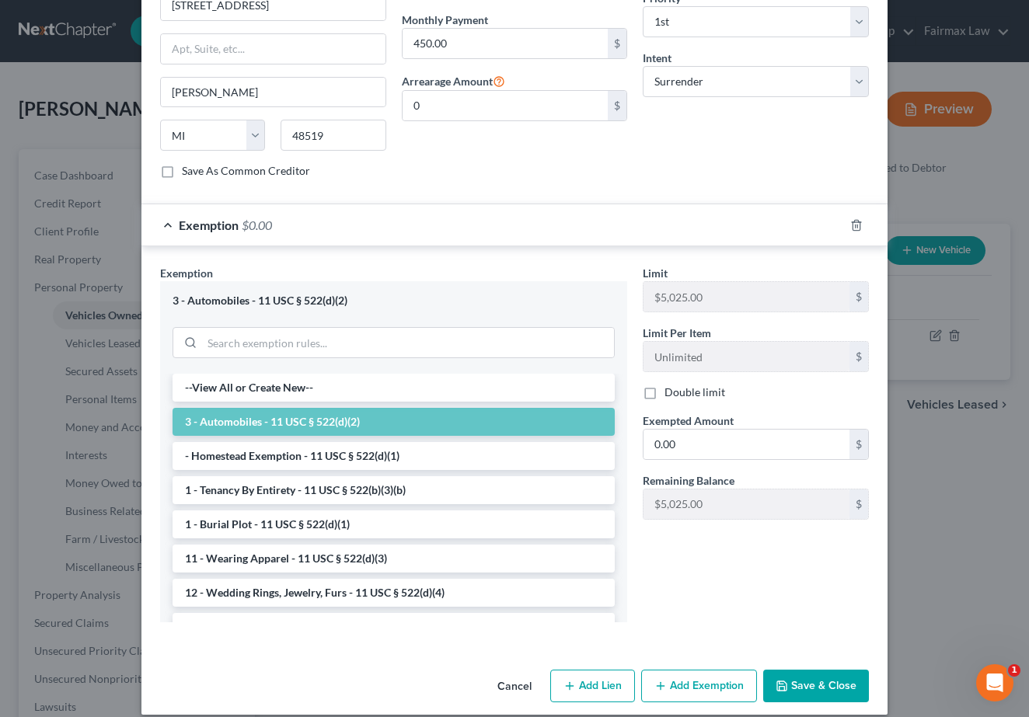
scroll to position [576, 0]
click at [604, 222] on div "Exemption $0.00" at bounding box center [492, 225] width 703 height 41
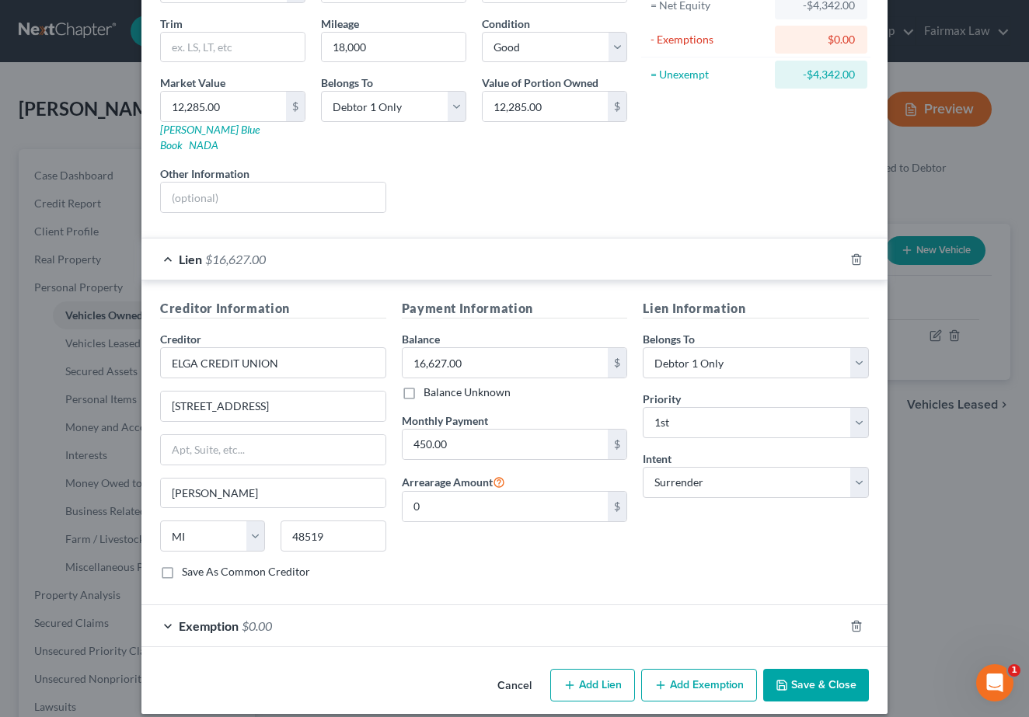
scroll to position [175, 0]
click at [819, 674] on button "Save & Close" at bounding box center [816, 686] width 106 height 33
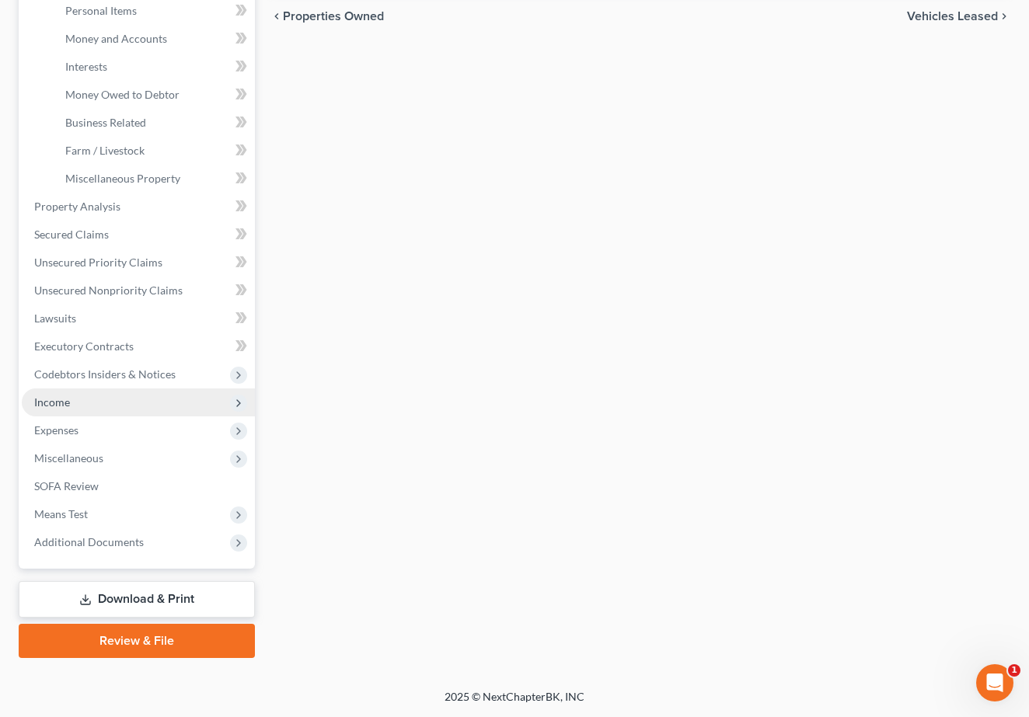
scroll to position [389, 0]
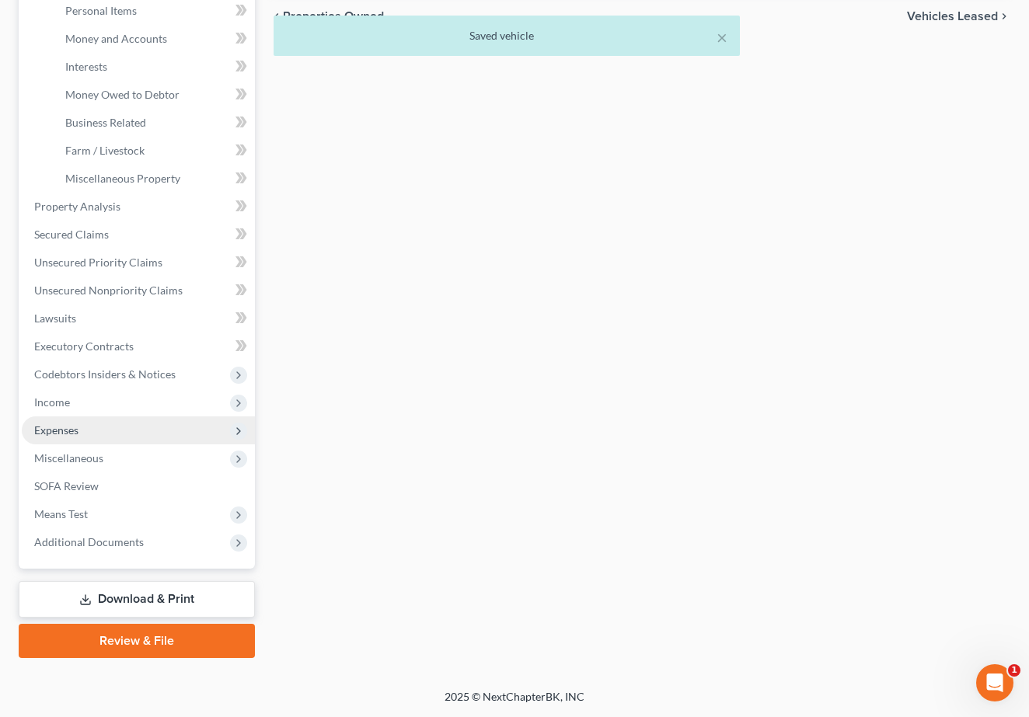
click at [98, 440] on span "Expenses" at bounding box center [138, 431] width 233 height 28
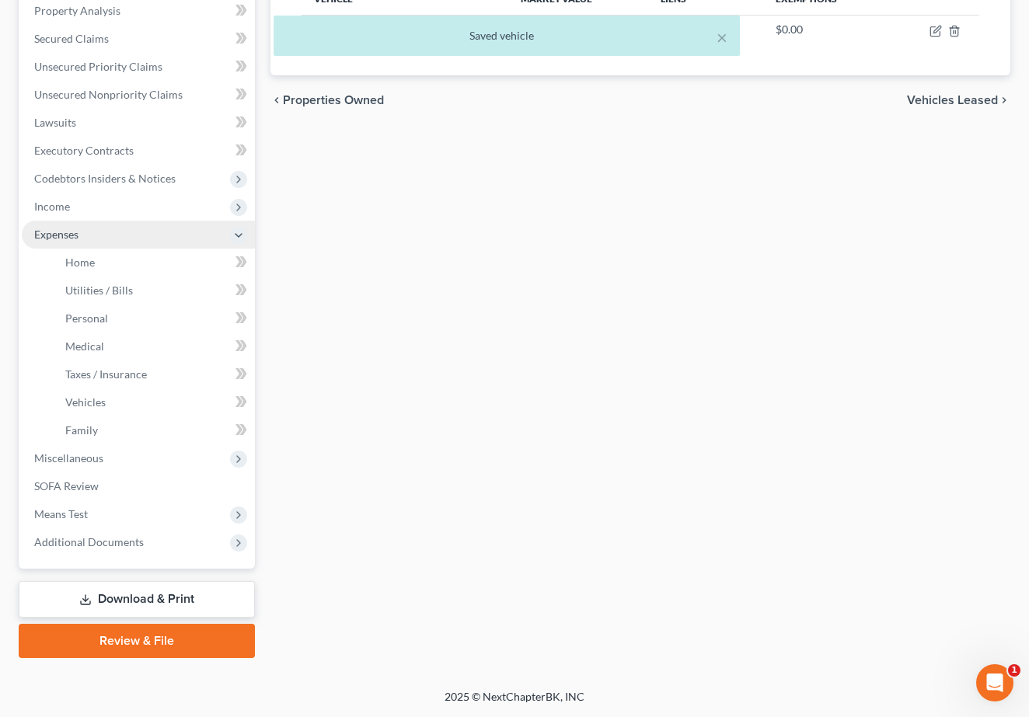
scroll to position [305, 0]
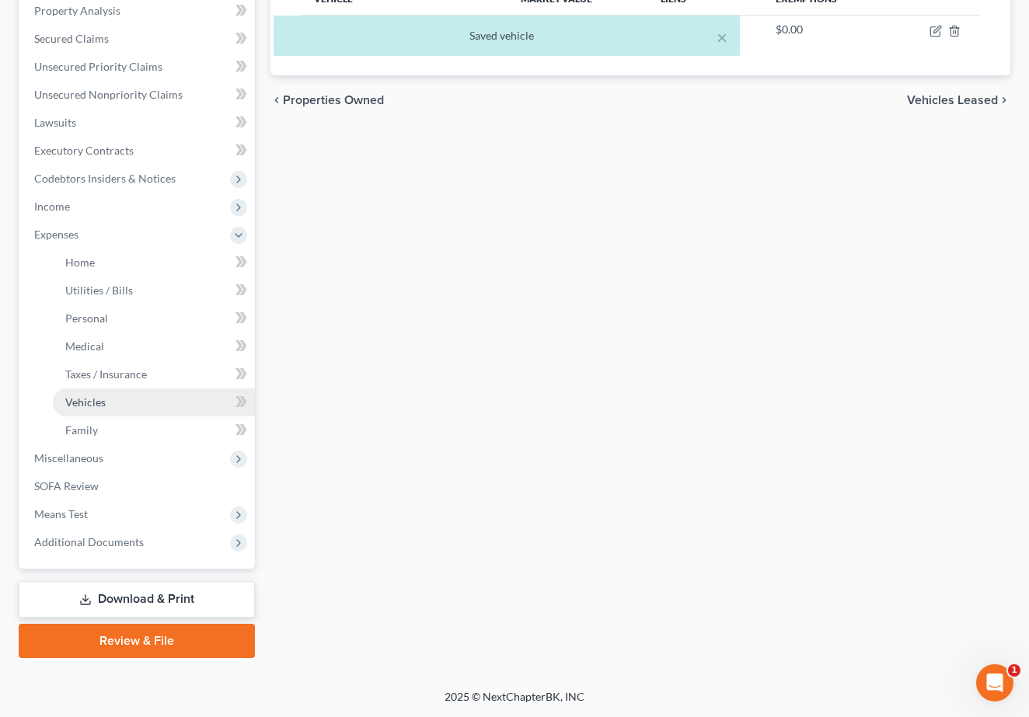
click at [115, 415] on link "Vehicles" at bounding box center [154, 403] width 202 height 28
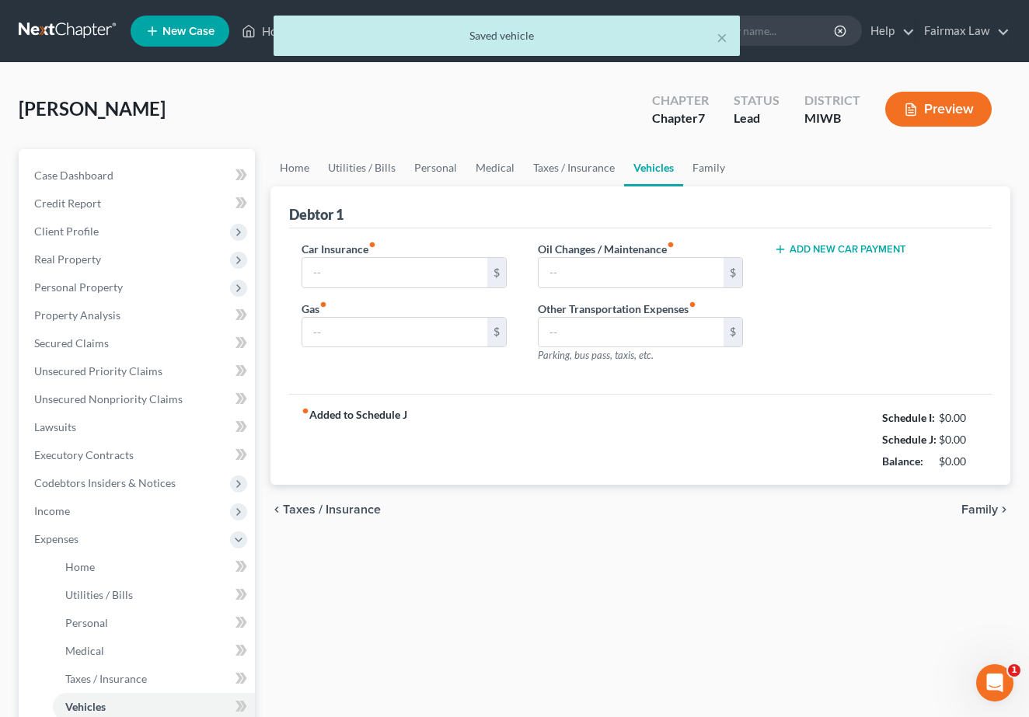
type input "125.00"
type input "200.00"
type input "0.00"
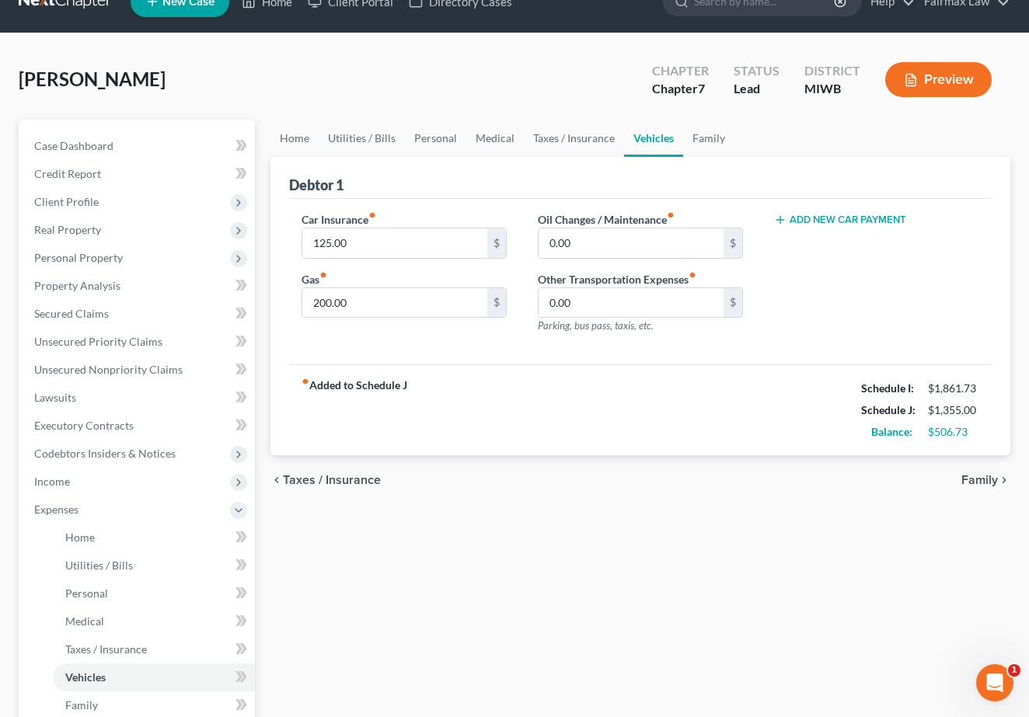
scroll to position [30, 0]
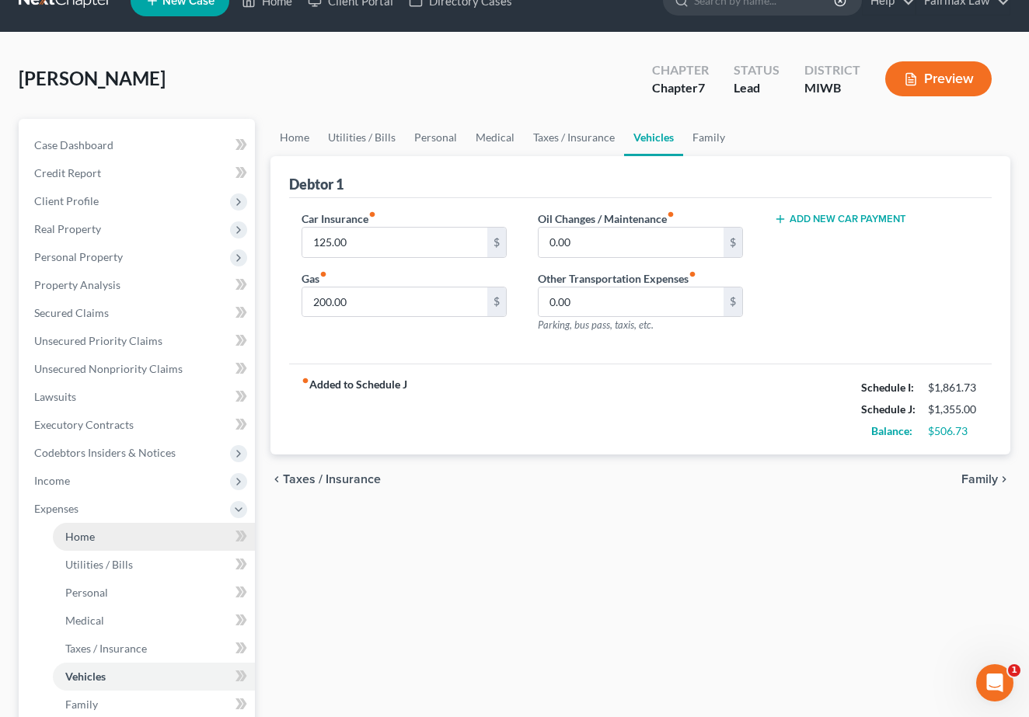
click at [175, 532] on link "Home" at bounding box center [154, 537] width 202 height 28
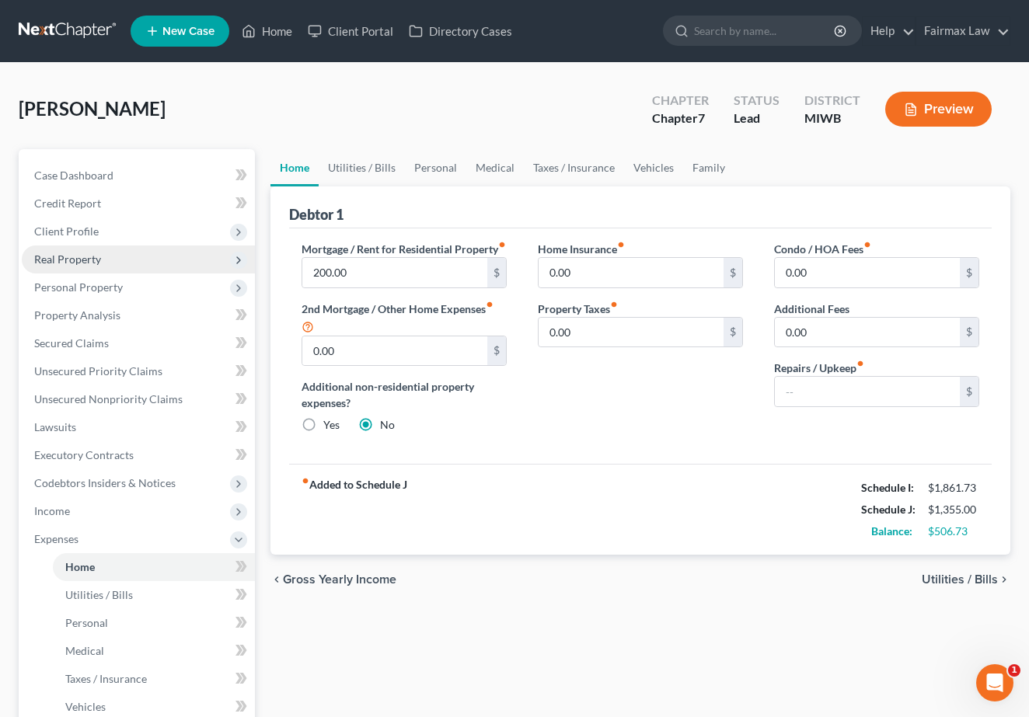
click at [176, 250] on span "Real Property" at bounding box center [138, 260] width 233 height 28
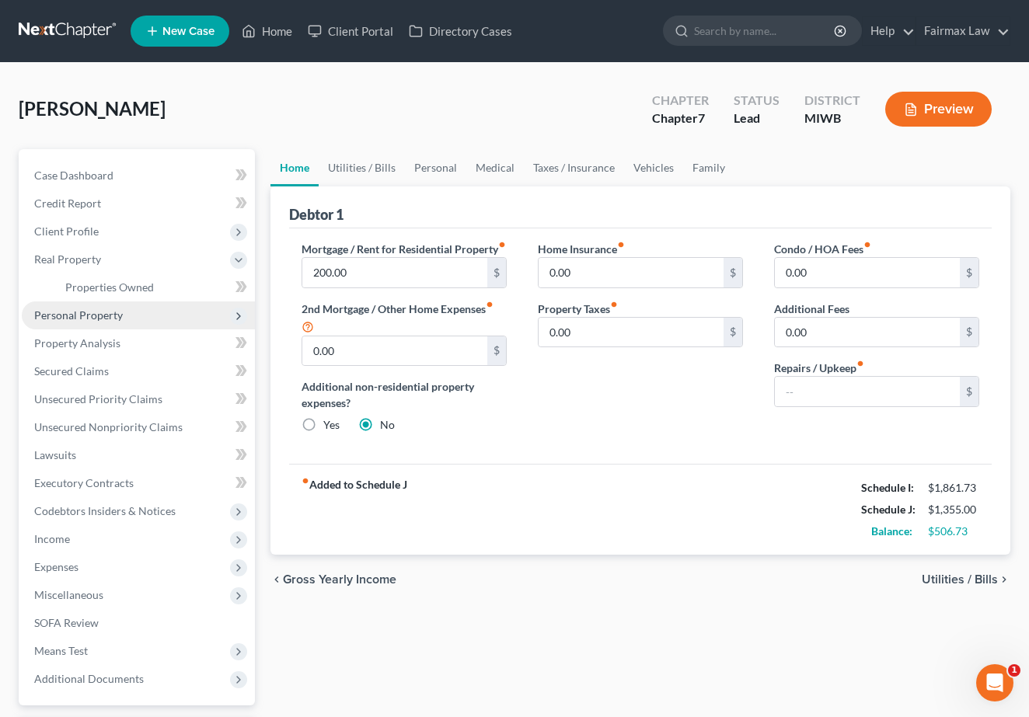
click at [147, 312] on span "Personal Property" at bounding box center [138, 316] width 233 height 28
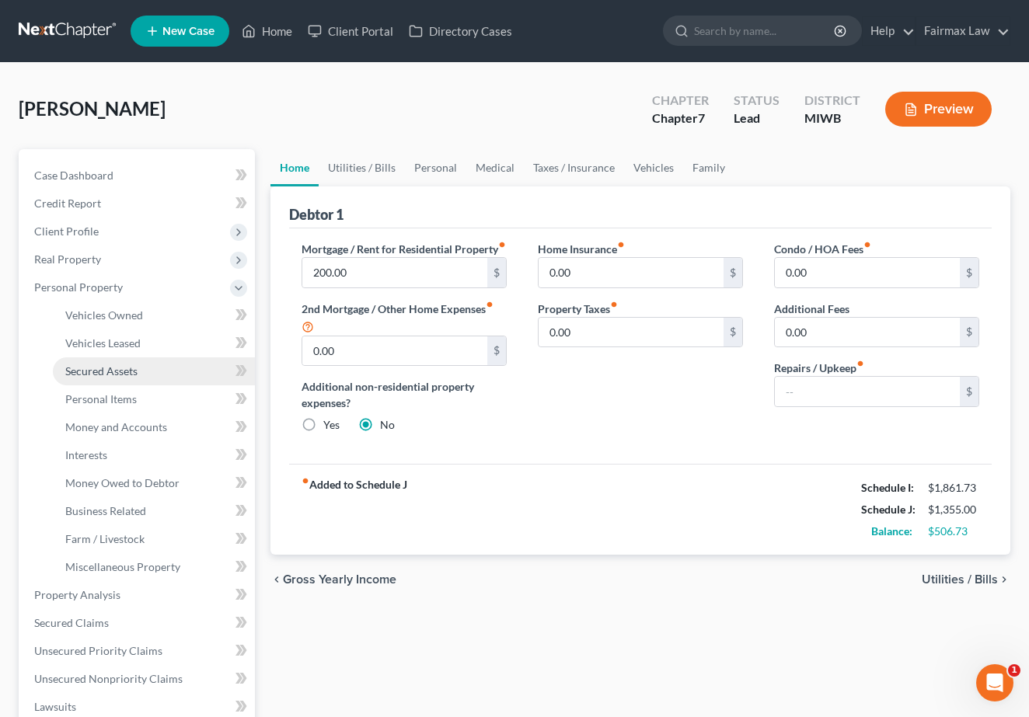
click at [137, 371] on span "Secured Assets" at bounding box center [101, 370] width 72 height 13
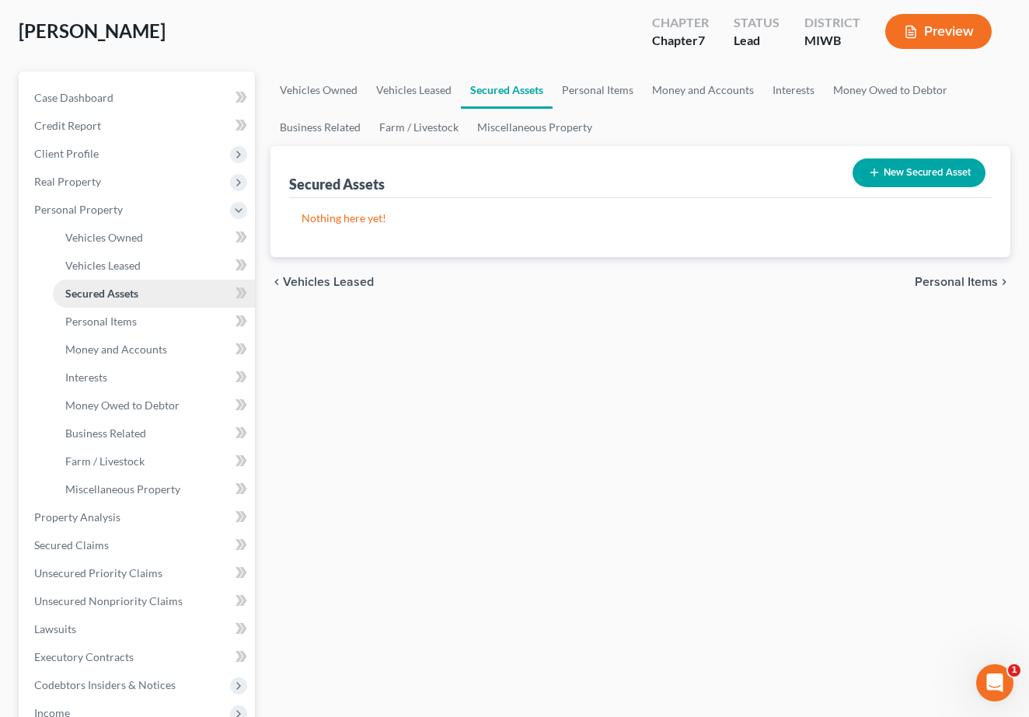
scroll to position [81, 0]
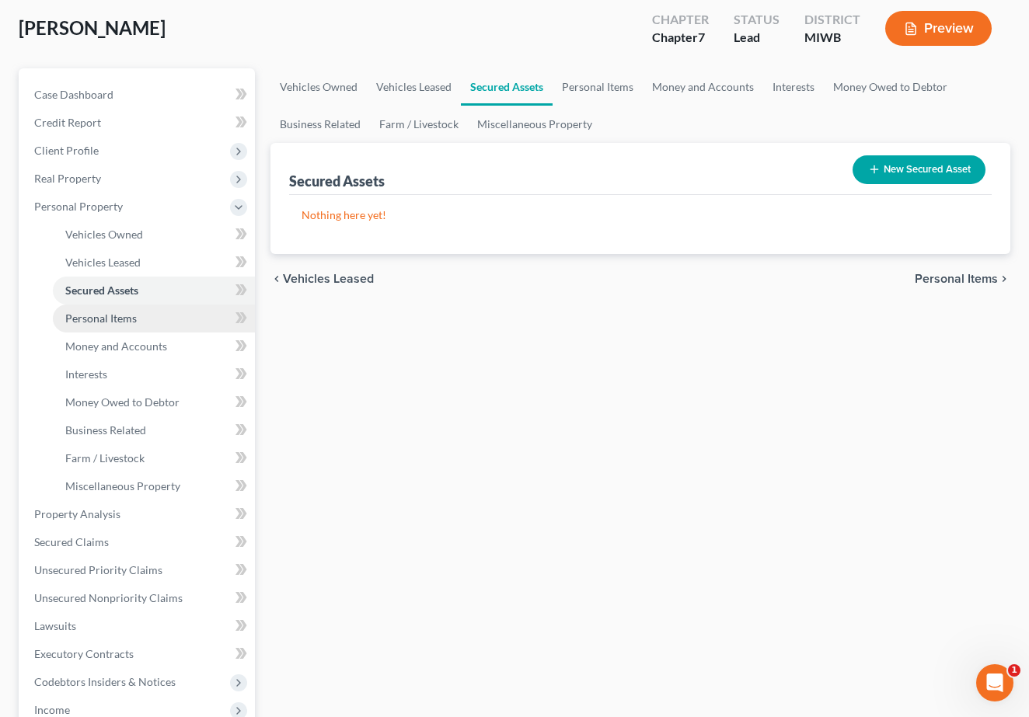
click at [140, 321] on link "Personal Items" at bounding box center [154, 319] width 202 height 28
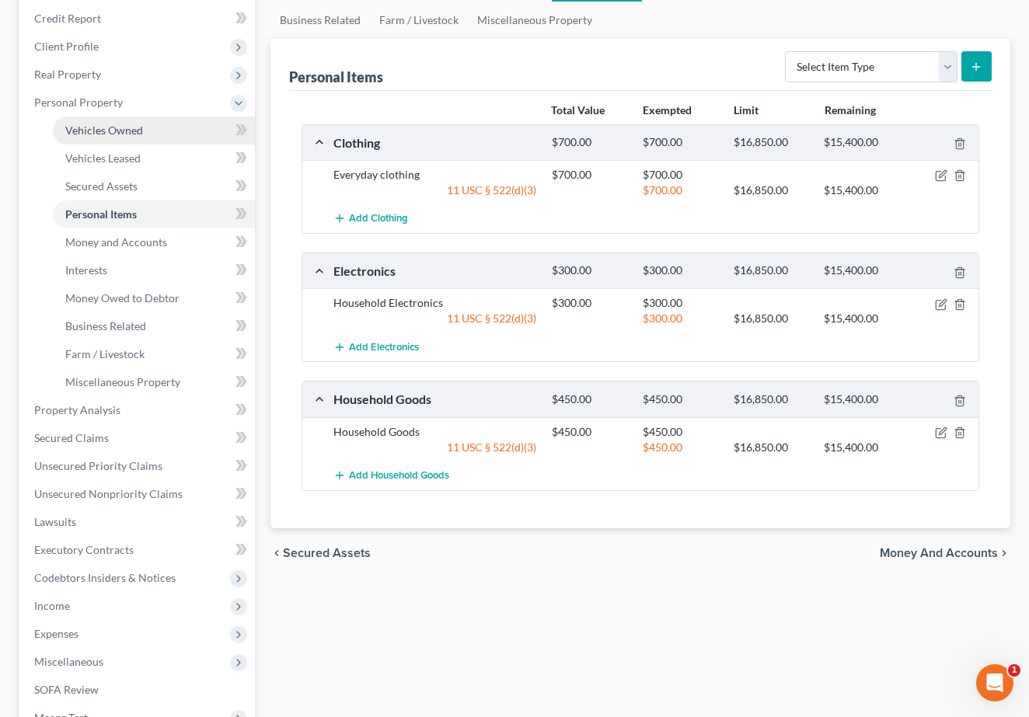
scroll to position [197, 0]
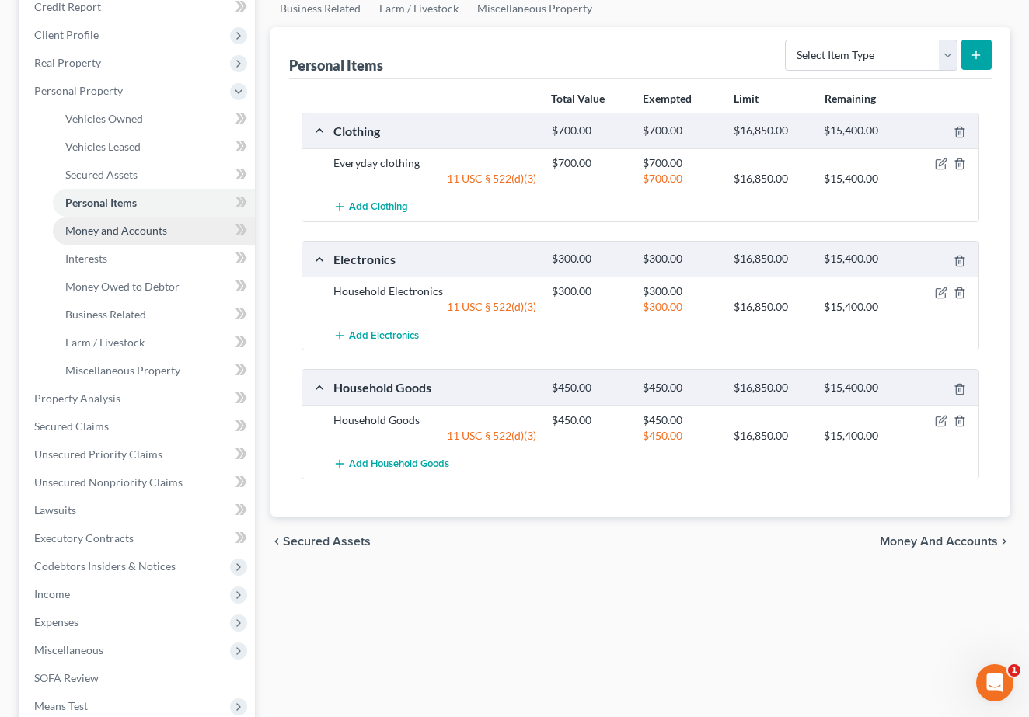
click at [166, 231] on link "Money and Accounts" at bounding box center [154, 231] width 202 height 28
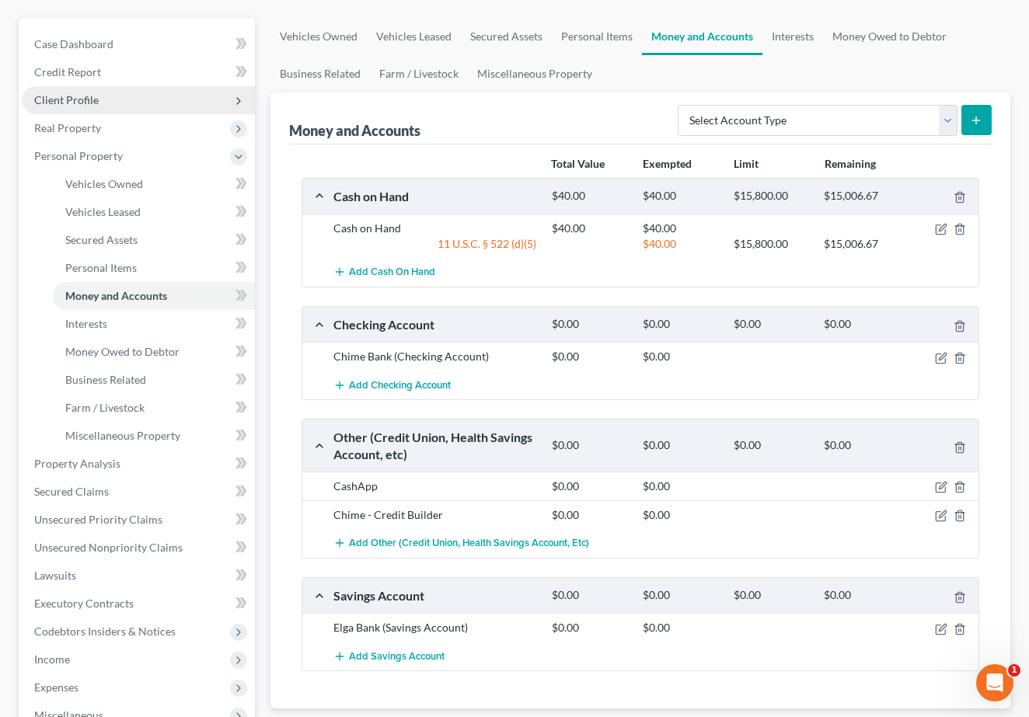
scroll to position [138, 0]
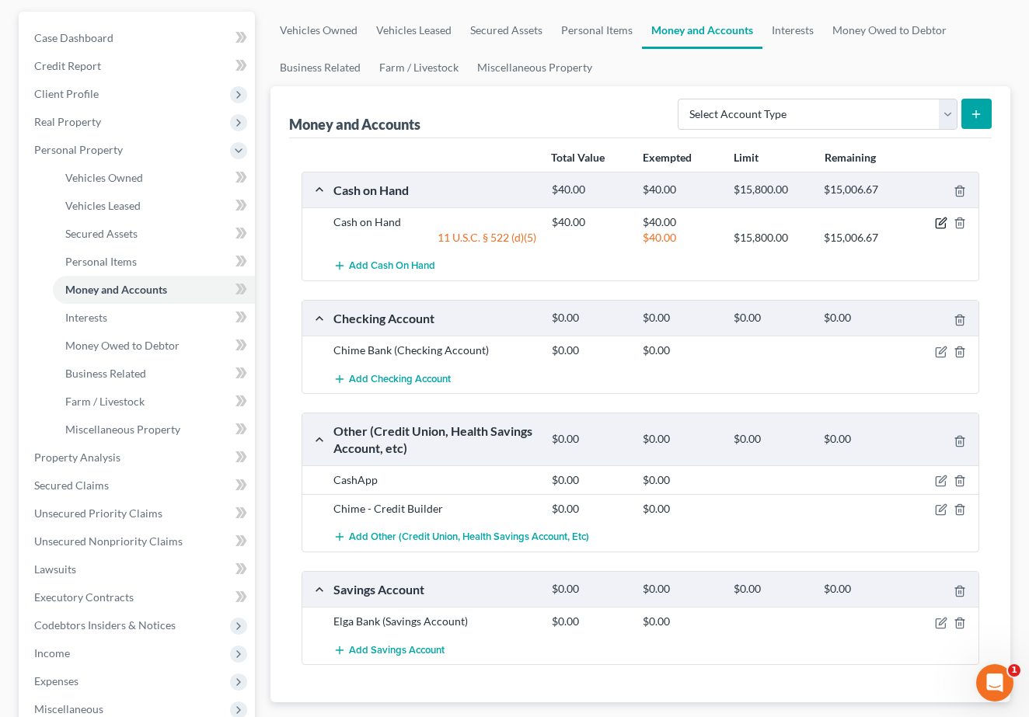
click at [941, 226] on icon "button" at bounding box center [941, 223] width 12 height 12
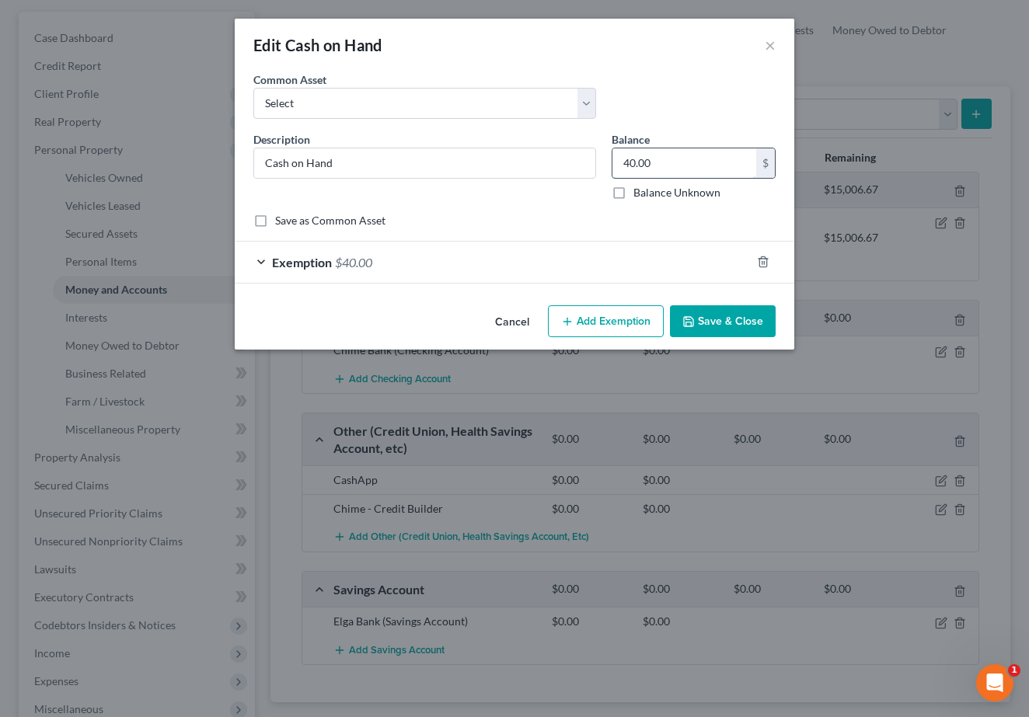
click at [692, 169] on input "40.00" at bounding box center [684, 163] width 144 height 30
type input "4"
type input "0.00"
click at [759, 264] on icon "button" at bounding box center [762, 262] width 7 height 10
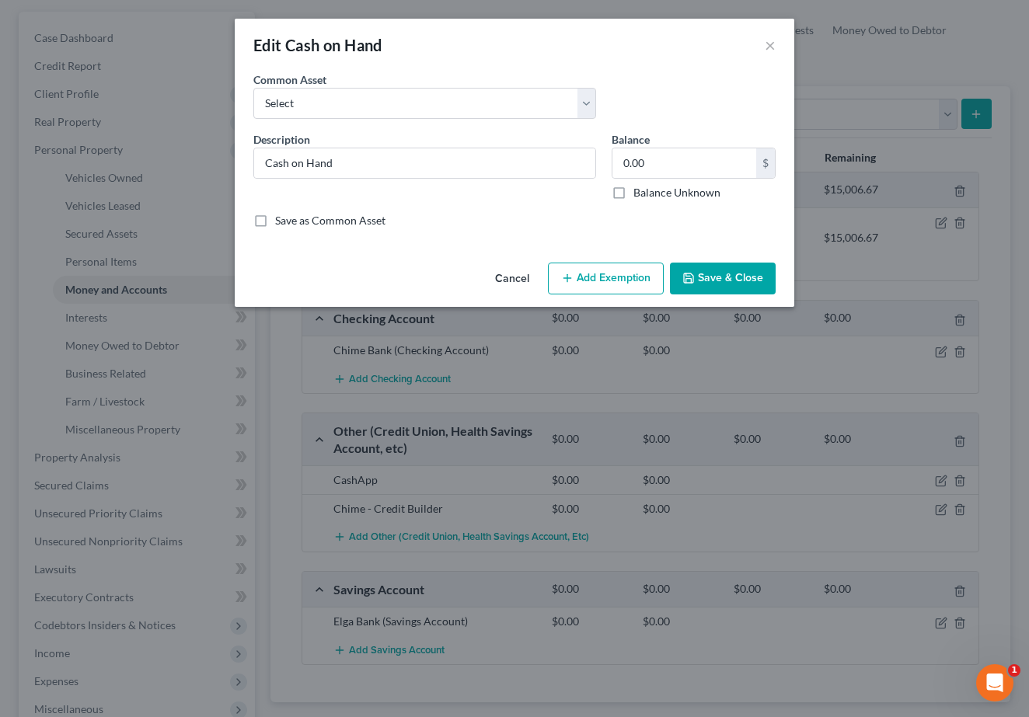
click at [745, 292] on button "Save & Close" at bounding box center [723, 279] width 106 height 33
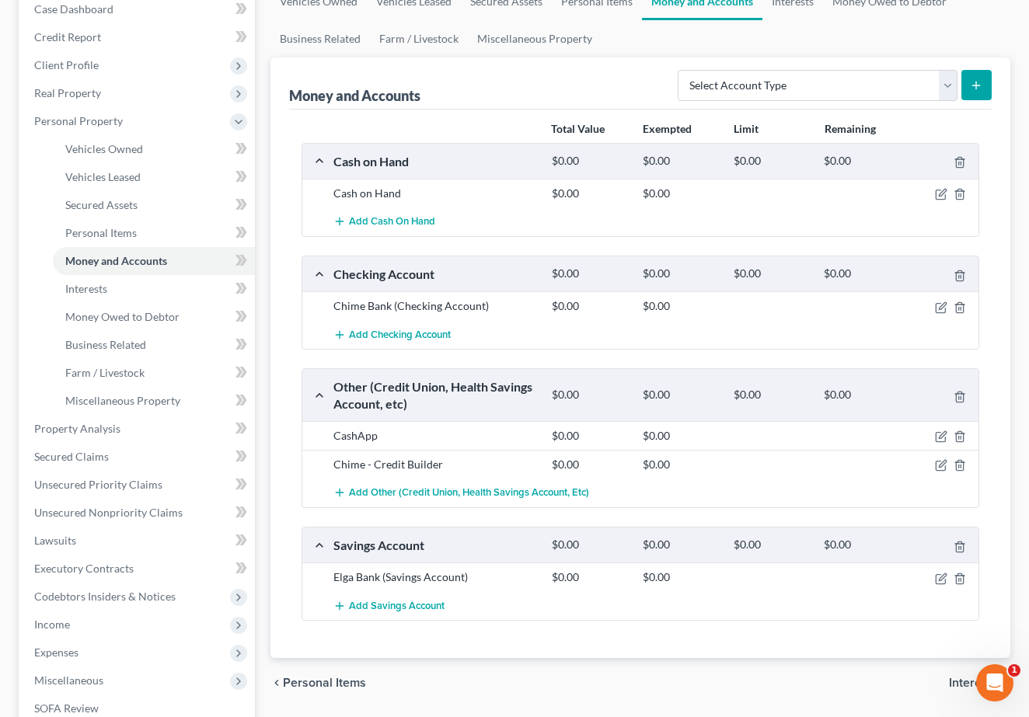
scroll to position [168, 0]
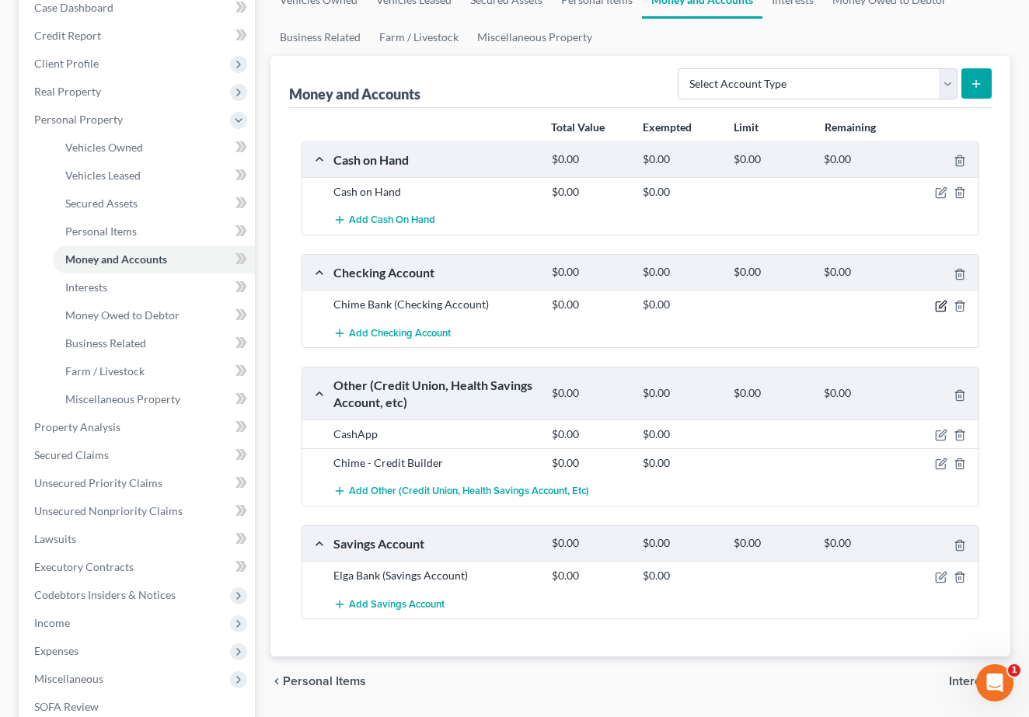
click at [944, 306] on icon "button" at bounding box center [941, 306] width 12 height 12
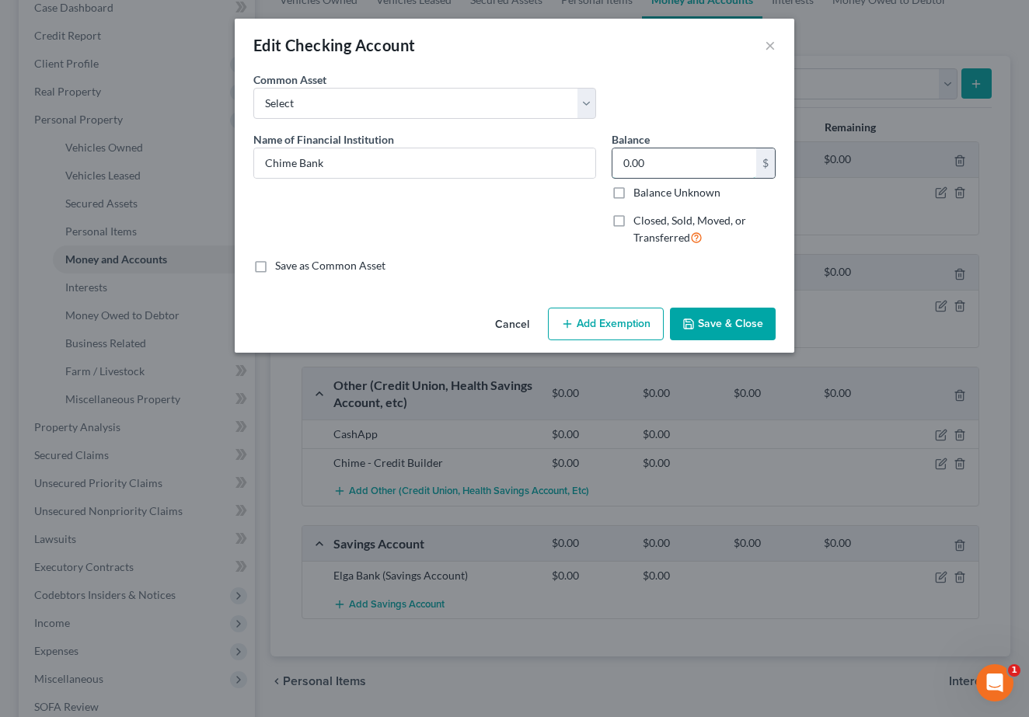
click at [667, 155] on input "0.00" at bounding box center [684, 163] width 144 height 30
drag, startPoint x: 667, startPoint y: 155, endPoint x: 588, endPoint y: 152, distance: 78.6
click at [588, 155] on div "Name of Financial Institution * Chime Bank Balance 0.00 $ Balance Unknown Balan…" at bounding box center [515, 194] width 538 height 127
type input "2"
type input "3.55"
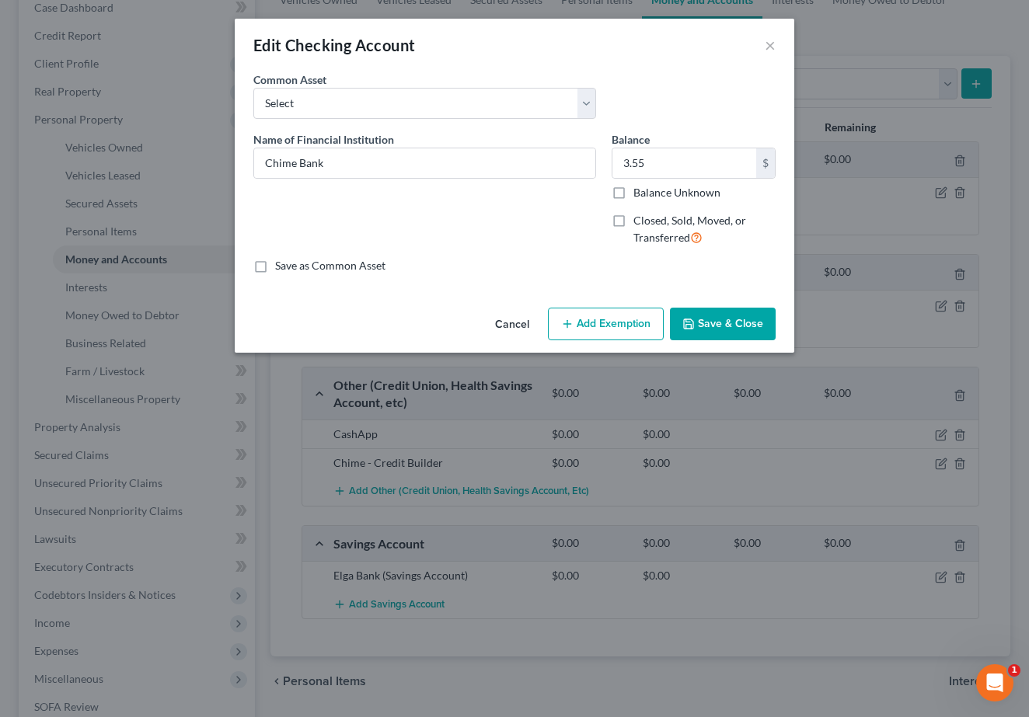
click at [594, 327] on button "Add Exemption" at bounding box center [606, 324] width 116 height 33
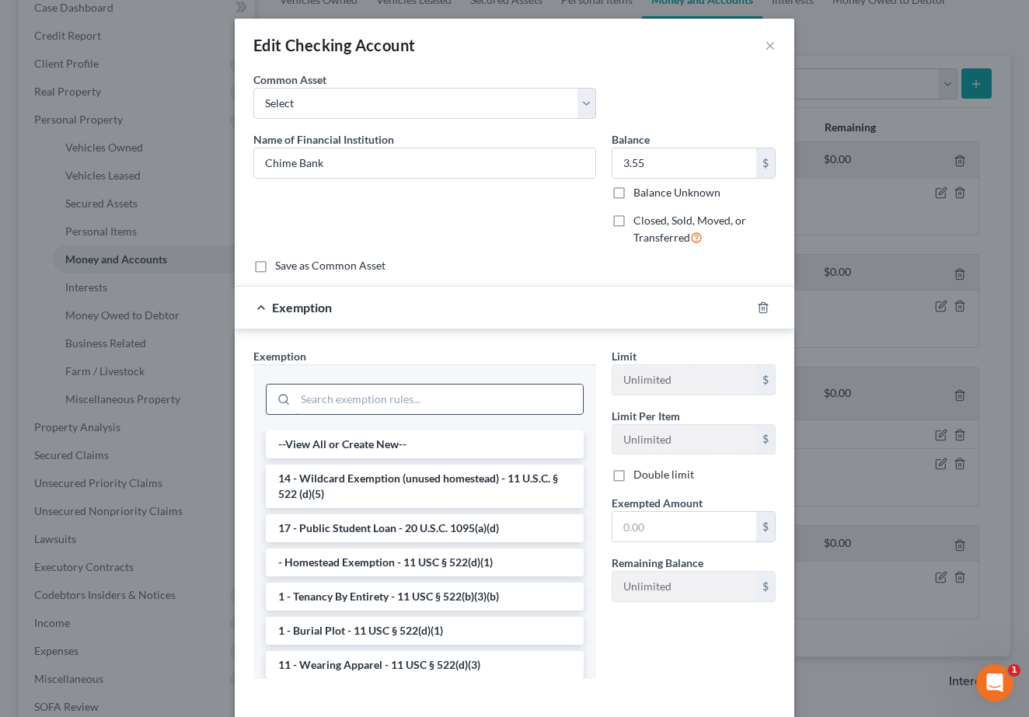
click at [482, 392] on input "search" at bounding box center [439, 400] width 288 height 30
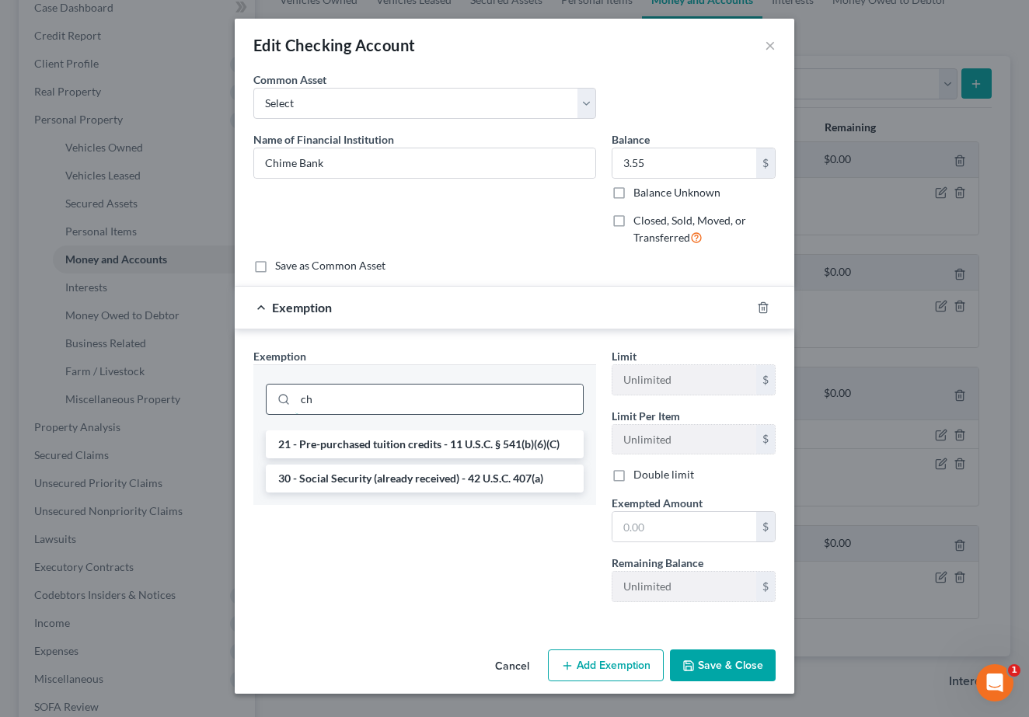
type input "c"
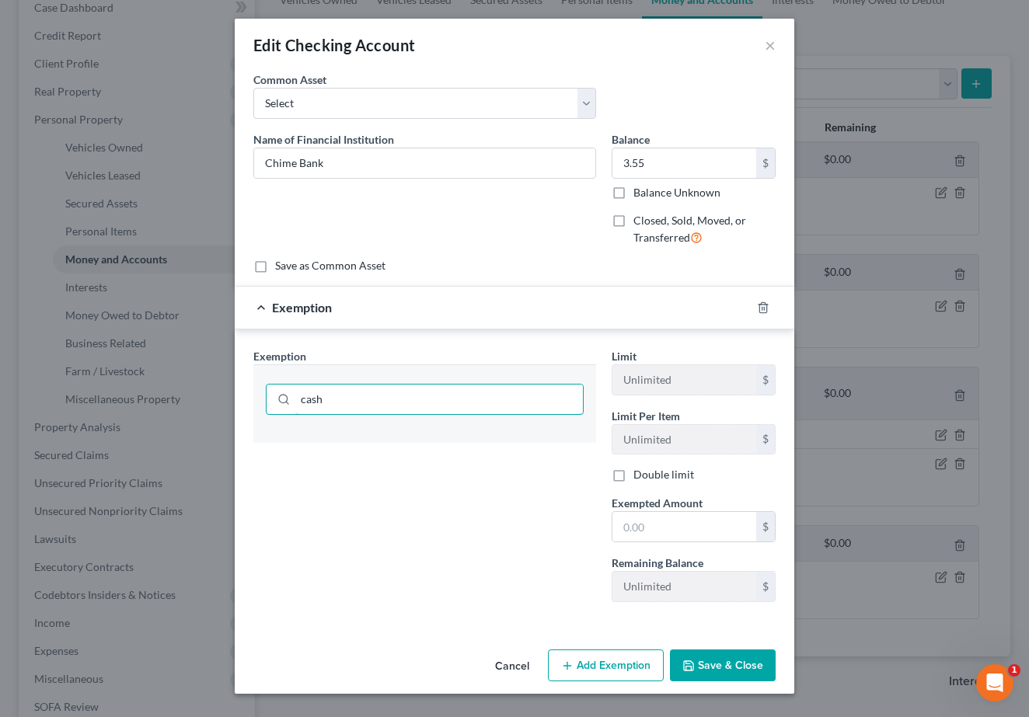
scroll to position [0, 0]
type input "c"
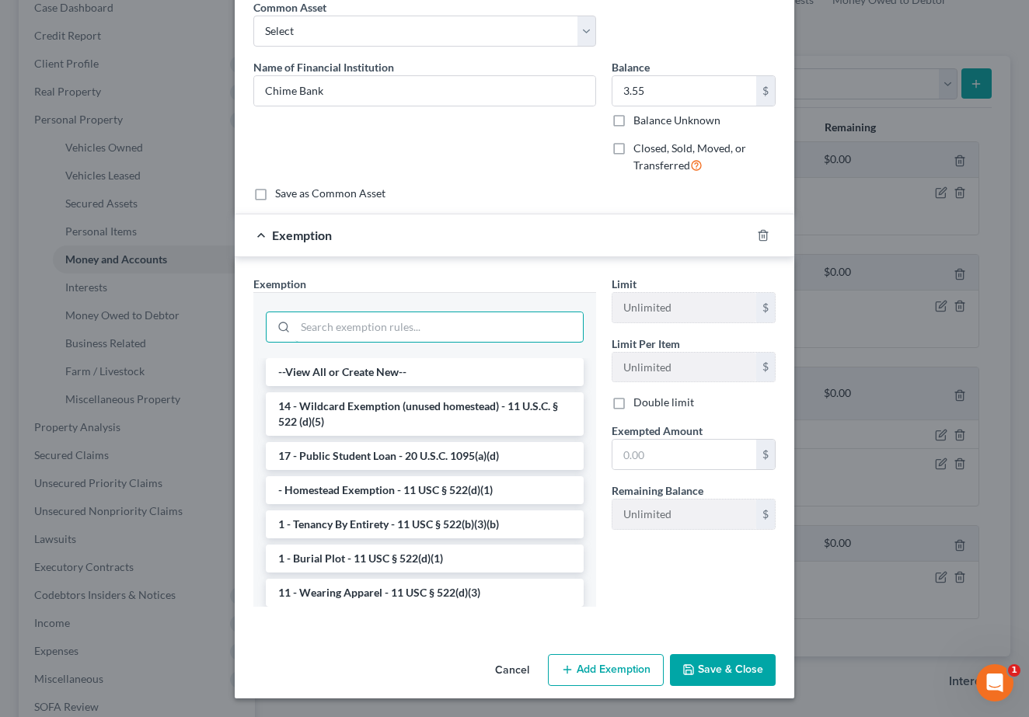
scroll to position [71, 0]
click at [723, 670] on button "Save & Close" at bounding box center [723, 671] width 106 height 33
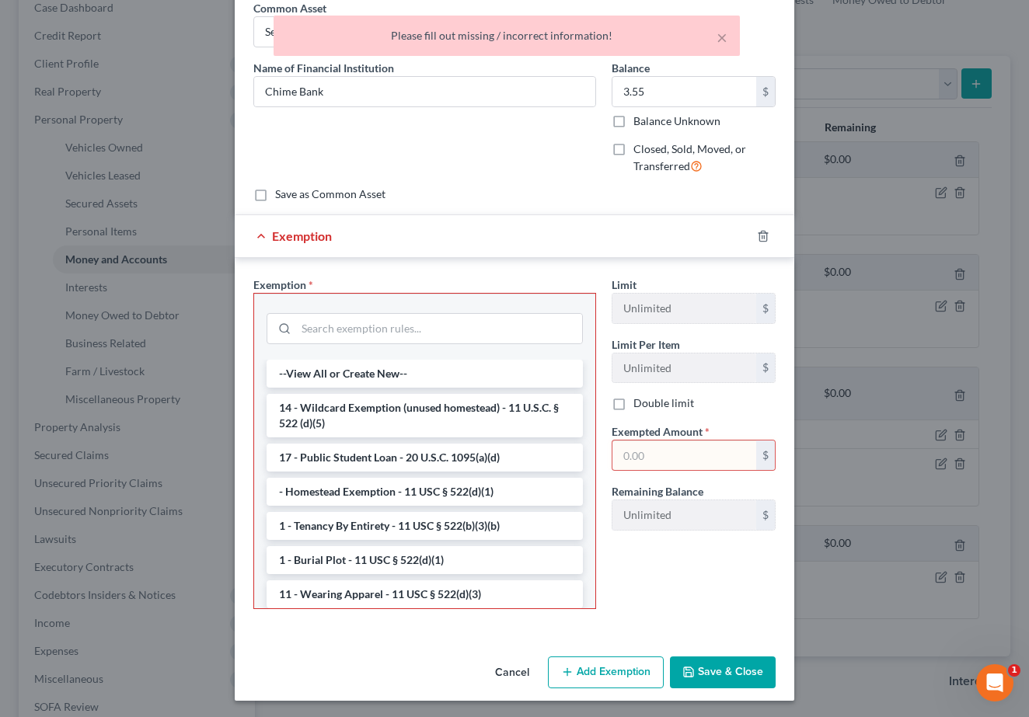
scroll to position [26, 0]
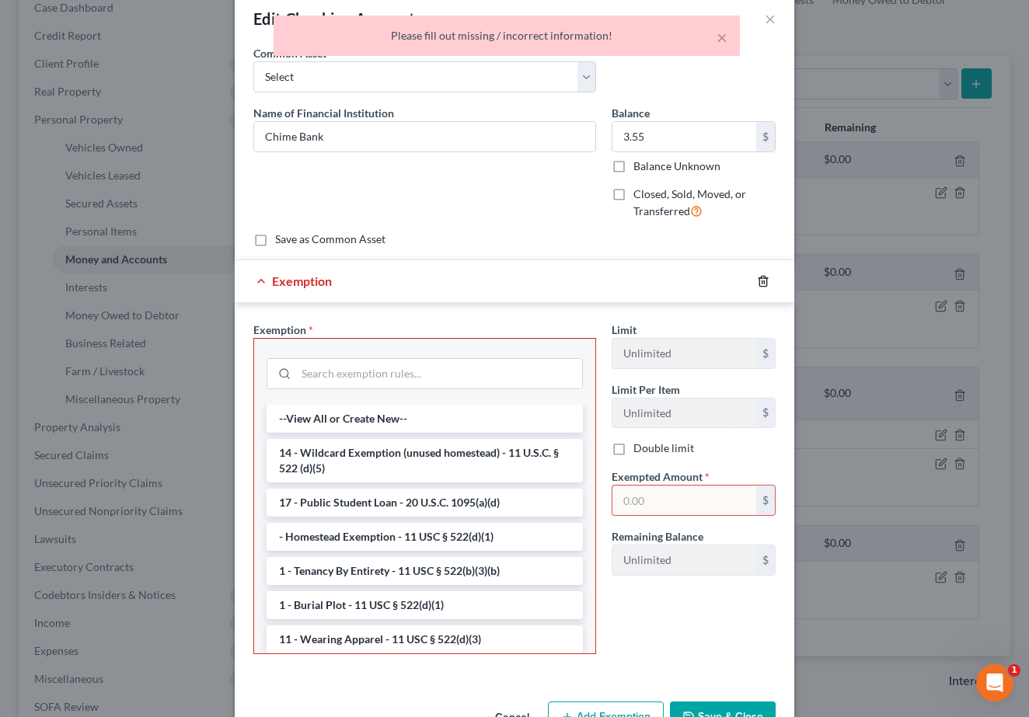
click at [763, 283] on icon "button" at bounding box center [763, 281] width 12 height 12
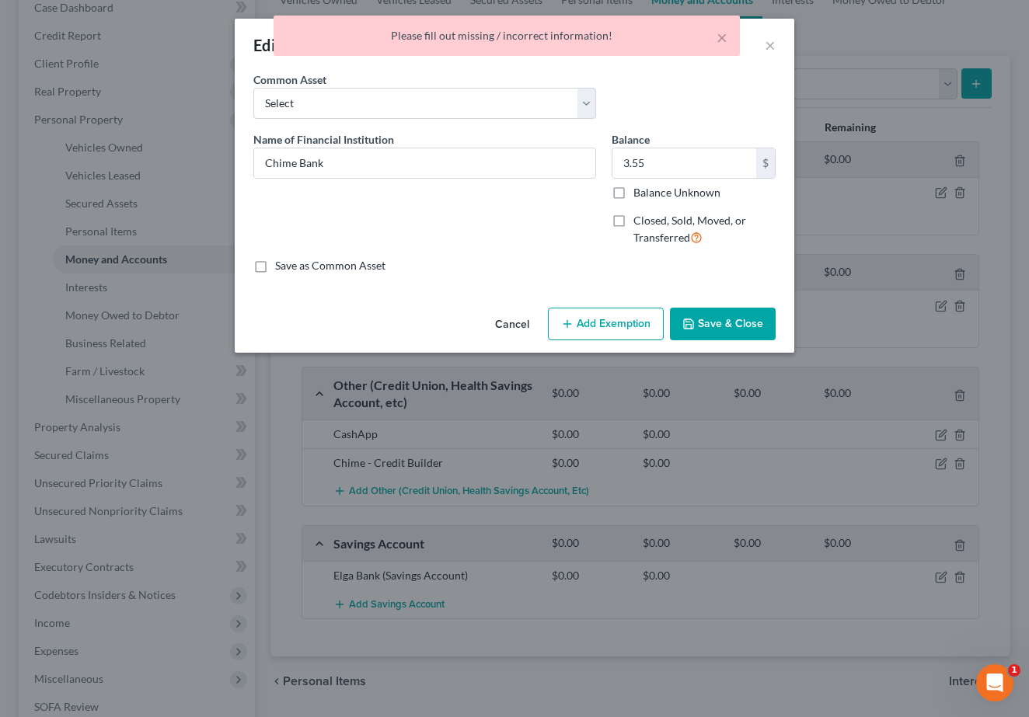
click at [727, 322] on button "Save & Close" at bounding box center [723, 324] width 106 height 33
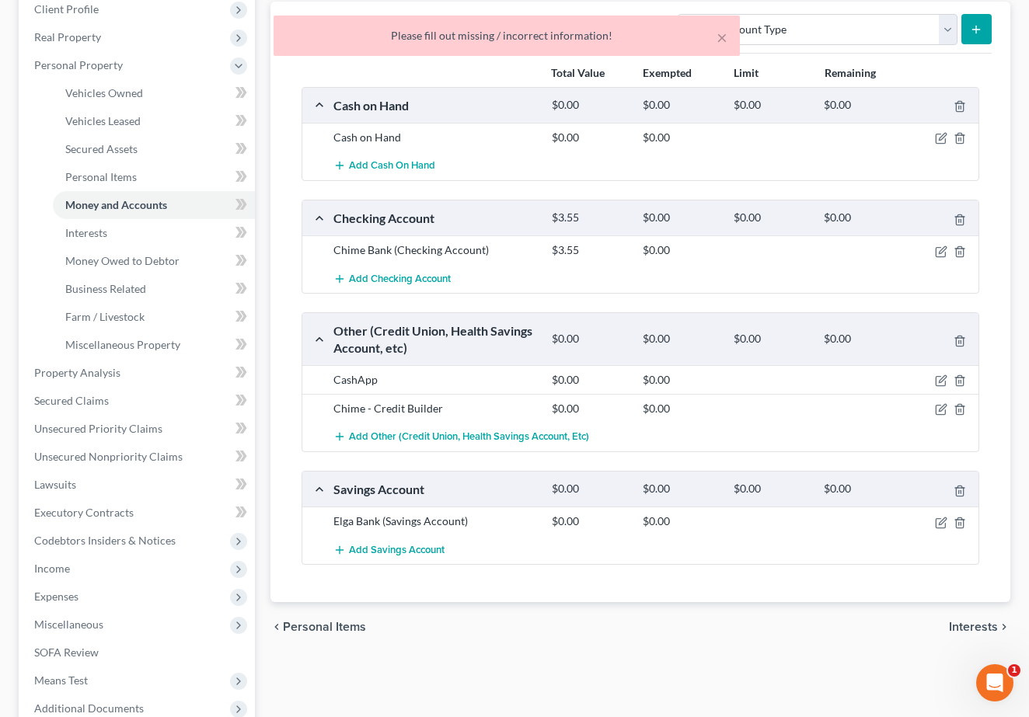
scroll to position [262, 0]
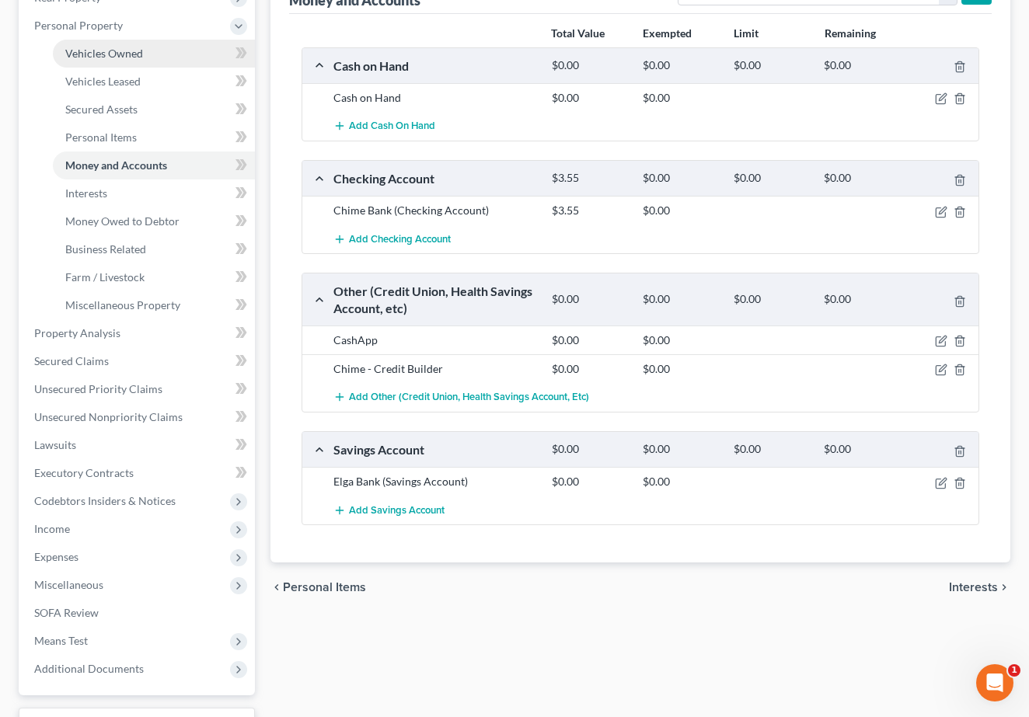
click at [116, 52] on span "Vehicles Owned" at bounding box center [104, 53] width 78 height 13
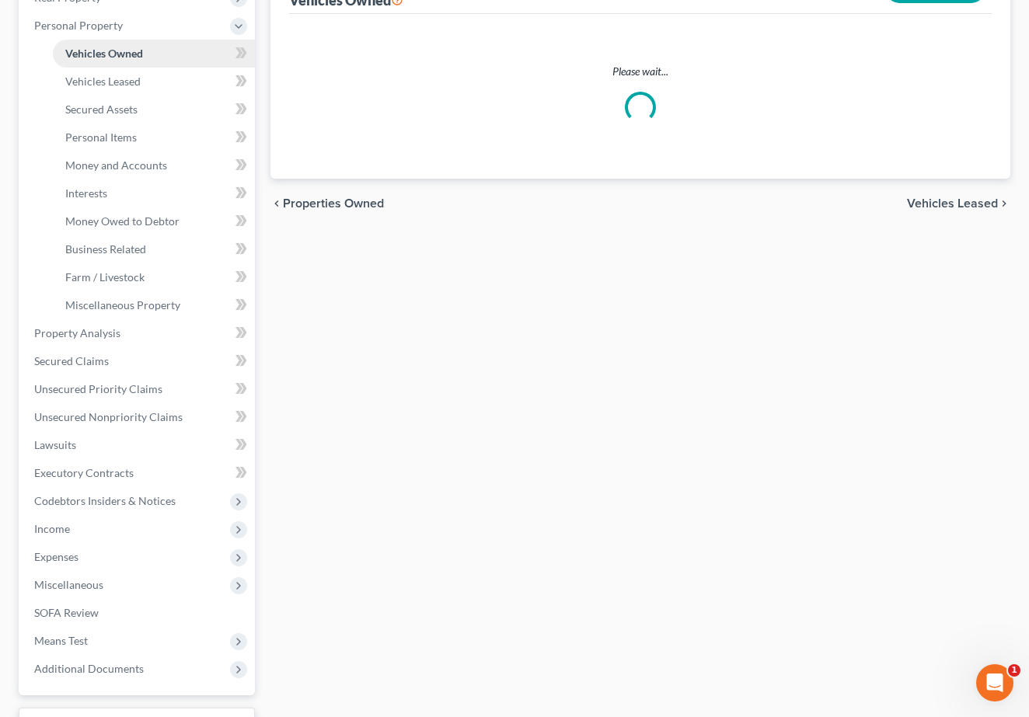
scroll to position [75, 0]
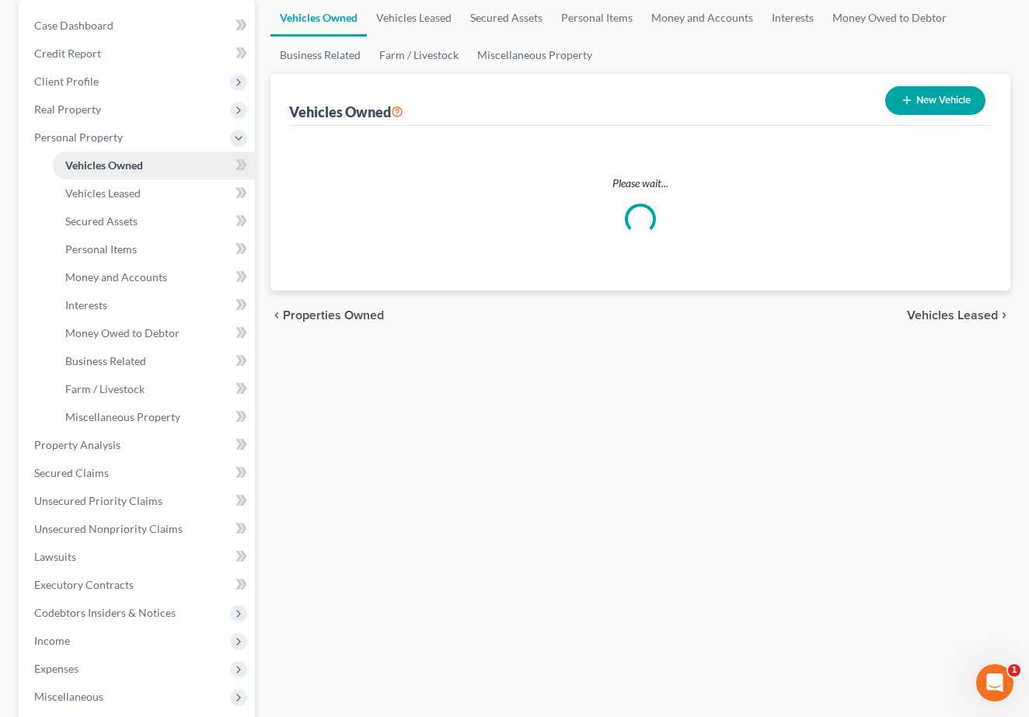
click at [116, 52] on ul "Case Dashboard Payments Invoices Payments Payments Credit Report Client Profile" at bounding box center [138, 403] width 233 height 783
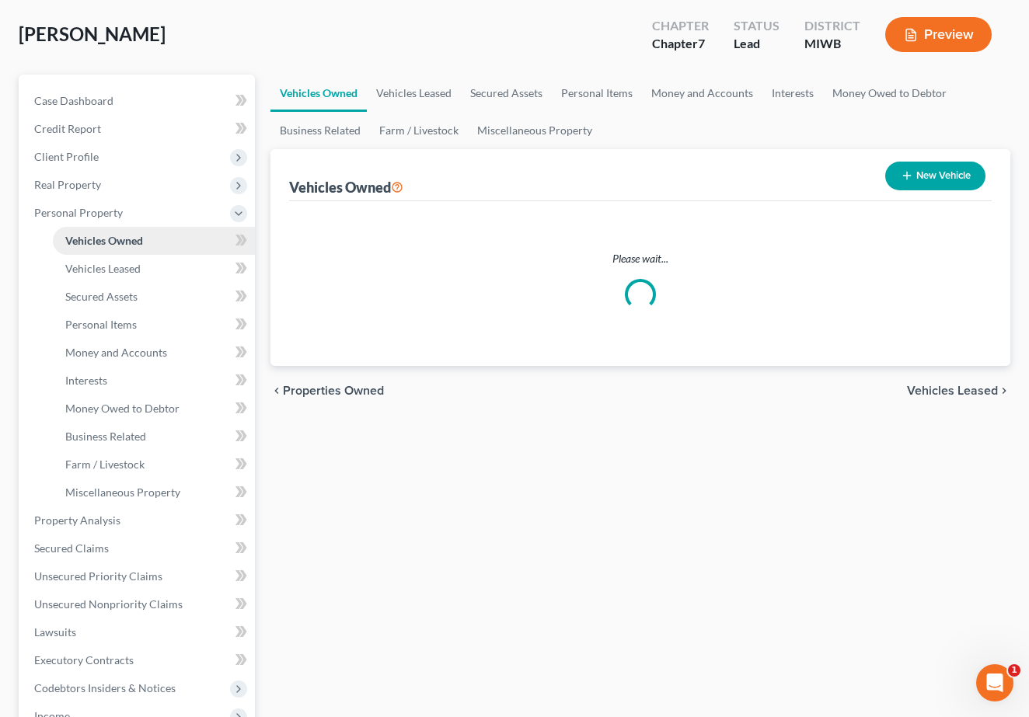
scroll to position [0, 0]
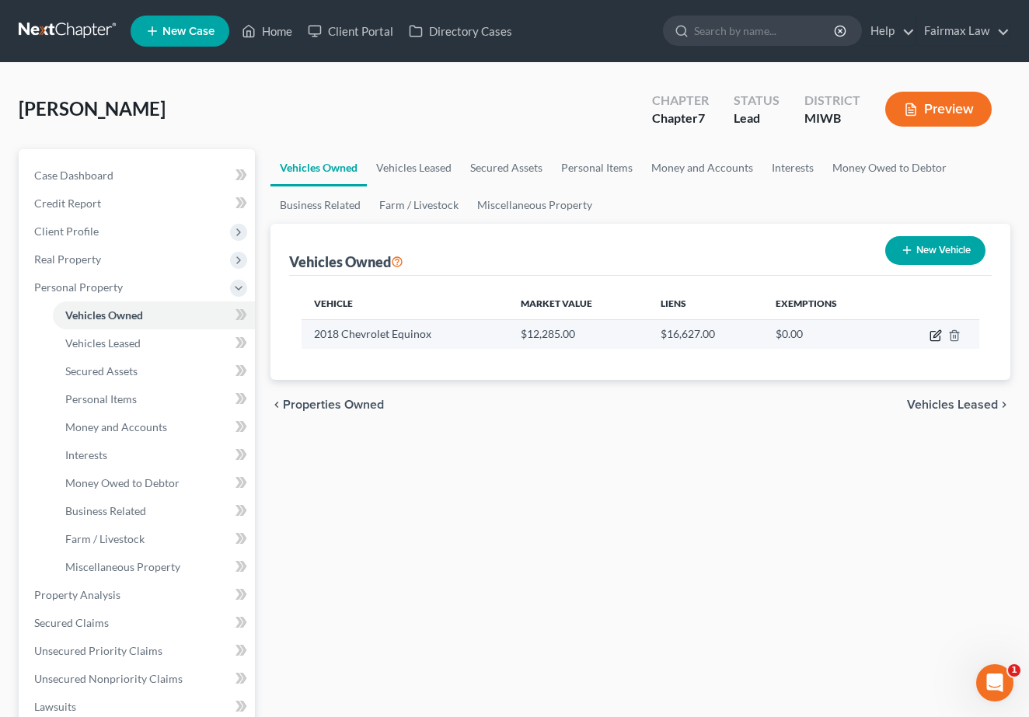
click at [936, 334] on icon "button" at bounding box center [935, 335] width 12 height 12
select select "0"
select select "8"
select select "2"
select select "0"
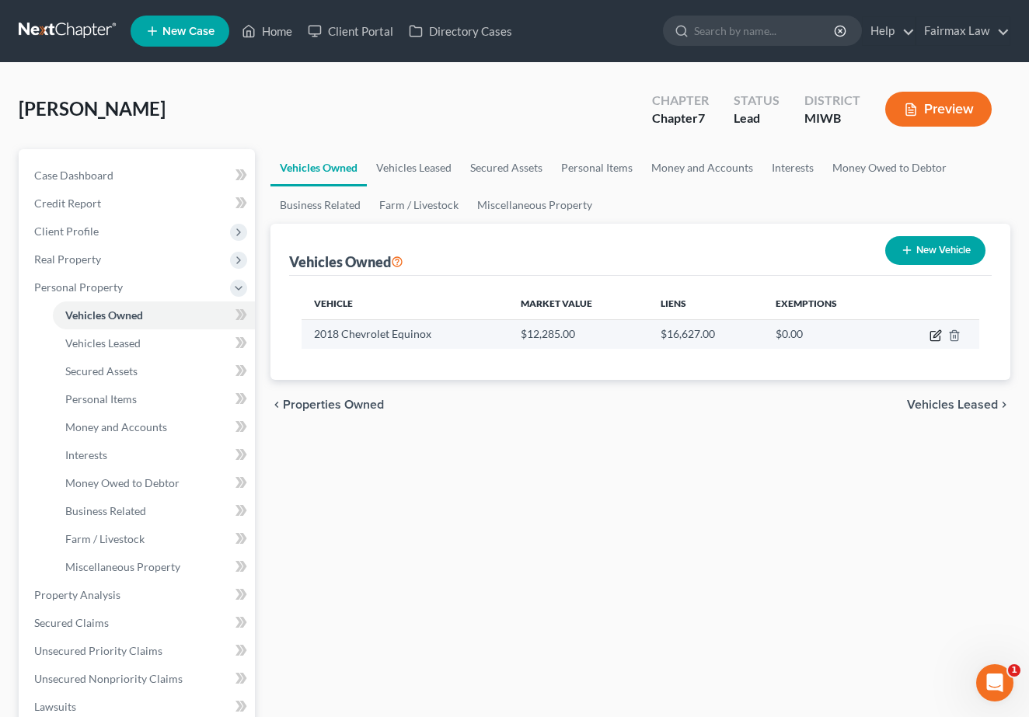
select select "23"
select select "0"
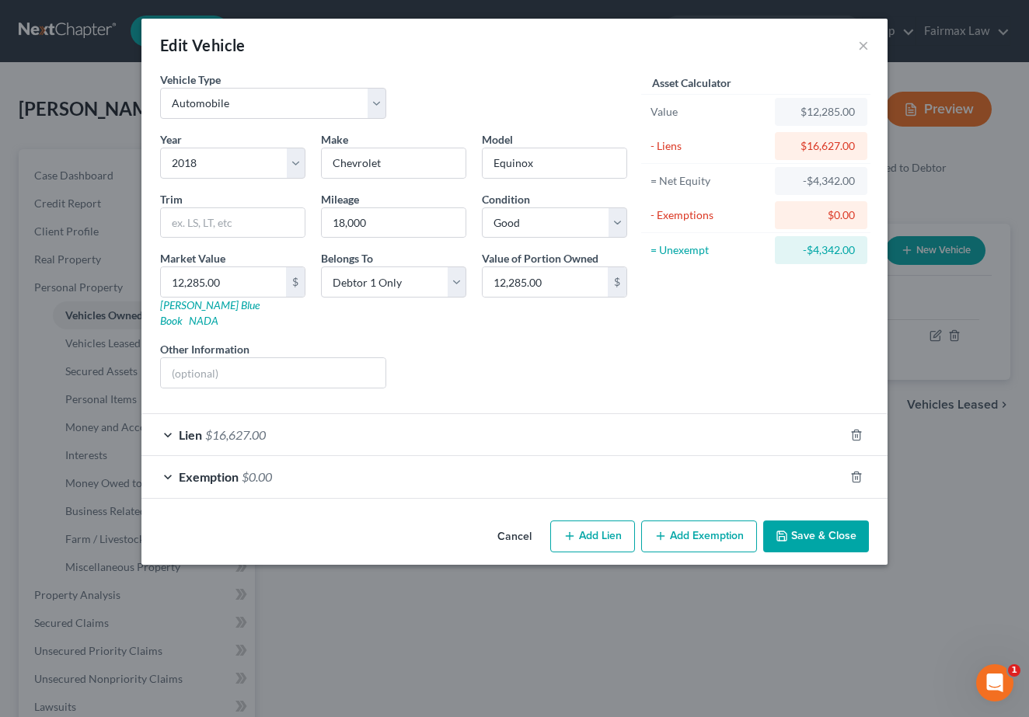
click at [593, 416] on div "Lien $16,627.00" at bounding box center [492, 434] width 703 height 41
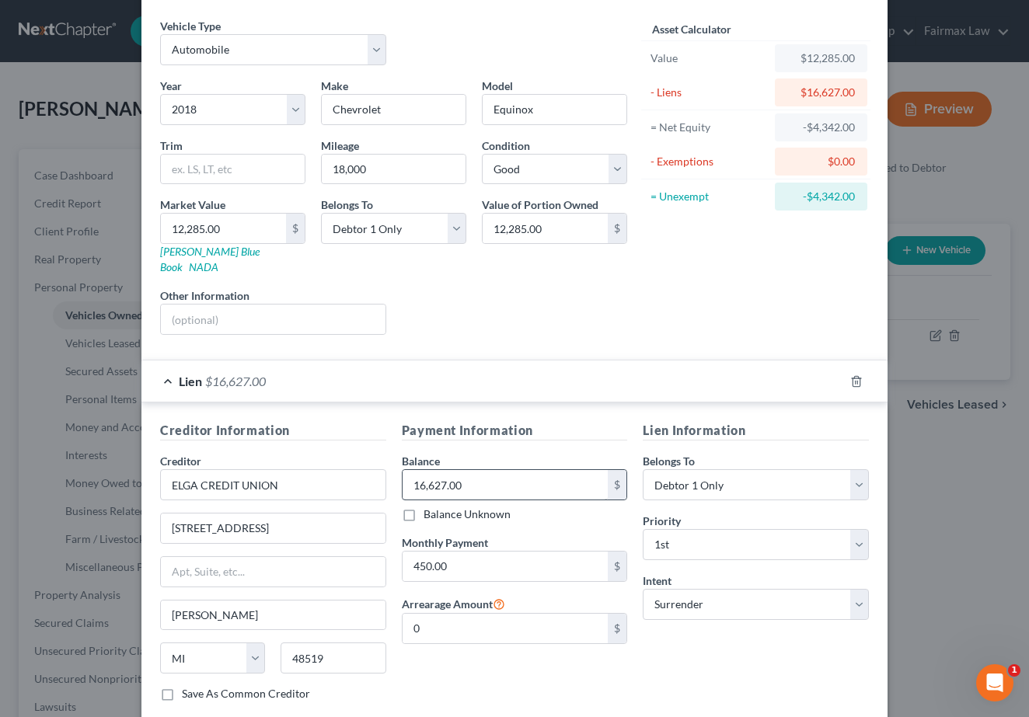
scroll to position [19, 0]
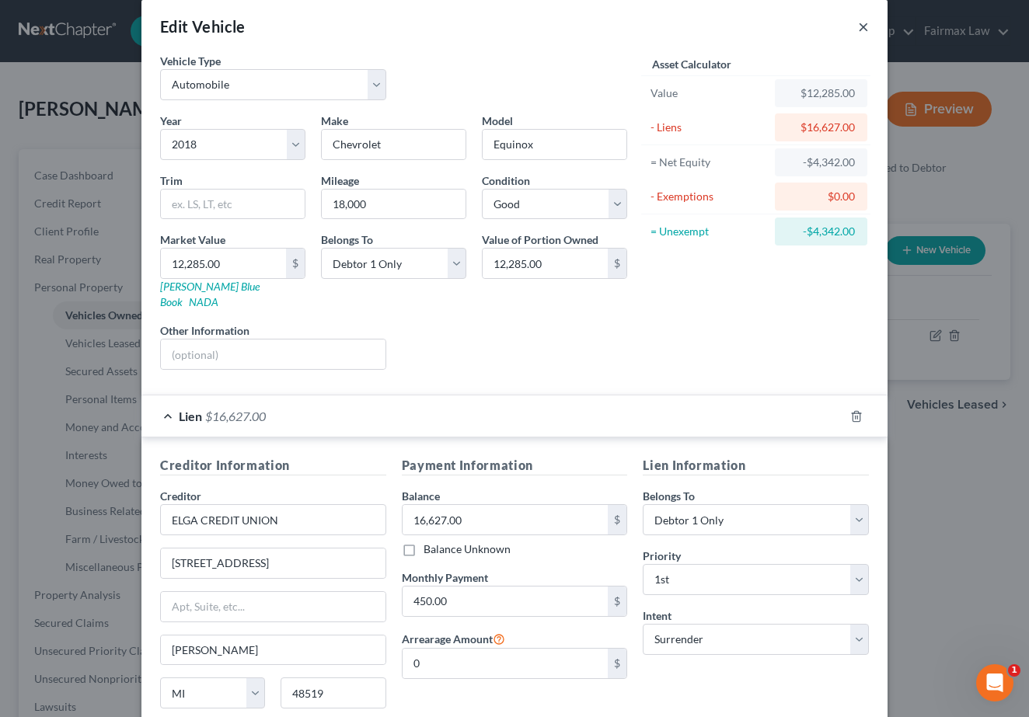
click at [863, 20] on button "×" at bounding box center [863, 26] width 11 height 19
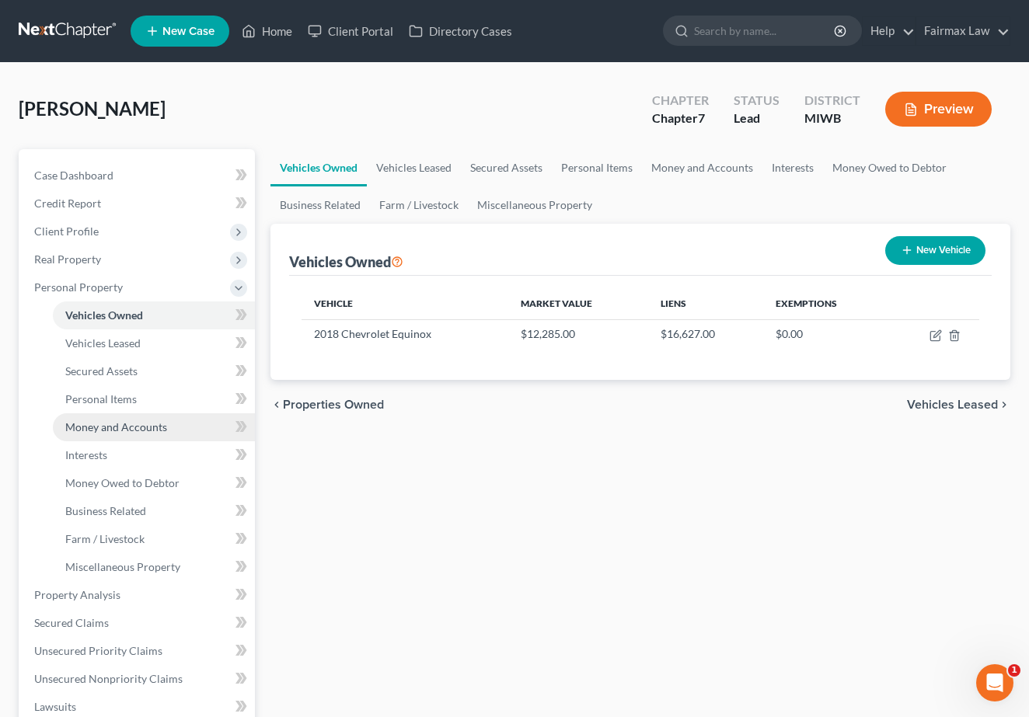
click at [159, 437] on link "Money and Accounts" at bounding box center [154, 427] width 202 height 28
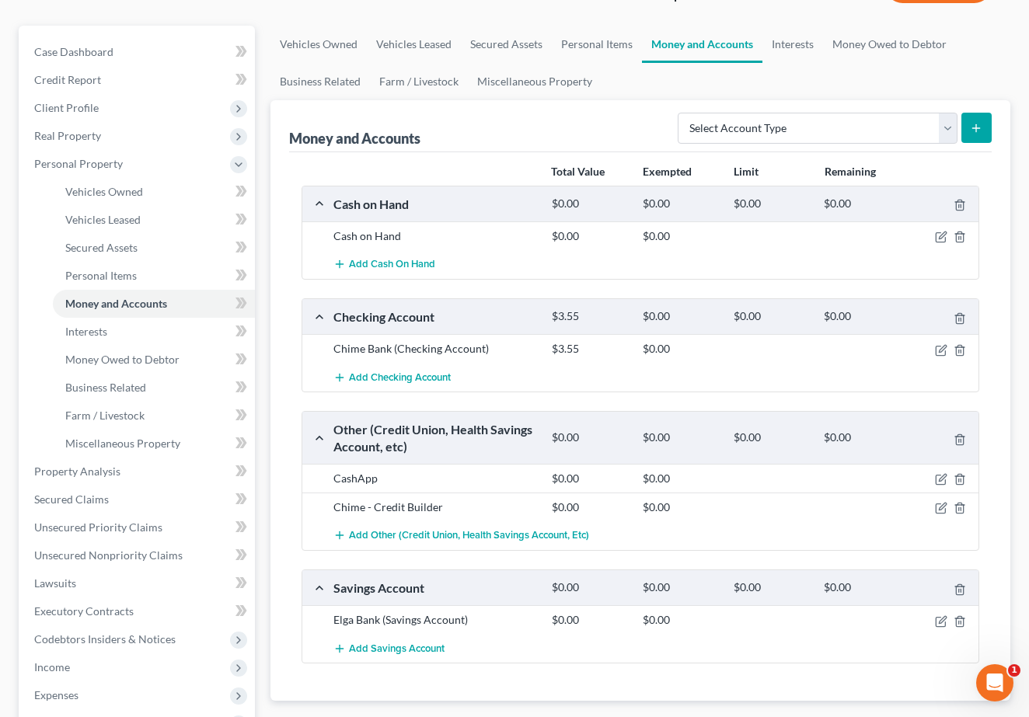
scroll to position [319, 0]
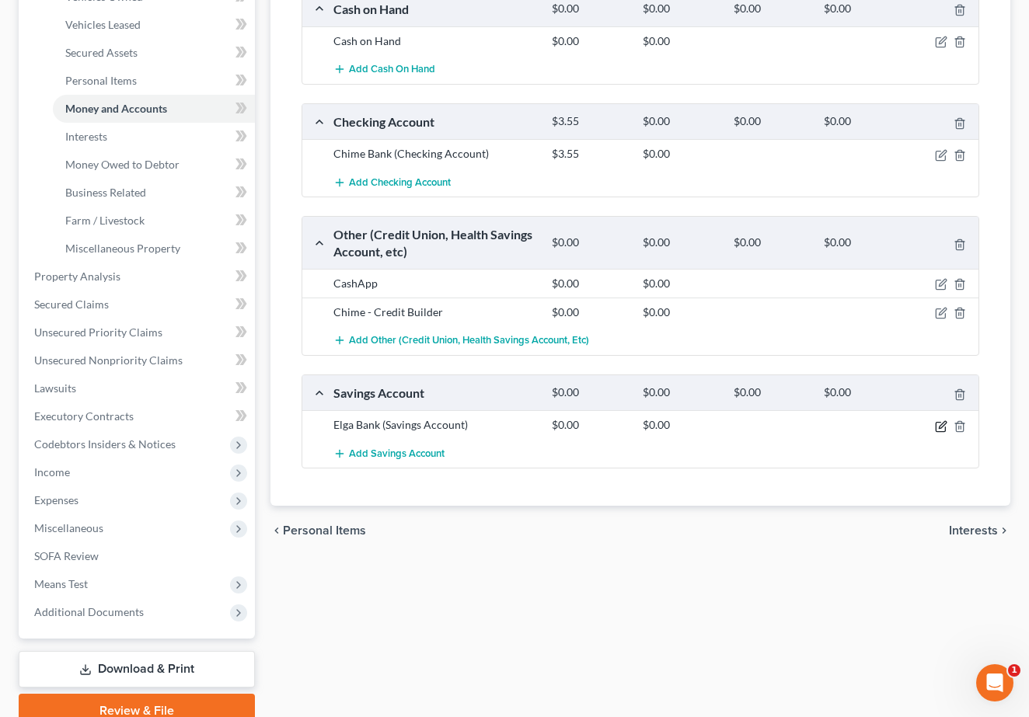
click at [938, 427] on icon "button" at bounding box center [941, 426] width 12 height 12
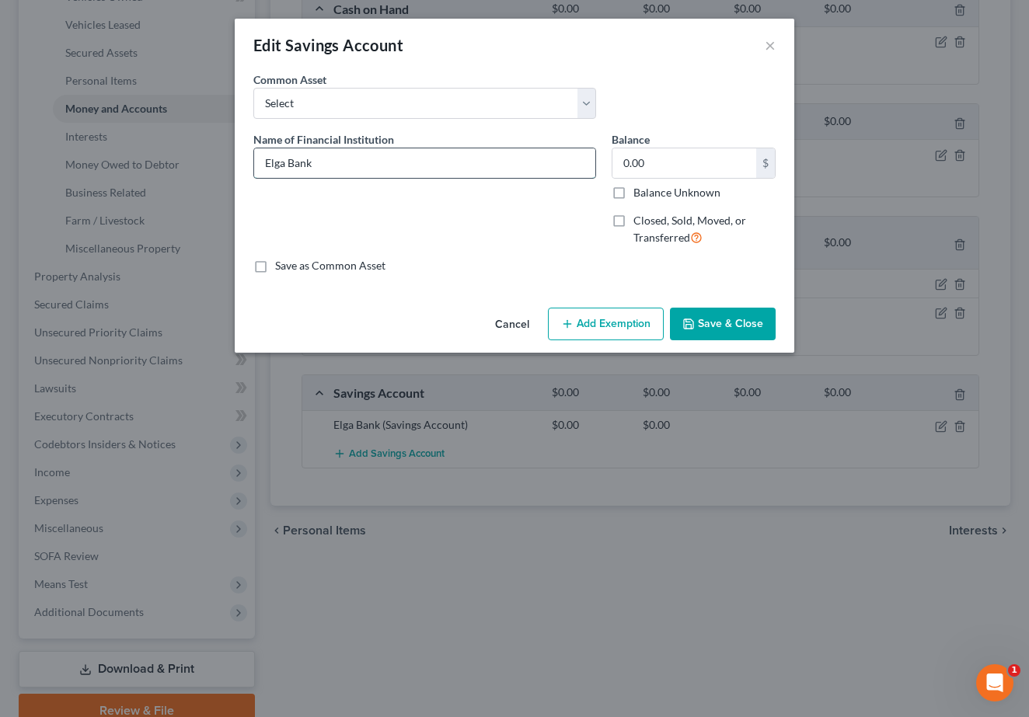
drag, startPoint x: 382, startPoint y: 171, endPoint x: 289, endPoint y: 167, distance: 92.6
click at [289, 167] on input "Elga Bank" at bounding box center [424, 163] width 341 height 30
type input "Elga Credit Union"
click at [749, 329] on button "Save & Close" at bounding box center [723, 324] width 106 height 33
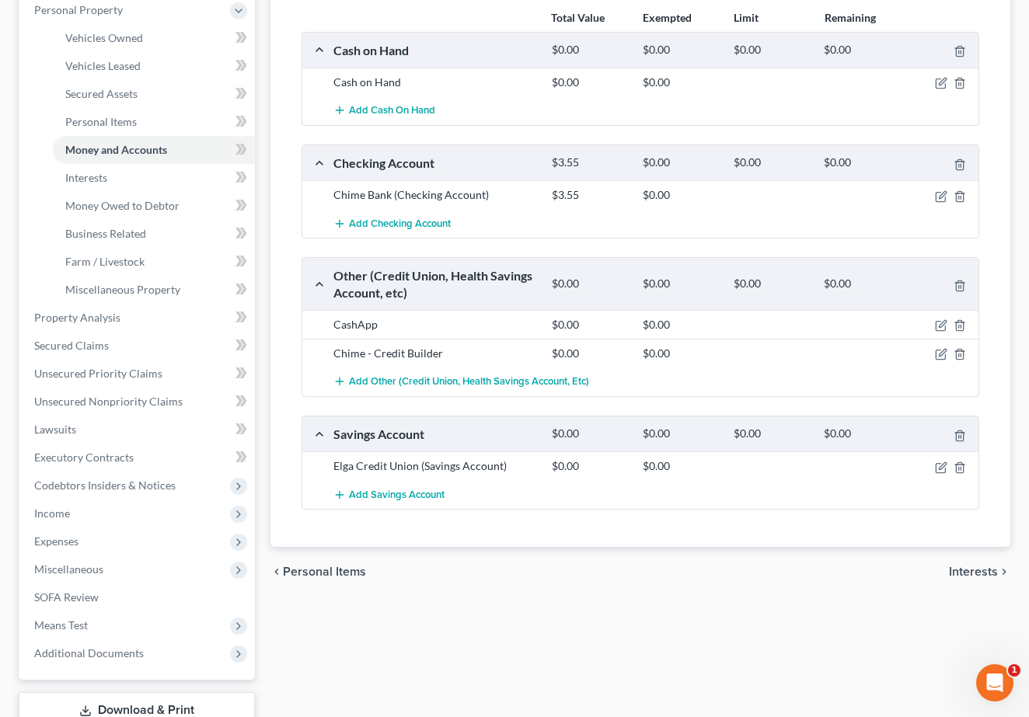
scroll to position [224, 0]
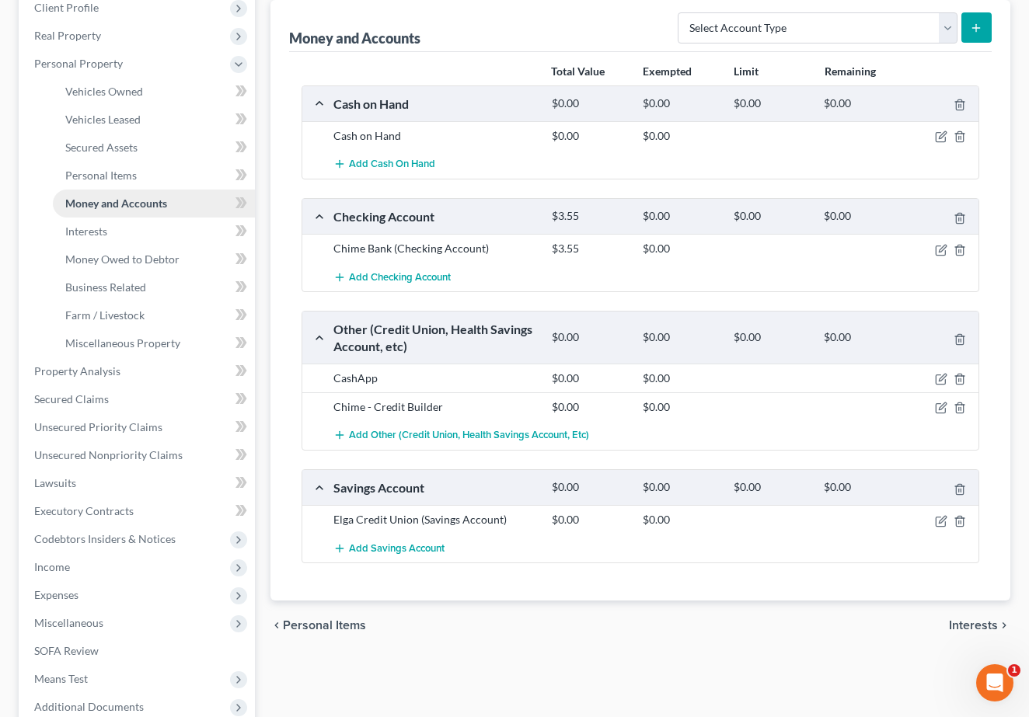
drag, startPoint x: 137, startPoint y: 227, endPoint x: 168, endPoint y: 216, distance: 32.9
click at [170, 225] on link "Interests" at bounding box center [154, 232] width 202 height 28
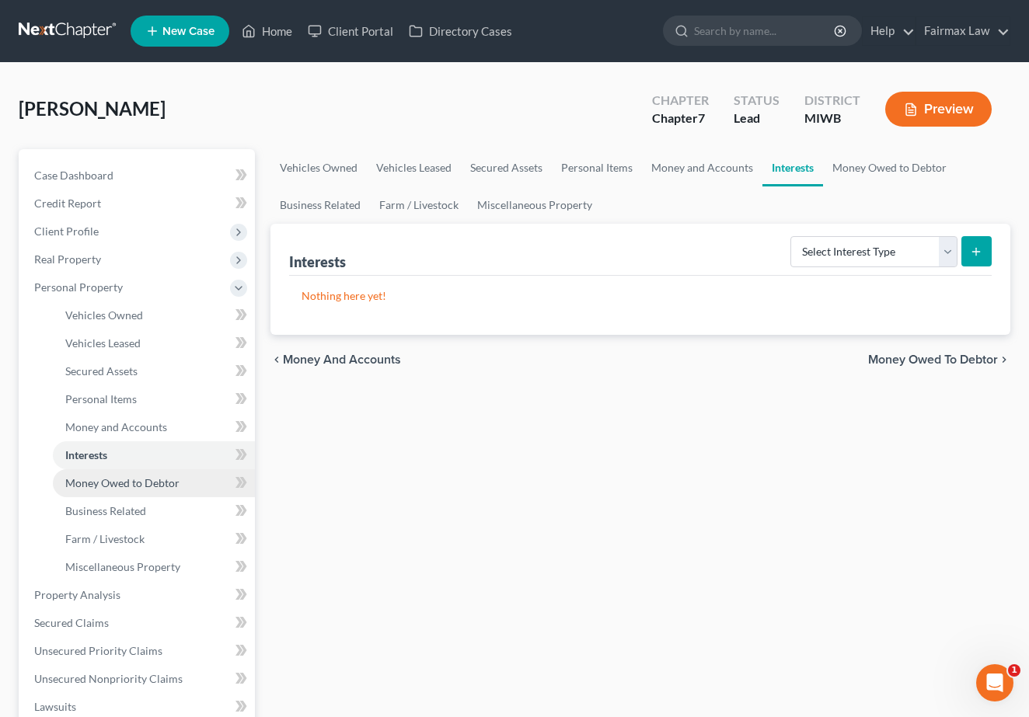
click at [151, 479] on span "Money Owed to Debtor" at bounding box center [122, 482] width 114 height 13
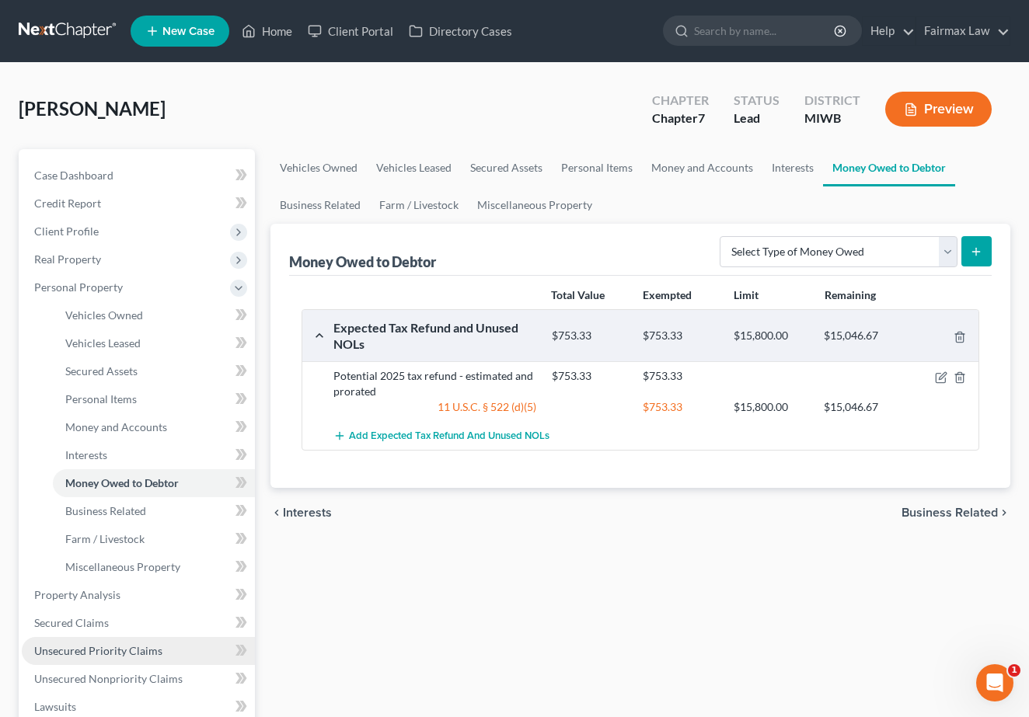
click at [99, 654] on span "Unsecured Priority Claims" at bounding box center [98, 650] width 128 height 13
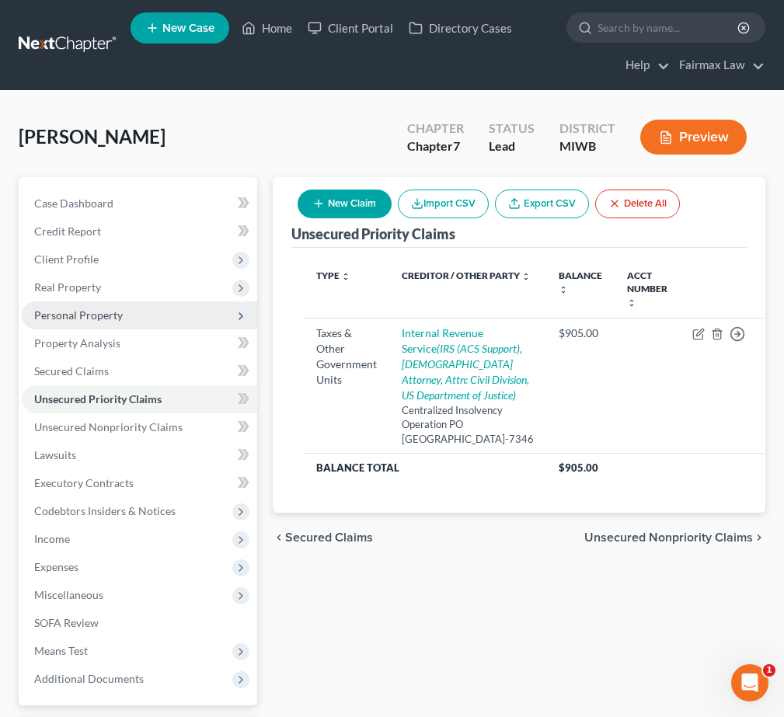
click at [93, 312] on span "Personal Property" at bounding box center [78, 315] width 89 height 13
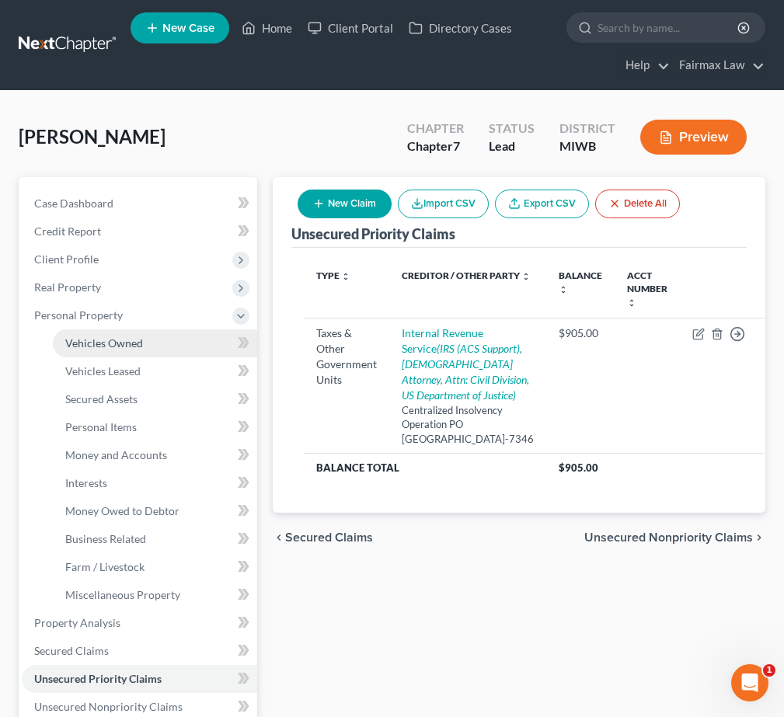
click at [110, 342] on span "Vehicles Owned" at bounding box center [104, 342] width 78 height 13
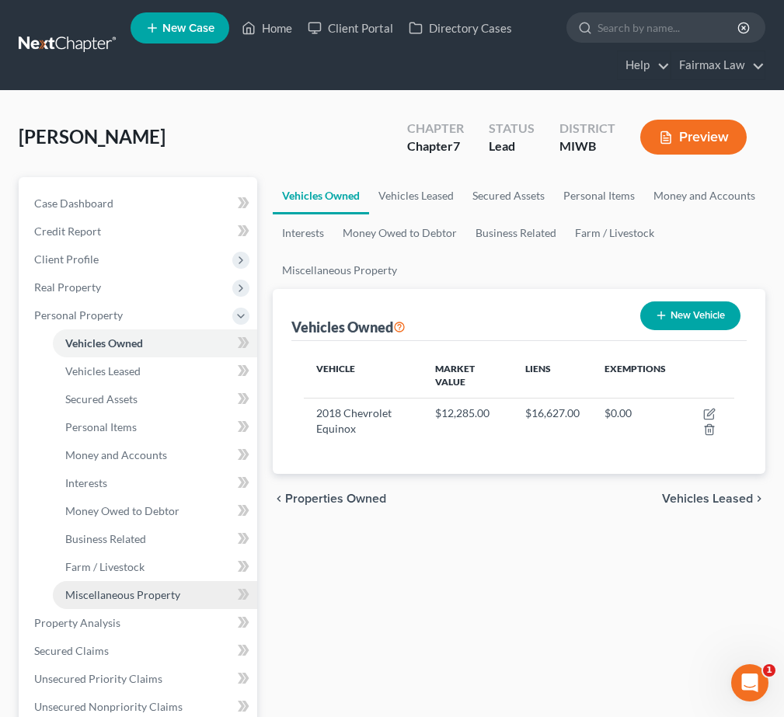
click at [169, 608] on link "Miscellaneous Property" at bounding box center [155, 595] width 204 height 28
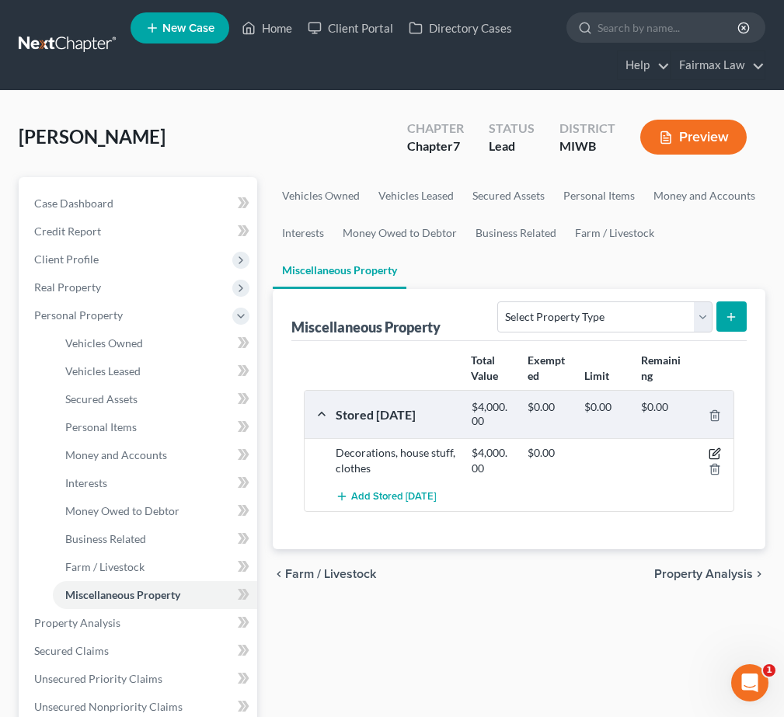
click at [717, 450] on icon "button" at bounding box center [715, 454] width 12 height 12
select select "23"
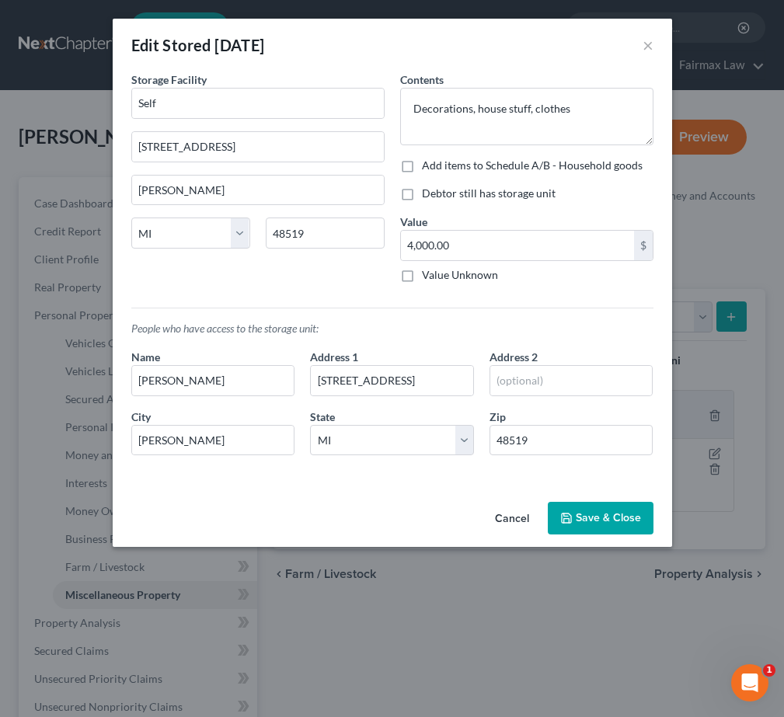
click at [427, 200] on label "Debtor still has storage unit" at bounding box center [489, 194] width 134 height 16
click at [428, 196] on input "Debtor still has storage unit" at bounding box center [433, 191] width 10 height 10
checkbox input "true"
click at [351, 273] on div "Storage Facility Self 4070 E Bristol Rd b17 Burton State AL AK AR AZ CA CO CT D…" at bounding box center [258, 183] width 269 height 224
click at [413, 246] on input "4,000.00" at bounding box center [517, 246] width 233 height 30
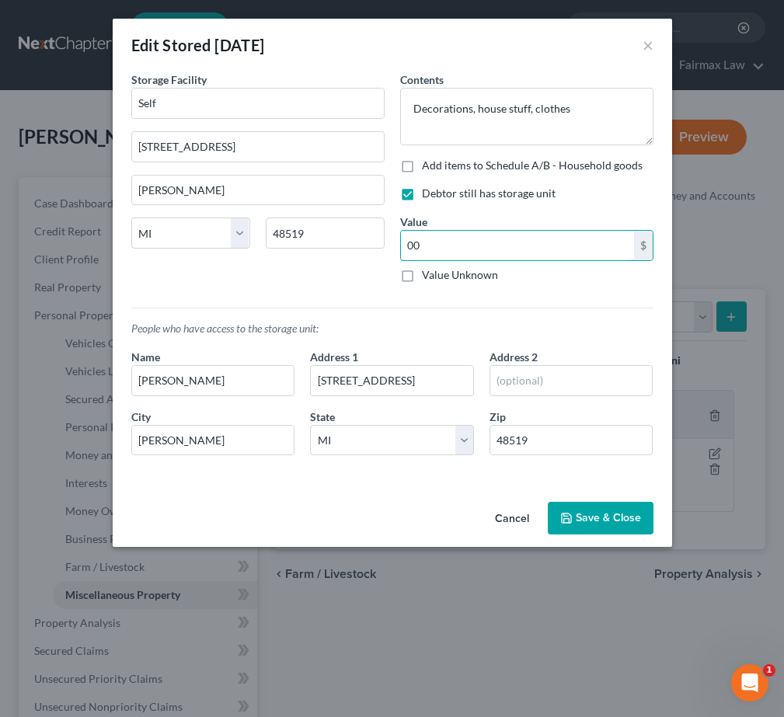
type input "0"
drag, startPoint x: 479, startPoint y: 242, endPoint x: 364, endPoint y: 241, distance: 115.0
click at [364, 241] on div "Storage Facility Self 4070 E Bristol Rd b17 Burton State AL AK AR AZ CA CO CT D…" at bounding box center [393, 269] width 538 height 396
type input "1,000.00"
click at [639, 526] on button "Save & Close" at bounding box center [601, 518] width 106 height 33
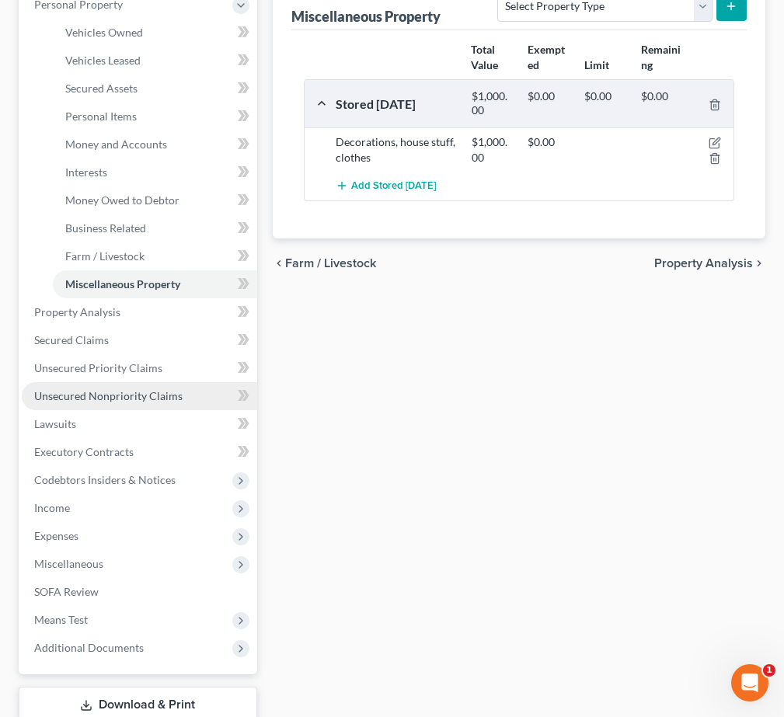
scroll to position [330, 0]
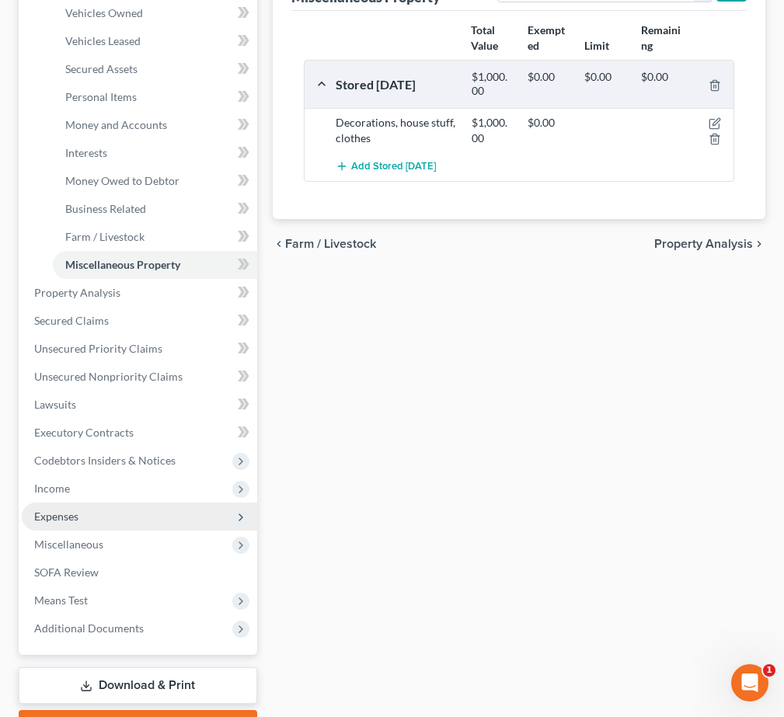
click at [157, 522] on span "Expenses" at bounding box center [139, 517] width 235 height 28
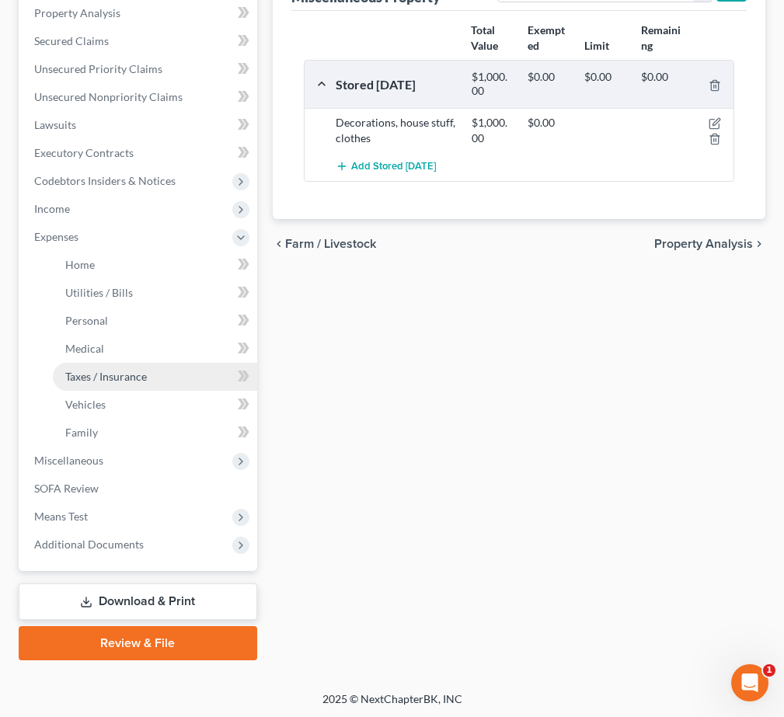
click at [160, 374] on link "Taxes / Insurance" at bounding box center [155, 377] width 204 height 28
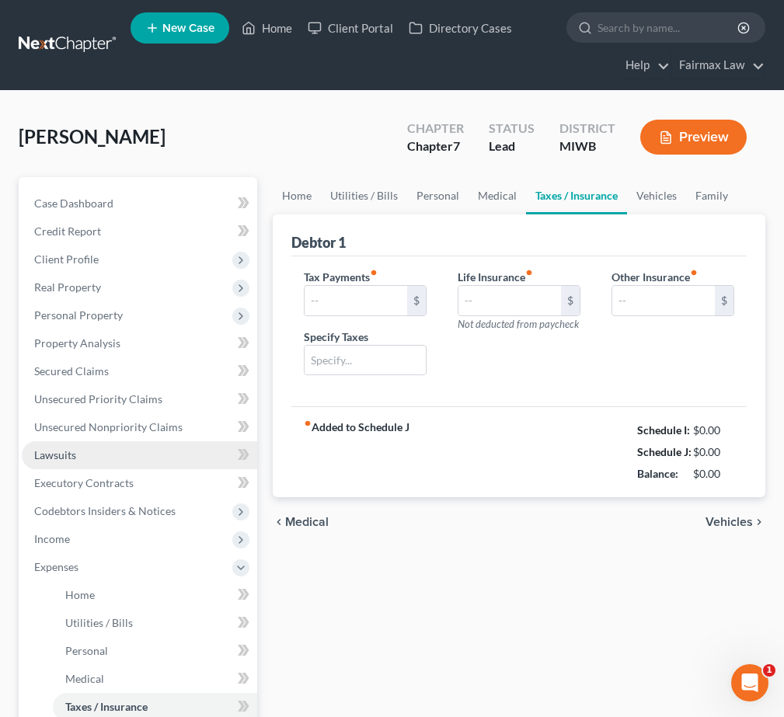
type input "0.00"
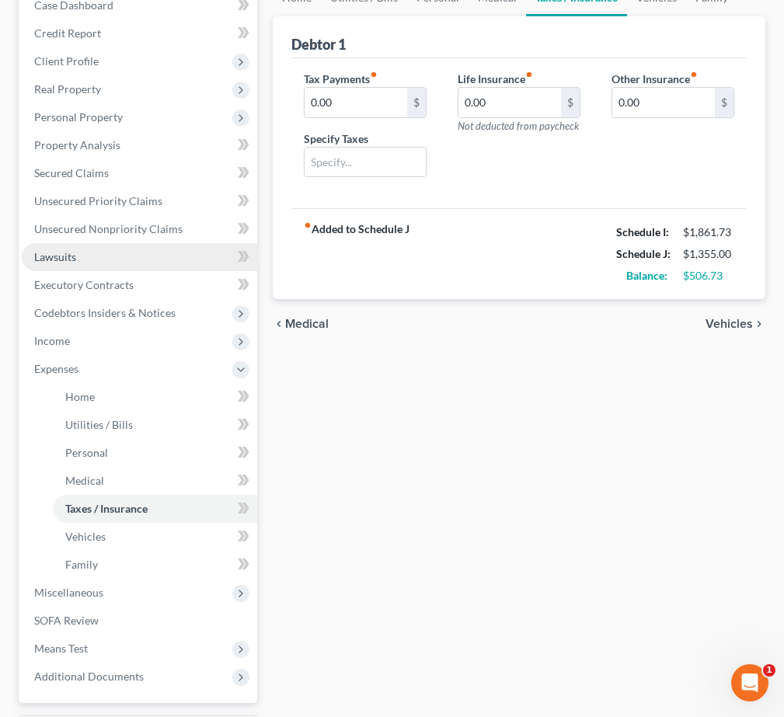
scroll to position [207, 0]
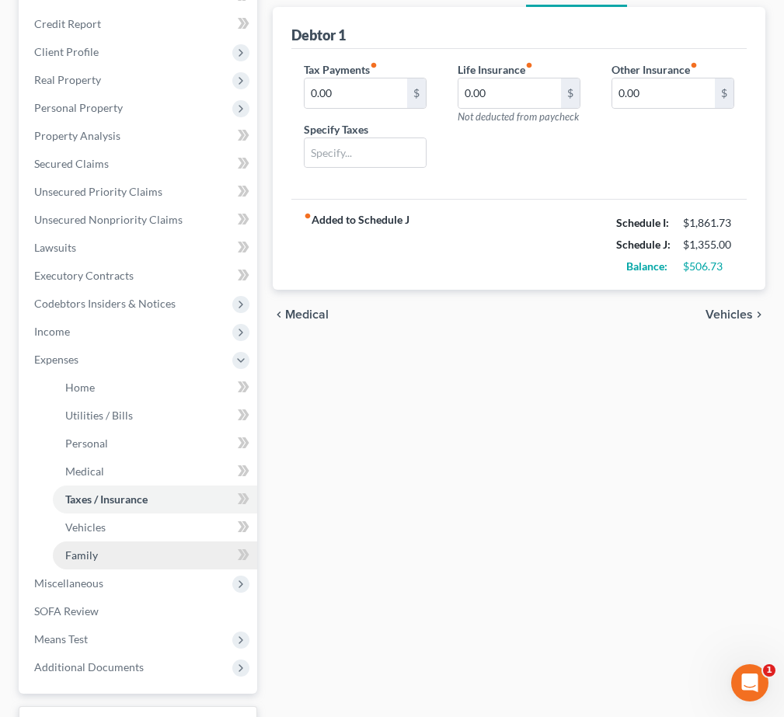
click at [128, 554] on link "Family" at bounding box center [155, 556] width 204 height 28
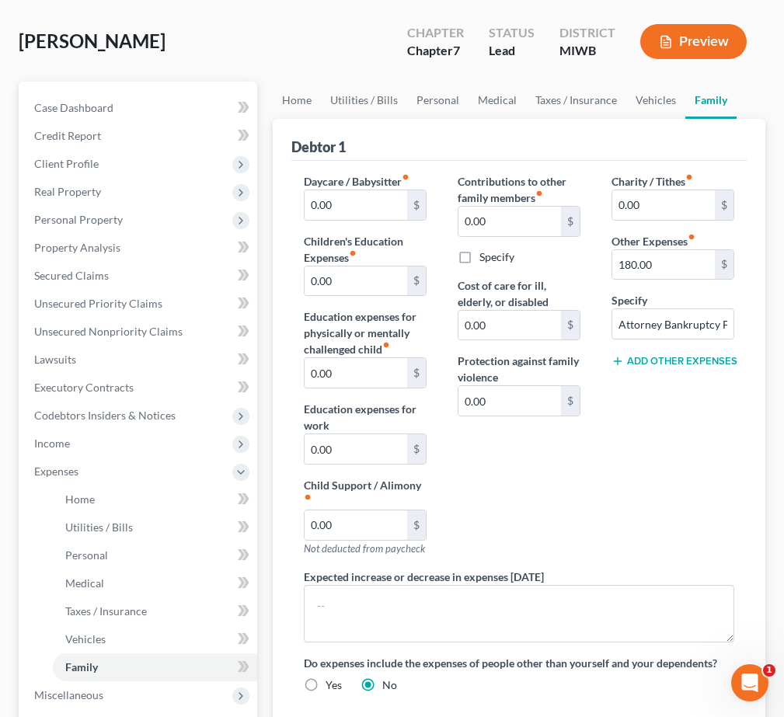
scroll to position [96, 0]
click at [693, 361] on button "Add Other Expenses" at bounding box center [673, 361] width 123 height 12
click at [671, 394] on input "0.00" at bounding box center [663, 384] width 103 height 30
type input "0"
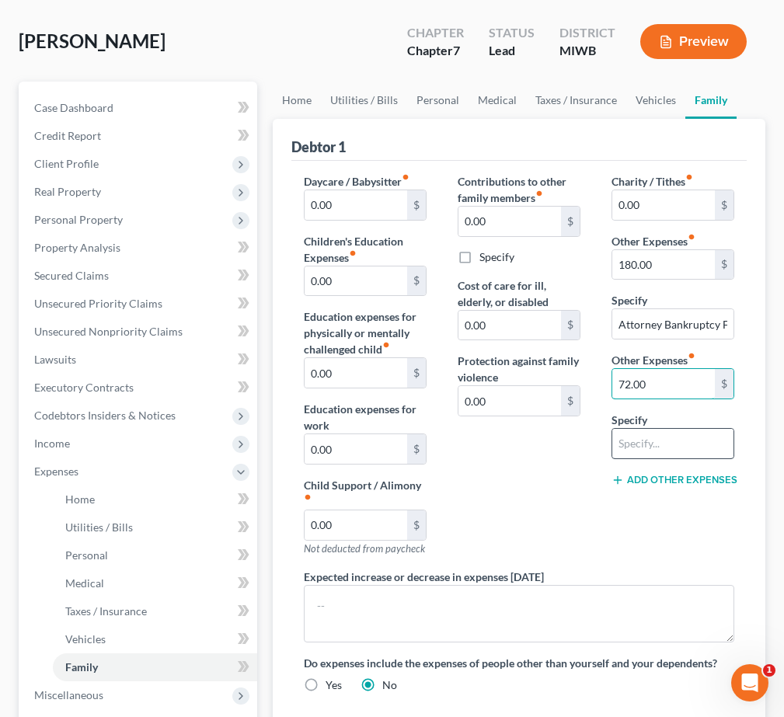
type input "72.00"
click at [717, 440] on input "text" at bounding box center [672, 444] width 121 height 30
type input "Storage Unit"
click at [680, 525] on div "Charity / Tithes fiber_manual_record 0.00 $ Other Expenses fiber_manual_record …" at bounding box center [673, 371] width 154 height 396
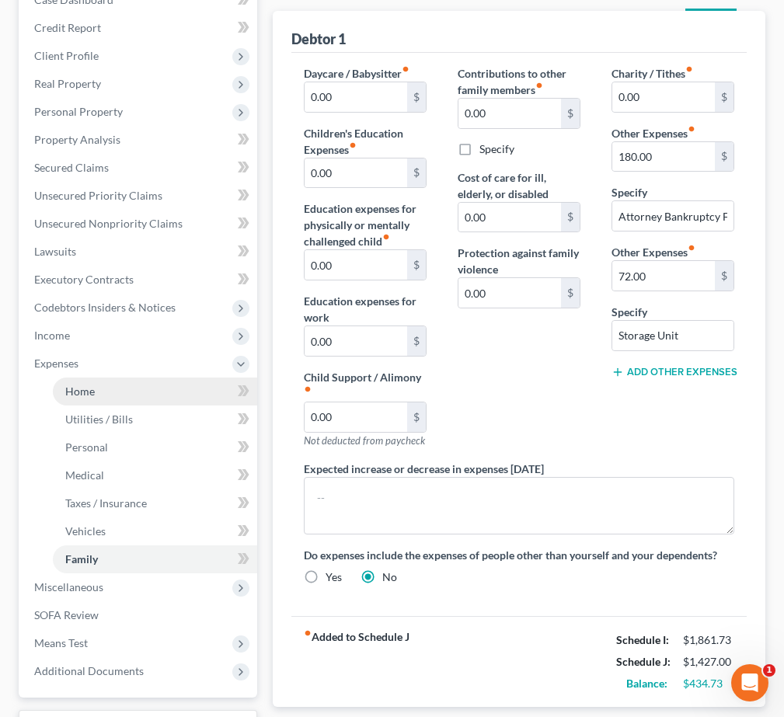
click at [172, 390] on link "Home" at bounding box center [155, 392] width 204 height 28
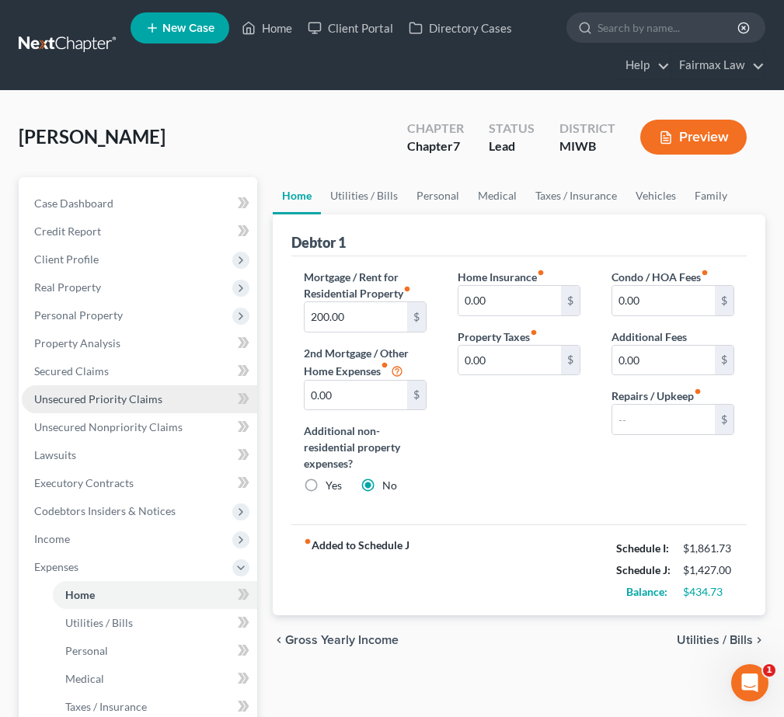
click at [152, 399] on span "Unsecured Priority Claims" at bounding box center [98, 398] width 128 height 13
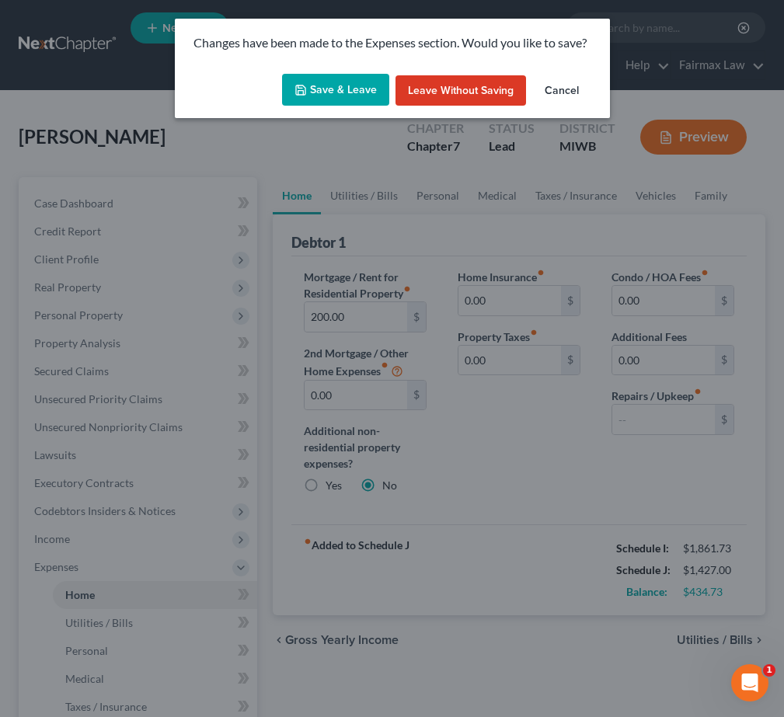
click at [344, 94] on button "Save & Leave" at bounding box center [335, 90] width 107 height 33
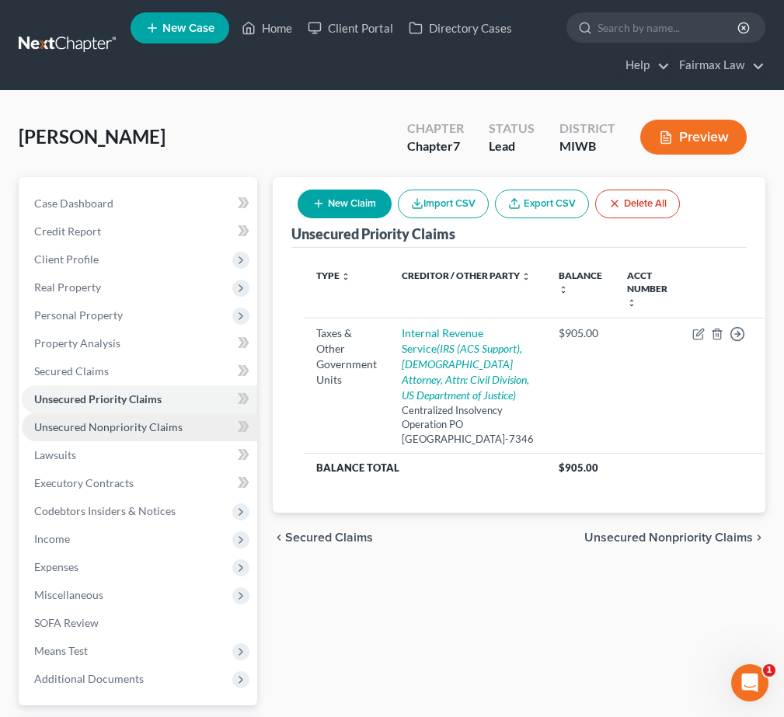
click at [134, 427] on span "Unsecured Nonpriority Claims" at bounding box center [108, 426] width 148 height 13
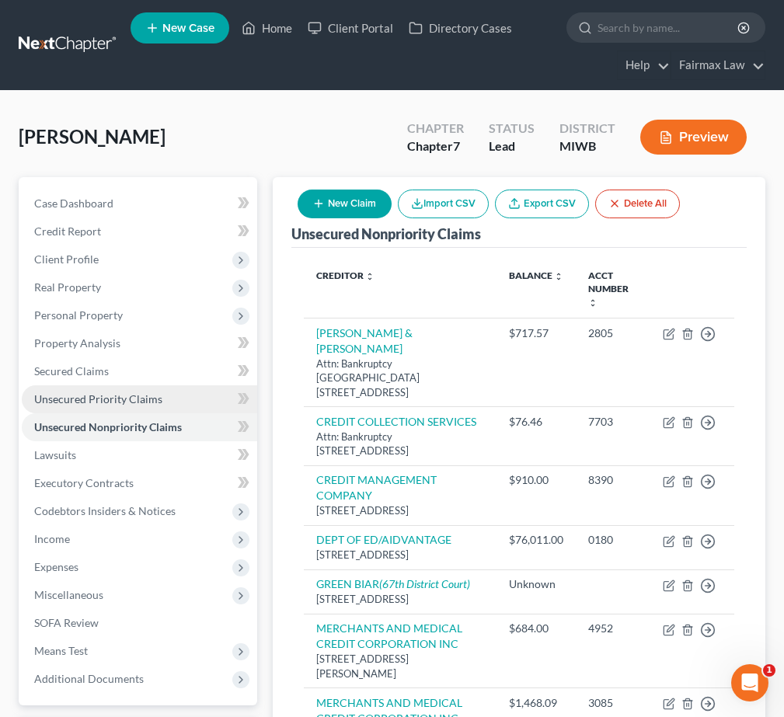
click at [100, 401] on span "Unsecured Priority Claims" at bounding box center [98, 398] width 128 height 13
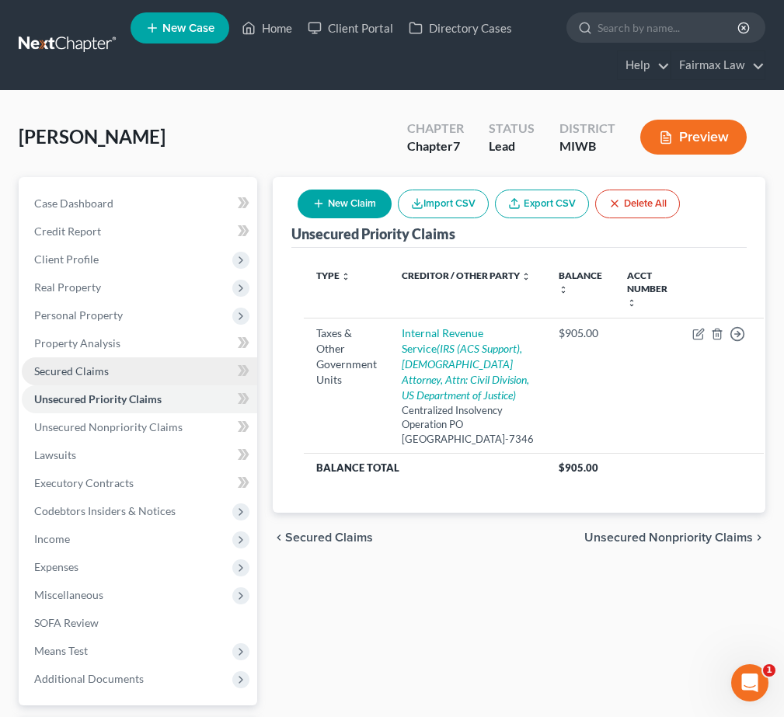
click at [128, 379] on link "Secured Claims" at bounding box center [139, 371] width 235 height 28
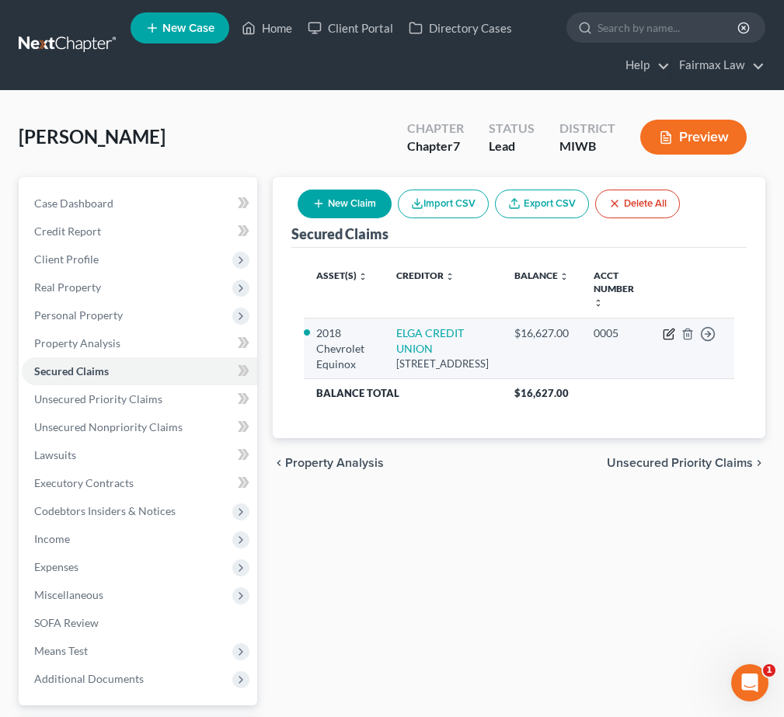
click at [663, 334] on icon "button" at bounding box center [669, 334] width 12 height 12
select select "23"
select select "0"
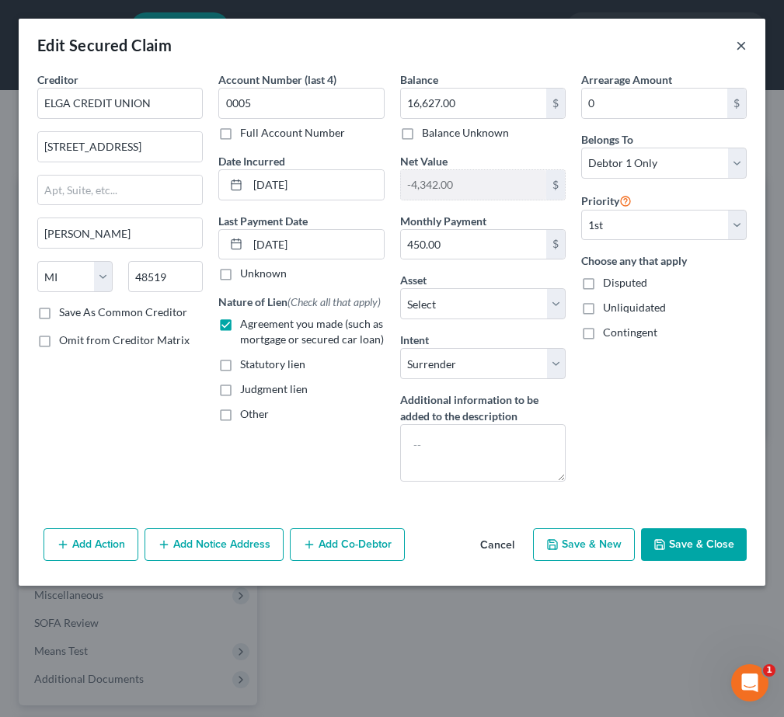
click at [746, 42] on button "×" at bounding box center [741, 45] width 11 height 19
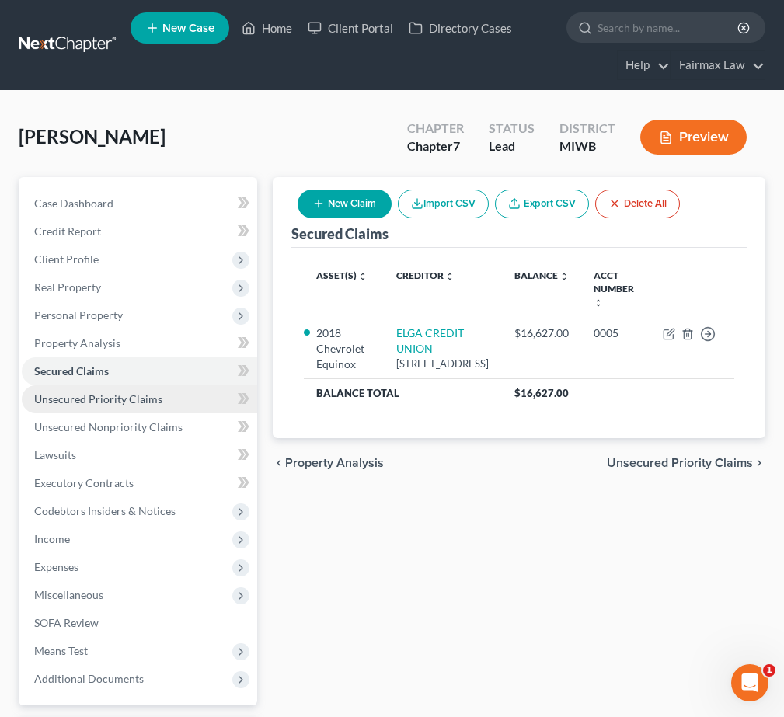
click at [95, 395] on span "Unsecured Priority Claims" at bounding box center [98, 398] width 128 height 13
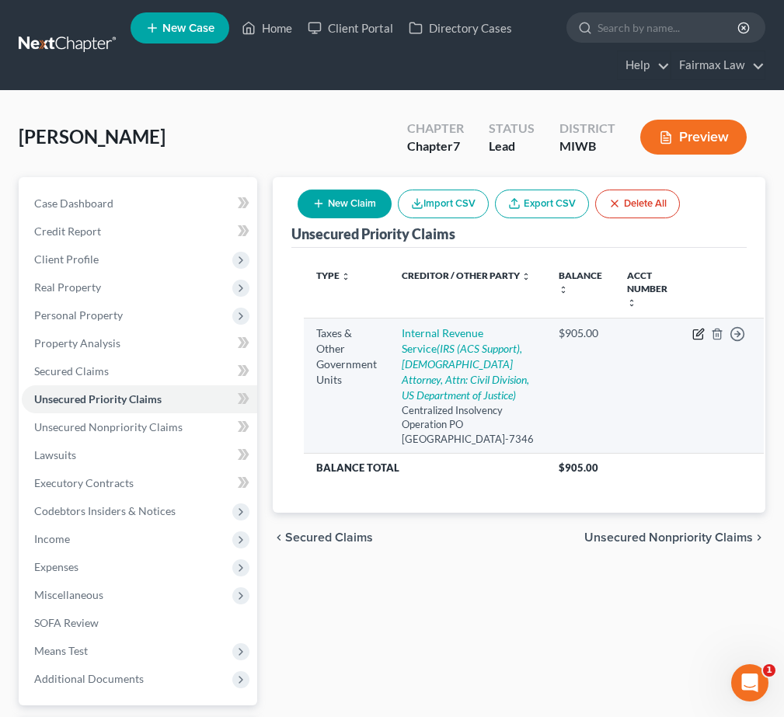
click at [696, 333] on icon "button" at bounding box center [699, 332] width 7 height 7
select select "0"
select select "39"
select select "0"
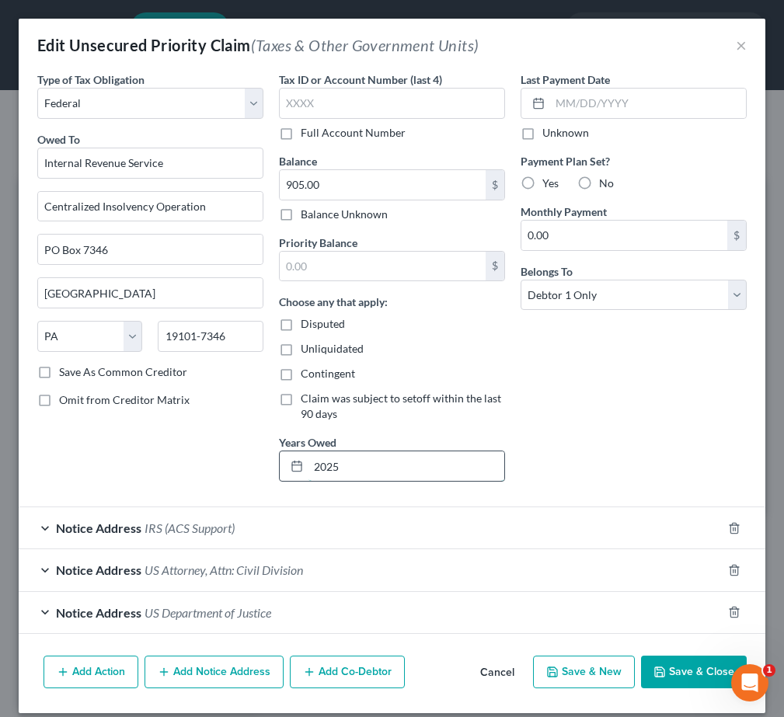
click at [343, 465] on input "2025" at bounding box center [407, 466] width 196 height 30
type input "2024"
click at [692, 671] on button "Save & Close" at bounding box center [694, 672] width 106 height 33
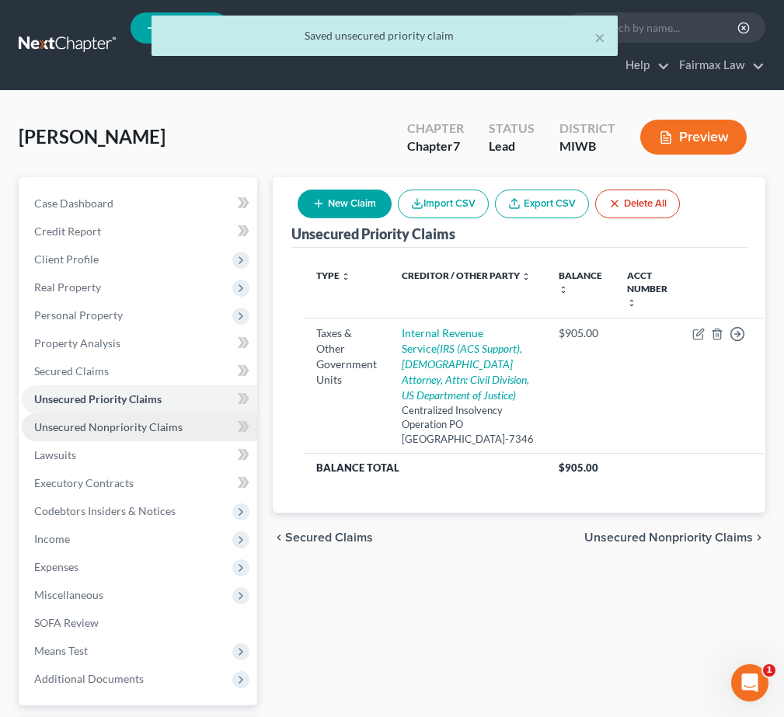
click at [169, 429] on span "Unsecured Nonpriority Claims" at bounding box center [108, 426] width 148 height 13
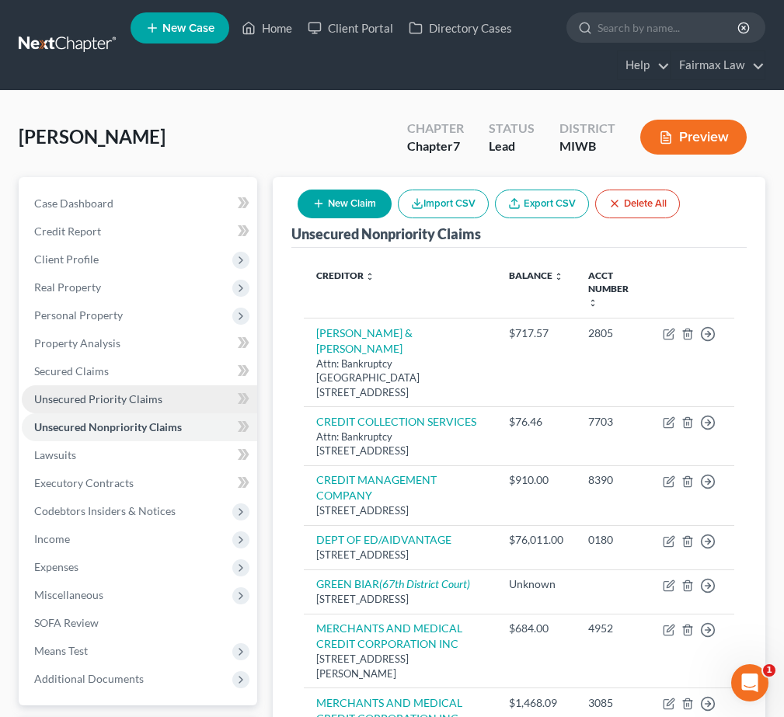
click at [98, 398] on span "Unsecured Priority Claims" at bounding box center [98, 398] width 128 height 13
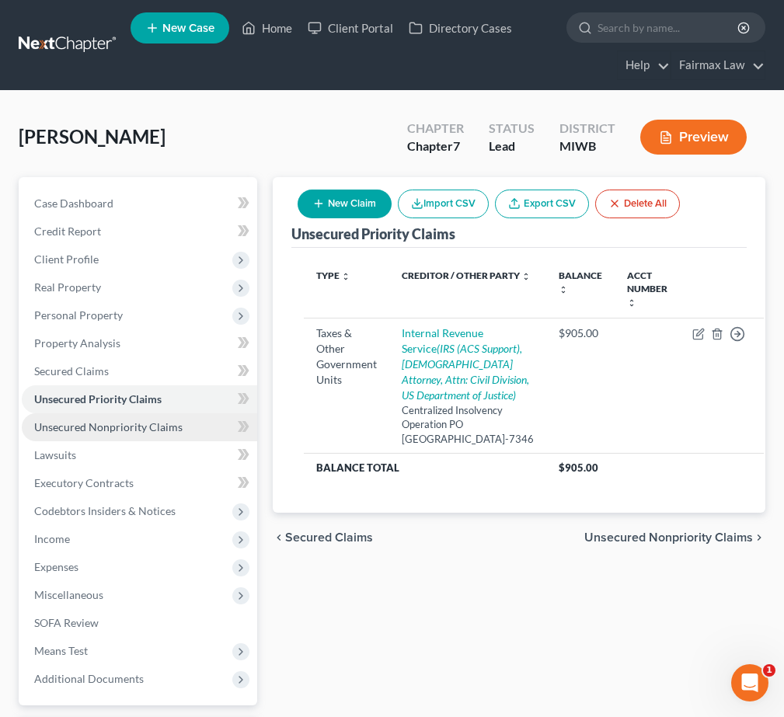
click at [99, 433] on span "Unsecured Nonpriority Claims" at bounding box center [108, 426] width 148 height 13
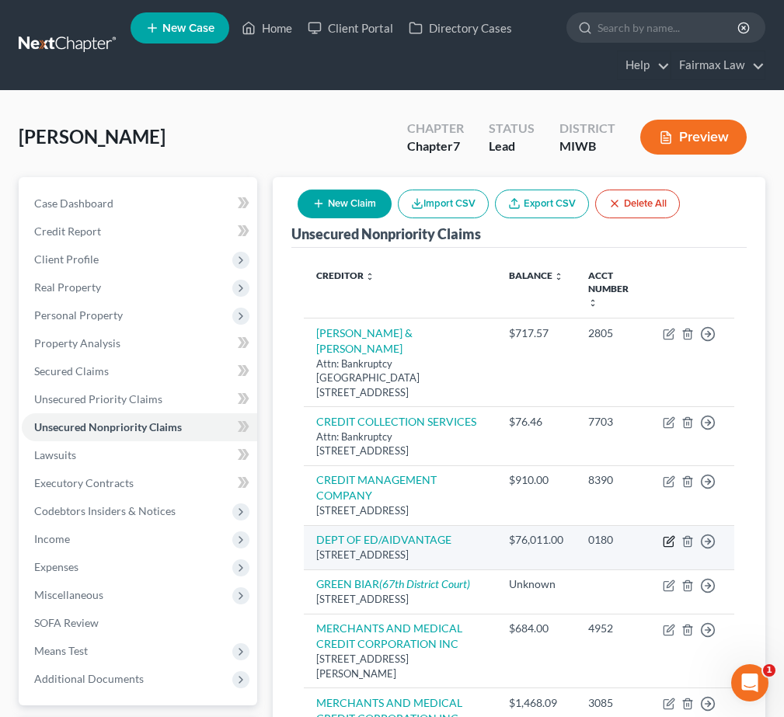
click at [665, 535] on icon "button" at bounding box center [669, 541] width 12 height 12
select select "48"
select select "14"
select select "0"
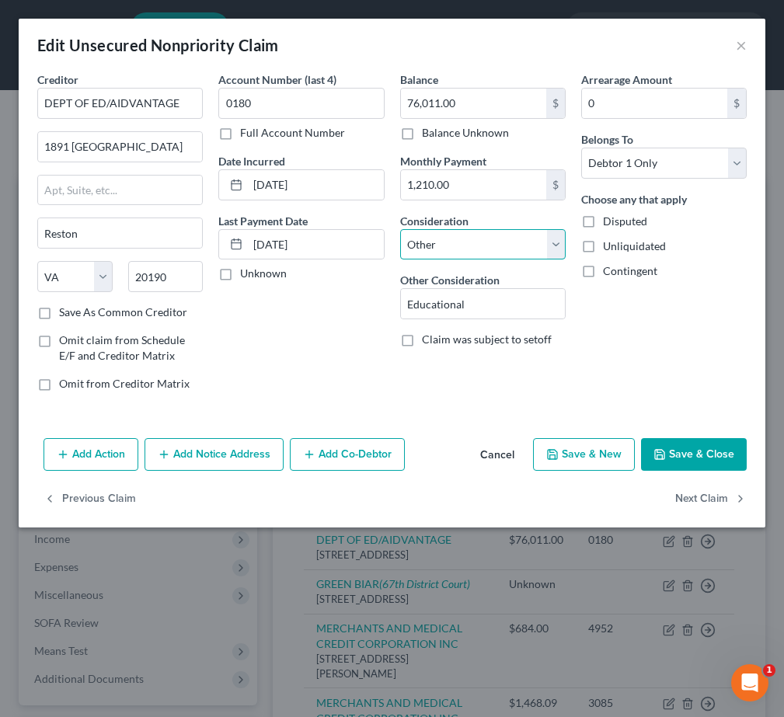
select select "17"
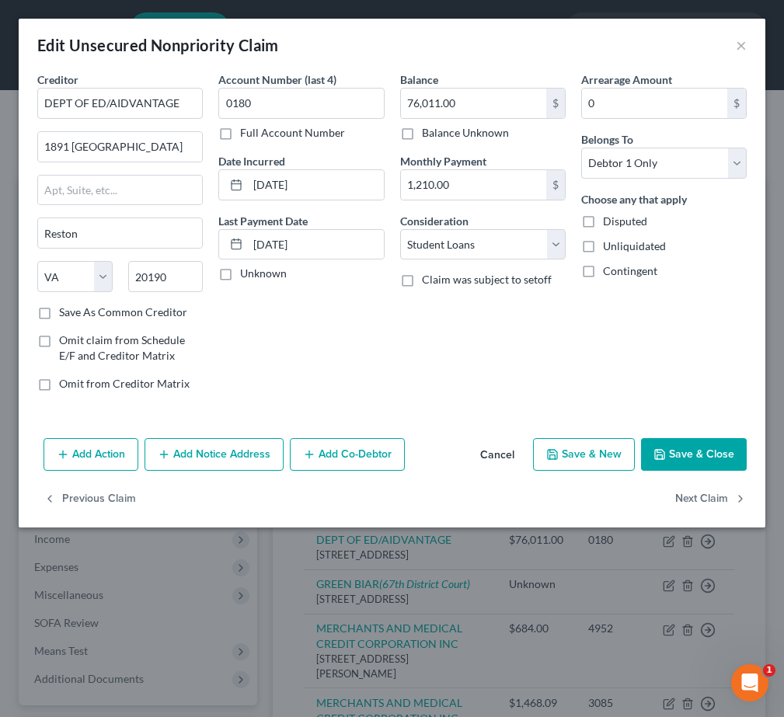
click at [674, 463] on button "Save & Close" at bounding box center [694, 454] width 106 height 33
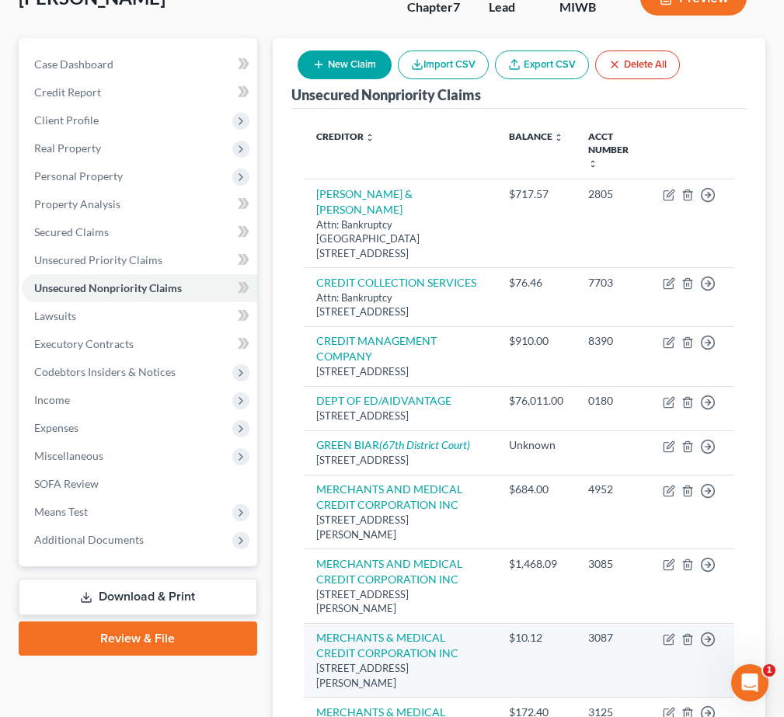
scroll to position [70, 0]
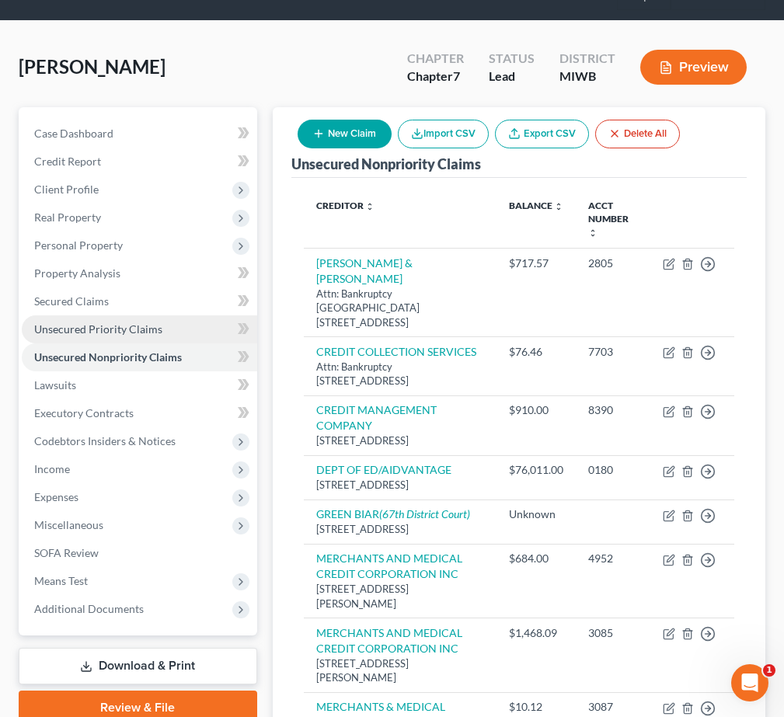
click at [154, 326] on span "Unsecured Priority Claims" at bounding box center [98, 328] width 128 height 13
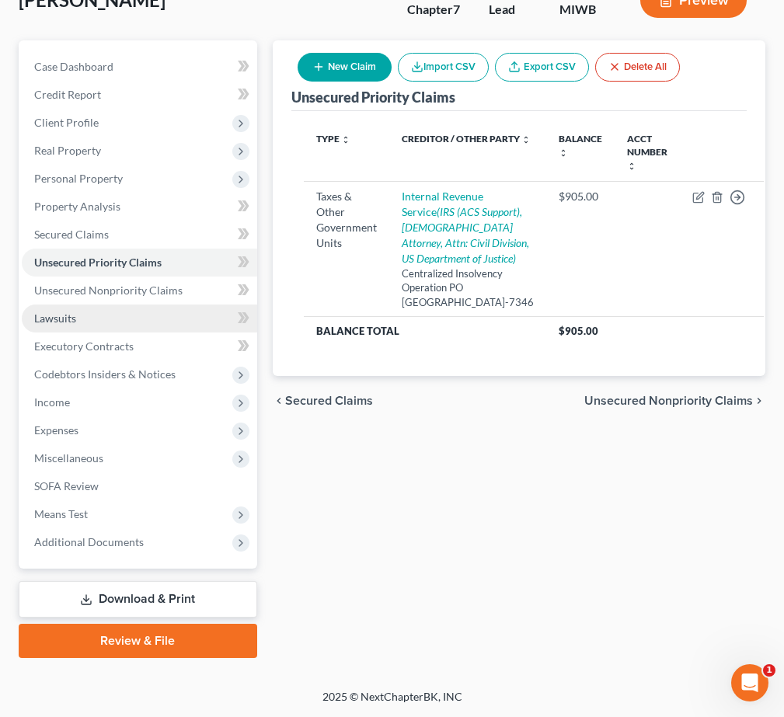
scroll to position [137, 0]
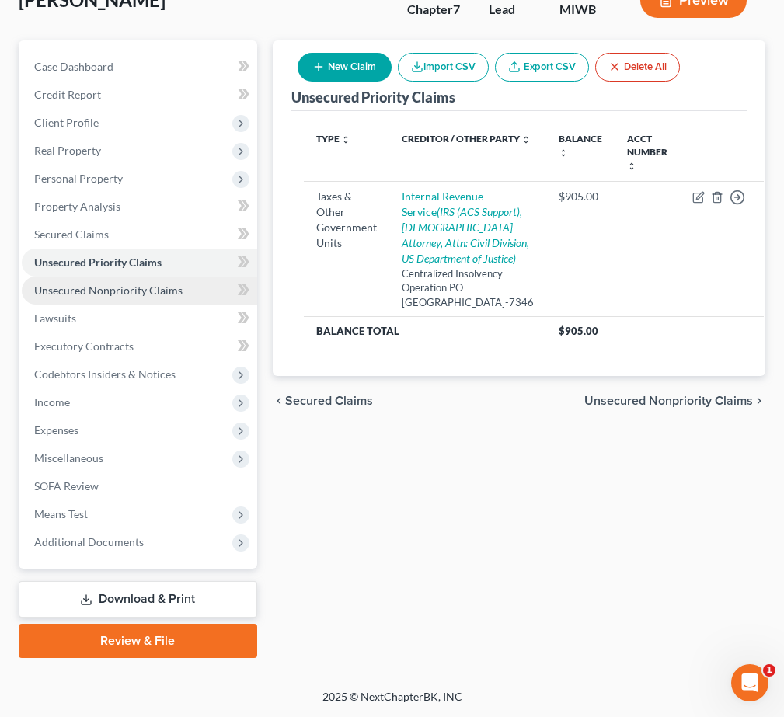
click at [131, 290] on span "Unsecured Nonpriority Claims" at bounding box center [108, 290] width 148 height 13
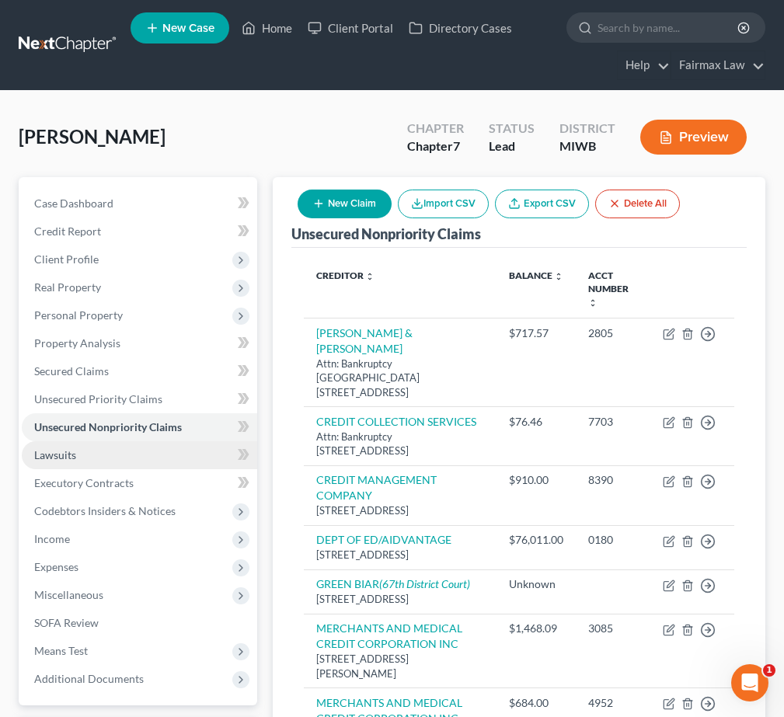
click at [71, 453] on span "Lawsuits" at bounding box center [55, 454] width 42 height 13
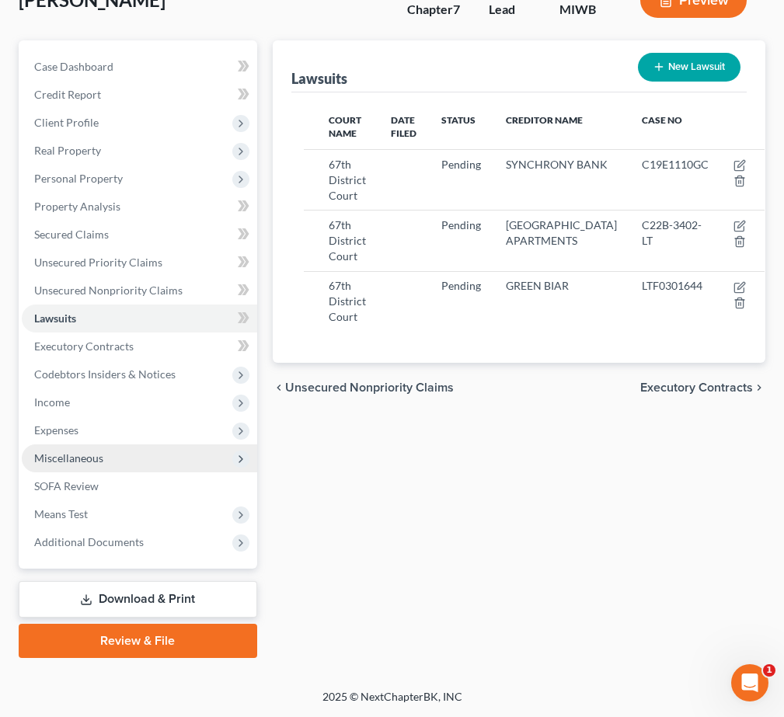
scroll to position [137, 0]
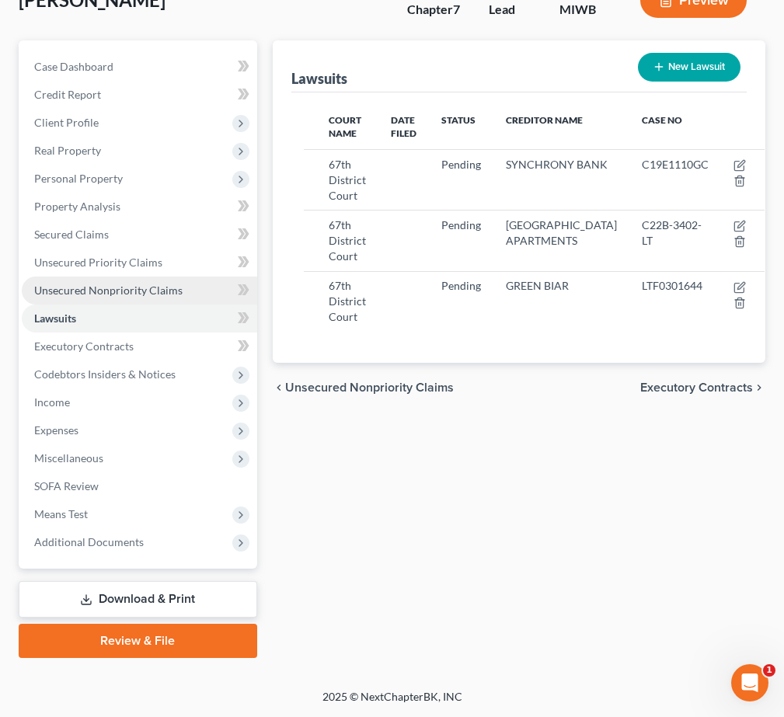
click at [168, 298] on link "Unsecured Nonpriority Claims" at bounding box center [139, 291] width 235 height 28
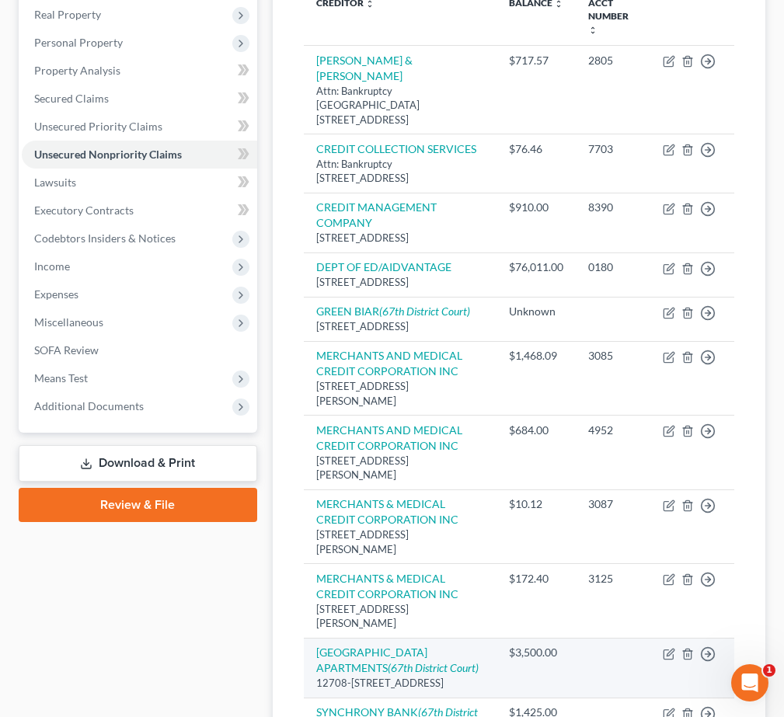
scroll to position [158, 0]
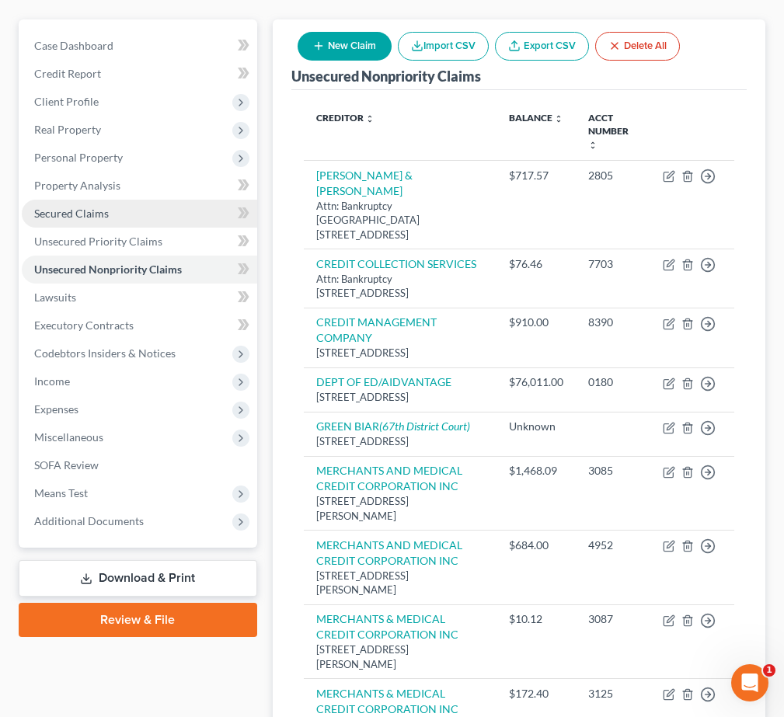
click at [120, 219] on link "Secured Claims" at bounding box center [139, 214] width 235 height 28
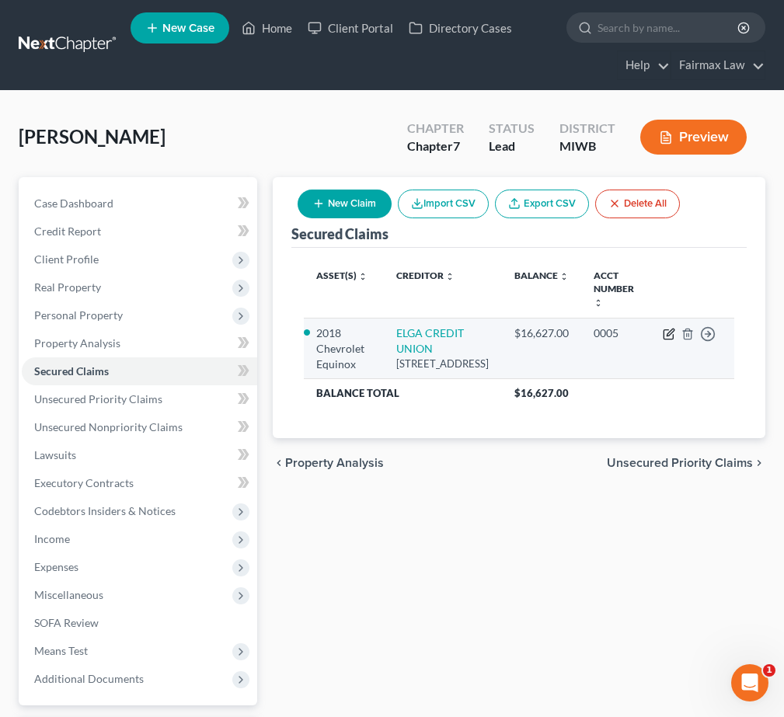
click at [670, 337] on icon "button" at bounding box center [669, 334] width 12 height 12
select select "23"
select select "0"
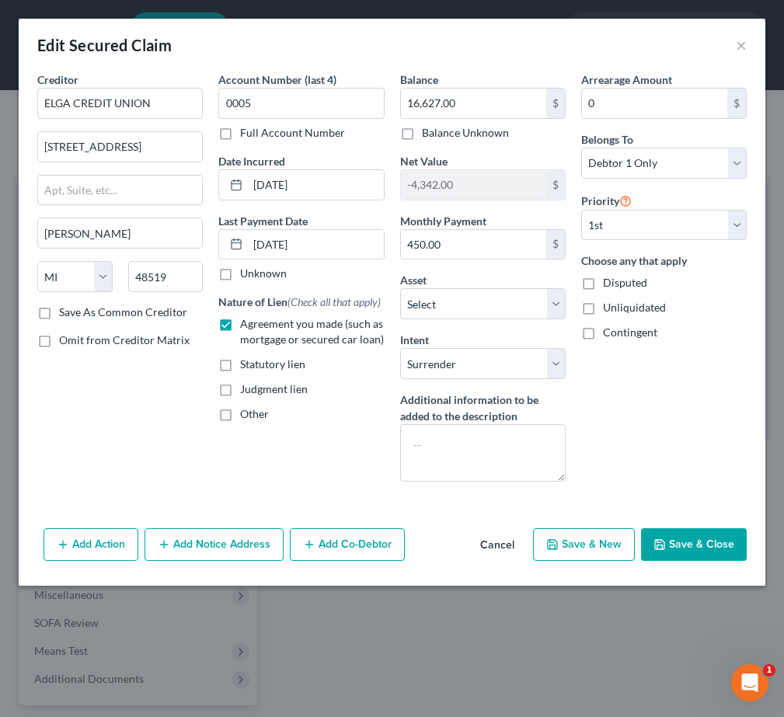
click at [701, 547] on button "Save & Close" at bounding box center [694, 544] width 106 height 33
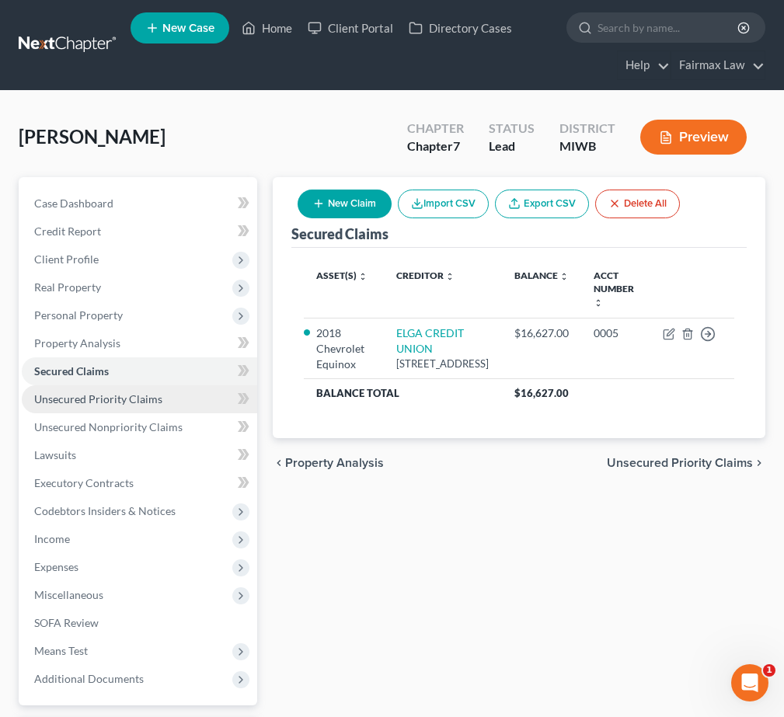
click at [155, 401] on span "Unsecured Priority Claims" at bounding box center [98, 398] width 128 height 13
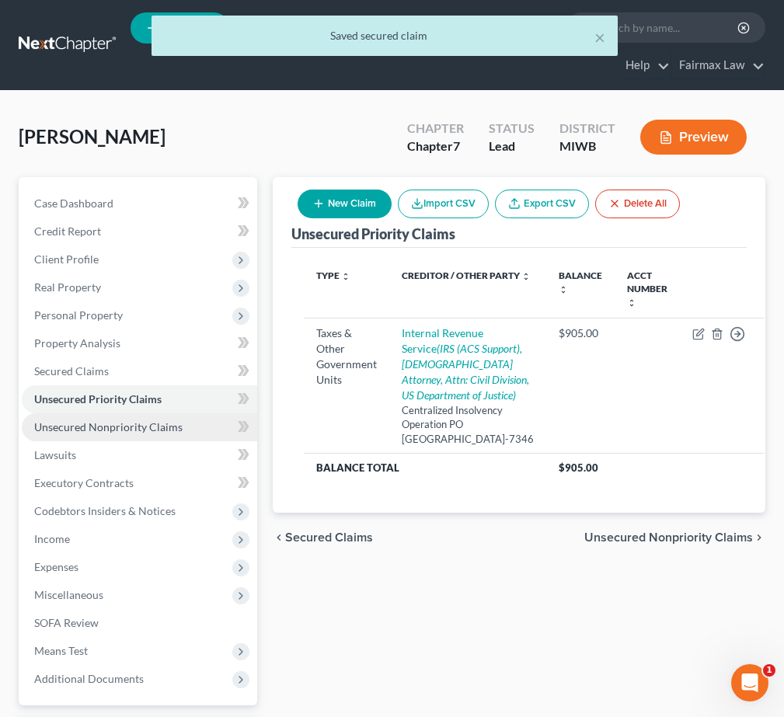
click at [157, 419] on link "Unsecured Nonpriority Claims" at bounding box center [139, 427] width 235 height 28
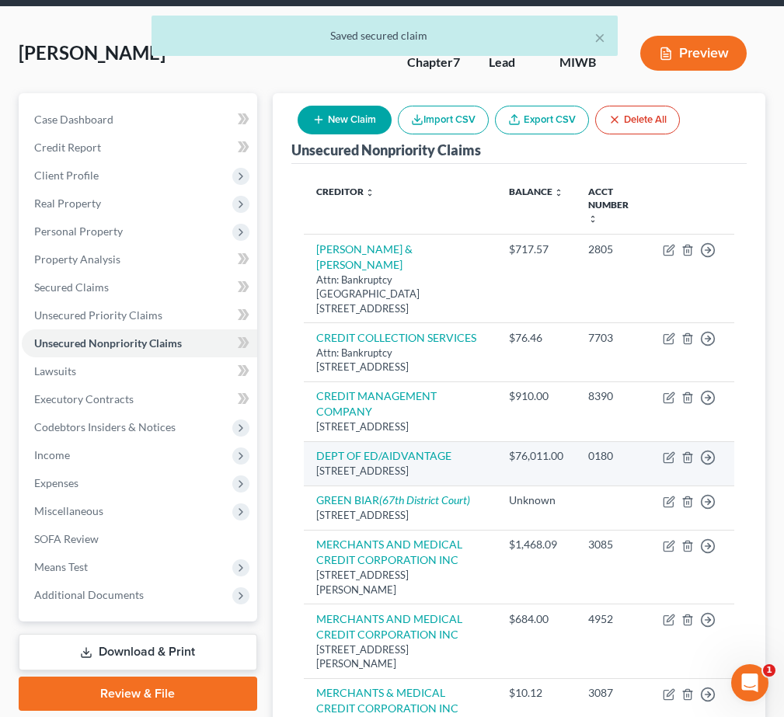
scroll to position [127, 0]
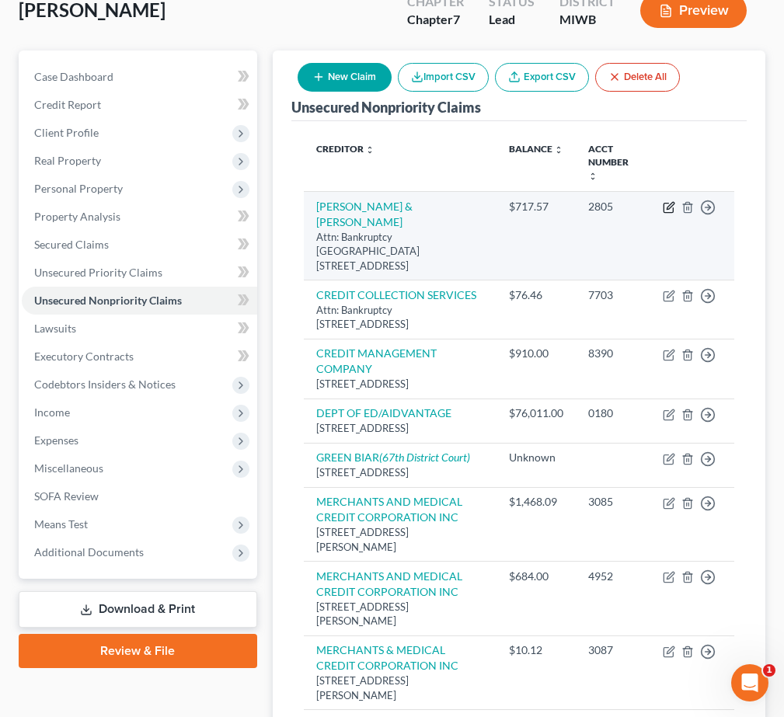
click at [672, 206] on icon "button" at bounding box center [670, 205] width 7 height 7
select select "4"
select select "1"
select select "0"
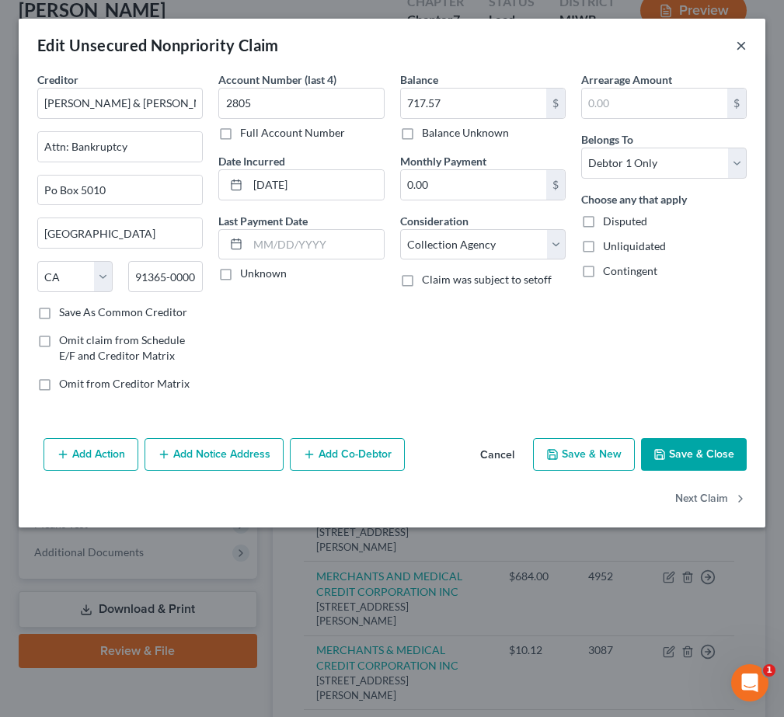
click at [736, 46] on button "×" at bounding box center [741, 45] width 11 height 19
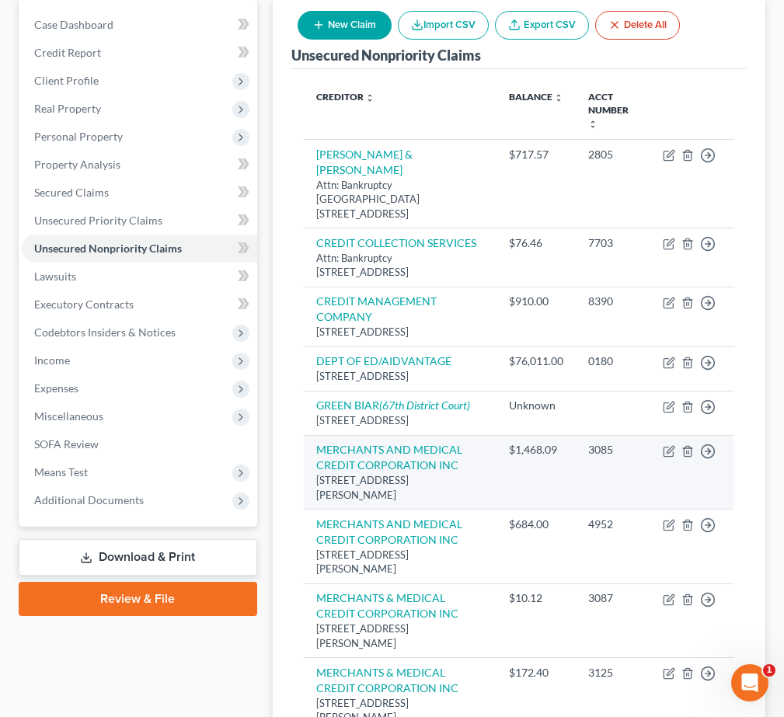
scroll to position [180, 0]
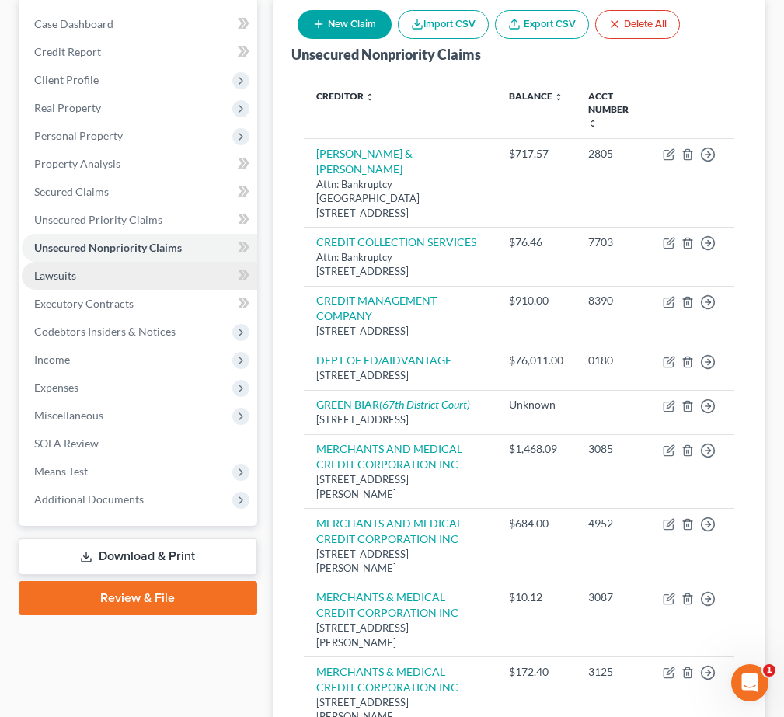
click at [168, 288] on link "Lawsuits" at bounding box center [139, 276] width 235 height 28
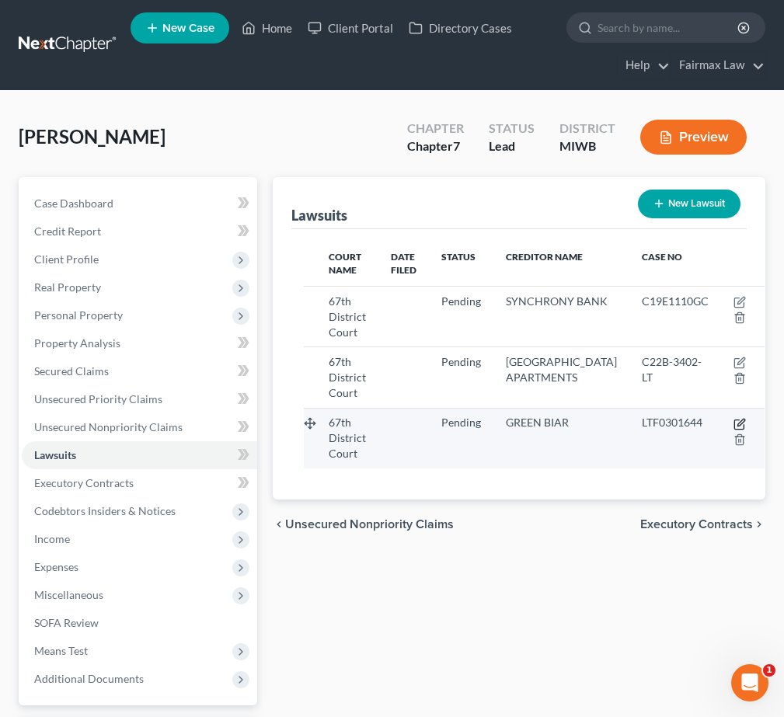
click at [737, 422] on icon "button" at bounding box center [740, 422] width 7 height 7
select select "23"
select select "0"
select select "3"
select select "51"
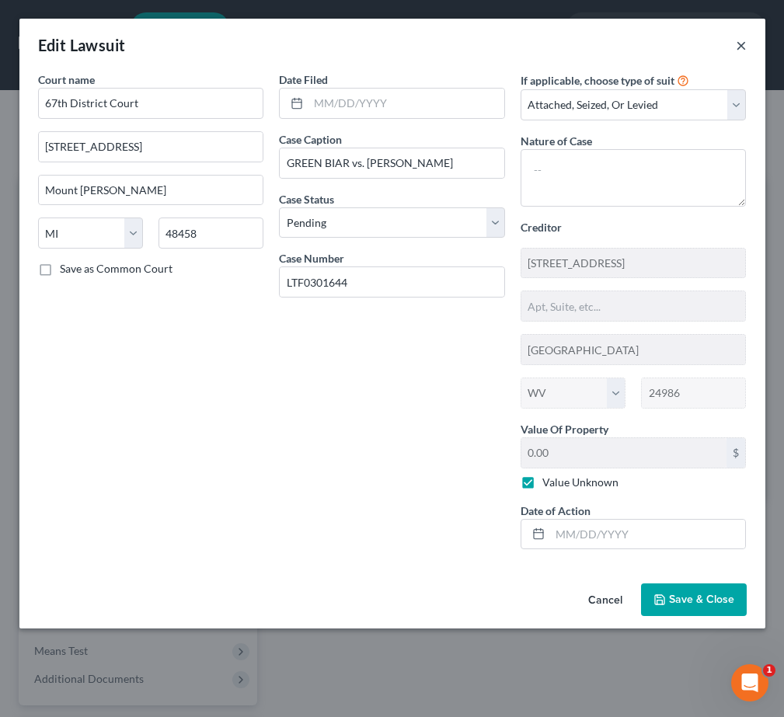
click at [739, 47] on button "×" at bounding box center [741, 45] width 11 height 19
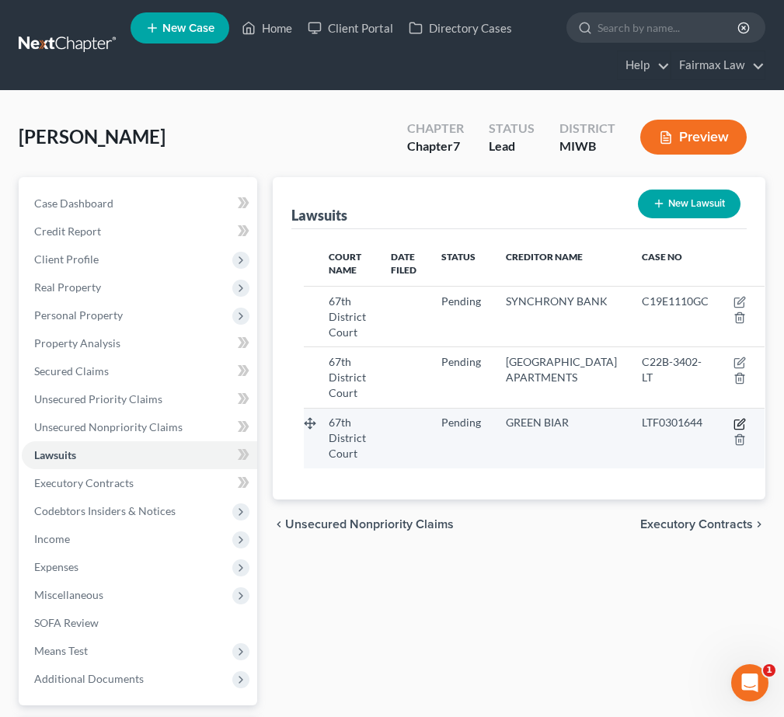
click at [734, 426] on icon "button" at bounding box center [740, 424] width 12 height 12
select select "23"
select select "0"
select select "3"
select select "51"
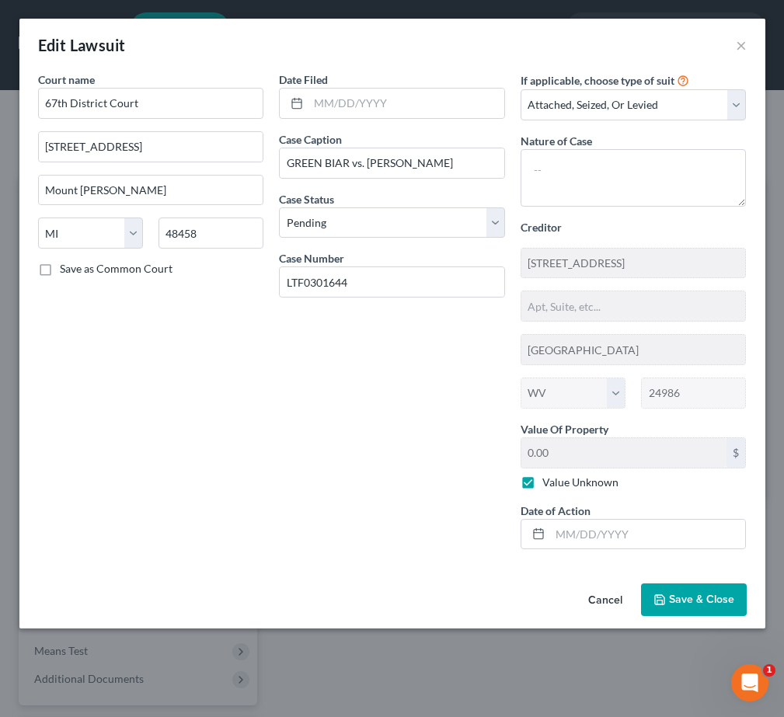
click at [604, 599] on button "Cancel" at bounding box center [605, 600] width 59 height 31
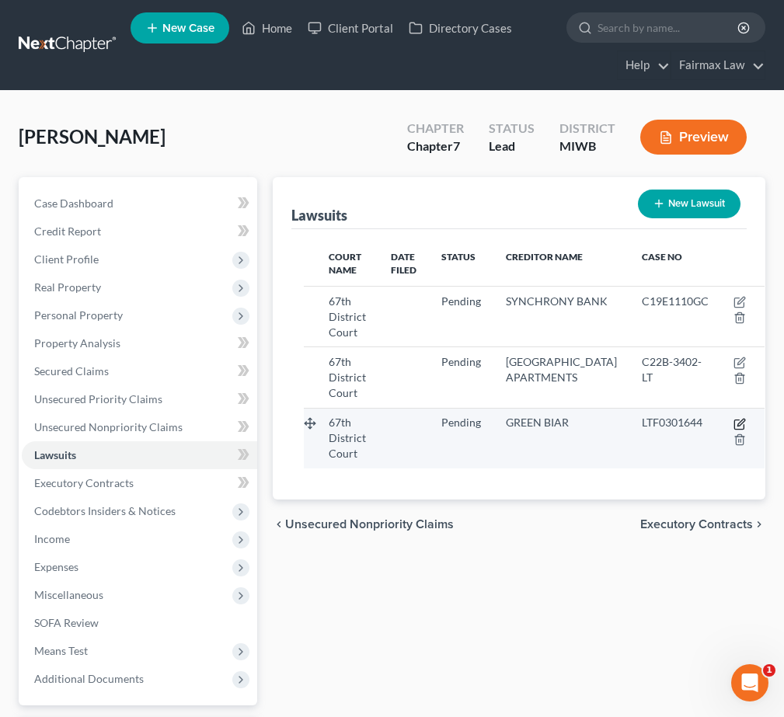
click at [734, 421] on icon "button" at bounding box center [740, 424] width 12 height 12
select select "23"
select select "0"
select select "3"
select select "51"
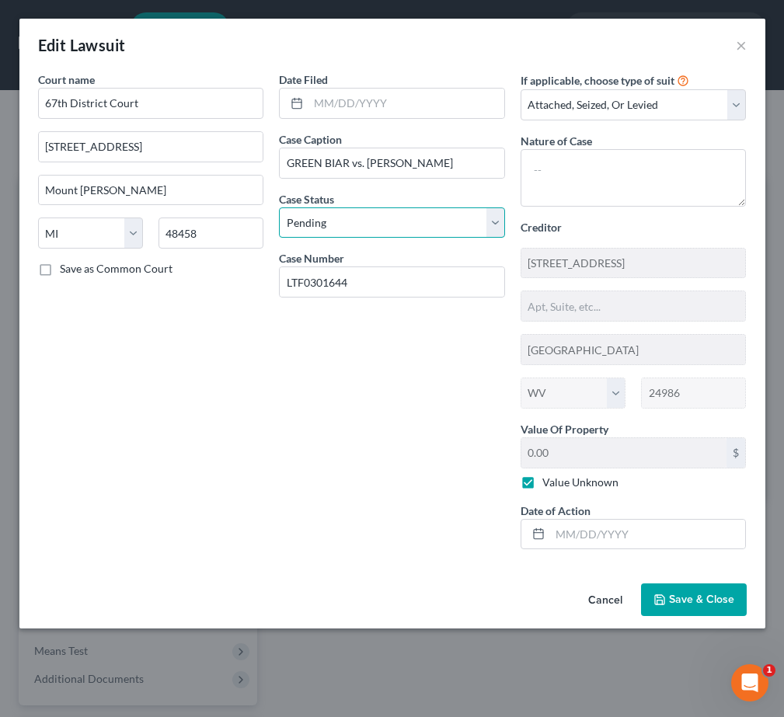
select select "2"
click at [713, 605] on span "Save & Close" at bounding box center [701, 599] width 65 height 13
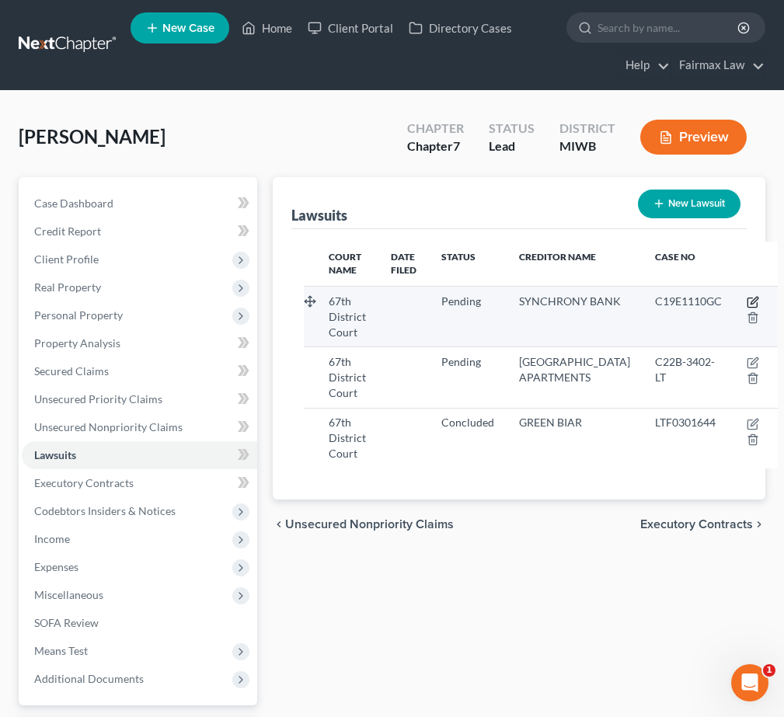
click at [748, 298] on icon "button" at bounding box center [752, 302] width 9 height 9
select select "23"
select select "0"
select select "3"
select select "45"
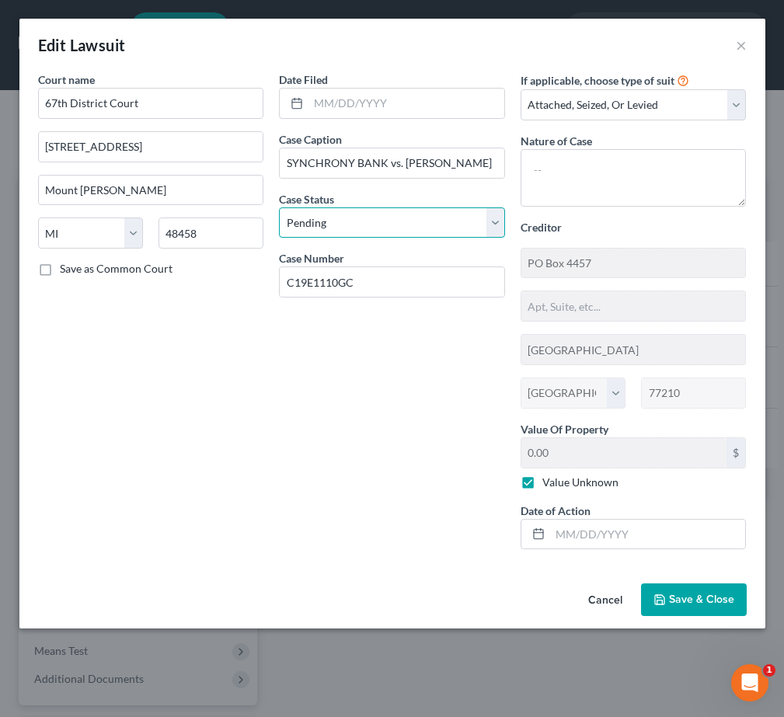
select select "2"
click at [693, 608] on button "Save & Close" at bounding box center [694, 600] width 106 height 33
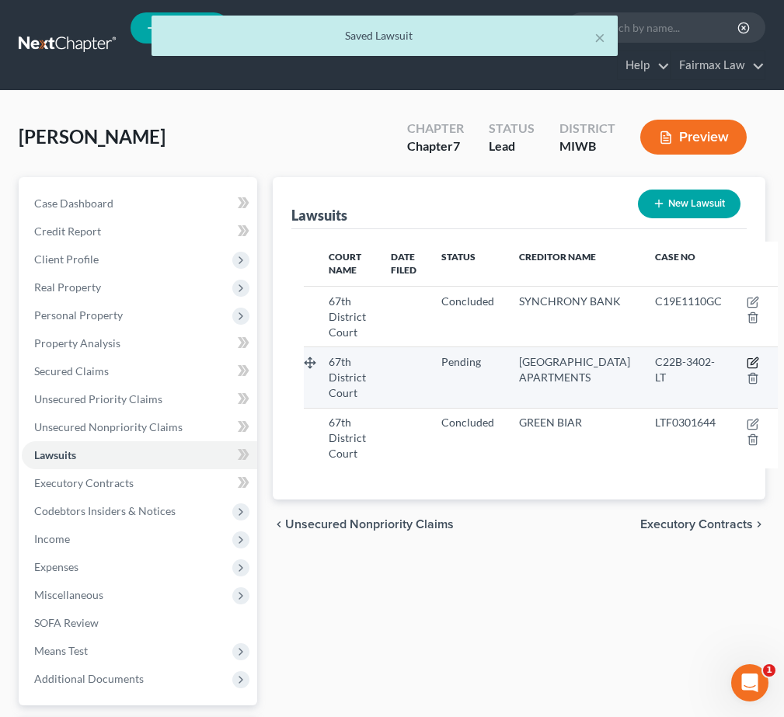
click at [747, 363] on icon "button" at bounding box center [753, 363] width 12 height 12
select select "23"
select select "0"
select select "3"
select select "50"
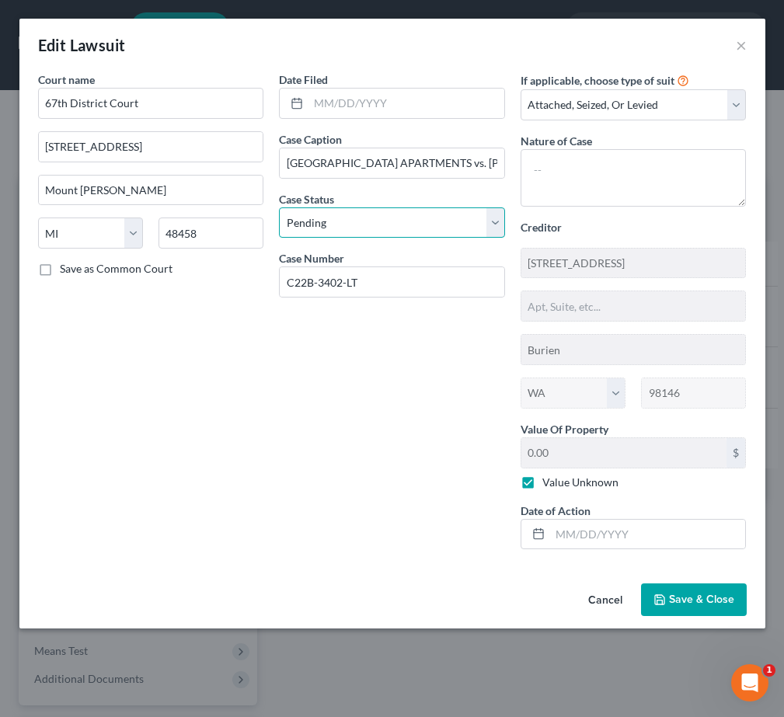
select select "2"
click at [679, 606] on button "Save & Close" at bounding box center [694, 600] width 106 height 33
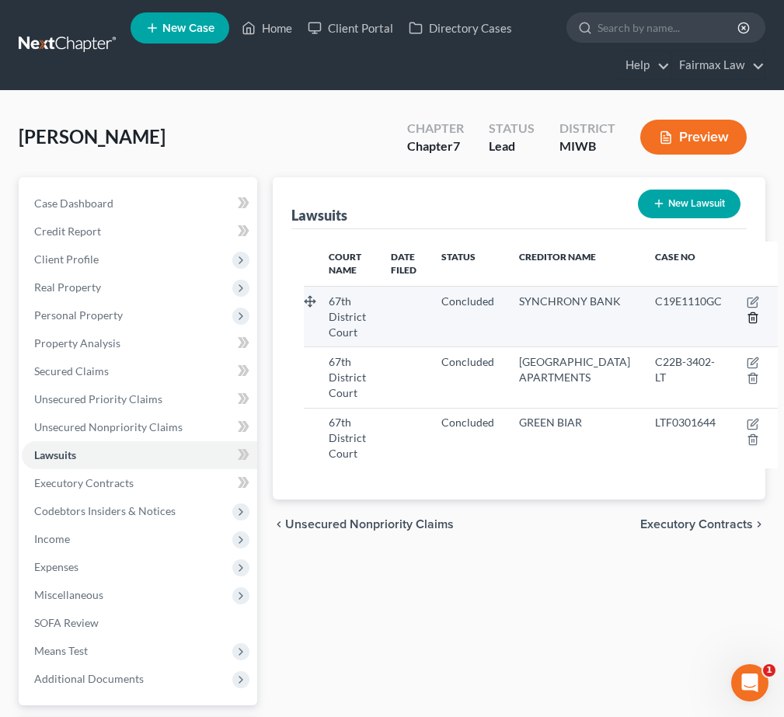
click at [754, 319] on line "button" at bounding box center [754, 318] width 0 height 3
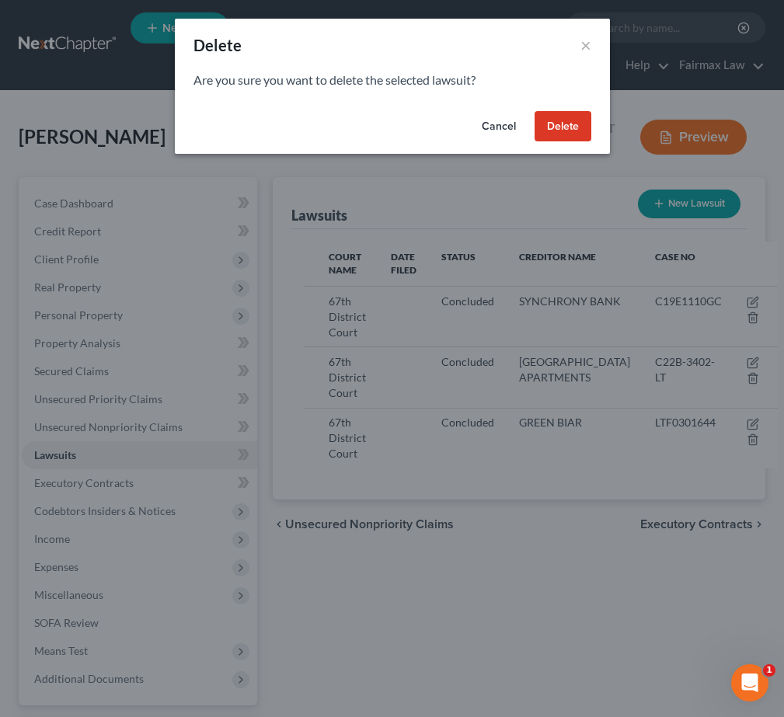
click at [566, 124] on button "Delete" at bounding box center [563, 126] width 57 height 31
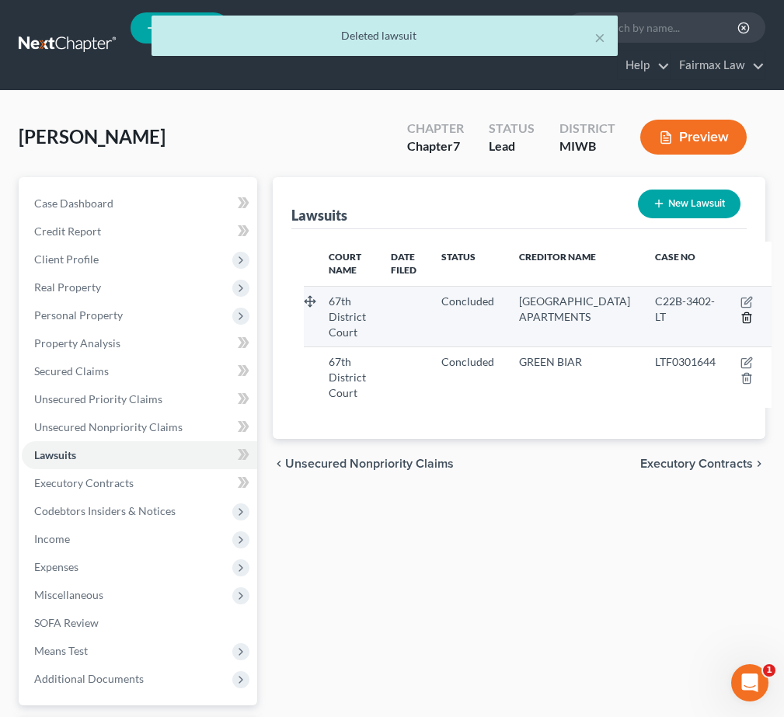
click at [743, 322] on icon "button" at bounding box center [746, 317] width 7 height 10
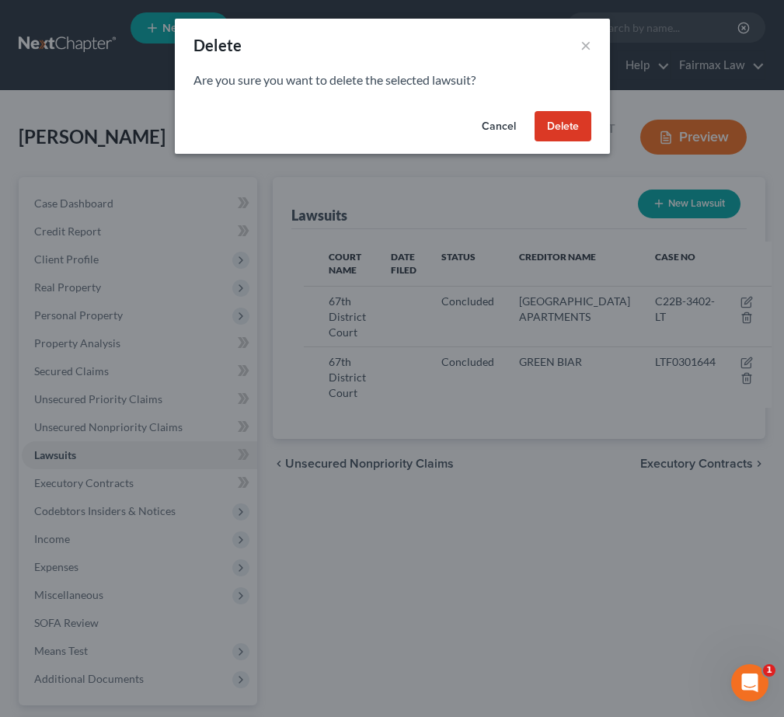
click at [568, 128] on button "Delete" at bounding box center [563, 126] width 57 height 31
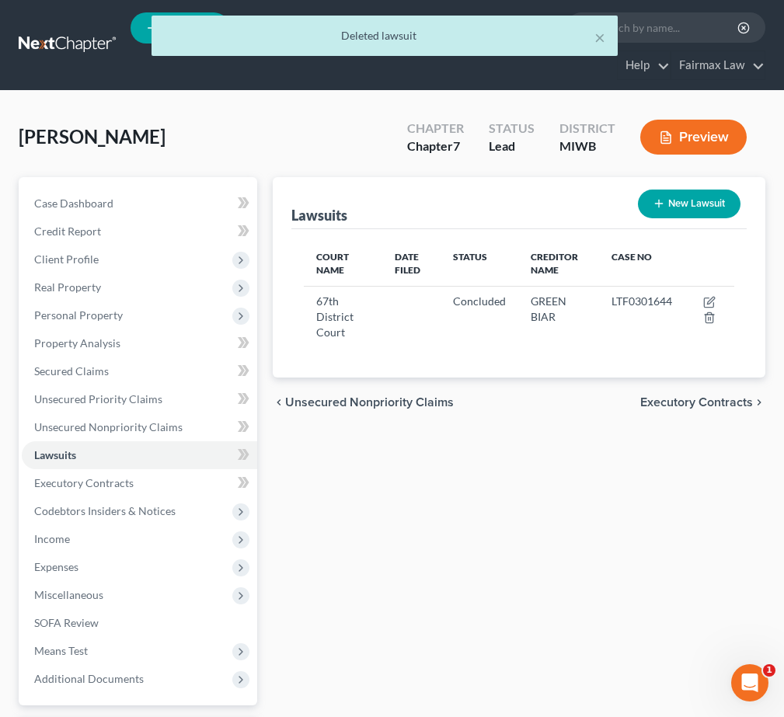
click at [696, 205] on button "New Lawsuit" at bounding box center [689, 204] width 103 height 29
select select "0"
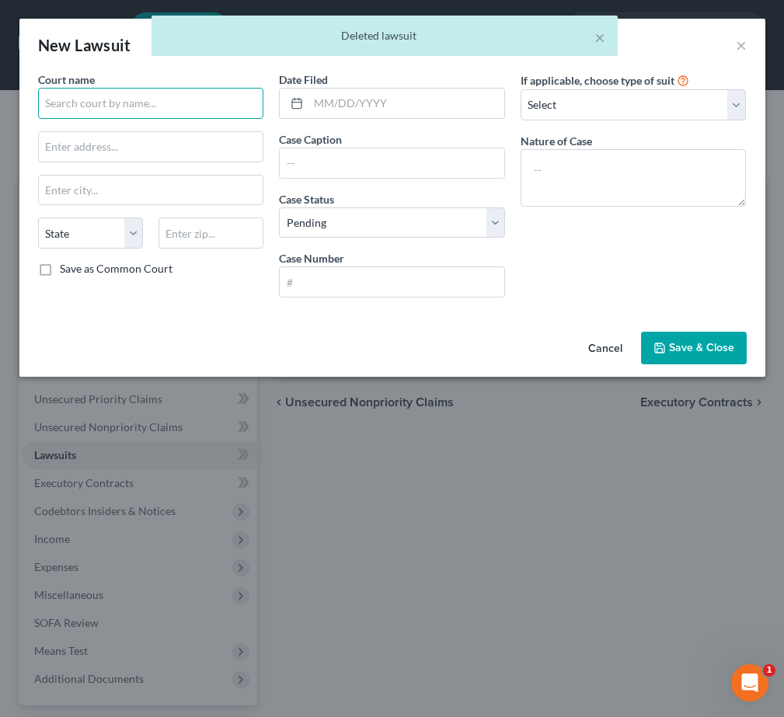
click at [146, 108] on input "text" at bounding box center [151, 103] width 226 height 31
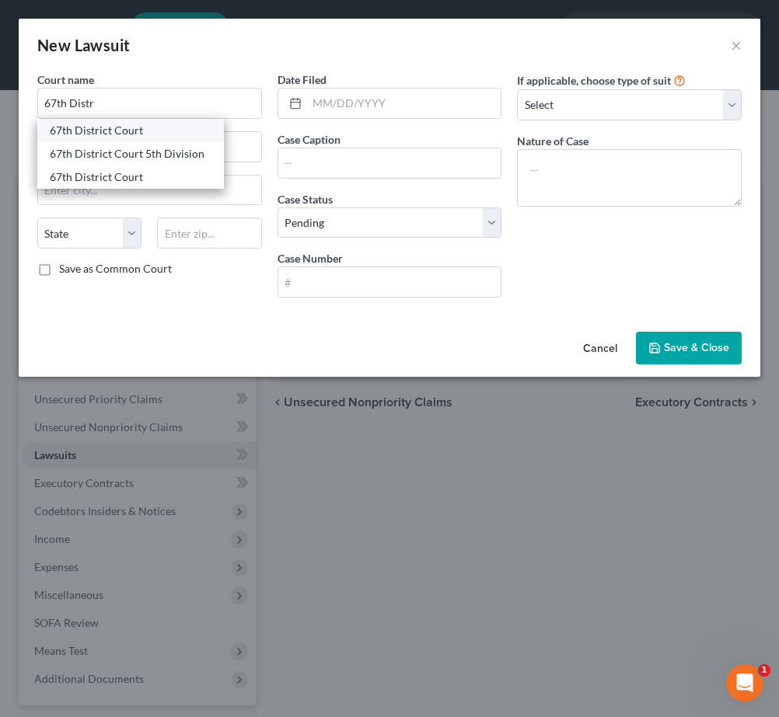
click at [176, 138] on div "67th District Court" at bounding box center [131, 131] width 162 height 16
type input "67th District Court"
type input "11820 N. Saginaw St"
type input "Mount Morris"
select select "23"
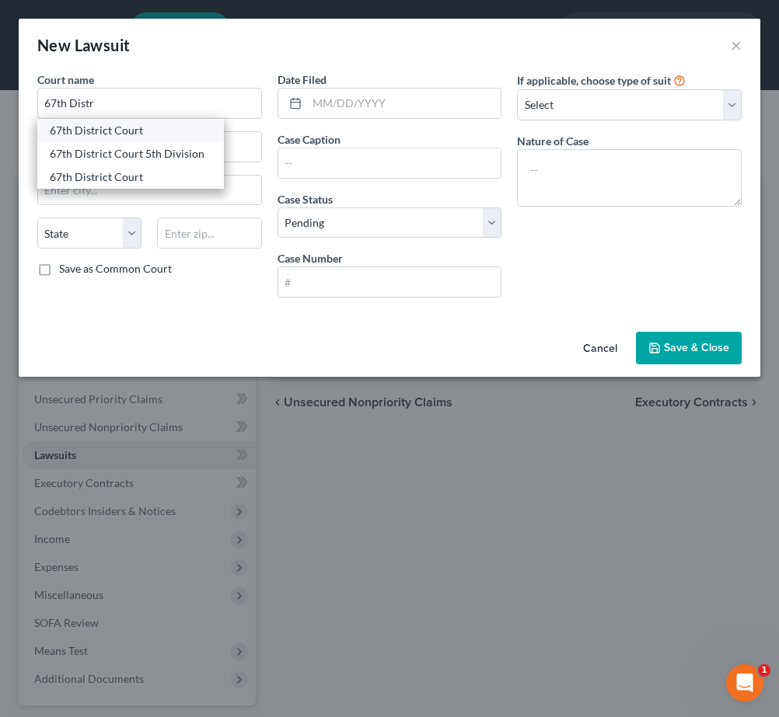
type input "48458"
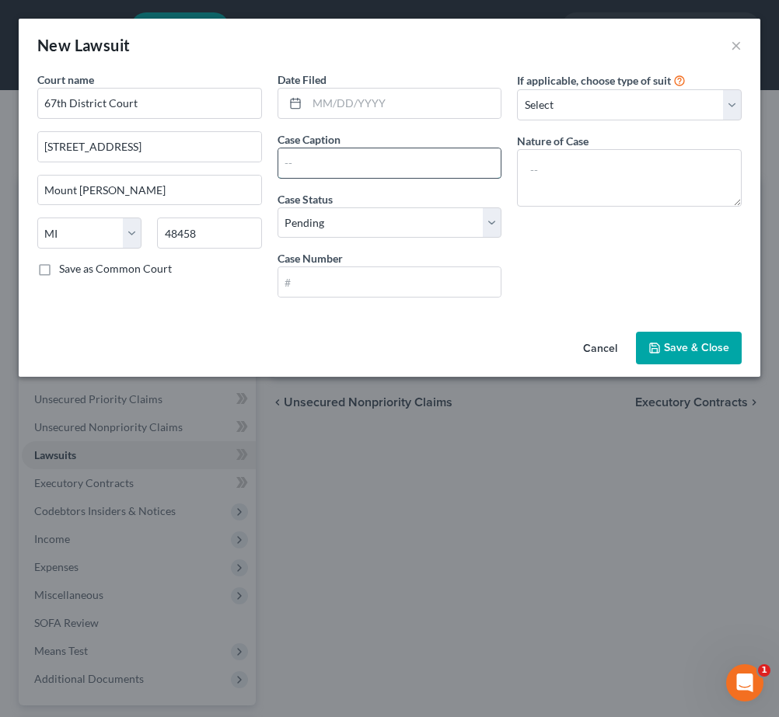
click at [340, 166] on input "text" at bounding box center [389, 163] width 223 height 30
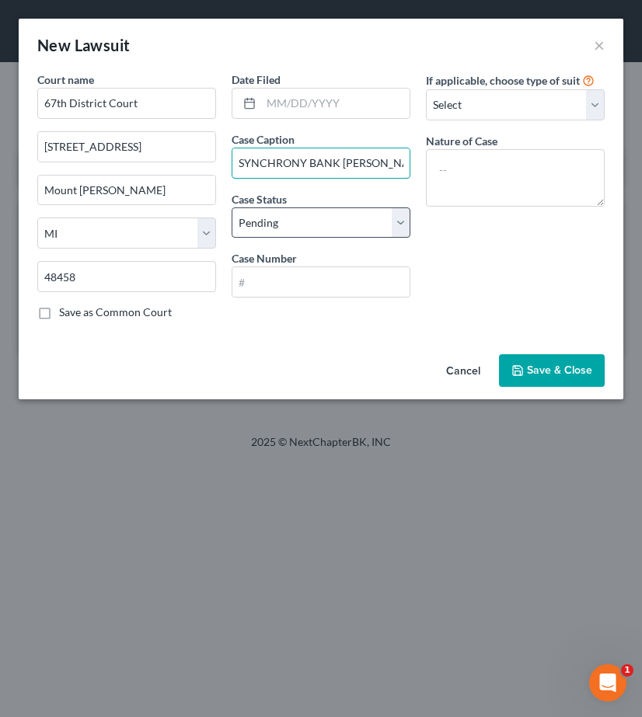
type input "SYNCHRONY BANK V. BROWNING"
select select "2"
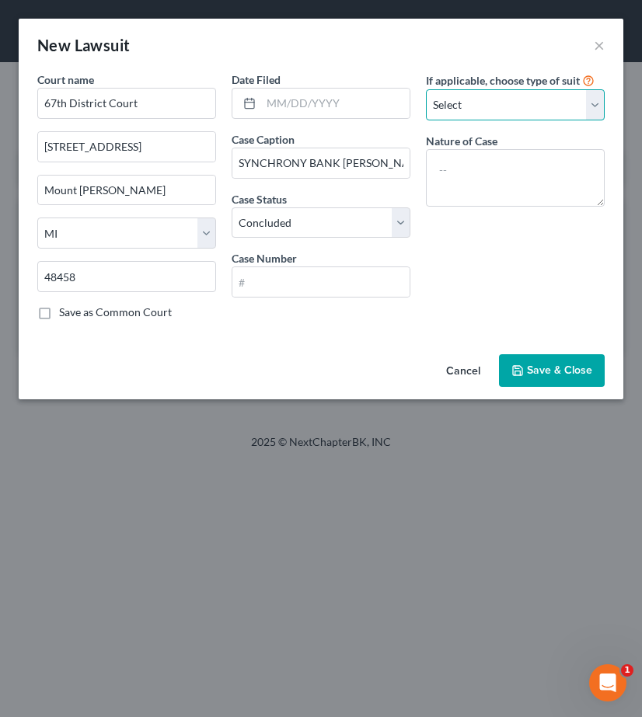
select select "4"
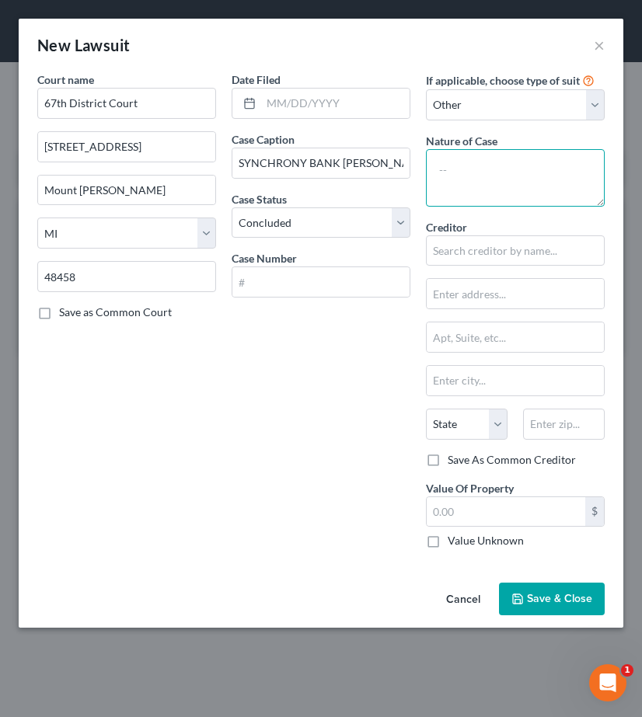
click at [463, 177] on textarea at bounding box center [515, 178] width 179 height 58
type textarea "Breach of Contract"
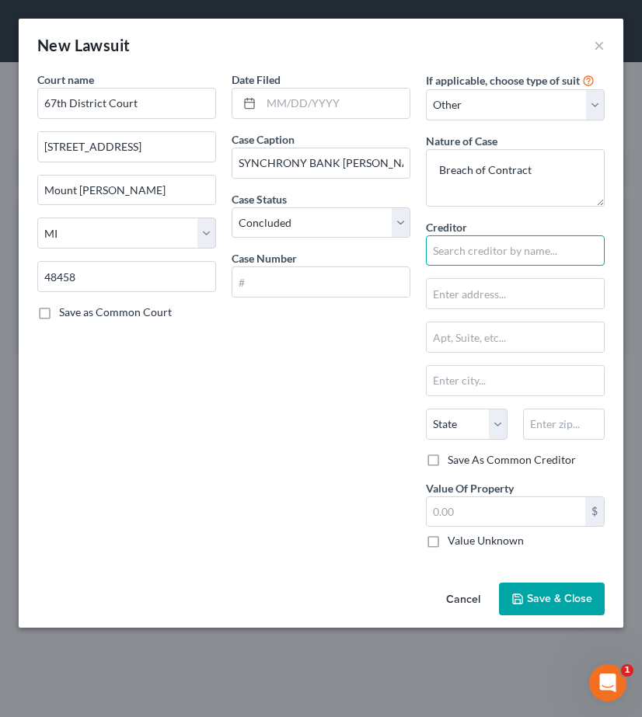
click at [486, 249] on input "text" at bounding box center [515, 250] width 179 height 31
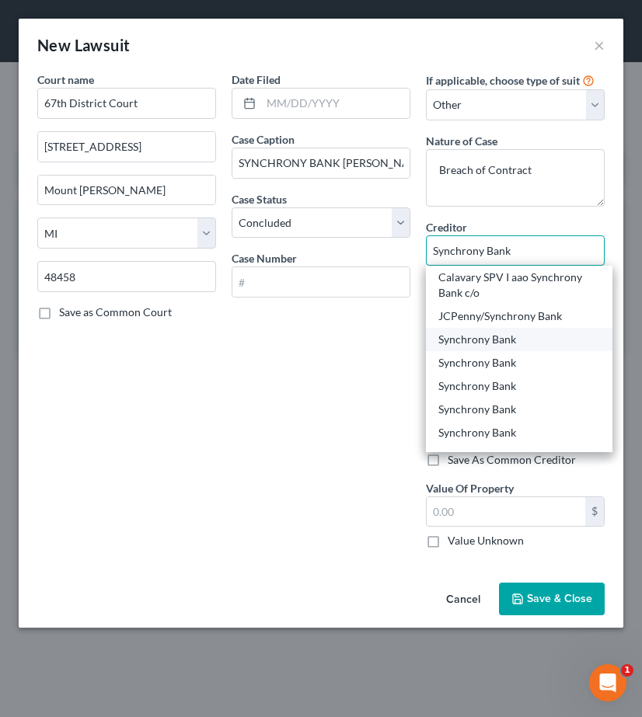
type input "Synchrony Bank"
click at [556, 333] on div "Synchrony Bank" at bounding box center [519, 340] width 162 height 16
type input "PO Box 4457"
type input "Houston"
select select "45"
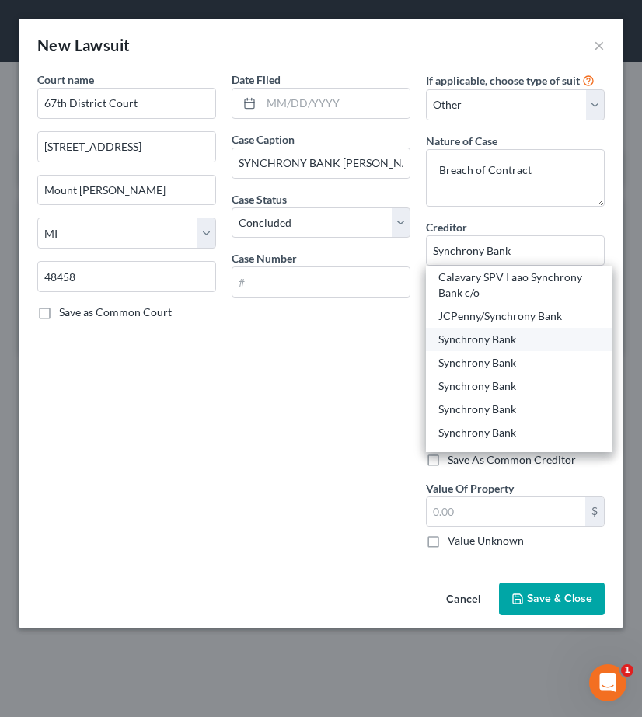
type input "77210"
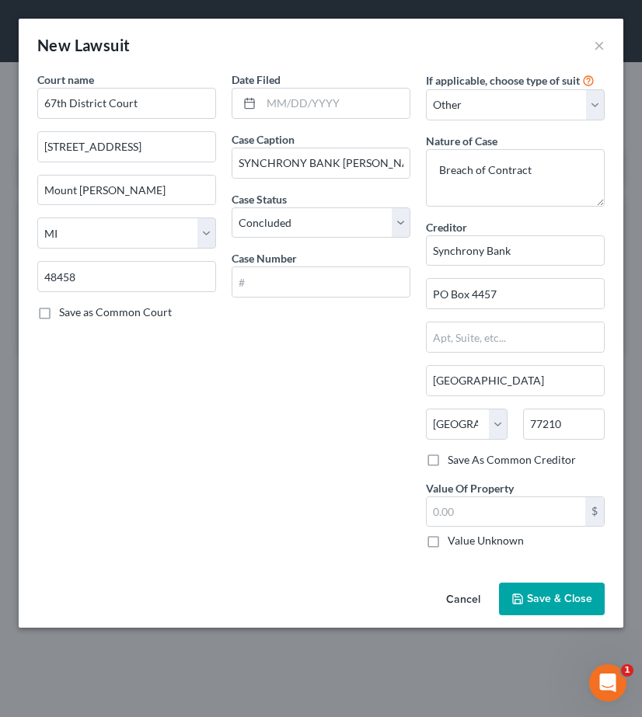
click at [330, 377] on div "Date Filed Case Caption SYNCHRONY BANK V. BROWNING Case Status * Select Pending…" at bounding box center [321, 316] width 194 height 490
click at [571, 604] on span "Save & Close" at bounding box center [559, 598] width 65 height 13
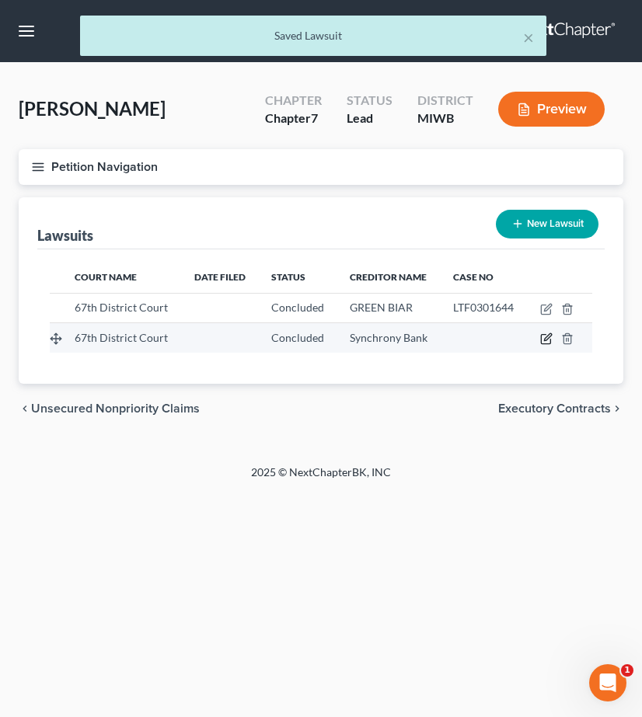
click at [549, 340] on icon "button" at bounding box center [546, 339] width 12 height 12
select select "23"
select select "2"
select select "4"
select select "45"
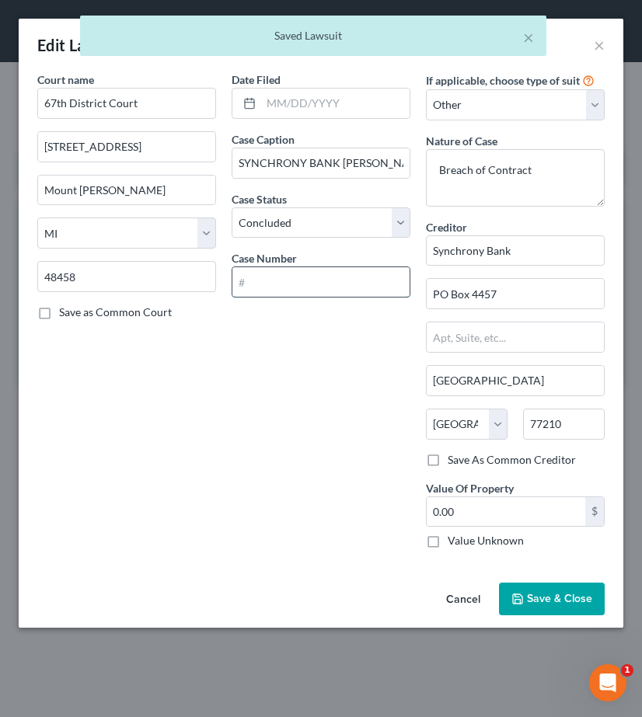
click at [347, 293] on input "text" at bounding box center [320, 282] width 177 height 30
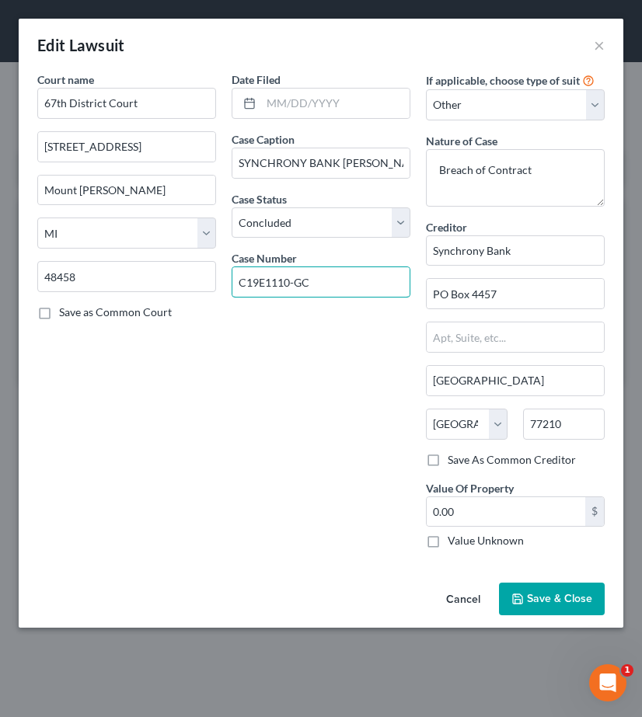
type input "C19E1110-GC"
click at [564, 601] on span "Save & Close" at bounding box center [559, 598] width 65 height 13
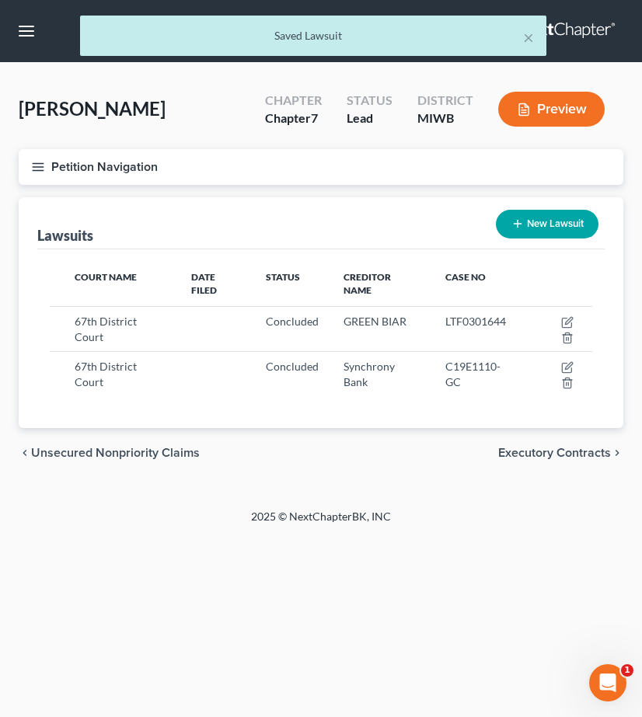
click at [38, 158] on button "Petition Navigation" at bounding box center [321, 167] width 605 height 36
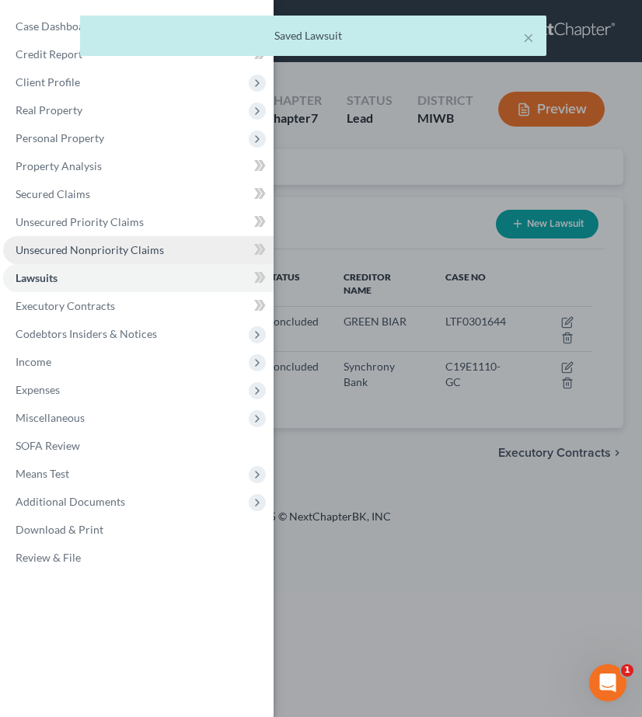
click at [71, 259] on link "Unsecured Nonpriority Claims" at bounding box center [138, 250] width 270 height 28
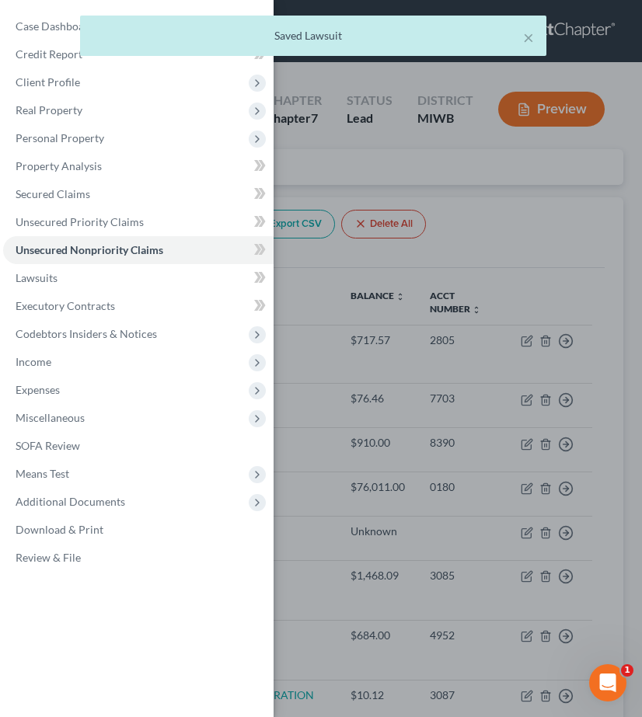
click at [359, 305] on div "Case Dashboard Payments Invoices Payments Payments Credit Report Client Profile" at bounding box center [321, 358] width 642 height 717
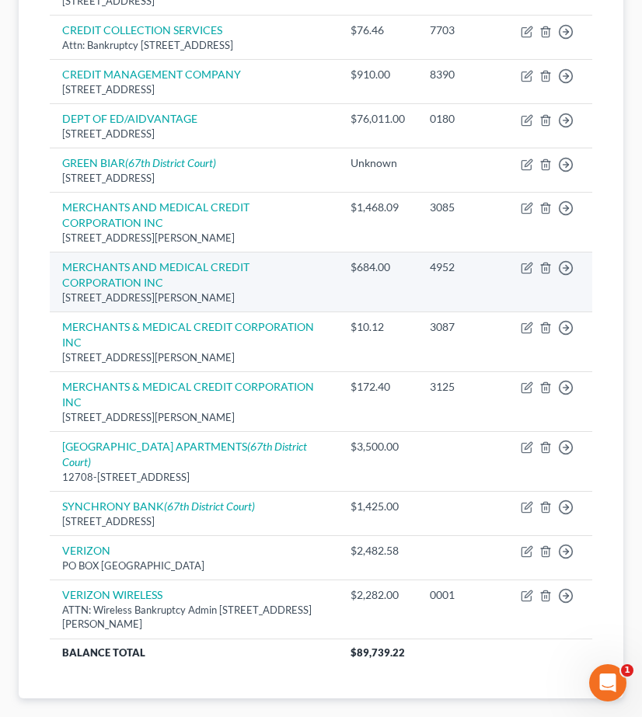
scroll to position [371, 0]
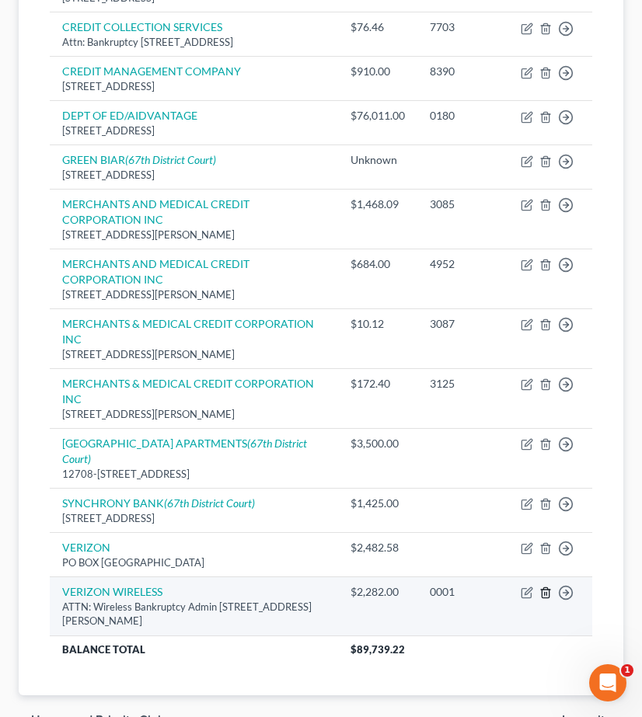
click at [543, 587] on icon "button" at bounding box center [545, 593] width 12 height 12
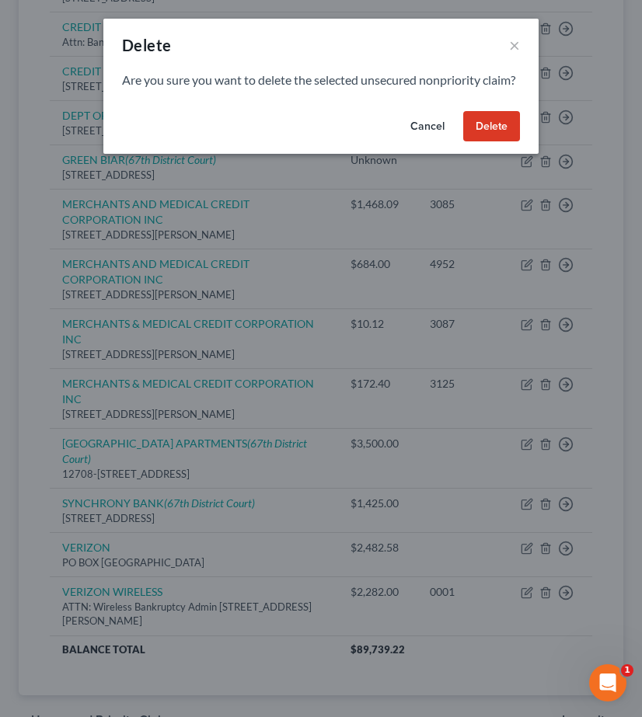
click at [510, 138] on button "Delete" at bounding box center [491, 126] width 57 height 31
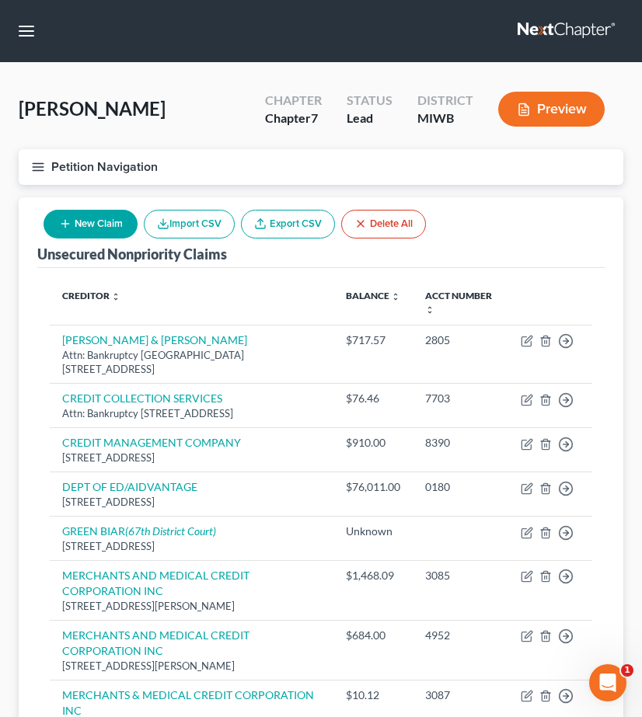
scroll to position [0, 0]
click at [53, 166] on button "Petition Navigation" at bounding box center [321, 167] width 605 height 36
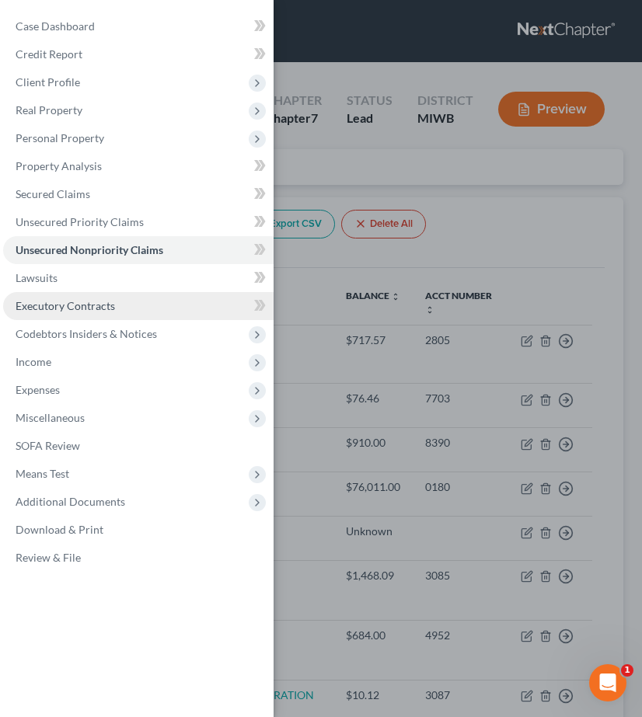
click at [138, 309] on link "Executory Contracts" at bounding box center [138, 306] width 270 height 28
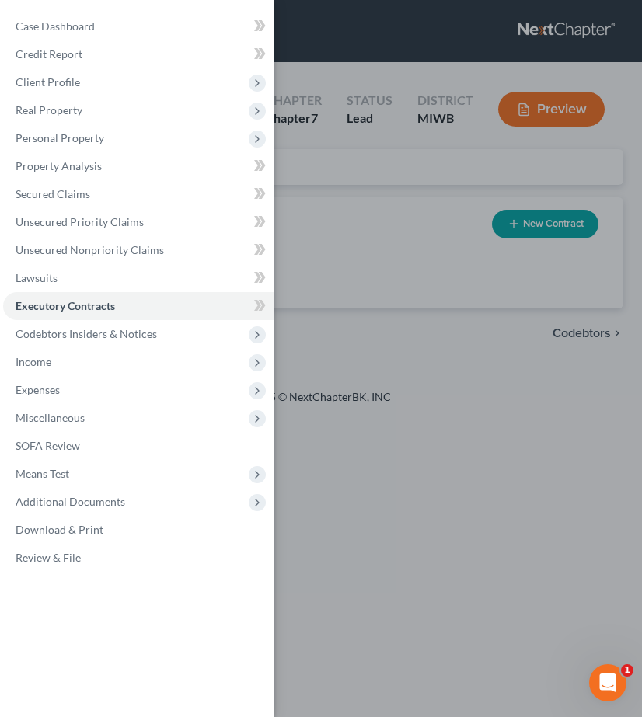
click at [371, 281] on div "Case Dashboard Payments Invoices Payments Payments Credit Report Client Profile" at bounding box center [321, 358] width 642 height 717
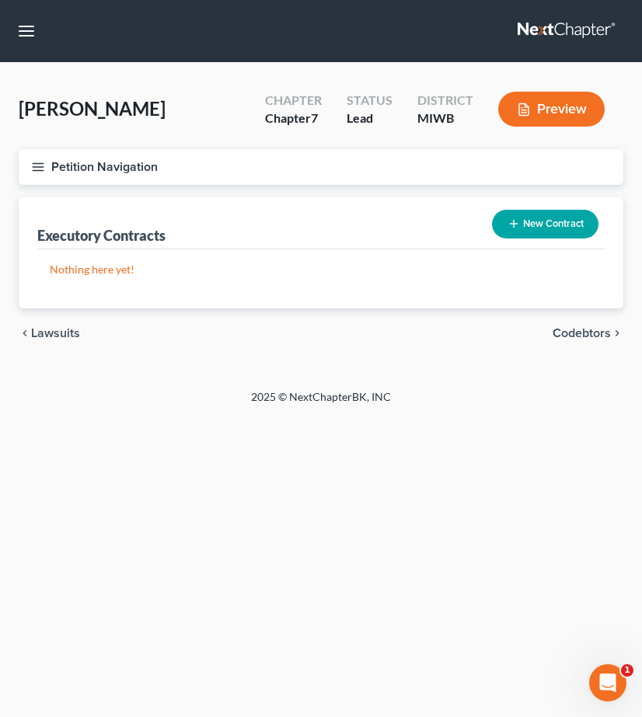
click at [48, 165] on button "Petition Navigation" at bounding box center [321, 167] width 605 height 36
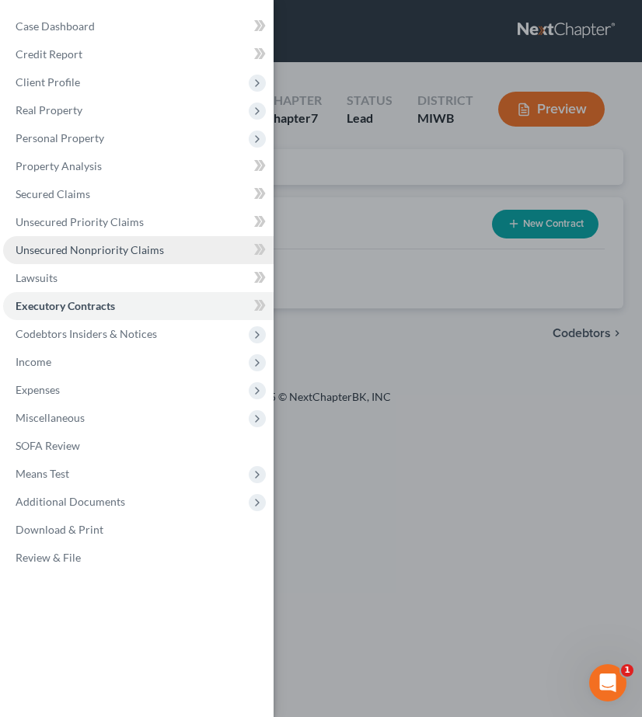
click at [58, 256] on span "Unsecured Nonpriority Claims" at bounding box center [90, 249] width 148 height 13
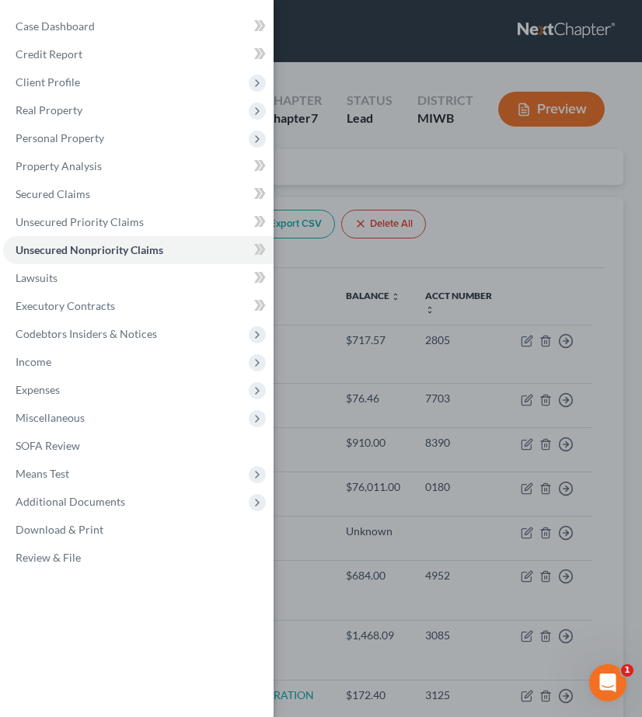
click at [374, 326] on div "Case Dashboard Payments Invoices Payments Payments Credit Report Client Profile" at bounding box center [321, 358] width 642 height 717
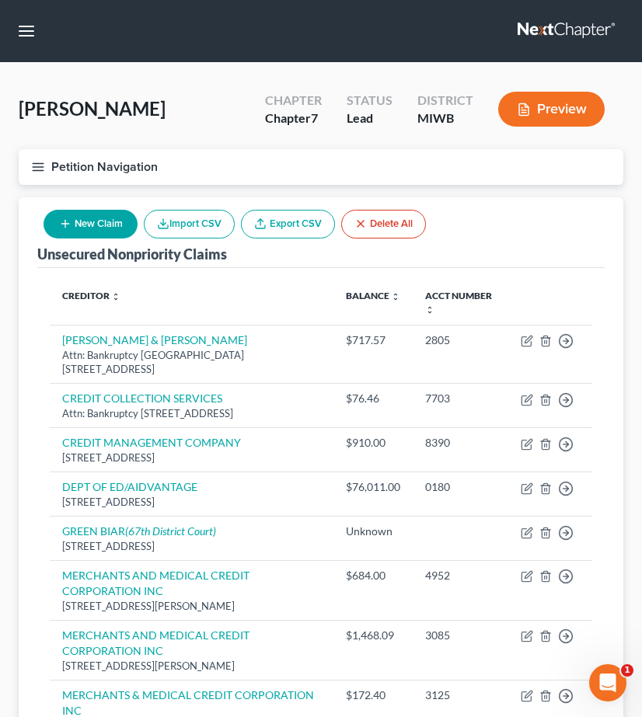
click at [74, 217] on button "New Claim" at bounding box center [91, 224] width 94 height 29
select select "0"
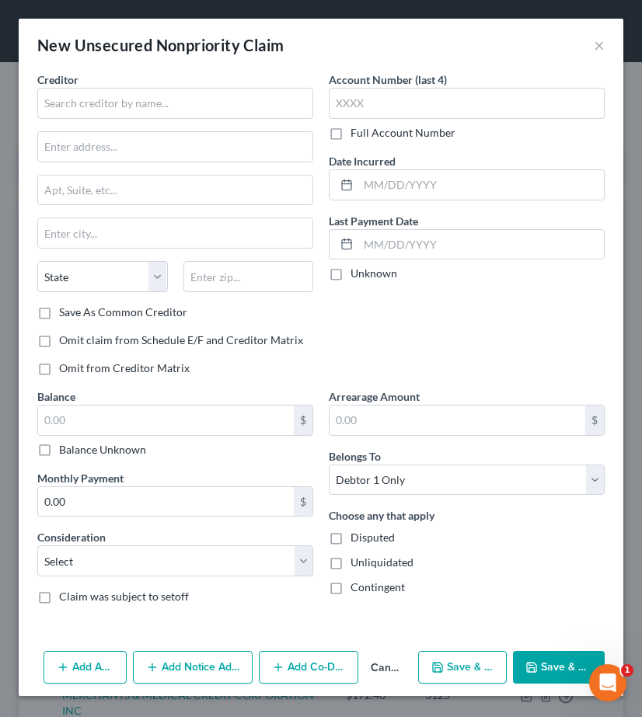
click at [120, 120] on div "Creditor * State AL AK AR AZ CA CO CT DE DC FL GA GU HI ID IL IN IA KS KY LA ME…" at bounding box center [175, 187] width 276 height 233
click at [116, 110] on input "text" at bounding box center [175, 103] width 276 height 31
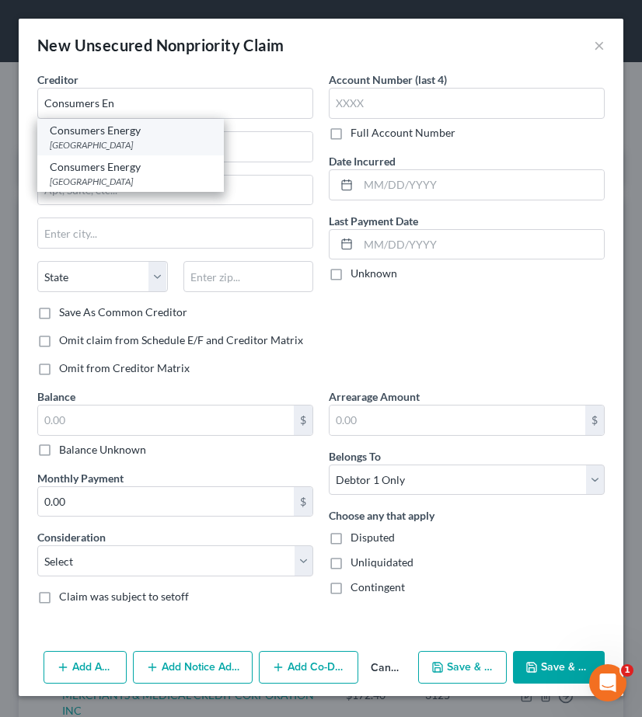
click at [113, 149] on div "One Energy Plaza, Jackson, MI 49201" at bounding box center [131, 144] width 162 height 13
type input "Consumers Energy"
type input "One Energy Plaza"
type input "Jackson"
select select "23"
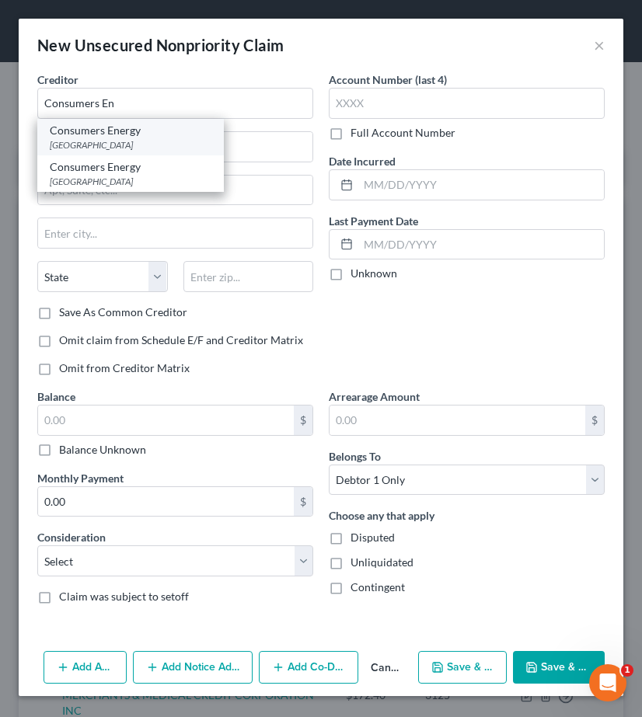
type input "49201"
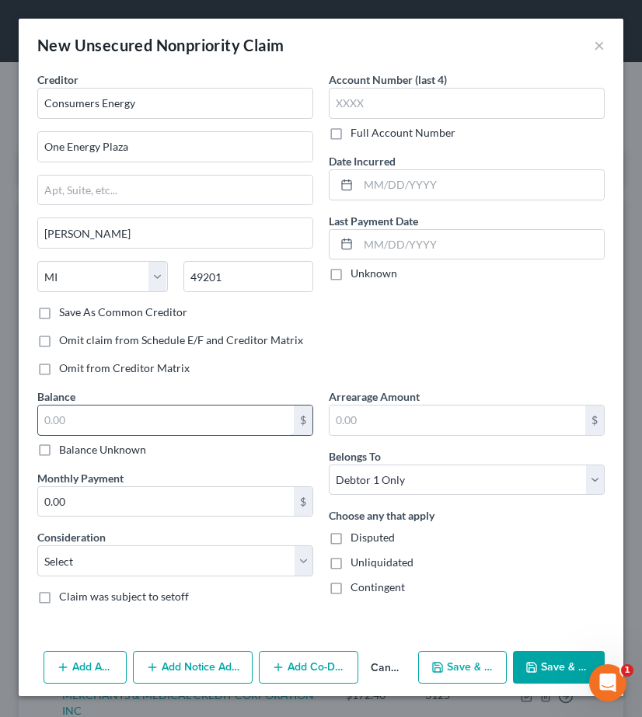
click at [184, 408] on input "text" at bounding box center [166, 421] width 256 height 30
type input "584.00"
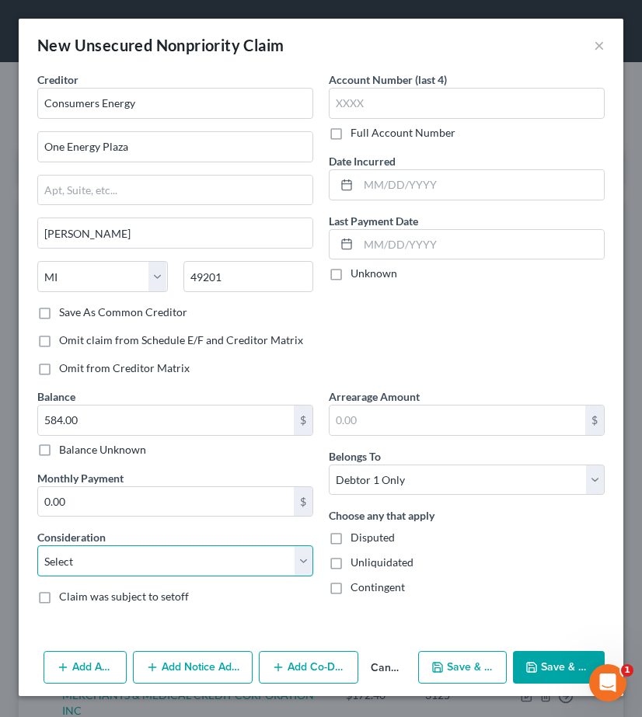
select select "20"
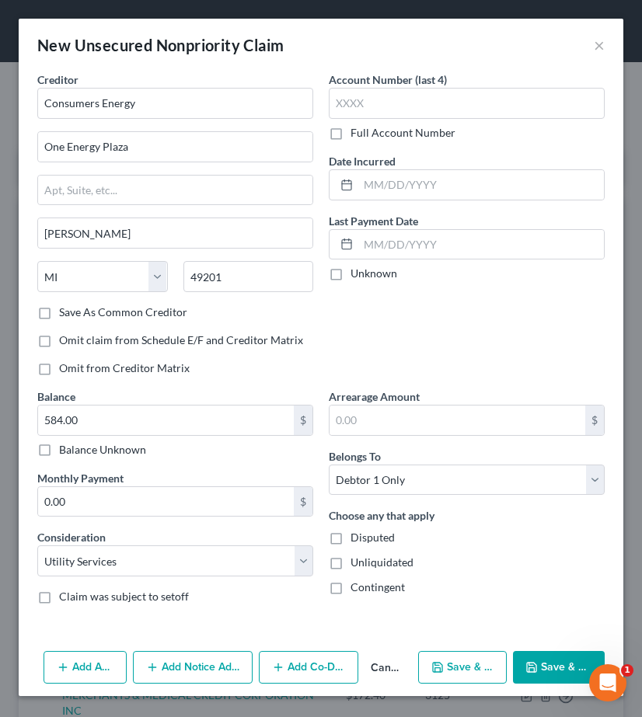
click at [547, 661] on button "Save & Close" at bounding box center [559, 667] width 92 height 33
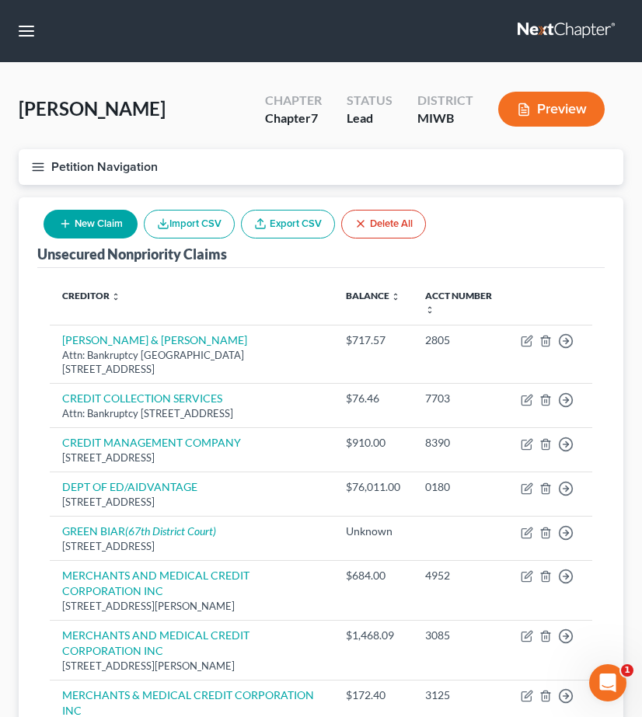
click at [44, 161] on icon "button" at bounding box center [38, 167] width 14 height 14
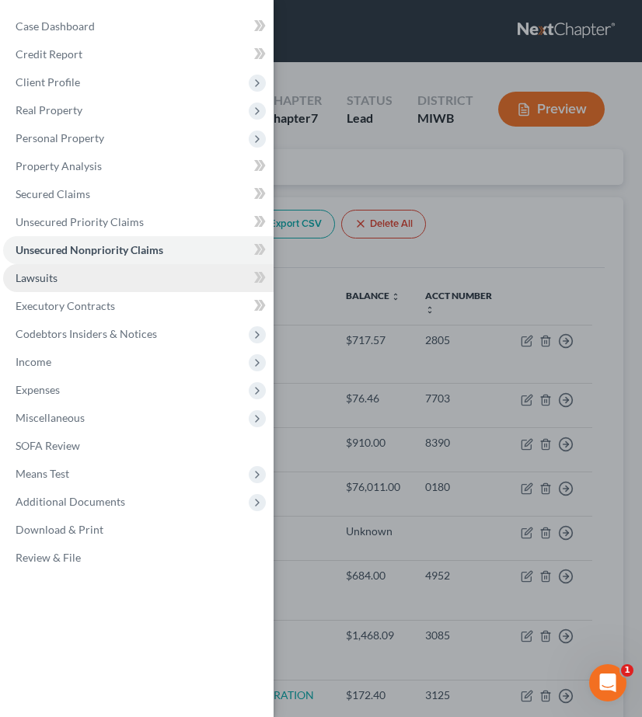
click at [47, 280] on span "Lawsuits" at bounding box center [37, 277] width 42 height 13
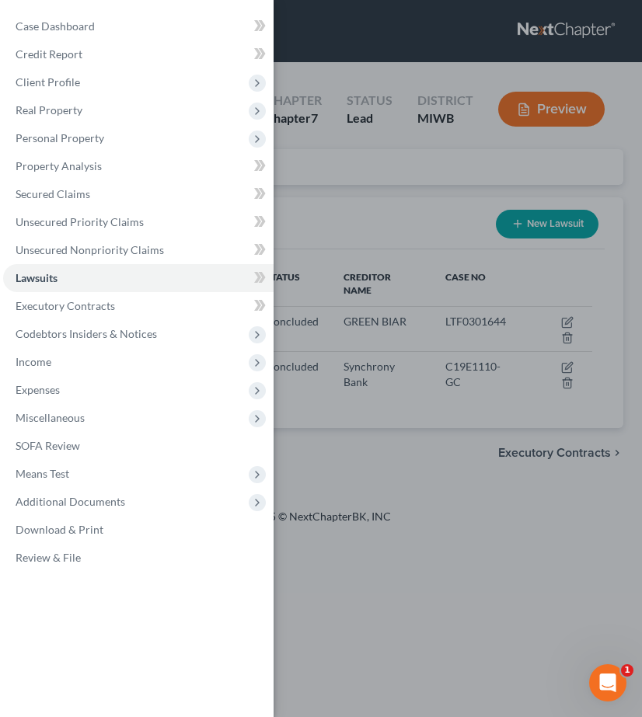
click at [388, 260] on div "Case Dashboard Payments Invoices Payments Payments Credit Report Client Profile" at bounding box center [321, 358] width 642 height 717
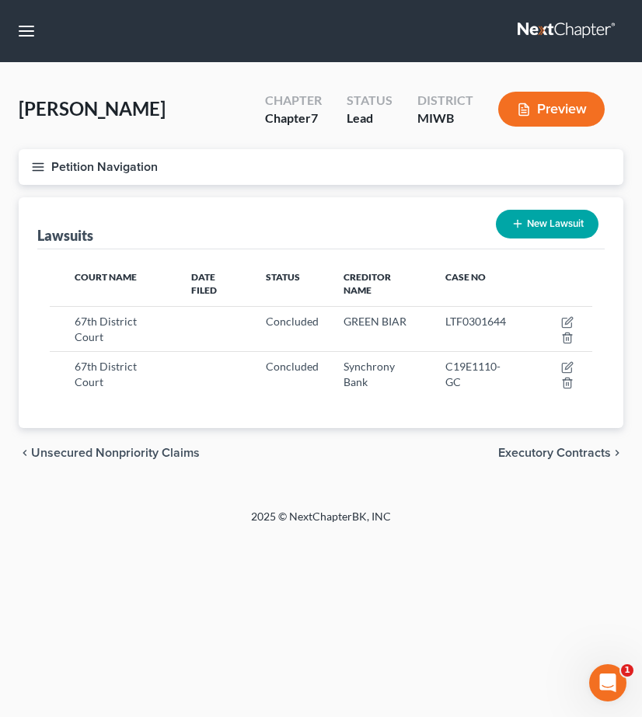
click at [30, 176] on button "Petition Navigation" at bounding box center [321, 167] width 605 height 36
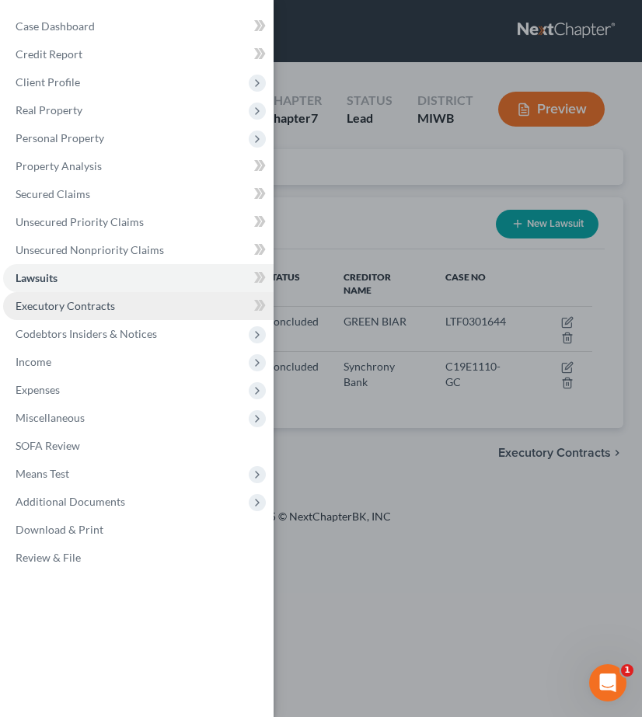
click at [96, 316] on link "Executory Contracts" at bounding box center [138, 306] width 270 height 28
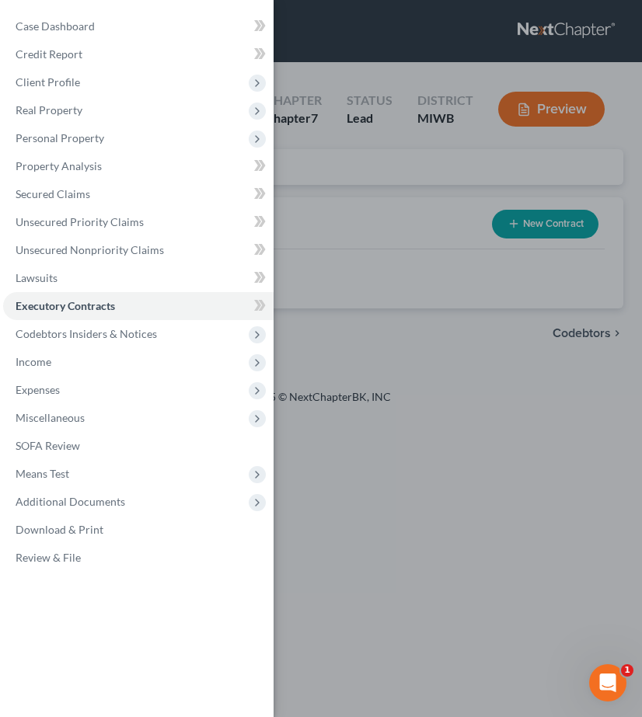
click at [320, 206] on div "Case Dashboard Payments Invoices Payments Payments Credit Report Client Profile" at bounding box center [321, 358] width 642 height 717
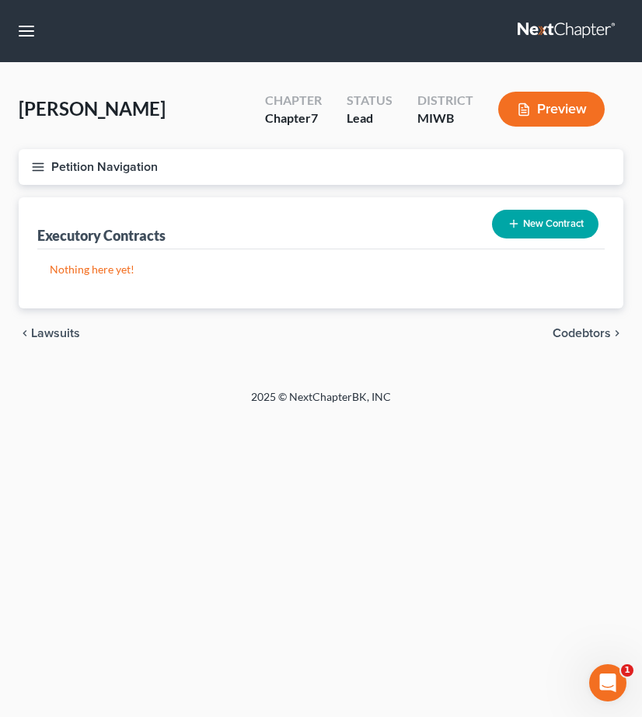
click at [53, 169] on button "Petition Navigation" at bounding box center [321, 167] width 605 height 36
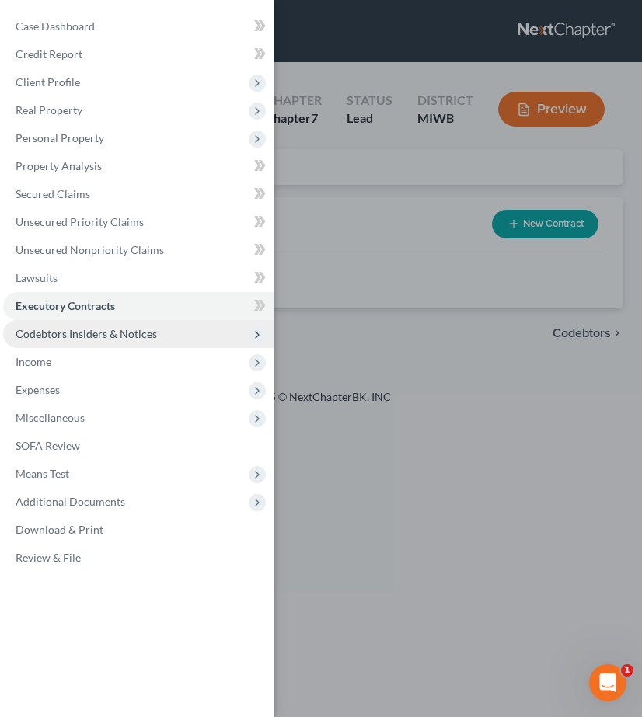
click at [87, 338] on span "Codebtors Insiders & Notices" at bounding box center [86, 333] width 141 height 13
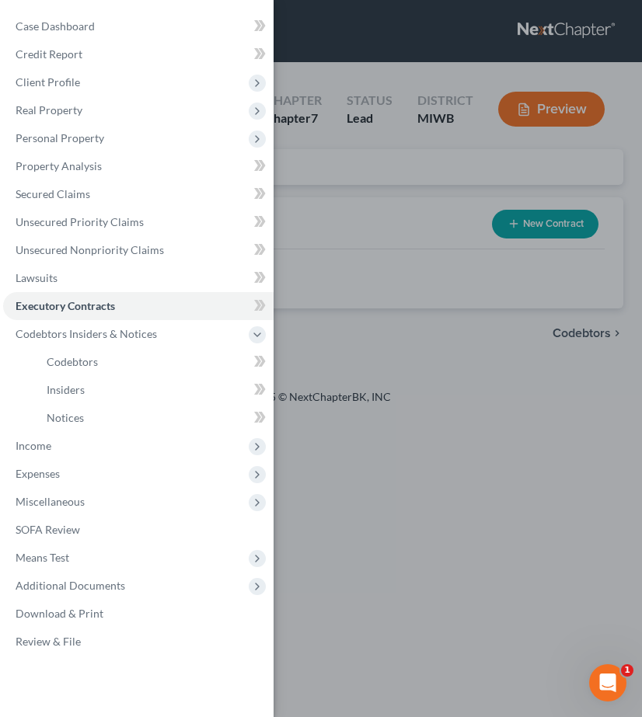
click at [352, 249] on div "Case Dashboard Payments Invoices Payments Payments Credit Report Client Profile" at bounding box center [321, 358] width 642 height 717
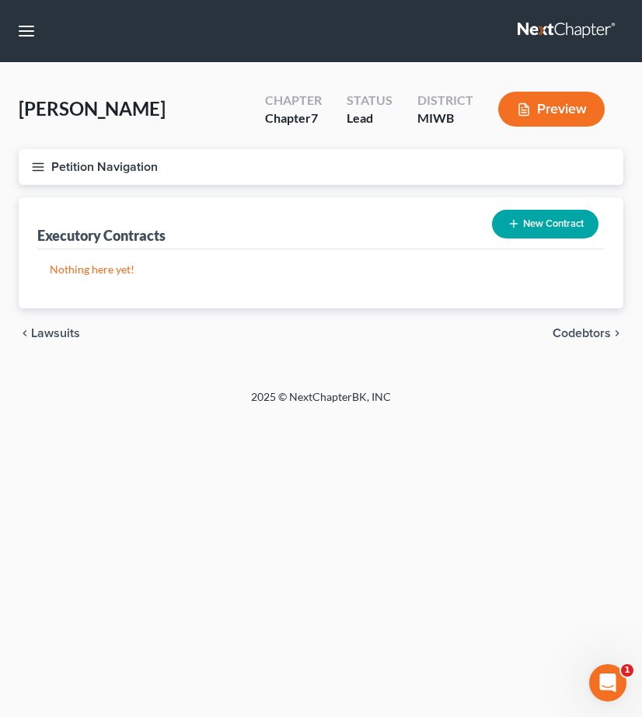
click at [26, 158] on button "Petition Navigation" at bounding box center [321, 167] width 605 height 36
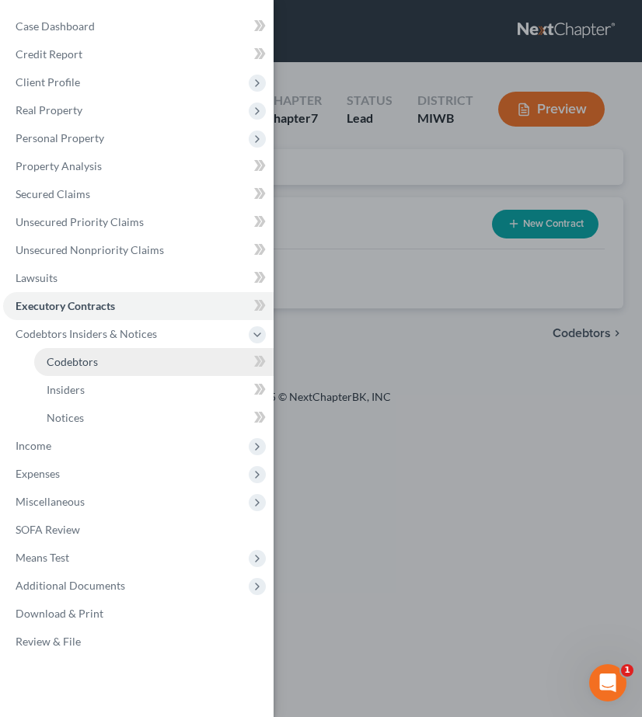
click at [99, 372] on link "Codebtors" at bounding box center [153, 362] width 239 height 28
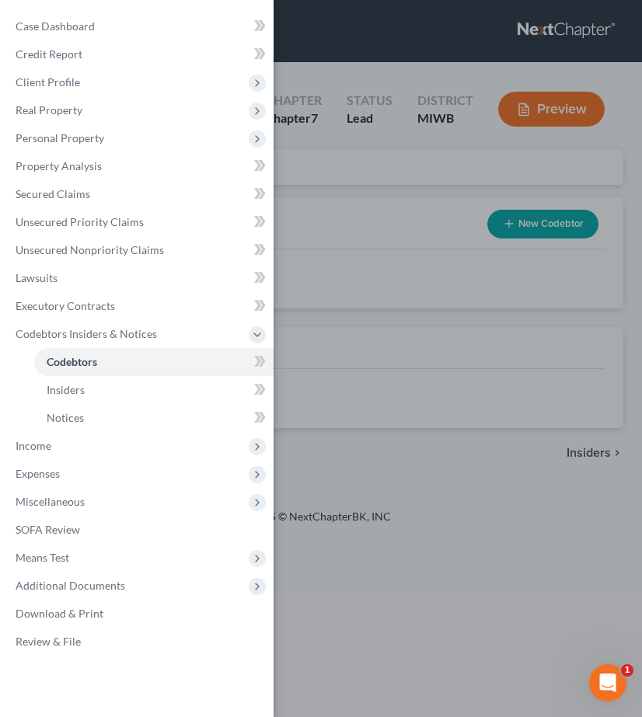
click at [366, 281] on div "Case Dashboard Payments Invoices Payments Payments Credit Report Client Profile" at bounding box center [321, 358] width 642 height 717
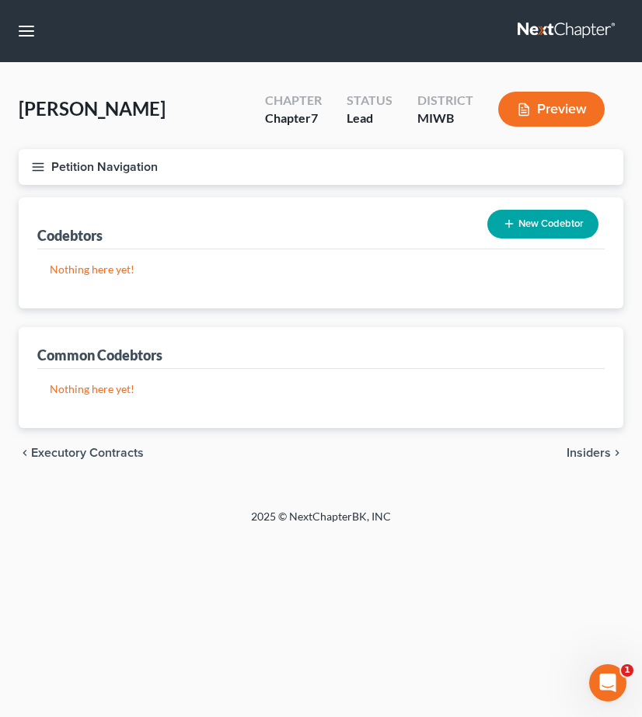
click at [41, 170] on line "button" at bounding box center [38, 170] width 11 height 0
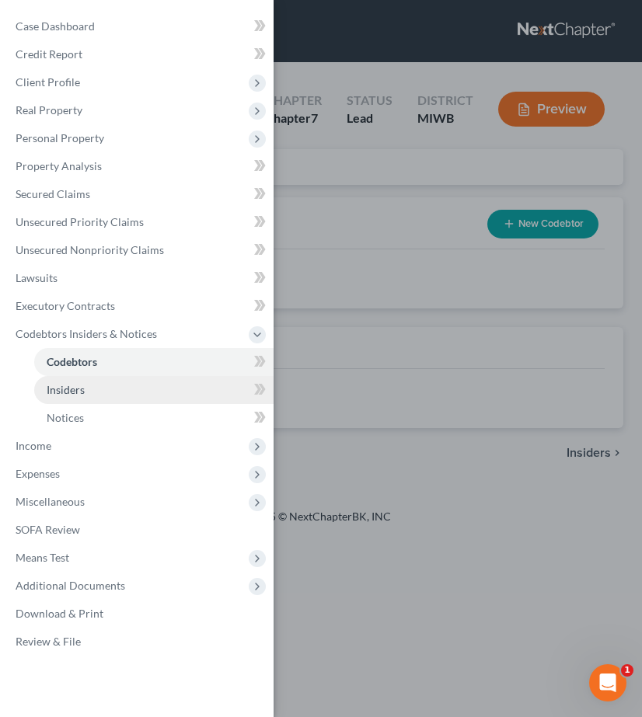
click at [84, 395] on span "Insiders" at bounding box center [66, 389] width 38 height 13
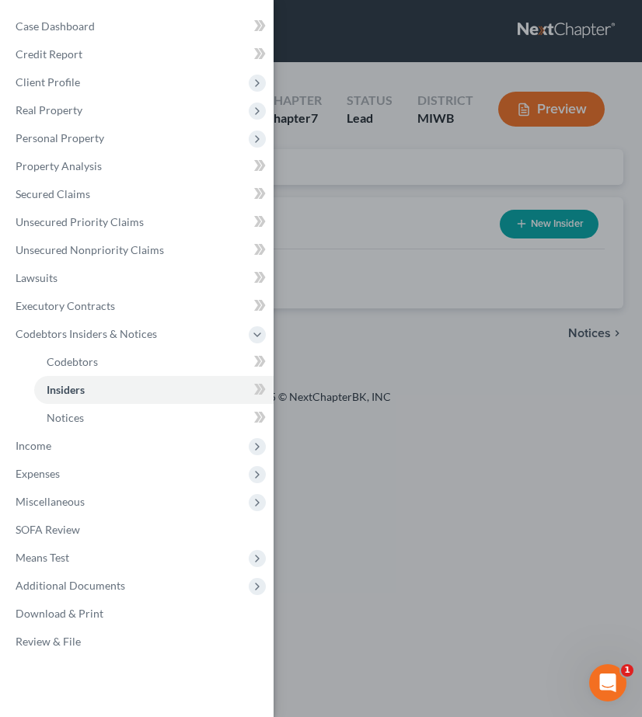
click at [299, 329] on div "Case Dashboard Payments Invoices Payments Payments Credit Report Client Profile" at bounding box center [321, 358] width 642 height 717
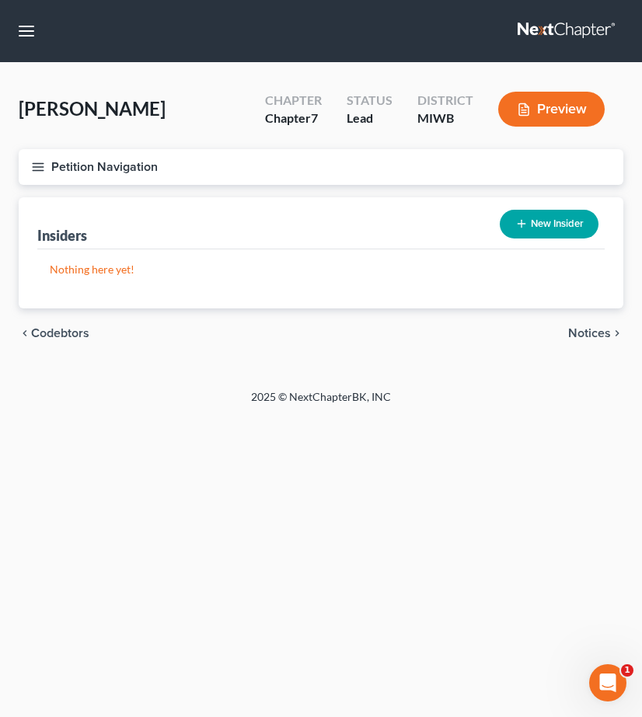
click at [25, 173] on button "Petition Navigation" at bounding box center [321, 167] width 605 height 36
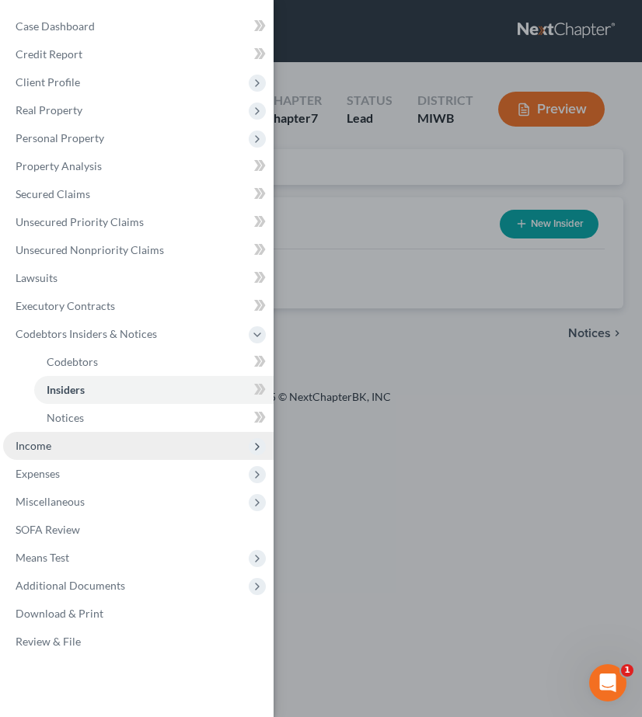
click at [74, 435] on span "Income" at bounding box center [138, 446] width 270 height 28
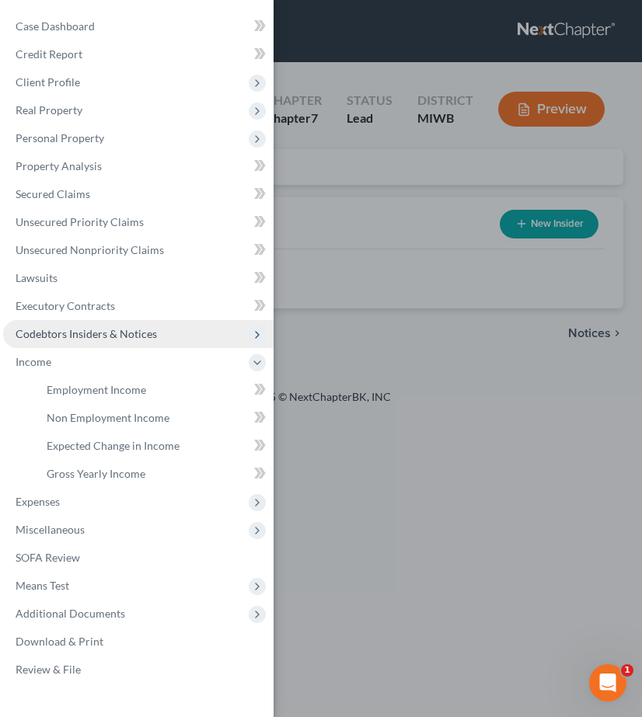
click at [81, 339] on span "Codebtors Insiders & Notices" at bounding box center [86, 333] width 141 height 13
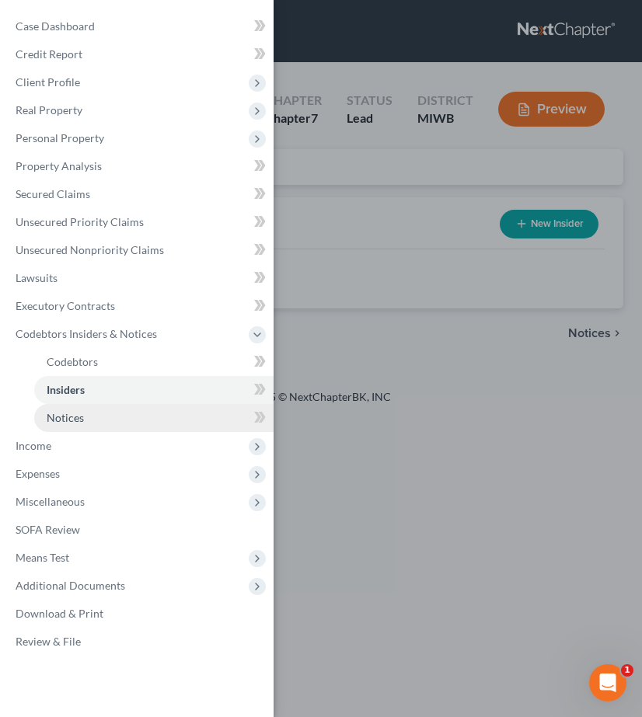
click at [84, 408] on link "Notices" at bounding box center [153, 418] width 239 height 28
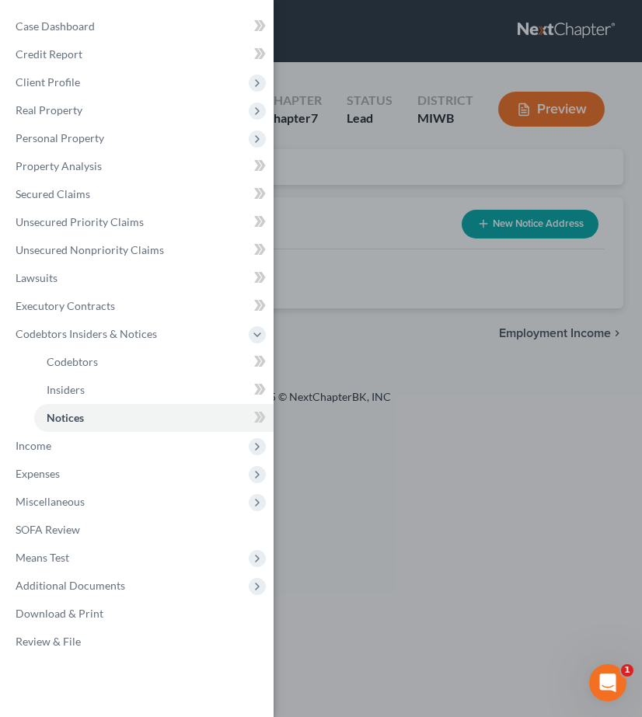
click at [336, 311] on div "Case Dashboard Payments Invoices Payments Payments Credit Report Client Profile" at bounding box center [321, 358] width 642 height 717
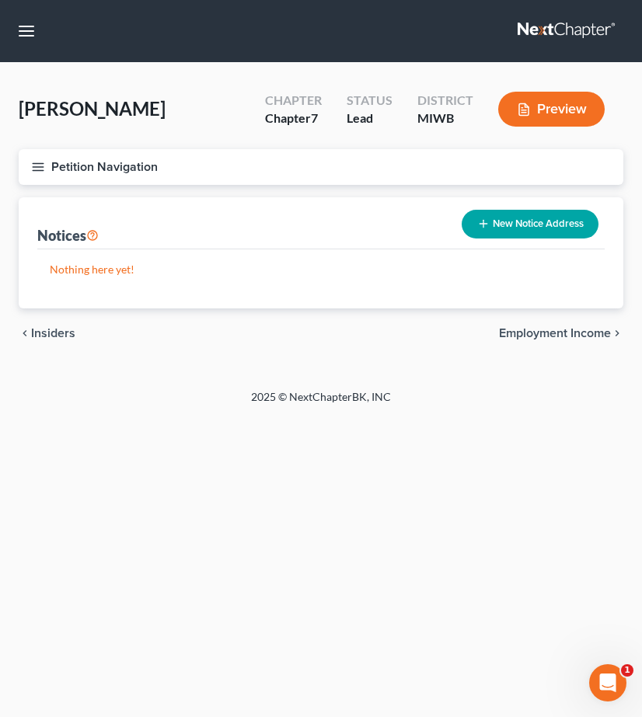
click at [42, 168] on icon "button" at bounding box center [38, 167] width 14 height 14
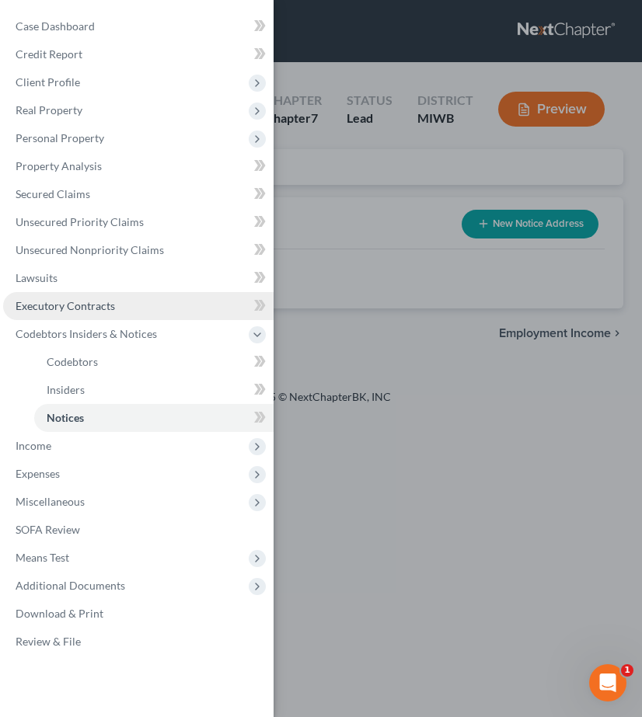
click at [83, 311] on span "Executory Contracts" at bounding box center [65, 305] width 99 height 13
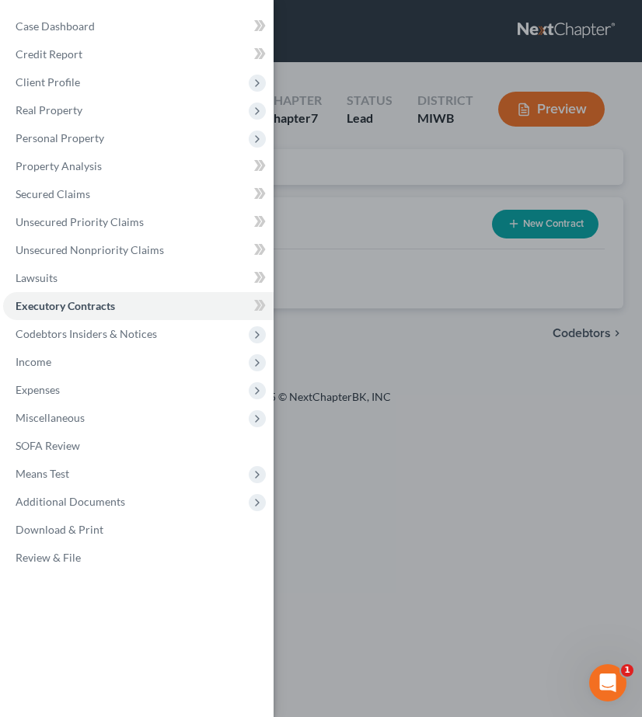
click at [466, 295] on div "Case Dashboard Payments Invoices Payments Payments Credit Report Client Profile" at bounding box center [321, 358] width 642 height 717
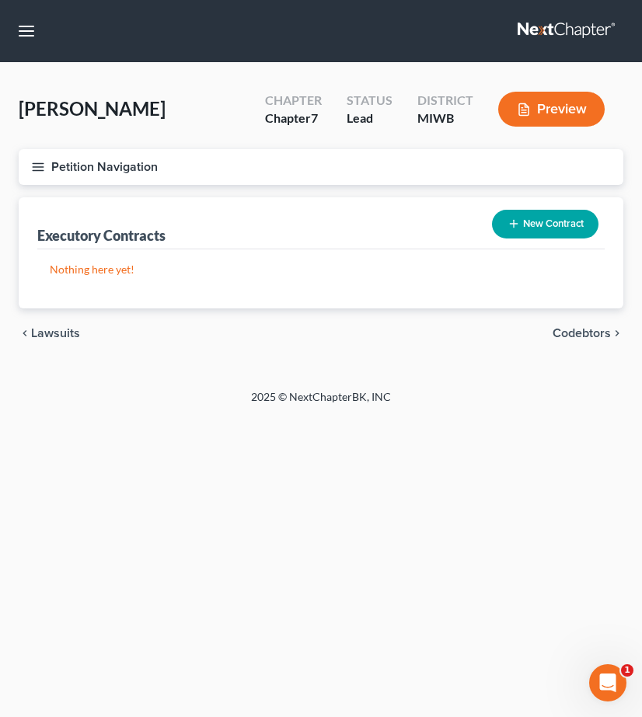
click at [47, 167] on button "Petition Navigation" at bounding box center [321, 167] width 605 height 36
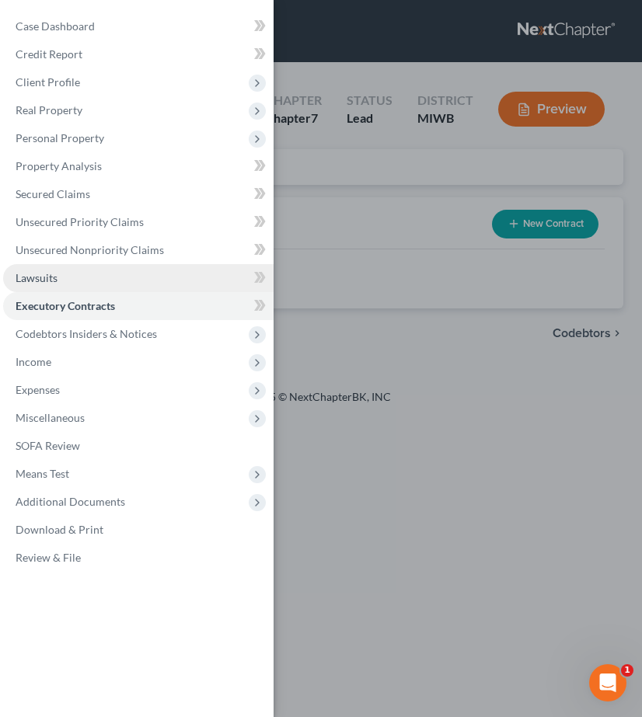
click at [86, 285] on link "Lawsuits" at bounding box center [138, 278] width 270 height 28
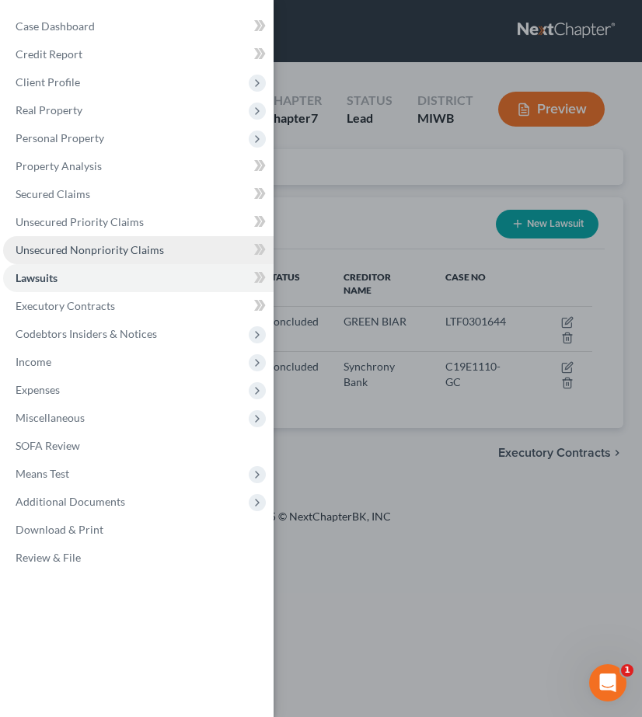
click at [98, 249] on span "Unsecured Nonpriority Claims" at bounding box center [90, 249] width 148 height 13
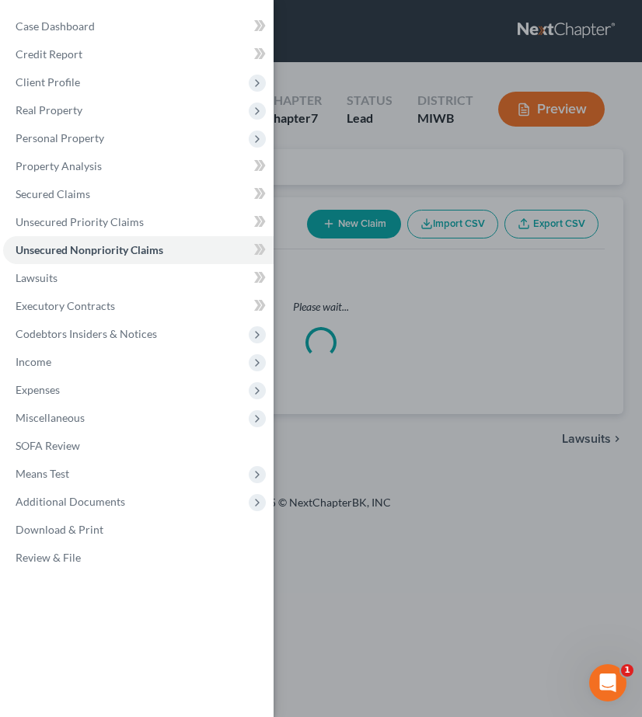
click at [356, 241] on div "Case Dashboard Payments Invoices Payments Payments Credit Report Client Profile" at bounding box center [321, 358] width 642 height 717
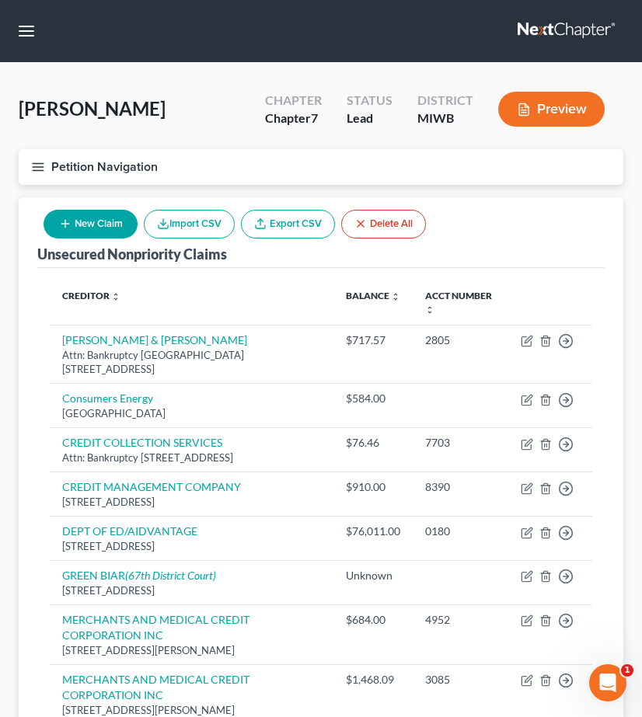
click at [78, 230] on button "New Claim" at bounding box center [91, 224] width 94 height 29
select select "0"
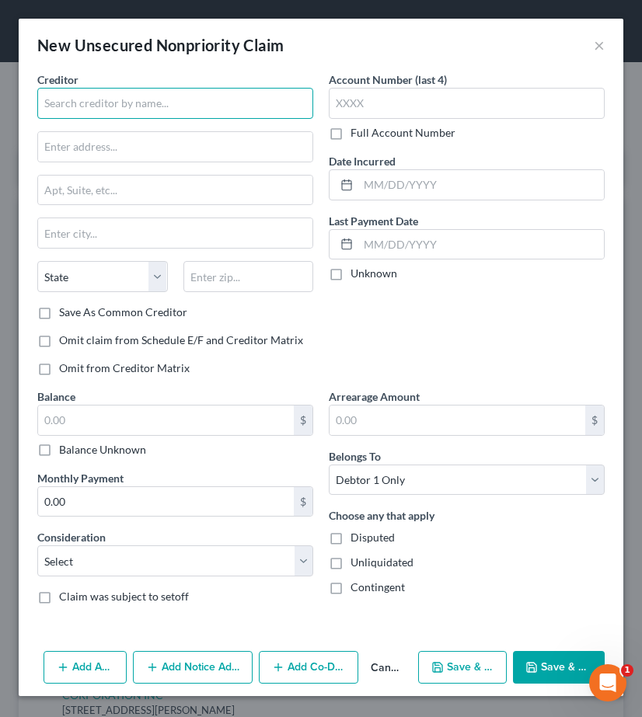
click at [112, 109] on input "text" at bounding box center [175, 103] width 276 height 31
click at [108, 128] on div "Creditor * After State AL AK AR AZ CA CO CT DE DC FL GA GU HI ID IL IN IA KS KY…" at bounding box center [175, 187] width 276 height 233
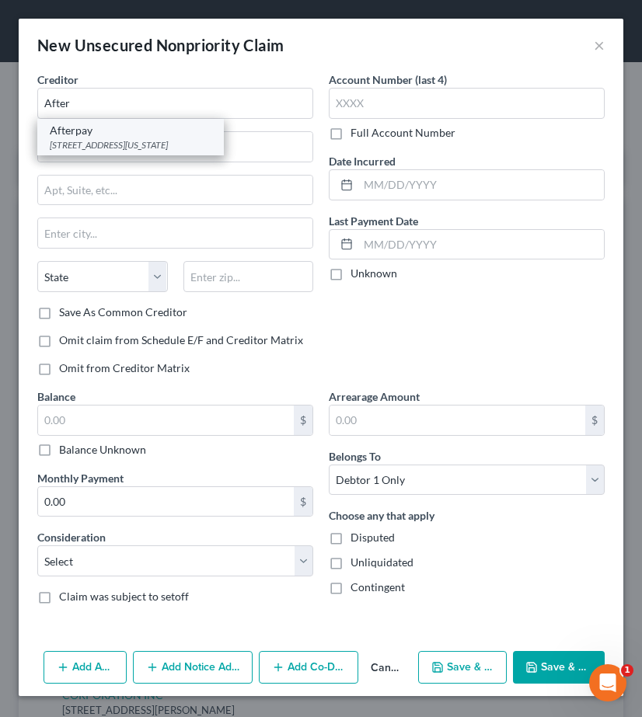
click at [83, 137] on div "Afterpay" at bounding box center [131, 131] width 162 height 16
type input "Afterpay"
type input "101 California St"
type input "San Francisco"
select select "4"
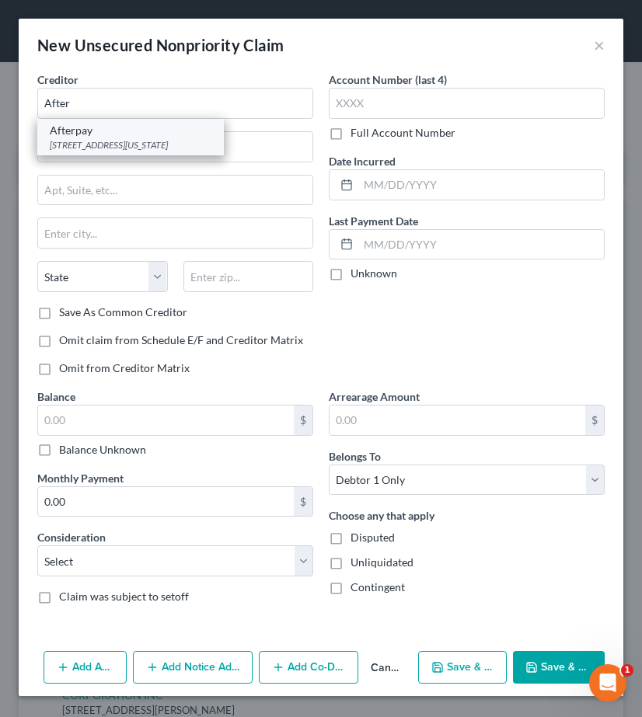
type input "94111"
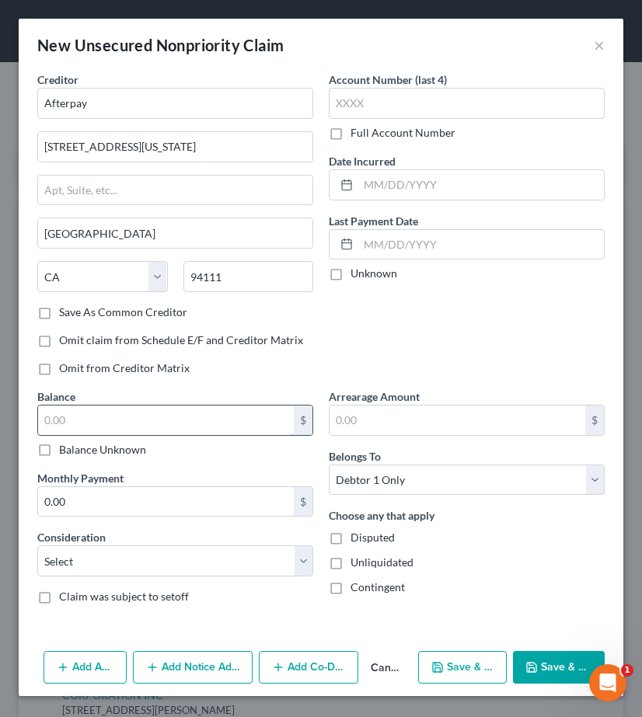
click at [228, 421] on input "text" at bounding box center [166, 421] width 256 height 30
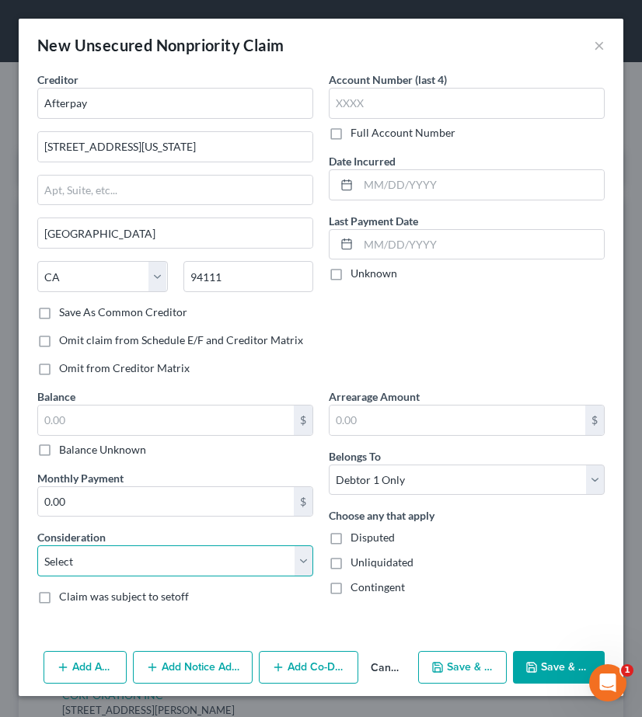
select select "2"
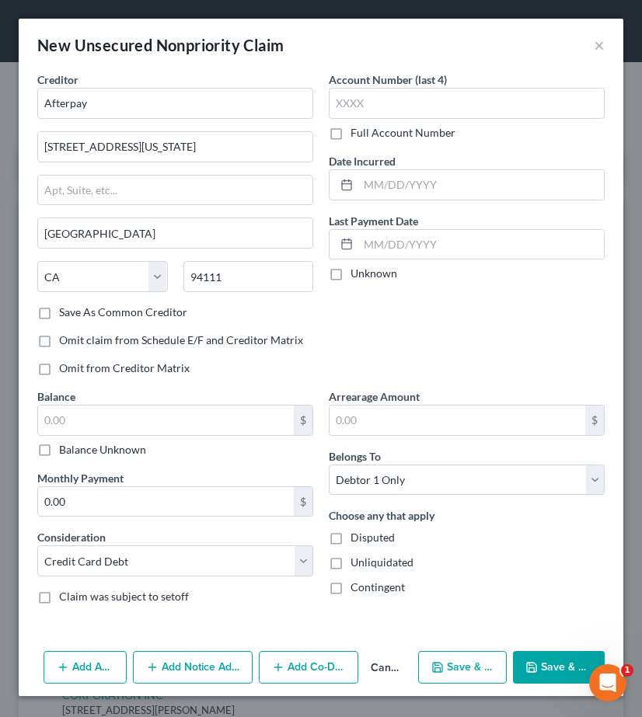
click at [192, 399] on div "Balance $ Balance Unknown Balance Undetermined $ Balance Unknown" at bounding box center [175, 423] width 276 height 69
click at [191, 419] on input "text" at bounding box center [166, 421] width 256 height 30
click at [61, 412] on input "250.00" at bounding box center [166, 421] width 256 height 30
type input "250.00"
click at [554, 658] on button "Save & Close" at bounding box center [559, 667] width 92 height 33
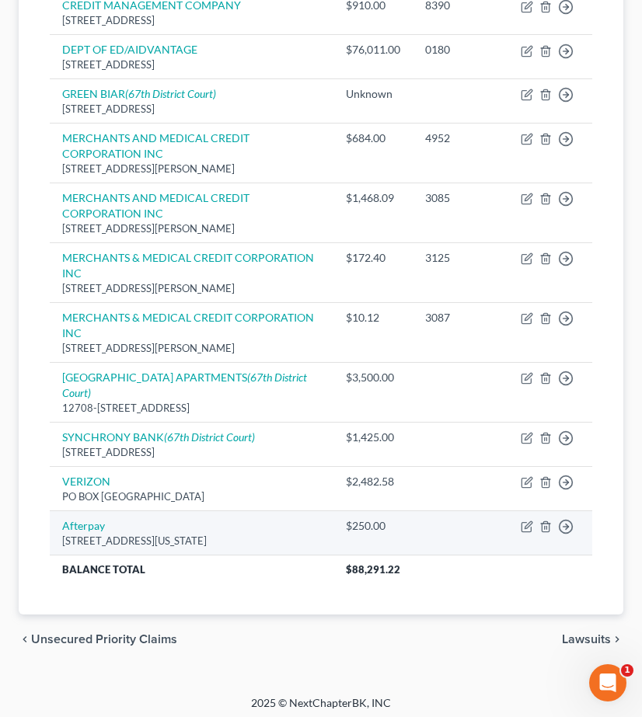
scroll to position [481, 0]
click at [543, 525] on icon "button" at bounding box center [545, 527] width 12 height 12
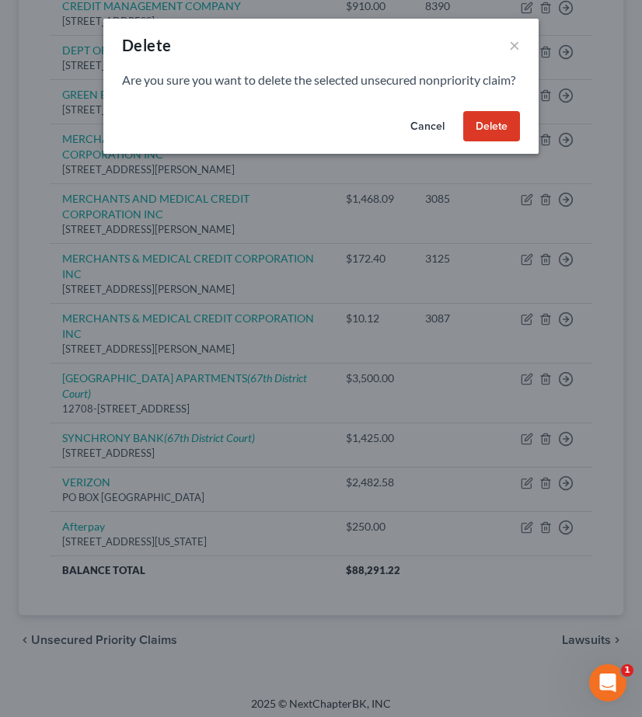
click at [493, 138] on button "Delete" at bounding box center [491, 126] width 57 height 31
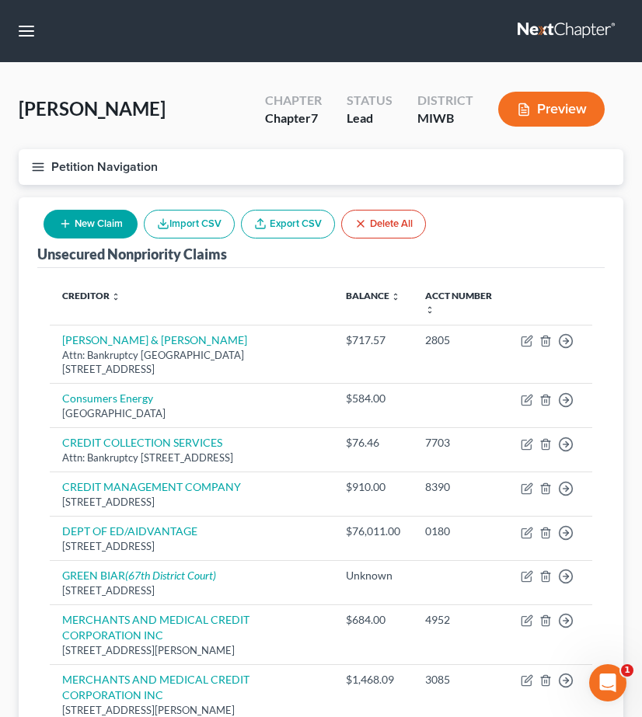
scroll to position [0, 0]
click at [45, 174] on button "Petition Navigation" at bounding box center [321, 167] width 605 height 36
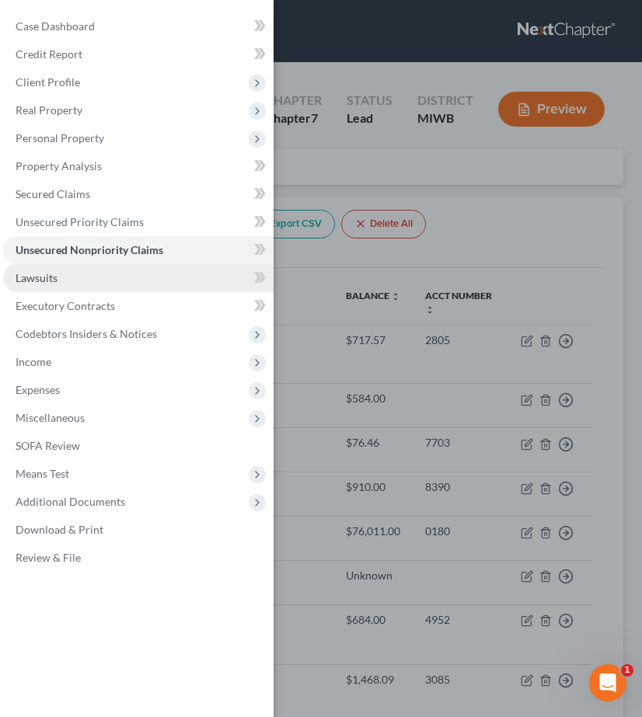
click at [86, 274] on link "Lawsuits" at bounding box center [138, 278] width 270 height 28
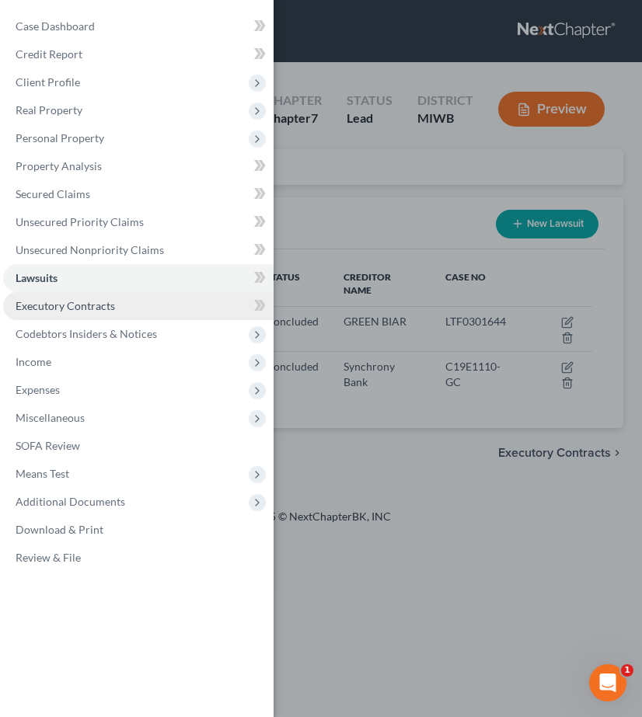
click at [104, 313] on link "Executory Contracts" at bounding box center [138, 306] width 270 height 28
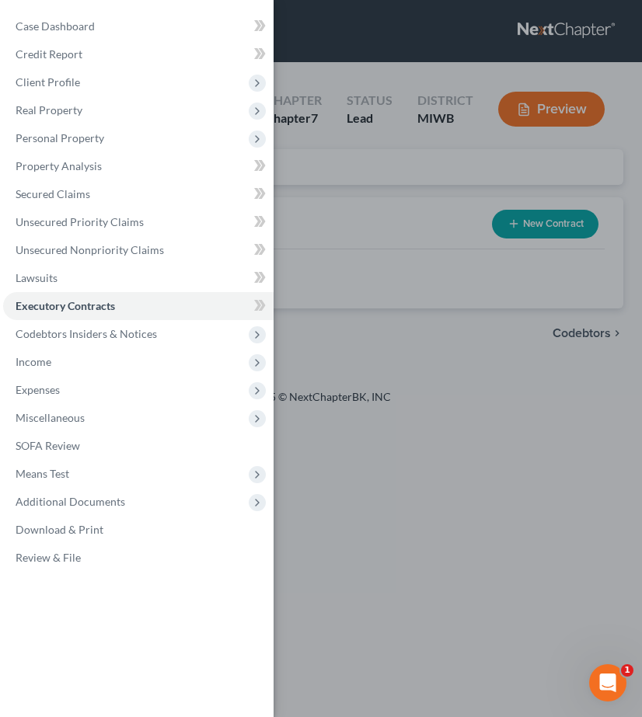
click at [347, 292] on div "Case Dashboard Payments Invoices Payments Payments Credit Report Client Profile" at bounding box center [321, 358] width 642 height 717
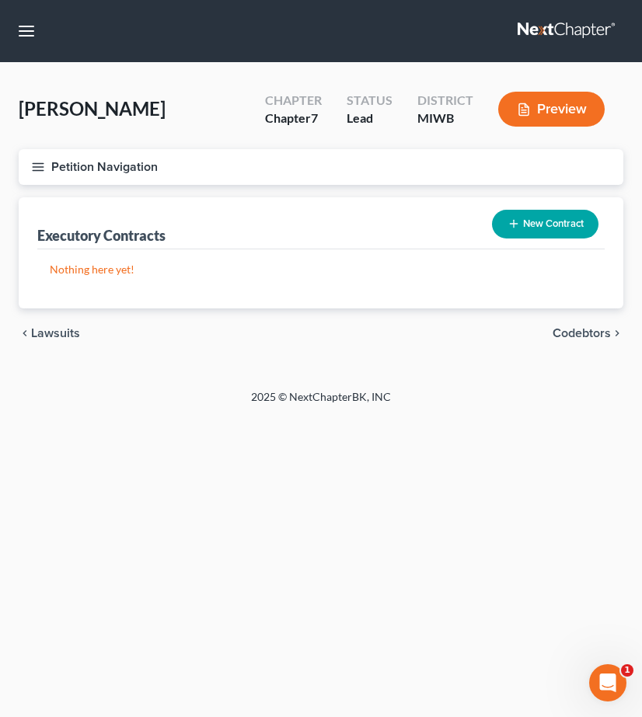
click at [33, 169] on icon "button" at bounding box center [38, 167] width 14 height 14
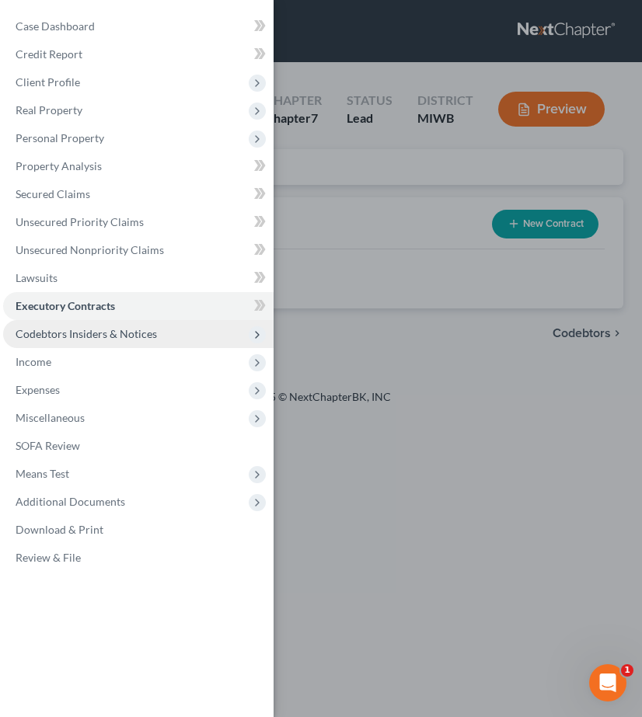
click at [75, 344] on span "Codebtors Insiders & Notices" at bounding box center [138, 334] width 270 height 28
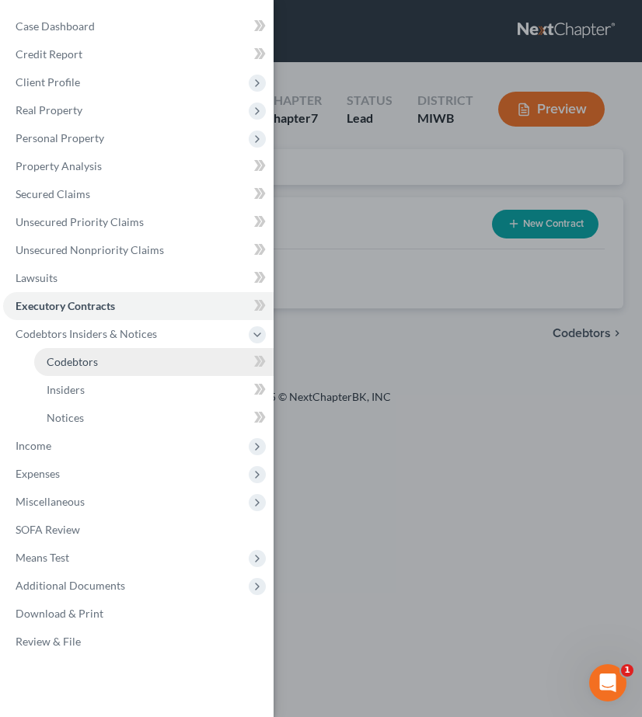
click at [160, 369] on link "Codebtors" at bounding box center [153, 362] width 239 height 28
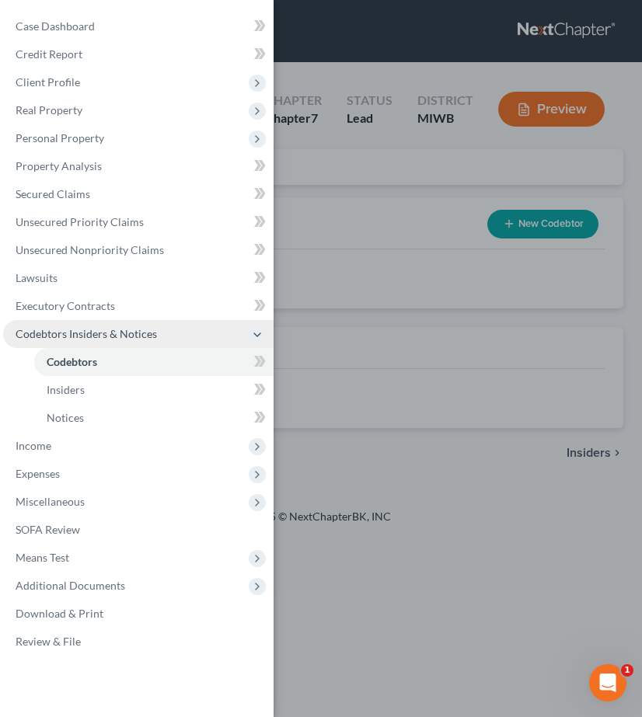
click at [262, 335] on icon at bounding box center [257, 335] width 12 height 12
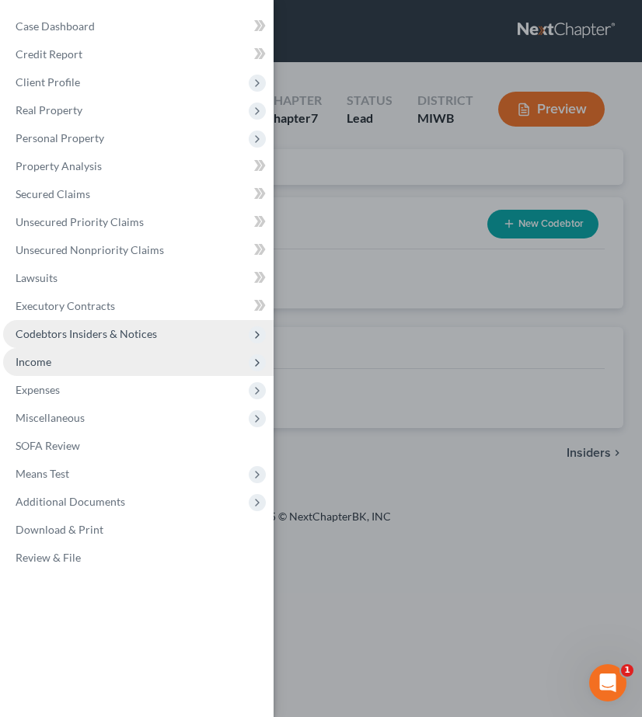
click at [102, 357] on span "Income" at bounding box center [138, 362] width 270 height 28
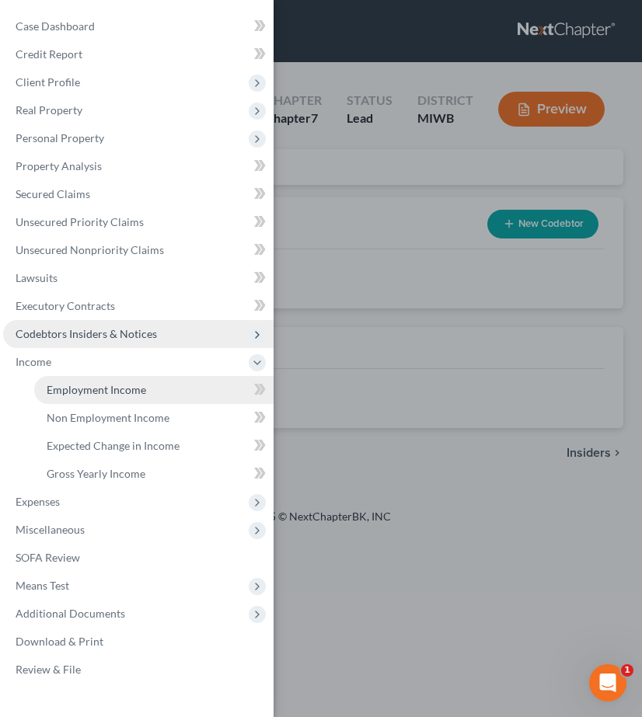
click at [93, 395] on span "Employment Income" at bounding box center [96, 389] width 99 height 13
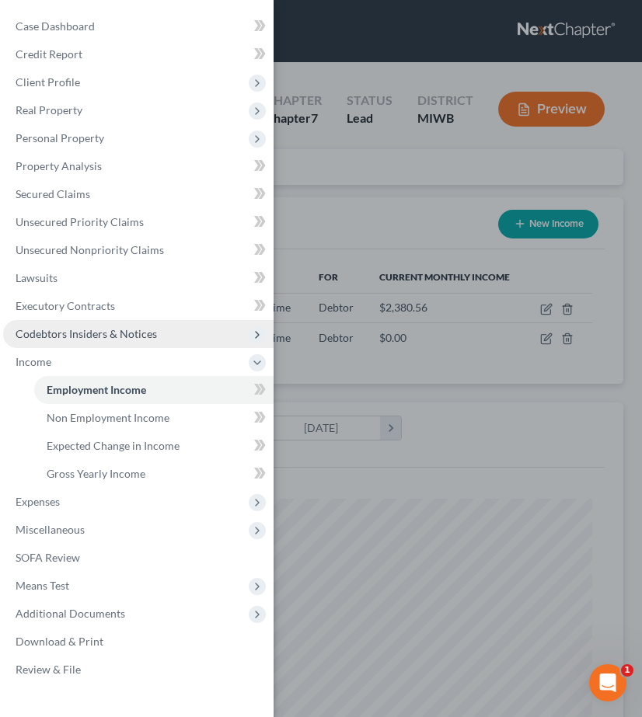
click at [374, 353] on div "Case Dashboard Payments Invoices Payments Payments Credit Report Client Profile" at bounding box center [321, 358] width 642 height 717
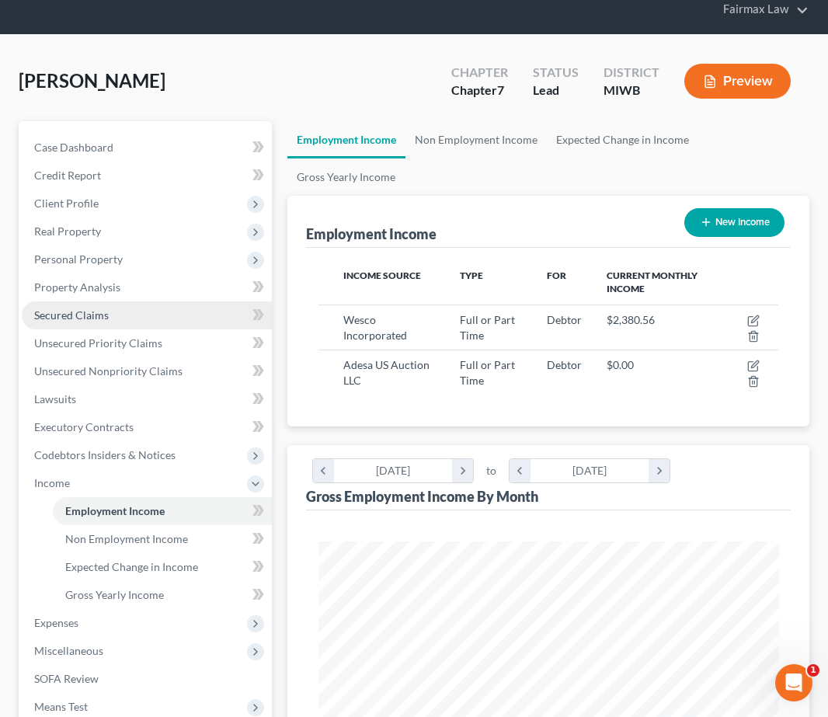
scroll to position [79, 0]
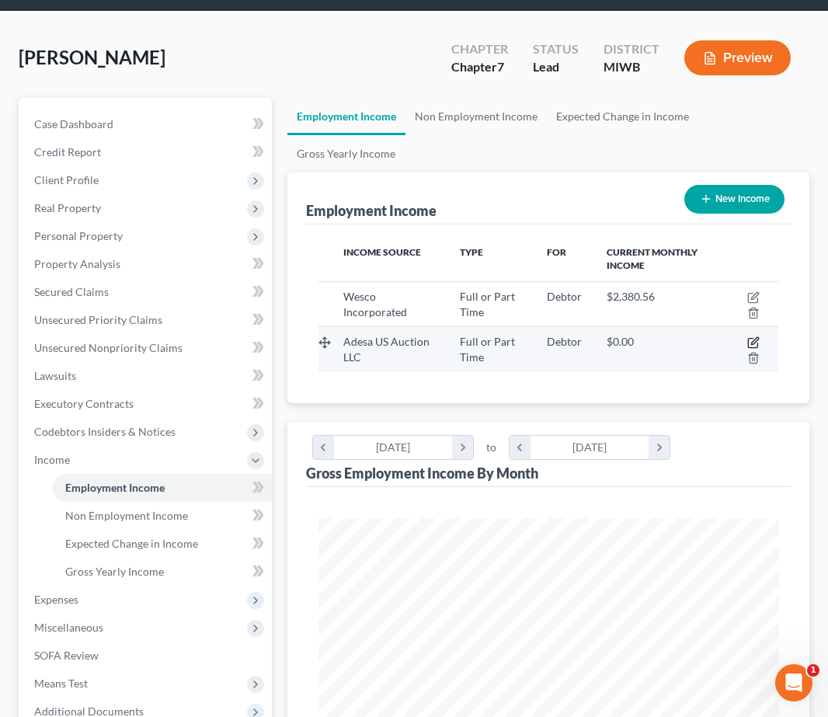
click at [755, 343] on icon "button" at bounding box center [754, 342] width 12 height 12
select select "0"
select select "23"
select select "2"
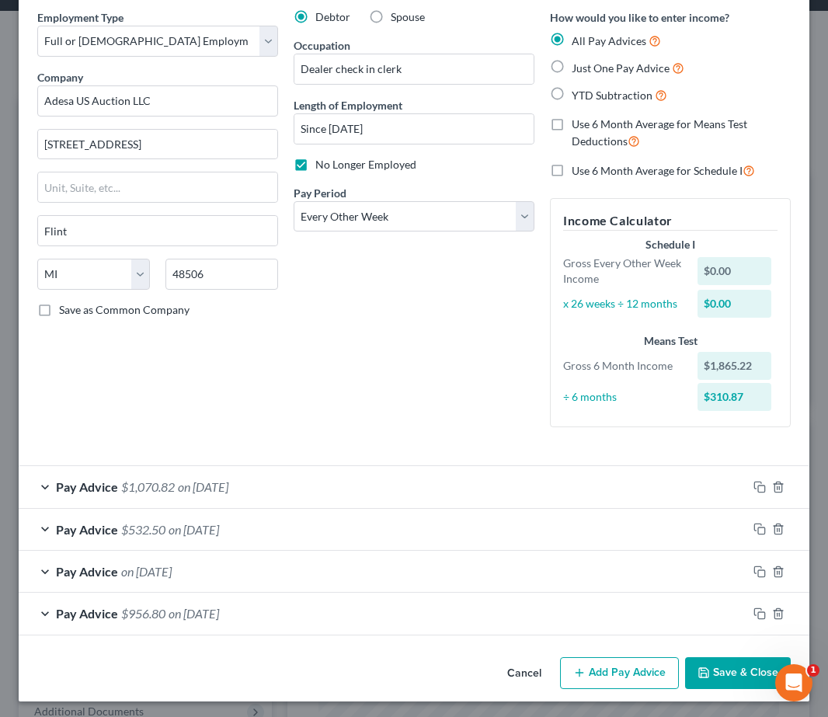
scroll to position [61, 0]
click at [725, 668] on button "Save & Close" at bounding box center [738, 674] width 106 height 33
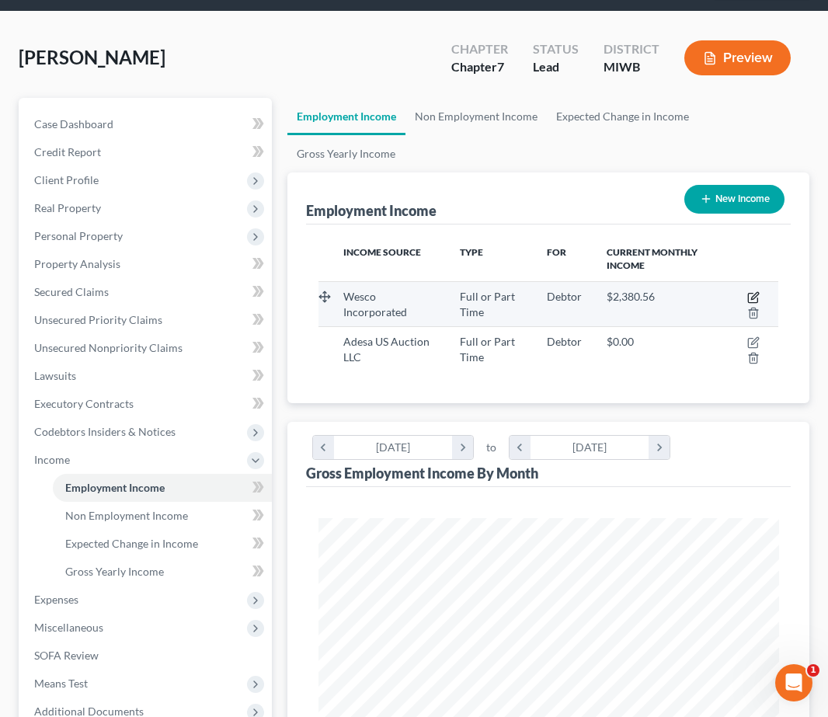
click at [756, 298] on icon "button" at bounding box center [754, 297] width 12 height 12
select select "0"
select select "23"
select select "3"
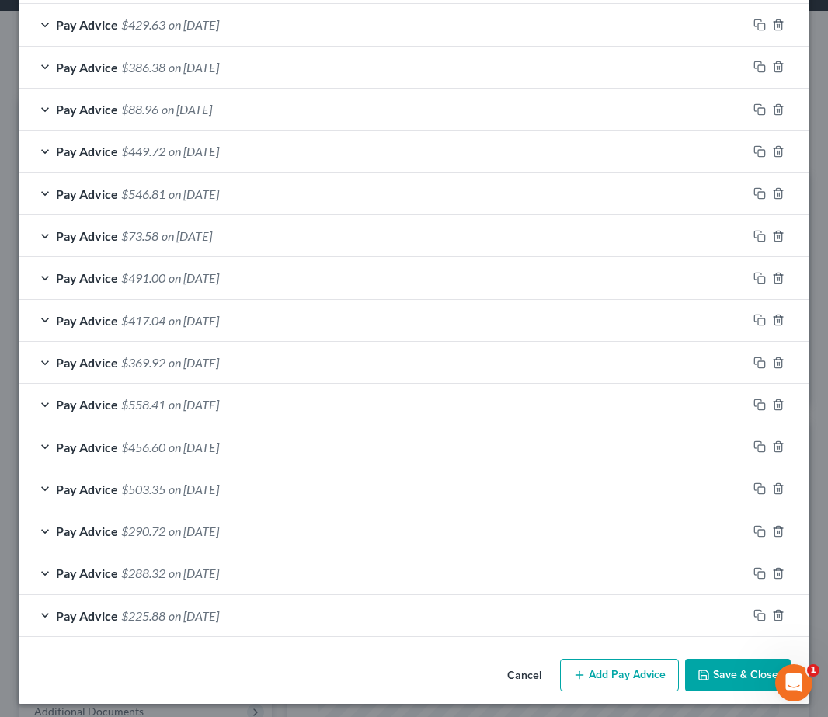
scroll to position [520, 0]
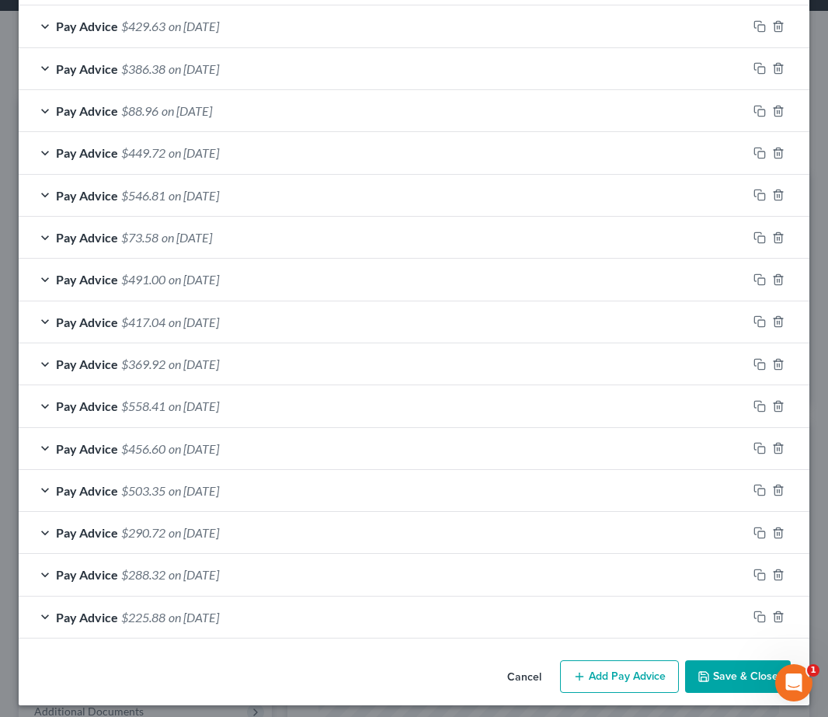
click at [289, 483] on div "Pay Advice $503.35 on 07/18/2025" at bounding box center [383, 490] width 729 height 41
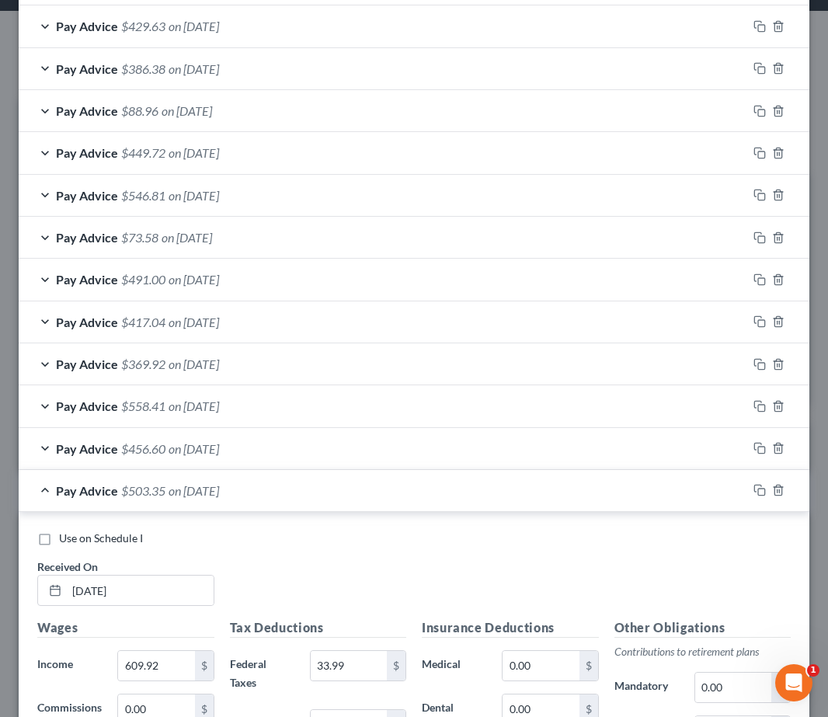
click at [289, 483] on div "Pay Advice $503.35 on 07/18/2025" at bounding box center [383, 490] width 729 height 41
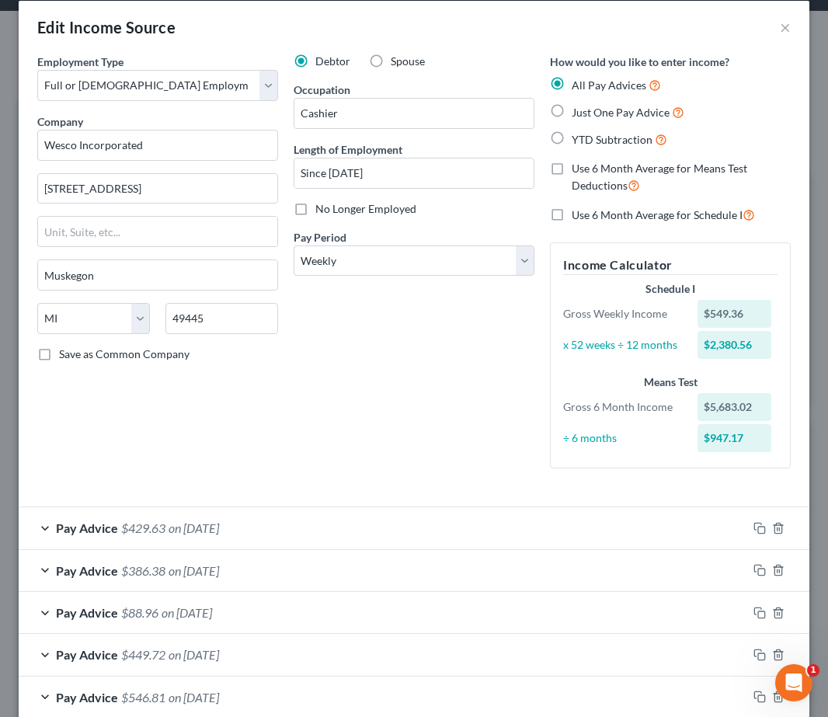
scroll to position [0, 0]
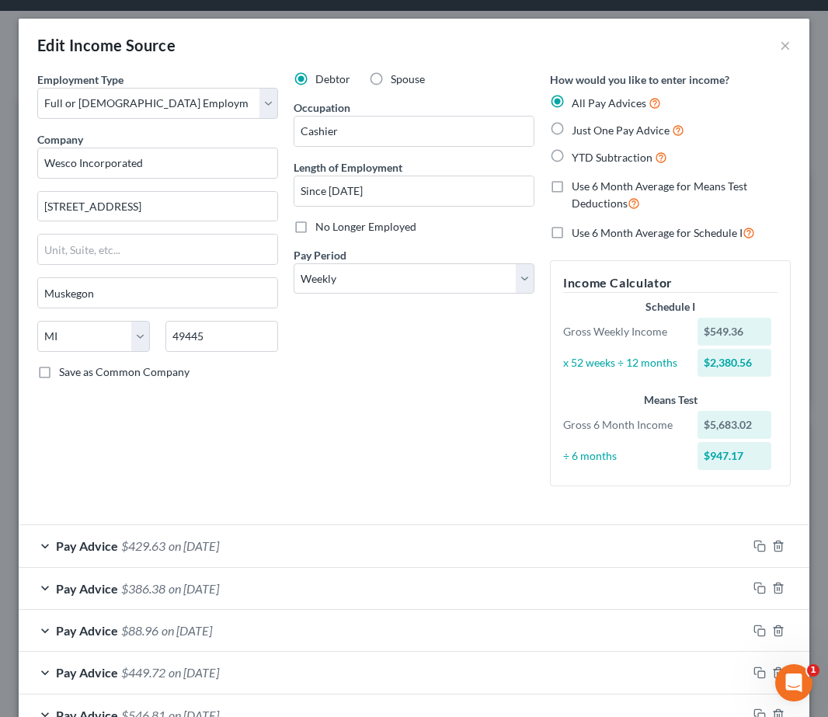
click at [282, 532] on div "Pay Advice $429.63 on 10/10/2025" at bounding box center [383, 545] width 729 height 41
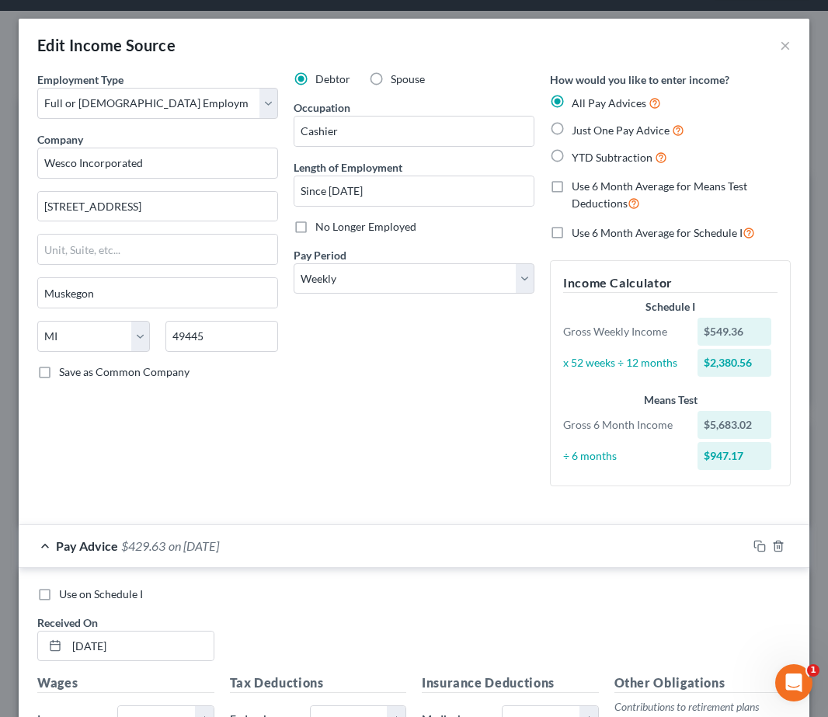
click at [282, 533] on div "Pay Advice $429.63 on 10/10/2025" at bounding box center [383, 545] width 729 height 41
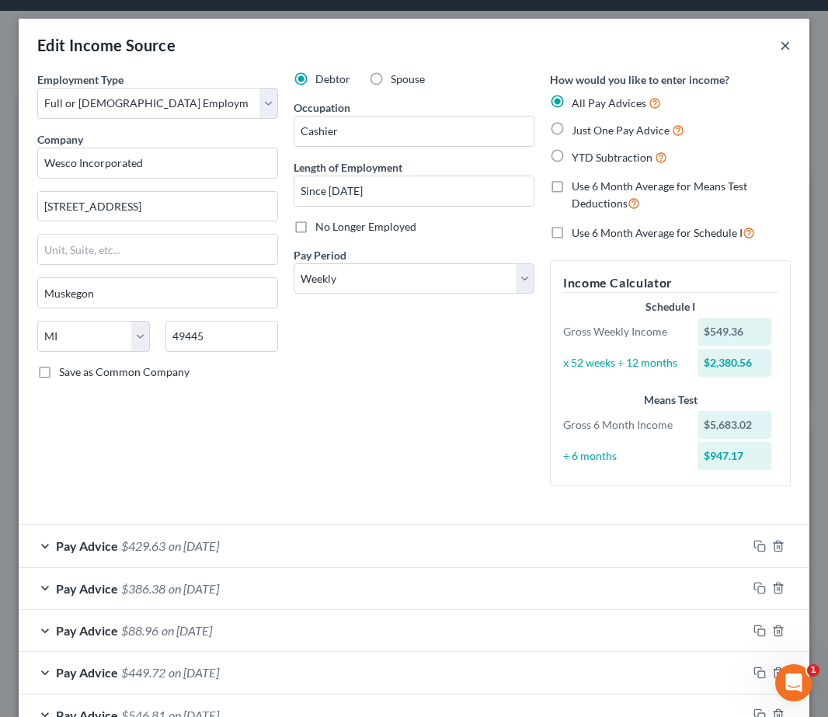
click at [780, 49] on button "×" at bounding box center [785, 45] width 11 height 19
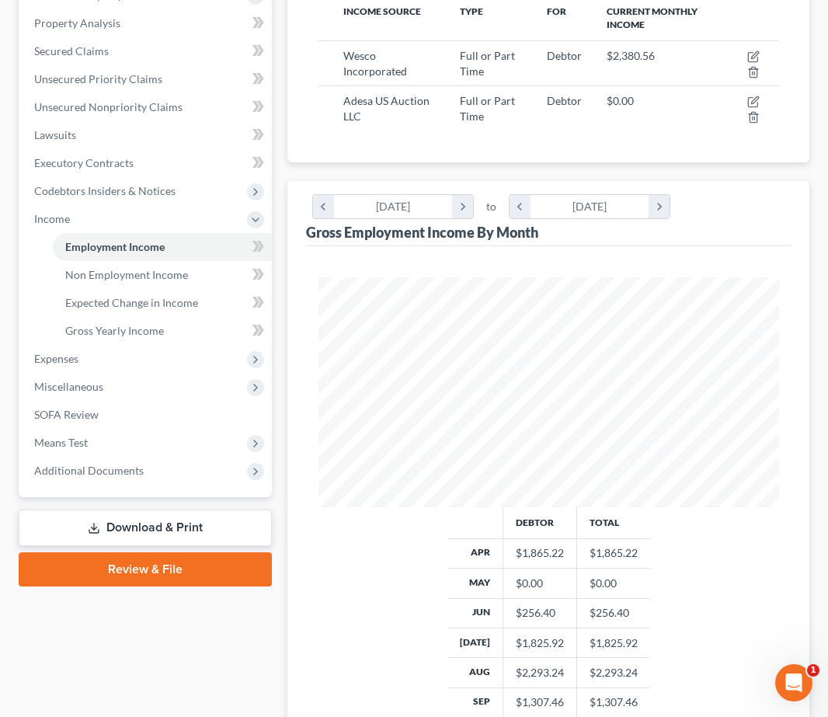
scroll to position [26, 0]
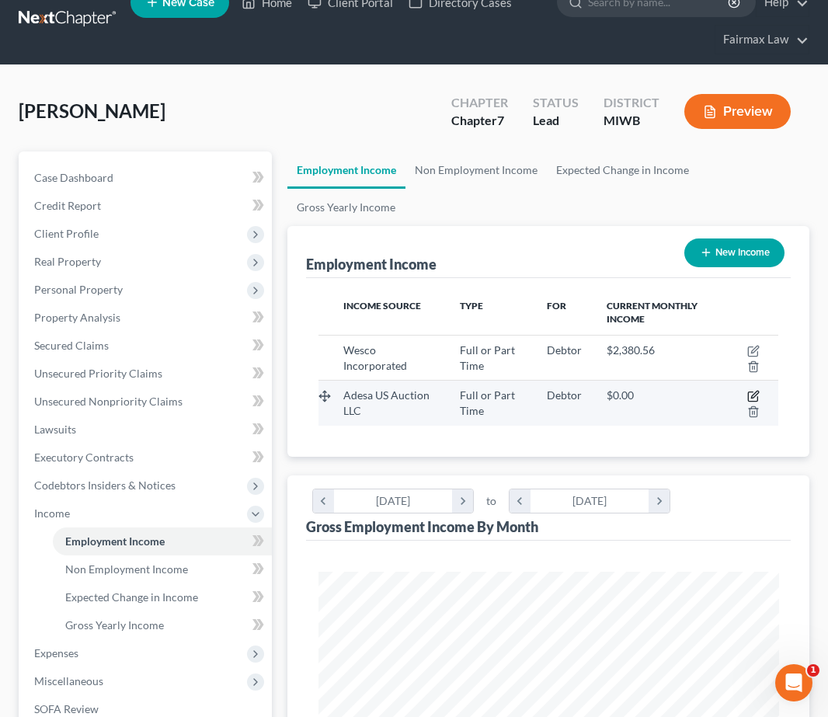
click at [756, 397] on icon "button" at bounding box center [754, 396] width 12 height 12
select select "0"
select select "23"
select select "2"
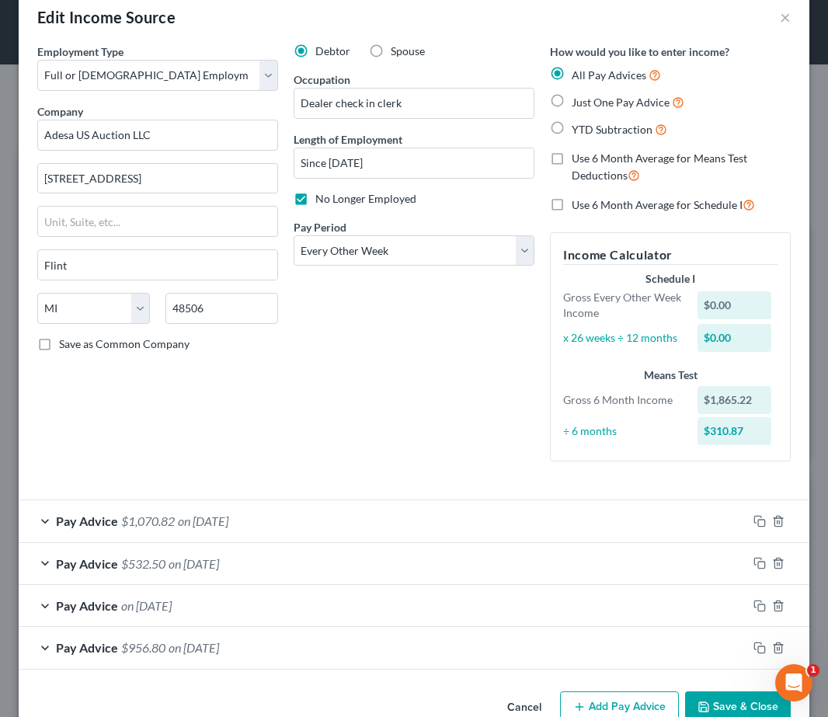
scroll to position [61, 0]
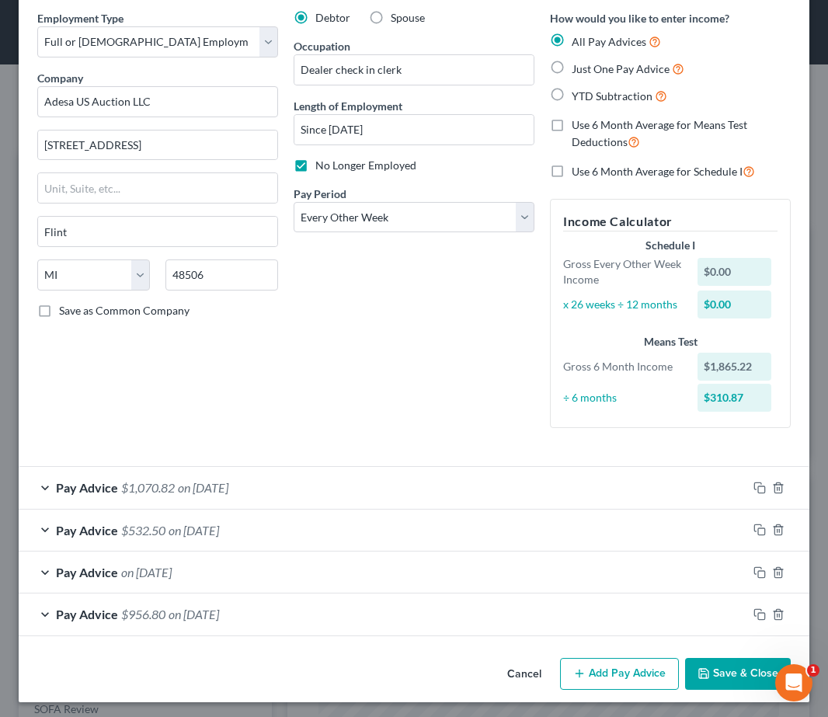
click at [522, 675] on button "Cancel" at bounding box center [524, 675] width 59 height 31
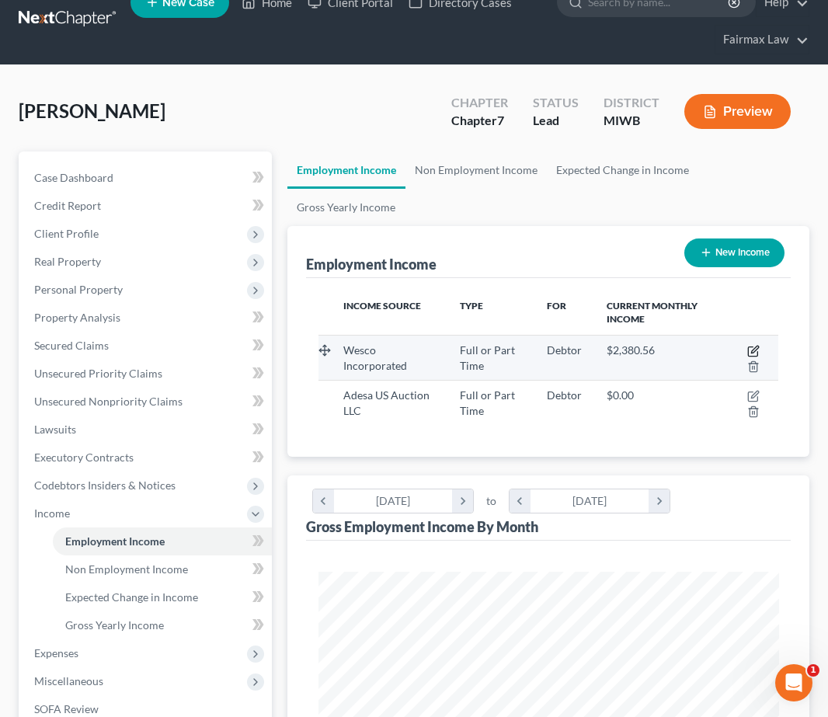
click at [756, 354] on icon "button" at bounding box center [754, 351] width 12 height 12
select select "0"
select select "23"
select select "3"
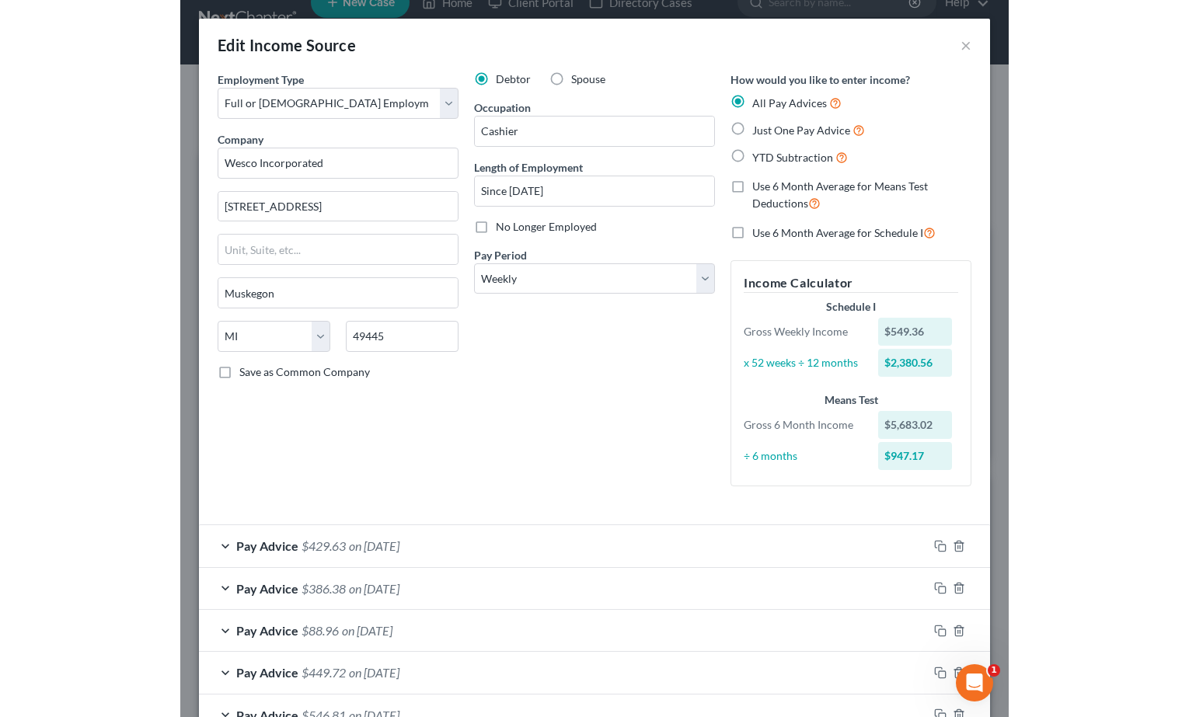
scroll to position [0, 0]
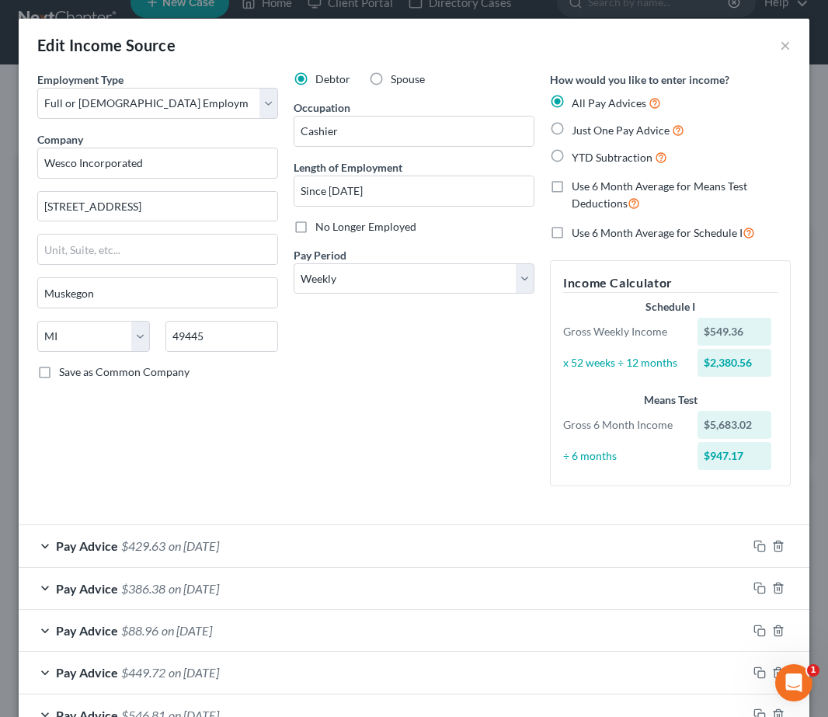
click at [687, 239] on div "How would you like to enter income? All Pay Advices Just One Pay Advice YTD Sub…" at bounding box center [670, 284] width 256 height 427
click at [689, 233] on span "Use 6 Month Average for Schedule I" at bounding box center [657, 232] width 171 height 13
click at [588, 233] on input "Use 6 Month Average for Schedule I" at bounding box center [583, 229] width 10 height 10
checkbox input "true"
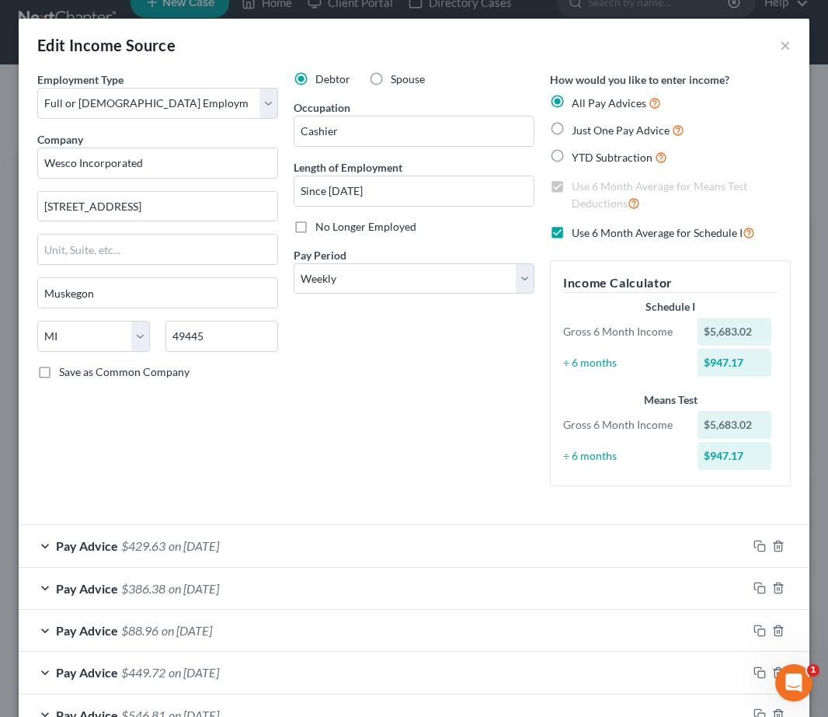
click at [572, 230] on label "Use 6 Month Average for Schedule I" at bounding box center [663, 233] width 183 height 18
click at [578, 230] on input "Use 6 Month Average for Schedule I" at bounding box center [583, 229] width 10 height 10
checkbox input "false"
click at [572, 189] on label "Use 6 Month Average for Means Test Deductions" at bounding box center [681, 195] width 219 height 33
click at [578, 189] on input "Use 6 Month Average for Means Test Deductions" at bounding box center [583, 184] width 10 height 10
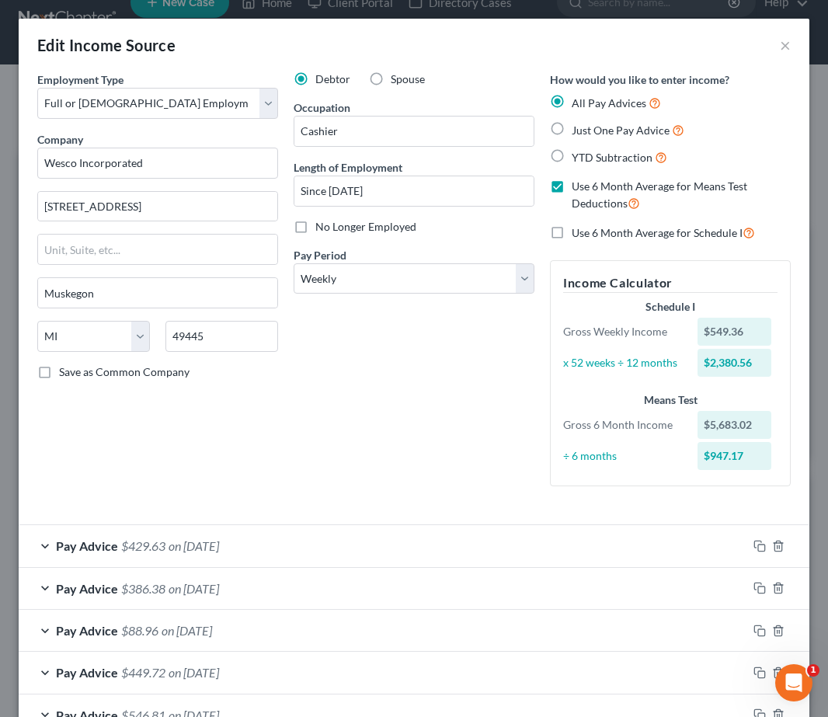
checkbox input "false"
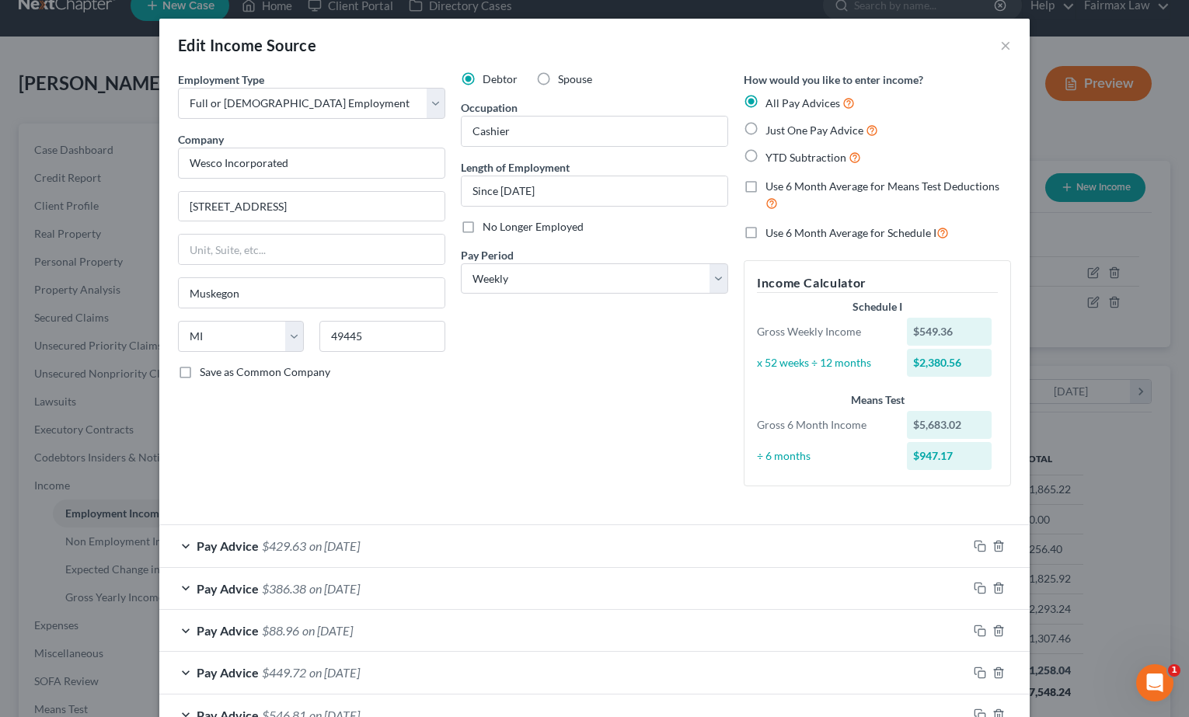
scroll to position [776828, 776623]
click at [1008, 43] on button "×" at bounding box center [1005, 45] width 11 height 19
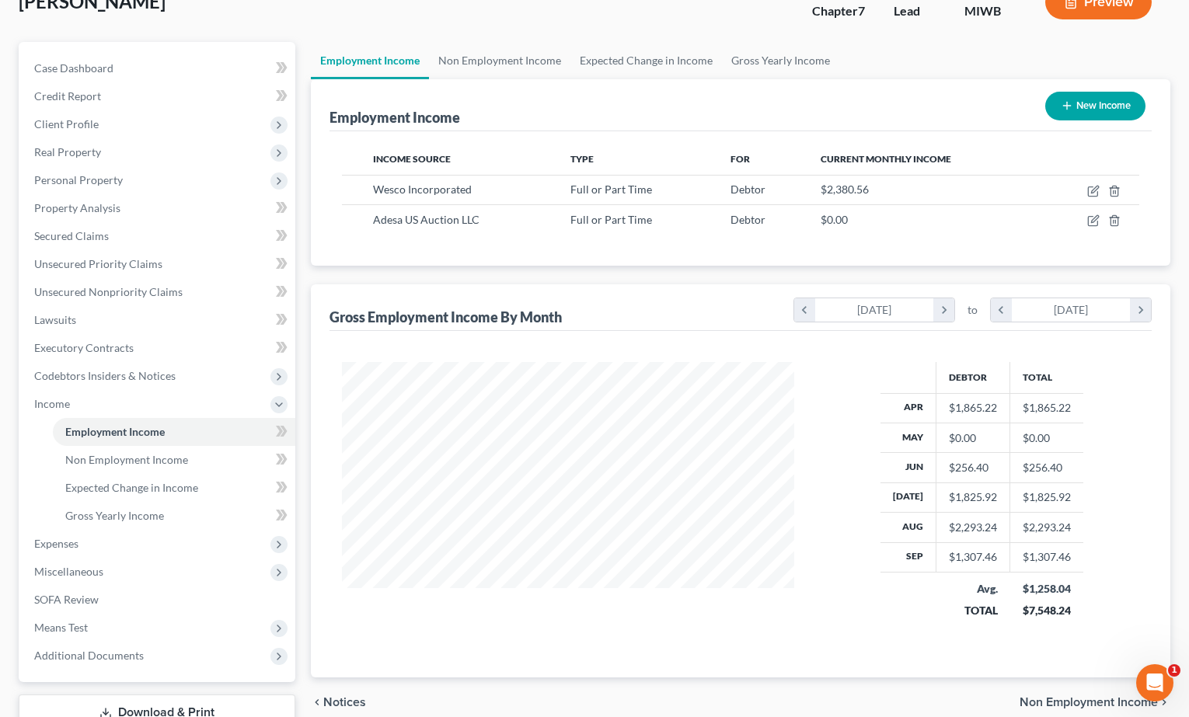
scroll to position [133, 0]
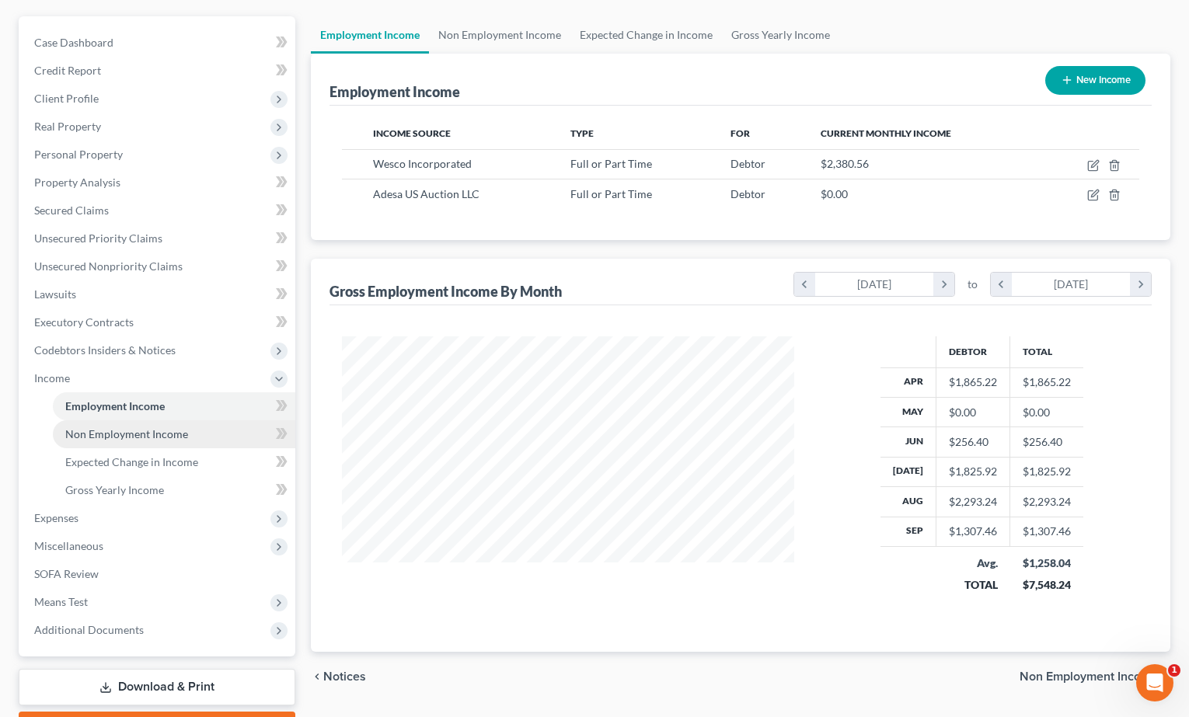
click at [152, 426] on link "Non Employment Income" at bounding box center [174, 434] width 242 height 28
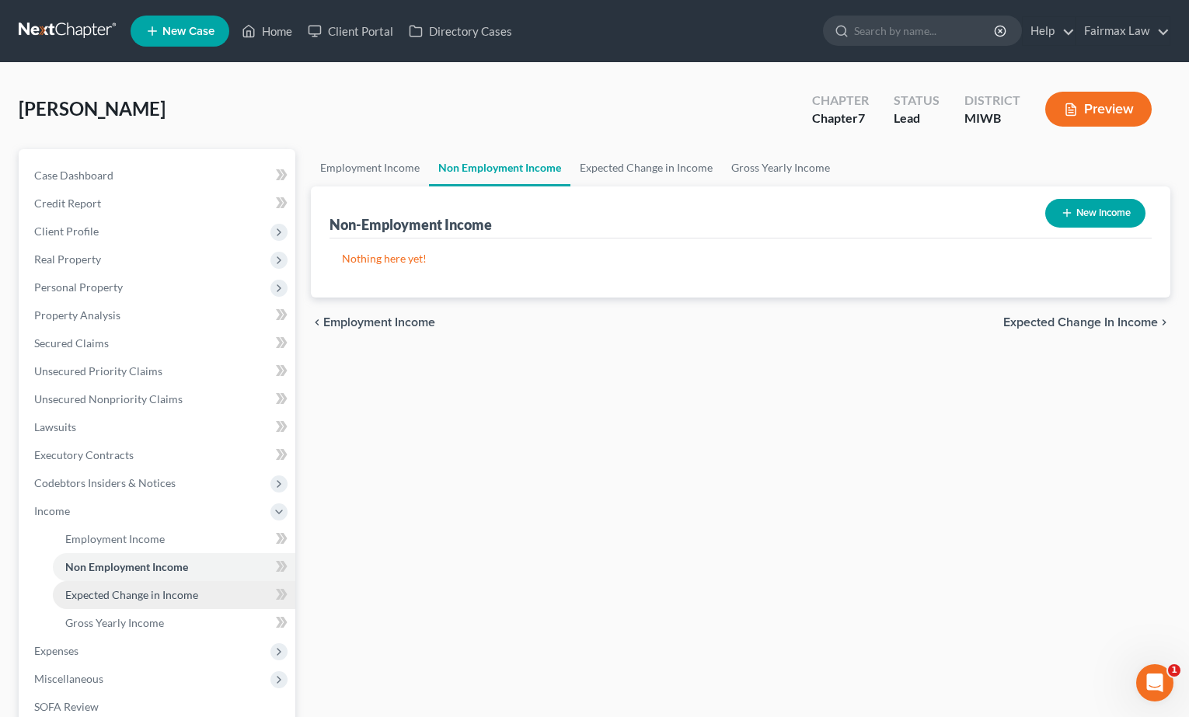
click at [115, 594] on span "Expected Change in Income" at bounding box center [131, 594] width 133 height 13
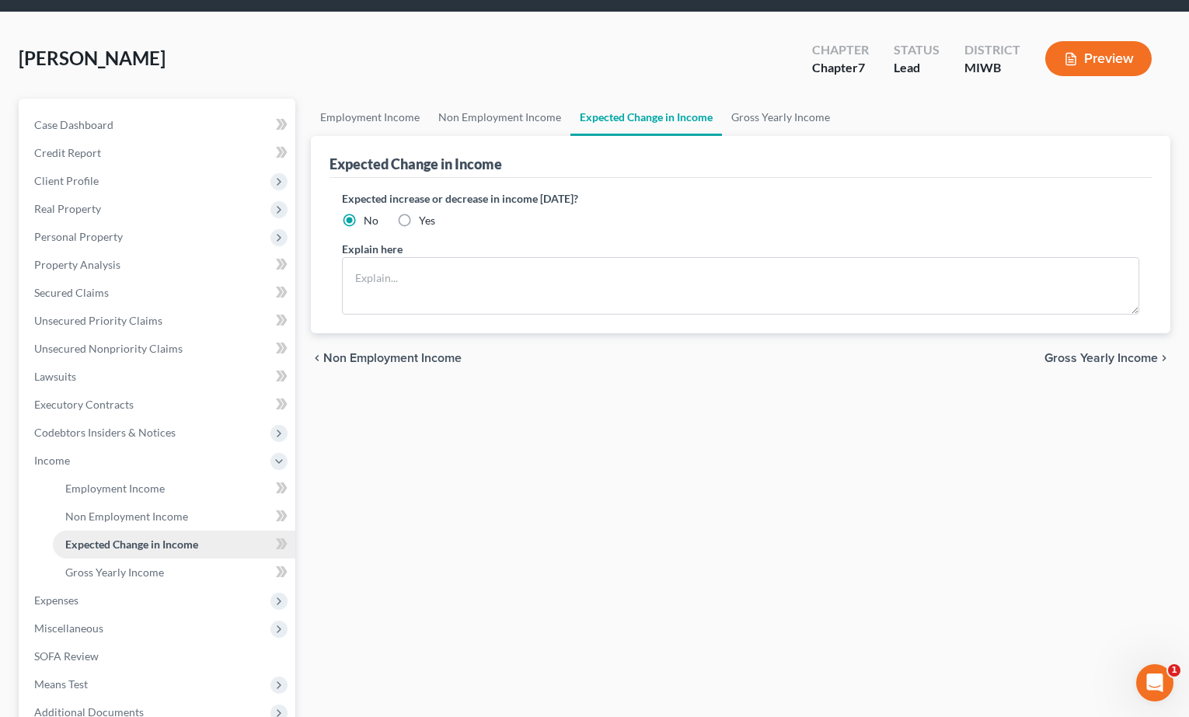
scroll to position [68, 0]
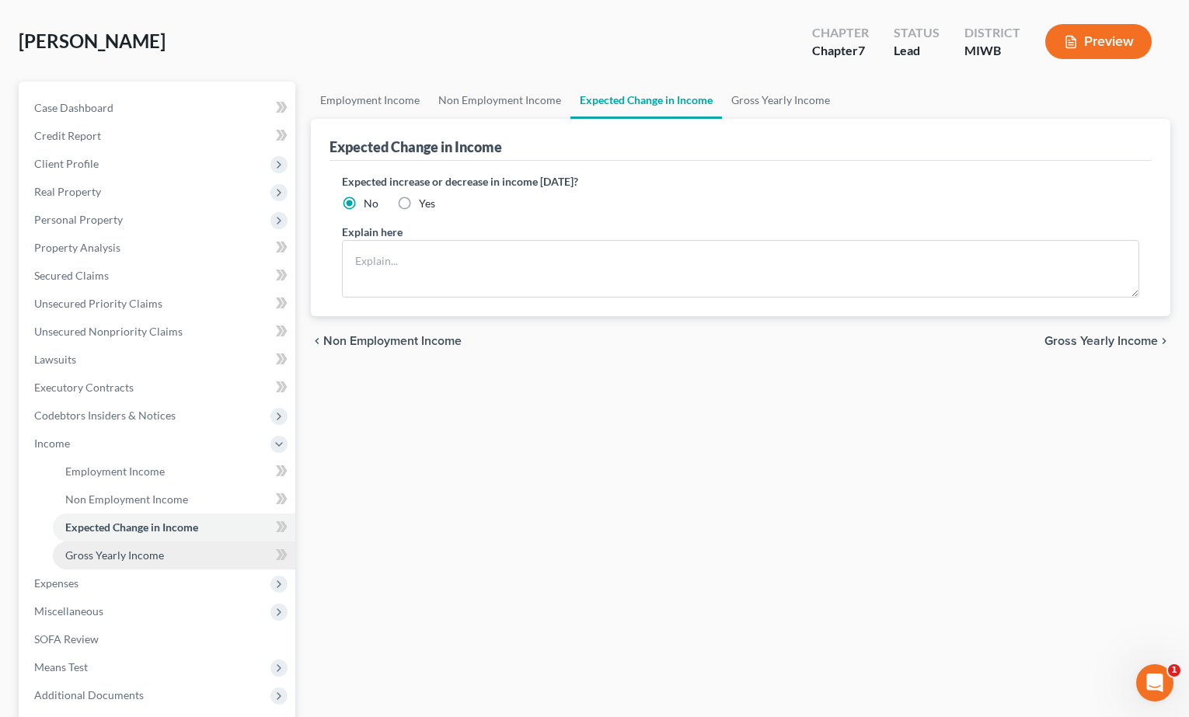
click at [127, 563] on link "Gross Yearly Income" at bounding box center [174, 556] width 242 height 28
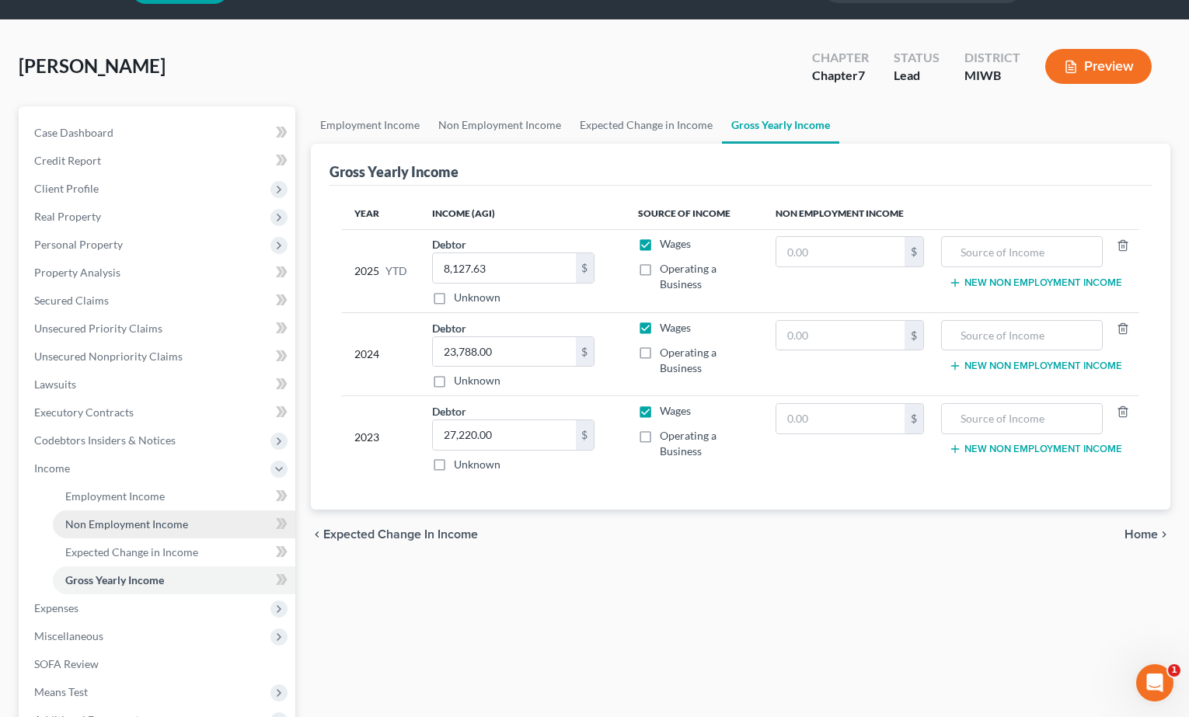
scroll to position [113, 0]
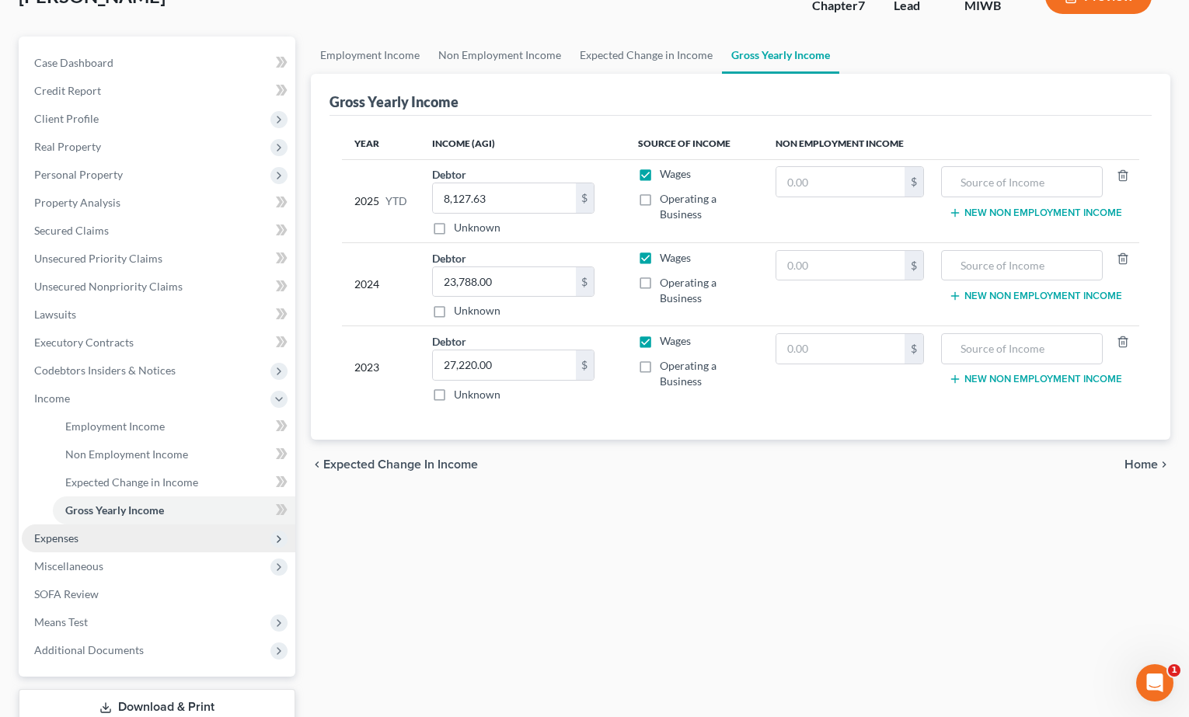
click at [120, 542] on span "Expenses" at bounding box center [159, 539] width 274 height 28
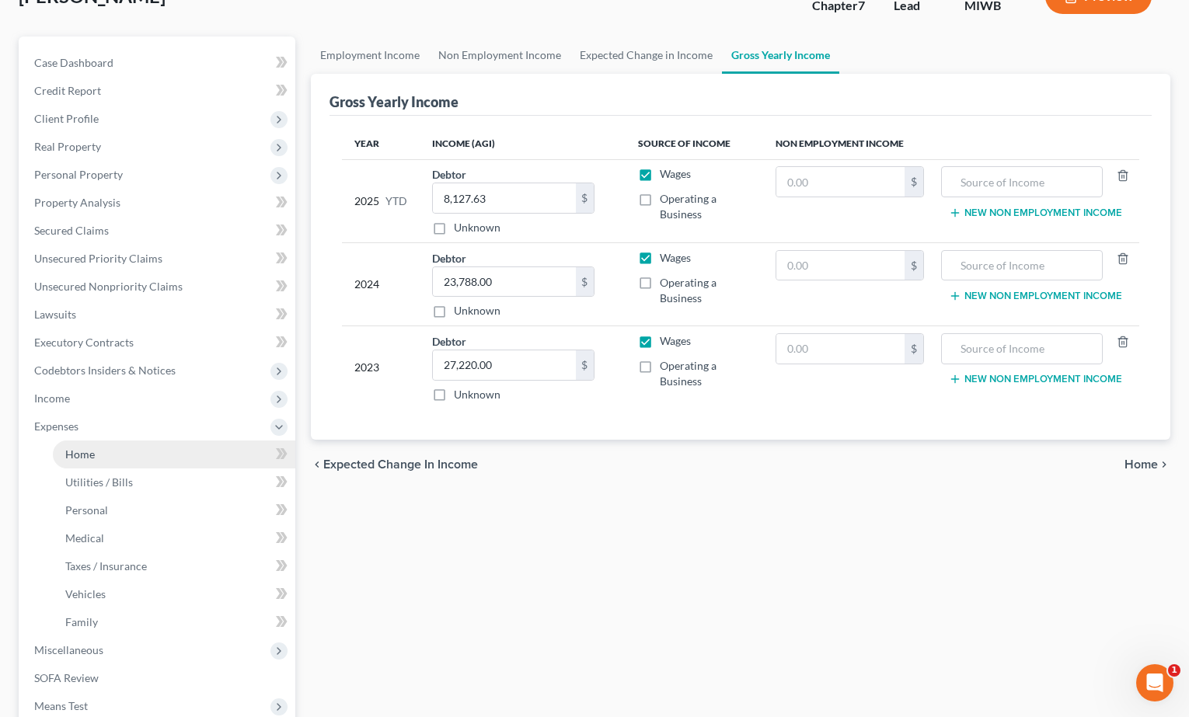
click at [120, 455] on link "Home" at bounding box center [174, 455] width 242 height 28
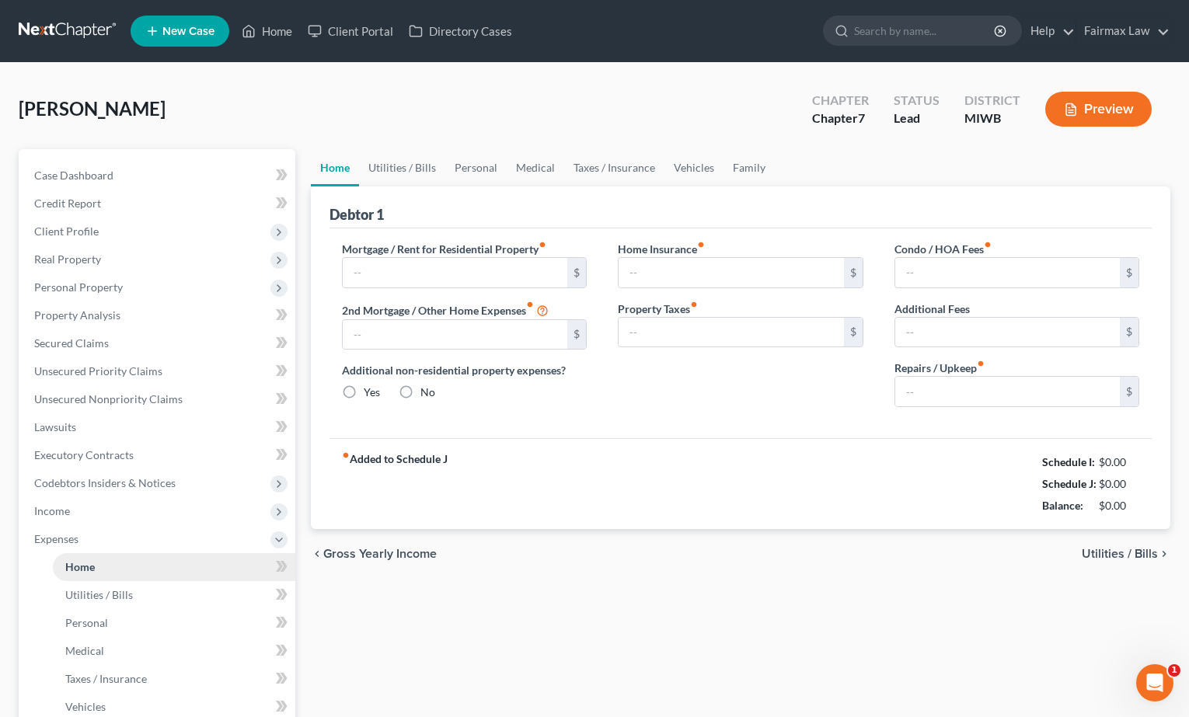
type input "200.00"
type input "0.00"
radio input "true"
type input "0.00"
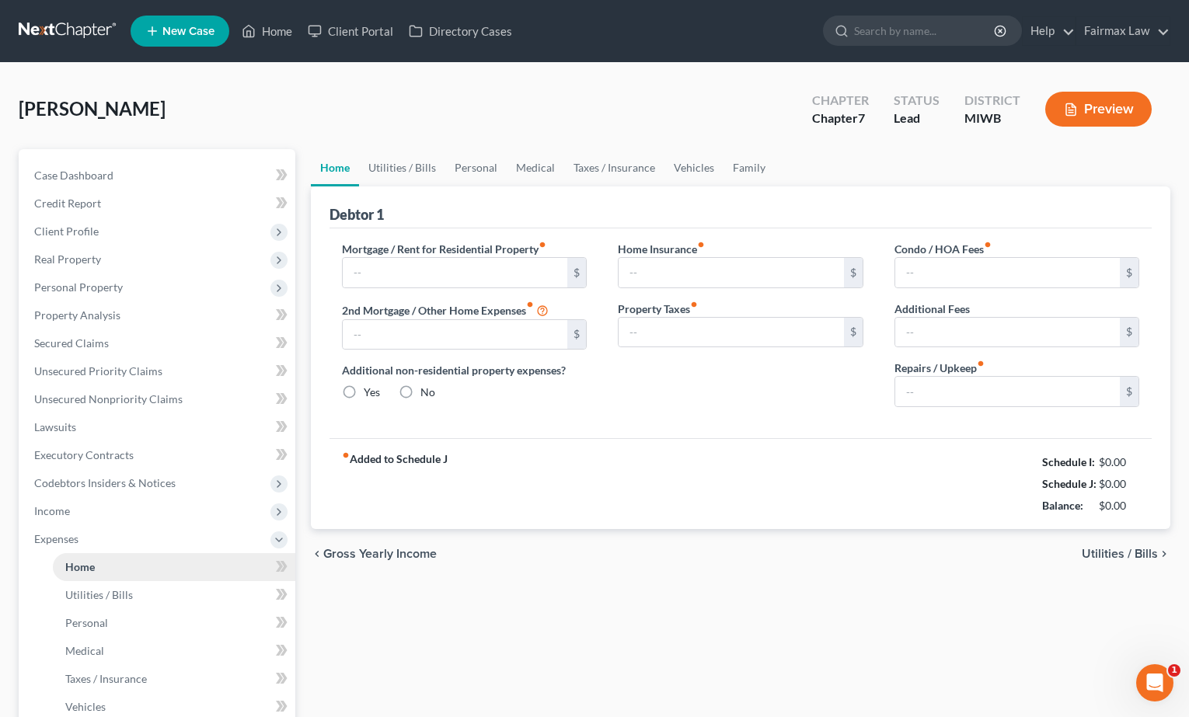
type input "0.00"
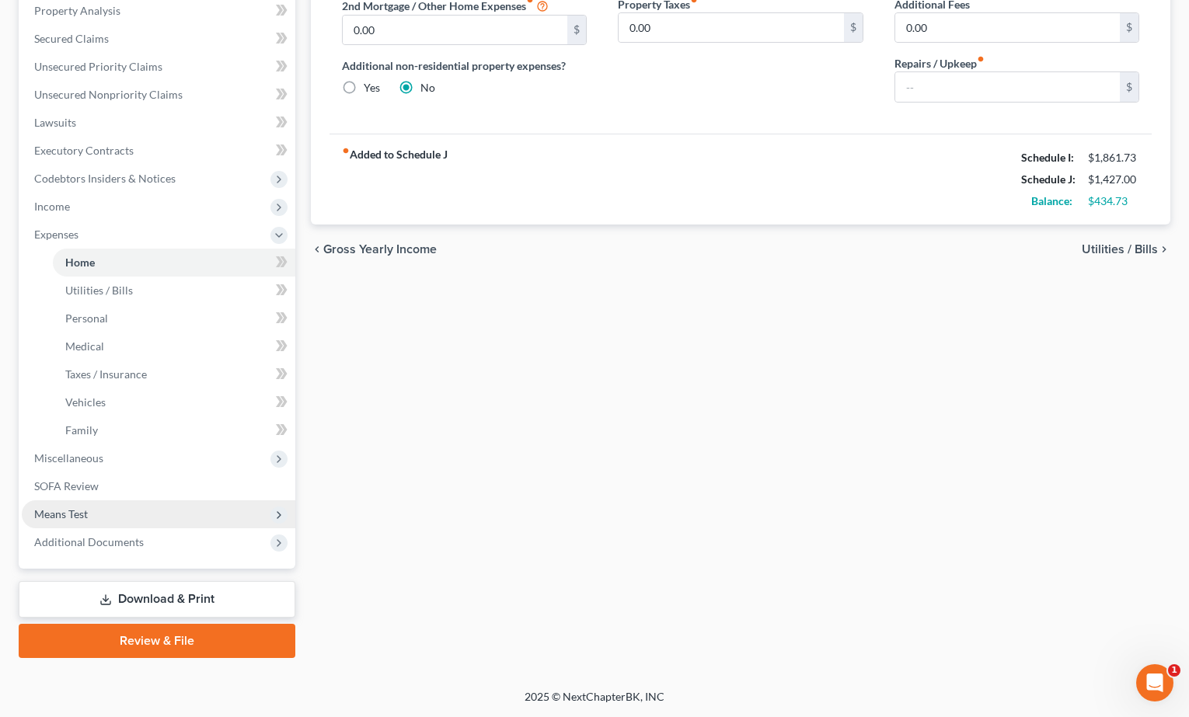
click at [148, 506] on span "Means Test" at bounding box center [159, 514] width 274 height 28
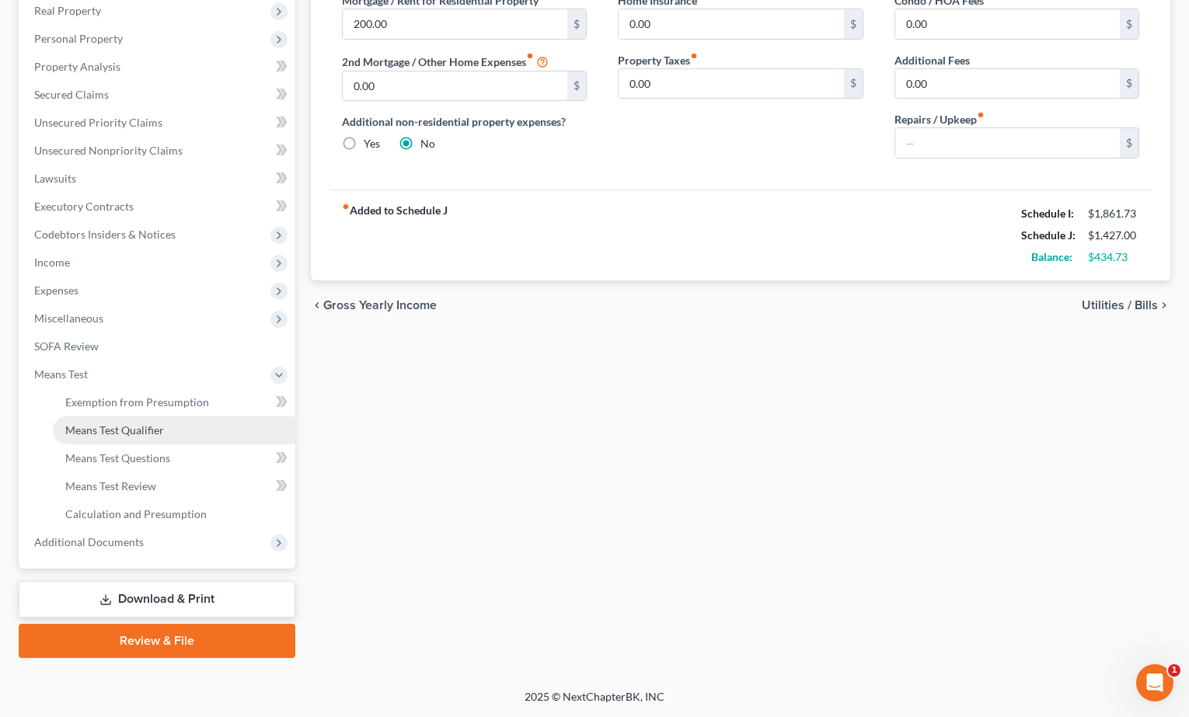
click at [147, 439] on link "Means Test Qualifier" at bounding box center [174, 431] width 242 height 28
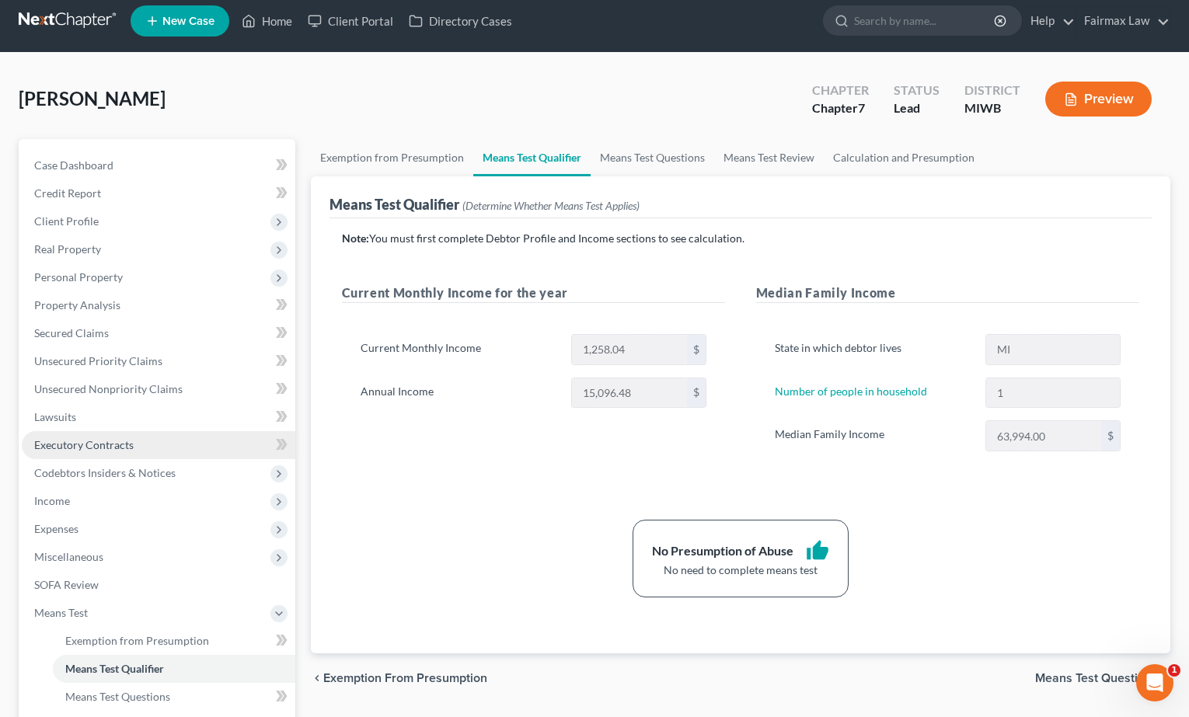
scroll to position [11, 0]
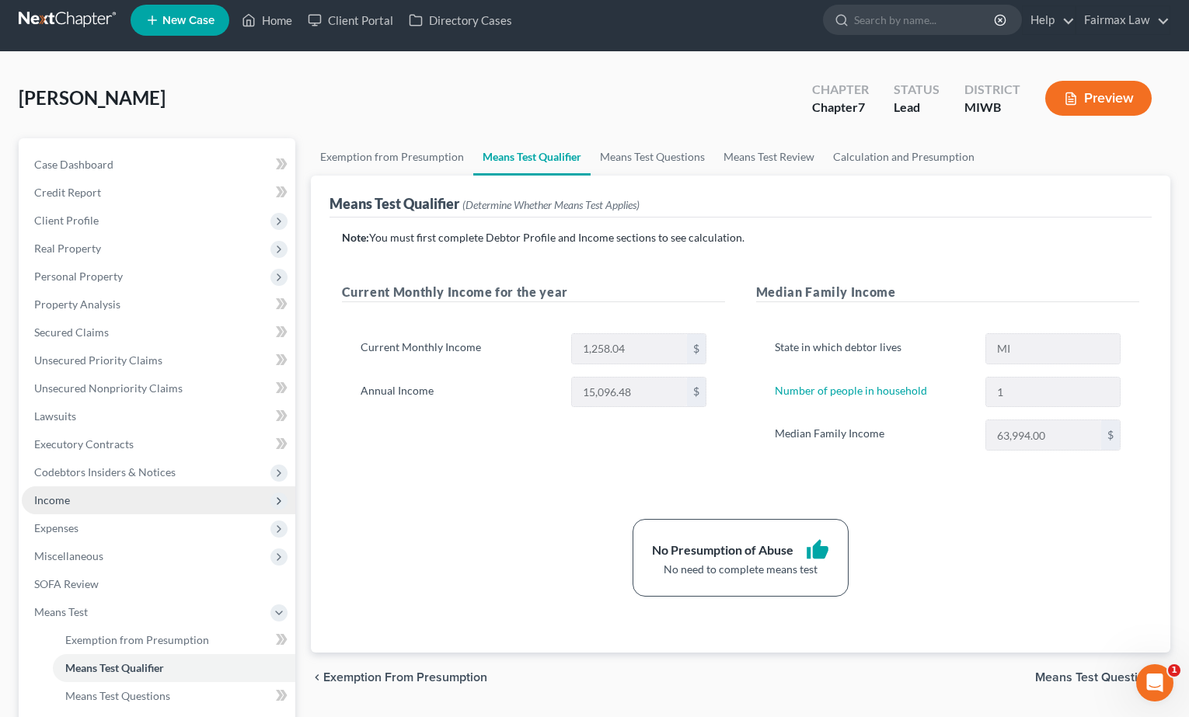
click at [121, 496] on span "Income" at bounding box center [159, 500] width 274 height 28
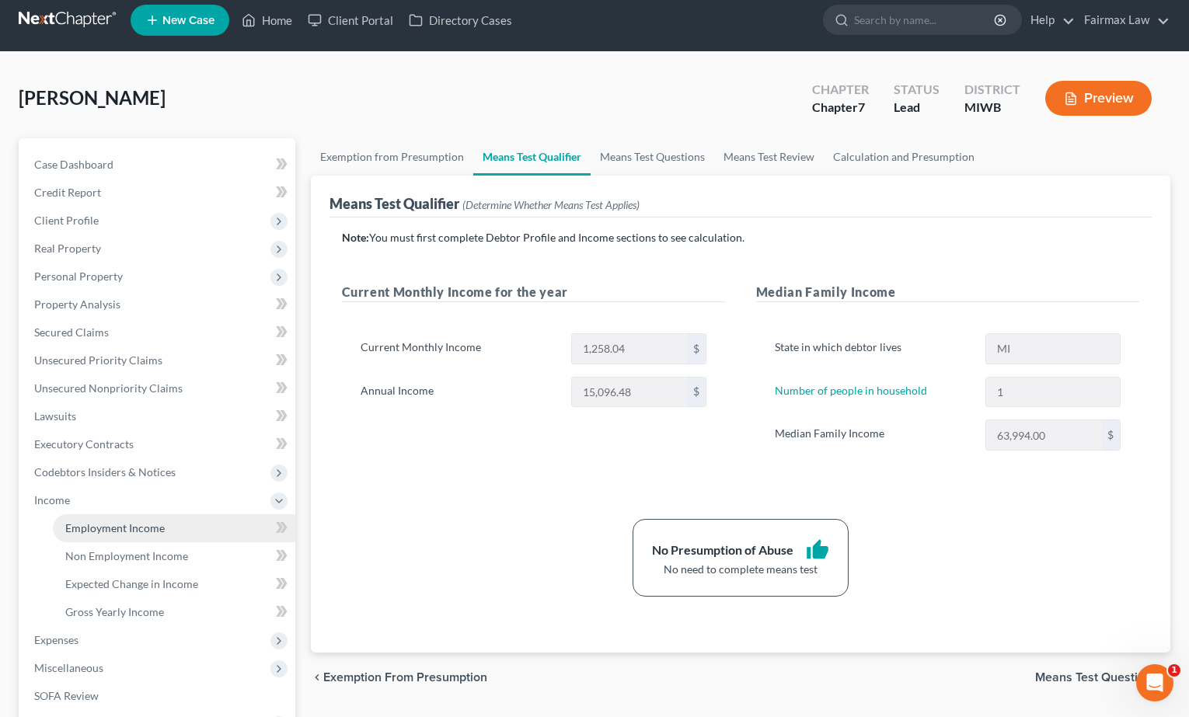
click at [113, 520] on link "Employment Income" at bounding box center [174, 528] width 242 height 28
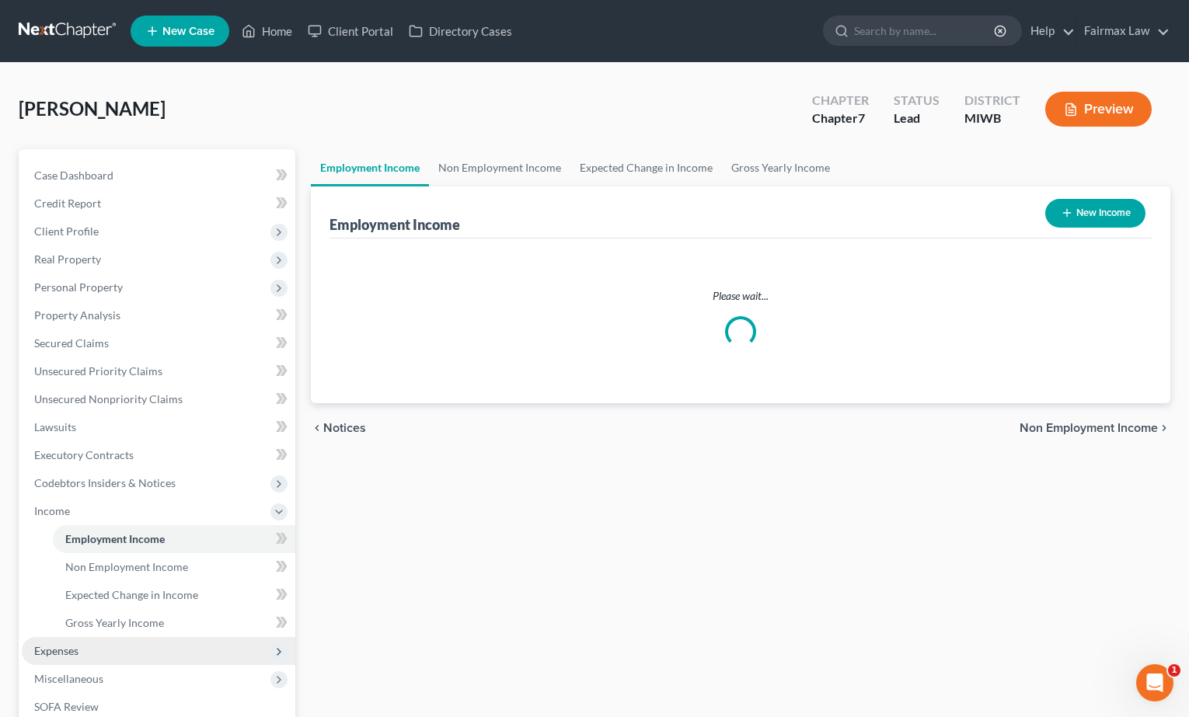
click at [106, 646] on span "Expenses" at bounding box center [159, 651] width 274 height 28
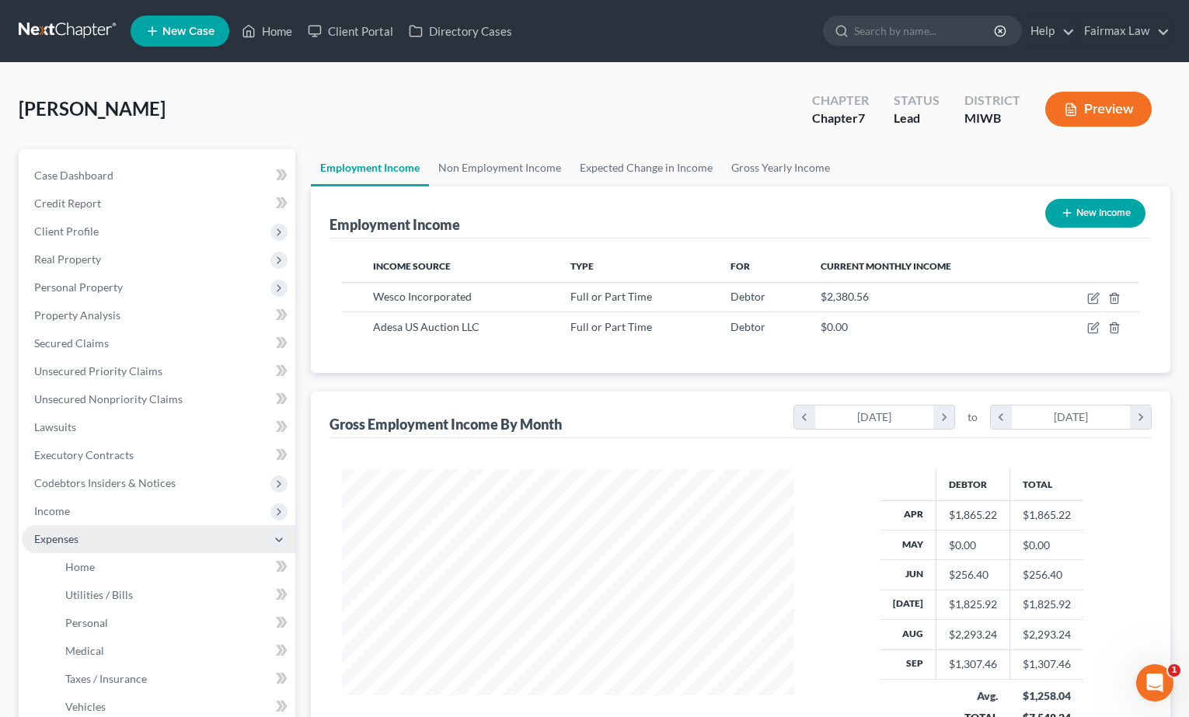
scroll to position [278, 483]
click at [103, 577] on link "Home" at bounding box center [174, 567] width 242 height 28
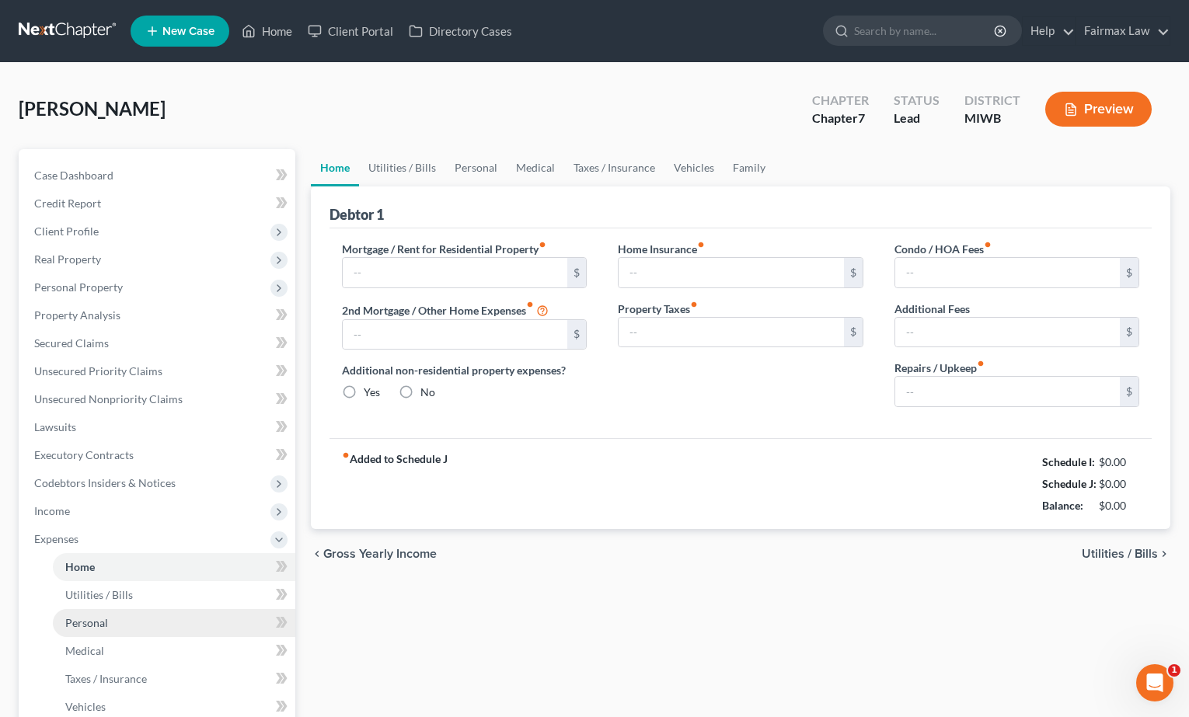
type input "200.00"
type input "0.00"
radio input "true"
type input "0.00"
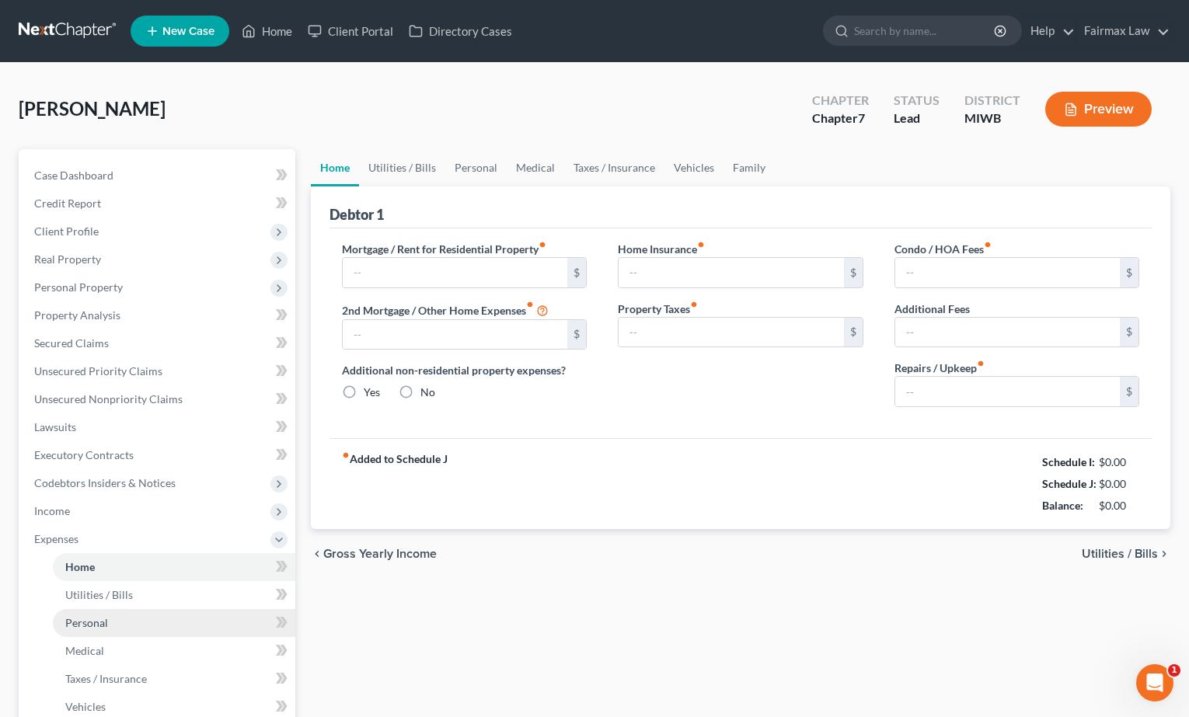
type input "0.00"
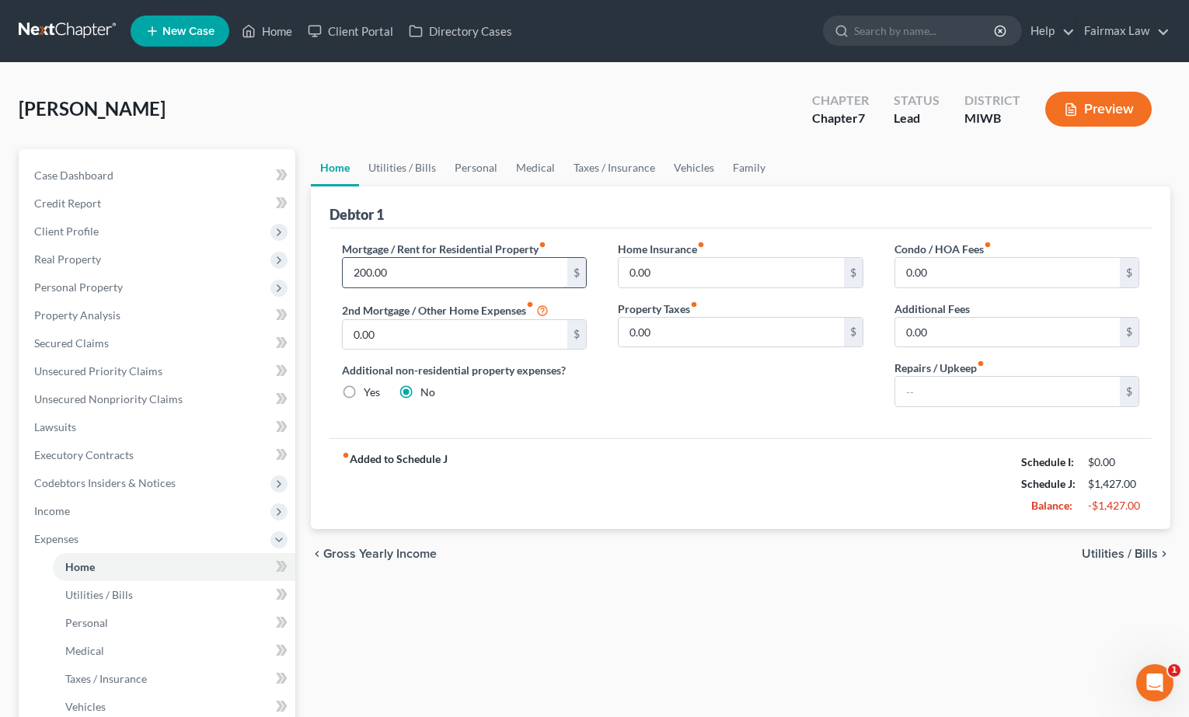
click at [361, 274] on input "200.00" at bounding box center [455, 273] width 225 height 30
type input "100.00"
click at [652, 497] on div "fiber_manual_record Added to Schedule J Schedule I: $1,861.73 Schedule J: $1,32…" at bounding box center [740, 483] width 823 height 91
click at [175, 591] on link "Utilities / Bills" at bounding box center [174, 595] width 242 height 28
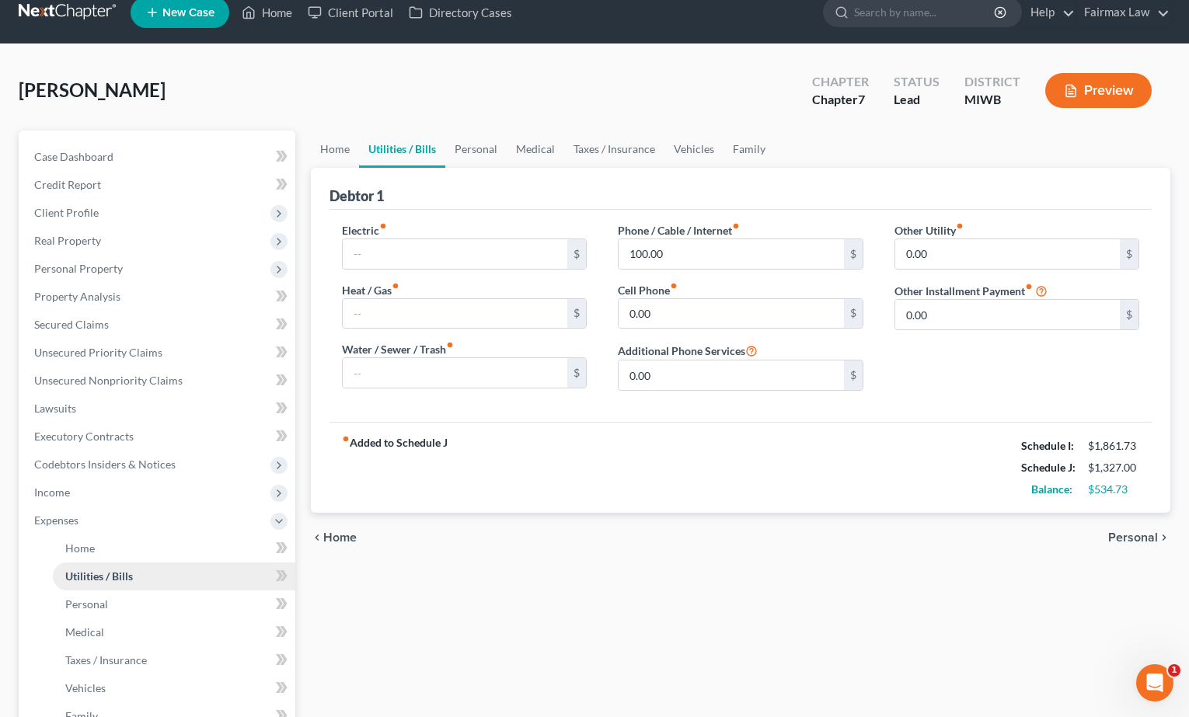
scroll to position [23, 0]
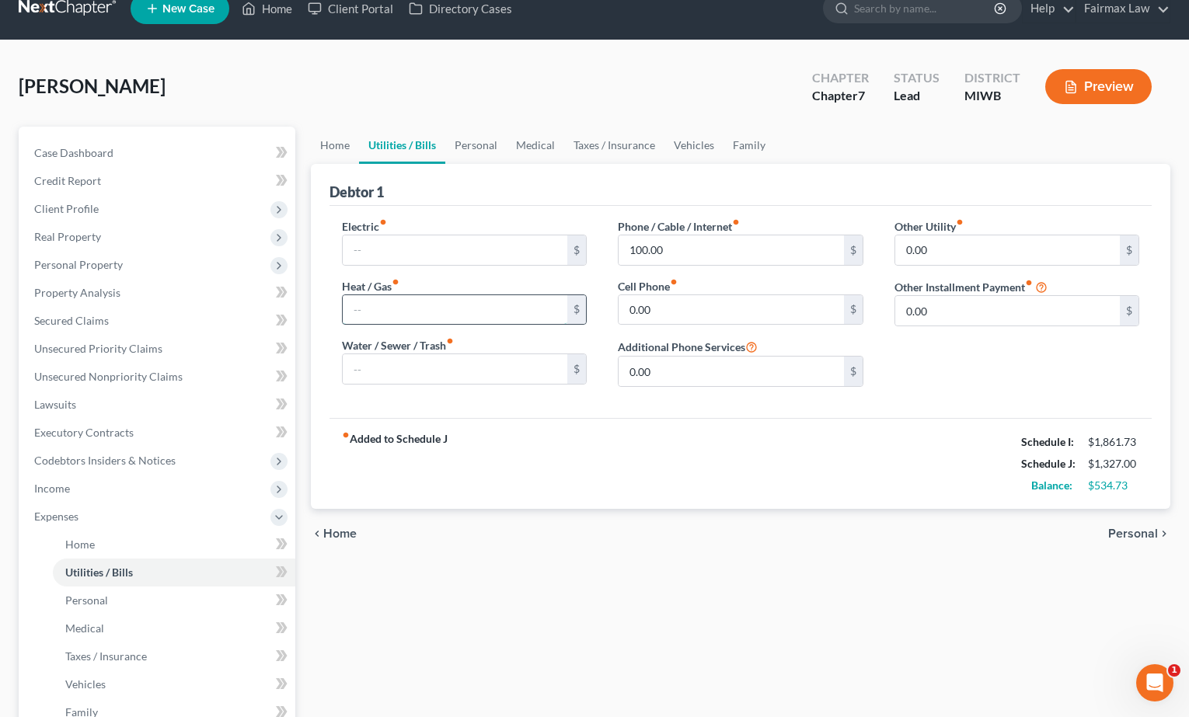
click at [354, 307] on input "text" at bounding box center [455, 310] width 225 height 30
type input "60.00"
click at [497, 433] on div "fiber_manual_record Added to Schedule J Schedule I: $1,861.73 Schedule J: $1,38…" at bounding box center [740, 463] width 823 height 91
type input "83.00"
drag, startPoint x: 678, startPoint y: 248, endPoint x: 621, endPoint y: 246, distance: 57.6
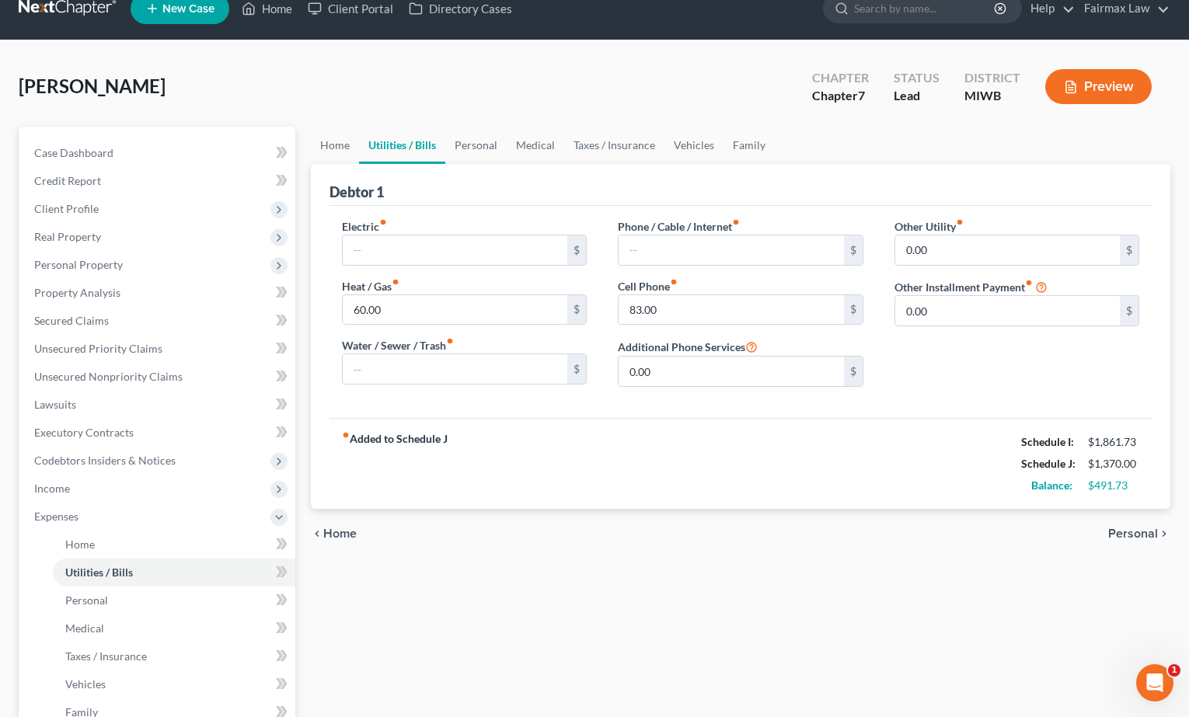
click at [688, 479] on div "fiber_manual_record Added to Schedule J Schedule I: $1,861.73 Schedule J: $1,37…" at bounding box center [740, 463] width 823 height 91
click at [105, 603] on span "Personal" at bounding box center [86, 600] width 43 height 13
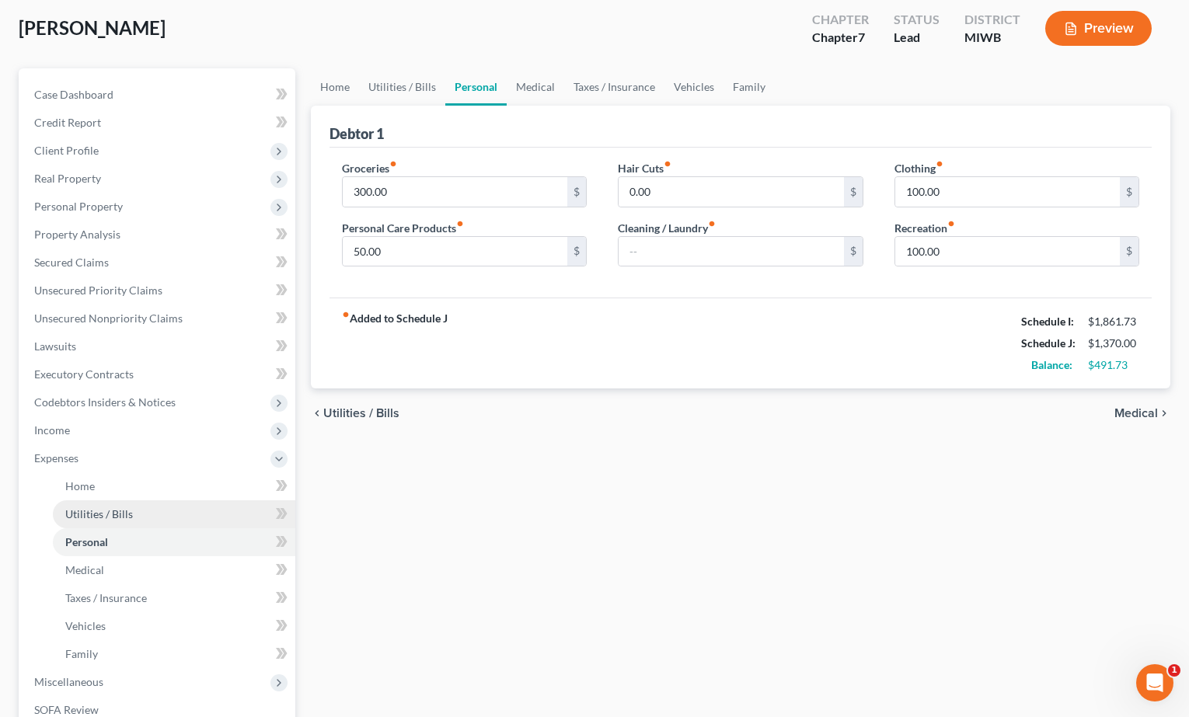
scroll to position [95, 0]
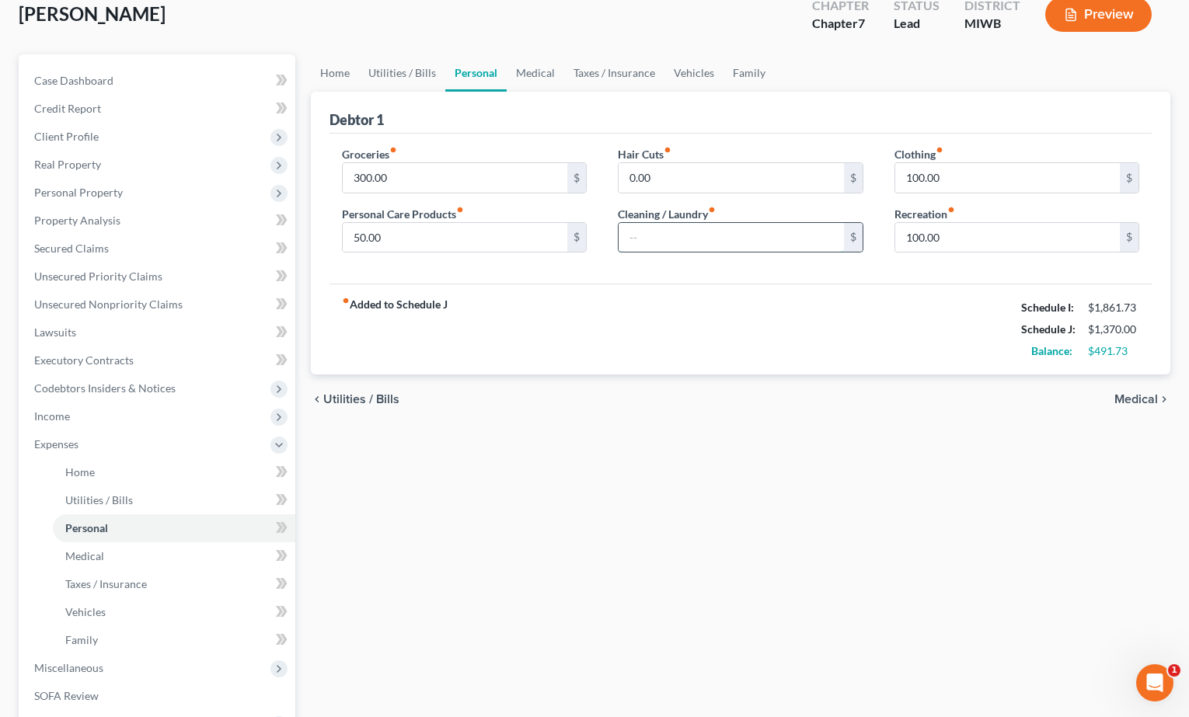
click at [724, 242] on input "text" at bounding box center [731, 238] width 225 height 30
type input "40.00"
click at [743, 373] on div "fiber_manual_record Added to Schedule J Schedule I: $1,861.73 Schedule J: $1,41…" at bounding box center [740, 329] width 823 height 91
click at [126, 605] on link "Vehicles" at bounding box center [174, 612] width 242 height 28
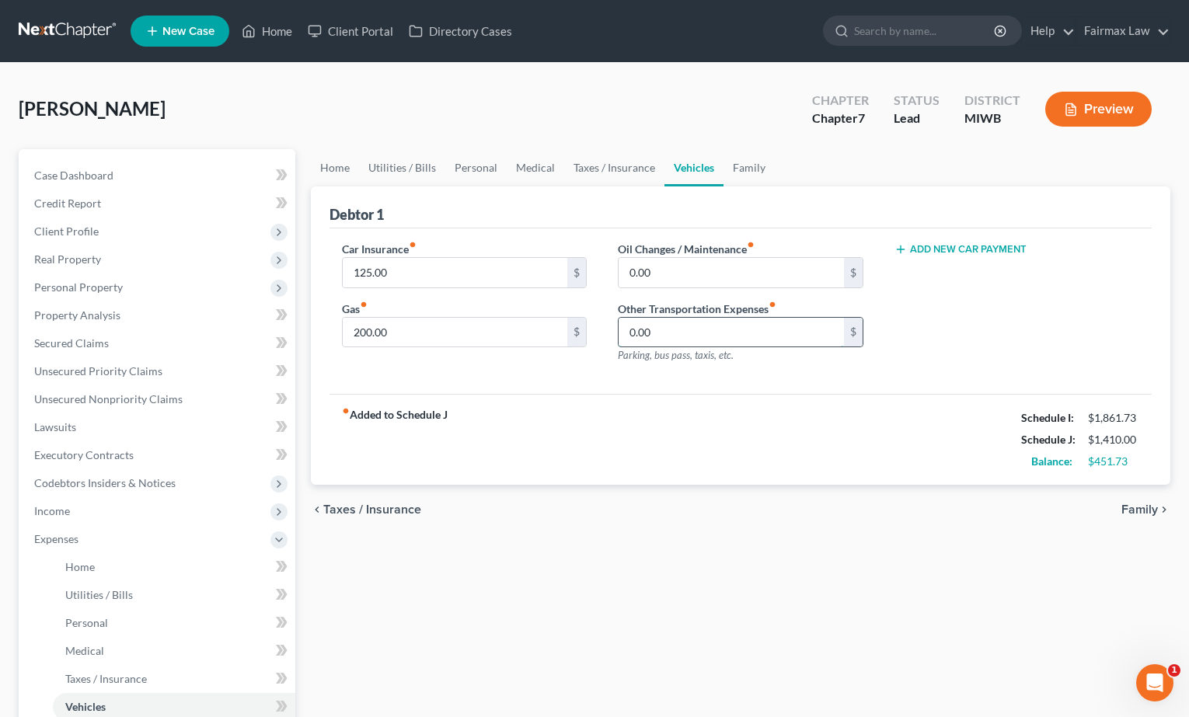
click at [625, 339] on input "0.00" at bounding box center [731, 333] width 225 height 30
click at [632, 331] on input "0.00" at bounding box center [731, 333] width 225 height 30
type input "150.00"
type input "240.00"
click at [364, 330] on input "200.00" at bounding box center [455, 333] width 225 height 30
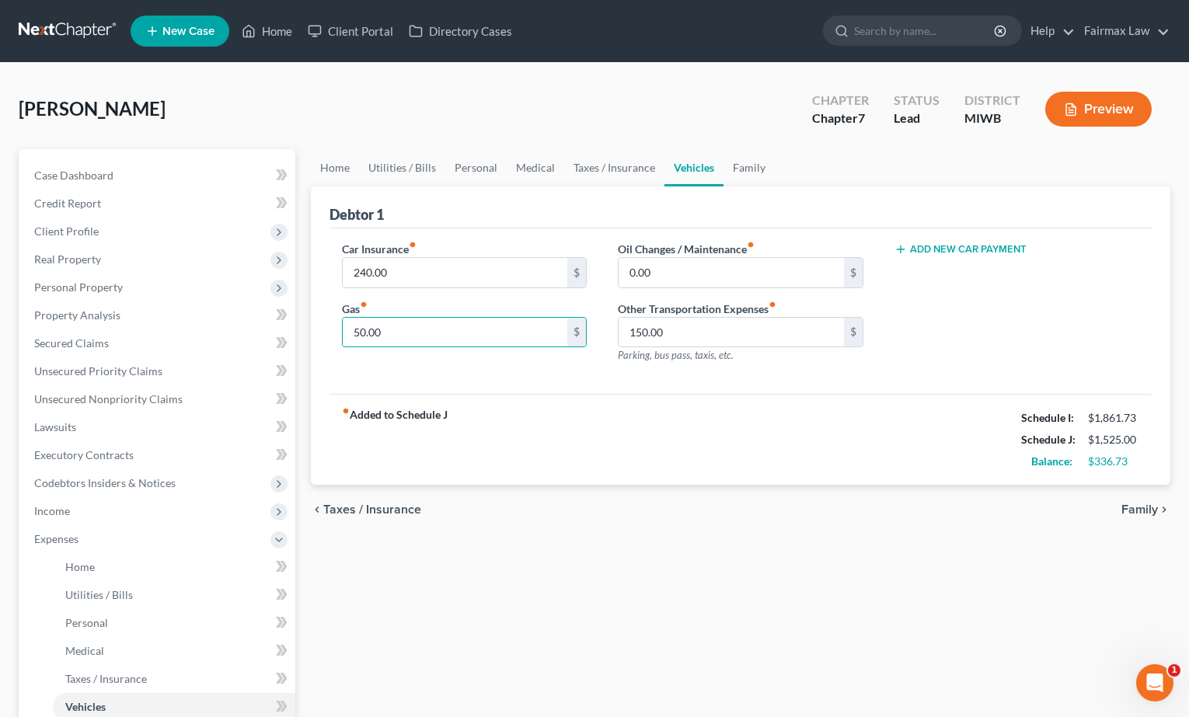
click at [458, 614] on div "Home Utilities / Bills Personal Medical Taxes / Insurance Vehicles Family Debto…" at bounding box center [741, 556] width 876 height 814
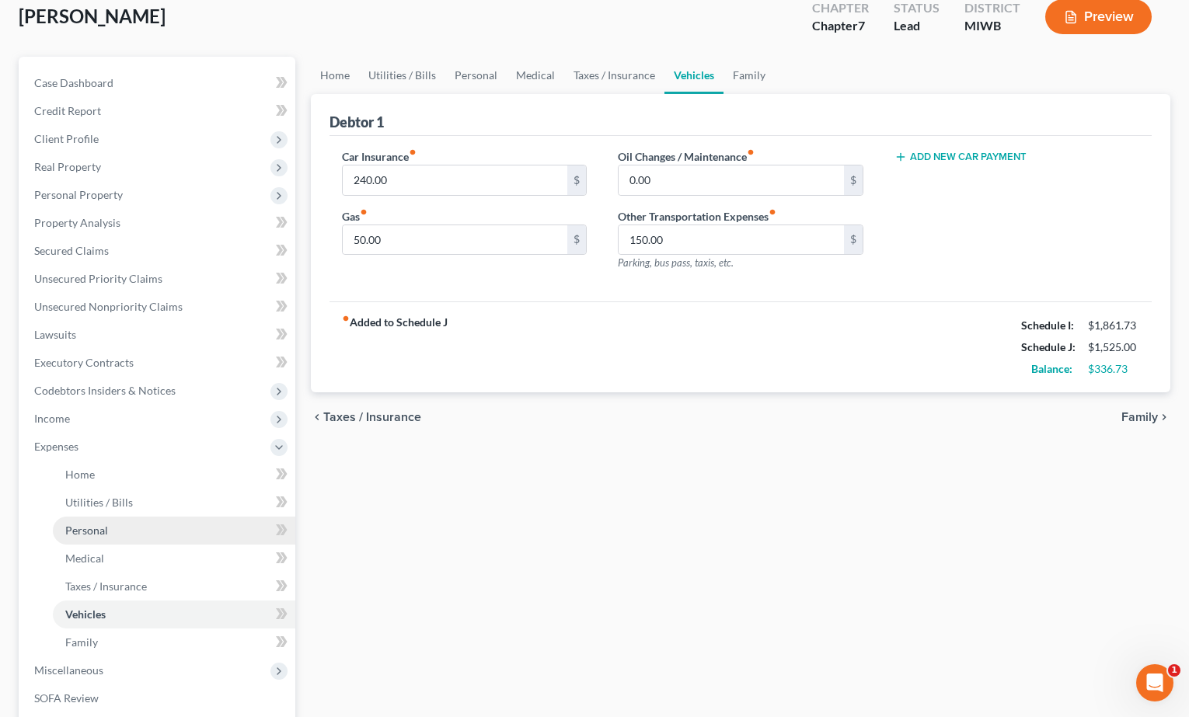
scroll to position [97, 0]
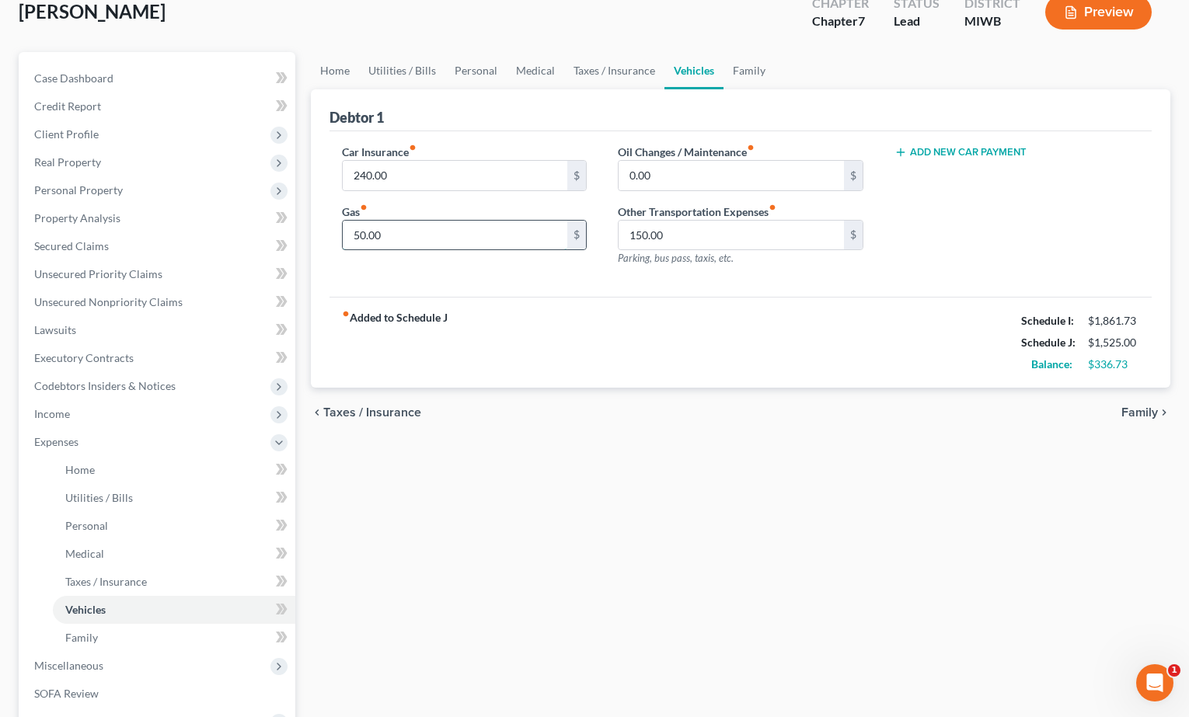
click at [354, 240] on input "50.00" at bounding box center [455, 236] width 225 height 30
type input "75.00"
click at [478, 318] on div "fiber_manual_record Added to Schedule J Schedule I: $1,861.73 Schedule J: $1,55…" at bounding box center [740, 342] width 823 height 91
click at [93, 633] on span "Family" at bounding box center [81, 637] width 33 height 13
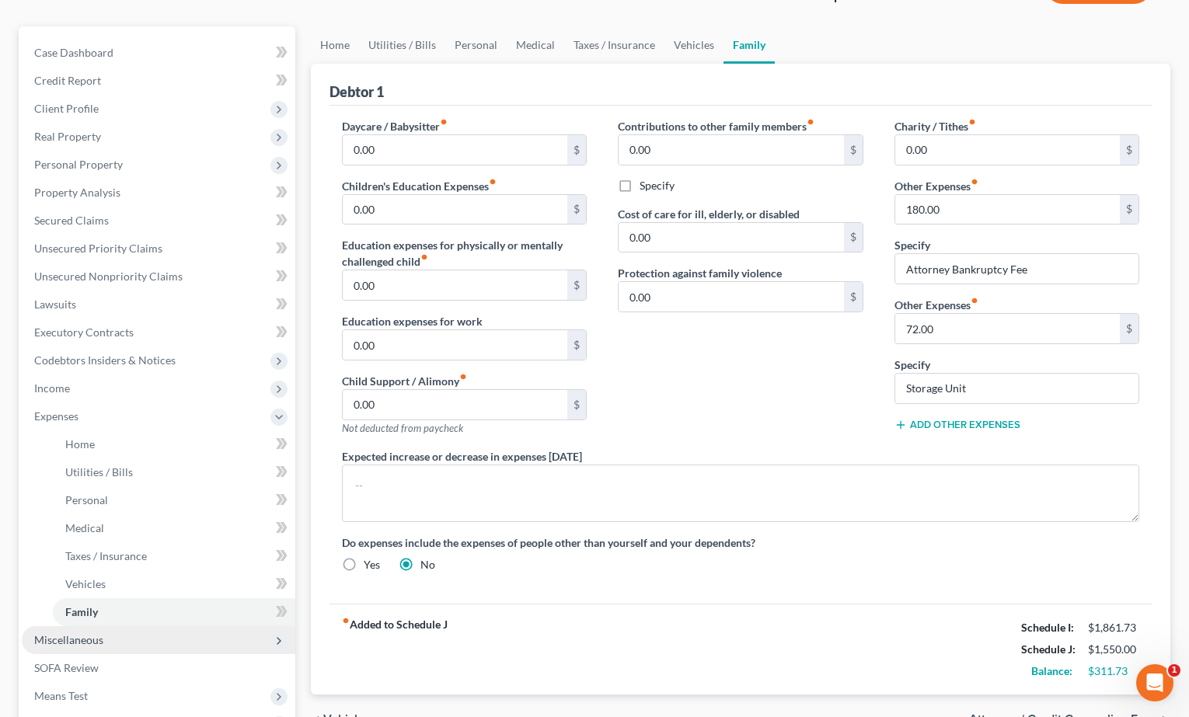
scroll to position [127, 0]
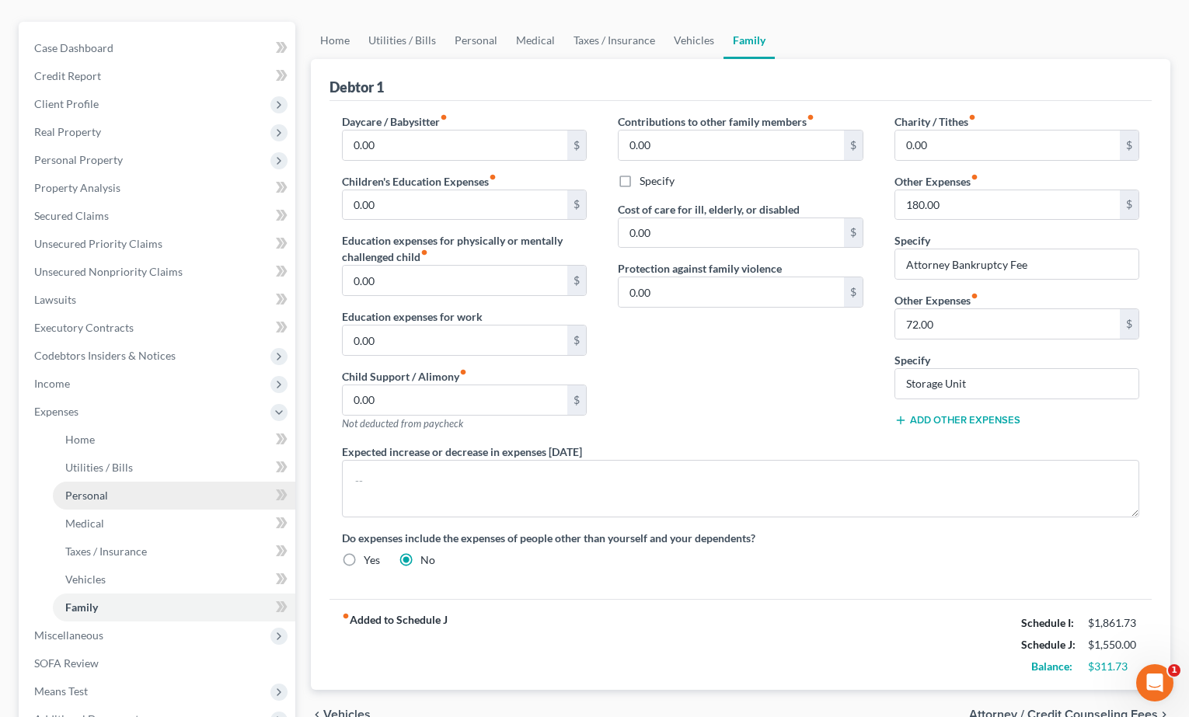
click at [124, 490] on link "Personal" at bounding box center [174, 496] width 242 height 28
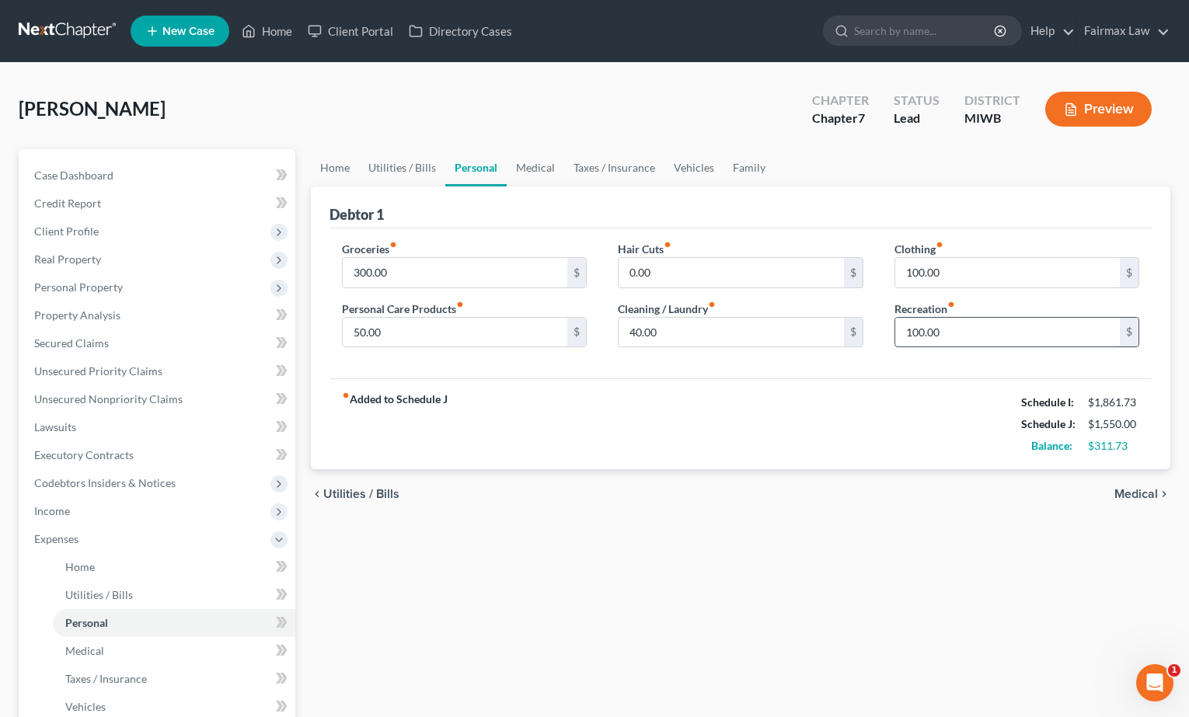
click at [921, 329] on input "100.00" at bounding box center [1007, 333] width 225 height 30
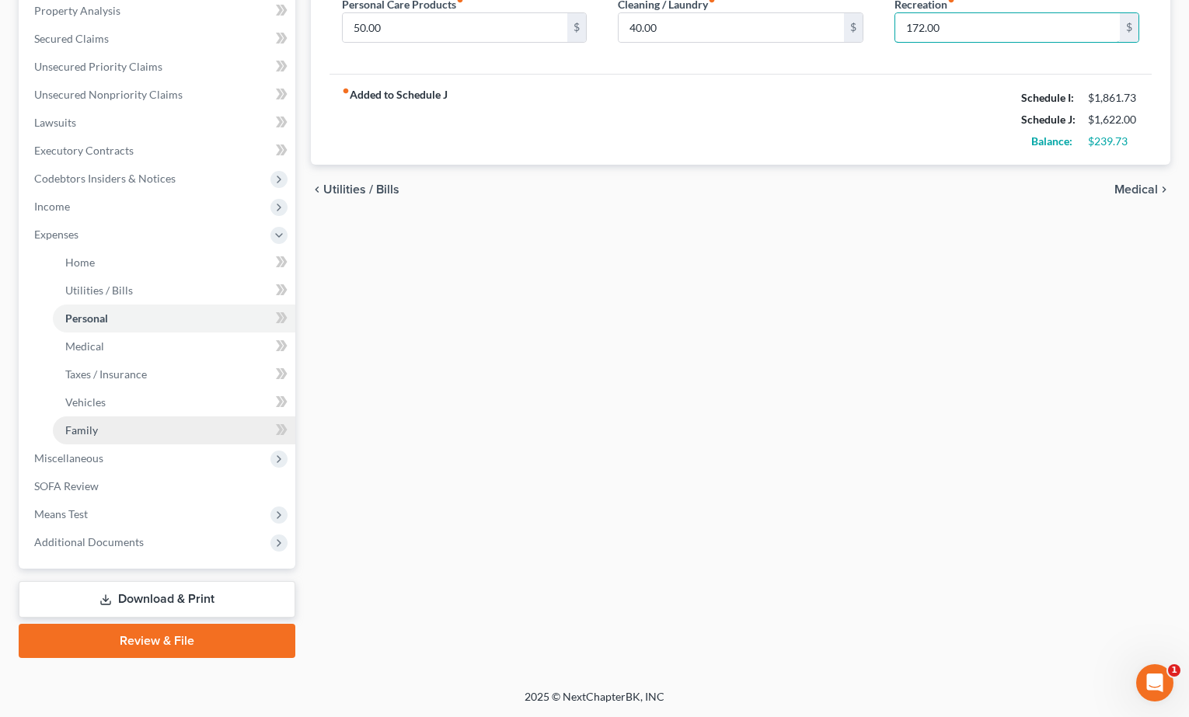
type input "172.00"
click at [215, 425] on link "Family" at bounding box center [174, 431] width 242 height 28
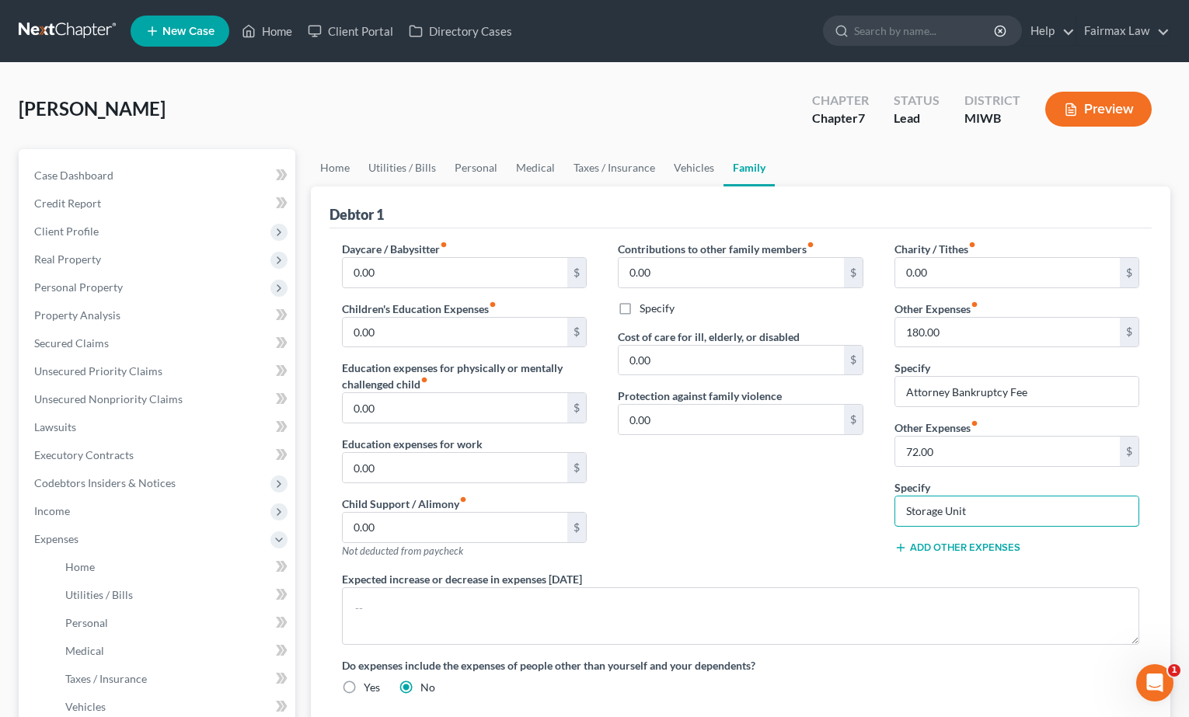
drag, startPoint x: 987, startPoint y: 508, endPoint x: 891, endPoint y: 501, distance: 96.6
click at [891, 504] on div "Charity / Tithes fiber_manual_record 0.00 $ Other Expenses fiber_manual_record …" at bounding box center [1017, 406] width 277 height 330
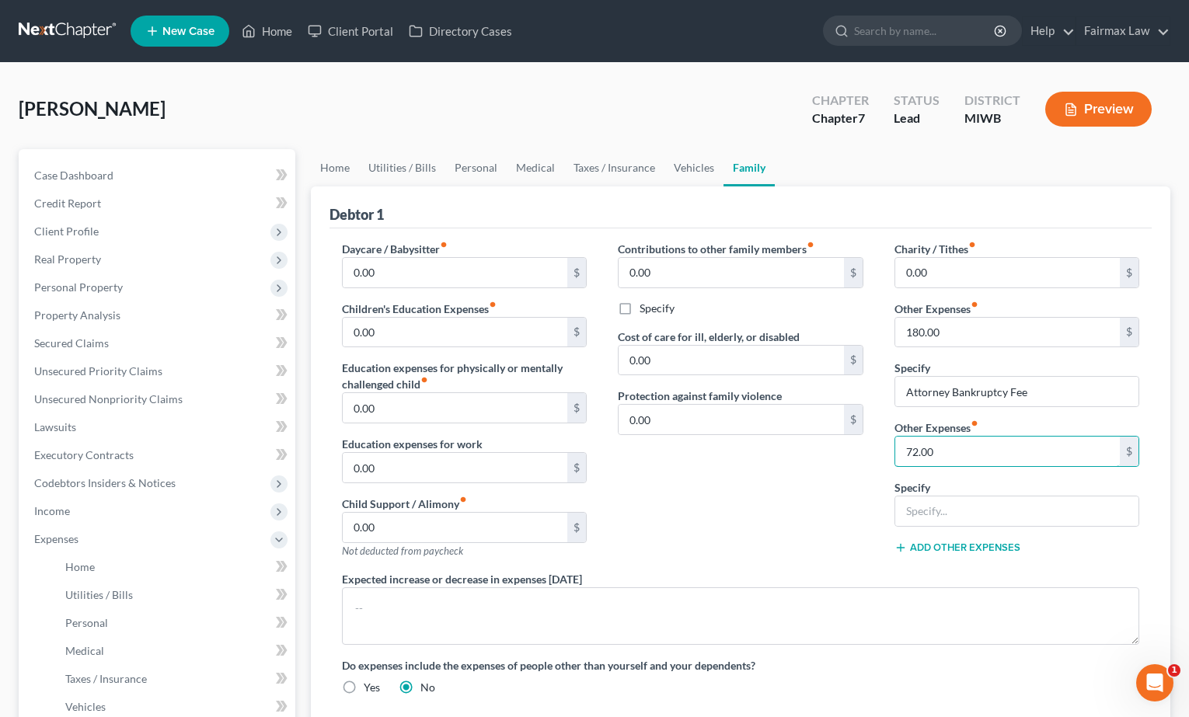
drag, startPoint x: 985, startPoint y: 461, endPoint x: 790, endPoint y: 441, distance: 196.8
click at [790, 442] on div "Daycare / Babysitter fiber_manual_record 0.00 $ Children's Education Expenses f…" at bounding box center [740, 474] width 829 height 467
click at [776, 480] on div "Contributions to other family members fiber_manual_record 0.00 $ Specify Cost o…" at bounding box center [740, 406] width 277 height 330
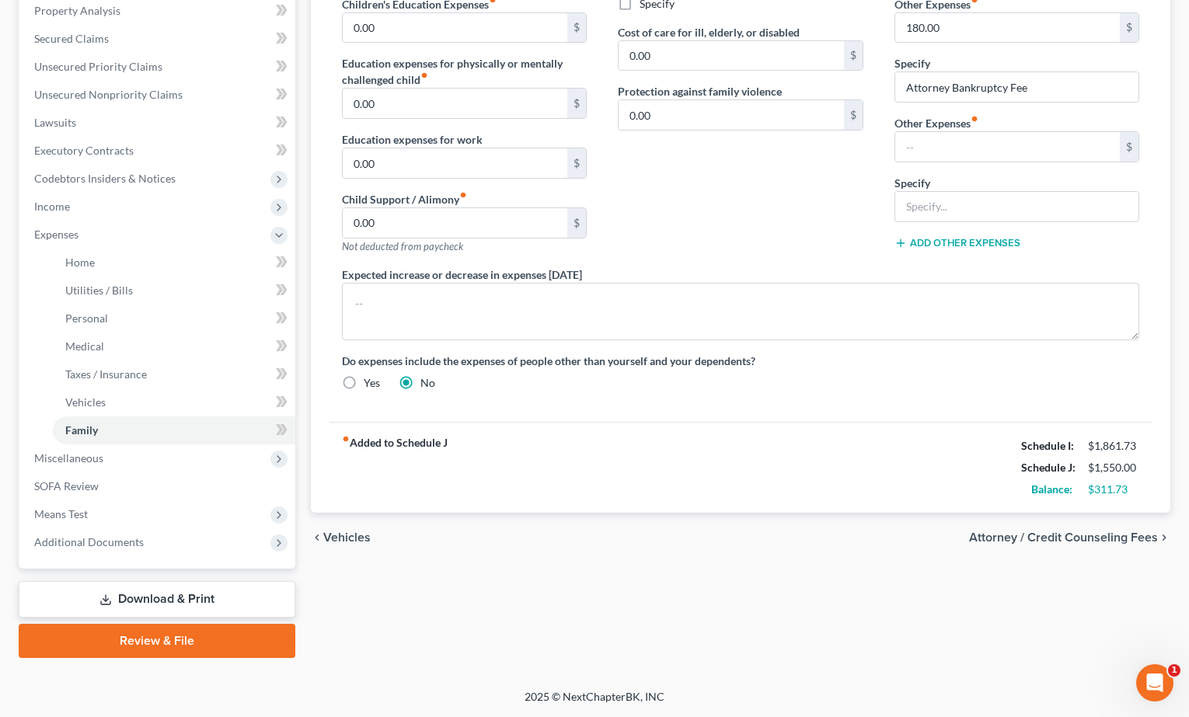
scroll to position [305, 0]
click at [187, 392] on link "Vehicles" at bounding box center [174, 403] width 242 height 28
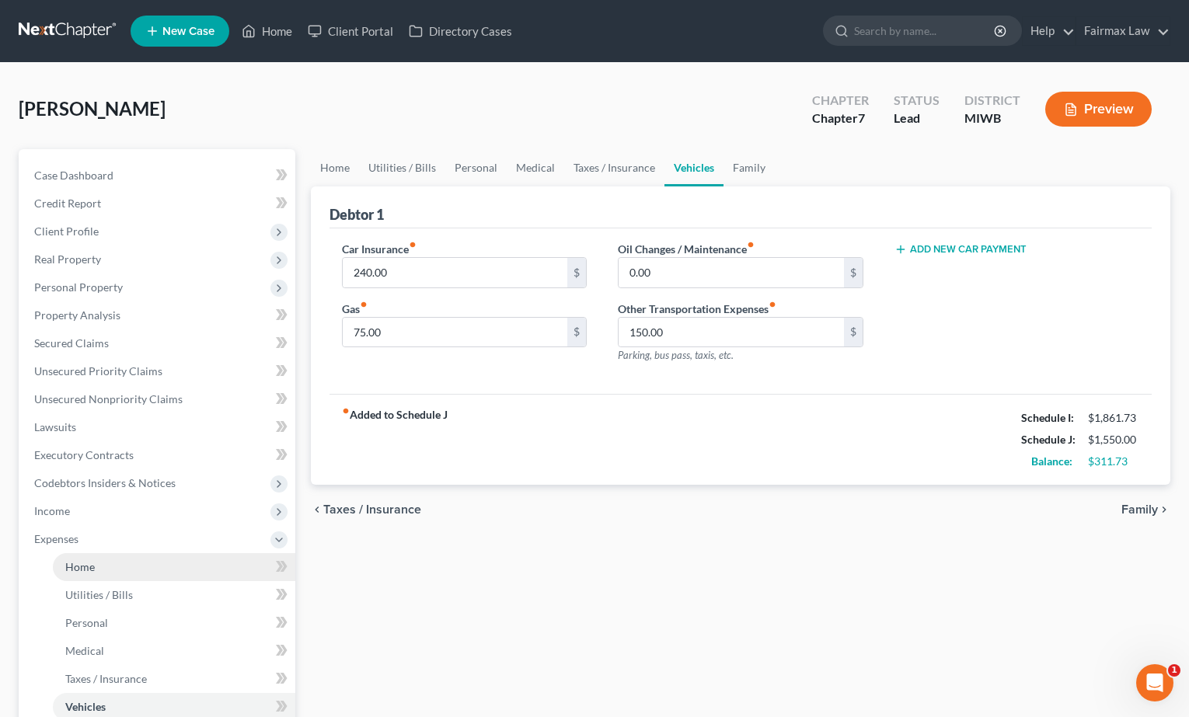
click at [134, 568] on link "Home" at bounding box center [174, 567] width 242 height 28
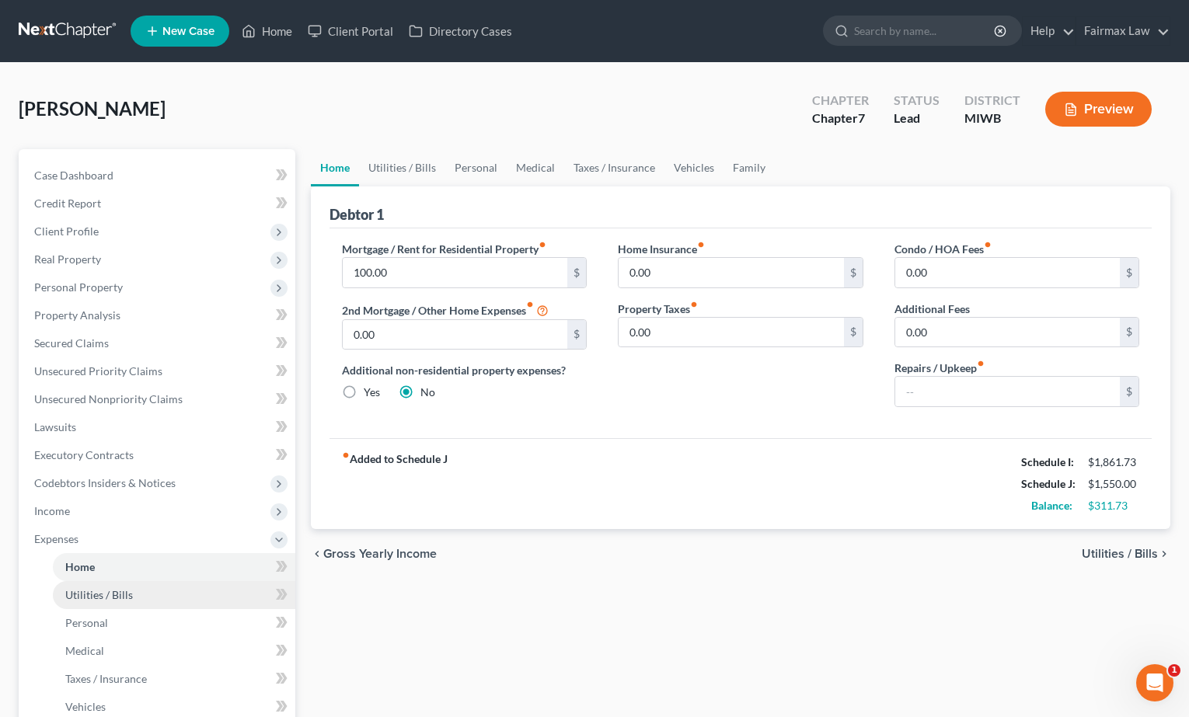
click at [142, 587] on link "Utilities / Bills" at bounding box center [174, 595] width 242 height 28
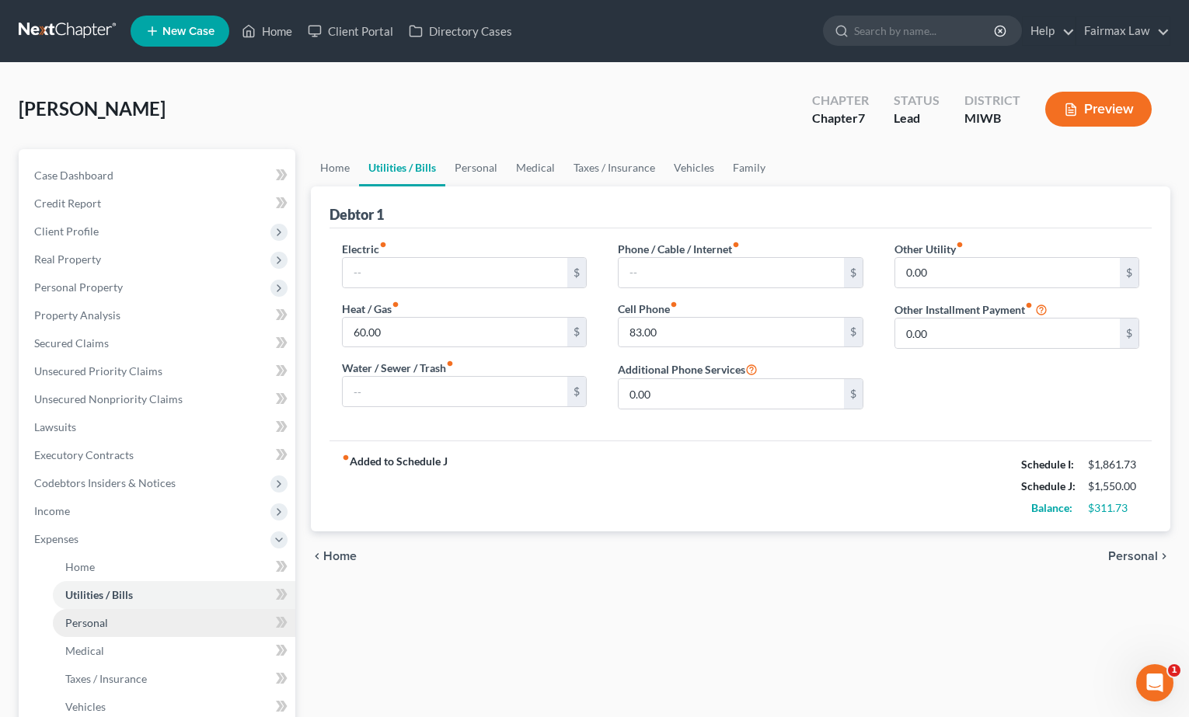
click at [132, 621] on link "Personal" at bounding box center [174, 623] width 242 height 28
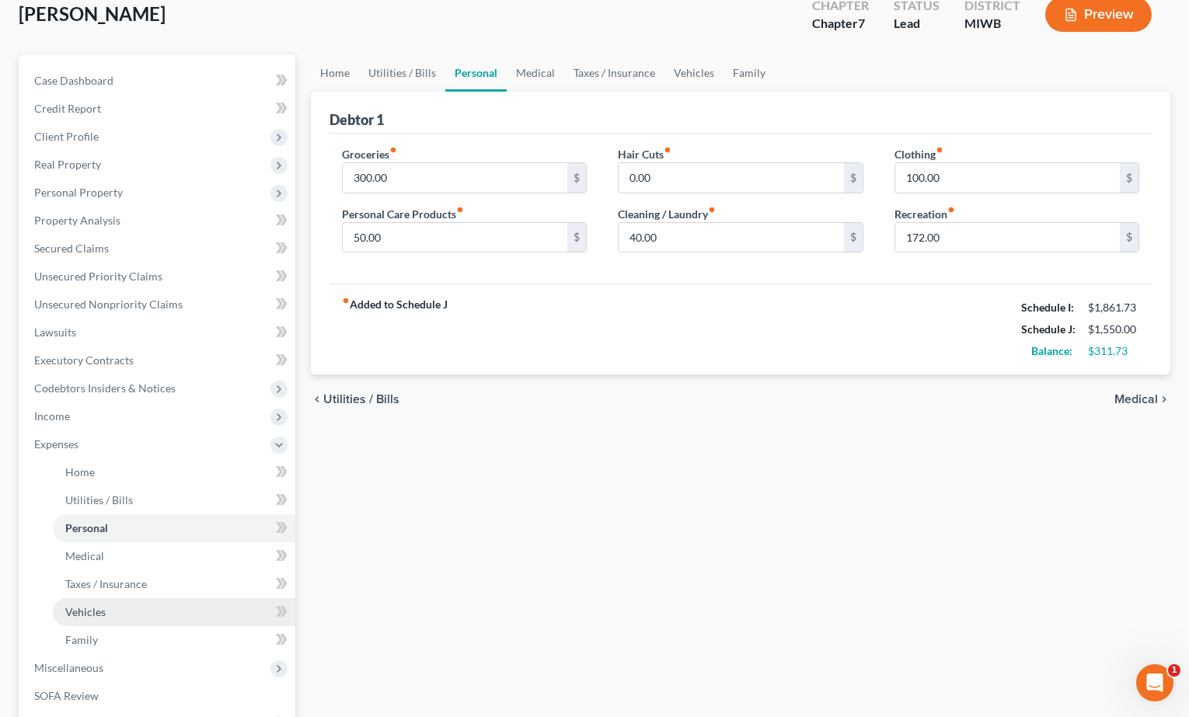
scroll to position [98, 0]
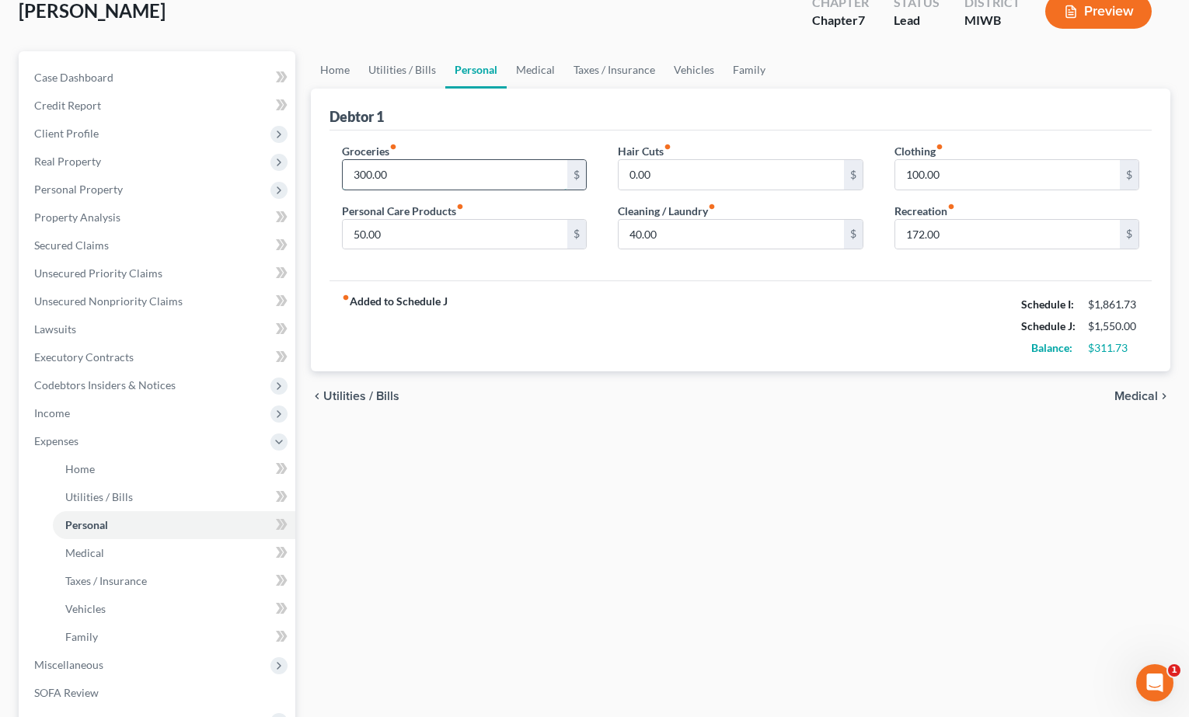
click at [365, 176] on input "300.00" at bounding box center [455, 175] width 225 height 30
type input "350.00"
click at [361, 234] on input "50.00" at bounding box center [455, 235] width 225 height 30
type input "100.00"
click at [488, 538] on div "Home Utilities / Bills Personal Medical Taxes / Insurance Vehicles Family Debto…" at bounding box center [741, 458] width 876 height 814
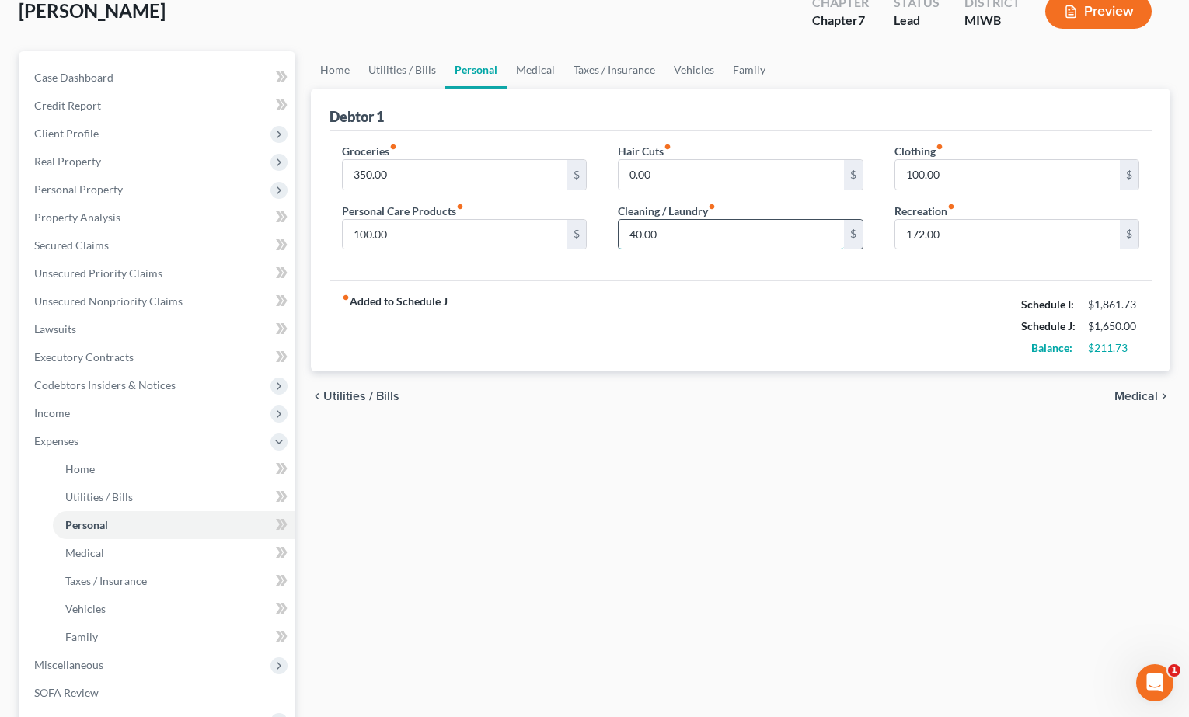
click at [630, 238] on input "40.00" at bounding box center [731, 235] width 225 height 30
click at [636, 234] on input "40.00" at bounding box center [731, 235] width 225 height 30
type input "100.00"
click at [572, 445] on div "Home Utilities / Bills Personal Medical Taxes / Insurance Vehicles Family Debto…" at bounding box center [741, 458] width 876 height 814
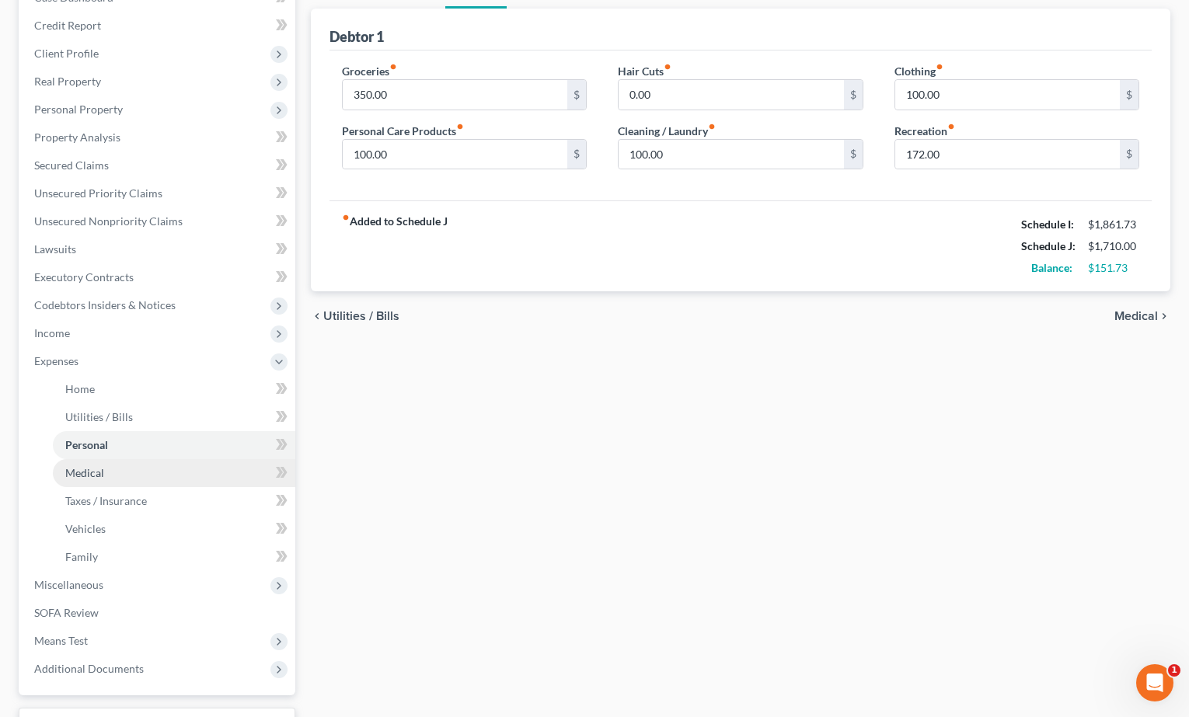
click at [169, 472] on link "Medical" at bounding box center [174, 473] width 242 height 28
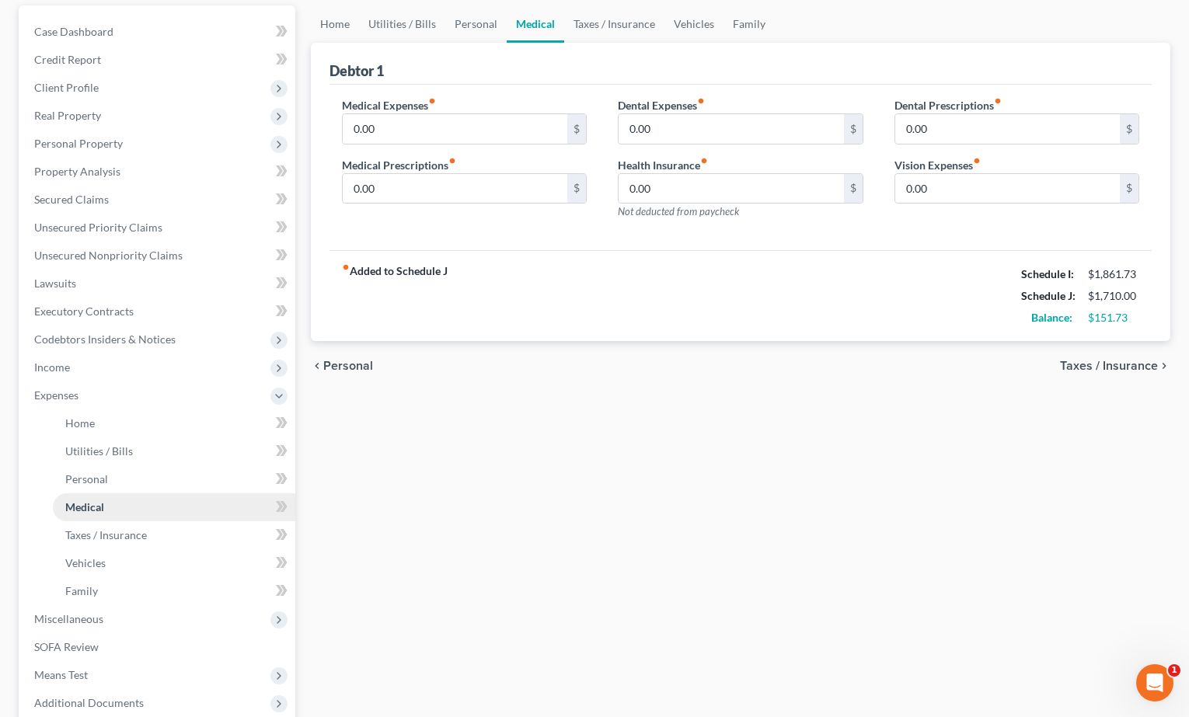
scroll to position [153, 0]
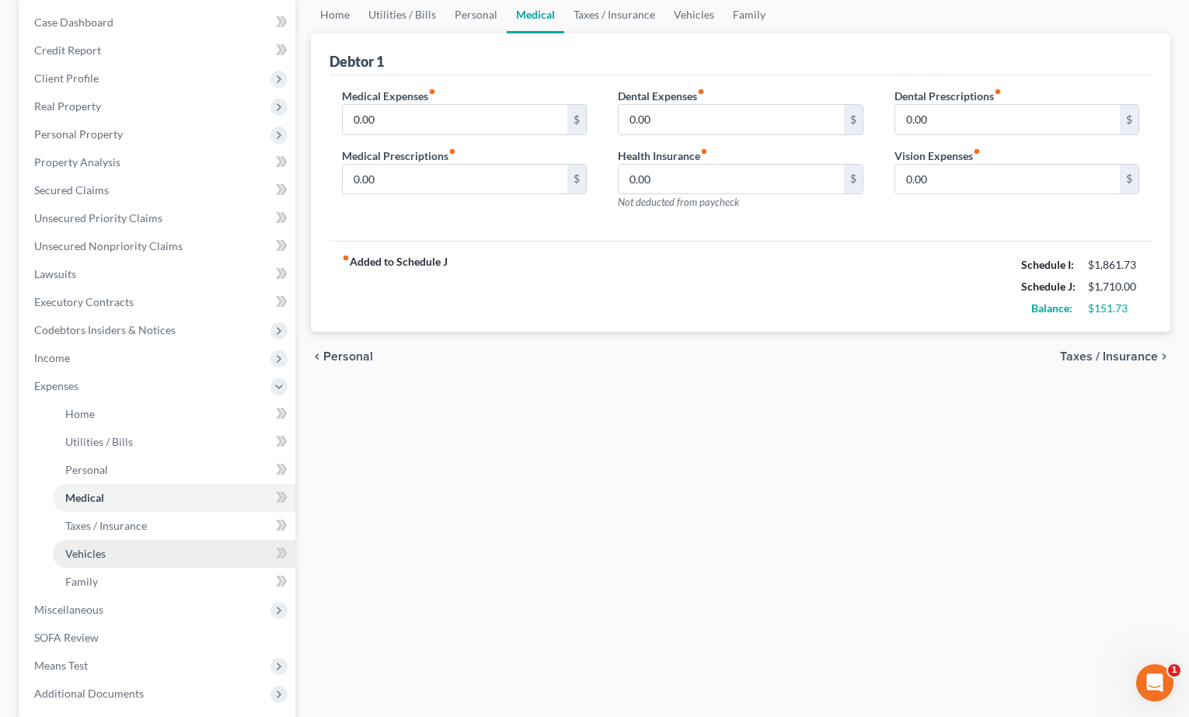
click at [116, 560] on link "Vehicles" at bounding box center [174, 554] width 242 height 28
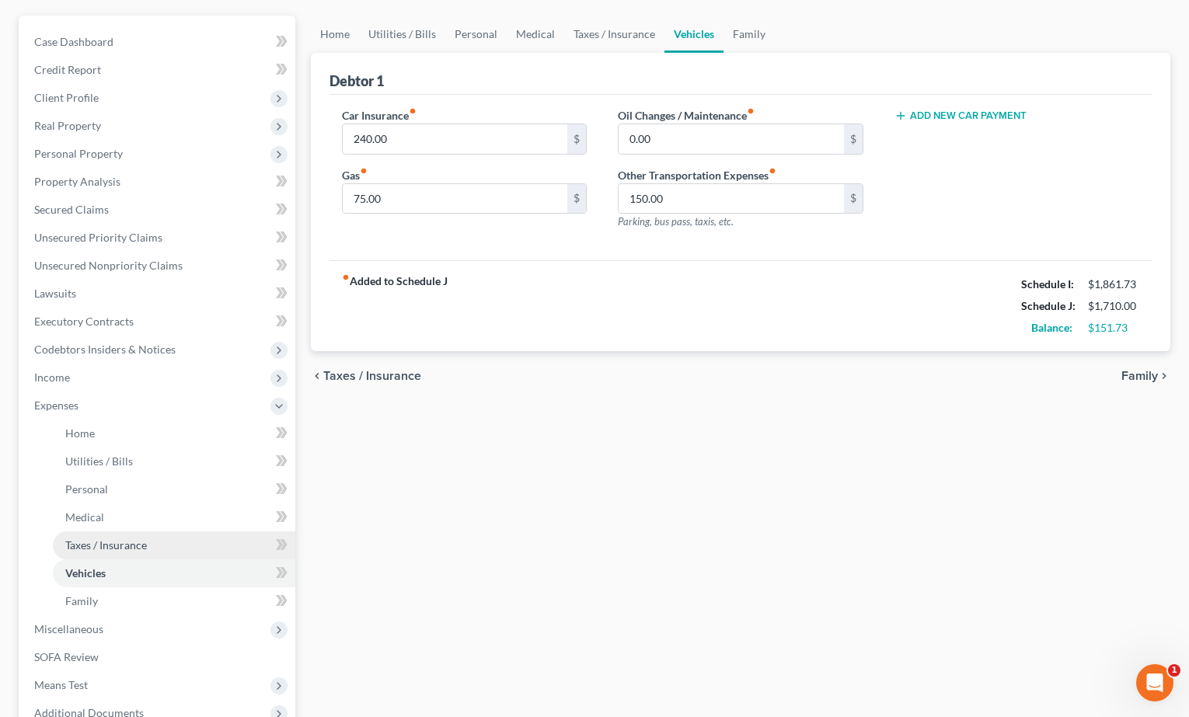
scroll to position [135, 0]
click at [954, 123] on div "Add New Car Payment" at bounding box center [1017, 173] width 277 height 135
click at [954, 119] on button "Add New Car Payment" at bounding box center [960, 114] width 132 height 12
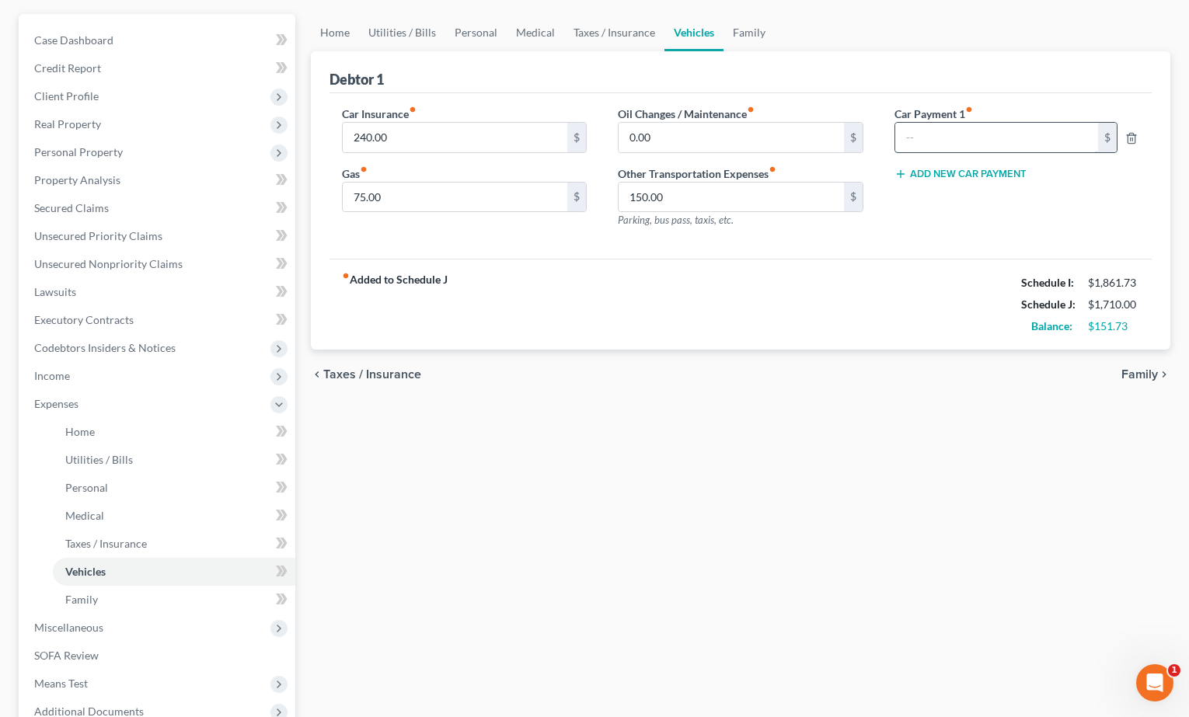
click at [947, 136] on input "text" at bounding box center [997, 138] width 204 height 30
click at [189, 597] on link "Family" at bounding box center [174, 600] width 242 height 28
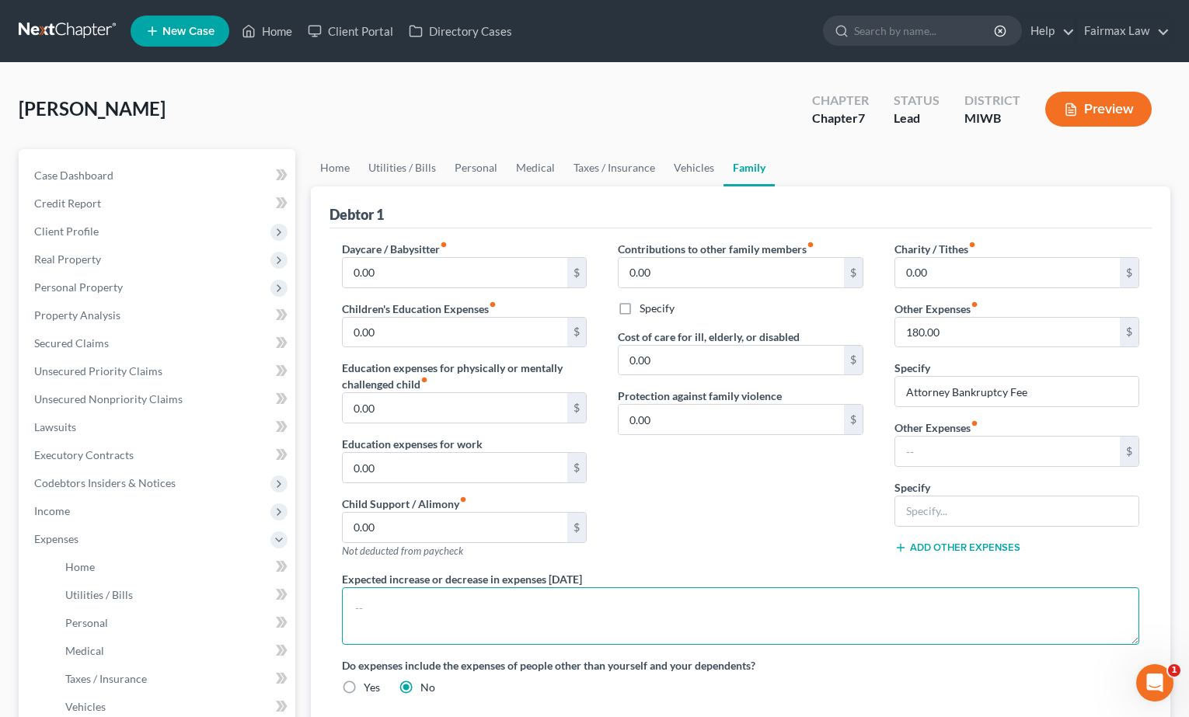
click at [450, 605] on textarea at bounding box center [741, 616] width 798 height 58
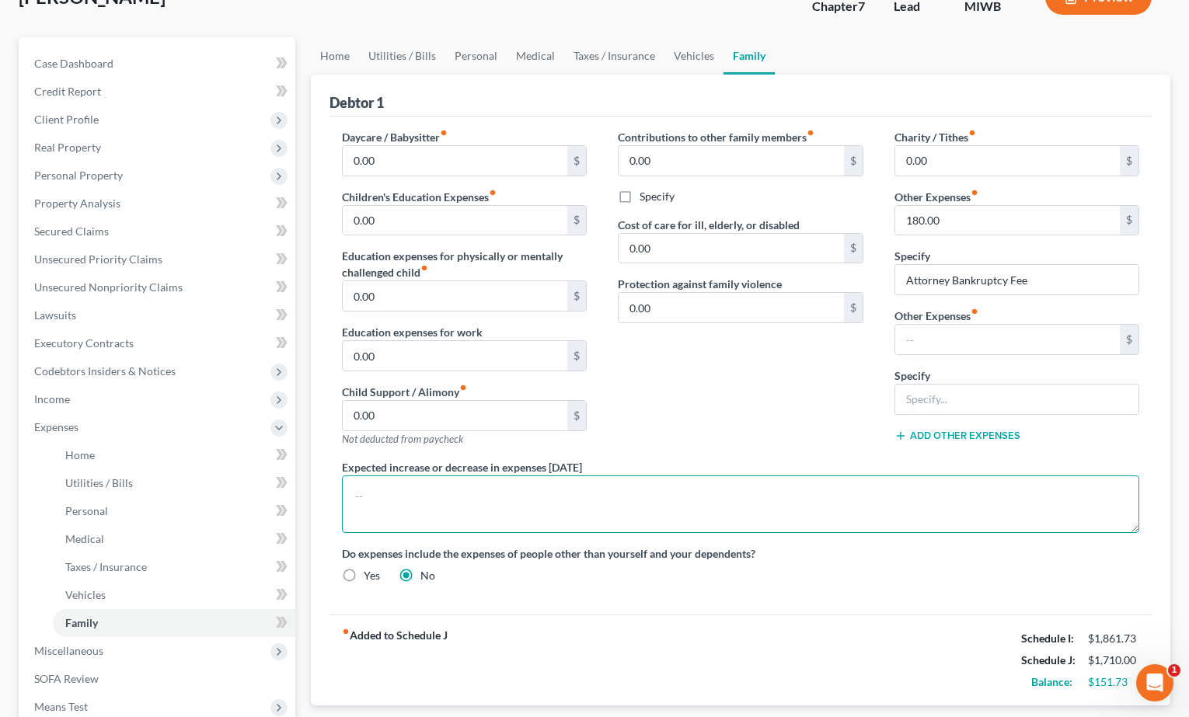
scroll to position [113, 0]
type textarea "Debtor is planning on financing a vehicle."
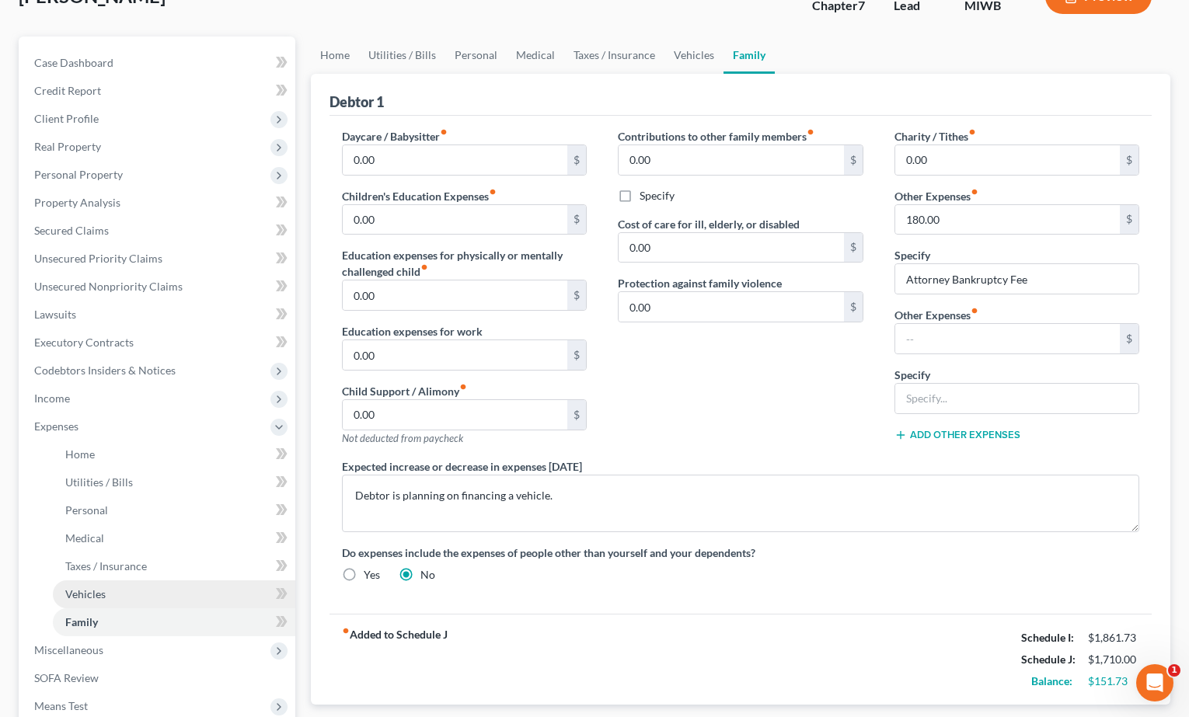
click at [226, 595] on link "Vehicles" at bounding box center [174, 594] width 242 height 28
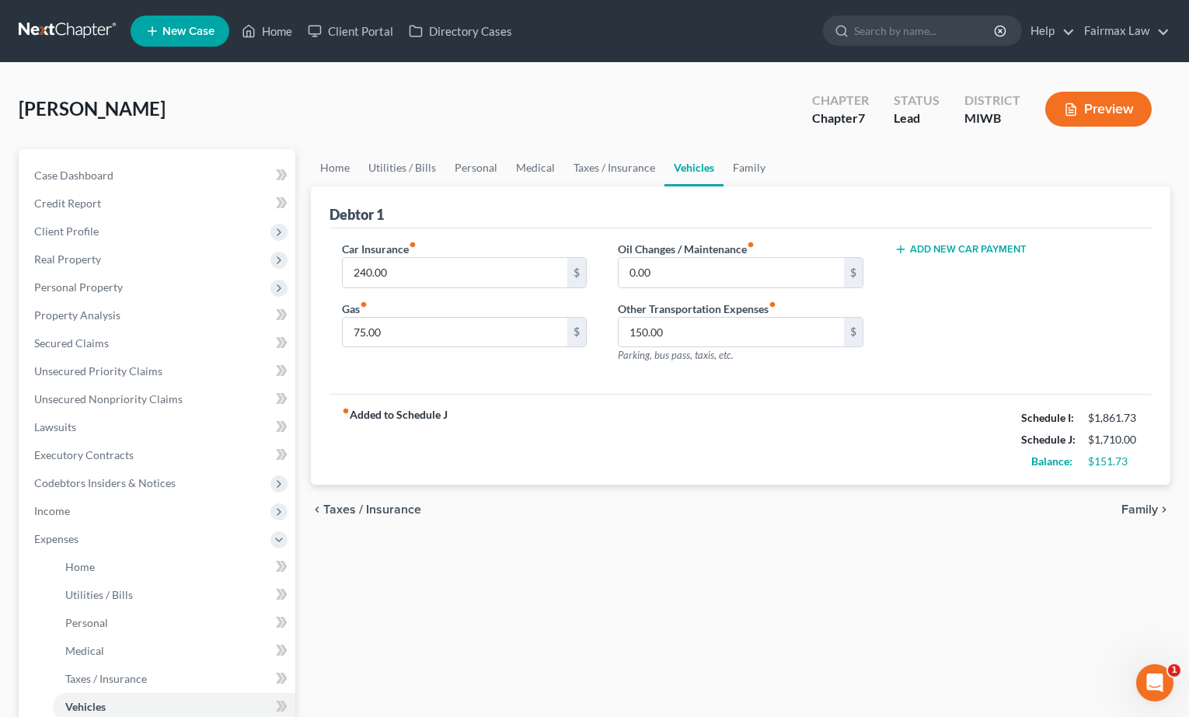
click at [941, 249] on button "Add New Car Payment" at bounding box center [960, 249] width 132 height 12
click at [933, 267] on input "text" at bounding box center [997, 273] width 204 height 30
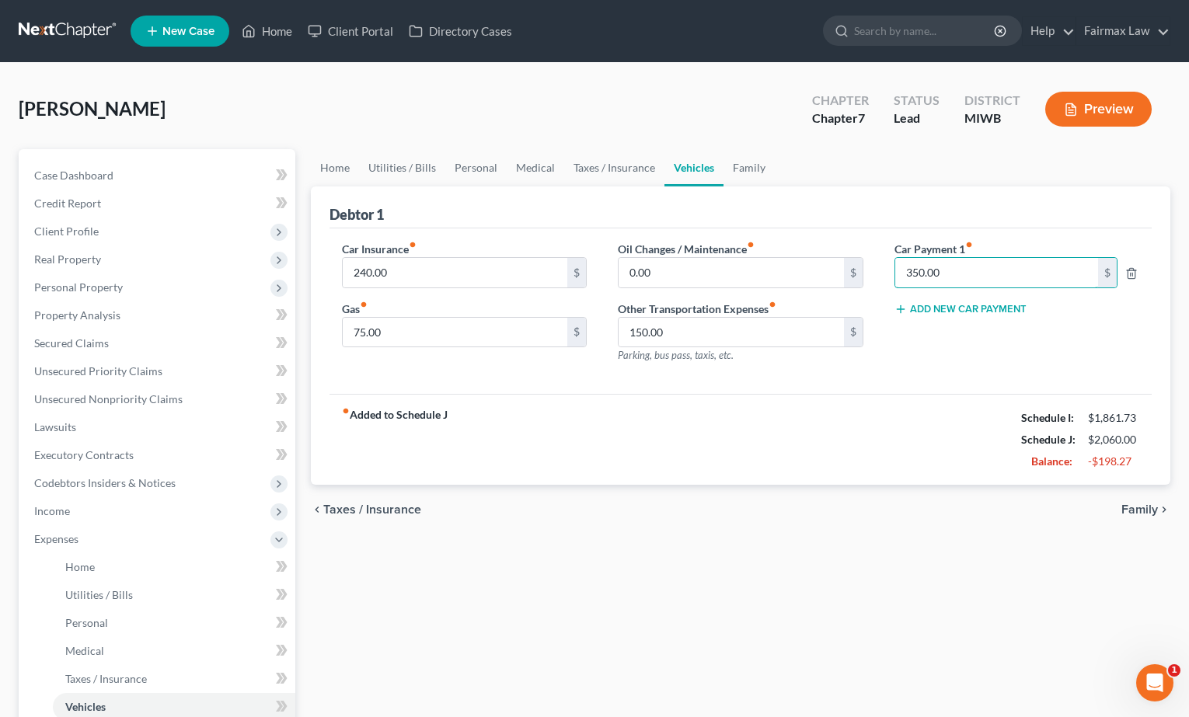
type input "350.00"
click at [949, 323] on div "Car Payment 1 fiber_manual_record 350.00 $ Add New Car Payment" at bounding box center [1017, 308] width 277 height 135
click at [161, 622] on link "Personal" at bounding box center [174, 623] width 242 height 28
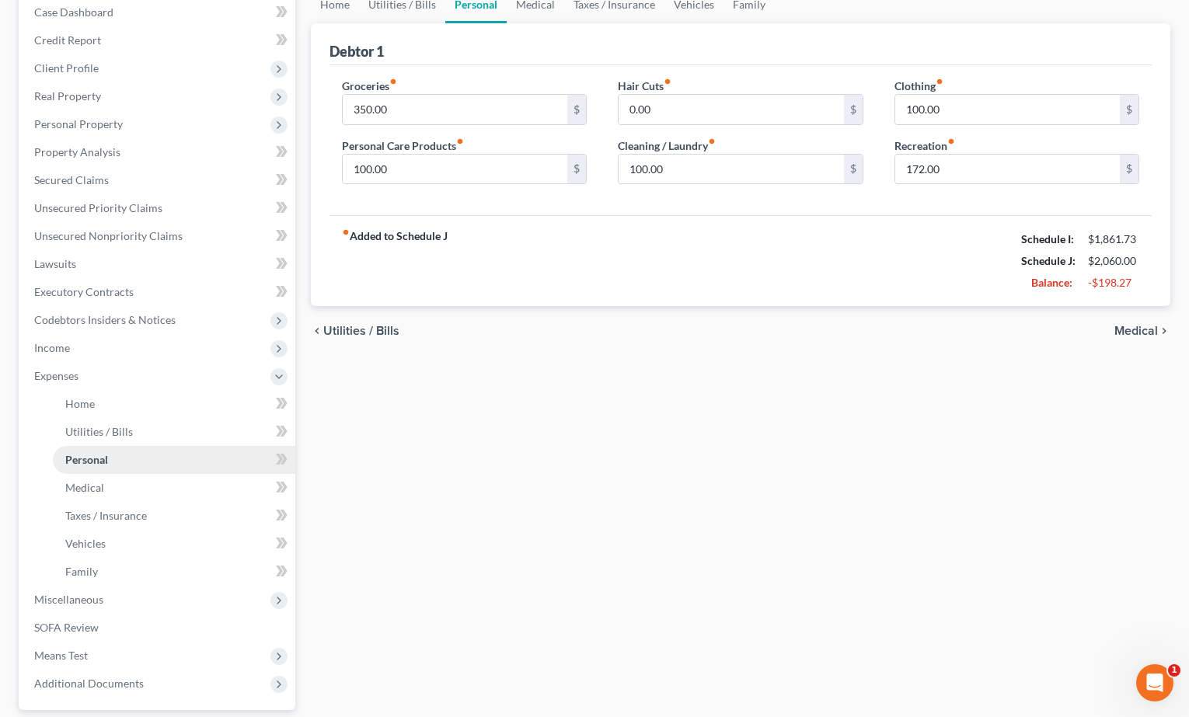
scroll to position [172, 0]
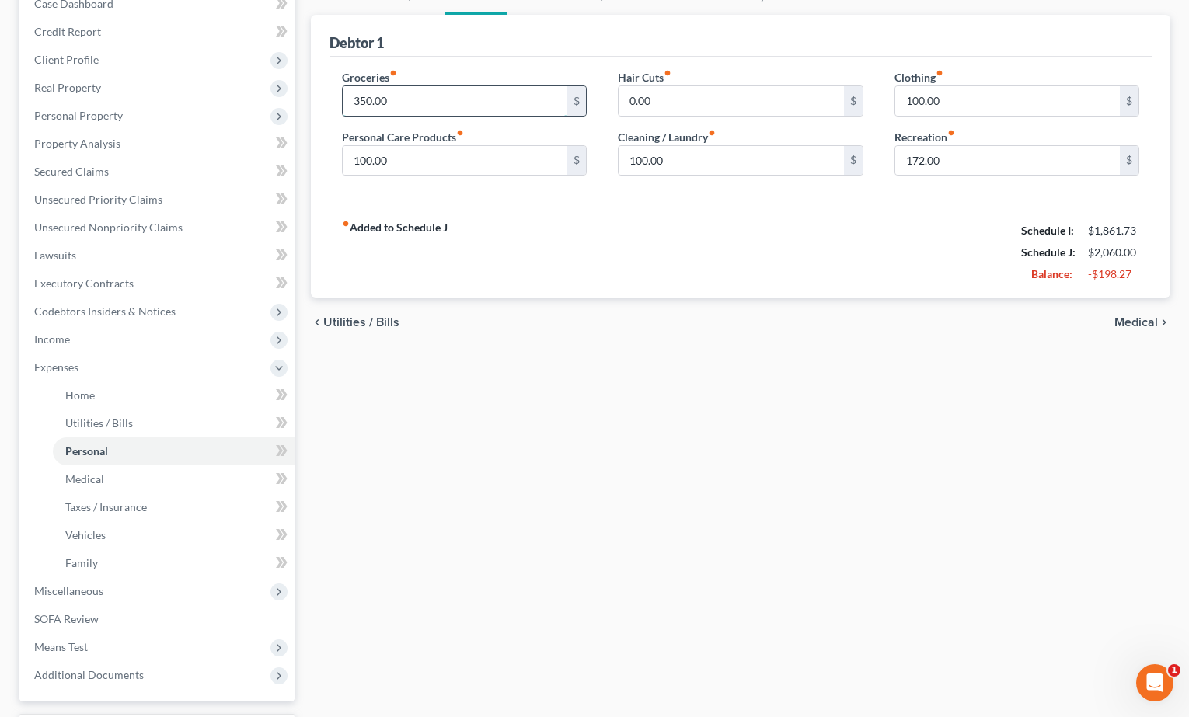
click at [367, 99] on input "350.00" at bounding box center [455, 101] width 225 height 30
type input "300.00"
click at [921, 162] on input "172.00" at bounding box center [1007, 161] width 225 height 30
click at [923, 162] on input "172.00" at bounding box center [1007, 161] width 225 height 30
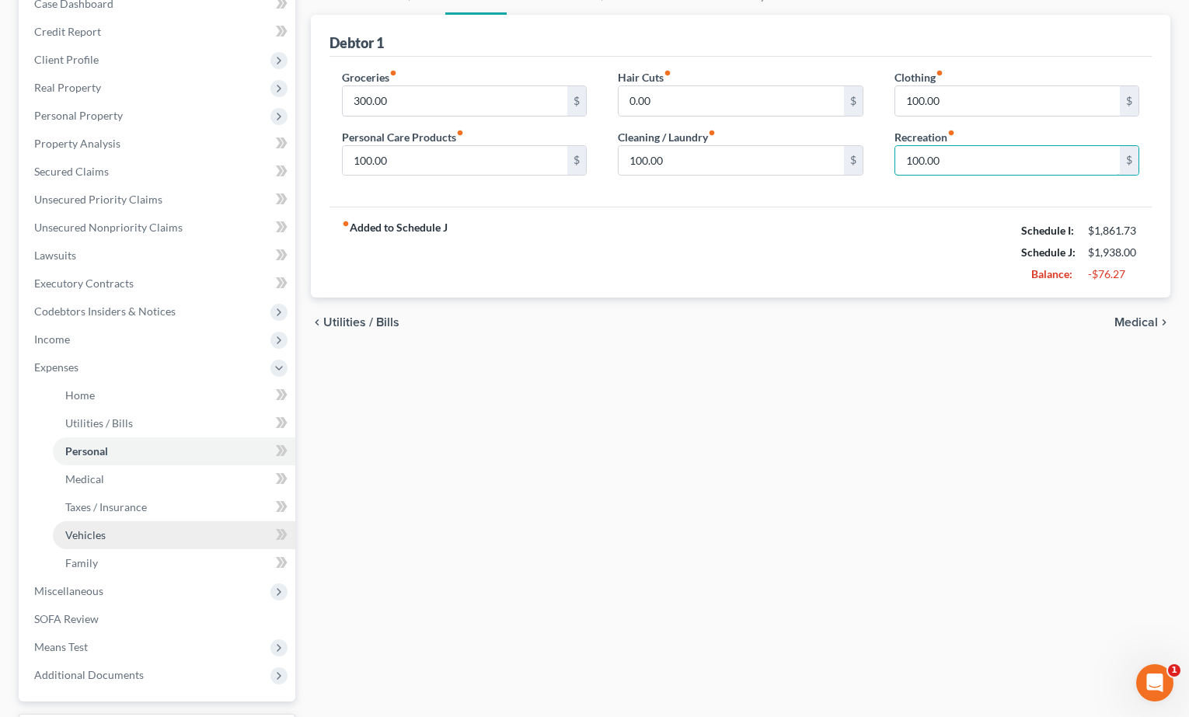
type input "100.00"
click at [180, 539] on link "Vehicles" at bounding box center [174, 535] width 242 height 28
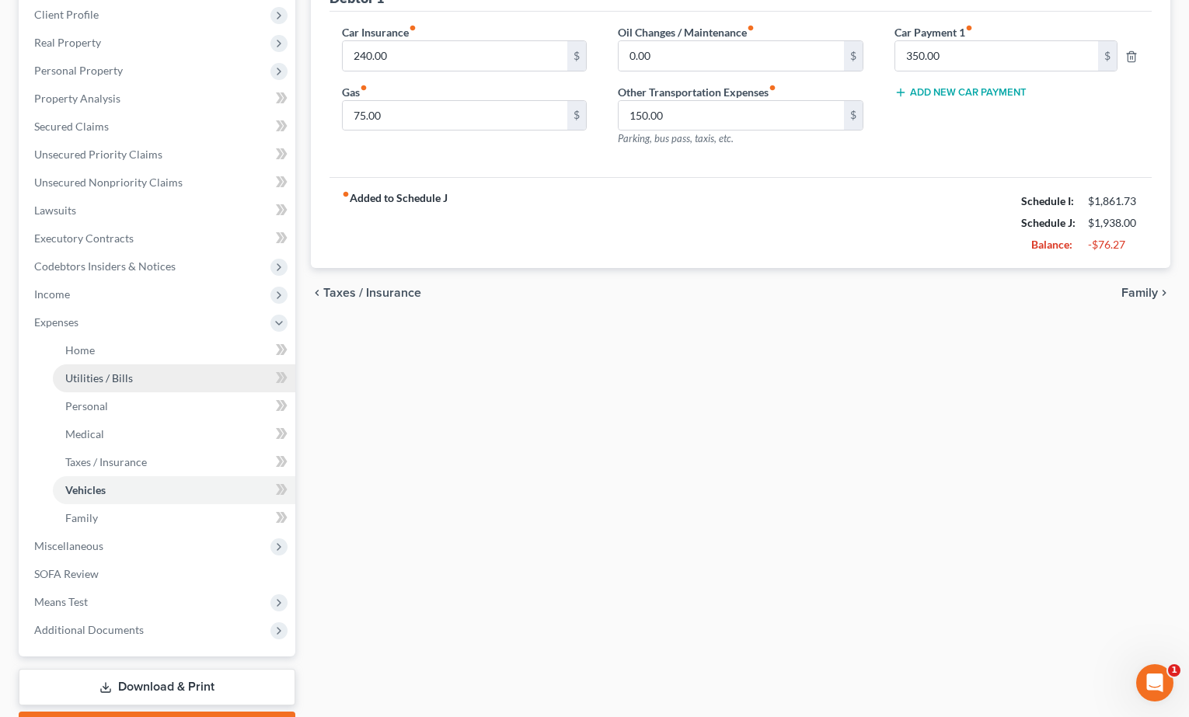
scroll to position [218, 0]
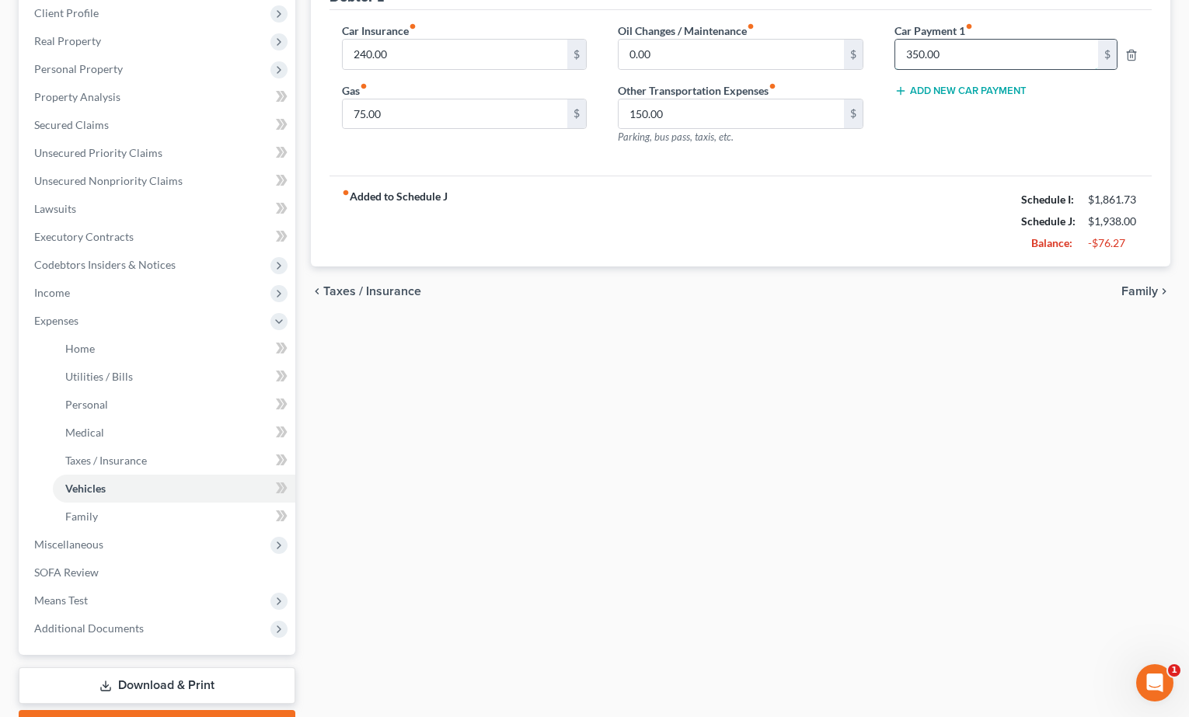
click at [918, 54] on input "350.00" at bounding box center [997, 55] width 204 height 30
type input "300.00"
click at [149, 427] on link "Medical" at bounding box center [174, 433] width 242 height 28
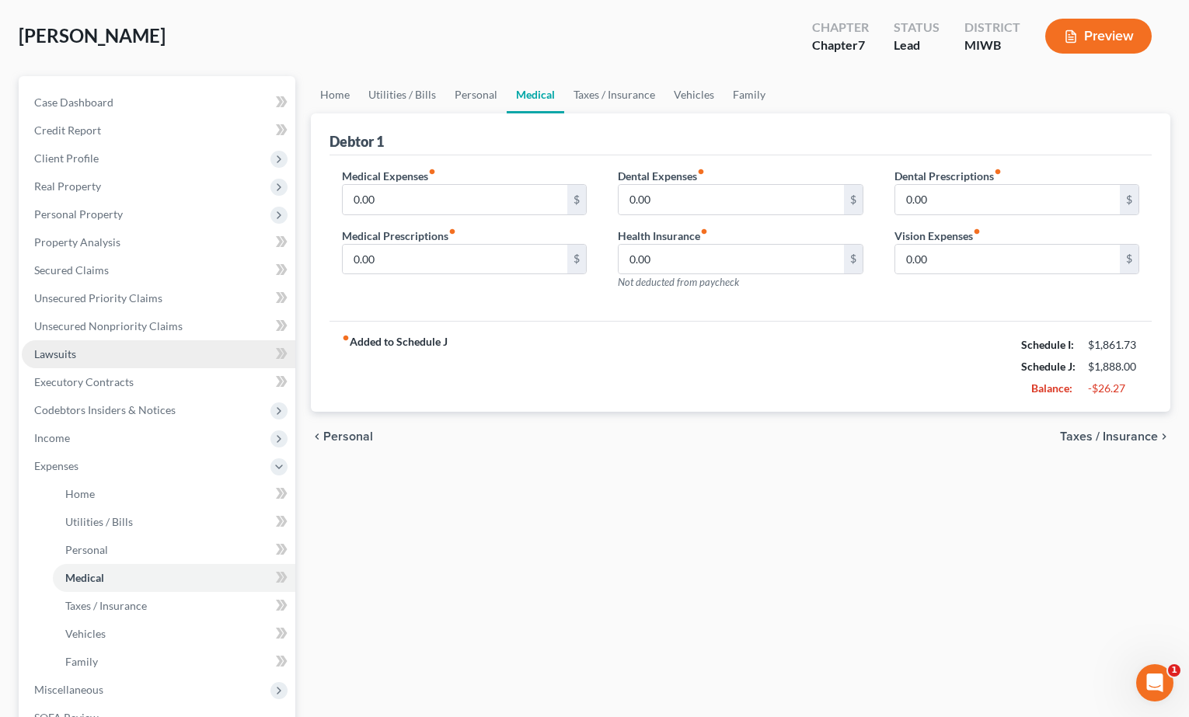
scroll to position [74, 0]
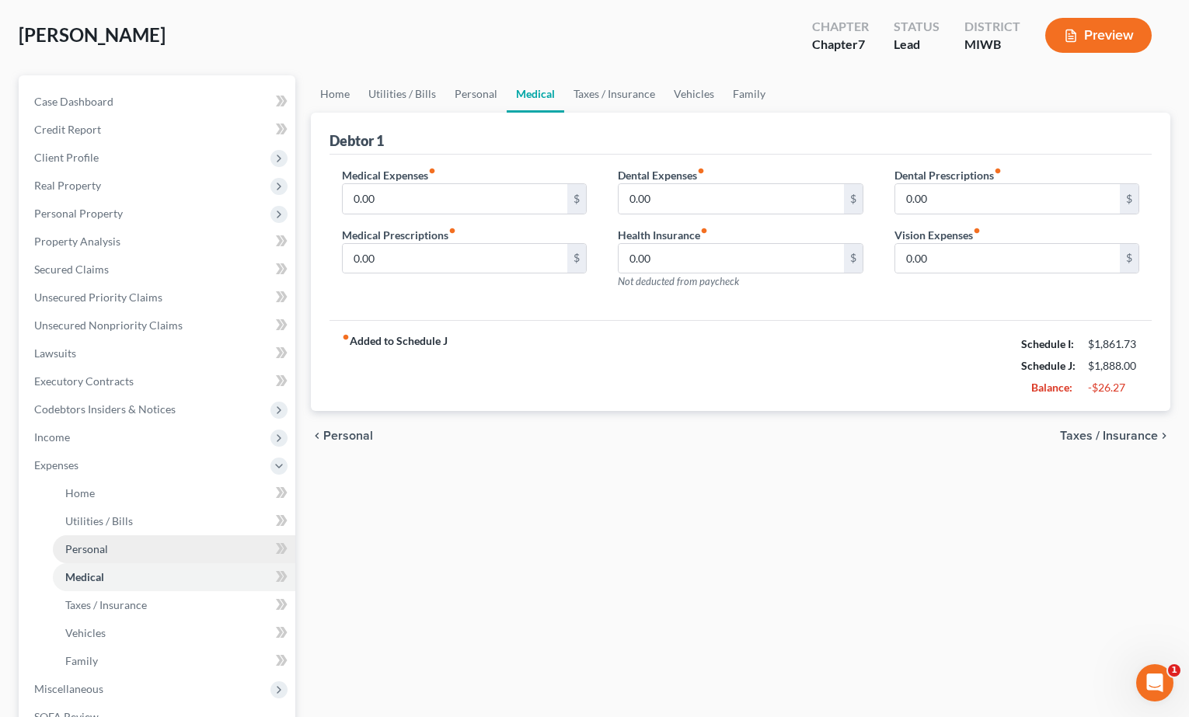
click at [118, 543] on link "Personal" at bounding box center [174, 549] width 242 height 28
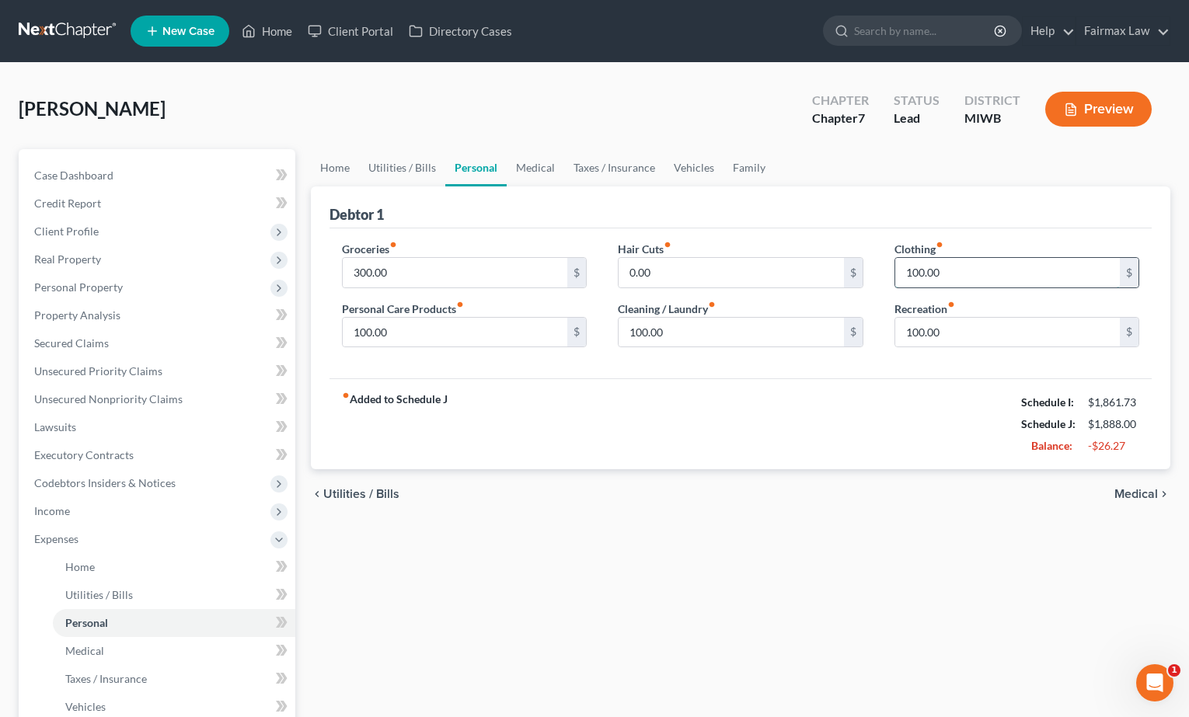
click at [915, 271] on input "100.00" at bounding box center [1007, 273] width 225 height 30
type input "50.00"
click at [773, 556] on div "Home Utilities / Bills Personal Medical Taxes / Insurance Vehicles Family Debto…" at bounding box center [741, 556] width 876 height 814
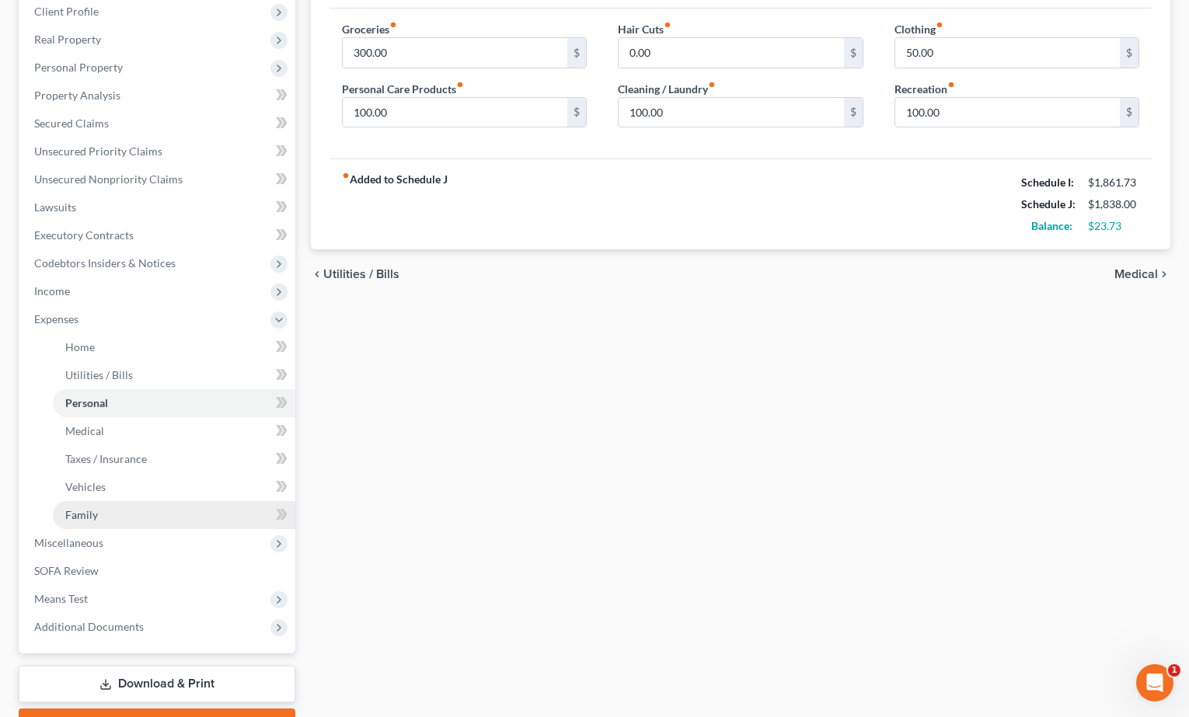
scroll to position [227, 0]
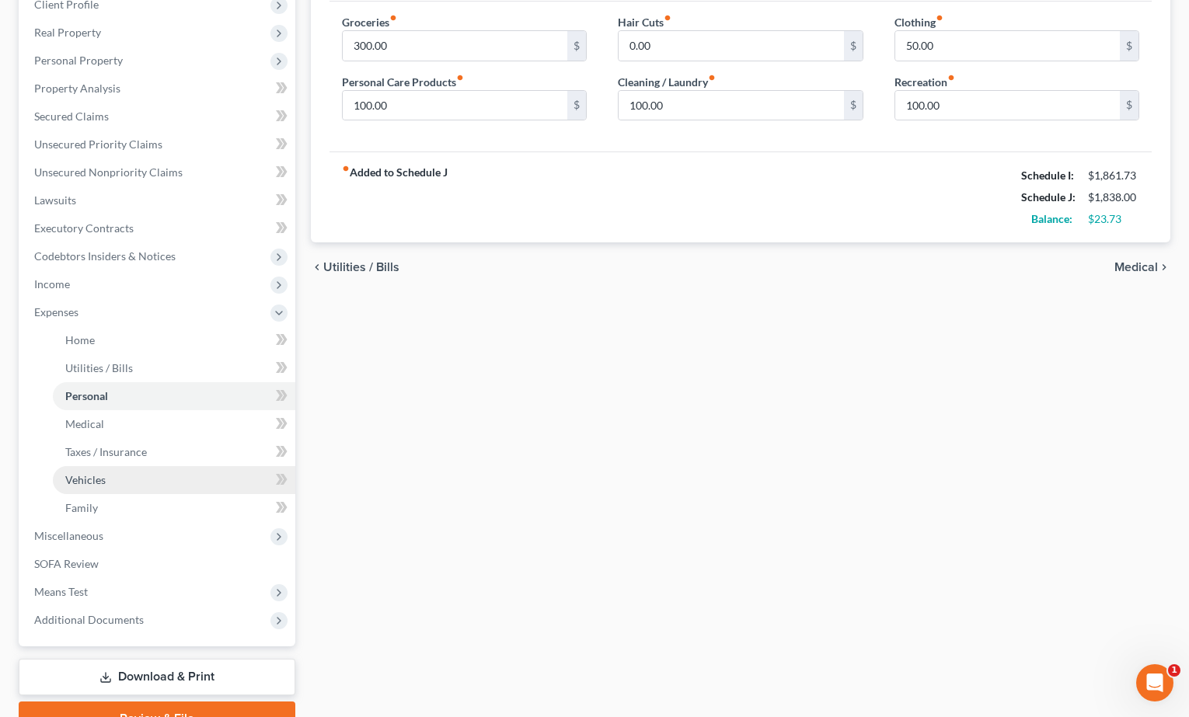
click at [173, 487] on link "Vehicles" at bounding box center [174, 480] width 242 height 28
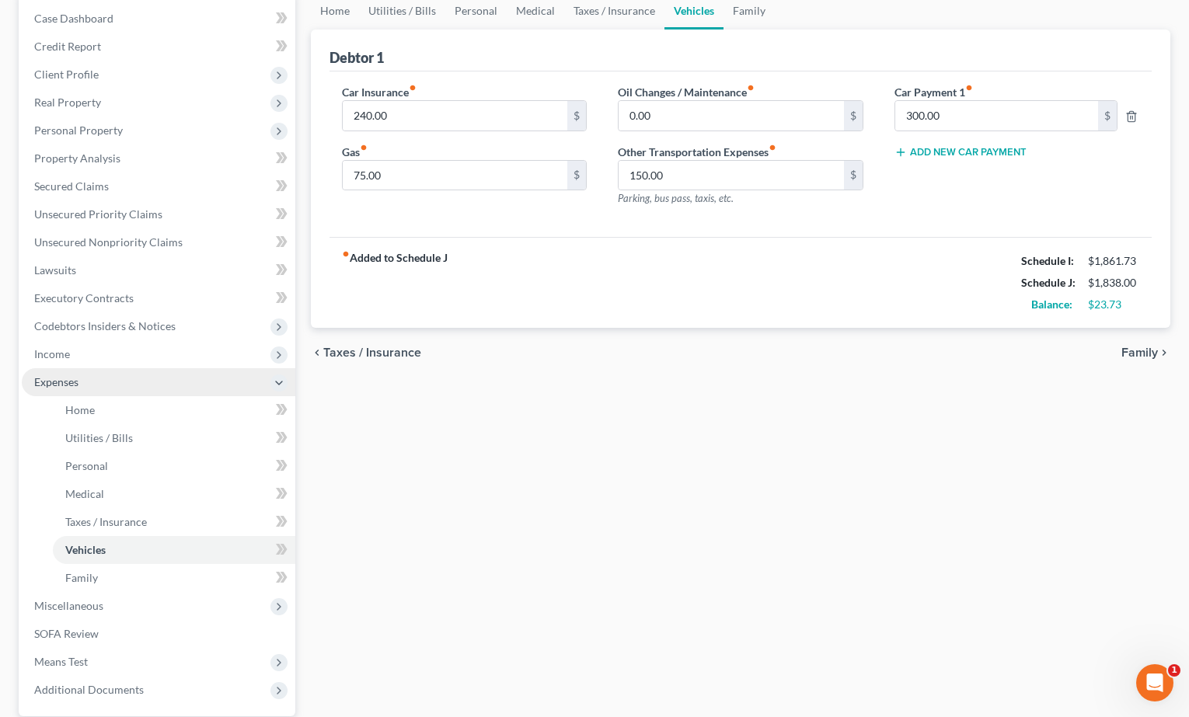
scroll to position [162, 0]
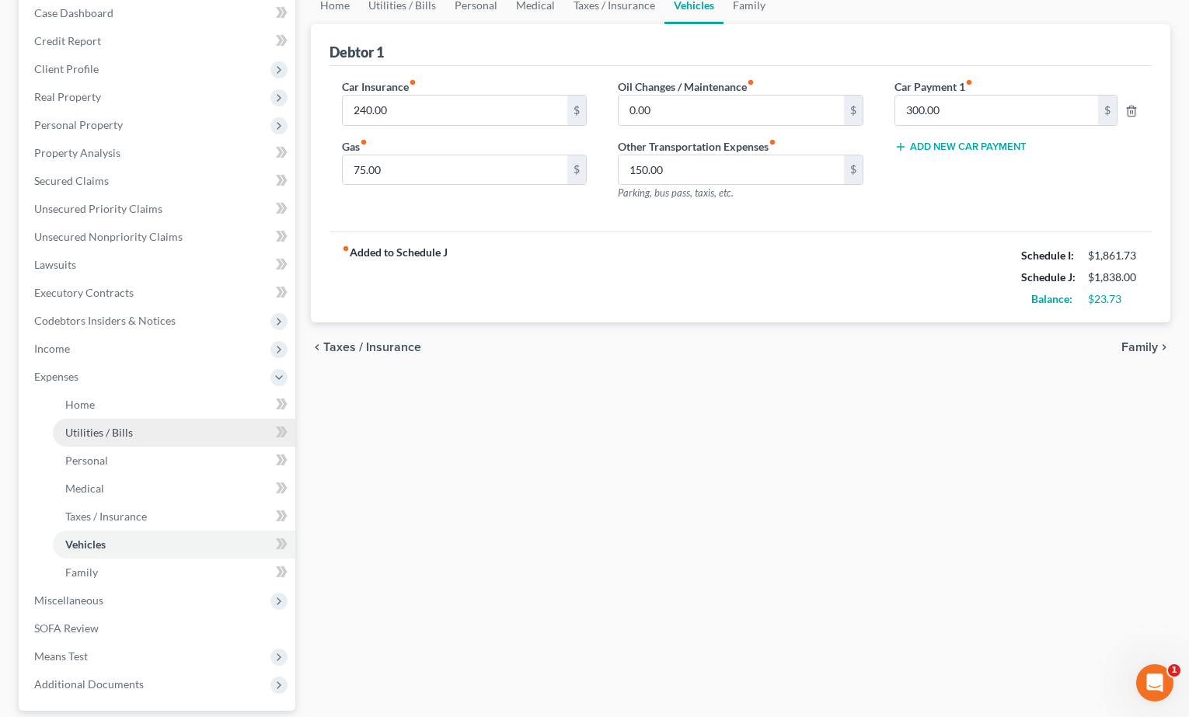
click at [145, 431] on link "Utilities / Bills" at bounding box center [174, 433] width 242 height 28
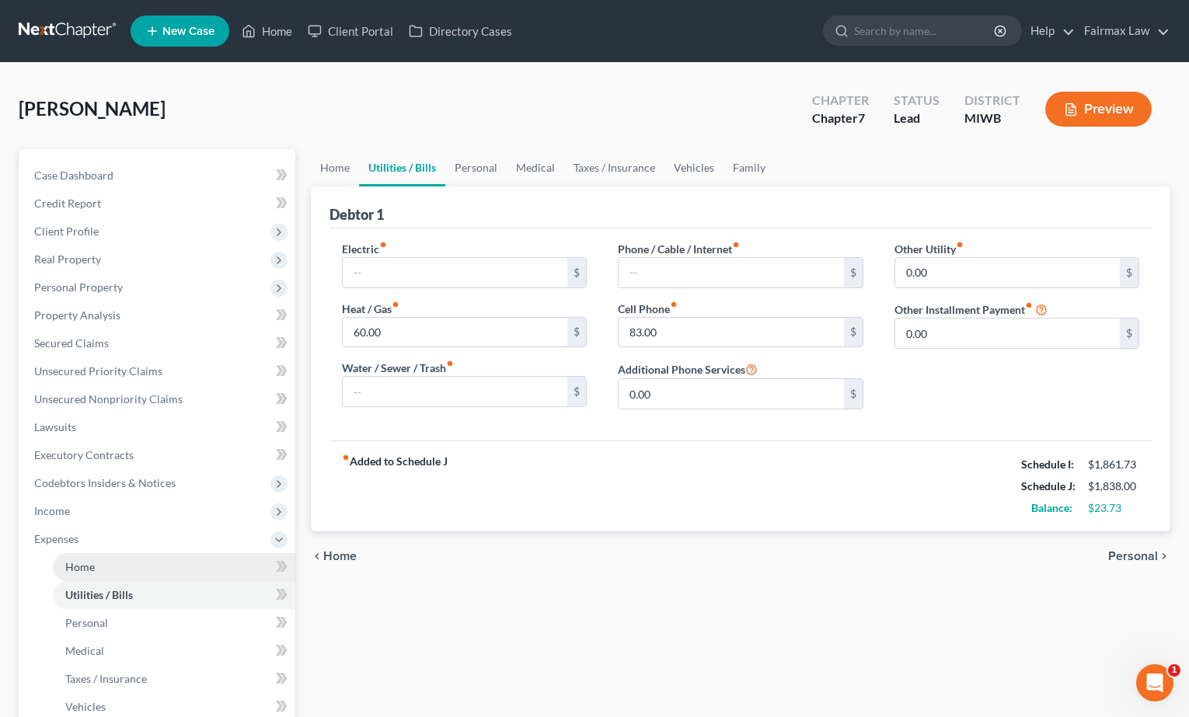
click at [112, 570] on link "Home" at bounding box center [174, 567] width 242 height 28
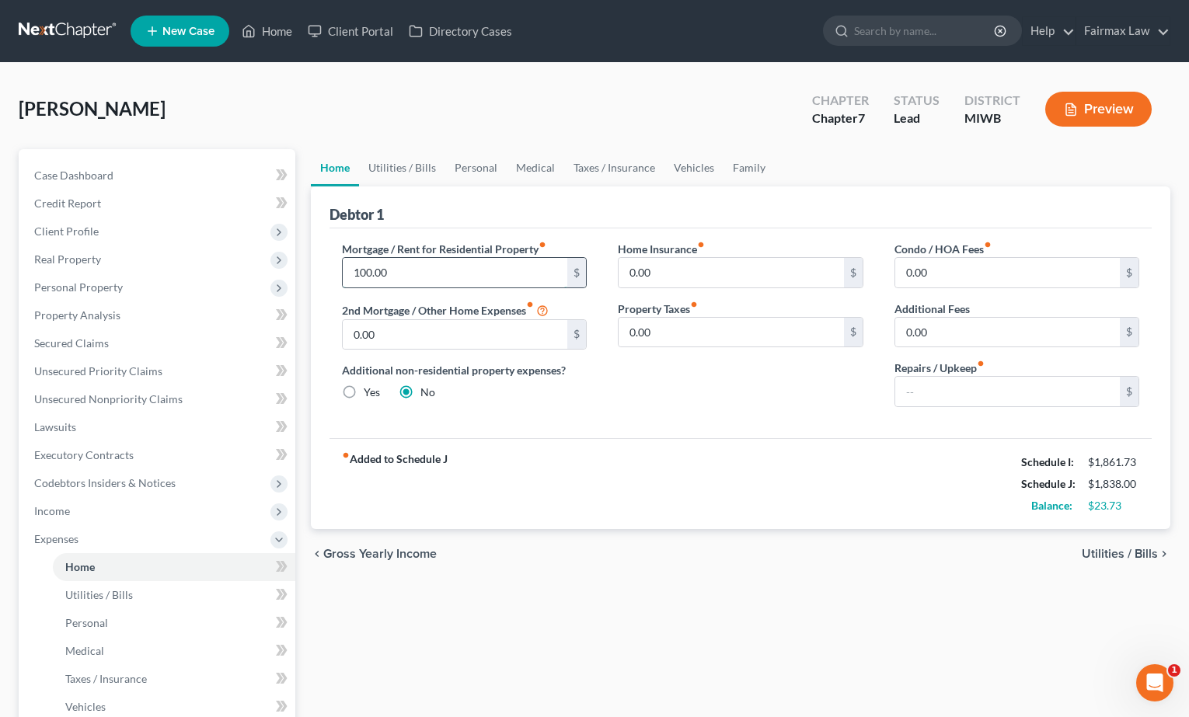
click at [360, 267] on input "100.00" at bounding box center [455, 273] width 225 height 30
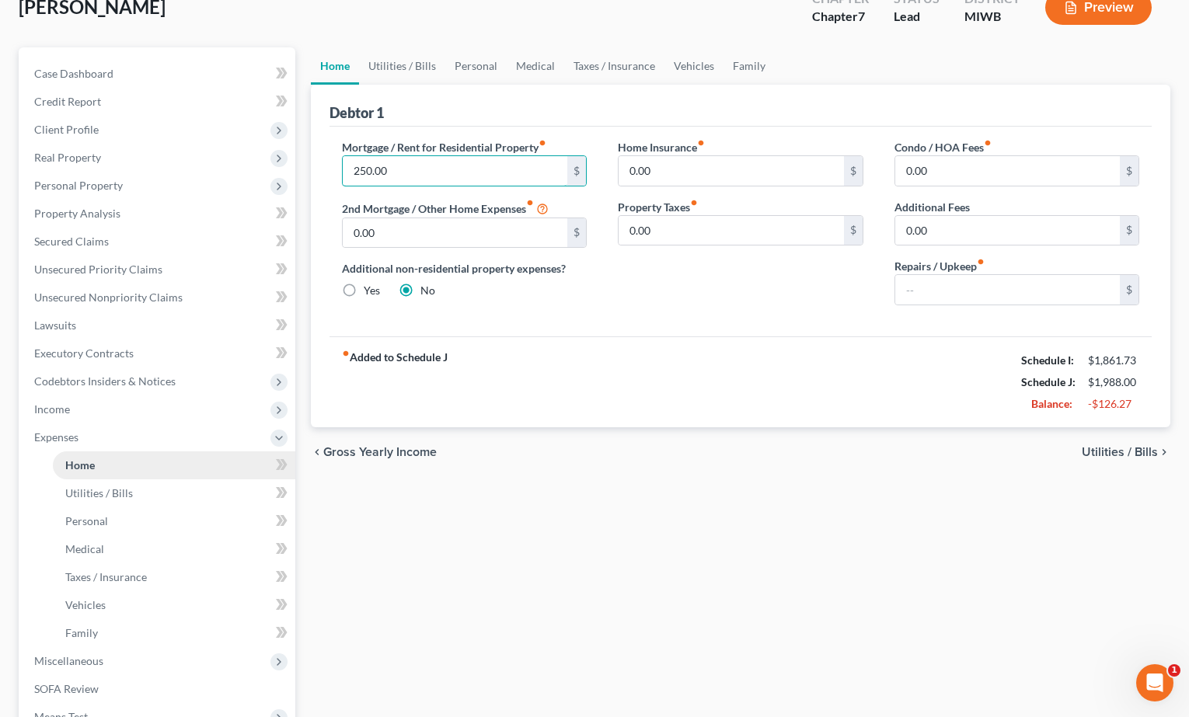
scroll to position [155, 0]
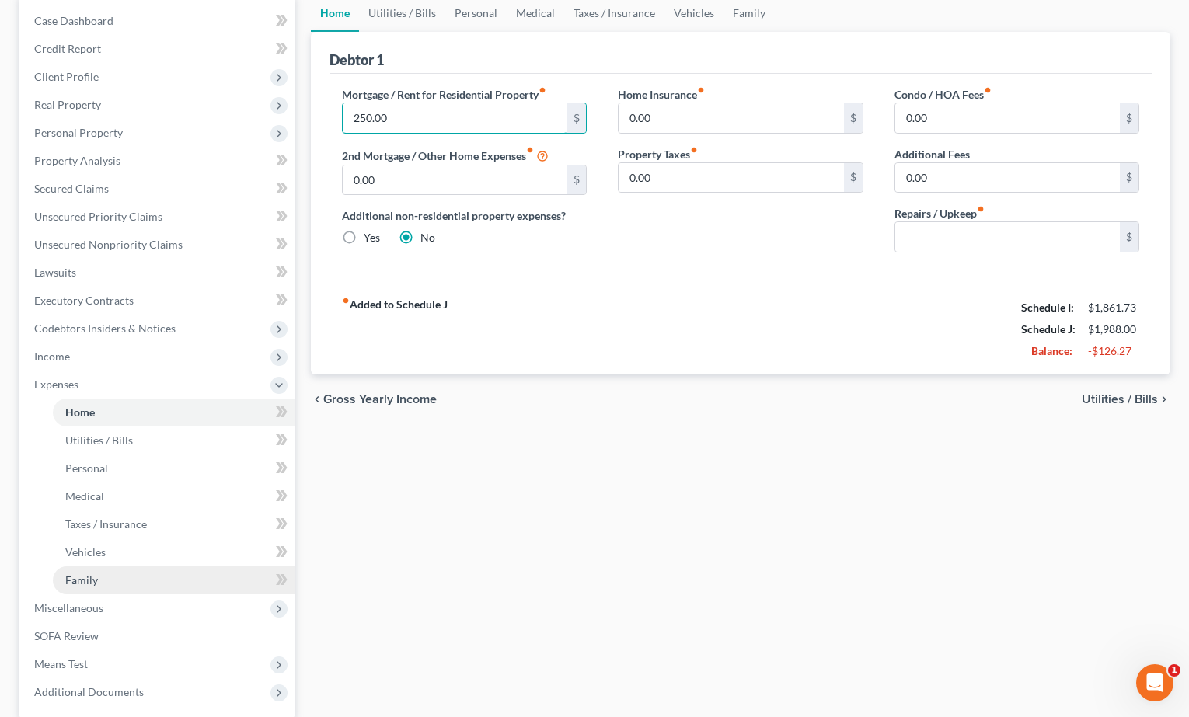
type input "250.00"
click at [191, 576] on link "Family" at bounding box center [174, 581] width 242 height 28
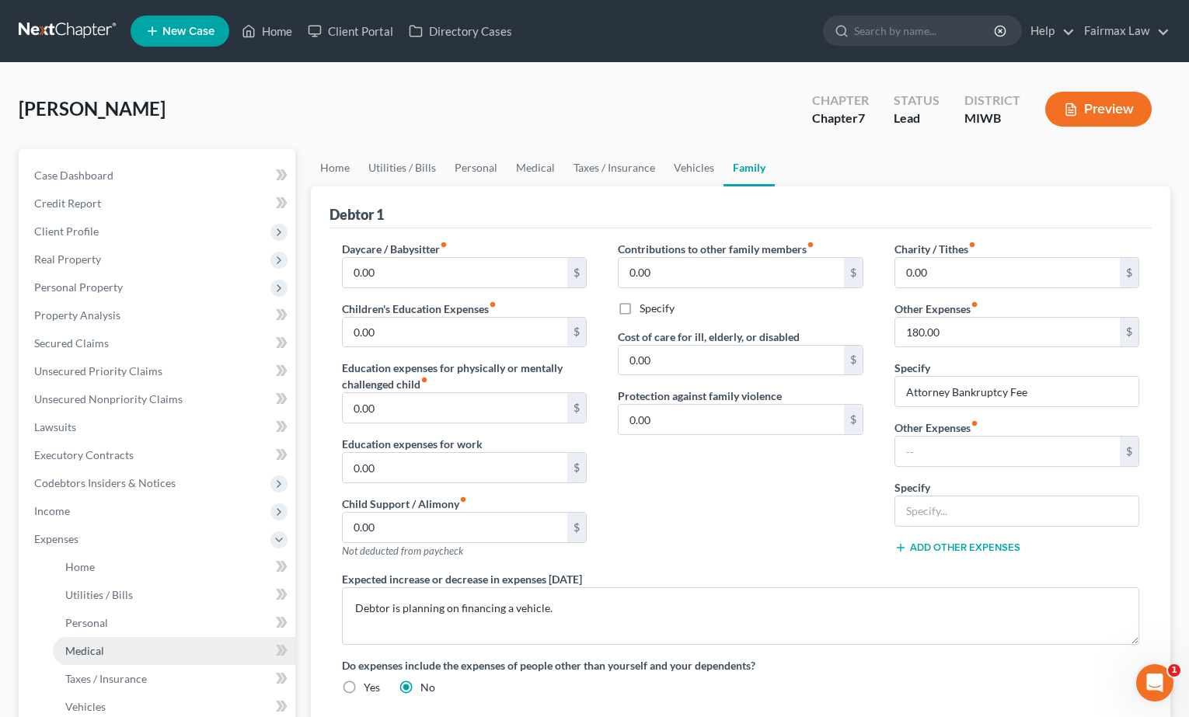
scroll to position [55, 0]
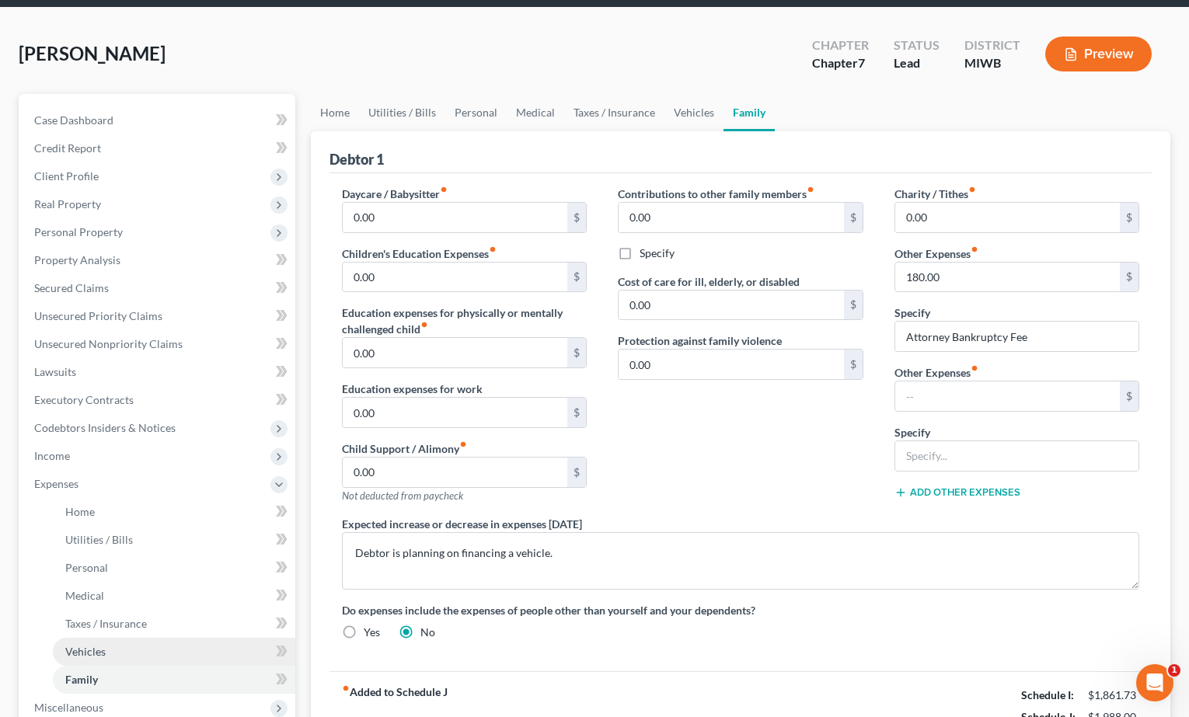
click at [155, 650] on link "Vehicles" at bounding box center [174, 652] width 242 height 28
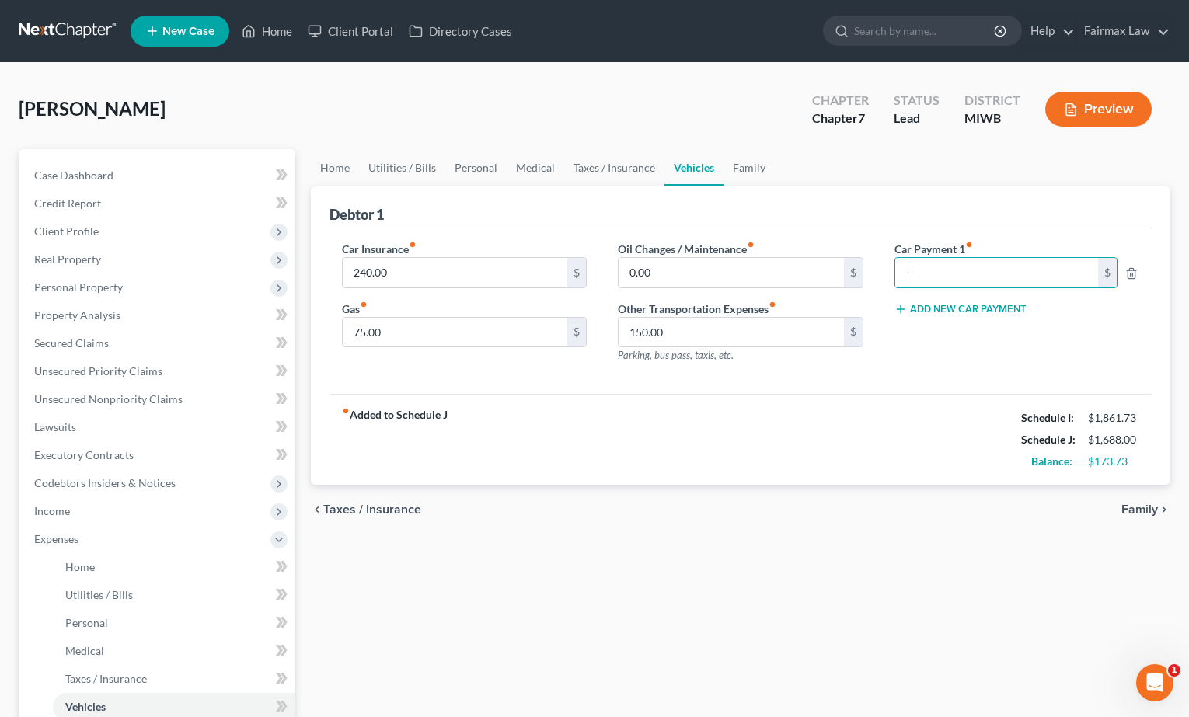
click at [893, 427] on div "fiber_manual_record Added to Schedule J Schedule I: $1,861.73 Schedule J: $1,68…" at bounding box center [740, 439] width 823 height 91
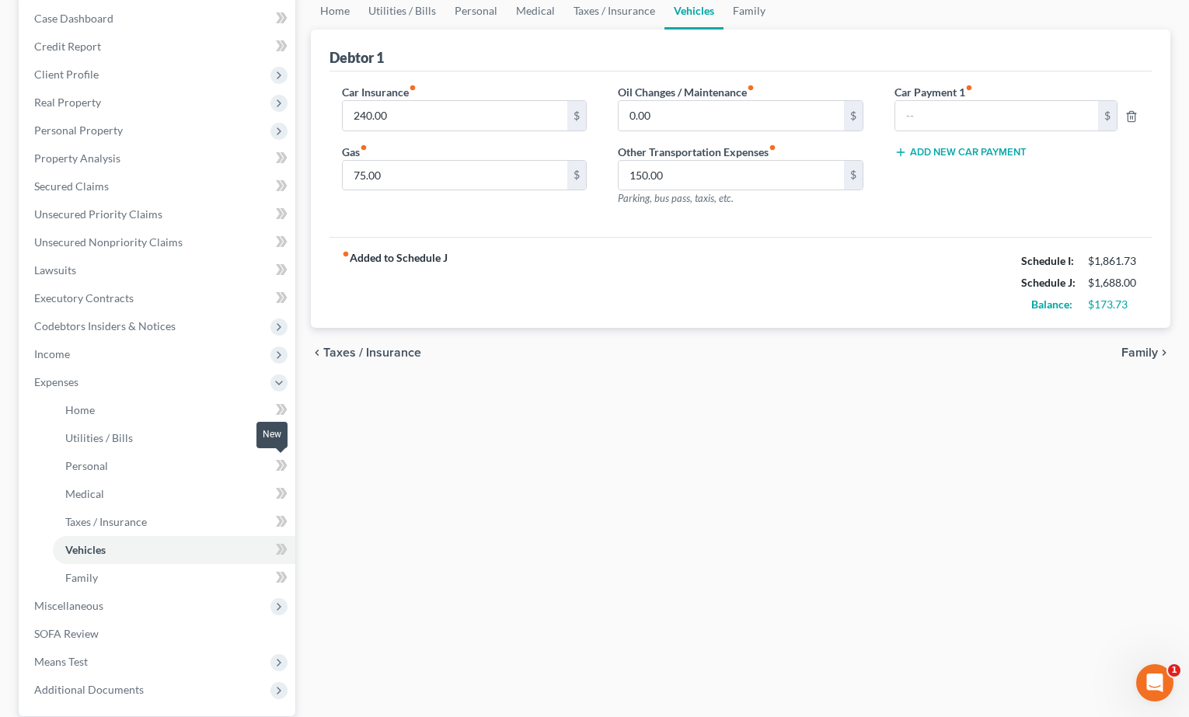
scroll to position [163, 0]
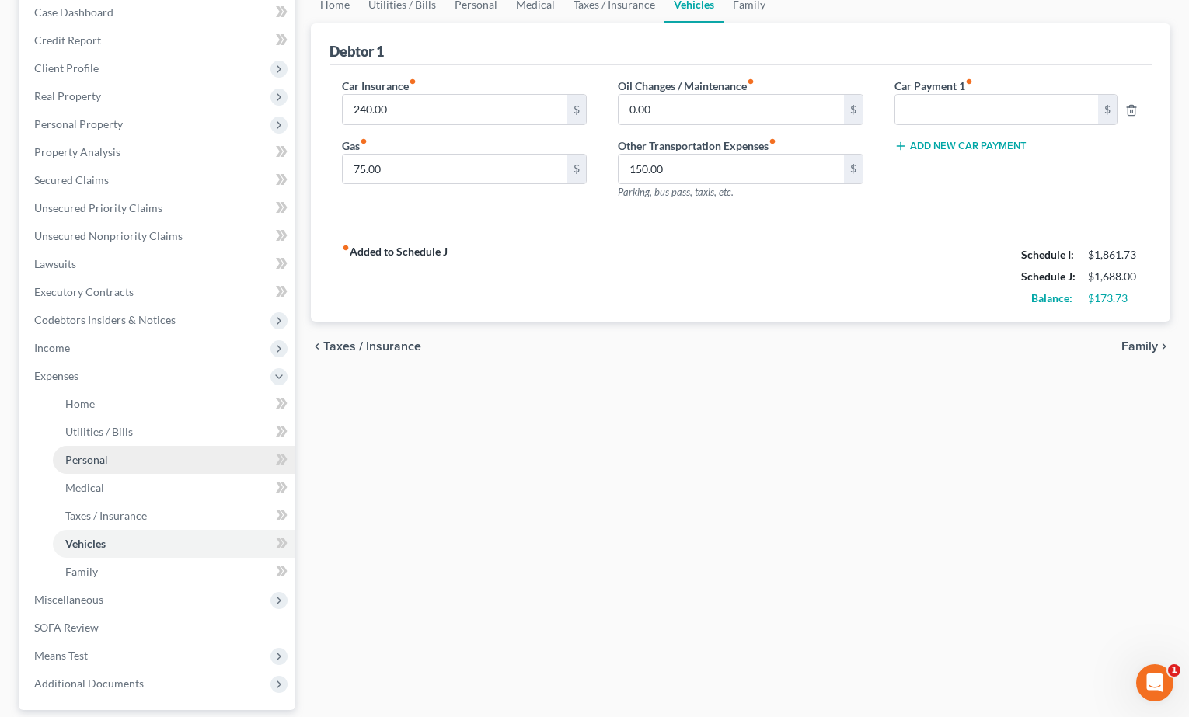
click at [131, 465] on link "Personal" at bounding box center [174, 460] width 242 height 28
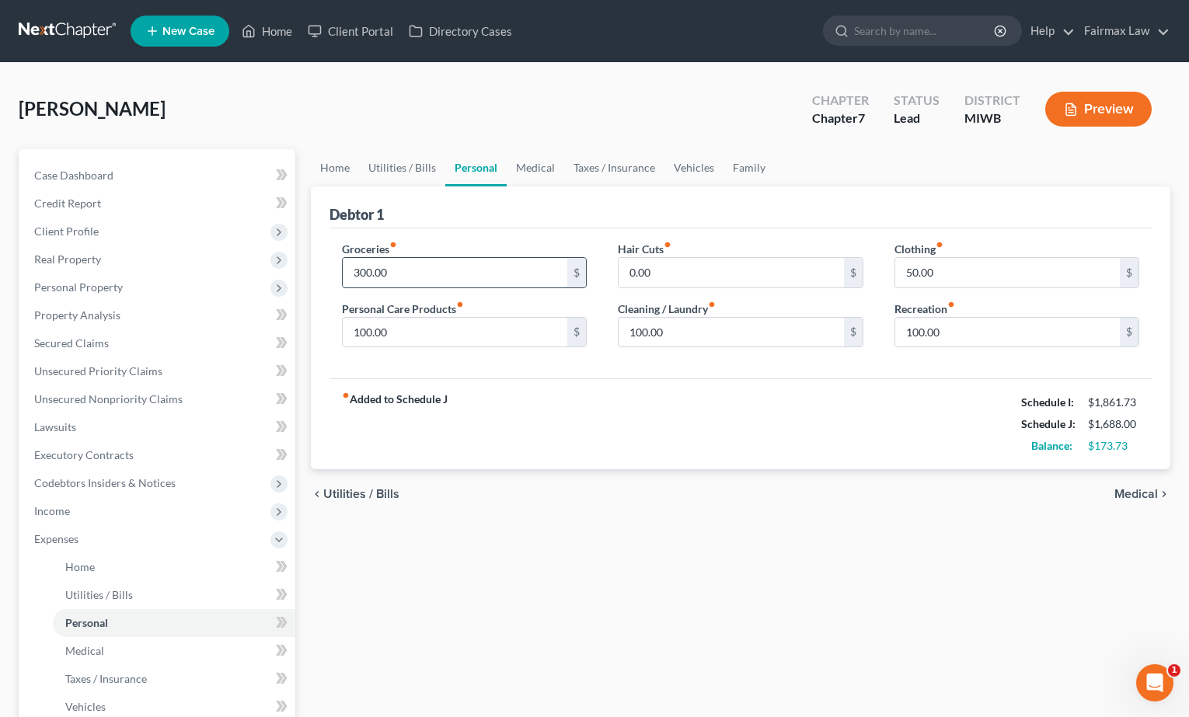
click at [364, 273] on input "300.00" at bounding box center [455, 273] width 225 height 30
type input "300.00"
click at [636, 333] on input "100.00" at bounding box center [731, 333] width 225 height 30
type input "75.00"
click at [918, 331] on input "100.00" at bounding box center [1007, 333] width 225 height 30
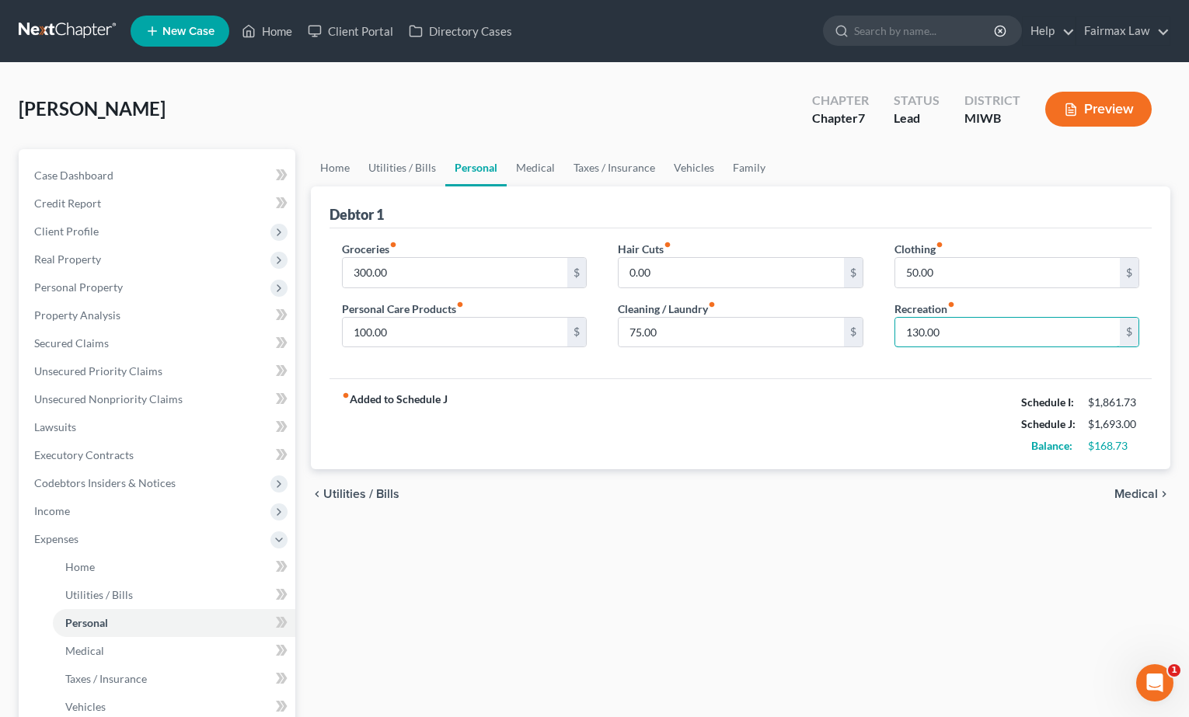
type input "130.00"
click at [367, 546] on div "Home Utilities / Bills Personal Medical Taxes / Insurance Vehicles Family Debto…" at bounding box center [741, 556] width 876 height 814
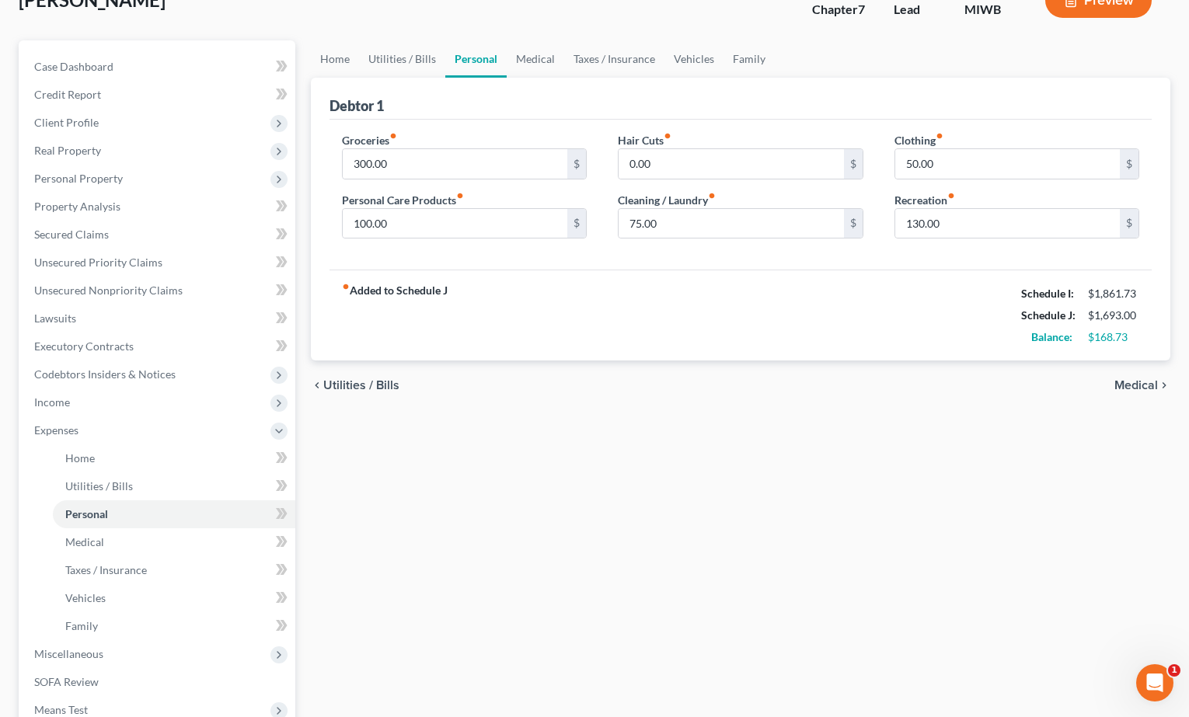
scroll to position [111, 0]
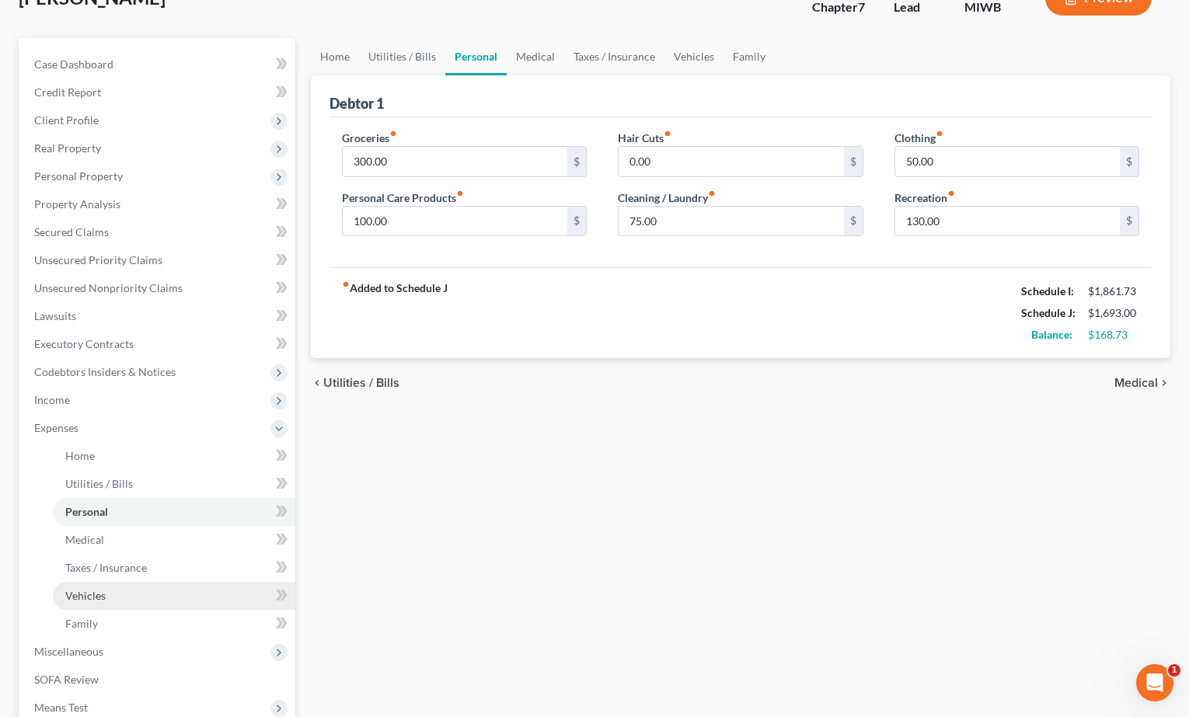
click at [233, 594] on link "Vehicles" at bounding box center [174, 596] width 242 height 28
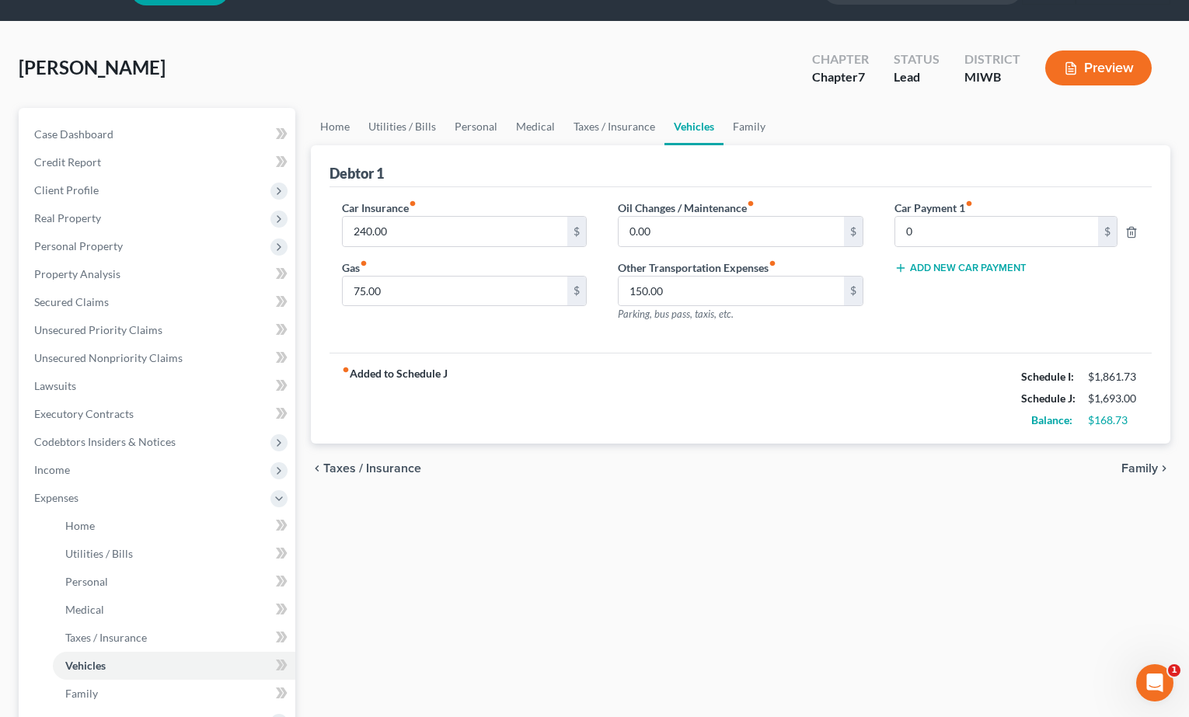
scroll to position [43, 0]
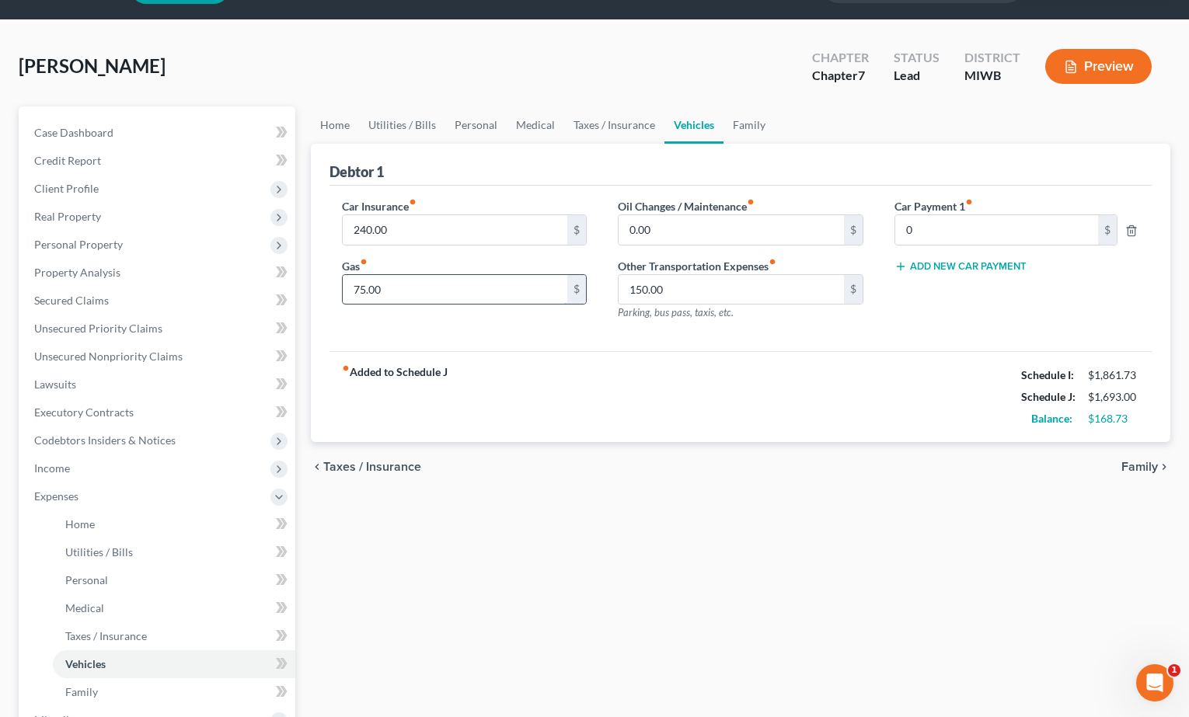
click at [363, 287] on input "75.00" at bounding box center [455, 290] width 225 height 30
click at [495, 343] on div "Car Insurance fiber_manual_record 240.00 $ Gas fiber_manual_record 100.00 $ Oil…" at bounding box center [740, 269] width 823 height 166
click at [153, 518] on link "Home" at bounding box center [174, 525] width 242 height 28
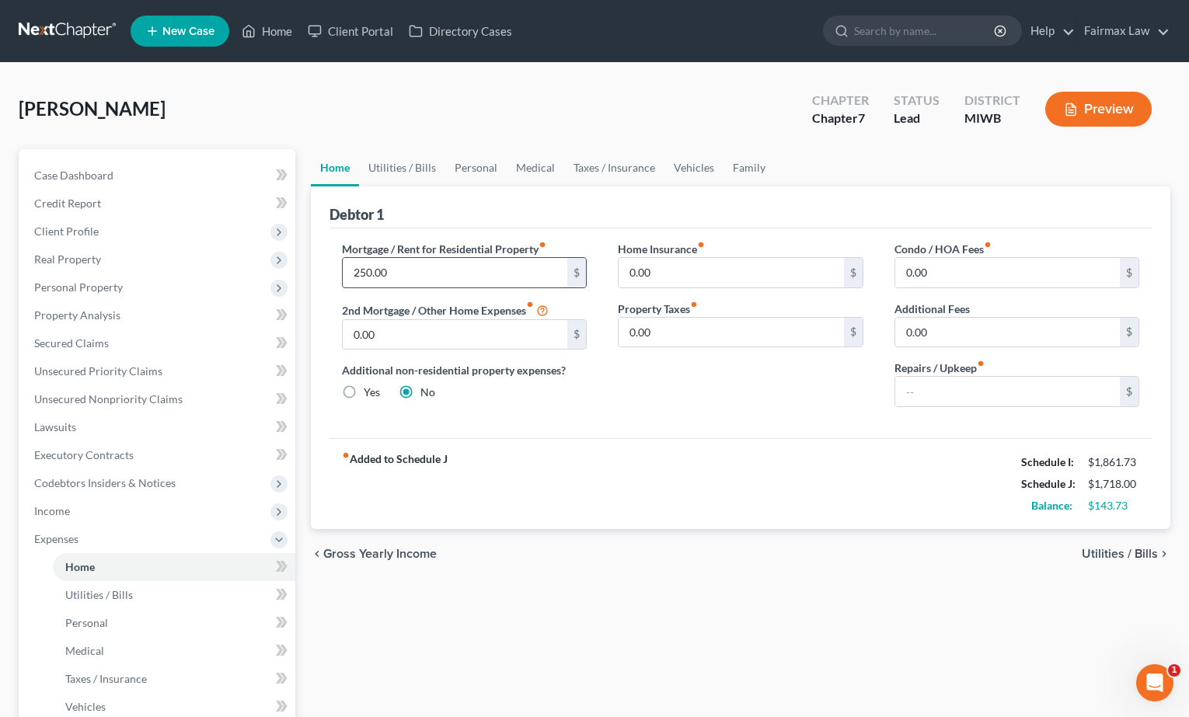
click at [364, 274] on input "250.00" at bounding box center [455, 273] width 225 height 30
click at [591, 485] on div "fiber_manual_record Added to Schedule J Schedule I: $1,861.73 Schedule J: $1,76…" at bounding box center [740, 483] width 823 height 91
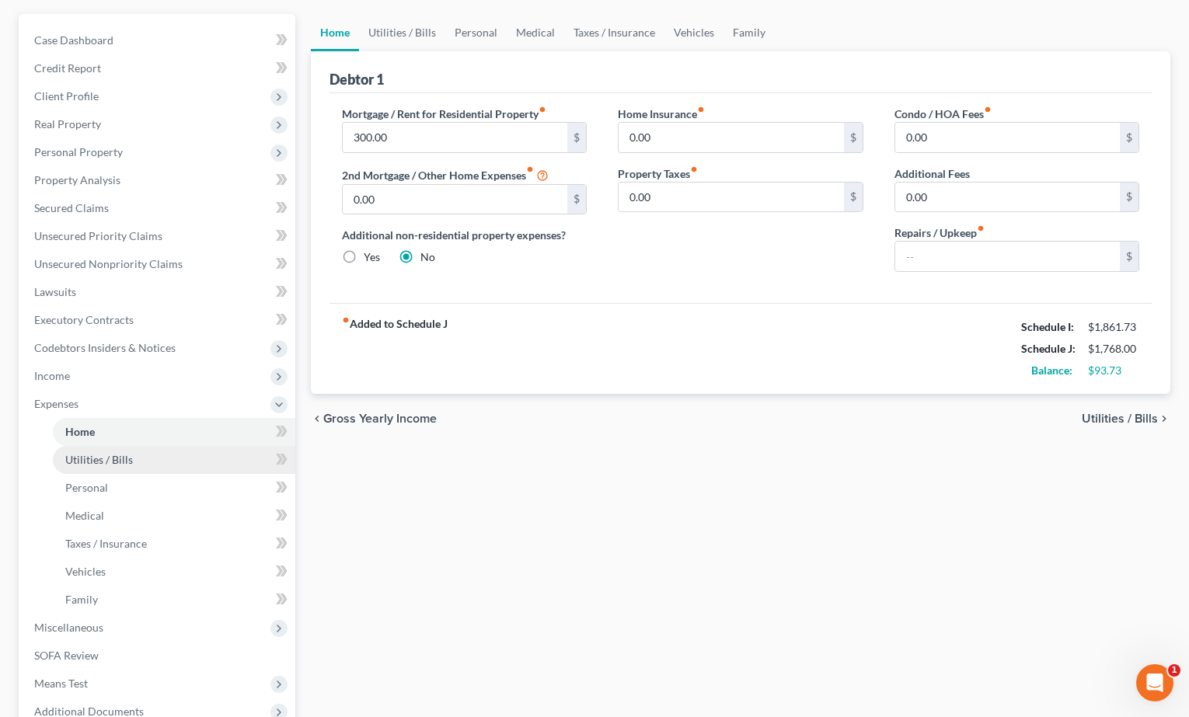
click at [145, 455] on link "Utilities / Bills" at bounding box center [174, 460] width 242 height 28
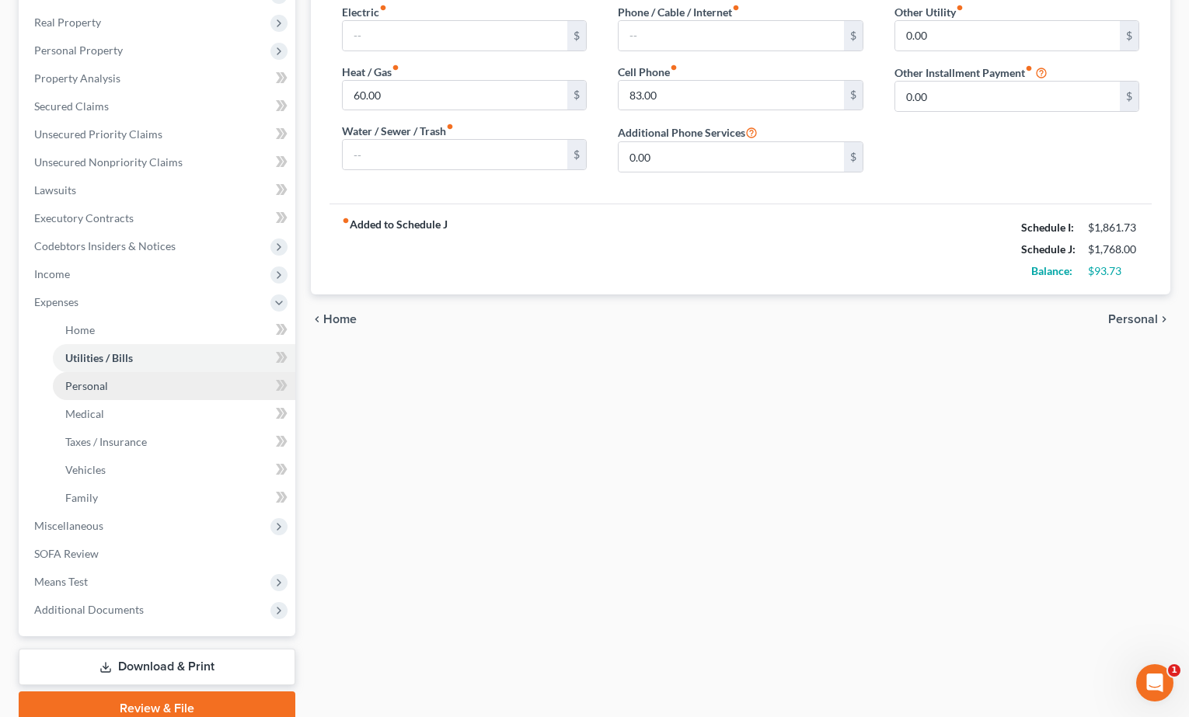
click at [136, 386] on link "Personal" at bounding box center [174, 386] width 242 height 28
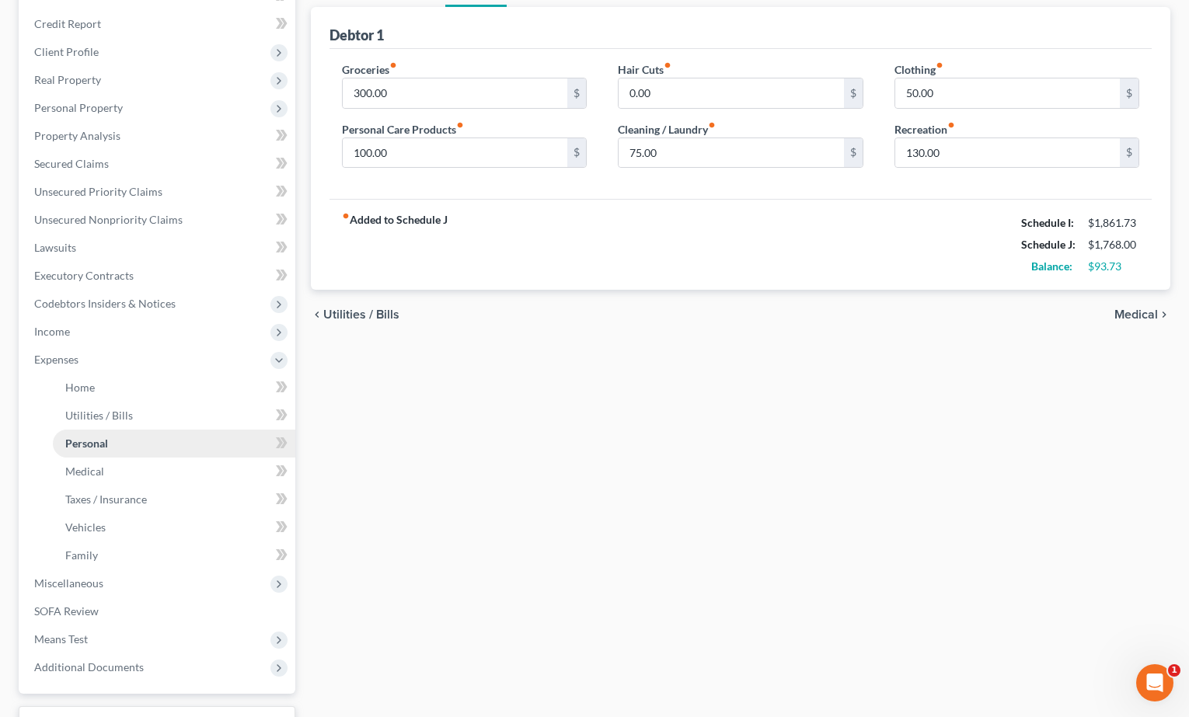
scroll to position [180, 0]
click at [365, 154] on input "100.00" at bounding box center [455, 153] width 225 height 30
click at [522, 246] on div "fiber_manual_record Added to Schedule J Schedule I: $1,861.73 Schedule J: $1,78…" at bounding box center [740, 243] width 823 height 91
click at [912, 90] on input "50.00" at bounding box center [1007, 93] width 225 height 30
click at [908, 336] on div "chevron_left Utilities / Bills Medical chevron_right" at bounding box center [741, 314] width 860 height 50
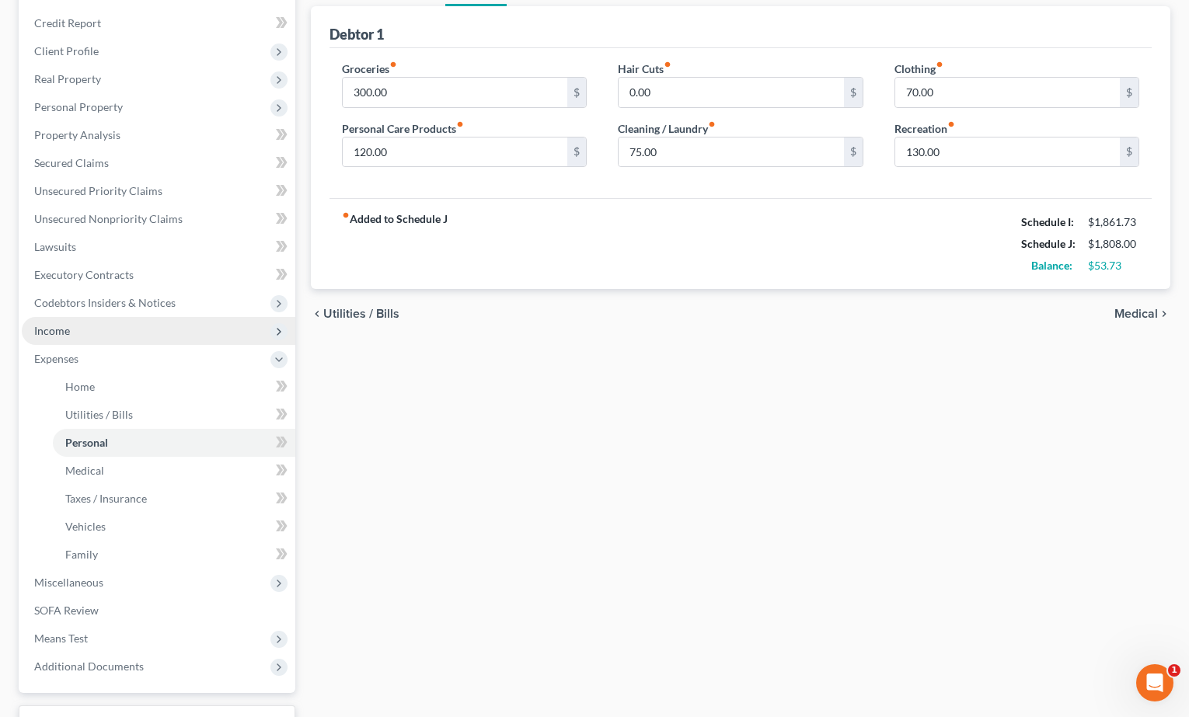
click at [118, 338] on span "Income" at bounding box center [159, 331] width 274 height 28
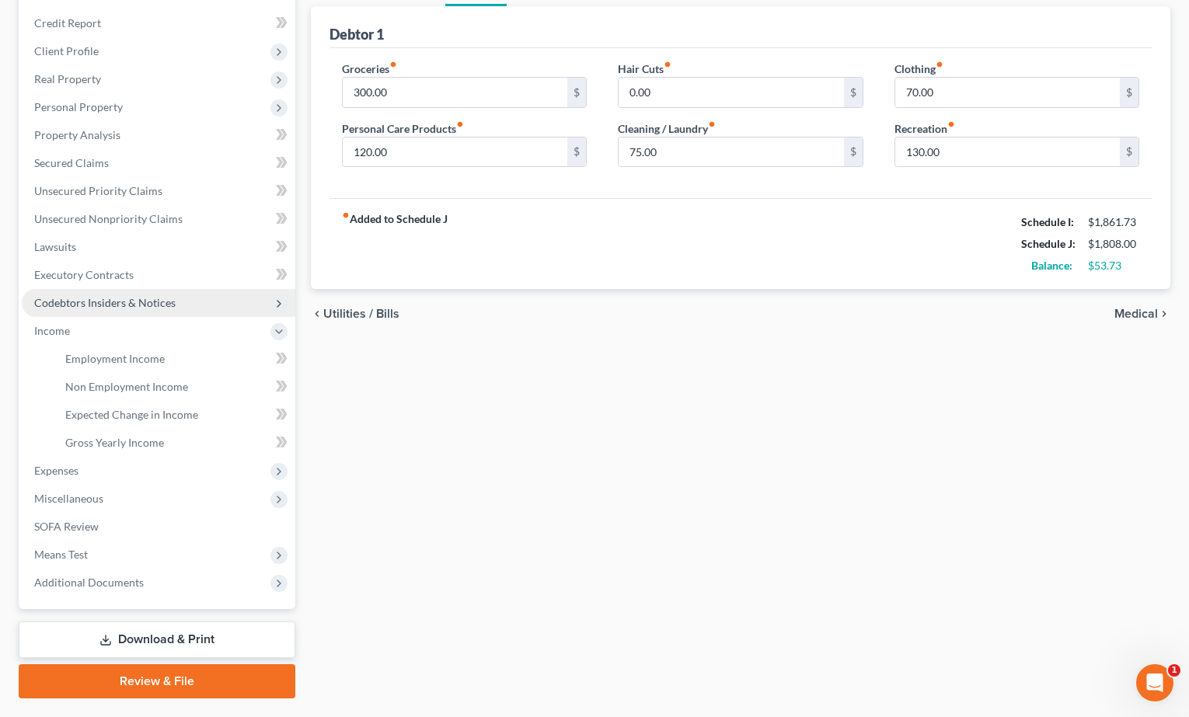
click at [137, 302] on span "Codebtors Insiders & Notices" at bounding box center [104, 302] width 141 height 13
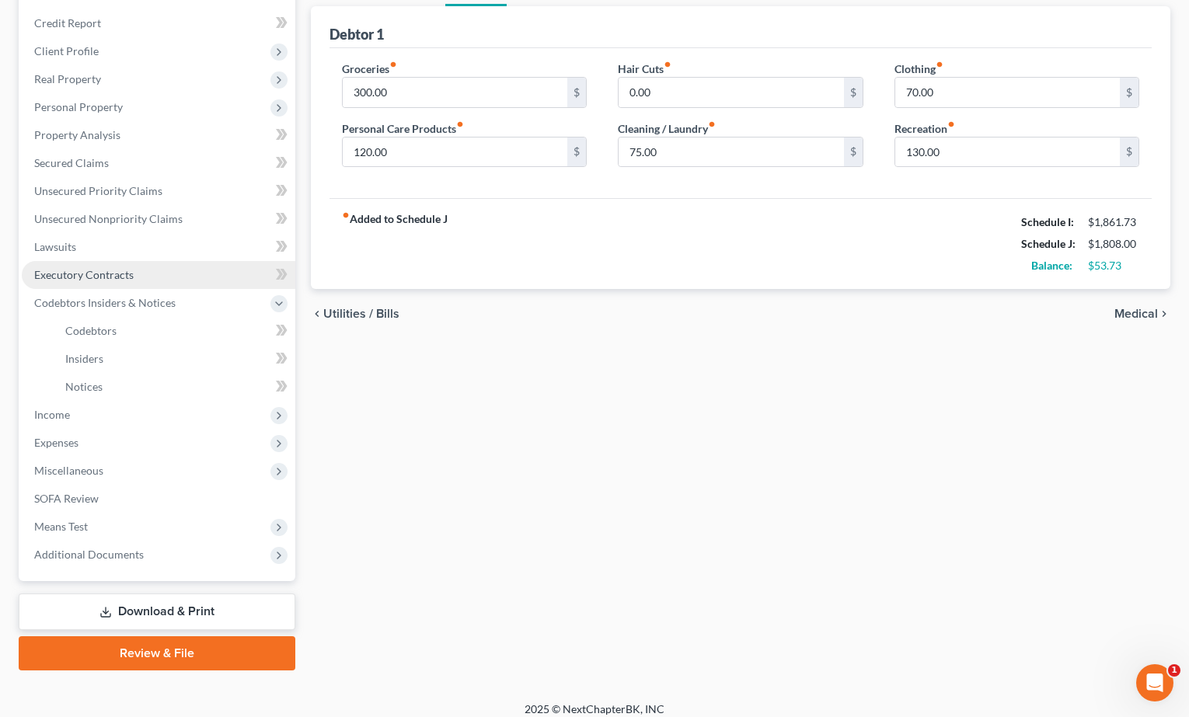
click at [147, 279] on link "Executory Contracts" at bounding box center [159, 275] width 274 height 28
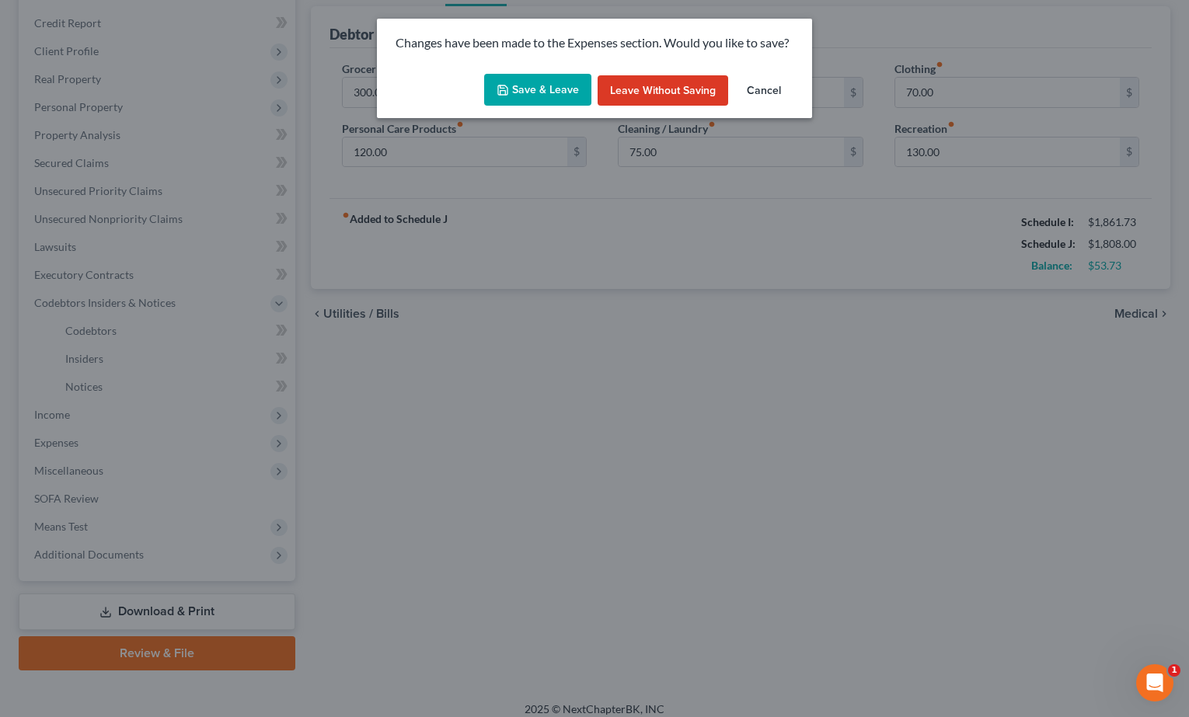
click at [542, 99] on button "Save & Leave" at bounding box center [537, 90] width 107 height 33
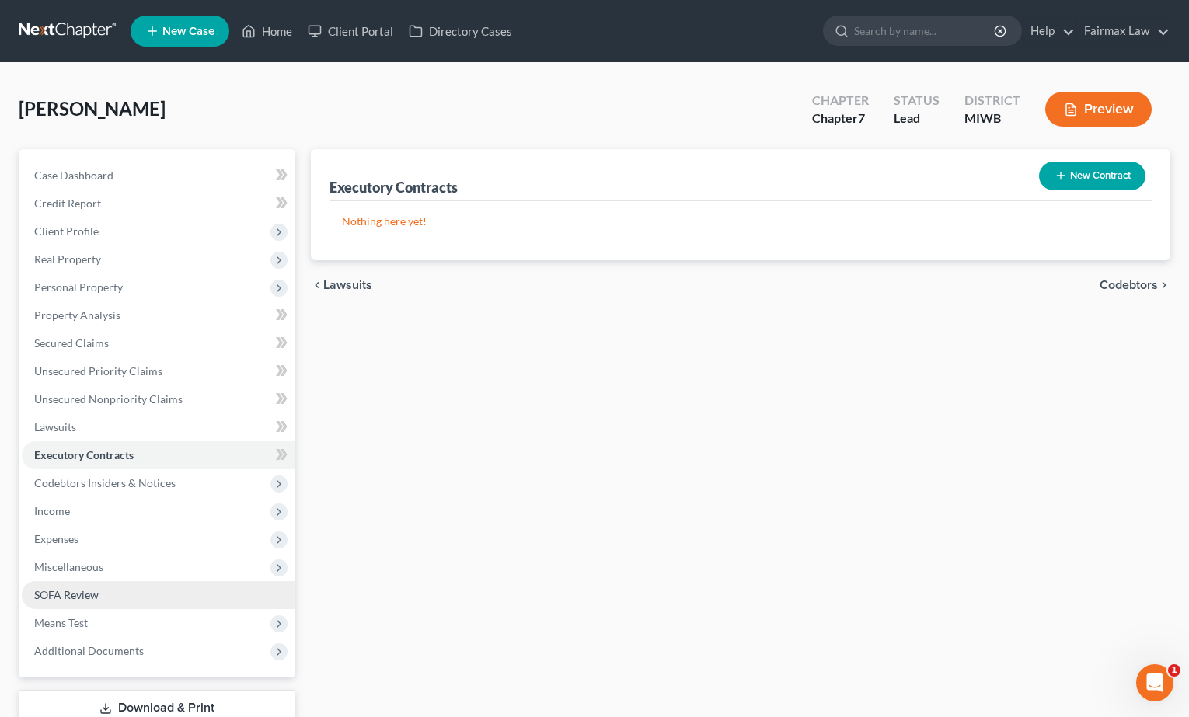
click at [173, 584] on link "SOFA Review" at bounding box center [159, 595] width 274 height 28
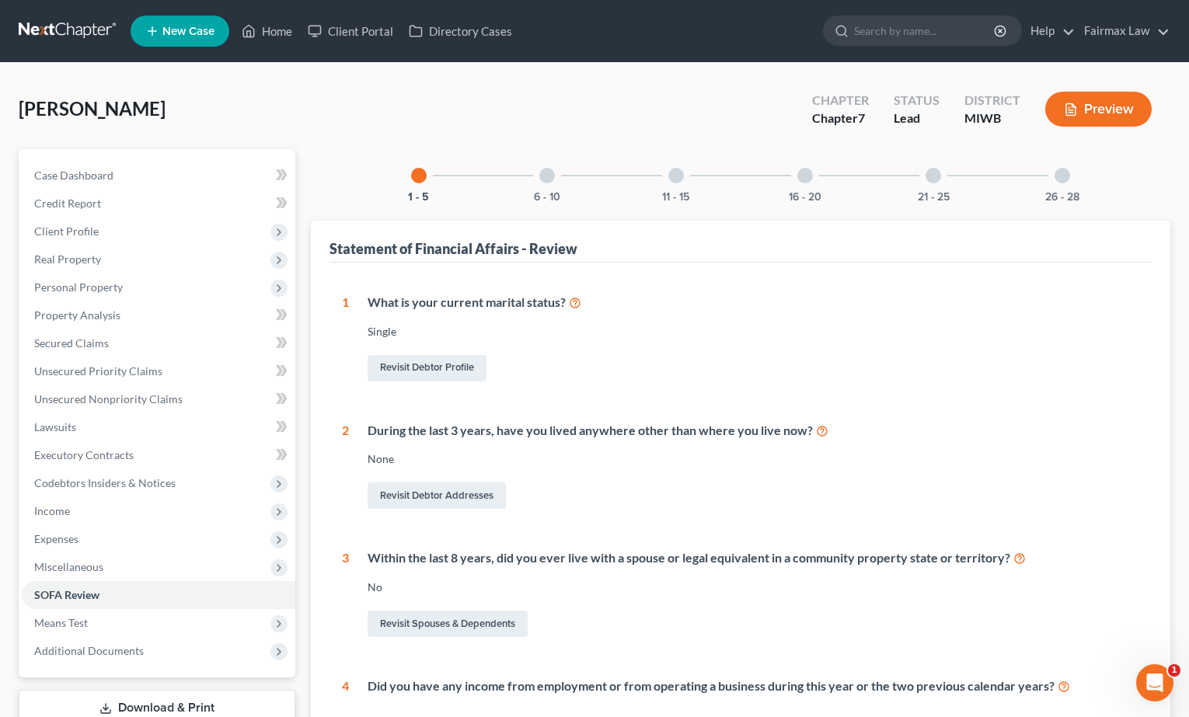
click at [557, 176] on div "6 - 10" at bounding box center [547, 175] width 53 height 53
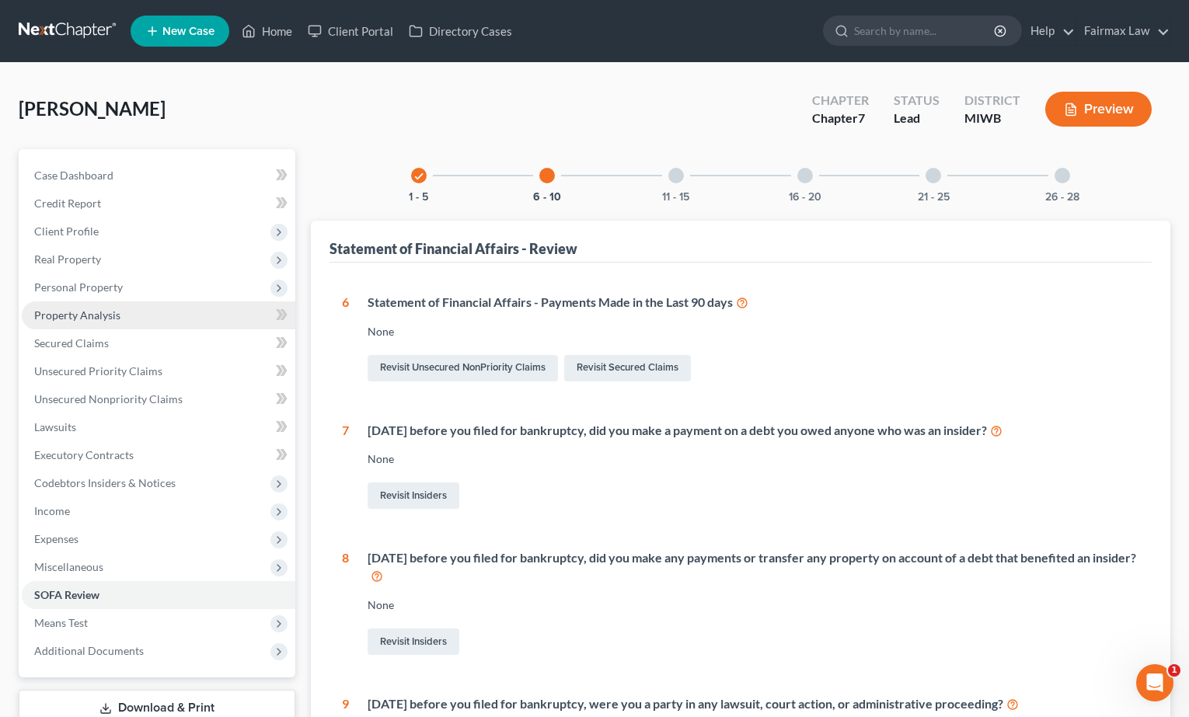
click at [100, 306] on link "Property Analysis" at bounding box center [159, 316] width 274 height 28
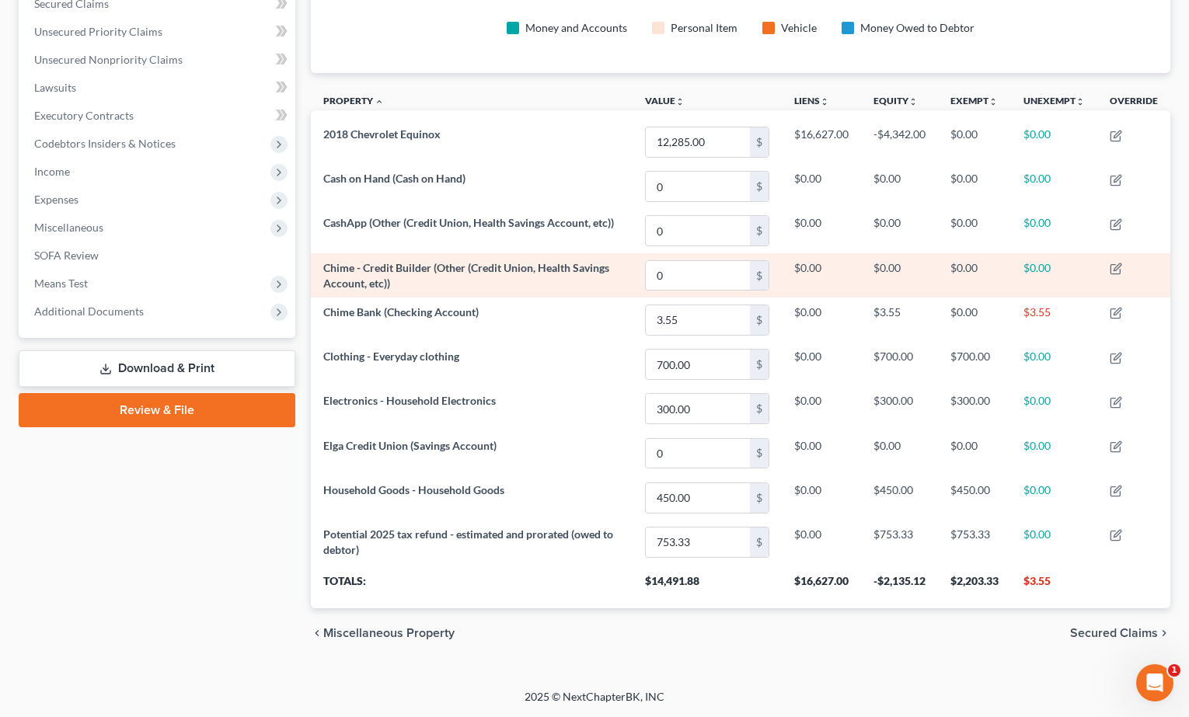
scroll to position [345, 0]
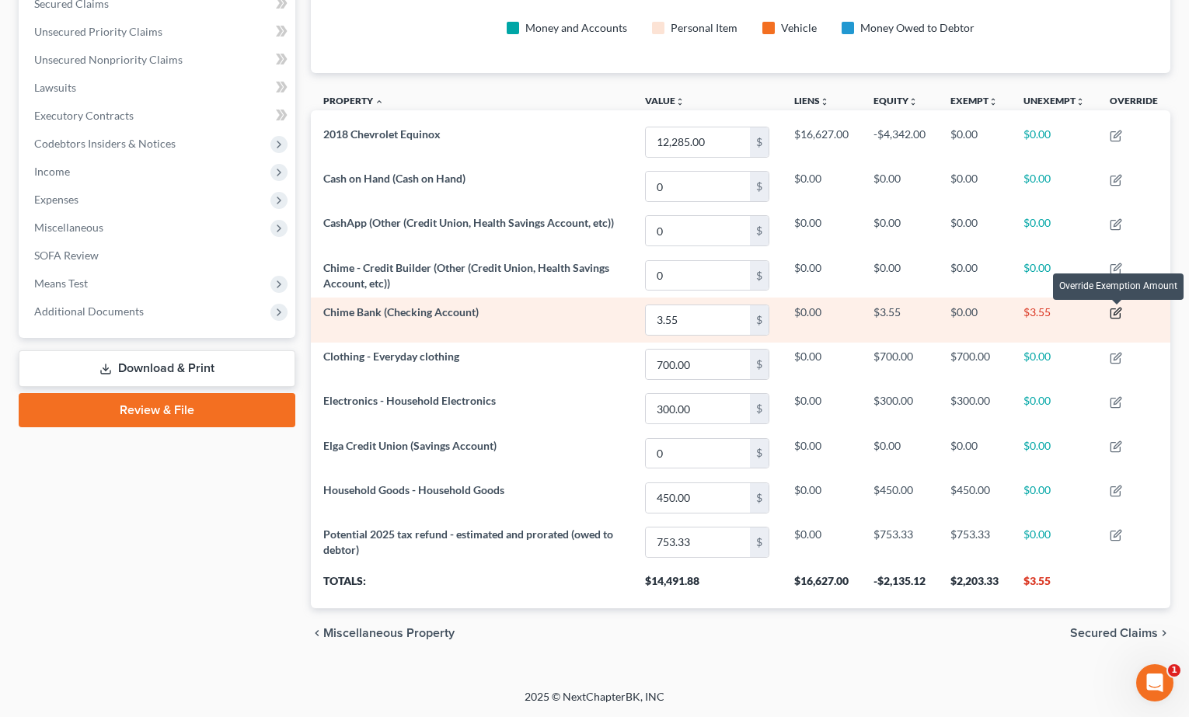
click at [1028, 308] on icon "button" at bounding box center [1116, 313] width 12 height 12
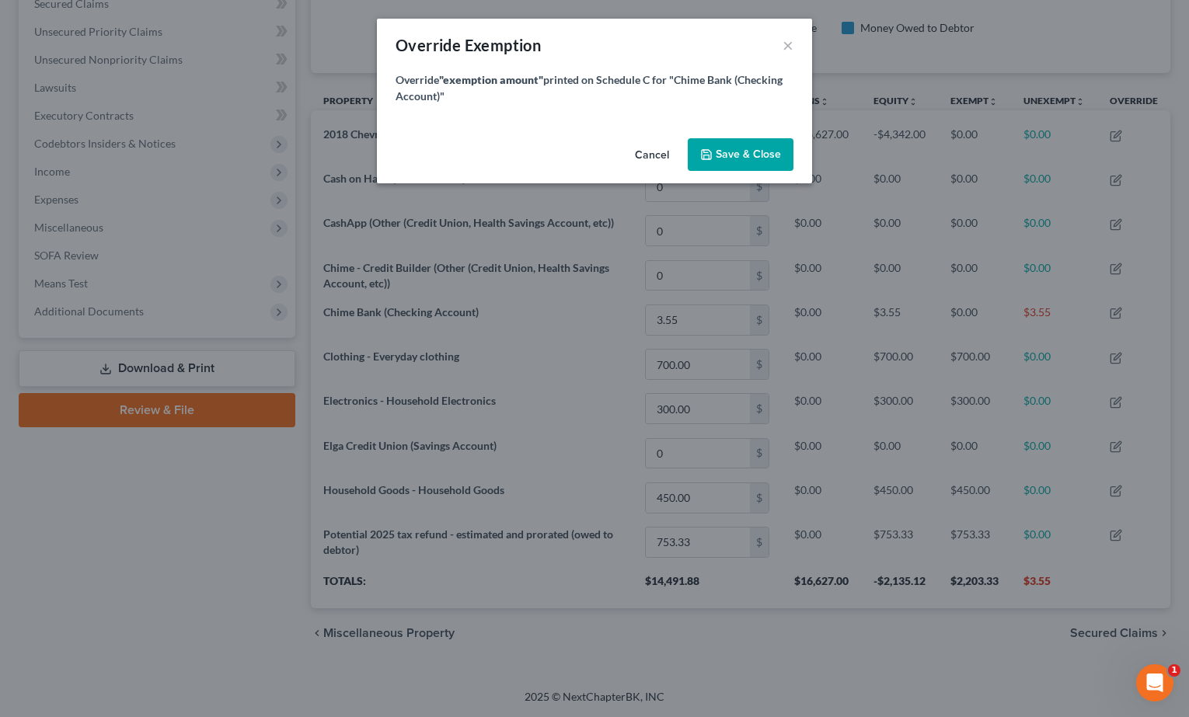
click at [655, 155] on button "Cancel" at bounding box center [651, 155] width 59 height 31
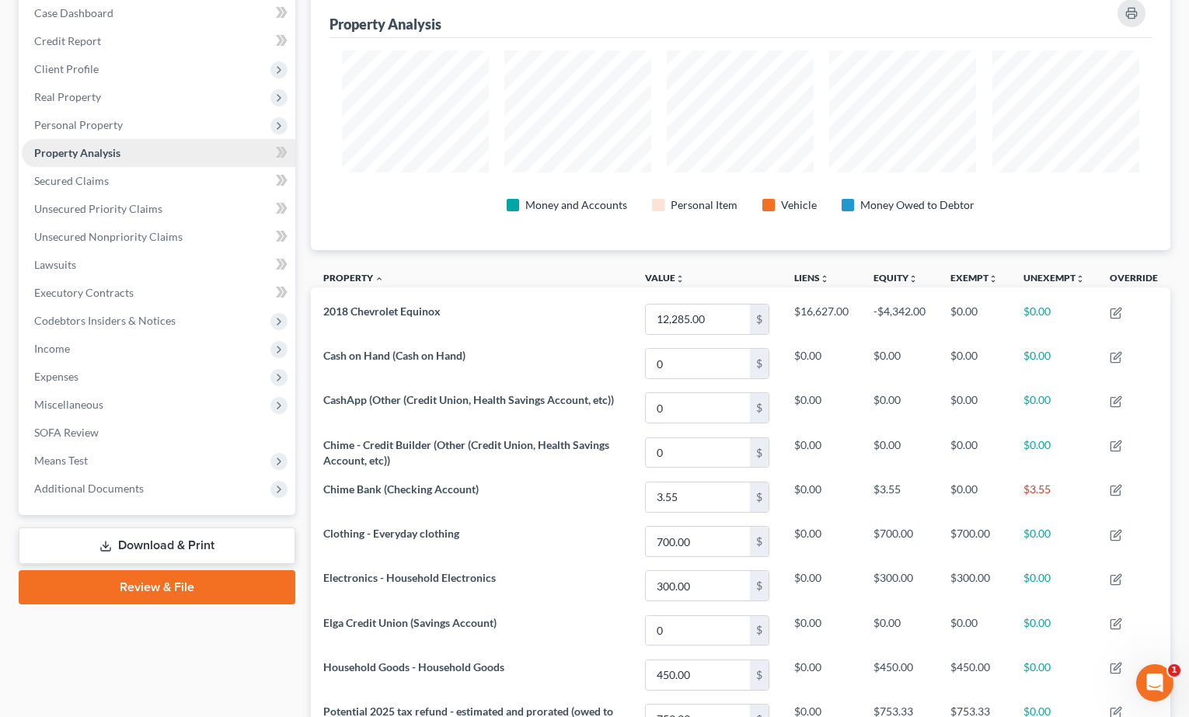
scroll to position [153, 0]
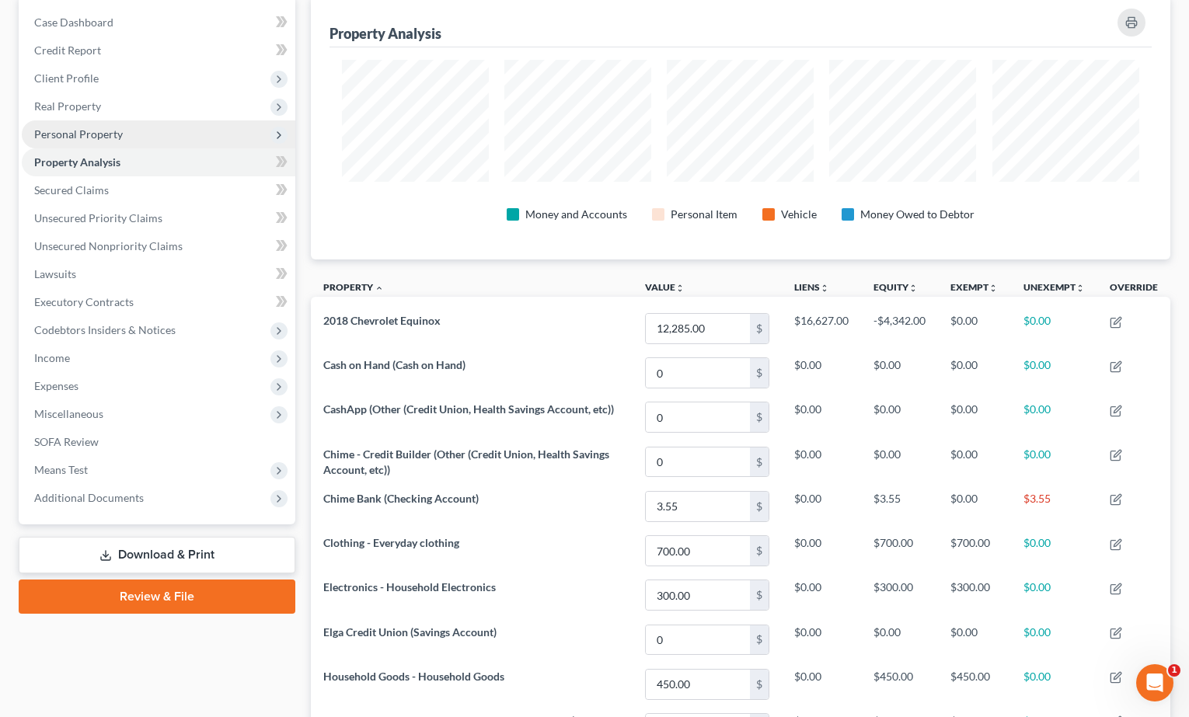
click at [134, 129] on span "Personal Property" at bounding box center [159, 134] width 274 height 28
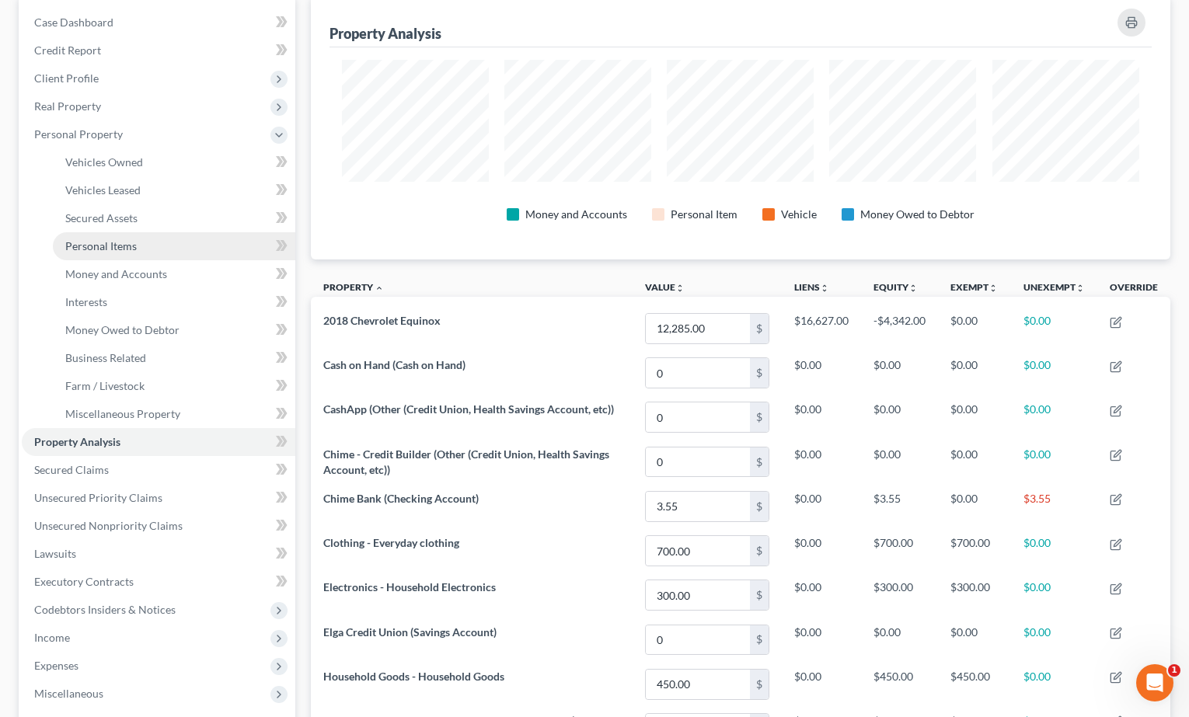
click at [131, 246] on span "Personal Items" at bounding box center [100, 245] width 71 height 13
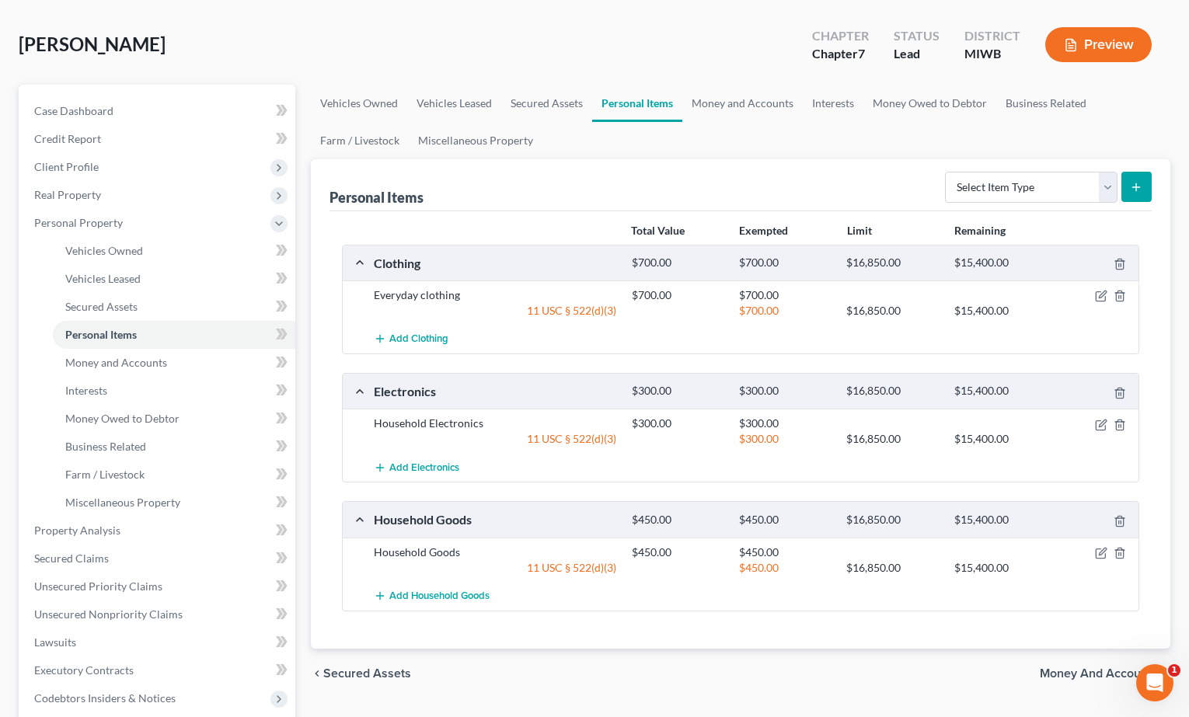
scroll to position [67, 0]
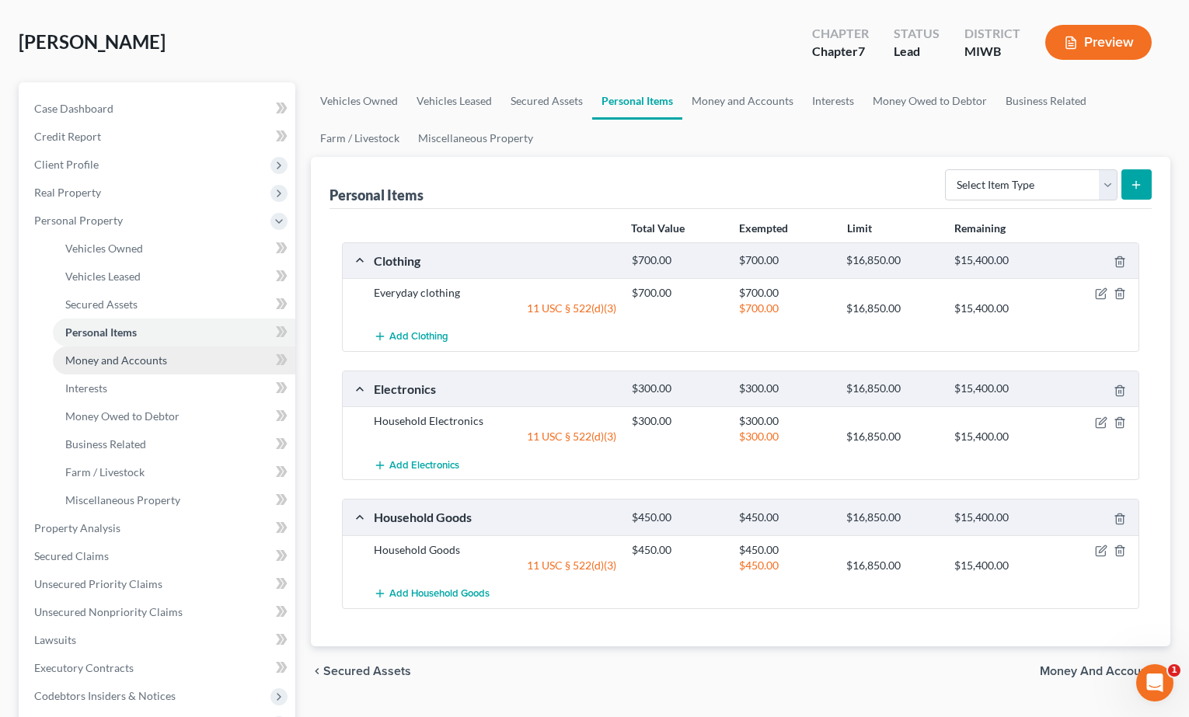
click at [138, 354] on span "Money and Accounts" at bounding box center [116, 360] width 102 height 13
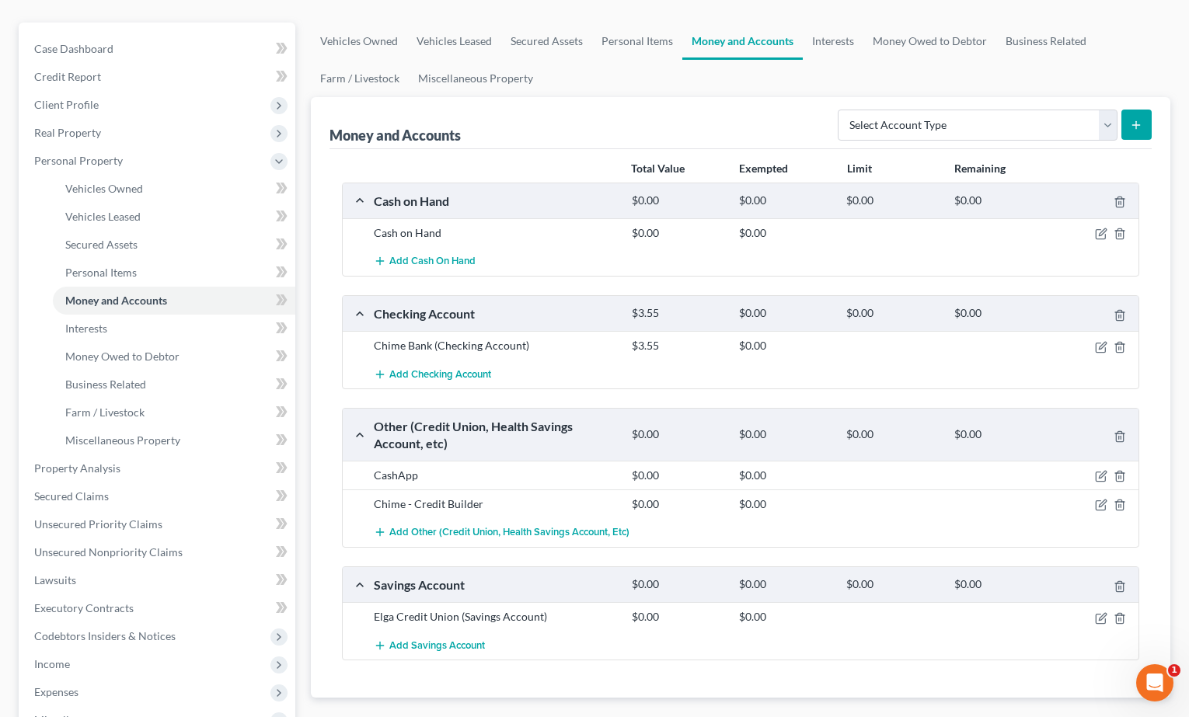
scroll to position [132, 0]
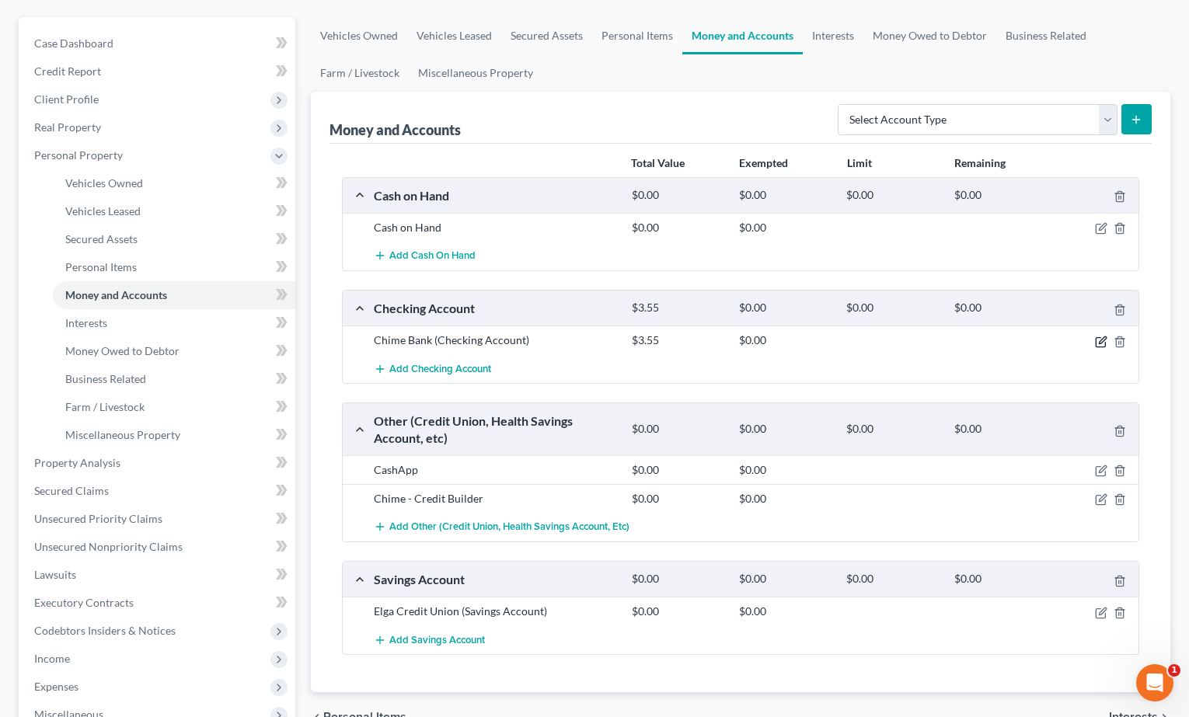
click at [1028, 337] on icon "button" at bounding box center [1101, 342] width 12 height 12
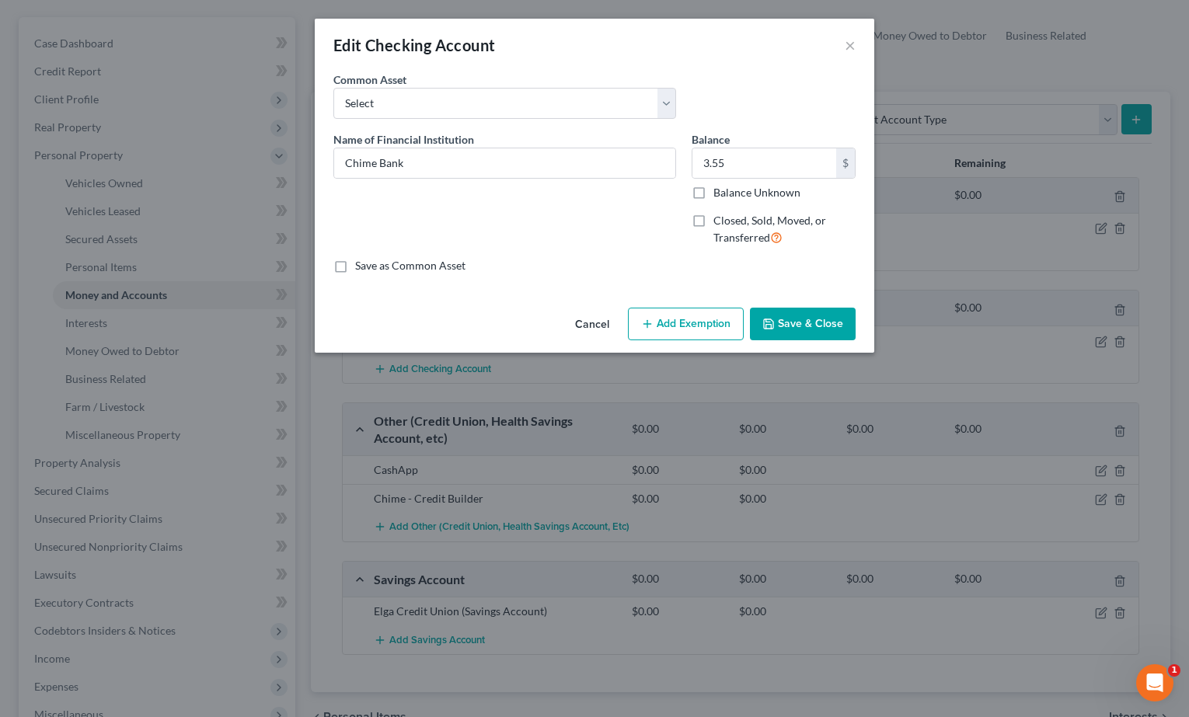
click at [637, 330] on button "Add Exemption" at bounding box center [686, 324] width 116 height 33
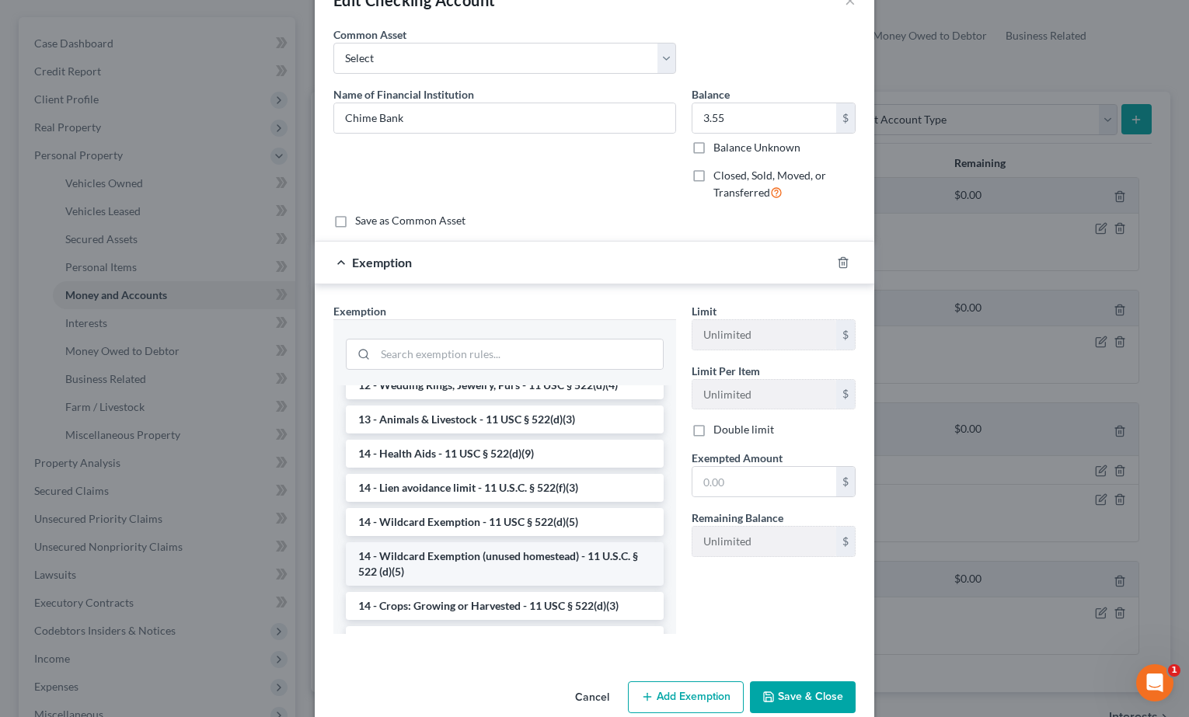
scroll to position [260, 0]
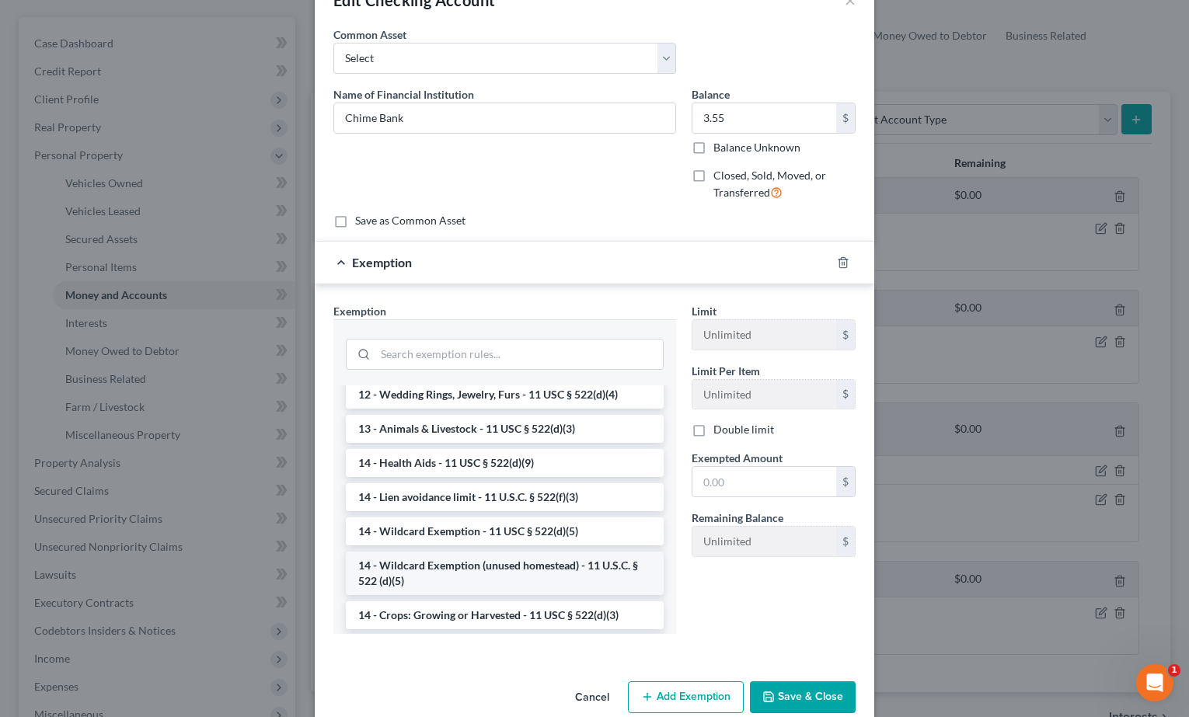
click at [444, 573] on li "14 - Wildcard Exemption (unused homestead) - 11 U.S.C. § 522 (d)(5)" at bounding box center [505, 574] width 318 height 44
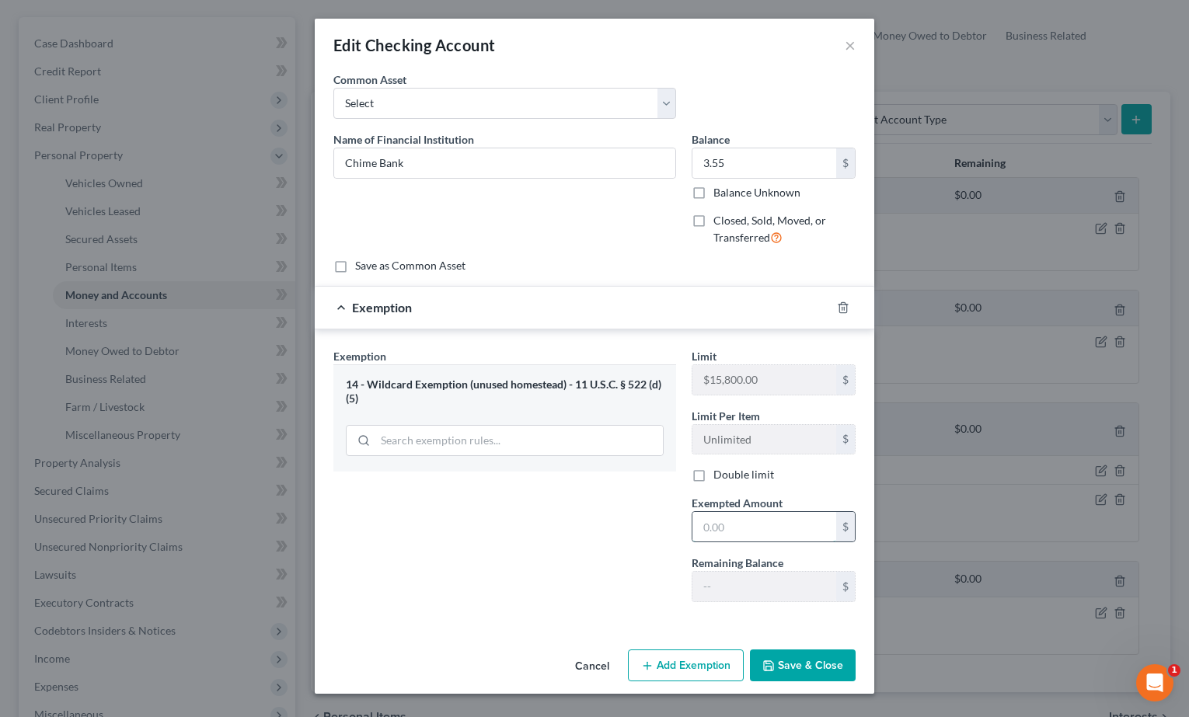
click at [708, 520] on input "text" at bounding box center [764, 527] width 144 height 30
click at [793, 663] on button "Save & Close" at bounding box center [803, 666] width 106 height 33
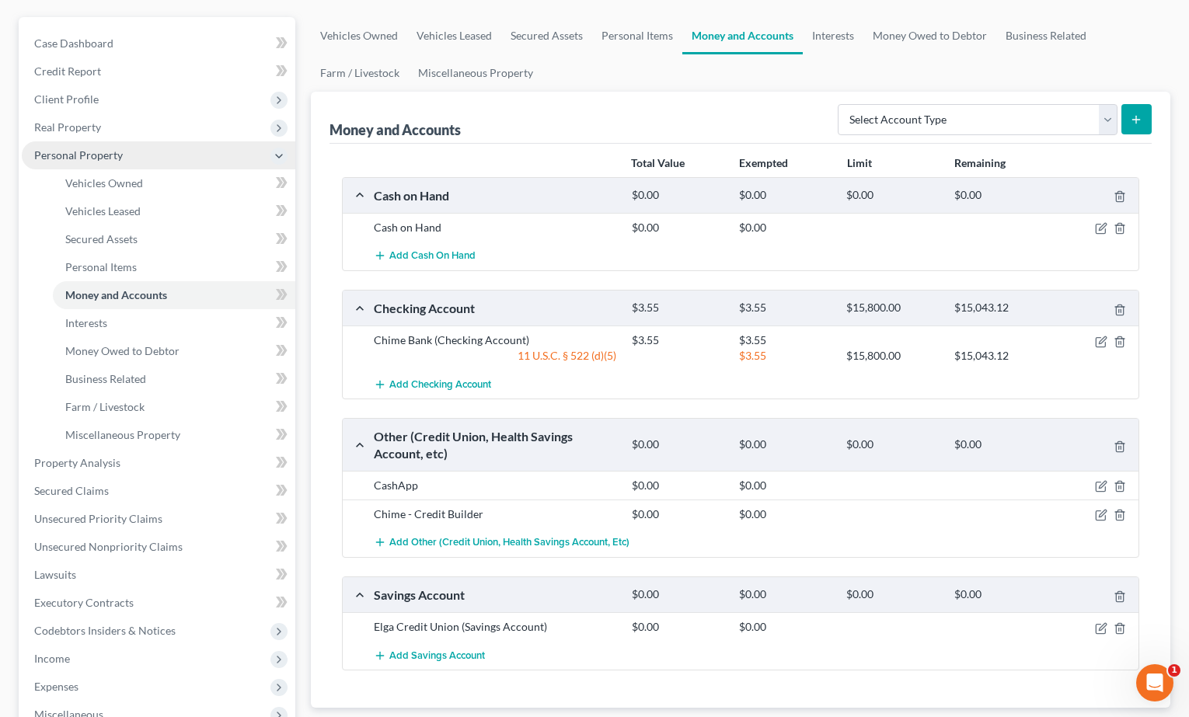
click at [282, 154] on icon at bounding box center [279, 156] width 12 height 12
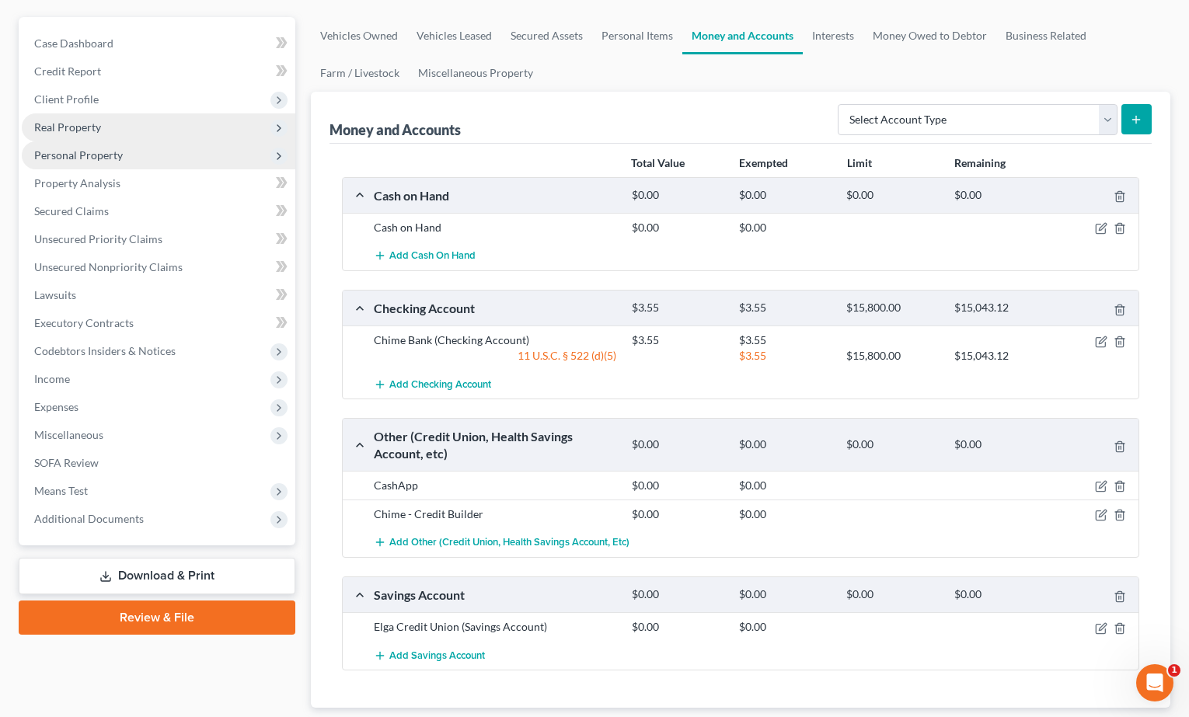
click at [273, 130] on icon at bounding box center [279, 128] width 12 height 12
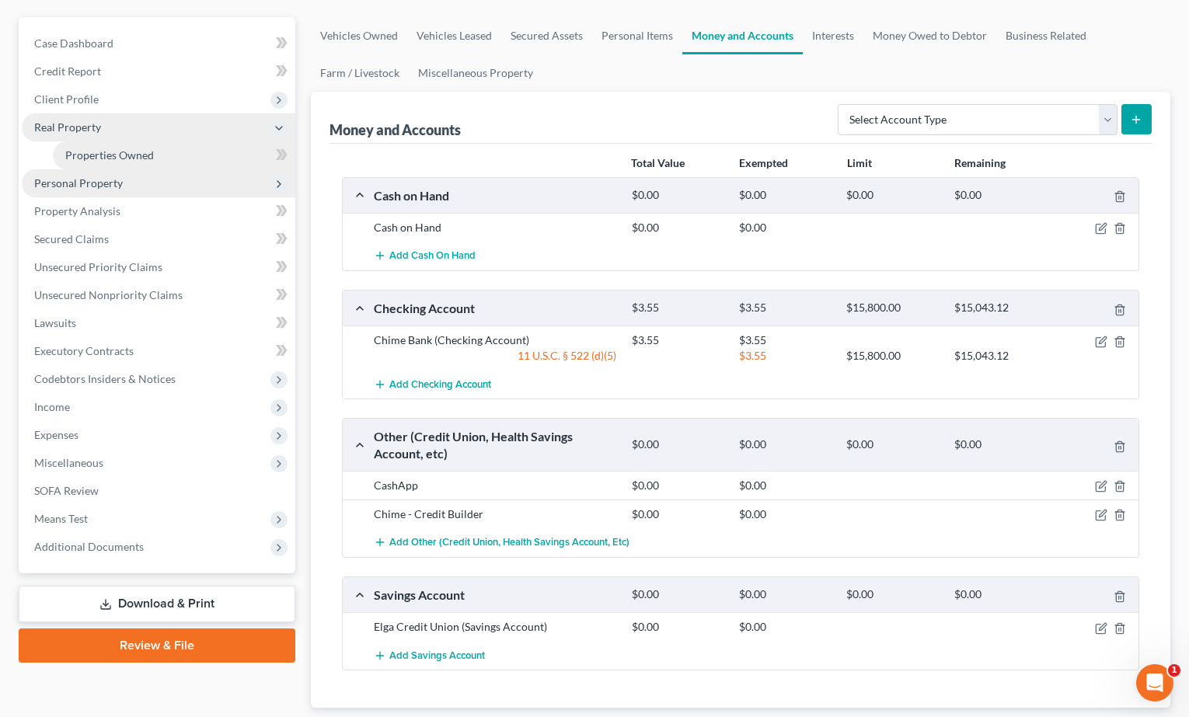
click at [204, 152] on link "Properties Owned" at bounding box center [174, 155] width 242 height 28
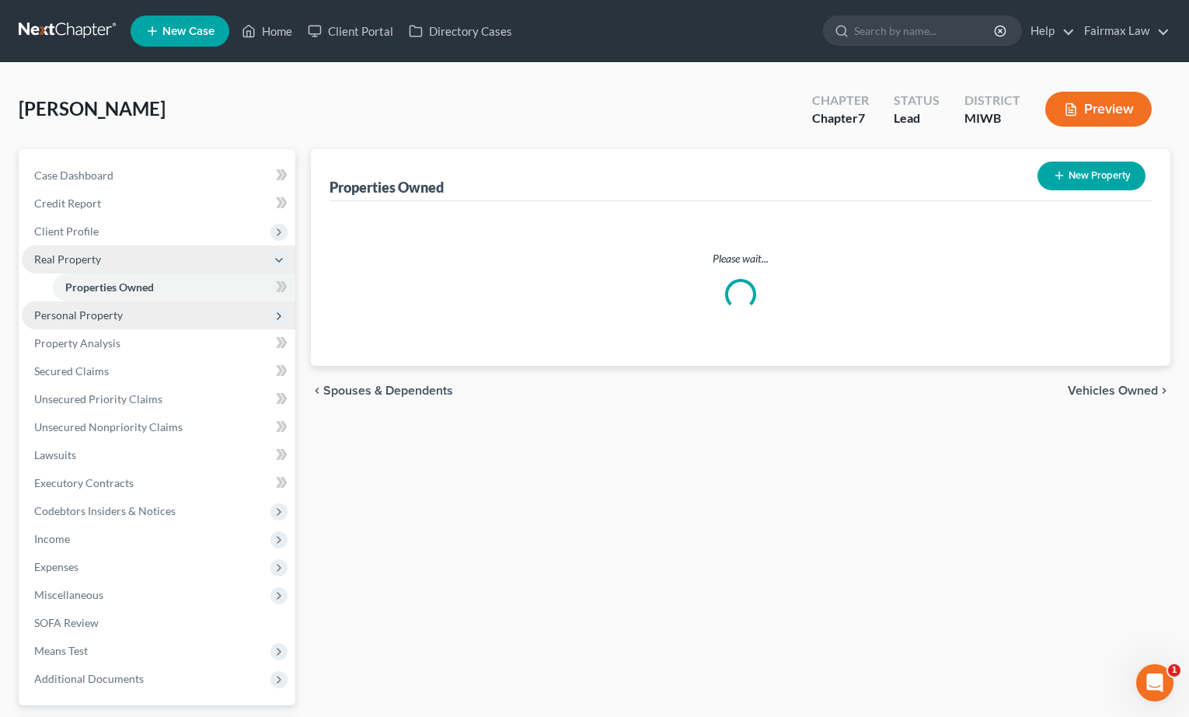
click at [274, 266] on icon at bounding box center [279, 260] width 12 height 12
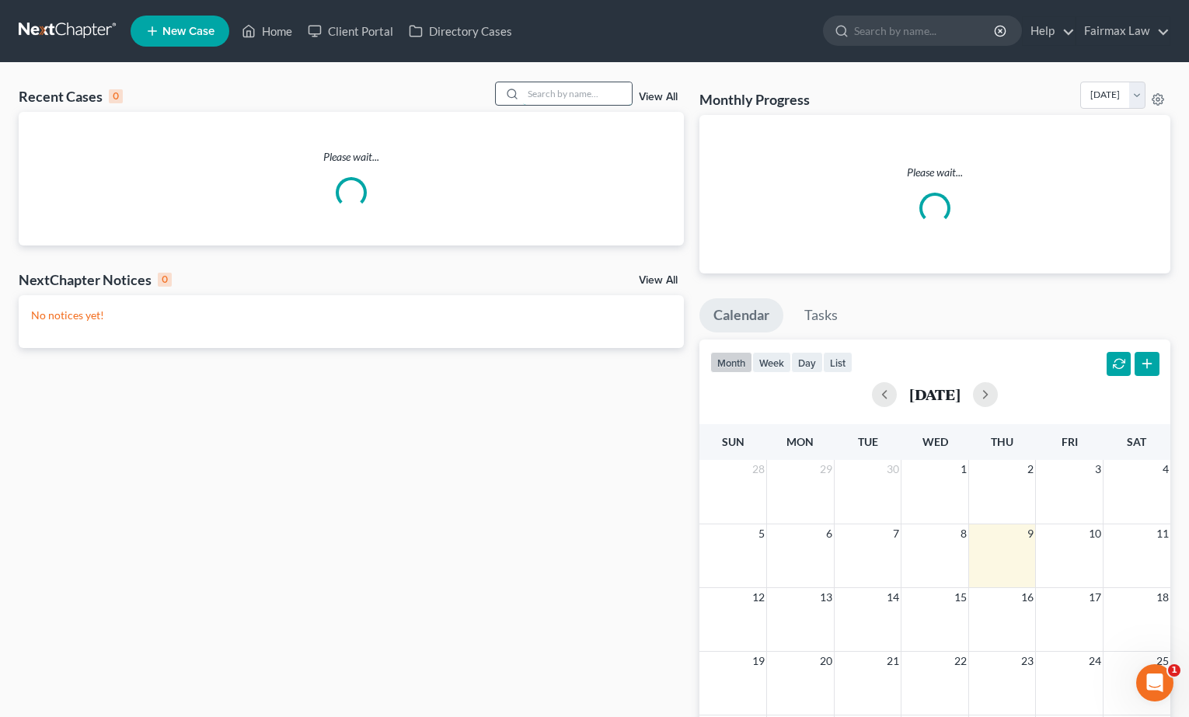
click at [551, 98] on input "search" at bounding box center [577, 93] width 109 height 23
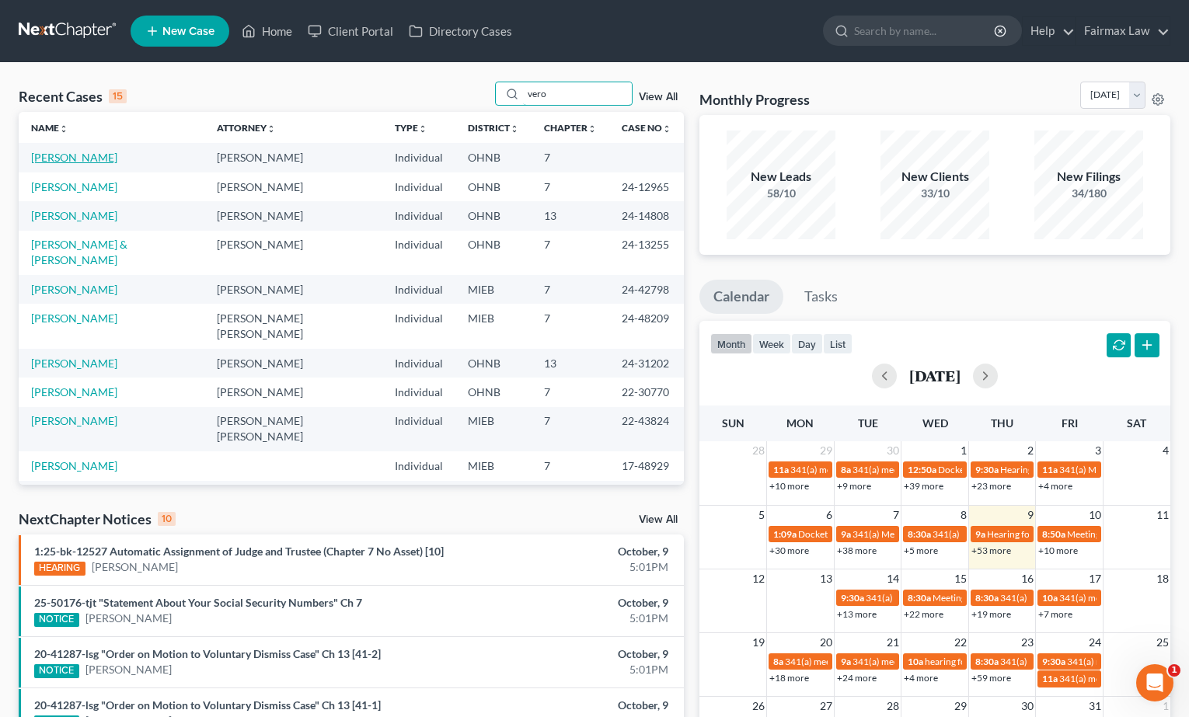
type input "vero"
click at [58, 161] on link "[PERSON_NAME]" at bounding box center [74, 157] width 86 height 13
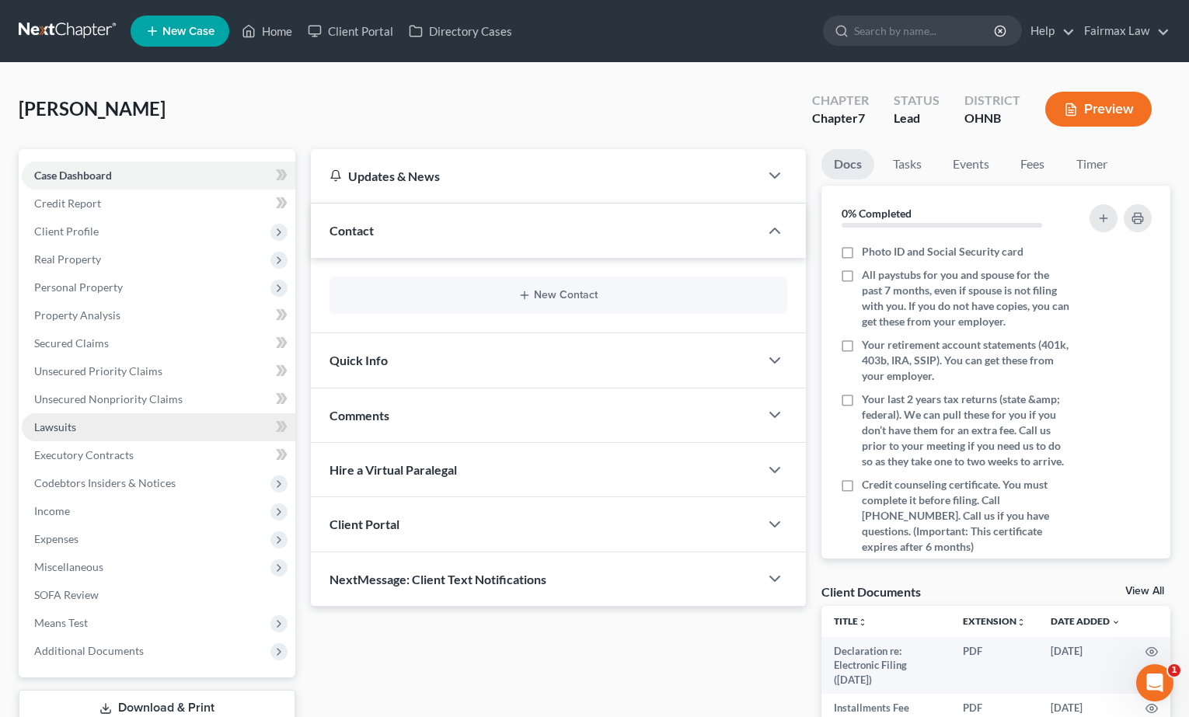
click at [132, 432] on link "Lawsuits" at bounding box center [159, 427] width 274 height 28
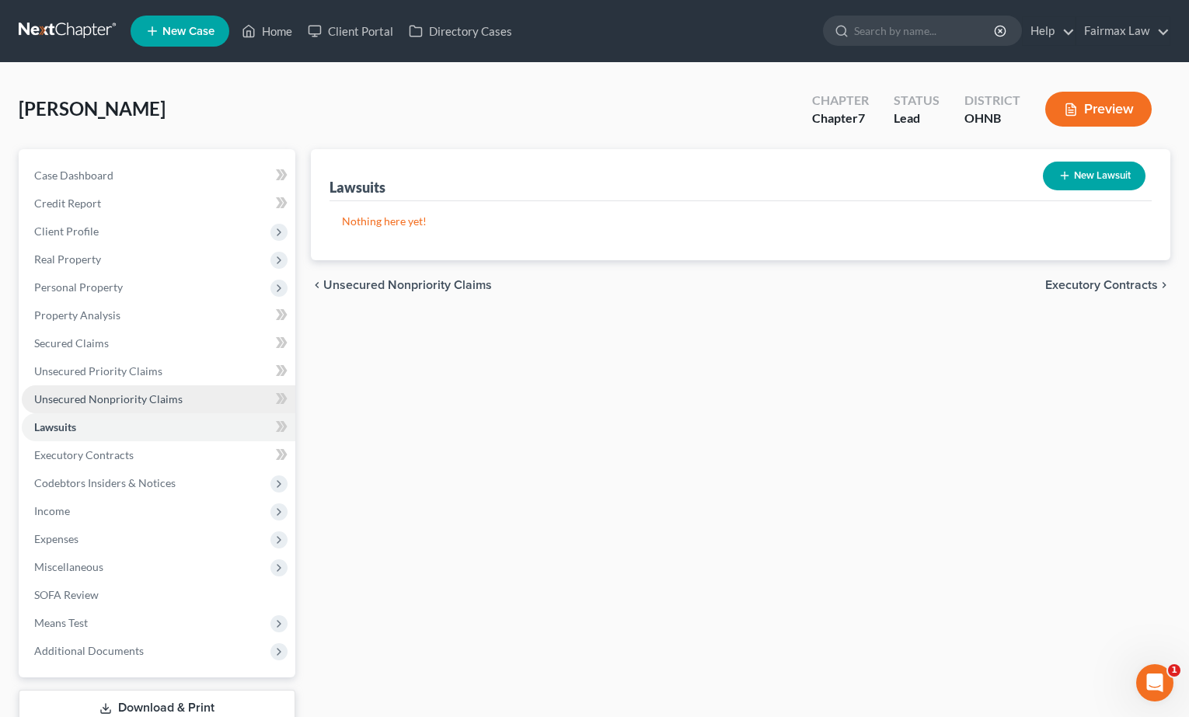
click at [141, 406] on link "Unsecured Nonpriority Claims" at bounding box center [159, 399] width 274 height 28
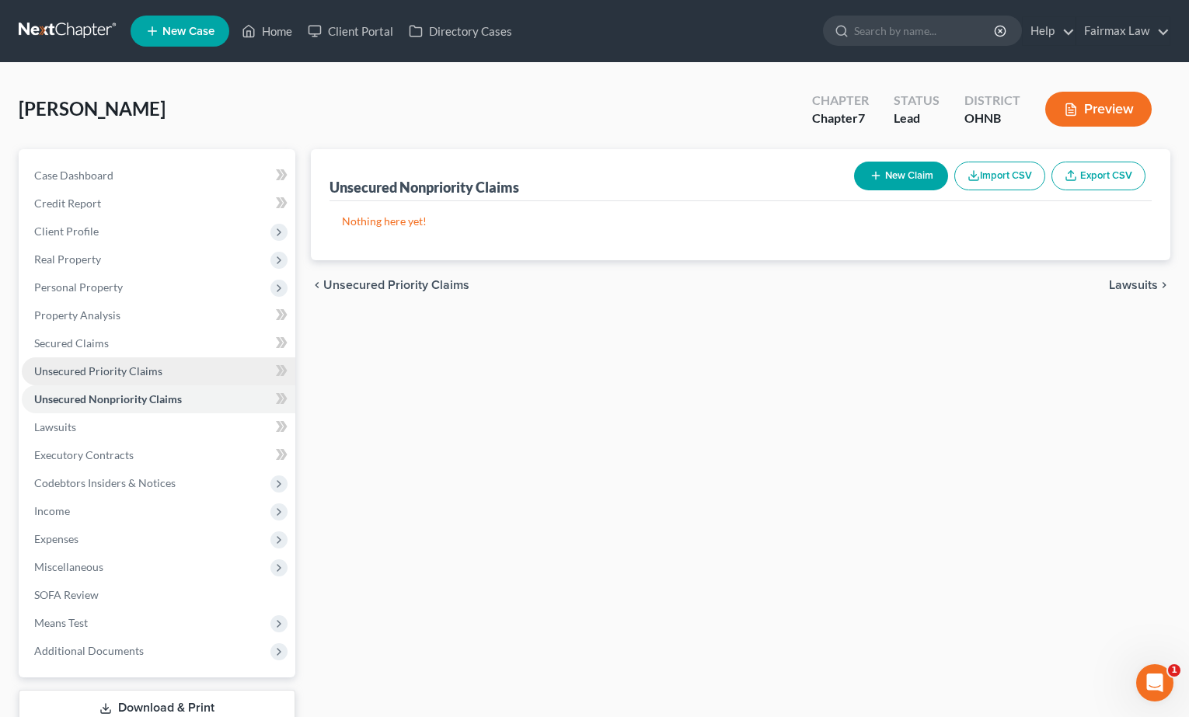
click at [144, 378] on link "Unsecured Priority Claims" at bounding box center [159, 371] width 274 height 28
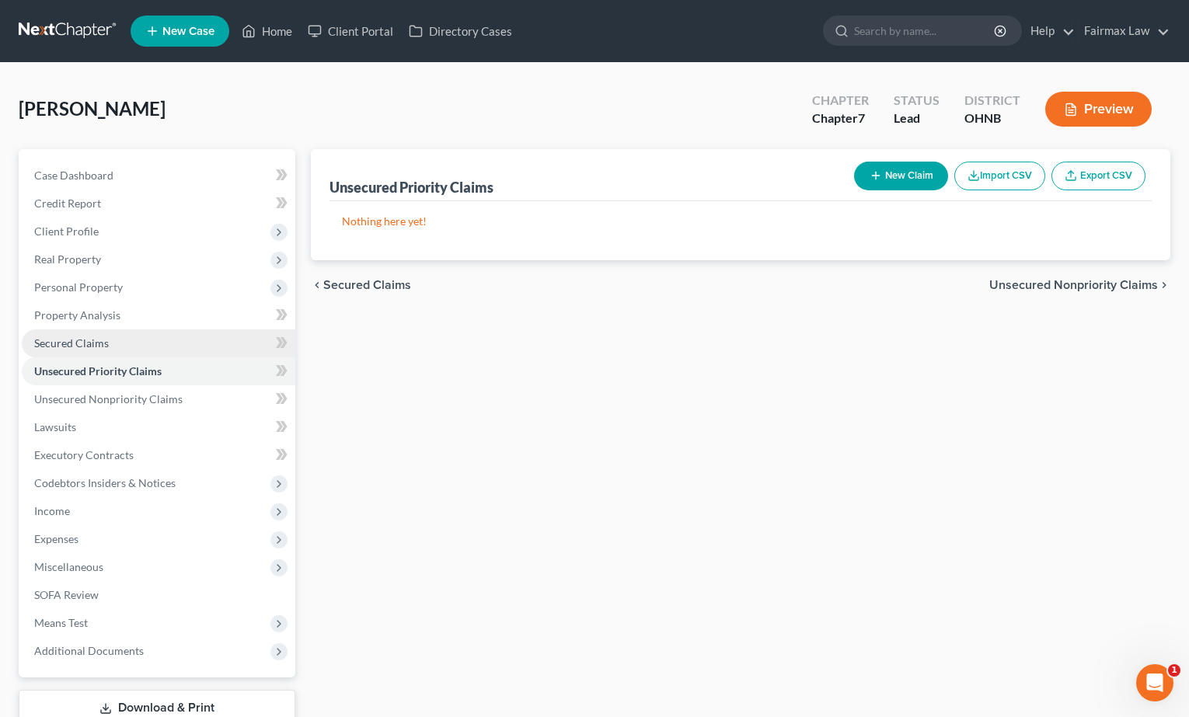
click at [146, 347] on link "Secured Claims" at bounding box center [159, 343] width 274 height 28
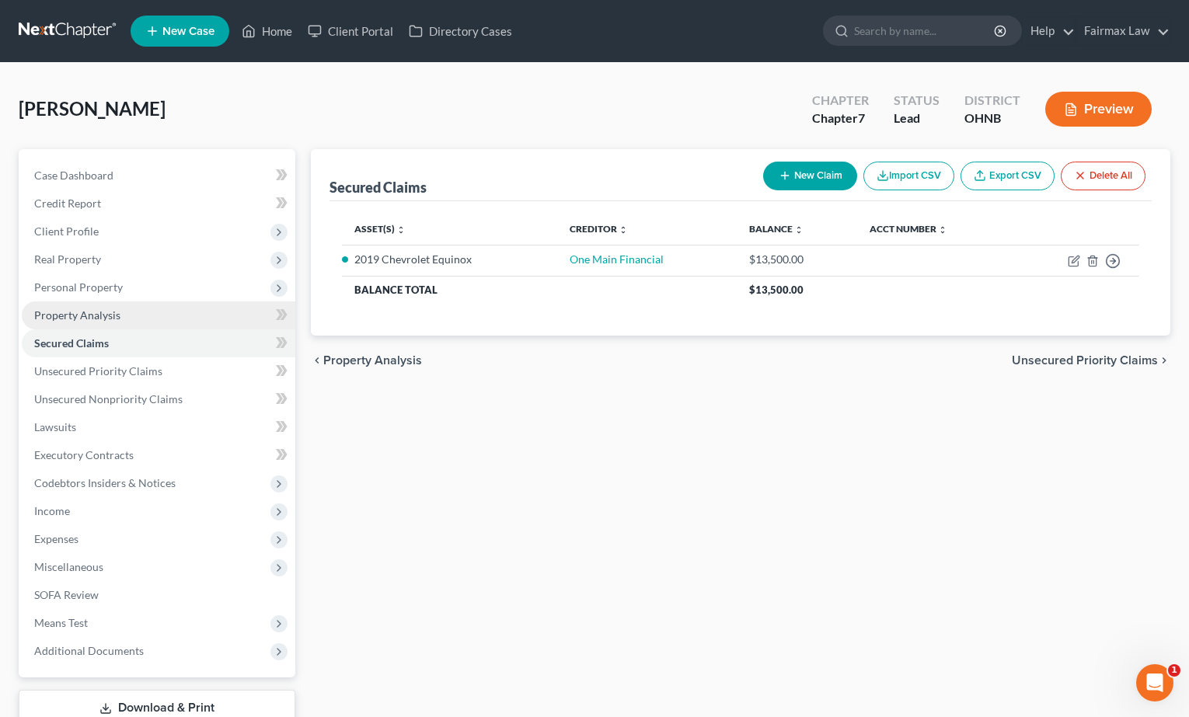
click at [146, 326] on link "Property Analysis" at bounding box center [159, 316] width 274 height 28
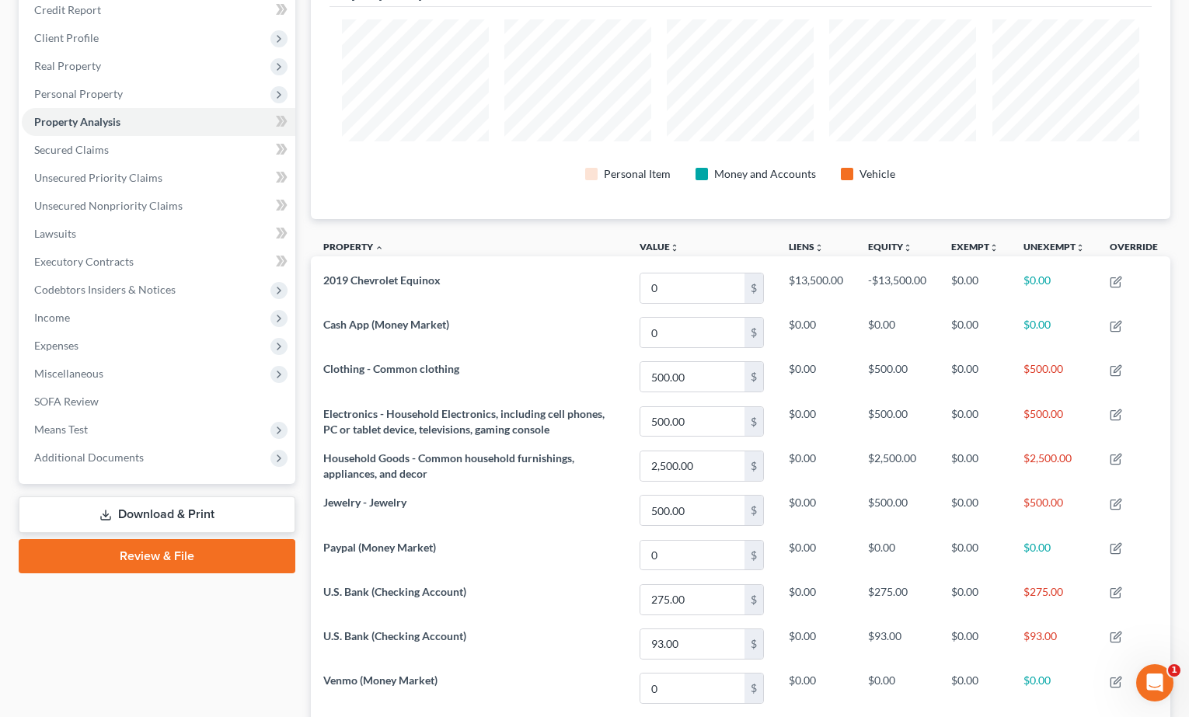
scroll to position [134, 0]
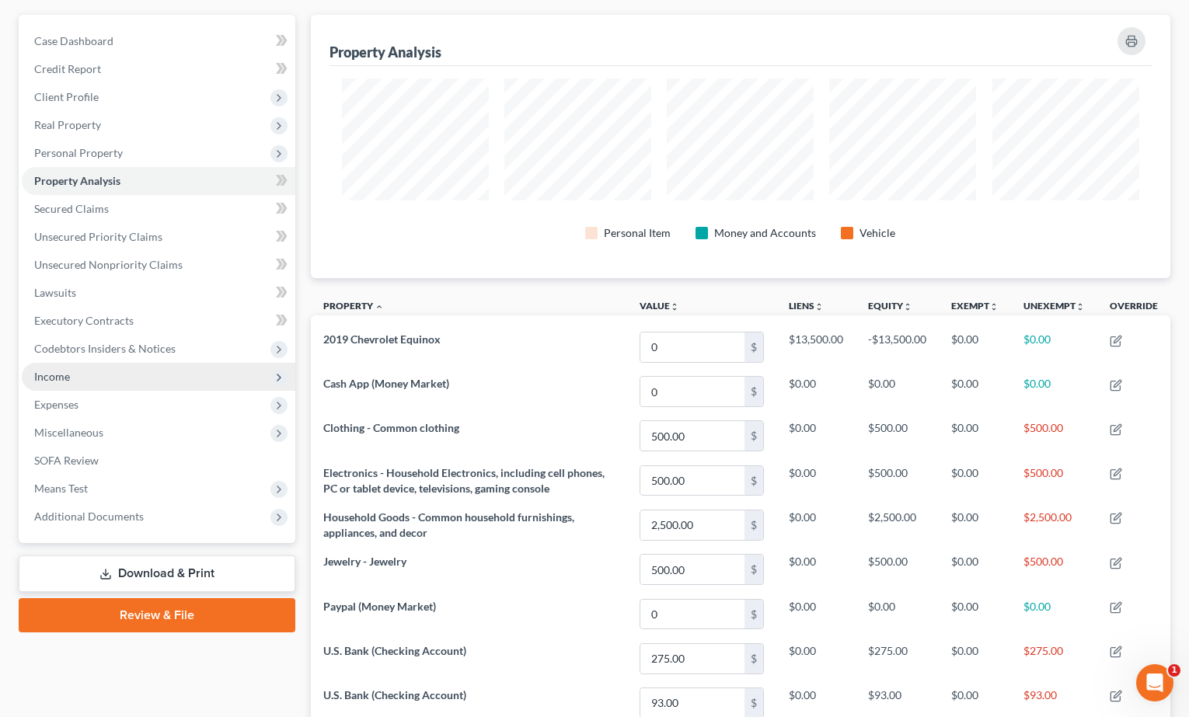
click at [137, 382] on span "Income" at bounding box center [159, 377] width 274 height 28
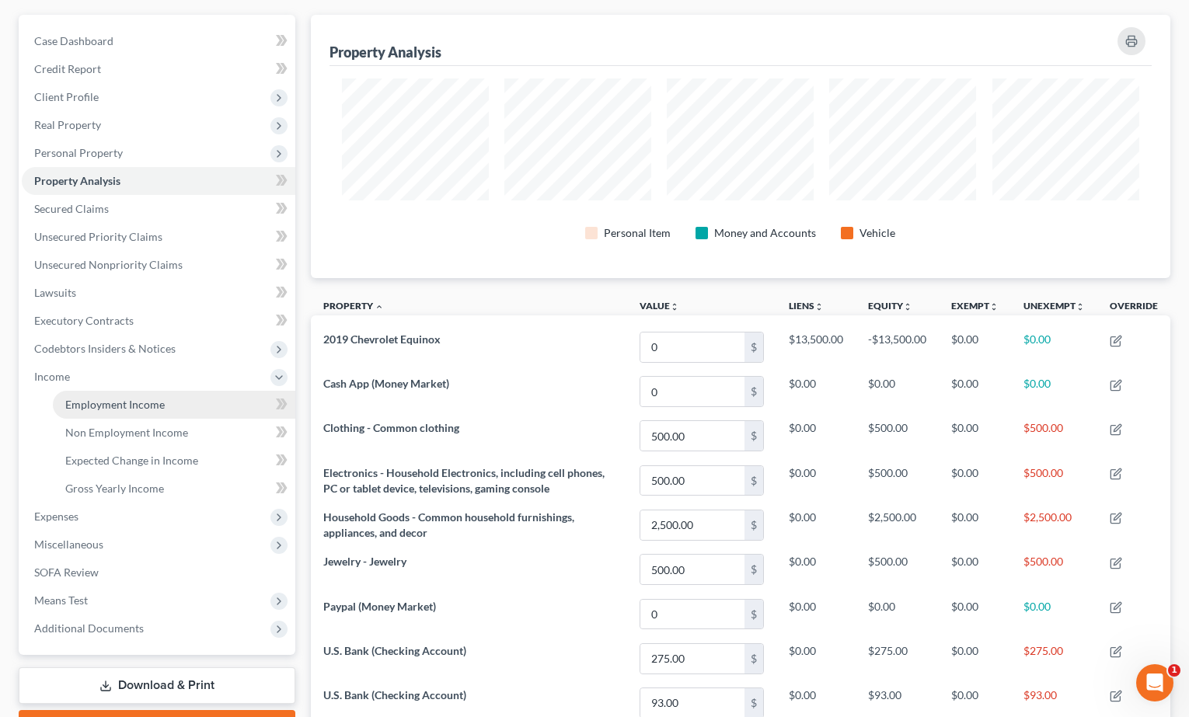
click at [123, 412] on link "Employment Income" at bounding box center [174, 405] width 242 height 28
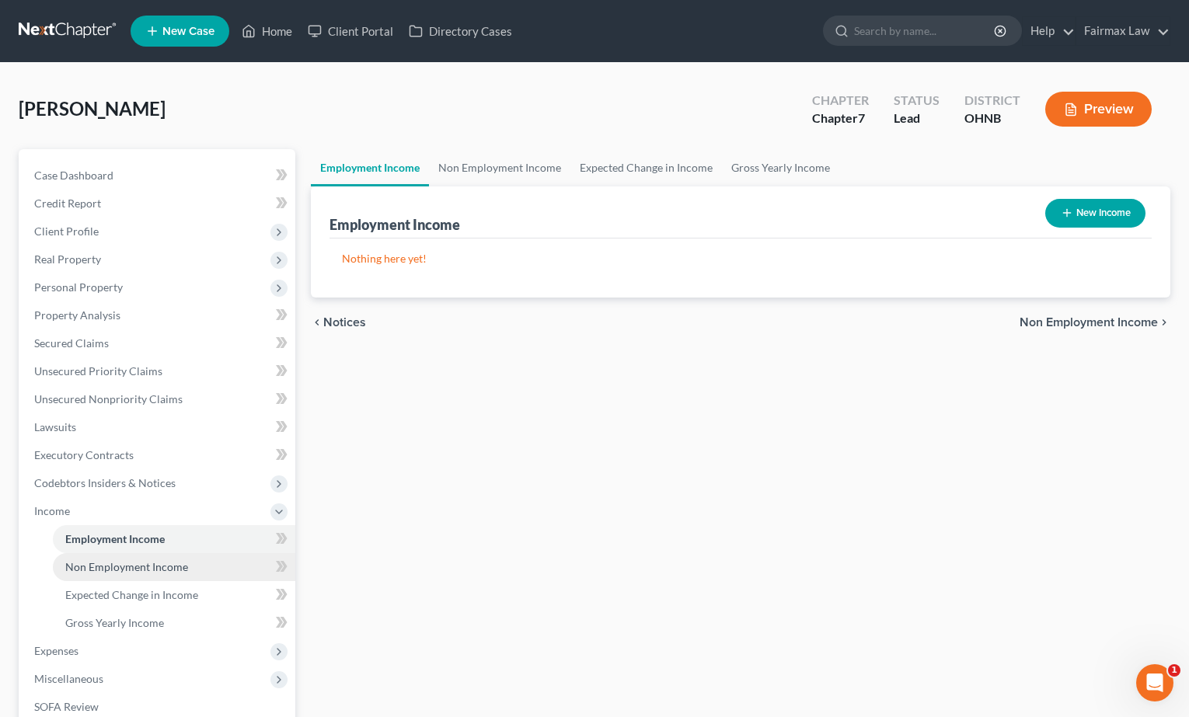
click at [138, 568] on span "Non Employment Income" at bounding box center [126, 566] width 123 height 13
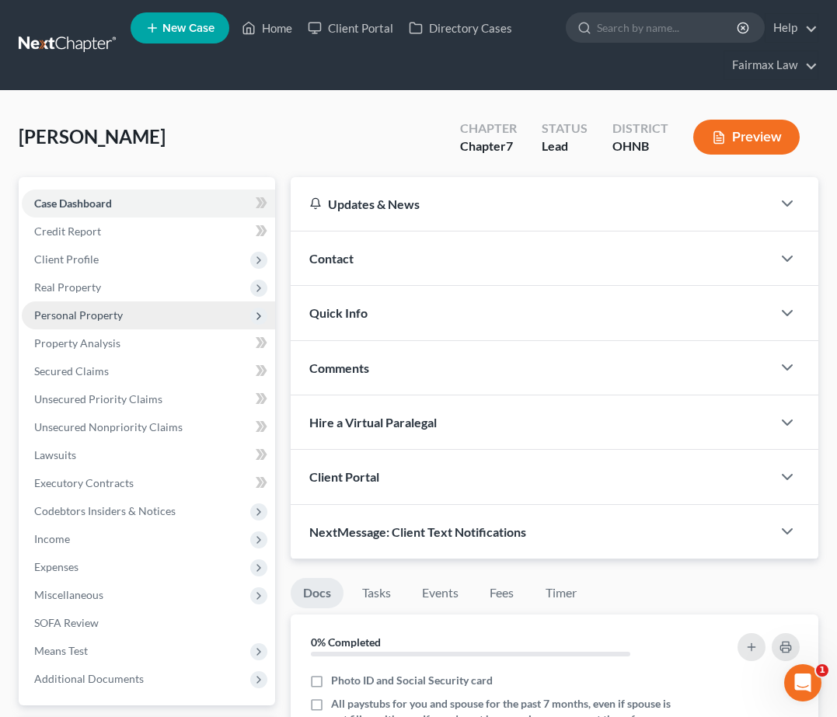
click at [156, 316] on span "Personal Property" at bounding box center [148, 316] width 253 height 28
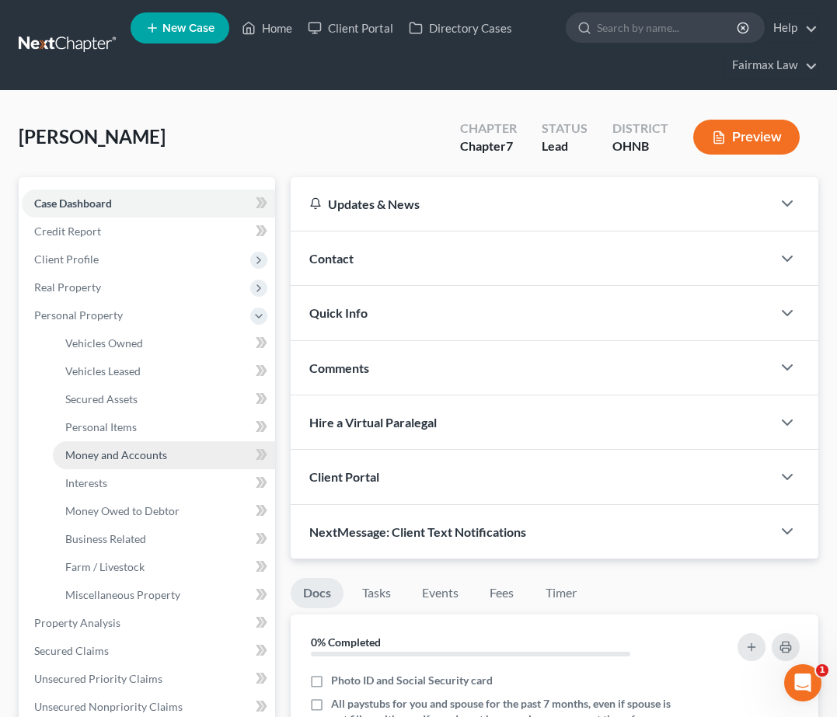
click at [169, 448] on link "Money and Accounts" at bounding box center [164, 455] width 222 height 28
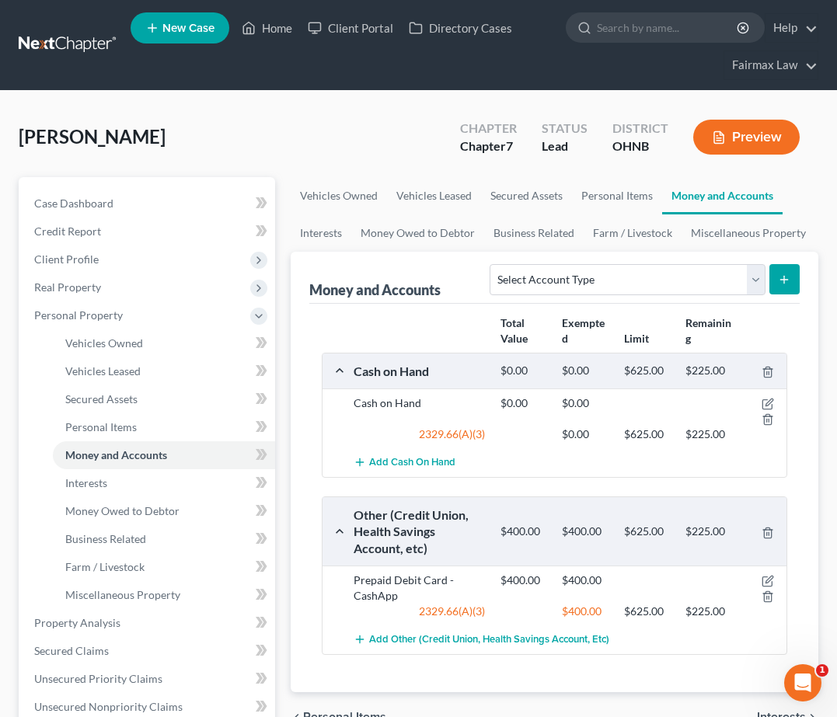
click at [777, 274] on button "submit" at bounding box center [784, 279] width 30 height 30
select select "other"
click at [776, 275] on button "submit" at bounding box center [784, 279] width 30 height 30
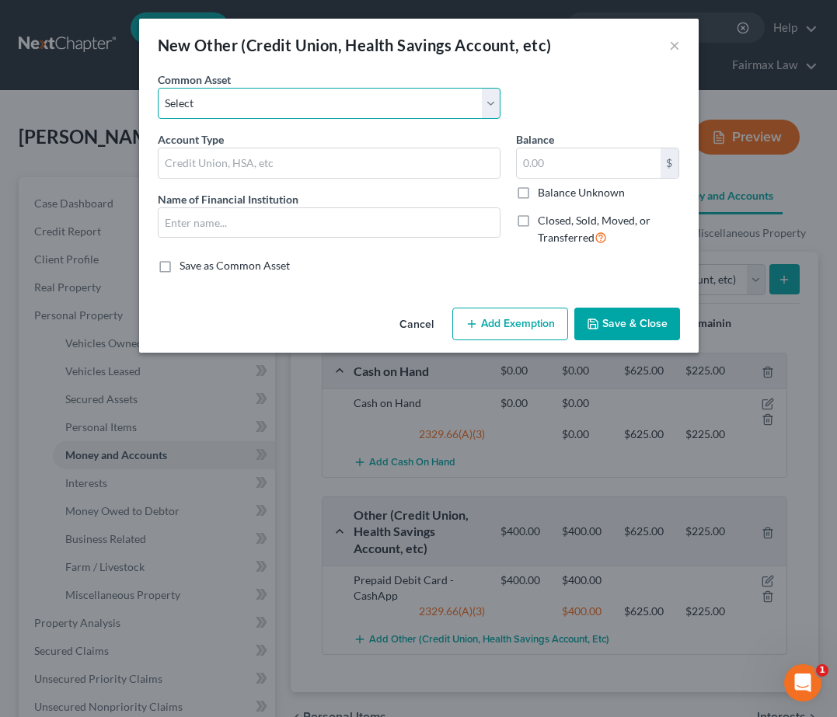
select select "21"
type input "Prepaid Debit Card"
type input "Bank of America"
type input "5.00"
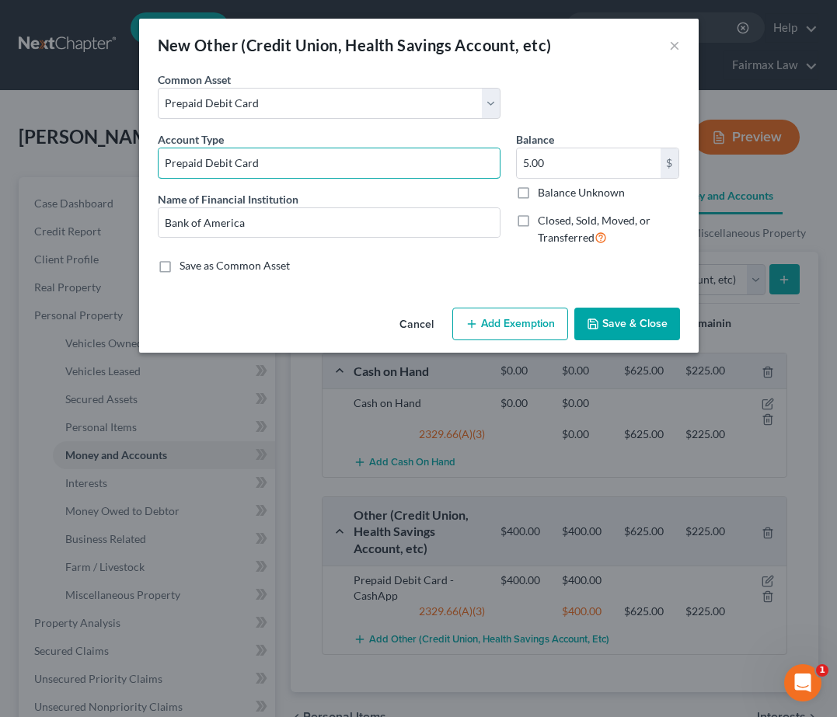
drag, startPoint x: 261, startPoint y: 159, endPoint x: 48, endPoint y: 136, distance: 214.1
click at [48, 138] on div "New Other (Credit Union, Health Savings Account, etc) × An exemption set must f…" at bounding box center [418, 358] width 837 height 717
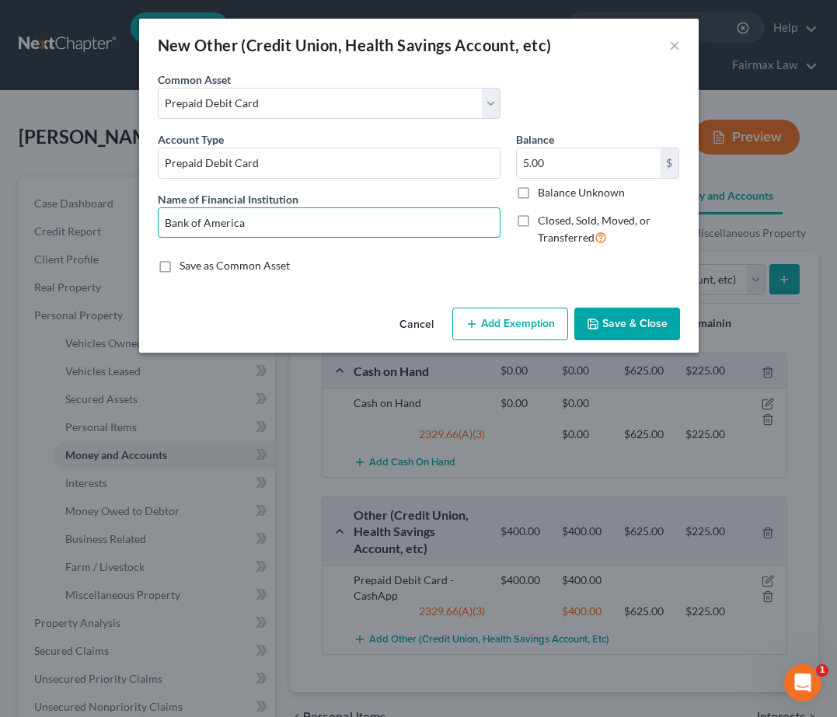
drag, startPoint x: 291, startPoint y: 223, endPoint x: 0, endPoint y: 189, distance: 292.6
click at [0, 191] on html "Home New Case Client Portal Directory Cases Fairmax Law [EMAIL_ADDRESS][DOMAIN_…" at bounding box center [418, 567] width 837 height 1134
type input "US Bank"
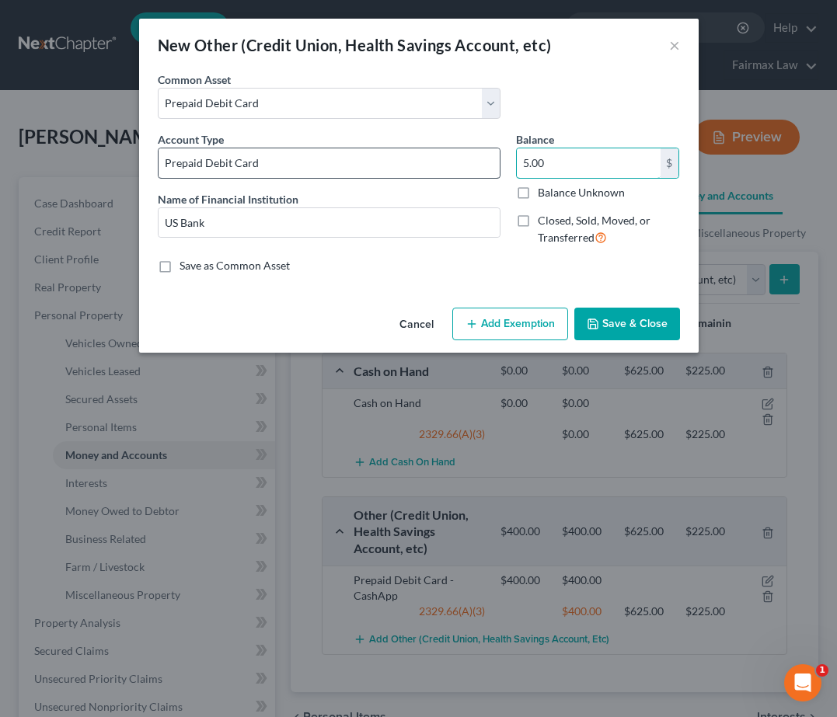
drag, startPoint x: 561, startPoint y: 162, endPoint x: 469, endPoint y: 159, distance: 91.8
click at [469, 159] on div "Account Type Prepaid Debit Card Name of Financial Institution * US Bank Balance…" at bounding box center [419, 194] width 538 height 127
type input "0.00"
click at [636, 309] on button "Save & Close" at bounding box center [627, 324] width 106 height 33
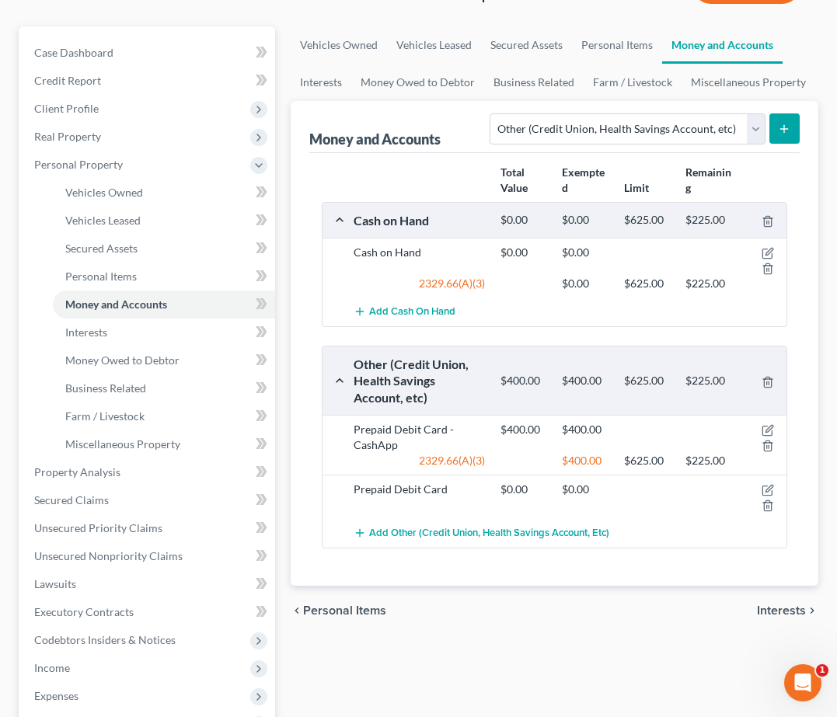
scroll to position [312, 0]
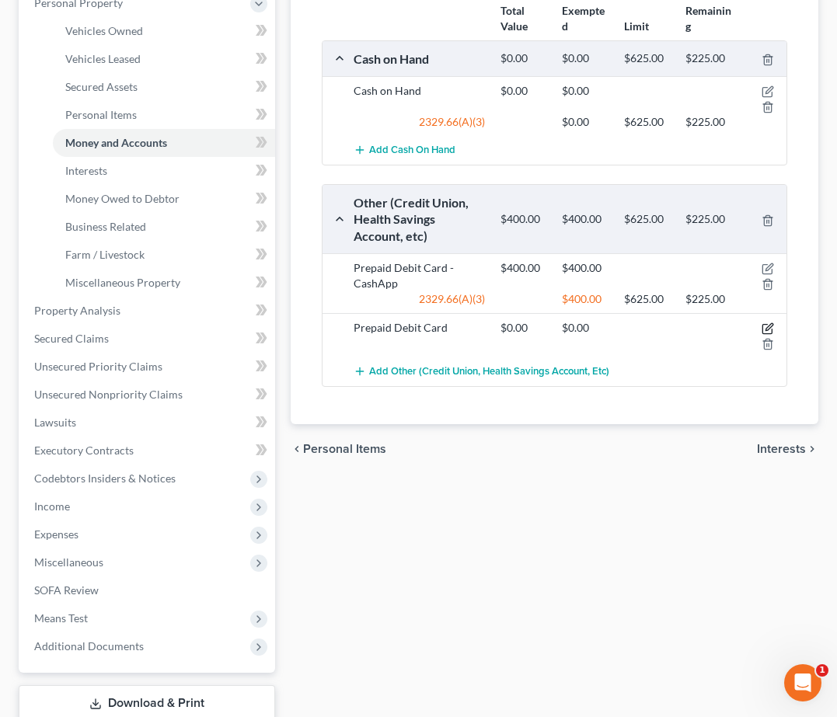
click at [765, 329] on icon "button" at bounding box center [768, 328] width 12 height 12
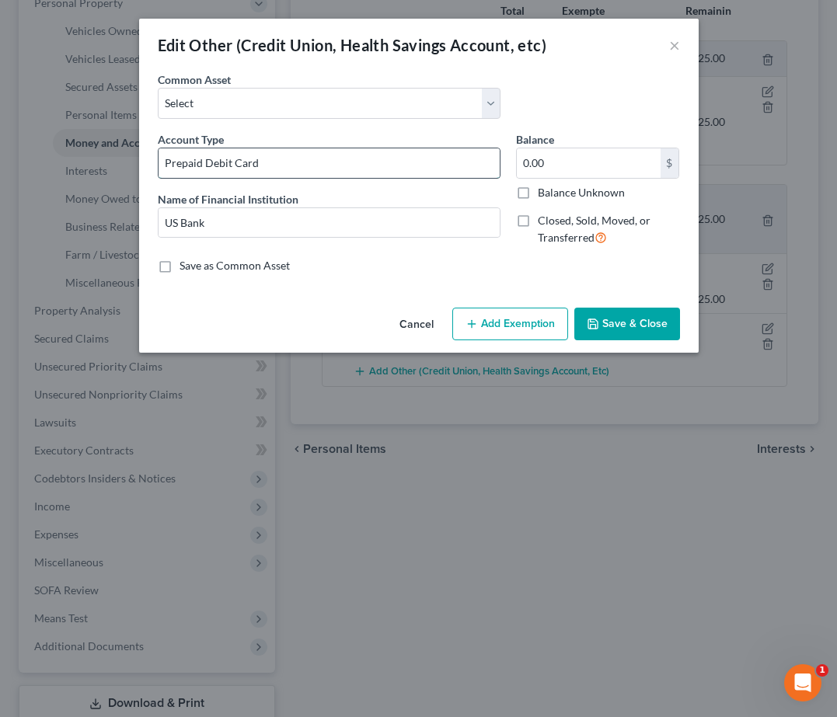
click at [296, 167] on input "Prepaid Debit Card" at bounding box center [329, 163] width 341 height 30
type input "Prepaid Debit Card - US Bank"
click at [614, 326] on button "Save & Close" at bounding box center [627, 324] width 106 height 33
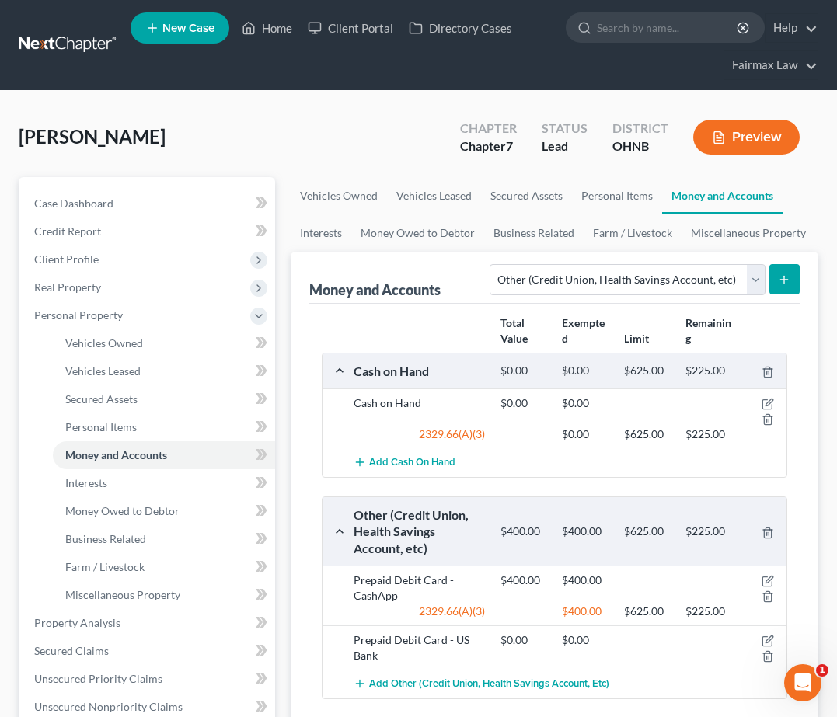
scroll to position [0, 0]
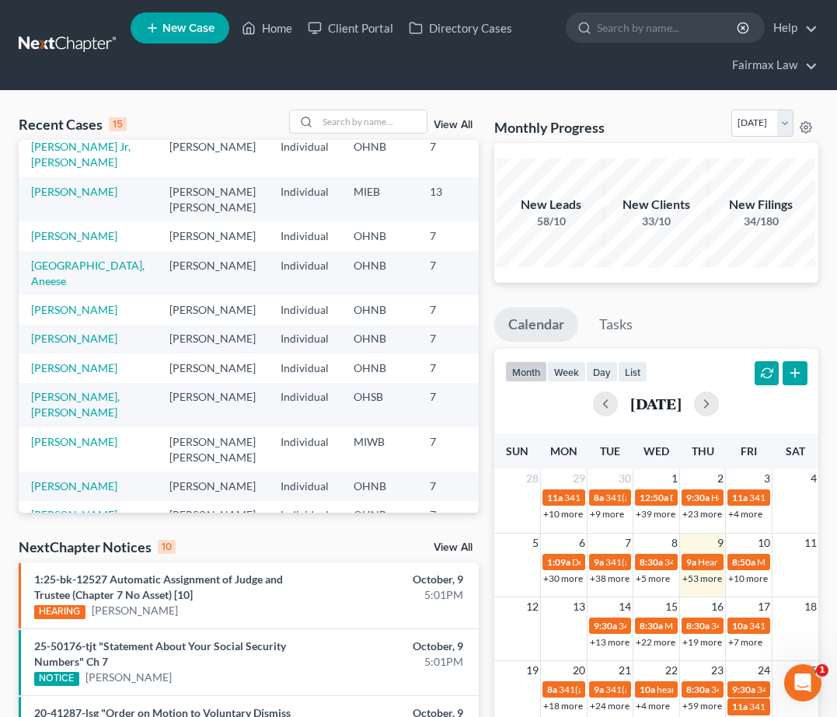
scroll to position [144, 0]
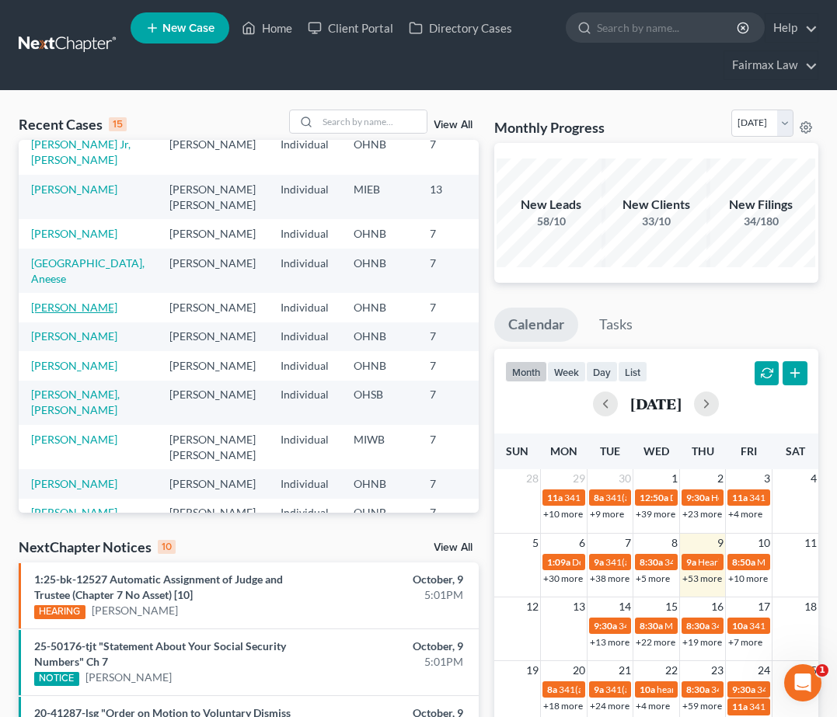
click at [56, 314] on link "[PERSON_NAME]" at bounding box center [74, 307] width 86 height 13
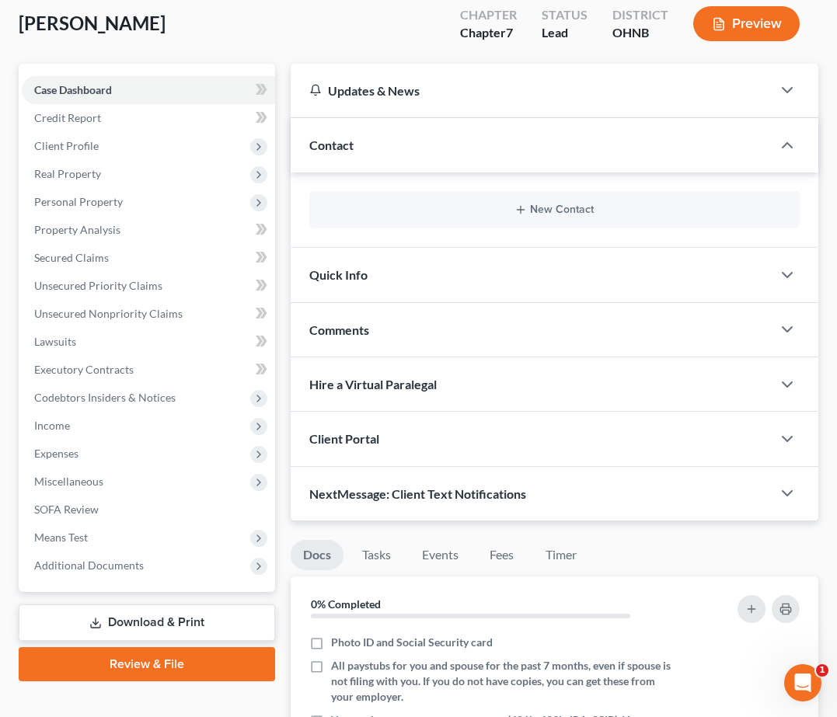
scroll to position [115, 0]
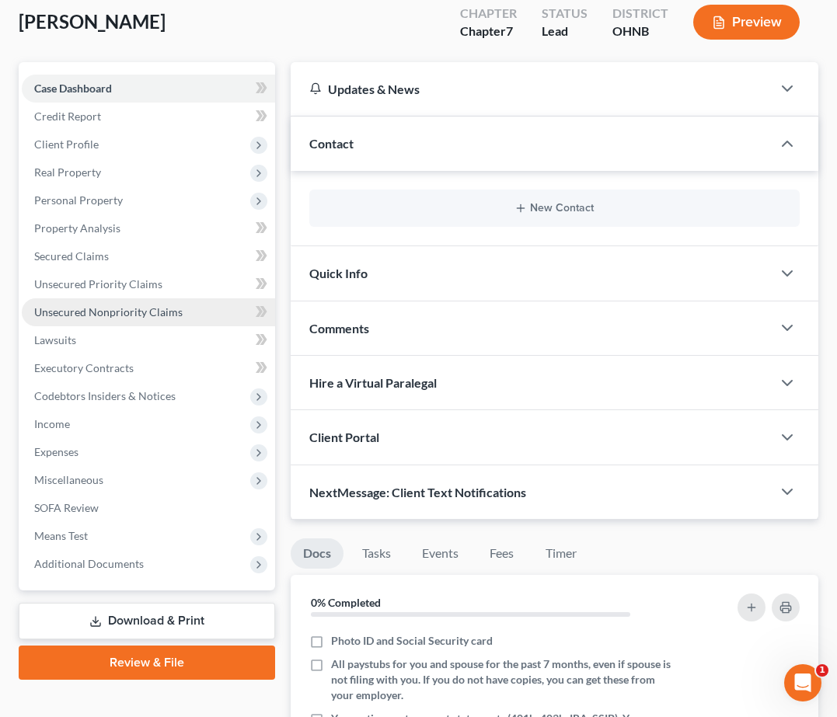
click at [180, 308] on link "Unsecured Nonpriority Claims" at bounding box center [148, 312] width 253 height 28
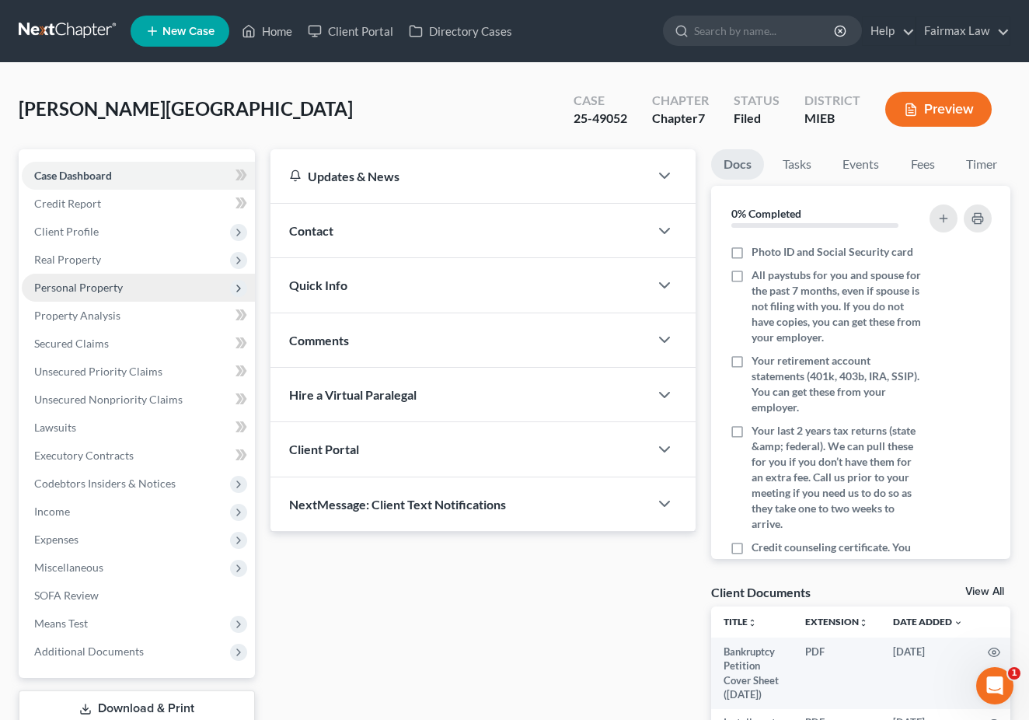
click at [133, 294] on span "Personal Property" at bounding box center [138, 288] width 233 height 28
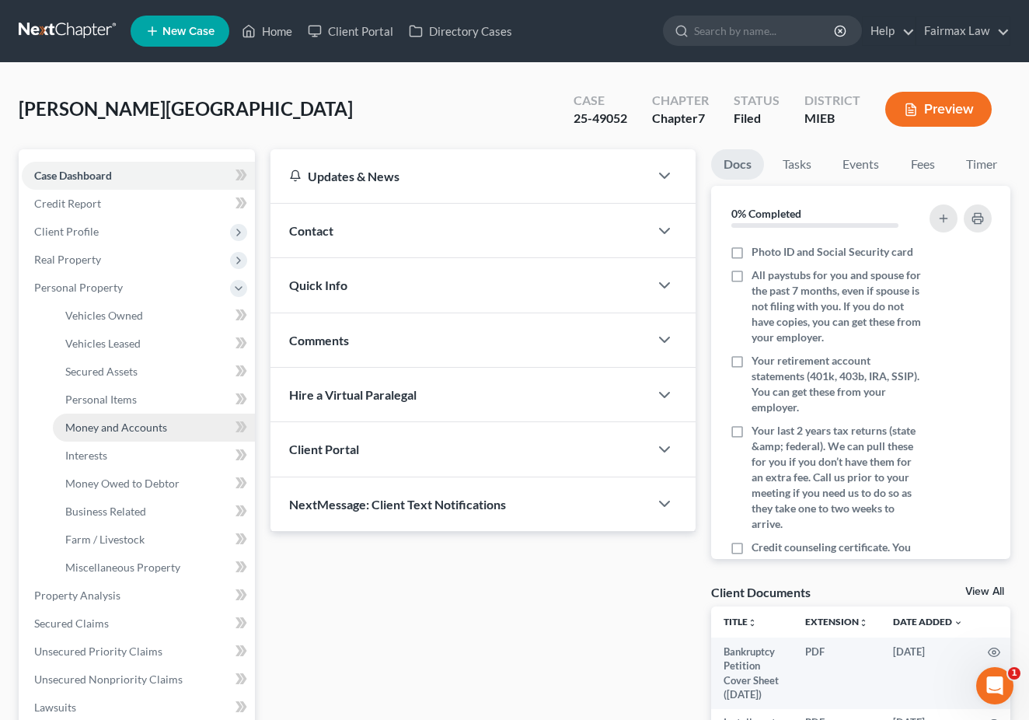
click at [138, 427] on span "Money and Accounts" at bounding box center [116, 426] width 102 height 13
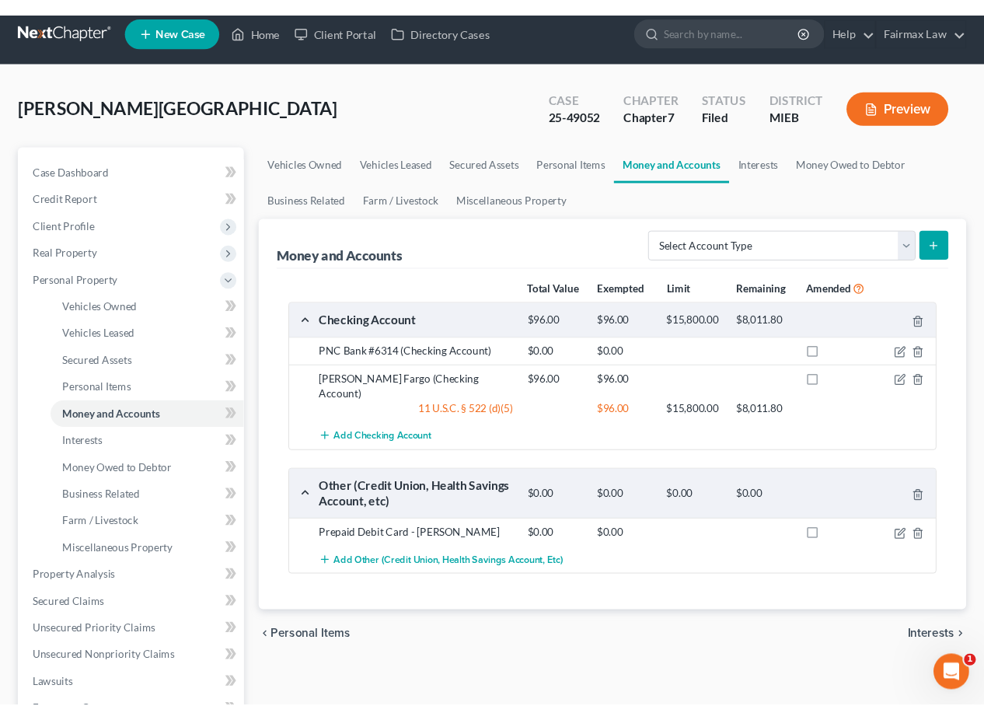
scroll to position [12, 0]
